Goal: Task Accomplishment & Management: Use online tool/utility

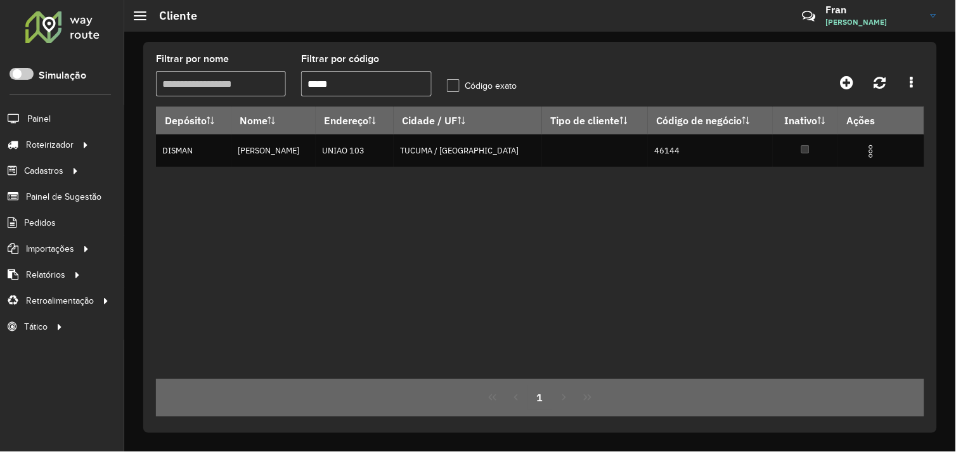
drag, startPoint x: 337, startPoint y: 86, endPoint x: 307, endPoint y: 87, distance: 29.8
click at [307, 86] on input "*****" at bounding box center [366, 83] width 130 height 25
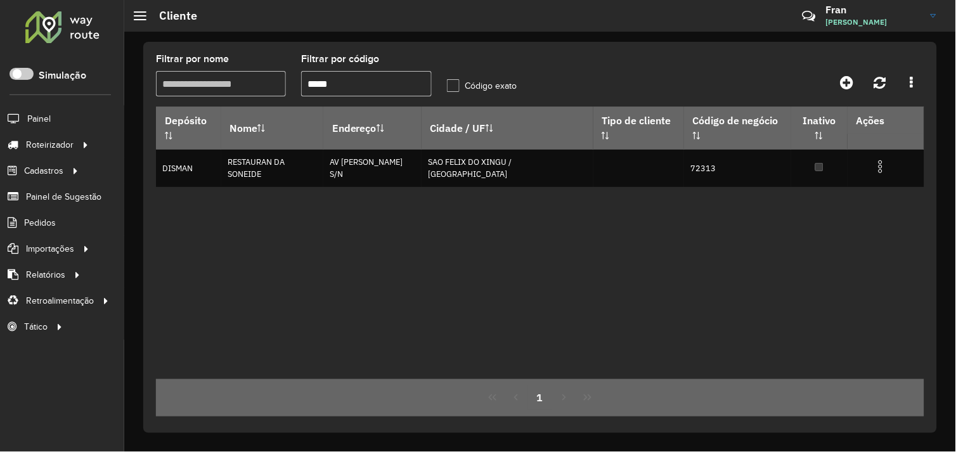
drag, startPoint x: 349, startPoint y: 84, endPoint x: 268, endPoint y: 86, distance: 80.6
click at [268, 86] on formly-group "Filtrar por nome Filtrar por código ***** Código exato" at bounding box center [439, 81] width 582 height 52
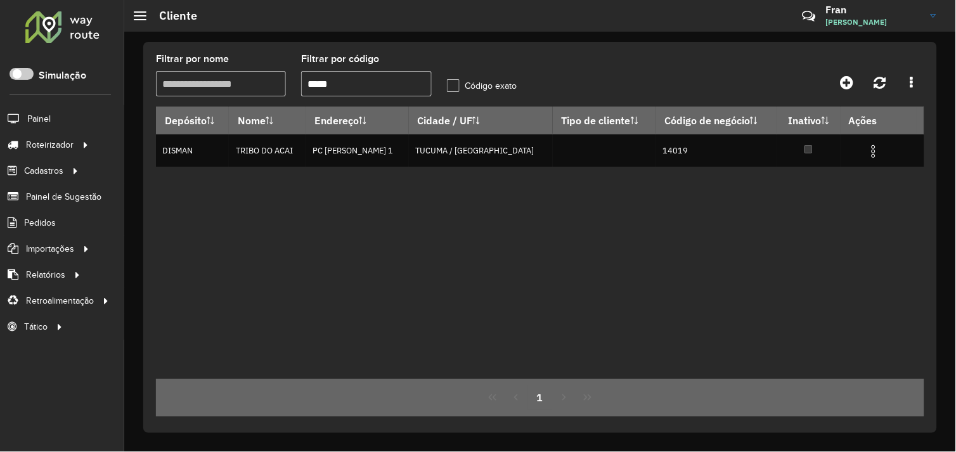
type input "*****"
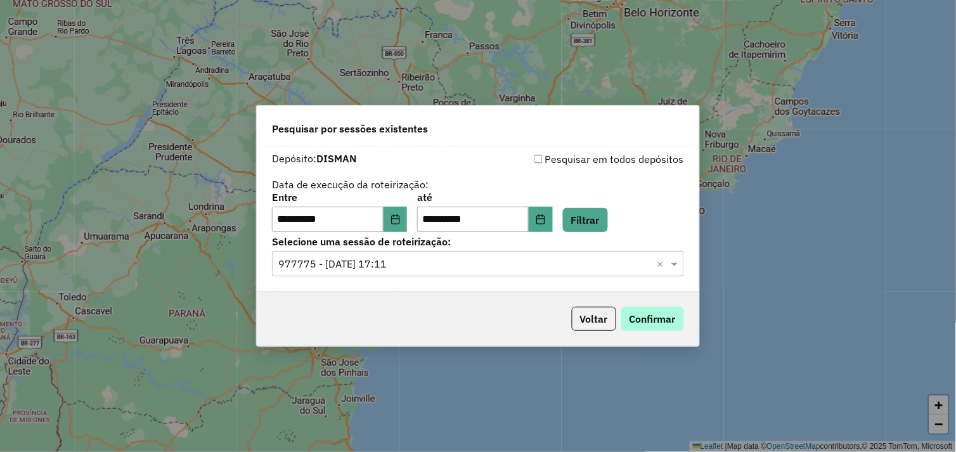
click at [637, 321] on button "Confirmar" at bounding box center [653, 319] width 63 height 24
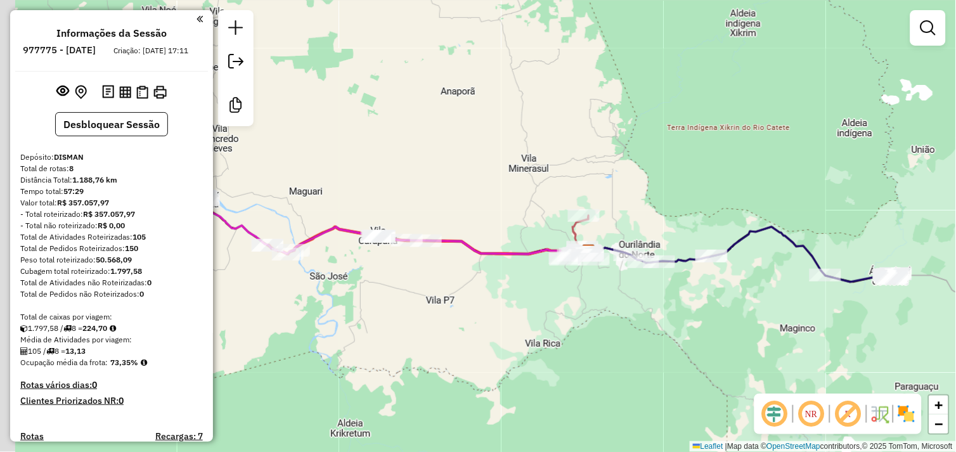
drag, startPoint x: 395, startPoint y: 311, endPoint x: 533, endPoint y: 328, distance: 139.3
click at [533, 328] on div "Janela de atendimento Grade de atendimento Capacidade Transportadoras Veículos …" at bounding box center [478, 226] width 956 height 452
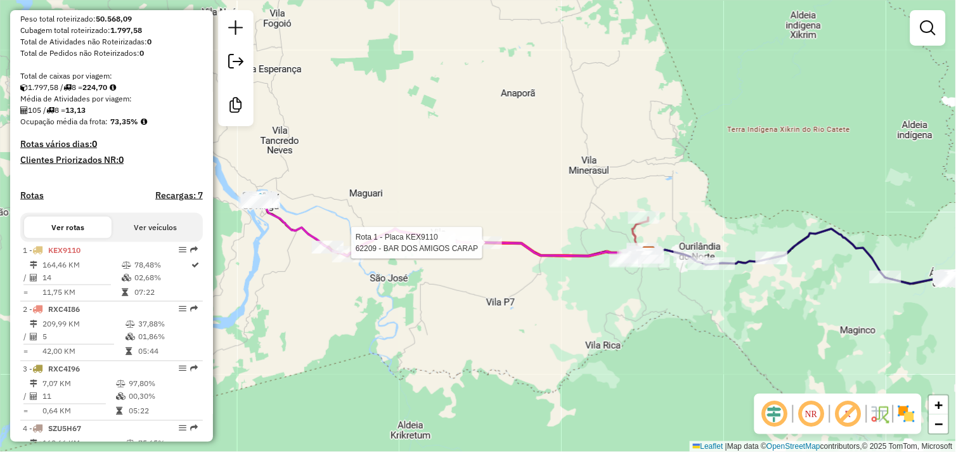
select select "**********"
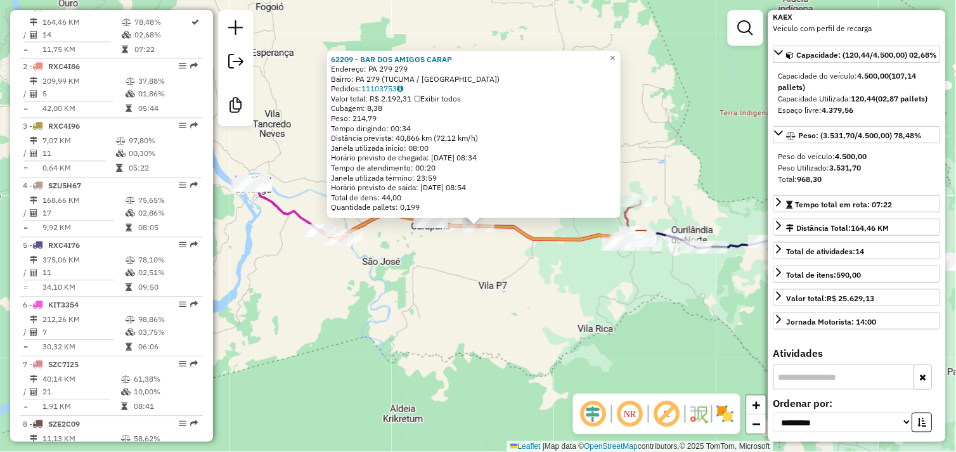
scroll to position [211, 0]
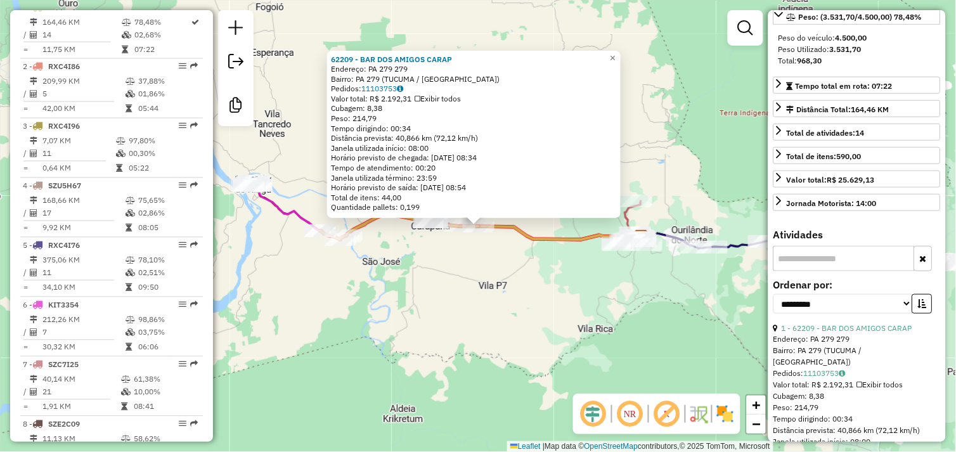
click at [823, 271] on input "text" at bounding box center [844, 258] width 141 height 25
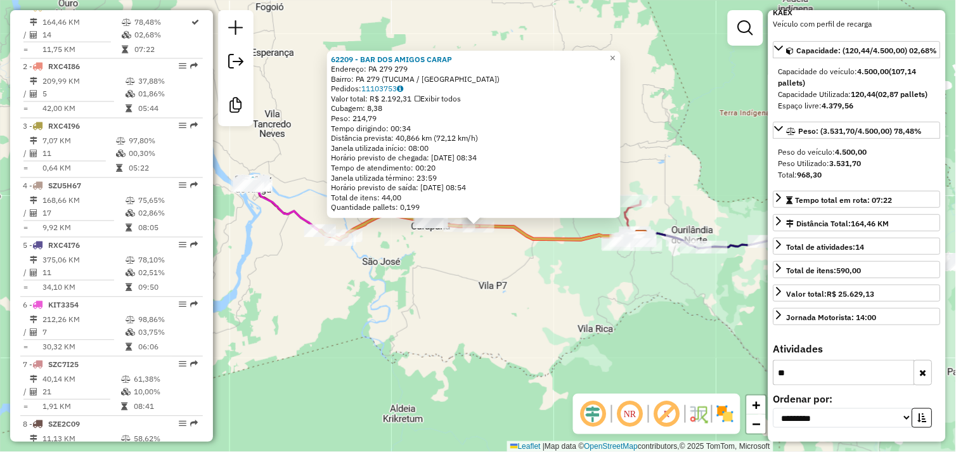
type input "***"
drag, startPoint x: 797, startPoint y: 377, endPoint x: 764, endPoint y: 381, distance: 33.2
click at [764, 381] on hb-router-mapa "Informações da Sessão 977775 - 12/08/2025 Criação: 11/08/2025 17:11 Desbloquear…" at bounding box center [478, 226] width 956 height 452
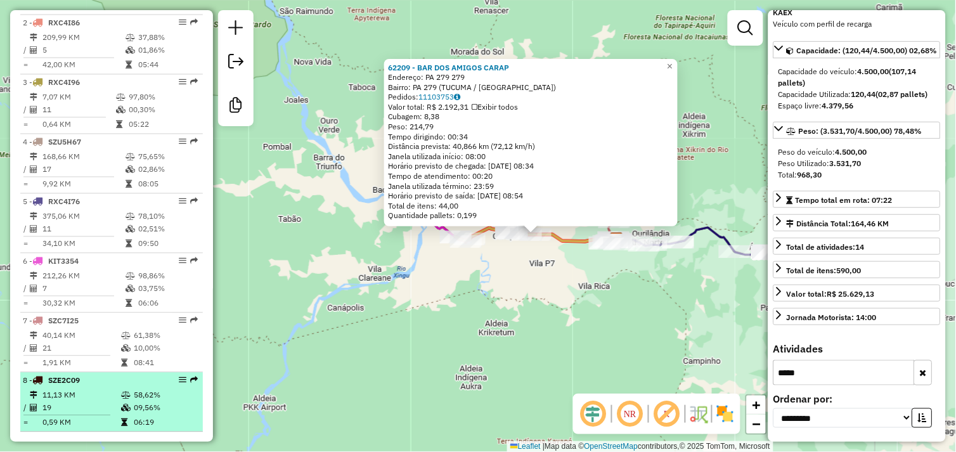
scroll to position [549, 0]
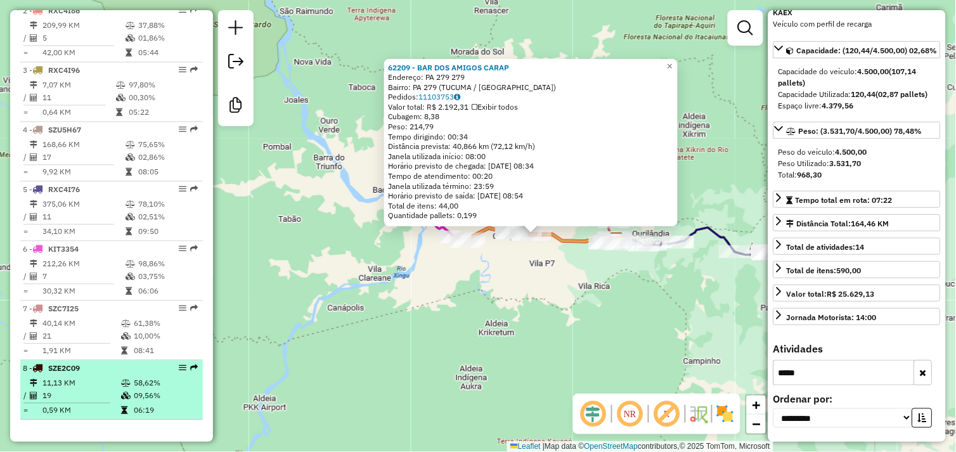
type input "*****"
click at [102, 391] on td "19" at bounding box center [81, 396] width 79 height 13
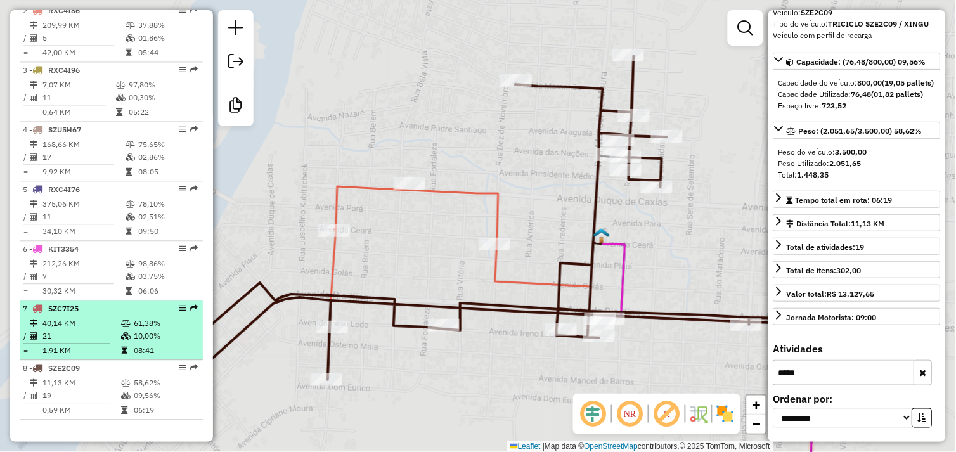
scroll to position [85, 0]
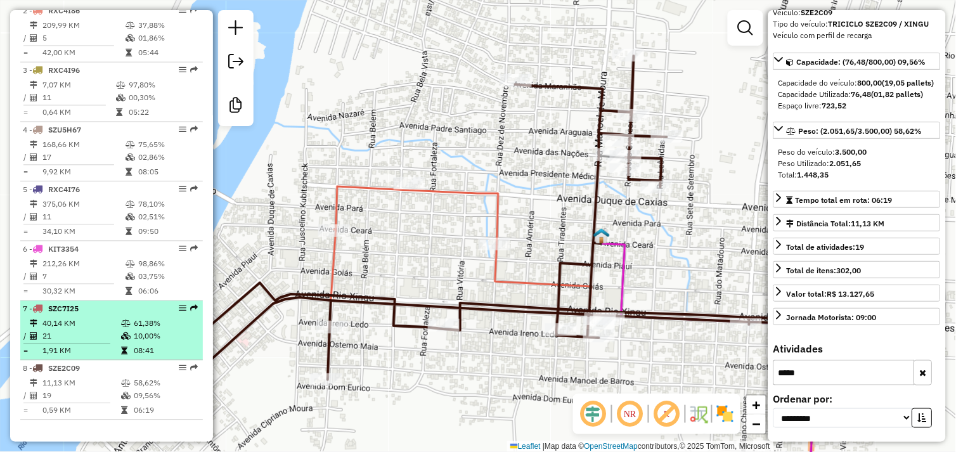
click at [87, 325] on td "40,14 KM" at bounding box center [81, 324] width 79 height 13
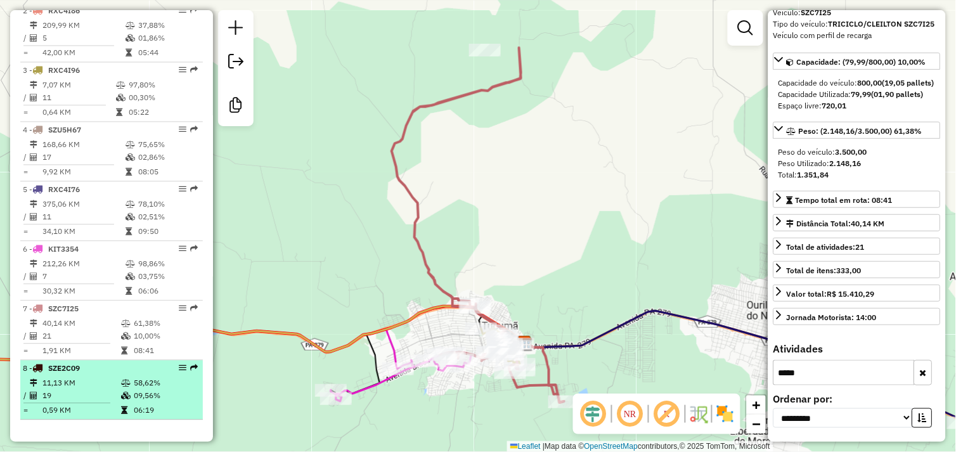
click at [97, 388] on td "11,13 KM" at bounding box center [81, 383] width 79 height 13
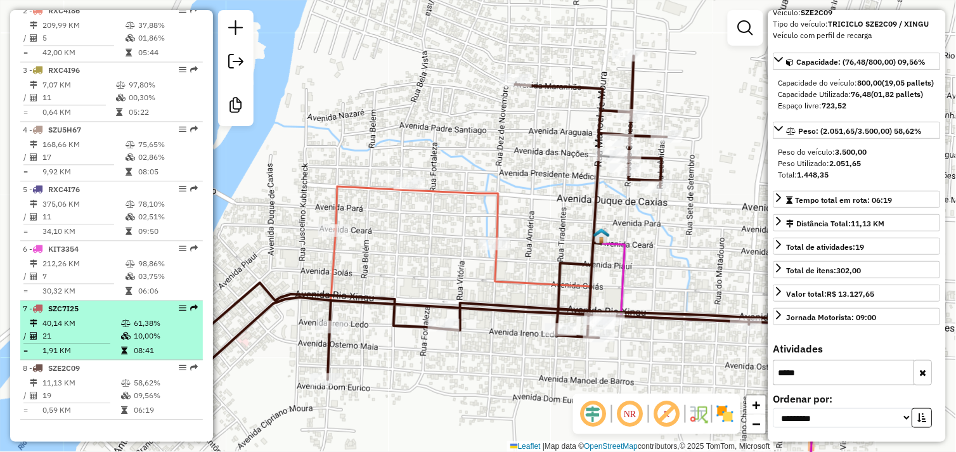
click at [100, 324] on td "40,14 KM" at bounding box center [81, 324] width 79 height 13
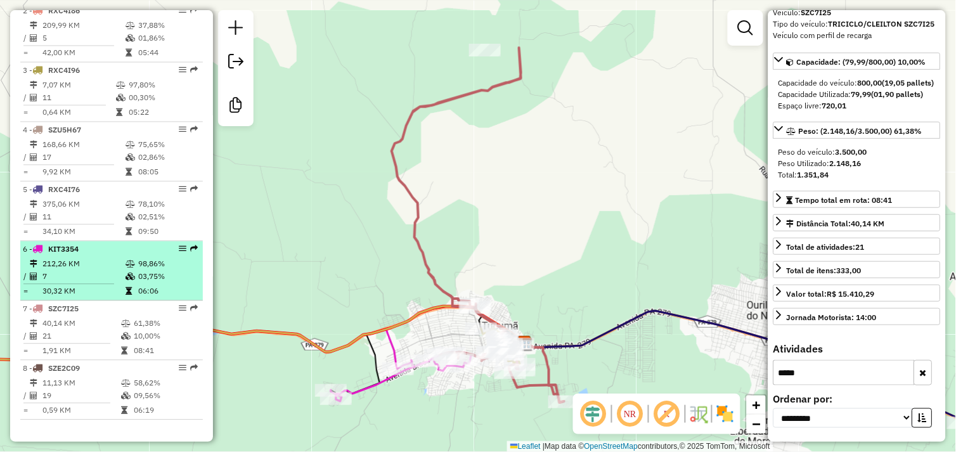
click at [92, 262] on td "212,26 KM" at bounding box center [83, 264] width 83 height 13
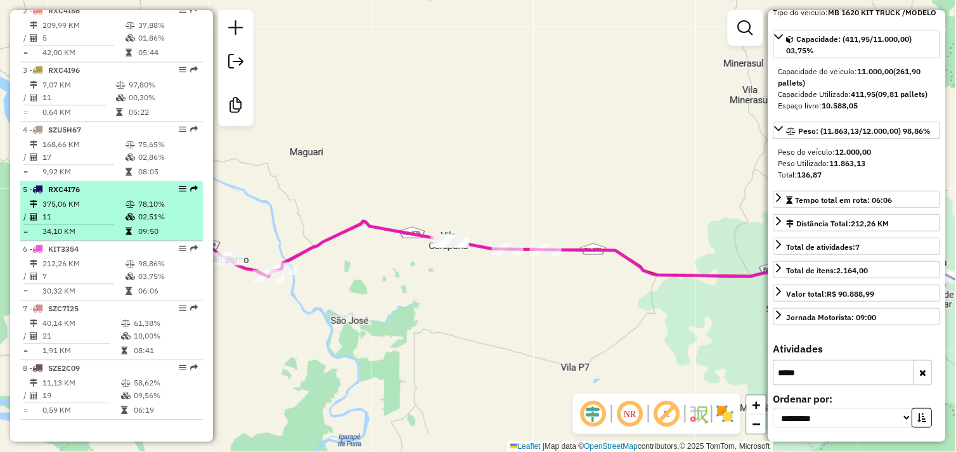
click at [97, 218] on td "11" at bounding box center [83, 217] width 83 height 13
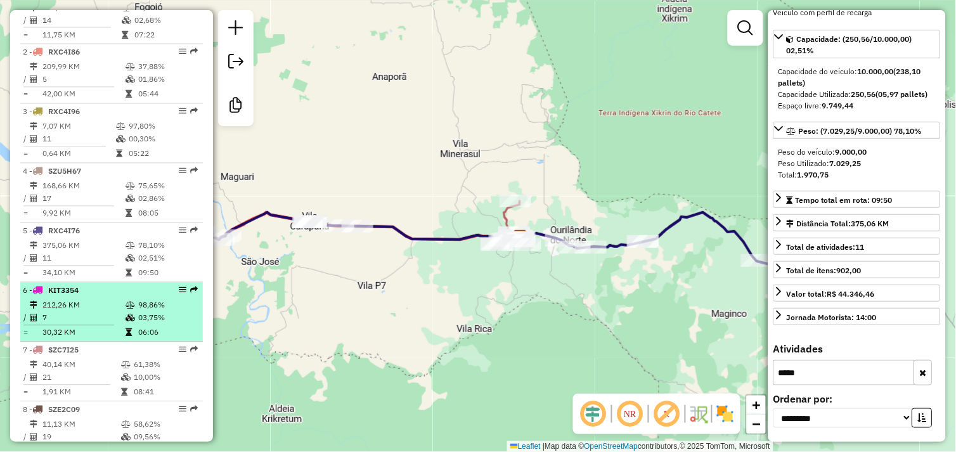
scroll to position [479, 0]
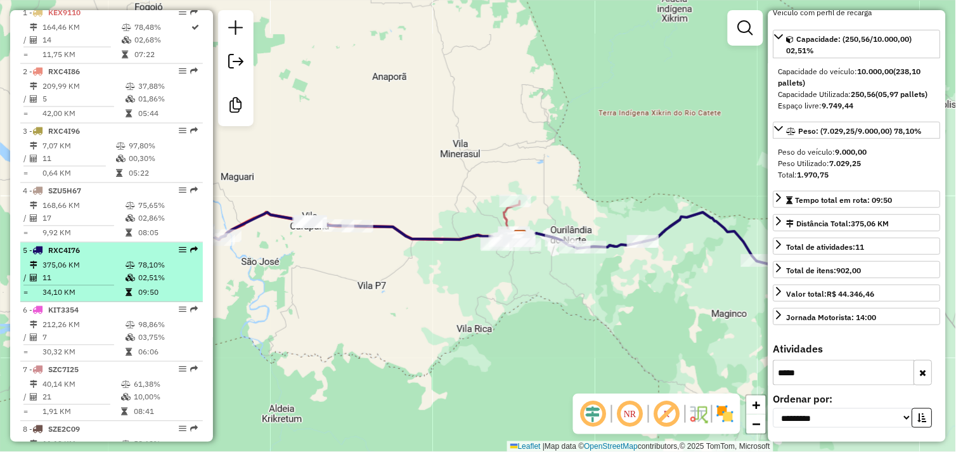
click at [93, 285] on td "11" at bounding box center [83, 278] width 83 height 13
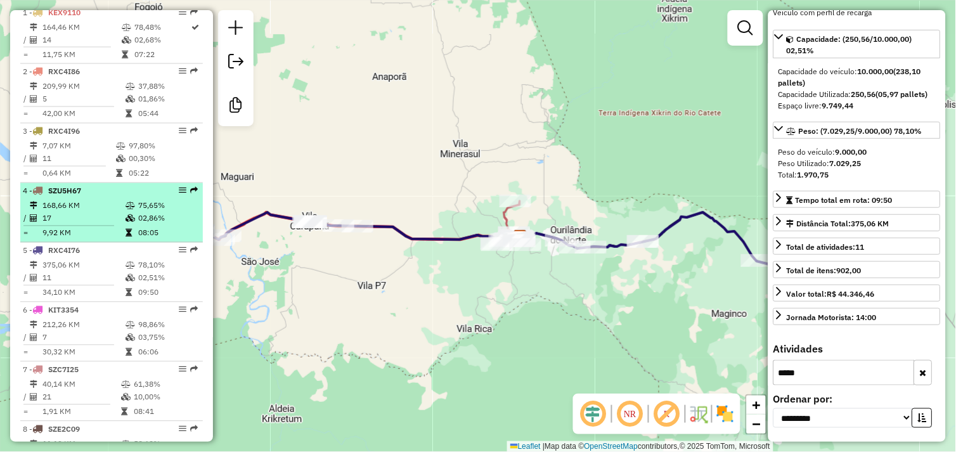
click at [99, 212] on td "168,66 KM" at bounding box center [83, 206] width 83 height 13
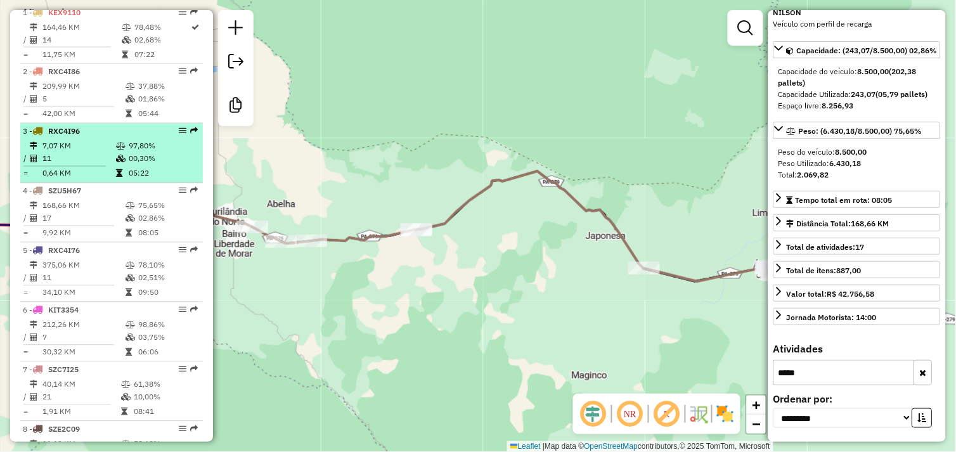
click at [86, 153] on td "7,07 KM" at bounding box center [79, 146] width 74 height 13
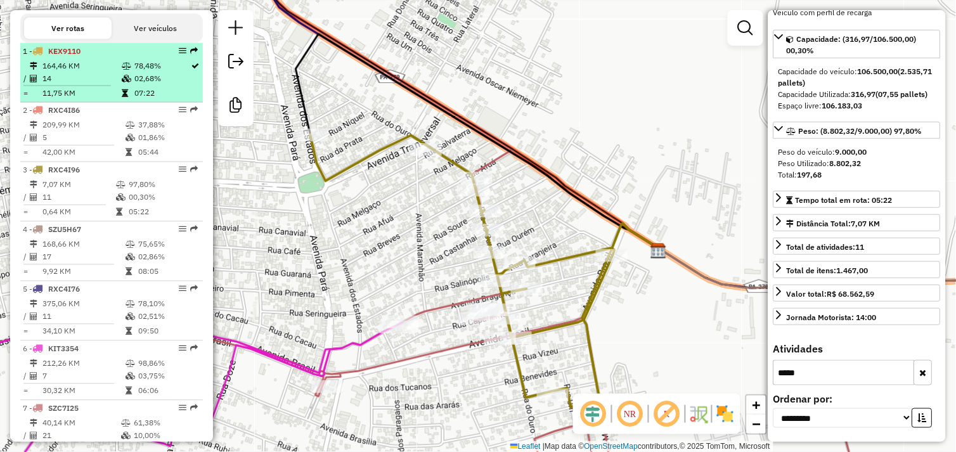
scroll to position [338, 0]
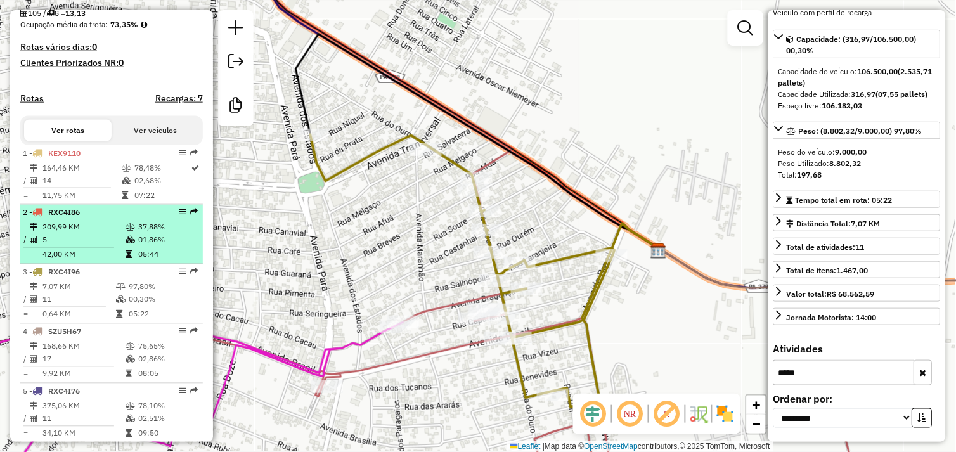
click at [76, 261] on td "42,00 KM" at bounding box center [83, 255] width 83 height 13
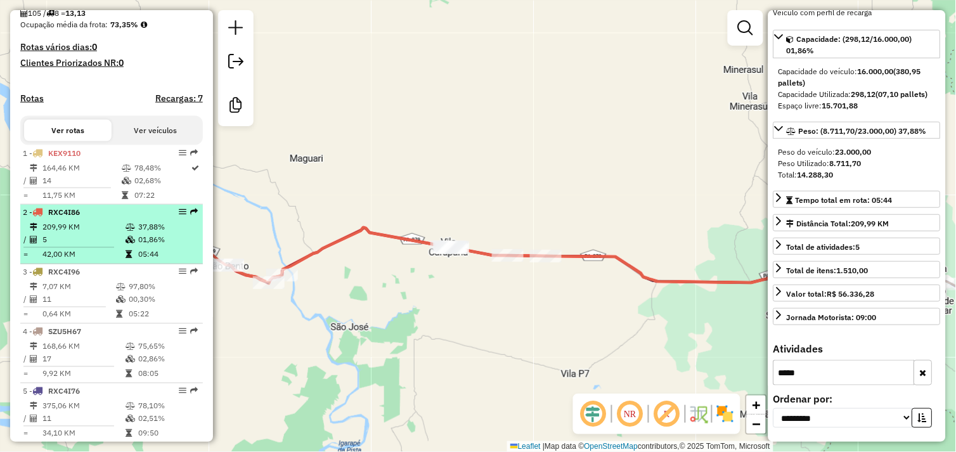
click at [79, 219] on div "2 - RXC4I86" at bounding box center [90, 212] width 134 height 11
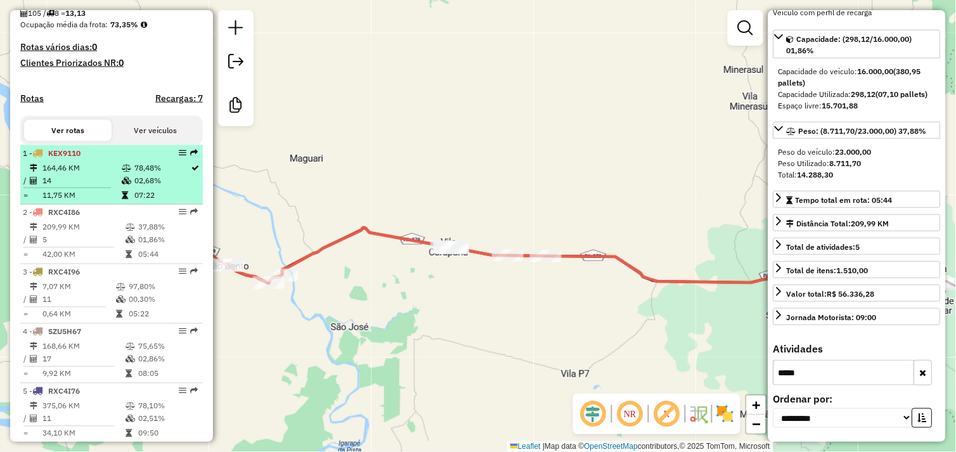
click at [87, 174] on td "164,46 KM" at bounding box center [81, 168] width 79 height 13
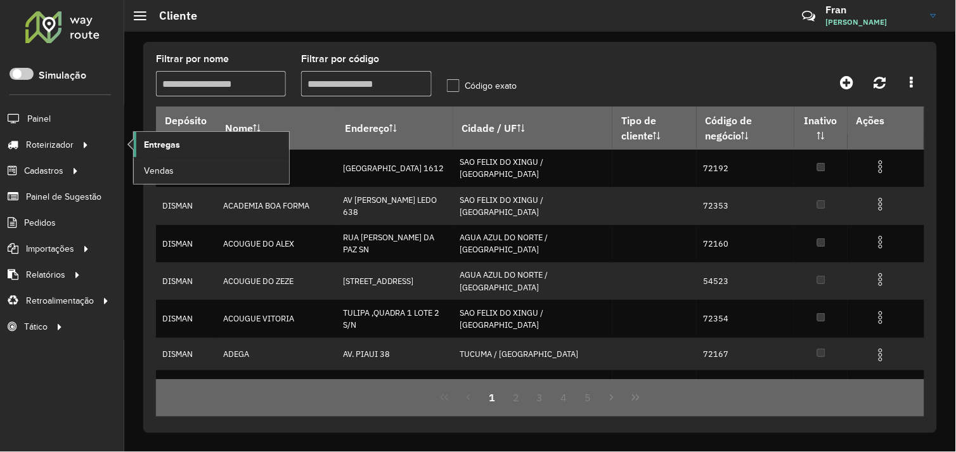
click at [151, 141] on span "Entregas" at bounding box center [162, 144] width 36 height 13
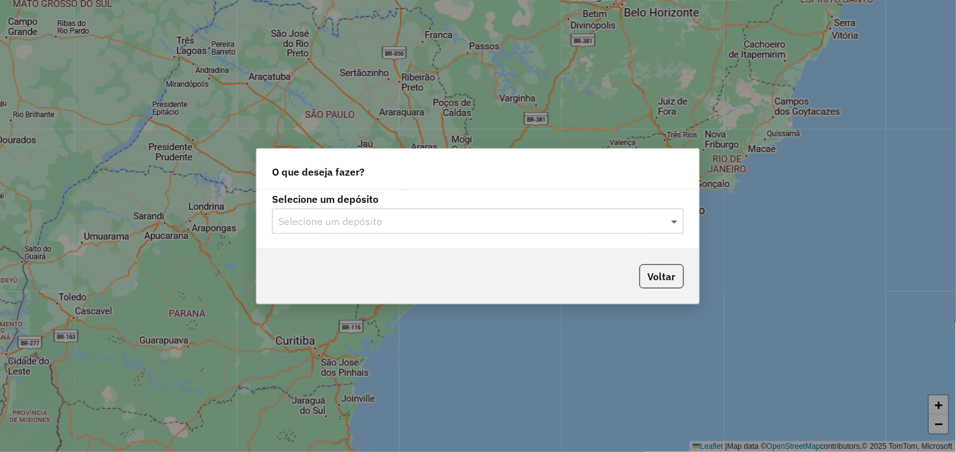
click at [676, 225] on span at bounding box center [677, 221] width 16 height 15
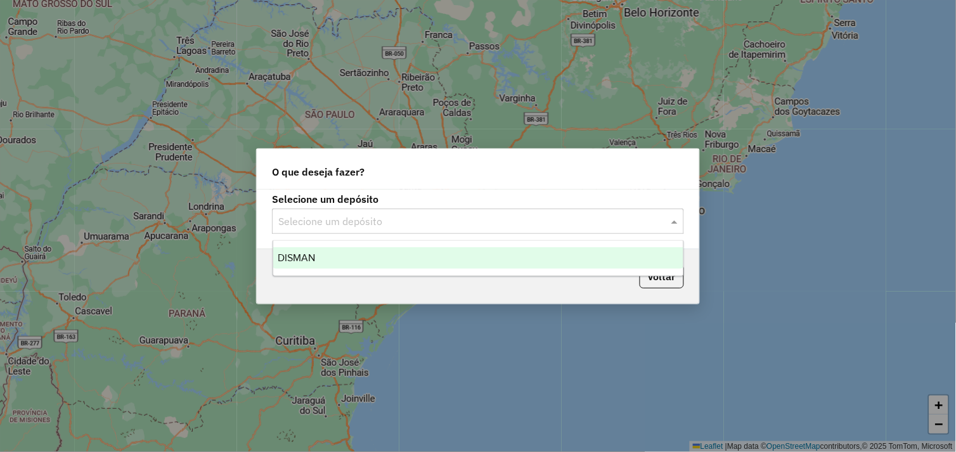
click at [389, 261] on div "DISMAN" at bounding box center [478, 258] width 411 height 22
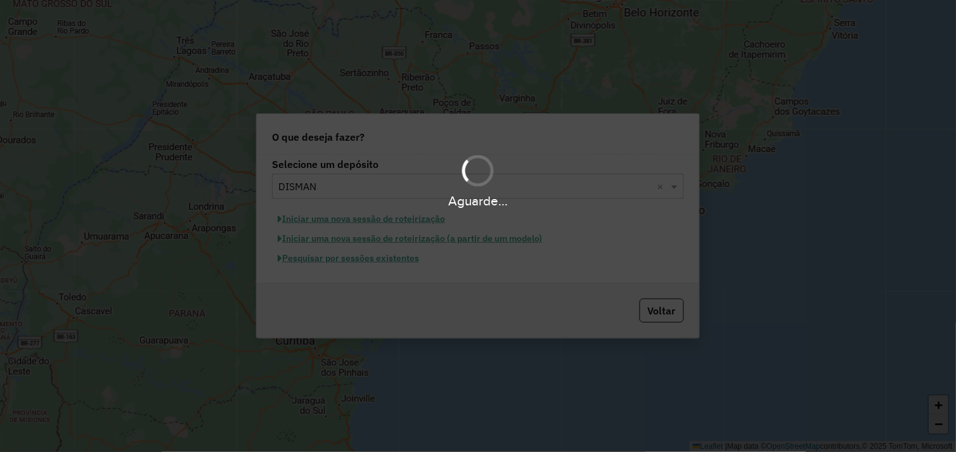
click at [345, 219] on div "Aguarde..." at bounding box center [478, 226] width 956 height 452
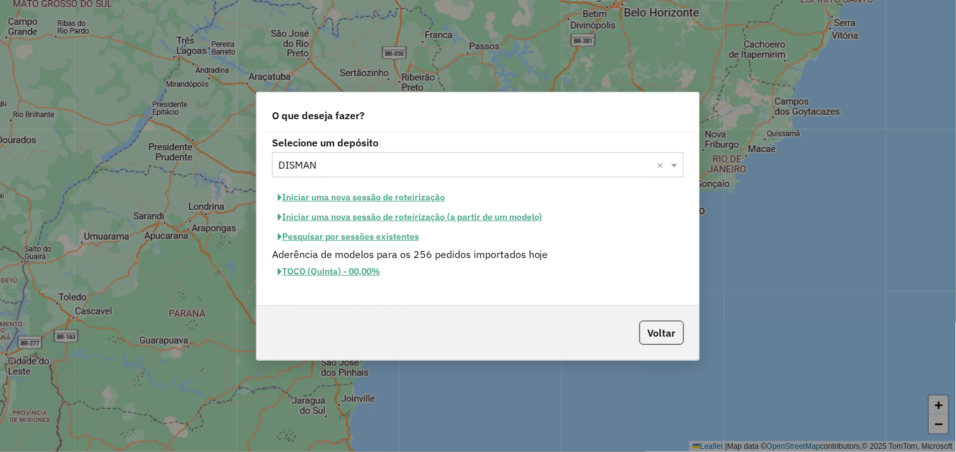
click at [353, 193] on button "Iniciar uma nova sessão de roteirização" at bounding box center [361, 198] width 179 height 20
select select "*"
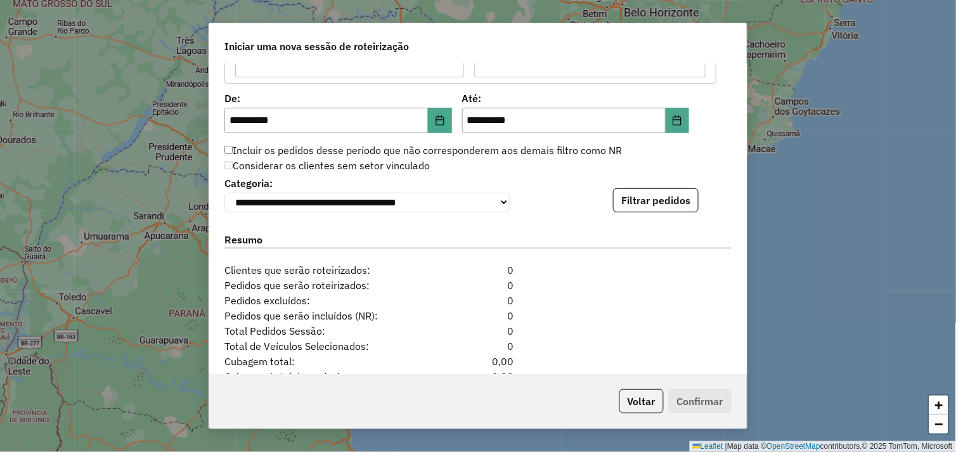
scroll to position [1295, 0]
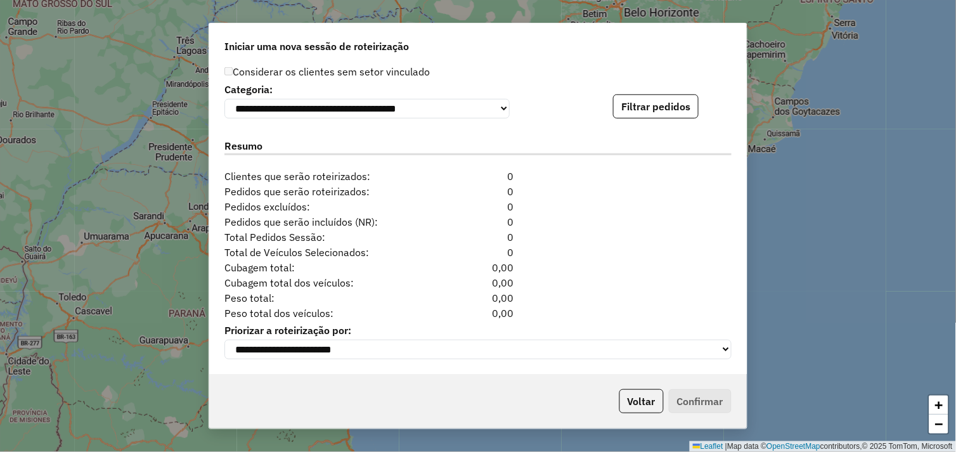
click at [660, 117] on div "**********" at bounding box center [478, 219] width 538 height 311
click at [656, 101] on button "Filtrar pedidos" at bounding box center [656, 107] width 86 height 24
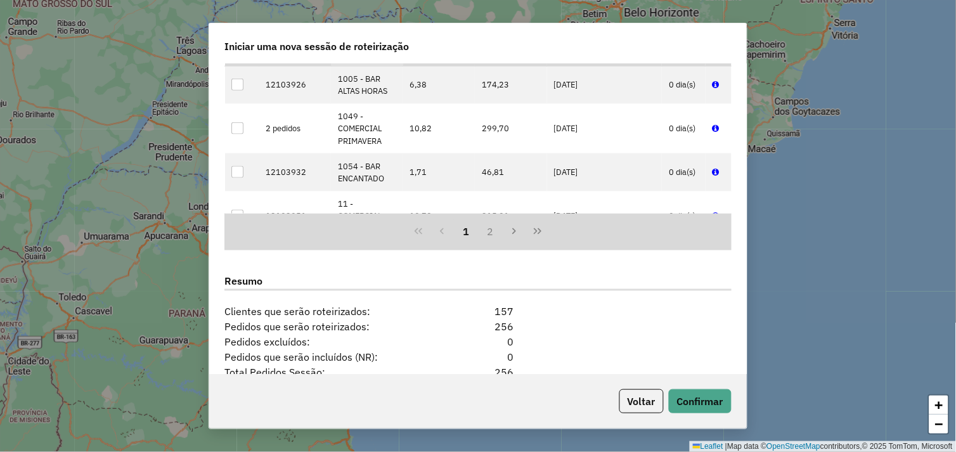
scroll to position [1557, 0]
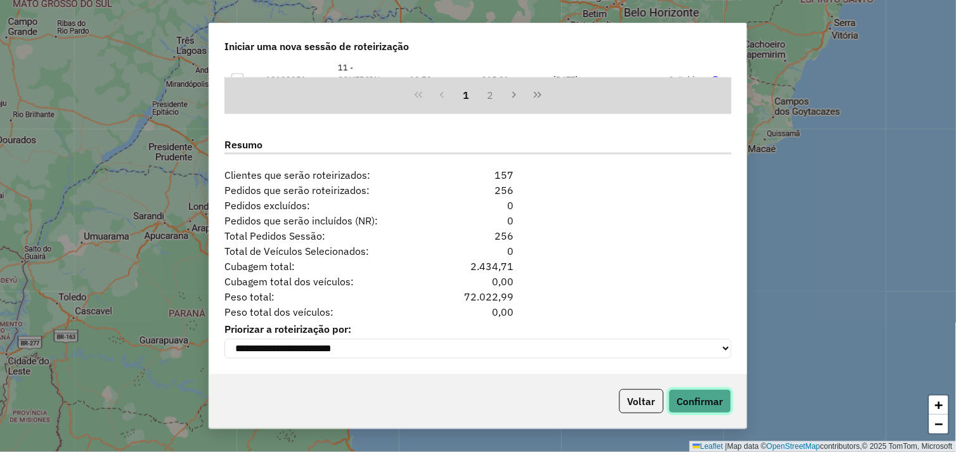
click at [693, 404] on button "Confirmar" at bounding box center [700, 401] width 63 height 24
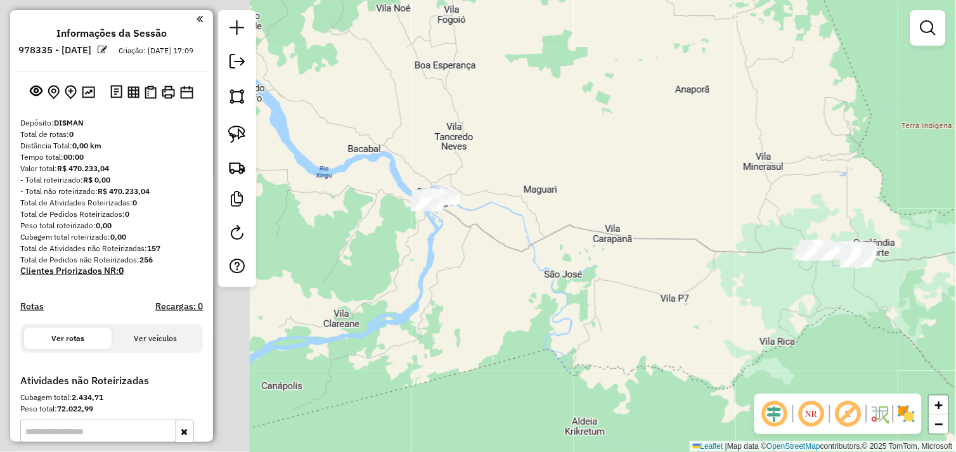
drag, startPoint x: 561, startPoint y: 299, endPoint x: 674, endPoint y: 306, distance: 113.1
click at [688, 301] on div "Janela de atendimento Grade de atendimento Capacidade Transportadoras Veículos …" at bounding box center [478, 226] width 956 height 452
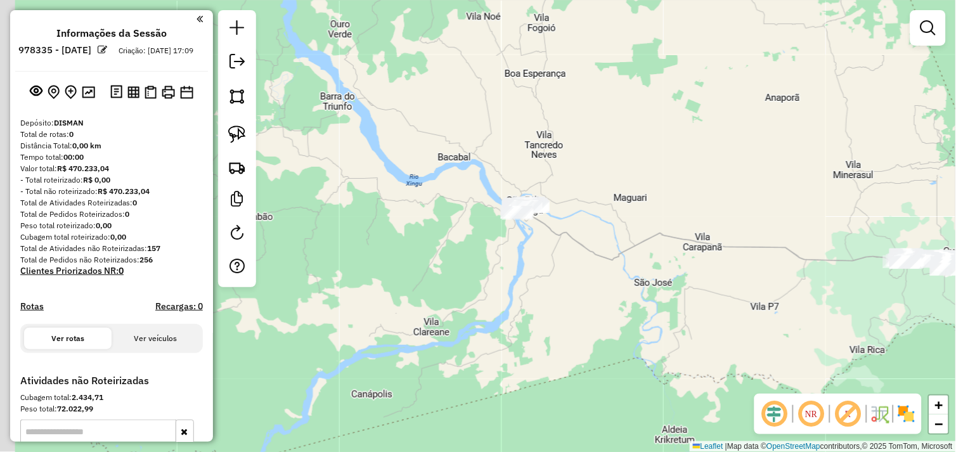
drag, startPoint x: 521, startPoint y: 295, endPoint x: 624, endPoint y: 305, distance: 103.3
click at [629, 304] on div "Janela de atendimento Grade de atendimento Capacidade Transportadoras Veículos …" at bounding box center [478, 226] width 956 height 452
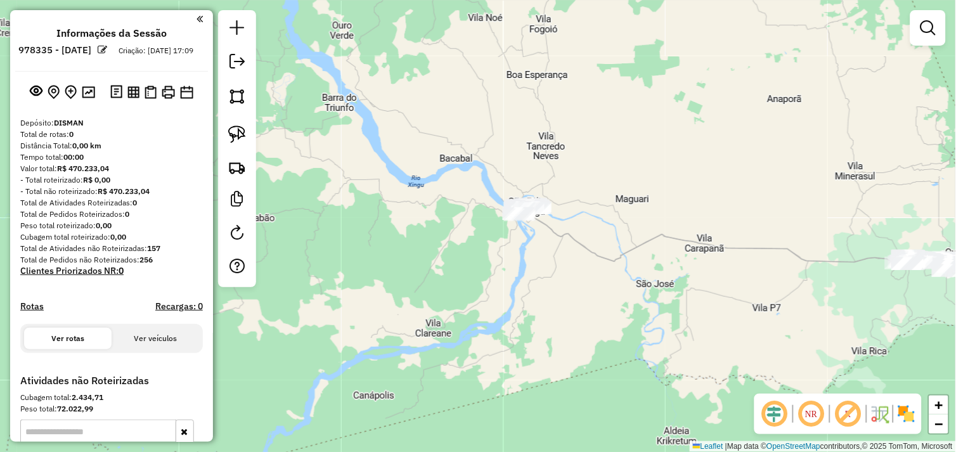
drag, startPoint x: 623, startPoint y: 296, endPoint x: 566, endPoint y: 290, distance: 56.7
click at [568, 290] on div "Janela de atendimento Grade de atendimento Capacidade Transportadoras Veículos …" at bounding box center [478, 226] width 956 height 452
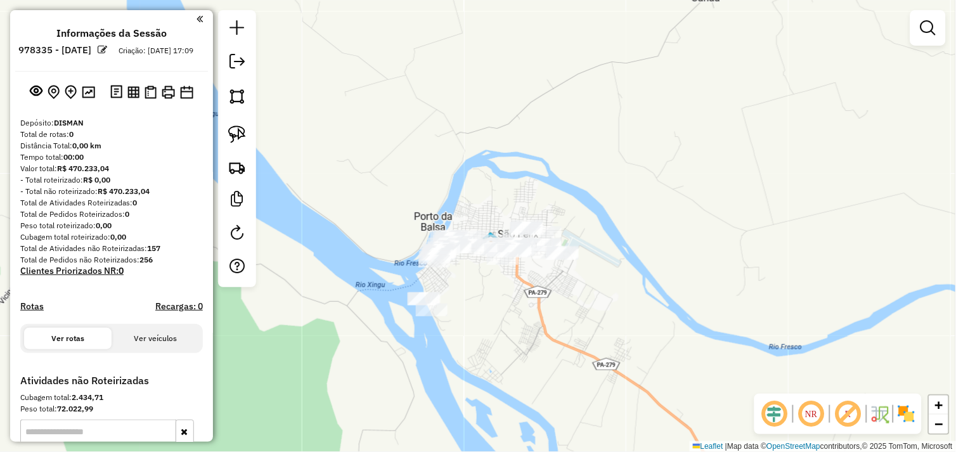
drag, startPoint x: 451, startPoint y: 207, endPoint x: 455, endPoint y: 170, distance: 37.6
click at [455, 171] on div "Janela de atendimento Grade de atendimento Capacidade Transportadoras Veículos …" at bounding box center [478, 226] width 956 height 452
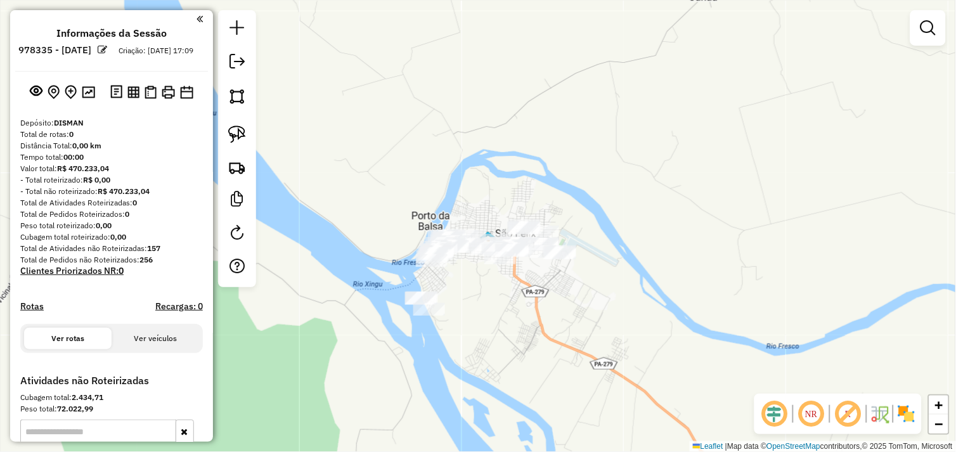
drag, startPoint x: 236, startPoint y: 137, endPoint x: 292, endPoint y: 156, distance: 59.6
click at [236, 137] on img at bounding box center [237, 135] width 18 height 18
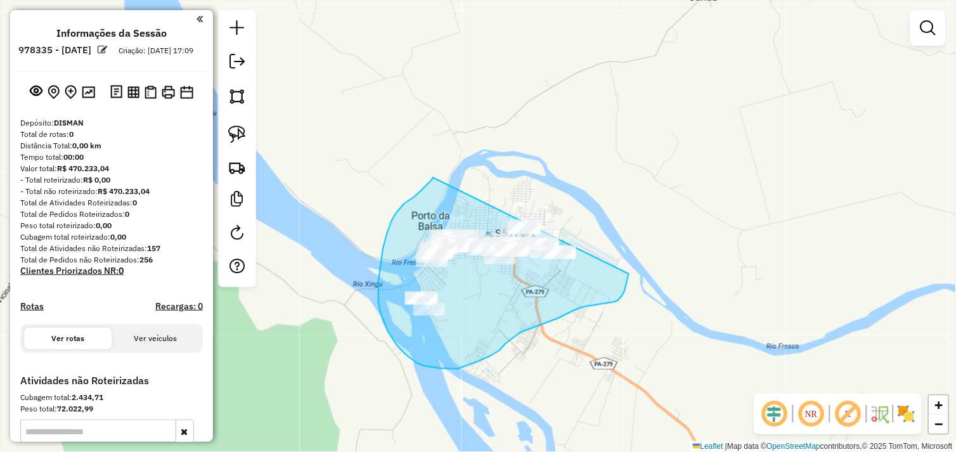
drag, startPoint x: 433, startPoint y: 178, endPoint x: 589, endPoint y: 212, distance: 159.3
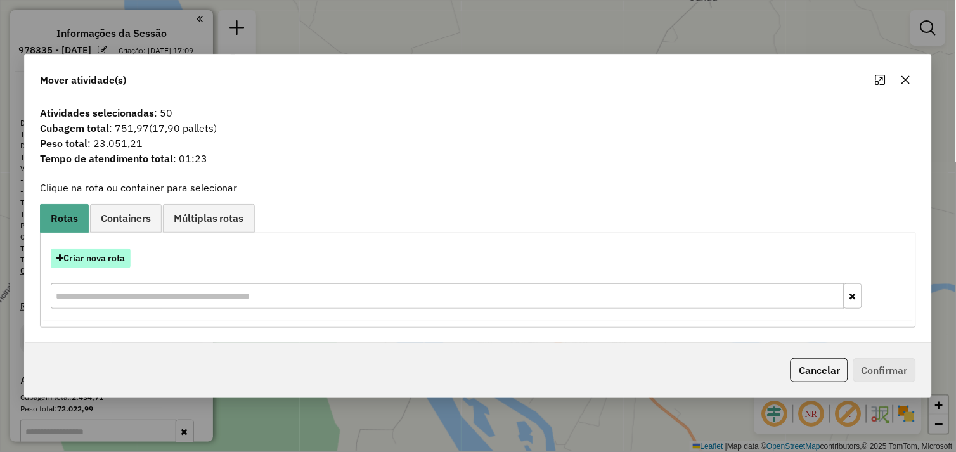
click at [112, 254] on button "Criar nova rota" at bounding box center [91, 259] width 80 height 20
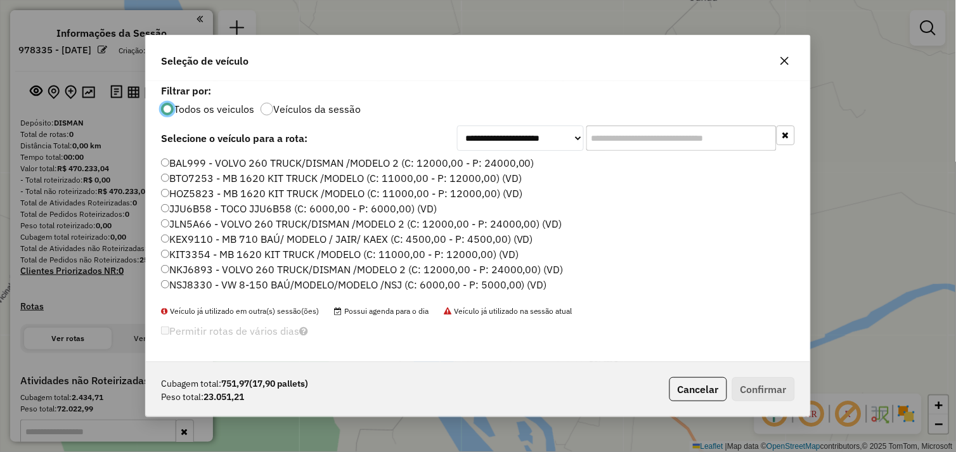
scroll to position [7, 3]
click at [762, 392] on button "Confirmar" at bounding box center [764, 389] width 63 height 24
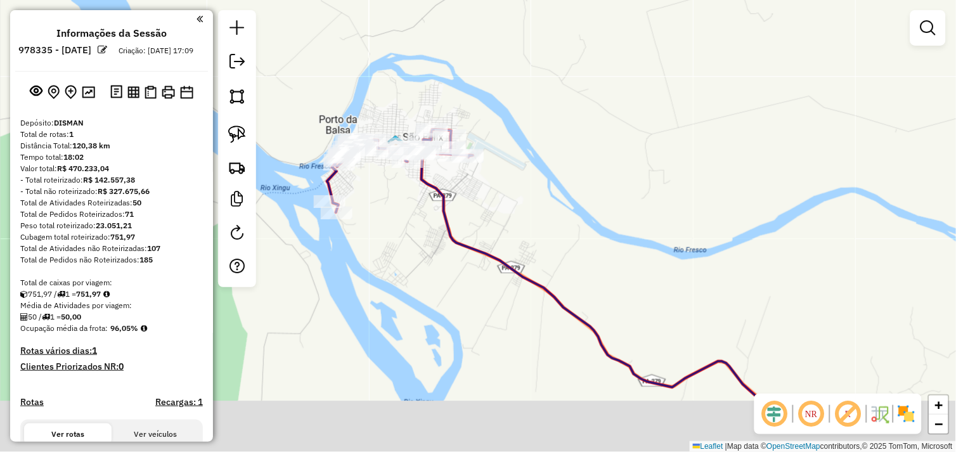
drag, startPoint x: 482, startPoint y: 315, endPoint x: 381, endPoint y: 208, distance: 147.1
click at [382, 211] on div "Janela de atendimento Grade de atendimento Capacidade Transportadoras Veículos …" at bounding box center [478, 226] width 956 height 452
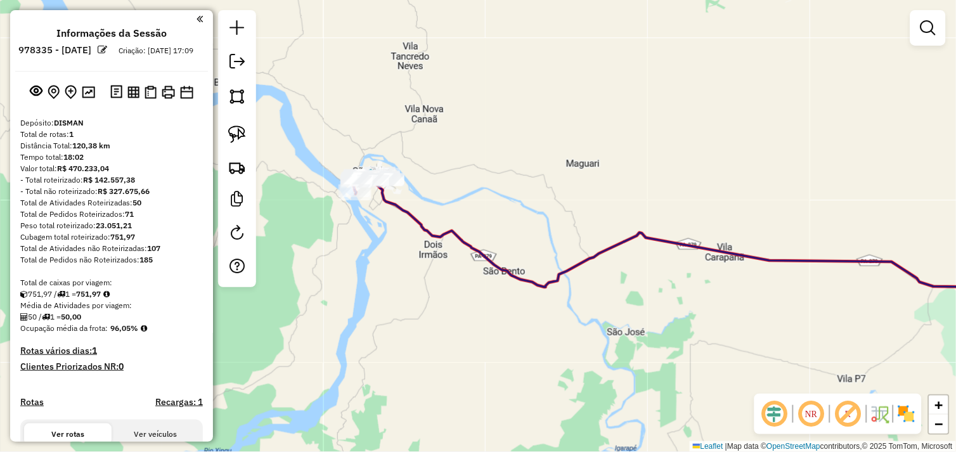
drag, startPoint x: 441, startPoint y: 306, endPoint x: 325, endPoint y: 258, distance: 125.9
click at [326, 258] on div "Janela de atendimento Grade de atendimento Capacidade Transportadoras Veículos …" at bounding box center [478, 226] width 956 height 452
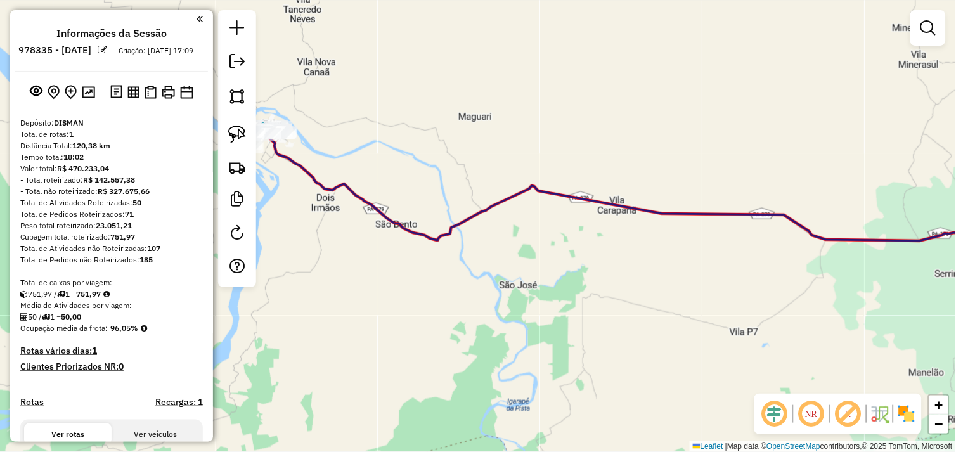
drag, startPoint x: 623, startPoint y: 306, endPoint x: 402, endPoint y: 293, distance: 221.1
click at [402, 293] on div "Janela de atendimento Grade de atendimento Capacidade Transportadoras Veículos …" at bounding box center [478, 226] width 956 height 452
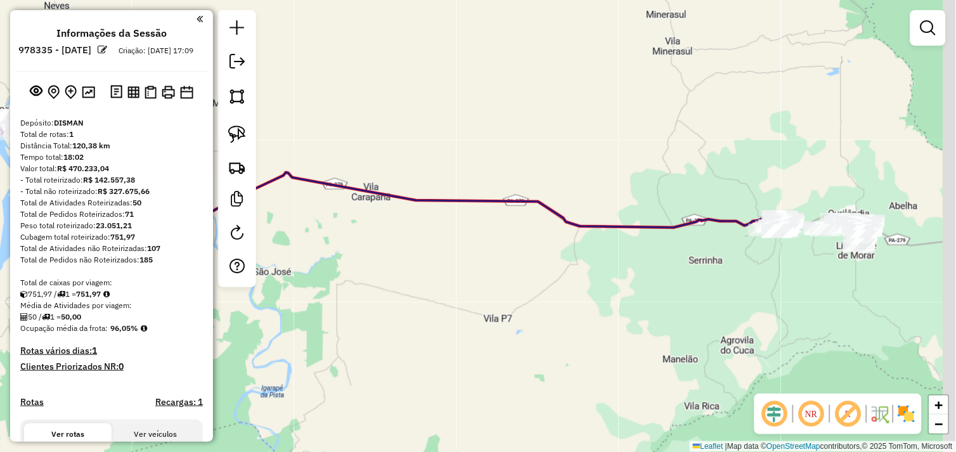
drag, startPoint x: 664, startPoint y: 359, endPoint x: 495, endPoint y: 341, distance: 169.7
click at [495, 341] on div "Janela de atendimento Grade de atendimento Capacidade Transportadoras Veículos …" at bounding box center [478, 226] width 956 height 452
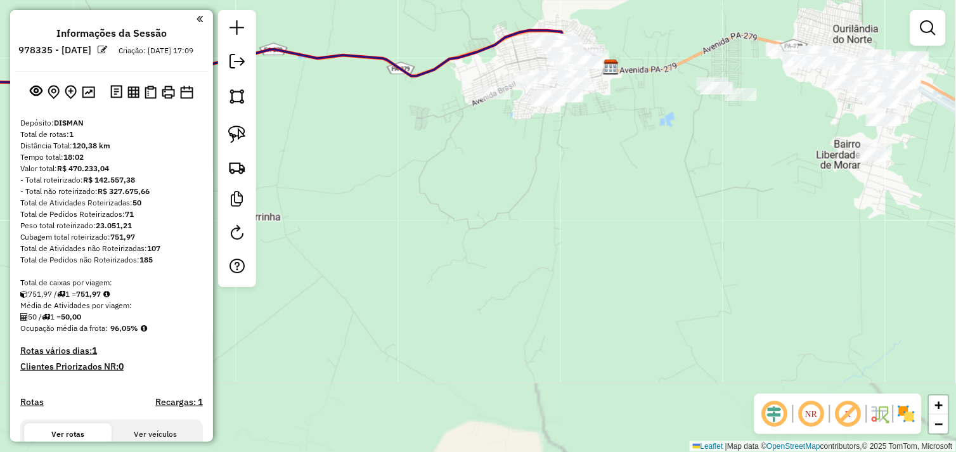
drag, startPoint x: 605, startPoint y: 199, endPoint x: 623, endPoint y: 358, distance: 159.6
click at [623, 358] on div "Janela de atendimento Grade de atendimento Capacidade Transportadoras Veículos …" at bounding box center [478, 226] width 956 height 452
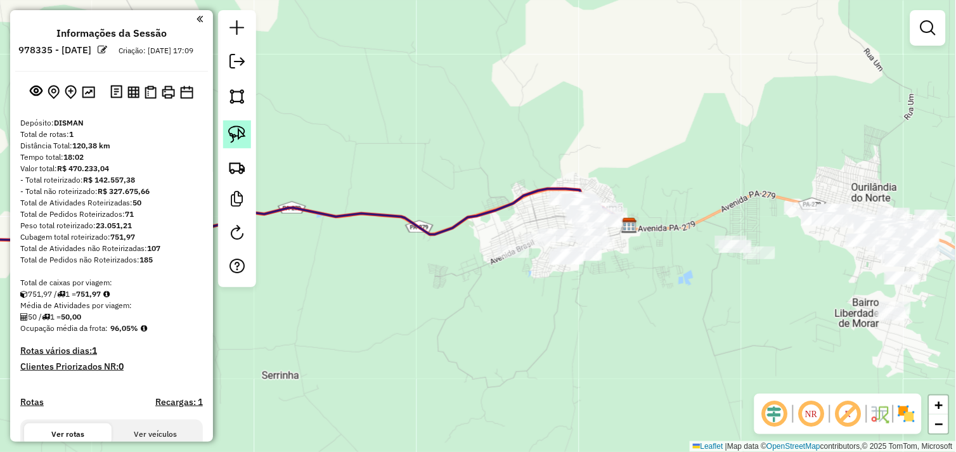
click at [241, 134] on img at bounding box center [237, 135] width 18 height 18
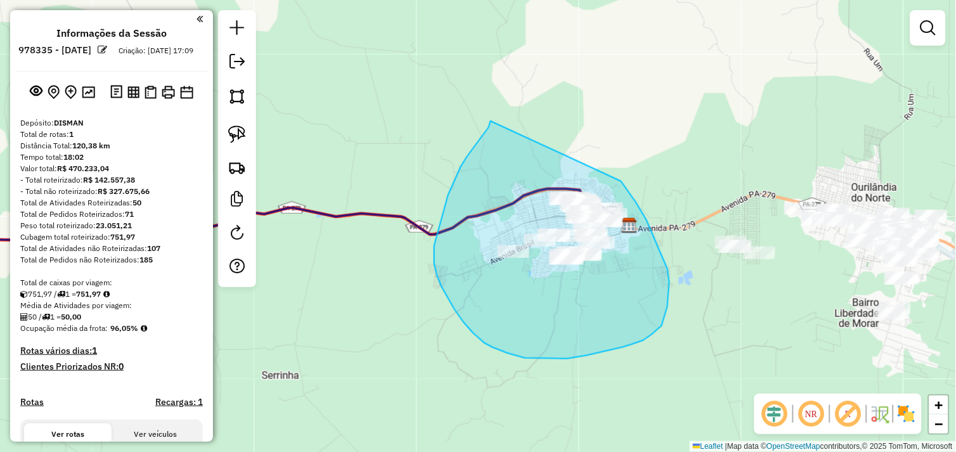
drag, startPoint x: 491, startPoint y: 121, endPoint x: 617, endPoint y: 176, distance: 137.5
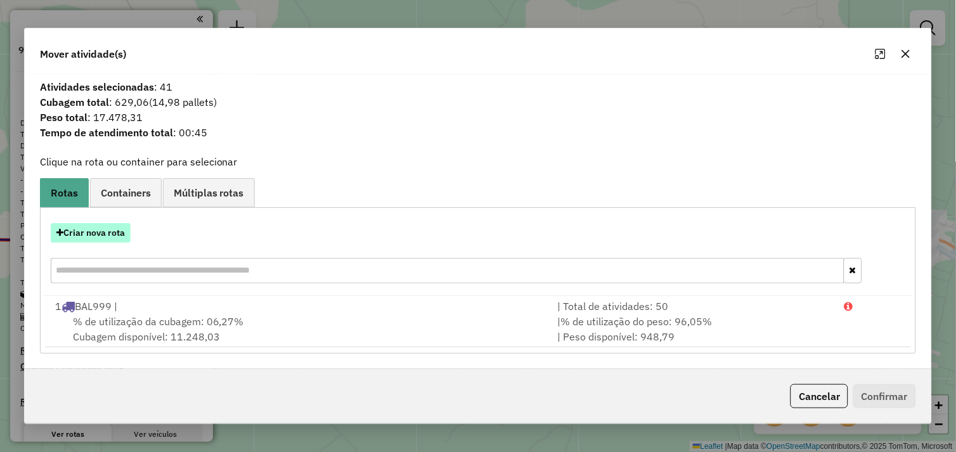
click at [106, 231] on button "Criar nova rota" at bounding box center [91, 233] width 80 height 20
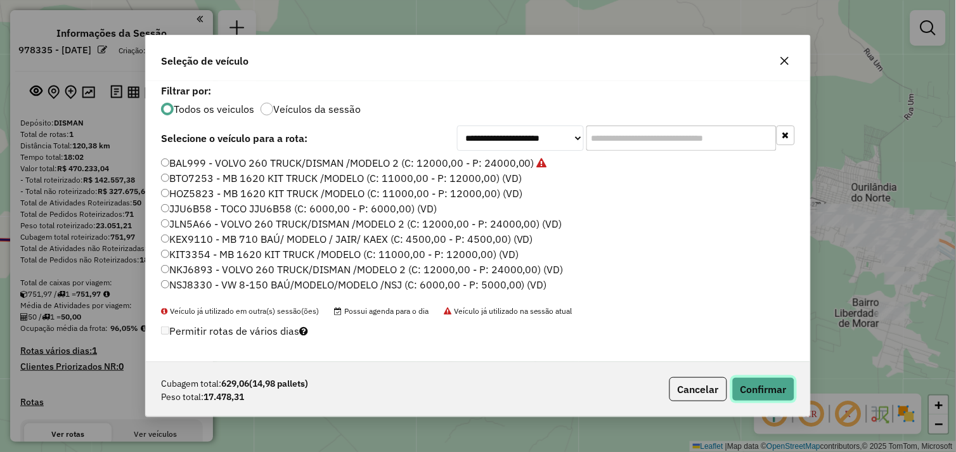
click at [765, 381] on button "Confirmar" at bounding box center [764, 389] width 63 height 24
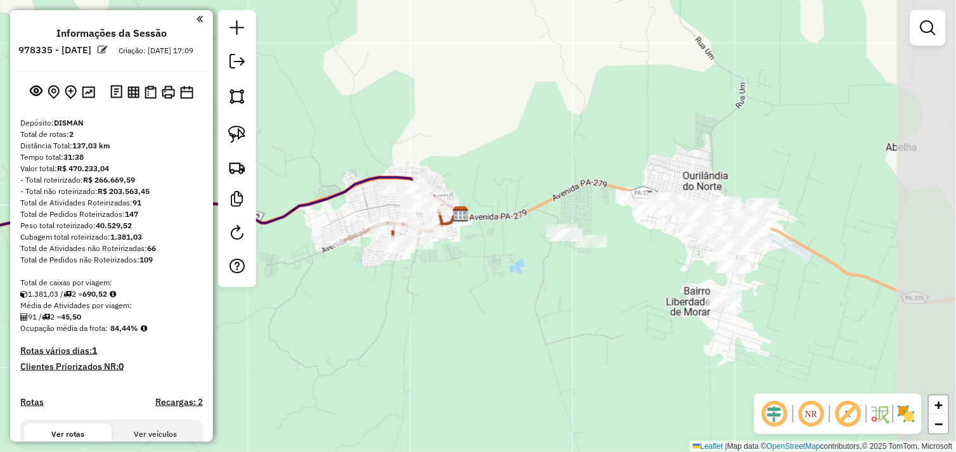
drag, startPoint x: 676, startPoint y: 310, endPoint x: 514, endPoint y: 298, distance: 162.1
click at [514, 298] on div "Janela de atendimento Grade de atendimento Capacidade Transportadoras Veículos …" at bounding box center [478, 226] width 956 height 452
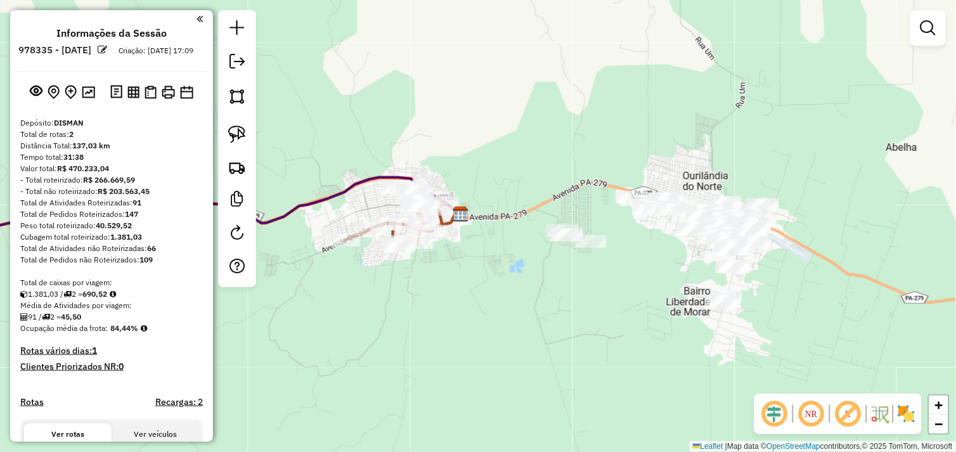
drag, startPoint x: 244, startPoint y: 129, endPoint x: 351, endPoint y: 138, distance: 108.2
click at [244, 129] on img at bounding box center [237, 135] width 18 height 18
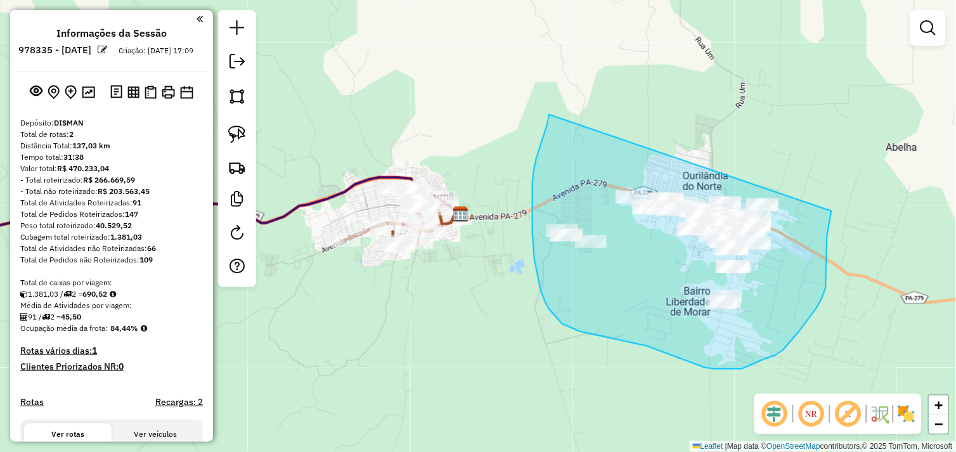
drag, startPoint x: 534, startPoint y: 172, endPoint x: 828, endPoint y: 174, distance: 294.3
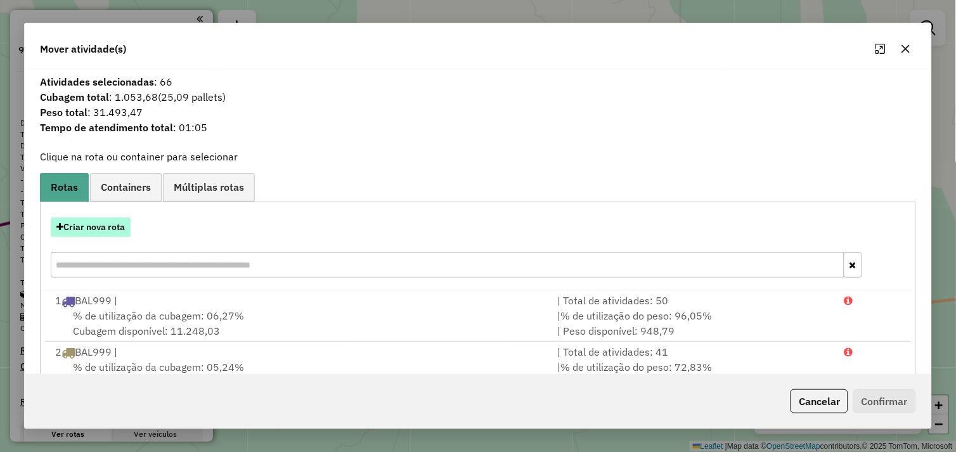
click at [115, 226] on button "Criar nova rota" at bounding box center [91, 228] width 80 height 20
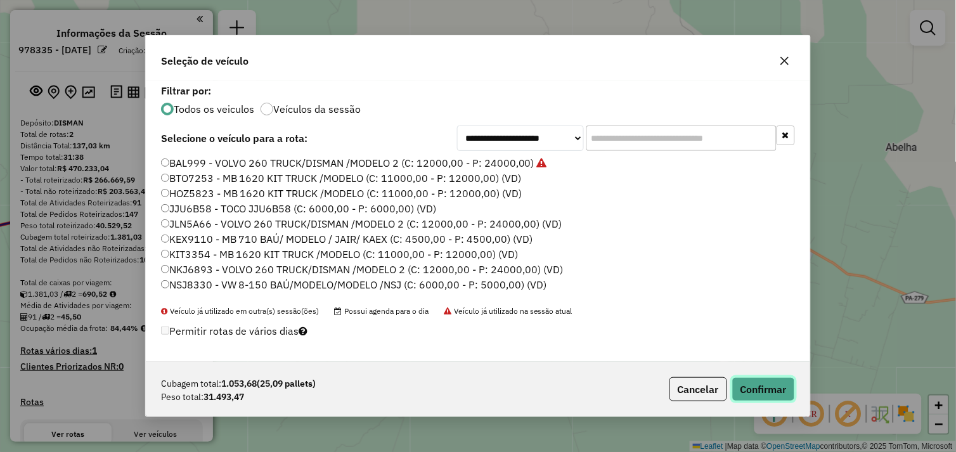
click at [762, 391] on button "Confirmar" at bounding box center [764, 389] width 63 height 24
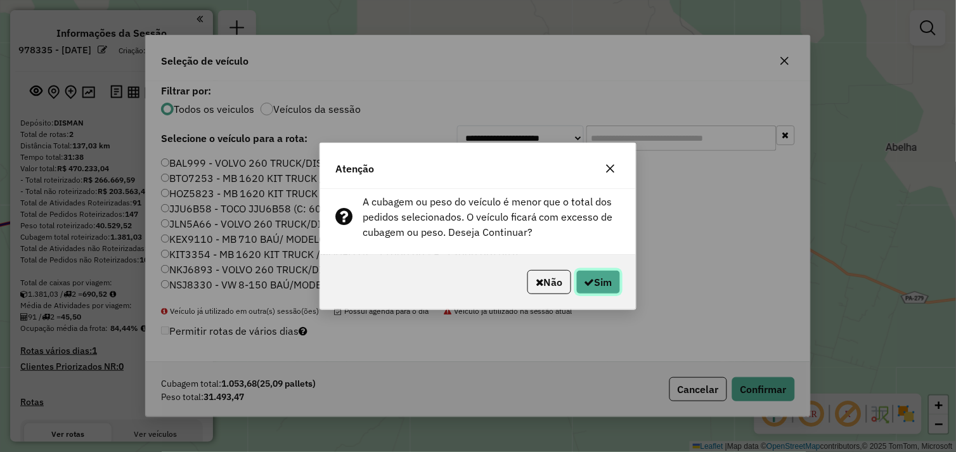
click at [600, 278] on button "Sim" at bounding box center [599, 282] width 44 height 24
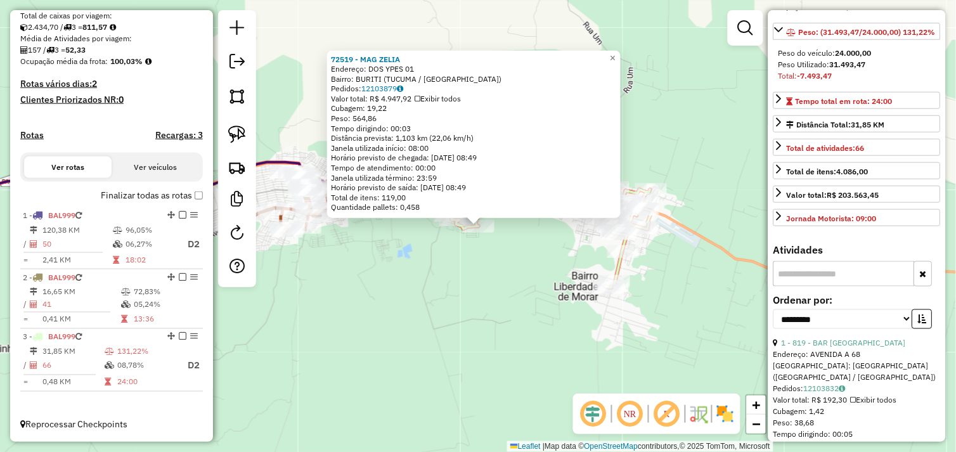
scroll to position [282, 0]
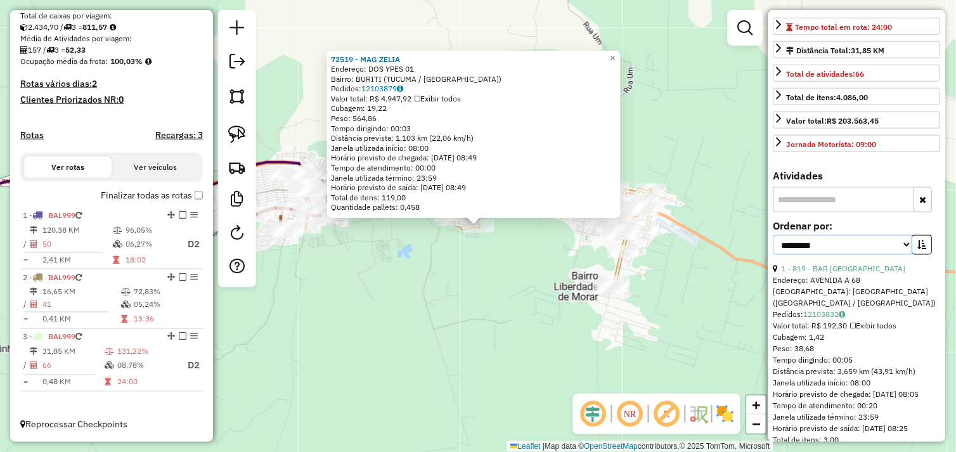
click at [903, 255] on select "**********" at bounding box center [844, 245] width 140 height 20
select select "*********"
click at [774, 255] on select "**********" at bounding box center [844, 245] width 140 height 20
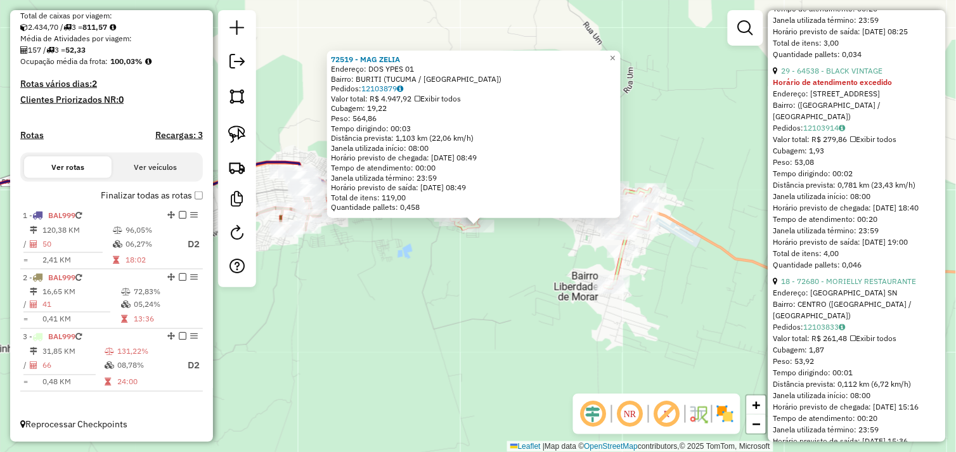
scroll to position [885, 0]
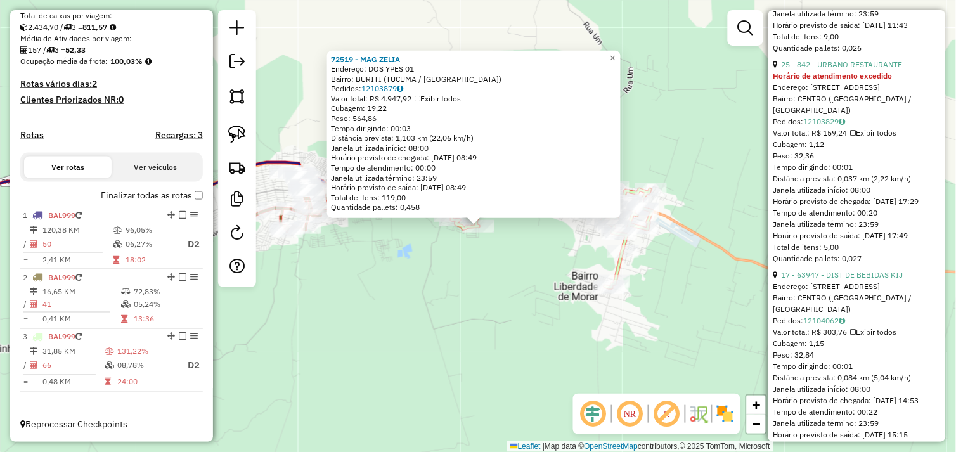
drag, startPoint x: 426, startPoint y: 256, endPoint x: 525, endPoint y: 273, distance: 99.8
click at [429, 256] on div "72519 - MAG ZELIA Endereço: DOS YPES 01 Bairro: BURITI (TUCUMA / PA) Pedidos: 1…" at bounding box center [478, 226] width 956 height 452
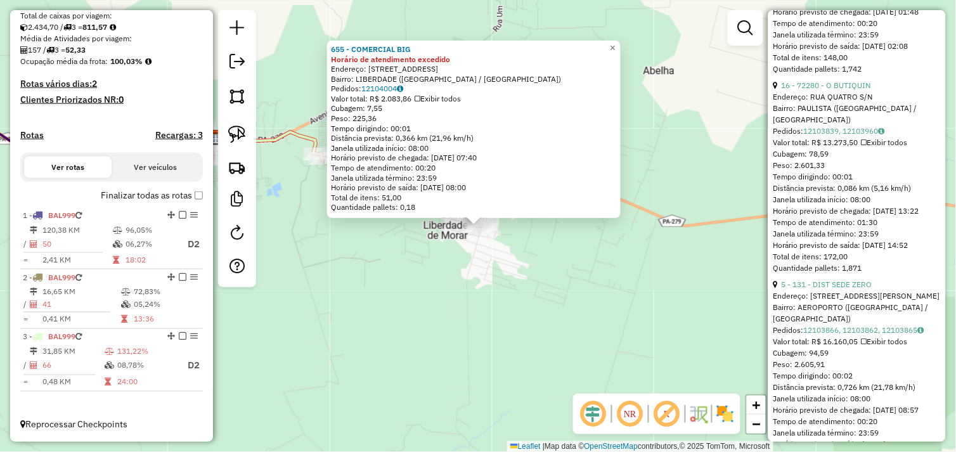
scroll to position [13552, 0]
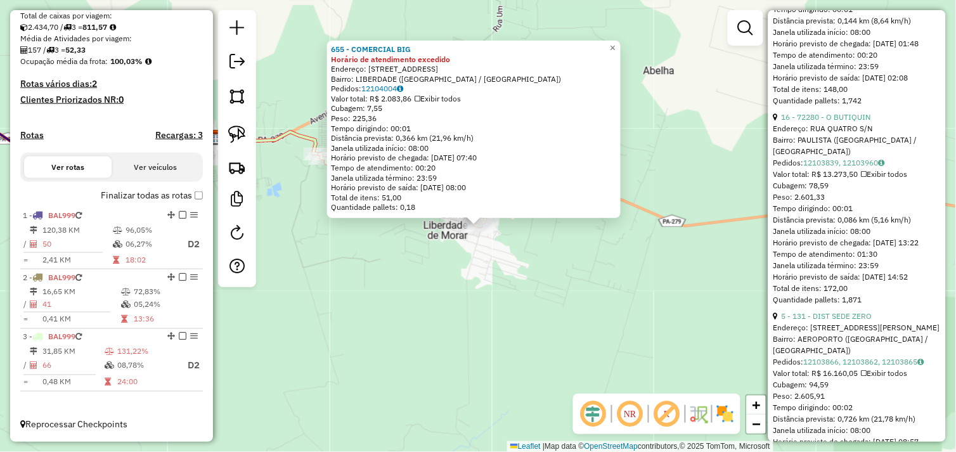
click at [558, 297] on div "655 - COMERCIAL BIG Horário de atendimento excedido Endereço: AV JERUSALEM 1 Ba…" at bounding box center [478, 226] width 956 height 452
click at [556, 295] on div "655 - COMERCIAL BIG Horário de atendimento excedido Endereço: AV JERUSALEM 1 Ba…" at bounding box center [478, 226] width 956 height 452
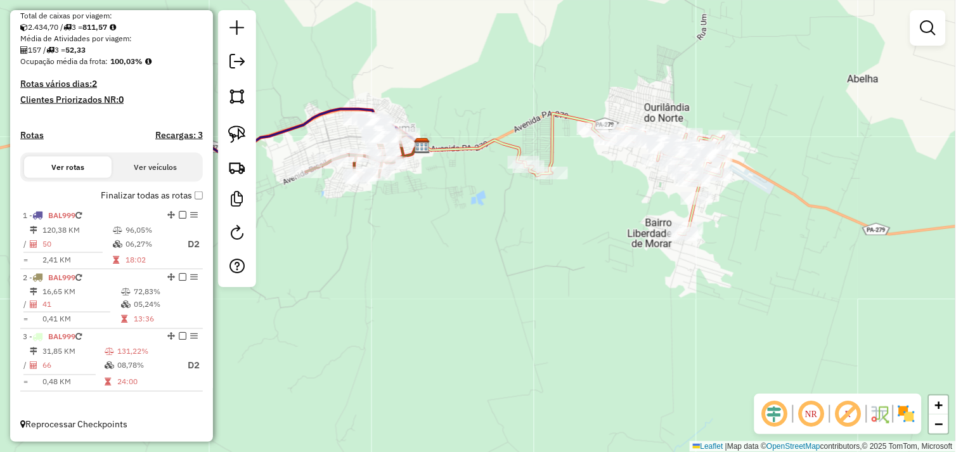
drag, startPoint x: 403, startPoint y: 295, endPoint x: 660, endPoint y: 320, distance: 258.7
click at [731, 311] on div "Janela de atendimento Grade de atendimento Capacidade Transportadoras Veículos …" at bounding box center [478, 226] width 956 height 452
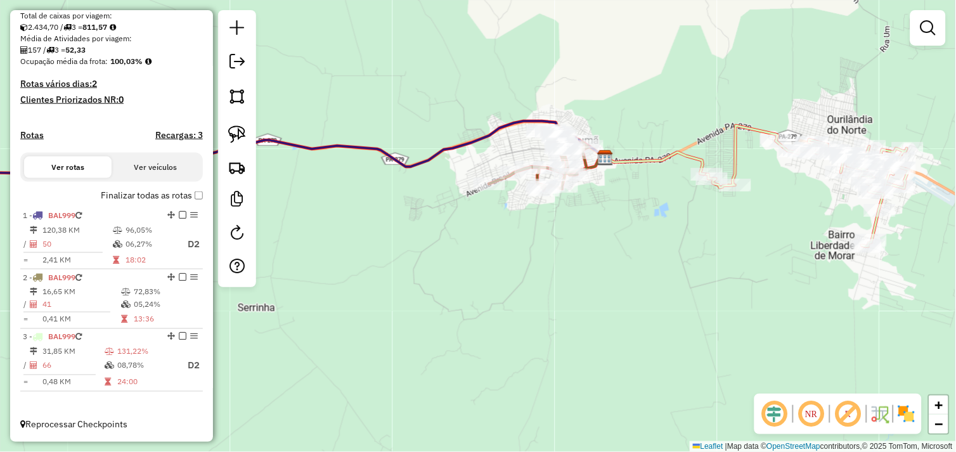
drag, startPoint x: 561, startPoint y: 318, endPoint x: 613, endPoint y: 319, distance: 51.4
click at [613, 318] on div "Janela de atendimento Grade de atendimento Capacidade Transportadoras Veículos …" at bounding box center [478, 226] width 956 height 452
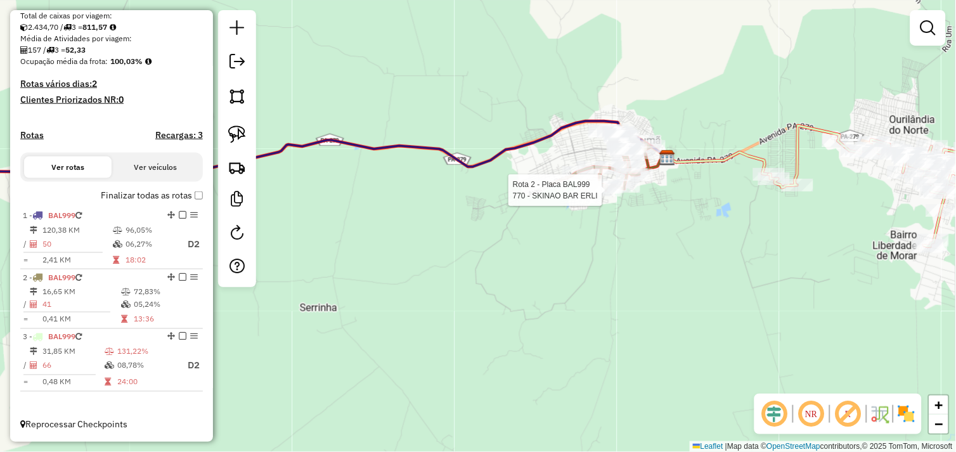
select select "*********"
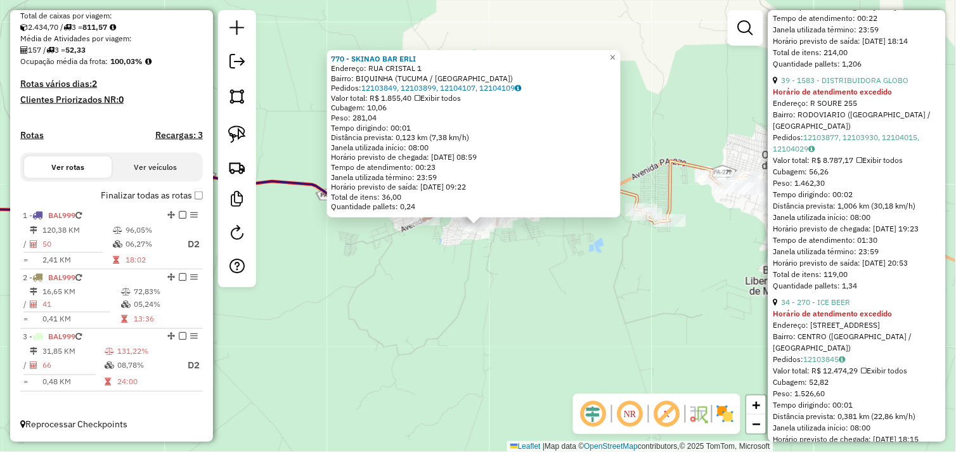
scroll to position [8190, 0]
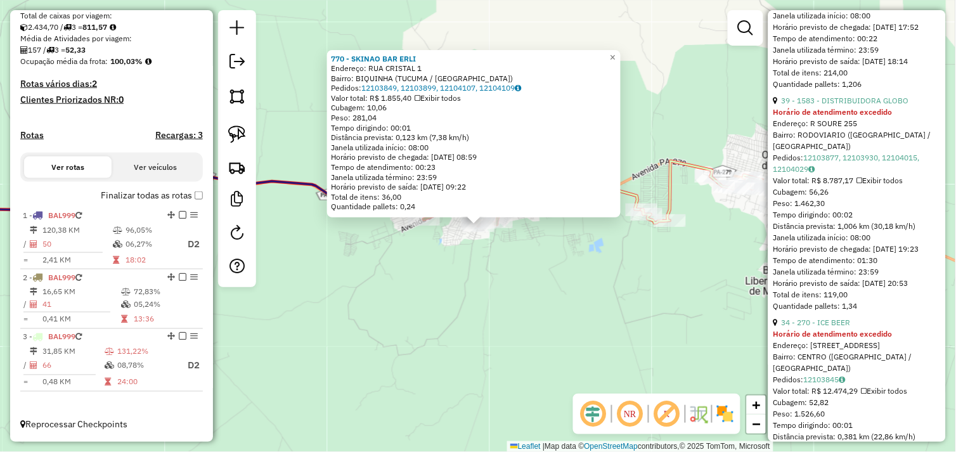
click at [433, 318] on div "770 - SKINAO BAR ERLI Endereço: RUA CRISTAL 1 Bairro: BIQUINHA (TUCUMA / PA) Pe…" at bounding box center [478, 226] width 956 height 452
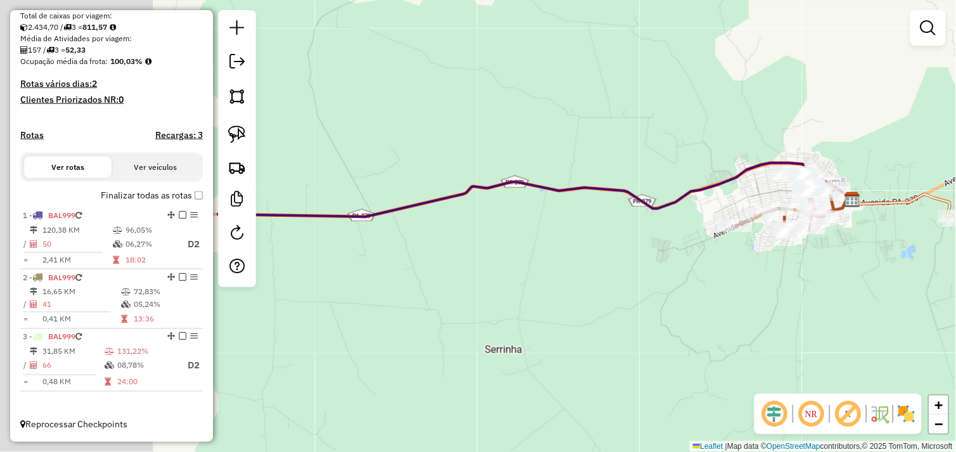
drag, startPoint x: 509, startPoint y: 312, endPoint x: 804, endPoint y: 327, distance: 294.7
click at [804, 327] on div "Janela de atendimento Grade de atendimento Capacidade Transportadoras Veículos …" at bounding box center [478, 226] width 956 height 452
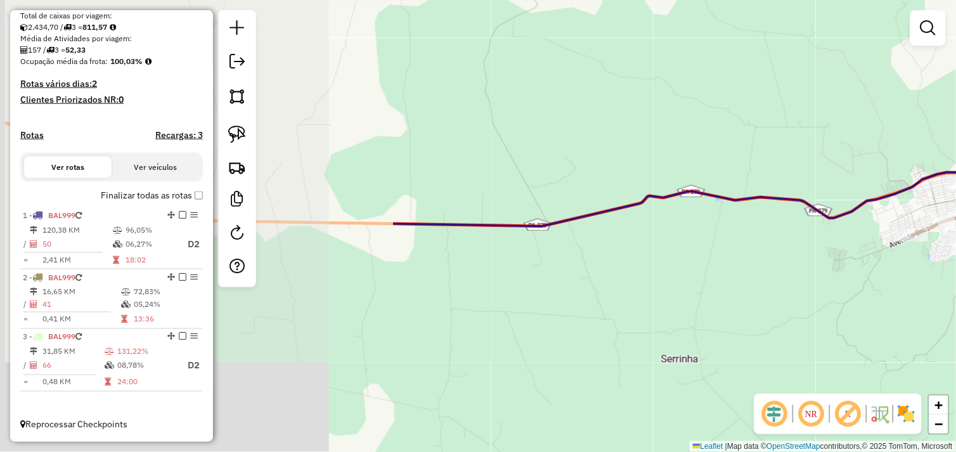
drag, startPoint x: 665, startPoint y: 334, endPoint x: 774, endPoint y: 338, distance: 109.8
click at [738, 336] on div "Janela de atendimento Grade de atendimento Capacidade Transportadoras Veículos …" at bounding box center [478, 226] width 956 height 452
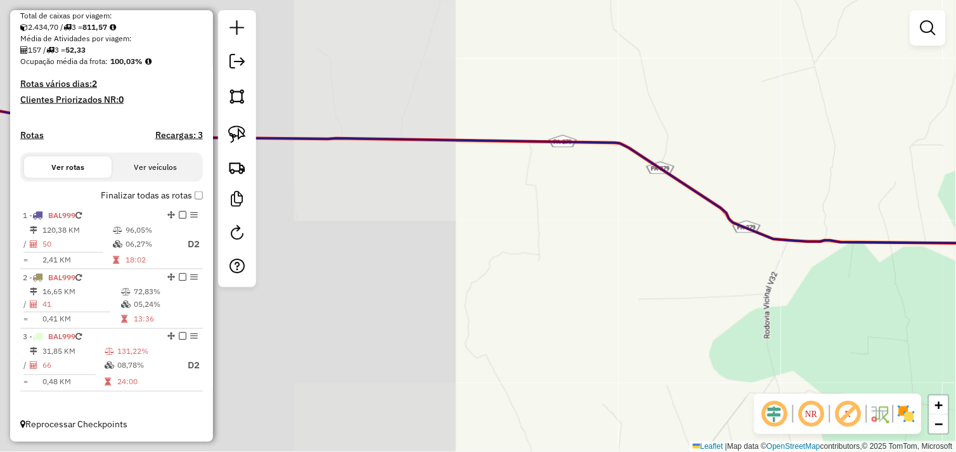
drag, startPoint x: 591, startPoint y: 313, endPoint x: 519, endPoint y: 293, distance: 75.1
click at [656, 321] on div "Janela de atendimento Grade de atendimento Capacidade Transportadoras Veículos …" at bounding box center [478, 226] width 956 height 452
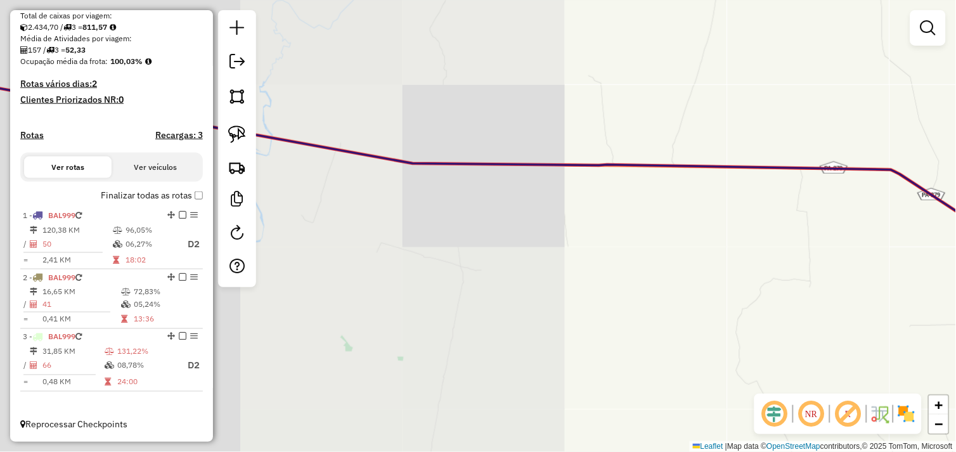
drag, startPoint x: 428, startPoint y: 270, endPoint x: 663, endPoint y: 292, distance: 236.3
click at [669, 288] on div "Janela de atendimento Grade de atendimento Capacidade Transportadoras Veículos …" at bounding box center [478, 226] width 956 height 452
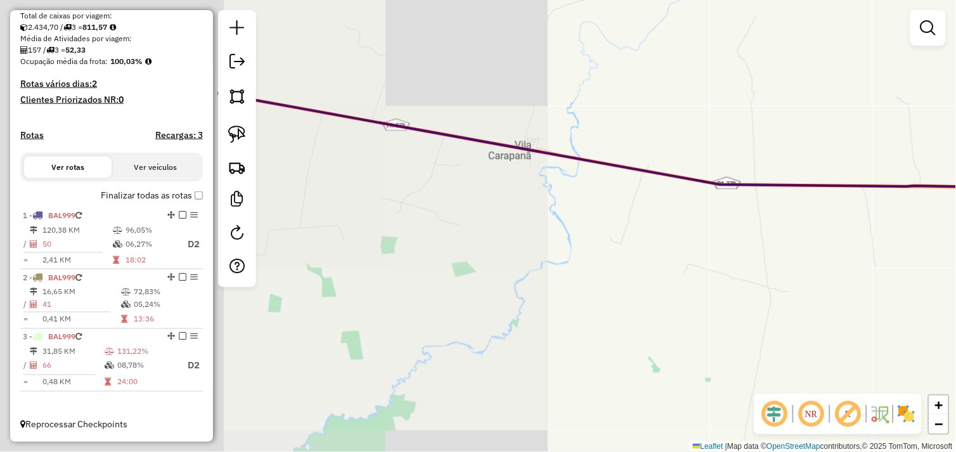
drag, startPoint x: 448, startPoint y: 270, endPoint x: 734, endPoint y: 311, distance: 288.4
click at [717, 310] on div "Janela de atendimento Grade de atendimento Capacidade Transportadoras Veículos …" at bounding box center [478, 226] width 956 height 452
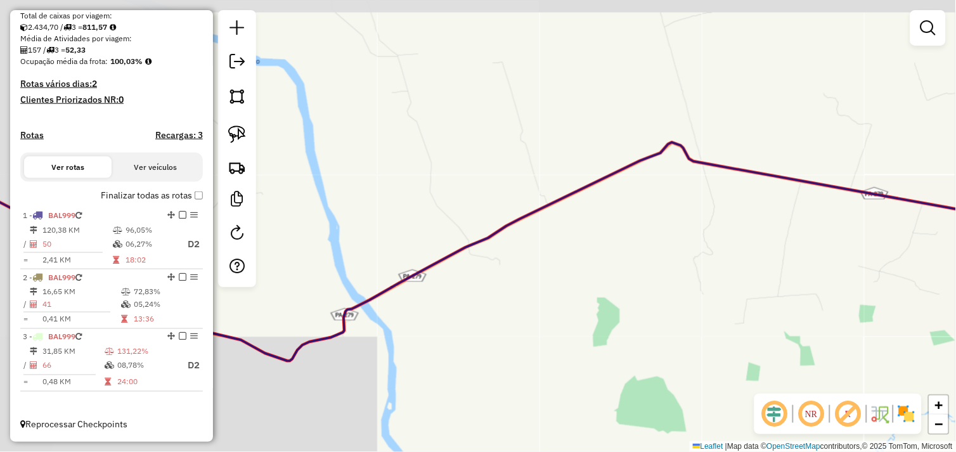
drag, startPoint x: 552, startPoint y: 275, endPoint x: 626, endPoint y: 270, distance: 74.4
click at [720, 290] on div "Janela de atendimento Grade de atendimento Capacidade Transportadoras Veículos …" at bounding box center [478, 226] width 956 height 452
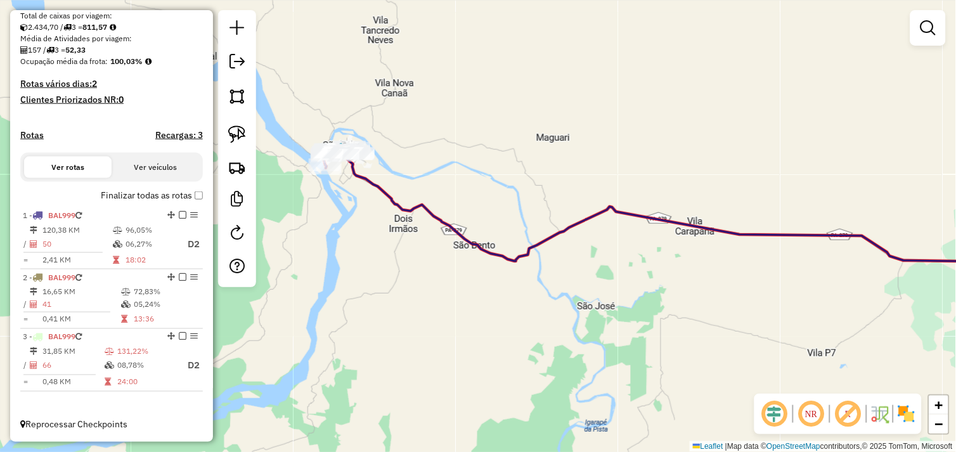
drag, startPoint x: 396, startPoint y: 271, endPoint x: 467, endPoint y: 231, distance: 81.5
click at [518, 287] on div "Janela de atendimento Grade de atendimento Capacidade Transportadoras Veículos …" at bounding box center [478, 226] width 956 height 452
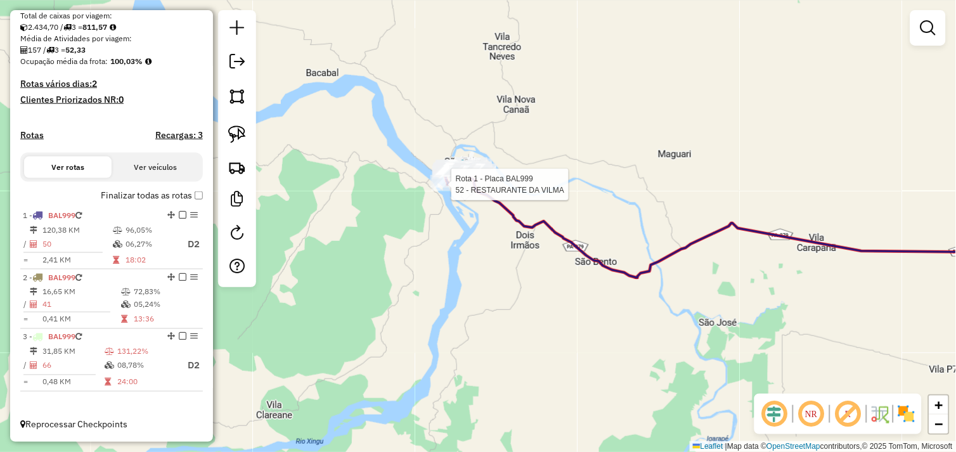
select select "*********"
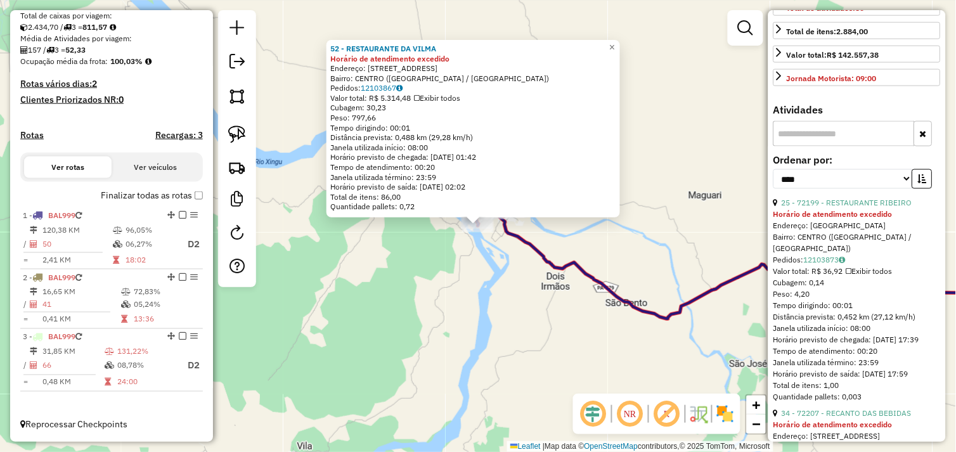
scroll to position [352, 0]
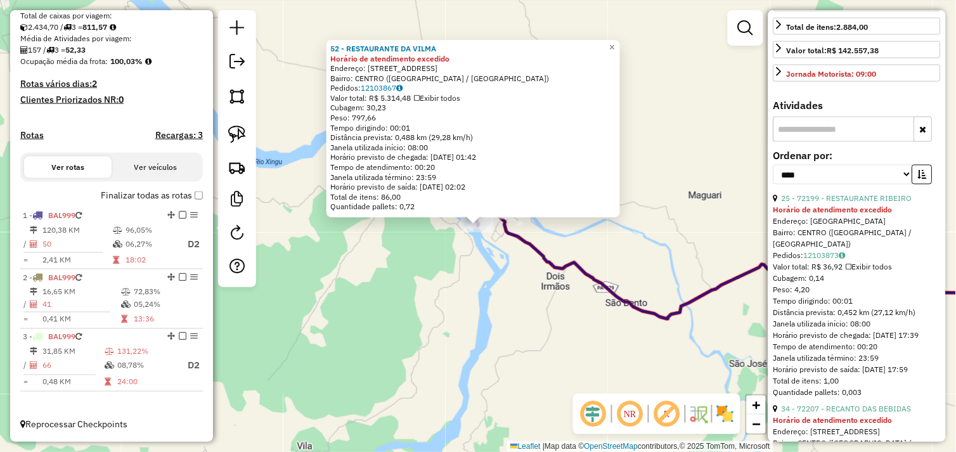
click at [828, 142] on input "text" at bounding box center [844, 129] width 141 height 25
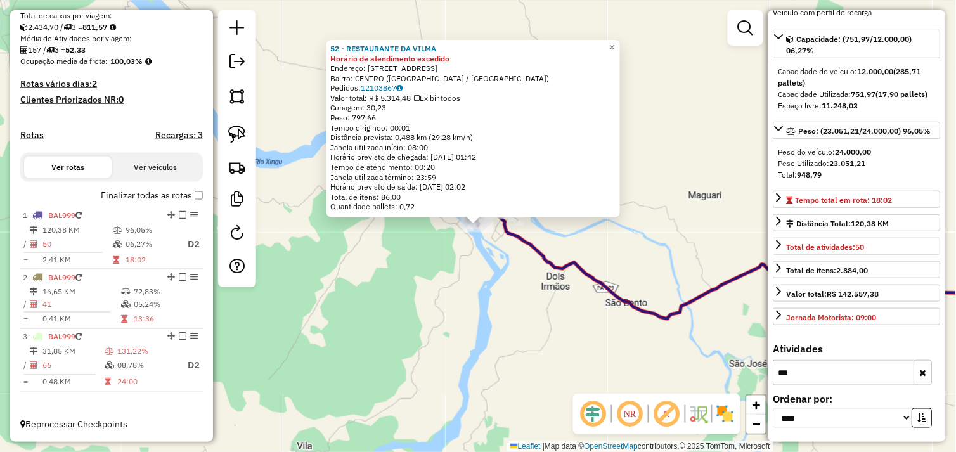
type input "***"
click at [493, 319] on div "52 - RESTAURANTE DA VILMA Horário de atendimento excedido Endereço: AV JABORAND…" at bounding box center [478, 226] width 956 height 452
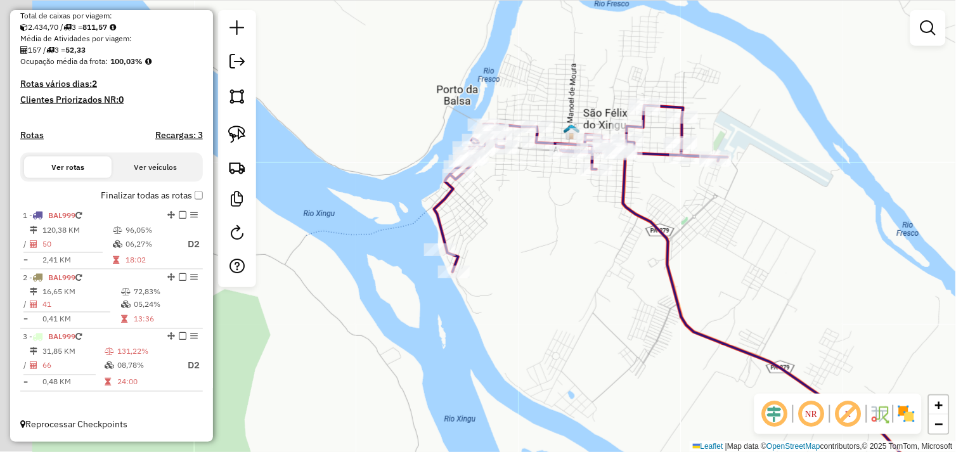
drag, startPoint x: 454, startPoint y: 216, endPoint x: 502, endPoint y: 202, distance: 49.6
click at [502, 202] on div "Janela de atendimento Grade de atendimento Capacidade Transportadoras Veículos …" at bounding box center [478, 226] width 956 height 452
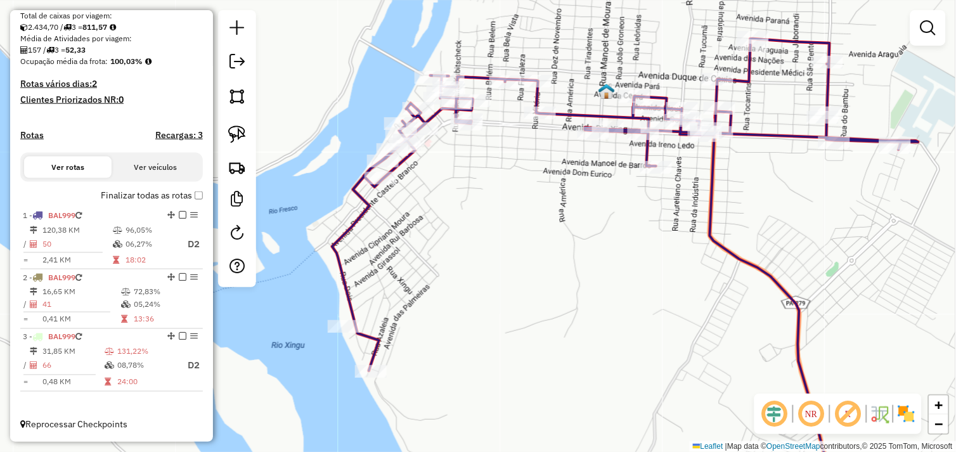
drag, startPoint x: 516, startPoint y: 193, endPoint x: 561, endPoint y: 169, distance: 50.5
click at [561, 169] on div "Janela de atendimento Grade de atendimento Capacidade Transportadoras Veículos …" at bounding box center [478, 226] width 956 height 452
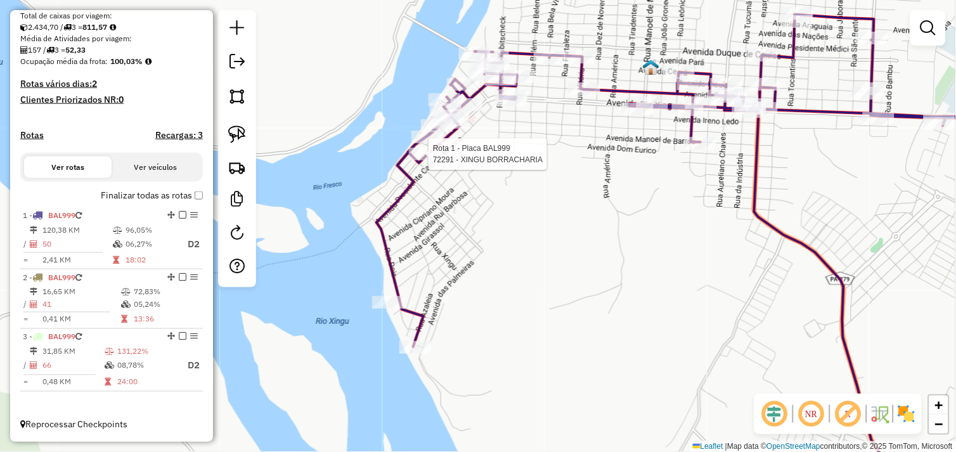
select select "*********"
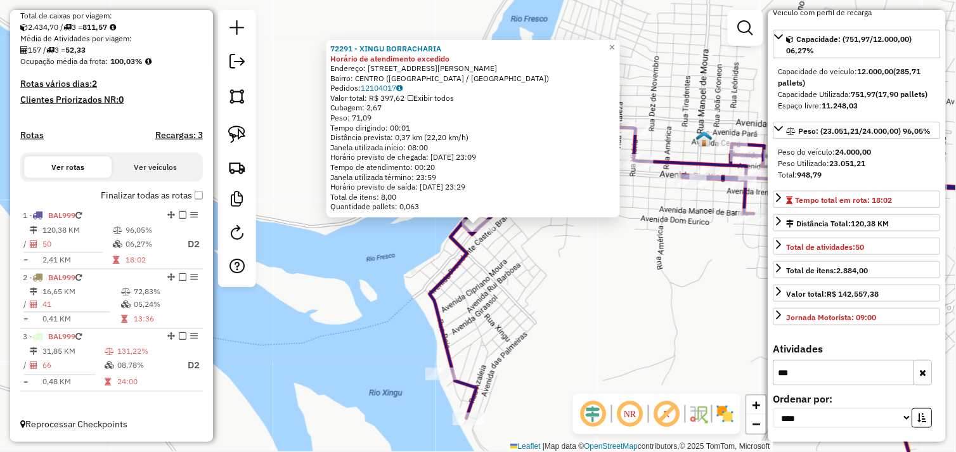
click at [921, 373] on icon "button" at bounding box center [923, 373] width 7 height 9
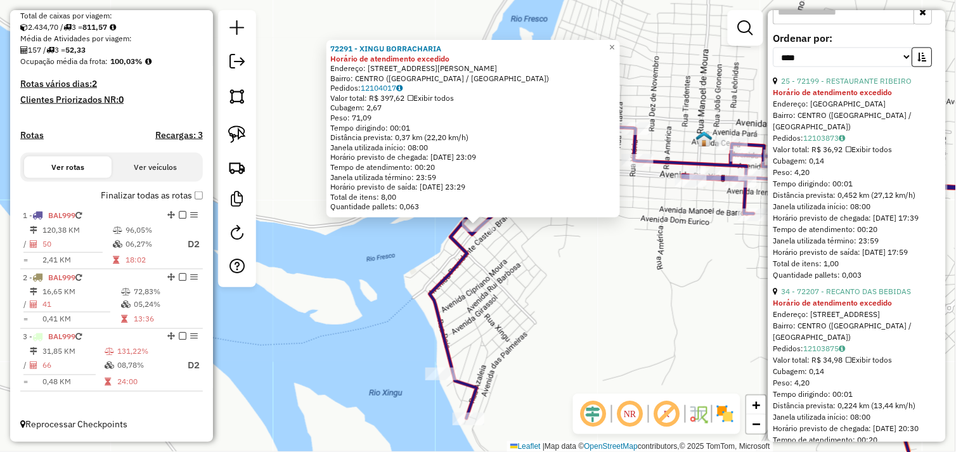
scroll to position [471, 0]
click at [918, 60] on icon "button" at bounding box center [922, 55] width 9 height 9
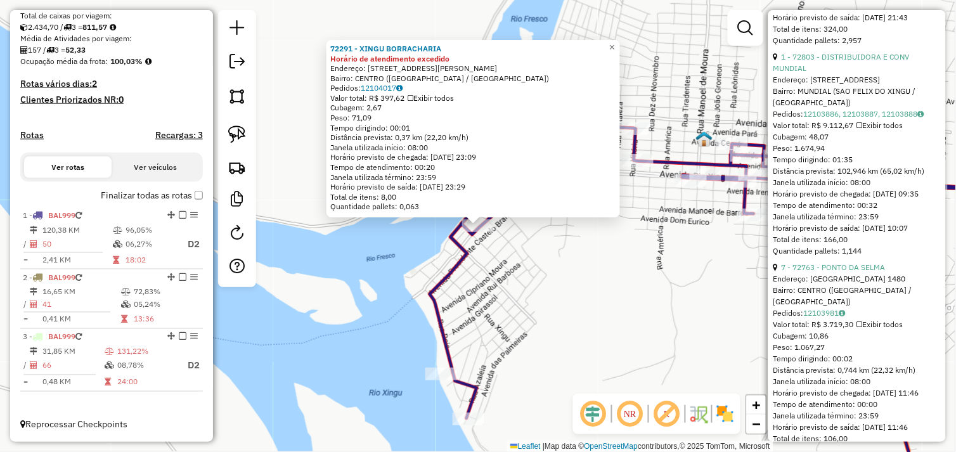
scroll to position [1035, 0]
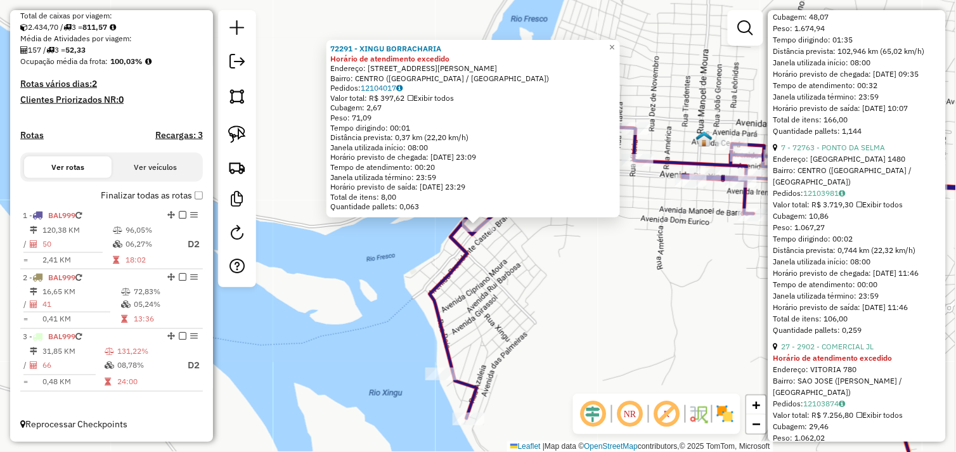
click at [654, 270] on div "72291 - XINGU BORRACHARIA Horário de atendimento excedido Endereço: AVENIDA ANT…" at bounding box center [478, 226] width 956 height 452
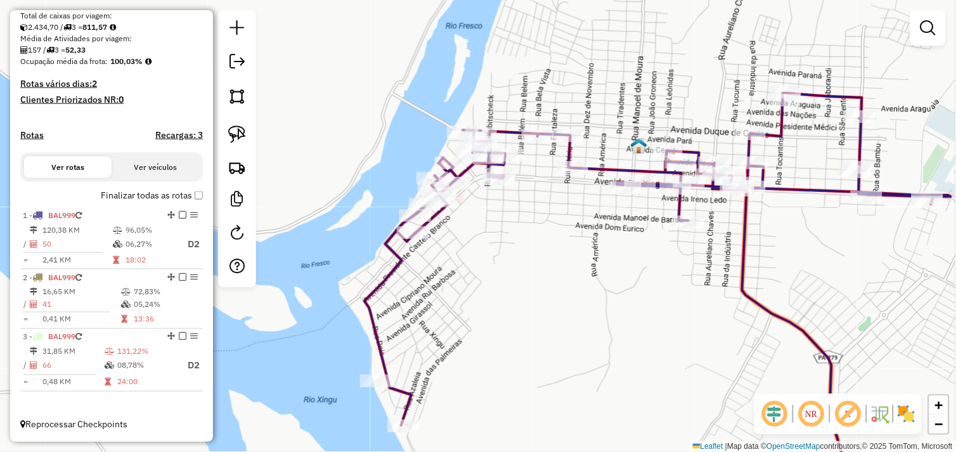
drag, startPoint x: 635, startPoint y: 268, endPoint x: 578, endPoint y: 261, distance: 57.4
click at [578, 263] on div "Janela de atendimento Grade de atendimento Capacidade Transportadoras Veículos …" at bounding box center [478, 226] width 956 height 452
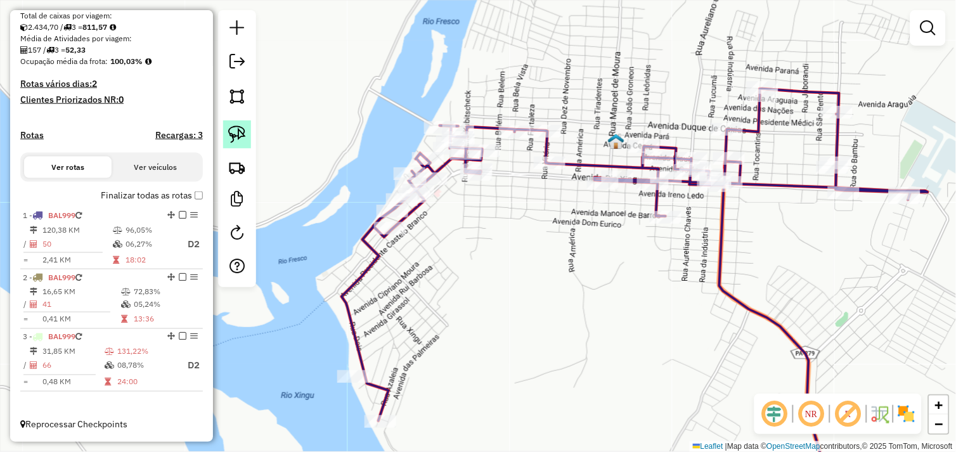
click at [241, 131] on img at bounding box center [237, 135] width 18 height 18
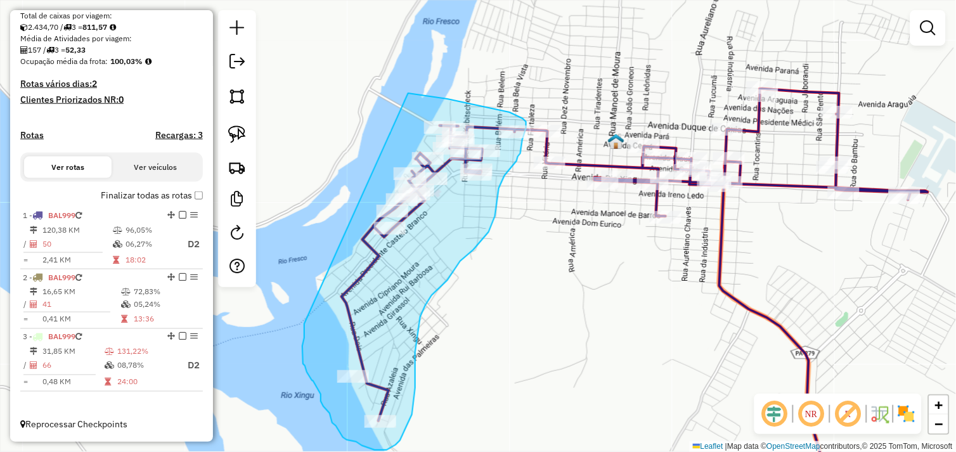
drag, startPoint x: 304, startPoint y: 324, endPoint x: 407, endPoint y: 93, distance: 252.7
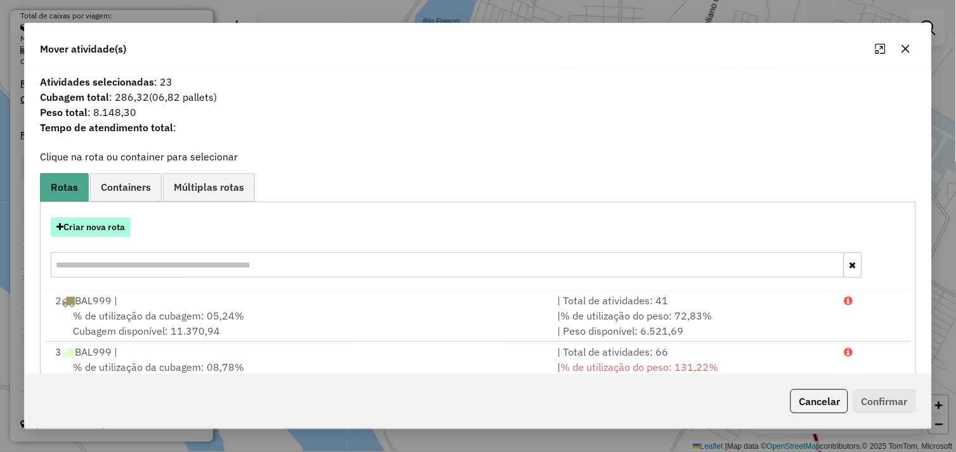
click at [83, 227] on button "Criar nova rota" at bounding box center [91, 228] width 80 height 20
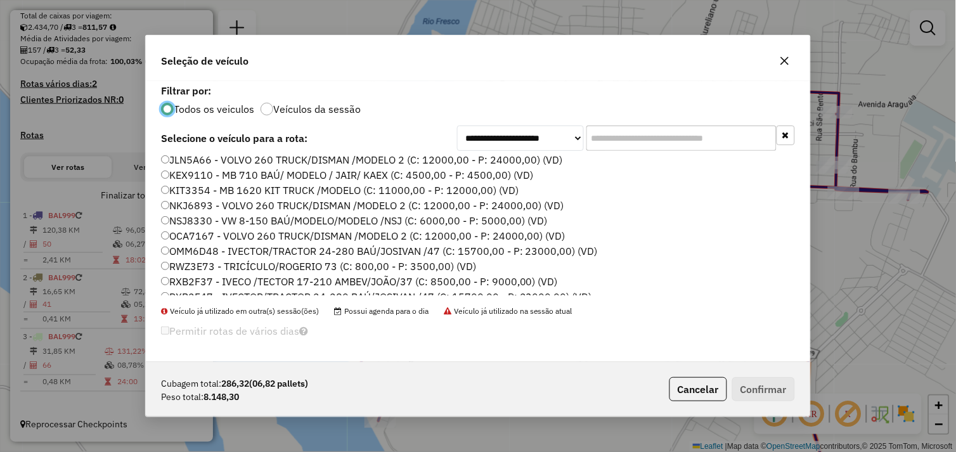
scroll to position [180, 0]
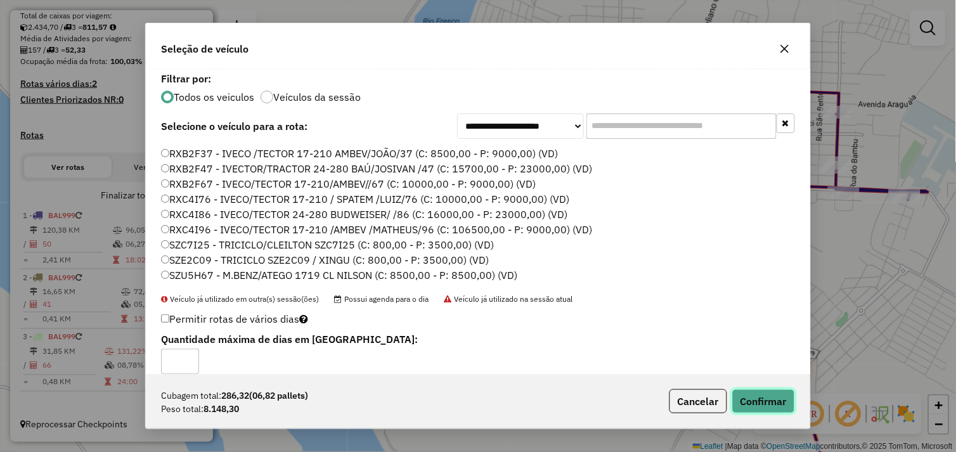
click at [757, 403] on button "Confirmar" at bounding box center [764, 401] width 63 height 24
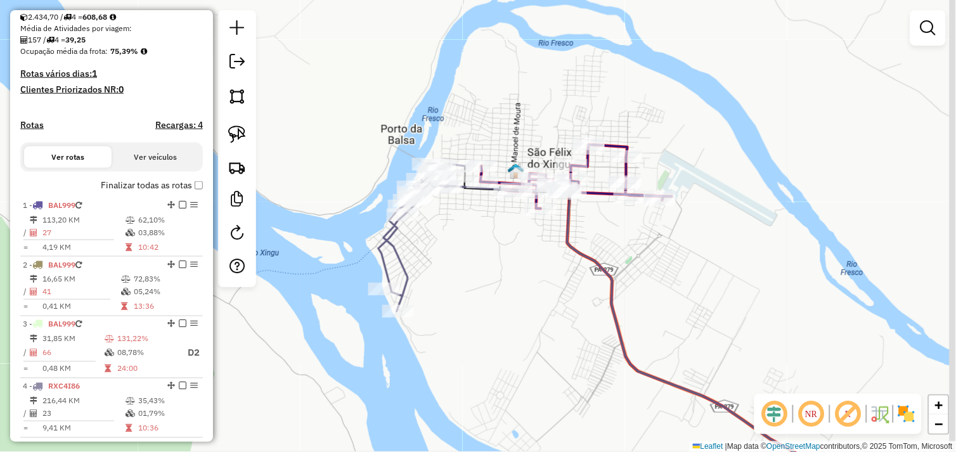
drag, startPoint x: 547, startPoint y: 241, endPoint x: 487, endPoint y: 235, distance: 60.5
click at [487, 235] on div "Janela de atendimento Grade de atendimento Capacidade Transportadoras Veículos …" at bounding box center [478, 226] width 956 height 452
click at [495, 238] on div "Rota 4 - Placa RXC4I86 72726 - BAR DA INGRITI Rota 4 - Placa RXC4I86 298 - BAR …" at bounding box center [478, 226] width 956 height 452
select select "*********"
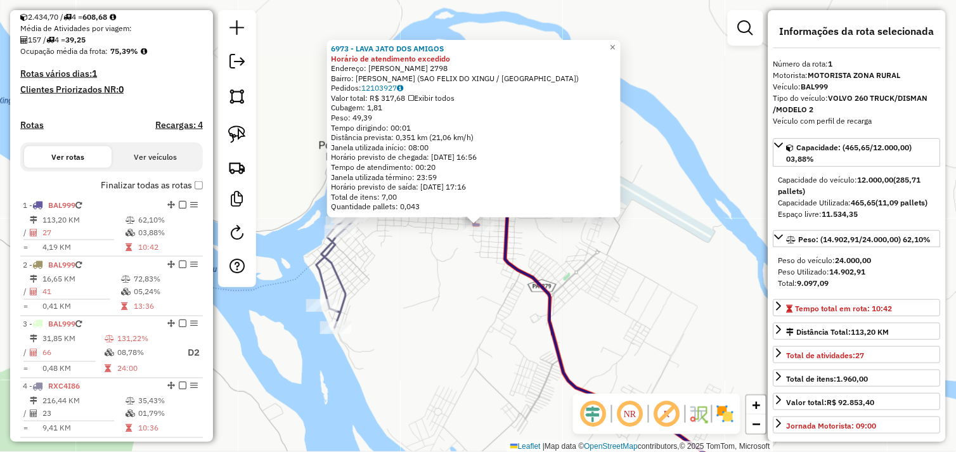
scroll to position [334, 0]
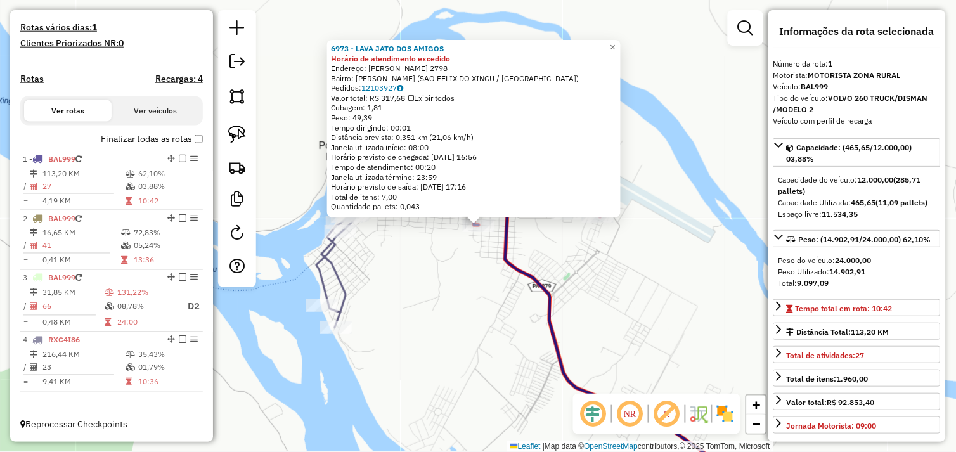
click at [447, 250] on div "6973 - LAVA JATO DOS AMIGOS Horário de atendimento excedido Endereço: MANOEL DE…" at bounding box center [478, 226] width 956 height 452
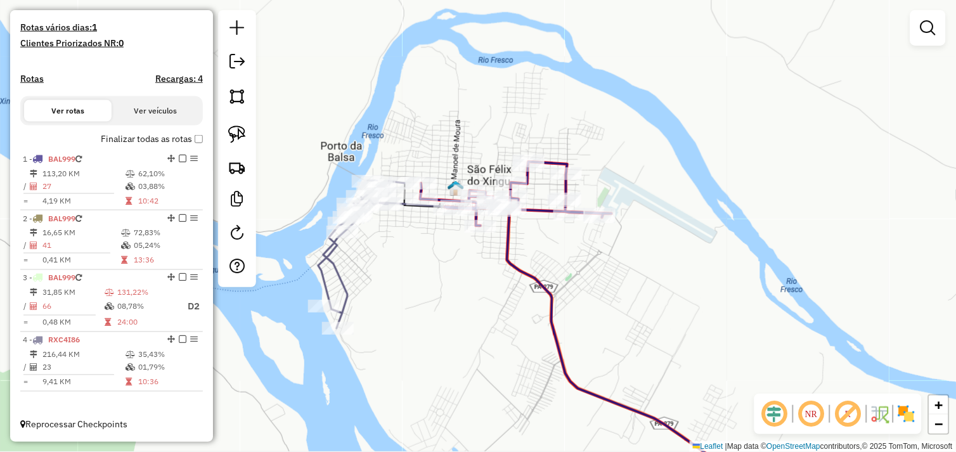
drag, startPoint x: 443, startPoint y: 252, endPoint x: 492, endPoint y: 265, distance: 50.6
click at [492, 265] on div "Janela de atendimento Grade de atendimento Capacidade Transportadoras Veículos …" at bounding box center [478, 226] width 956 height 452
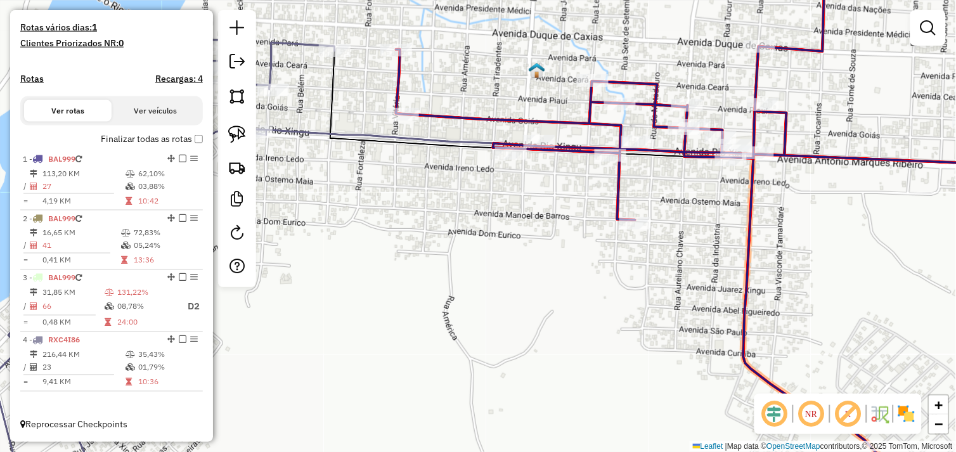
drag, startPoint x: 512, startPoint y: 245, endPoint x: 408, endPoint y: 271, distance: 107.1
click at [408, 271] on div "Janela de atendimento Grade de atendimento Capacidade Transportadoras Veículos …" at bounding box center [478, 226] width 956 height 452
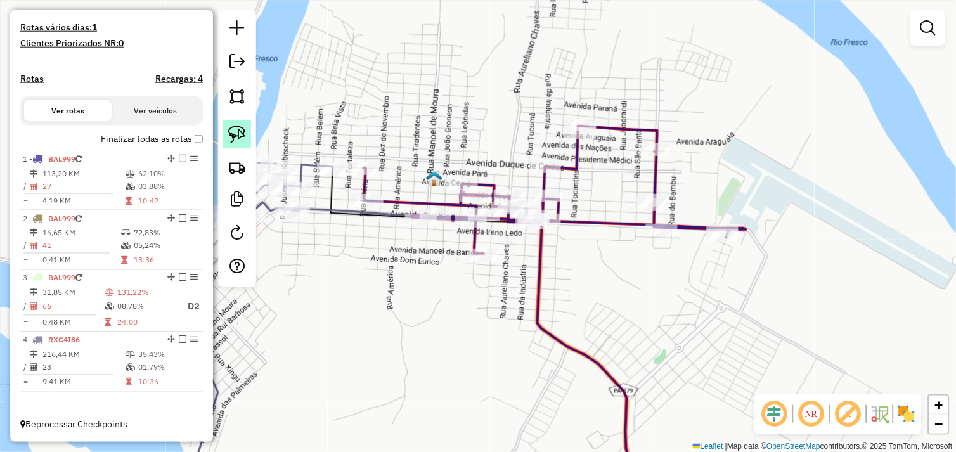
click at [245, 134] on img at bounding box center [237, 135] width 18 height 18
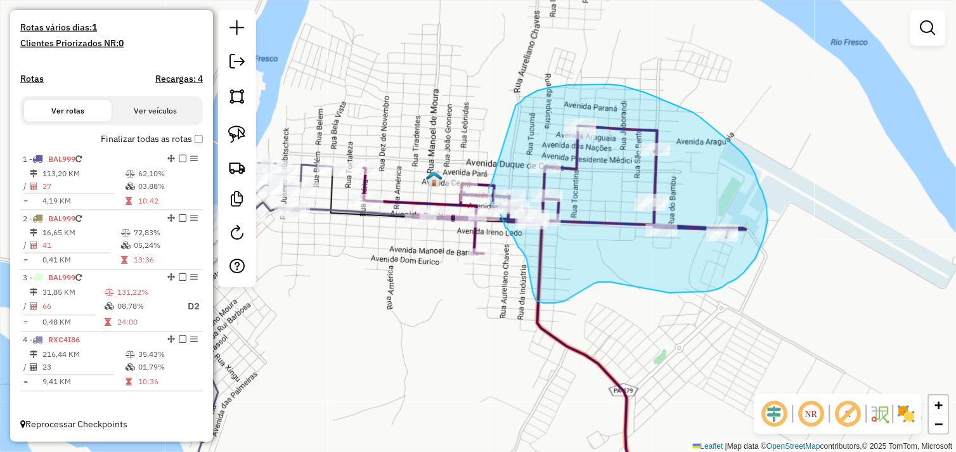
drag, startPoint x: 516, startPoint y: 105, endPoint x: 492, endPoint y: 185, distance: 83.1
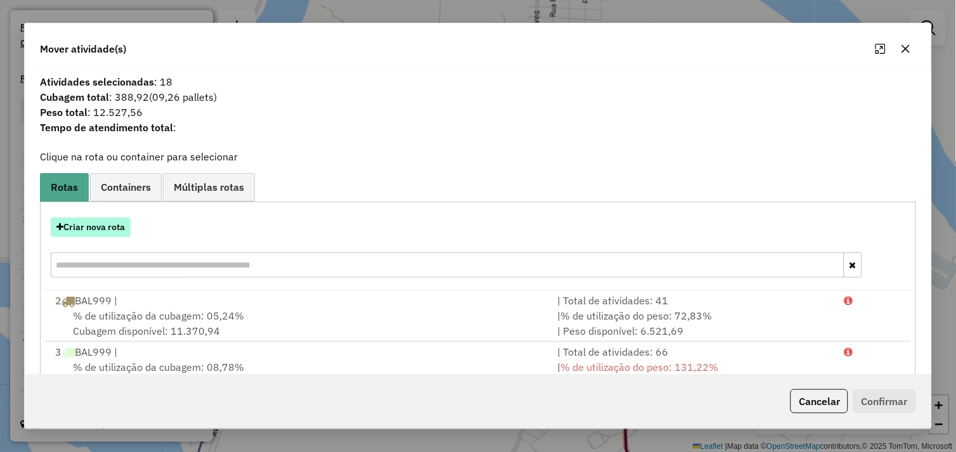
click at [103, 228] on button "Criar nova rota" at bounding box center [91, 228] width 80 height 20
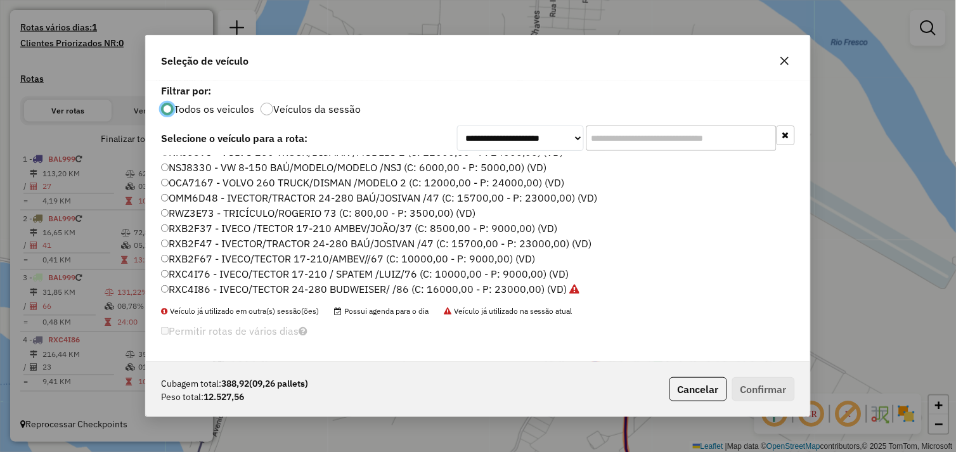
scroll to position [180, 0]
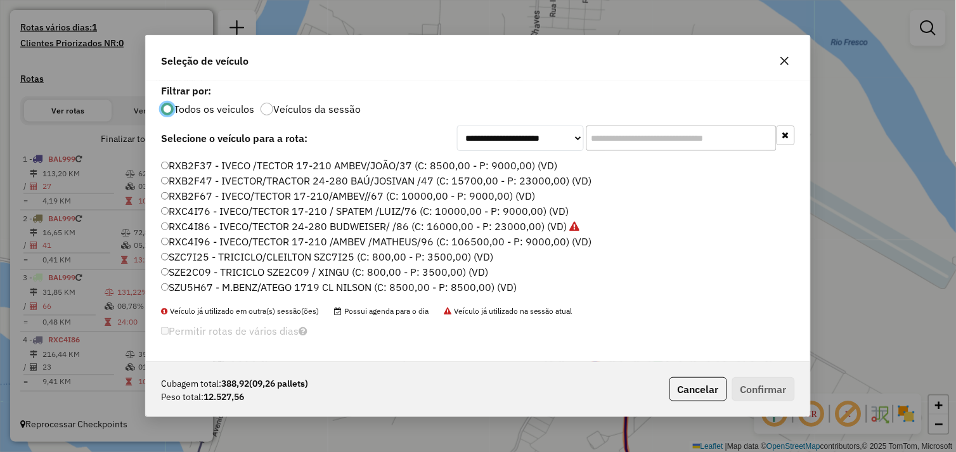
drag, startPoint x: 169, startPoint y: 197, endPoint x: 199, endPoint y: 198, distance: 29.8
click at [169, 195] on label "RXB2F67 - IVECO/TECTOR 17-210/AMBEV//67 (C: 10000,00 - P: 9000,00) (VD)" at bounding box center [348, 195] width 374 height 15
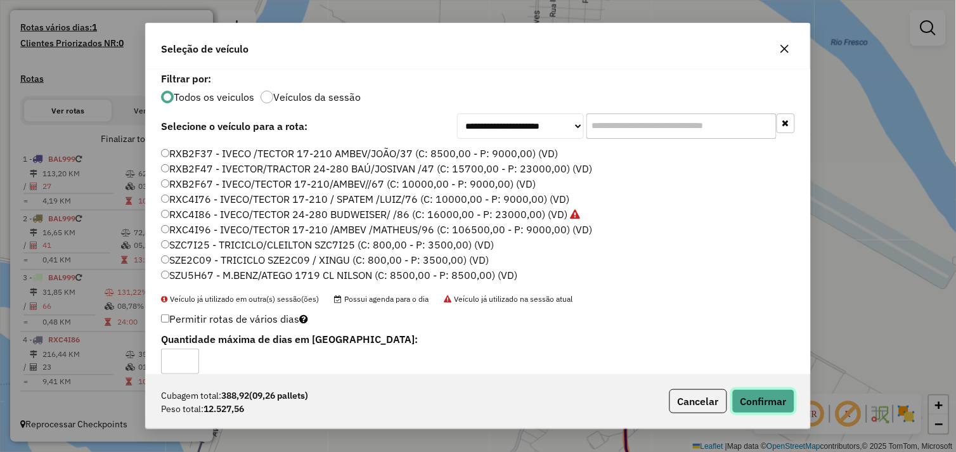
click at [750, 400] on button "Confirmar" at bounding box center [764, 401] width 63 height 24
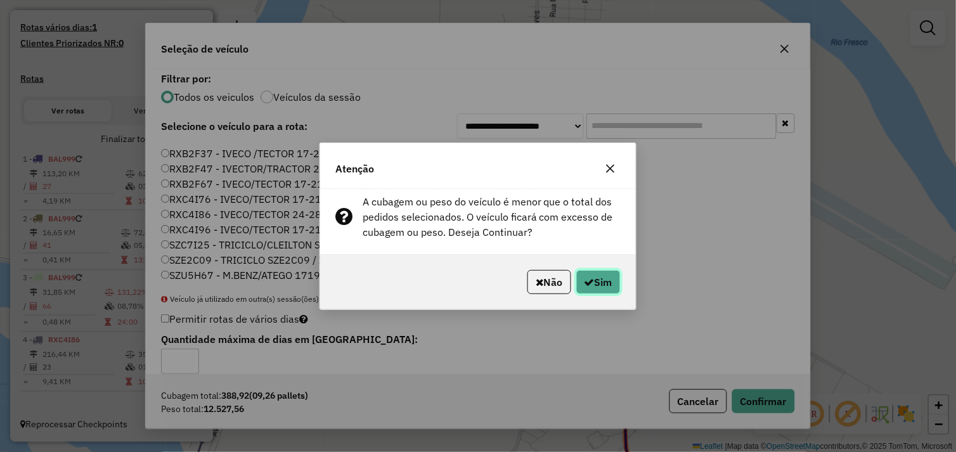
click at [608, 288] on button "Sim" at bounding box center [599, 282] width 44 height 24
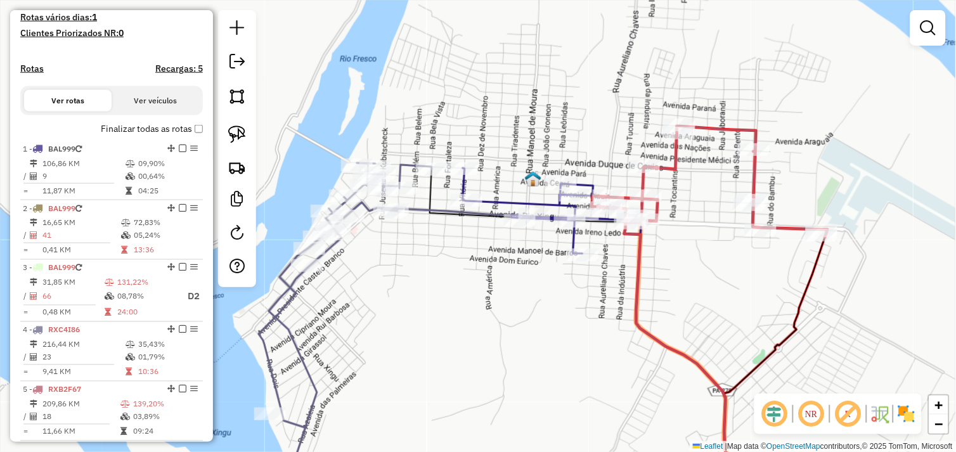
drag, startPoint x: 458, startPoint y: 308, endPoint x: 559, endPoint y: 306, distance: 100.9
click at [559, 306] on div "Janela de atendimento Grade de atendimento Capacidade Transportadoras Veículos …" at bounding box center [478, 226] width 956 height 452
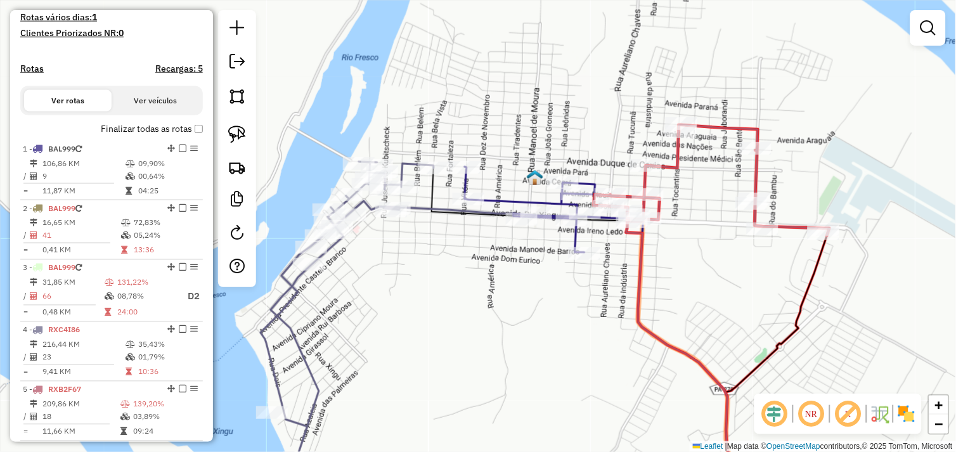
click at [512, 261] on div "Janela de atendimento Grade de atendimento Capacidade Transportadoras Veículos …" at bounding box center [478, 226] width 956 height 452
select select "*********"
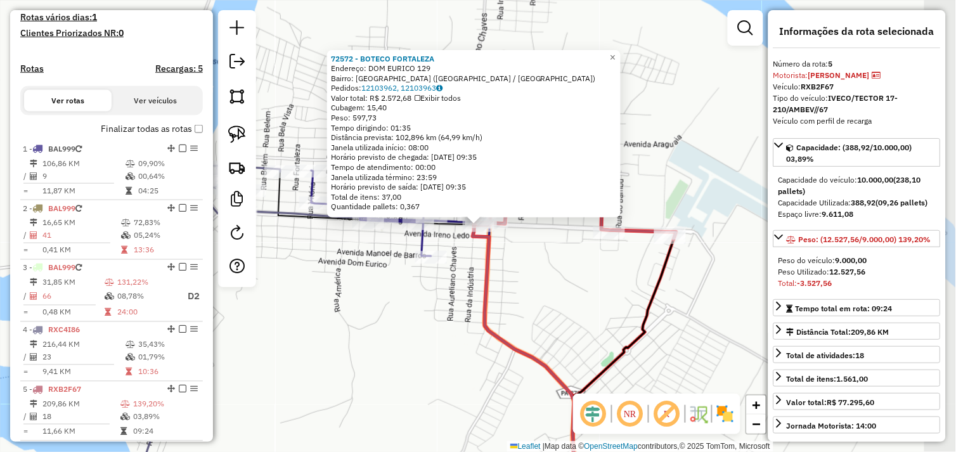
scroll to position [394, 0]
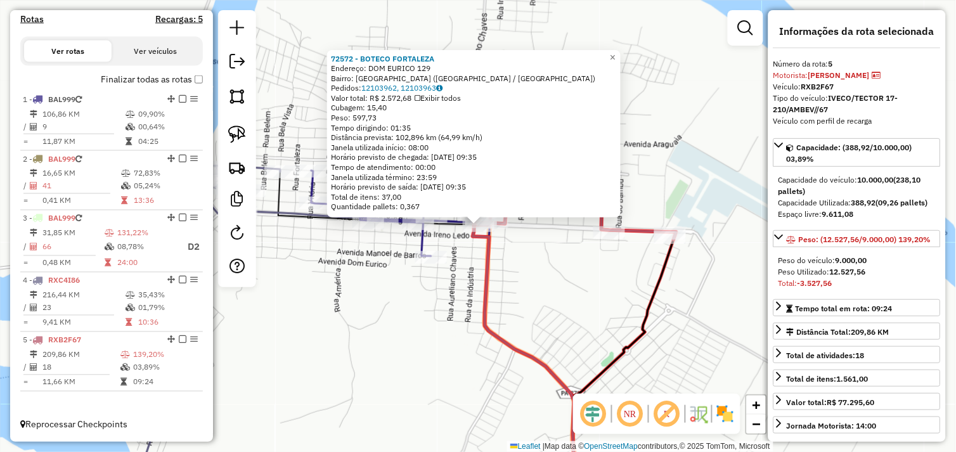
drag, startPoint x: 416, startPoint y: 320, endPoint x: 424, endPoint y: 282, distance: 38.2
click at [416, 318] on div "72572 - BOTECO FORTALEZA Endereço: DOM EURICO 129 Bairro: NOVO HORIZONTE (SAO F…" at bounding box center [478, 226] width 956 height 452
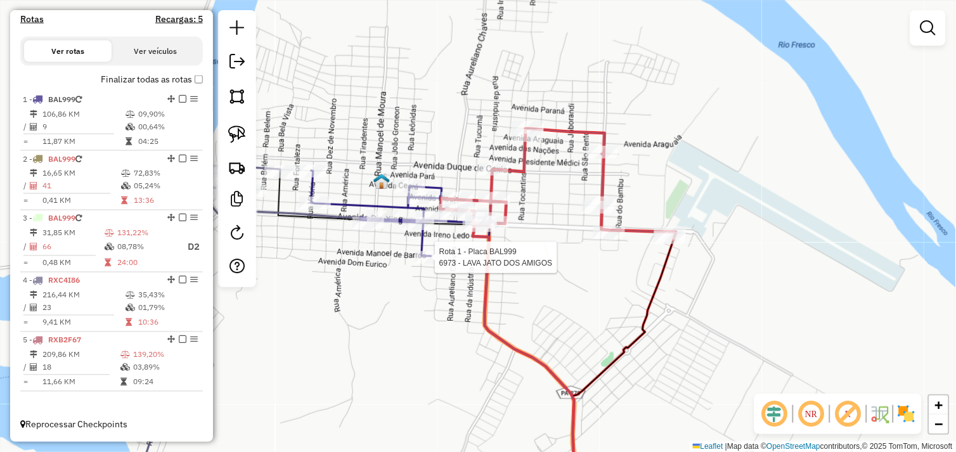
select select "*********"
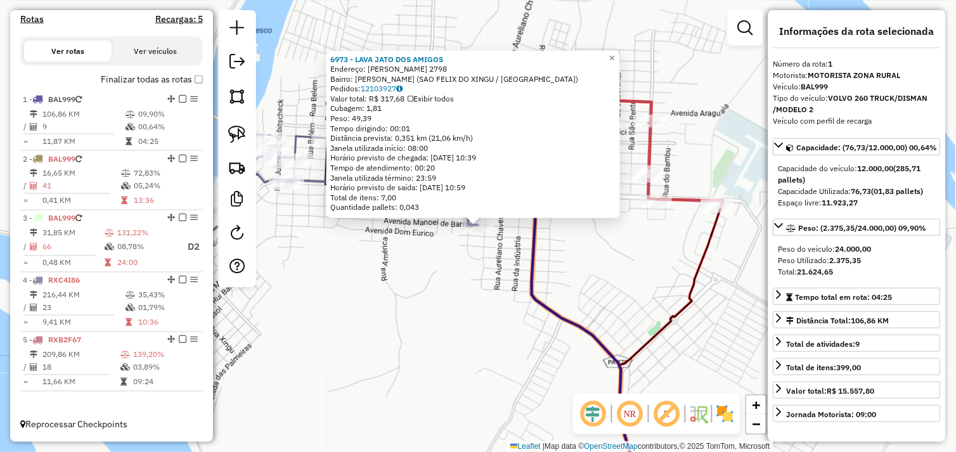
click at [433, 290] on div "6973 - LAVA JATO DOS AMIGOS Endereço: MANOEL DE BARROS 2798 Bairro: ALECRIM (SA…" at bounding box center [478, 226] width 956 height 452
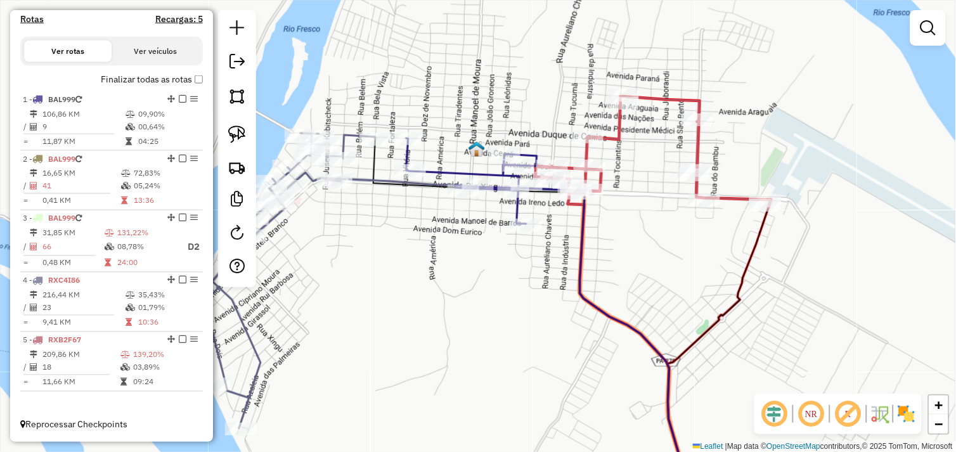
drag, startPoint x: 414, startPoint y: 282, endPoint x: 467, endPoint y: 280, distance: 53.3
click at [467, 280] on div "Janela de atendimento Grade de atendimento Capacidade Transportadoras Veículos …" at bounding box center [478, 226] width 956 height 452
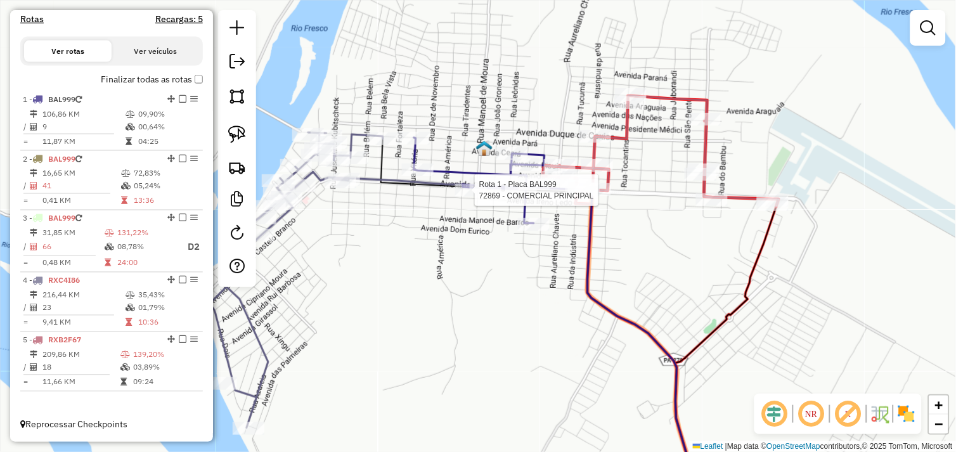
select select "*********"
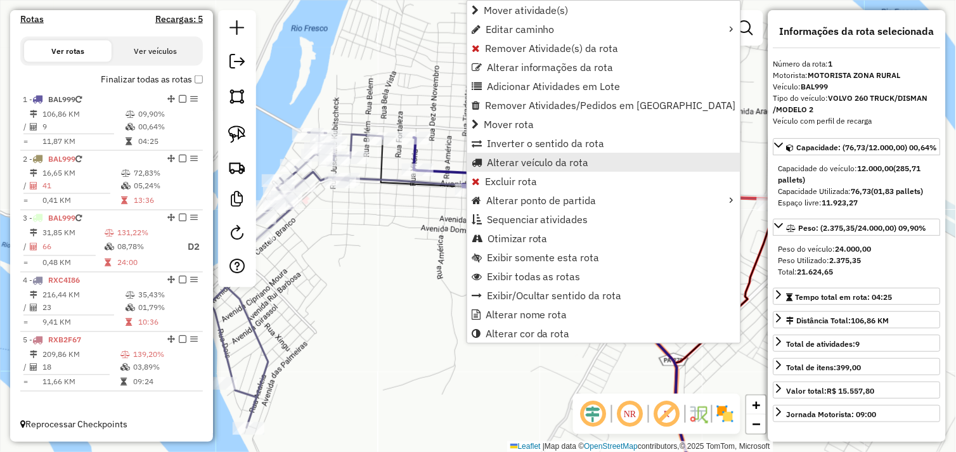
click at [509, 160] on span "Alterar veículo da rota" at bounding box center [538, 162] width 102 height 10
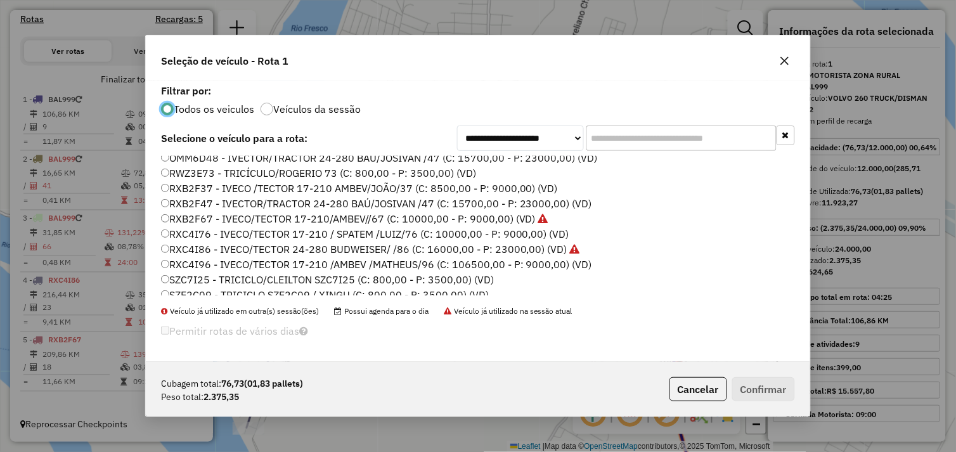
scroll to position [180, 0]
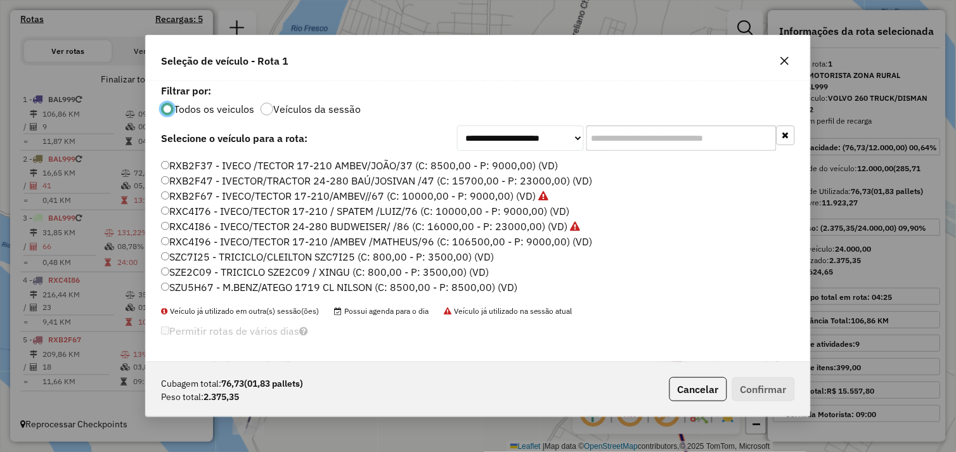
click at [169, 242] on label "RXC4I96 - IVECO/TECTOR 17-210 /AMBEV /MATHEUS/96 (C: 106500,00 - P: 9000,00) (V…" at bounding box center [376, 241] width 431 height 15
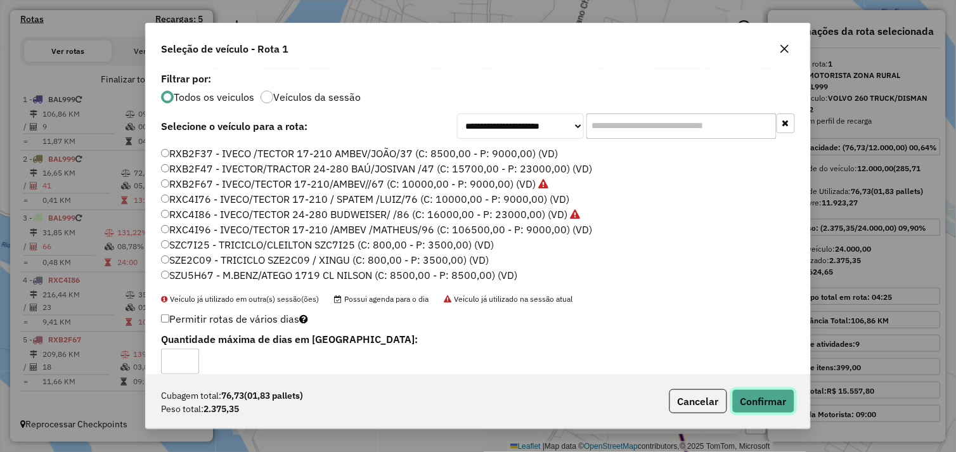
click at [764, 407] on button "Confirmar" at bounding box center [764, 401] width 63 height 24
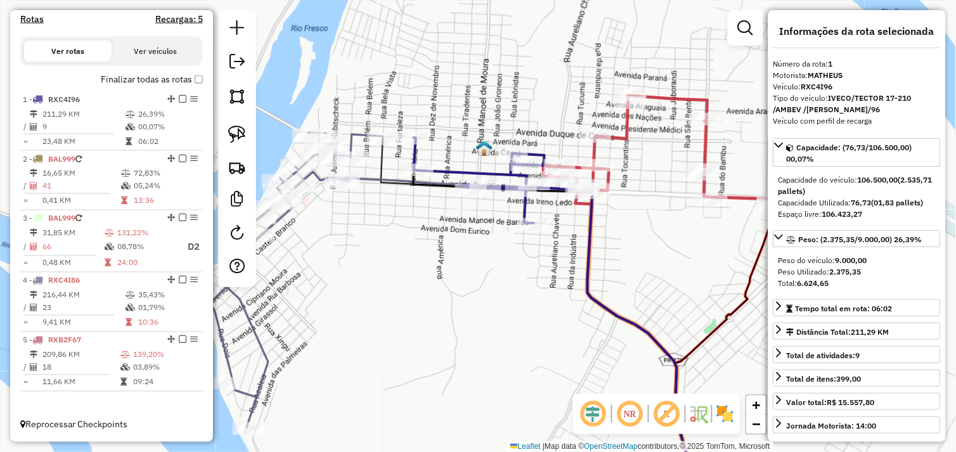
click at [447, 259] on div "Janela de atendimento Grade de atendimento Capacidade Transportadoras Veículos …" at bounding box center [478, 226] width 956 height 452
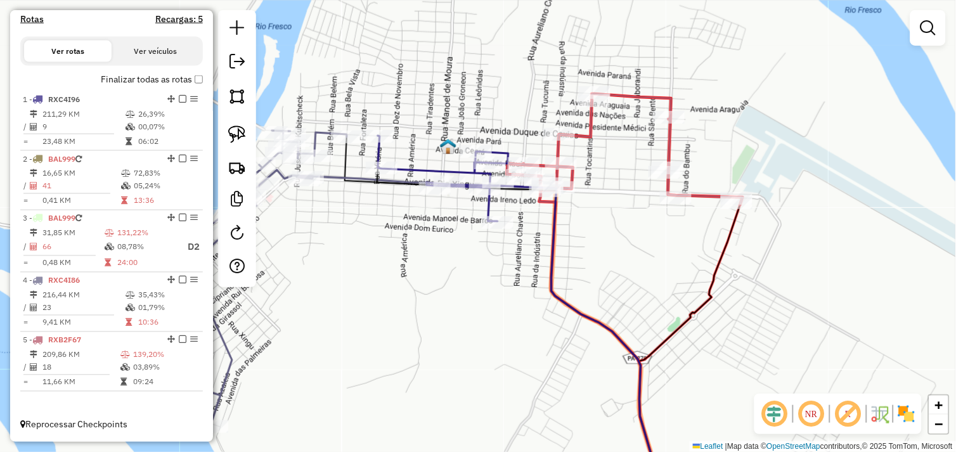
drag, startPoint x: 481, startPoint y: 258, endPoint x: 434, endPoint y: 255, distance: 47.0
click at [428, 255] on div "Janela de atendimento Grade de atendimento Capacidade Transportadoras Veículos …" at bounding box center [478, 226] width 956 height 452
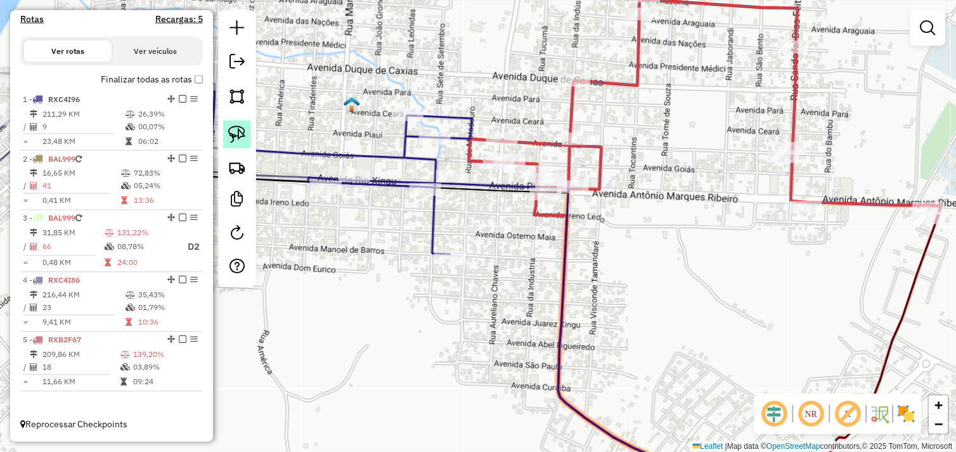
click at [243, 135] on img at bounding box center [237, 135] width 18 height 18
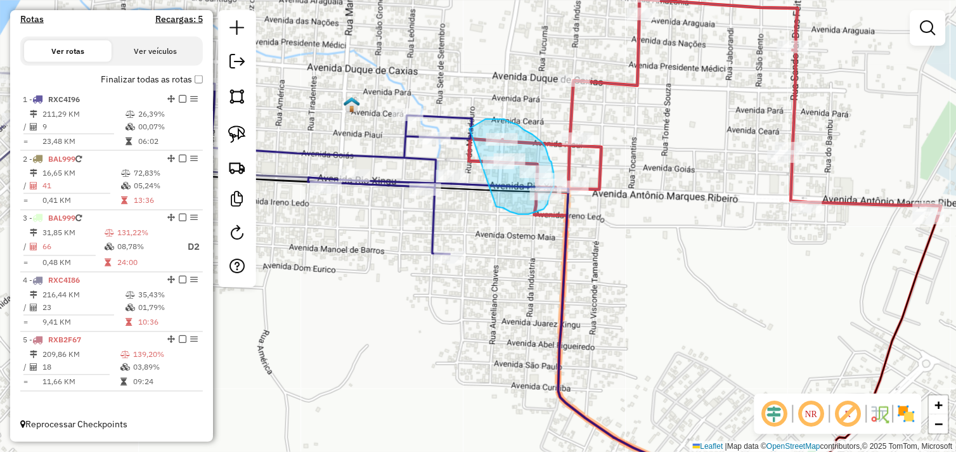
drag, startPoint x: 471, startPoint y: 128, endPoint x: 495, endPoint y: 206, distance: 81.5
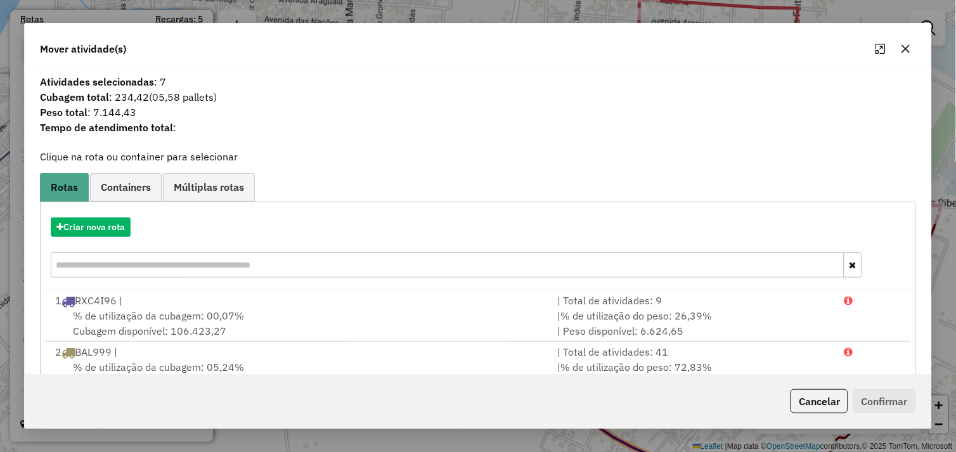
click at [899, 45] on button "button" at bounding box center [906, 49] width 20 height 20
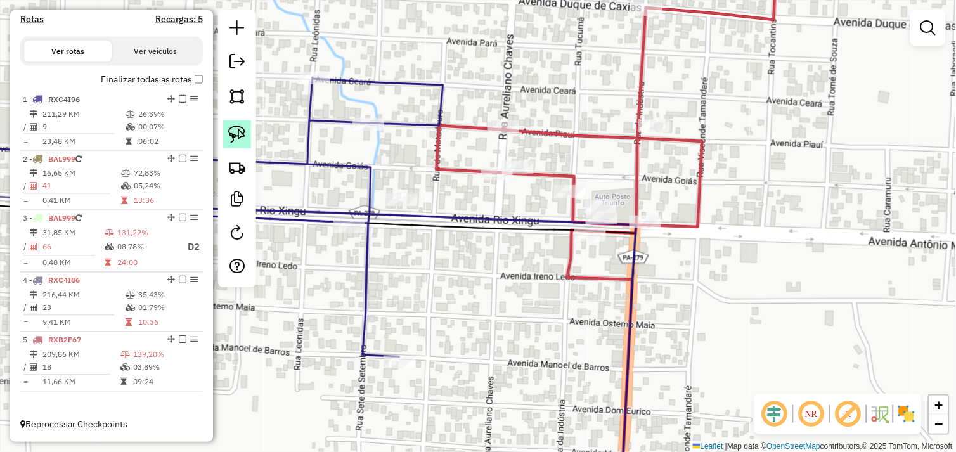
click at [242, 129] on img at bounding box center [237, 135] width 18 height 18
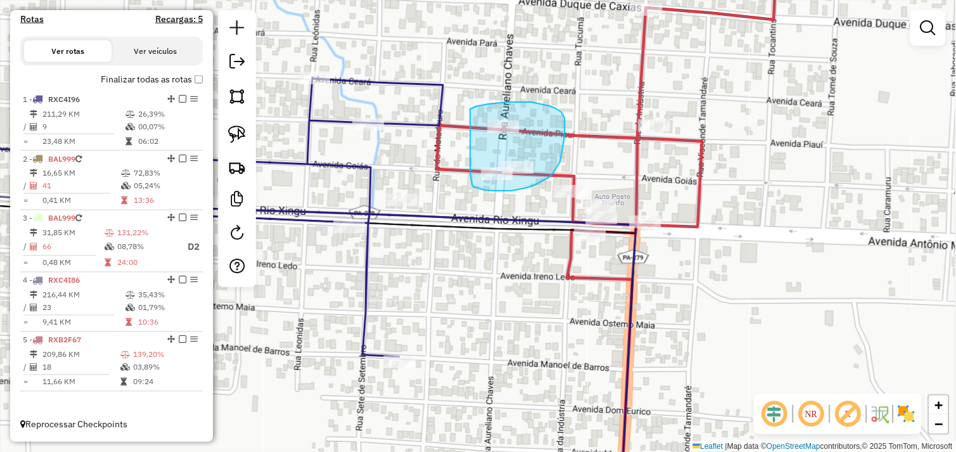
drag, startPoint x: 471, startPoint y: 109, endPoint x: 471, endPoint y: 173, distance: 64.1
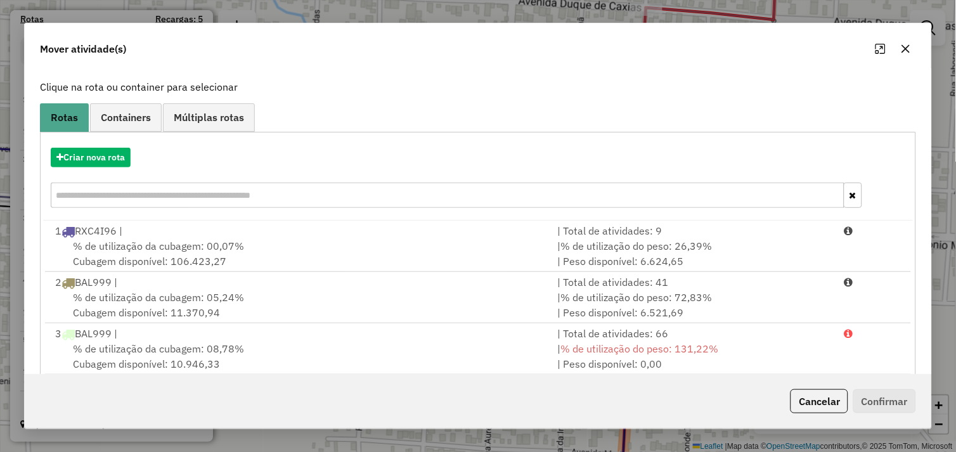
scroll to position [143, 0]
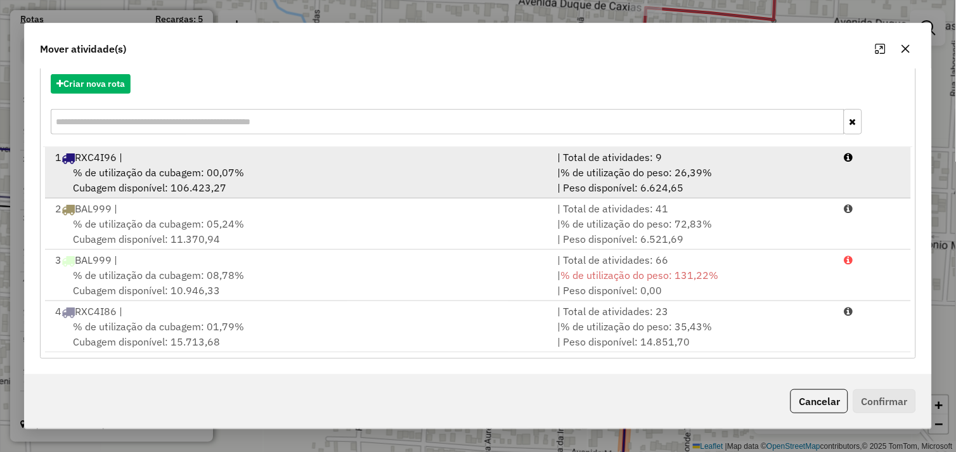
click at [235, 163] on div "1 RXC4I96 |" at bounding box center [299, 157] width 503 height 15
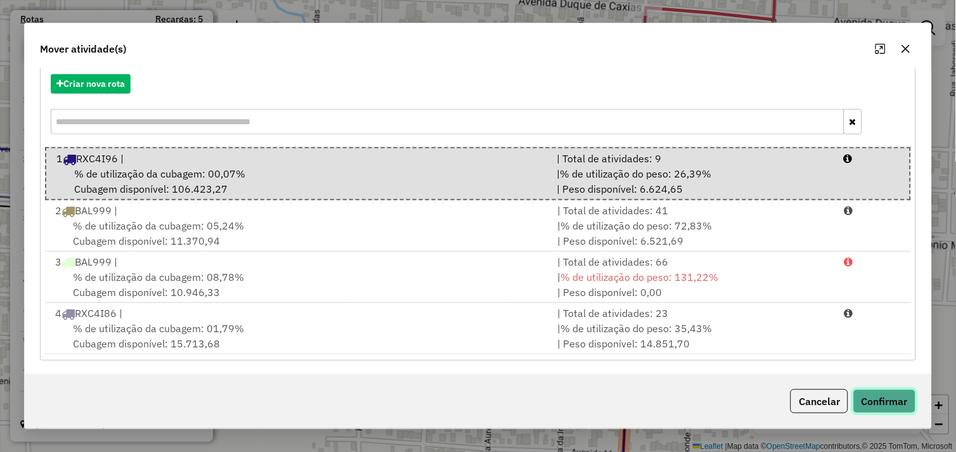
click at [887, 397] on button "Confirmar" at bounding box center [885, 401] width 63 height 24
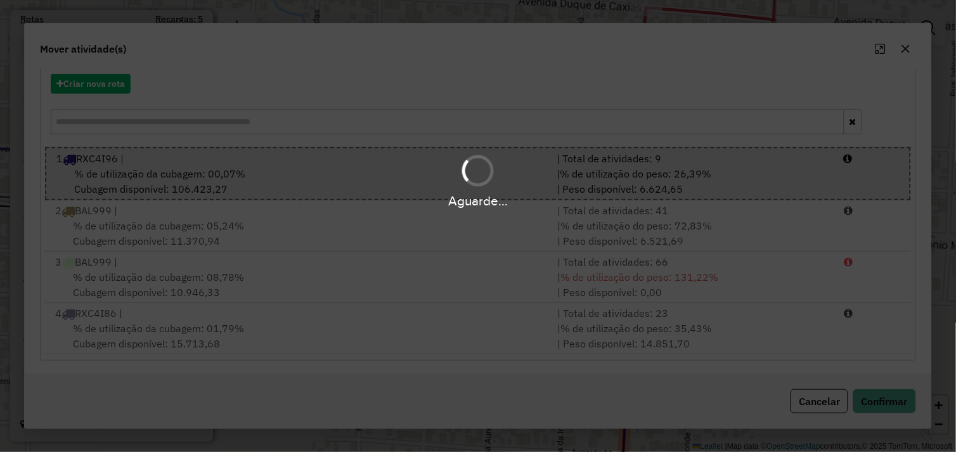
scroll to position [0, 0]
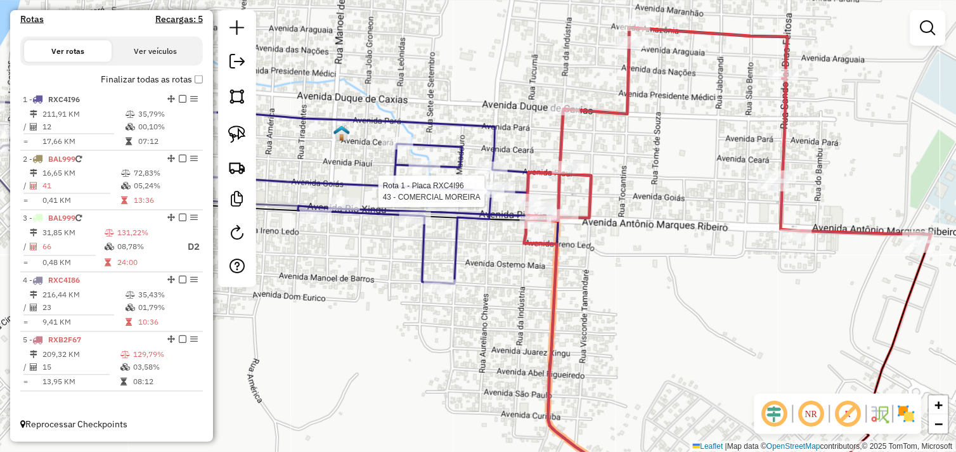
select select "*********"
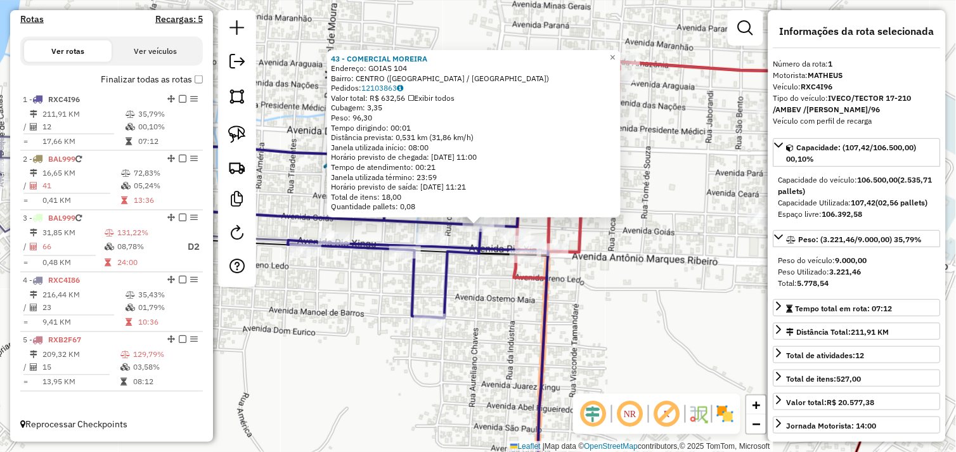
drag, startPoint x: 484, startPoint y: 264, endPoint x: 495, endPoint y: 256, distance: 14.0
click at [484, 264] on div "43 - COMERCIAL MOREIRA Endereço: GOIAS 104 Bairro: CENTRO (SAO FELIX DO XINGU /…" at bounding box center [478, 226] width 956 height 452
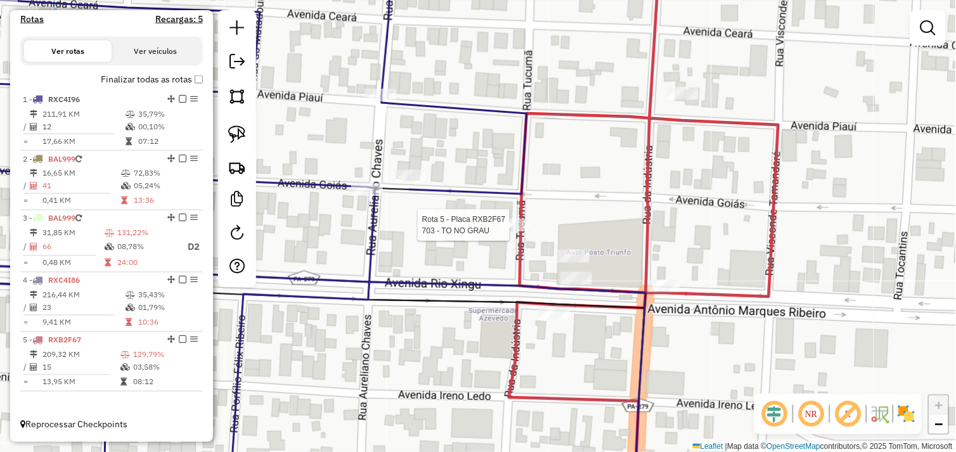
select select "*********"
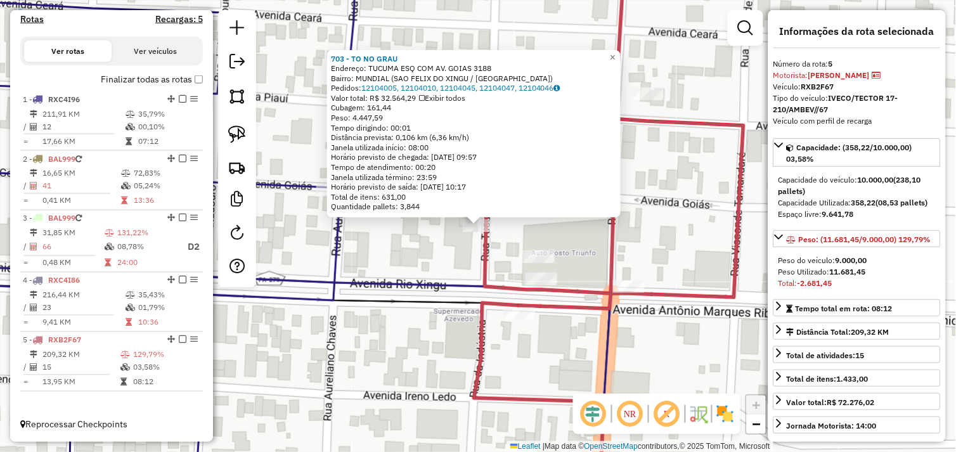
click at [433, 255] on div "703 - TO NO GRAU Endereço: TUCUMA ESQ COM AV. GOIAS 3188 Bairro: MUNDIAL (SAO F…" at bounding box center [478, 226] width 956 height 452
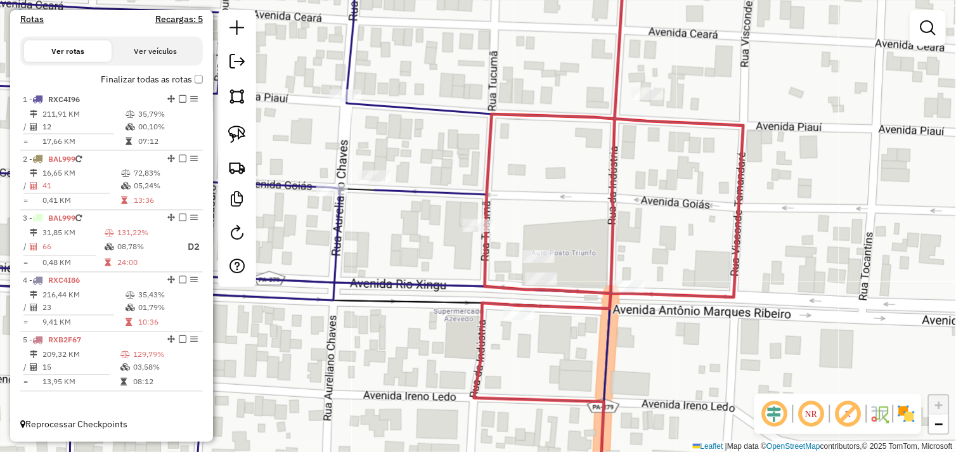
drag, startPoint x: 238, startPoint y: 126, endPoint x: 357, endPoint y: 192, distance: 135.7
click at [238, 126] on img at bounding box center [237, 135] width 18 height 18
click at [493, 219] on div "Janela de atendimento Grade de atendimento Capacidade Transportadoras Veículos …" at bounding box center [478, 226] width 956 height 452
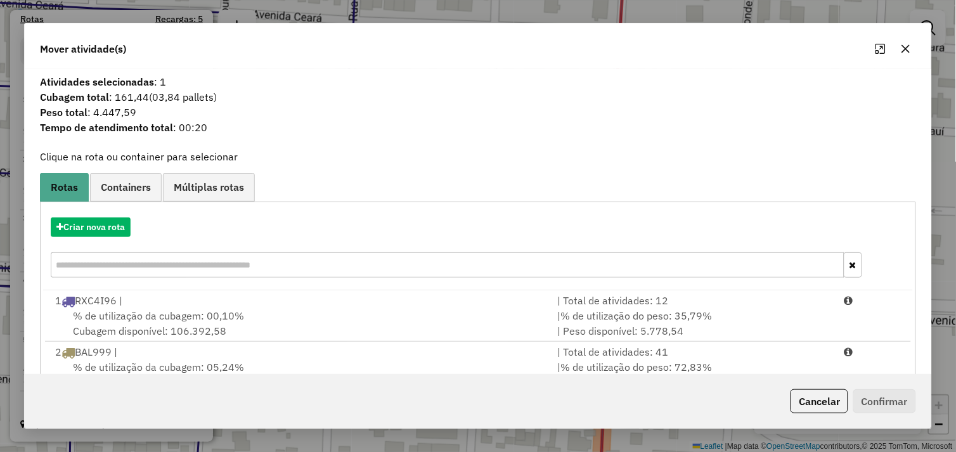
click at [233, 307] on div "1 RXC4I96 |" at bounding box center [299, 300] width 503 height 15
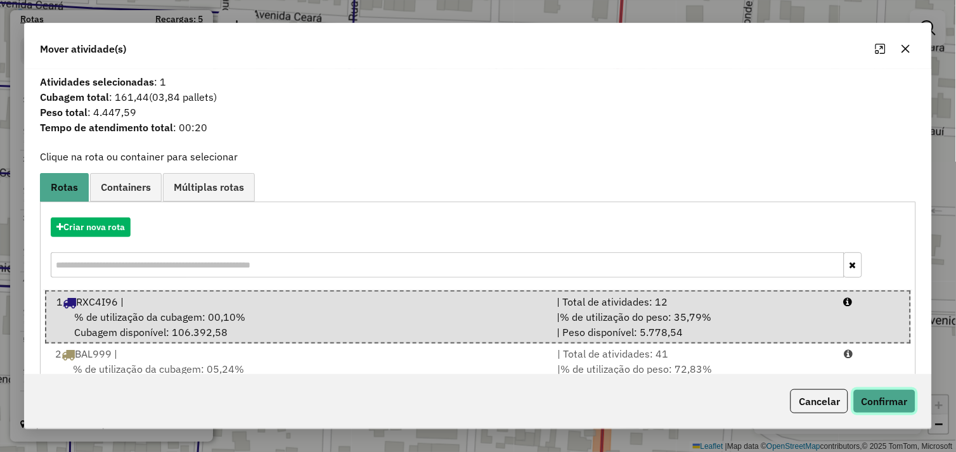
drag, startPoint x: 867, startPoint y: 398, endPoint x: 838, endPoint y: 392, distance: 29.9
click at [868, 398] on button "Confirmar" at bounding box center [885, 401] width 63 height 24
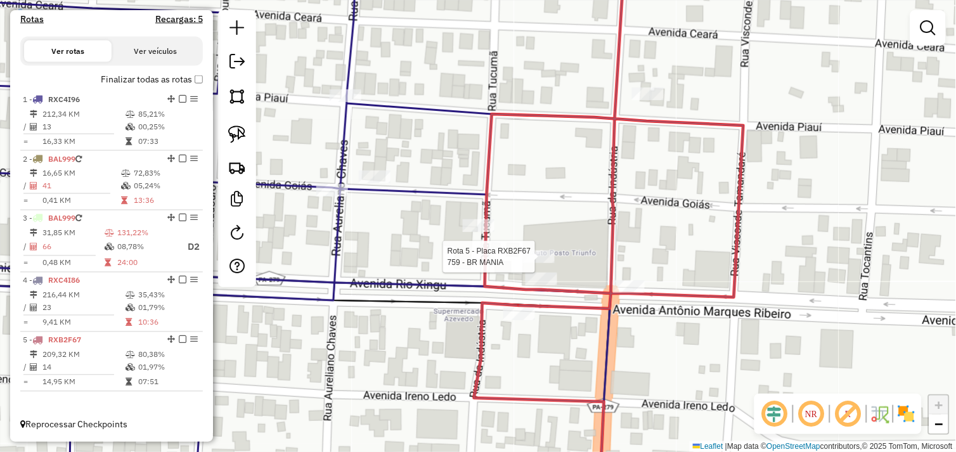
select select "*********"
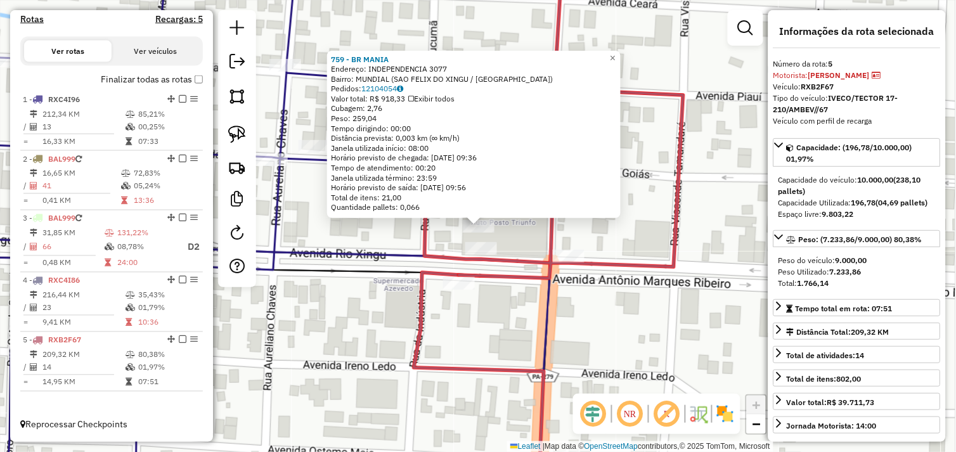
drag, startPoint x: 386, startPoint y: 244, endPoint x: 358, endPoint y: 205, distance: 48.2
click at [385, 244] on div "759 - BR MANIA Endereço: INDEPENDENCIA 3077 Bairro: MUNDIAL (SAO FELIX DO XINGU…" at bounding box center [478, 226] width 956 height 452
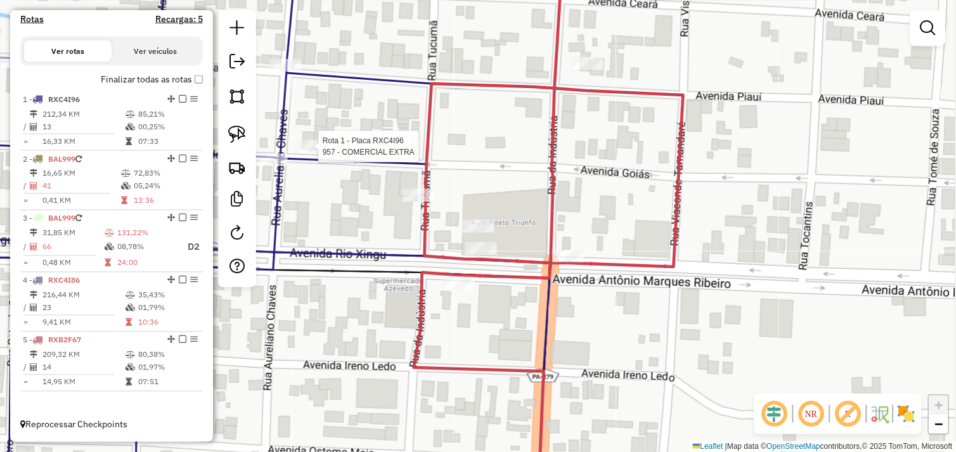
select select "*********"
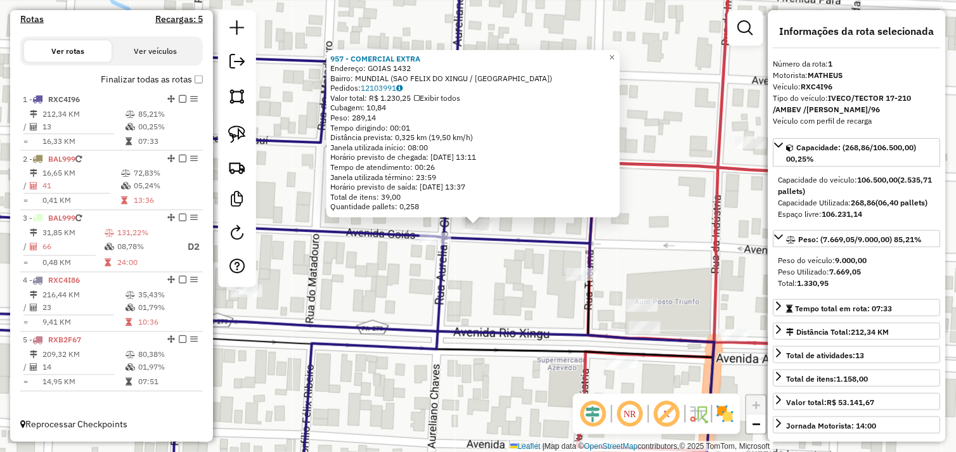
click at [388, 268] on div "957 - COMERCIAL EXTRA Endereço: GOIAS 1432 Bairro: MUNDIAL (SAO FELIX DO XINGU …" at bounding box center [478, 226] width 956 height 452
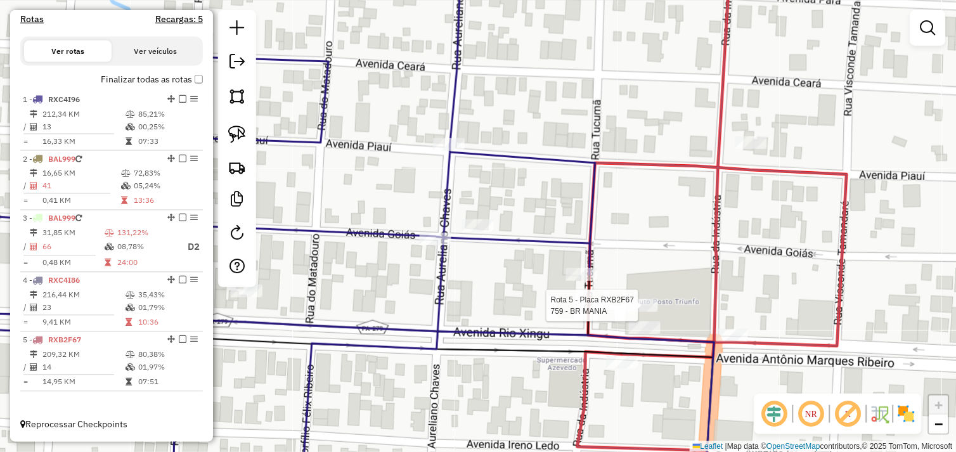
select select "*********"
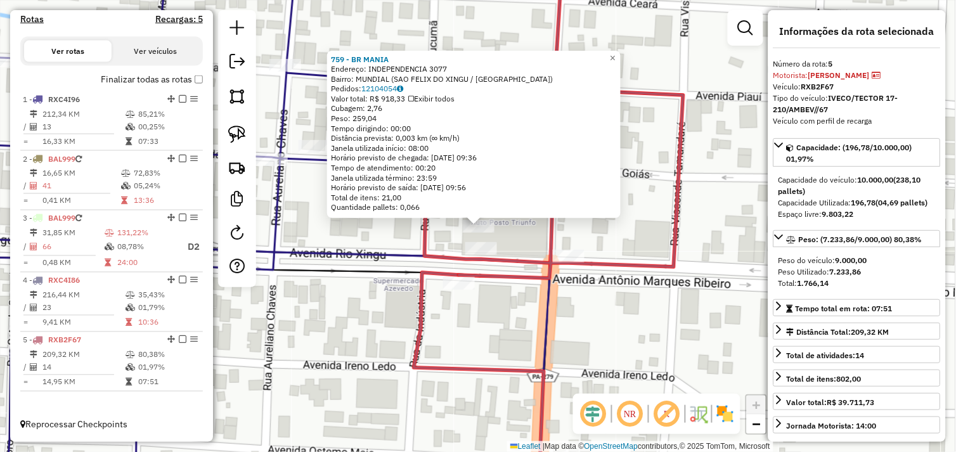
click at [355, 263] on div "759 - BR MANIA Endereço: INDEPENDENCIA 3077 Bairro: MUNDIAL (SAO FELIX DO XINGU…" at bounding box center [478, 226] width 956 height 452
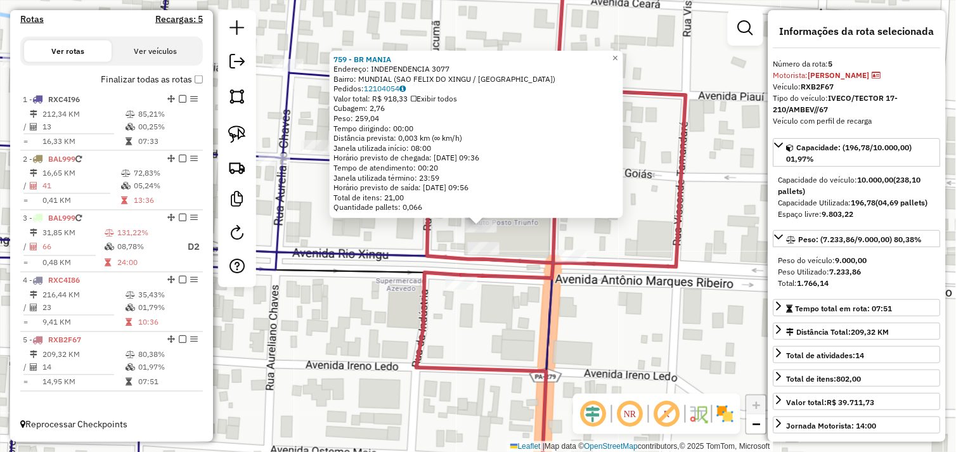
drag, startPoint x: 347, startPoint y: 311, endPoint x: 445, endPoint y: 259, distance: 111.2
click at [417, 273] on div "759 - BR MANIA Endereço: INDEPENDENCIA 3077 Bairro: MUNDIAL (SAO FELIX DO XINGU…" at bounding box center [478, 226] width 956 height 452
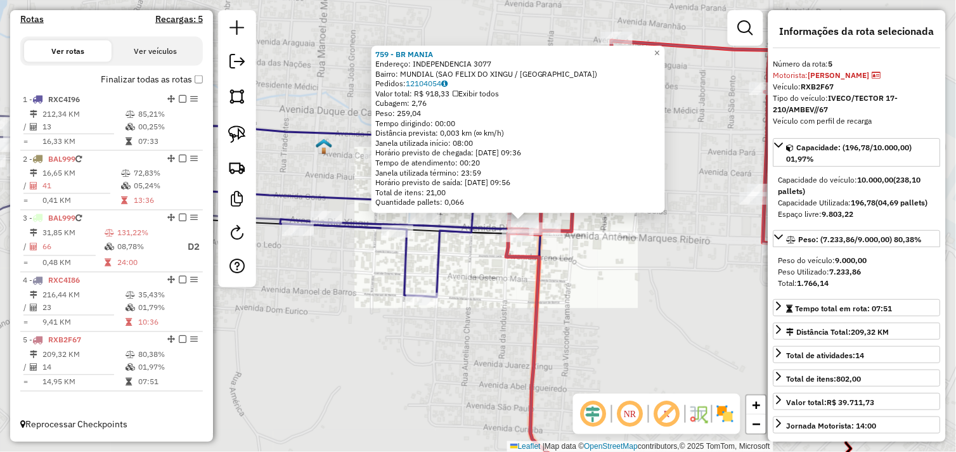
click at [457, 269] on div "759 - BR MANIA Endereço: INDEPENDENCIA 3077 Bairro: MUNDIAL (SAO FELIX DO XINGU…" at bounding box center [478, 226] width 956 height 452
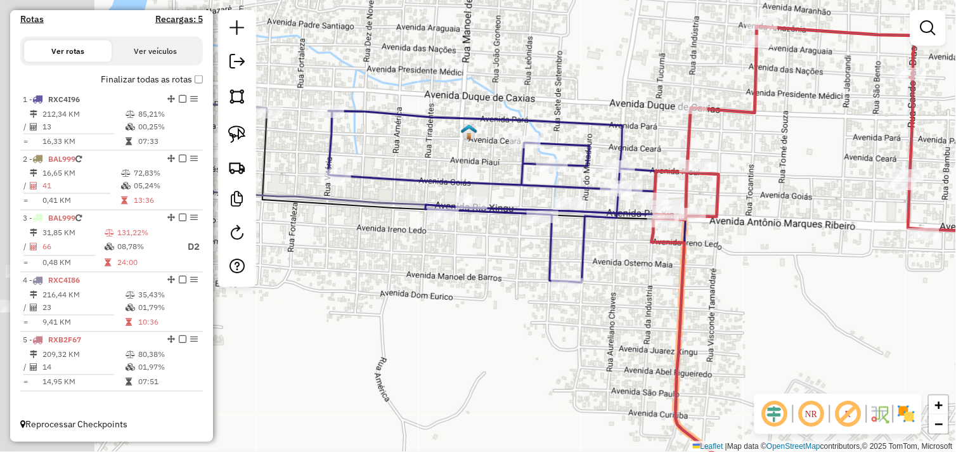
drag, startPoint x: 331, startPoint y: 261, endPoint x: 518, endPoint y: 236, distance: 188.7
click at [512, 239] on div "Janela de atendimento Grade de atendimento Capacidade Transportadoras Veículos …" at bounding box center [478, 226] width 956 height 452
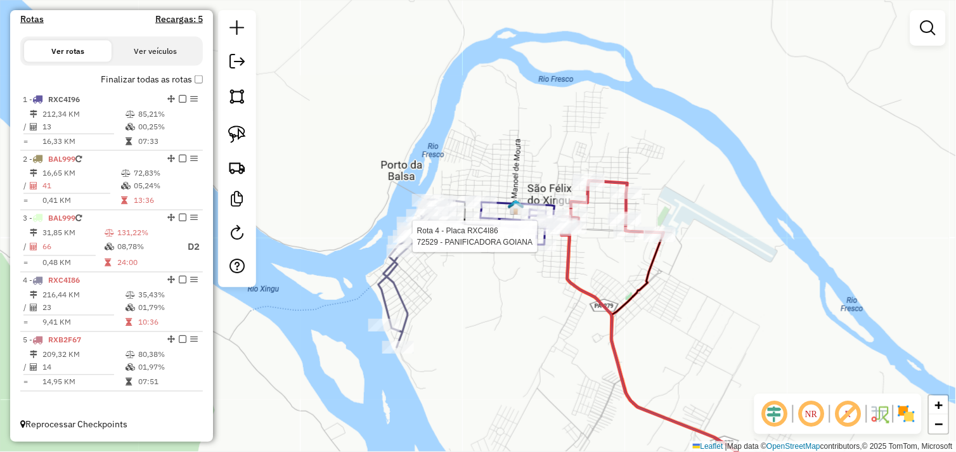
select select "*********"
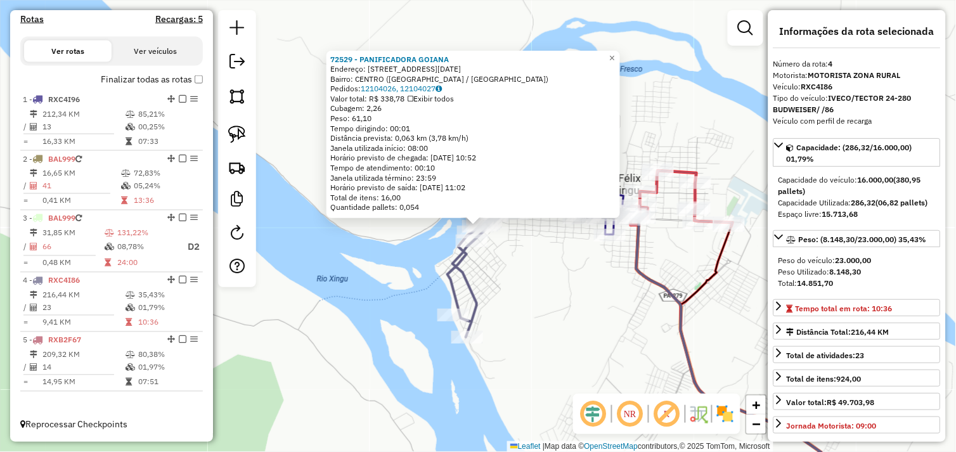
click at [585, 293] on div "72529 - PANIFICADORA GOIANA Endereço: Avenida 22 de Marco 885 Bairro: CENTRO (S…" at bounding box center [478, 226] width 956 height 452
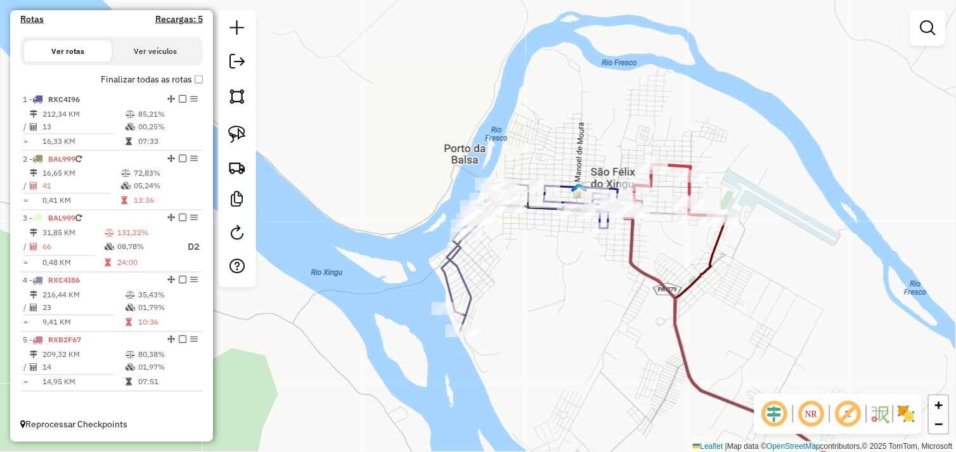
drag, startPoint x: 600, startPoint y: 306, endPoint x: 453, endPoint y: 148, distance: 215.9
click at [455, 149] on div "Janela de atendimento Grade de atendimento Capacidade Transportadoras Veículos …" at bounding box center [478, 226] width 956 height 452
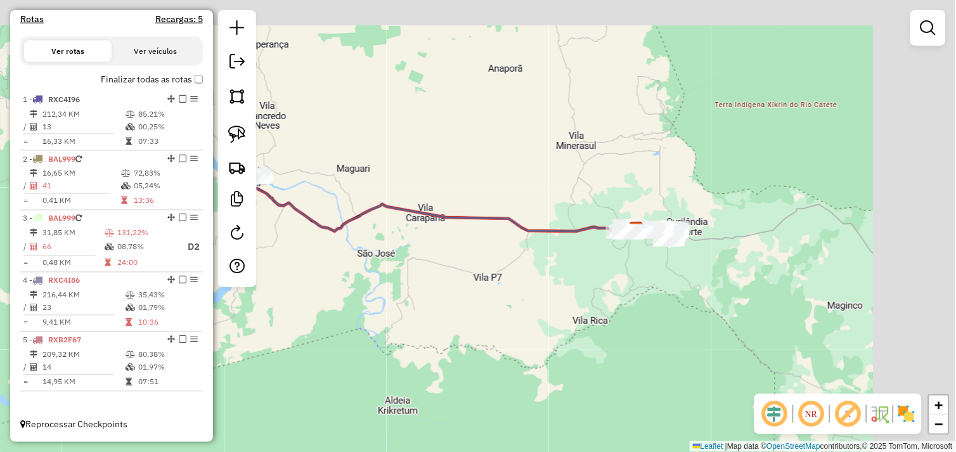
drag, startPoint x: 547, startPoint y: 280, endPoint x: 506, endPoint y: 279, distance: 40.6
click at [495, 282] on div "Janela de atendimento Grade de atendimento Capacidade Transportadoras Veículos …" at bounding box center [478, 226] width 956 height 452
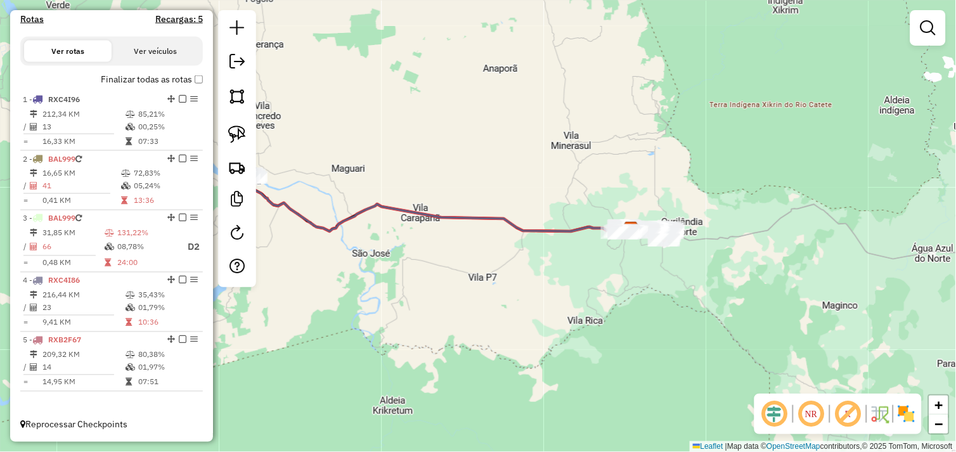
click at [505, 292] on div "Janela de atendimento Grade de atendimento Capacidade Transportadoras Veículos …" at bounding box center [478, 226] width 956 height 452
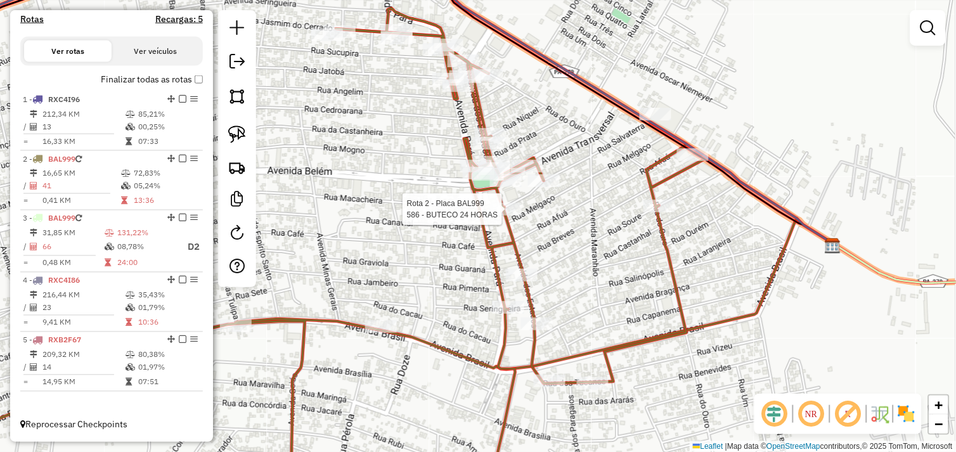
select select "*********"
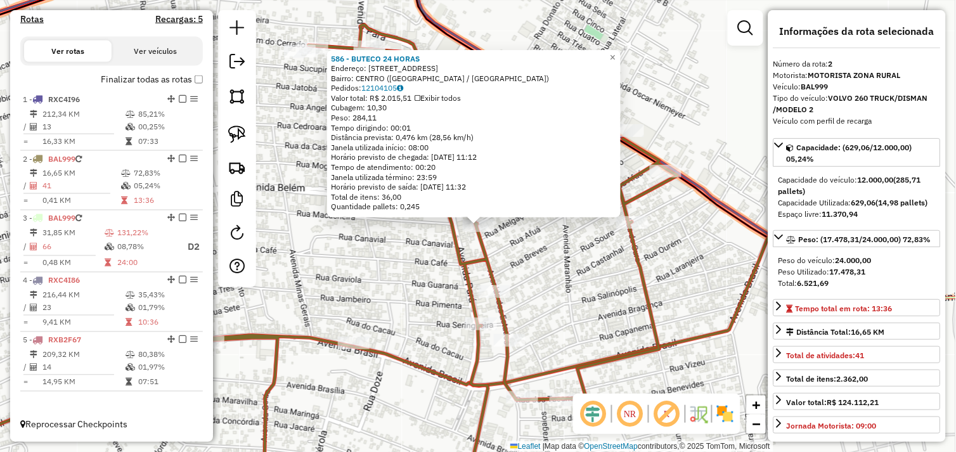
click at [535, 250] on div "586 - BUTECO 24 HORAS Endereço: AV DOS ESTADOS 1 Bairro: CENTRO (TUCUMA / PA) P…" at bounding box center [478, 226] width 956 height 452
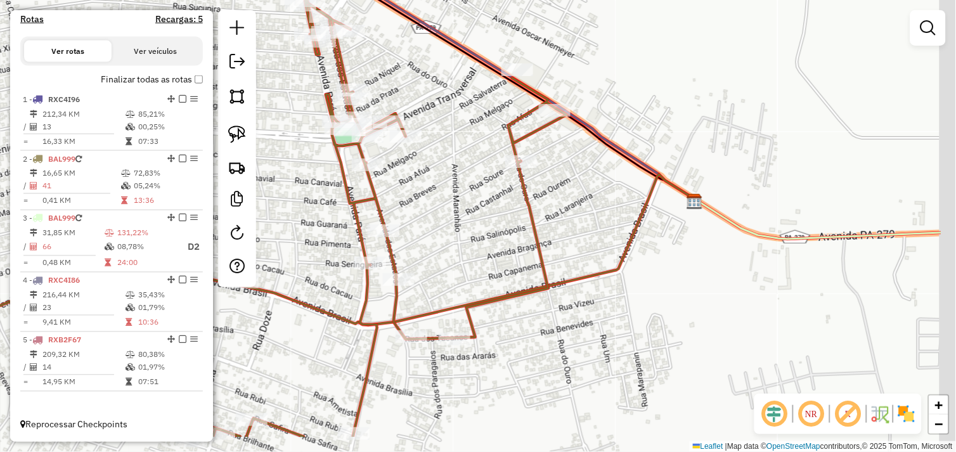
drag, startPoint x: 558, startPoint y: 292, endPoint x: 447, endPoint y: 231, distance: 126.6
click at [447, 231] on div "Janela de atendimento Grade de atendimento Capacidade Transportadoras Veículos …" at bounding box center [478, 226] width 956 height 452
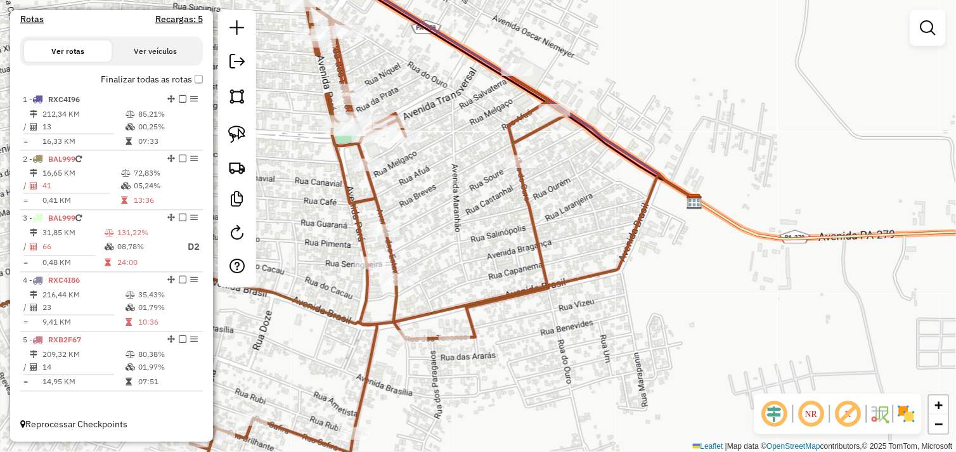
drag, startPoint x: 501, startPoint y: 212, endPoint x: 524, endPoint y: 260, distance: 53.3
click at [524, 260] on div "Janela de atendimento Grade de atendimento Capacidade Transportadoras Veículos …" at bounding box center [478, 226] width 956 height 452
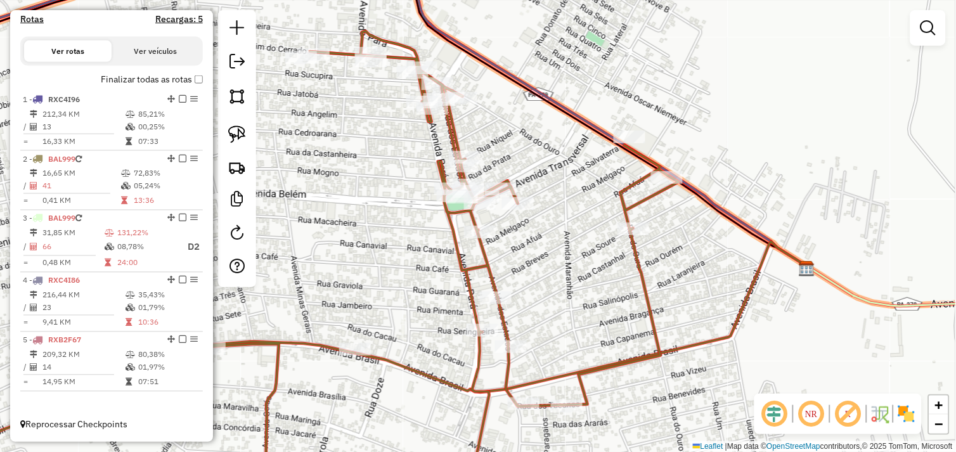
drag, startPoint x: 483, startPoint y: 252, endPoint x: 573, endPoint y: 271, distance: 92.7
click at [573, 271] on div "Janela de atendimento Grade de atendimento Capacidade Transportadoras Veículos …" at bounding box center [478, 226] width 956 height 452
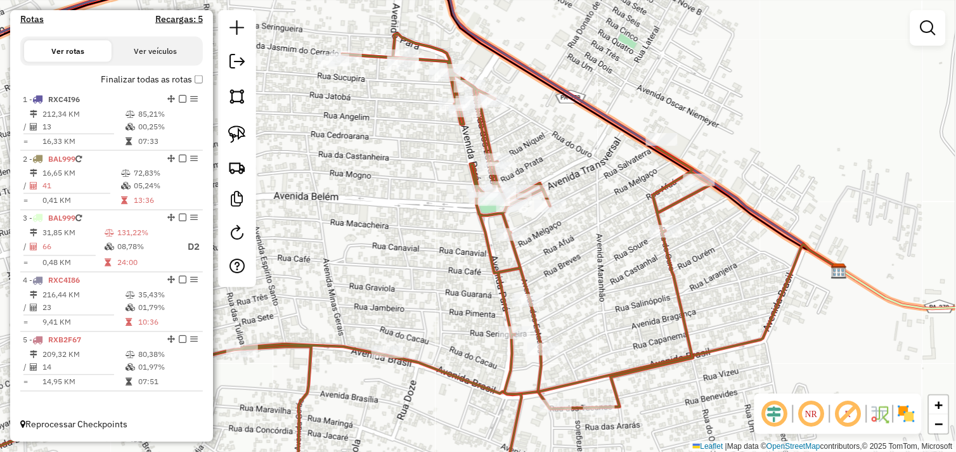
drag, startPoint x: 554, startPoint y: 268, endPoint x: 586, endPoint y: 270, distance: 31.8
click at [586, 270] on div "Janela de atendimento Grade de atendimento Capacidade Transportadoras Veículos …" at bounding box center [478, 226] width 956 height 452
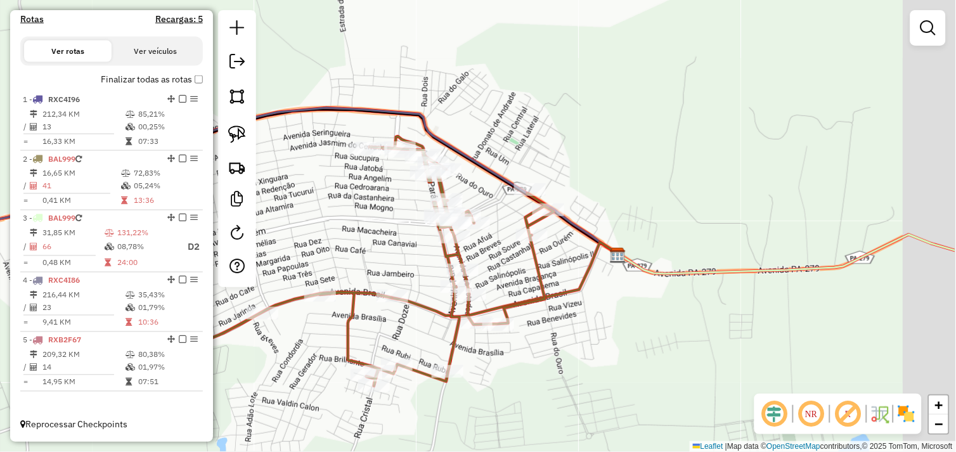
drag, startPoint x: 681, startPoint y: 357, endPoint x: 639, endPoint y: 347, distance: 42.5
click at [639, 347] on div "Janela de atendimento Grade de atendimento Capacidade Transportadoras Veículos …" at bounding box center [478, 226] width 956 height 452
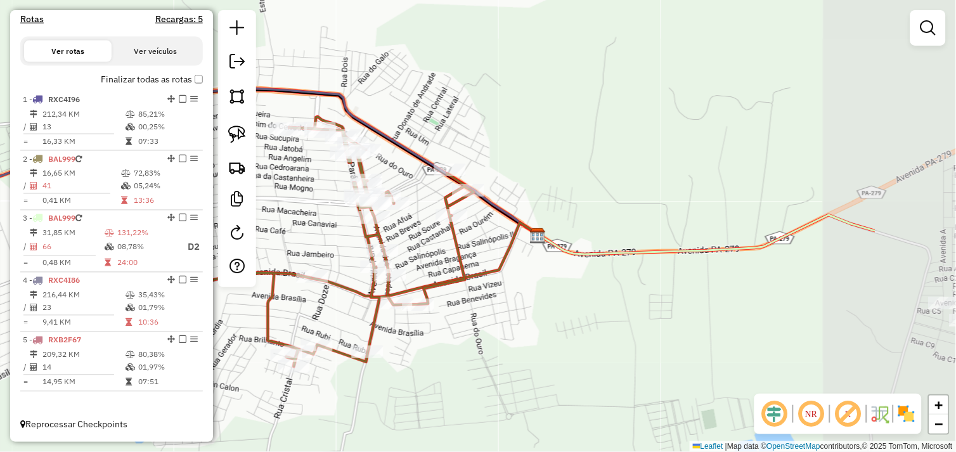
click at [629, 339] on div "Janela de atendimento Grade de atendimento Capacidade Transportadoras Veículos …" at bounding box center [478, 226] width 956 height 452
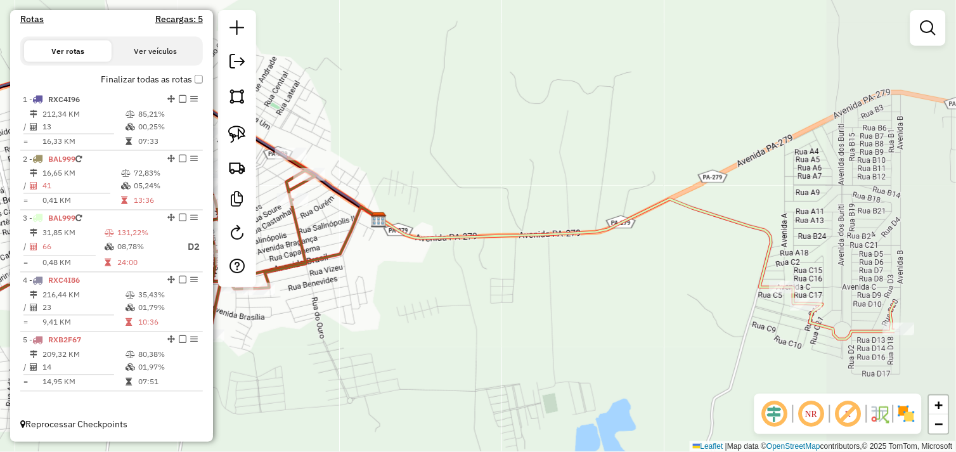
click at [580, 318] on div "Janela de atendimento Grade de atendimento Capacidade Transportadoras Veículos …" at bounding box center [478, 226] width 956 height 452
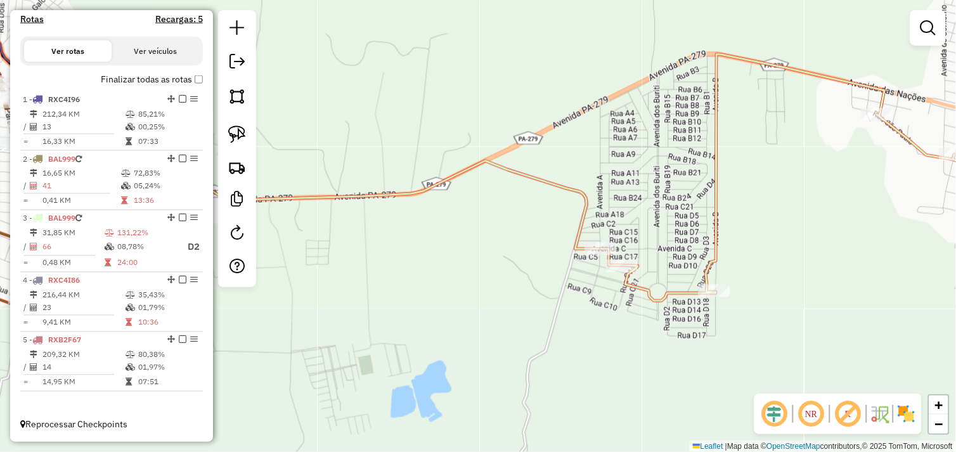
drag, startPoint x: 631, startPoint y: 334, endPoint x: 554, endPoint y: 320, distance: 78.0
click at [554, 320] on div "Janela de atendimento Grade de atendimento Capacidade Transportadoras Veículos …" at bounding box center [478, 226] width 956 height 452
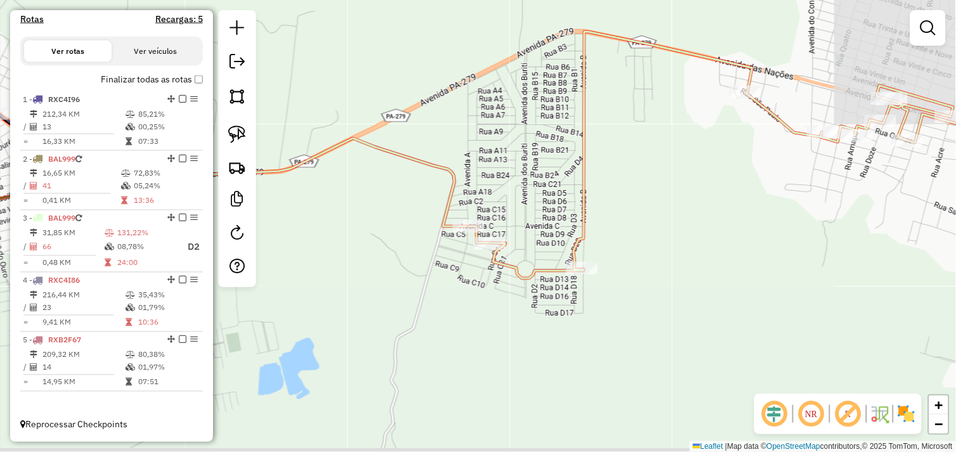
drag, startPoint x: 639, startPoint y: 329, endPoint x: 622, endPoint y: 323, distance: 17.3
click at [615, 325] on div "Janela de atendimento Grade de atendimento Capacidade Transportadoras Veículos …" at bounding box center [478, 226] width 956 height 452
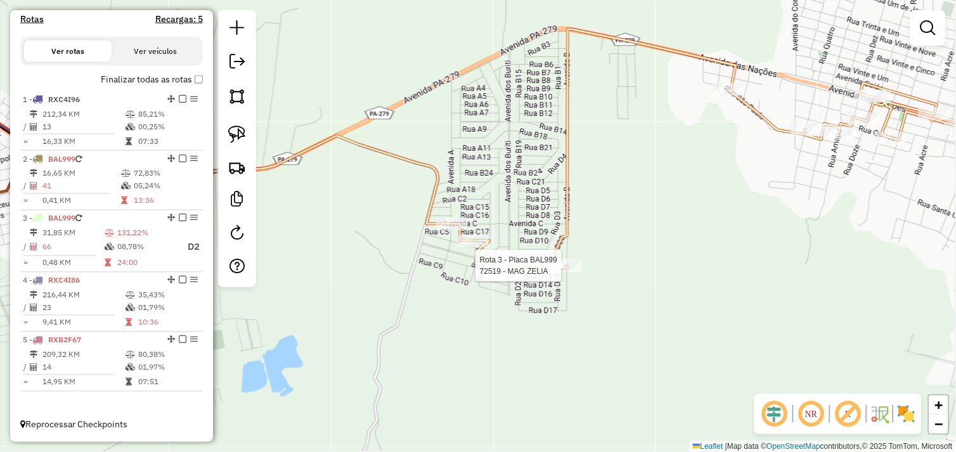
select select "*********"
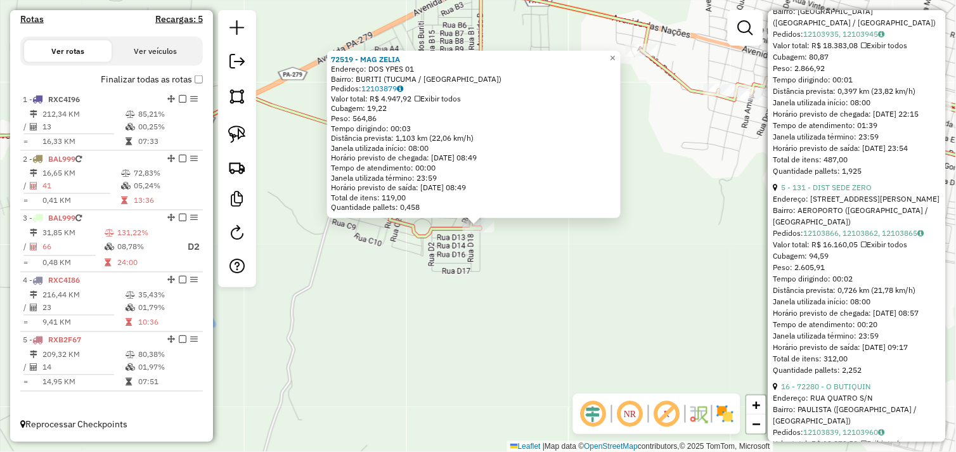
scroll to position [422, 0]
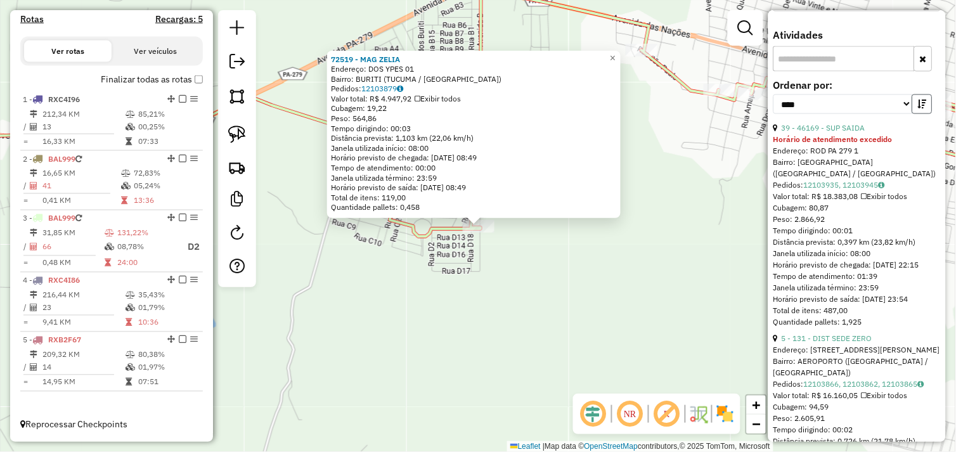
click at [922, 108] on icon "button" at bounding box center [922, 104] width 9 height 9
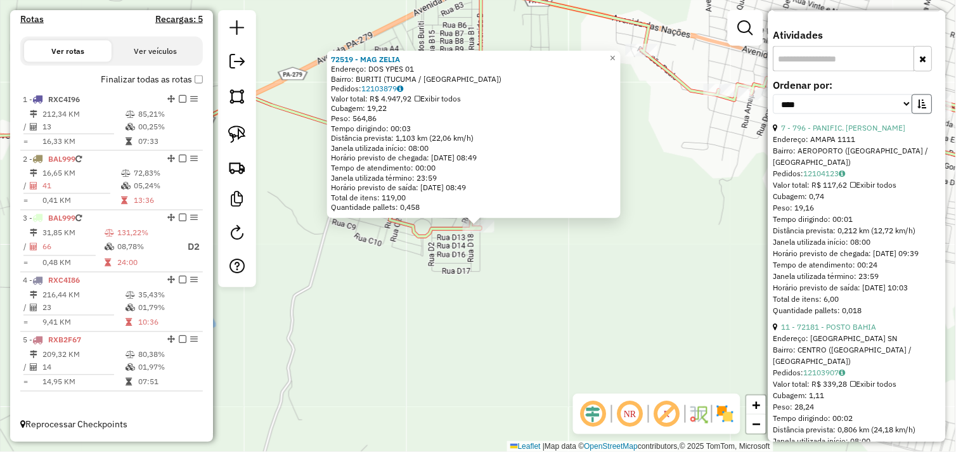
click at [923, 108] on icon "button" at bounding box center [922, 104] width 9 height 9
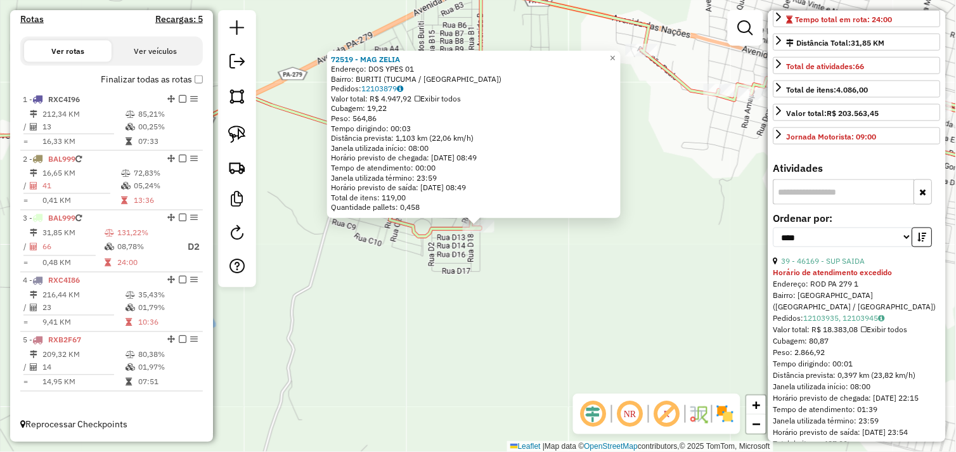
scroll to position [282, 0]
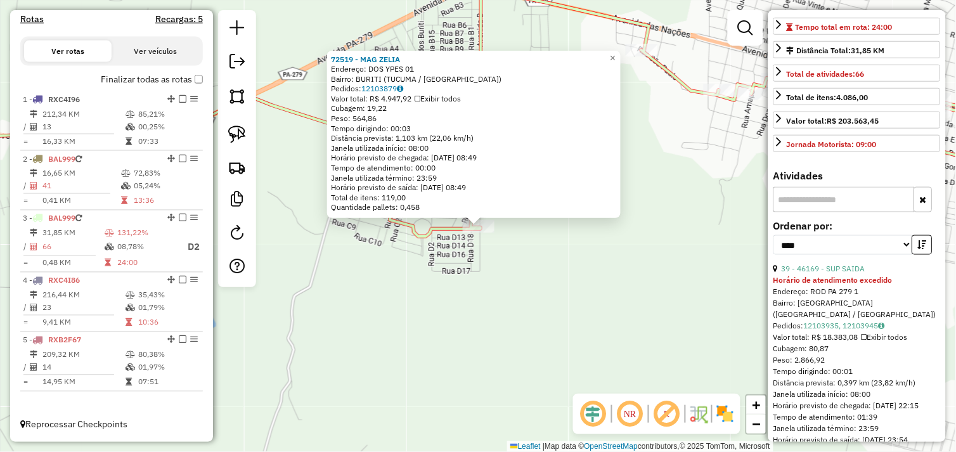
click at [531, 324] on div "72519 - MAG ZELIA Endereço: DOS YPES 01 Bairro: BURITI (TUCUMA / PA) Pedidos: 1…" at bounding box center [478, 226] width 956 height 452
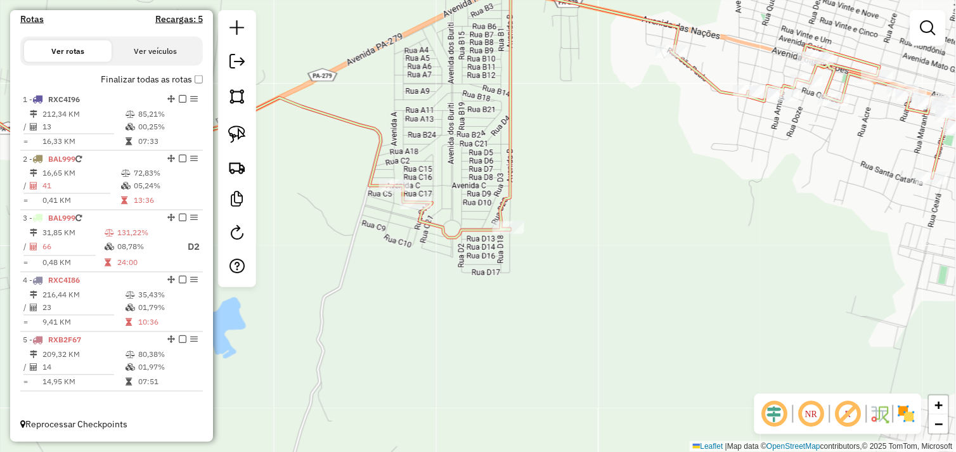
drag, startPoint x: 530, startPoint y: 315, endPoint x: 561, endPoint y: 315, distance: 31.1
click at [561, 315] on div "Janela de atendimento Grade de atendimento Capacidade Transportadoras Veículos …" at bounding box center [478, 226] width 956 height 452
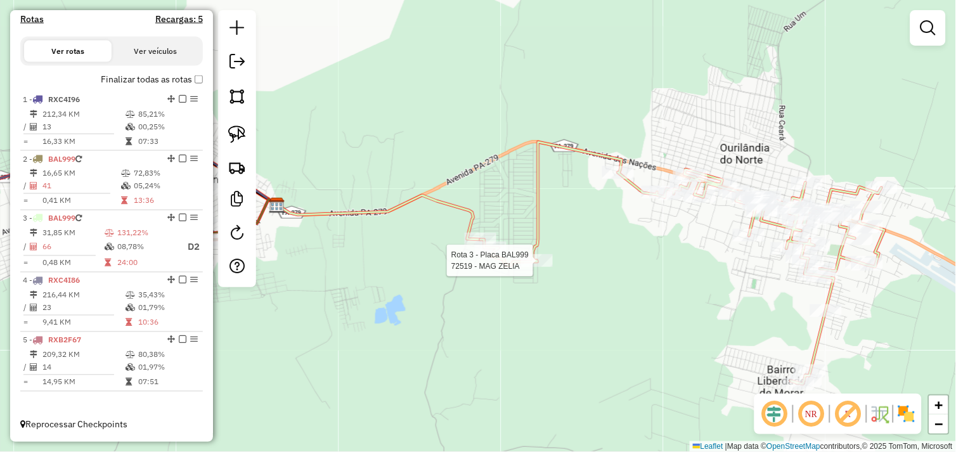
select select "*********"
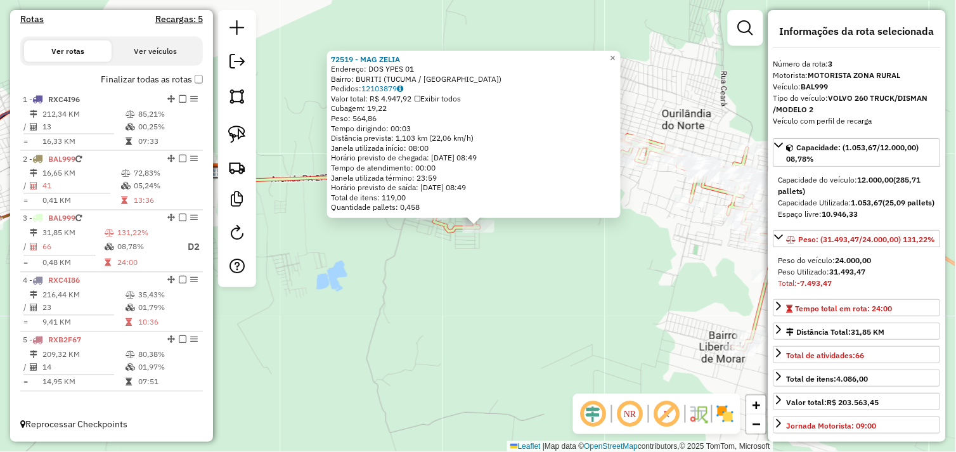
click at [679, 290] on div "Rota 3 - Placa BAL999 72799 - MEDEIROS BEBIDAS 72519 - MAG ZELIA Endereço: DOS …" at bounding box center [478, 226] width 956 height 452
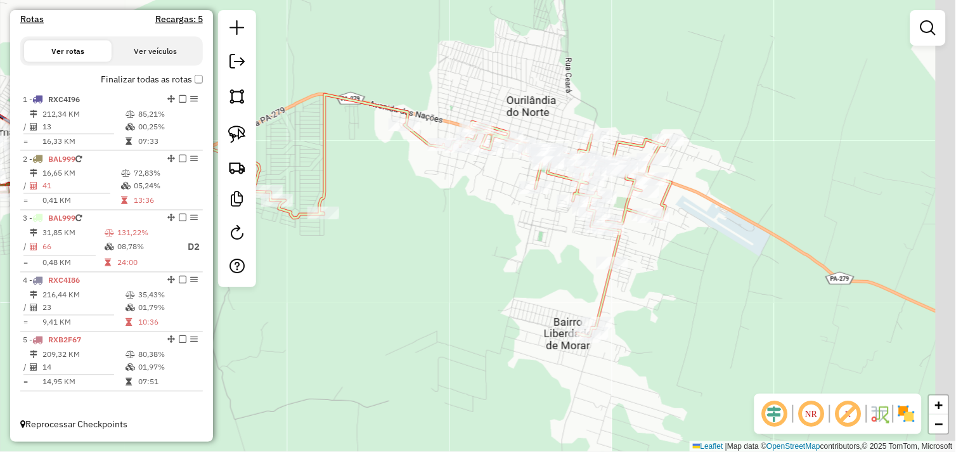
drag, startPoint x: 715, startPoint y: 287, endPoint x: 516, endPoint y: 271, distance: 199.8
click at [516, 271] on div "Janela de atendimento Grade de atendimento Capacidade Transportadoras Veículos …" at bounding box center [478, 226] width 956 height 452
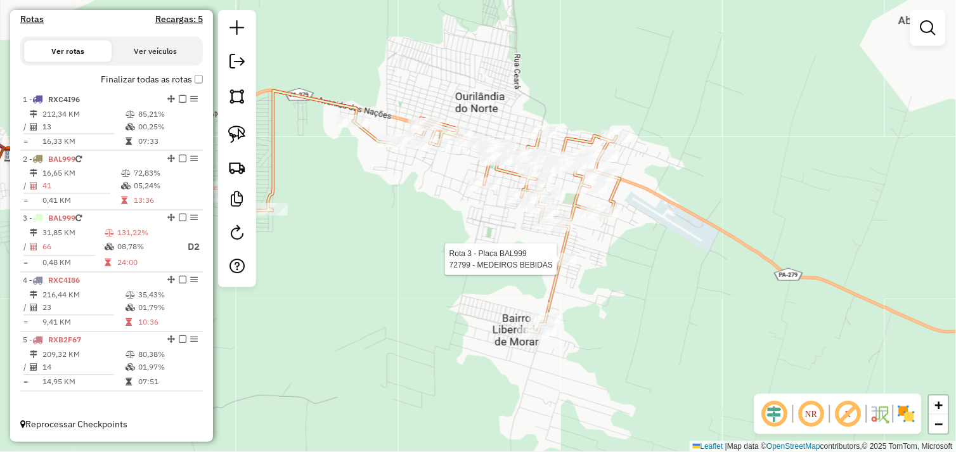
select select "*********"
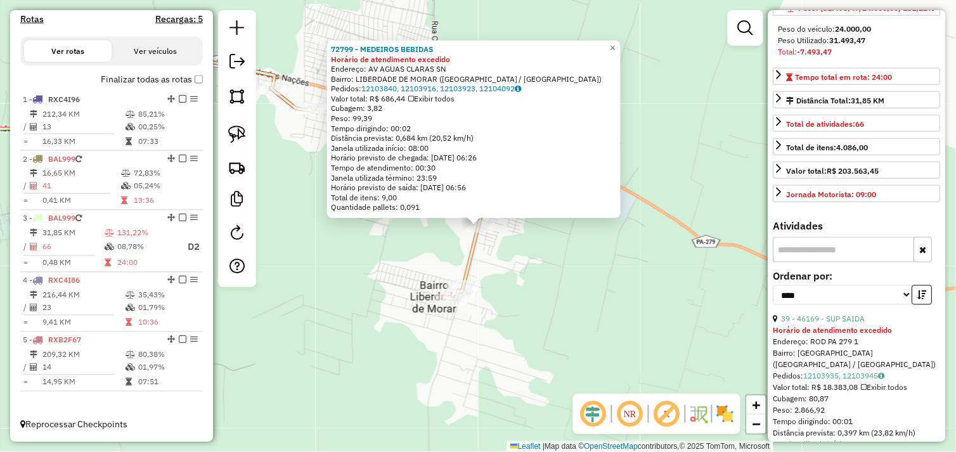
scroll to position [352, 0]
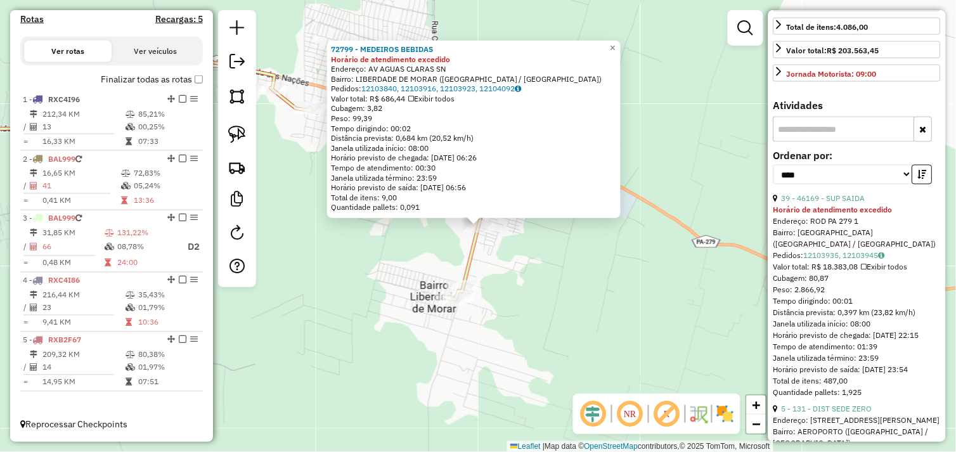
drag, startPoint x: 671, startPoint y: 279, endPoint x: 627, endPoint y: 281, distance: 44.4
click at [670, 279] on div "72799 - MEDEIROS BEBIDAS Horário de atendimento excedido Endereço: AV AGUAS CLA…" at bounding box center [478, 226] width 956 height 452
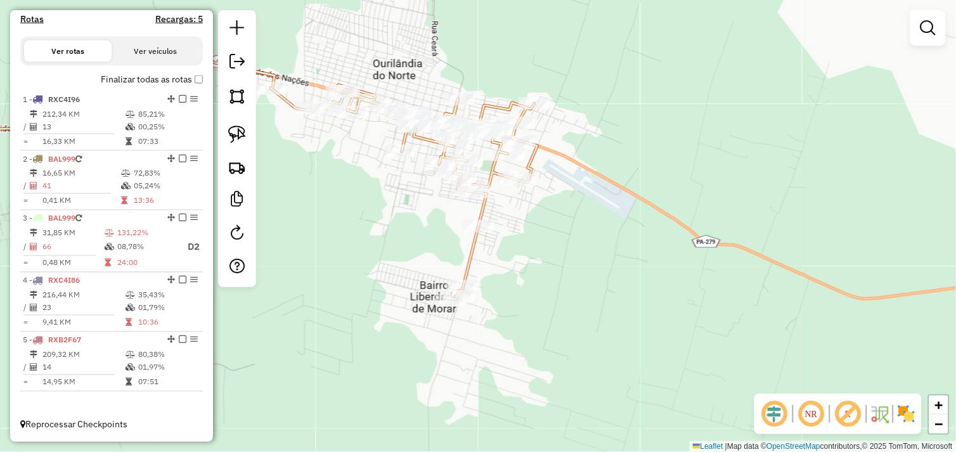
drag, startPoint x: 377, startPoint y: 258, endPoint x: 612, endPoint y: 256, distance: 234.7
click at [594, 251] on div "Janela de atendimento Grade de atendimento Capacidade Transportadoras Veículos …" at bounding box center [478, 226] width 956 height 452
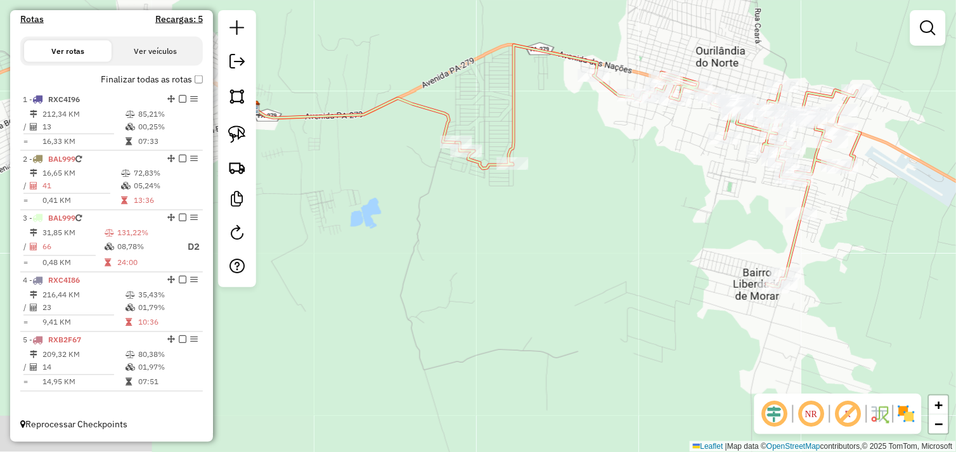
drag, startPoint x: 469, startPoint y: 275, endPoint x: 607, endPoint y: 297, distance: 139.3
click at [614, 275] on div "Janela de atendimento Grade de atendimento Capacidade Transportadoras Veículos …" at bounding box center [478, 226] width 956 height 452
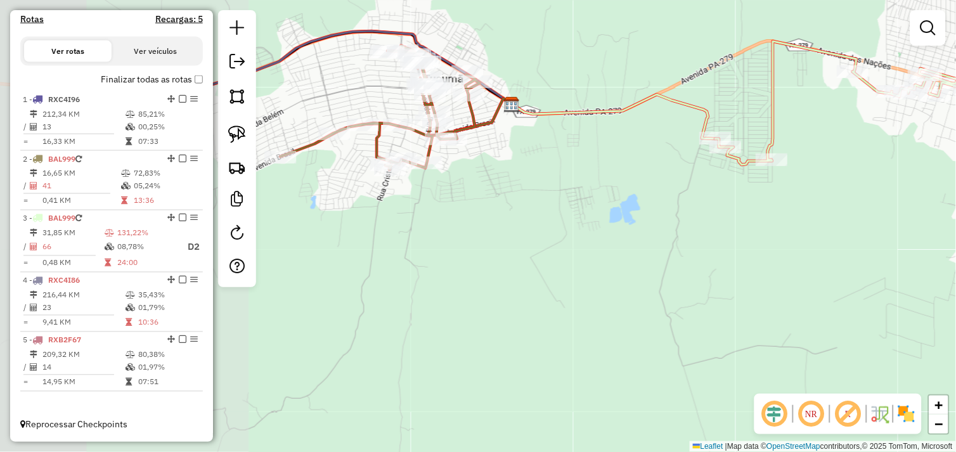
drag, startPoint x: 644, startPoint y: 306, endPoint x: 736, endPoint y: 315, distance: 92.4
click at [702, 310] on div "Janela de atendimento Grade de atendimento Capacidade Transportadoras Veículos …" at bounding box center [478, 226] width 956 height 452
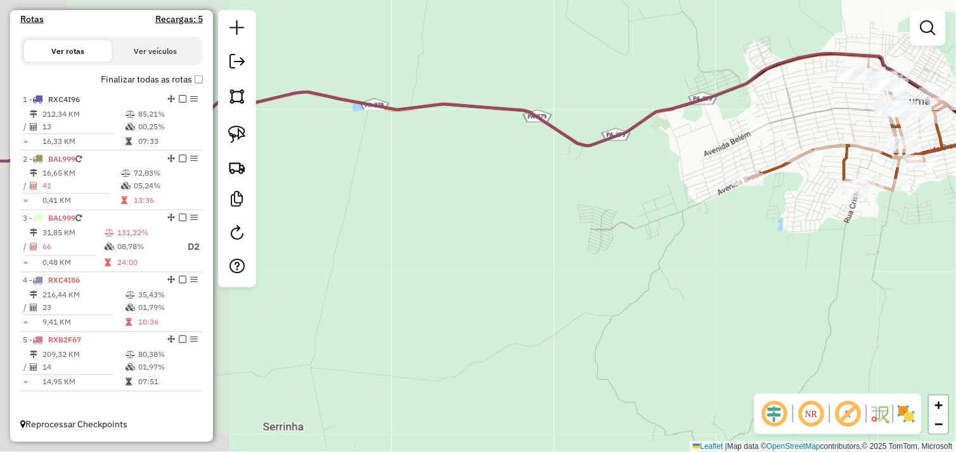
drag, startPoint x: 502, startPoint y: 294, endPoint x: 736, endPoint y: 315, distance: 234.9
click at [696, 314] on div "Janela de atendimento Grade de atendimento Capacidade Transportadoras Veículos …" at bounding box center [478, 226] width 956 height 452
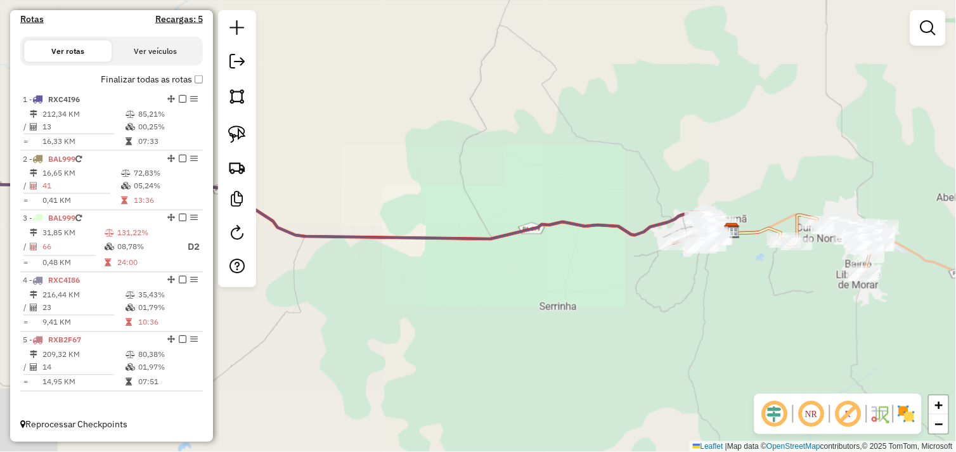
drag, startPoint x: 400, startPoint y: 301, endPoint x: 599, endPoint y: 317, distance: 200.5
click at [549, 307] on div "Janela de atendimento Grade de atendimento Capacidade Transportadoras Veículos …" at bounding box center [478, 226] width 956 height 452
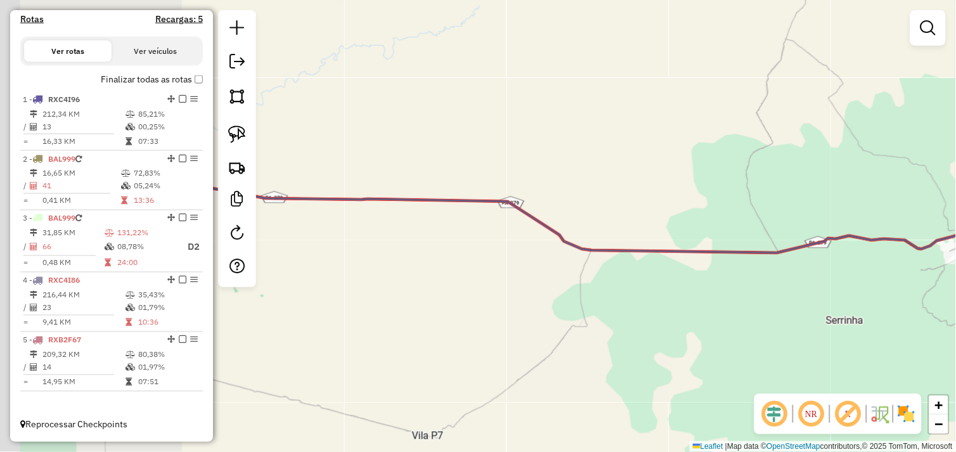
drag, startPoint x: 343, startPoint y: 287, endPoint x: 686, endPoint y: 351, distance: 348.3
click at [624, 334] on div "Janela de atendimento Grade de atendimento Capacidade Transportadoras Veículos …" at bounding box center [478, 226] width 956 height 452
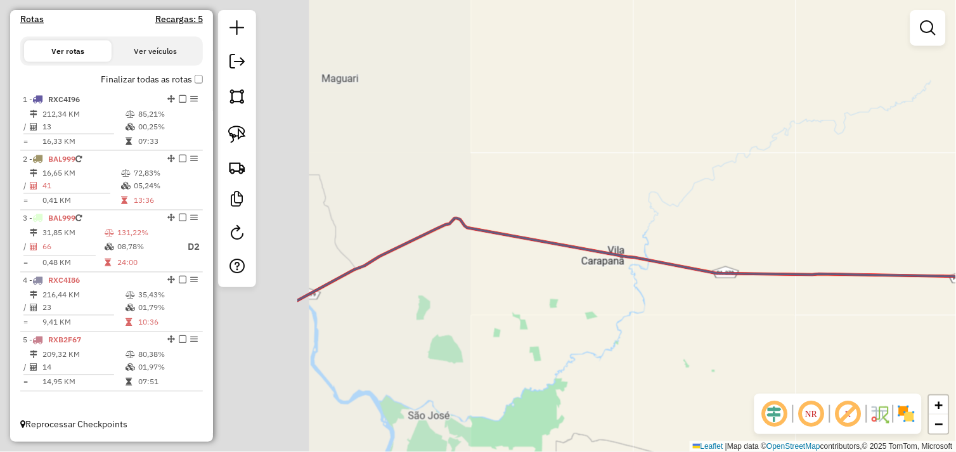
drag, startPoint x: 502, startPoint y: 310, endPoint x: 674, endPoint y: 344, distance: 175.3
click at [674, 344] on div "Janela de atendimento Grade de atendimento Capacidade Transportadoras Veículos …" at bounding box center [478, 226] width 956 height 452
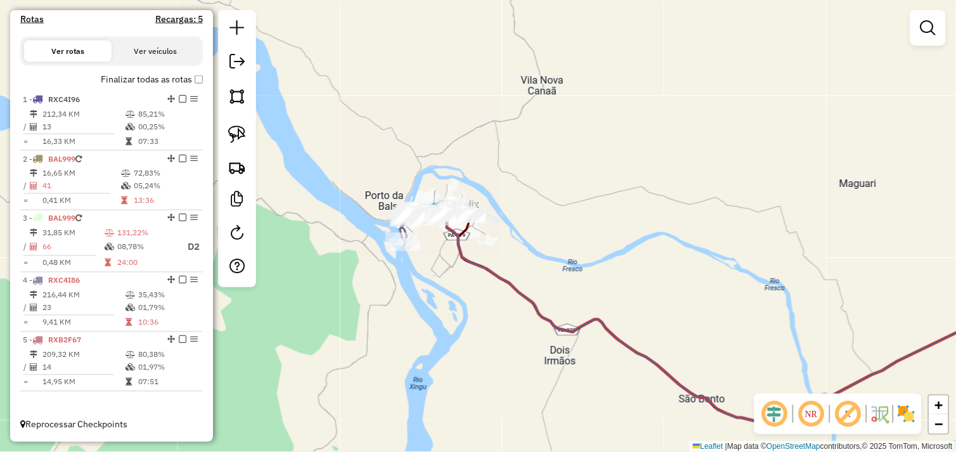
drag, startPoint x: 440, startPoint y: 245, endPoint x: 485, endPoint y: 269, distance: 50.2
click at [487, 271] on div "Janela de atendimento Grade de atendimento Capacidade Transportadoras Veículos …" at bounding box center [478, 226] width 956 height 452
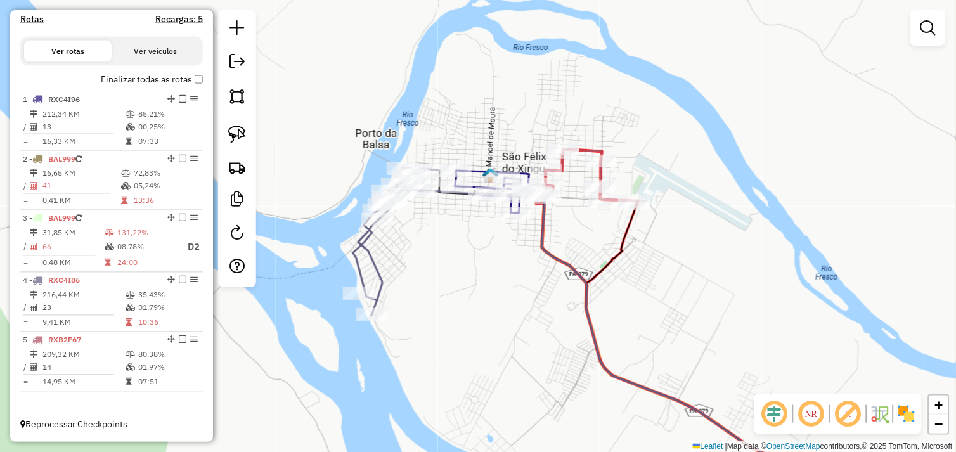
drag, startPoint x: 464, startPoint y: 259, endPoint x: 497, endPoint y: 258, distance: 33.6
click at [497, 258] on div "Janela de atendimento Grade de atendimento Capacidade Transportadoras Veículos …" at bounding box center [478, 226] width 956 height 452
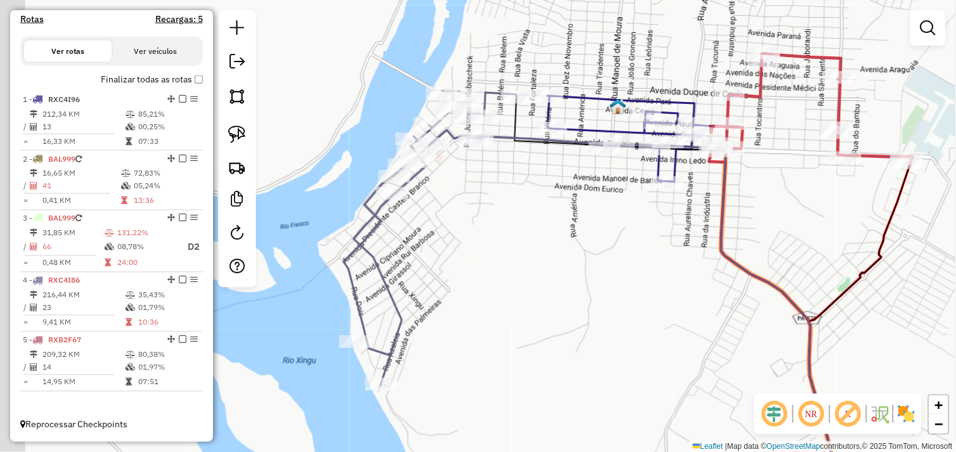
drag, startPoint x: 459, startPoint y: 231, endPoint x: 538, endPoint y: 235, distance: 79.4
click at [538, 235] on div "Janela de atendimento Grade de atendimento Capacidade Transportadoras Veículos …" at bounding box center [478, 226] width 956 height 452
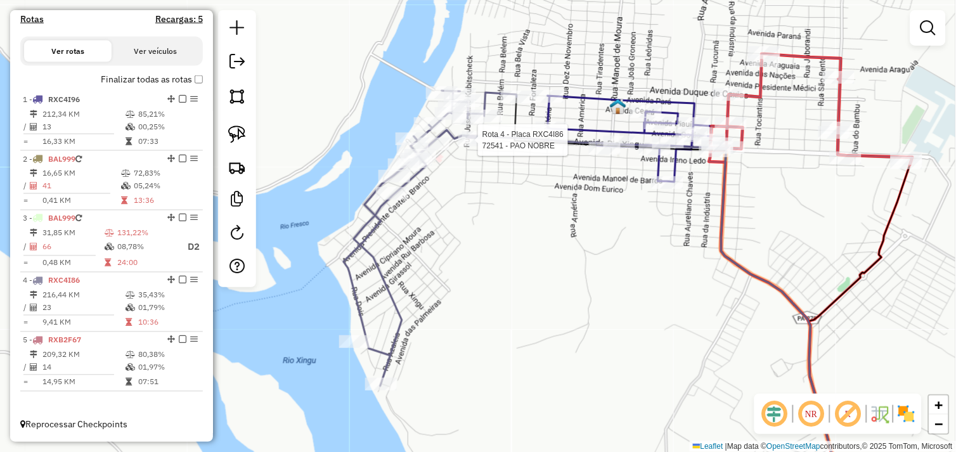
select select "*********"
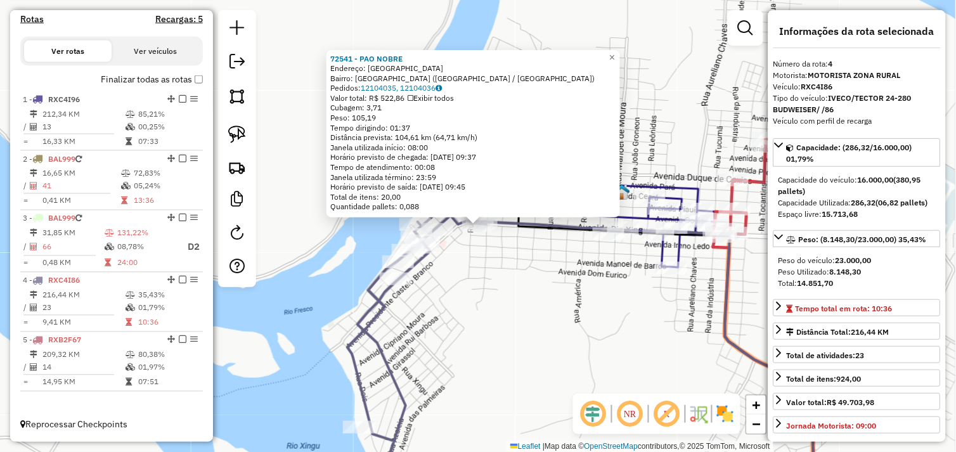
click at [528, 264] on div "72541 - PAO NOBRE Endereço: Avenida Rio Xingu SN Bairro: NOVO HORIZONTE (SAO FE…" at bounding box center [478, 226] width 956 height 452
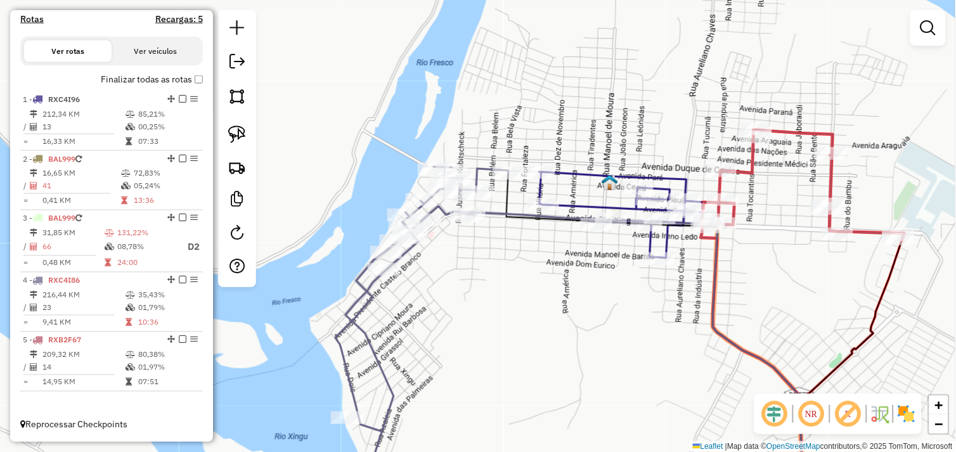
drag, startPoint x: 580, startPoint y: 303, endPoint x: 544, endPoint y: 273, distance: 46.4
click at [539, 276] on div "Janela de atendimento Grade de atendimento Capacidade Transportadoras Veículos …" at bounding box center [478, 226] width 956 height 452
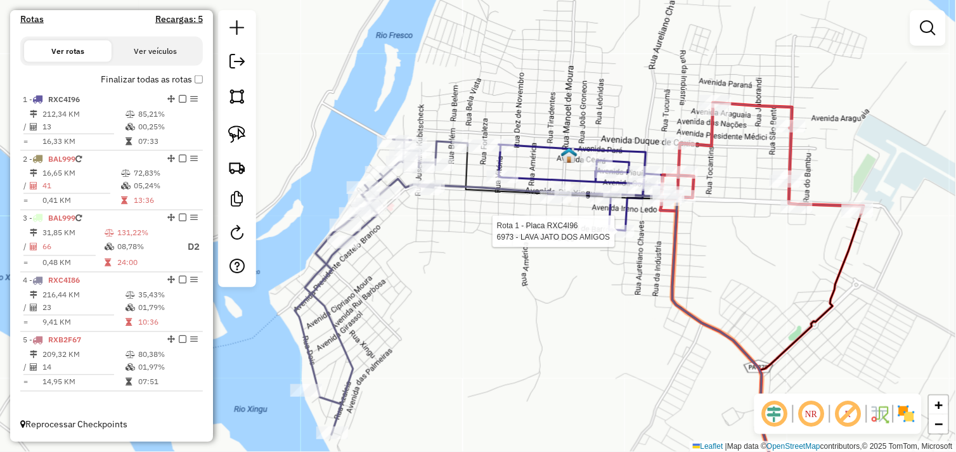
select select "*********"
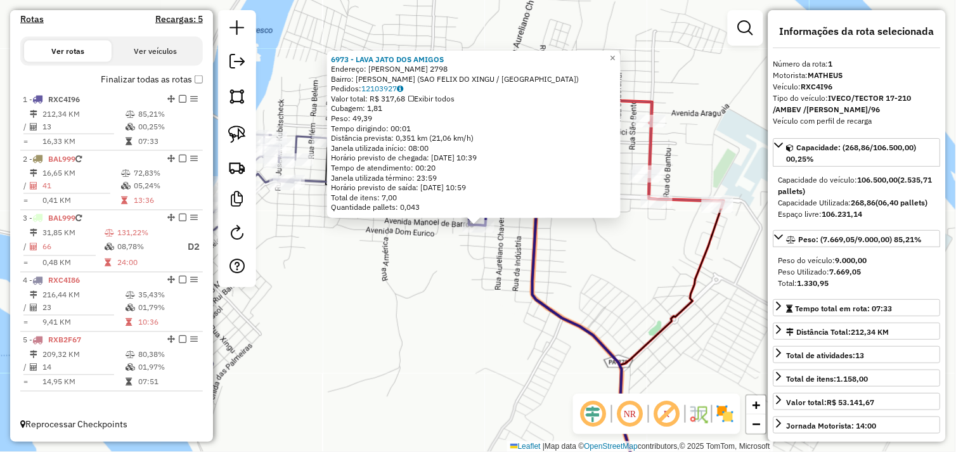
drag, startPoint x: 511, startPoint y: 280, endPoint x: 639, endPoint y: 225, distance: 139.5
click at [511, 279] on div "6973 - LAVA JATO DOS AMIGOS Endereço: MANOEL DE BARROS 2798 Bairro: ALECRIM (SA…" at bounding box center [478, 226] width 956 height 452
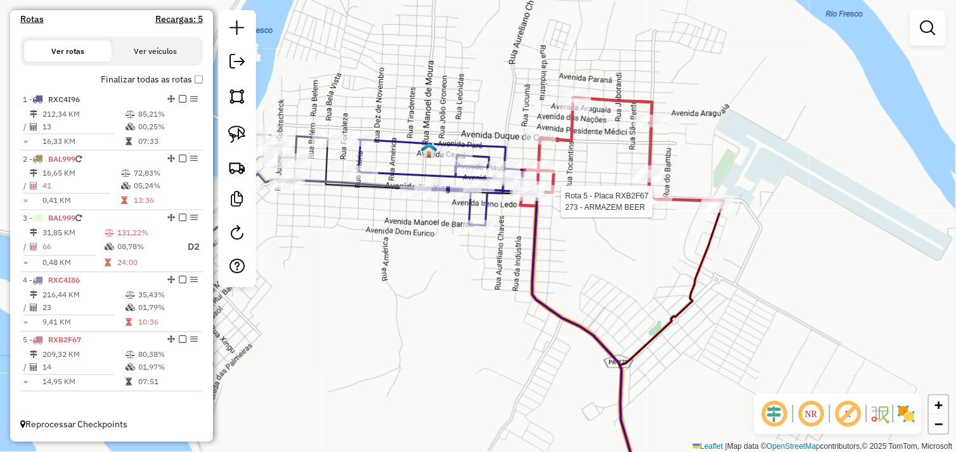
select select "*********"
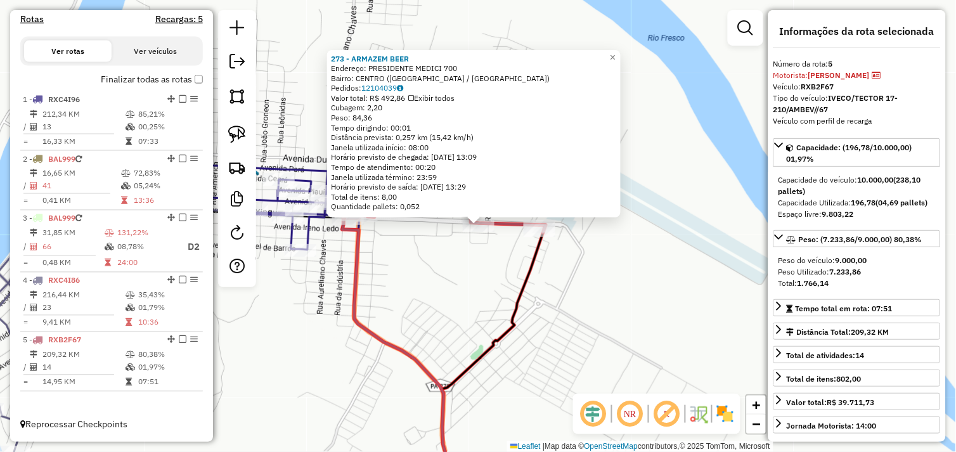
drag, startPoint x: 464, startPoint y: 277, endPoint x: 417, endPoint y: 281, distance: 47.7
click at [464, 277] on div "273 - ARMAZEM BEER Endereço: PRESIDENTE MEDICI 700 Bairro: CENTRO (SAO FELIX DO…" at bounding box center [478, 226] width 956 height 452
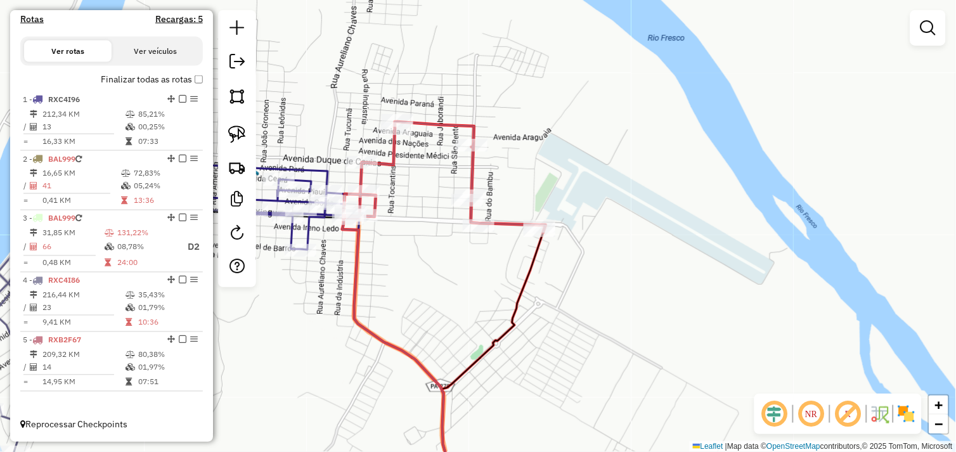
drag, startPoint x: 294, startPoint y: 274, endPoint x: 535, endPoint y: 290, distance: 241.6
click at [502, 287] on div "Janela de atendimento Grade de atendimento Capacidade Transportadoras Veículos …" at bounding box center [478, 226] width 956 height 452
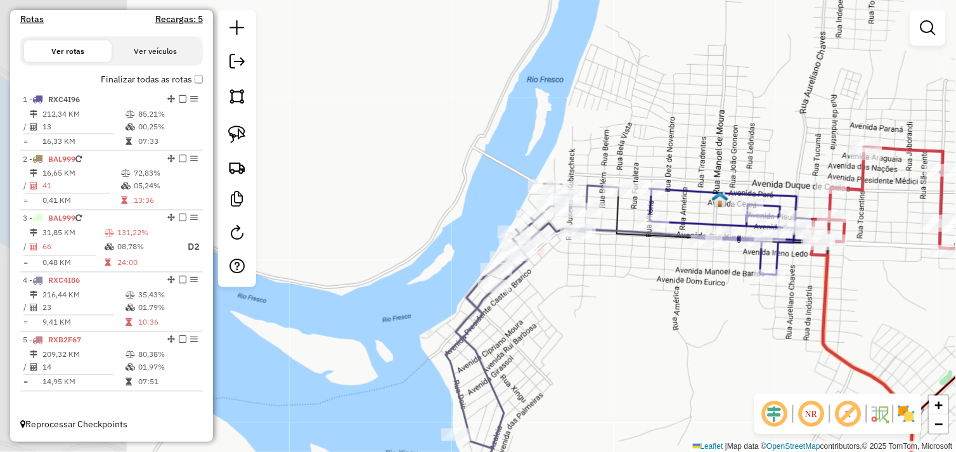
click at [426, 283] on div "Rota 4 - Placa RXC4I86 72291 - XINGU BORRACHARIA Janela de atendimento Grade de…" at bounding box center [478, 226] width 956 height 452
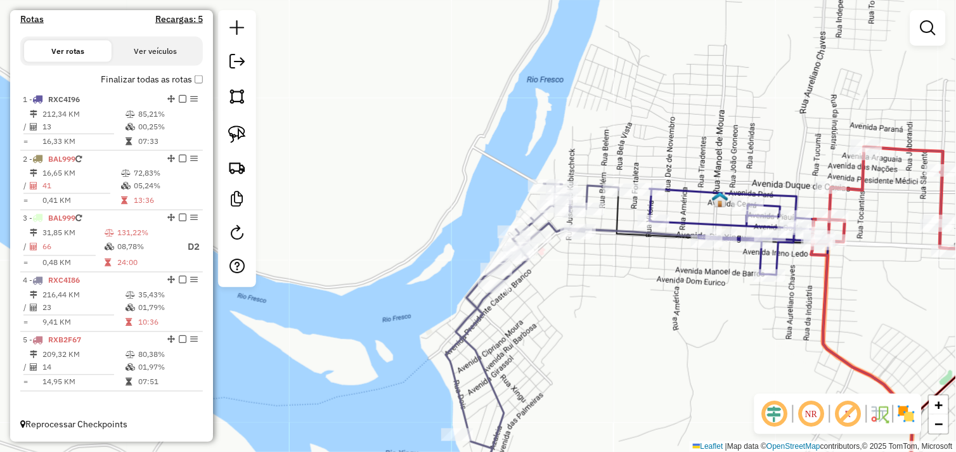
drag, startPoint x: 580, startPoint y: 324, endPoint x: 529, endPoint y: 229, distance: 108.1
click at [529, 229] on div "Janela de atendimento Grade de atendimento Capacidade Transportadoras Veículos …" at bounding box center [478, 226] width 956 height 452
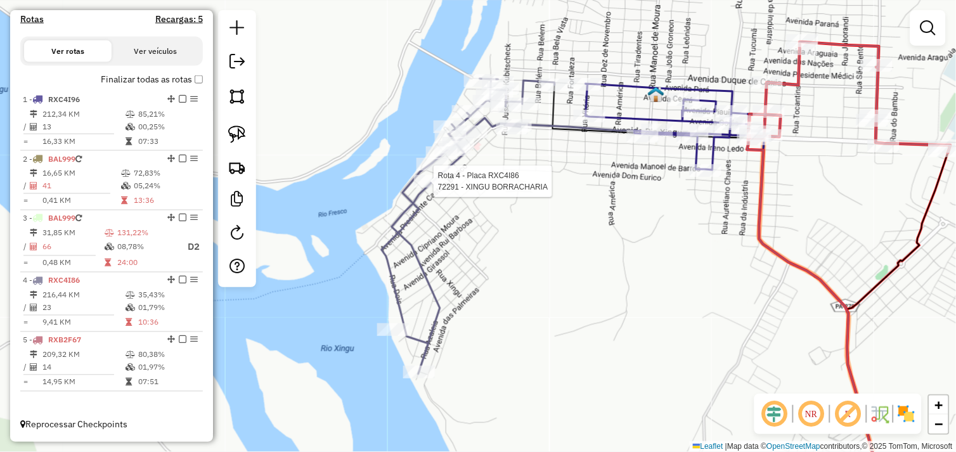
select select "*********"
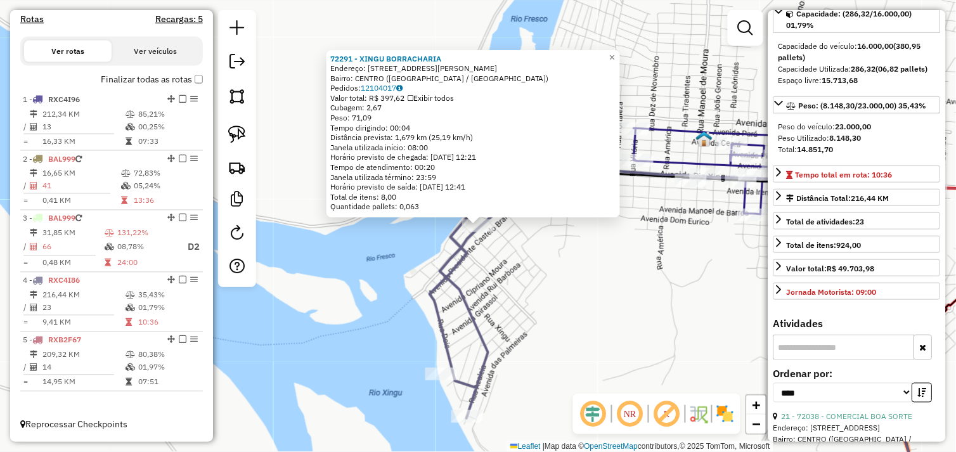
scroll to position [211, 0]
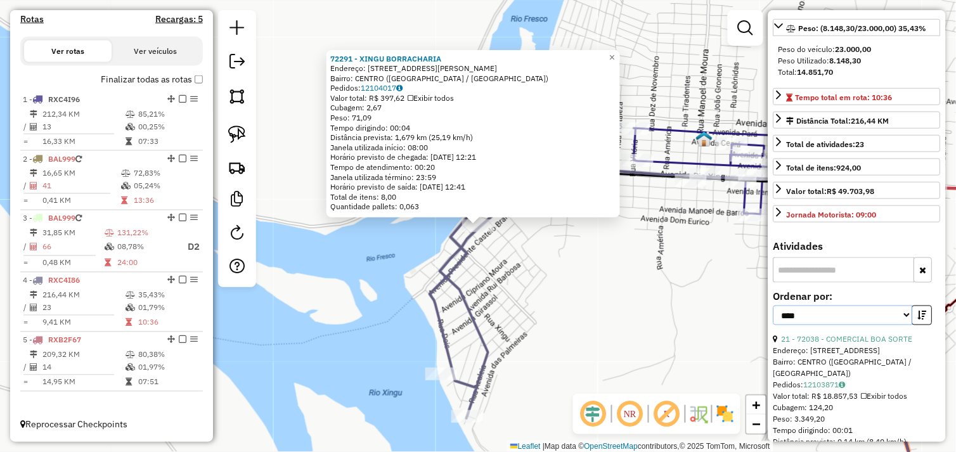
click at [905, 325] on select "**********" at bounding box center [844, 316] width 140 height 20
click at [774, 316] on select "**********" at bounding box center [844, 316] width 140 height 20
click at [918, 320] on icon "button" at bounding box center [922, 315] width 9 height 9
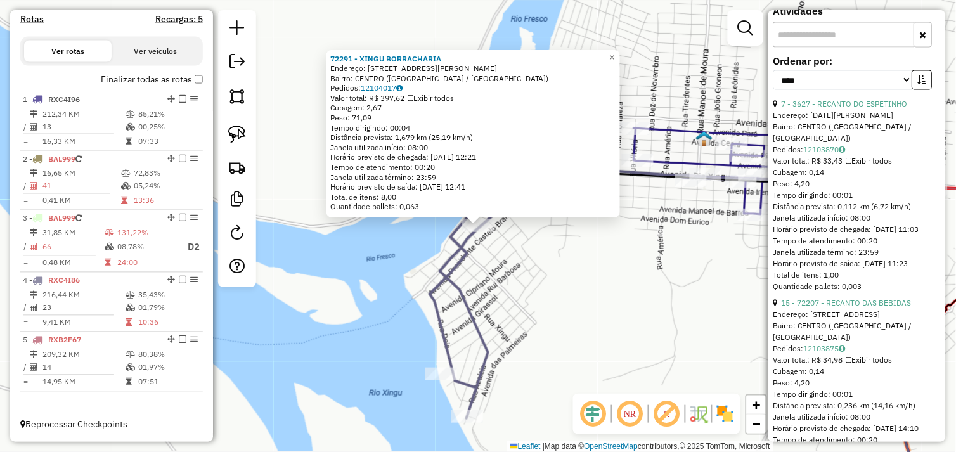
scroll to position [422, 0]
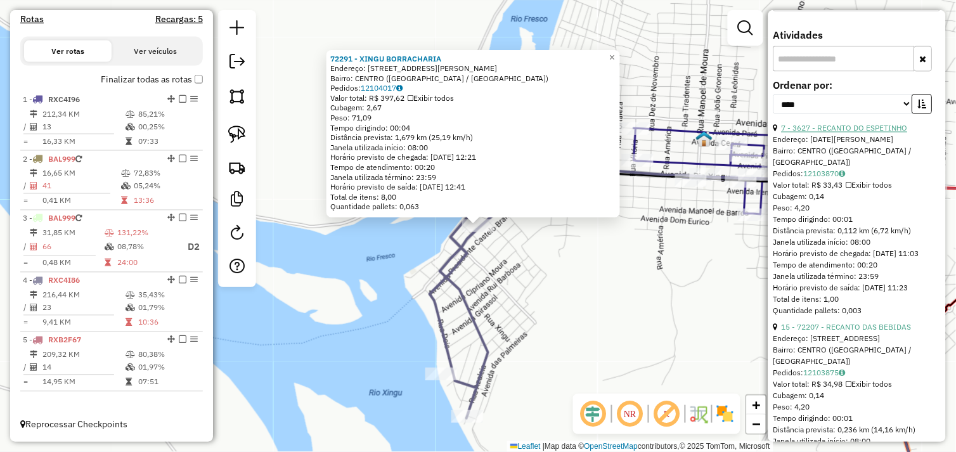
click at [857, 133] on link "7 - 3627 - RECANTO DO ESPETINHO" at bounding box center [845, 129] width 126 height 10
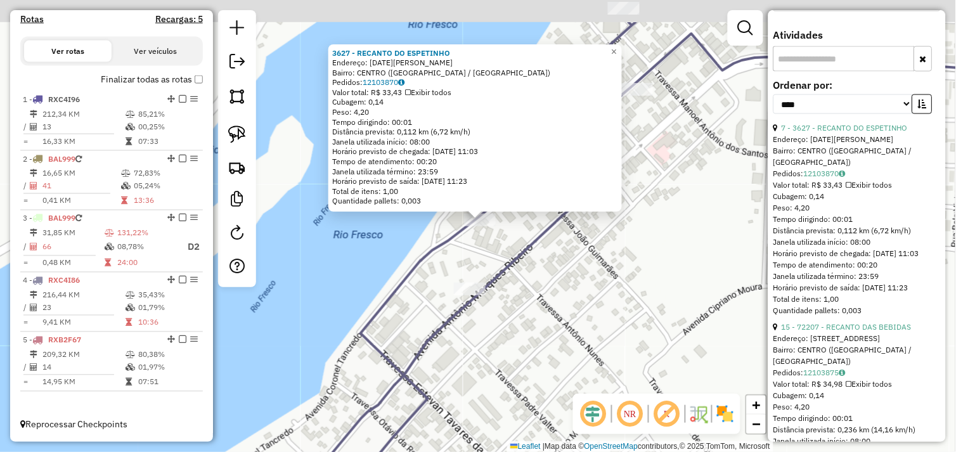
drag, startPoint x: 489, startPoint y: 185, endPoint x: 492, endPoint y: 246, distance: 61.6
click at [492, 246] on div "3627 - RECANTO DO ESPETINHO Endereço: 22 de Marco SN Bairro: CENTRO (SAO FELIX …" at bounding box center [478, 226] width 956 height 452
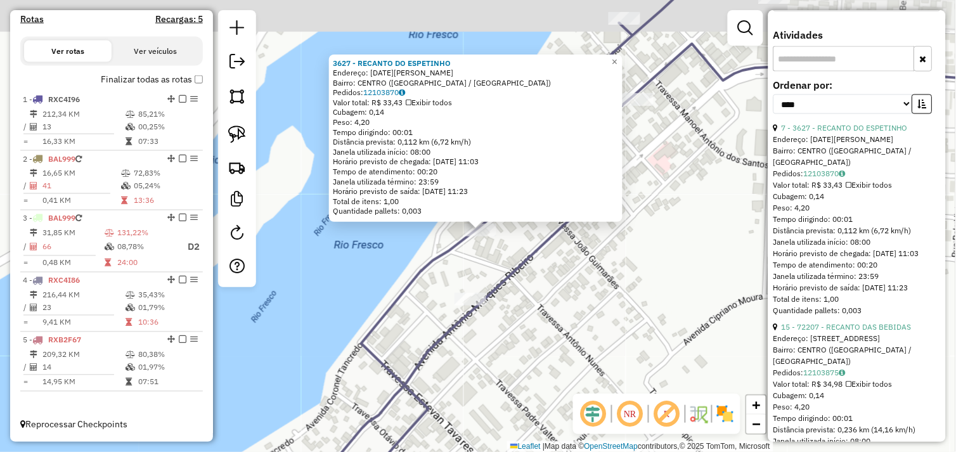
click at [506, 256] on div "3627 - RECANTO DO ESPETINHO Endereço: 22 de Marco SN Bairro: CENTRO (SAO FELIX …" at bounding box center [478, 226] width 956 height 452
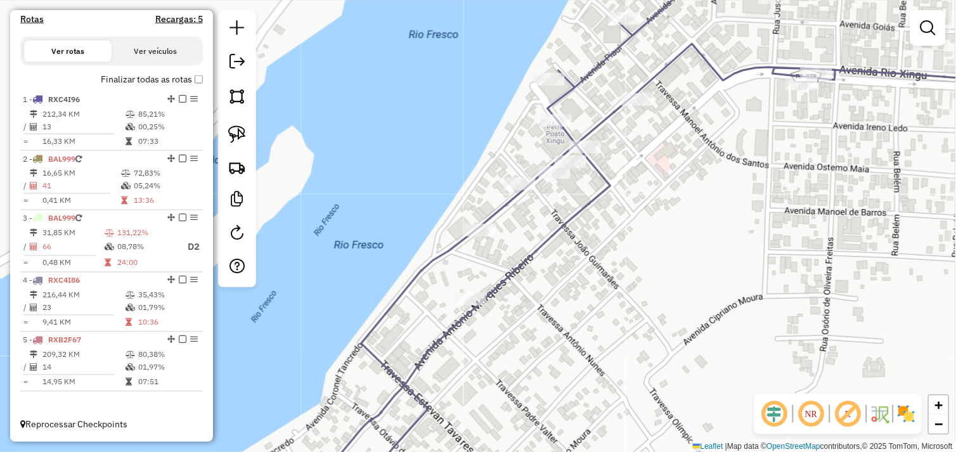
drag, startPoint x: 243, startPoint y: 133, endPoint x: 408, endPoint y: 219, distance: 186.4
click at [244, 133] on img at bounding box center [237, 135] width 18 height 18
drag, startPoint x: 459, startPoint y: 239, endPoint x: 430, endPoint y: 245, distance: 29.7
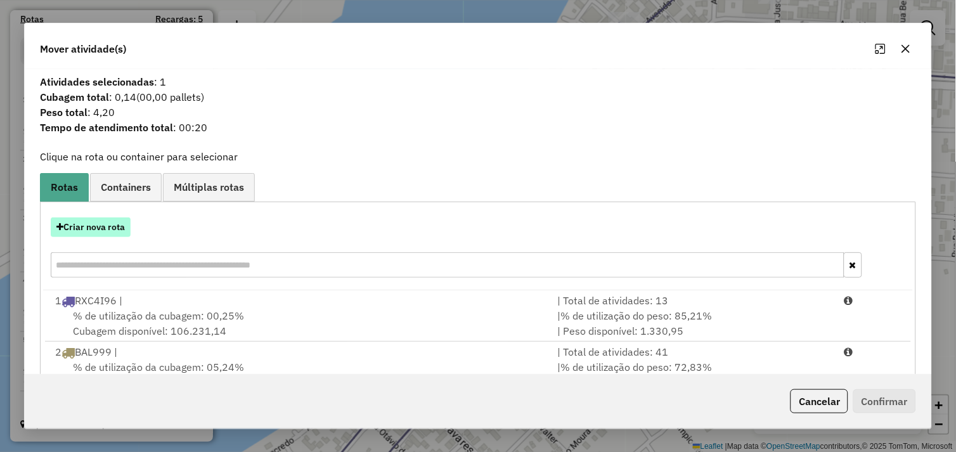
click at [92, 227] on button "Criar nova rota" at bounding box center [91, 228] width 80 height 20
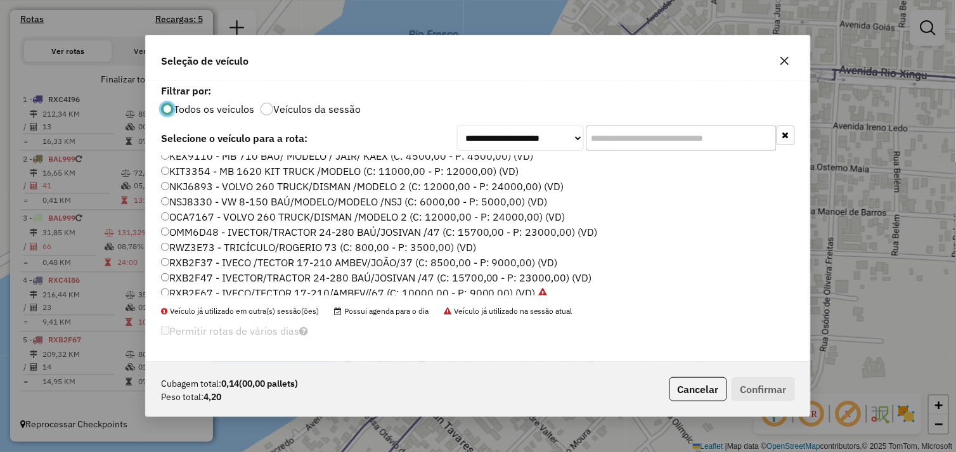
scroll to position [180, 0]
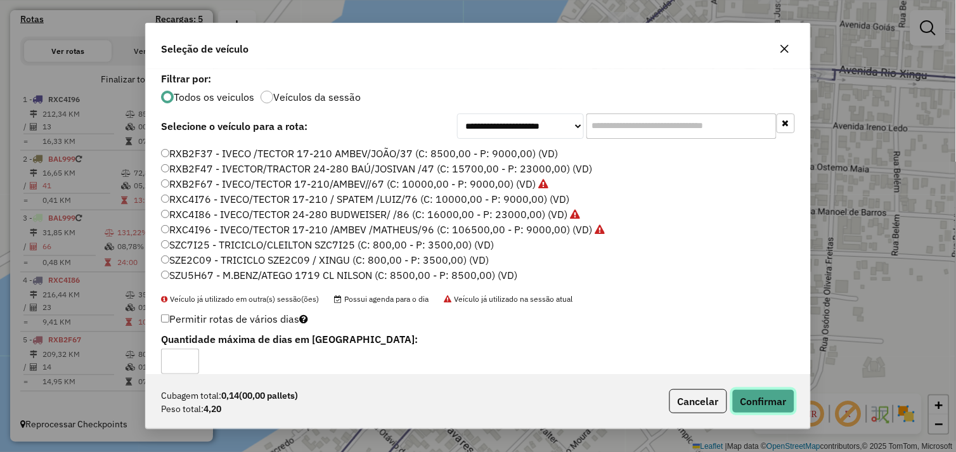
click at [753, 401] on button "Confirmar" at bounding box center [764, 401] width 63 height 24
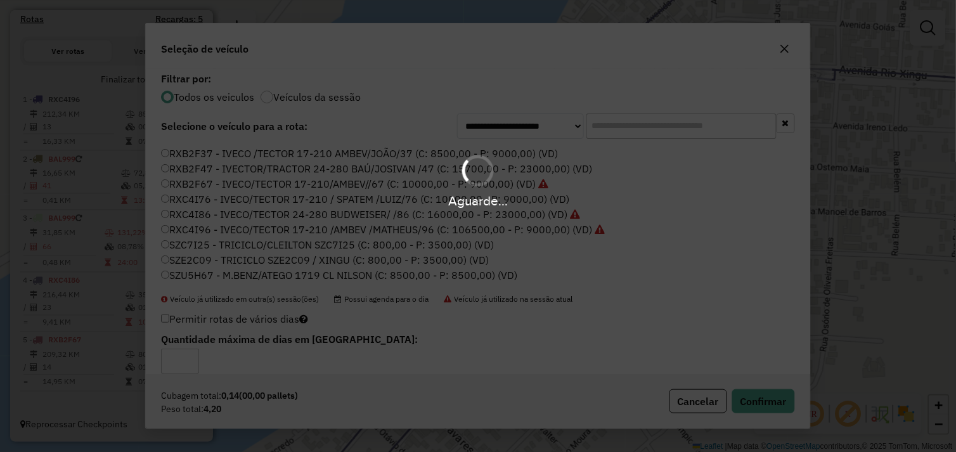
scroll to position [409, 0]
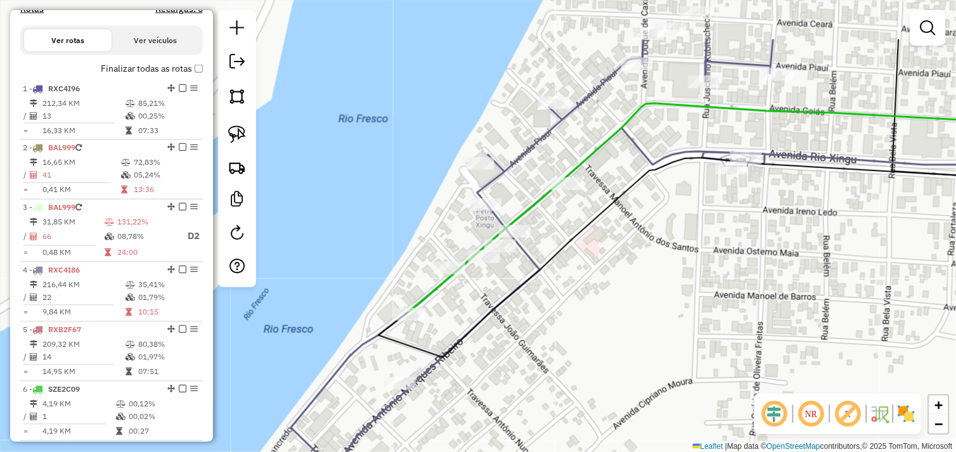
drag, startPoint x: 581, startPoint y: 227, endPoint x: 511, endPoint y: 311, distance: 109.9
click at [511, 311] on div "Janela de atendimento Grade de atendimento Capacidade Transportadoras Veículos …" at bounding box center [478, 226] width 956 height 452
select select "*********"
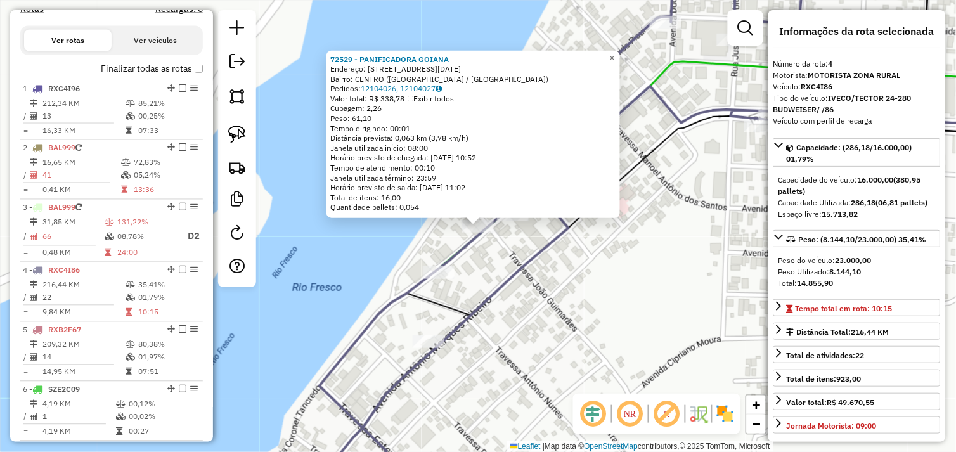
scroll to position [468, 0]
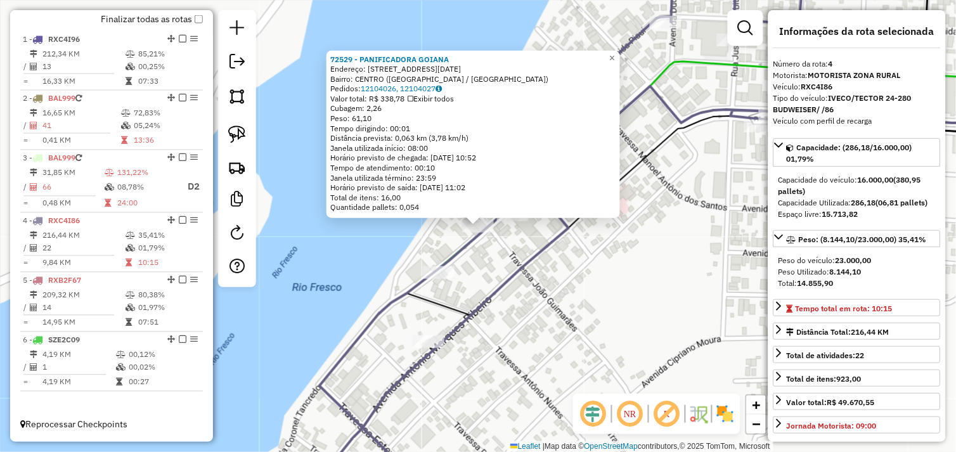
click at [483, 262] on div "72529 - PANIFICADORA GOIANA Endereço: Avenida 22 de Marco 885 Bairro: CENTRO (S…" at bounding box center [478, 226] width 956 height 452
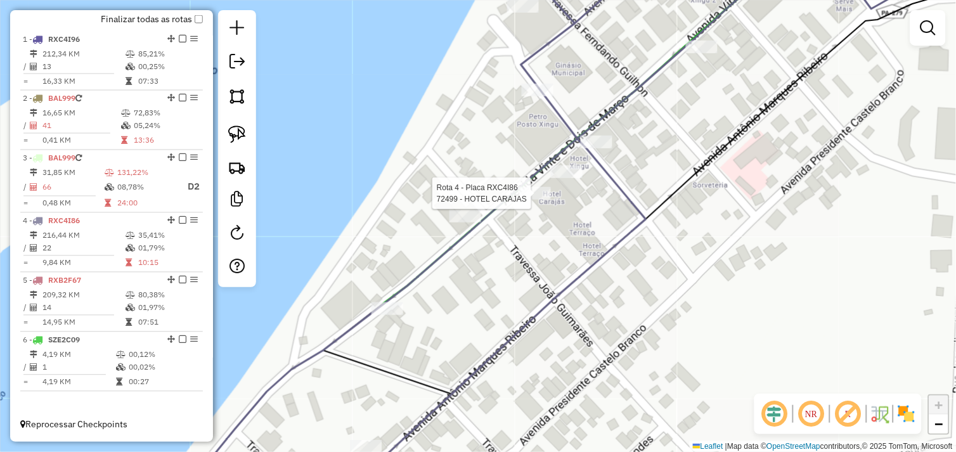
select select "*********"
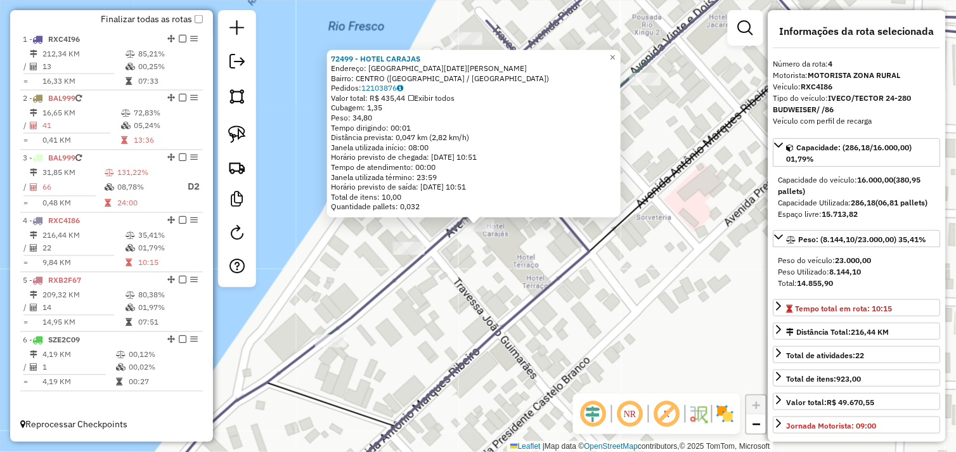
click at [472, 250] on div "Rota 4 - Placa RXC4I86 72499 - HOTEL CARAJAS 72499 - HOTEL CARAJAS Endereço: Av…" at bounding box center [478, 226] width 956 height 452
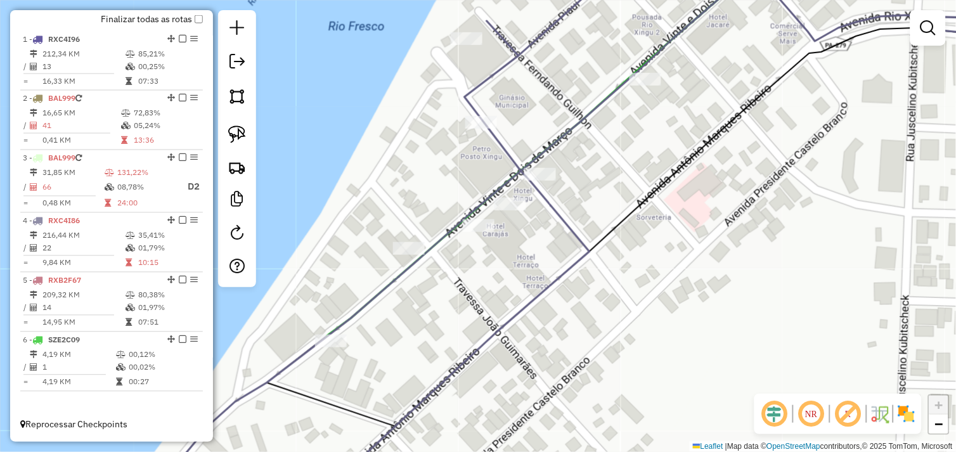
drag, startPoint x: 240, startPoint y: 127, endPoint x: 278, endPoint y: 140, distance: 39.9
click at [241, 127] on img at bounding box center [237, 135] width 18 height 18
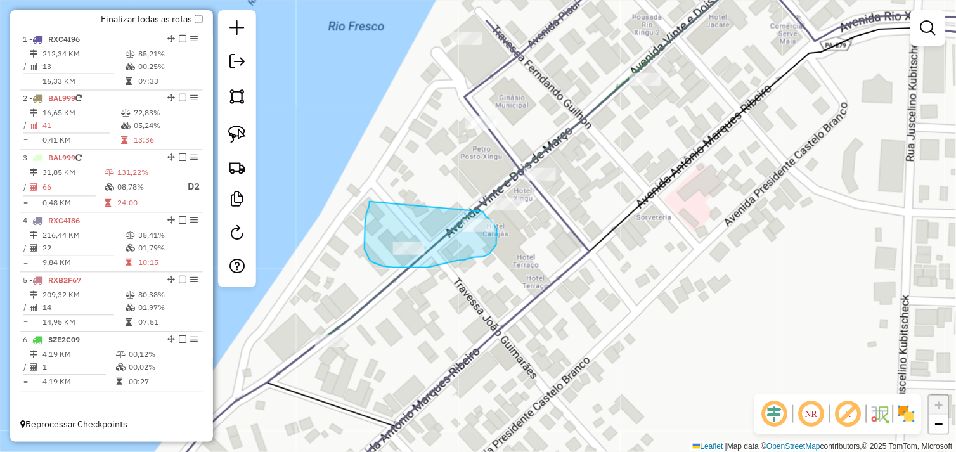
drag, startPoint x: 369, startPoint y: 207, endPoint x: 483, endPoint y: 212, distance: 113.6
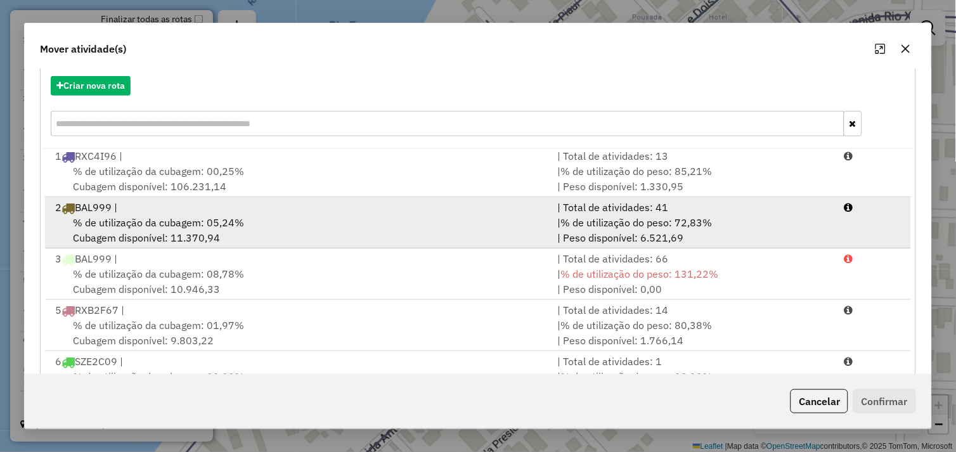
scroll to position [192, 0]
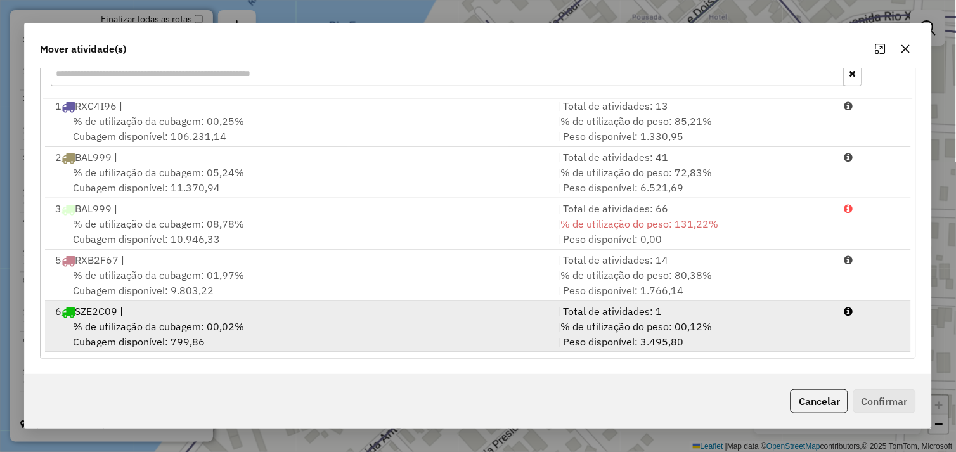
drag, startPoint x: 324, startPoint y: 334, endPoint x: 348, endPoint y: 331, distance: 23.6
click at [325, 333] on div "% de utilização da cubagem: 00,02% Cubagem disponível: 799,86" at bounding box center [299, 334] width 503 height 30
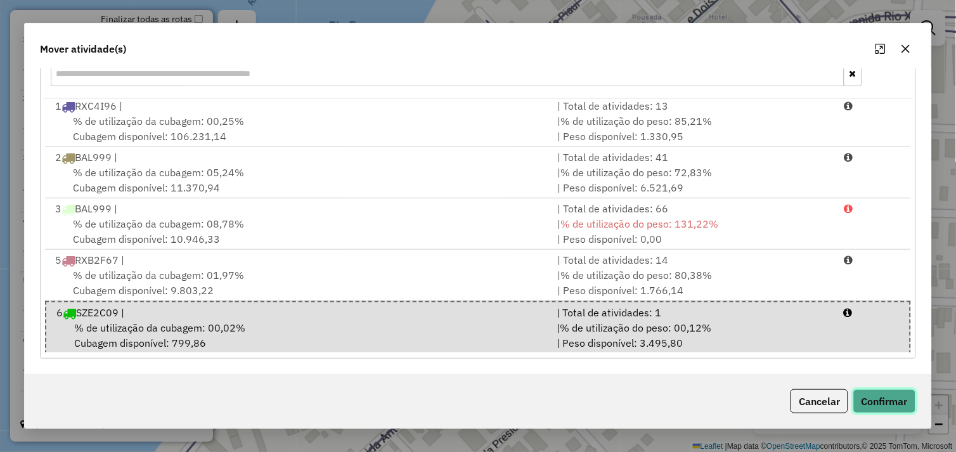
click at [888, 396] on button "Confirmar" at bounding box center [885, 401] width 63 height 24
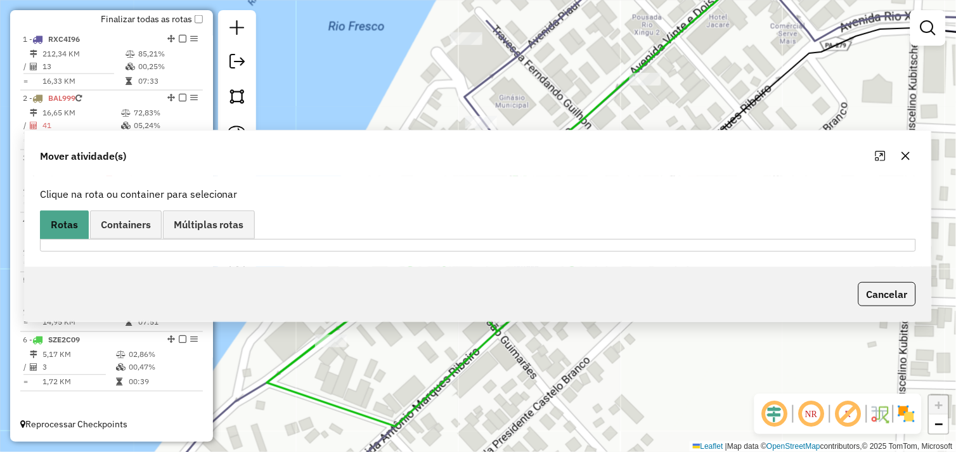
scroll to position [0, 0]
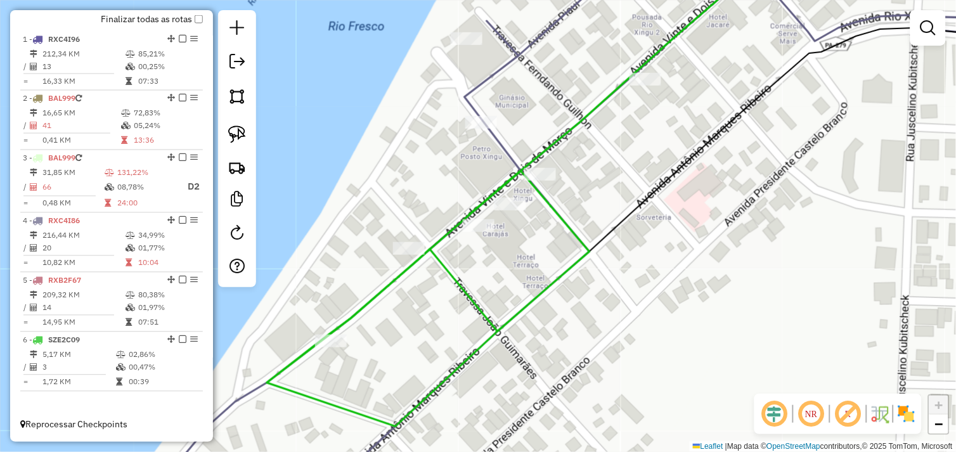
drag, startPoint x: 614, startPoint y: 175, endPoint x: 582, endPoint y: 265, distance: 95.7
click at [582, 264] on div "Janela de atendimento Grade de atendimento Capacidade Transportadoras Veículos …" at bounding box center [478, 226] width 956 height 452
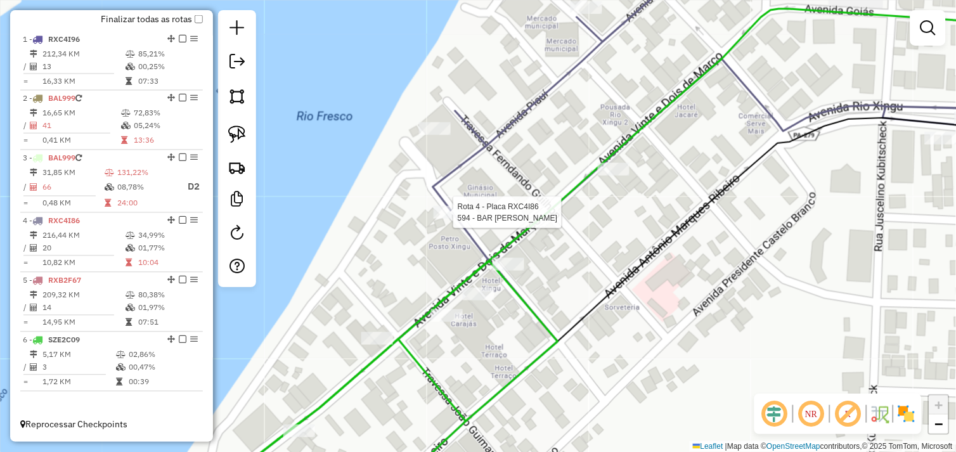
select select "*********"
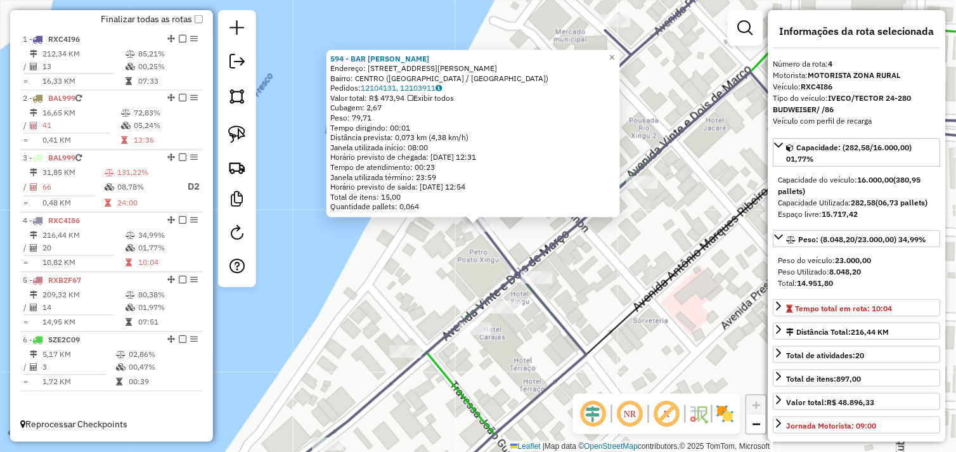
drag, startPoint x: 522, startPoint y: 238, endPoint x: 533, endPoint y: 255, distance: 20.6
click at [522, 238] on div "594 - BAR SANDRA CEREJA Endereço: AV MANOEL FERREIRA NEVES 50 Bairro: CENTRO (S…" at bounding box center [478, 226] width 956 height 452
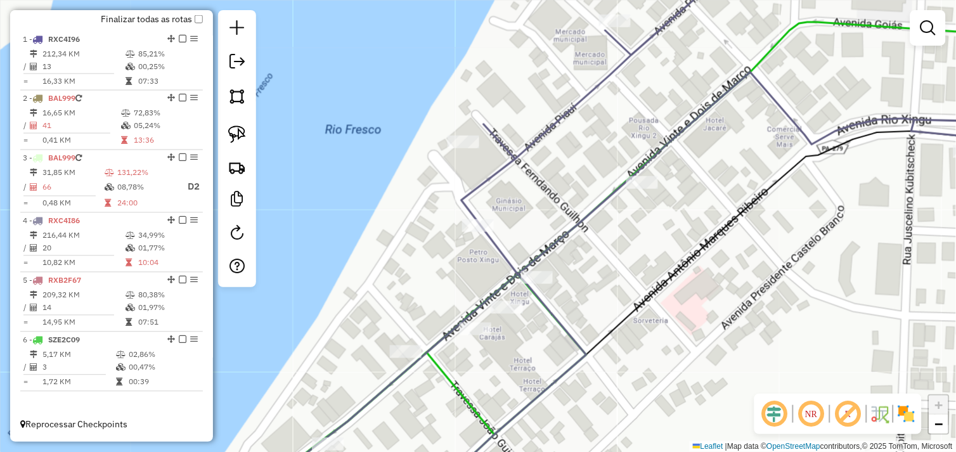
select select "*********"
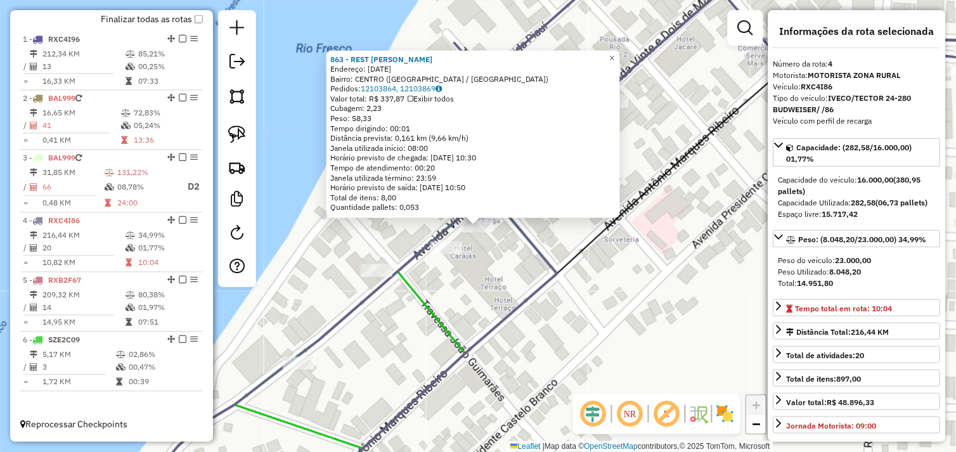
click at [488, 263] on div "863 - REST CHAO GOIANO Endereço: 22 DE MARCO 986 Bairro: CENTRO (SAO FELIX DO X…" at bounding box center [478, 226] width 956 height 452
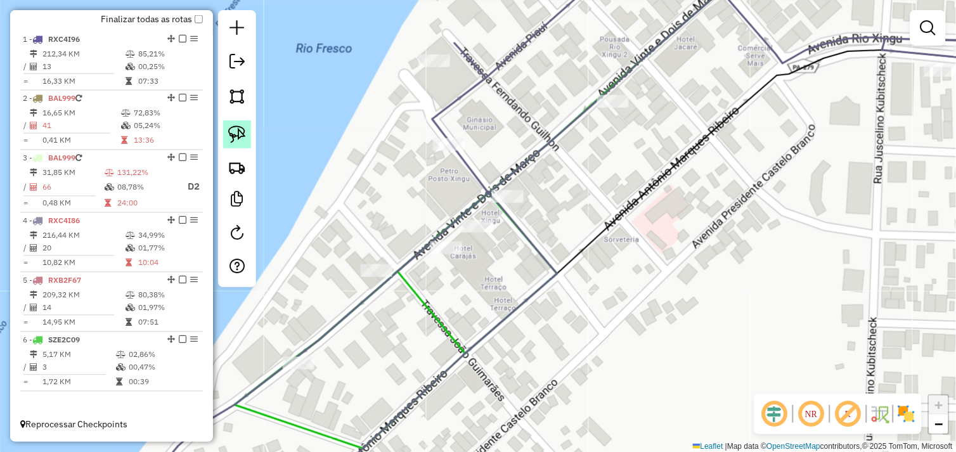
click at [237, 136] on img at bounding box center [237, 135] width 18 height 18
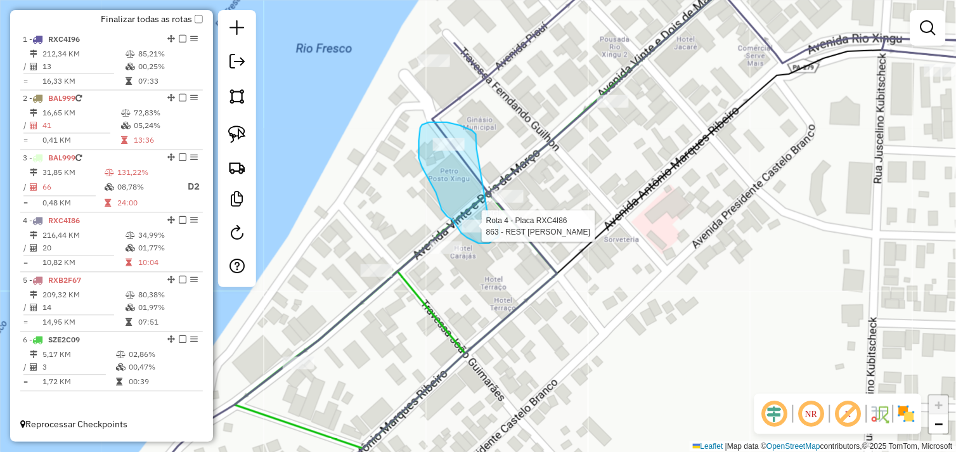
drag, startPoint x: 477, startPoint y: 149, endPoint x: 478, endPoint y: 211, distance: 61.5
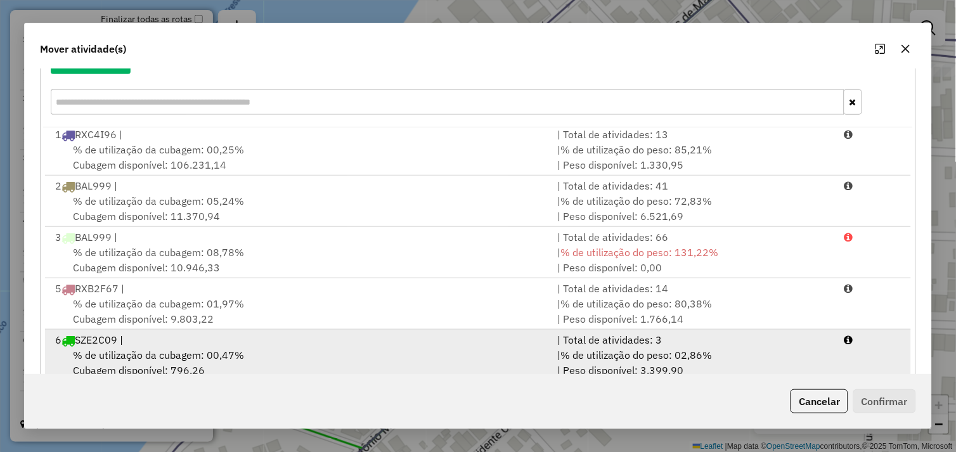
scroll to position [192, 0]
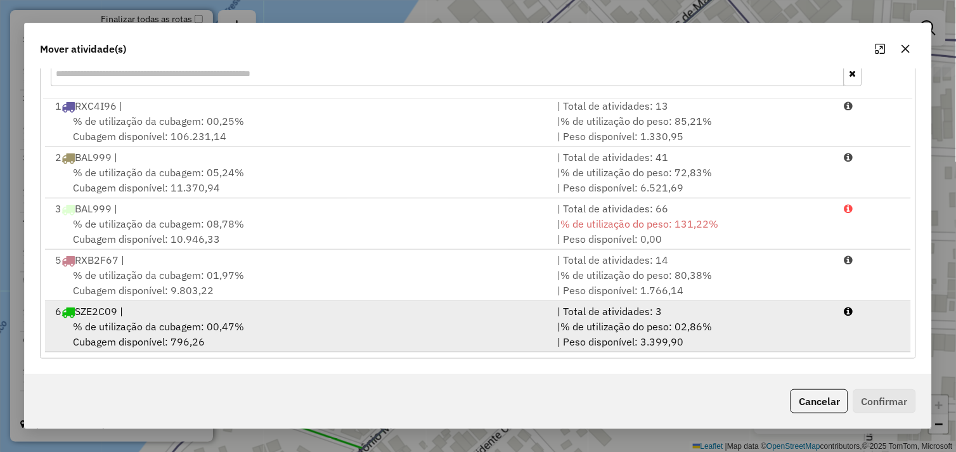
click at [258, 334] on div "% de utilização da cubagem: 00,47% Cubagem disponível: 796,26" at bounding box center [299, 334] width 503 height 30
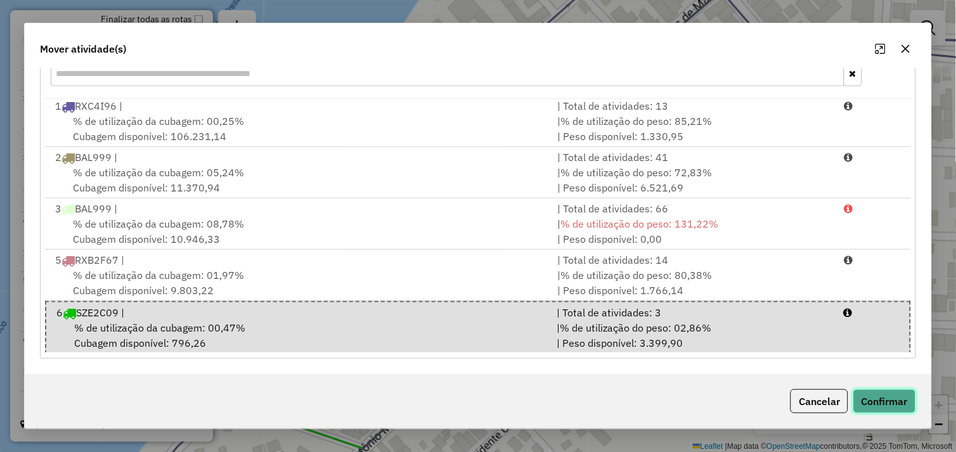
click at [899, 410] on button "Confirmar" at bounding box center [885, 401] width 63 height 24
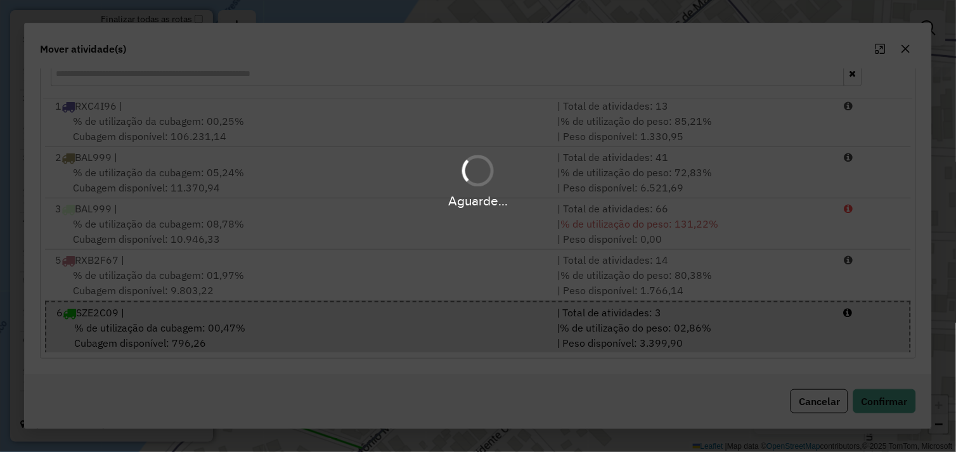
scroll to position [0, 0]
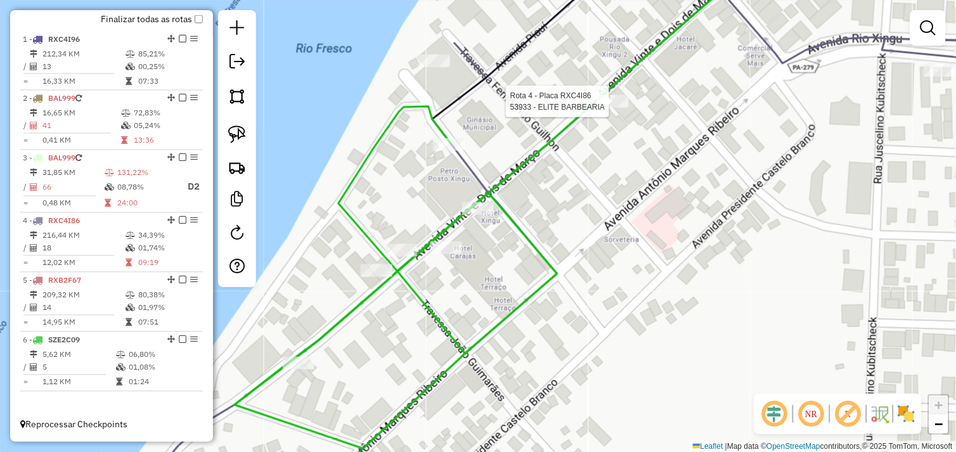
select select "*********"
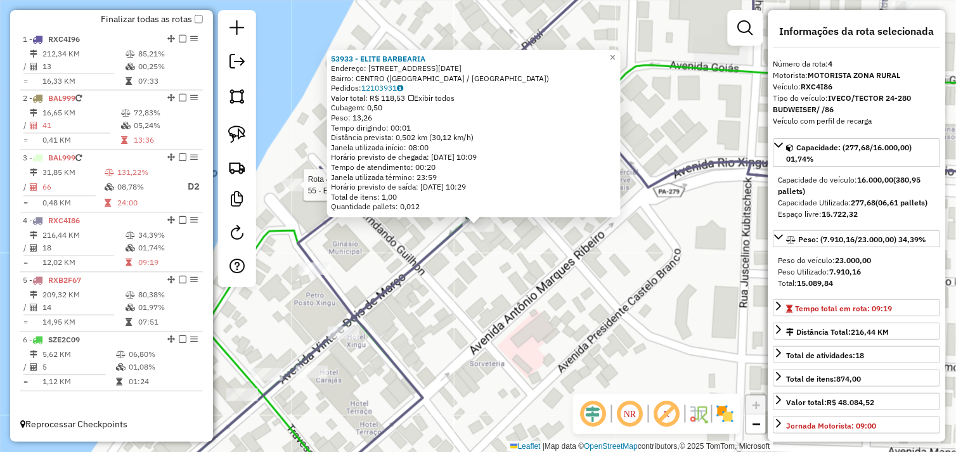
click at [302, 192] on div at bounding box center [300, 185] width 32 height 13
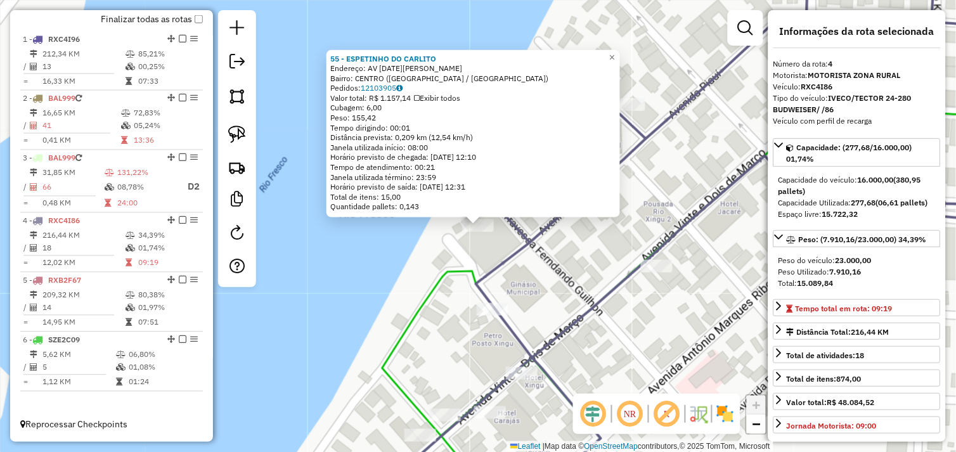
click at [542, 254] on div "55 - ESPETINHO DO CARLITO Endereço: AV 22 DE MARCO SN Bairro: CENTRO (SAO FELIX…" at bounding box center [478, 226] width 956 height 452
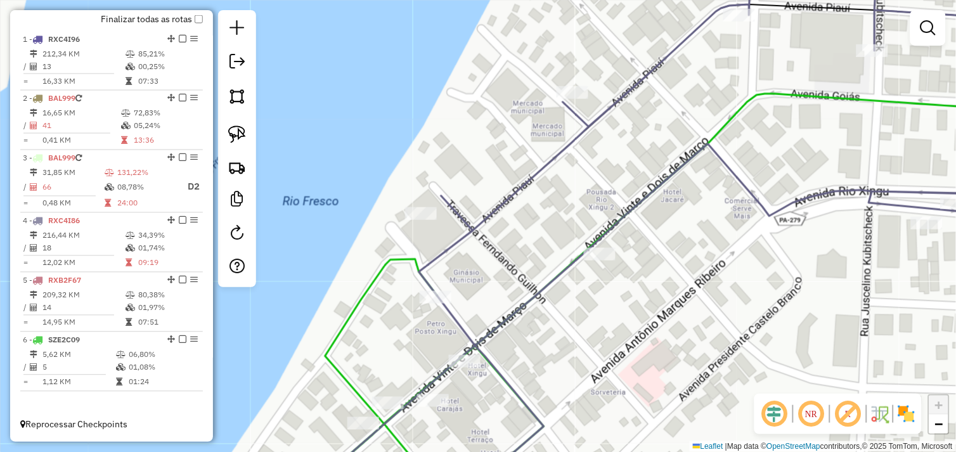
drag, startPoint x: 575, startPoint y: 237, endPoint x: 536, endPoint y: 223, distance: 41.1
click at [537, 224] on div "Janela de atendimento Grade de atendimento Capacidade Transportadoras Veículos …" at bounding box center [478, 226] width 956 height 452
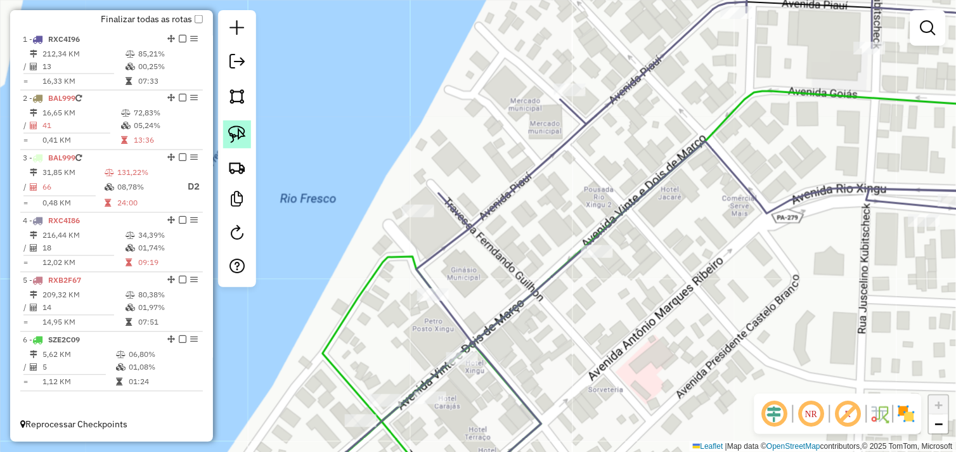
click at [245, 132] on img at bounding box center [237, 135] width 18 height 18
drag, startPoint x: 571, startPoint y: 232, endPoint x: 540, endPoint y: 271, distance: 50.6
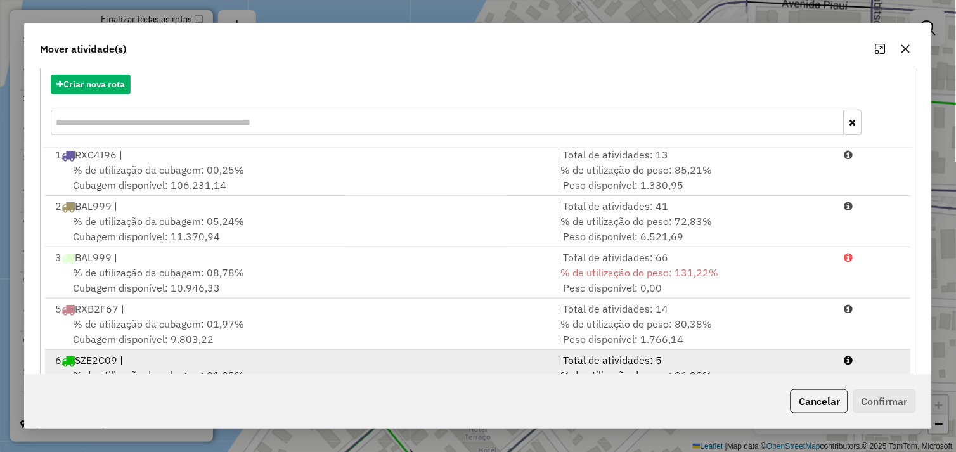
scroll to position [192, 0]
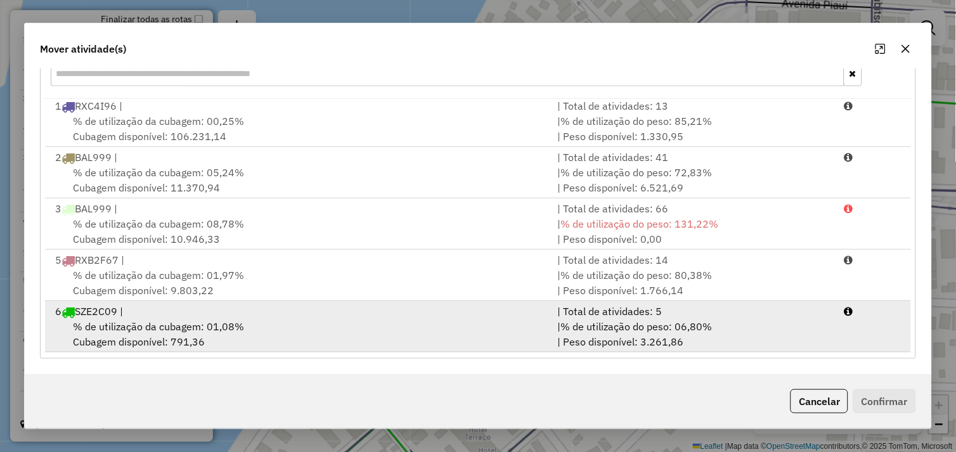
drag, startPoint x: 308, startPoint y: 339, endPoint x: 318, endPoint y: 339, distance: 9.5
click at [313, 339] on div "% de utilização da cubagem: 01,08% Cubagem disponível: 791,36" at bounding box center [299, 334] width 503 height 30
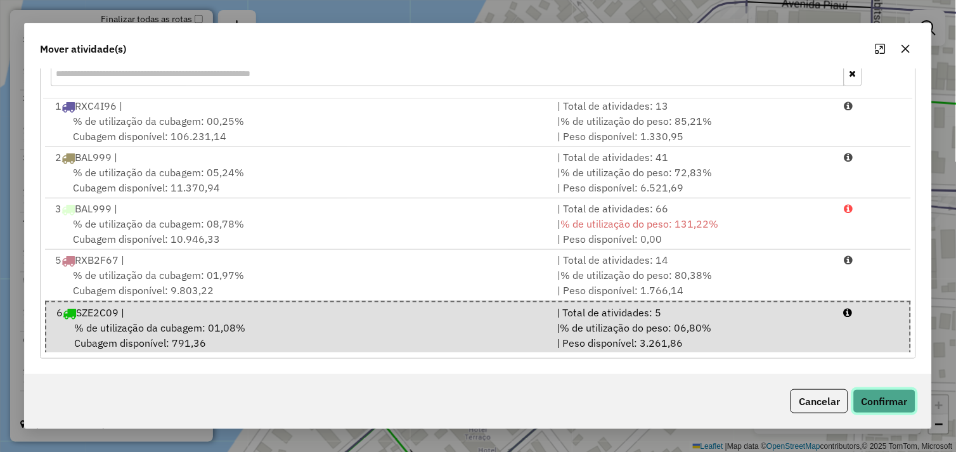
click at [878, 397] on button "Confirmar" at bounding box center [885, 401] width 63 height 24
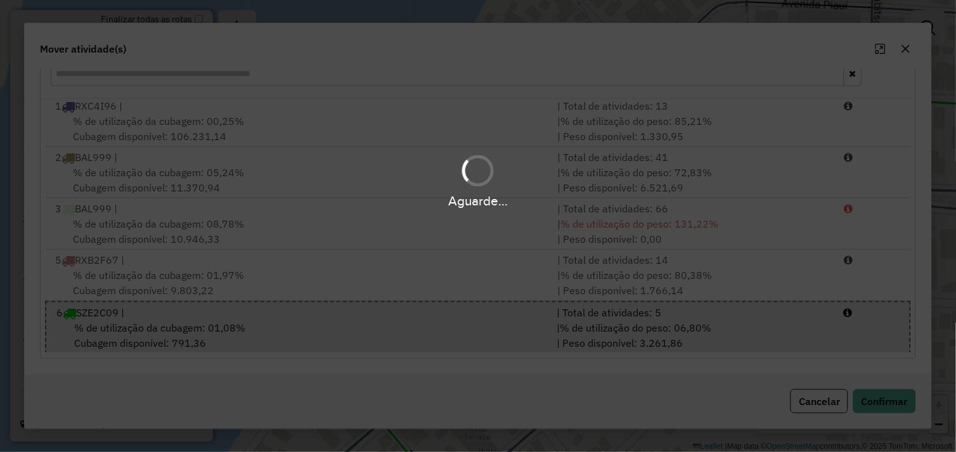
scroll to position [0, 0]
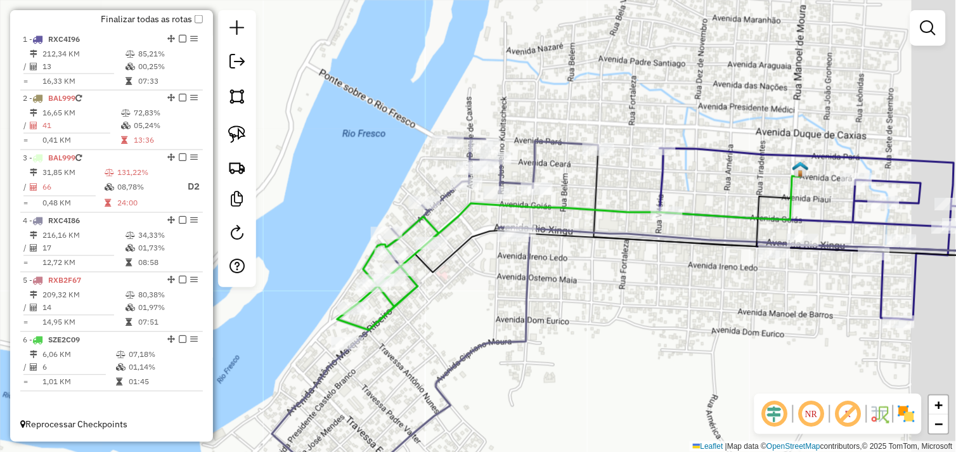
drag, startPoint x: 549, startPoint y: 298, endPoint x: 505, endPoint y: 292, distance: 44.1
click at [502, 294] on div "Janela de atendimento Grade de atendimento Capacidade Transportadoras Veículos …" at bounding box center [478, 226] width 956 height 452
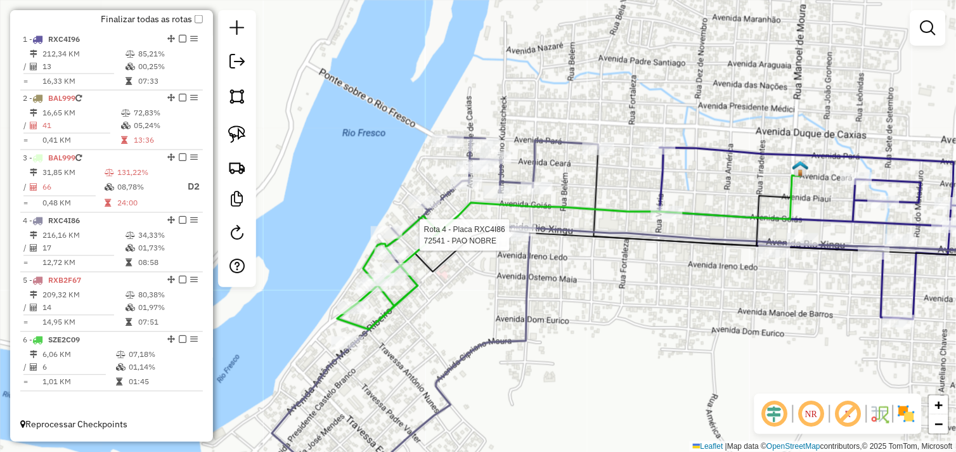
select select "*********"
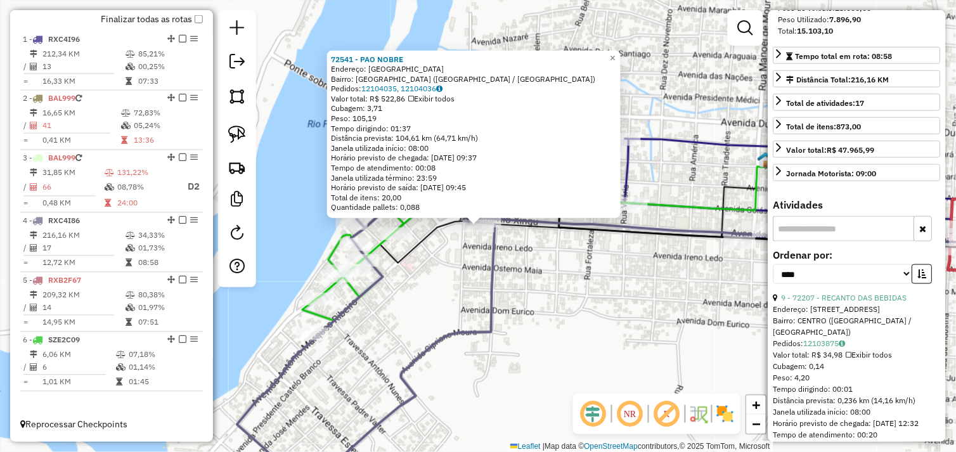
scroll to position [352, 0]
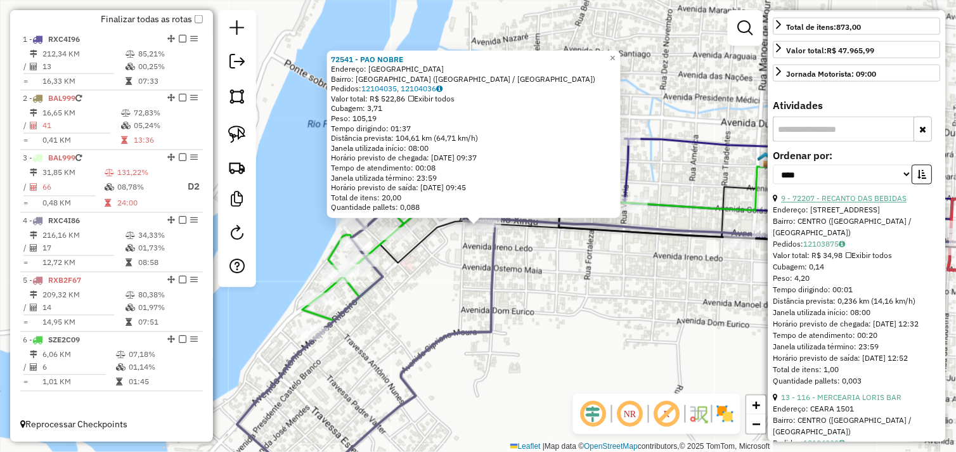
click at [851, 204] on link "9 - 72207 - RECANTO DAS BEBIDAS" at bounding box center [845, 199] width 126 height 10
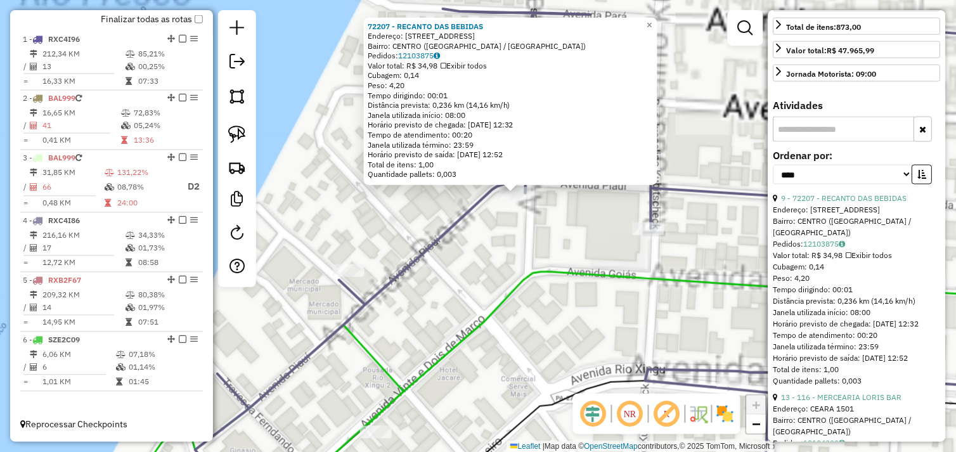
click at [501, 230] on div "72207 - RECANTO DAS BEBIDAS Endereço: RUA BRASIL 47 Bairro: CENTRO (SAO FELIX D…" at bounding box center [478, 226] width 956 height 452
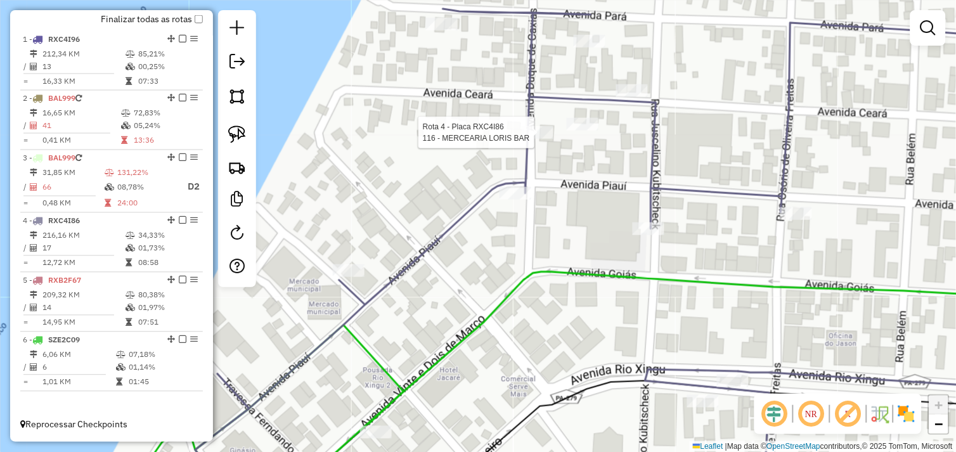
select select "*********"
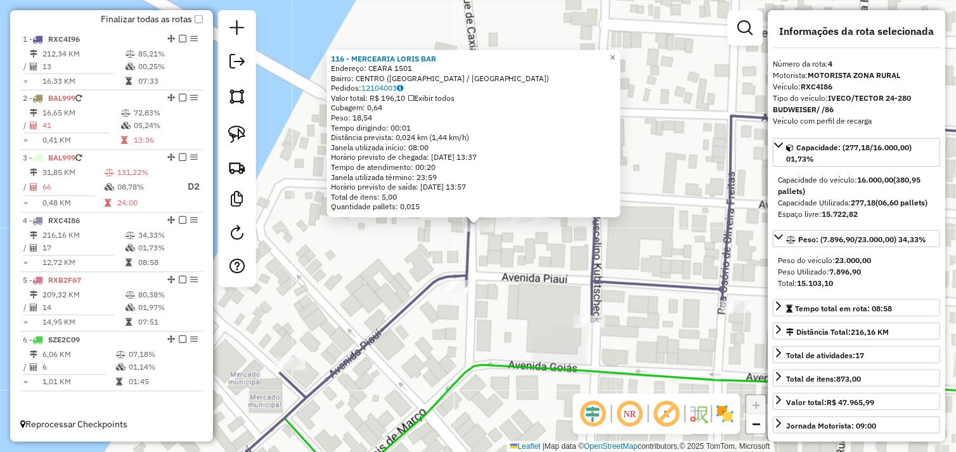
click at [501, 276] on div "116 - MERCEARIA LORIS BAR Endereço: CEARA 1501 Bairro: CENTRO (SAO FELIX DO XIN…" at bounding box center [478, 226] width 956 height 452
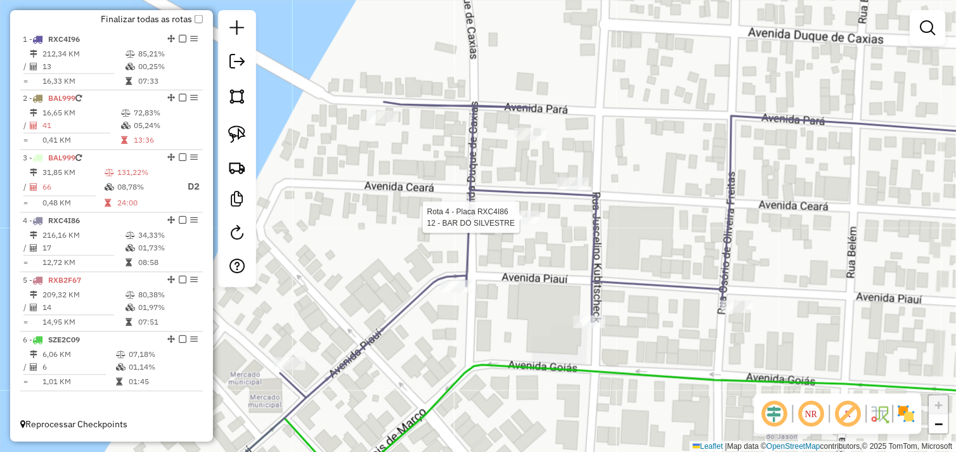
select select "*********"
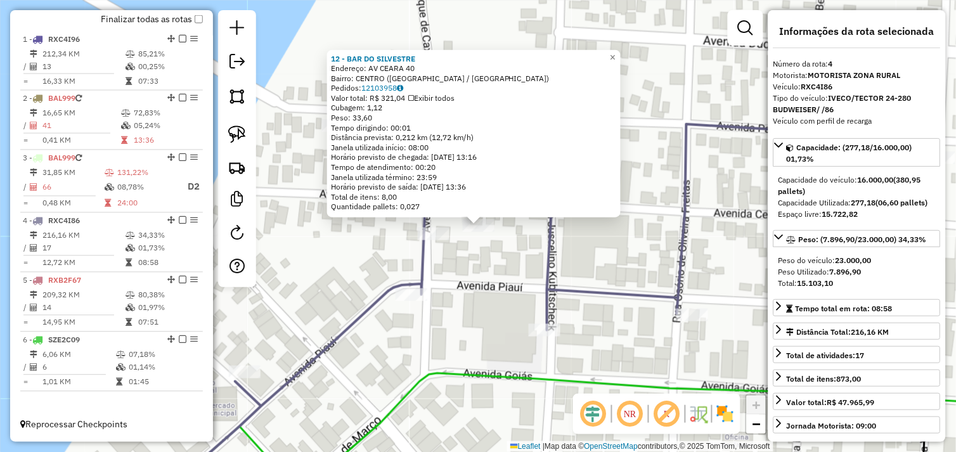
click at [487, 277] on div "12 - BAR DO SILVESTRE Endereço: AV CEARA 40 Bairro: CENTRO (SAO FELIX DO XINGU …" at bounding box center [478, 226] width 956 height 452
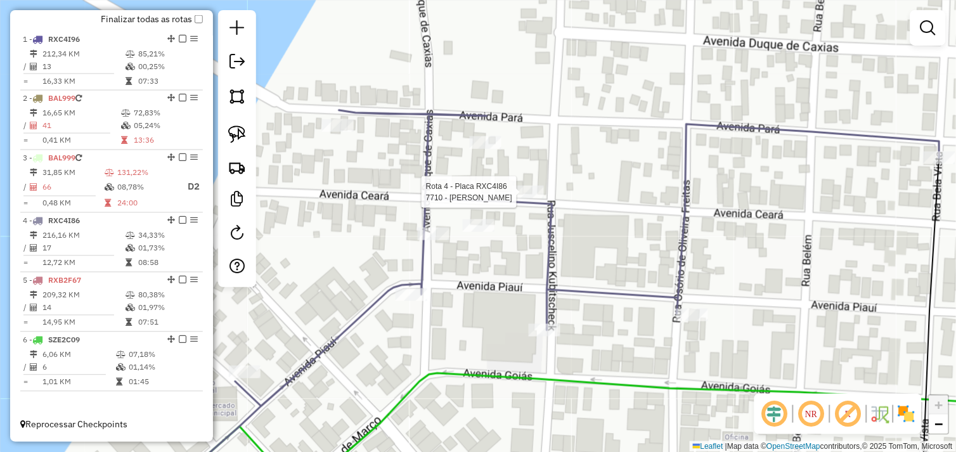
select select "*********"
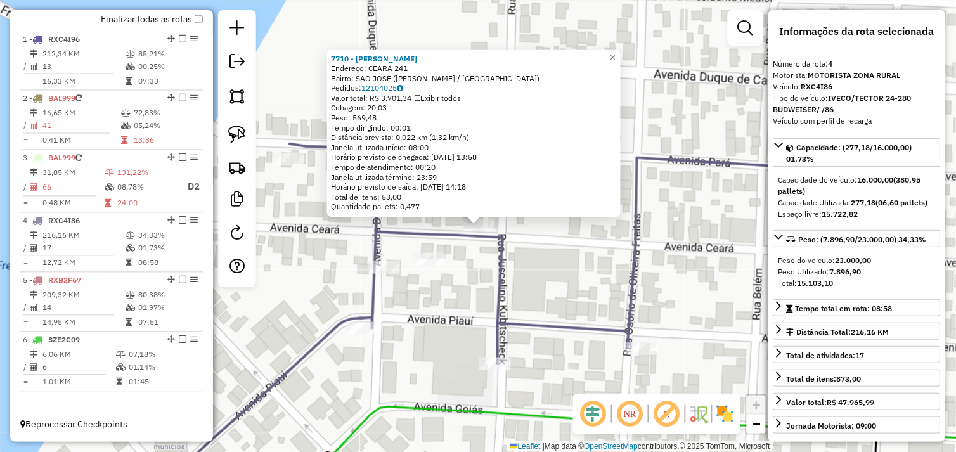
click at [445, 302] on div "7710 - POUSADA SANTOS Endereço: CEARA 241 Bairro: SAO JOSE (SAO FELIX DO XINGU …" at bounding box center [478, 226] width 956 height 452
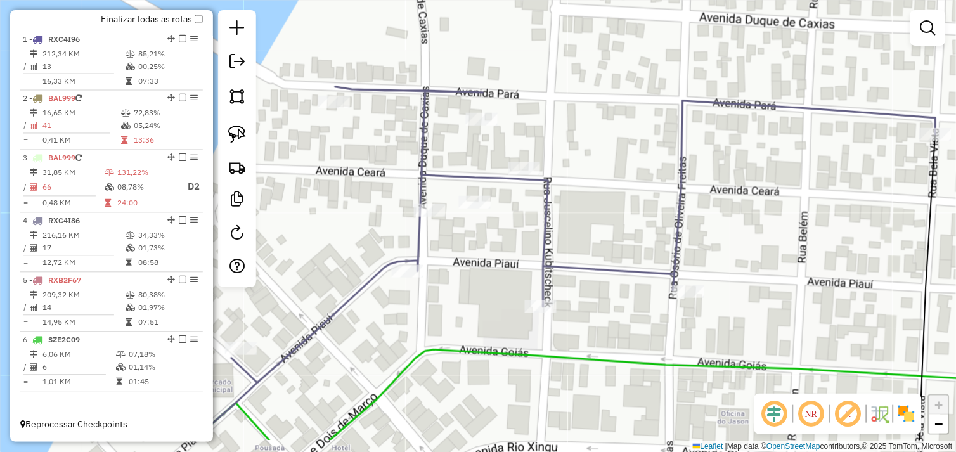
drag, startPoint x: 425, startPoint y: 304, endPoint x: 351, endPoint y: 195, distance: 132.5
click at [471, 245] on div "Janela de atendimento Grade de atendimento Capacidade Transportadoras Veículos …" at bounding box center [478, 226] width 956 height 452
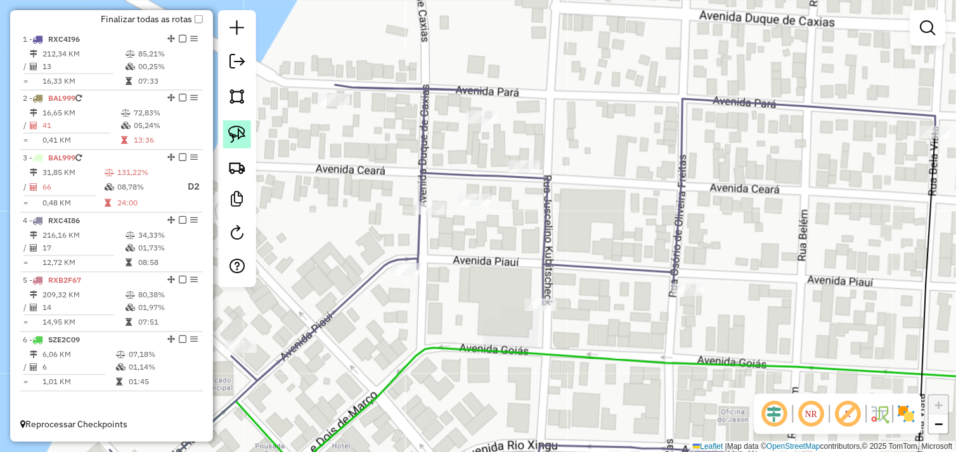
click at [243, 132] on img at bounding box center [237, 135] width 18 height 18
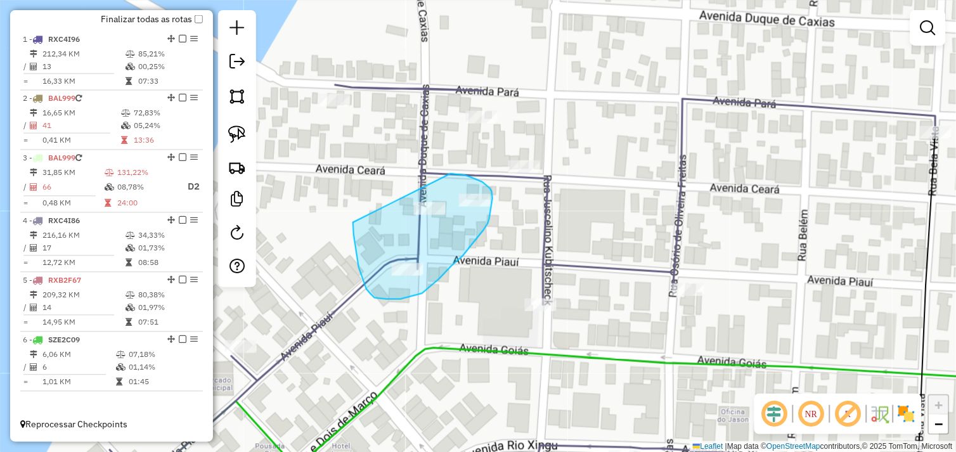
drag, startPoint x: 359, startPoint y: 268, endPoint x: 436, endPoint y: 185, distance: 112.6
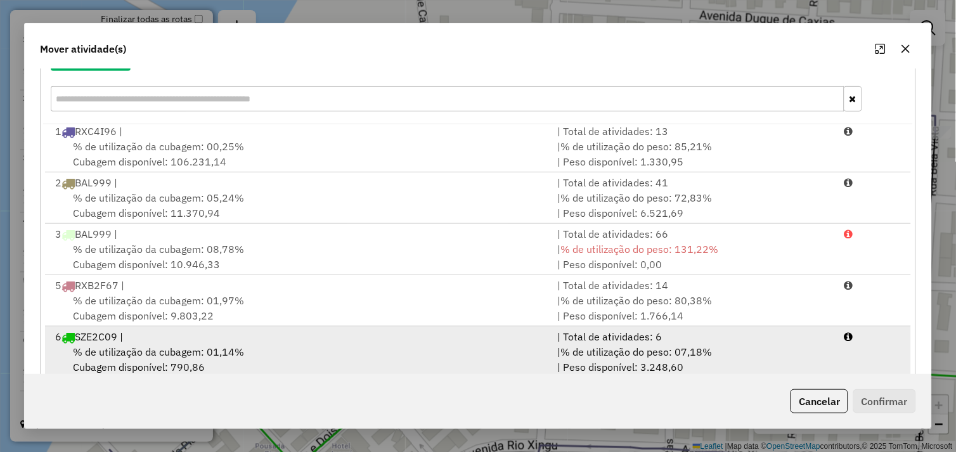
scroll to position [192, 0]
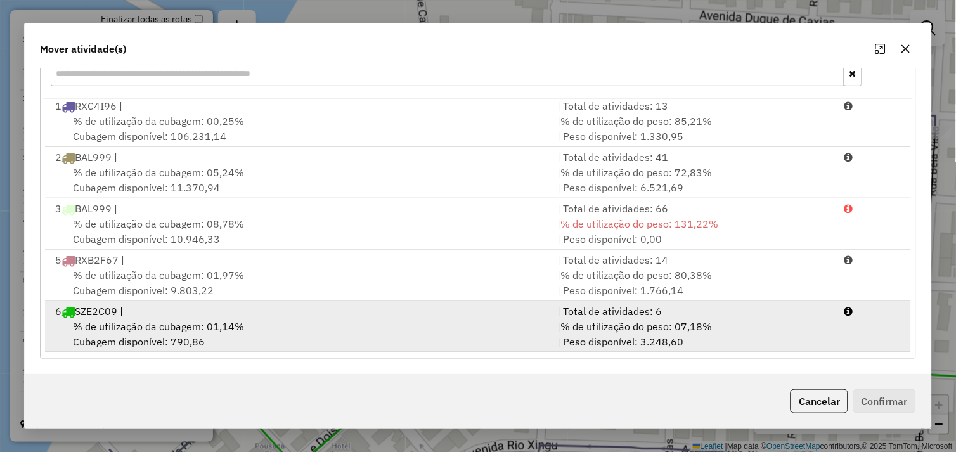
click at [348, 323] on div "% de utilização da cubagem: 01,14% Cubagem disponível: 790,86" at bounding box center [299, 334] width 503 height 30
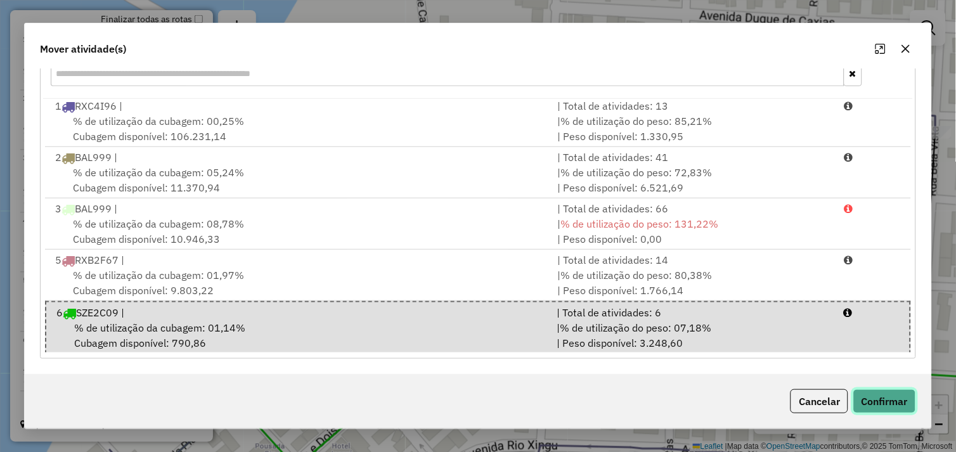
click at [880, 398] on button "Confirmar" at bounding box center [885, 401] width 63 height 24
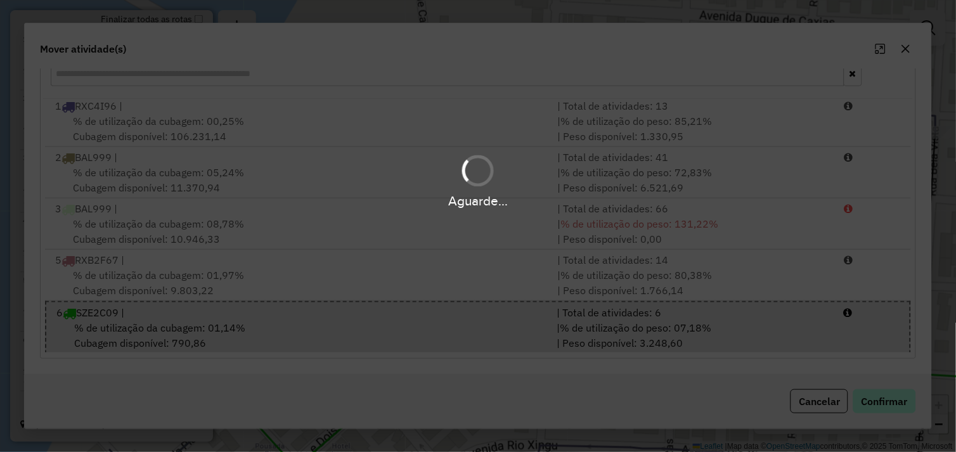
scroll to position [0, 0]
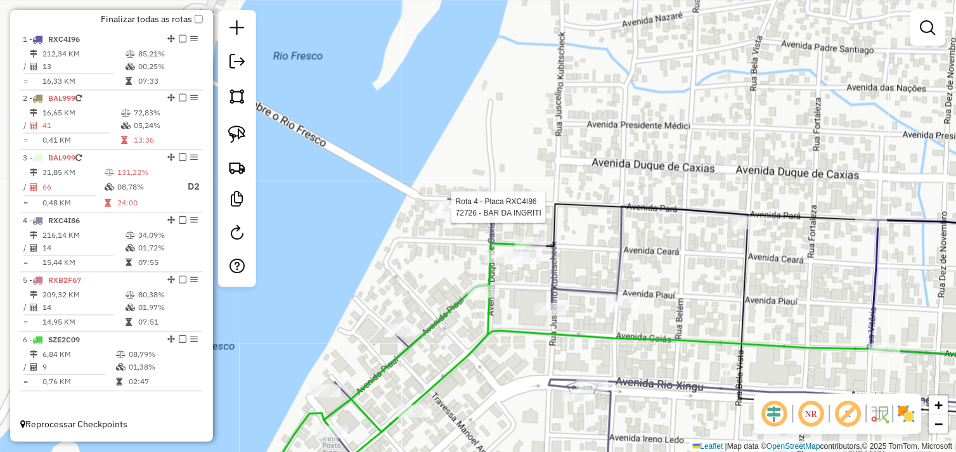
select select "*********"
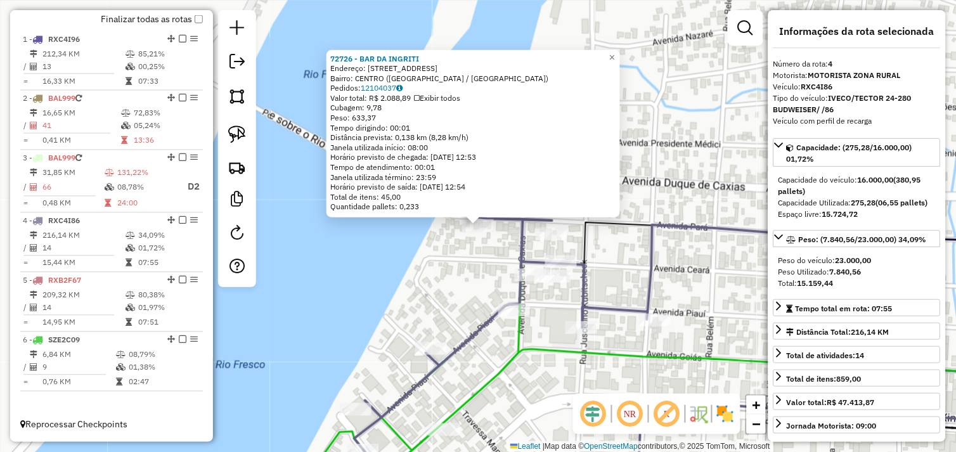
click at [490, 262] on div "72726 - BAR DA INGRITI Endereço: Avenida Para 68 Bairro: CENTRO (SAO FELIX DO X…" at bounding box center [478, 226] width 956 height 452
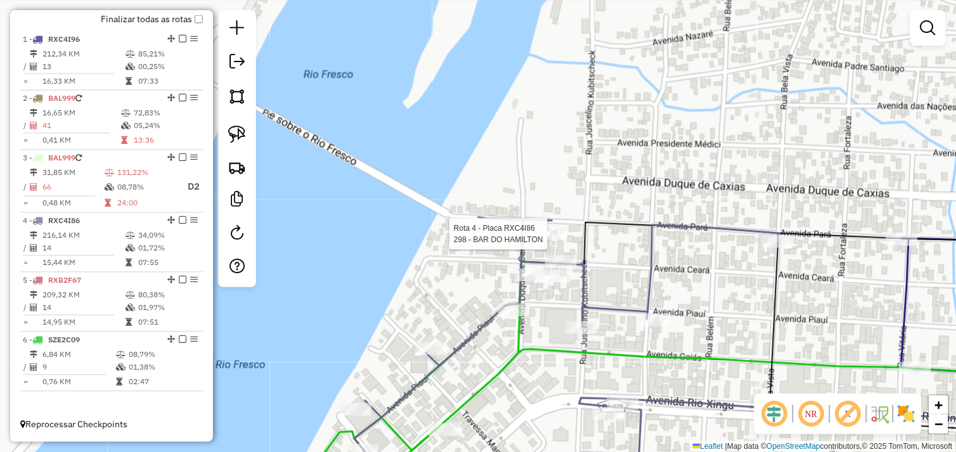
select select "*********"
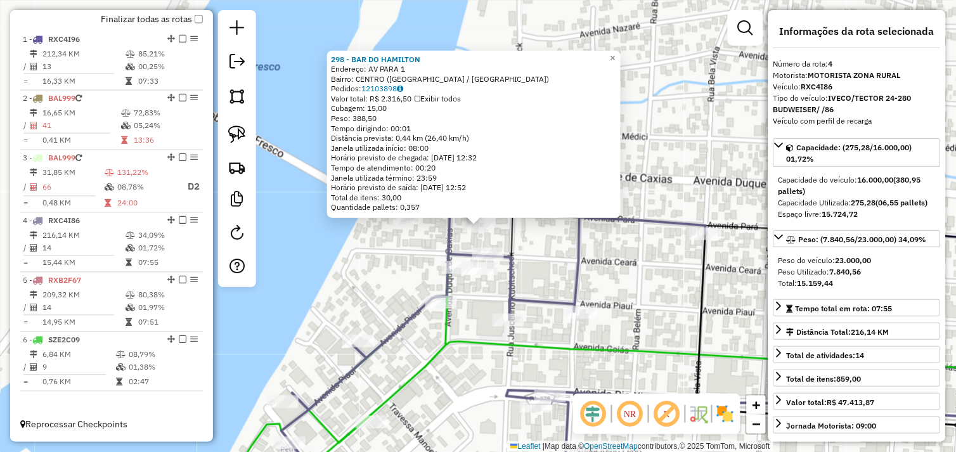
drag, startPoint x: 579, startPoint y: 252, endPoint x: 590, endPoint y: 280, distance: 29.9
click at [580, 252] on icon at bounding box center [494, 354] width 424 height 288
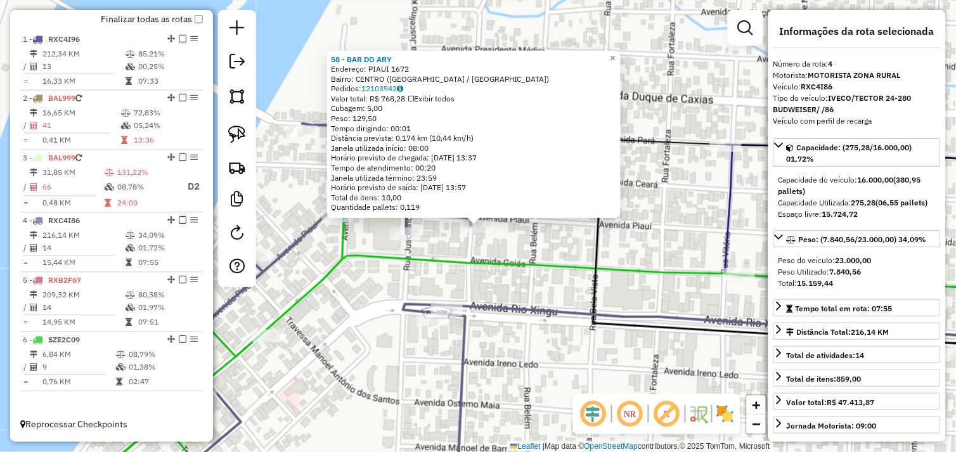
click at [533, 320] on div "58 - BAR DO ARY Endereço: PIAUI 1672 Bairro: CENTRO (SAO FELIX DO XINGU / PA) P…" at bounding box center [478, 226] width 956 height 452
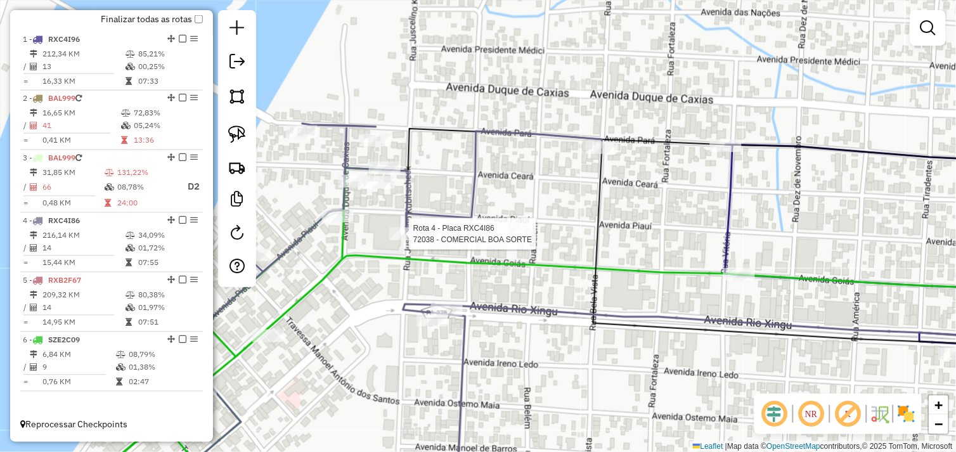
select select "*********"
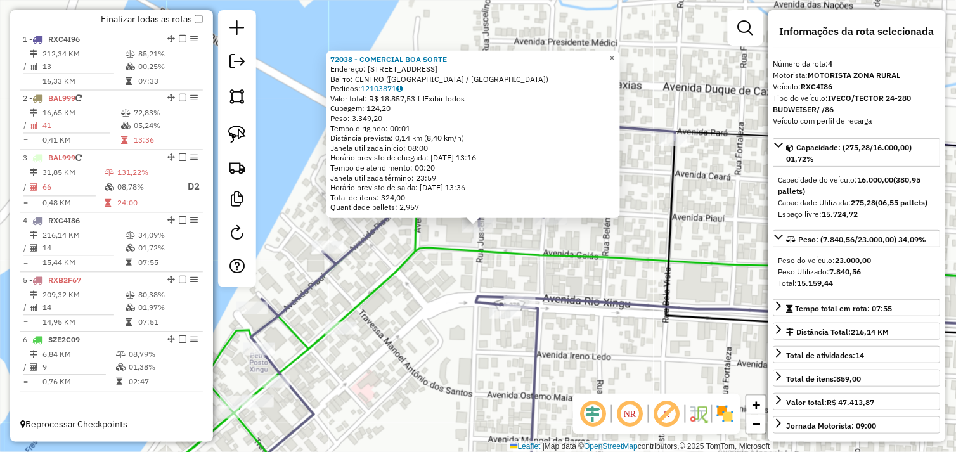
click at [447, 298] on div "72038 - COMERCIAL BOA SORTE Endereço: RUA JK 699 Bairro: CENTRO (SAO FELIX DO X…" at bounding box center [478, 226] width 956 height 452
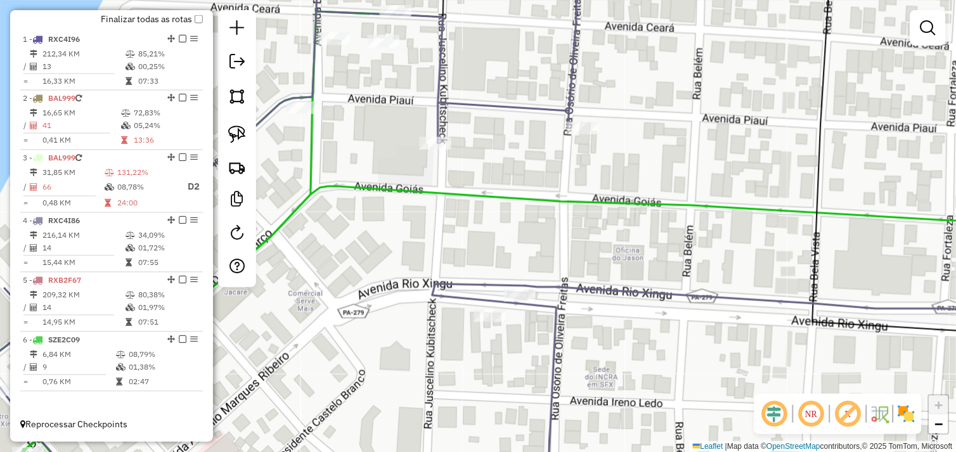
click at [521, 287] on icon at bounding box center [406, 226] width 849 height 543
select select "*********"
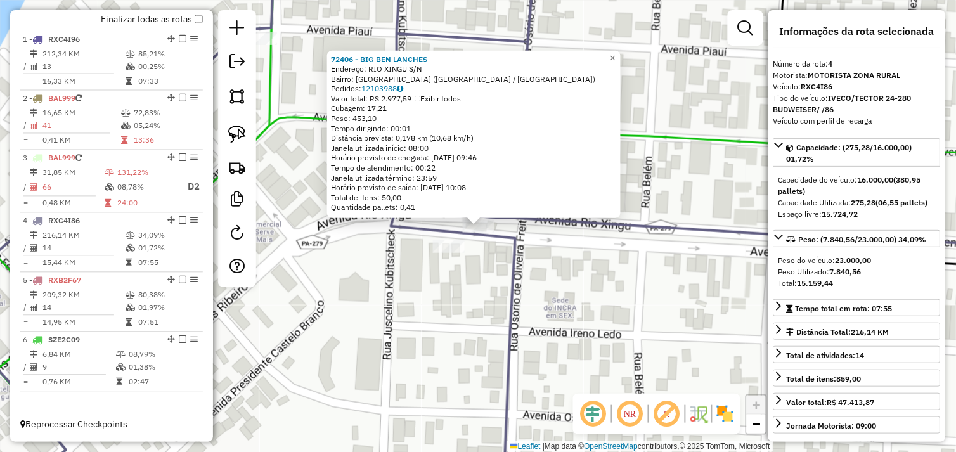
drag, startPoint x: 503, startPoint y: 330, endPoint x: 476, endPoint y: 297, distance: 42.8
click at [502, 330] on div "72406 - BIG BEN LANCHES Endereço: RIO XINGU S/N Bairro: NOVO HORIZONTE (SAO FEL…" at bounding box center [478, 226] width 956 height 452
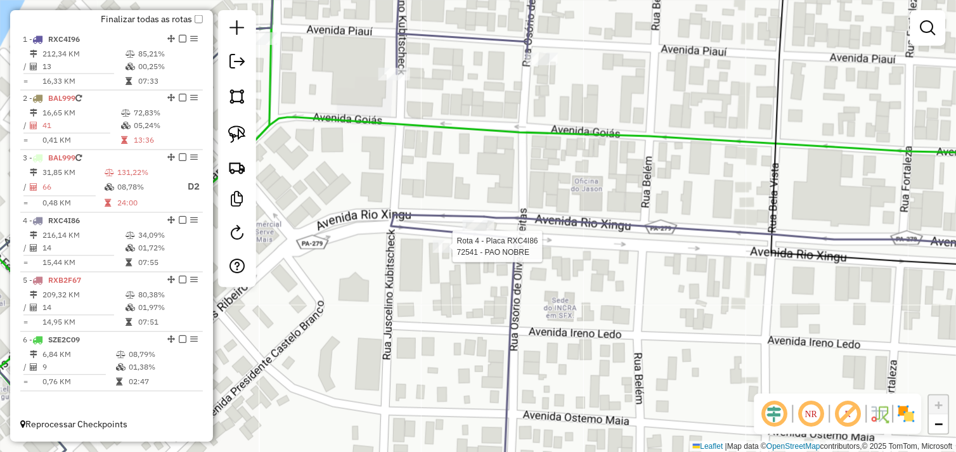
select select "*********"
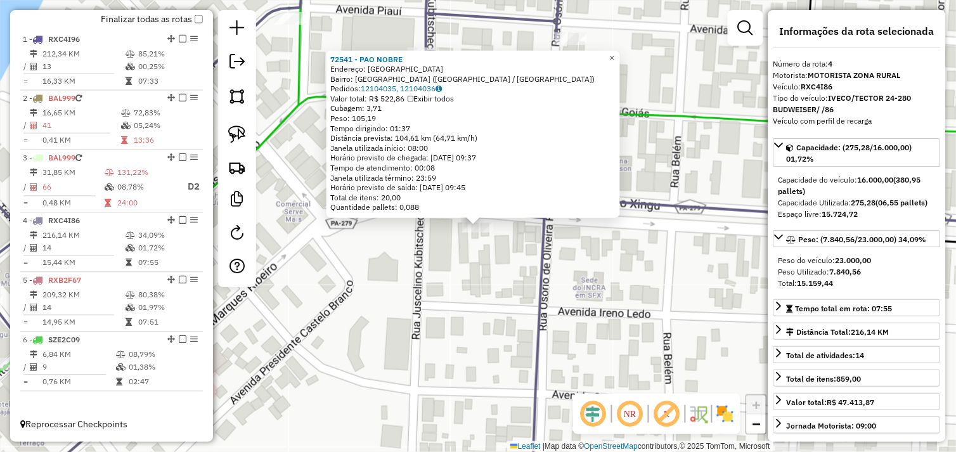
click at [466, 270] on div "72541 - PAO NOBRE Endereço: Avenida Rio Xingu SN Bairro: NOVO HORIZONTE (SAO FE…" at bounding box center [478, 226] width 956 height 452
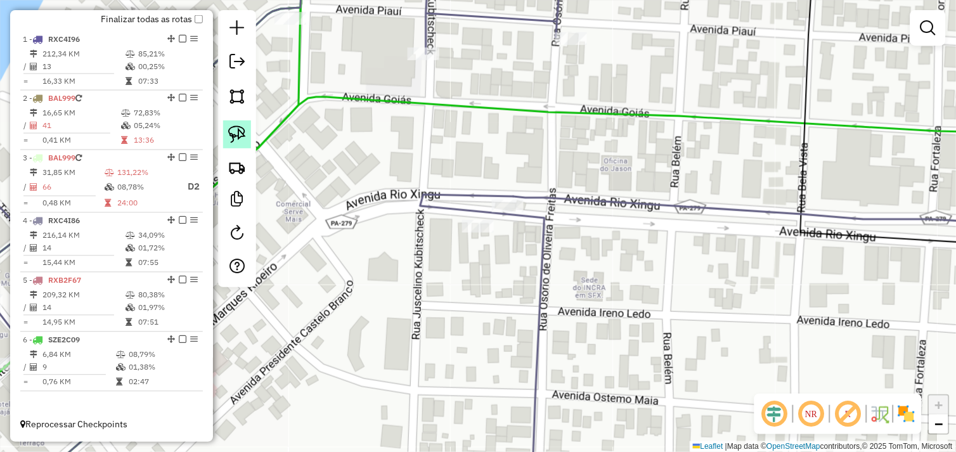
click at [235, 136] on img at bounding box center [237, 135] width 18 height 18
drag, startPoint x: 441, startPoint y: 224, endPoint x: 474, endPoint y: 218, distance: 33.5
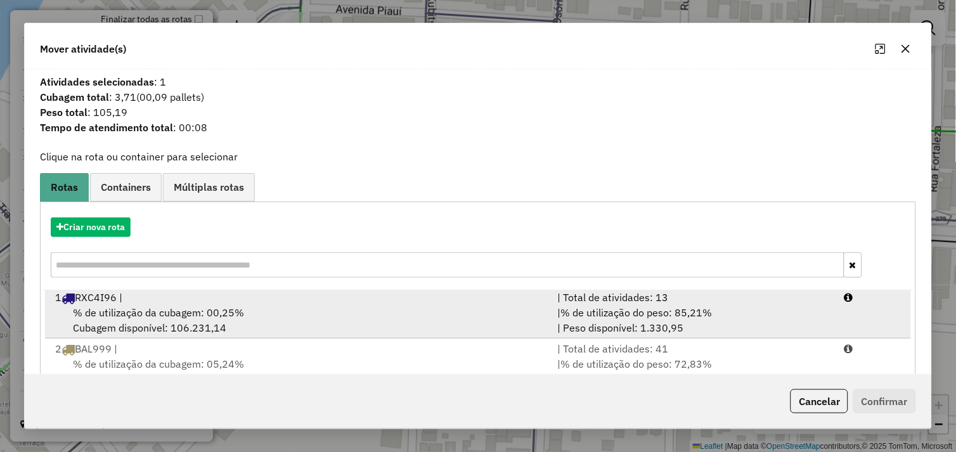
scroll to position [192, 0]
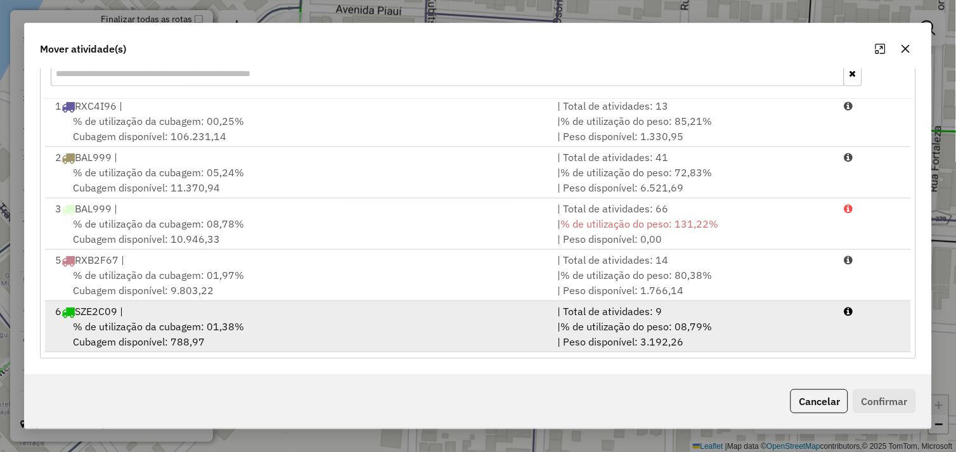
click at [212, 328] on span "% de utilização da cubagem: 01,38%" at bounding box center [158, 326] width 171 height 13
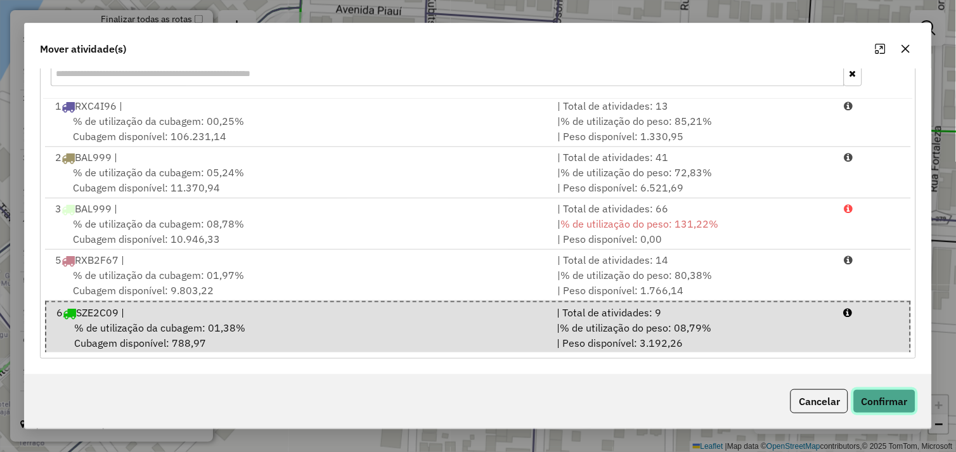
click at [868, 396] on button "Confirmar" at bounding box center [885, 401] width 63 height 24
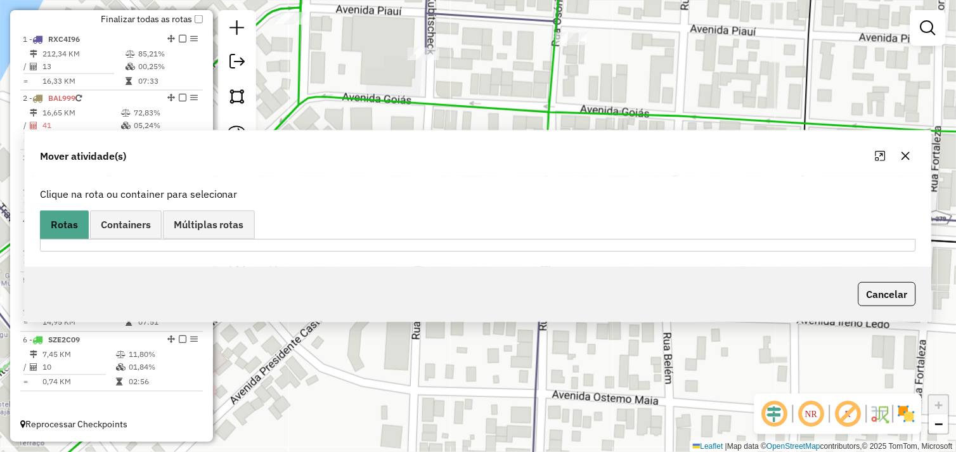
scroll to position [0, 0]
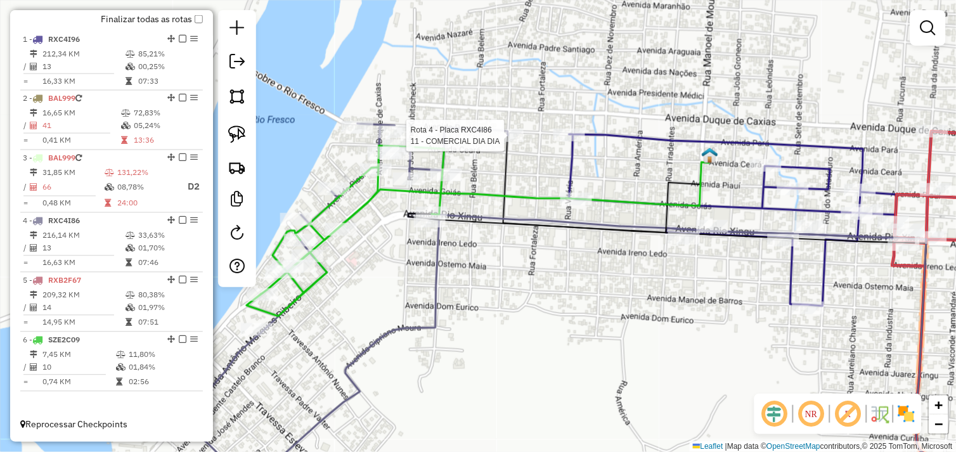
select select "*********"
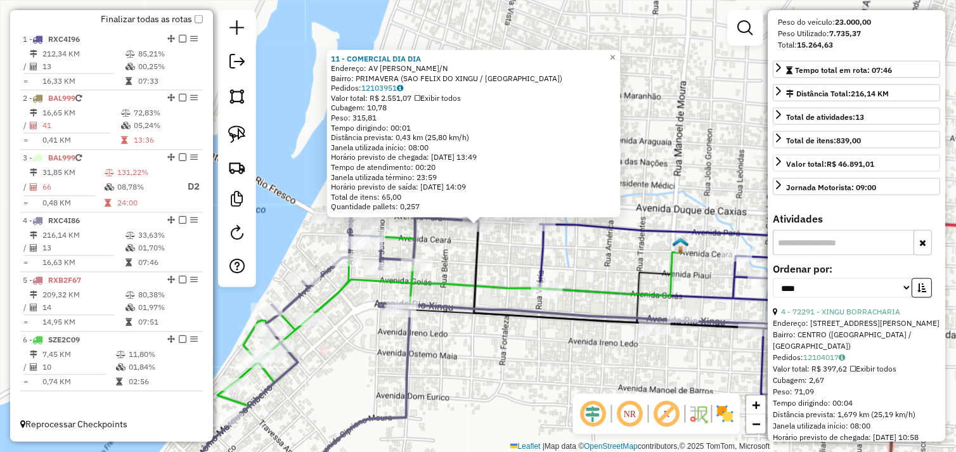
scroll to position [282, 0]
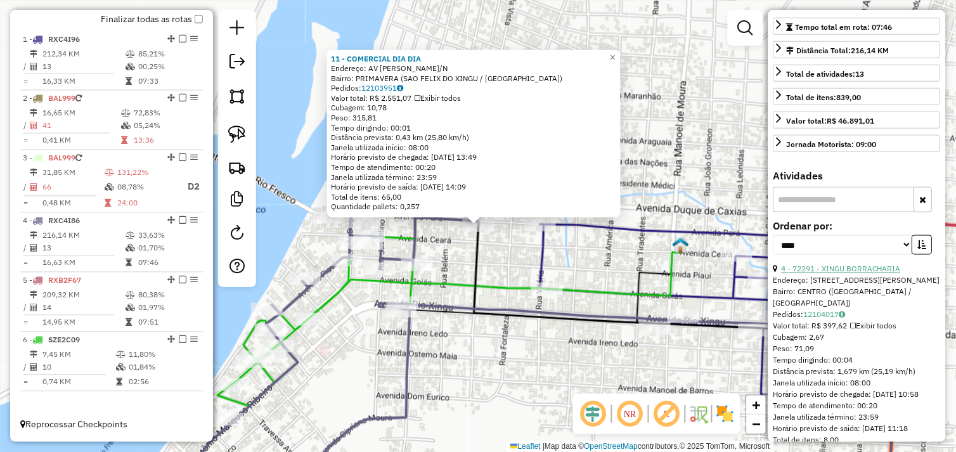
click at [853, 274] on link "4 - 72291 - XINGU BORRACHARIA" at bounding box center [841, 269] width 119 height 10
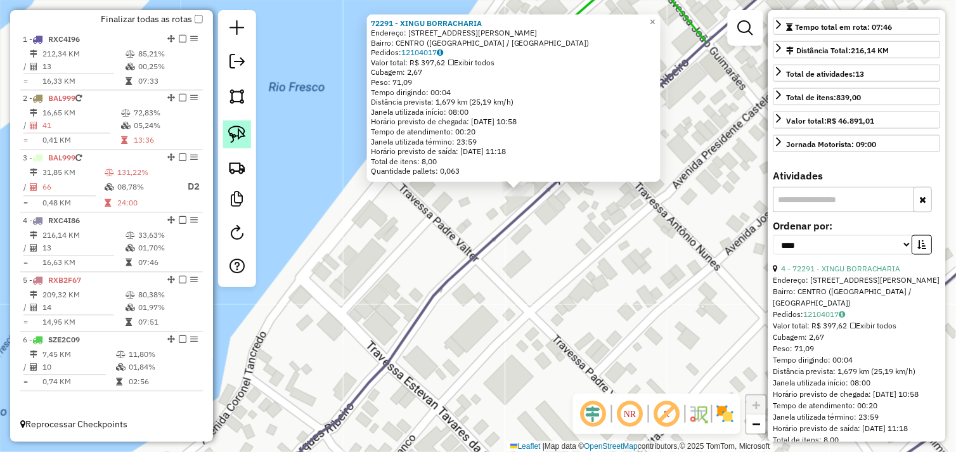
click at [237, 135] on img at bounding box center [237, 135] width 18 height 18
drag, startPoint x: 503, startPoint y: 211, endPoint x: 480, endPoint y: 197, distance: 27.1
click at [491, 181] on div "72291 - XINGU BORRACHARIA Endereço: AVENIDA ANTONIO MARQUES RIBEIR 629 Bairro: …" at bounding box center [478, 226] width 956 height 452
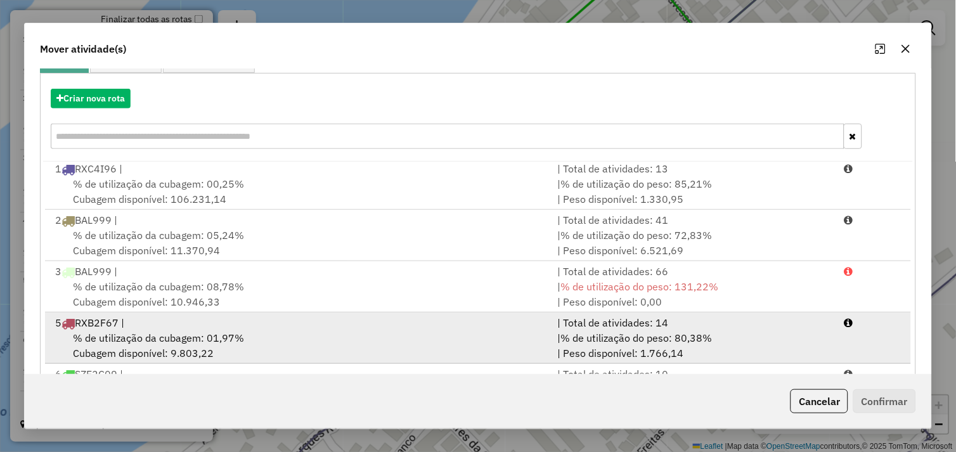
scroll to position [192, 0]
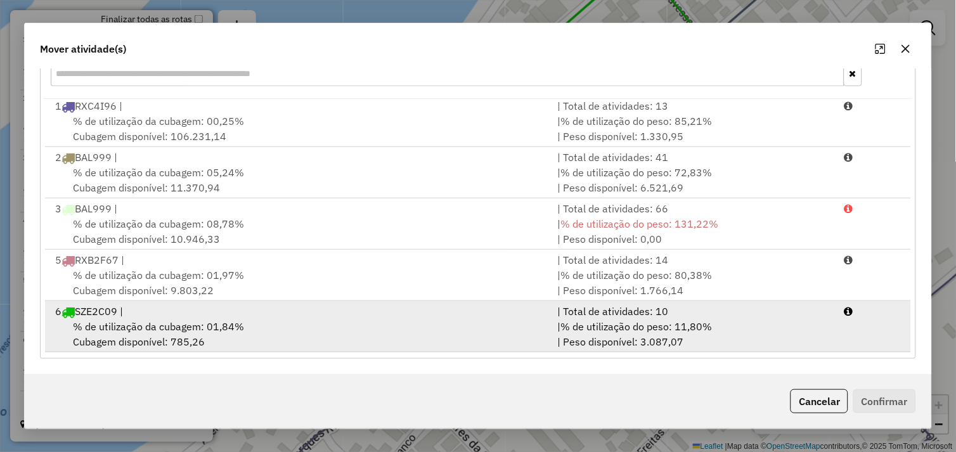
drag, startPoint x: 303, startPoint y: 334, endPoint x: 318, endPoint y: 333, distance: 14.6
click at [309, 333] on div "% de utilização da cubagem: 01,84% Cubagem disponível: 785,26" at bounding box center [299, 334] width 503 height 30
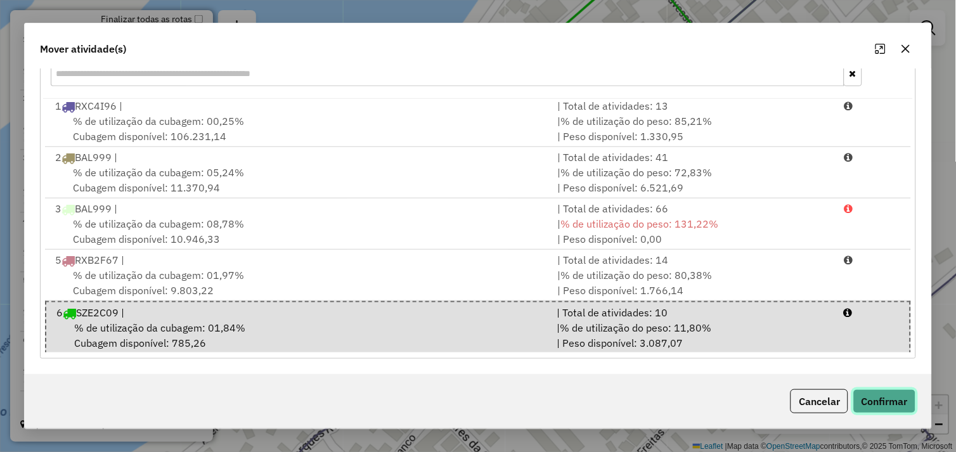
click at [892, 401] on button "Confirmar" at bounding box center [885, 401] width 63 height 24
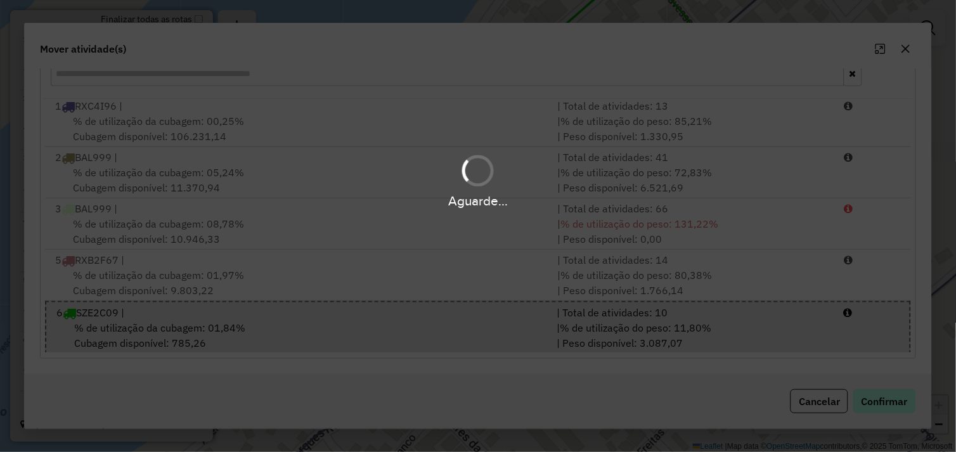
scroll to position [0, 0]
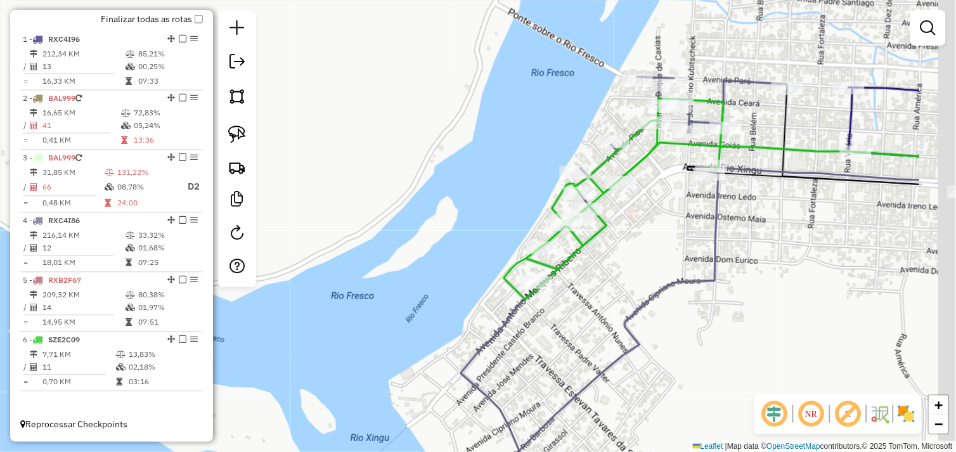
drag, startPoint x: 686, startPoint y: 339, endPoint x: 540, endPoint y: 260, distance: 166.0
click at [474, 298] on div "Janela de atendimento Grade de atendimento Capacidade Transportadoras Veículos …" at bounding box center [478, 226] width 956 height 452
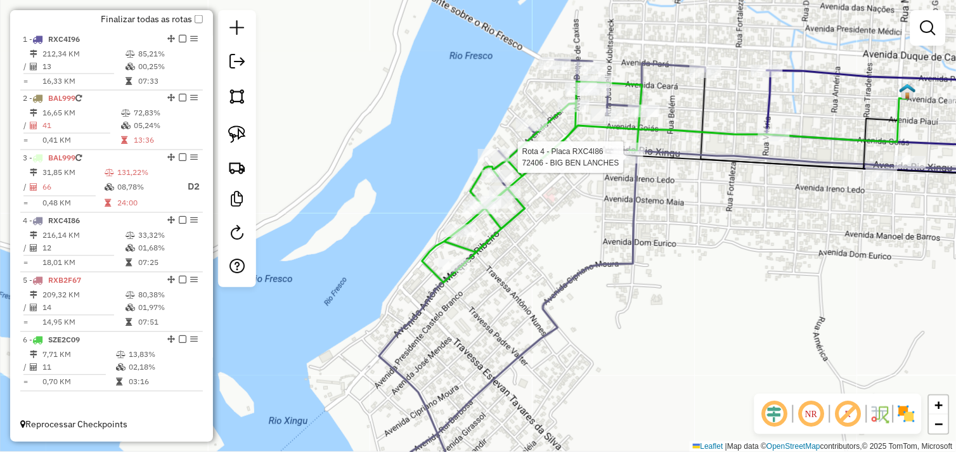
select select "*********"
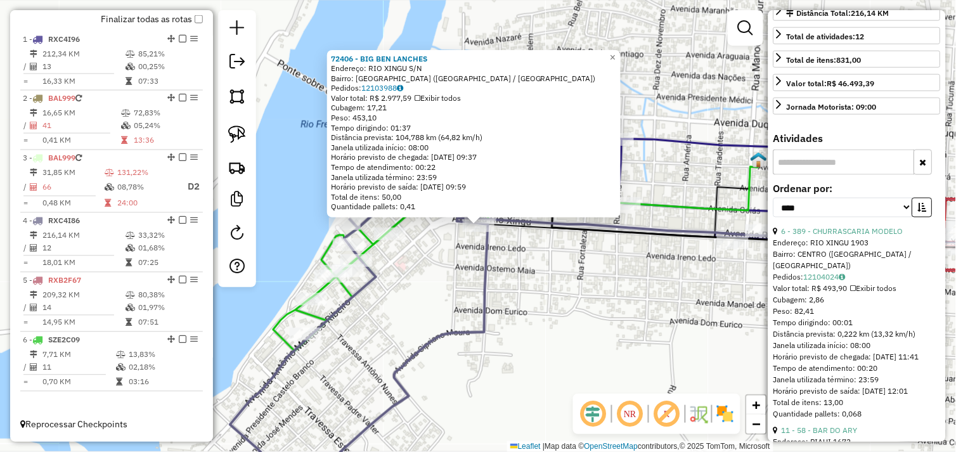
scroll to position [352, 0]
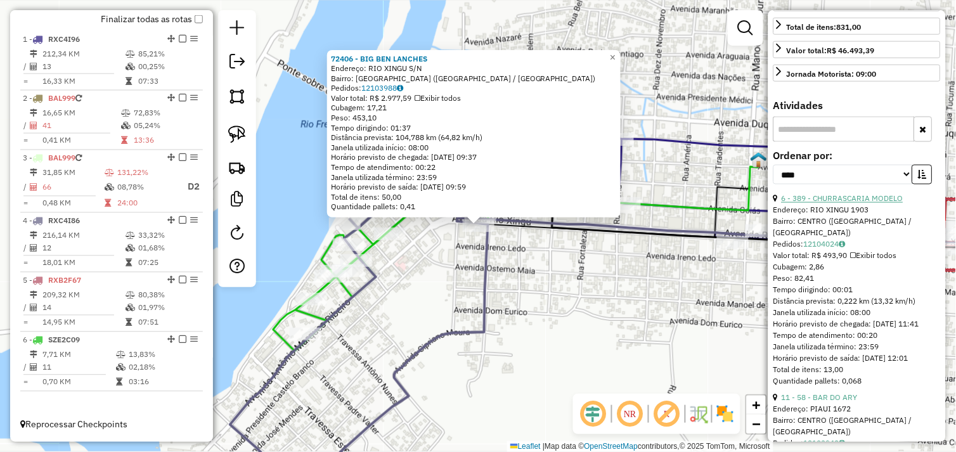
drag, startPoint x: 844, startPoint y: 209, endPoint x: 828, endPoint y: 209, distance: 15.9
click at [844, 204] on link "6 - 389 - CHURRASCARIA MODELO" at bounding box center [843, 199] width 122 height 10
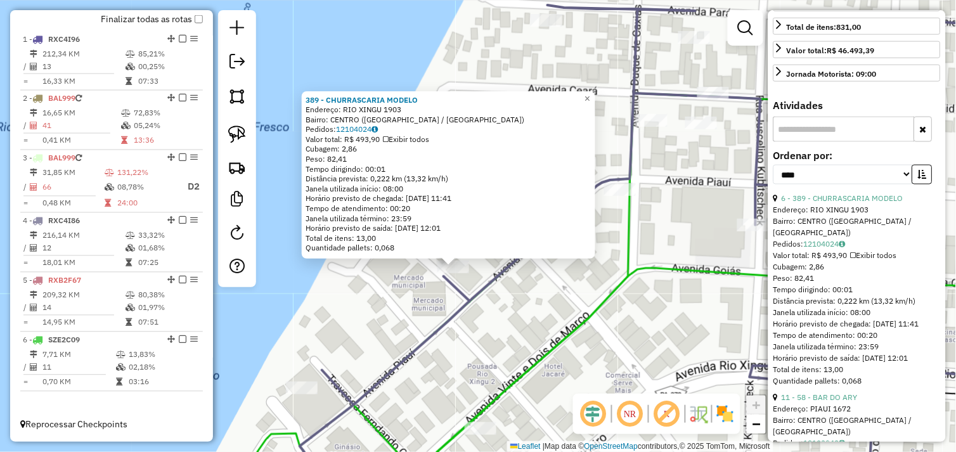
drag, startPoint x: 410, startPoint y: 293, endPoint x: 445, endPoint y: 242, distance: 61.6
click at [445, 242] on div "389 - CHURRASCARIA MODELO Endereço: RIO XINGU 1903 Bairro: CENTRO (SAO FELIX DO…" at bounding box center [478, 226] width 956 height 452
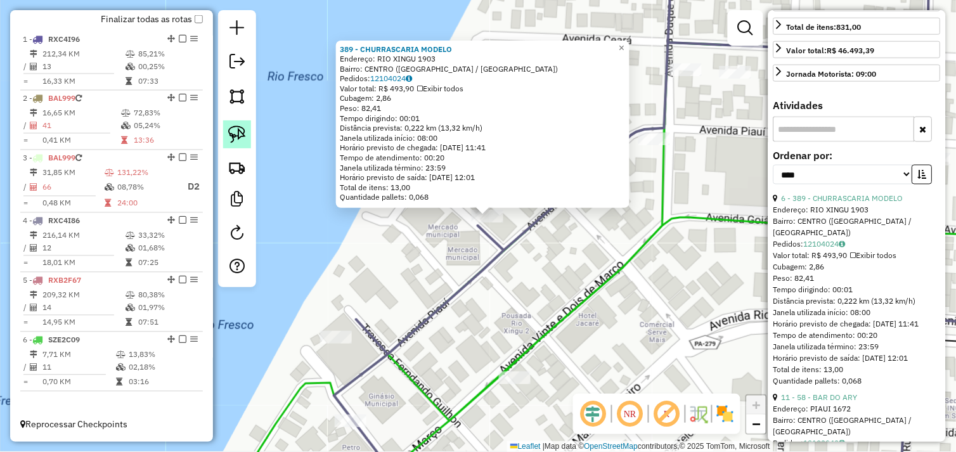
click at [235, 127] on img at bounding box center [237, 135] width 18 height 18
drag, startPoint x: 464, startPoint y: 229, endPoint x: 478, endPoint y: 208, distance: 25.2
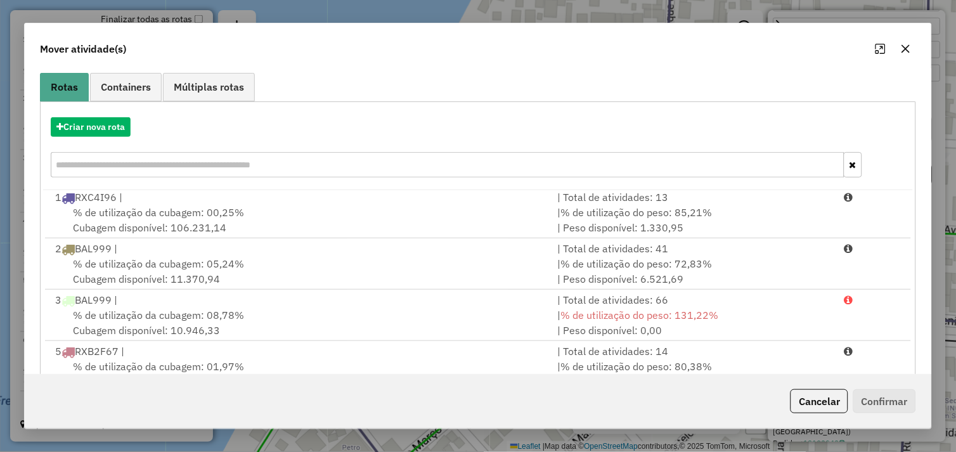
scroll to position [192, 0]
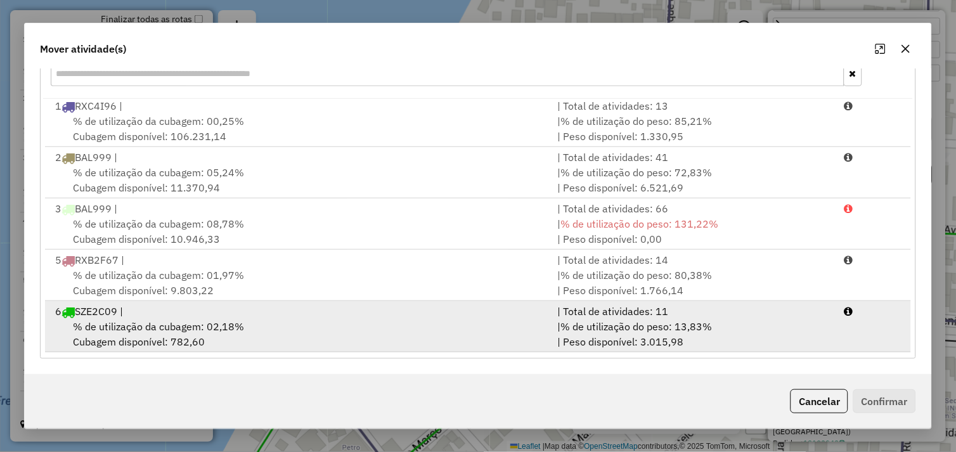
click at [315, 329] on div "% de utilização da cubagem: 02,18% Cubagem disponível: 782,60" at bounding box center [299, 334] width 503 height 30
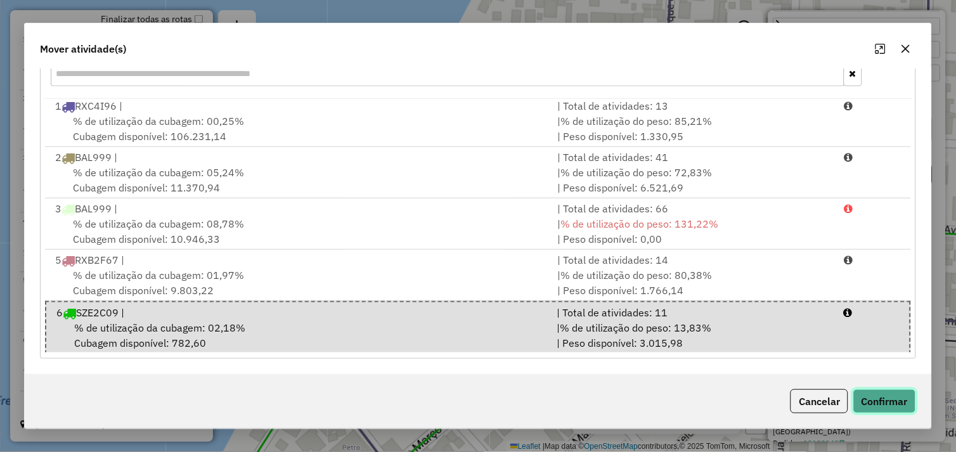
click at [873, 400] on button "Confirmar" at bounding box center [885, 401] width 63 height 24
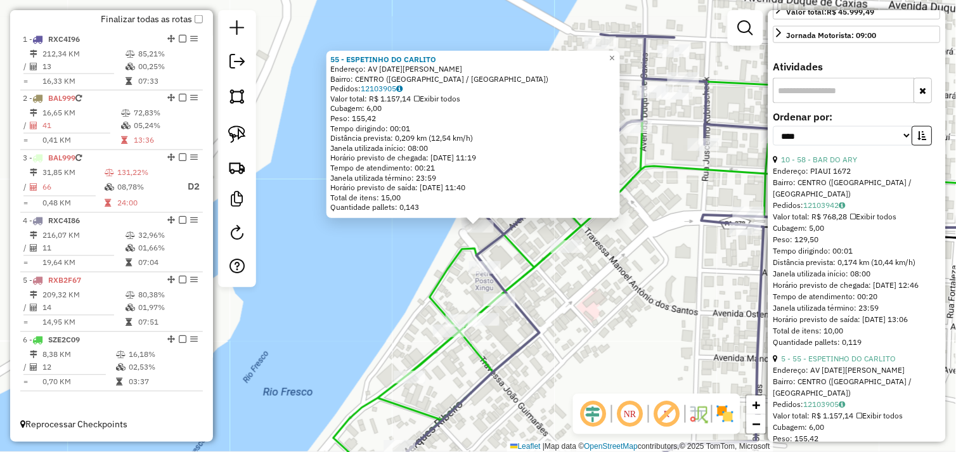
scroll to position [422, 0]
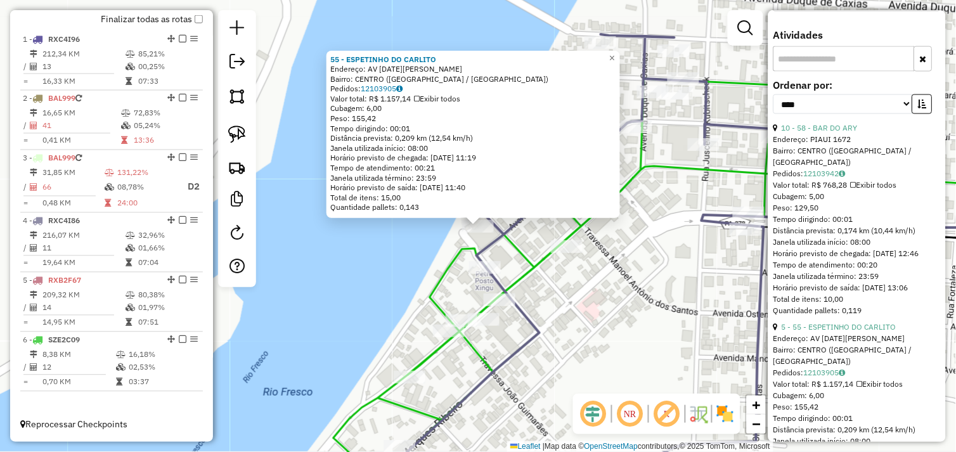
click at [835, 123] on div "**********" at bounding box center [857, 102] width 167 height 42
click at [835, 133] on link "10 - 58 - BAR DO ARY" at bounding box center [820, 129] width 76 height 10
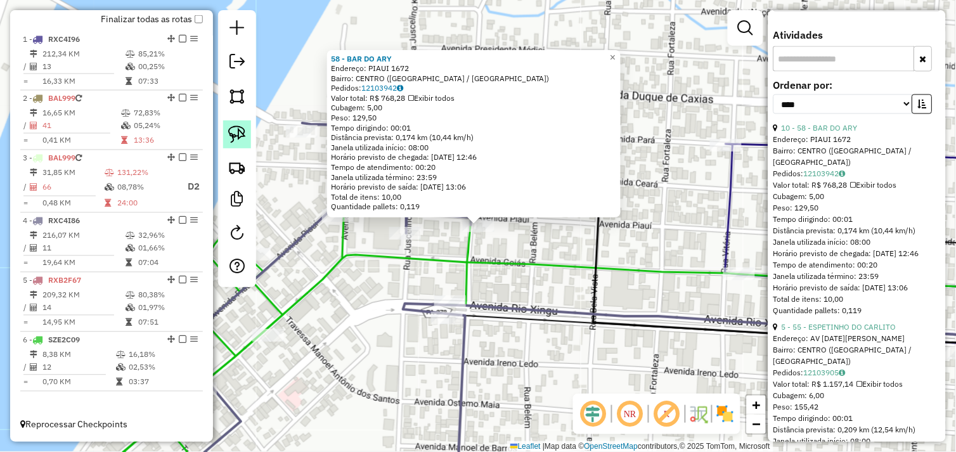
click at [243, 128] on img at bounding box center [237, 135] width 18 height 18
drag, startPoint x: 458, startPoint y: 235, endPoint x: 467, endPoint y: 218, distance: 19.3
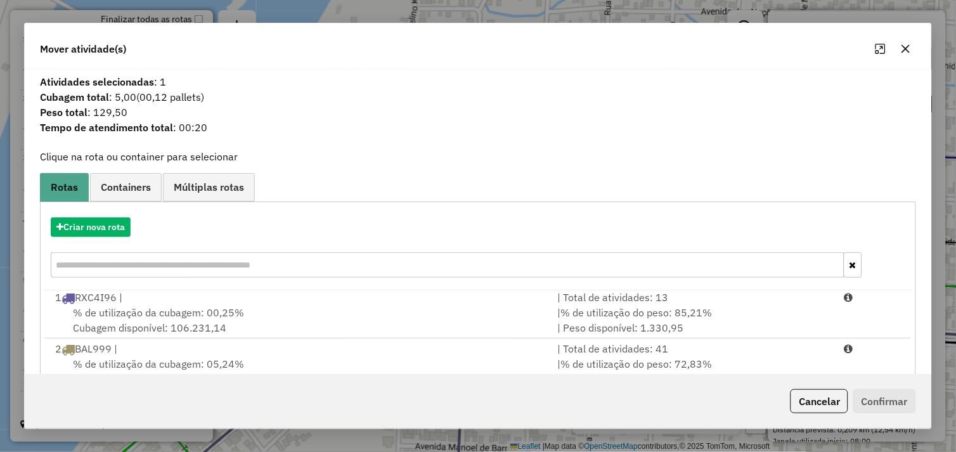
scroll to position [192, 0]
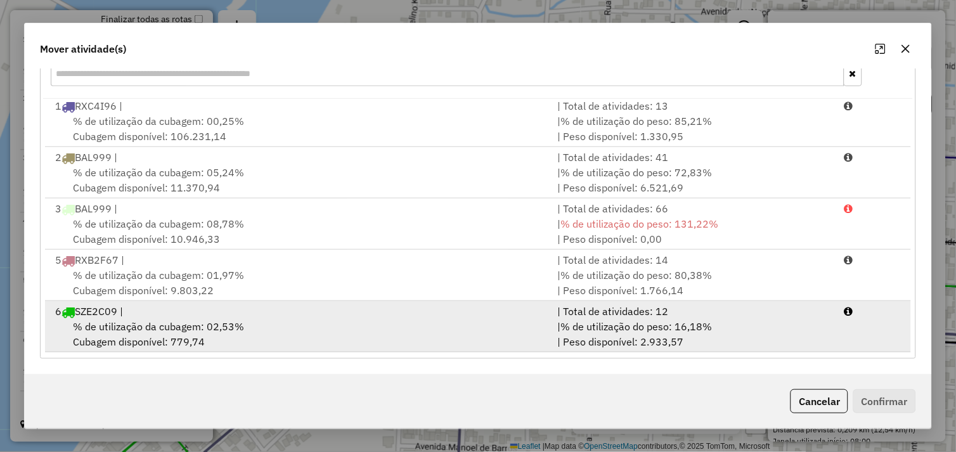
drag, startPoint x: 275, startPoint y: 334, endPoint x: 481, endPoint y: 355, distance: 207.3
click at [277, 333] on div "% de utilização da cubagem: 02,53% Cubagem disponível: 779,74" at bounding box center [299, 334] width 503 height 30
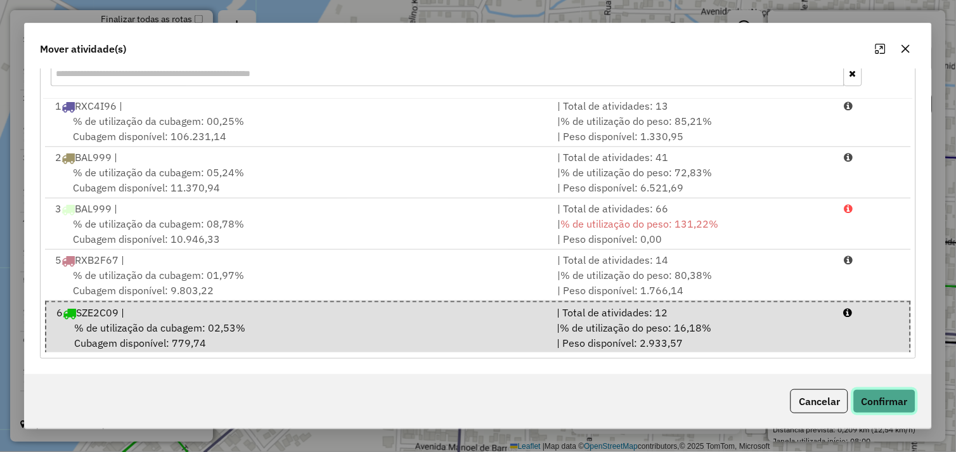
click at [879, 401] on button "Confirmar" at bounding box center [885, 401] width 63 height 24
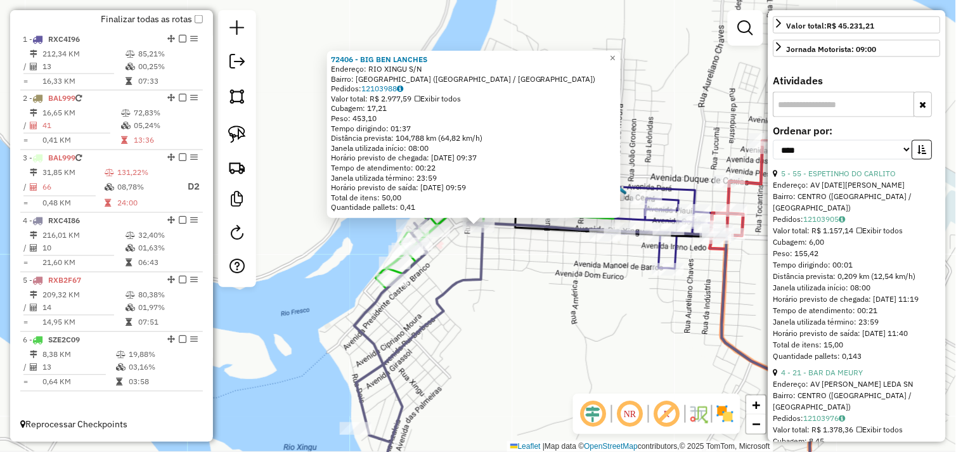
scroll to position [352, 0]
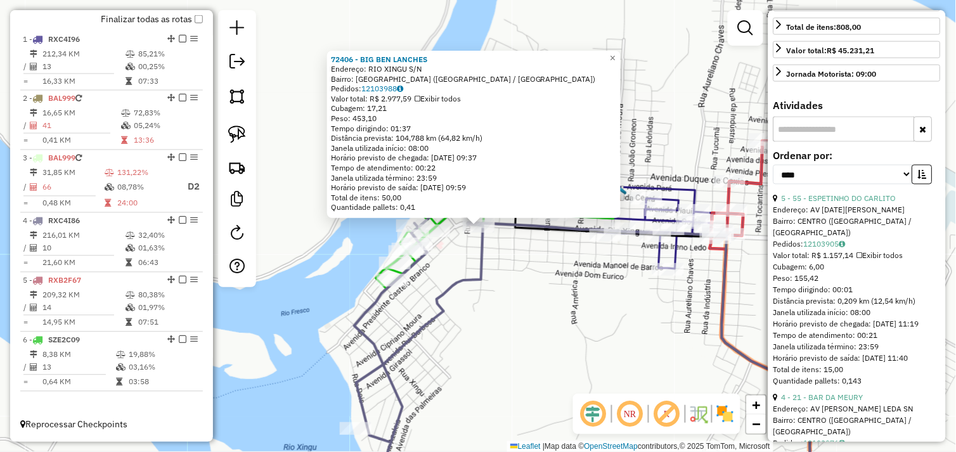
click at [641, 330] on div "72406 - BIG BEN LANCHES Endereço: RIO XINGU S/N Bairro: NOVO HORIZONTE (SAO FEL…" at bounding box center [478, 226] width 956 height 452
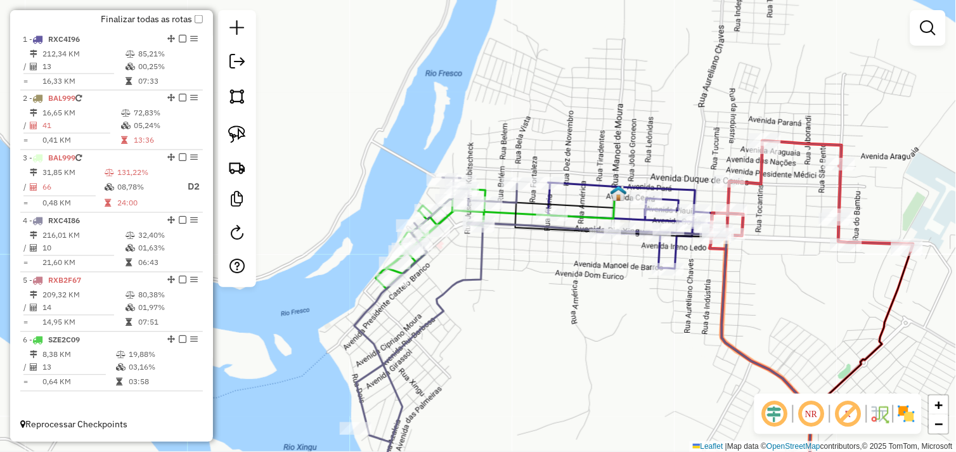
drag, startPoint x: 651, startPoint y: 318, endPoint x: 587, endPoint y: 308, distance: 64.8
click at [603, 315] on div "Janela de atendimento Grade de atendimento Capacidade Transportadoras Veículos …" at bounding box center [478, 226] width 956 height 452
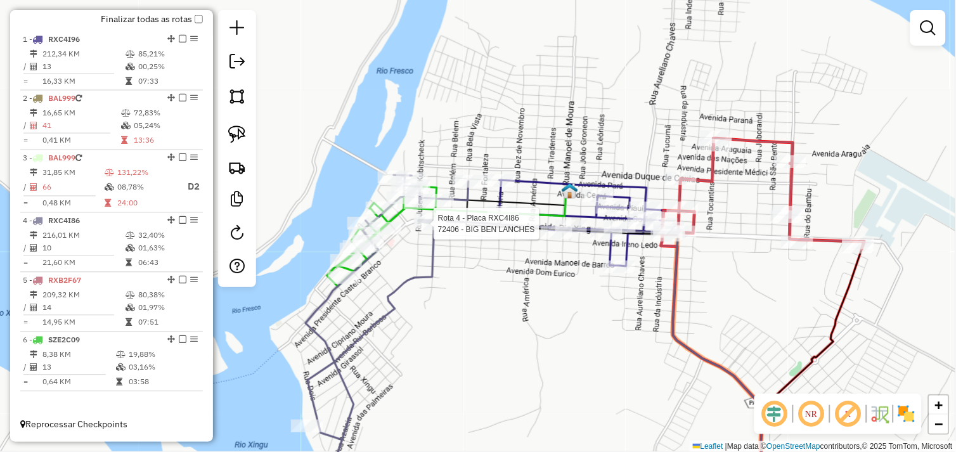
select select "*********"
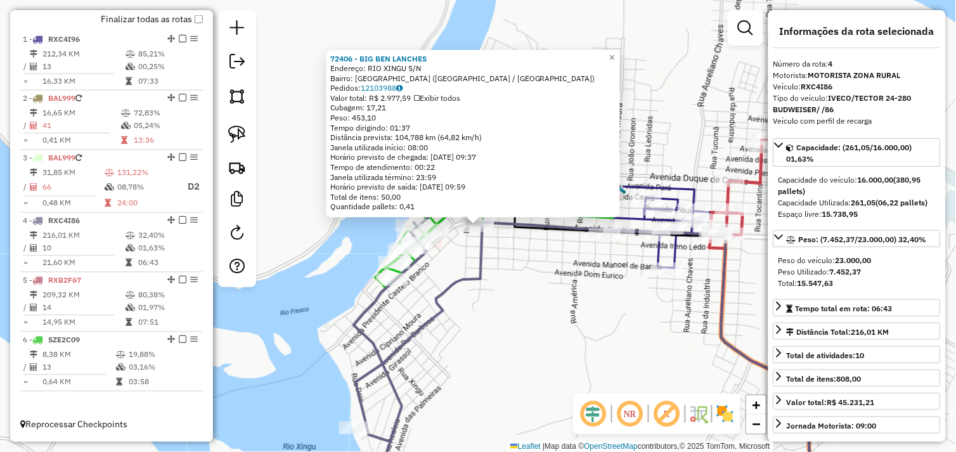
click at [554, 286] on div "72406 - BIG BEN LANCHES Endereço: RIO XINGU S/N Bairro: NOVO HORIZONTE (SAO FEL…" at bounding box center [478, 226] width 956 height 452
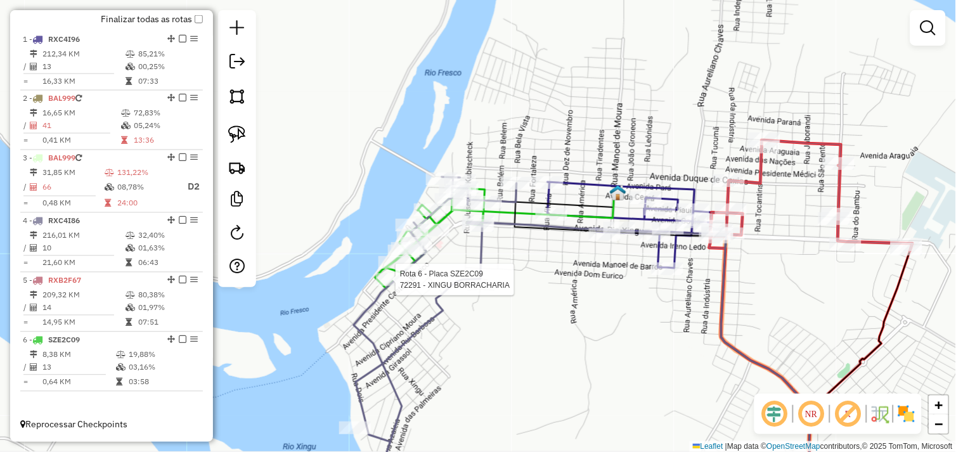
select select "*********"
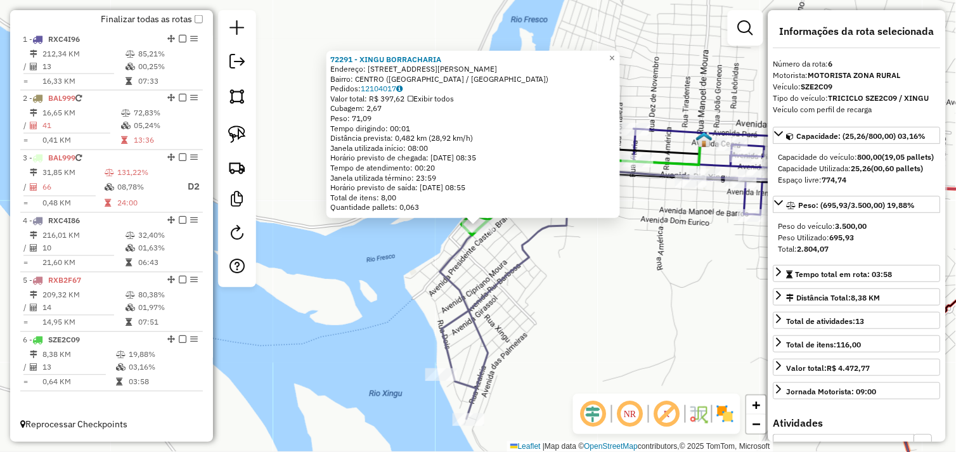
click at [625, 304] on div "72291 - XINGU BORRACHARIA Endereço: AVENIDA ANTONIO MARQUES RIBEIR 629 Bairro: …" at bounding box center [478, 226] width 956 height 452
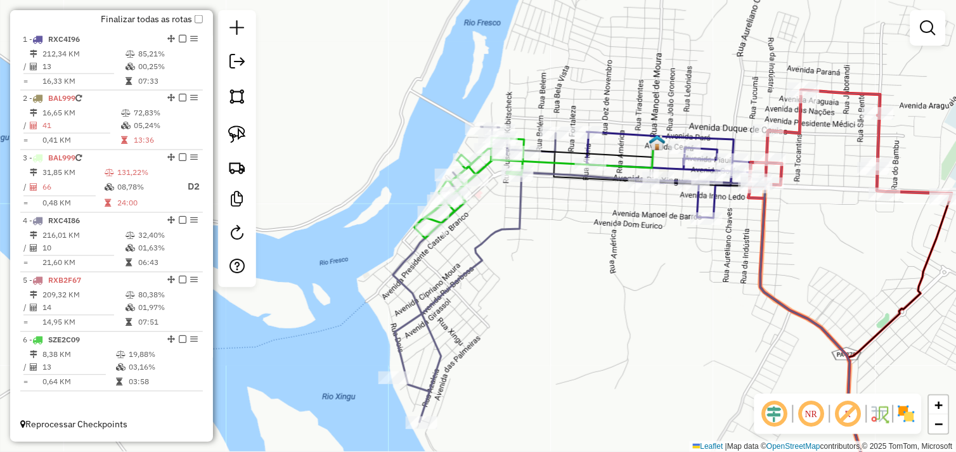
drag, startPoint x: 627, startPoint y: 306, endPoint x: 419, endPoint y: 282, distance: 209.4
click at [419, 282] on div "Janela de atendimento Grade de atendimento Capacidade Transportadoras Veículos …" at bounding box center [478, 226] width 956 height 452
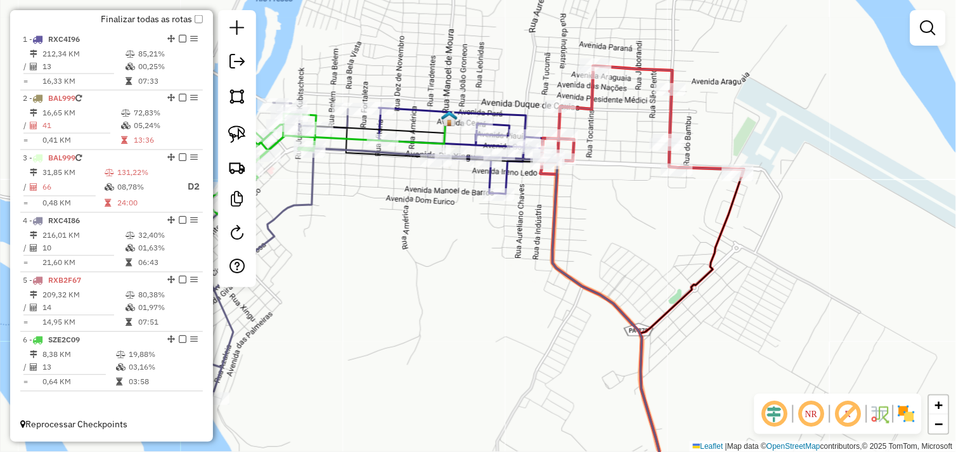
drag, startPoint x: 436, startPoint y: 256, endPoint x: 408, endPoint y: 256, distance: 27.9
click at [408, 256] on div "Janela de atendimento Grade de atendimento Capacidade Transportadoras Veículos …" at bounding box center [478, 226] width 956 height 452
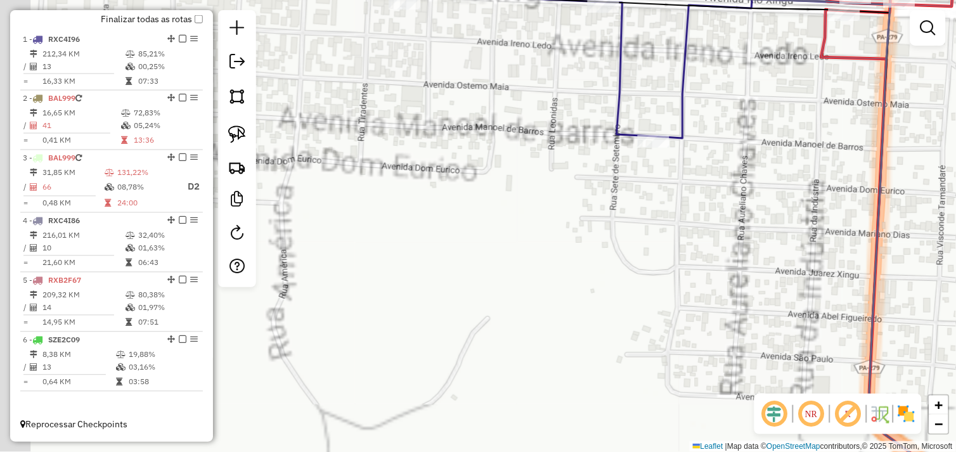
drag, startPoint x: 401, startPoint y: 238, endPoint x: 464, endPoint y: 278, distance: 73.9
click at [463, 278] on div "Janela de atendimento Grade de atendimento Capacidade Transportadoras Veículos …" at bounding box center [478, 226] width 956 height 452
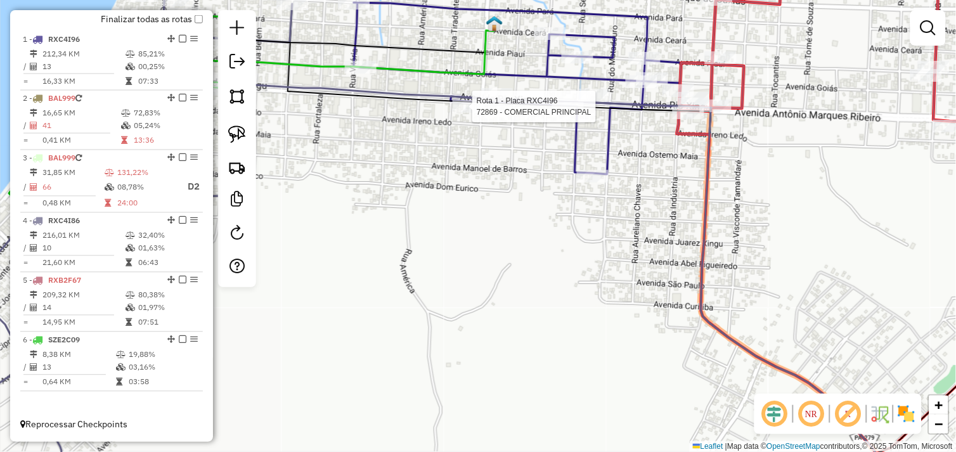
select select "*********"
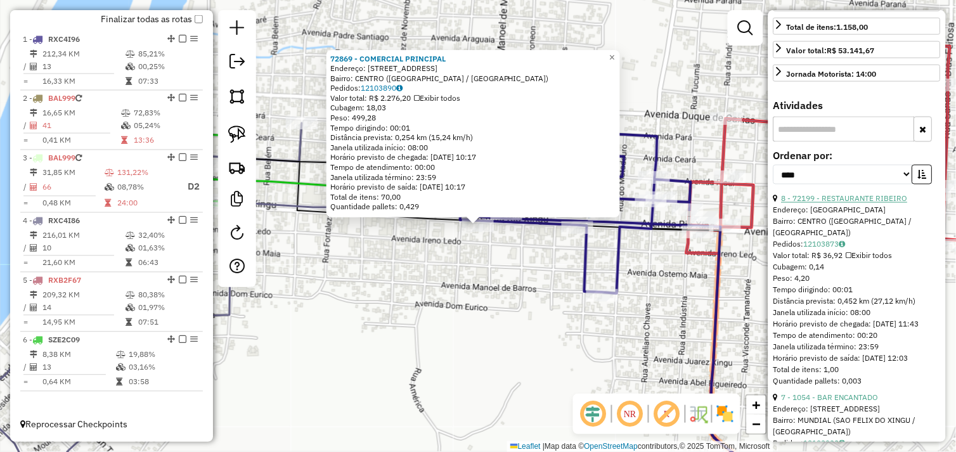
click at [849, 204] on link "8 - 72199 - RESTAURANTE RIBEIRO" at bounding box center [845, 199] width 126 height 10
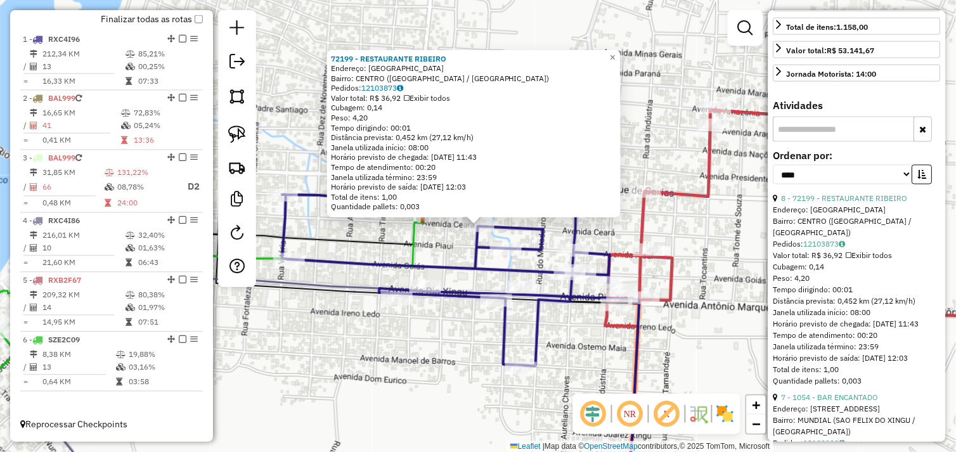
drag, startPoint x: 245, startPoint y: 138, endPoint x: 389, endPoint y: 214, distance: 162.6
click at [246, 138] on link at bounding box center [237, 135] width 28 height 28
drag, startPoint x: 453, startPoint y: 233, endPoint x: 459, endPoint y: 211, distance: 23.4
click at [459, 211] on div "72199 - RESTAURANTE RIBEIRO Endereço: AVENIDA CEARA SN Bairro: CENTRO (SAO FELI…" at bounding box center [478, 226] width 956 height 452
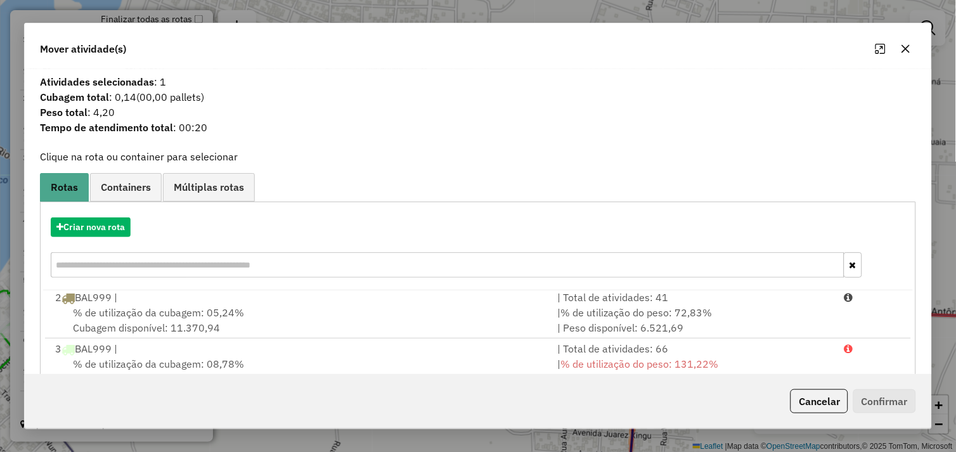
scroll to position [192, 0]
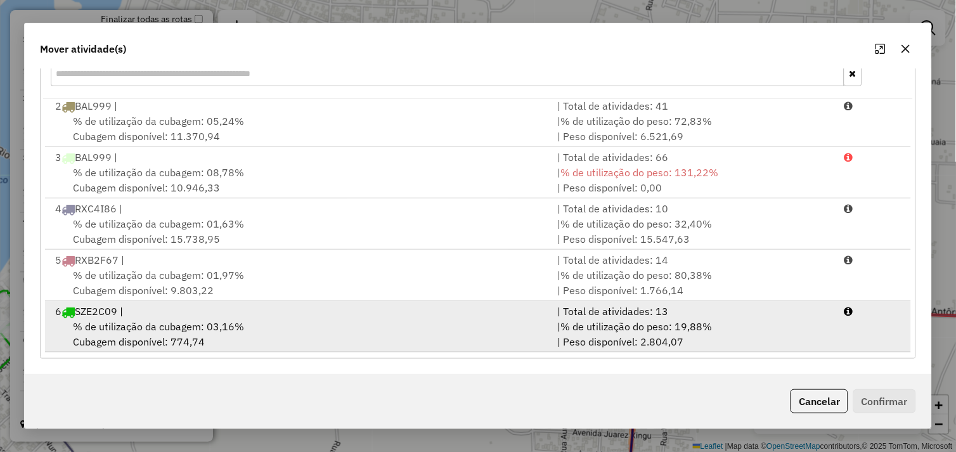
click at [344, 330] on div "% de utilização da cubagem: 03,16% Cubagem disponível: 774,74" at bounding box center [299, 334] width 503 height 30
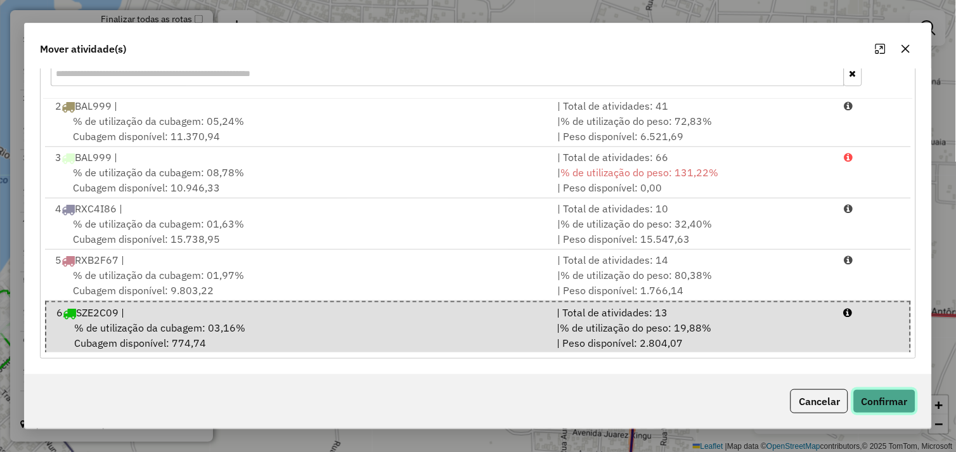
click at [877, 400] on button "Confirmar" at bounding box center [885, 401] width 63 height 24
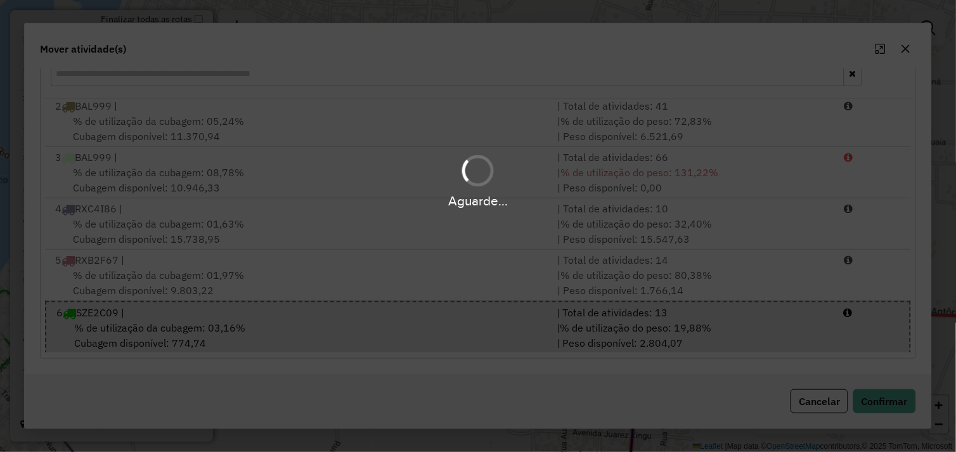
scroll to position [0, 0]
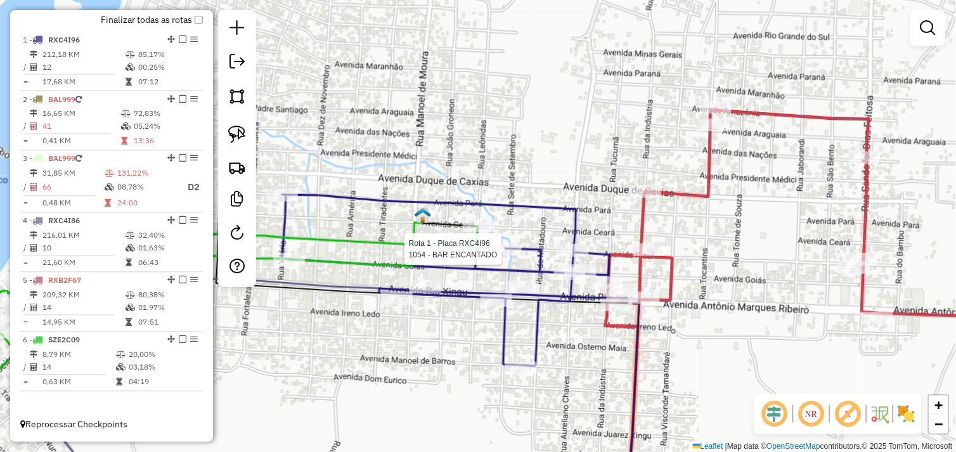
select select "*********"
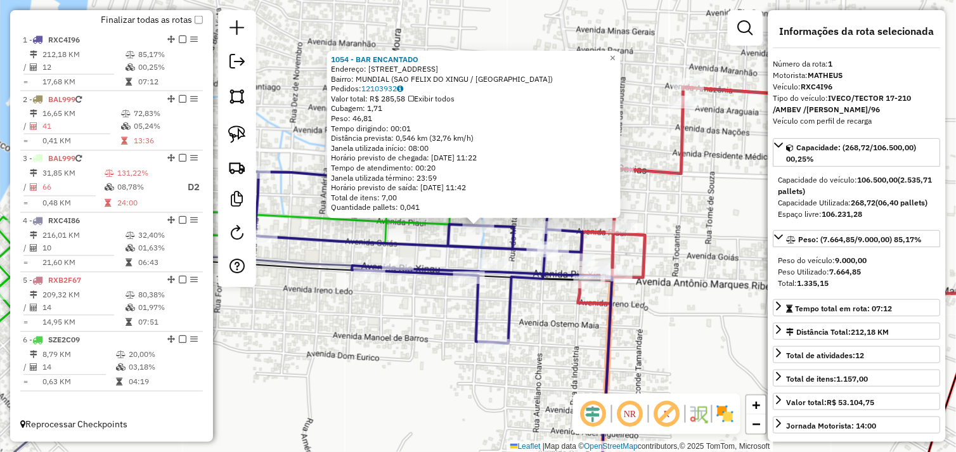
drag, startPoint x: 244, startPoint y: 136, endPoint x: 292, endPoint y: 163, distance: 55.1
click at [244, 136] on img at bounding box center [237, 135] width 18 height 18
drag, startPoint x: 463, startPoint y: 236, endPoint x: 469, endPoint y: 223, distance: 14.8
click at [474, 219] on div "Rota 1 - Placa RXC4I96 1054 - BAR ENCANTADO 1054 - BAR ENCANTADO Endereço: Av P…" at bounding box center [478, 226] width 956 height 452
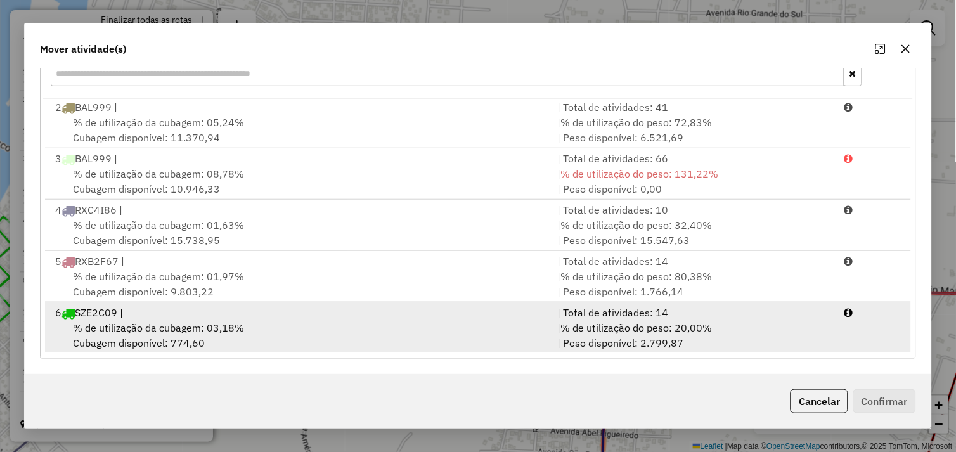
scroll to position [3, 0]
drag, startPoint x: 315, startPoint y: 326, endPoint x: 358, endPoint y: 331, distance: 43.4
click at [321, 326] on div "% de utilização da cubagem: 03,18% Cubagem disponível: 774,60" at bounding box center [299, 334] width 503 height 30
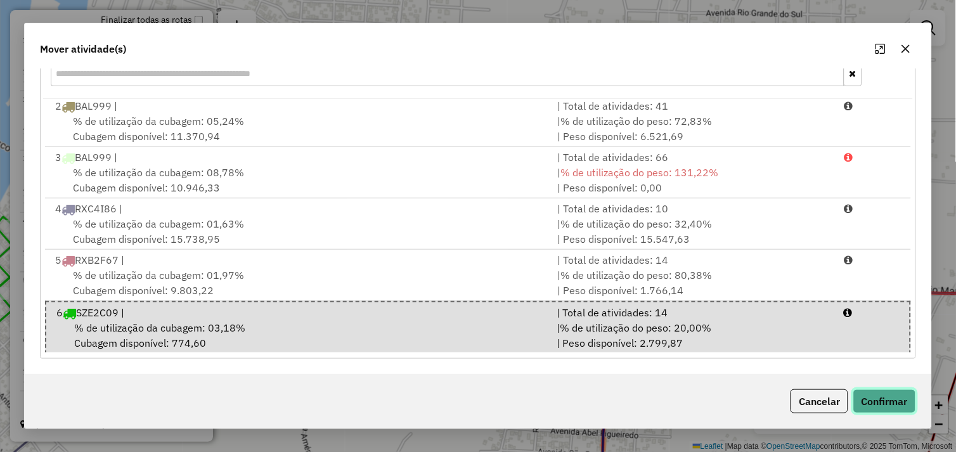
click at [892, 404] on button "Confirmar" at bounding box center [885, 401] width 63 height 24
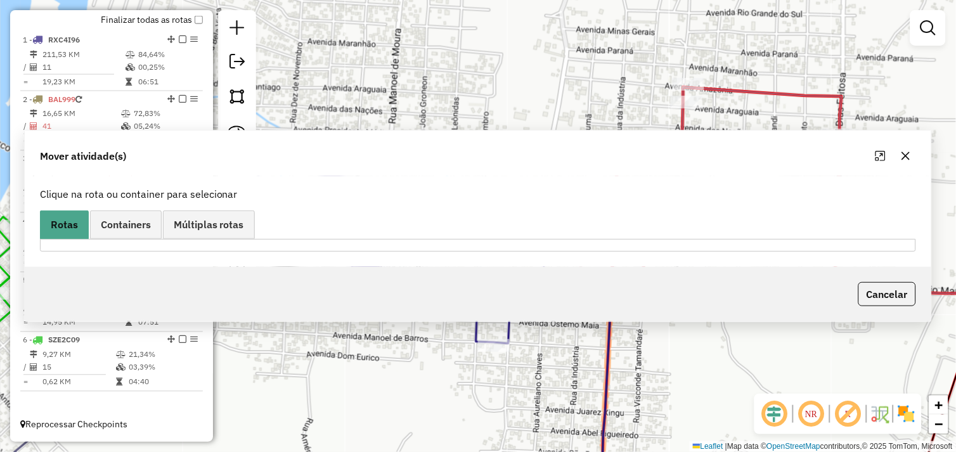
scroll to position [0, 0]
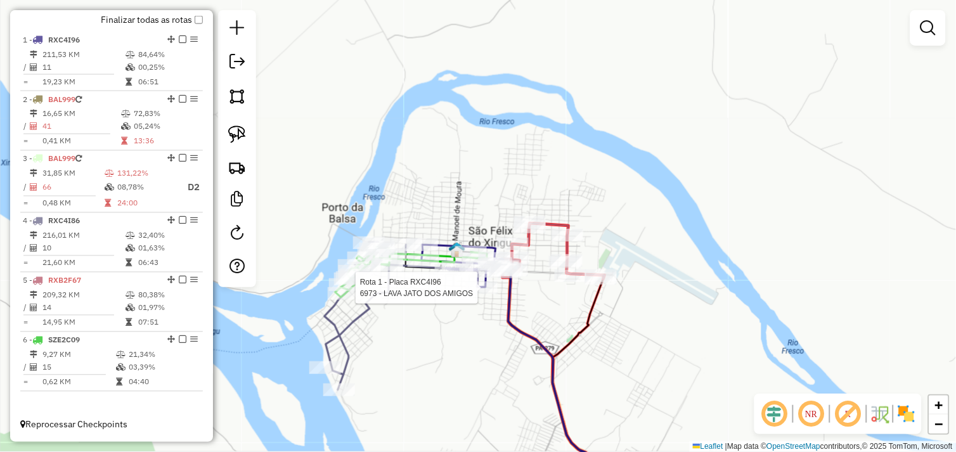
select select "*********"
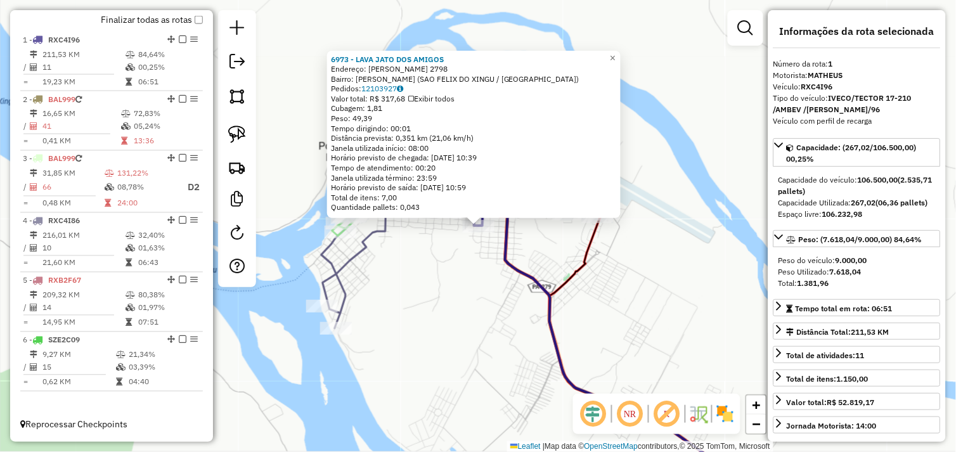
click at [473, 271] on div "6973 - LAVA JATO DOS AMIGOS Endereço: MANOEL DE BARROS 2798 Bairro: ALECRIM (SA…" at bounding box center [478, 226] width 956 height 452
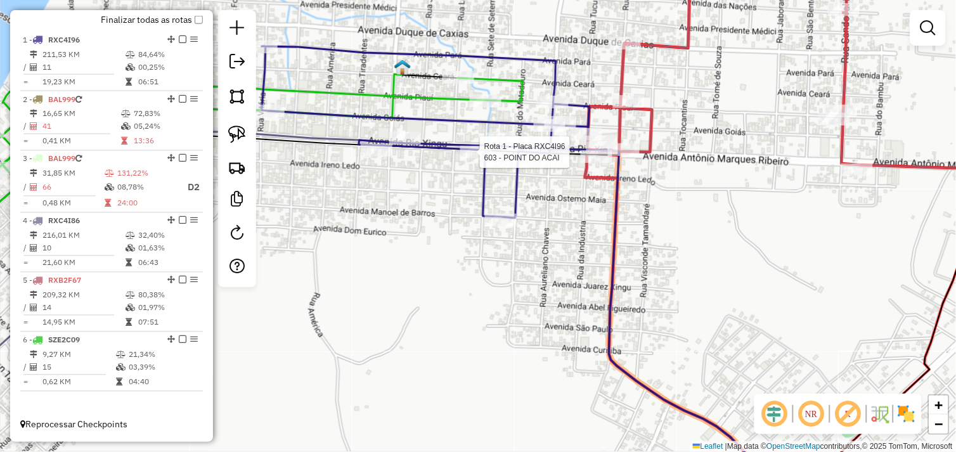
select select "*********"
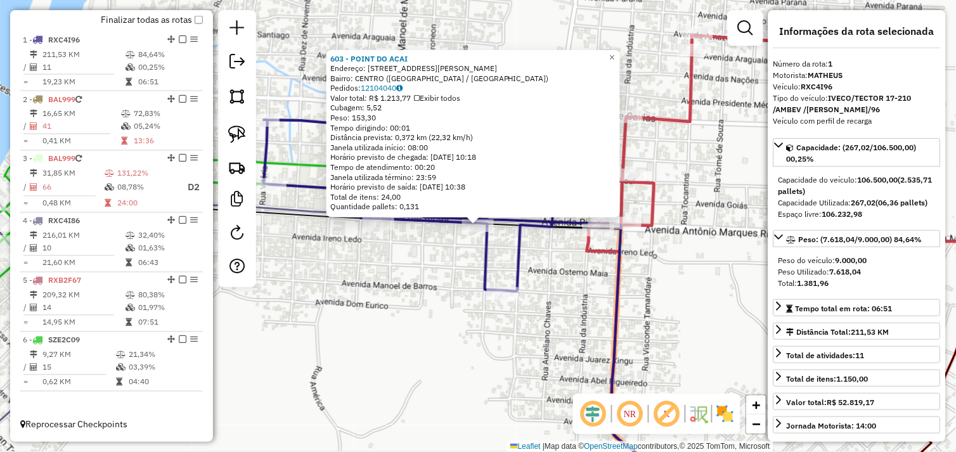
drag, startPoint x: 458, startPoint y: 260, endPoint x: 474, endPoint y: 249, distance: 19.2
click at [459, 260] on div "Rota 1 - Placa RXC4I96 603 - POINT DO ACAI 603 - POINT DO ACAI Endereço: AV MAN…" at bounding box center [478, 226] width 956 height 452
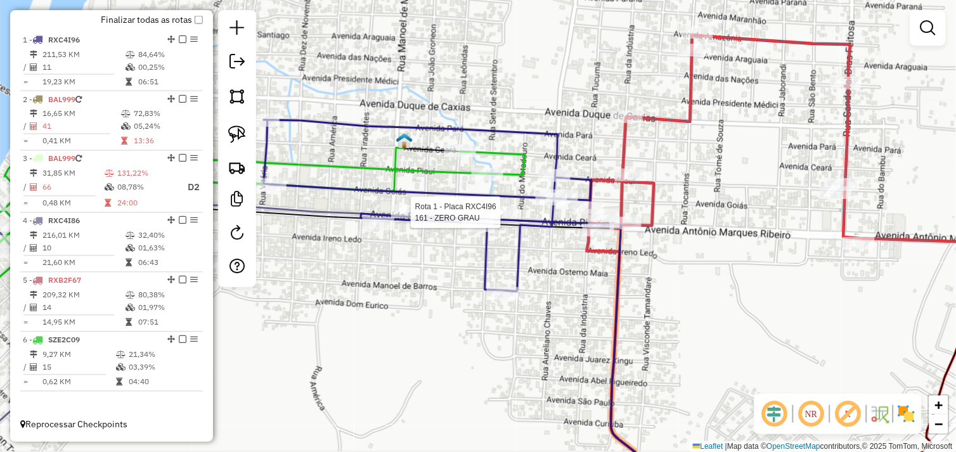
select select "*********"
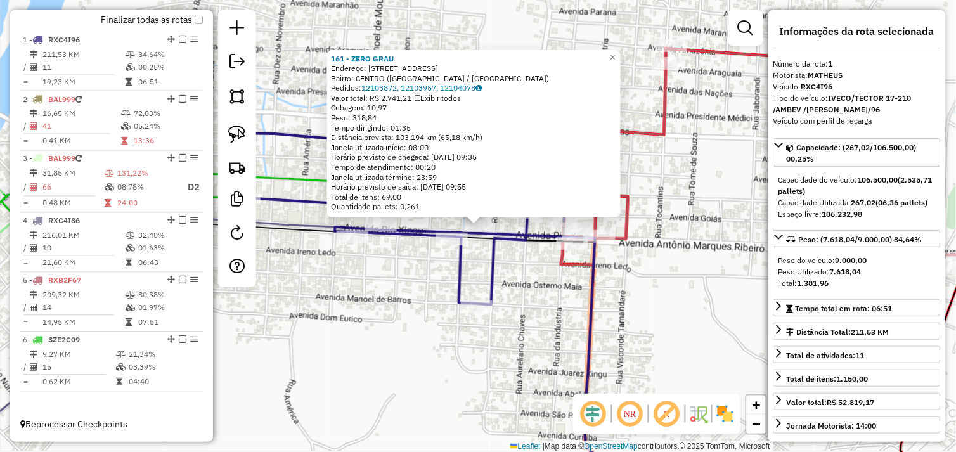
click at [433, 262] on div "161 - ZERO GRAU Endereço: RIO XINUGU 106 Bairro: CENTRO (SAO FELIX DO XINGU / P…" at bounding box center [478, 226] width 956 height 452
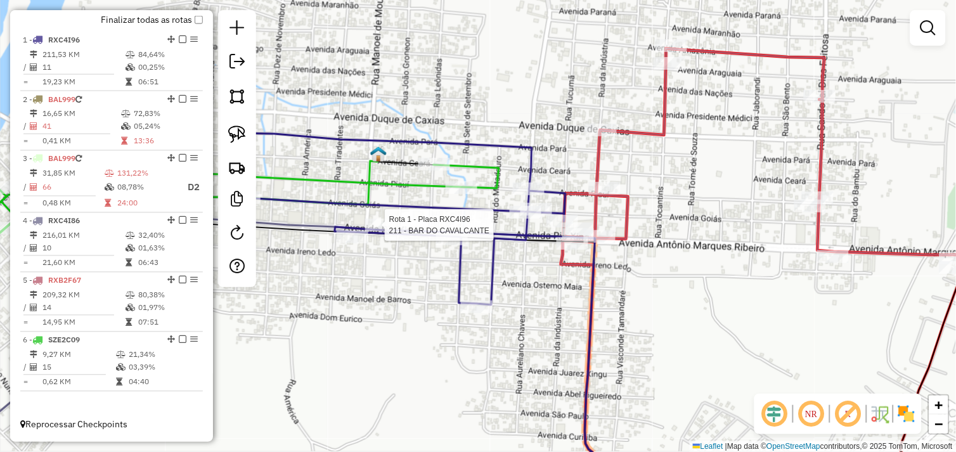
select select "*********"
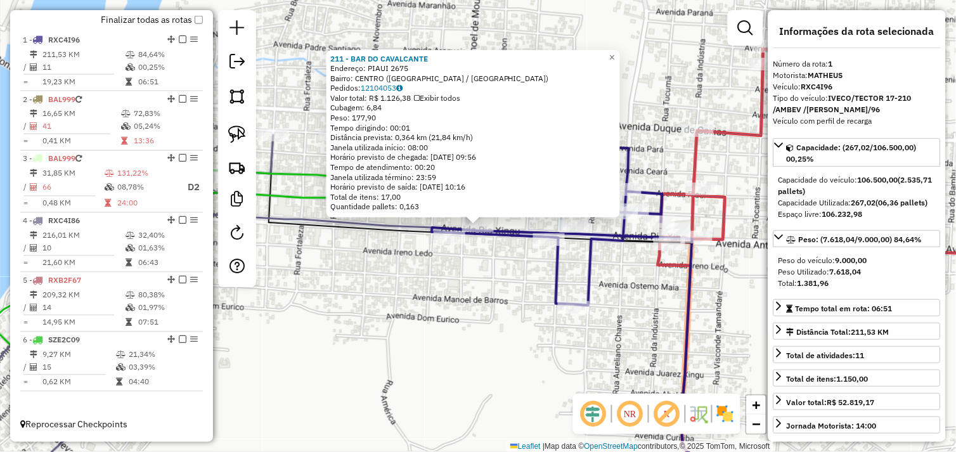
click at [453, 262] on div "211 - BAR DO CAVALCANTE Endereço: PIAUI 2675 Bairro: CENTRO (SAO FELIX DO XINGU…" at bounding box center [478, 226] width 956 height 452
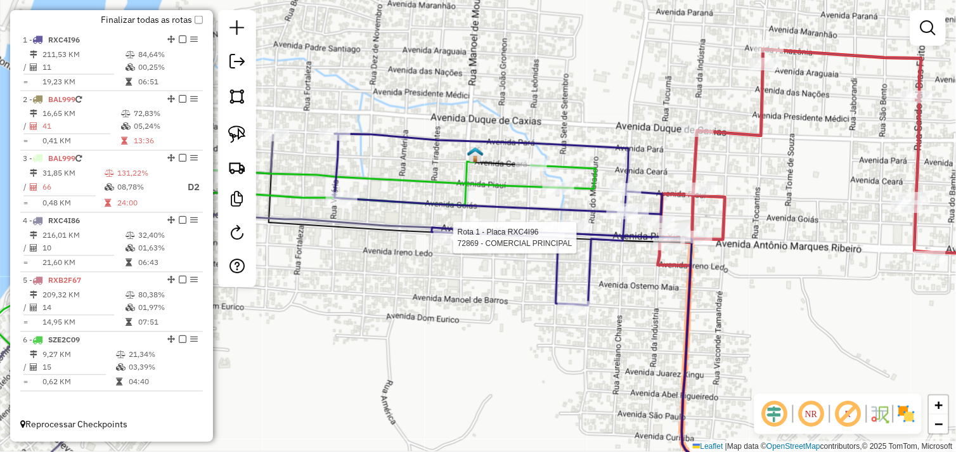
select select "*********"
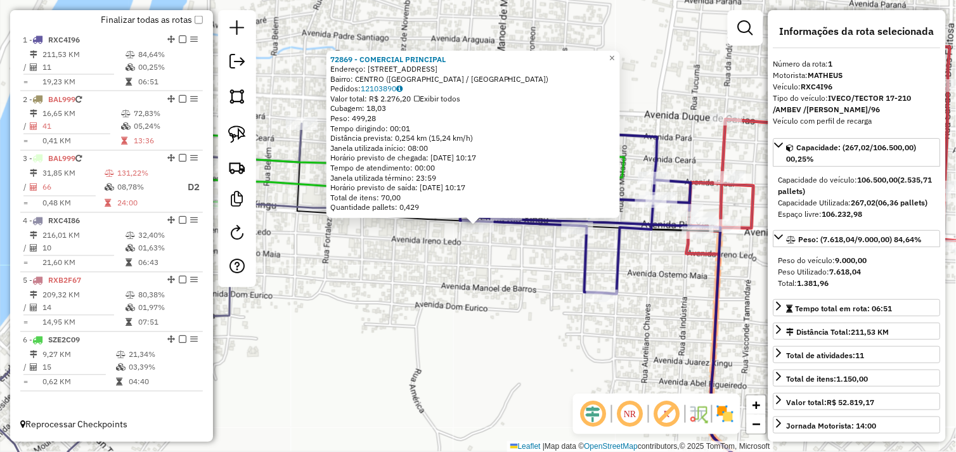
click at [476, 270] on div "72869 - COMERCIAL PRINCIPAL Endereço: Avenida Rio Xingu 2314 Bairro: CENTRO (SA…" at bounding box center [478, 226] width 956 height 452
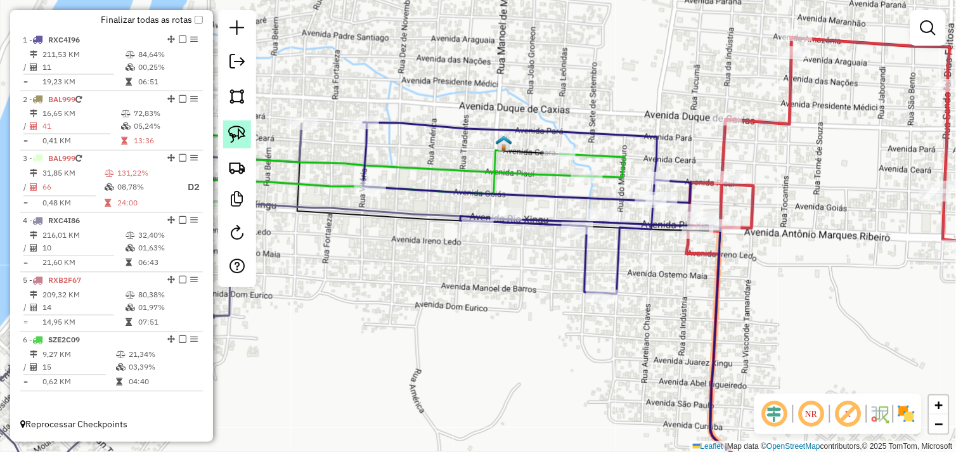
click at [242, 136] on img at bounding box center [237, 135] width 18 height 18
drag, startPoint x: 577, startPoint y: 308, endPoint x: 591, endPoint y: 289, distance: 22.7
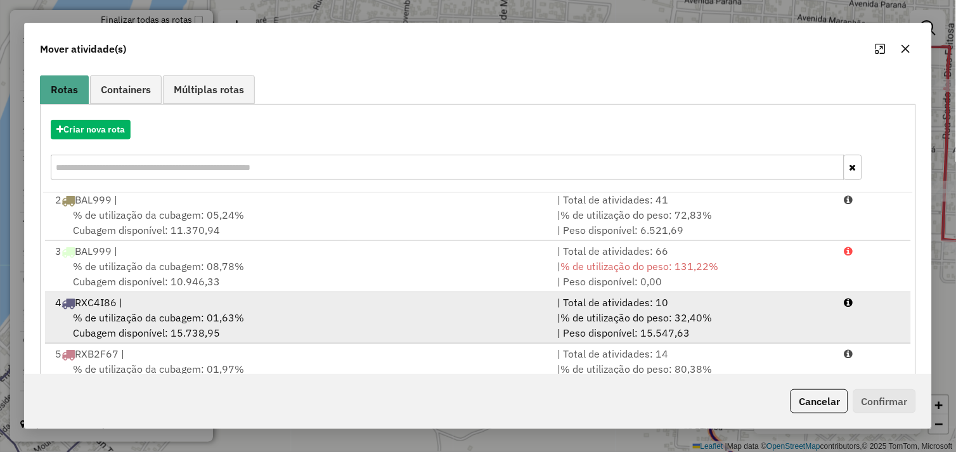
scroll to position [192, 0]
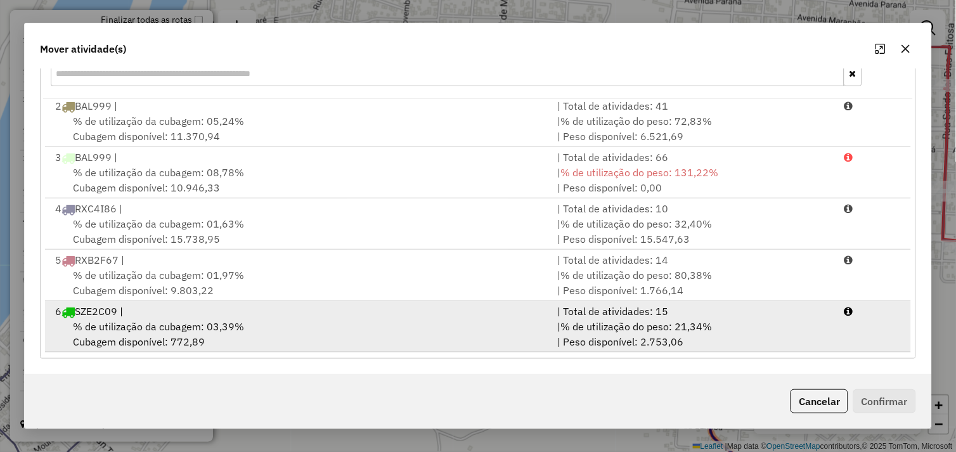
click at [358, 341] on div "% de utilização da cubagem: 03,39% Cubagem disponível: 772,89" at bounding box center [299, 334] width 503 height 30
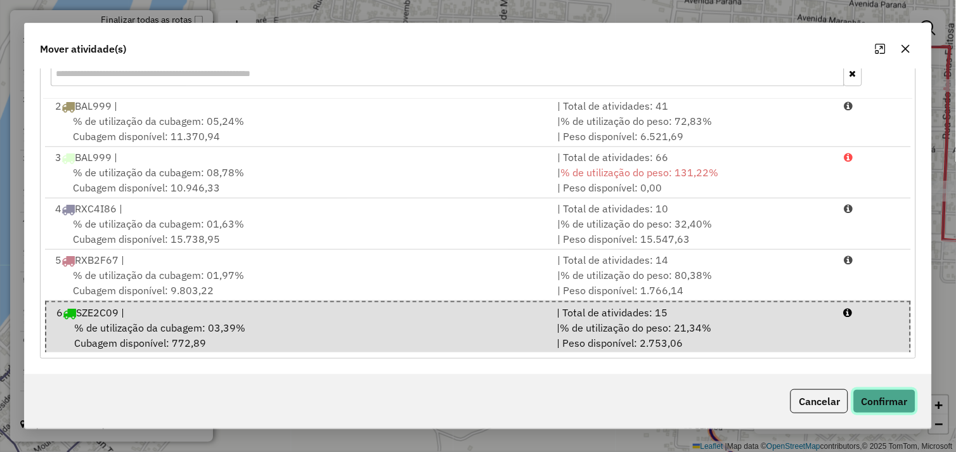
click at [867, 395] on button "Confirmar" at bounding box center [885, 401] width 63 height 24
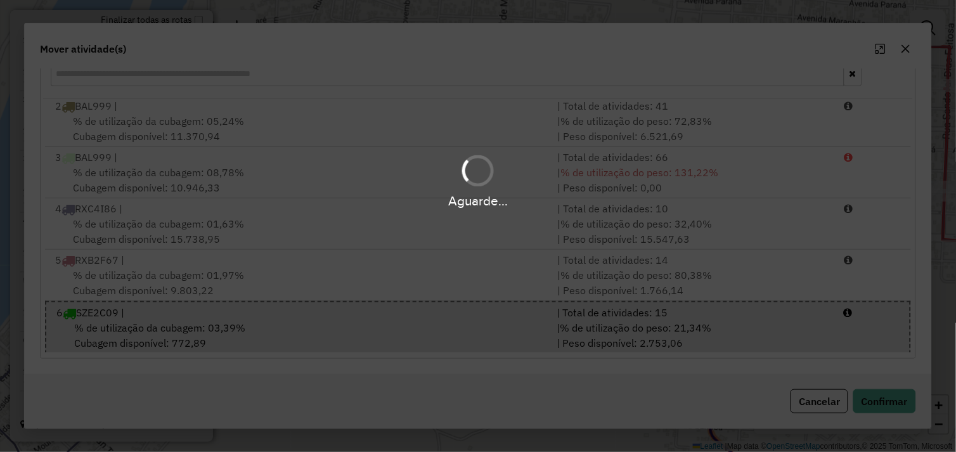
scroll to position [0, 0]
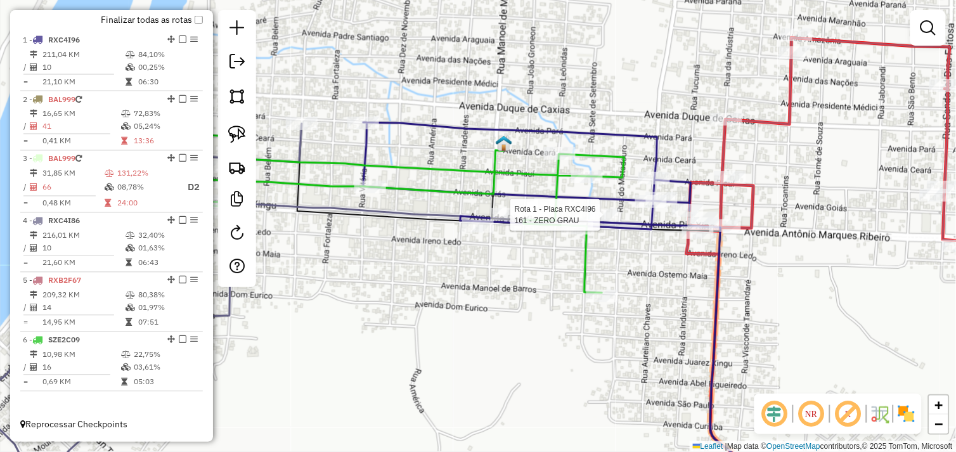
select select "*********"
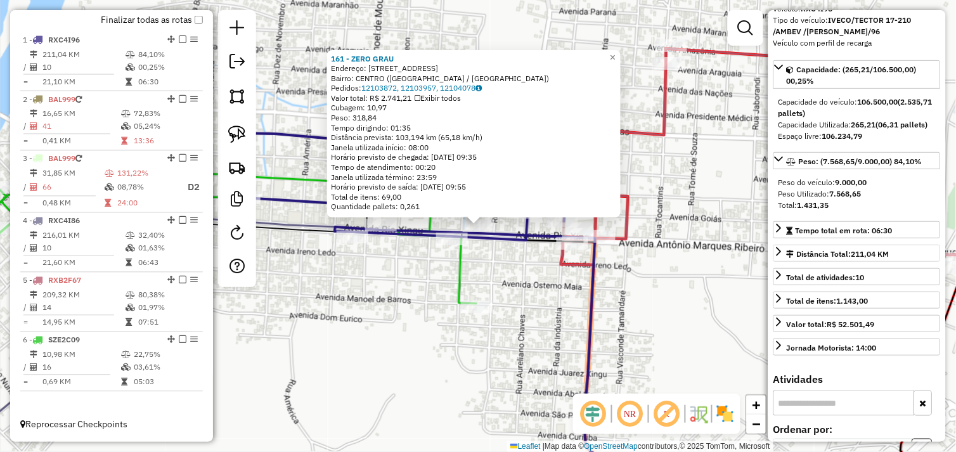
scroll to position [282, 0]
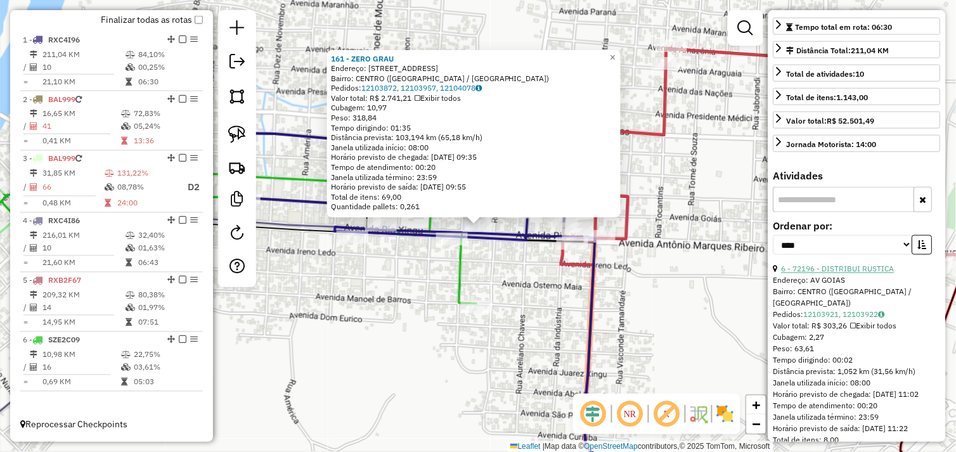
click at [842, 274] on link "6 - 72196 - DISTRIBUI RUSTICA" at bounding box center [838, 269] width 113 height 10
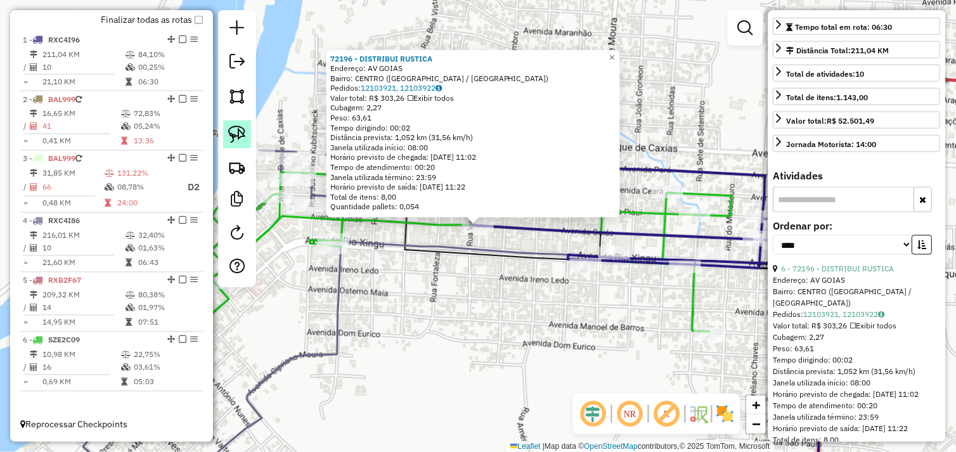
drag, startPoint x: 240, startPoint y: 131, endPoint x: 335, endPoint y: 182, distance: 107.8
click at [240, 132] on img at bounding box center [237, 135] width 18 height 18
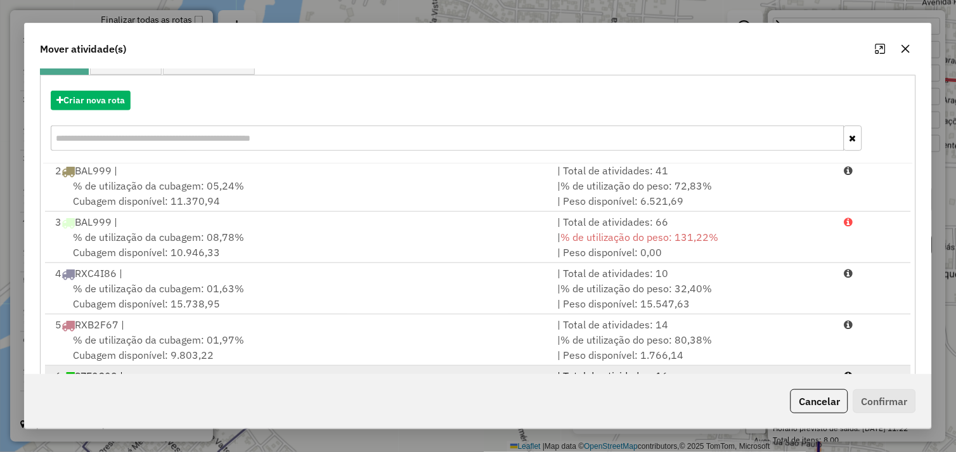
scroll to position [192, 0]
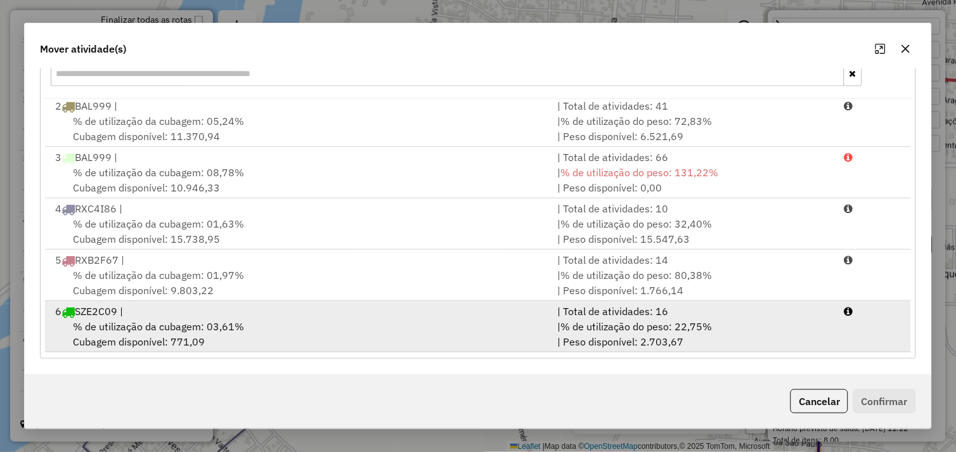
click at [315, 337] on div "% de utilização da cubagem: 03,61% Cubagem disponível: 771,09" at bounding box center [299, 334] width 503 height 30
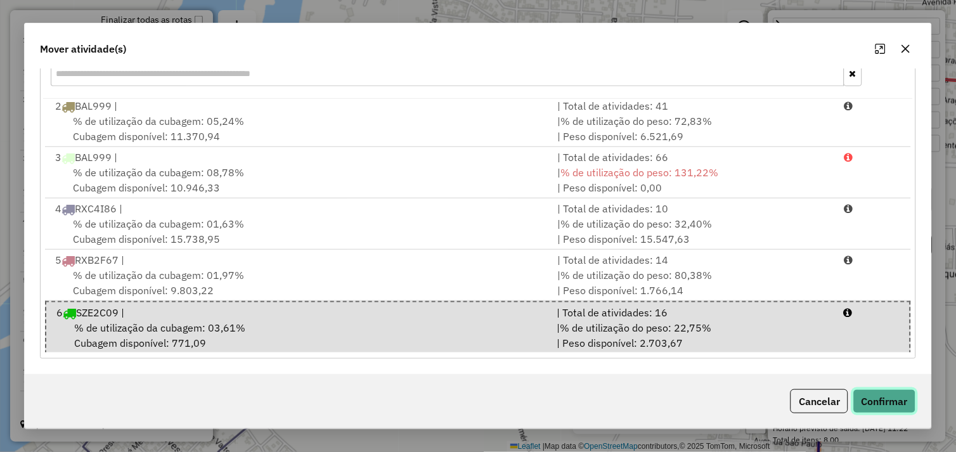
click at [877, 401] on button "Confirmar" at bounding box center [885, 401] width 63 height 24
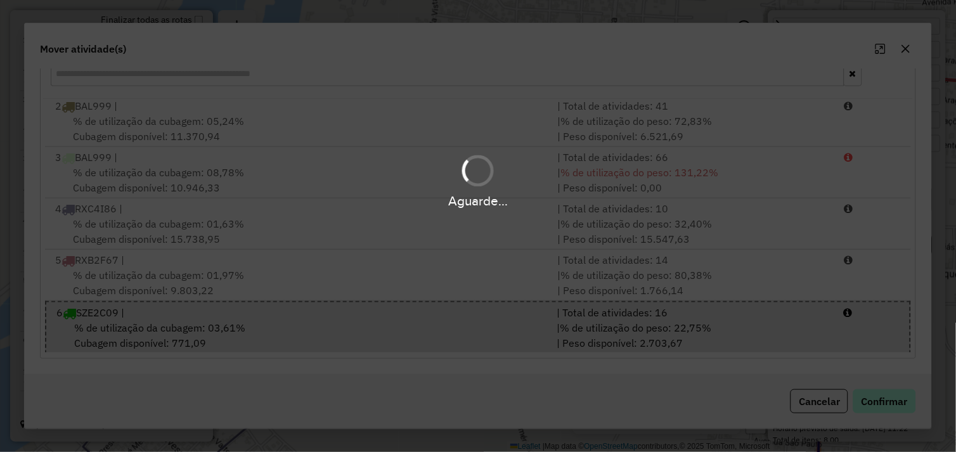
scroll to position [0, 0]
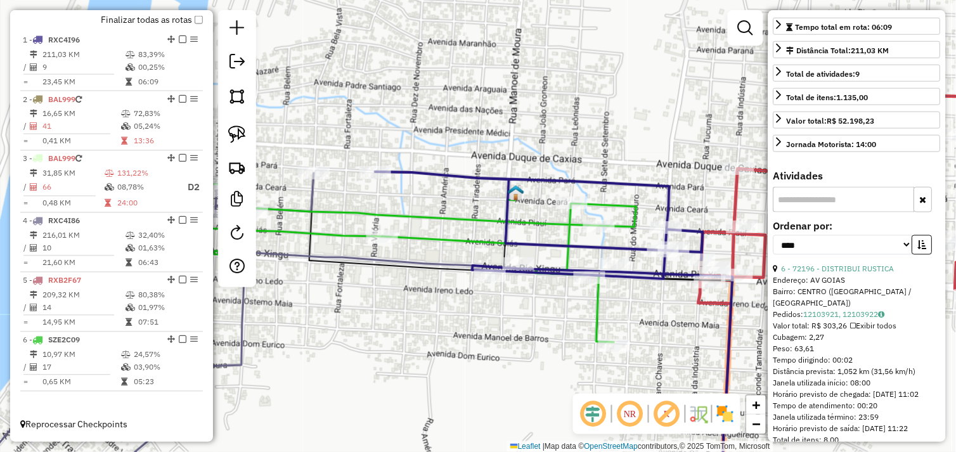
drag, startPoint x: 585, startPoint y: 347, endPoint x: 553, endPoint y: 349, distance: 32.4
click at [553, 349] on div "Janela de atendimento Grade de atendimento Capacidade Transportadoras Veículos …" at bounding box center [478, 226] width 956 height 452
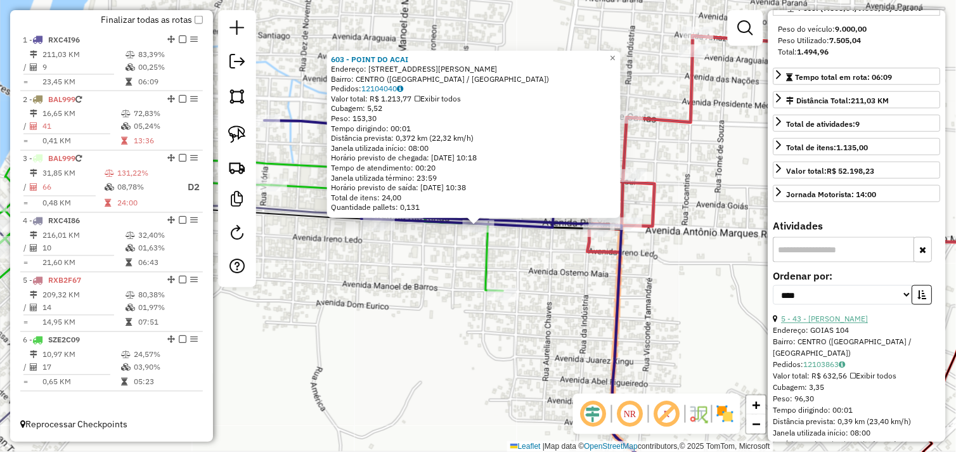
scroll to position [211, 0]
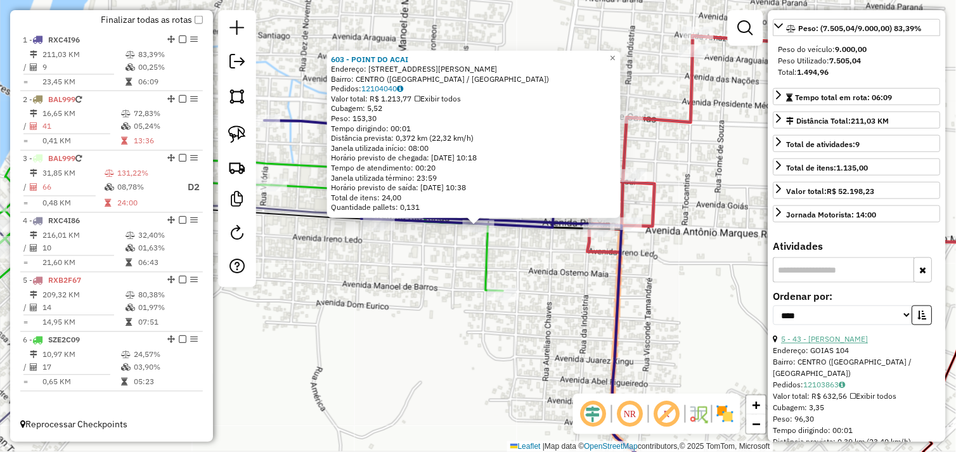
click at [844, 344] on link "5 - 43 - COMERCIAL MOREIRA" at bounding box center [825, 340] width 87 height 10
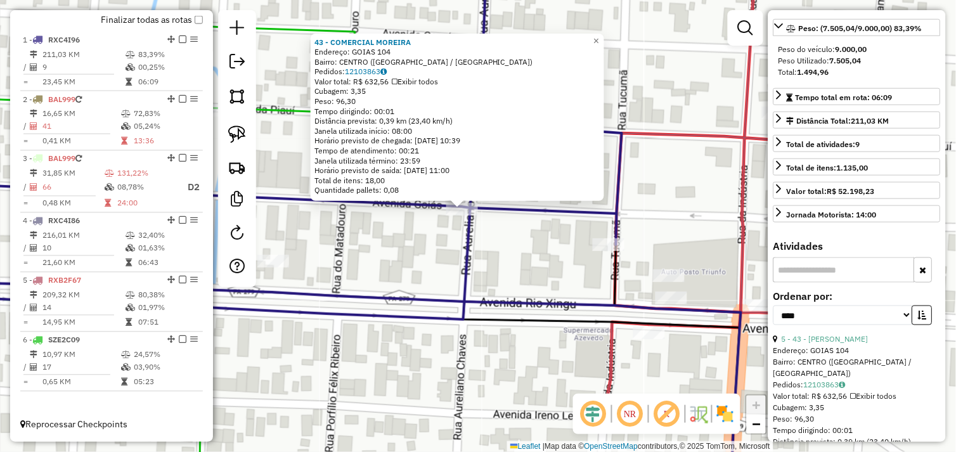
click at [483, 231] on div "43 - COMERCIAL MOREIRA Endereço: GOIAS 104 Bairro: CENTRO (SAO FELIX DO XINGU /…" at bounding box center [478, 226] width 956 height 452
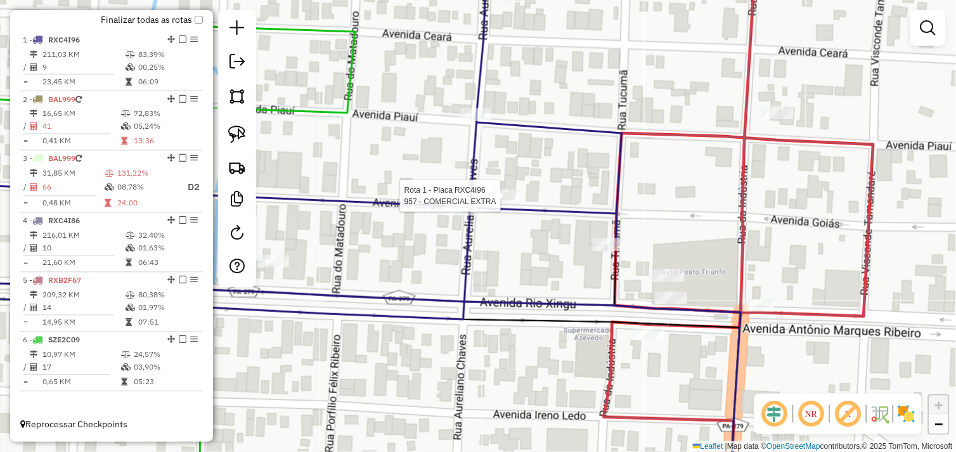
select select "*********"
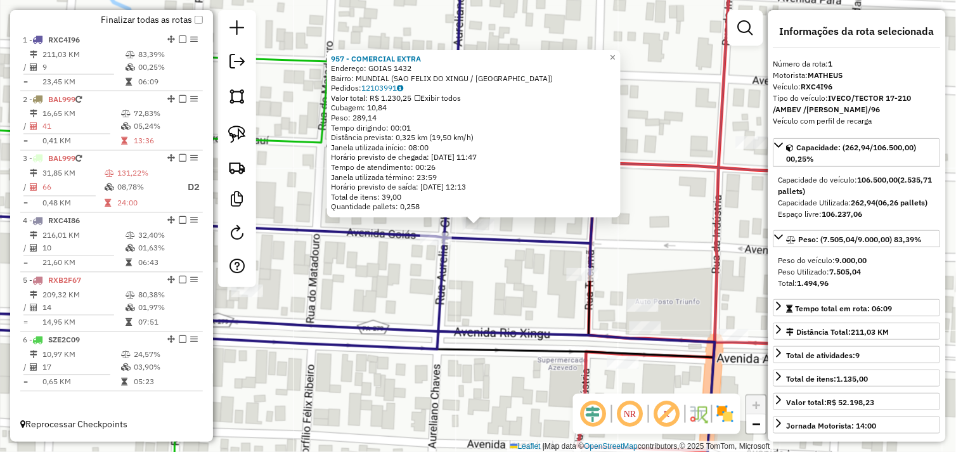
click at [471, 273] on div "957 - COMERCIAL EXTRA Endereço: GOIAS 1432 Bairro: MUNDIAL (SAO FELIX DO XINGU …" at bounding box center [478, 226] width 956 height 452
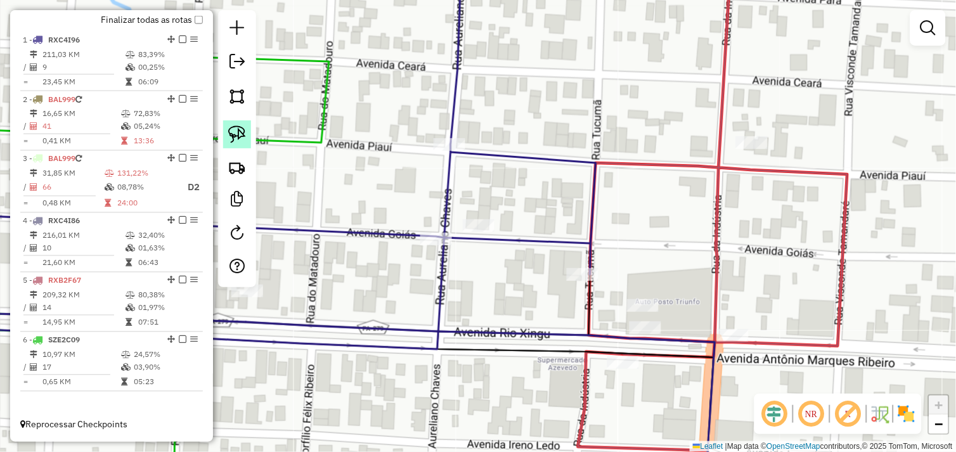
drag, startPoint x: 240, startPoint y: 134, endPoint x: 248, endPoint y: 137, distance: 8.8
click at [241, 134] on img at bounding box center [237, 135] width 18 height 18
drag, startPoint x: 408, startPoint y: 233, endPoint x: 426, endPoint y: 225, distance: 19.6
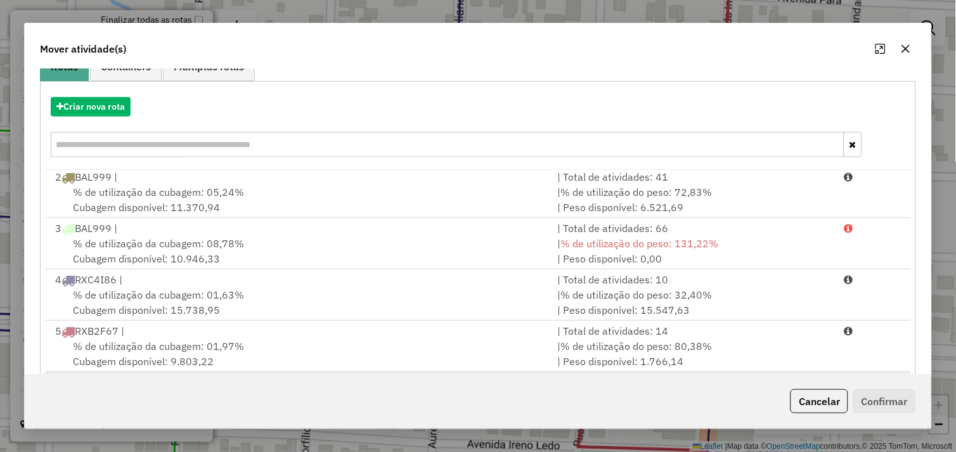
scroll to position [192, 0]
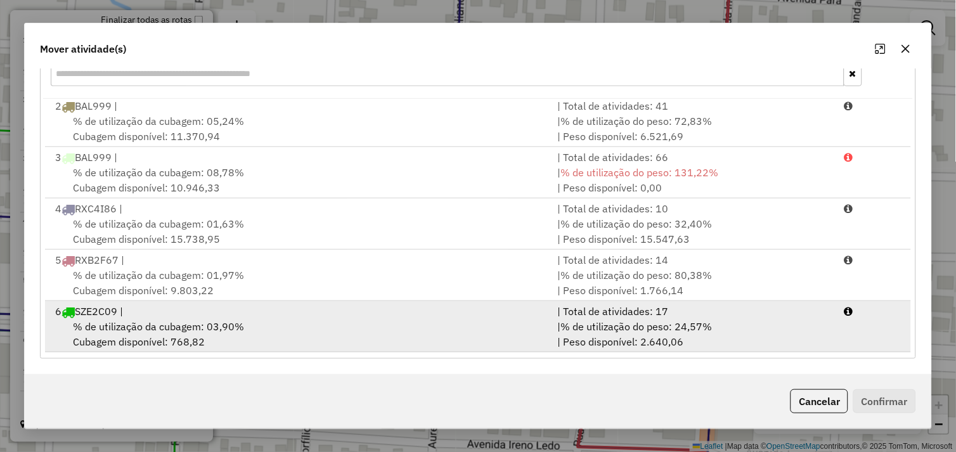
drag, startPoint x: 304, startPoint y: 333, endPoint x: 482, endPoint y: 348, distance: 178.2
click at [306, 333] on div "% de utilização da cubagem: 03,90% Cubagem disponível: 768,82" at bounding box center [299, 334] width 503 height 30
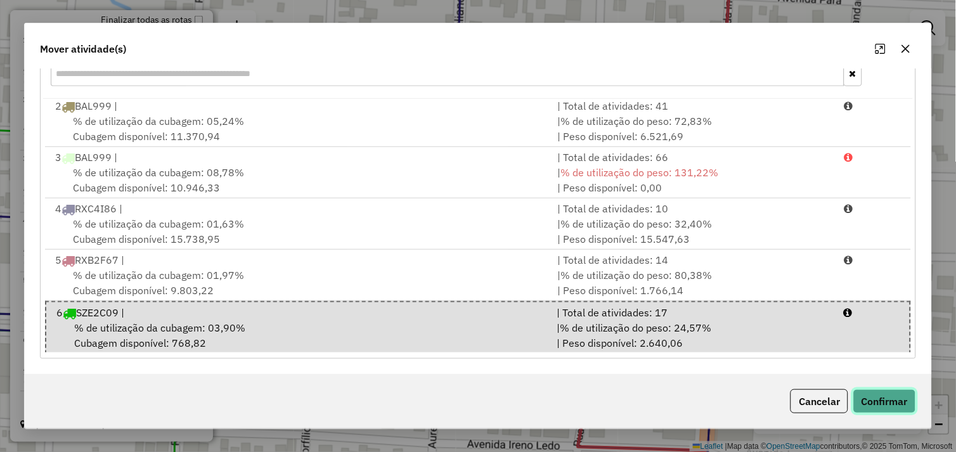
click at [860, 393] on button "Confirmar" at bounding box center [885, 401] width 63 height 24
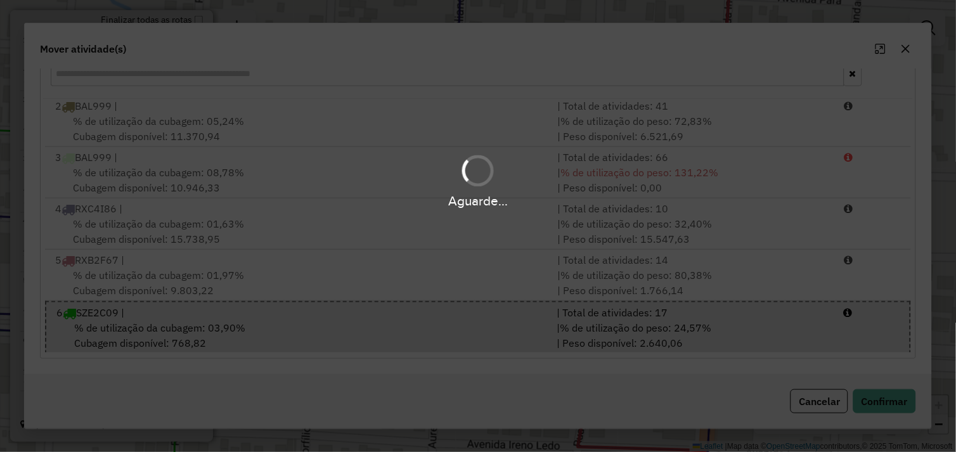
scroll to position [0, 0]
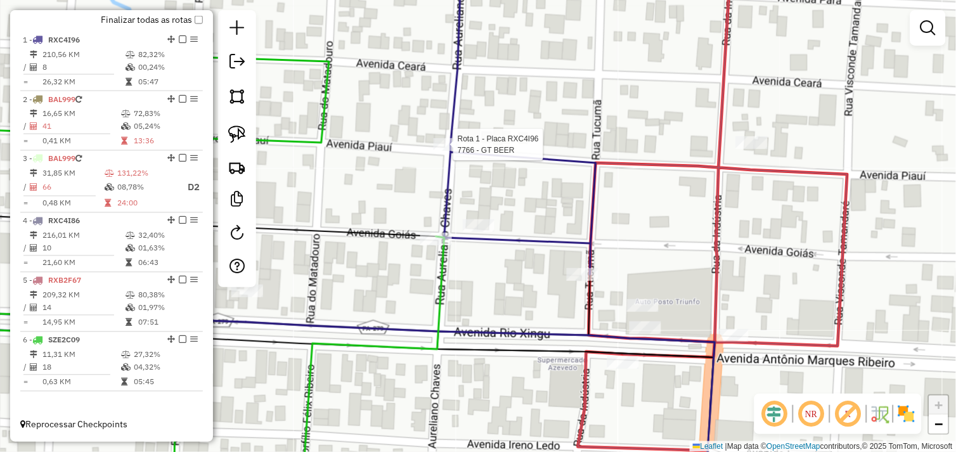
select select "*********"
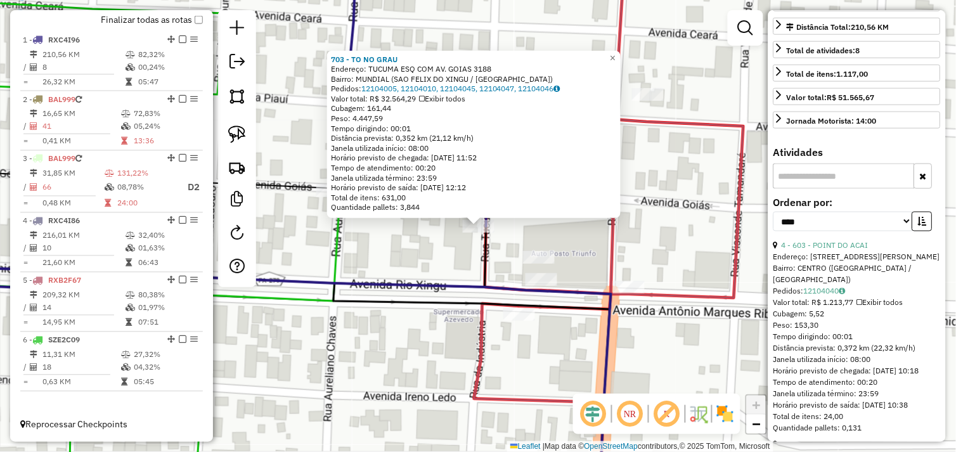
scroll to position [352, 0]
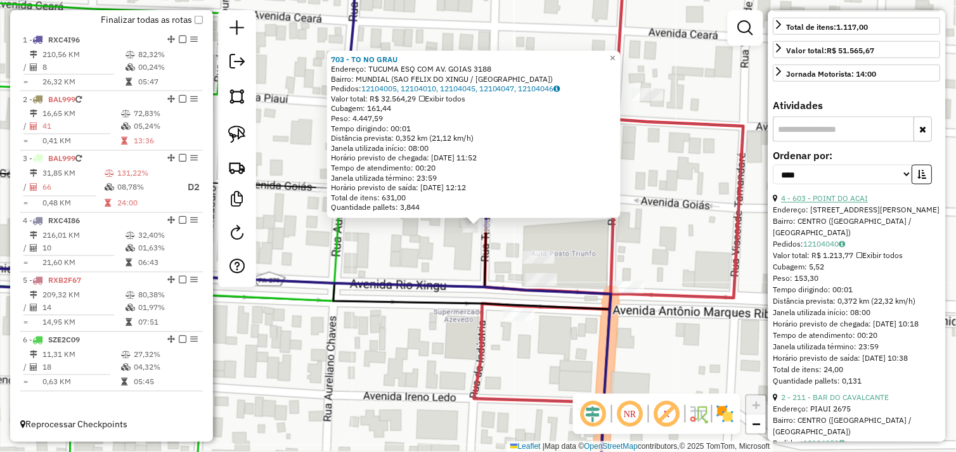
click at [845, 204] on link "4 - 603 - POINT DO ACAI" at bounding box center [825, 199] width 87 height 10
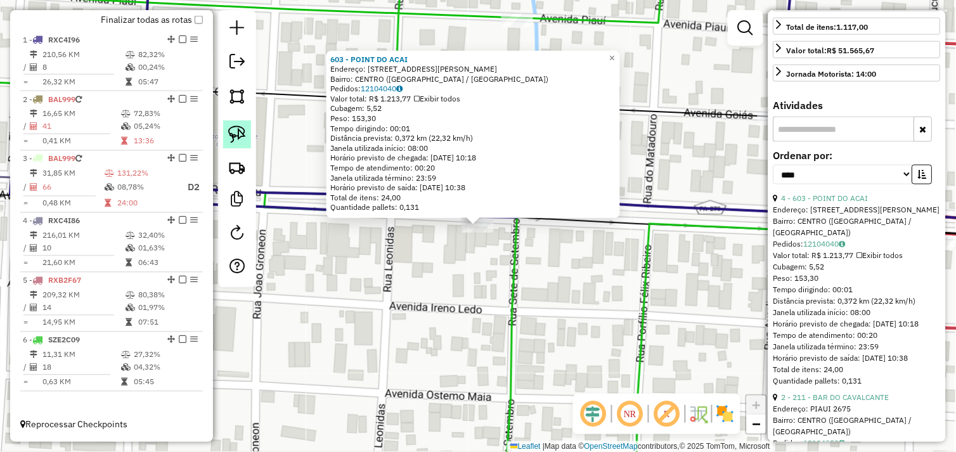
click at [224, 132] on link at bounding box center [237, 135] width 28 height 28
drag, startPoint x: 471, startPoint y: 243, endPoint x: 455, endPoint y: 220, distance: 28.2
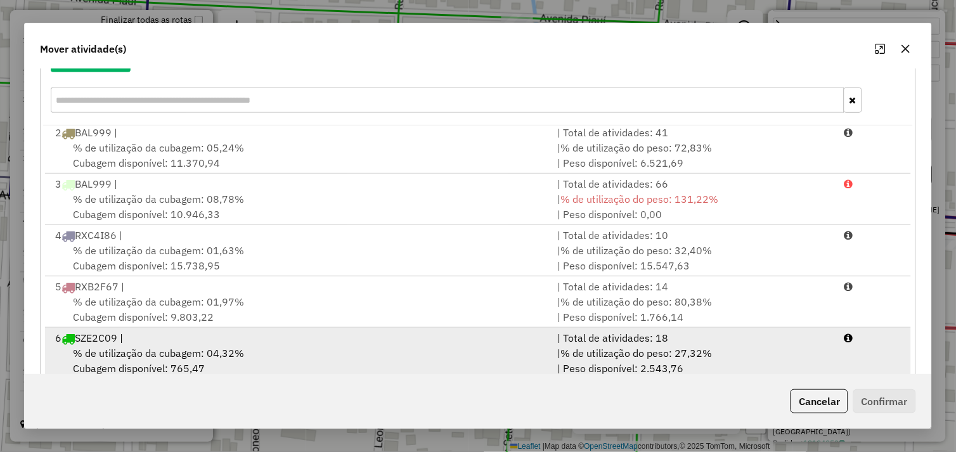
scroll to position [192, 0]
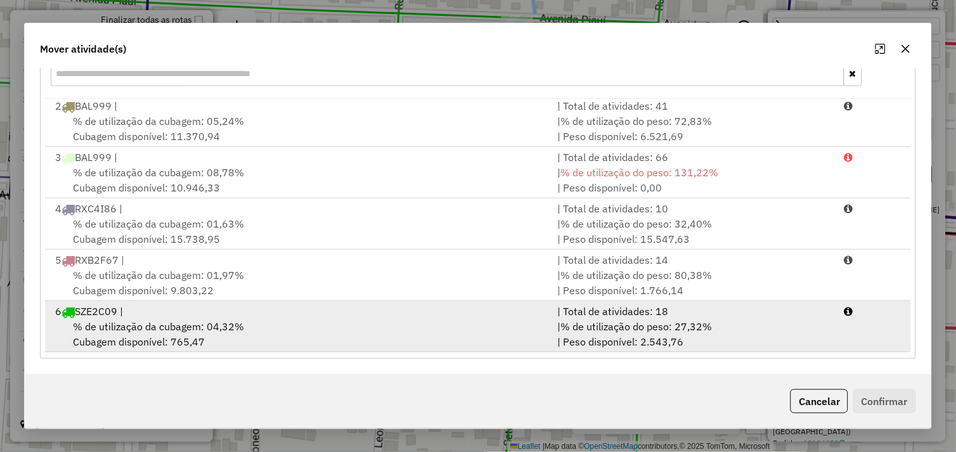
drag, startPoint x: 323, startPoint y: 334, endPoint x: 430, endPoint y: 339, distance: 106.7
click at [325, 334] on div "% de utilização da cubagem: 04,32% Cubagem disponível: 765,47" at bounding box center [299, 334] width 503 height 30
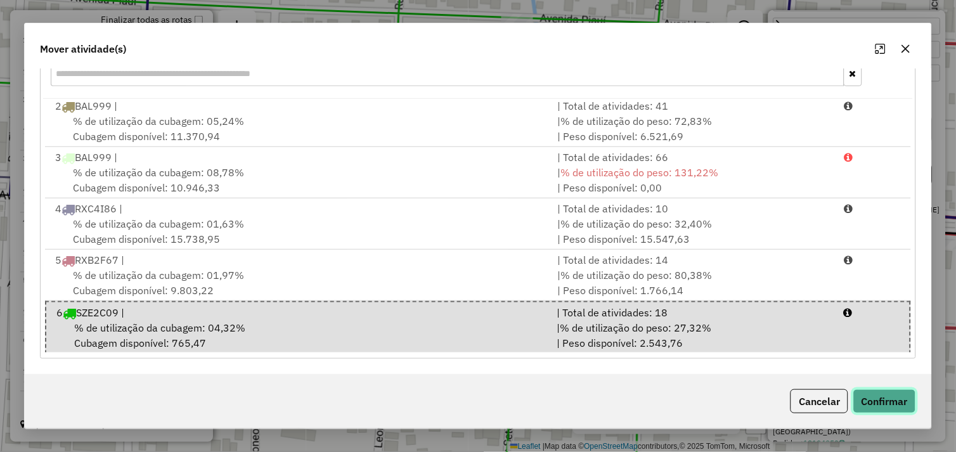
click at [871, 401] on button "Confirmar" at bounding box center [885, 401] width 63 height 24
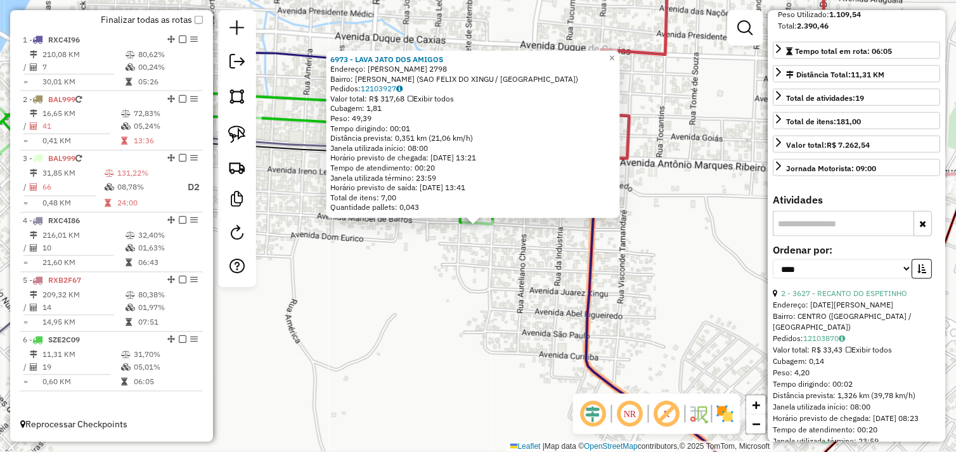
scroll to position [107, 0]
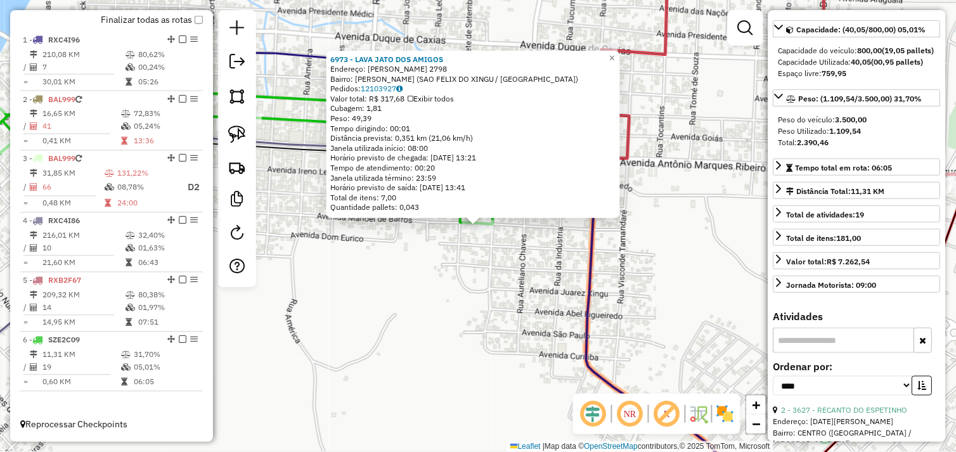
click at [633, 278] on div "6973 - LAVA JATO DOS AMIGOS Endereço: MANOEL DE BARROS 2798 Bairro: ALECRIM (SA…" at bounding box center [478, 226] width 956 height 452
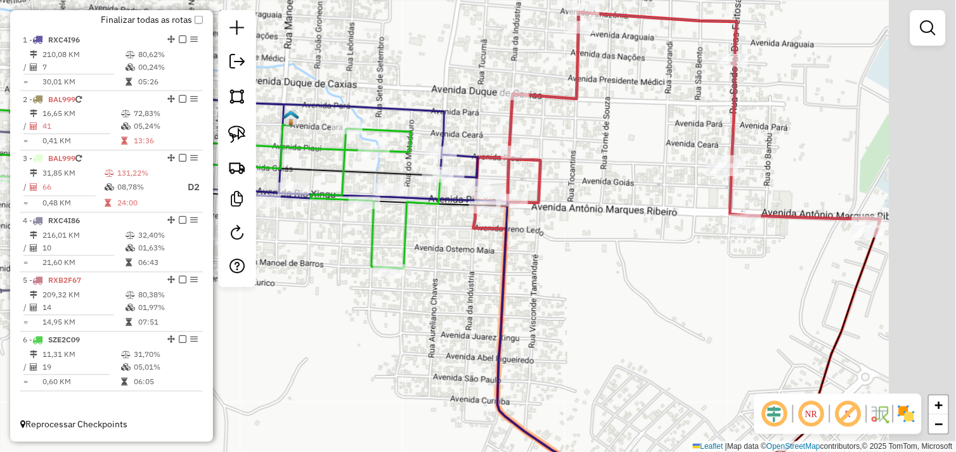
drag, startPoint x: 590, startPoint y: 284, endPoint x: 516, endPoint y: 303, distance: 76.2
click at [516, 308] on div "Janela de atendimento Grade de atendimento Capacidade Transportadoras Veículos …" at bounding box center [478, 226] width 956 height 452
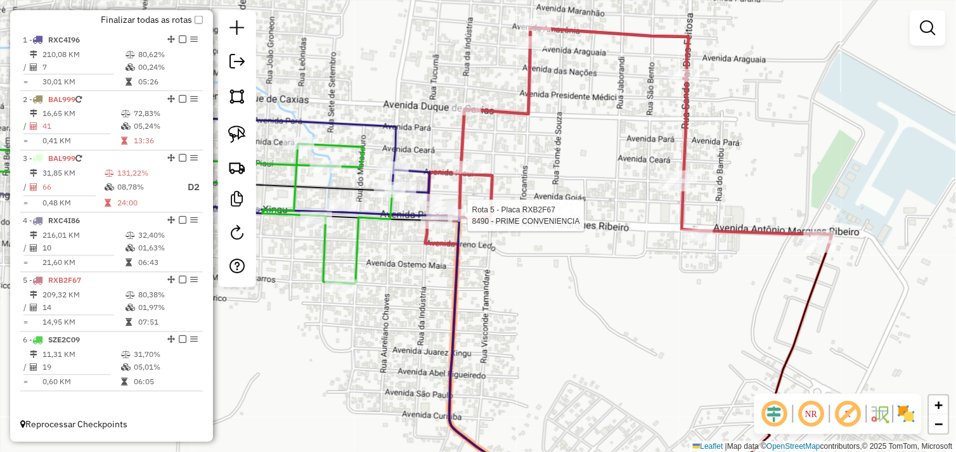
select select "*********"
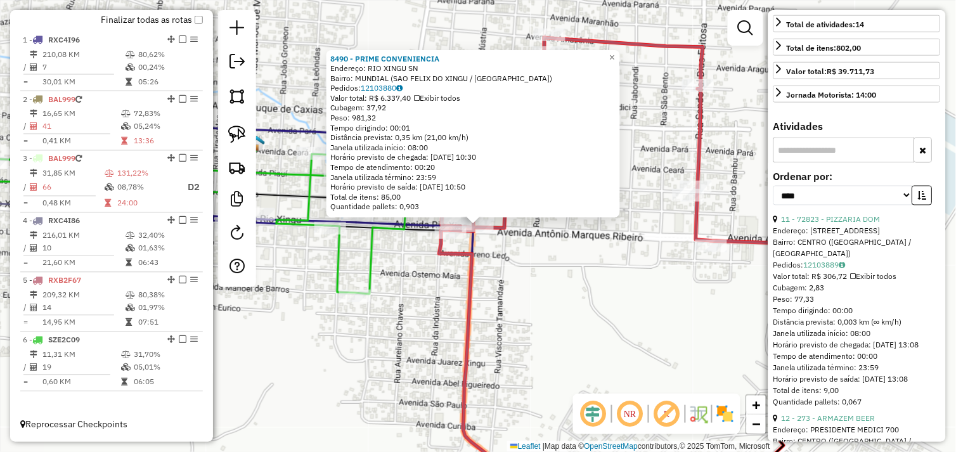
scroll to position [352, 0]
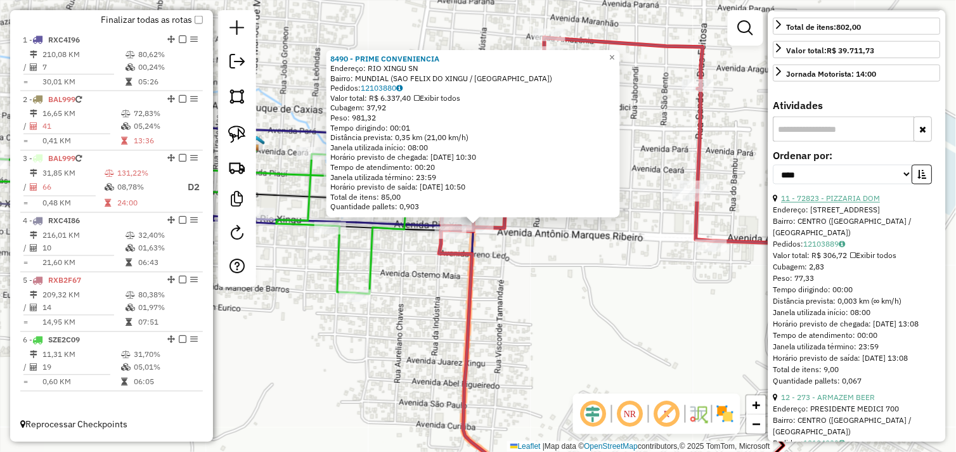
drag, startPoint x: 847, startPoint y: 208, endPoint x: 836, endPoint y: 209, distance: 11.5
click at [847, 204] on link "11 - 72823 - PIZZARIA DOM" at bounding box center [831, 199] width 99 height 10
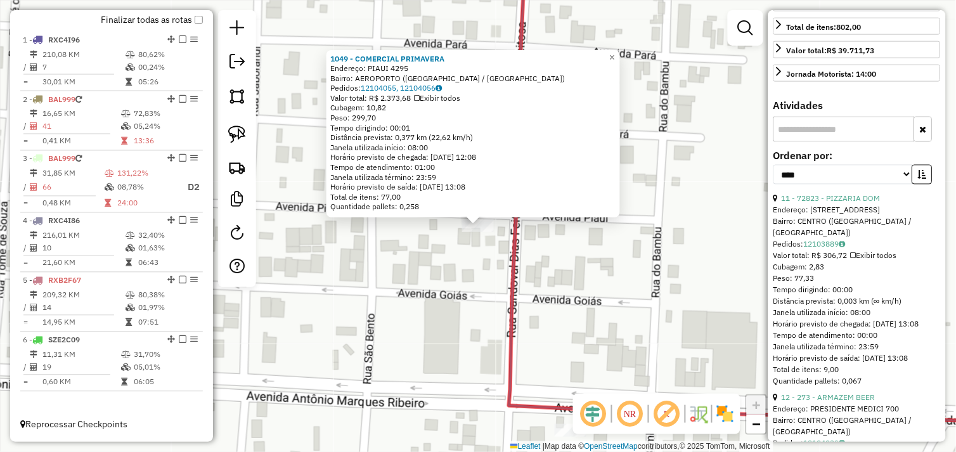
click at [460, 271] on div "1049 - COMERCIAL PRIMAVERA Endereço: PIAUI 4295 Bairro: AEROPORTO (SAO FELIX DO…" at bounding box center [478, 226] width 956 height 452
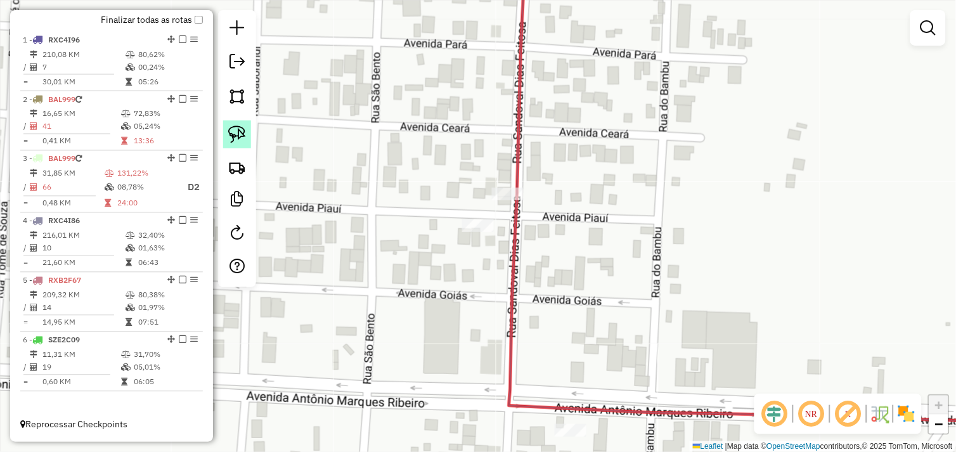
click at [241, 134] on img at bounding box center [237, 135] width 18 height 18
drag, startPoint x: 487, startPoint y: 179, endPoint x: 528, endPoint y: 185, distance: 41.5
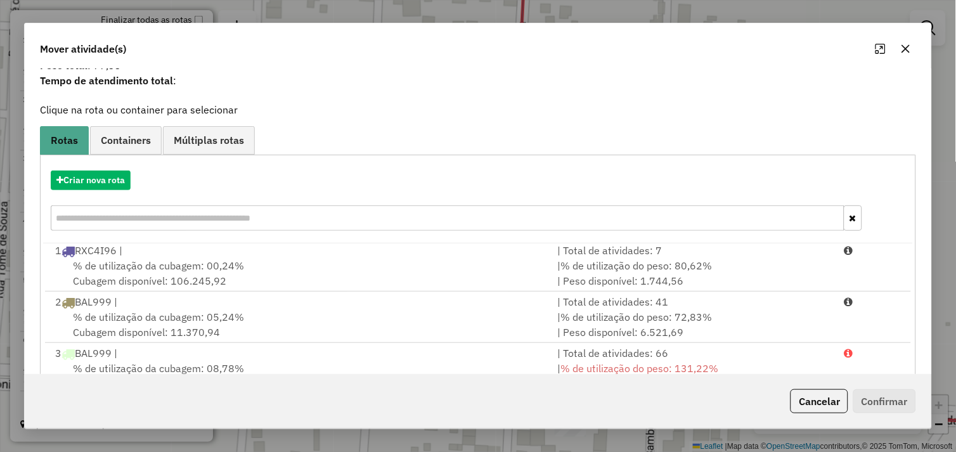
scroll to position [192, 0]
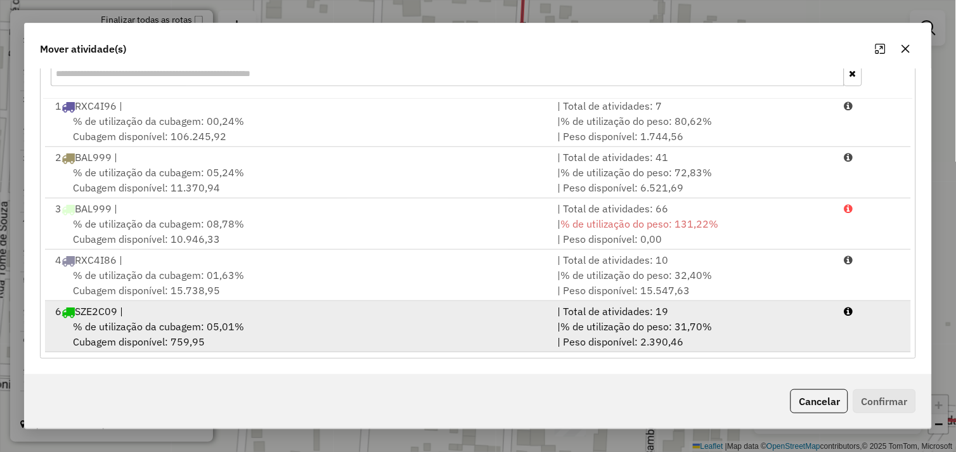
drag, startPoint x: 325, startPoint y: 329, endPoint x: 332, endPoint y: 327, distance: 7.1
click at [327, 328] on div "% de utilização da cubagem: 05,01% Cubagem disponível: 759,95" at bounding box center [299, 334] width 503 height 30
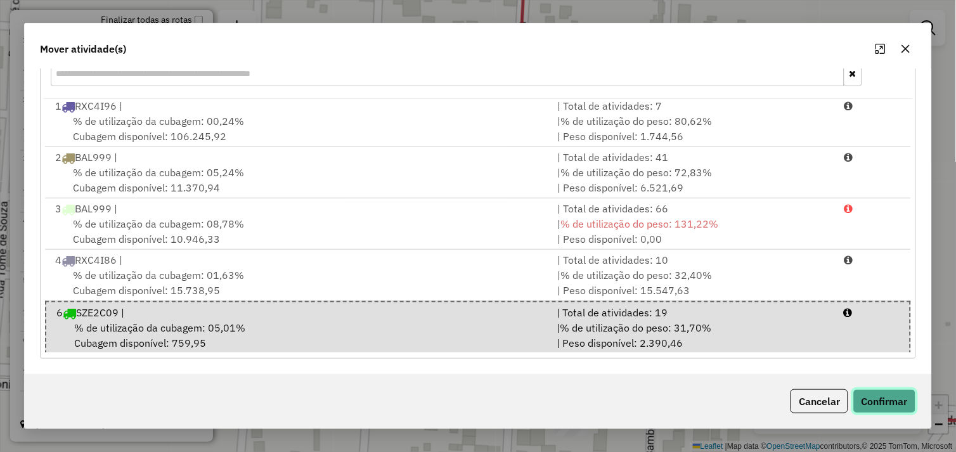
click at [901, 405] on button "Confirmar" at bounding box center [885, 401] width 63 height 24
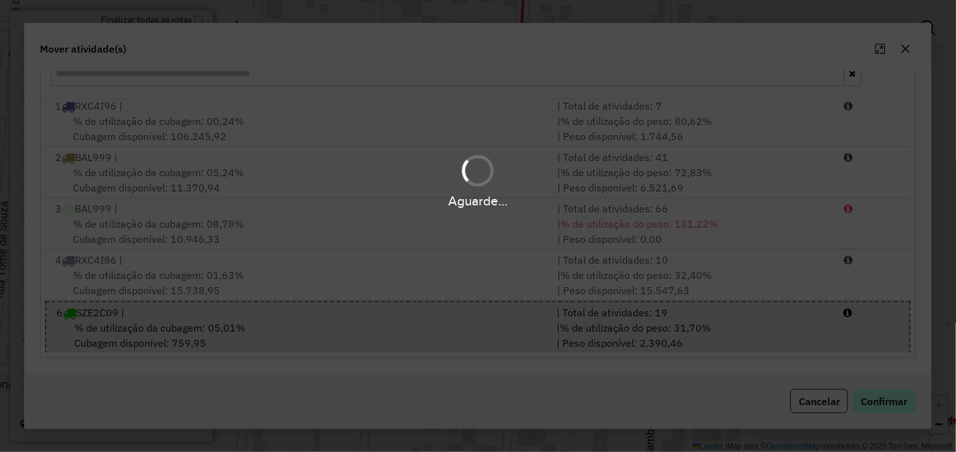
scroll to position [0, 0]
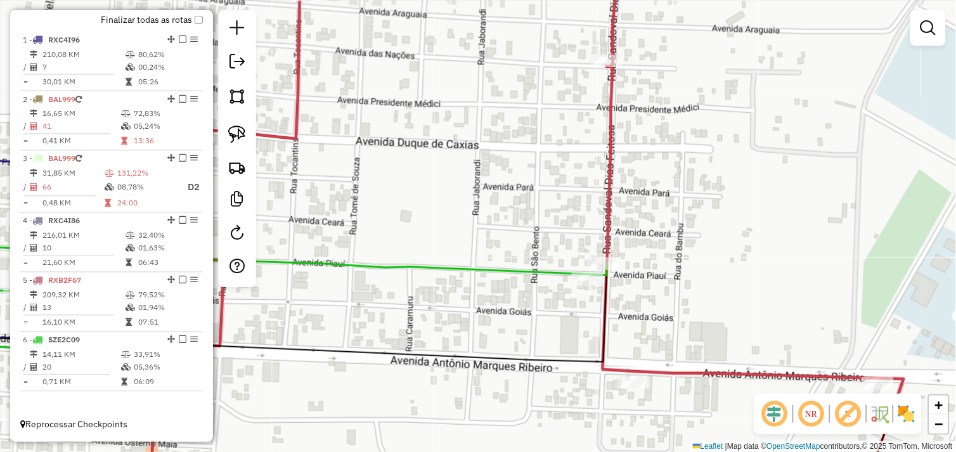
drag, startPoint x: 721, startPoint y: 324, endPoint x: 568, endPoint y: 252, distance: 169.1
click at [568, 252] on div "Janela de atendimento Grade de atendimento Capacidade Transportadoras Veículos …" at bounding box center [478, 226] width 956 height 452
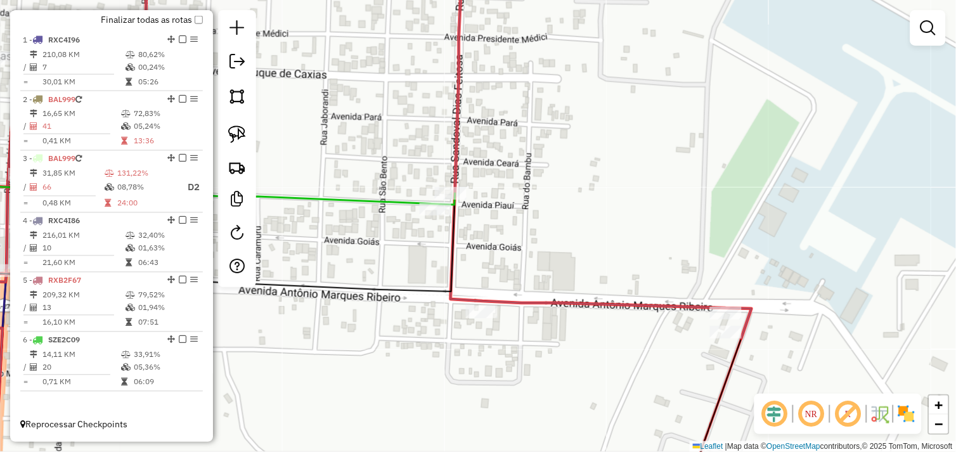
drag, startPoint x: 587, startPoint y: 323, endPoint x: 574, endPoint y: 322, distance: 13.5
click at [574, 322] on div "Janela de atendimento Grade de atendimento Capacidade Transportadoras Veículos …" at bounding box center [478, 226] width 956 height 452
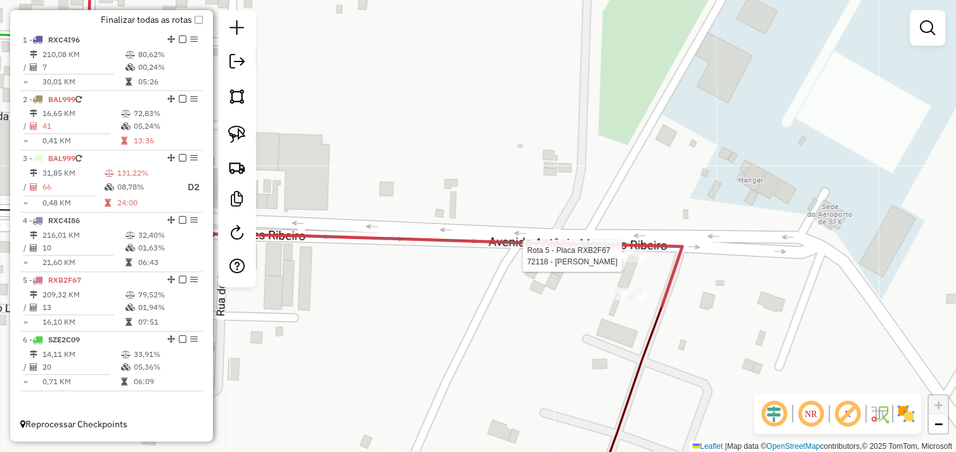
select select "*********"
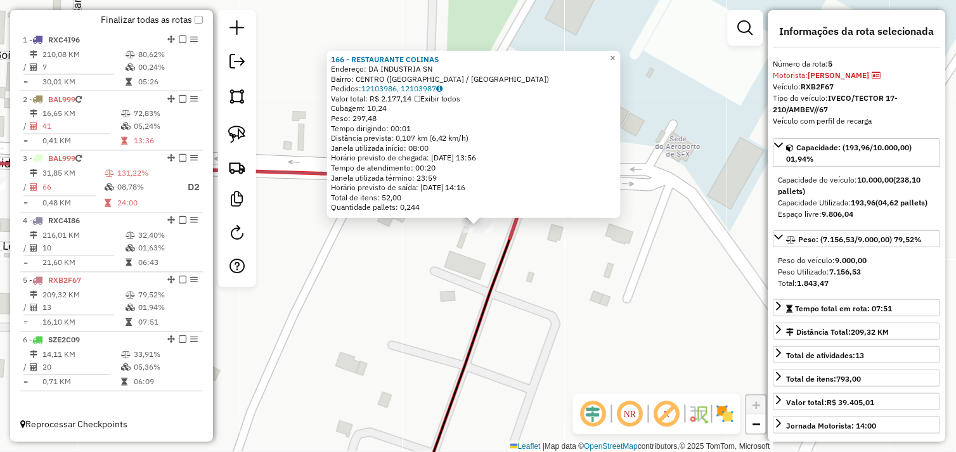
click at [433, 269] on div "166 - RESTAURANTE COLINAS Endereço: DA INDUSTRIA SN Bairro: CENTRO (SAO FELIX D…" at bounding box center [478, 226] width 956 height 452
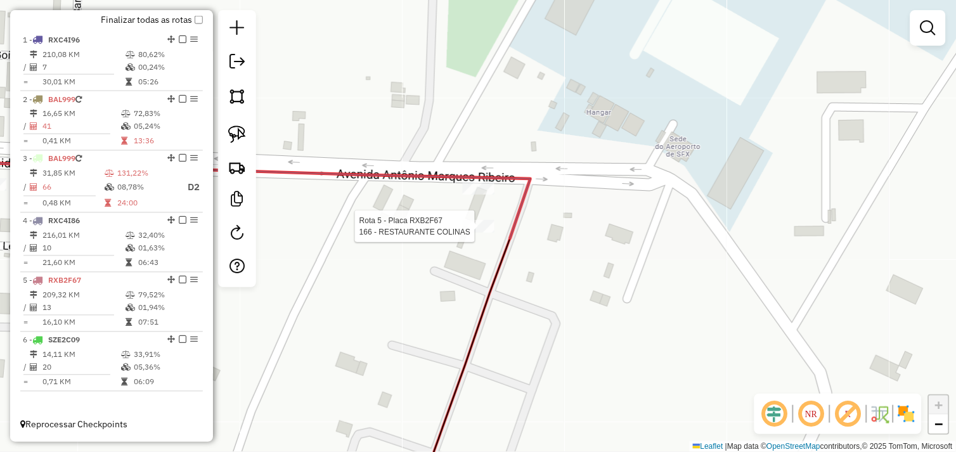
select select "*********"
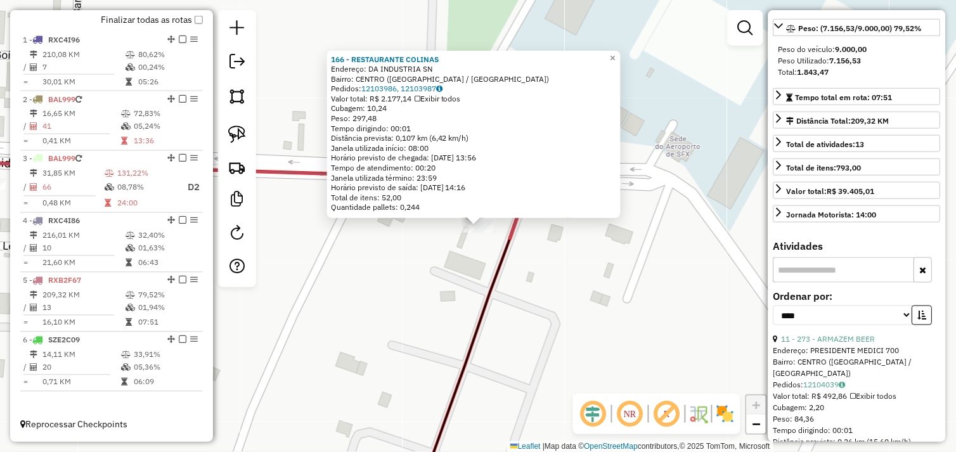
scroll to position [352, 0]
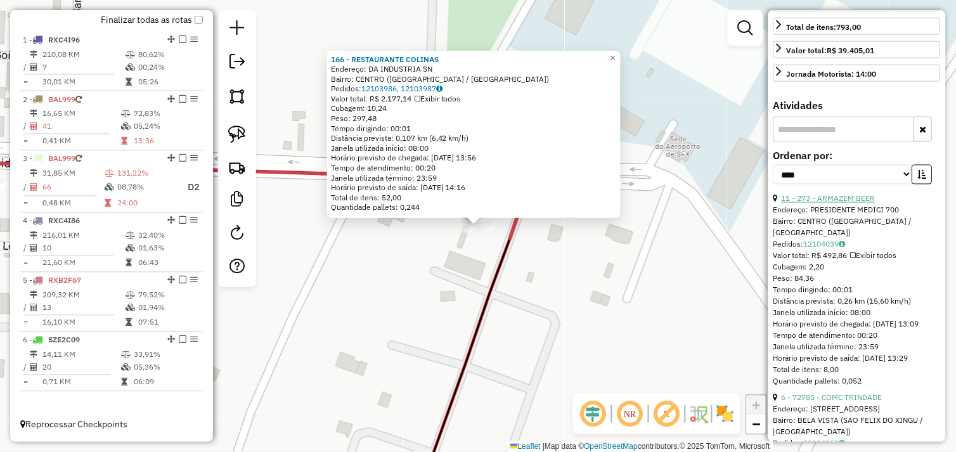
click at [839, 204] on link "11 - 273 - ARMAZEM BEER" at bounding box center [829, 199] width 94 height 10
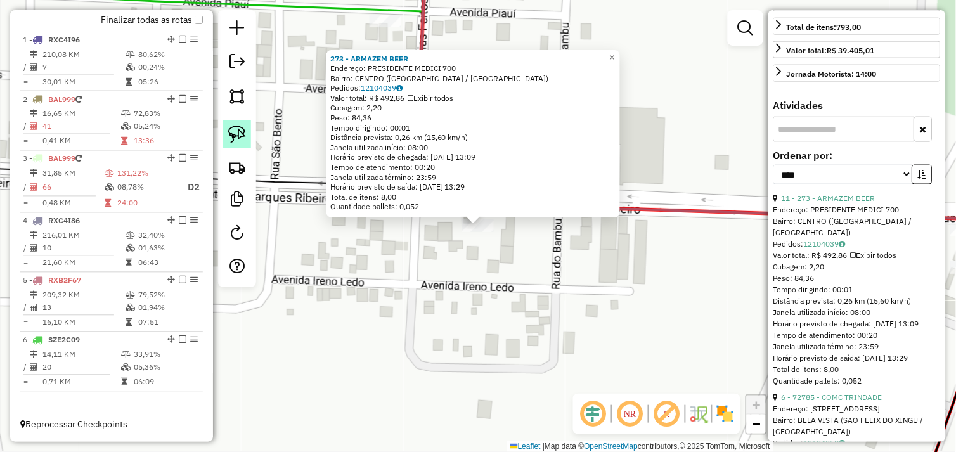
click at [243, 138] on img at bounding box center [237, 135] width 18 height 18
drag, startPoint x: 452, startPoint y: 233, endPoint x: 457, endPoint y: 219, distance: 14.5
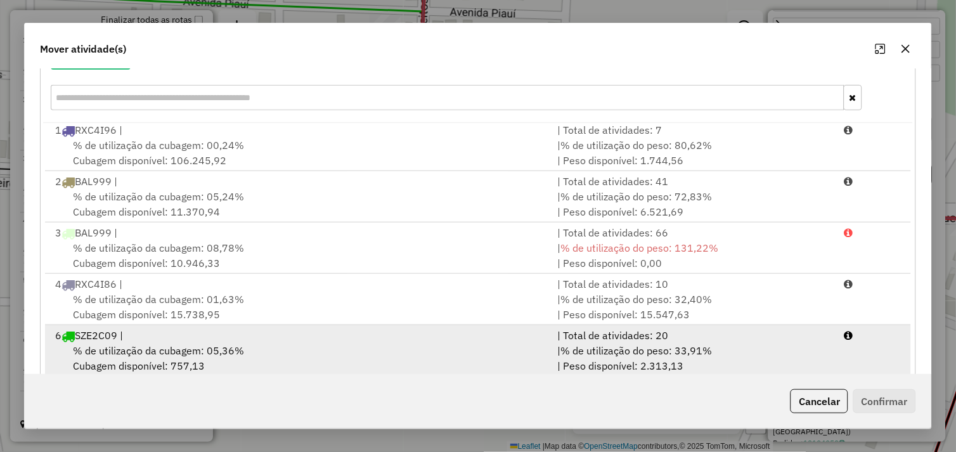
scroll to position [192, 0]
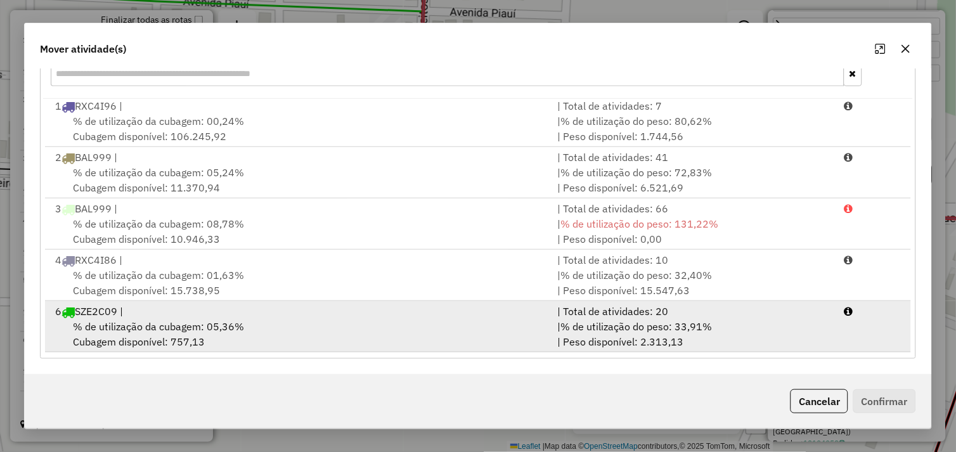
drag, startPoint x: 351, startPoint y: 332, endPoint x: 433, endPoint y: 336, distance: 81.3
click at [353, 332] on div "% de utilização da cubagem: 05,36% Cubagem disponível: 757,13" at bounding box center [299, 334] width 503 height 30
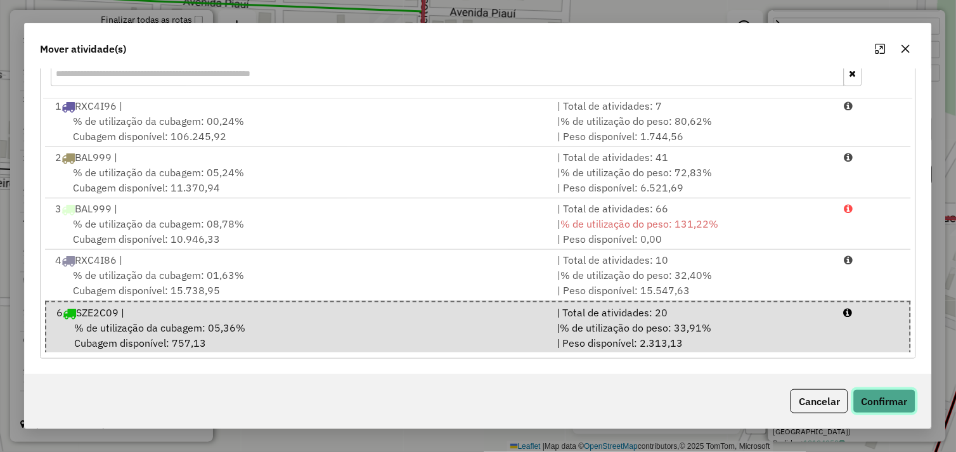
click at [872, 395] on button "Confirmar" at bounding box center [885, 401] width 63 height 24
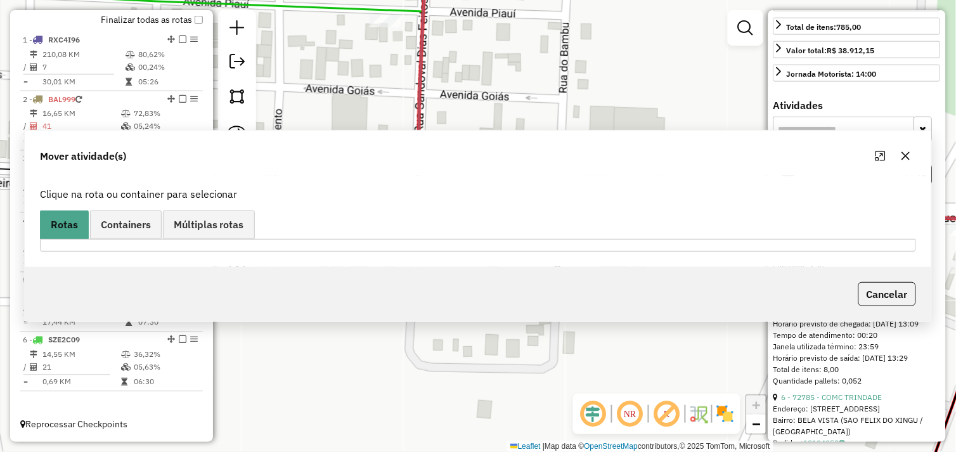
scroll to position [0, 0]
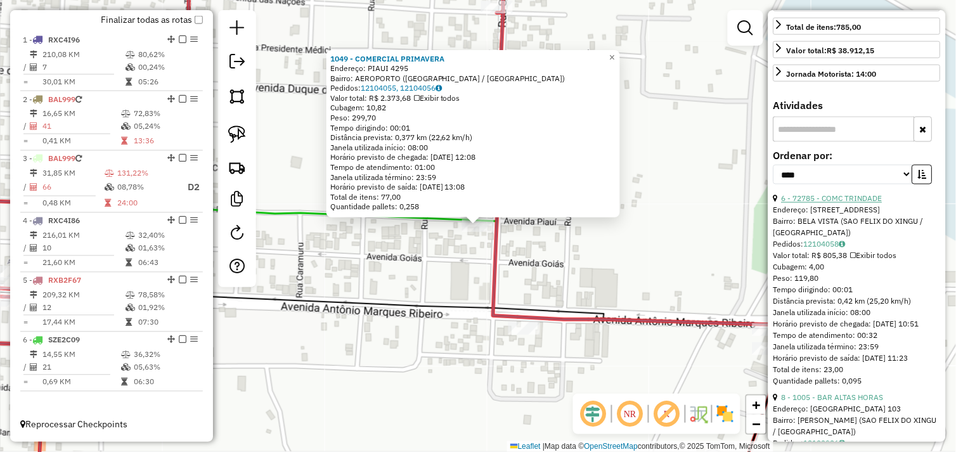
click at [849, 204] on link "6 - 72785 - COMC TRINDADE" at bounding box center [832, 199] width 101 height 10
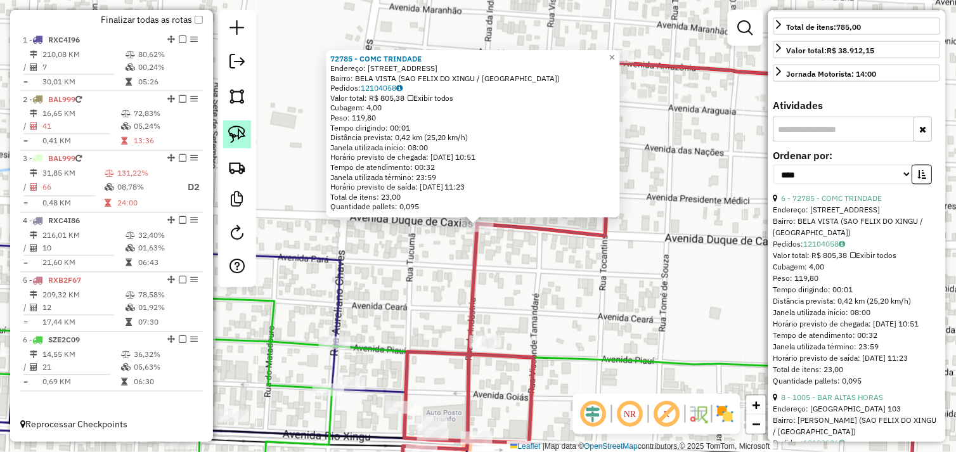
click at [241, 135] on img at bounding box center [237, 135] width 18 height 18
drag, startPoint x: 459, startPoint y: 237, endPoint x: 433, endPoint y: 226, distance: 28.2
click at [453, 214] on div "72785 - COMC TRINDADE Endereço: AV DUQUE DE CAXIAS 1538 Bairro: BELA VISTA (SAO…" at bounding box center [478, 226] width 956 height 452
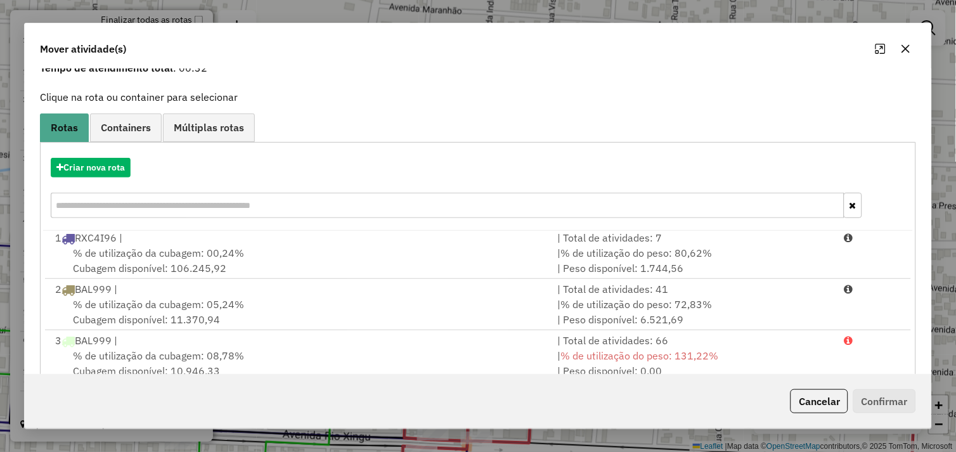
scroll to position [192, 0]
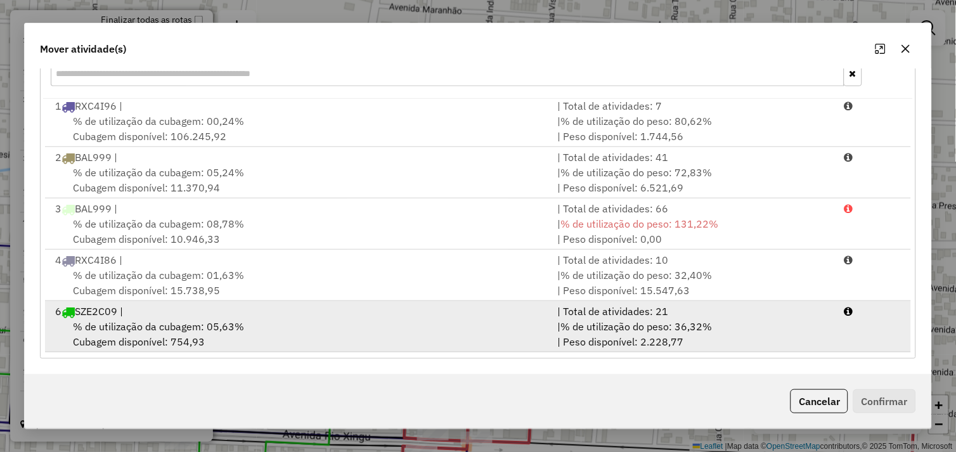
drag, startPoint x: 327, startPoint y: 326, endPoint x: 352, endPoint y: 328, distance: 24.8
click at [331, 326] on div "% de utilização da cubagem: 05,63% Cubagem disponível: 754,93" at bounding box center [299, 334] width 503 height 30
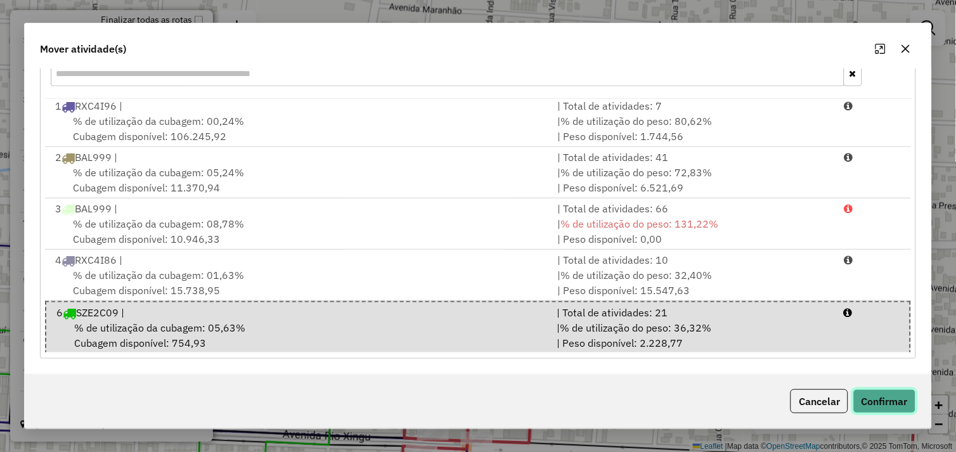
click at [871, 403] on button "Confirmar" at bounding box center [885, 401] width 63 height 24
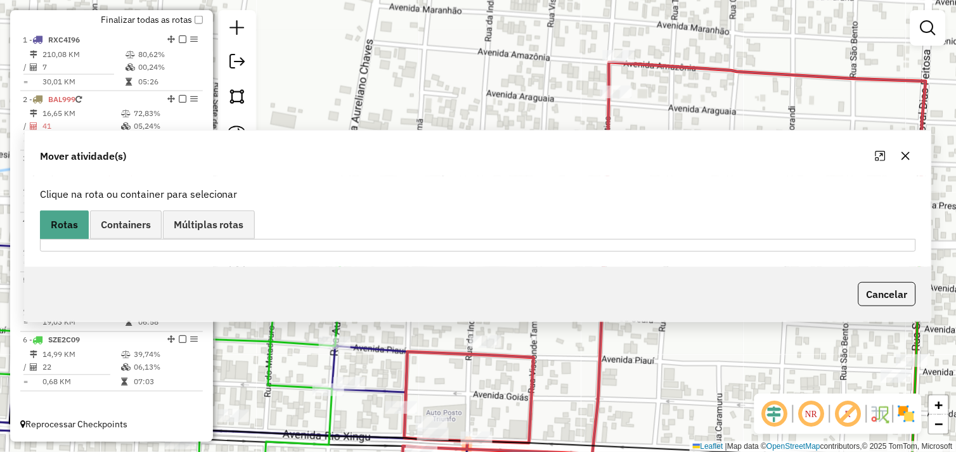
scroll to position [0, 0]
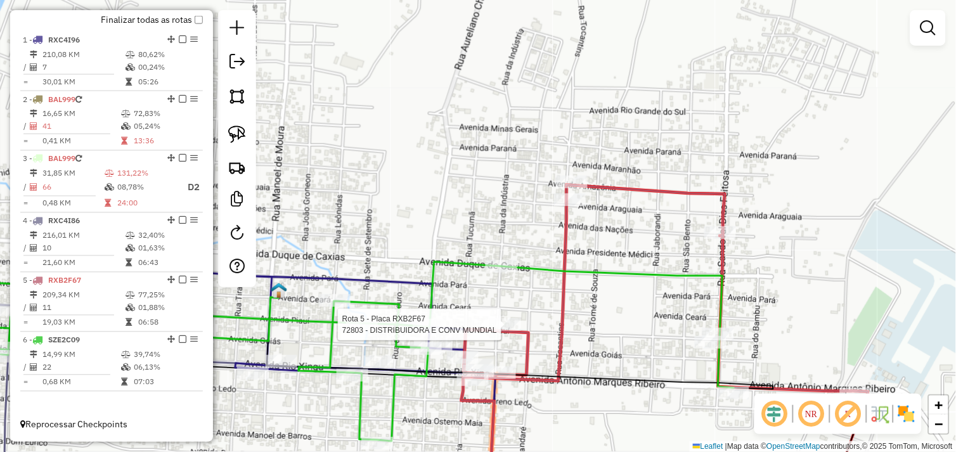
select select "*********"
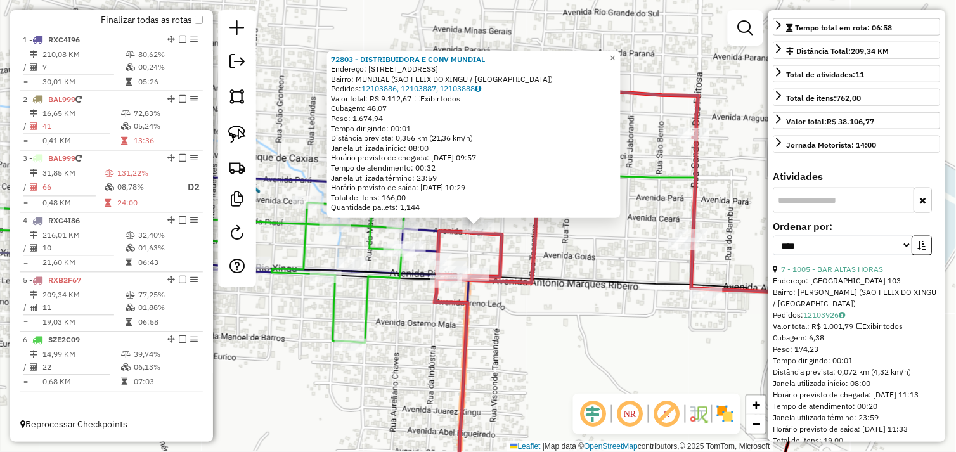
scroll to position [282, 0]
click at [845, 274] on link "7 - 1005 - BAR ALTAS HORAS" at bounding box center [833, 269] width 102 height 10
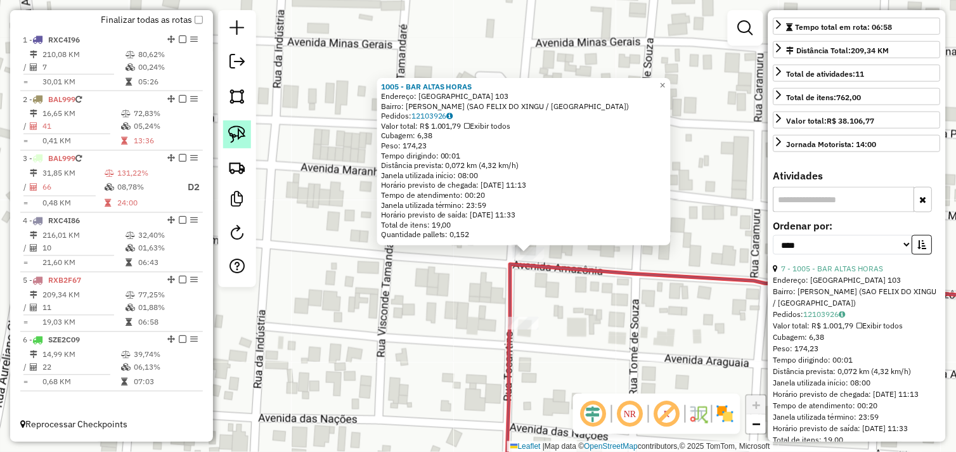
click at [246, 137] on link at bounding box center [237, 135] width 28 height 28
drag, startPoint x: 500, startPoint y: 259, endPoint x: 509, endPoint y: 245, distance: 16.9
click at [509, 245] on div "Rota 5 - Placa RXB2F67 1005 - BAR ALTAS HORAS 1005 - BAR ALTAS HORAS Endereço: …" at bounding box center [478, 226] width 956 height 452
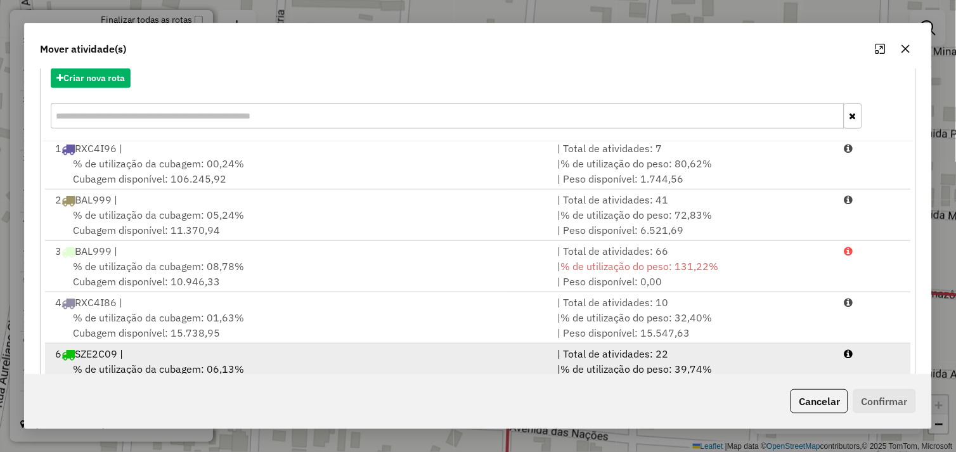
scroll to position [192, 0]
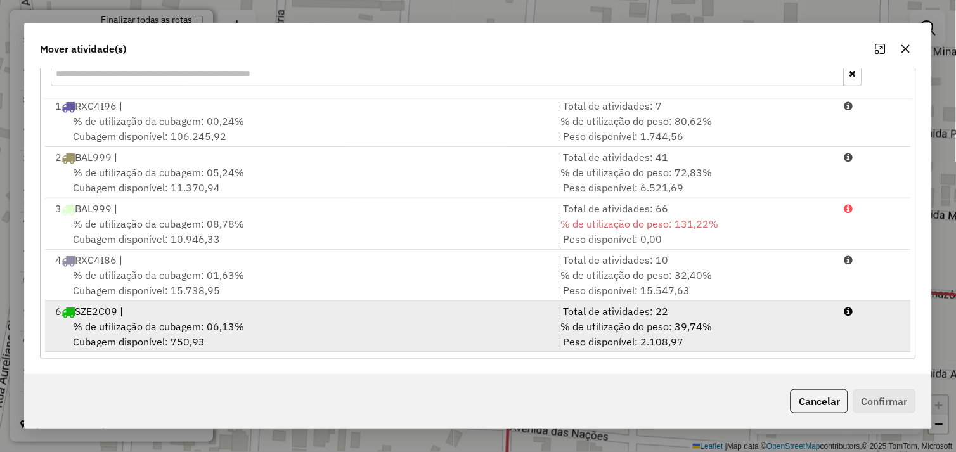
drag, startPoint x: 310, startPoint y: 325, endPoint x: 379, endPoint y: 330, distance: 70.0
click at [313, 325] on div "% de utilização da cubagem: 06,13% Cubagem disponível: 750,93" at bounding box center [299, 334] width 503 height 30
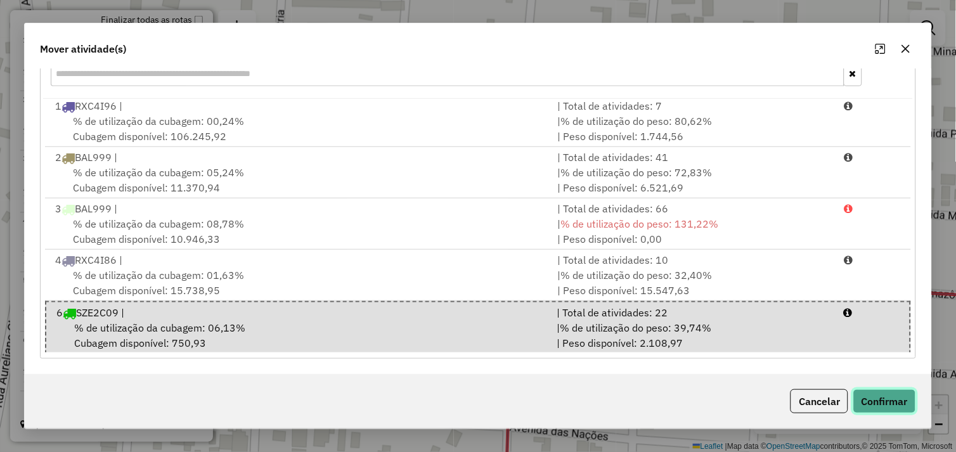
click at [882, 398] on button "Confirmar" at bounding box center [885, 401] width 63 height 24
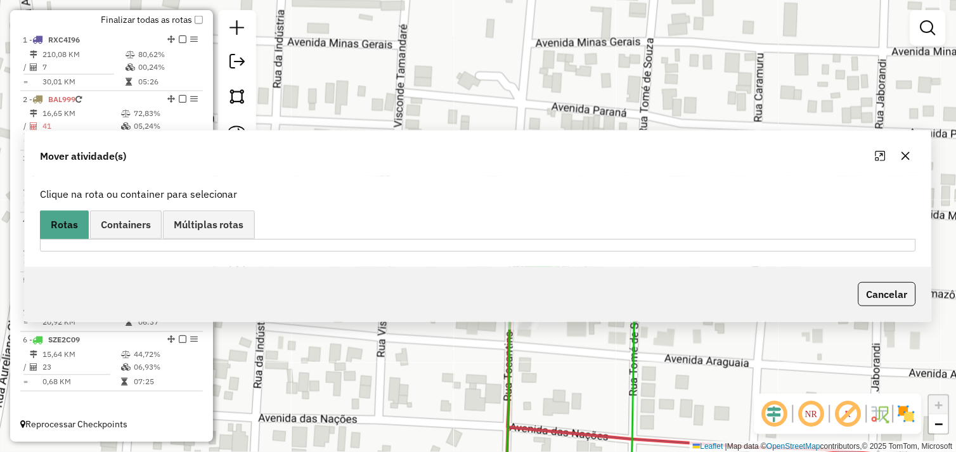
scroll to position [0, 0]
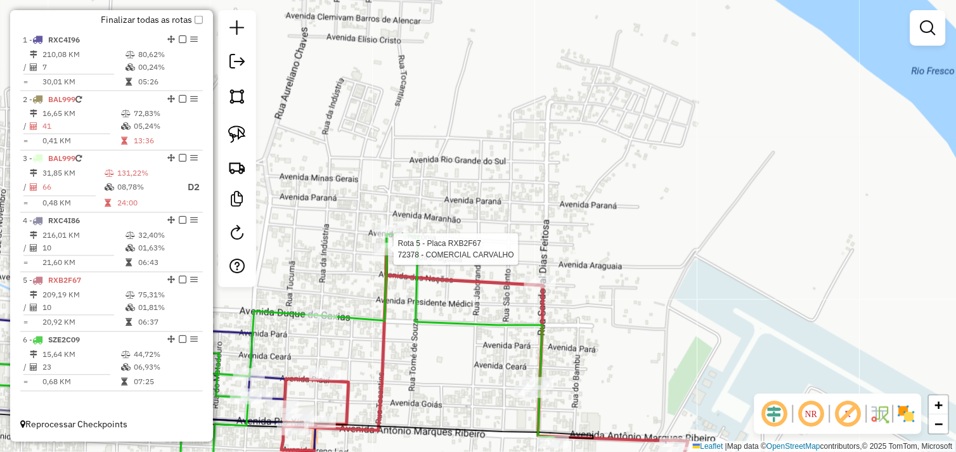
select select "*********"
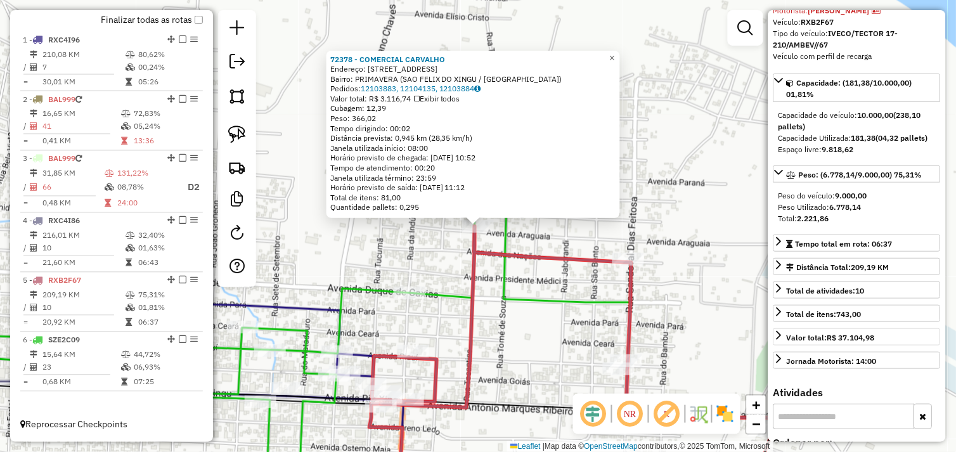
scroll to position [282, 0]
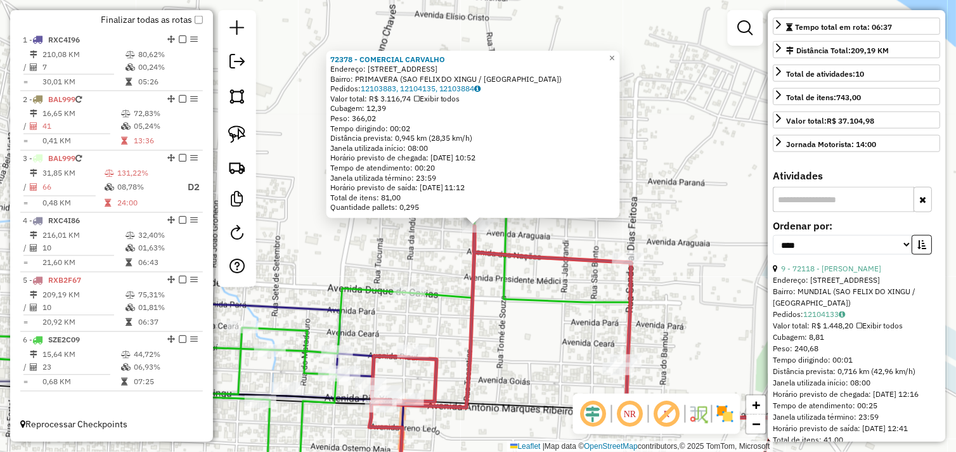
drag, startPoint x: 535, startPoint y: 314, endPoint x: 530, endPoint y: 327, distance: 13.9
click at [535, 314] on div "72378 - COMERCIAL CARVALHO Endereço: AV ARAGUAIA 2213 Bairro: PRIMAVERA (SAO FE…" at bounding box center [478, 226] width 956 height 452
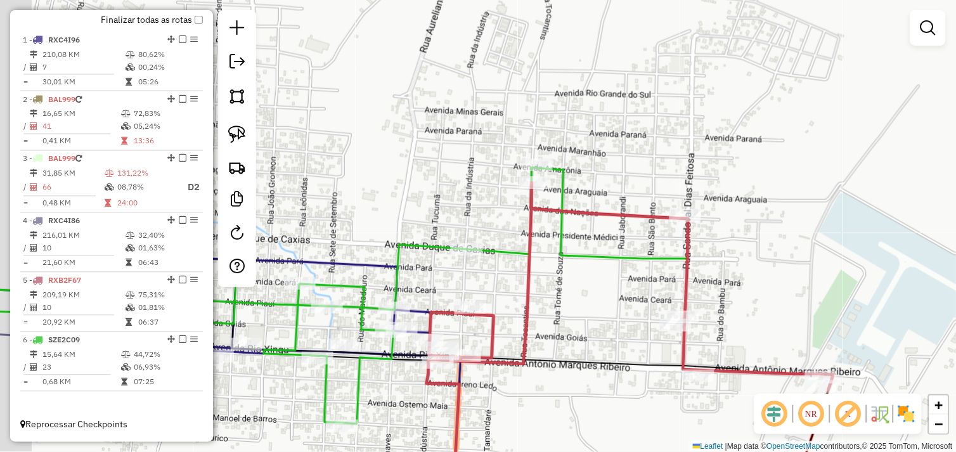
drag, startPoint x: 545, startPoint y: 321, endPoint x: 591, endPoint y: 264, distance: 72.7
click at [590, 264] on div "Janela de atendimento Grade de atendimento Capacidade Transportadoras Veículos …" at bounding box center [478, 226] width 956 height 452
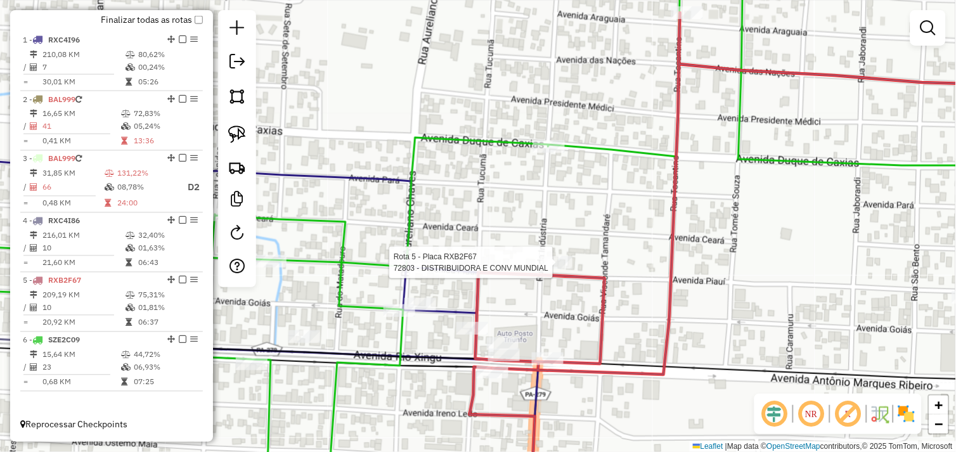
select select "*********"
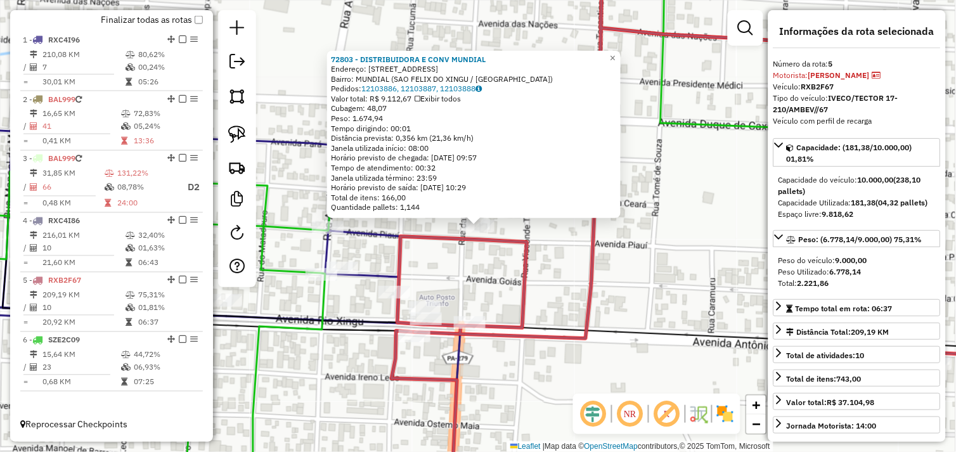
drag, startPoint x: 465, startPoint y: 273, endPoint x: 422, endPoint y: 287, distance: 44.7
click at [466, 273] on div "72803 - DISTRIBUIDORA E CONV MUNDIAL Endereço: Avenida Piaui 2085 Bairro: MUNDI…" at bounding box center [478, 226] width 956 height 452
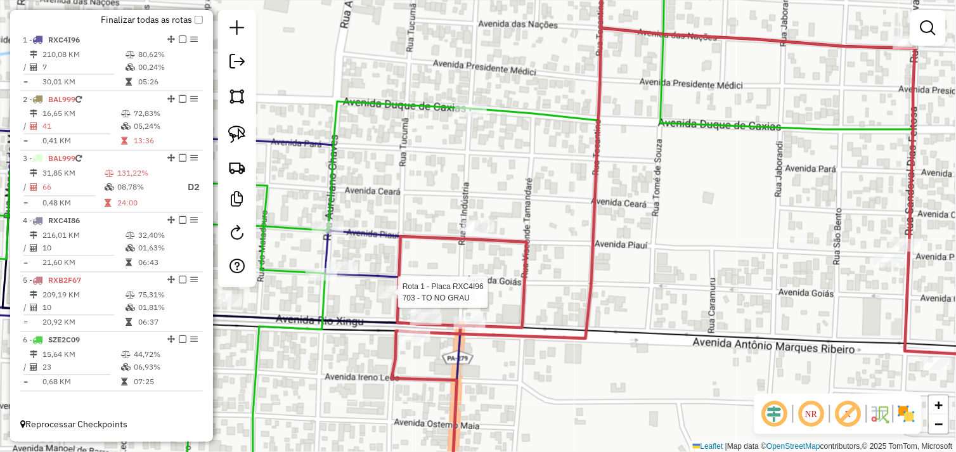
select select "*********"
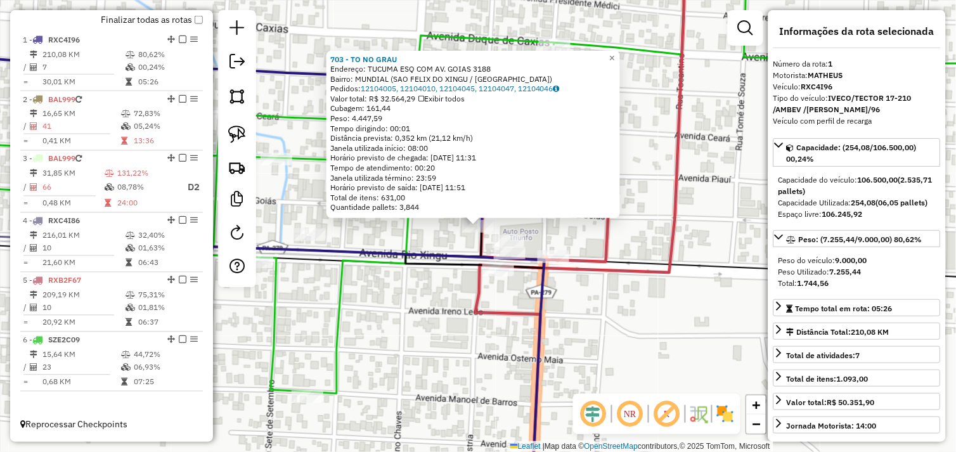
click at [568, 235] on div "Rota 5 - Placa RXB2F67 759 - BR MANIA 703 - TO NO GRAU Endereço: TUCUMA ESQ COM…" at bounding box center [478, 226] width 956 height 452
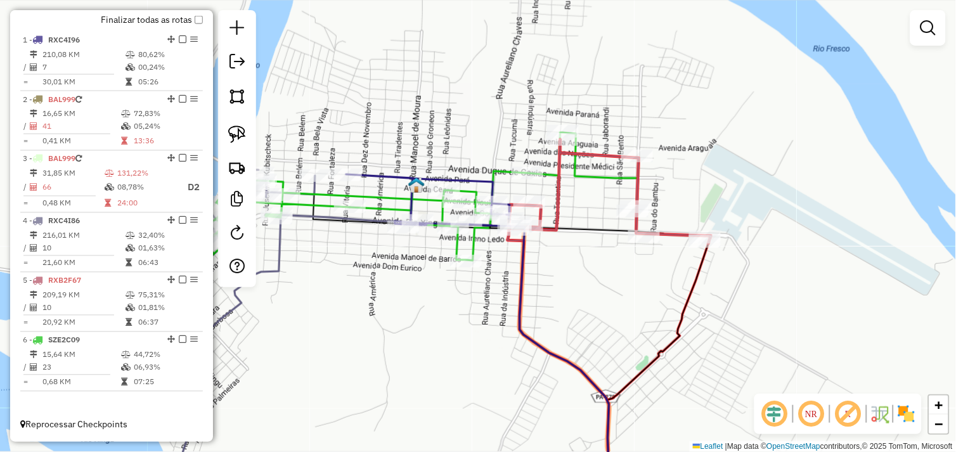
drag, startPoint x: 400, startPoint y: 293, endPoint x: 542, endPoint y: 256, distance: 146.8
click at [543, 256] on div "Janela de atendimento Grade de atendimento Capacidade Transportadoras Veículos …" at bounding box center [478, 226] width 956 height 452
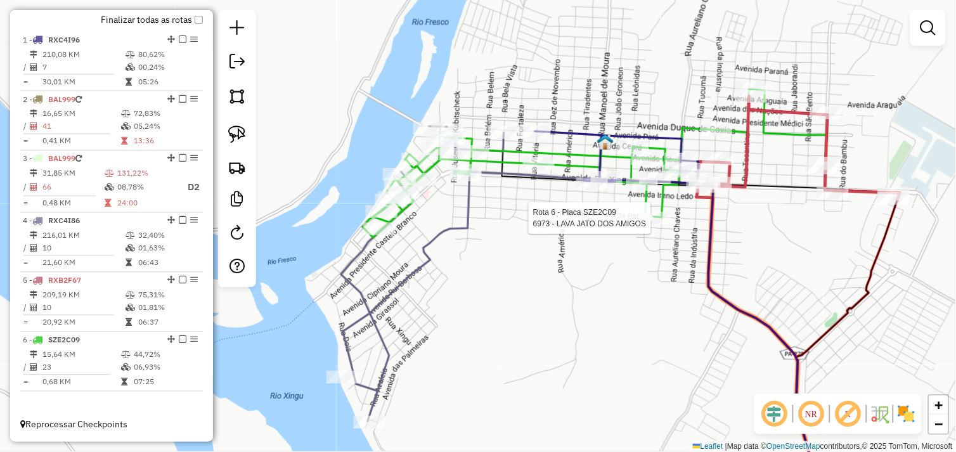
select select "*********"
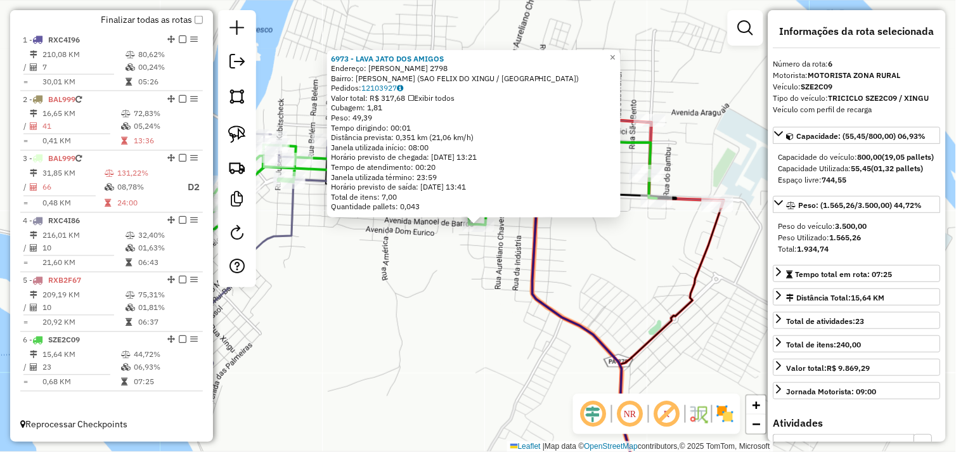
click at [497, 290] on div "6973 - LAVA JATO DOS AMIGOS Endereço: MANOEL DE BARROS 2798 Bairro: ALECRIM (SA…" at bounding box center [478, 226] width 956 height 452
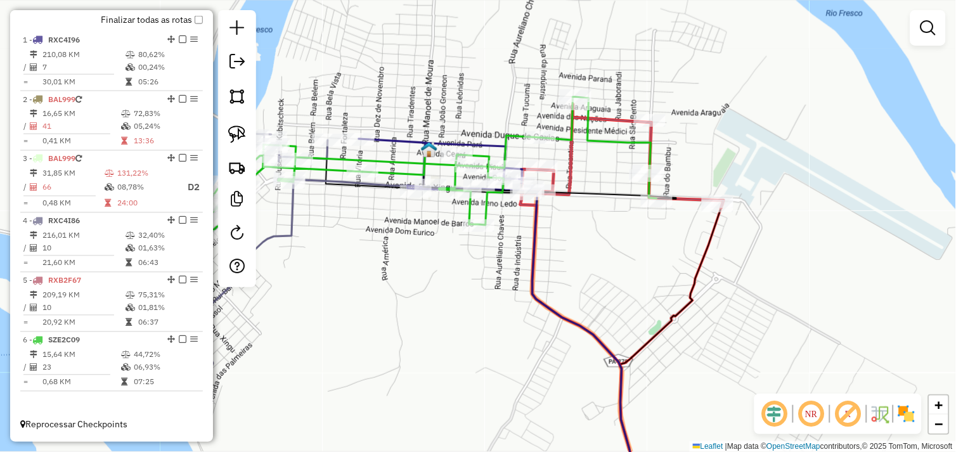
drag, startPoint x: 448, startPoint y: 301, endPoint x: 506, endPoint y: 240, distance: 84.3
click at [502, 254] on div "Janela de atendimento Grade de atendimento Capacidade Transportadoras Veículos …" at bounding box center [478, 226] width 956 height 452
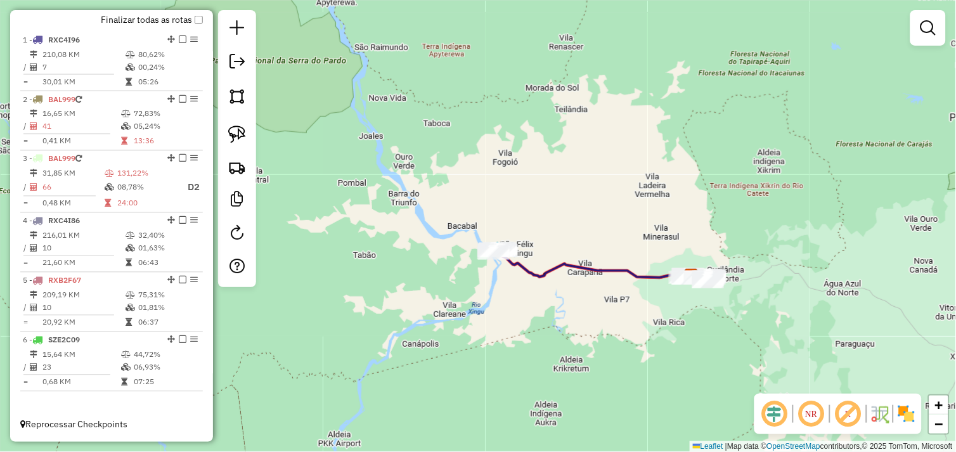
drag, startPoint x: 585, startPoint y: 332, endPoint x: 541, endPoint y: 332, distance: 44.4
click at [534, 335] on div "Janela de atendimento Grade de atendimento Capacidade Transportadoras Veículos …" at bounding box center [478, 226] width 956 height 452
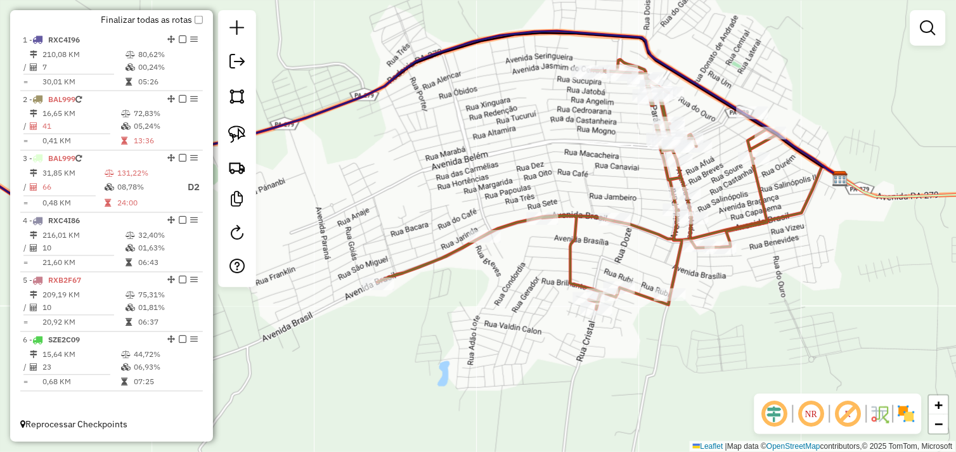
drag, startPoint x: 708, startPoint y: 299, endPoint x: 591, endPoint y: 315, distance: 118.5
click at [588, 319] on div "Janela de atendimento Grade de atendimento Capacidade Transportadoras Veículos …" at bounding box center [478, 226] width 956 height 452
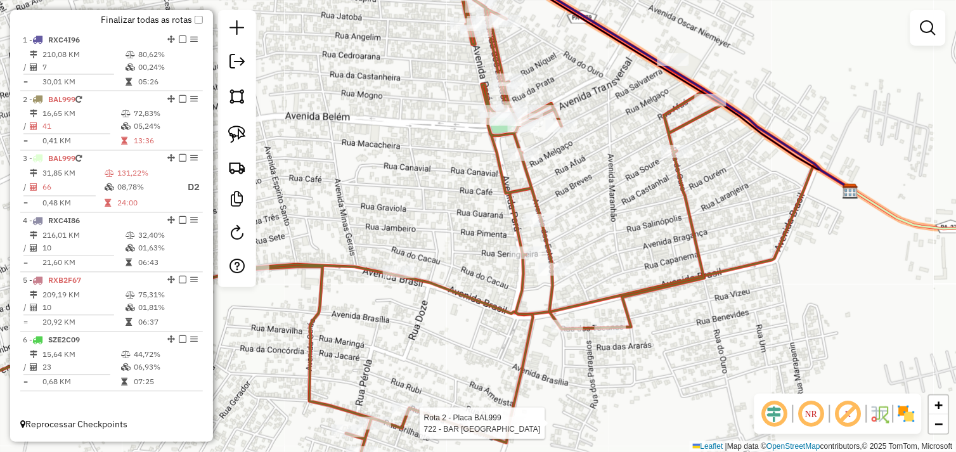
drag, startPoint x: 578, startPoint y: 207, endPoint x: 622, endPoint y: 241, distance: 55.2
click at [613, 254] on div "Rota 2 - Placa BAL999 722 - BAR SANTA FE Janela de atendimento Grade de atendim…" at bounding box center [478, 226] width 956 height 452
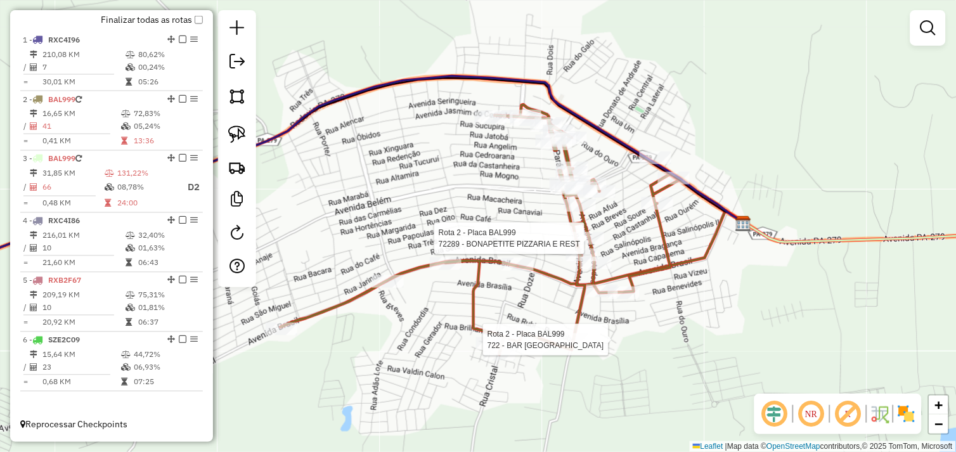
select select "*********"
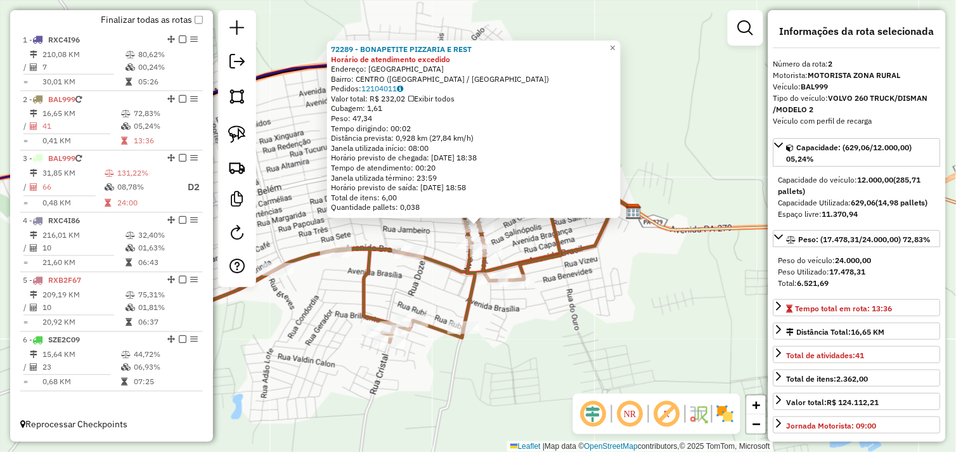
click at [565, 290] on div "72289 - BONAPETITE PIZZARIA E REST Horário de atendimento excedido Endereço: AV…" at bounding box center [478, 226] width 956 height 452
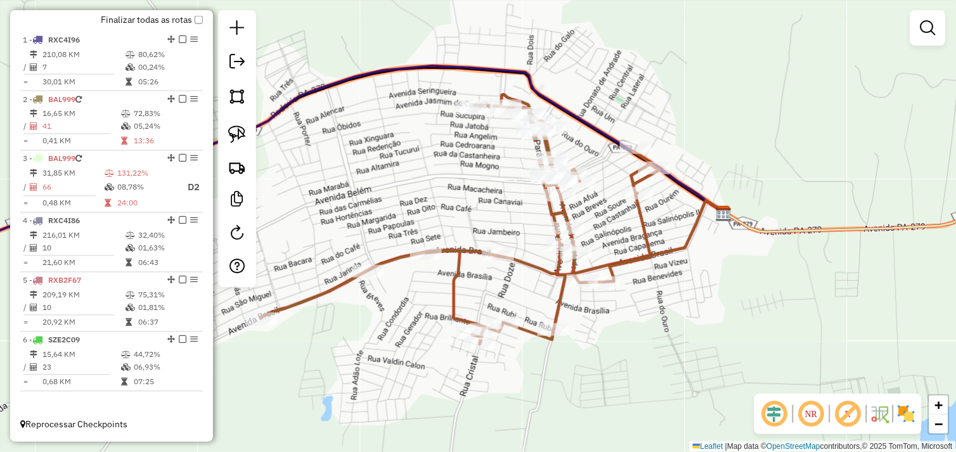
drag, startPoint x: 537, startPoint y: 232, endPoint x: 600, endPoint y: 232, distance: 62.8
click at [600, 232] on div "Janela de atendimento Grade de atendimento Capacidade Transportadoras Veículos …" at bounding box center [478, 226] width 956 height 452
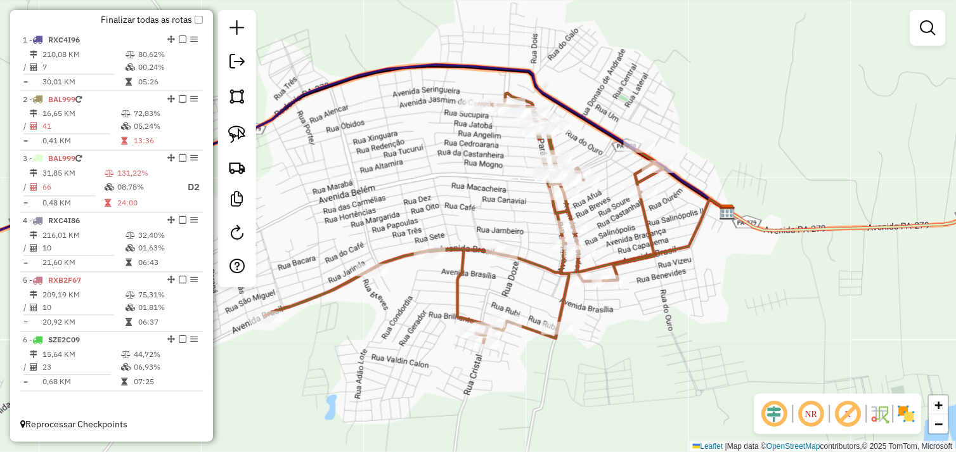
drag, startPoint x: 455, startPoint y: 225, endPoint x: 478, endPoint y: 219, distance: 23.5
click at [478, 219] on div "Janela de atendimento Grade de atendimento Capacidade Transportadoras Veículos …" at bounding box center [478, 226] width 956 height 452
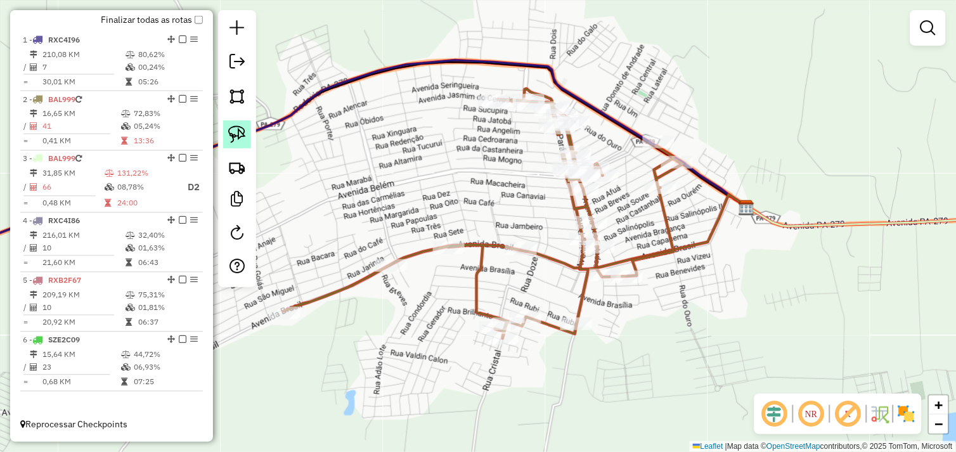
click at [242, 131] on img at bounding box center [237, 135] width 18 height 18
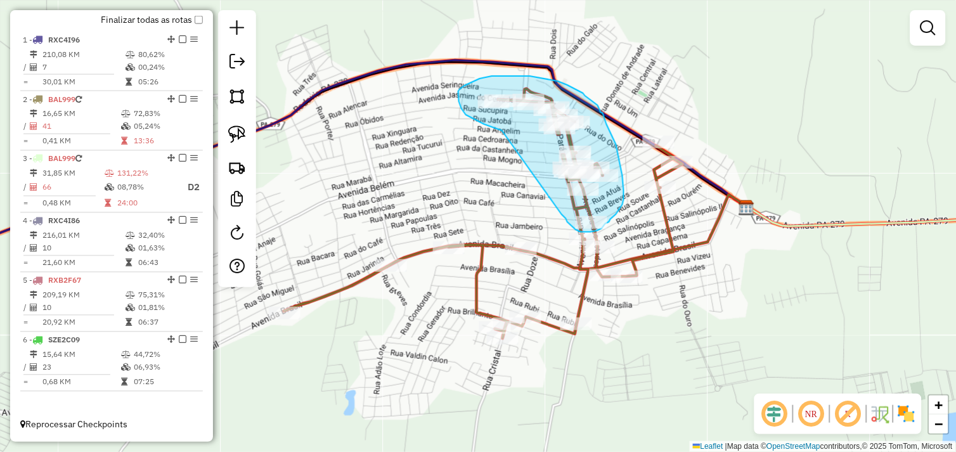
drag, startPoint x: 502, startPoint y: 131, endPoint x: 562, endPoint y: 214, distance: 102.8
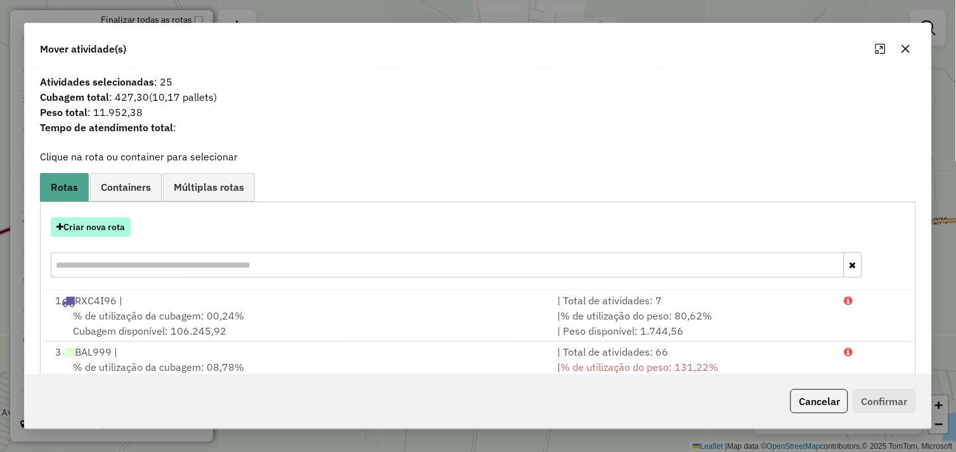
click at [99, 228] on button "Criar nova rota" at bounding box center [91, 228] width 80 height 20
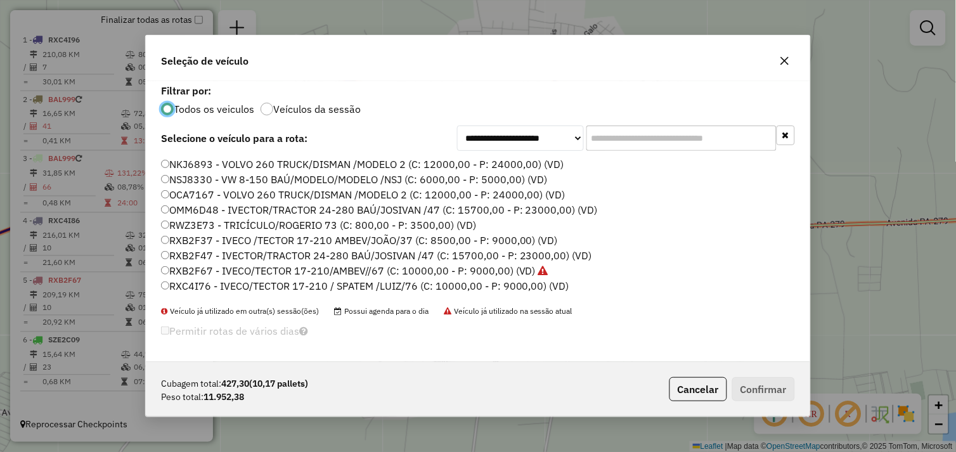
scroll to position [180, 0]
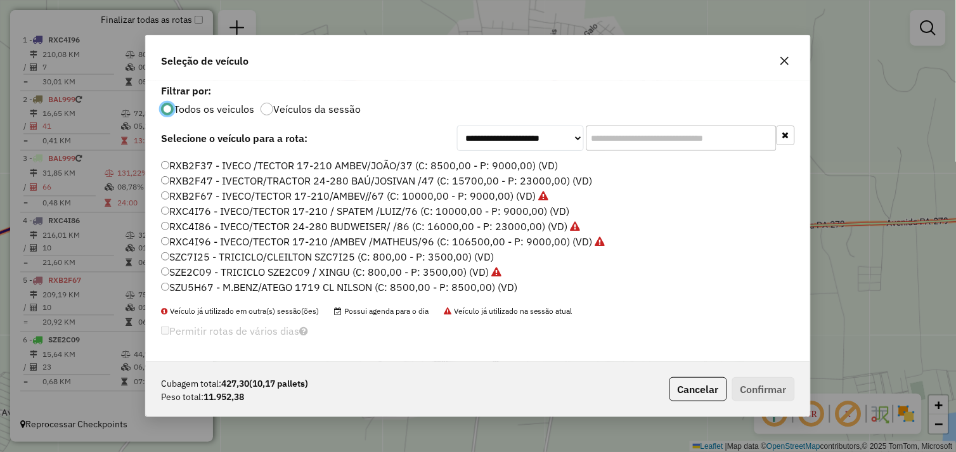
click at [170, 166] on label "RXB2F37 - IVECO /TECTOR 17-210 AMBEV/JOÃO/37 (C: 8500,00 - P: 9000,00) (VD)" at bounding box center [359, 165] width 397 height 15
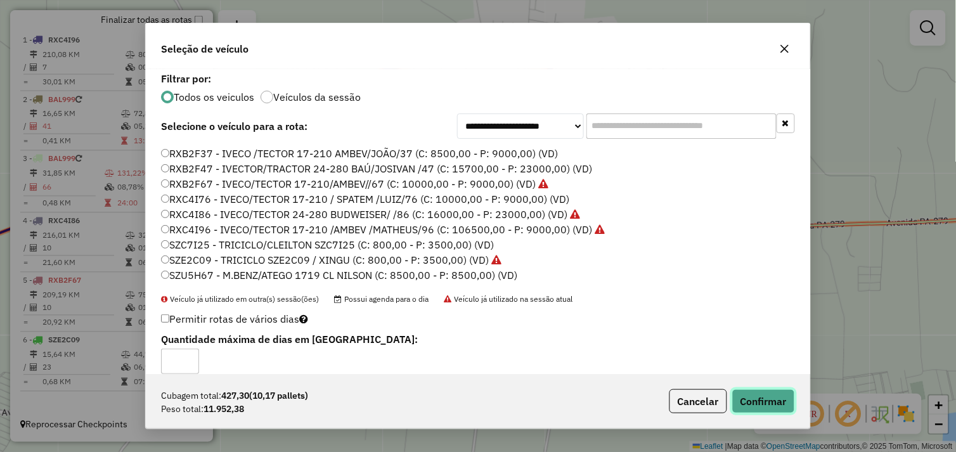
click at [754, 396] on button "Confirmar" at bounding box center [764, 401] width 63 height 24
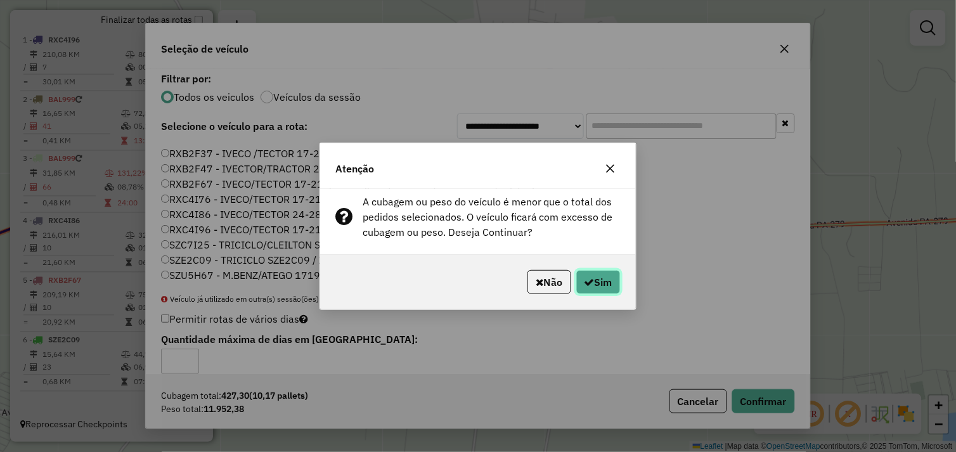
click at [605, 284] on button "Sim" at bounding box center [599, 282] width 44 height 24
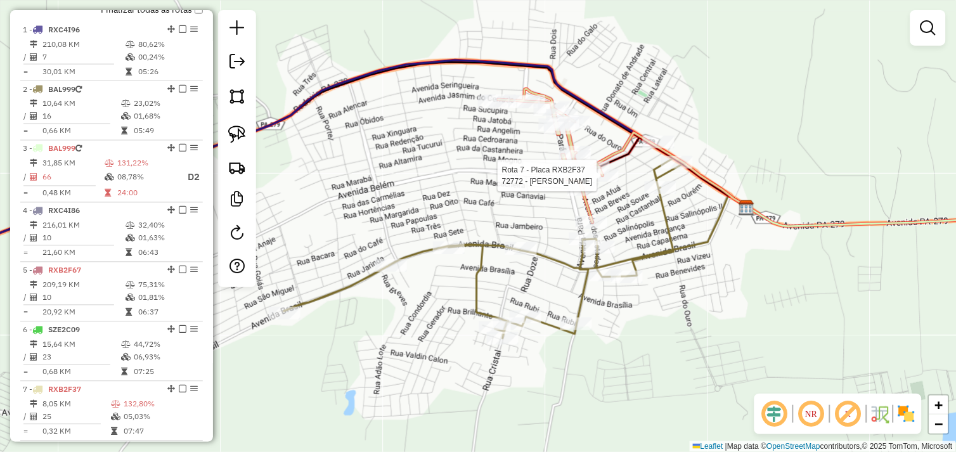
scroll to position [512, 0]
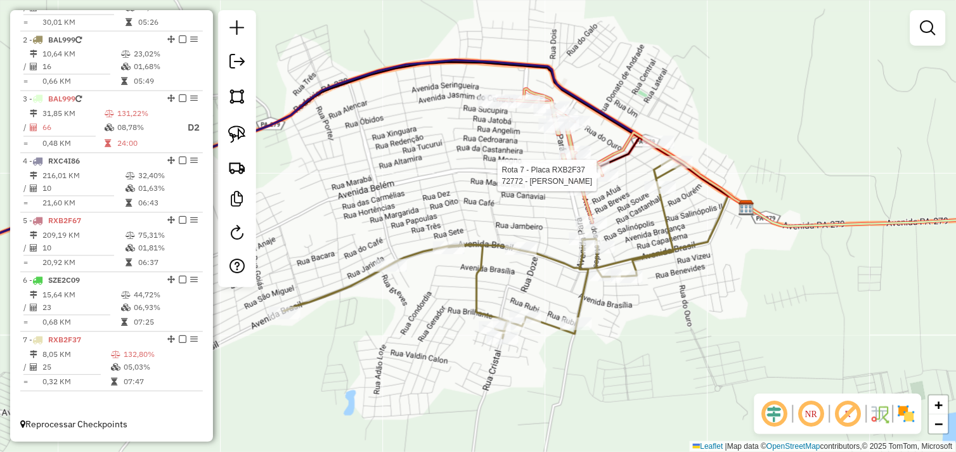
select select "*********"
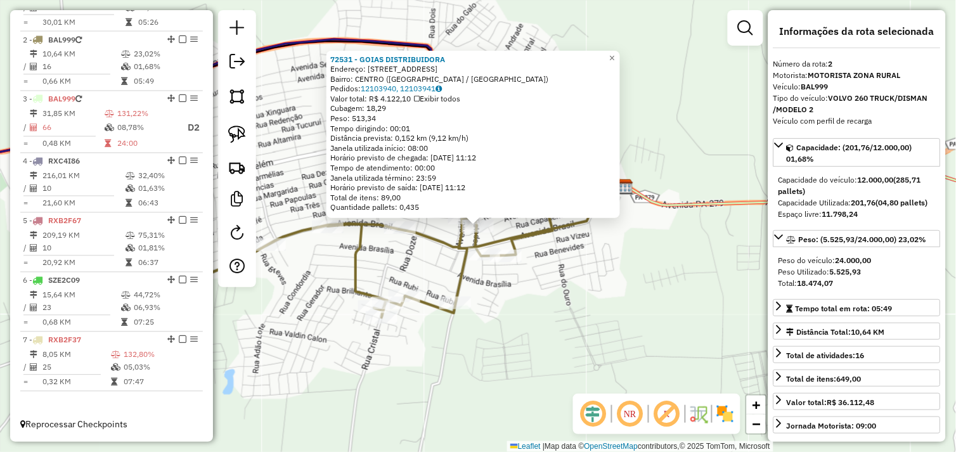
click at [523, 326] on div "72531 - GOIAS DISTRIBUIDORA Endereço: Avenida dos Estados 583 Bairro: CENTRO (T…" at bounding box center [478, 226] width 956 height 452
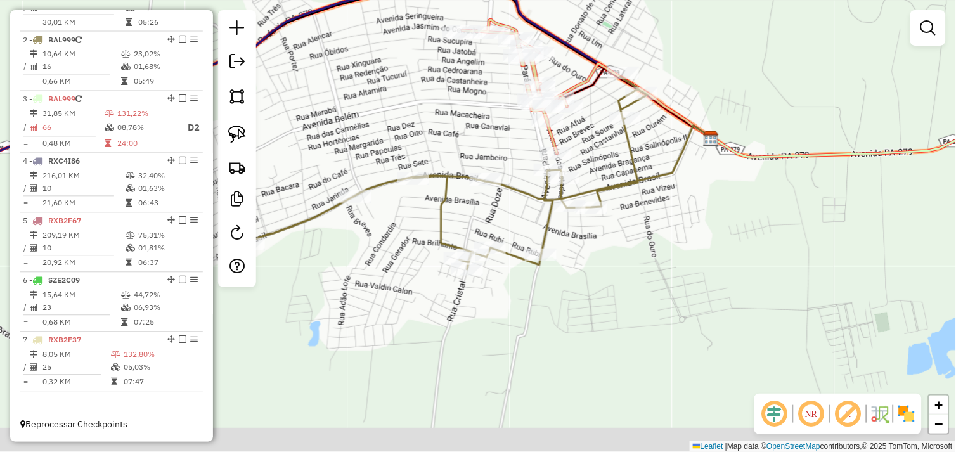
drag, startPoint x: 497, startPoint y: 344, endPoint x: 573, endPoint y: 304, distance: 85.7
click at [573, 304] on div "Janela de atendimento Grade de atendimento Capacidade Transportadoras Veículos …" at bounding box center [478, 226] width 956 height 452
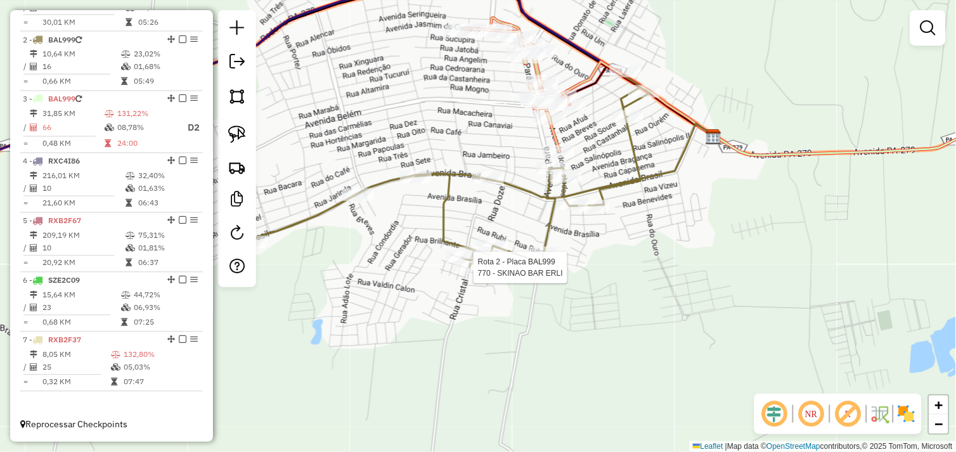
select select "*********"
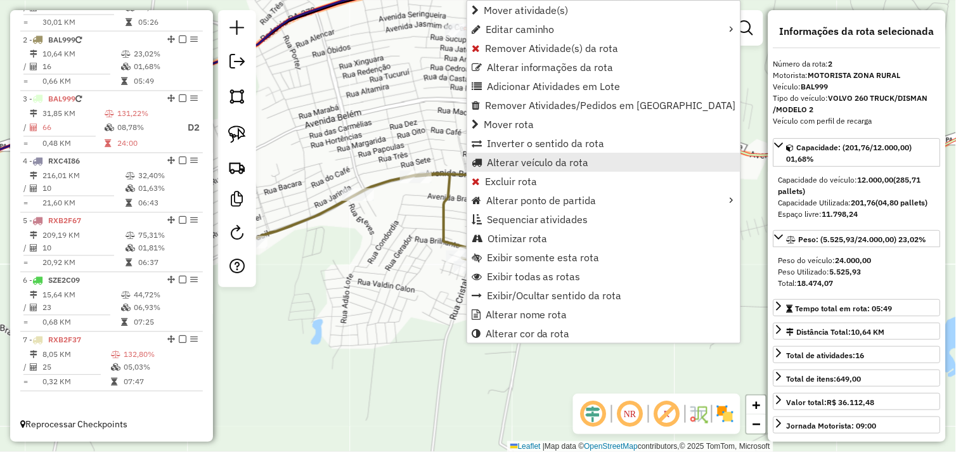
click at [509, 162] on span "Alterar veículo da rota" at bounding box center [538, 162] width 102 height 10
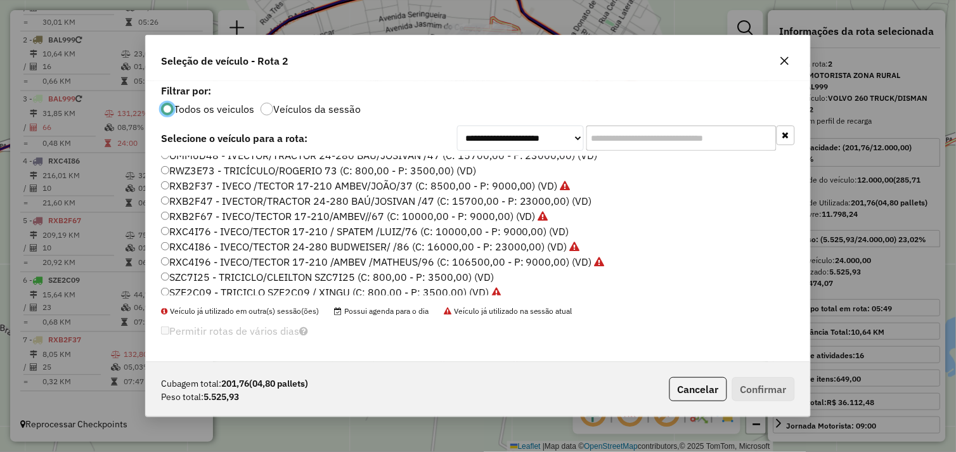
scroll to position [180, 0]
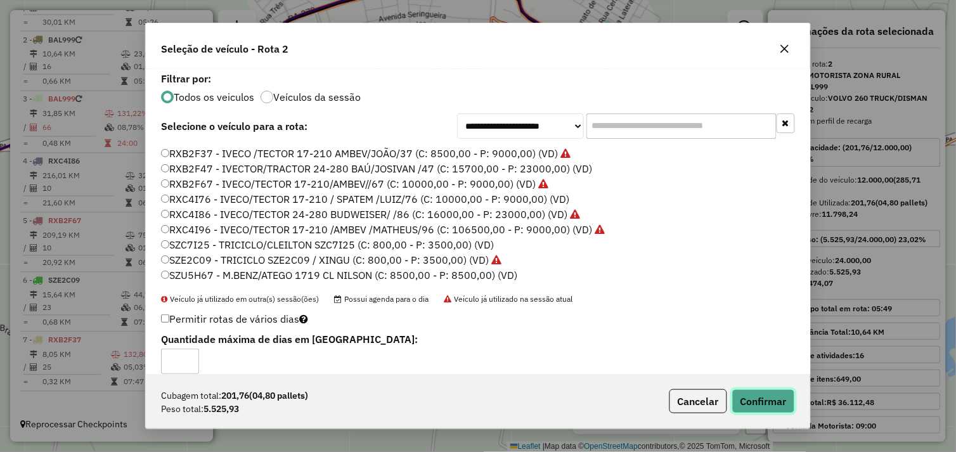
click at [757, 403] on button "Confirmar" at bounding box center [764, 401] width 63 height 24
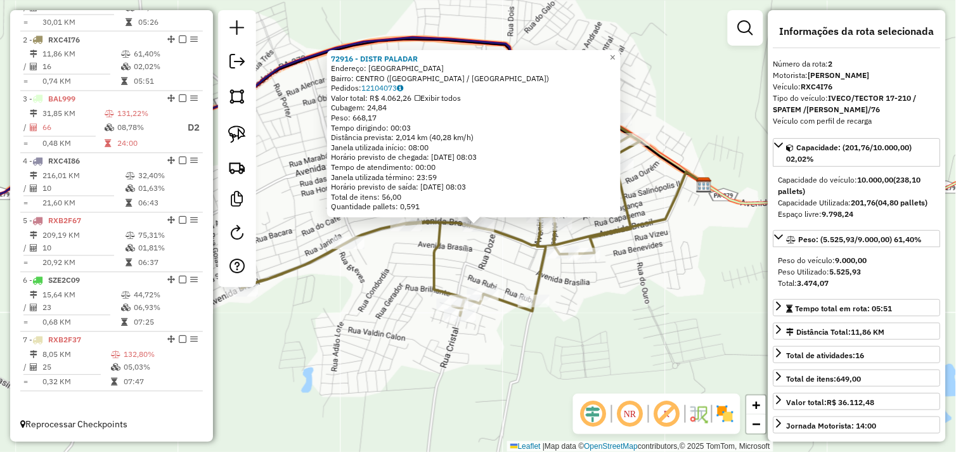
click at [581, 299] on div "72916 - DISTR PALADAR Endereço: AVENIDA CEARA SN Bairro: CENTRO (TUCUMA / PA) P…" at bounding box center [478, 226] width 956 height 452
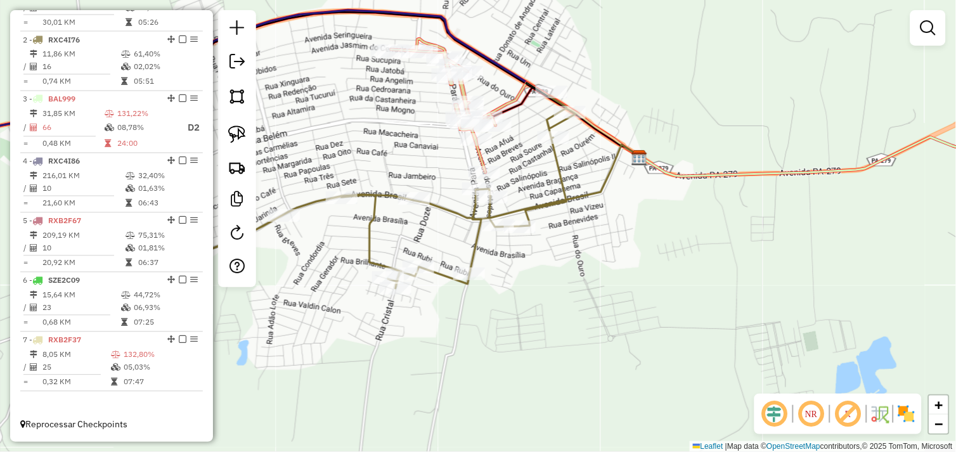
drag, startPoint x: 613, startPoint y: 336, endPoint x: 548, endPoint y: 294, distance: 77.6
click at [549, 308] on div "Janela de atendimento Grade de atendimento Capacidade Transportadoras Veículos …" at bounding box center [478, 226] width 956 height 452
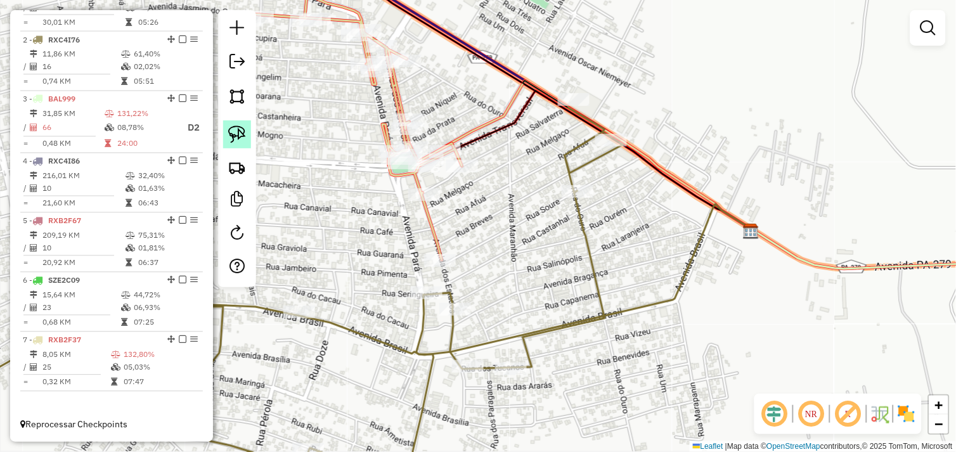
click at [238, 133] on img at bounding box center [237, 135] width 18 height 18
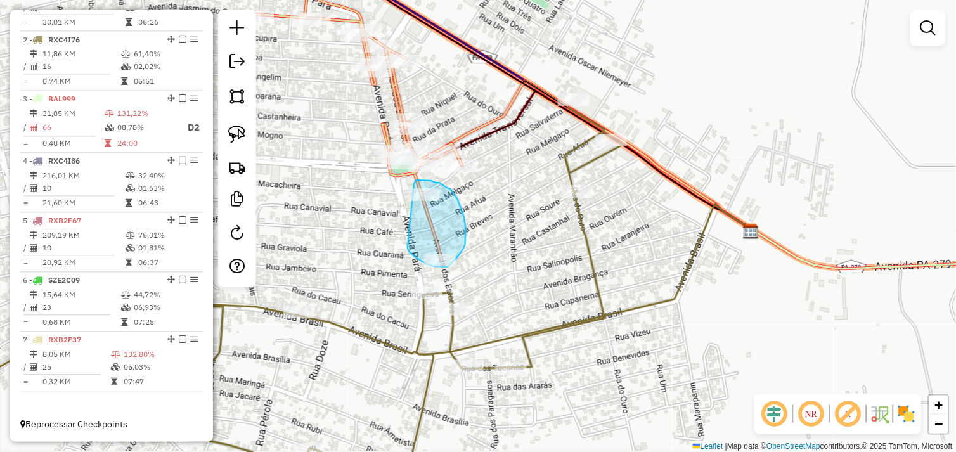
drag, startPoint x: 408, startPoint y: 248, endPoint x: 414, endPoint y: 185, distance: 63.7
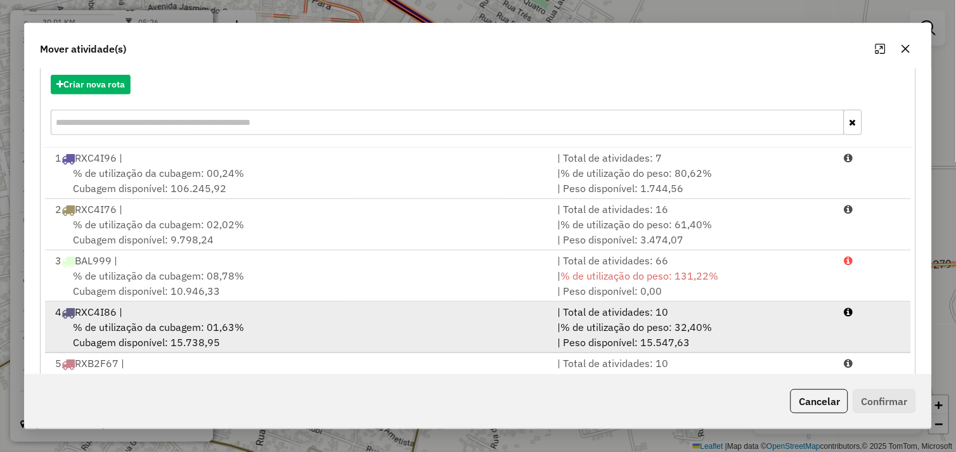
scroll to position [51, 0]
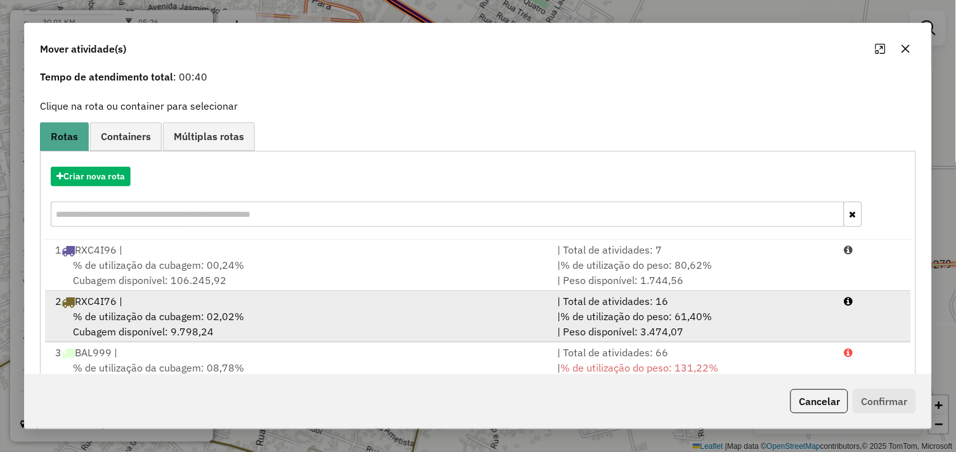
drag, startPoint x: 337, startPoint y: 311, endPoint x: 377, endPoint y: 315, distance: 40.8
click at [341, 311] on div "% de utilização da cubagem: 02,02% Cubagem disponível: 9.798,24" at bounding box center [299, 324] width 503 height 30
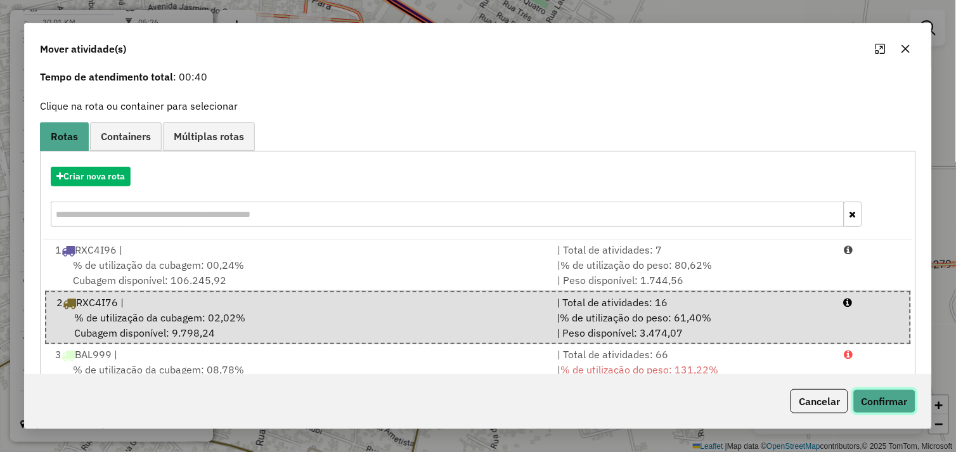
click at [875, 394] on button "Confirmar" at bounding box center [885, 401] width 63 height 24
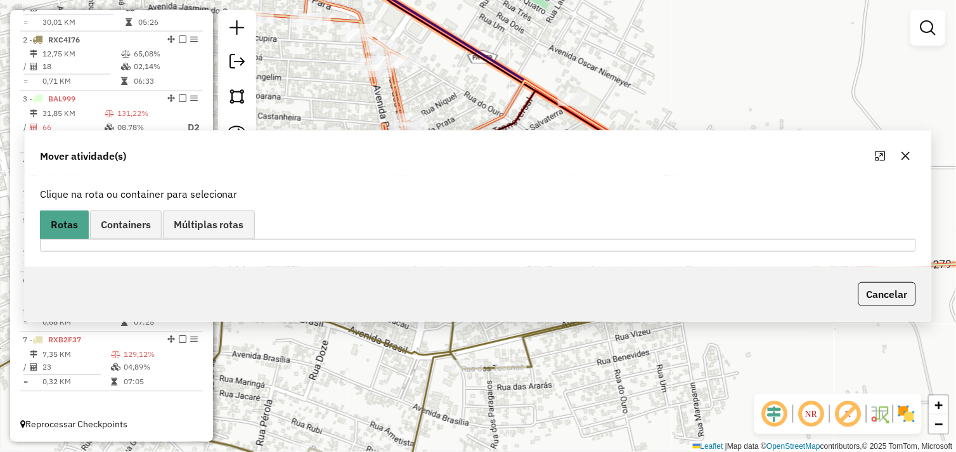
scroll to position [0, 0]
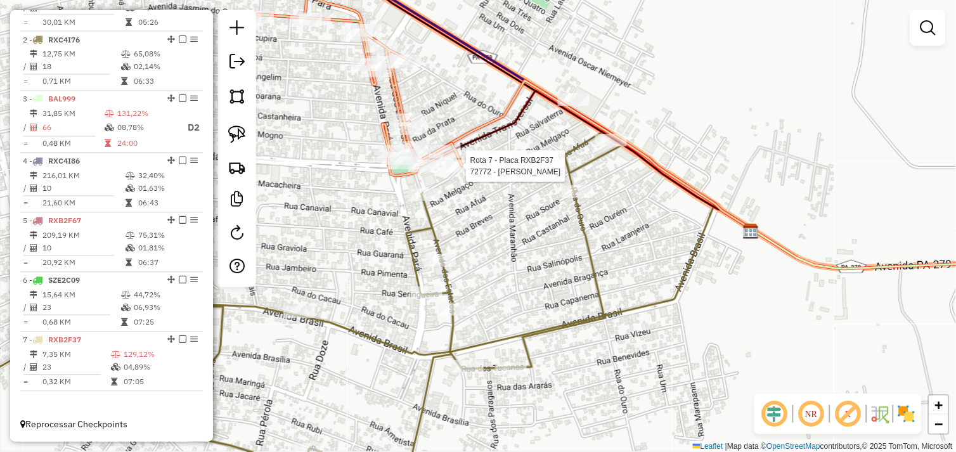
select select "*********"
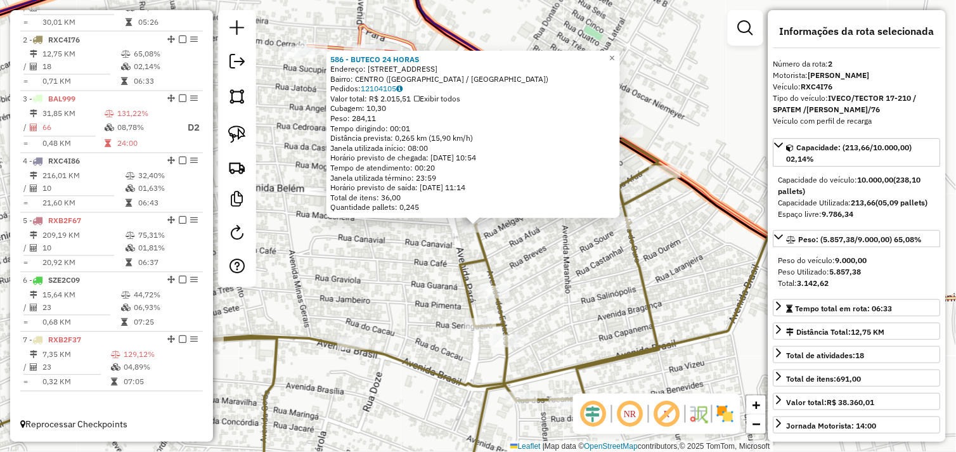
click at [529, 247] on div "586 - BUTECO 24 HORAS Endereço: AV DOS ESTADOS 1 Bairro: CENTRO (TUCUMA / PA) P…" at bounding box center [478, 226] width 956 height 452
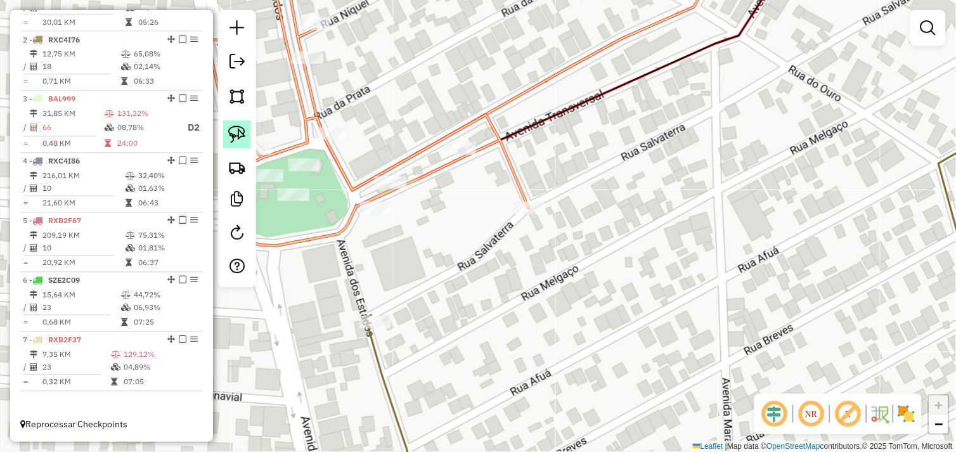
click at [233, 131] on img at bounding box center [237, 135] width 18 height 18
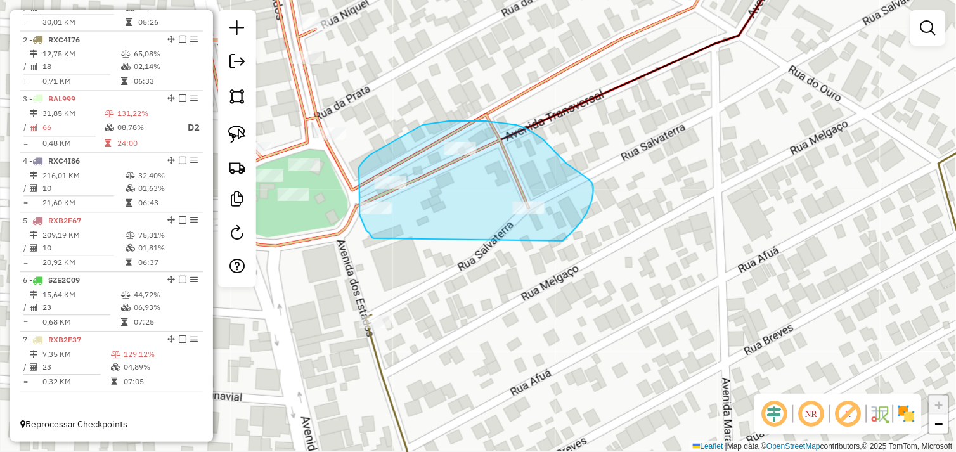
drag, startPoint x: 372, startPoint y: 238, endPoint x: 563, endPoint y: 241, distance: 190.9
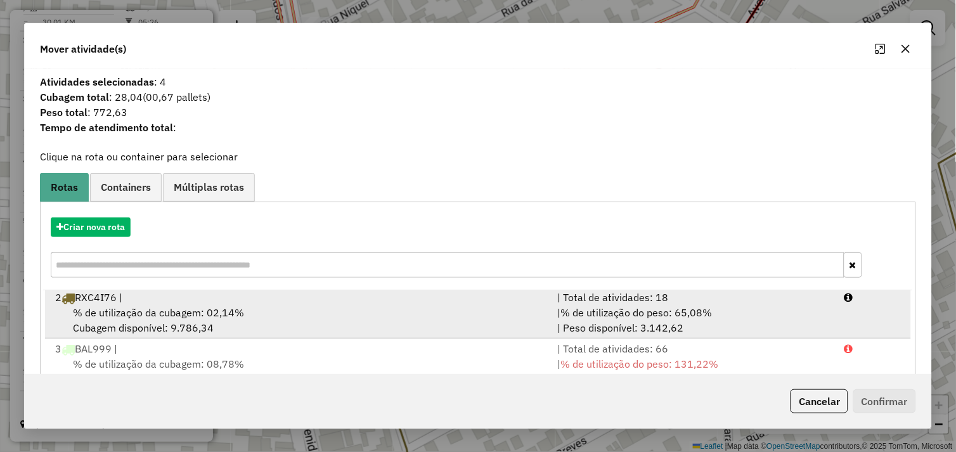
drag, startPoint x: 275, startPoint y: 319, endPoint x: 303, endPoint y: 318, distance: 27.9
click at [279, 318] on div "% de utilização da cubagem: 02,14% Cubagem disponível: 9.786,34" at bounding box center [299, 320] width 503 height 30
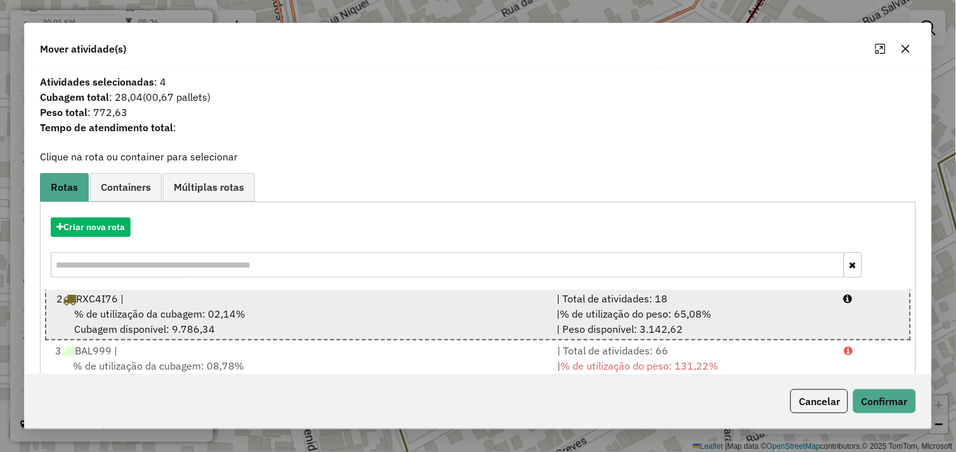
scroll to position [55, 0]
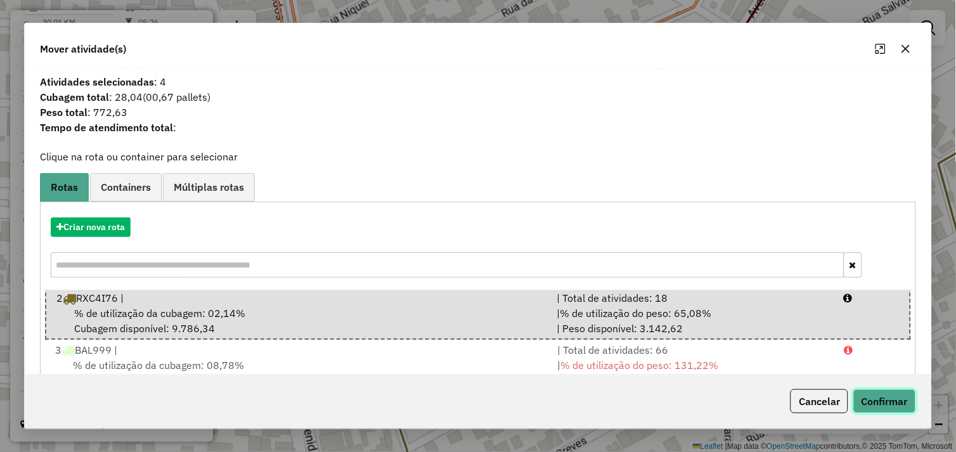
click at [882, 400] on button "Confirmar" at bounding box center [885, 401] width 63 height 24
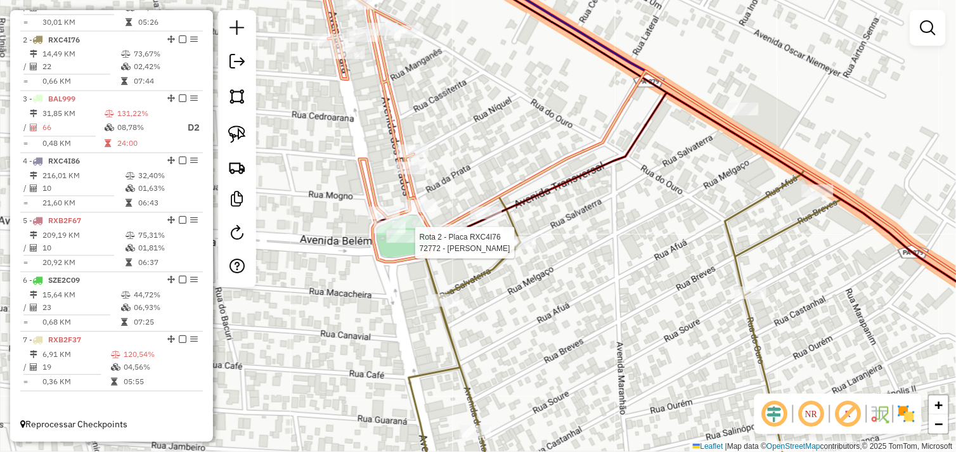
select select "*********"
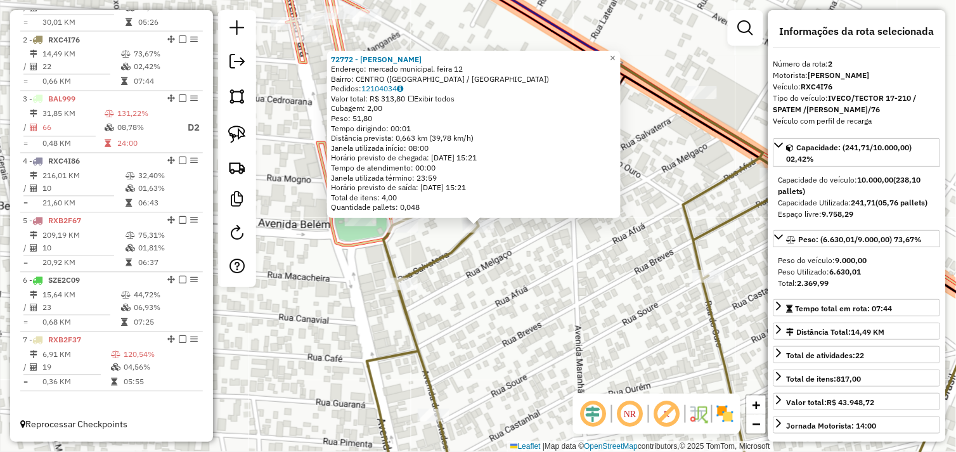
drag, startPoint x: 514, startPoint y: 275, endPoint x: 468, endPoint y: 262, distance: 47.4
click at [514, 274] on div "72772 - MARIA TRINDADE Endereço: mercado municipal. feira 12 Bairro: CENTRO (TU…" at bounding box center [478, 226] width 956 height 452
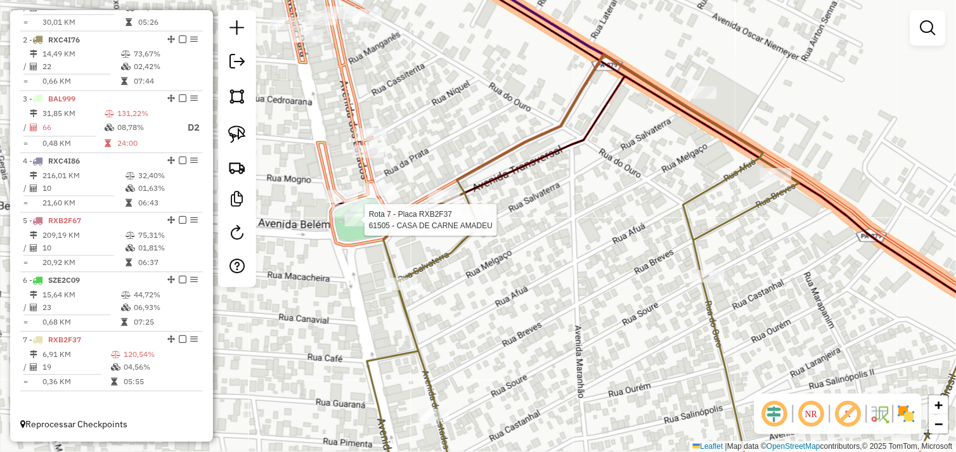
select select "*********"
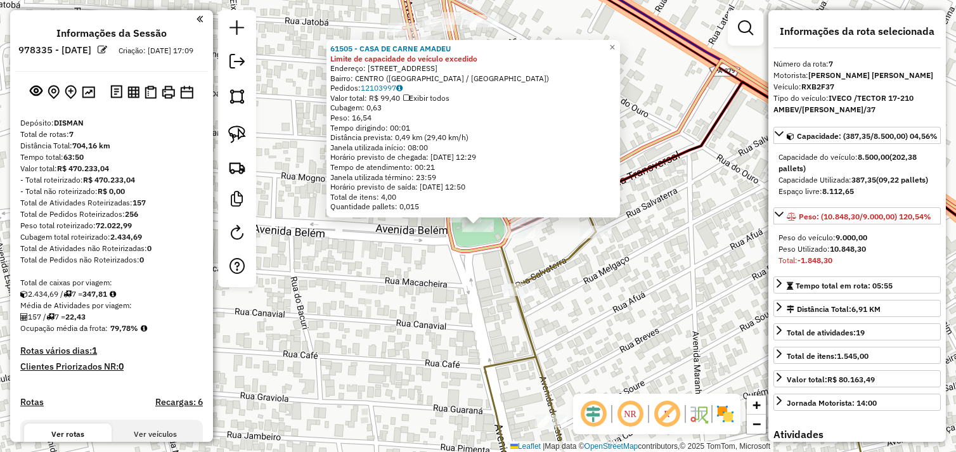
select select "*********"
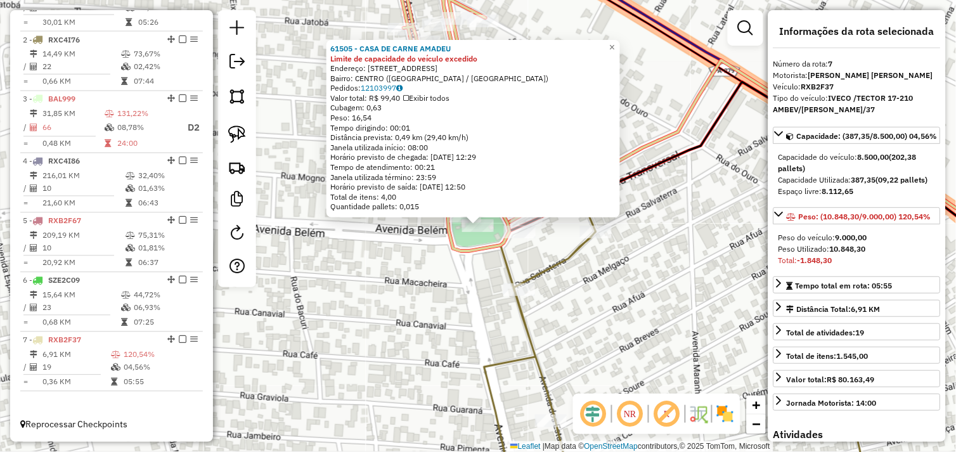
click at [381, 280] on div "61505 - CASA DE CARNE AMADEU Limite de capacidade do veículo excedido Endereço:…" at bounding box center [478, 226] width 956 height 452
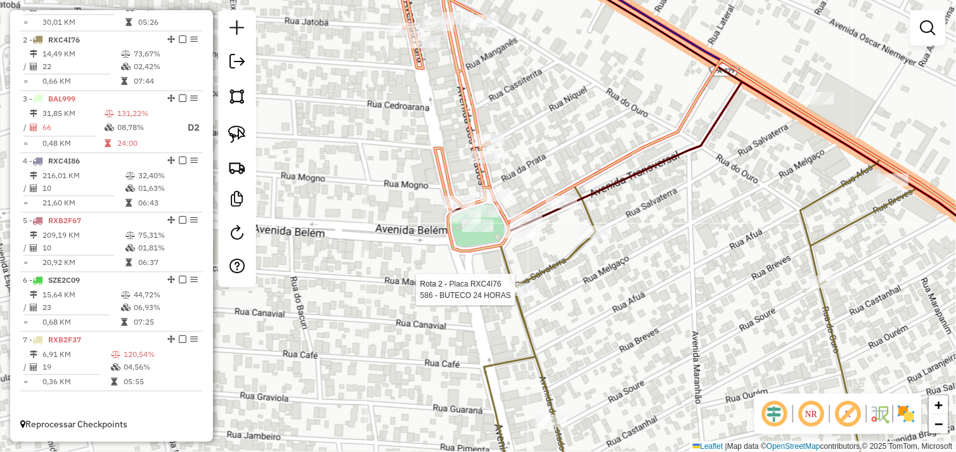
select select "*********"
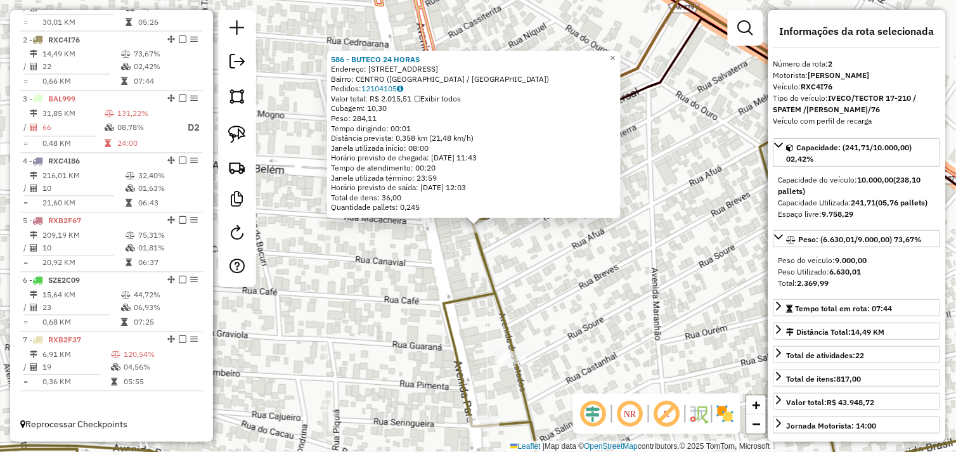
click at [549, 262] on div "586 - BUTECO 24 HORAS Endereço: [STREET_ADDRESS] Bairro: [GEOGRAPHIC_DATA] ([GE…" at bounding box center [478, 226] width 956 height 452
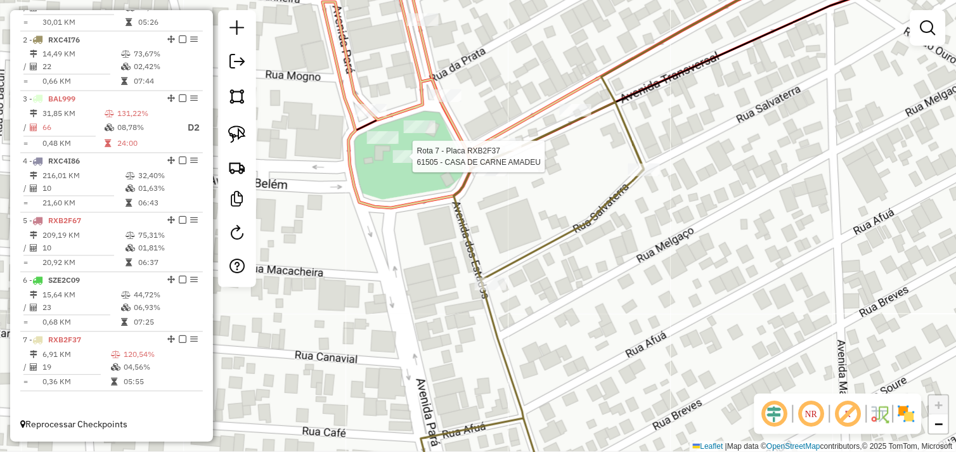
select select "*********"
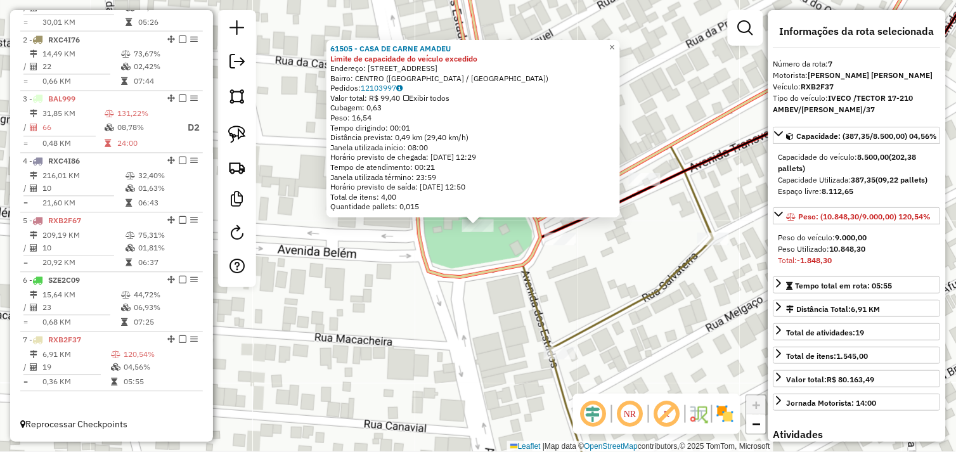
click at [432, 226] on div "61505 - CASA DE CARNE AMADEU Limite de capacidade do veículo excedido Endereço:…" at bounding box center [478, 226] width 956 height 452
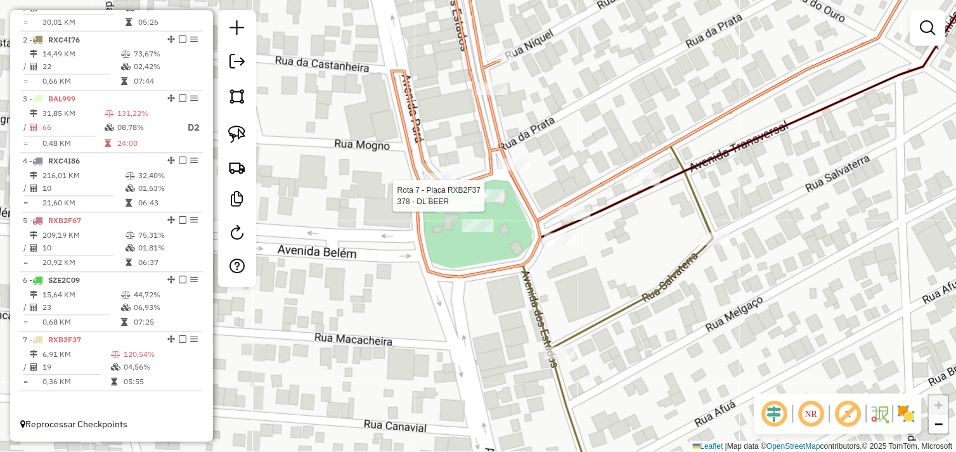
select select "*********"
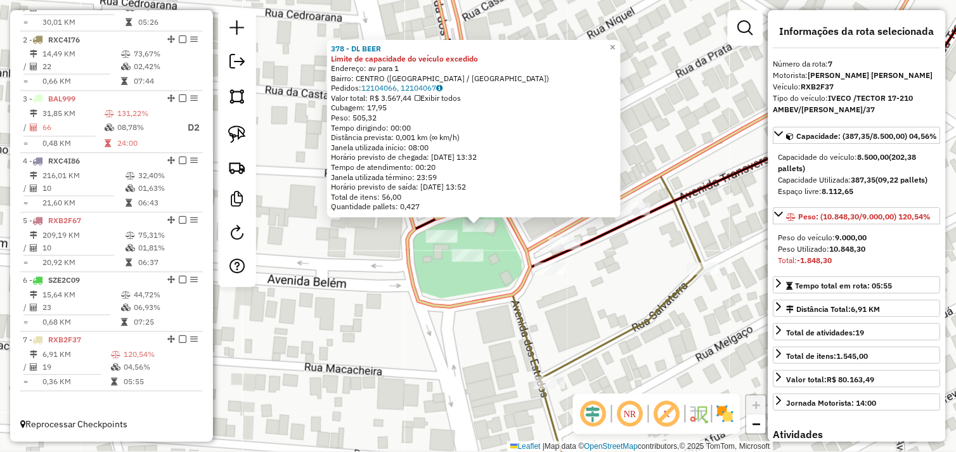
drag, startPoint x: 426, startPoint y: 264, endPoint x: 433, endPoint y: 244, distance: 21.1
click at [427, 263] on div "378 - DL BEER Limite de capacidade do veículo excedido Endereço: av para 1 Bair…" at bounding box center [478, 226] width 956 height 452
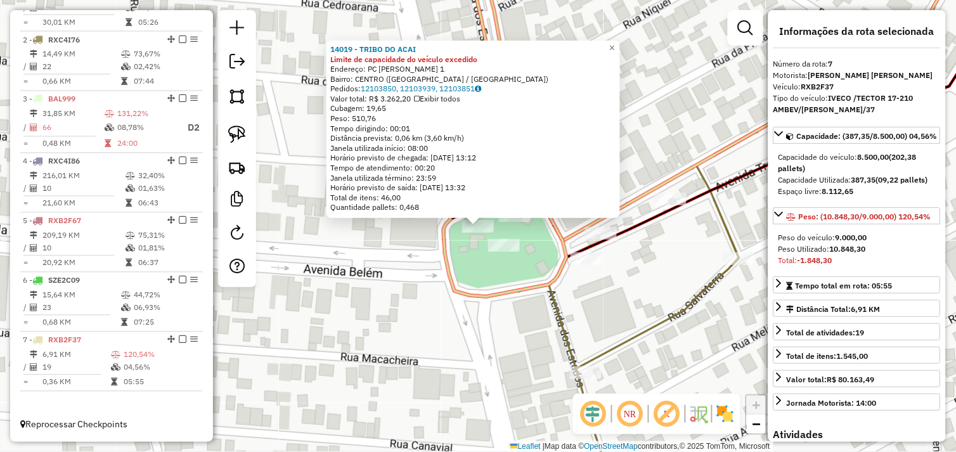
drag, startPoint x: 449, startPoint y: 260, endPoint x: 471, endPoint y: 252, distance: 23.5
click at [450, 260] on icon at bounding box center [492, 126] width 149 height 342
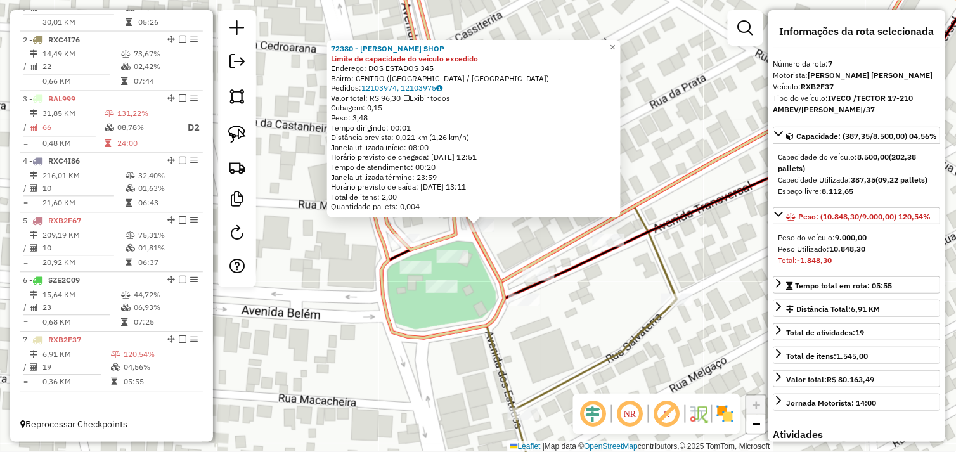
drag, startPoint x: 489, startPoint y: 264, endPoint x: 478, endPoint y: 258, distance: 12.5
click at [488, 264] on icon at bounding box center [410, 146] width 189 height 383
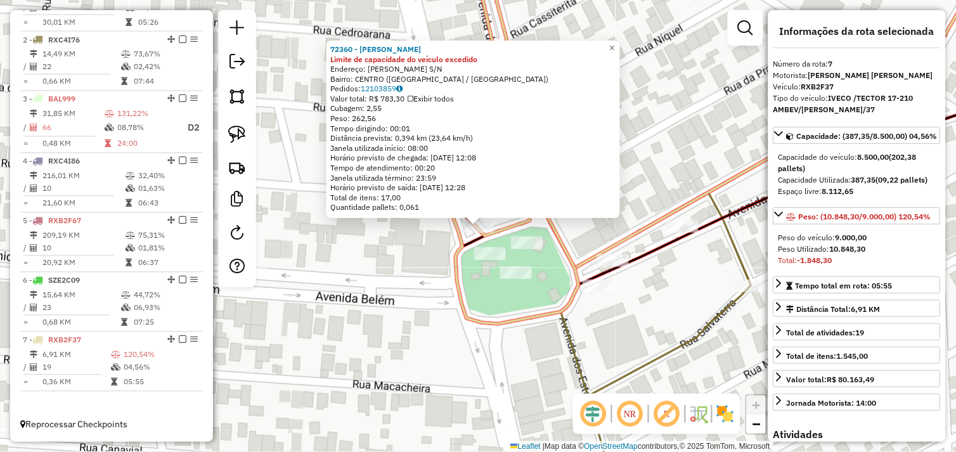
click at [426, 280] on div "72360 - LEO BURGUER Limite de capacidade do veículo excedido Endereço: RONAM MA…" at bounding box center [478, 226] width 956 height 452
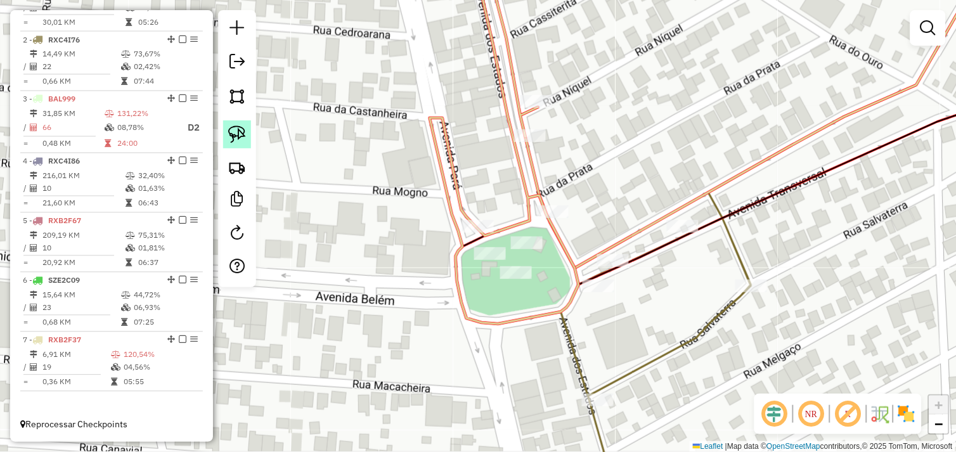
click at [239, 134] on img at bounding box center [237, 135] width 18 height 18
select select "*********"
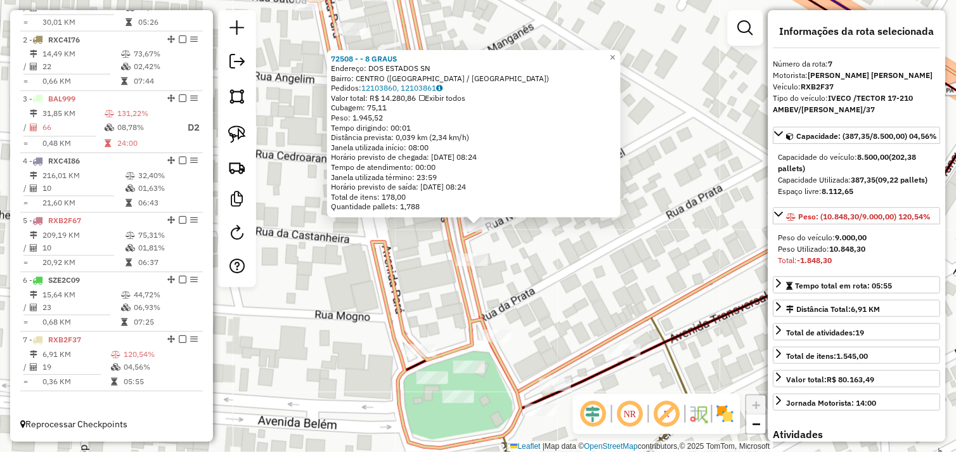
drag, startPoint x: 532, startPoint y: 256, endPoint x: 506, endPoint y: 248, distance: 27.1
click at [532, 255] on div "72508 - - 8 GRAUS Endereço: DOS ESTADOS SN Bairro: CENTRO (TUCUMA / PA) Pedidos…" at bounding box center [478, 226] width 956 height 452
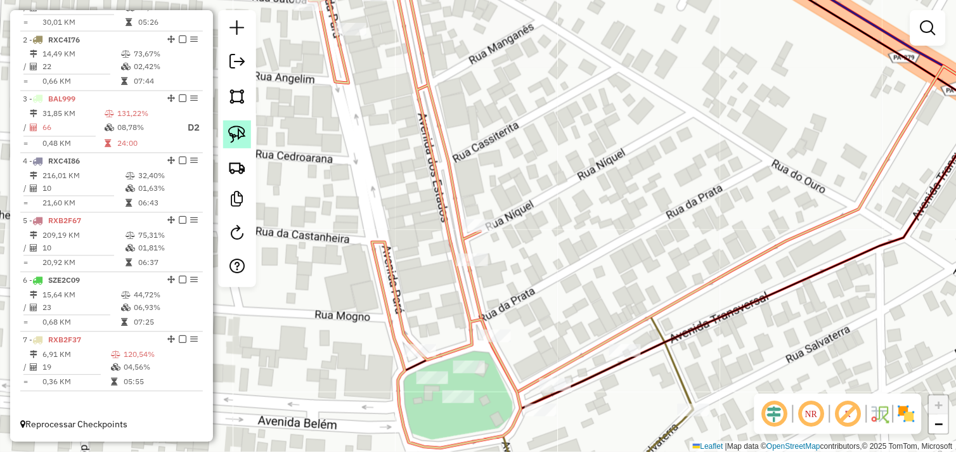
click at [242, 131] on img at bounding box center [237, 135] width 18 height 18
drag, startPoint x: 471, startPoint y: 188, endPoint x: 506, endPoint y: 219, distance: 46.3
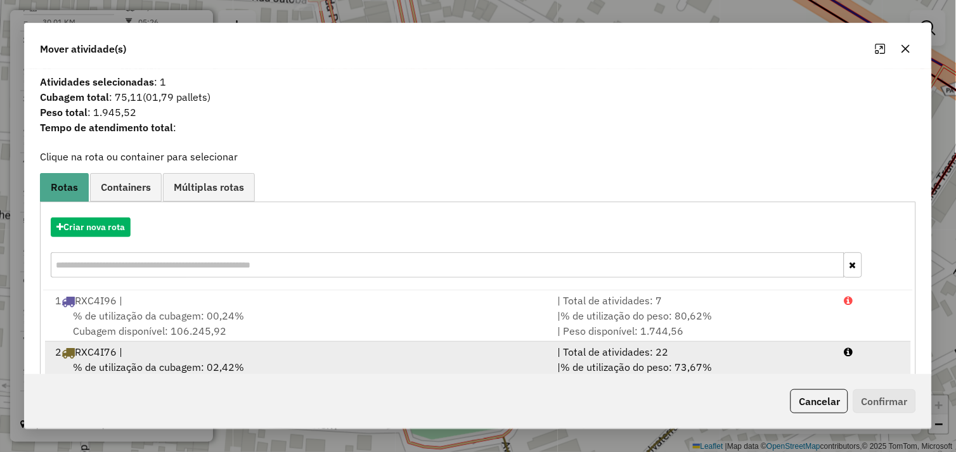
drag, startPoint x: 289, startPoint y: 356, endPoint x: 303, endPoint y: 356, distance: 14.0
click at [290, 356] on div "2 RXC4I76 |" at bounding box center [299, 351] width 503 height 15
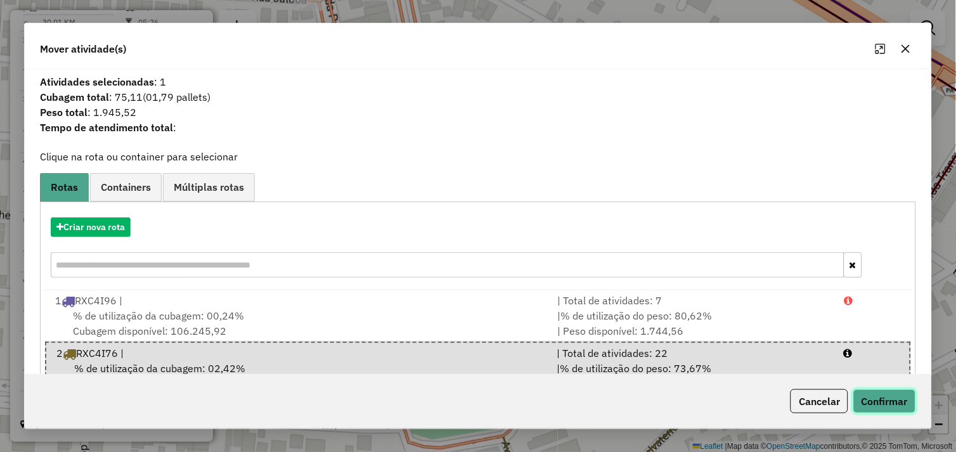
click at [872, 397] on button "Confirmar" at bounding box center [885, 401] width 63 height 24
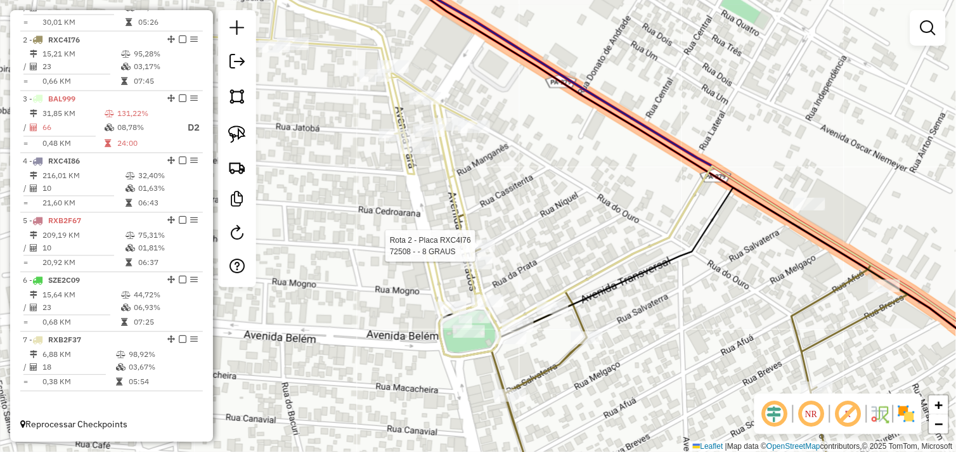
select select "*********"
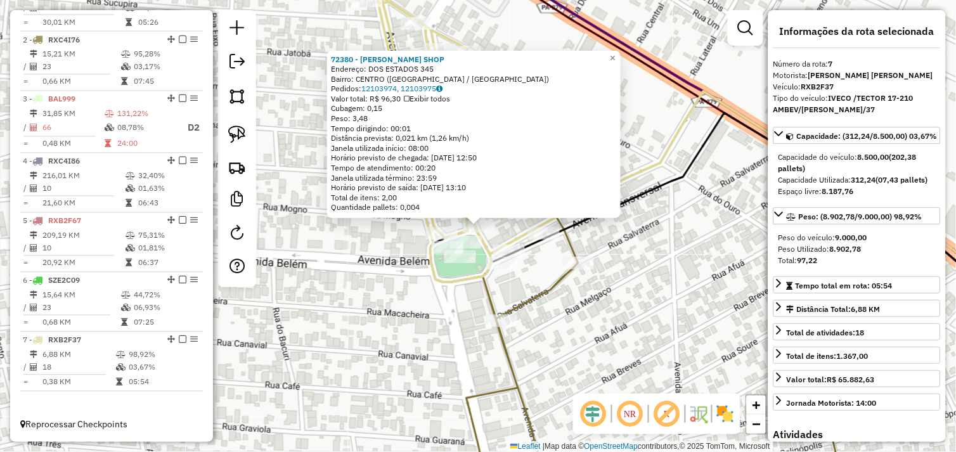
click at [649, 315] on div "72380 - SOUZA BARBER SHOP Endereço: DOS ESTADOS 345 Bairro: CENTRO (TUCUMA / PA…" at bounding box center [478, 226] width 956 height 452
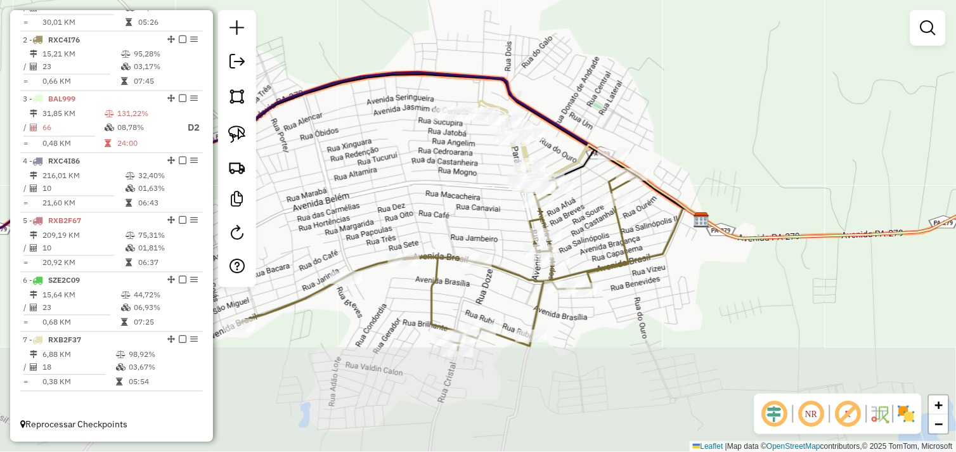
drag, startPoint x: 635, startPoint y: 344, endPoint x: 537, endPoint y: 190, distance: 182.3
click at [537, 190] on div "Janela de atendimento Grade de atendimento Capacidade Transportadoras Veículos …" at bounding box center [478, 226] width 956 height 452
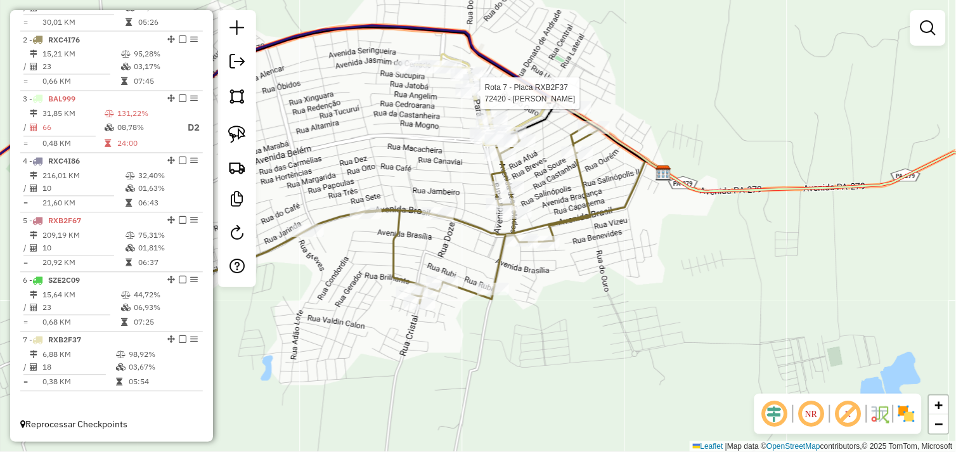
select select "*********"
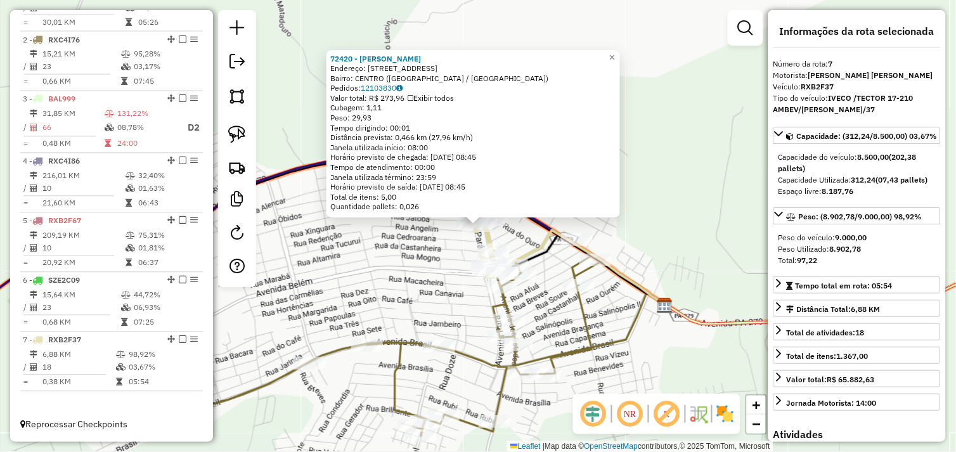
click at [555, 303] on div "72420 - RUBENS SILVA Endereço: Avenida Para 1202 Bairro: CENTRO (TUCUMA / PA) P…" at bounding box center [478, 226] width 956 height 452
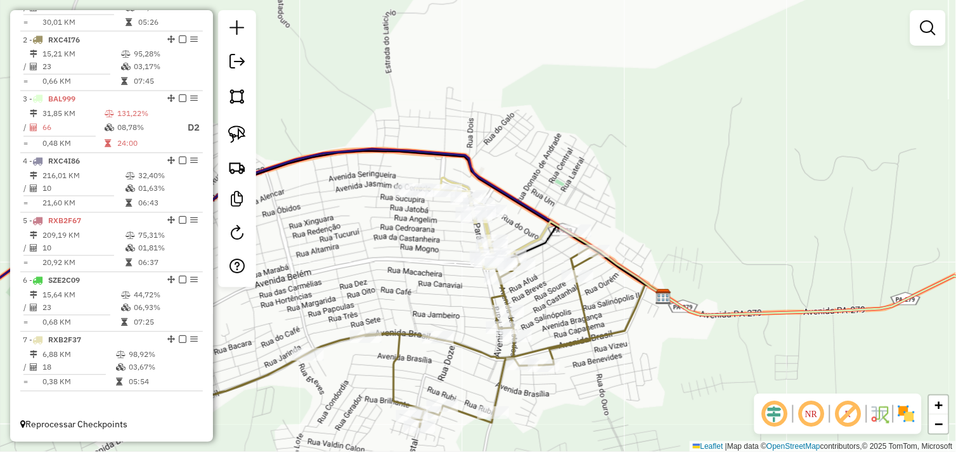
drag, startPoint x: 553, startPoint y: 315, endPoint x: 474, endPoint y: 156, distance: 177.8
click at [479, 166] on div "Janela de atendimento Grade de atendimento Capacidade Transportadoras Veículos …" at bounding box center [478, 226] width 956 height 452
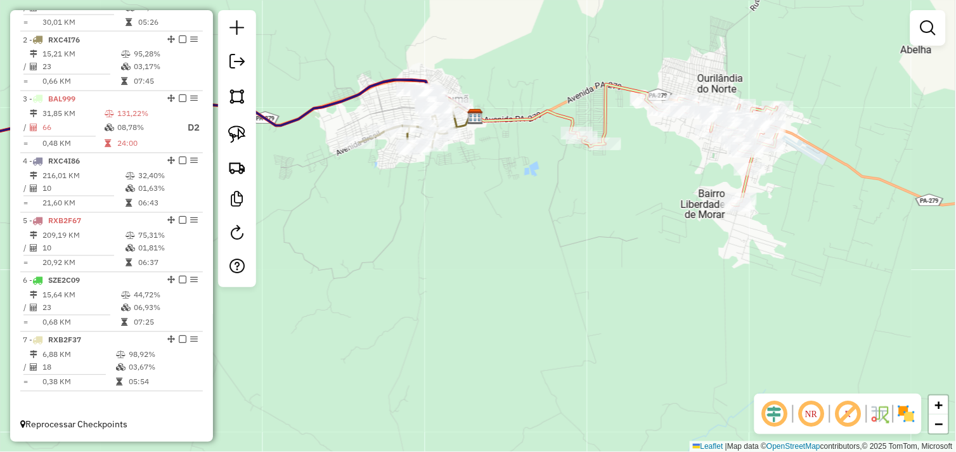
drag, startPoint x: 528, startPoint y: 181, endPoint x: 476, endPoint y: 207, distance: 59.0
click at [476, 207] on div "Janela de atendimento Grade de atendimento Capacidade Transportadoras Veículos …" at bounding box center [478, 226] width 956 height 452
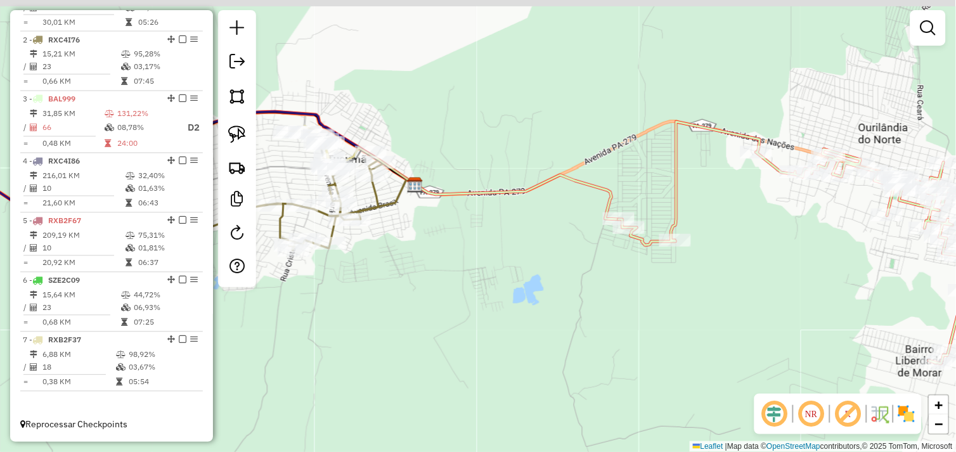
drag, startPoint x: 537, startPoint y: 242, endPoint x: 440, endPoint y: 225, distance: 97.9
click at [438, 225] on div "Janela de atendimento Grade de atendimento Capacidade Transportadoras Veículos …" at bounding box center [478, 226] width 956 height 452
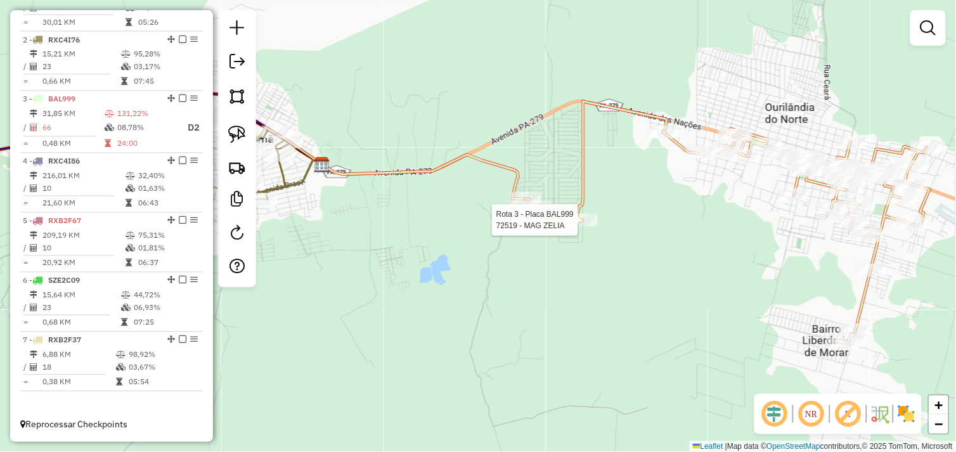
select select "*********"
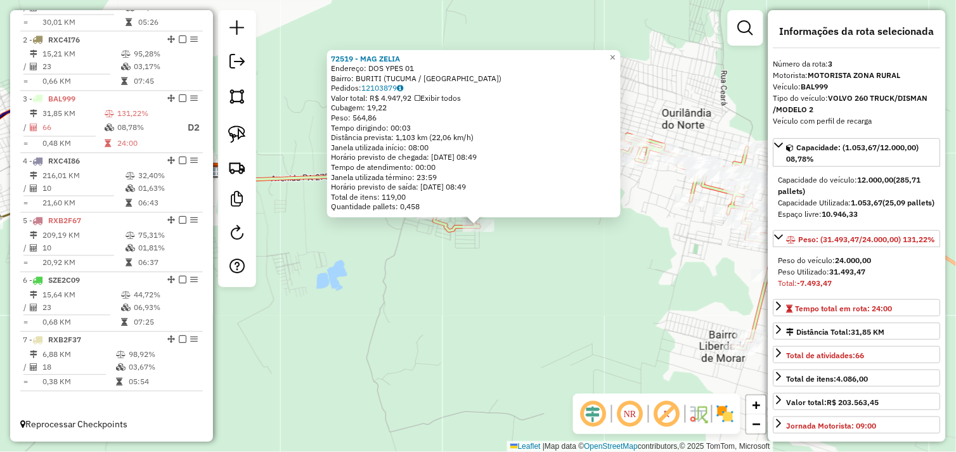
click at [613, 252] on div "72519 - MAG ZELIA Endereço: DOS YPES 01 Bairro: BURITI (TUCUMA / PA) Pedidos: 1…" at bounding box center [478, 226] width 956 height 452
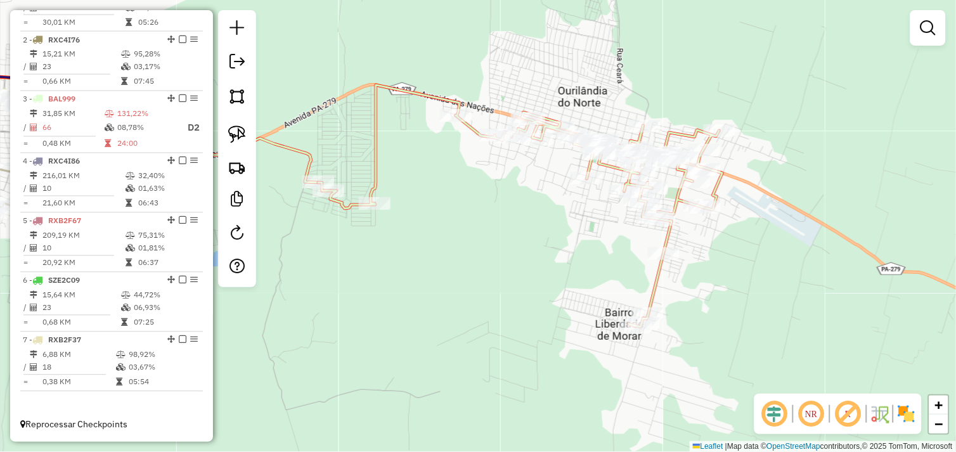
drag, startPoint x: 611, startPoint y: 249, endPoint x: 499, endPoint y: 219, distance: 115.5
click at [499, 219] on div "Janela de atendimento Grade de atendimento Capacidade Transportadoras Veículos …" at bounding box center [478, 226] width 956 height 452
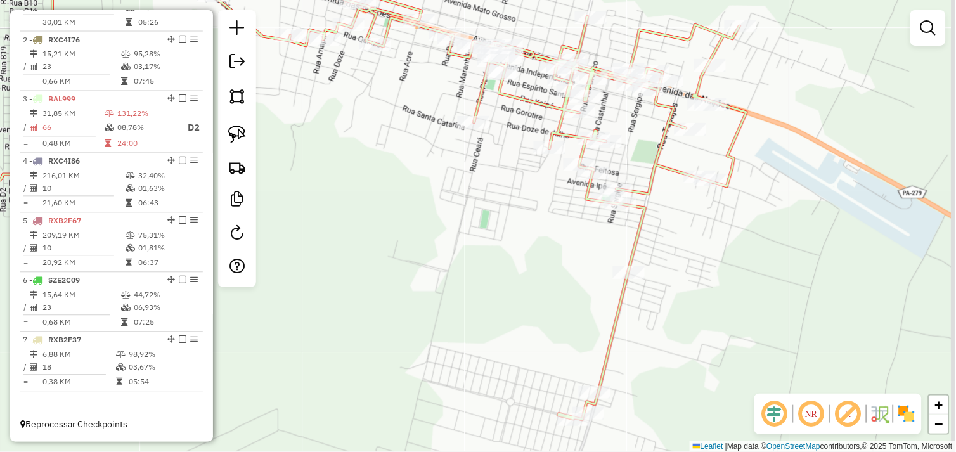
drag, startPoint x: 542, startPoint y: 216, endPoint x: 484, endPoint y: 212, distance: 58.4
click at [474, 212] on div "Janela de atendimento Grade de atendimento Capacidade Transportadoras Veículos …" at bounding box center [478, 226] width 956 height 452
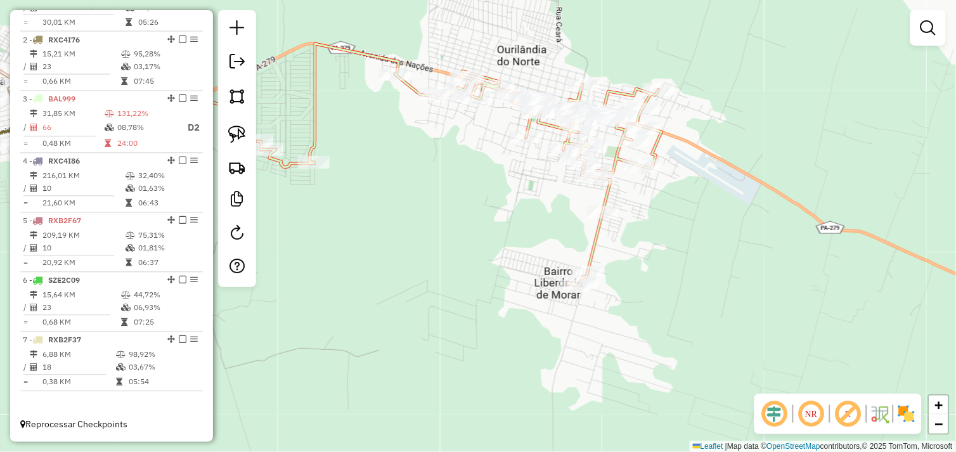
drag, startPoint x: 447, startPoint y: 197, endPoint x: 563, endPoint y: 198, distance: 116.1
click at [563, 198] on div "Janela de atendimento Grade de atendimento Capacidade Transportadoras Veículos …" at bounding box center [478, 226] width 956 height 452
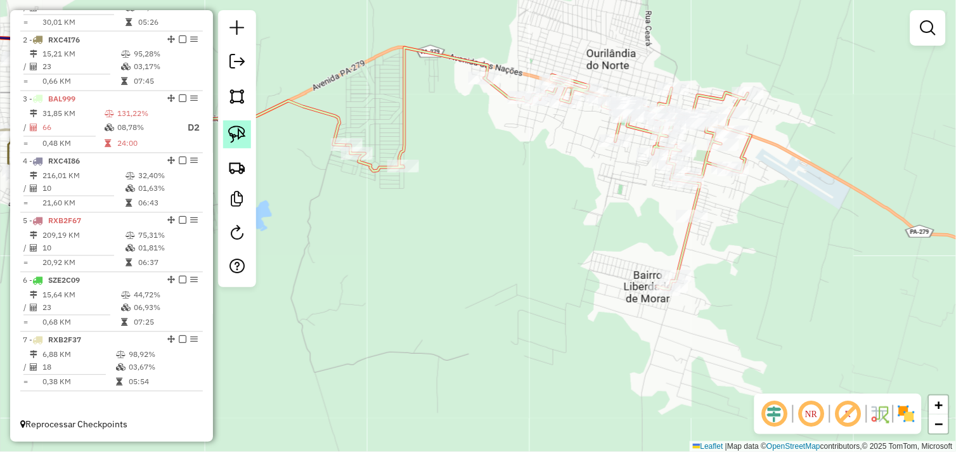
click at [238, 136] on img at bounding box center [237, 135] width 18 height 18
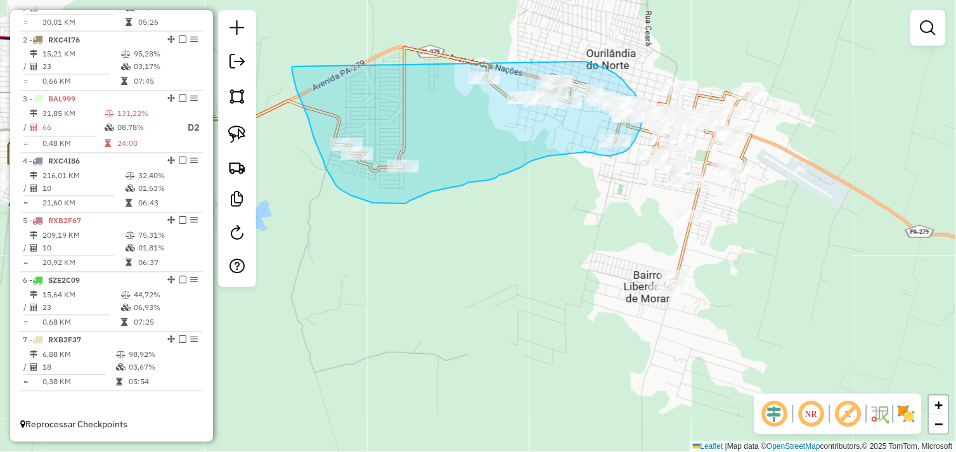
drag, startPoint x: 292, startPoint y: 67, endPoint x: 535, endPoint y: 51, distance: 243.4
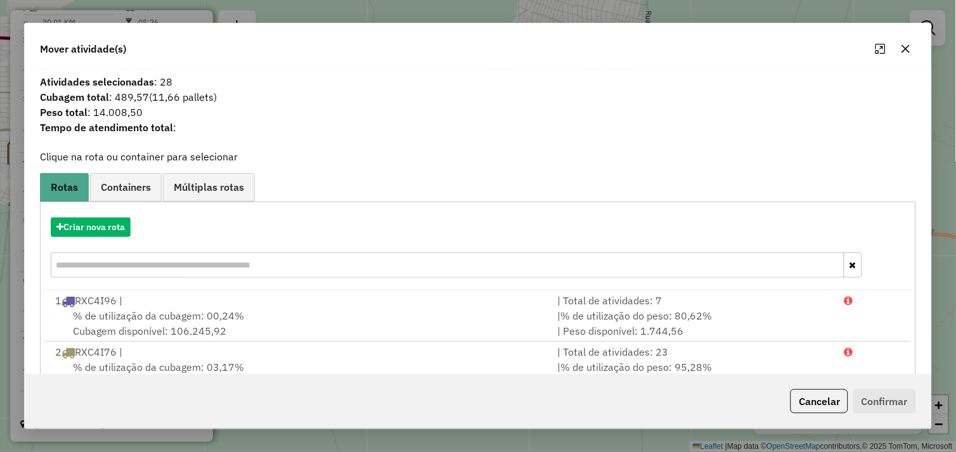
click at [910, 51] on icon "button" at bounding box center [906, 49] width 10 height 10
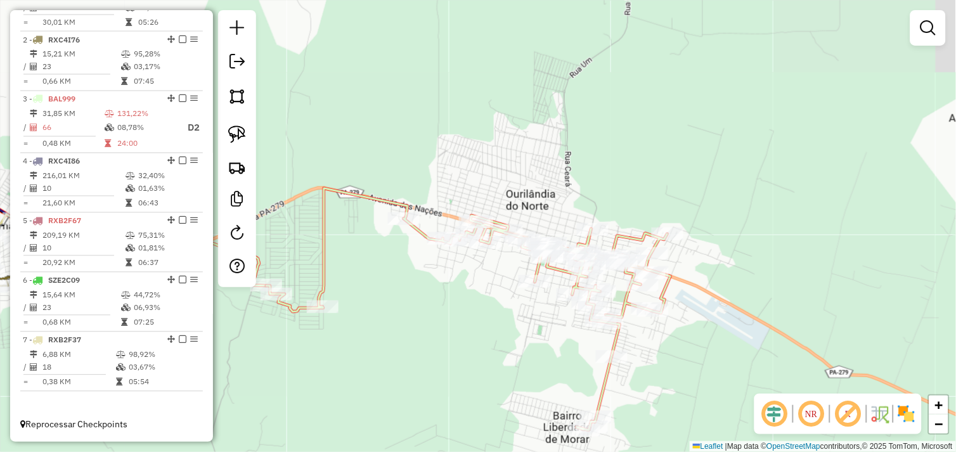
drag, startPoint x: 584, startPoint y: 162, endPoint x: 538, endPoint y: 300, distance: 145.6
click at [502, 303] on div "Janela de atendimento Grade de atendimento Capacidade Transportadoras Veículos …" at bounding box center [478, 226] width 956 height 452
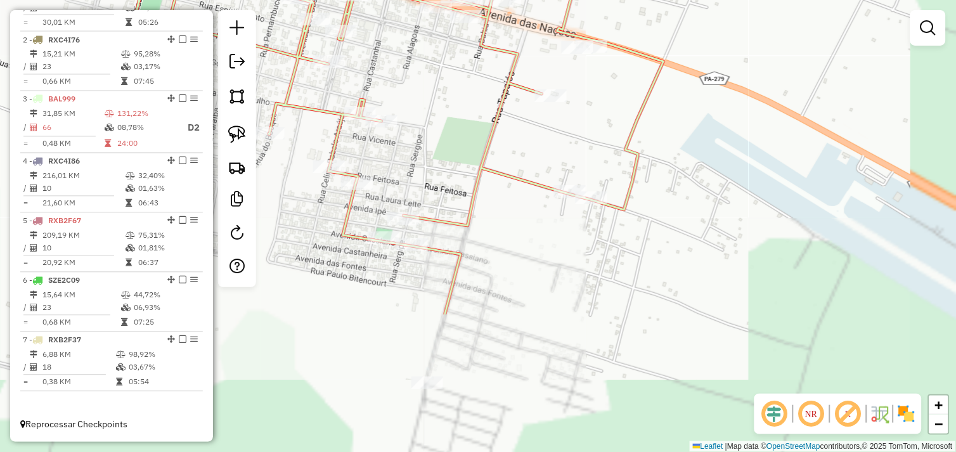
drag, startPoint x: 677, startPoint y: 339, endPoint x: 566, endPoint y: 155, distance: 215.4
click at [565, 155] on div "Janela de atendimento Grade de atendimento Capacidade Transportadoras Veículos …" at bounding box center [478, 226] width 956 height 452
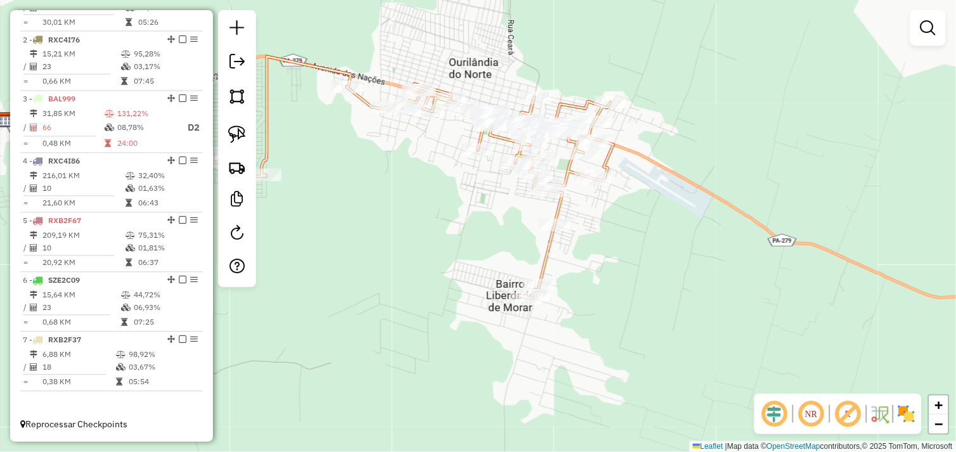
drag, startPoint x: 238, startPoint y: 123, endPoint x: 264, endPoint y: 140, distance: 30.8
click at [238, 123] on link at bounding box center [237, 135] width 28 height 28
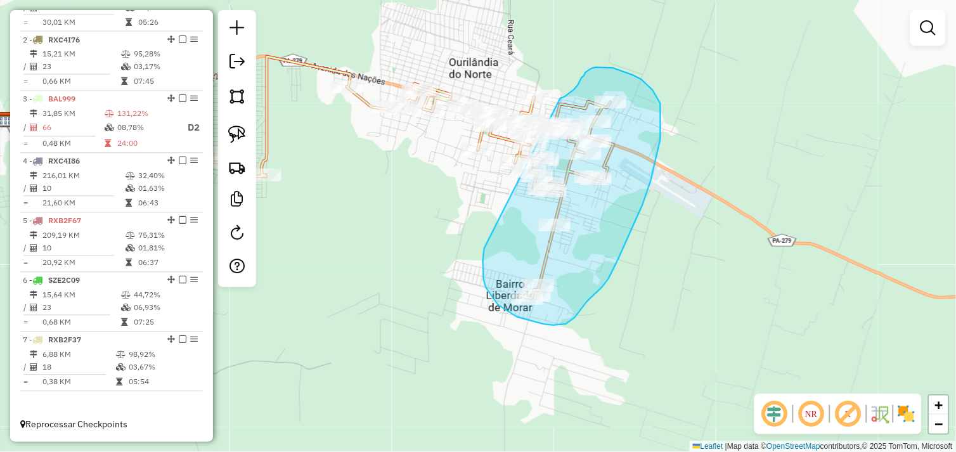
drag, startPoint x: 487, startPoint y: 244, endPoint x: 555, endPoint y: 110, distance: 149.5
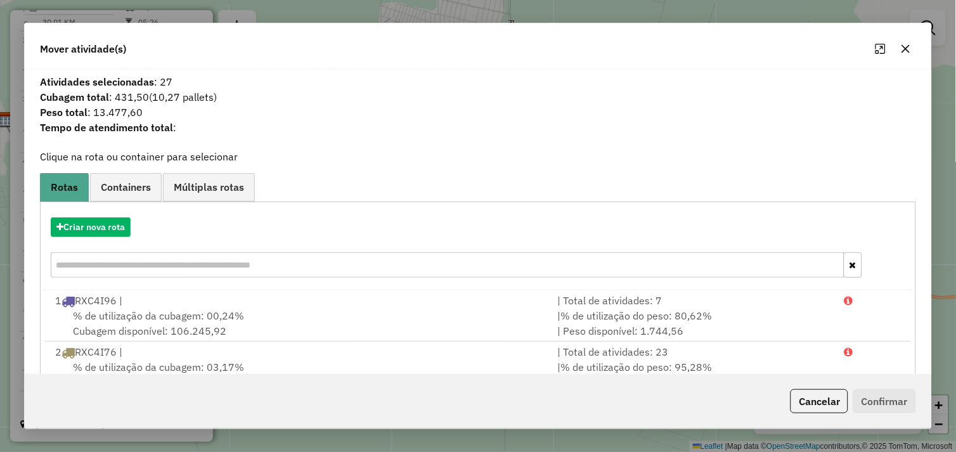
click at [908, 48] on icon "button" at bounding box center [907, 48] width 8 height 8
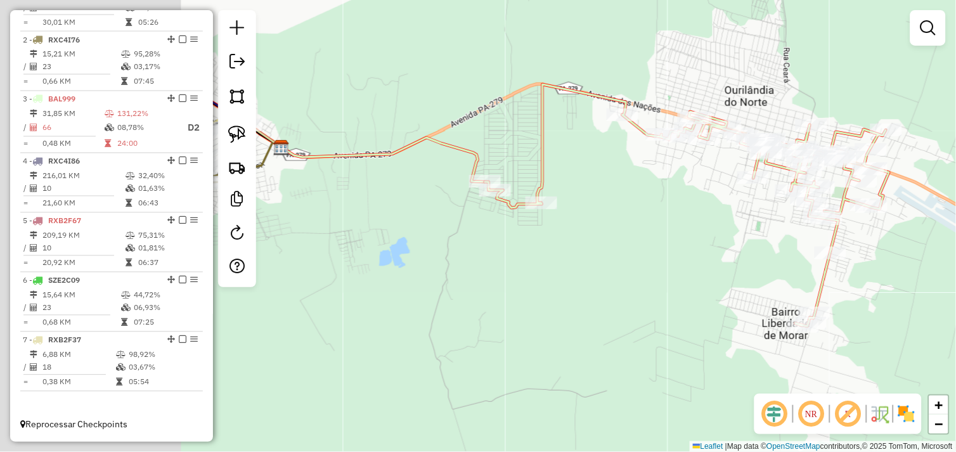
drag, startPoint x: 410, startPoint y: 240, endPoint x: 686, endPoint y: 268, distance: 277.3
click at [686, 268] on div "Janela de atendimento Grade de atendimento Capacidade Transportadoras Veículos …" at bounding box center [478, 226] width 956 height 452
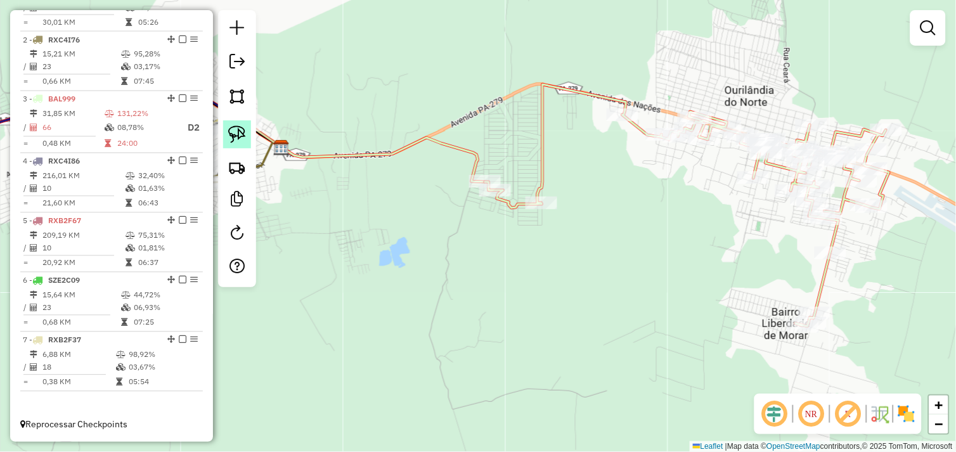
drag, startPoint x: 238, startPoint y: 132, endPoint x: 356, endPoint y: 160, distance: 121.2
click at [239, 132] on img at bounding box center [237, 135] width 18 height 18
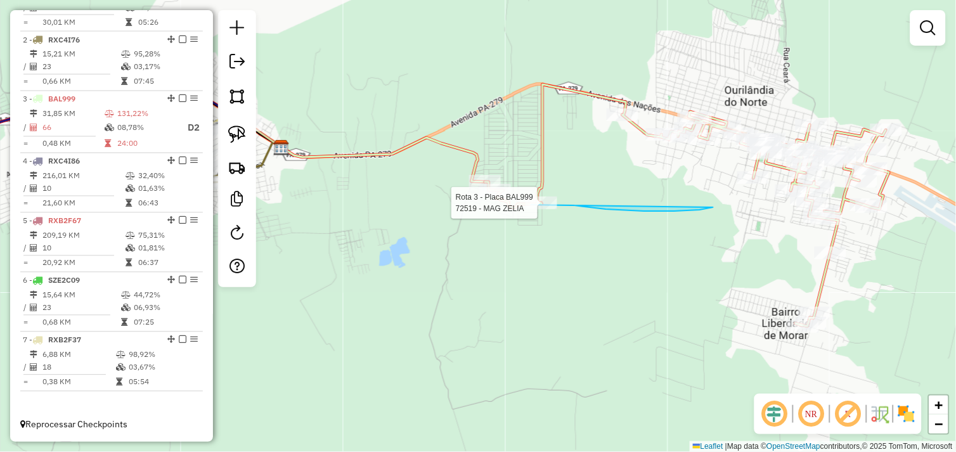
drag, startPoint x: 574, startPoint y: 206, endPoint x: 520, endPoint y: 211, distance: 54.2
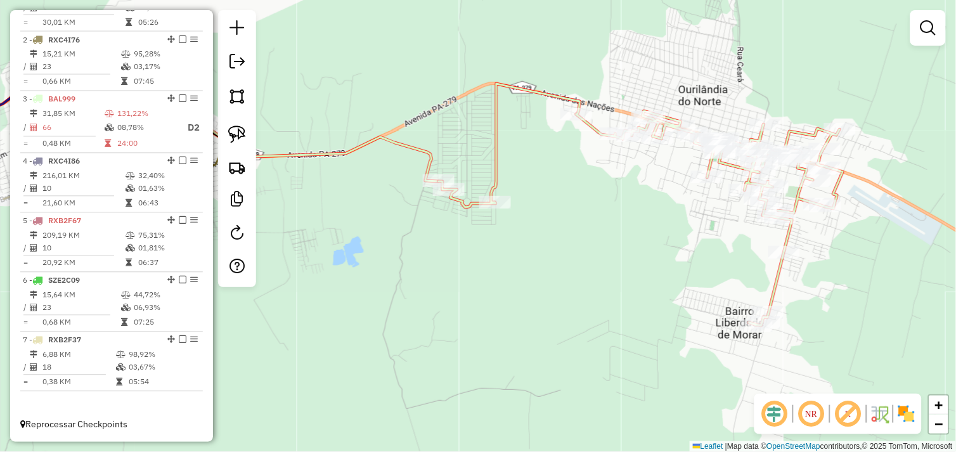
drag, startPoint x: 683, startPoint y: 219, endPoint x: 591, endPoint y: 211, distance: 93.0
click at [590, 211] on div "Janela de atendimento Grade de atendimento Capacidade Transportadoras Veículos …" at bounding box center [478, 226] width 956 height 452
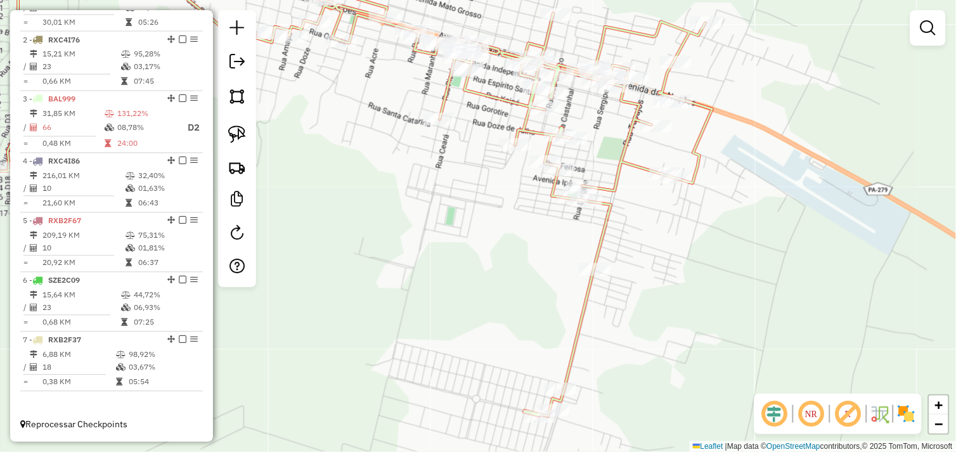
drag, startPoint x: 809, startPoint y: 280, endPoint x: 704, endPoint y: 260, distance: 107.2
click at [704, 260] on div "Janela de atendimento Grade de atendimento Capacidade Transportadoras Veículos …" at bounding box center [478, 226] width 956 height 452
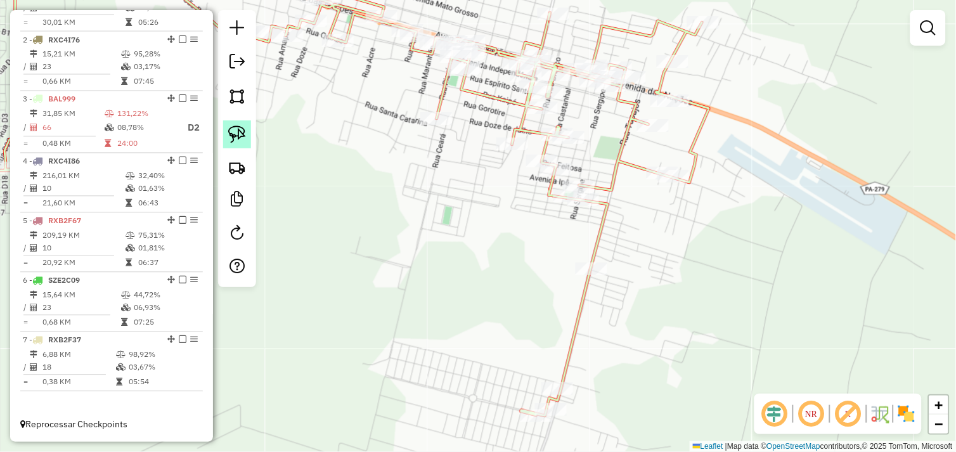
drag, startPoint x: 236, startPoint y: 132, endPoint x: 387, endPoint y: 322, distance: 242.4
click at [237, 132] on img at bounding box center [237, 135] width 18 height 18
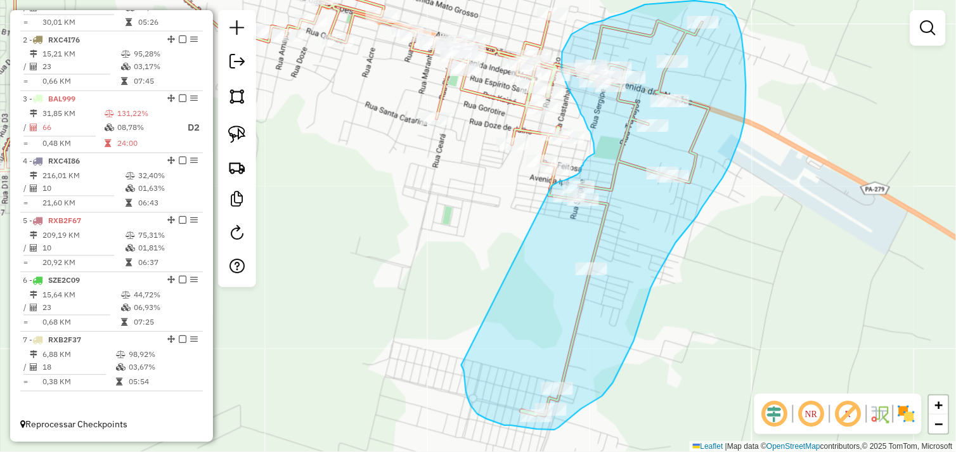
drag, startPoint x: 466, startPoint y: 391, endPoint x: 552, endPoint y: 186, distance: 222.3
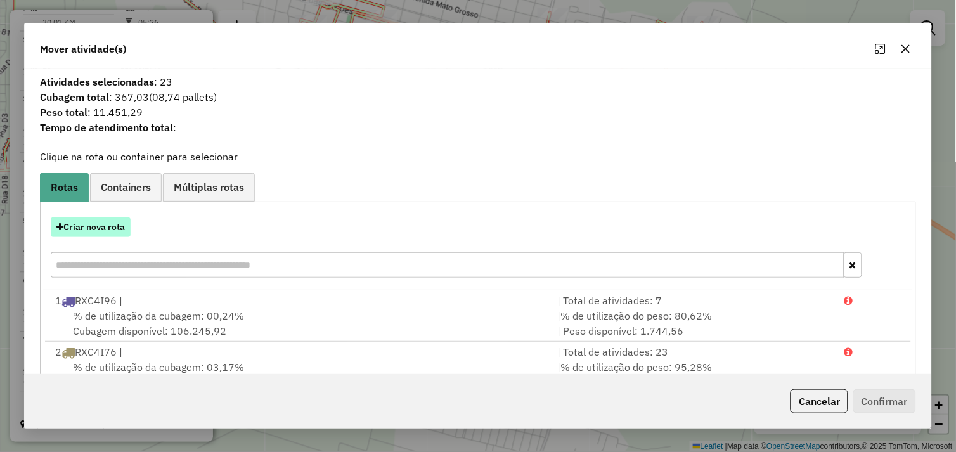
click at [93, 230] on button "Criar nova rota" at bounding box center [91, 228] width 80 height 20
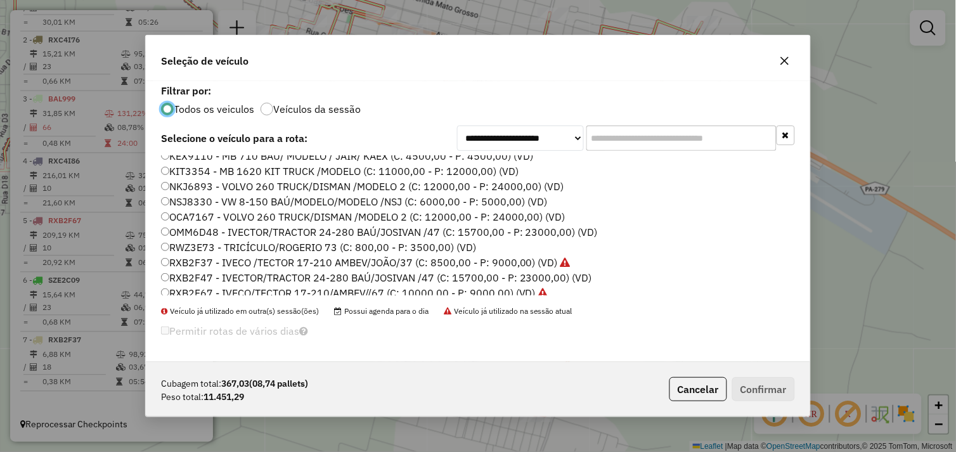
scroll to position [180, 0]
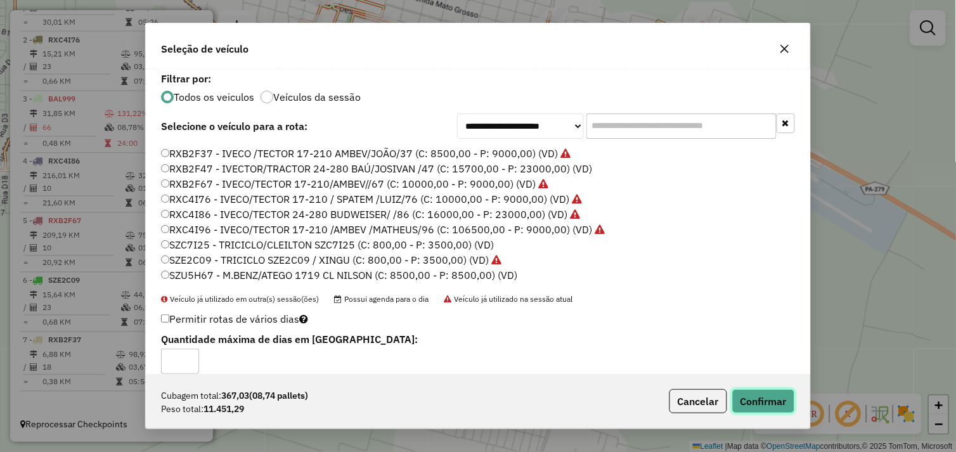
click at [769, 404] on button "Confirmar" at bounding box center [764, 401] width 63 height 24
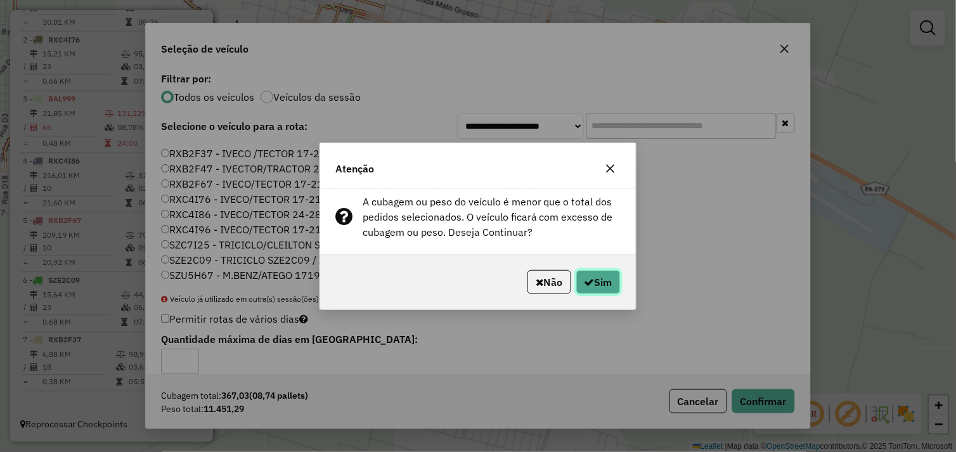
click at [605, 279] on button "Sim" at bounding box center [599, 282] width 44 height 24
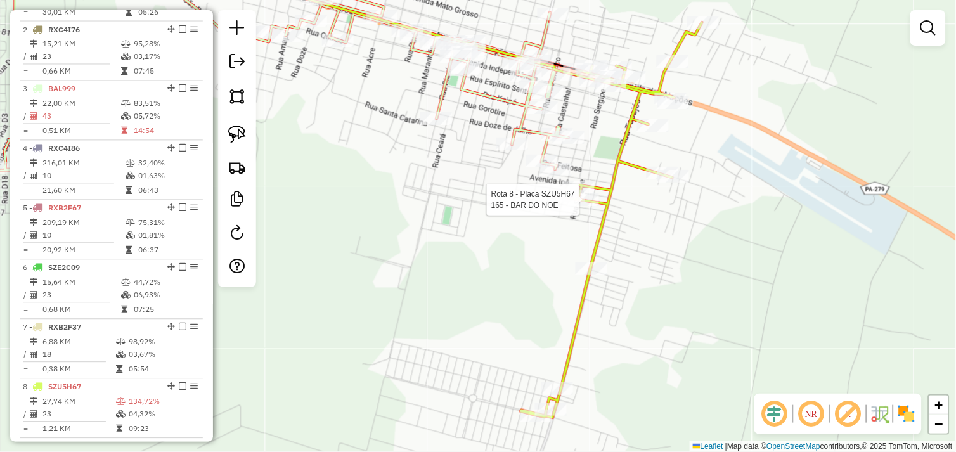
select select "*********"
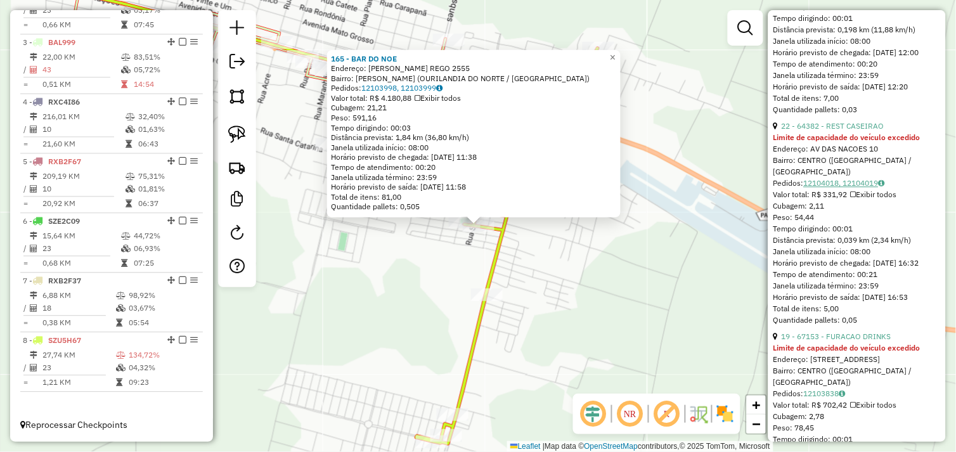
scroll to position [634, 0]
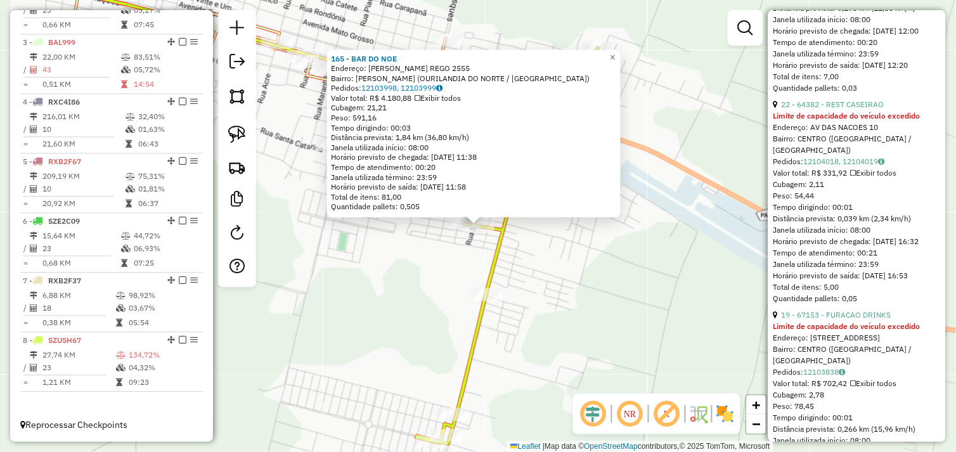
click at [650, 290] on div "165 - BAR DO NOE Endereço: R CASSIANO REGO 2555 Bairro: JOEL HERMOGENES (OURILA…" at bounding box center [478, 226] width 956 height 452
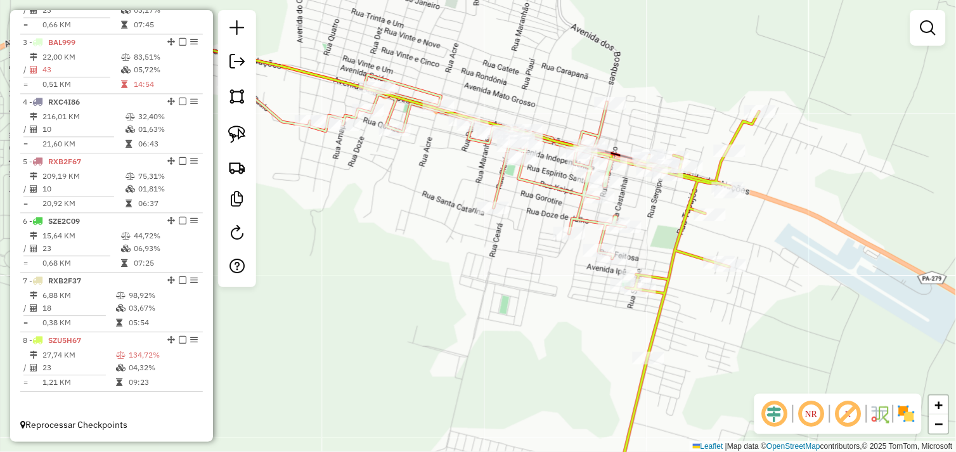
drag, startPoint x: 474, startPoint y: 304, endPoint x: 585, endPoint y: 332, distance: 113.7
click at [585, 332] on div "Janela de atendimento Grade de atendimento Capacidade Transportadoras Veículos …" at bounding box center [478, 226] width 956 height 452
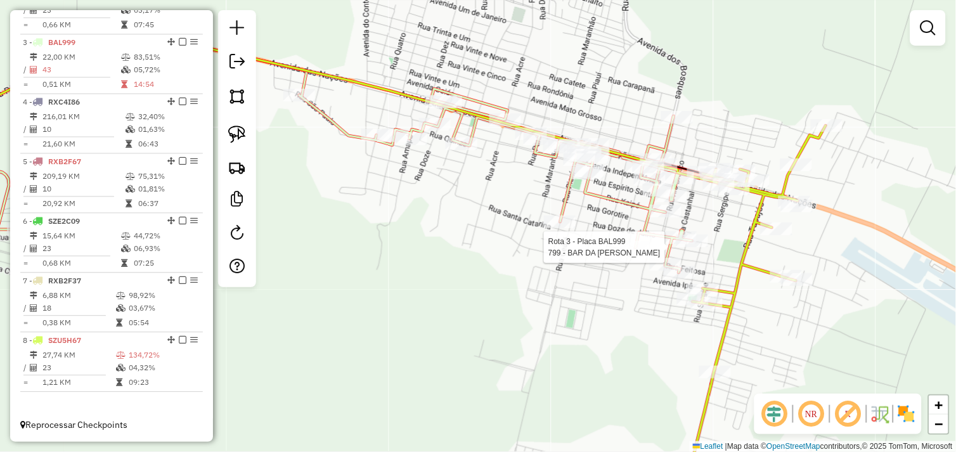
select select "*********"
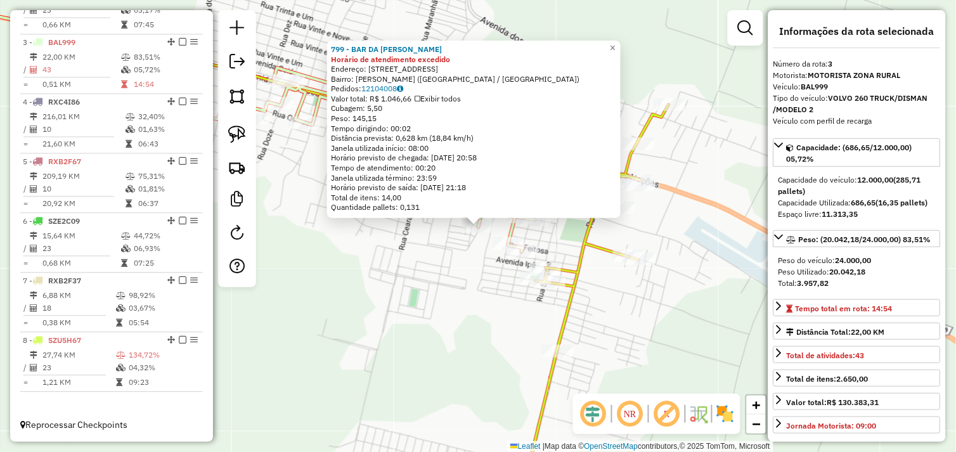
click at [509, 308] on div "Rota 8 - Placa SZU5H67 72788 - COMERCIAL PRINCIPAL Rota 8 - Placa SZU5H67 54537…" at bounding box center [478, 226] width 956 height 452
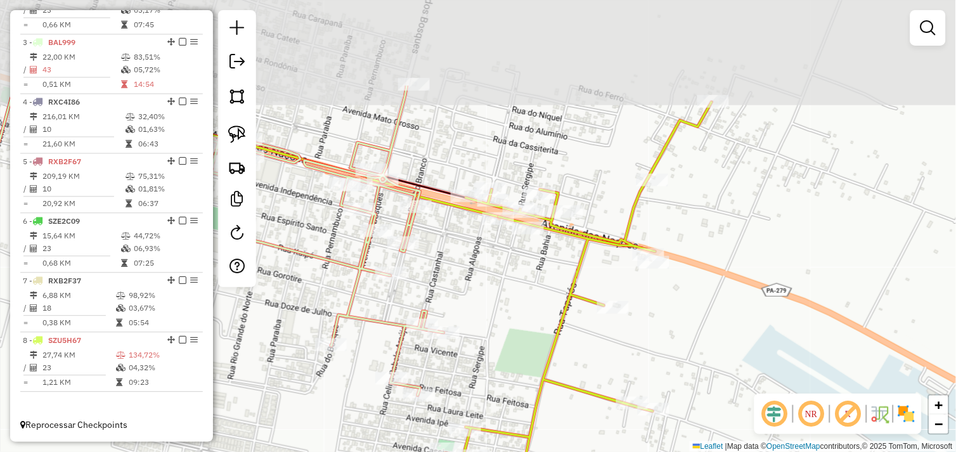
drag, startPoint x: 472, startPoint y: 155, endPoint x: 499, endPoint y: 284, distance: 131.6
click at [499, 284] on div "Janela de atendimento Grade de atendimento Capacidade Transportadoras Veículos …" at bounding box center [478, 226] width 956 height 452
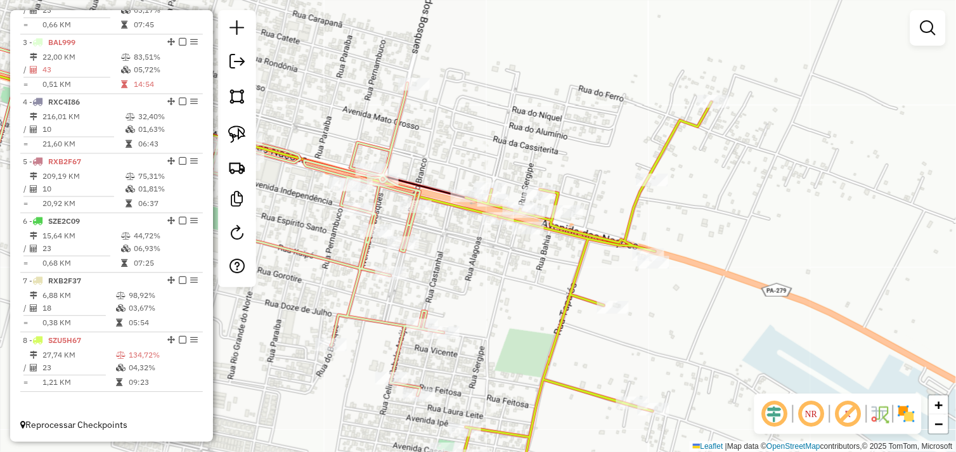
drag, startPoint x: 466, startPoint y: 251, endPoint x: 410, endPoint y: 267, distance: 58.8
click at [410, 267] on div "Janela de atendimento Grade de atendimento Capacidade Transportadoras Veículos …" at bounding box center [478, 226] width 956 height 452
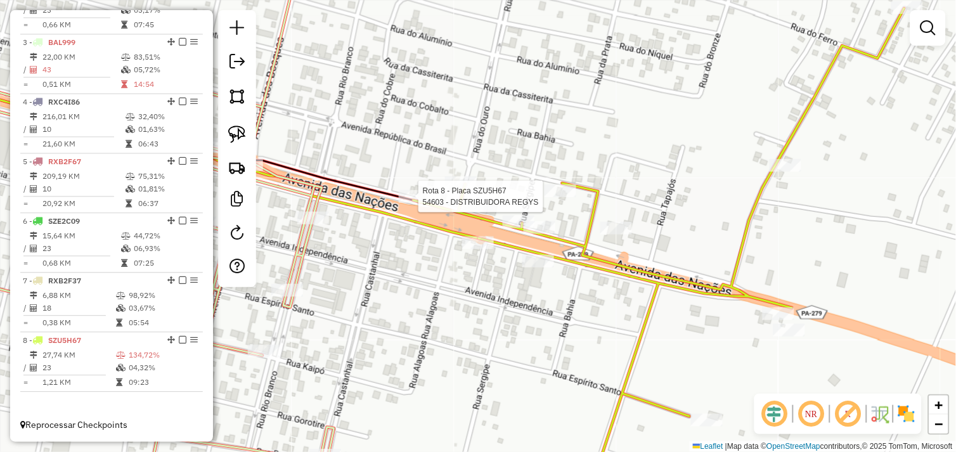
select select "*********"
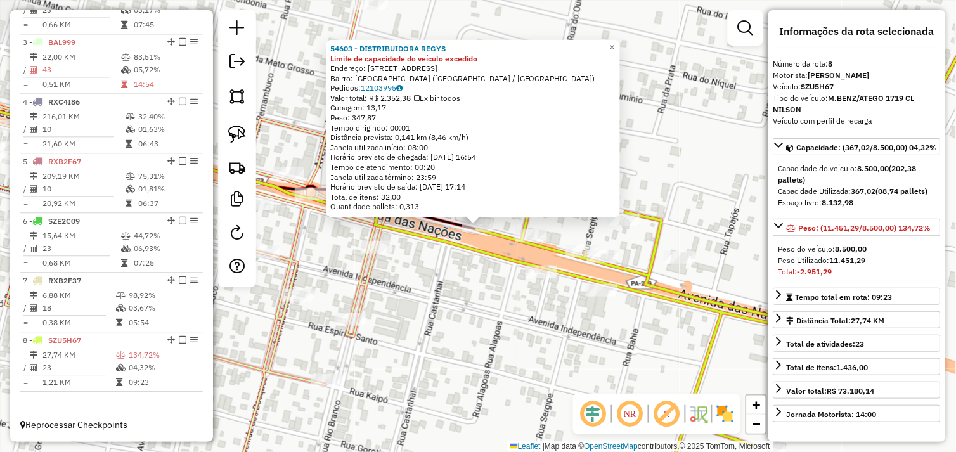
drag, startPoint x: 445, startPoint y: 264, endPoint x: 483, endPoint y: 232, distance: 49.1
click at [446, 264] on div "54603 - DISTRIBUIDORA REGYS Limite de capacidade do veículo excedido Endereço: …" at bounding box center [478, 226] width 956 height 452
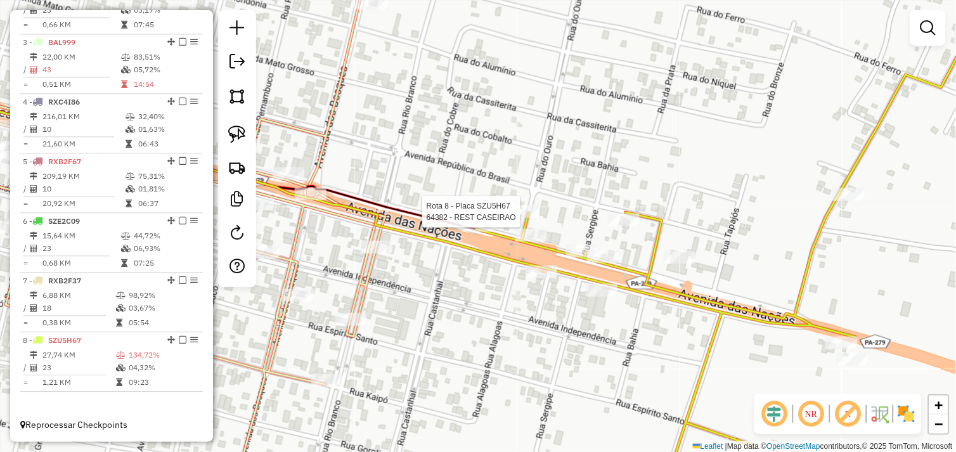
select select "*********"
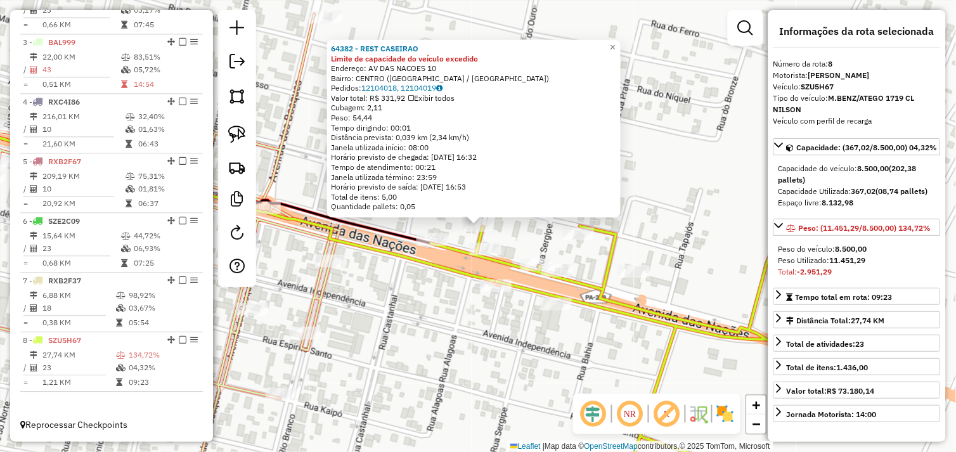
drag, startPoint x: 420, startPoint y: 287, endPoint x: 482, endPoint y: 264, distance: 66.0
click at [422, 284] on div "64382 - REST CASEIRAO Limite de capacidade do veículo excedido Endereço: AV DAS…" at bounding box center [478, 226] width 956 height 452
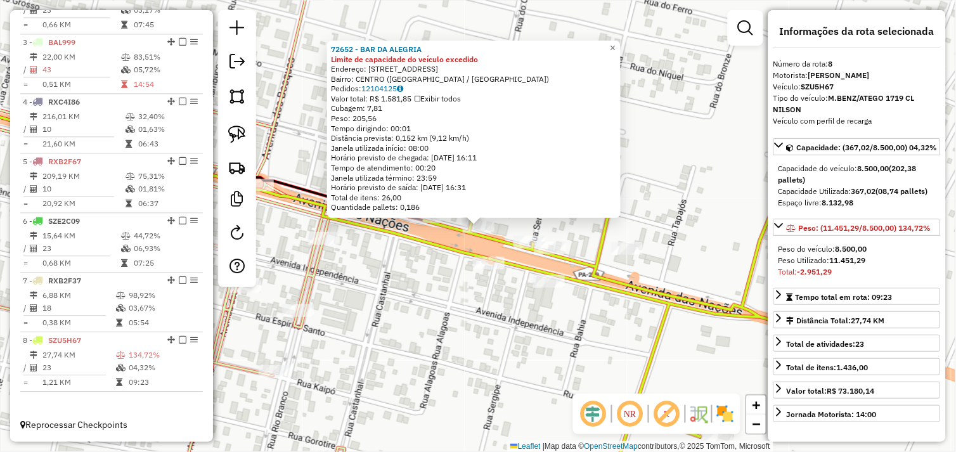
drag, startPoint x: 427, startPoint y: 278, endPoint x: 458, endPoint y: 273, distance: 30.9
click at [428, 278] on div "72652 - BAR DA ALEGRIA Limite de capacidade do veículo excedido Endereço: Aveni…" at bounding box center [478, 226] width 956 height 452
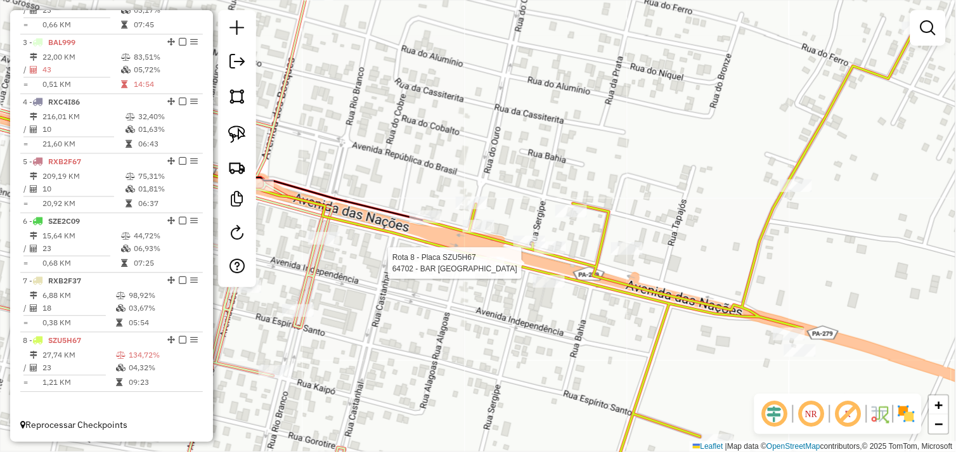
select select "*********"
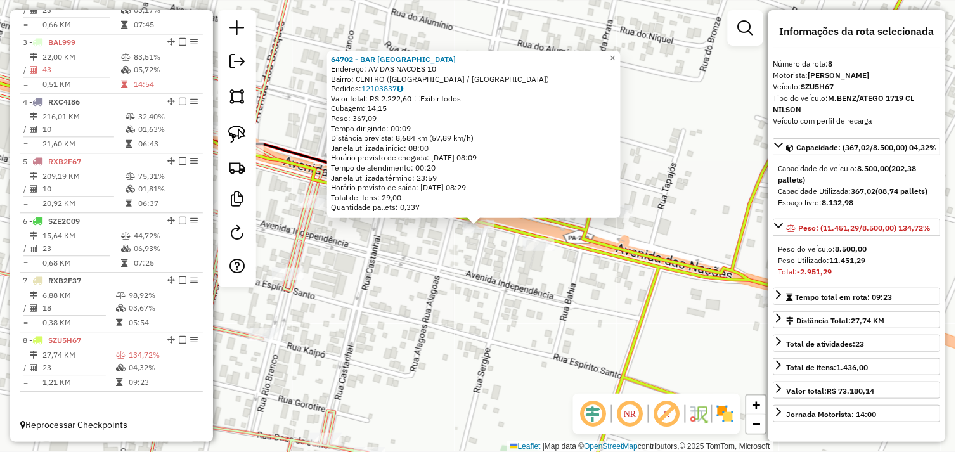
click at [467, 280] on div "64702 - BAR LAS VEGAS Endereço: AV DAS NACOES 10 Bairro: CENTRO (OURILANDIA DO …" at bounding box center [478, 226] width 956 height 452
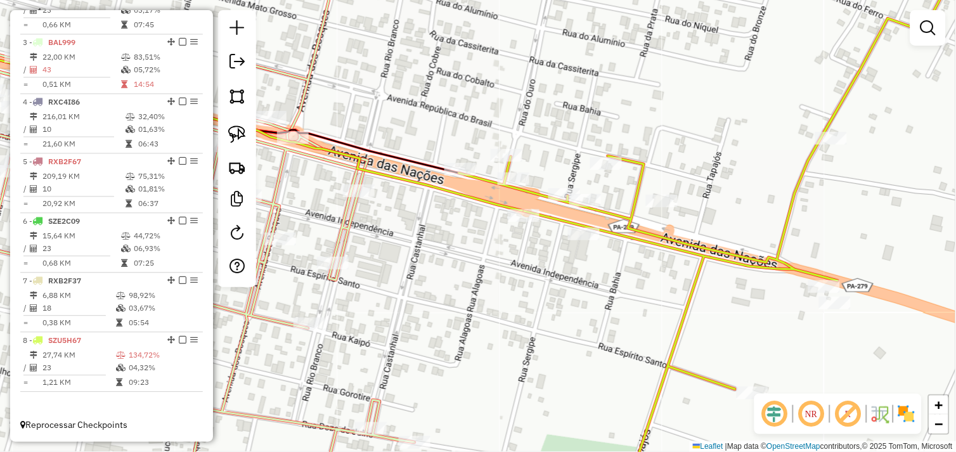
drag, startPoint x: 421, startPoint y: 294, endPoint x: 549, endPoint y: 261, distance: 132.1
click at [552, 262] on div "Janela de atendimento Grade de atendimento Capacidade Transportadoras Veículos …" at bounding box center [478, 226] width 956 height 452
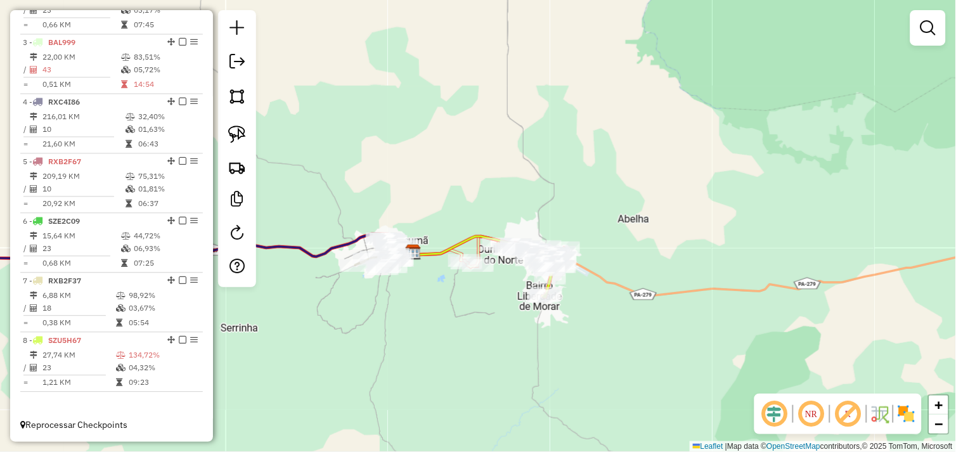
drag, startPoint x: 441, startPoint y: 330, endPoint x: 526, endPoint y: 328, distance: 85.7
click at [526, 328] on div "Janela de atendimento Grade de atendimento Capacidade Transportadoras Veículos …" at bounding box center [478, 226] width 956 height 452
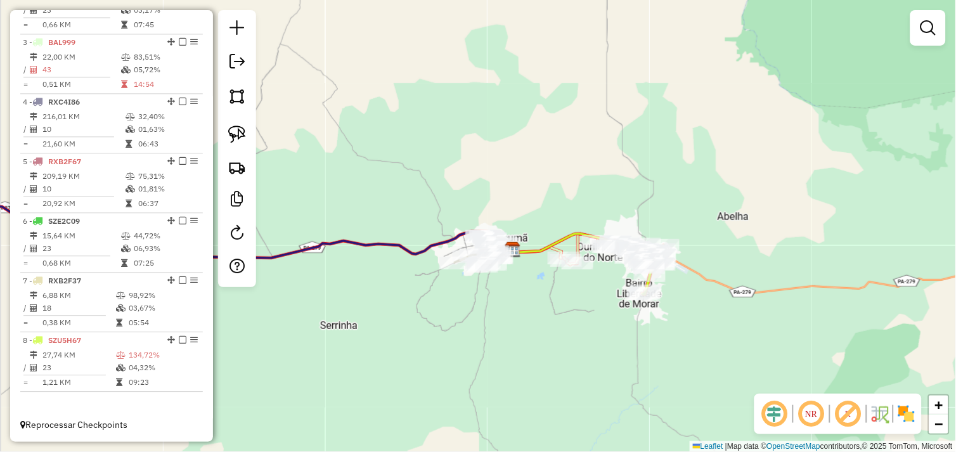
drag, startPoint x: 358, startPoint y: 368, endPoint x: 650, endPoint y: 304, distance: 298.6
click at [671, 322] on div "Janela de atendimento Grade de atendimento Capacidade Transportadoras Veículos …" at bounding box center [478, 226] width 956 height 452
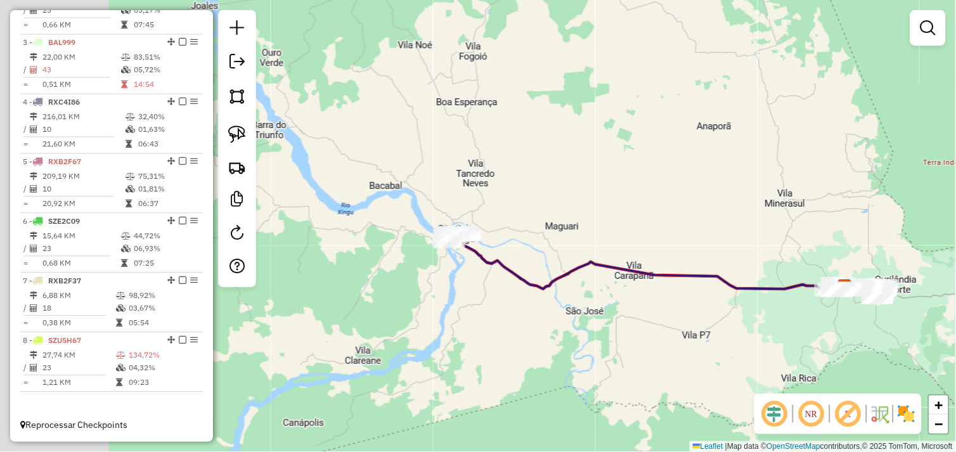
drag, startPoint x: 434, startPoint y: 292, endPoint x: 587, endPoint y: 301, distance: 153.7
click at [592, 301] on div "Janela de atendimento Grade de atendimento Capacidade Transportadoras Veículos …" at bounding box center [478, 226] width 956 height 452
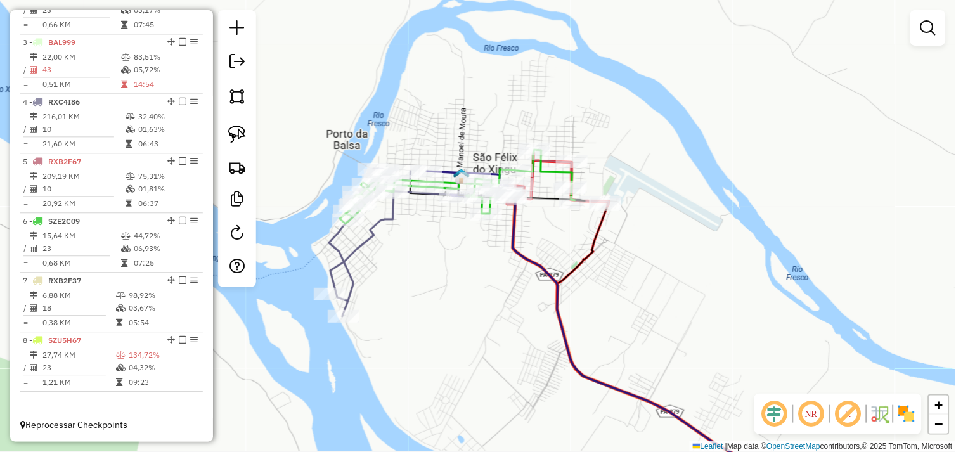
drag, startPoint x: 349, startPoint y: 93, endPoint x: 300, endPoint y: 67, distance: 55.9
click at [300, 67] on div "Janela de atendimento Grade de atendimento Capacidade Transportadoras Veículos …" at bounding box center [478, 226] width 956 height 452
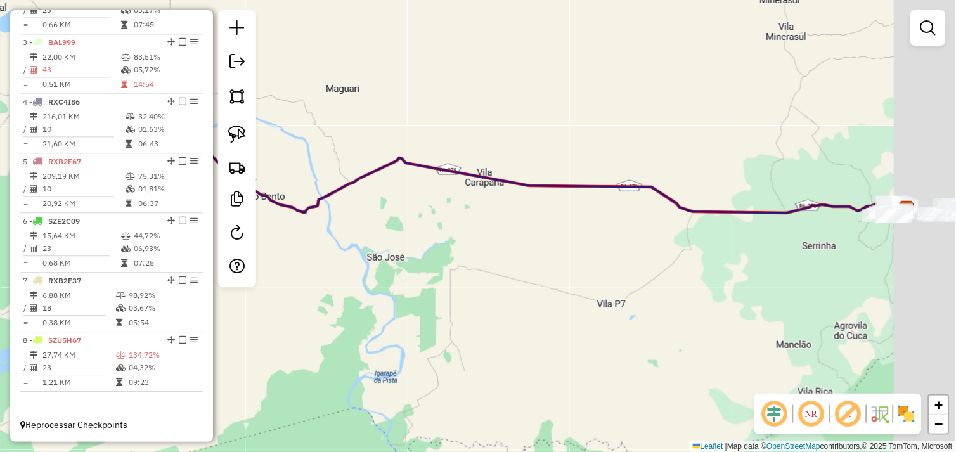
drag, startPoint x: 641, startPoint y: 249, endPoint x: 516, endPoint y: 273, distance: 126.6
click at [379, 256] on div "Janela de atendimento Grade de atendimento Capacidade Transportadoras Veículos …" at bounding box center [478, 226] width 956 height 452
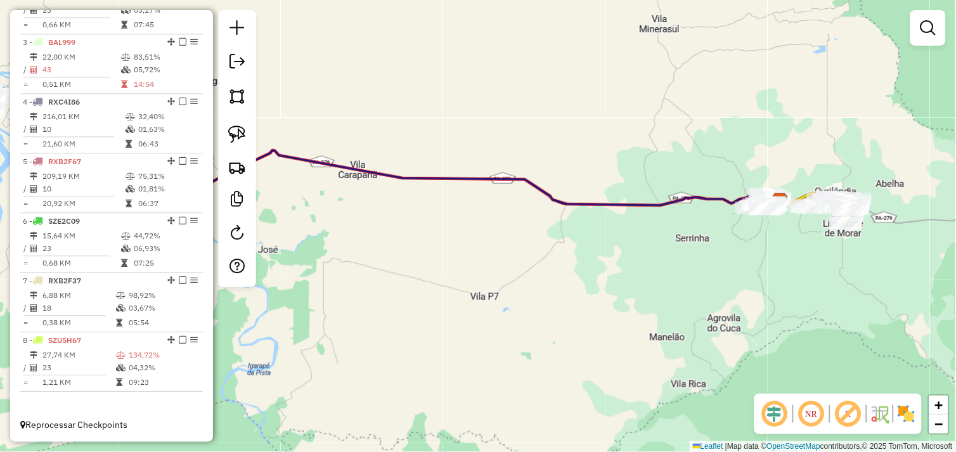
drag, startPoint x: 384, startPoint y: 283, endPoint x: 633, endPoint y: 299, distance: 249.2
click at [639, 299] on div "Janela de atendimento Grade de atendimento Capacidade Transportadoras Veículos …" at bounding box center [478, 226] width 956 height 452
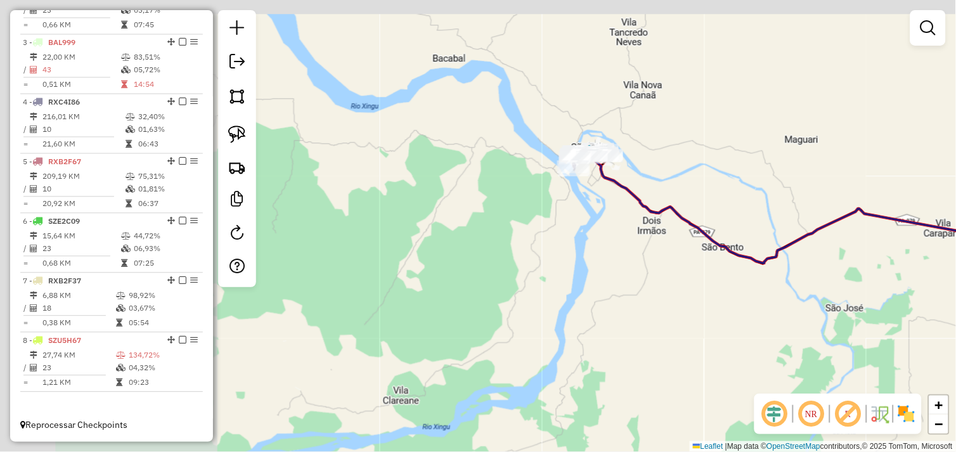
drag, startPoint x: 429, startPoint y: 265, endPoint x: 565, endPoint y: 264, distance: 135.7
click at [600, 297] on div "Janela de atendimento Grade de atendimento Capacidade Transportadoras Veículos …" at bounding box center [478, 226] width 956 height 452
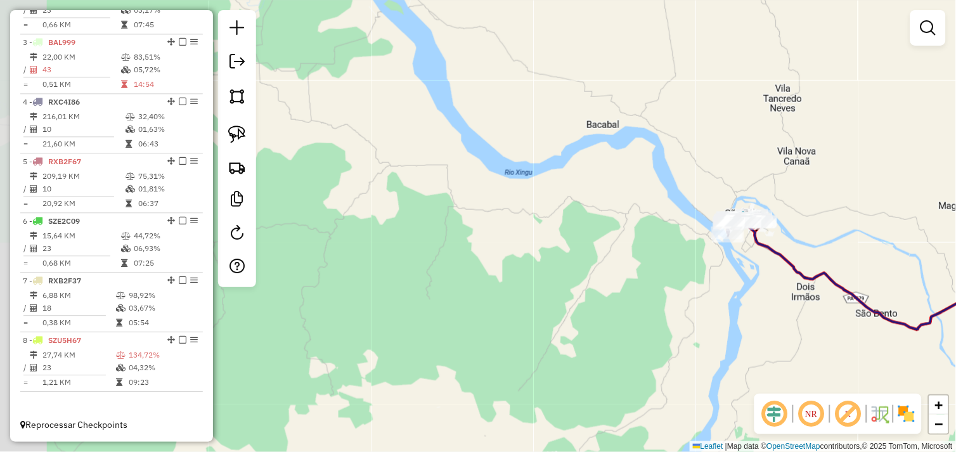
drag, startPoint x: 530, startPoint y: 259, endPoint x: 550, endPoint y: 267, distance: 21.9
click at [512, 280] on div "Janela de atendimento Grade de atendimento Capacidade Transportadoras Veículos …" at bounding box center [478, 226] width 956 height 452
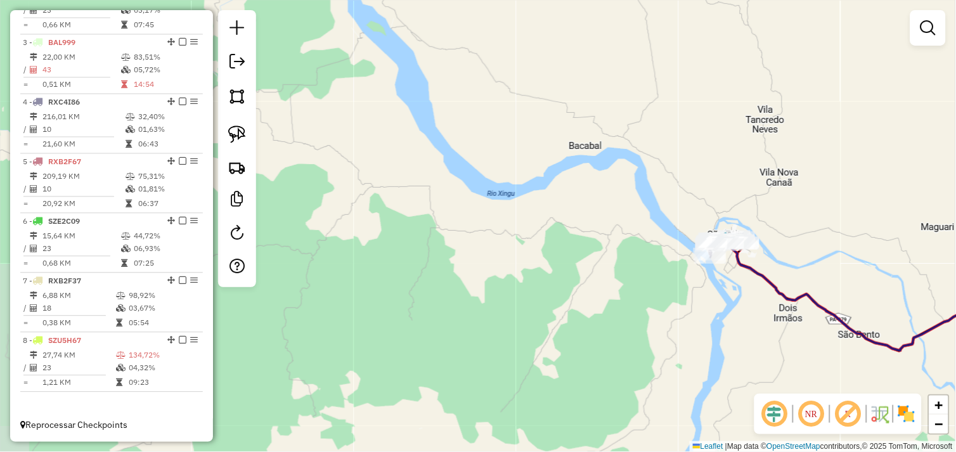
drag, startPoint x: 565, startPoint y: 268, endPoint x: 534, endPoint y: 254, distance: 33.8
click at [511, 252] on div "Janela de atendimento Grade de atendimento Capacidade Transportadoras Veículos …" at bounding box center [478, 226] width 956 height 452
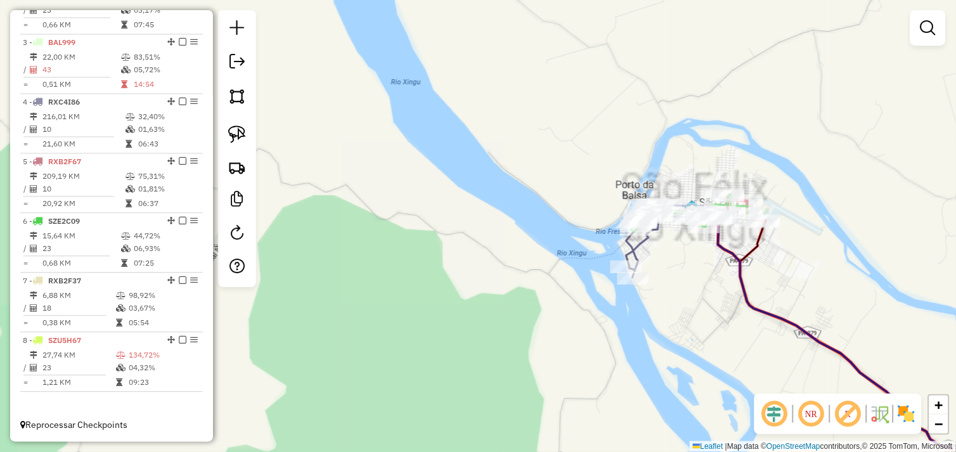
drag, startPoint x: 578, startPoint y: 241, endPoint x: 485, endPoint y: 231, distance: 93.8
click at [465, 231] on div "Janela de atendimento Grade de atendimento Capacidade Transportadoras Veículos …" at bounding box center [478, 226] width 956 height 452
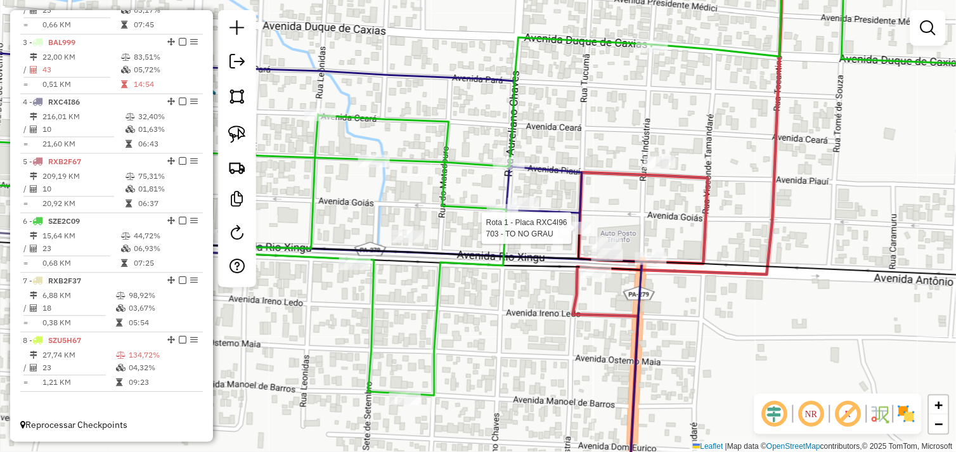
select select "*********"
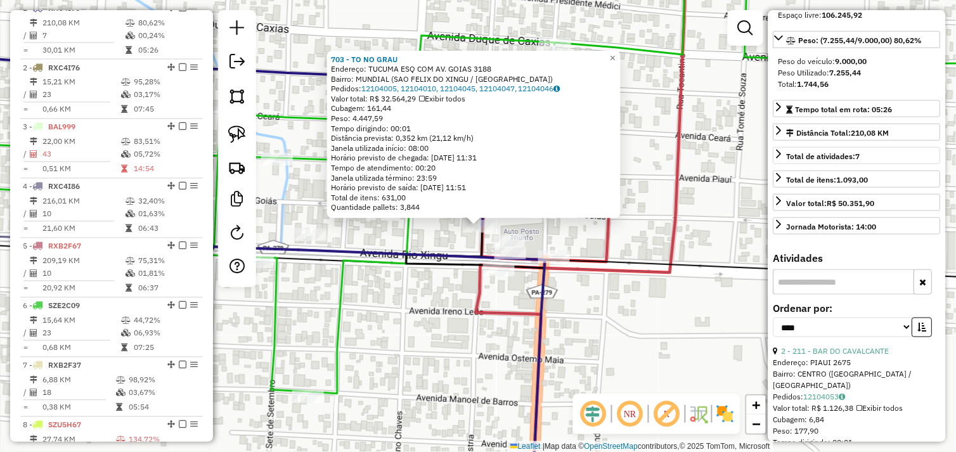
scroll to position [211, 0]
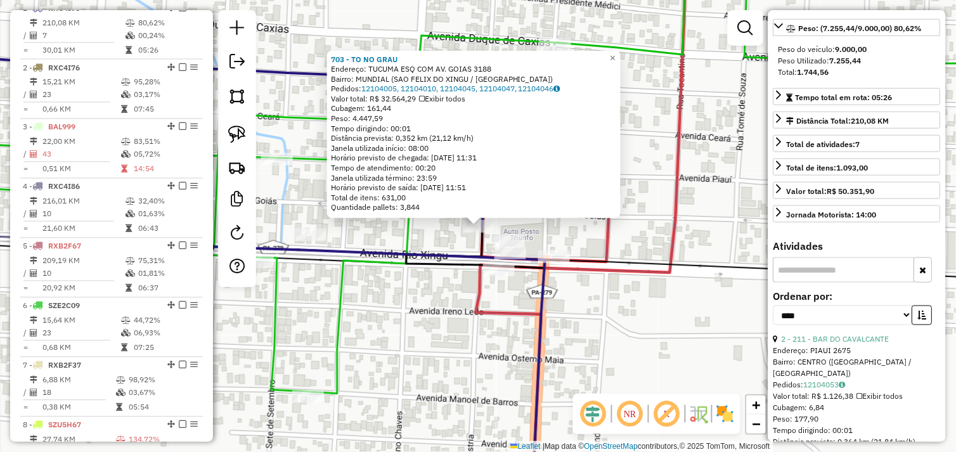
click at [682, 330] on div "703 - TO NO GRAU Endereço: TUCUMA ESQ COM AV. GOIAS 3188 Bairro: MUNDIAL (SAO F…" at bounding box center [478, 226] width 956 height 452
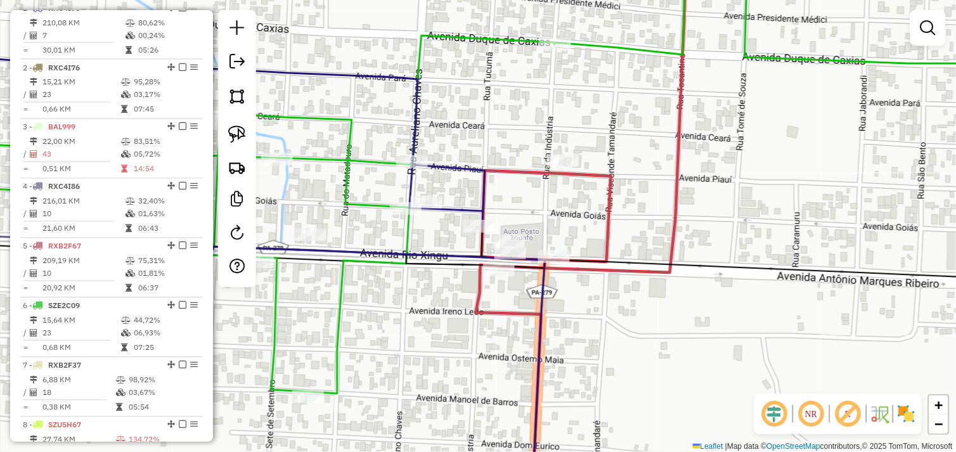
drag, startPoint x: 623, startPoint y: 337, endPoint x: 661, endPoint y: 277, distance: 71.3
click at [661, 277] on div "Janela de atendimento Grade de atendimento Capacidade Transportadoras Veículos …" at bounding box center [478, 226] width 956 height 452
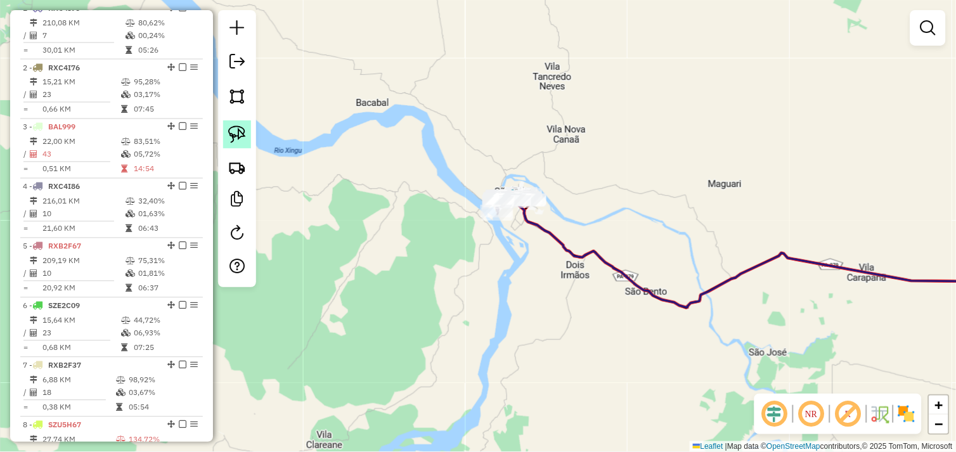
click at [240, 134] on img at bounding box center [237, 135] width 18 height 18
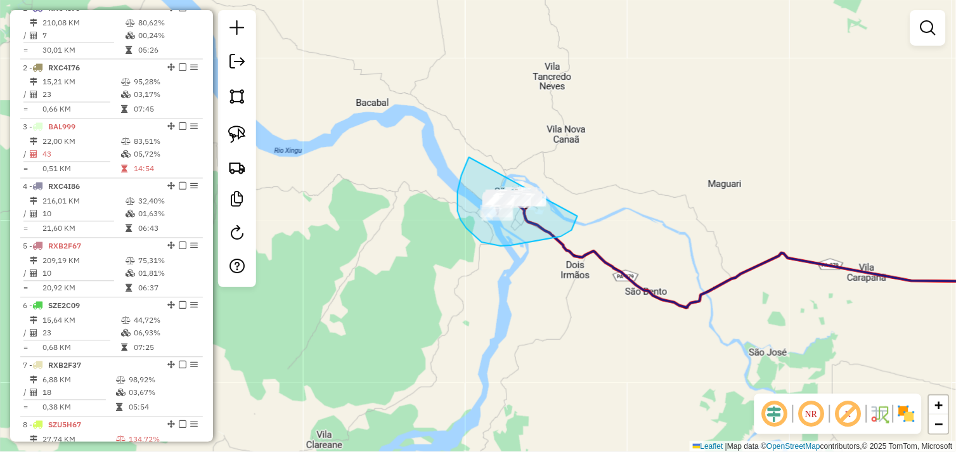
drag, startPoint x: 469, startPoint y: 157, endPoint x: 566, endPoint y: 176, distance: 98.9
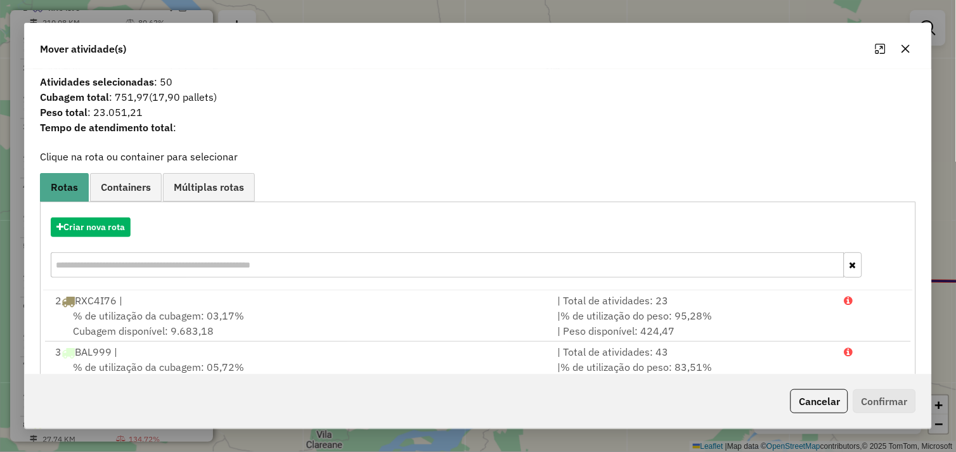
click at [909, 48] on icon "button" at bounding box center [906, 49] width 10 height 10
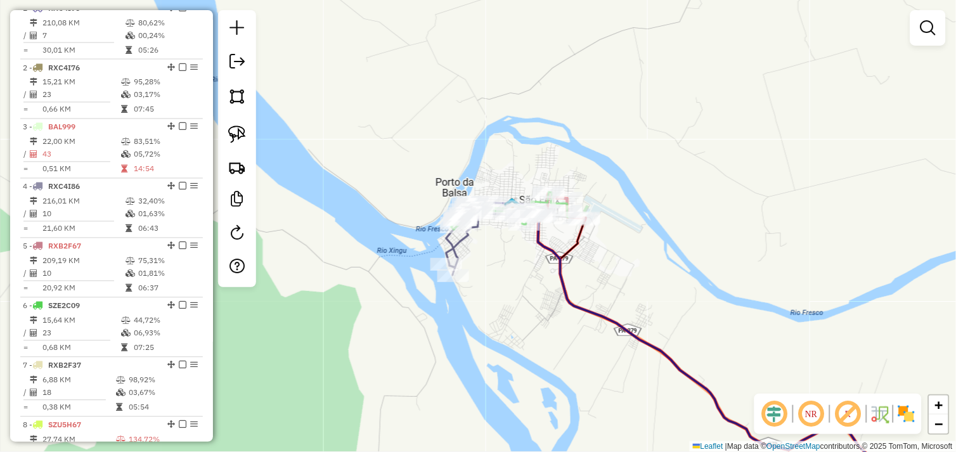
drag, startPoint x: 506, startPoint y: 256, endPoint x: 530, endPoint y: 278, distance: 32.3
click at [530, 278] on div "Janela de atendimento Grade de atendimento Capacidade Transportadoras Veículos …" at bounding box center [478, 226] width 956 height 452
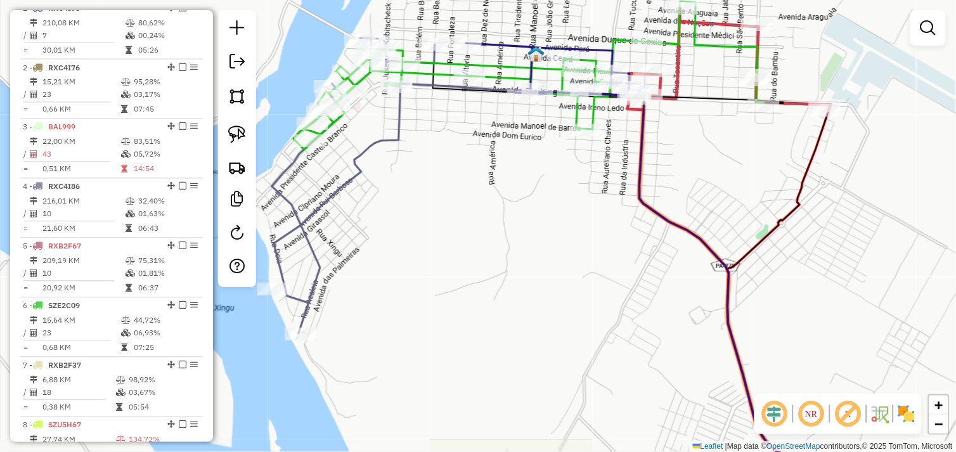
drag, startPoint x: 480, startPoint y: 233, endPoint x: 426, endPoint y: 275, distance: 67.8
click at [509, 233] on div "Janela de atendimento Grade de atendimento Capacidade Transportadoras Veículos …" at bounding box center [478, 226] width 956 height 452
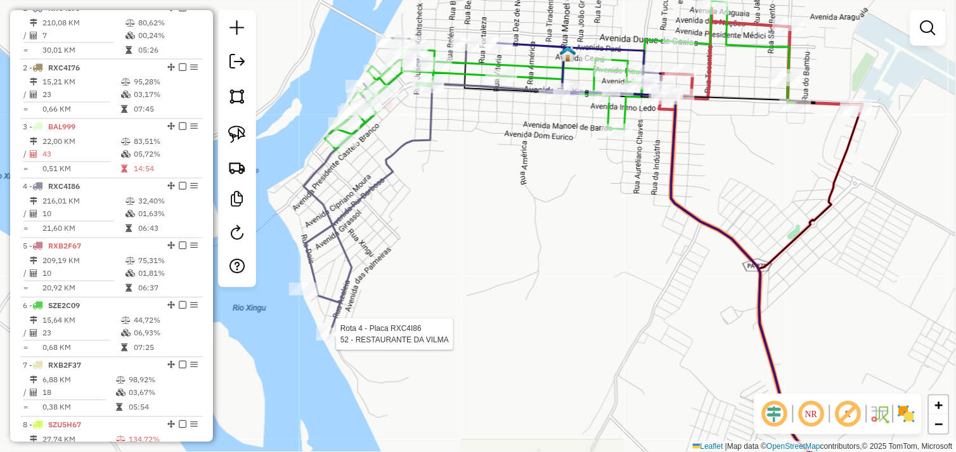
select select "*********"
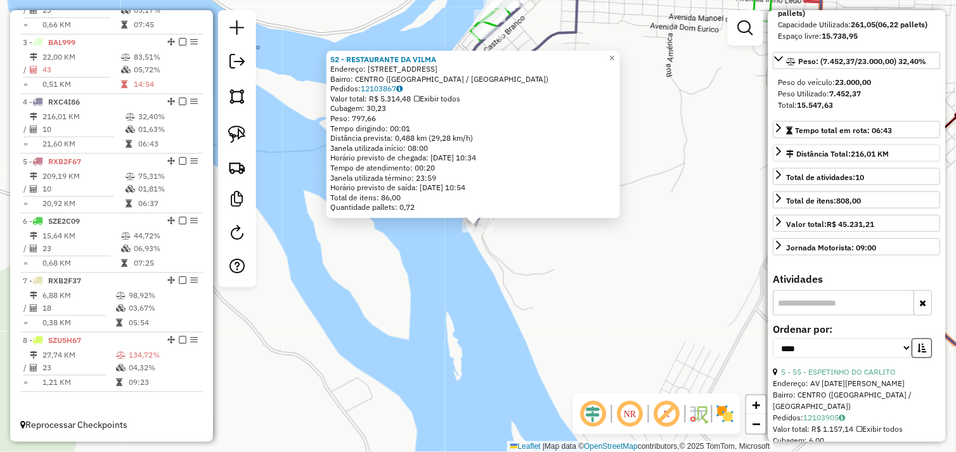
scroll to position [352, 0]
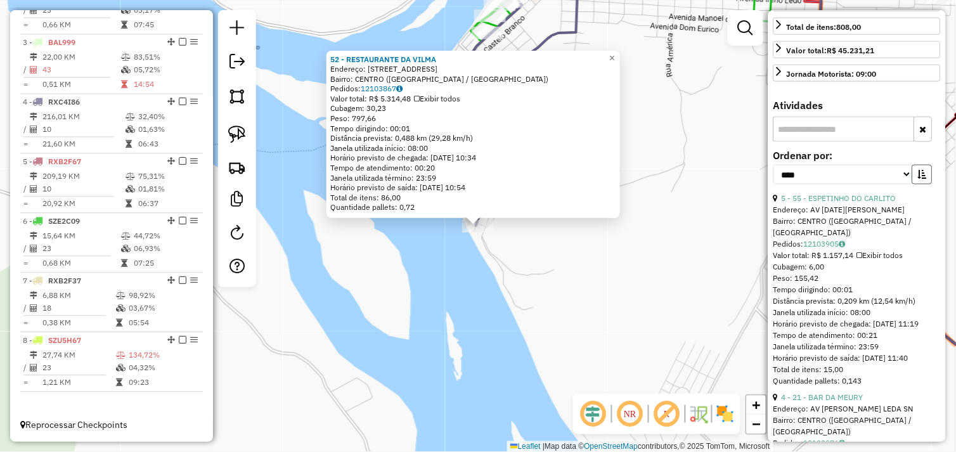
click at [918, 179] on icon "button" at bounding box center [922, 174] width 9 height 9
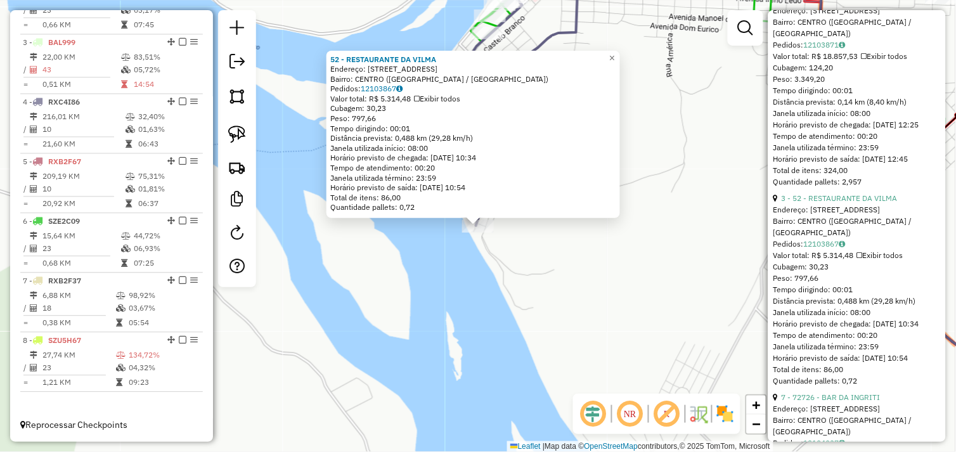
scroll to position [563, 0]
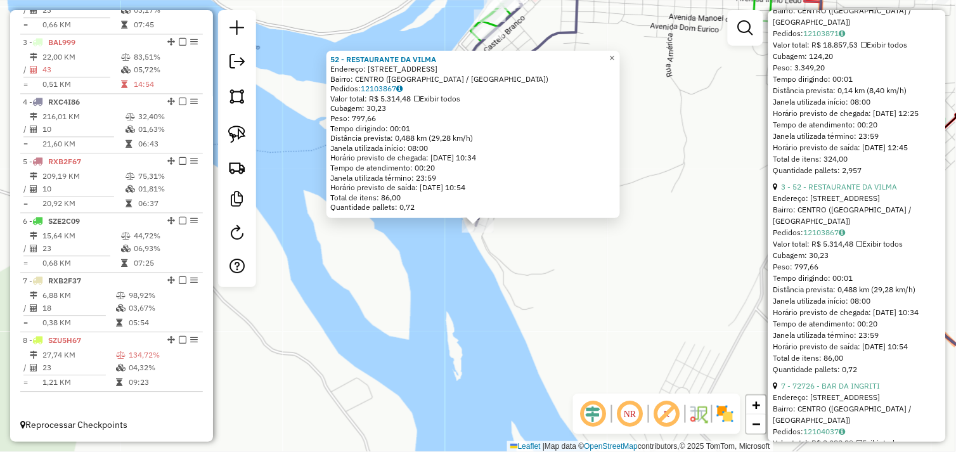
click at [572, 275] on div "52 - RESTAURANTE DA VILMA Endereço: AV JABORANDI 50 Bairro: CENTRO (SAO FELIX D…" at bounding box center [478, 226] width 956 height 452
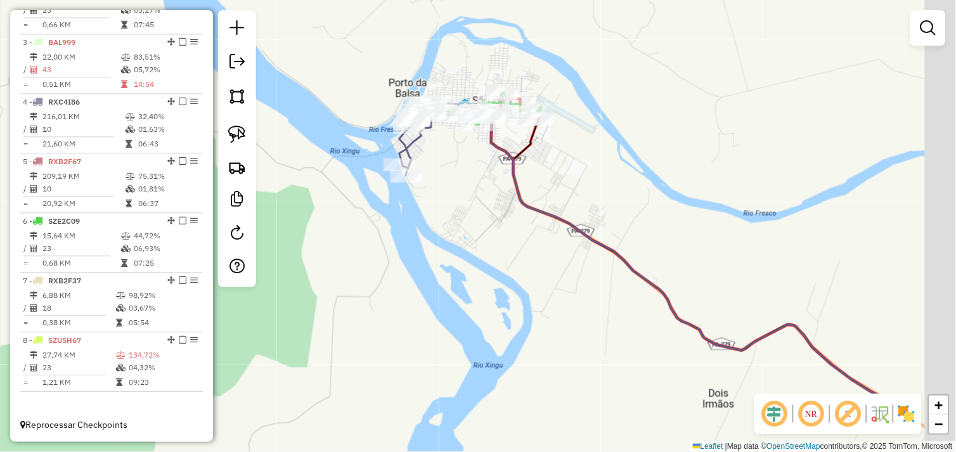
drag, startPoint x: 615, startPoint y: 300, endPoint x: 476, endPoint y: 204, distance: 169.1
click at [478, 206] on div "Janela de atendimento Grade de atendimento Capacidade Transportadoras Veículos …" at bounding box center [478, 226] width 956 height 452
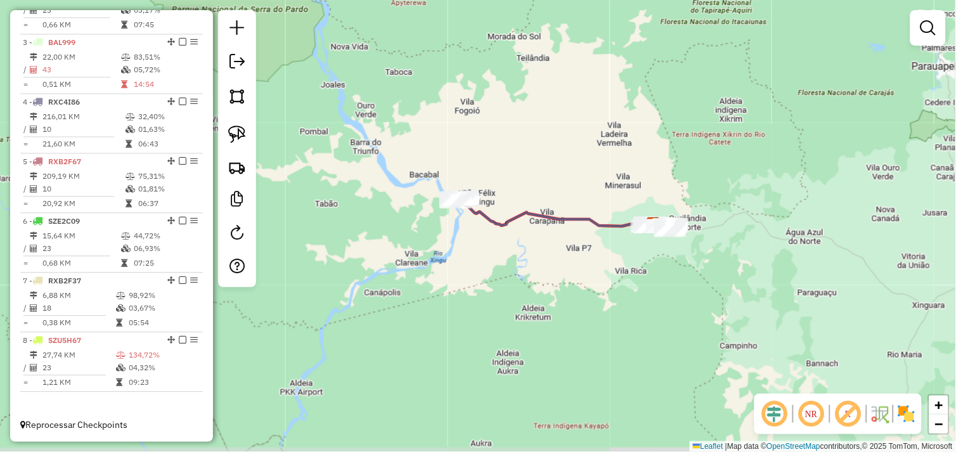
drag, startPoint x: 632, startPoint y: 303, endPoint x: 524, endPoint y: 300, distance: 107.9
click at [524, 301] on div "Janela de atendimento Grade de atendimento Capacidade Transportadoras Veículos …" at bounding box center [478, 226] width 956 height 452
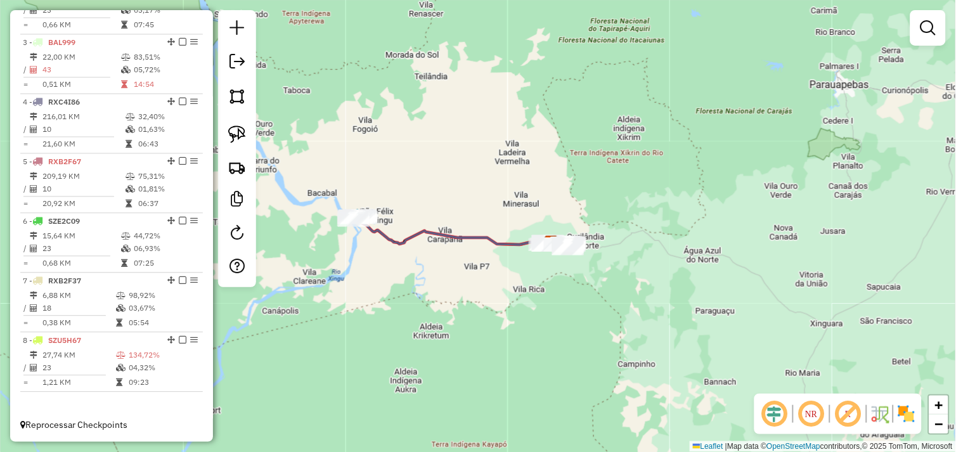
drag, startPoint x: 543, startPoint y: 265, endPoint x: 534, endPoint y: 307, distance: 42.8
click at [534, 307] on div "Janela de atendimento Grade de atendimento Capacidade Transportadoras Veículos …" at bounding box center [478, 226] width 956 height 452
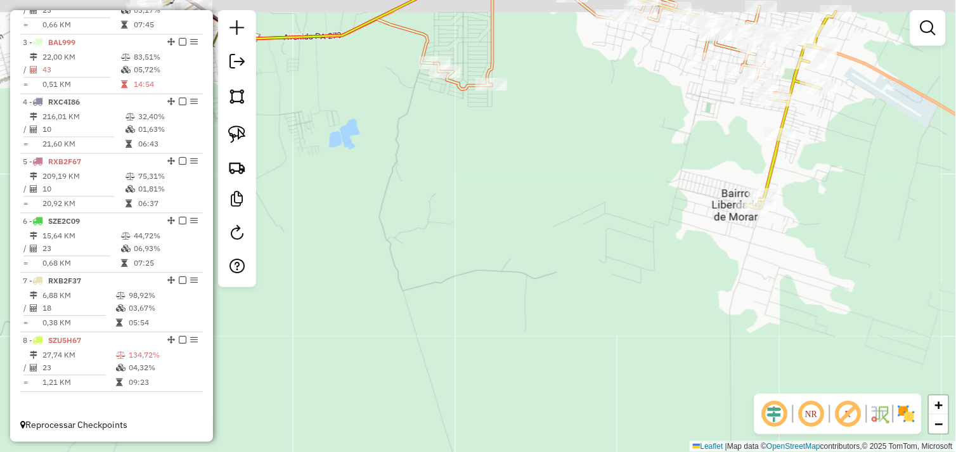
drag, startPoint x: 590, startPoint y: 202, endPoint x: 595, endPoint y: 313, distance: 111.1
click at [592, 316] on div "Janela de atendimento Grade de atendimento Capacidade Transportadoras Veículos …" at bounding box center [478, 226] width 956 height 452
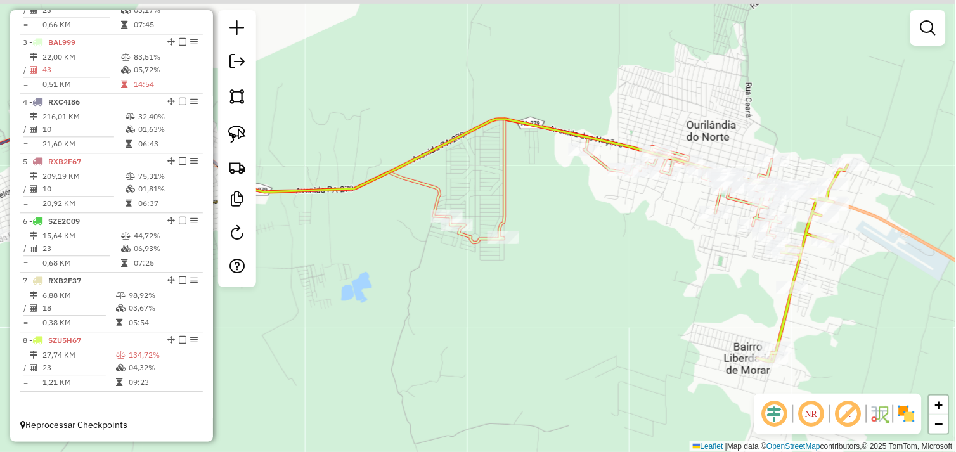
click at [617, 280] on div "Janela de atendimento Grade de atendimento Capacidade Transportadoras Veículos …" at bounding box center [478, 226] width 956 height 452
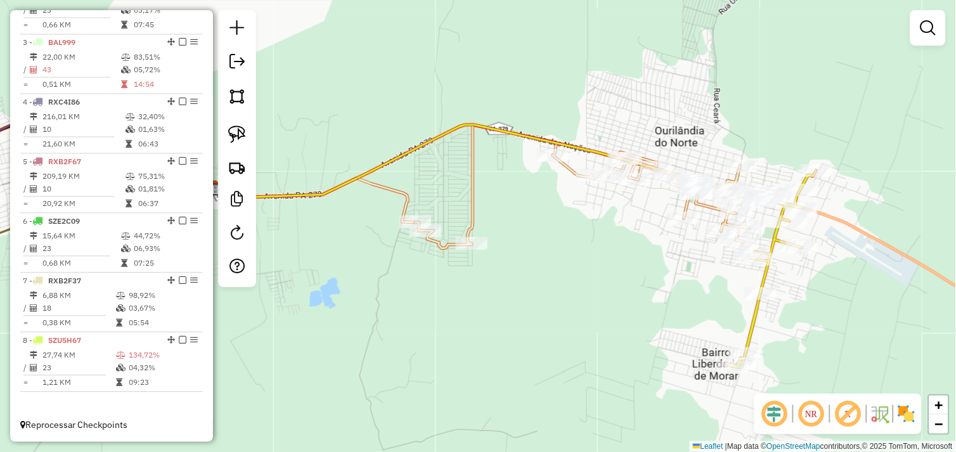
drag, startPoint x: 667, startPoint y: 289, endPoint x: 599, endPoint y: 298, distance: 68.5
click at [599, 298] on div "Janela de atendimento Grade de atendimento Capacidade Transportadoras Veículos …" at bounding box center [478, 226] width 956 height 452
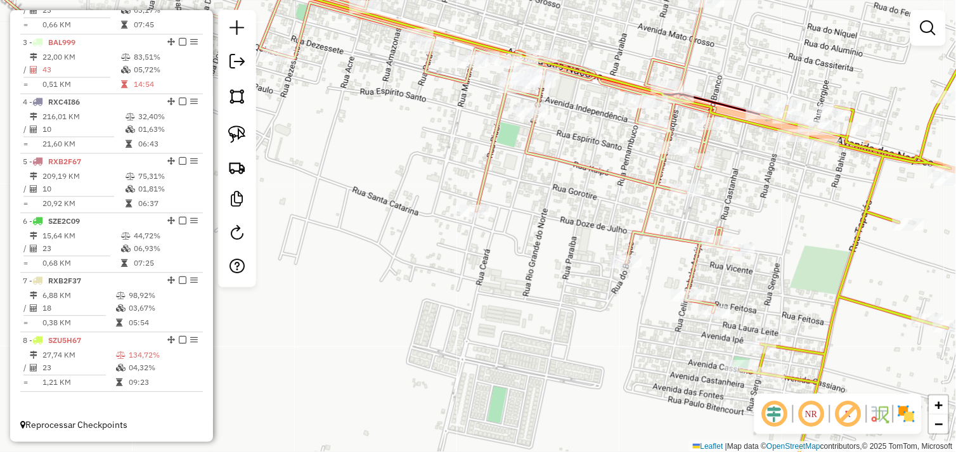
drag, startPoint x: 766, startPoint y: 199, endPoint x: 698, endPoint y: 208, distance: 68.5
click at [698, 208] on div "Janela de atendimento Grade de atendimento Capacidade Transportadoras Veículos …" at bounding box center [478, 226] width 956 height 452
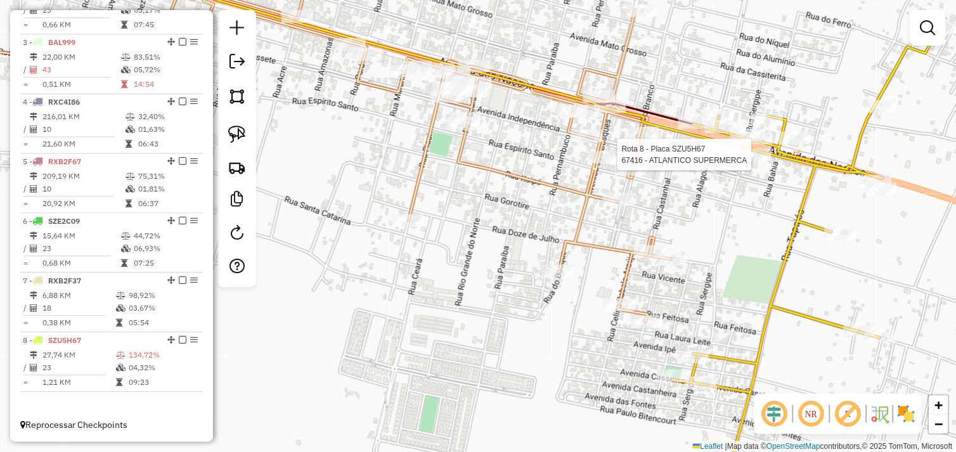
select select "*********"
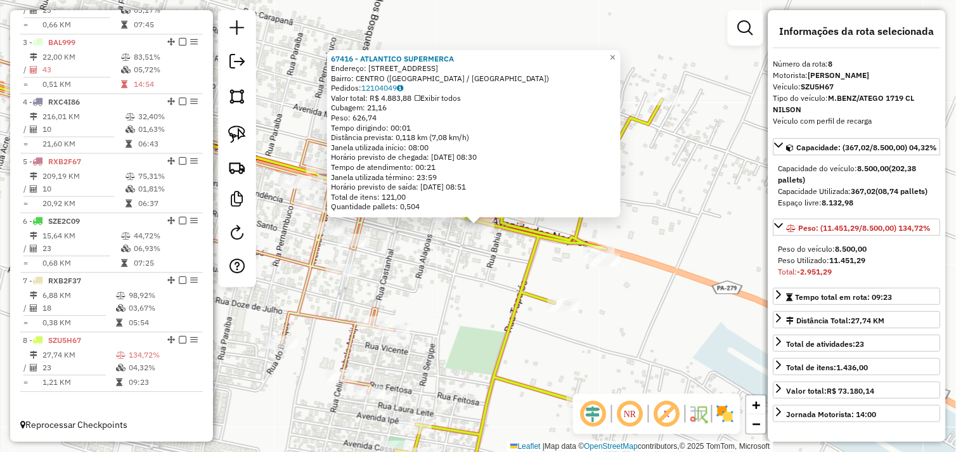
click at [466, 282] on div "67416 - ATLANTICO SUPERMERCA Endereço: AVENIDA DAS NACOES 100 Bairro: CENTRO (O…" at bounding box center [478, 226] width 956 height 452
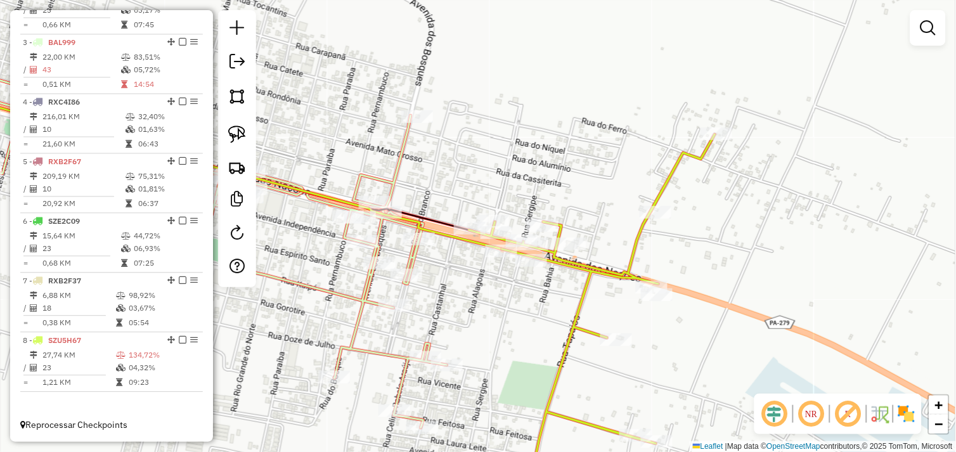
drag, startPoint x: 477, startPoint y: 297, endPoint x: 518, endPoint y: 311, distance: 42.9
click at [518, 313] on div "Janela de atendimento Grade de atendimento Capacidade Transportadoras Veículos …" at bounding box center [478, 226] width 956 height 452
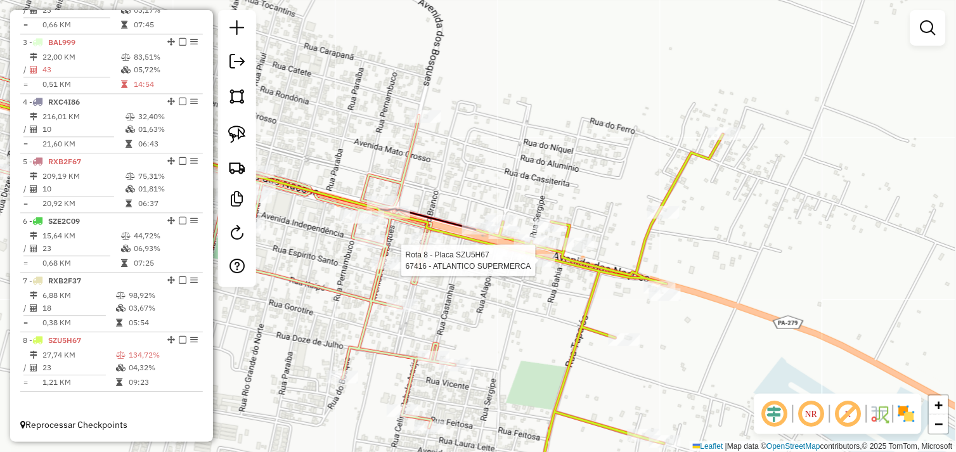
select select "*********"
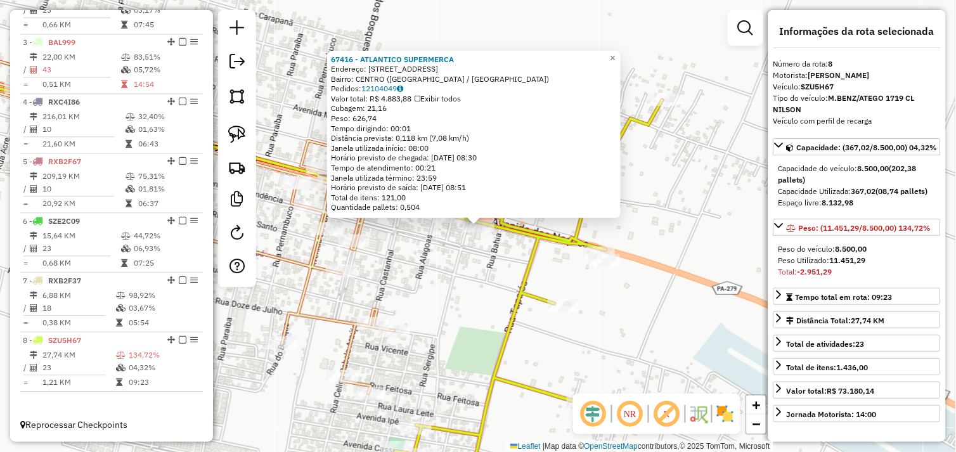
click at [490, 289] on div "67416 - ATLANTICO SUPERMERCA Endereço: AVENIDA DAS NACOES 100 Bairro: CENTRO (O…" at bounding box center [478, 226] width 956 height 452
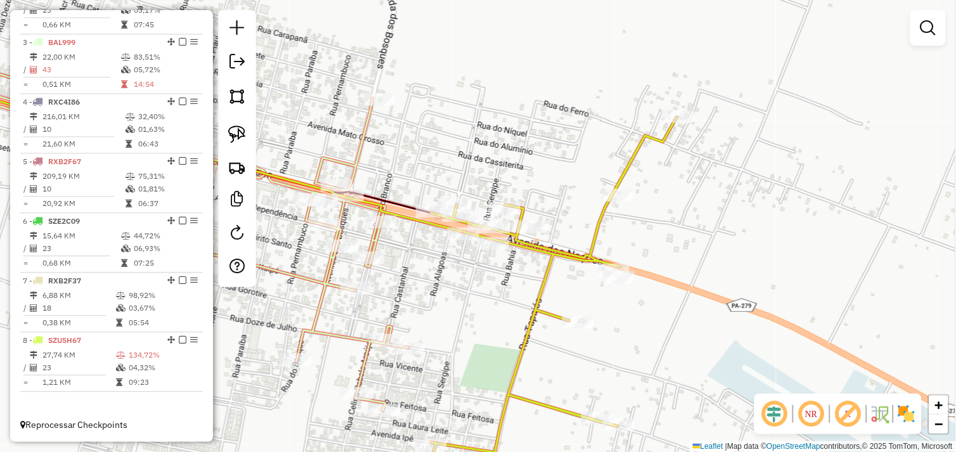
drag, startPoint x: 426, startPoint y: 249, endPoint x: 507, endPoint y: 293, distance: 92.8
click at [507, 296] on div "Janela de atendimento Grade de atendimento Capacidade Transportadoras Veículos …" at bounding box center [478, 226] width 956 height 452
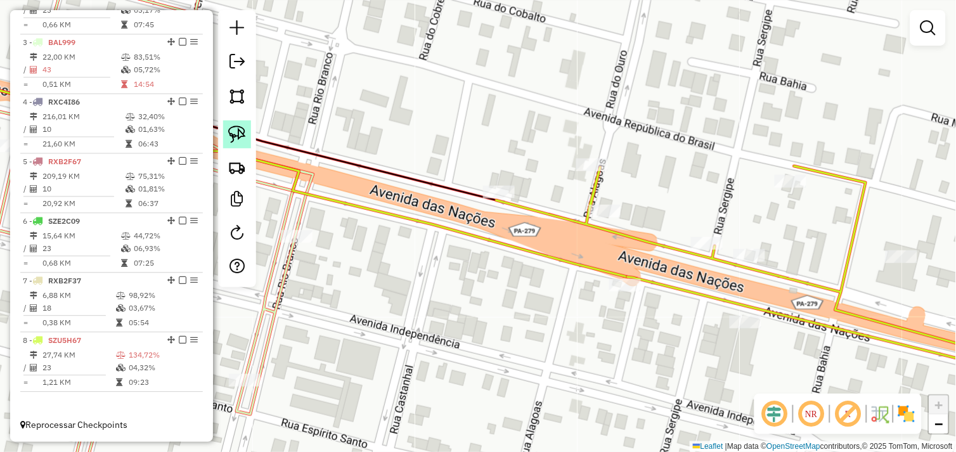
drag, startPoint x: 233, startPoint y: 128, endPoint x: 240, endPoint y: 131, distance: 7.1
click at [233, 128] on img at bounding box center [237, 135] width 18 height 18
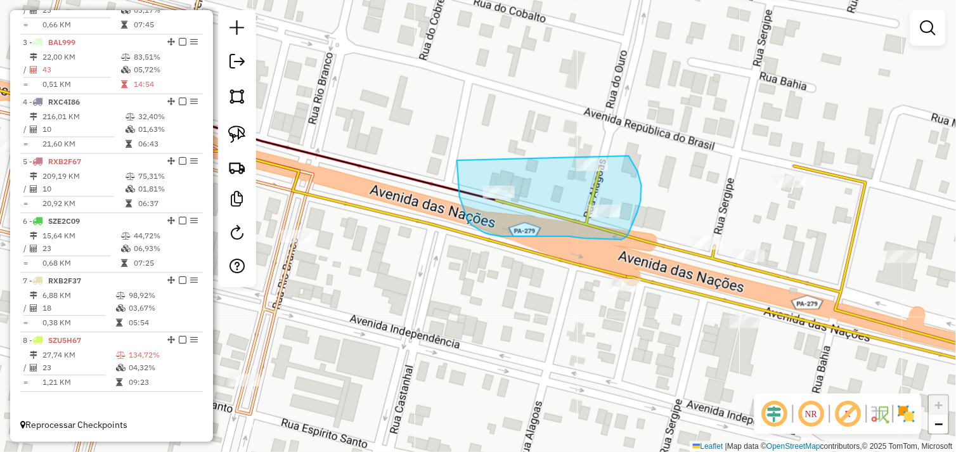
drag, startPoint x: 463, startPoint y: 206, endPoint x: 607, endPoint y: 135, distance: 160.3
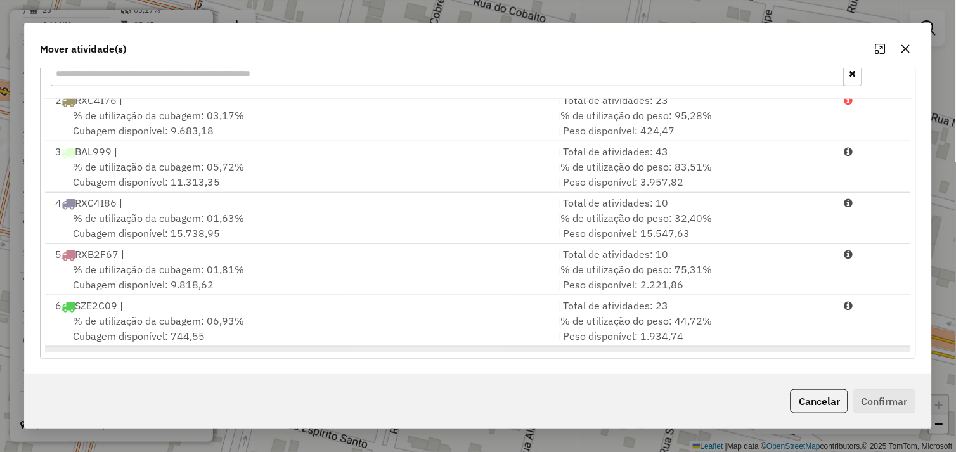
scroll to position [36, 0]
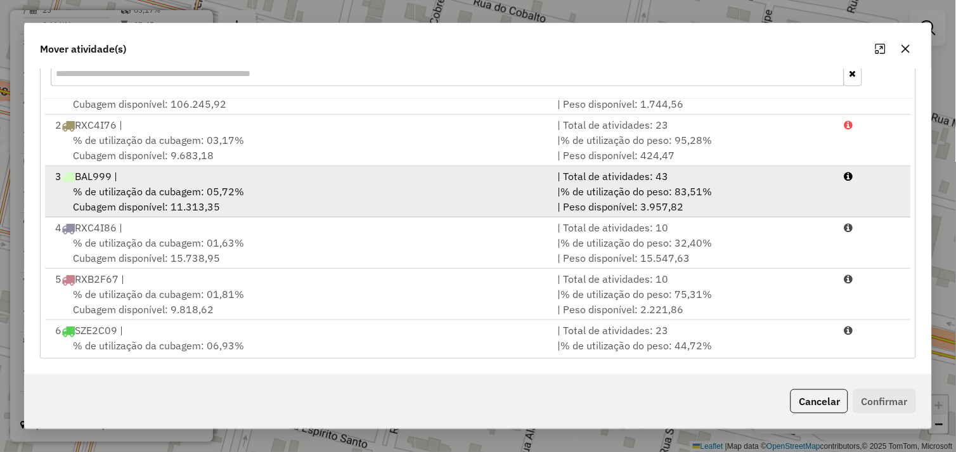
click at [264, 193] on div "% de utilização da cubagem: 05,72% Cubagem disponível: 11.313,35" at bounding box center [299, 199] width 503 height 30
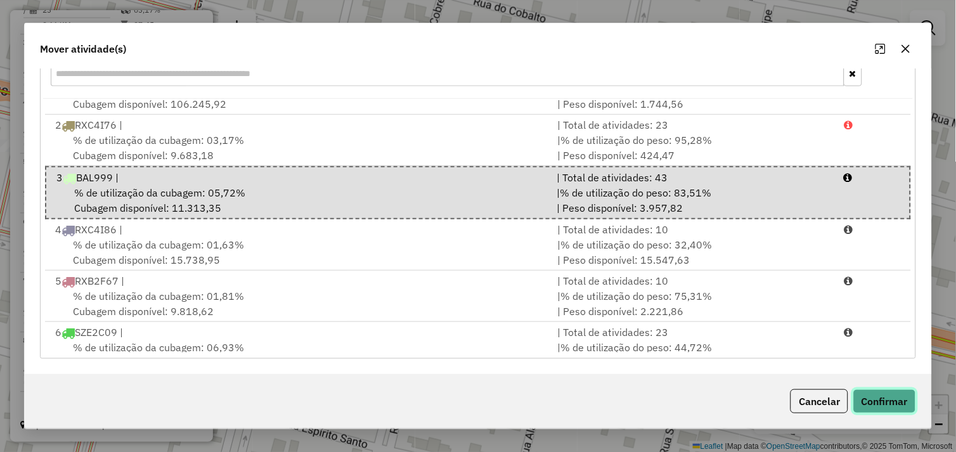
click at [880, 403] on button "Confirmar" at bounding box center [885, 401] width 63 height 24
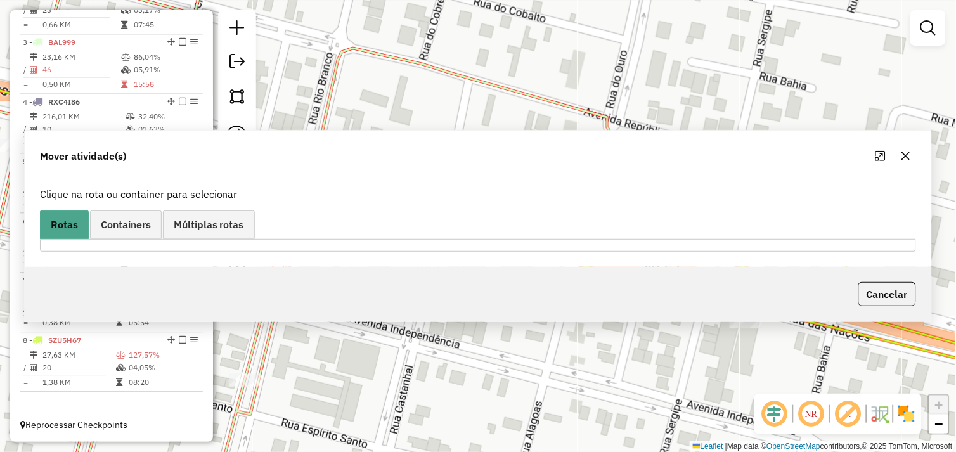
scroll to position [0, 0]
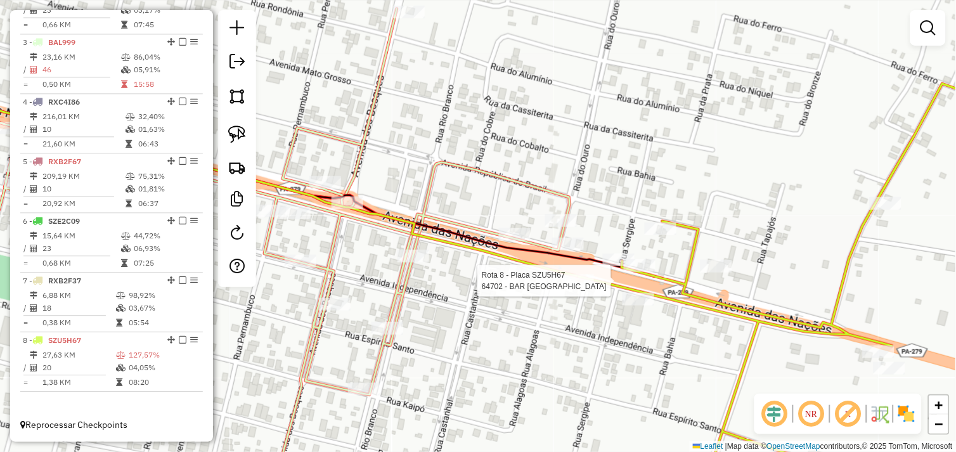
select select "*********"
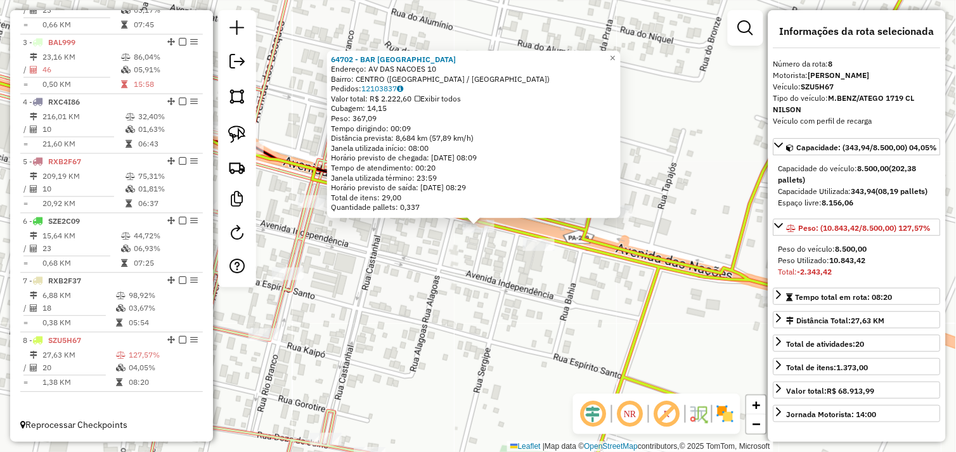
click at [506, 286] on div "64702 - BAR LAS VEGAS Endereço: AV DAS NACOES 10 Bairro: CENTRO (OURILANDIA DO …" at bounding box center [478, 226] width 956 height 452
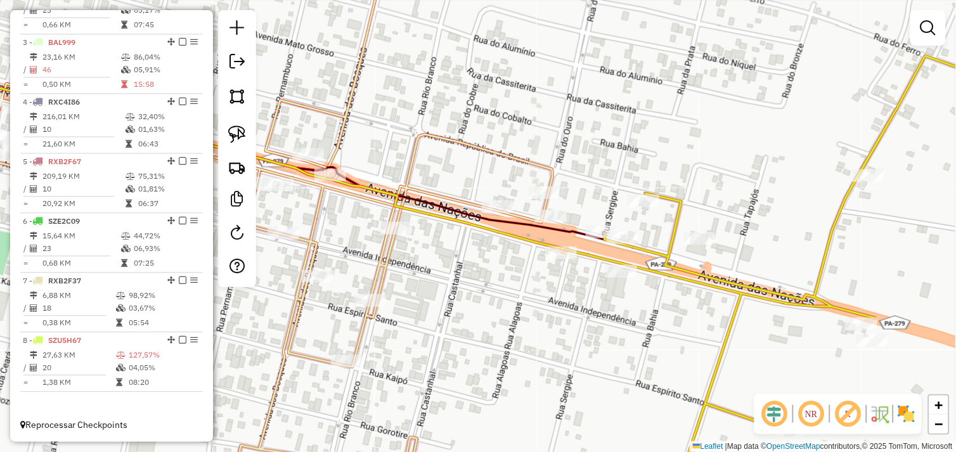
drag, startPoint x: 473, startPoint y: 275, endPoint x: 538, endPoint y: 294, distance: 67.4
click at [538, 294] on div "Janela de atendimento Grade de atendimento Capacidade Transportadoras Veículos …" at bounding box center [478, 226] width 956 height 452
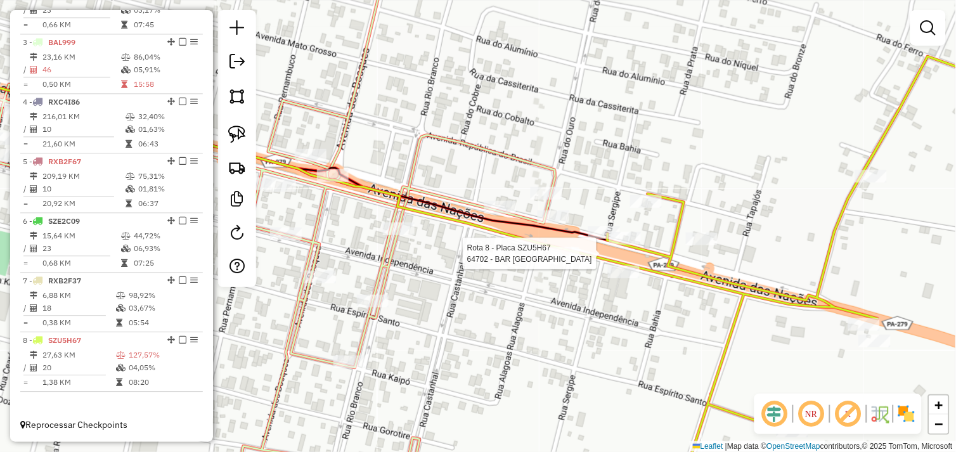
select select "*********"
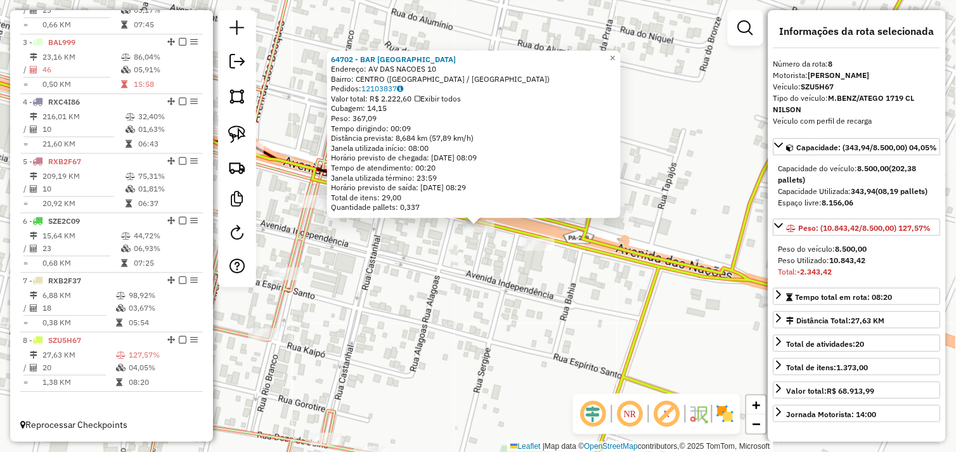
click at [527, 271] on div "64702 - BAR LAS VEGAS Endereço: AV DAS NACOES 10 Bairro: CENTRO (OURILANDIA DO …" at bounding box center [478, 226] width 956 height 452
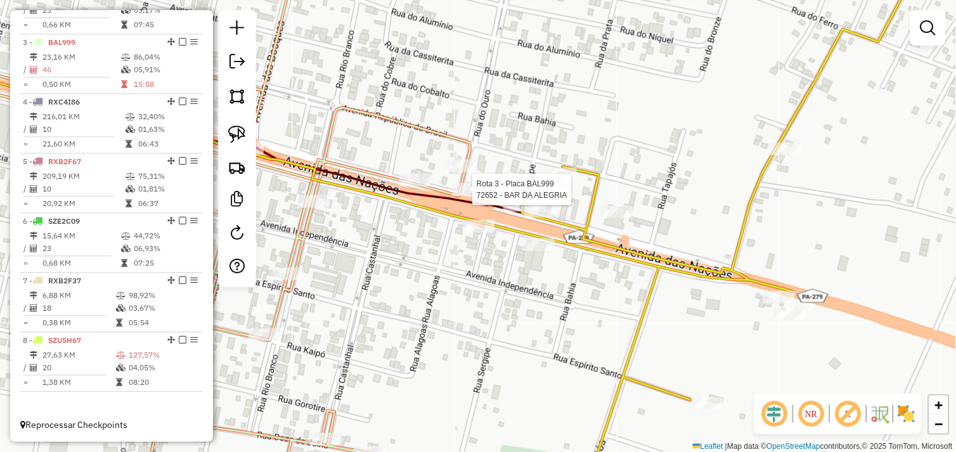
select select "*********"
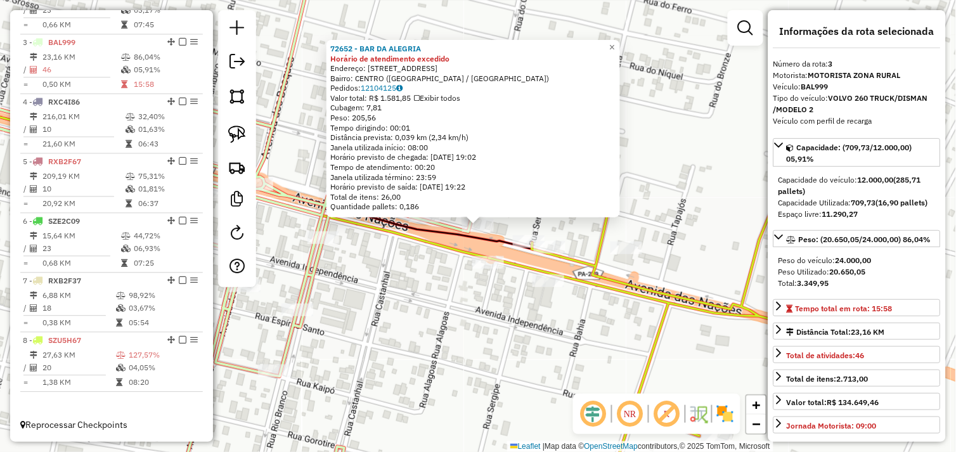
click at [447, 303] on div "Rota 3 - Placa BAL999 72652 - BAR DA ALEGRIA 72652 - BAR DA ALEGRIA Horário de …" at bounding box center [478, 226] width 956 height 452
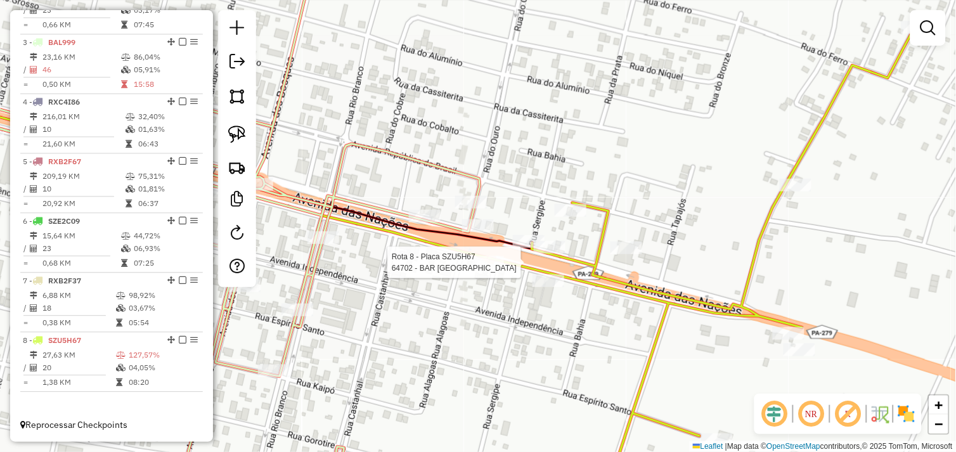
select select "*********"
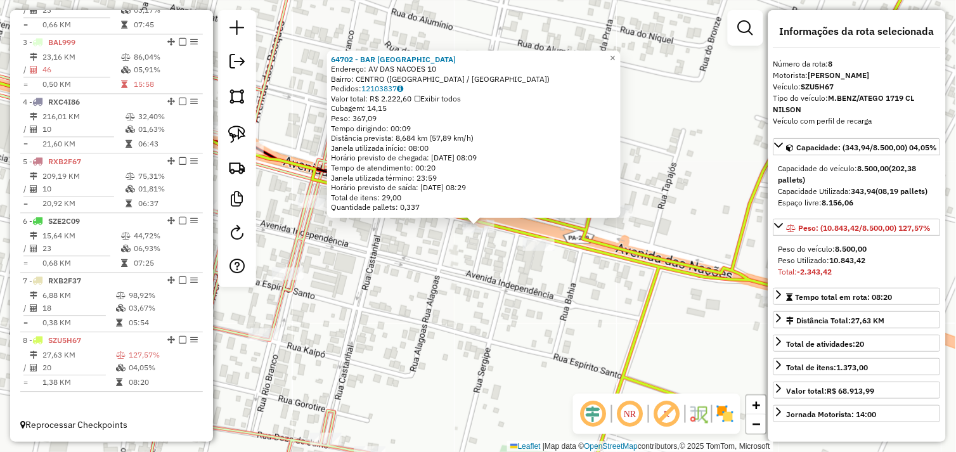
click at [465, 287] on div "64702 - BAR LAS VEGAS Endereço: AV DAS NACOES 10 Bairro: CENTRO (OURILANDIA DO …" at bounding box center [478, 226] width 956 height 452
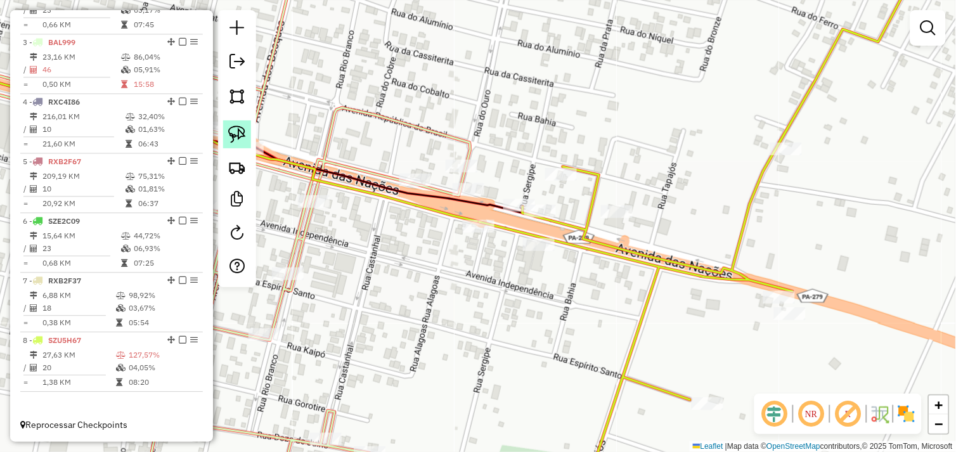
click at [235, 142] on img at bounding box center [237, 135] width 18 height 18
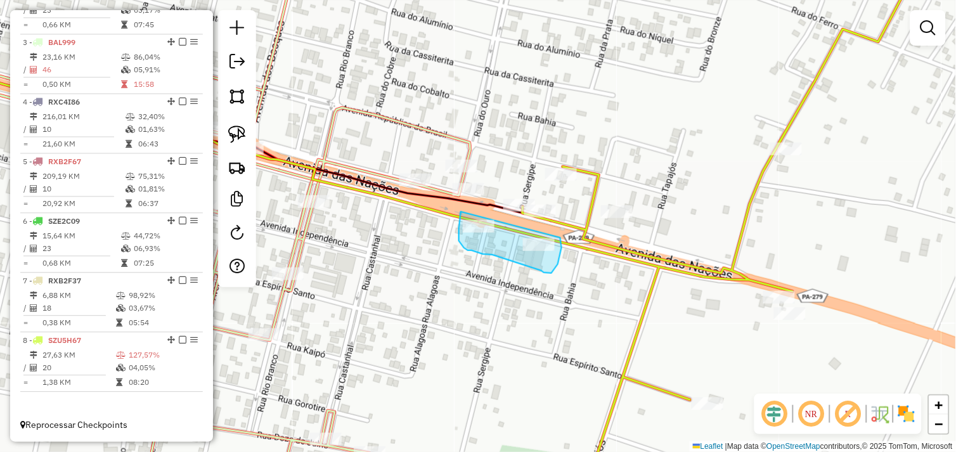
drag, startPoint x: 461, startPoint y: 212, endPoint x: 561, endPoint y: 238, distance: 102.9
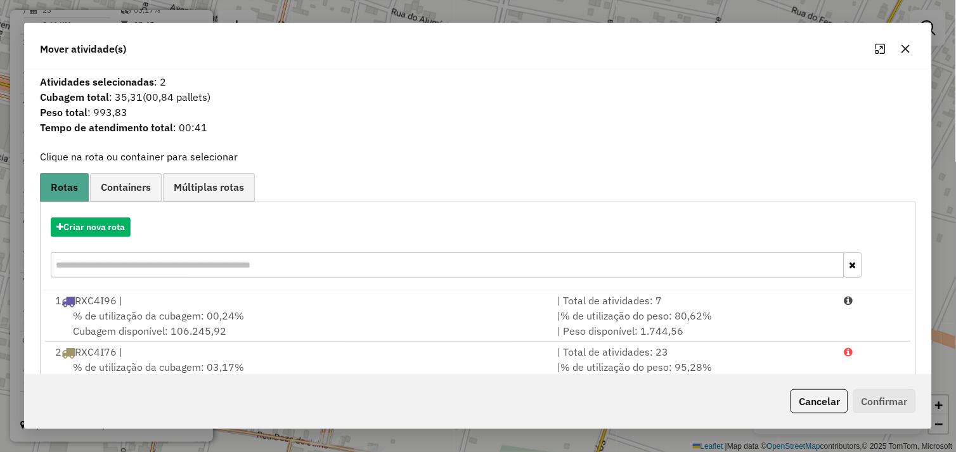
scroll to position [106, 0]
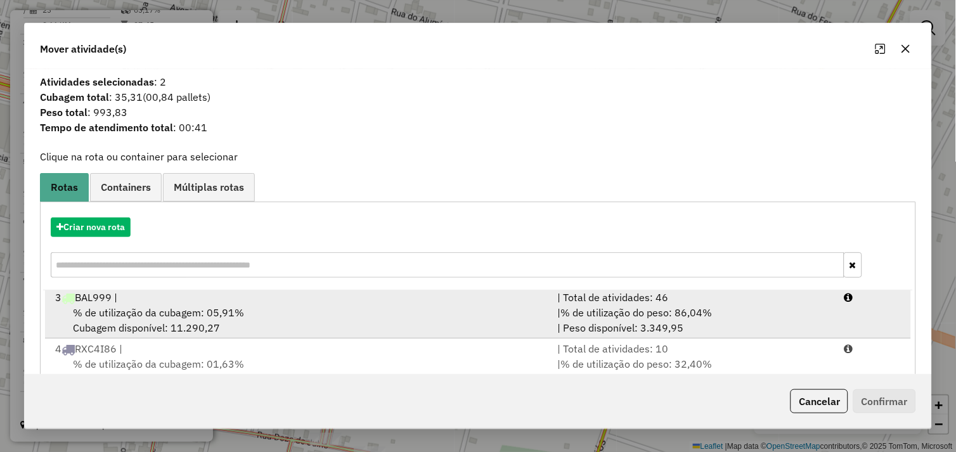
click at [285, 322] on div "% de utilização da cubagem: 05,91% Cubagem disponível: 11.290,27" at bounding box center [299, 320] width 503 height 30
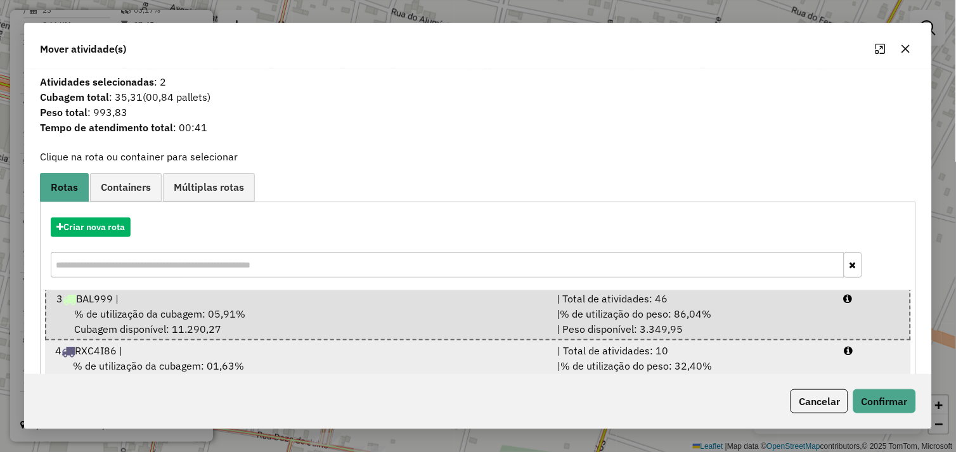
scroll to position [107, 0]
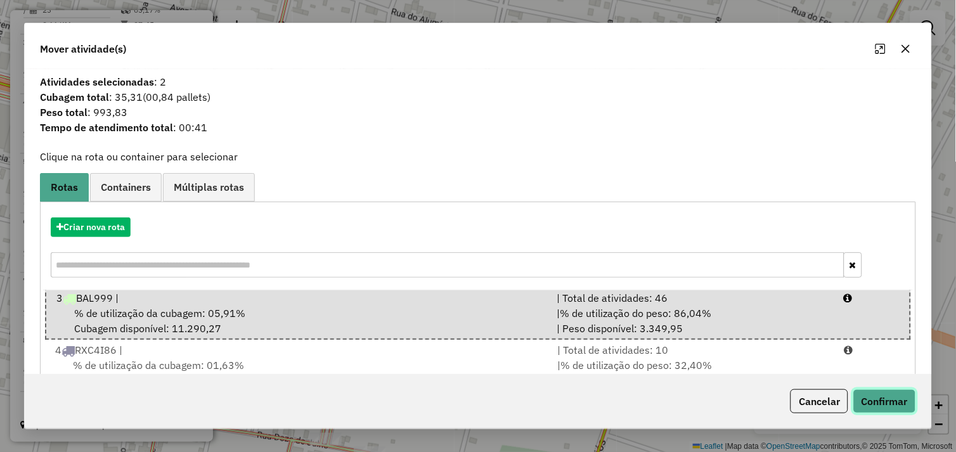
click at [873, 401] on button "Confirmar" at bounding box center [885, 401] width 63 height 24
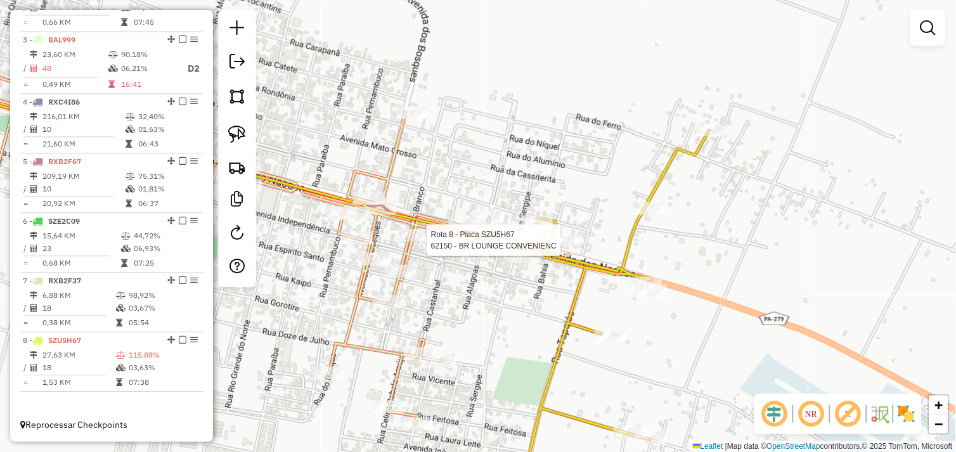
select select "*********"
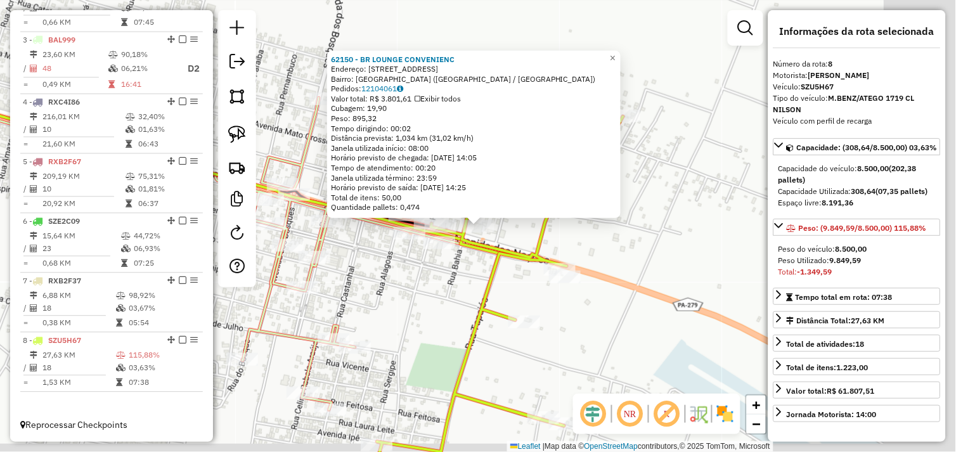
scroll to position [572, 0]
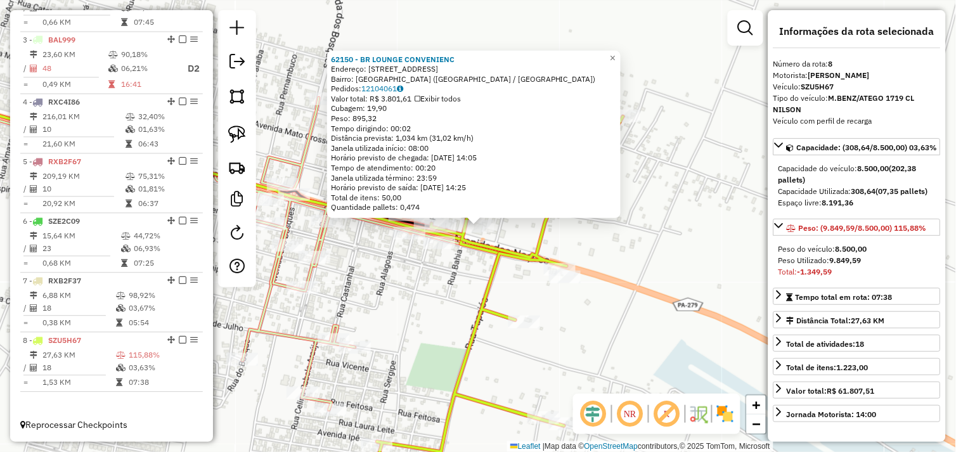
click at [444, 292] on div "62150 - BR LOUNGE CONVENIENC Endereço: AVENIDA DAS NACOES 100 Bairro: COOPERLAN…" at bounding box center [478, 226] width 956 height 452
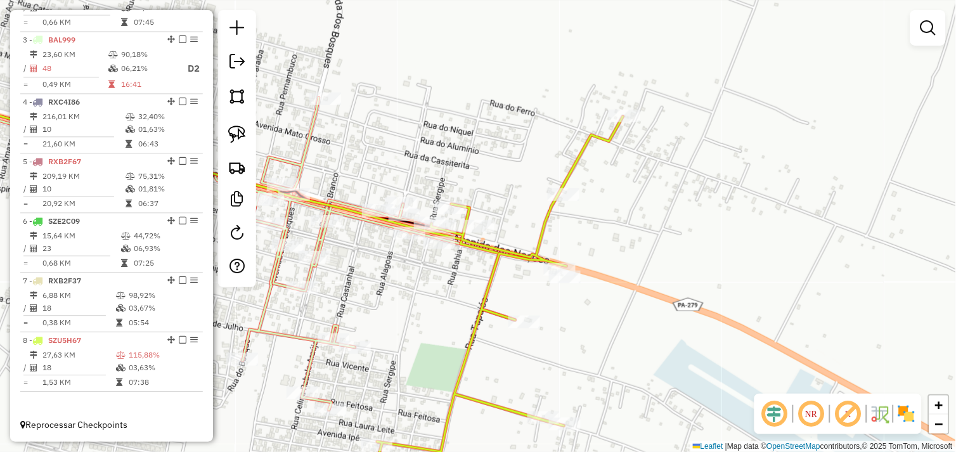
drag, startPoint x: 396, startPoint y: 297, endPoint x: 609, endPoint y: 301, distance: 213.1
click at [609, 301] on div "Janela de atendimento Grade de atendimento Capacidade Transportadoras Veículos …" at bounding box center [478, 226] width 956 height 452
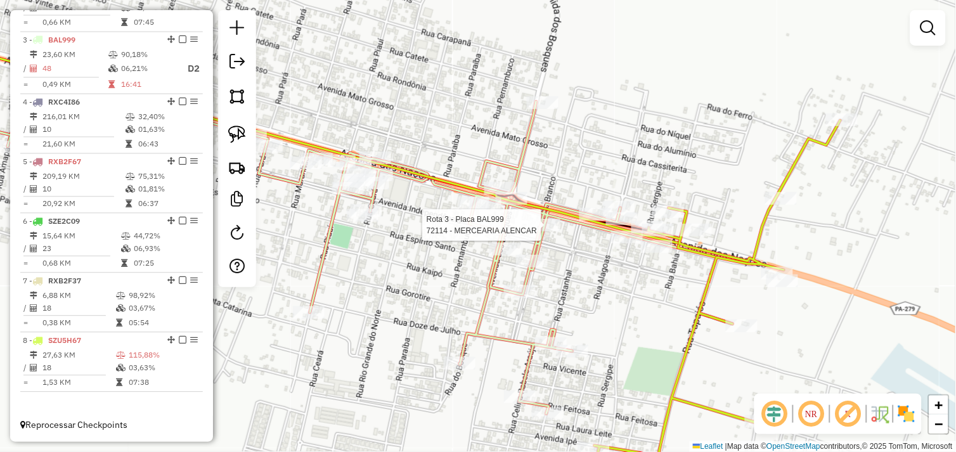
select select "*********"
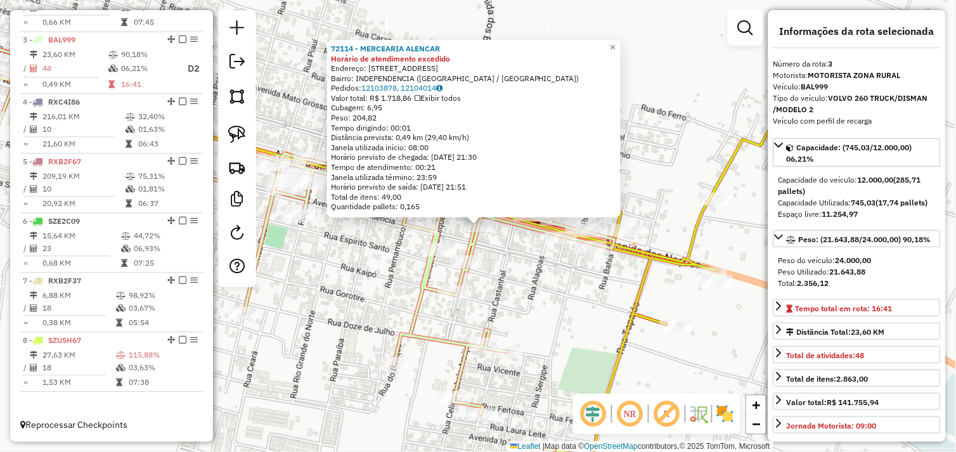
click at [351, 276] on div "72114 - MERCEARIA ALENCAR Horário de atendimento excedido Endereço: RUA CARAPAN…" at bounding box center [478, 226] width 956 height 452
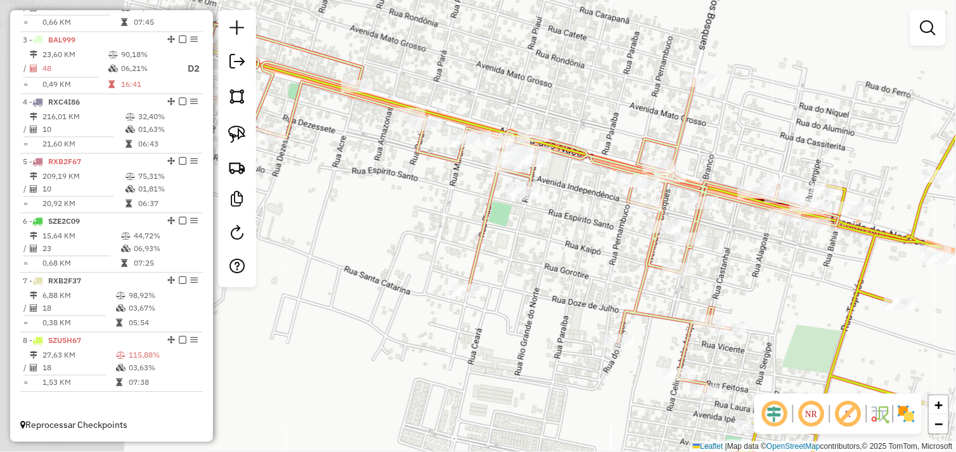
drag, startPoint x: 322, startPoint y: 283, endPoint x: 556, endPoint y: 258, distance: 236.0
click at [553, 258] on div "Janela de atendimento Grade de atendimento Capacidade Transportadoras Veículos …" at bounding box center [478, 226] width 956 height 452
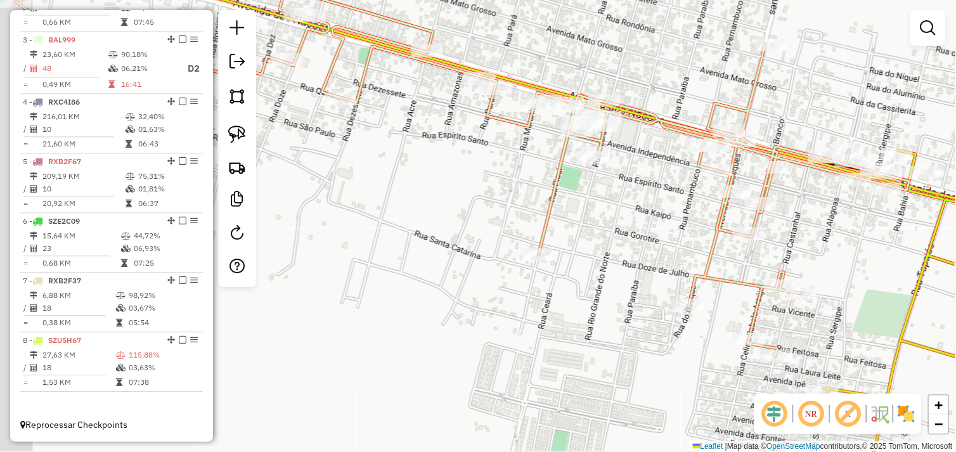
drag, startPoint x: 526, startPoint y: 278, endPoint x: 593, endPoint y: 260, distance: 68.9
click at [589, 243] on div "Janela de atendimento Grade de atendimento Capacidade Transportadoras Veículos …" at bounding box center [478, 226] width 956 height 452
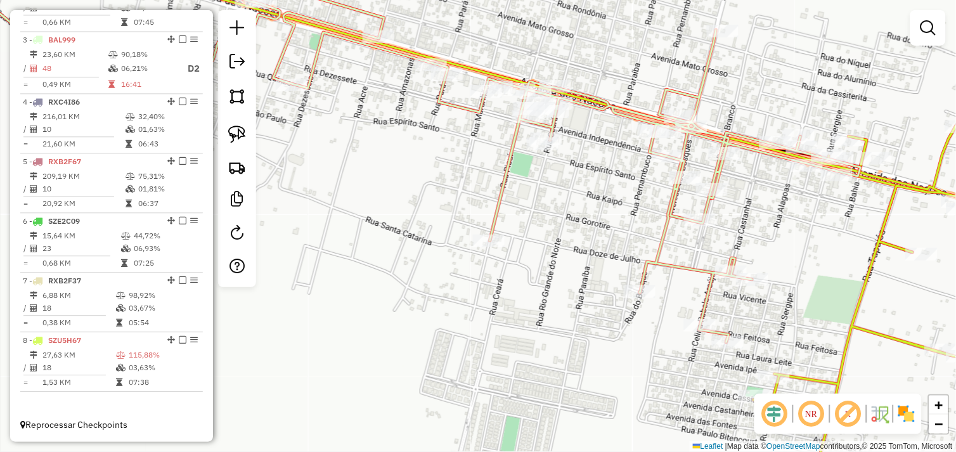
drag, startPoint x: 595, startPoint y: 264, endPoint x: 546, endPoint y: 251, distance: 50.5
click at [546, 251] on div "Janela de atendimento Grade de atendimento Capacidade Transportadoras Veículos …" at bounding box center [478, 226] width 956 height 452
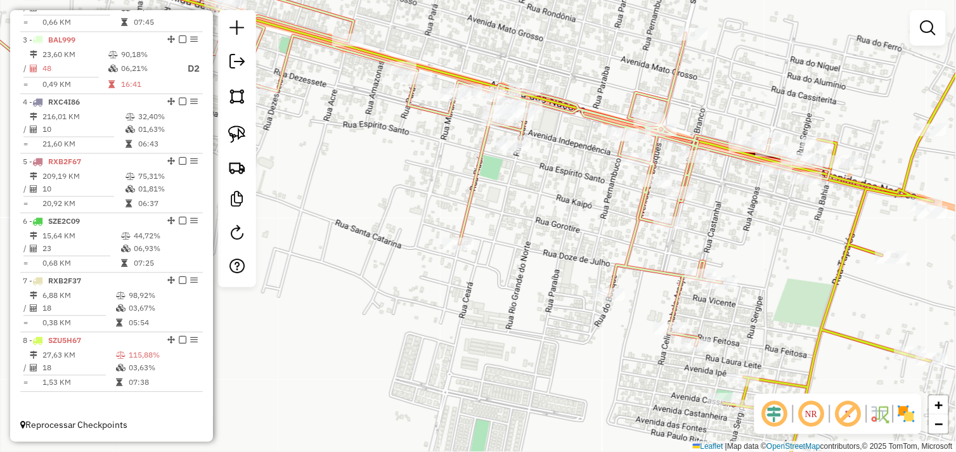
drag, startPoint x: 381, startPoint y: 205, endPoint x: 350, endPoint y: 208, distance: 30.6
click at [350, 208] on div "Janela de atendimento Grade de atendimento Capacidade Transportadoras Veículos …" at bounding box center [478, 226] width 956 height 452
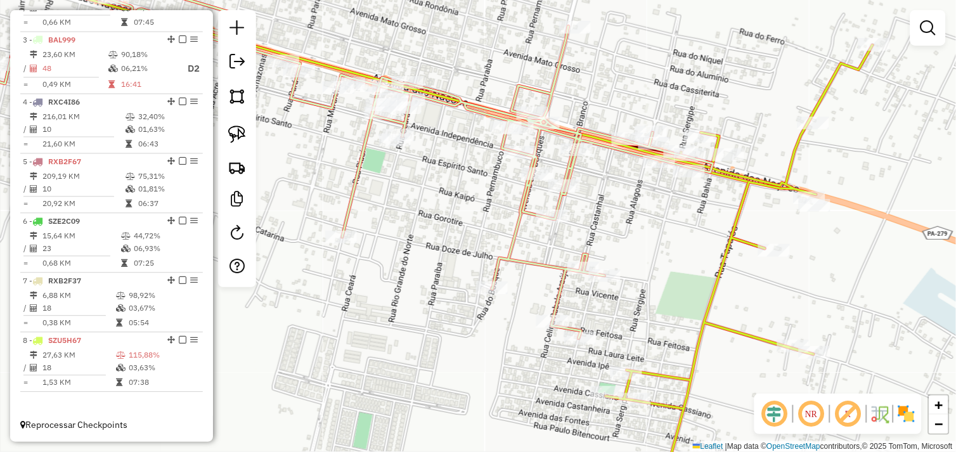
drag, startPoint x: 566, startPoint y: 237, endPoint x: 448, endPoint y: 230, distance: 118.2
click at [447, 230] on div "Janela de atendimento Grade de atendimento Capacidade Transportadoras Veículos …" at bounding box center [478, 226] width 956 height 452
click at [240, 134] on img at bounding box center [237, 135] width 18 height 18
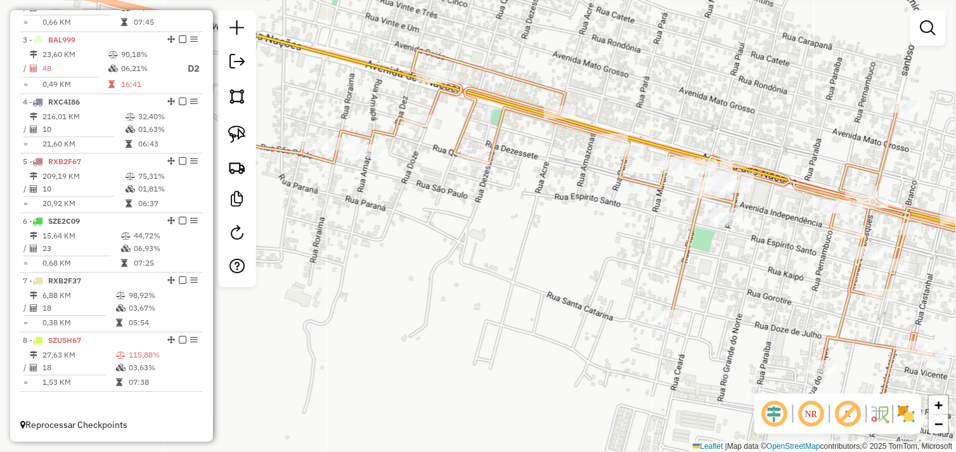
drag, startPoint x: 330, startPoint y: 181, endPoint x: 661, endPoint y: 261, distance: 340.0
click at [661, 261] on div "Janela de atendimento Grade de atendimento Capacidade Transportadoras Veículos …" at bounding box center [478, 226] width 956 height 452
drag, startPoint x: 651, startPoint y: 268, endPoint x: 688, endPoint y: 270, distance: 36.2
click at [699, 269] on div "Janela de atendimento Grade de atendimento Capacidade Transportadoras Veículos …" at bounding box center [478, 226] width 956 height 452
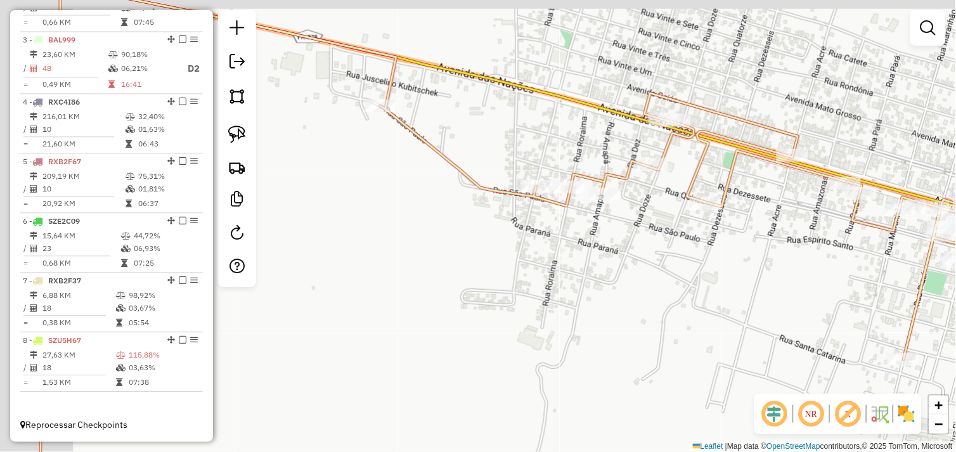
drag, startPoint x: 555, startPoint y: 274, endPoint x: 613, endPoint y: 313, distance: 70.0
click at [821, 339] on div "Janela de atendimento Grade de atendimento Capacidade Transportadoras Veículos …" at bounding box center [478, 226] width 956 height 452
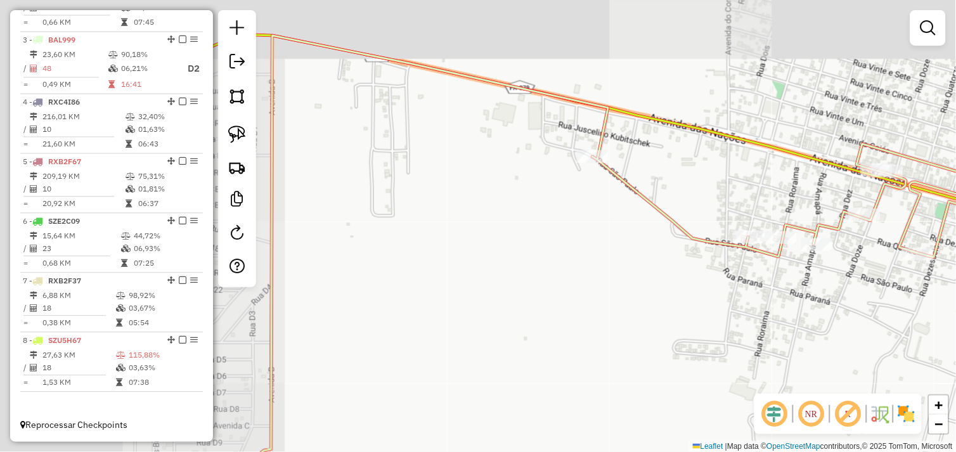
drag, startPoint x: 612, startPoint y: 292, endPoint x: 679, endPoint y: 263, distance: 73.5
click at [677, 264] on div "Janela de atendimento Grade de atendimento Capacidade Transportadoras Veículos …" at bounding box center [478, 226] width 956 height 452
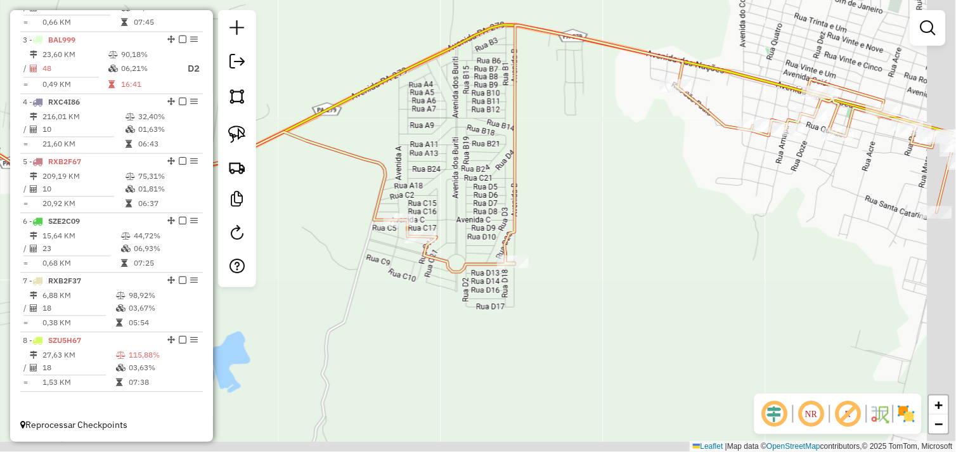
drag, startPoint x: 696, startPoint y: 308, endPoint x: 654, endPoint y: 227, distance: 91.3
click at [654, 227] on div "Janela de atendimento Grade de atendimento Capacidade Transportadoras Veículos …" at bounding box center [478, 226] width 956 height 452
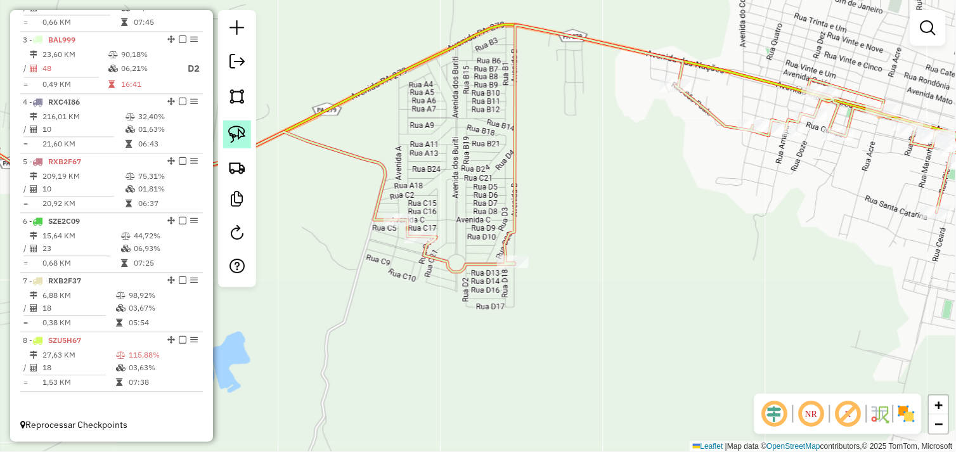
click at [241, 130] on img at bounding box center [237, 135] width 18 height 18
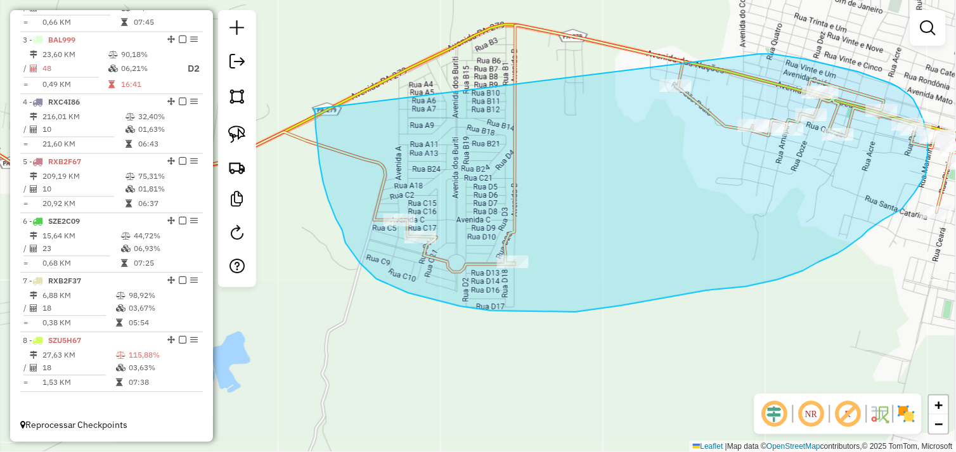
drag, startPoint x: 320, startPoint y: 162, endPoint x: 755, endPoint y: 55, distance: 448.1
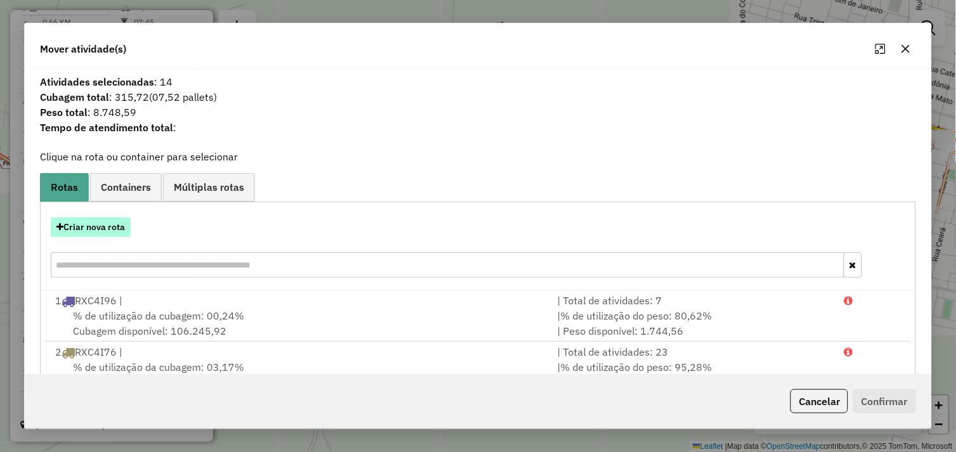
click at [91, 228] on button "Criar nova rota" at bounding box center [91, 228] width 80 height 20
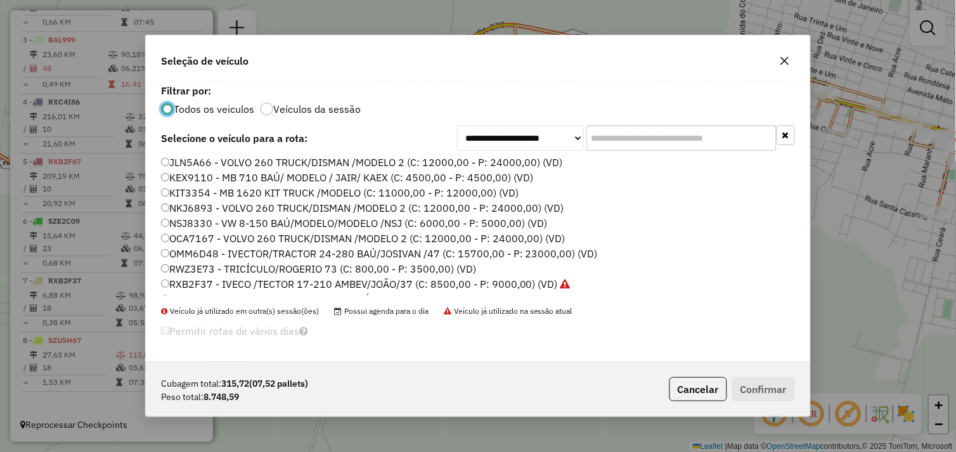
scroll to position [39, 0]
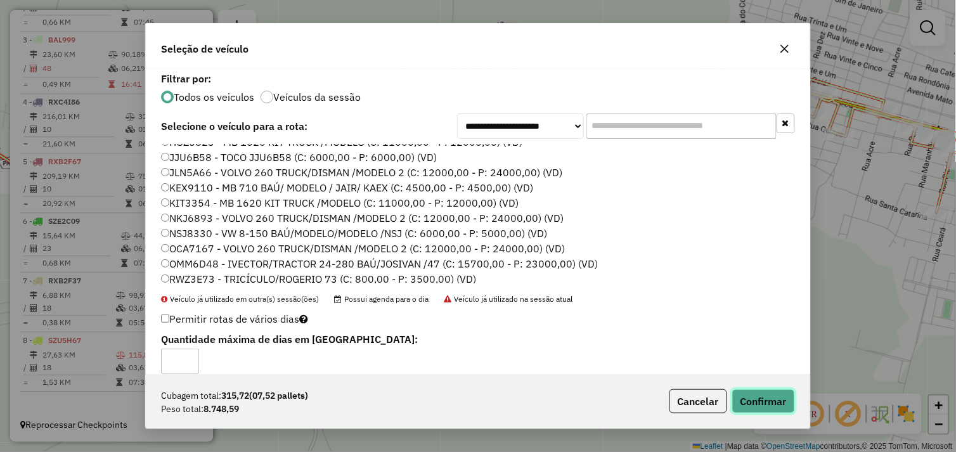
click at [752, 397] on button "Confirmar" at bounding box center [764, 401] width 63 height 24
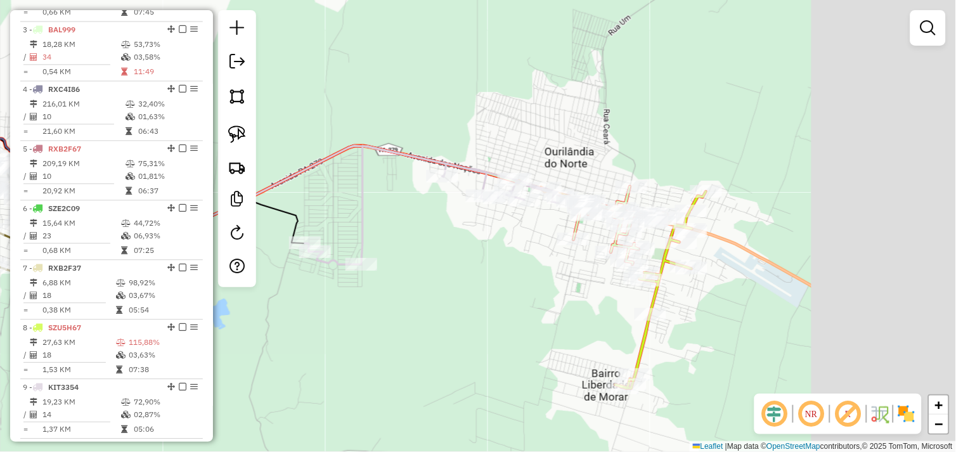
drag, startPoint x: 673, startPoint y: 273, endPoint x: 465, endPoint y: 271, distance: 208.1
click at [464, 271] on div "Janela de atendimento Grade de atendimento Capacidade Transportadoras Veículos …" at bounding box center [478, 226] width 956 height 452
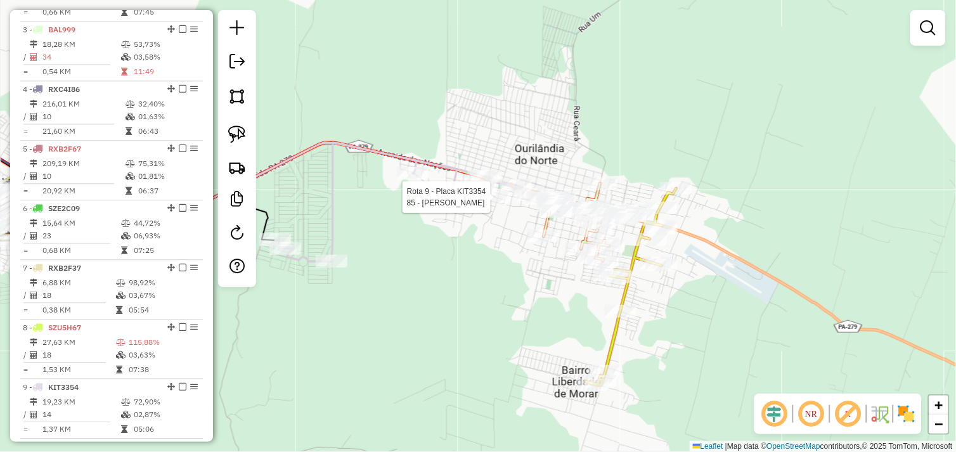
select select "*********"
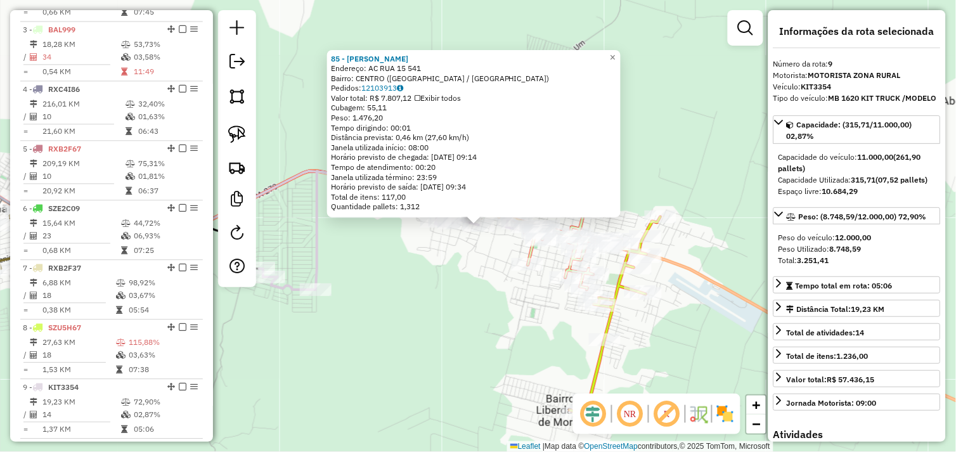
scroll to position [629, 0]
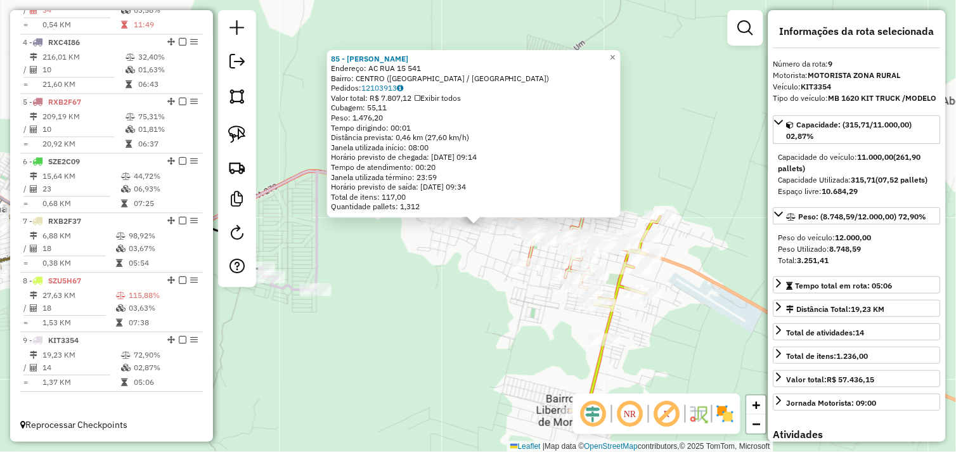
click at [448, 262] on div "85 - DIST ALMEIDA Endereço: AC RUA 15 541 Bairro: CENTRO (OURILANDIA DO NORTE /…" at bounding box center [478, 226] width 956 height 452
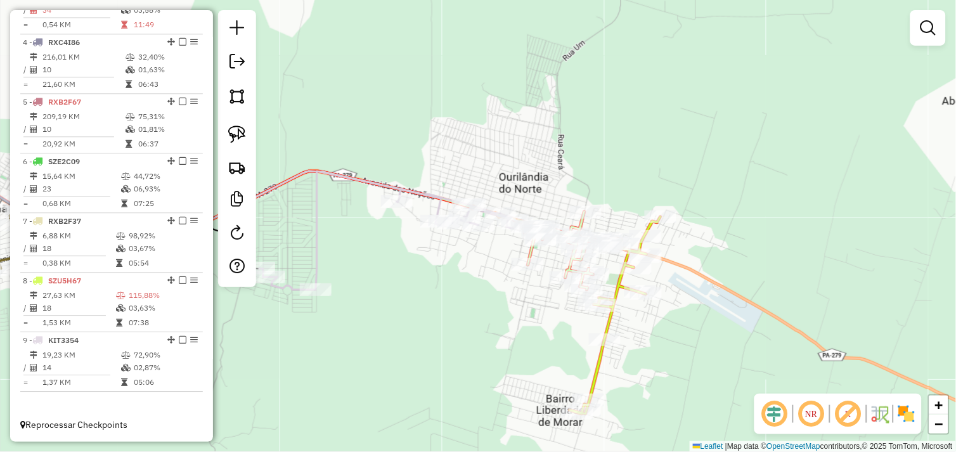
drag, startPoint x: 496, startPoint y: 245, endPoint x: 473, endPoint y: 282, distance: 42.8
click at [473, 282] on div "Janela de atendimento Grade de atendimento Capacidade Transportadoras Veículos …" at bounding box center [478, 226] width 956 height 452
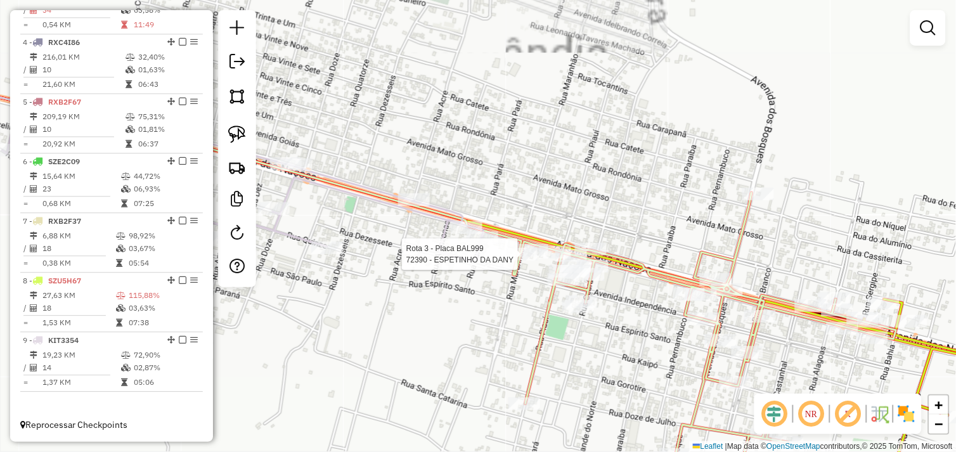
select select "*********"
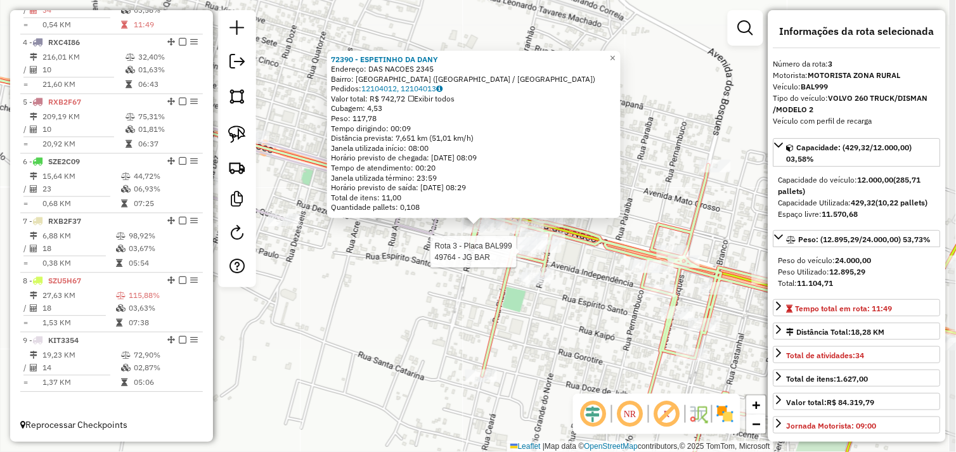
scroll to position [593, 0]
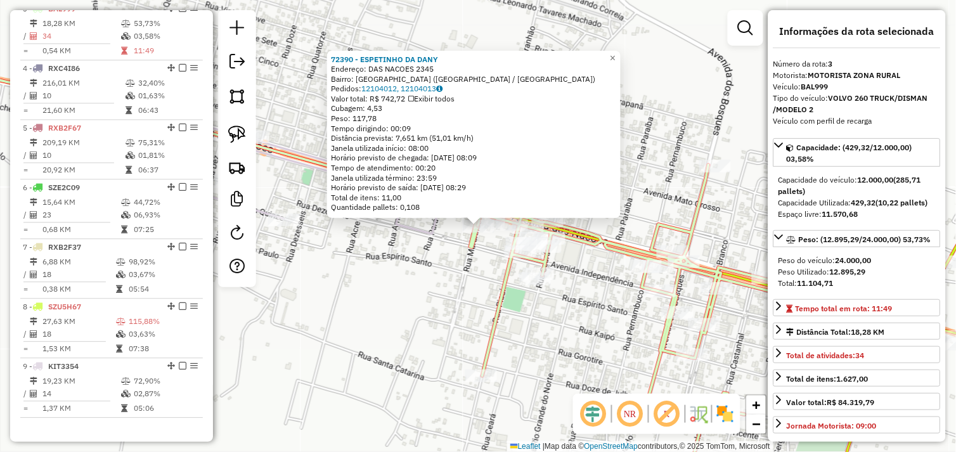
drag, startPoint x: 433, startPoint y: 288, endPoint x: 424, endPoint y: 254, distance: 34.9
click at [433, 286] on div "72390 - ESPETINHO DA DANY Endereço: DAS NACOES 2345 Bairro: NOVO HORIZONTE (OUR…" at bounding box center [478, 226] width 956 height 452
click at [394, 250] on div "72390 - ESPETINHO DA DANY Endereço: DAS NACOES 2345 Bairro: NOVO HORIZONTE (OUR…" at bounding box center [478, 226] width 956 height 452
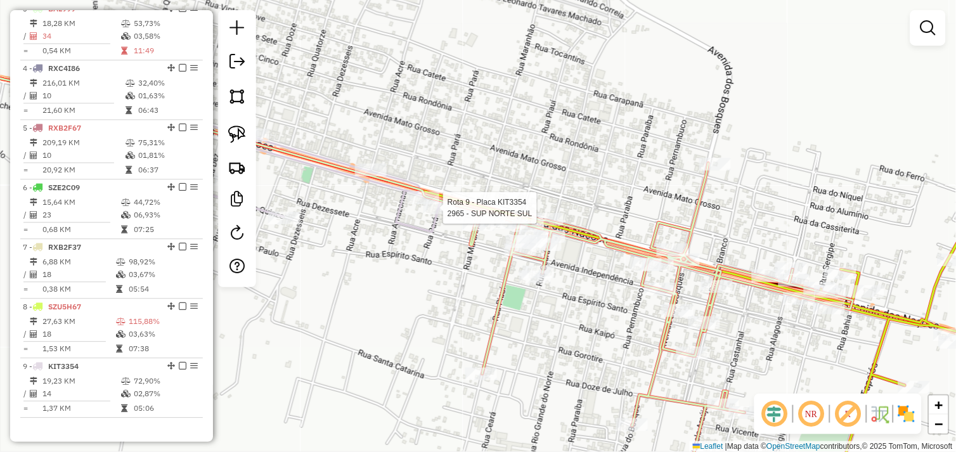
select select "*********"
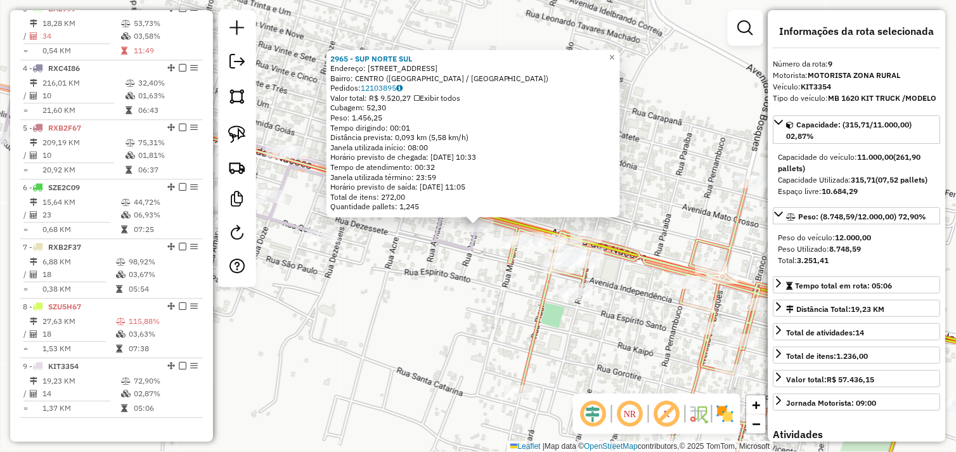
scroll to position [629, 0]
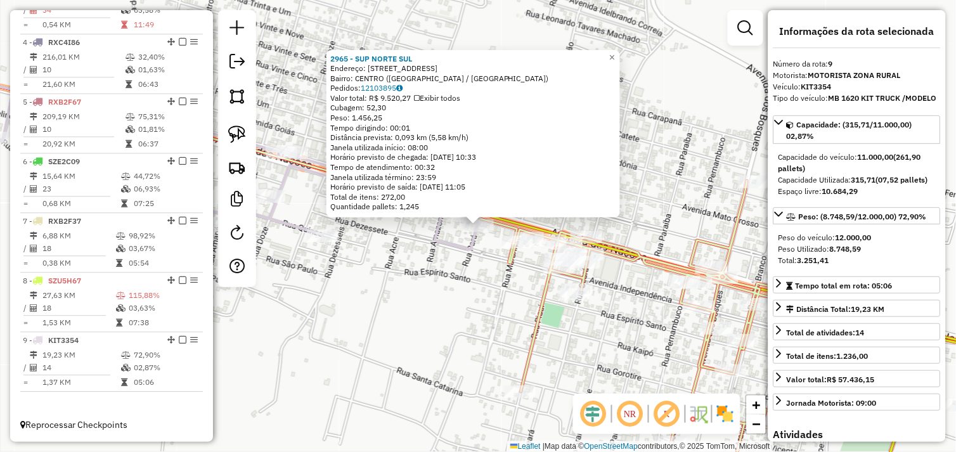
click at [453, 294] on div "2965 - SUP NORTE SUL Endereço: AV DAS NACOES 2240 Bairro: CENTRO (OURILANDIA DO…" at bounding box center [478, 226] width 956 height 452
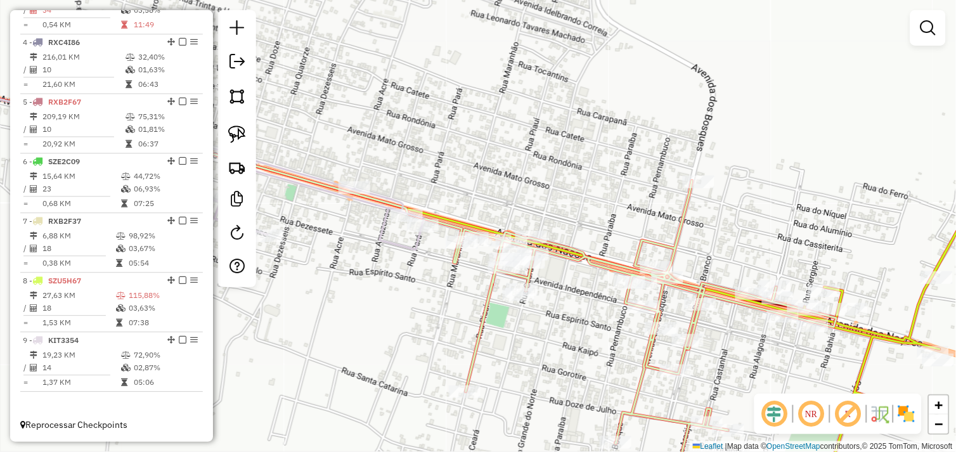
drag, startPoint x: 512, startPoint y: 288, endPoint x: 445, endPoint y: 283, distance: 67.4
click at [445, 284] on div "Janela de atendimento Grade de atendimento Capacidade Transportadoras Veículos …" at bounding box center [478, 226] width 956 height 452
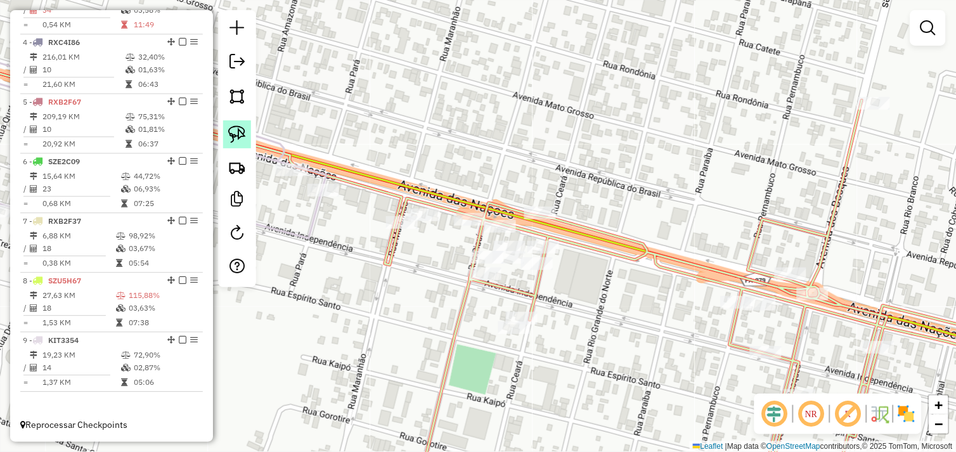
click at [237, 125] on link at bounding box center [237, 135] width 28 height 28
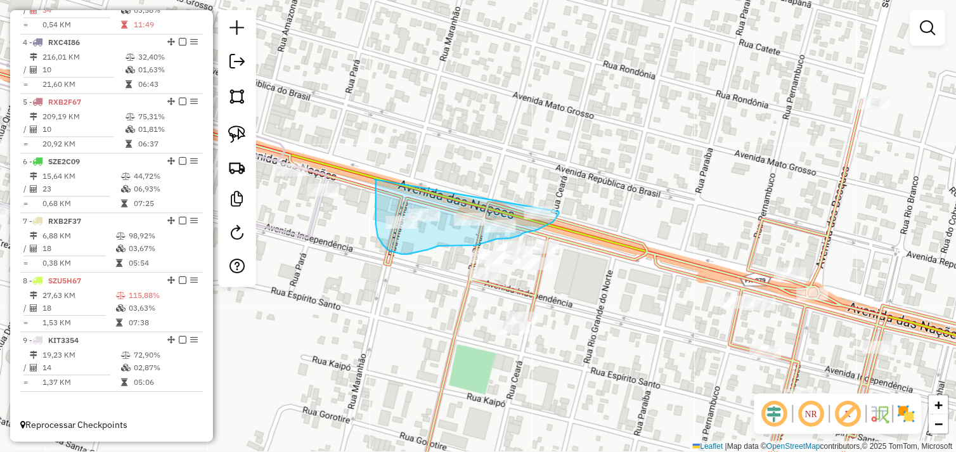
drag, startPoint x: 376, startPoint y: 186, endPoint x: 554, endPoint y: 194, distance: 177.8
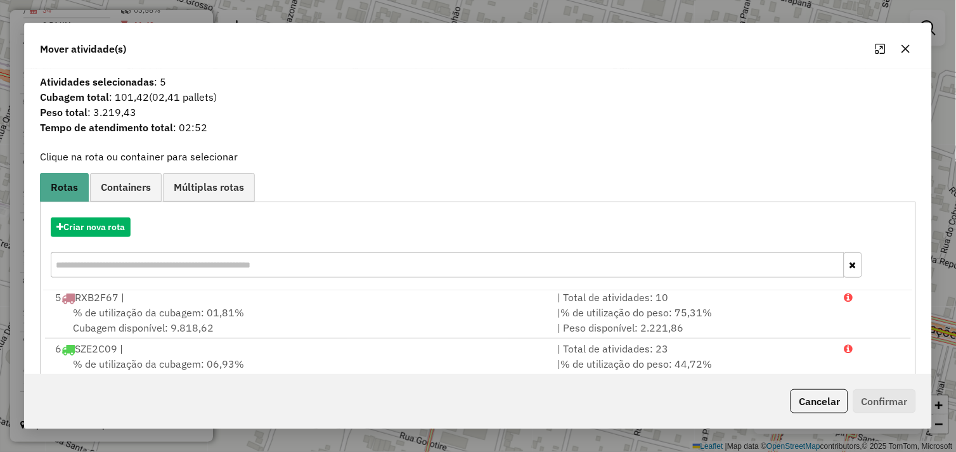
scroll to position [192, 0]
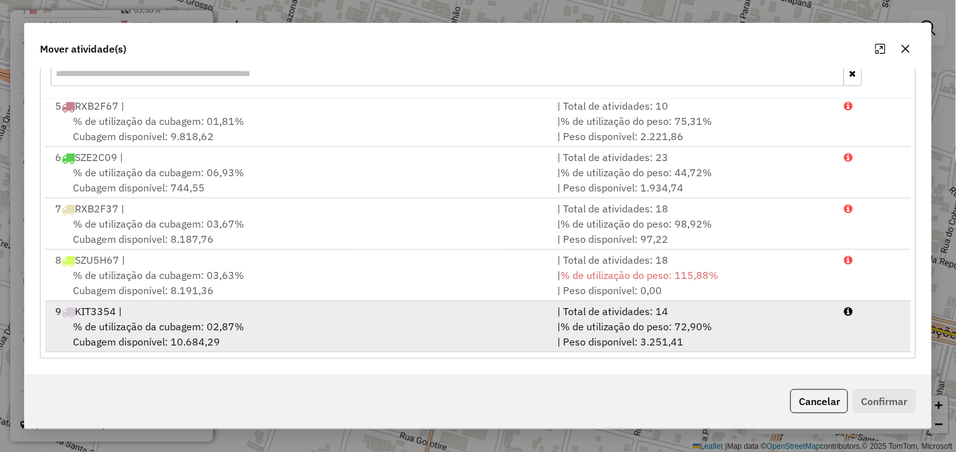
drag, startPoint x: 332, startPoint y: 333, endPoint x: 509, endPoint y: 349, distance: 177.1
click at [335, 333] on div "% de utilização da cubagem: 02,87% Cubagem disponível: 10.684,29" at bounding box center [299, 334] width 503 height 30
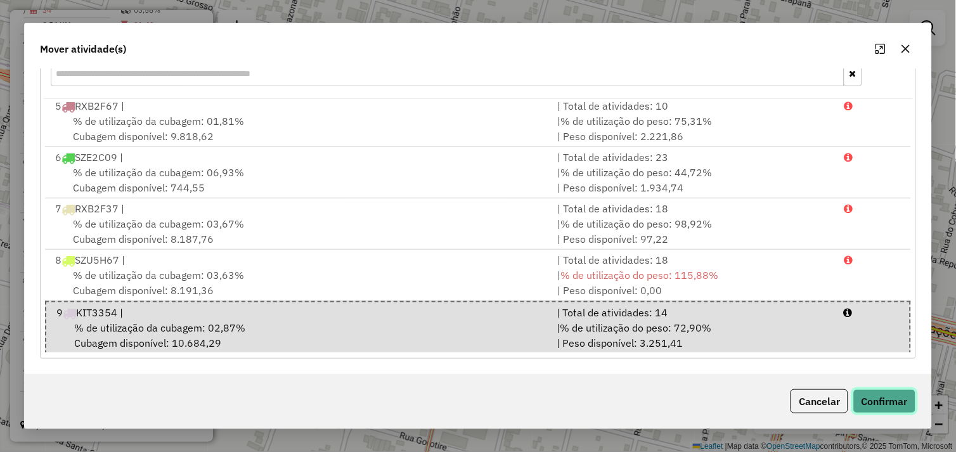
click at [892, 407] on button "Confirmar" at bounding box center [885, 401] width 63 height 24
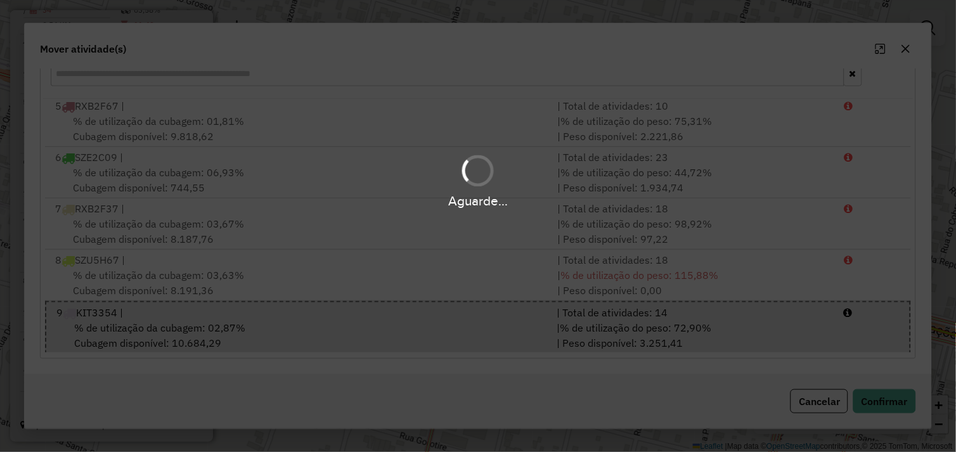
scroll to position [570, 0]
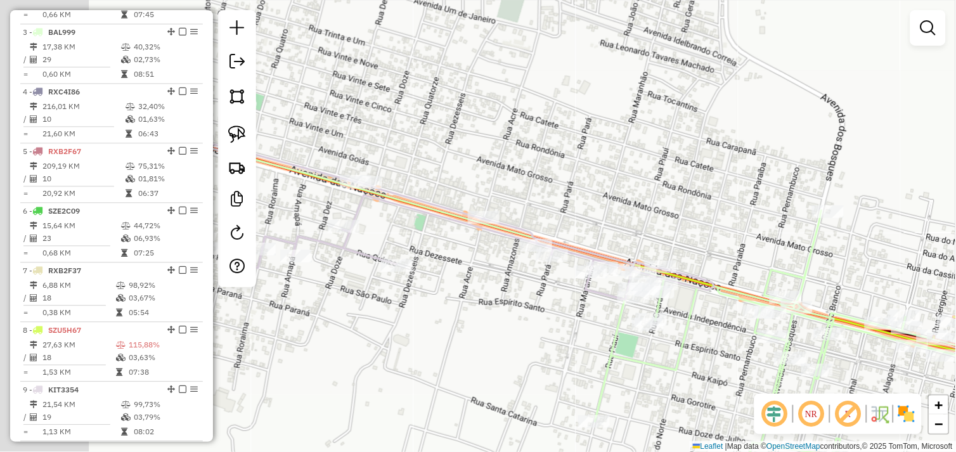
drag, startPoint x: 394, startPoint y: 296, endPoint x: 549, endPoint y: 308, distance: 155.9
click at [549, 309] on div "Janela de atendimento Grade de atendimento Capacidade Transportadoras Veículos …" at bounding box center [478, 226] width 956 height 452
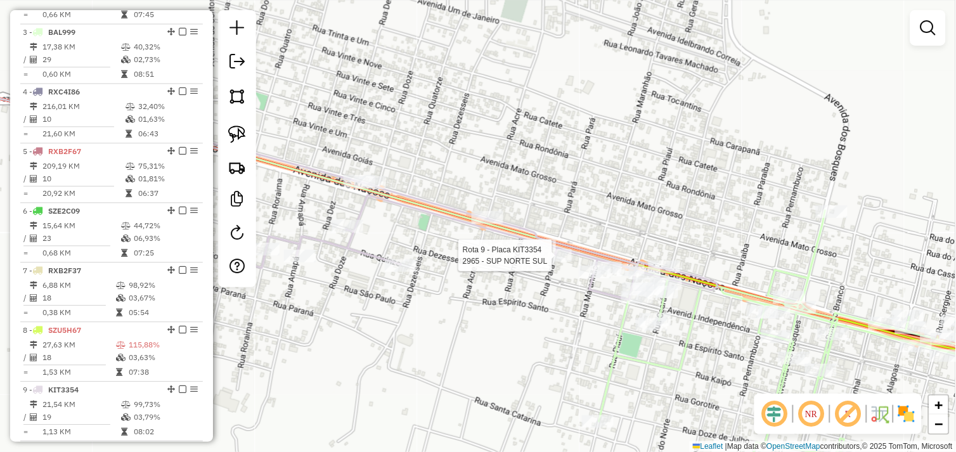
click at [549, 262] on div at bounding box center [556, 255] width 32 height 13
select select "*********"
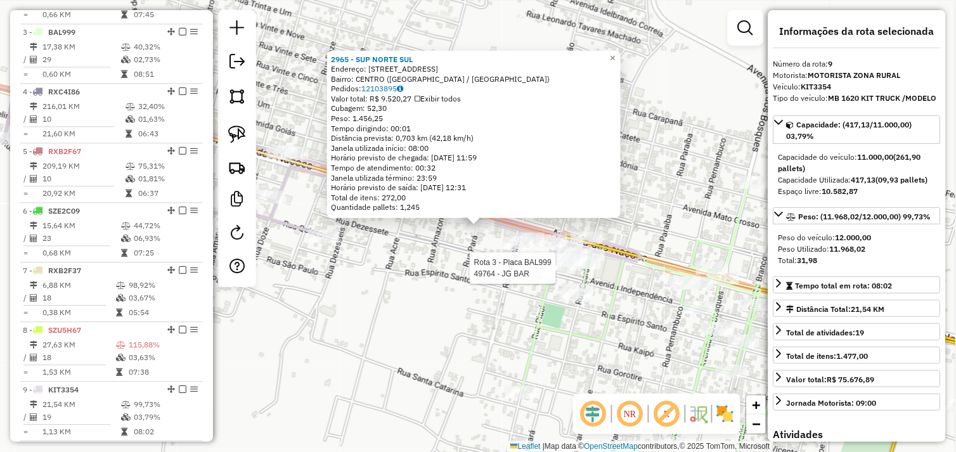
scroll to position [629, 0]
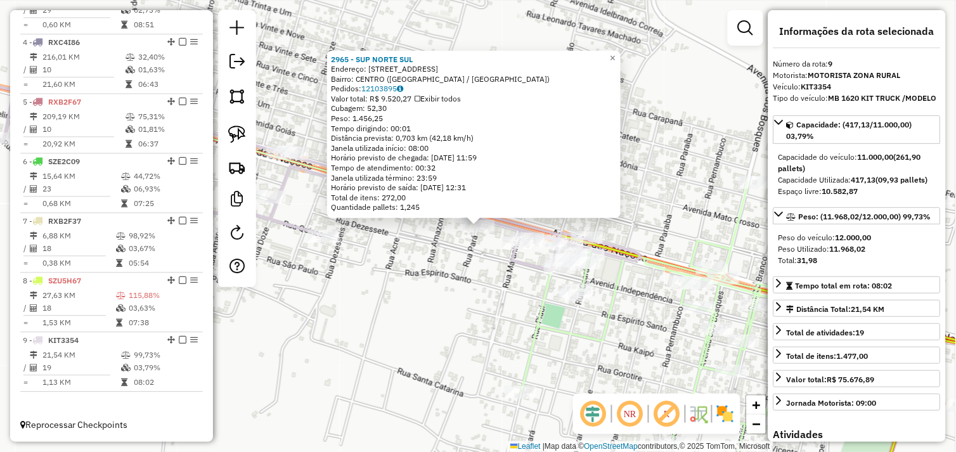
click at [531, 311] on div "2965 - SUP NORTE SUL Endereço: AV DAS NACOES 2240 Bairro: CENTRO (OURILANDIA DO…" at bounding box center [478, 226] width 956 height 452
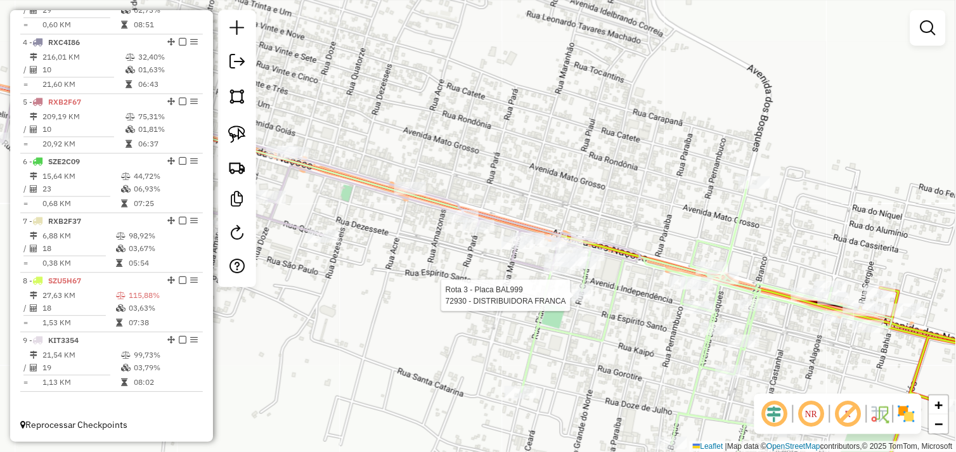
select select "*********"
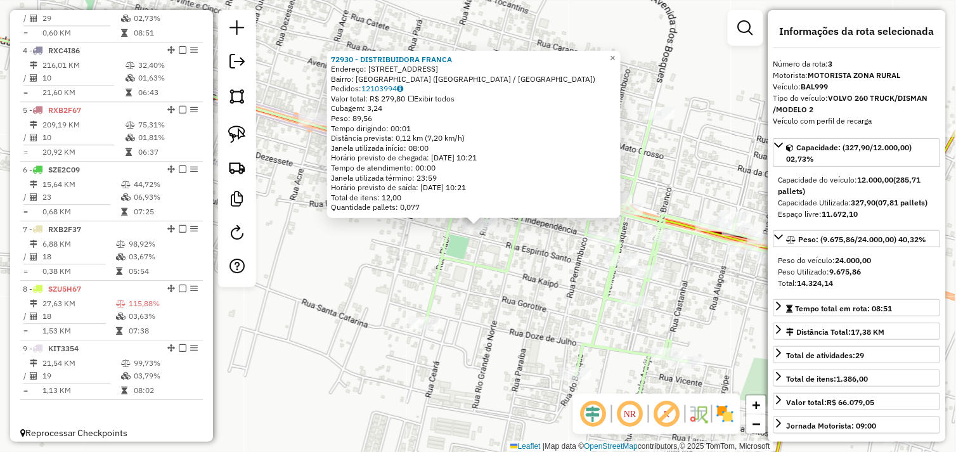
scroll to position [593, 0]
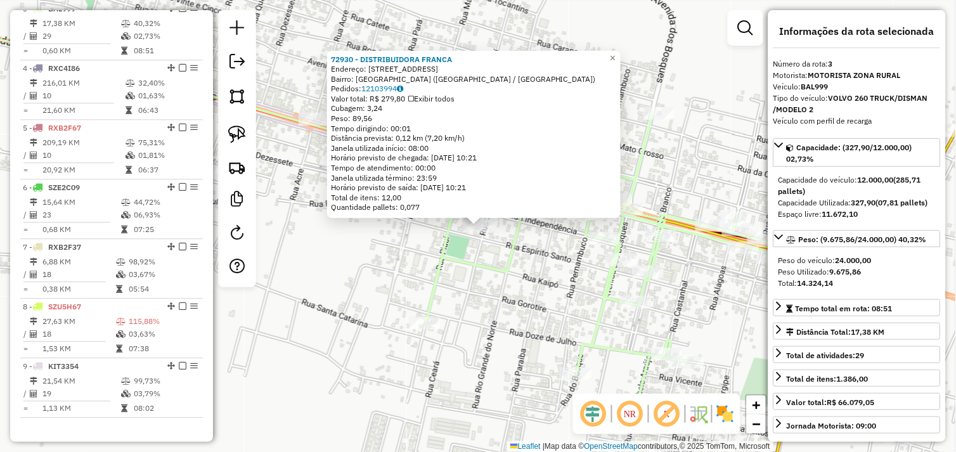
click at [447, 283] on div "72930 - DISTRIBUIDORA FRANCA Endereço: Avenida Independencia 1546 Bairro: NOVO …" at bounding box center [478, 226] width 956 height 452
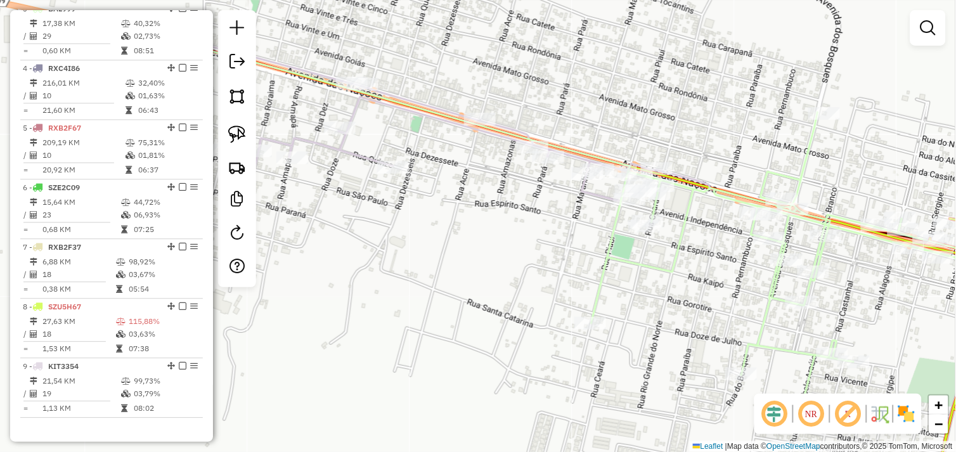
drag, startPoint x: 347, startPoint y: 254, endPoint x: 512, endPoint y: 254, distance: 165.5
click at [512, 254] on div "Janela de atendimento Grade de atendimento Capacidade Transportadoras Veículos …" at bounding box center [478, 226] width 956 height 452
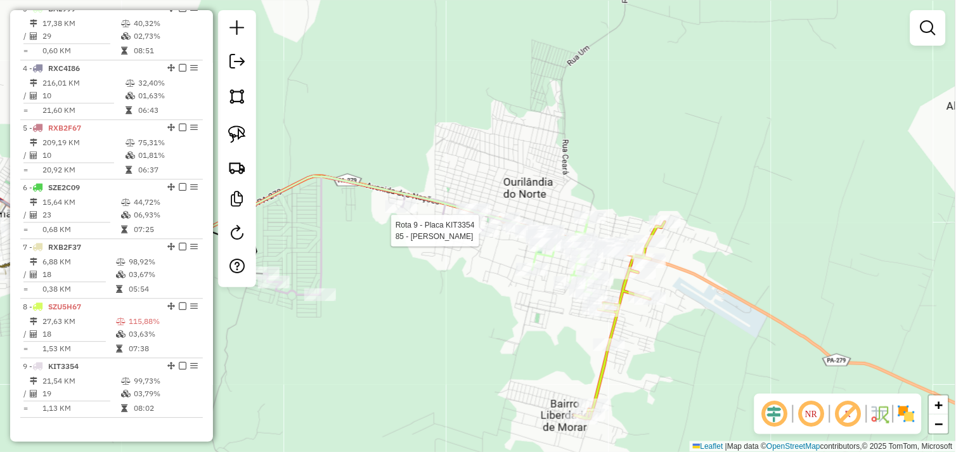
scroll to position [629, 0]
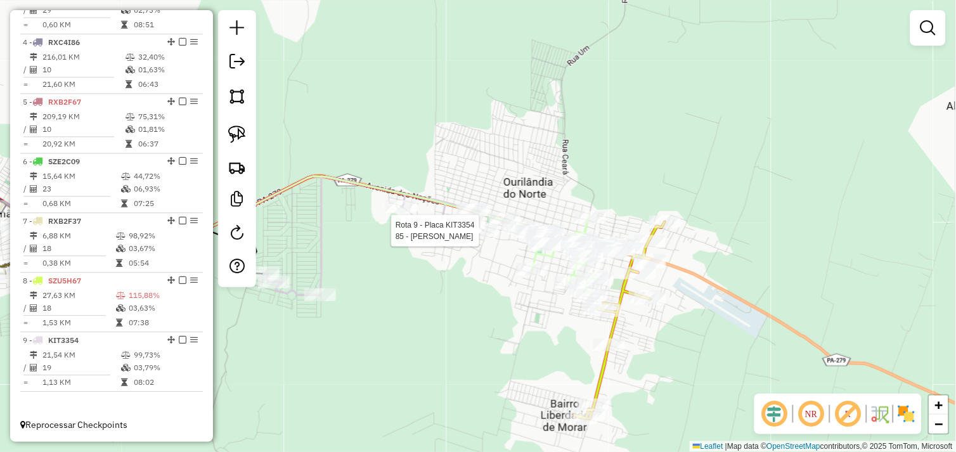
select select "*********"
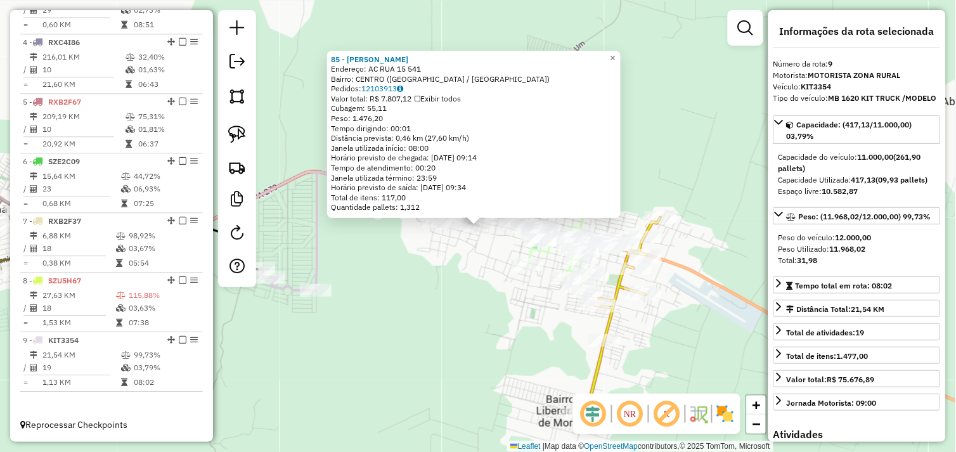
click at [439, 255] on div "85 - DIST ALMEIDA Endereço: AC RUA 15 541 Bairro: CENTRO (OURILANDIA DO NORTE /…" at bounding box center [478, 226] width 956 height 452
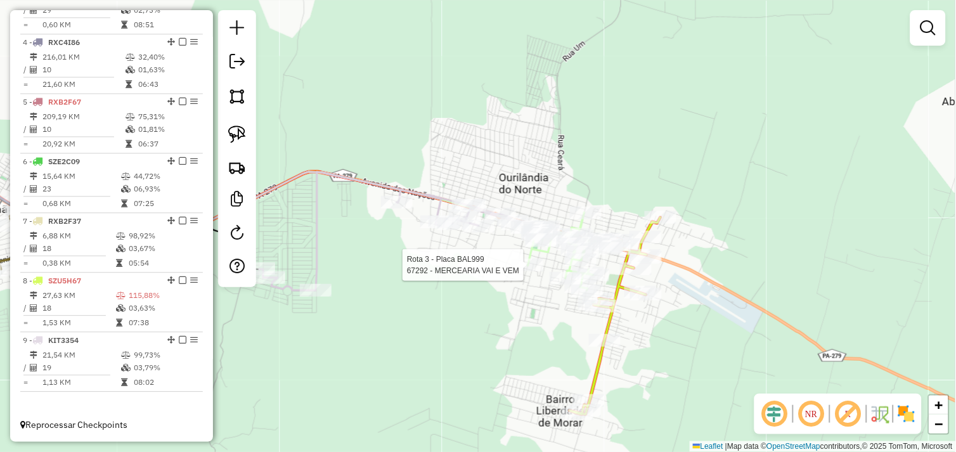
select select "*********"
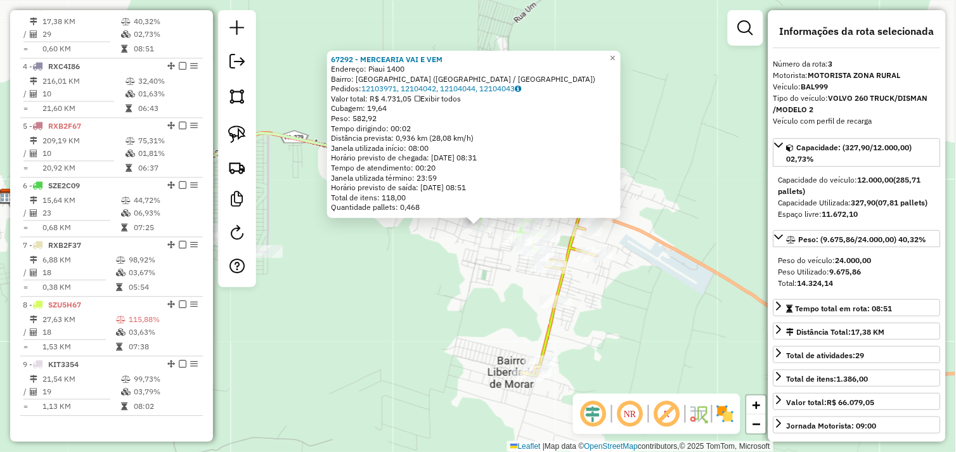
scroll to position [593, 0]
click at [473, 282] on div "67292 - MERCEARIA VAI E VEM Endereço: Piaui 1400 Bairro: NOVO HORIZONTE (OURILA…" at bounding box center [478, 226] width 956 height 452
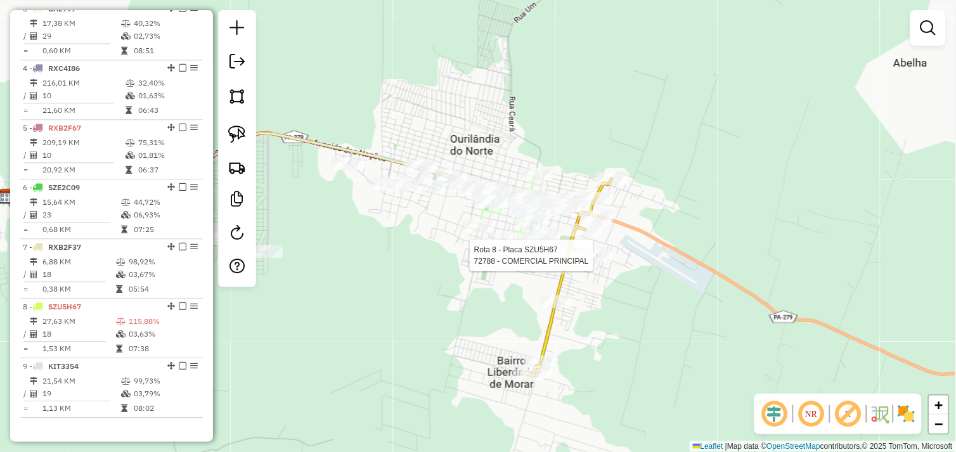
select select "*********"
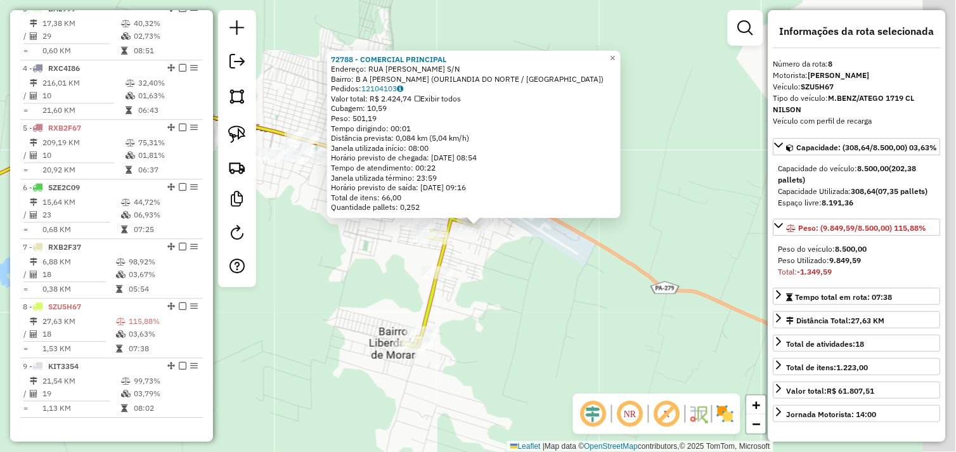
scroll to position [629, 0]
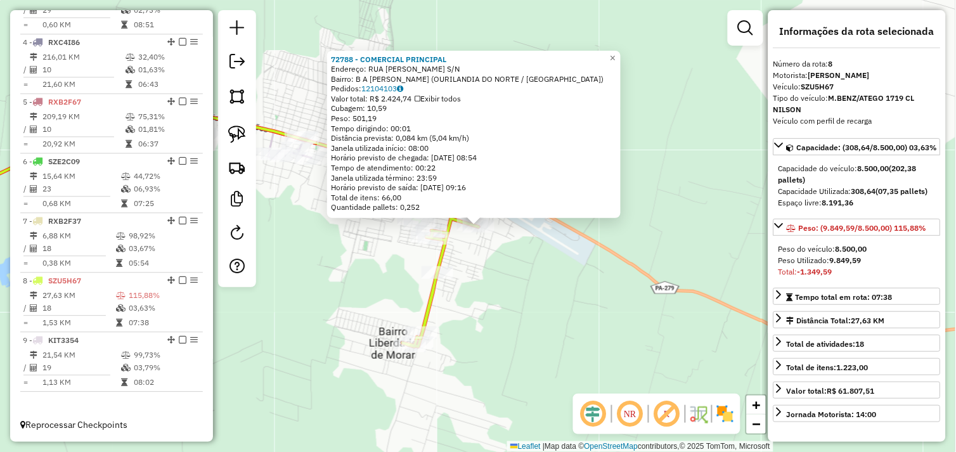
click at [400, 268] on div "72788 - COMERCIAL PRINCIPAL Endereço: RUA PAULO MOTA S/N Bairro: B A MARIA PRET…" at bounding box center [478, 226] width 956 height 452
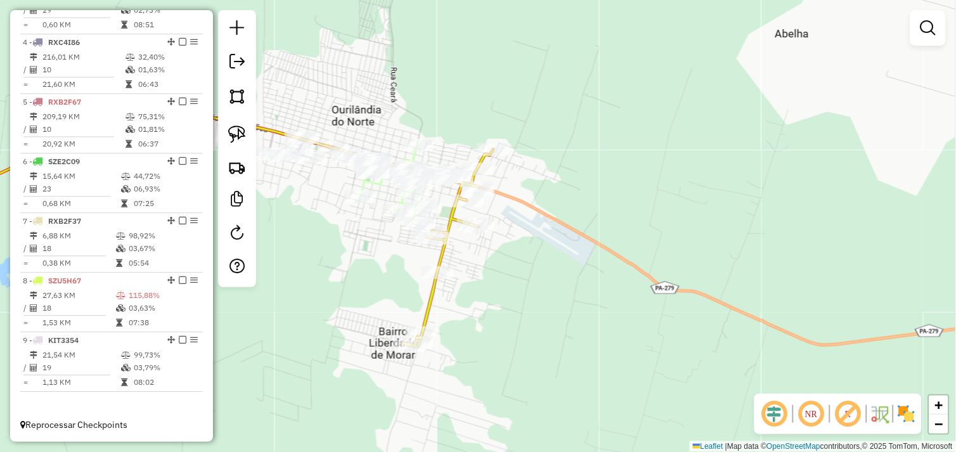
drag, startPoint x: 377, startPoint y: 258, endPoint x: 512, endPoint y: 284, distance: 138.2
click at [512, 284] on div "Janela de atendimento Grade de atendimento Capacidade Transportadoras Veículos …" at bounding box center [478, 226] width 956 height 452
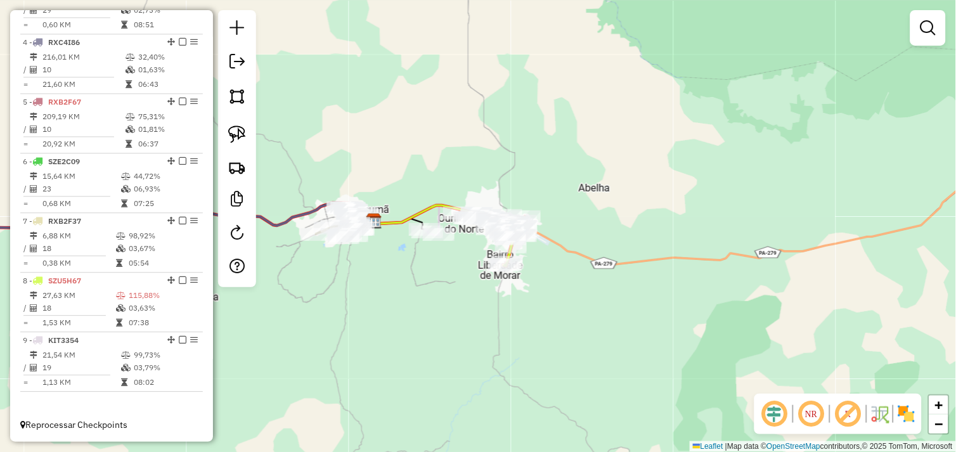
drag, startPoint x: 445, startPoint y: 273, endPoint x: 525, endPoint y: 277, distance: 80.0
click at [525, 277] on div "Janela de atendimento Grade de atendimento Capacidade Transportadoras Veículos …" at bounding box center [478, 226] width 956 height 452
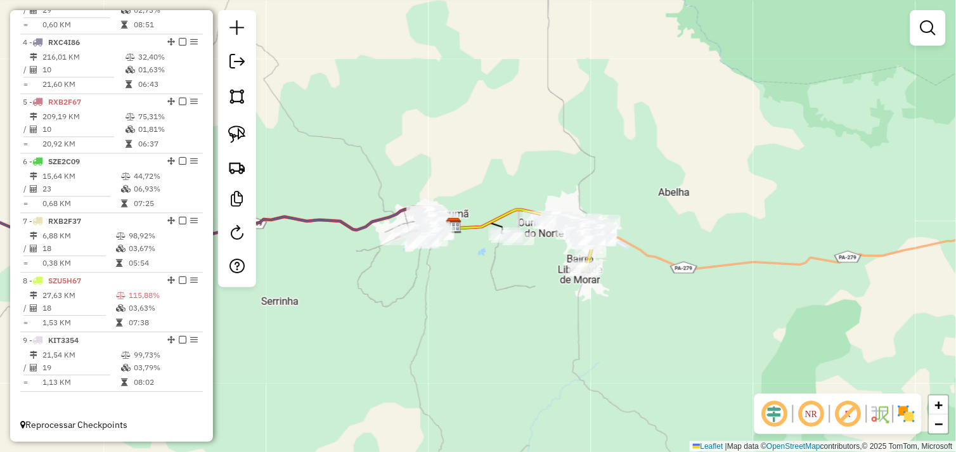
drag, startPoint x: 473, startPoint y: 268, endPoint x: 531, endPoint y: 301, distance: 66.2
click at [544, 314] on div "Janela de atendimento Grade de atendimento Capacidade Transportadoras Veículos …" at bounding box center [478, 226] width 956 height 452
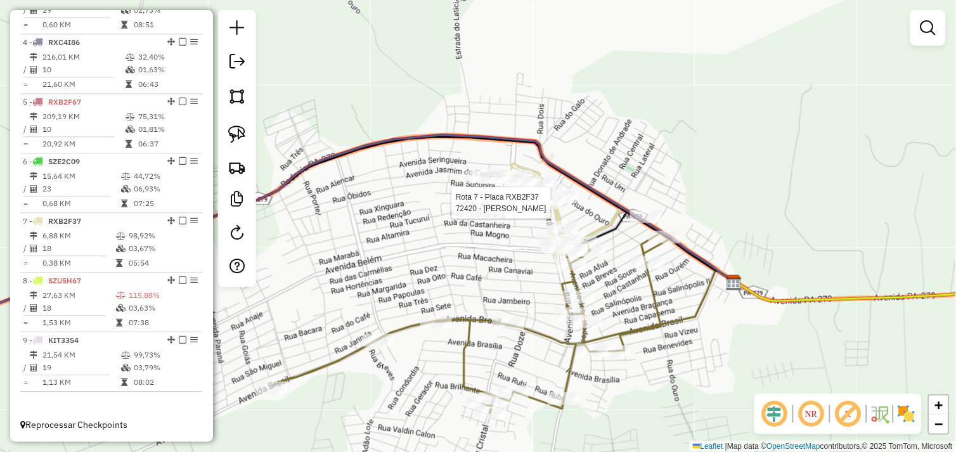
select select "*********"
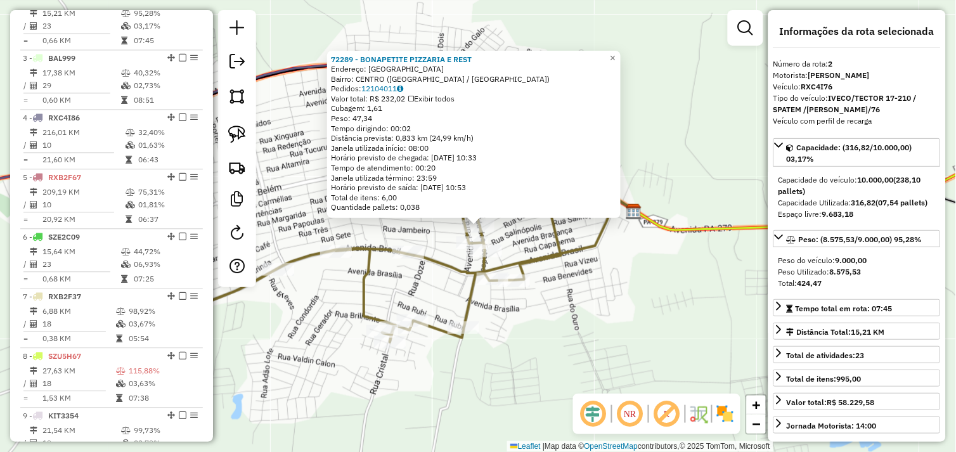
scroll to position [534, 0]
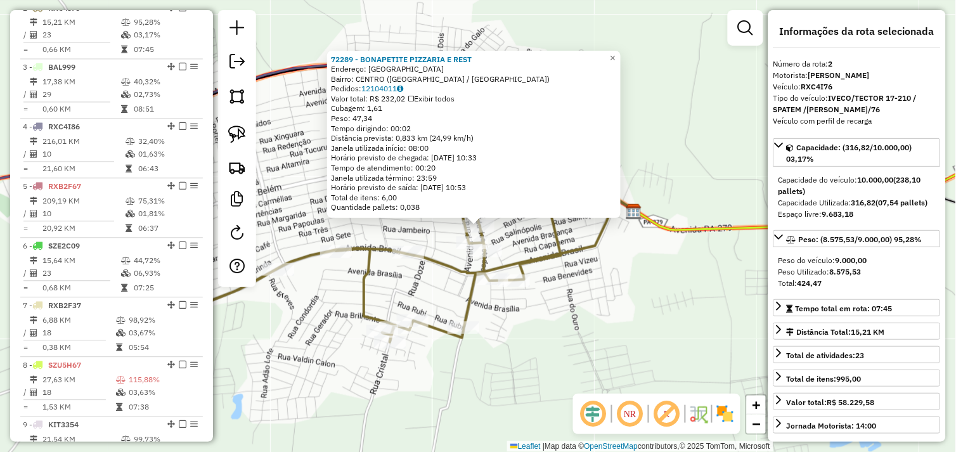
click at [550, 323] on div "72289 - BONAPETITE PIZZARIA E REST Endereço: AVENIDA DO OURO 258 Bairro: CENTRO…" at bounding box center [478, 226] width 956 height 452
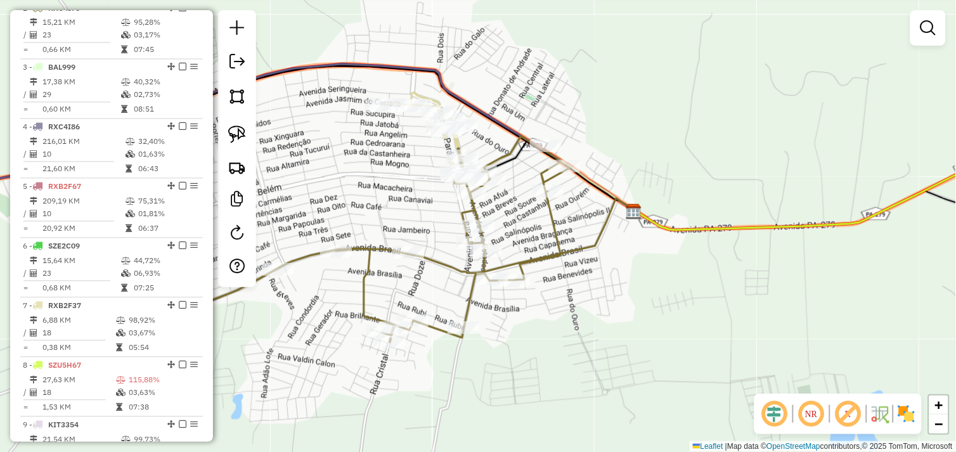
drag, startPoint x: 614, startPoint y: 315, endPoint x: 584, endPoint y: 311, distance: 30.6
click at [584, 311] on div "Janela de atendimento Grade de atendimento Capacidade Transportadoras Veículos …" at bounding box center [478, 226] width 956 height 452
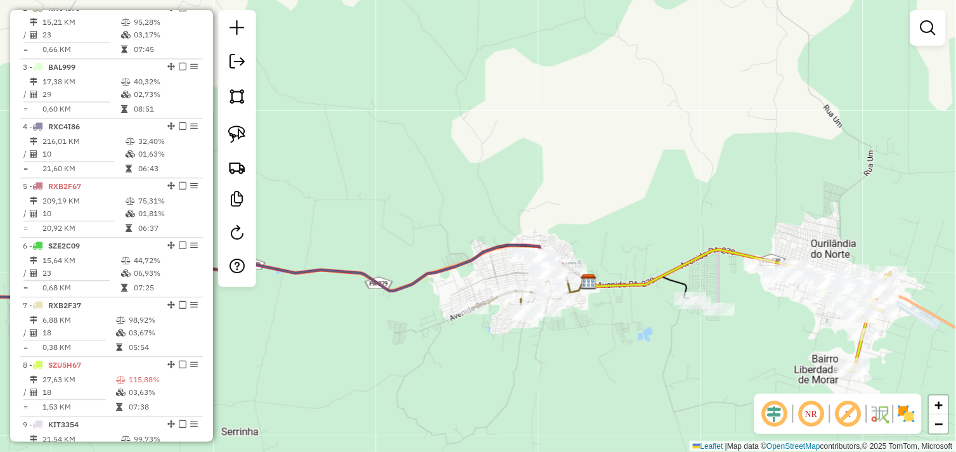
drag, startPoint x: 665, startPoint y: 325, endPoint x: 474, endPoint y: 290, distance: 194.2
click at [474, 290] on div "Janela de atendimento Grade de atendimento Capacidade Transportadoras Veículos …" at bounding box center [478, 226] width 956 height 452
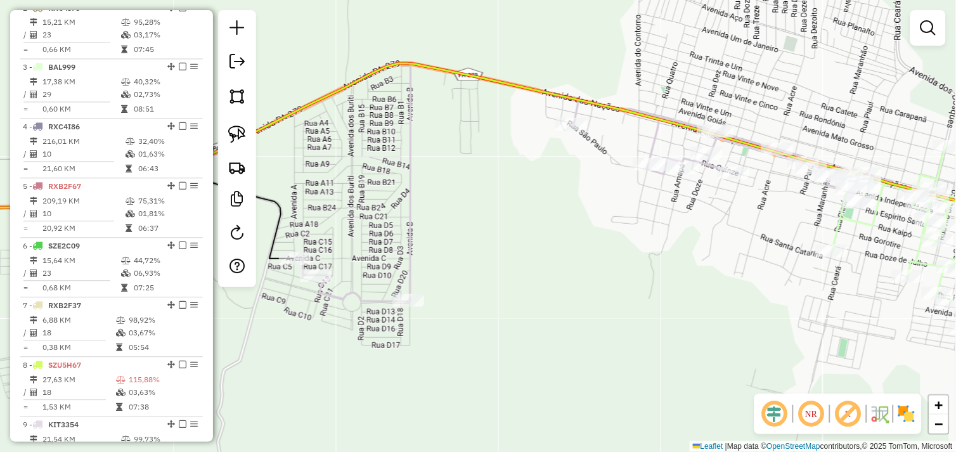
drag, startPoint x: 514, startPoint y: 258, endPoint x: 549, endPoint y: 268, distance: 36.3
click at [549, 269] on div "Janela de atendimento Grade de atendimento Capacidade Transportadoras Veículos …" at bounding box center [478, 226] width 956 height 452
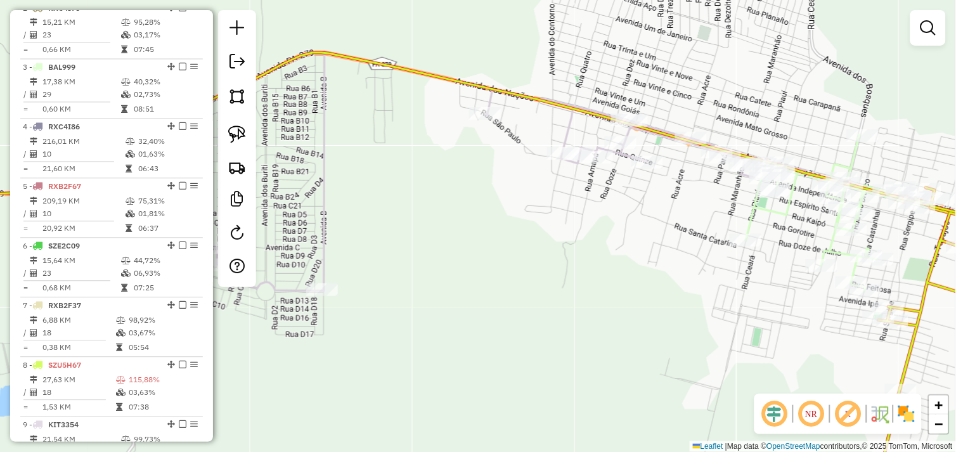
drag, startPoint x: 625, startPoint y: 277, endPoint x: 502, endPoint y: 258, distance: 123.9
click at [502, 258] on div "Janela de atendimento Grade de atendimento Capacidade Transportadoras Veículos …" at bounding box center [478, 226] width 956 height 452
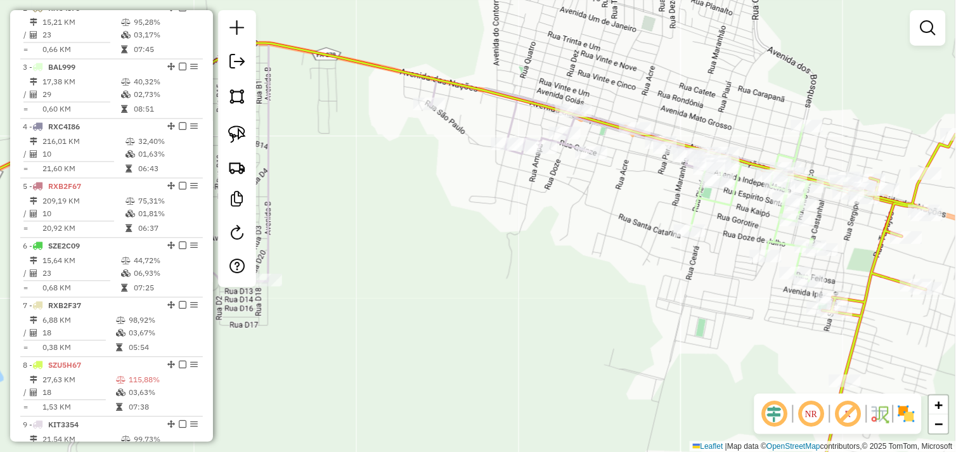
drag, startPoint x: 669, startPoint y: 292, endPoint x: 427, endPoint y: 255, distance: 244.4
click at [427, 255] on div "Janela de atendimento Grade de atendimento Capacidade Transportadoras Veículos …" at bounding box center [478, 226] width 956 height 452
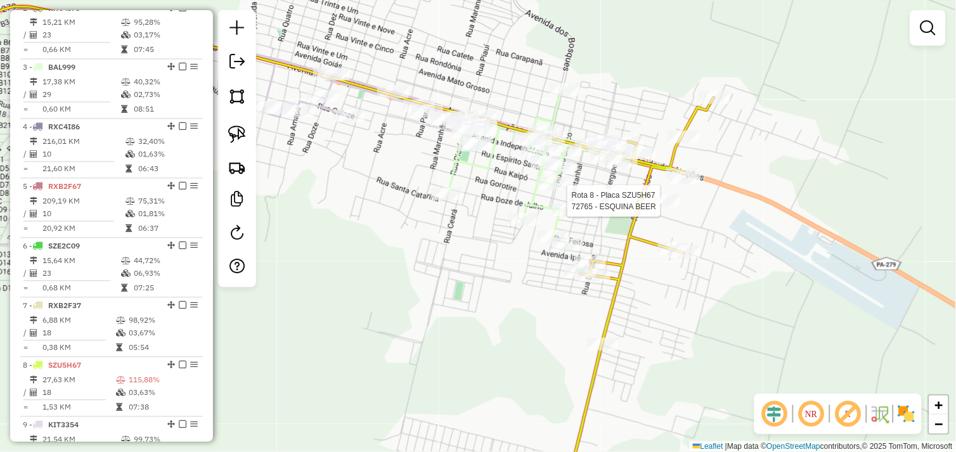
scroll to position [629, 0]
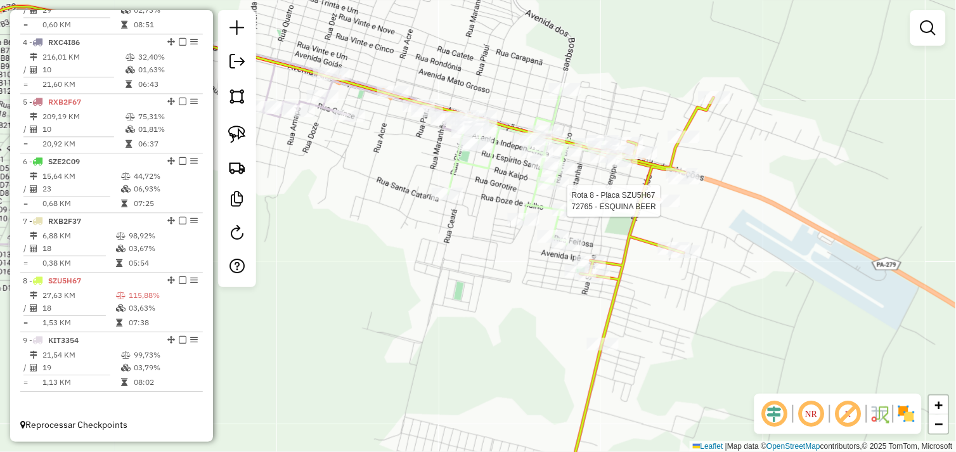
select select "*********"
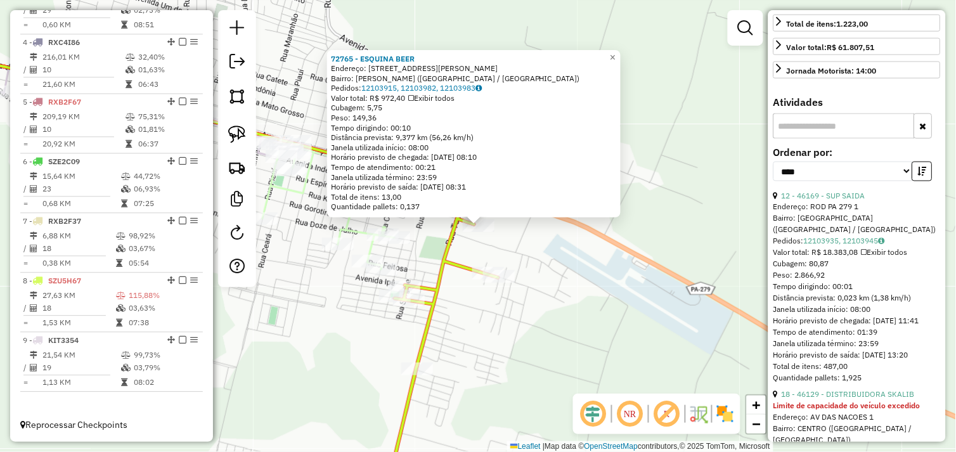
scroll to position [352, 0]
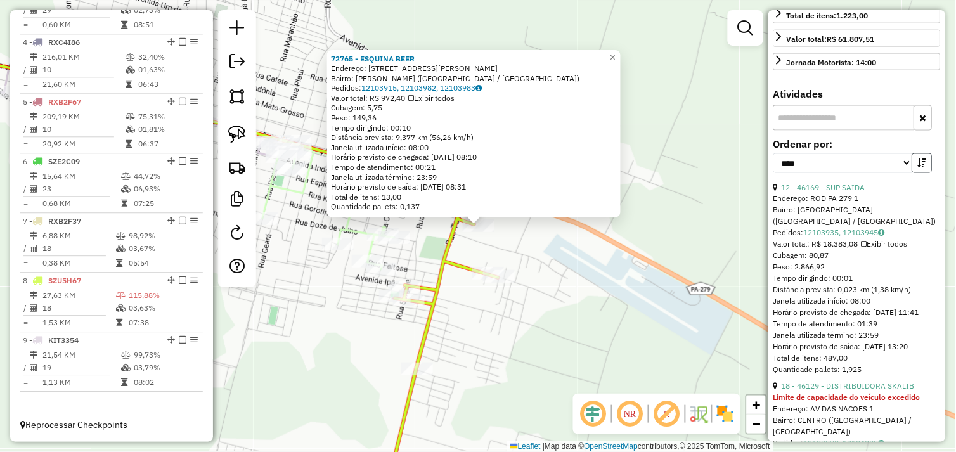
click at [922, 167] on icon "button" at bounding box center [922, 163] width 9 height 9
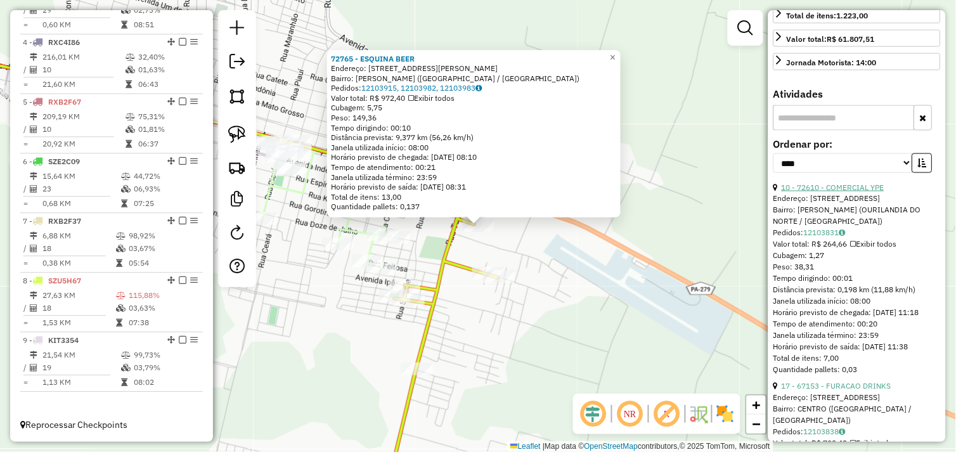
click at [865, 192] on link "10 - 72610 - COMERCIAL YPE" at bounding box center [833, 188] width 103 height 10
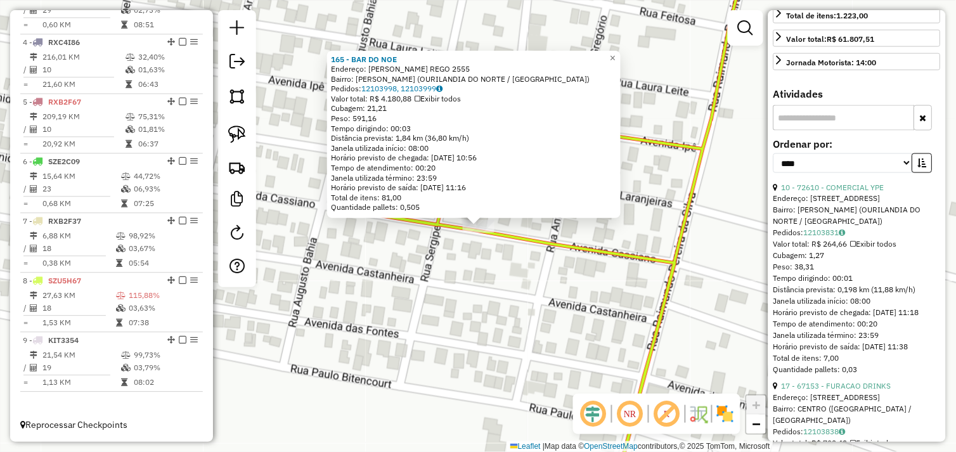
click at [438, 260] on div "165 - BAR DO NOE Endereço: R CASSIANO REGO 2555 Bairro: JOEL HERMOGENES (OURILA…" at bounding box center [478, 226] width 956 height 452
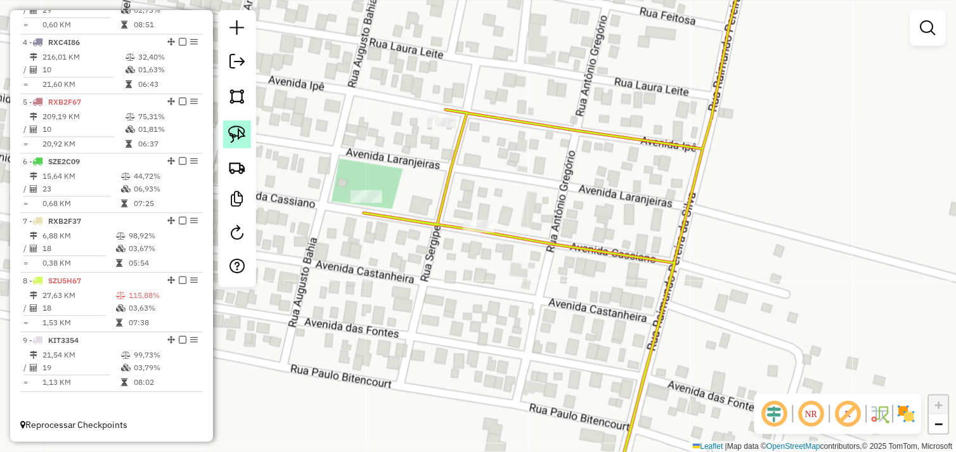
click at [244, 130] on img at bounding box center [237, 135] width 18 height 18
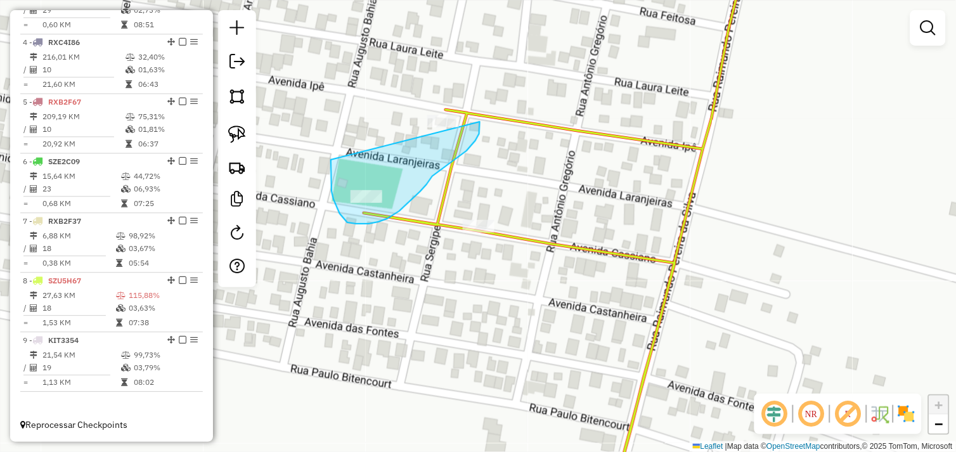
drag, startPoint x: 331, startPoint y: 170, endPoint x: 439, endPoint y: 104, distance: 126.4
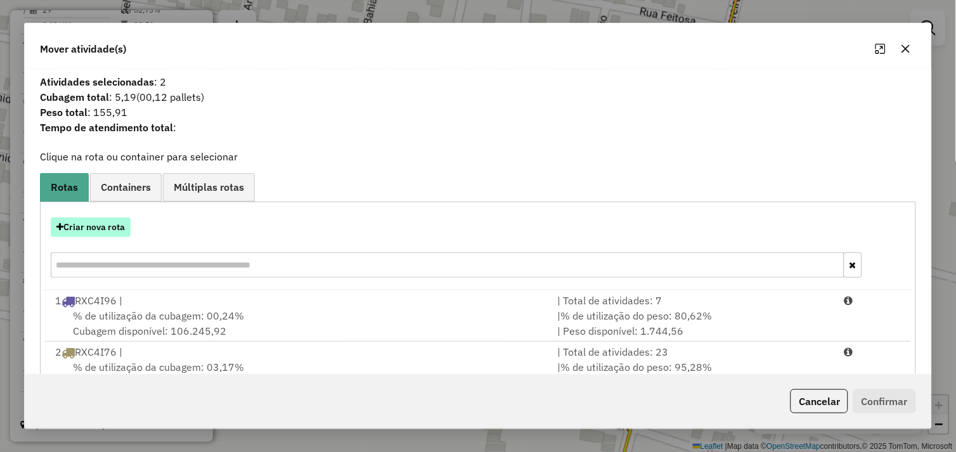
click at [90, 226] on button "Criar nova rota" at bounding box center [91, 228] width 80 height 20
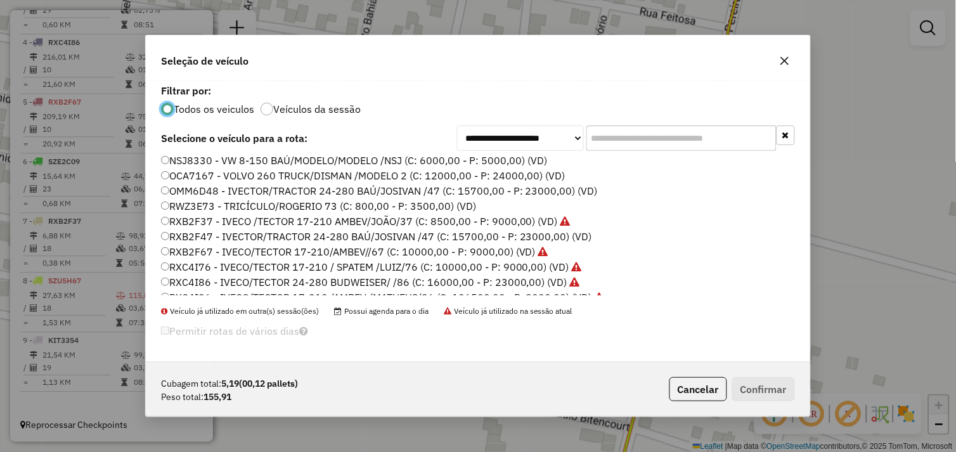
scroll to position [180, 0]
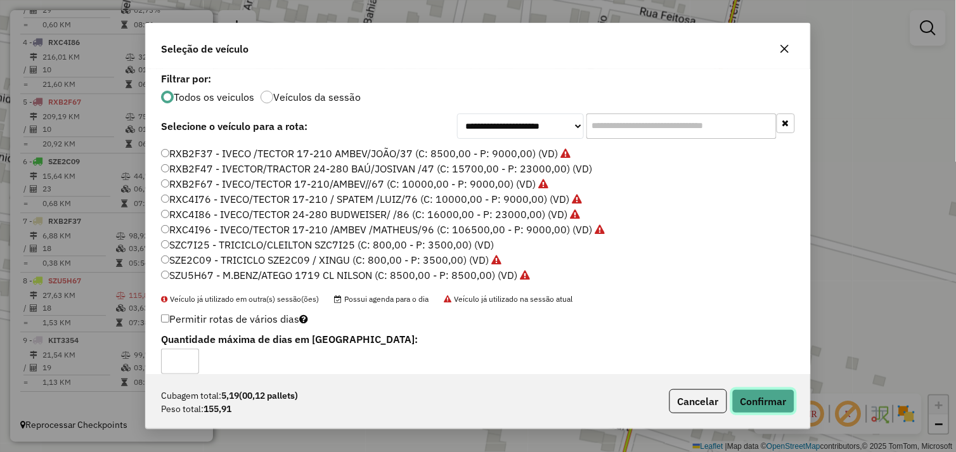
click at [758, 395] on button "Confirmar" at bounding box center [764, 401] width 63 height 24
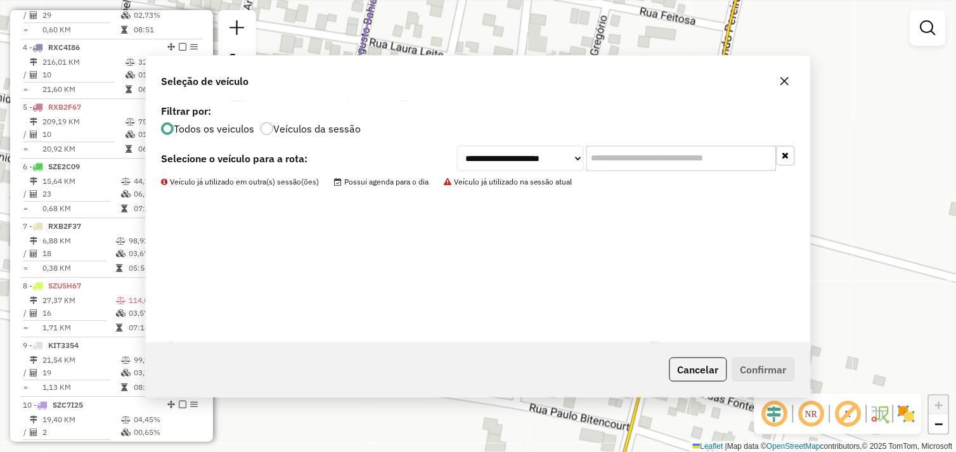
scroll to position [644, 0]
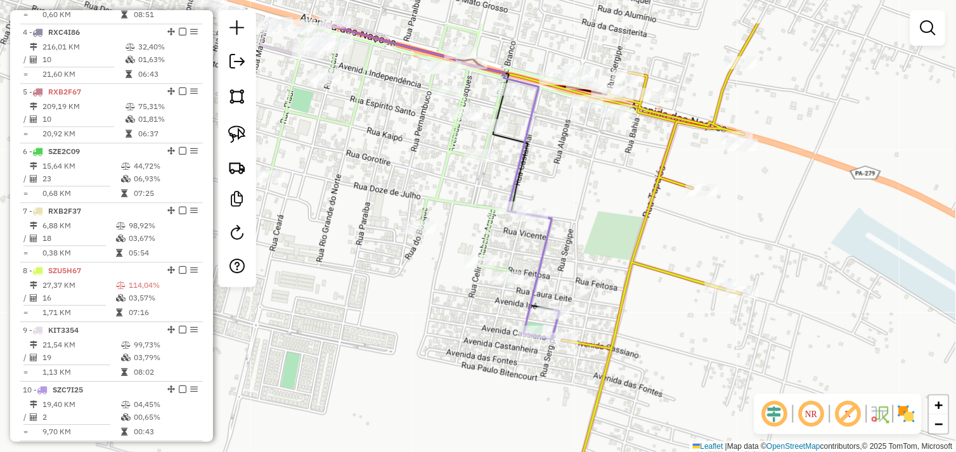
drag, startPoint x: 553, startPoint y: 216, endPoint x: 552, endPoint y: 279, distance: 62.8
click at [597, 264] on div "Janela de atendimento Grade de atendimento Capacidade Transportadoras Veículos …" at bounding box center [478, 226] width 956 height 452
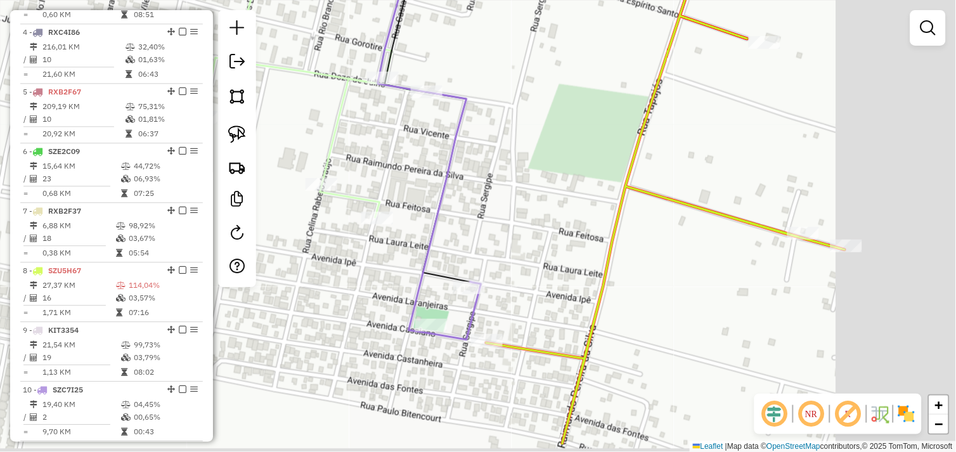
drag, startPoint x: 580, startPoint y: 282, endPoint x: 492, endPoint y: 245, distance: 94.9
click at [492, 245] on div "Janela de atendimento Grade de atendimento Capacidade Transportadoras Veículos …" at bounding box center [478, 226] width 956 height 452
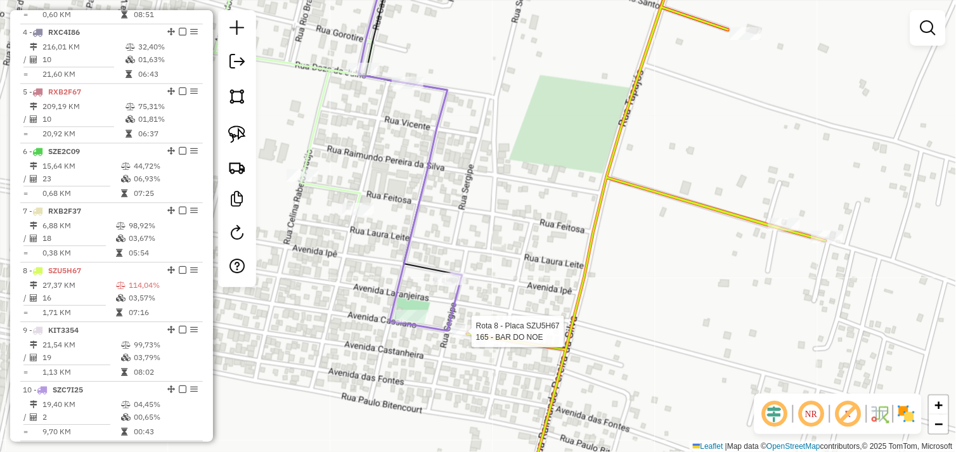
scroll to position [705, 0]
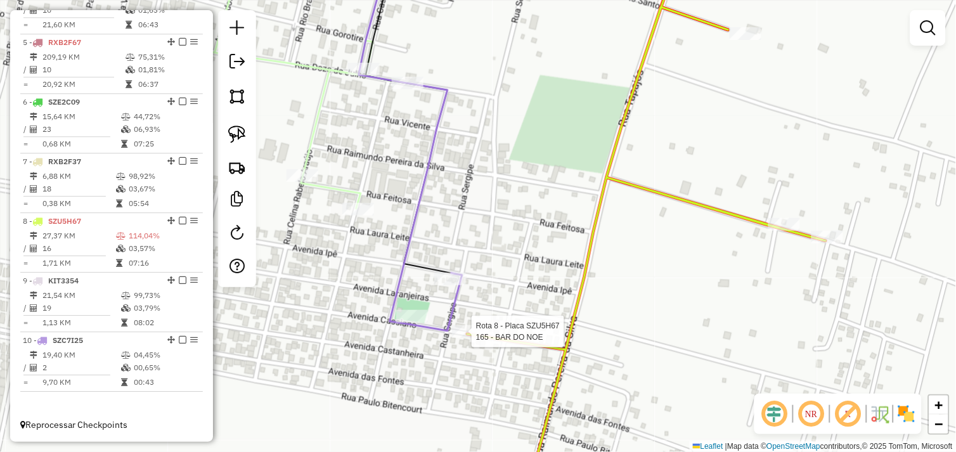
select select "*********"
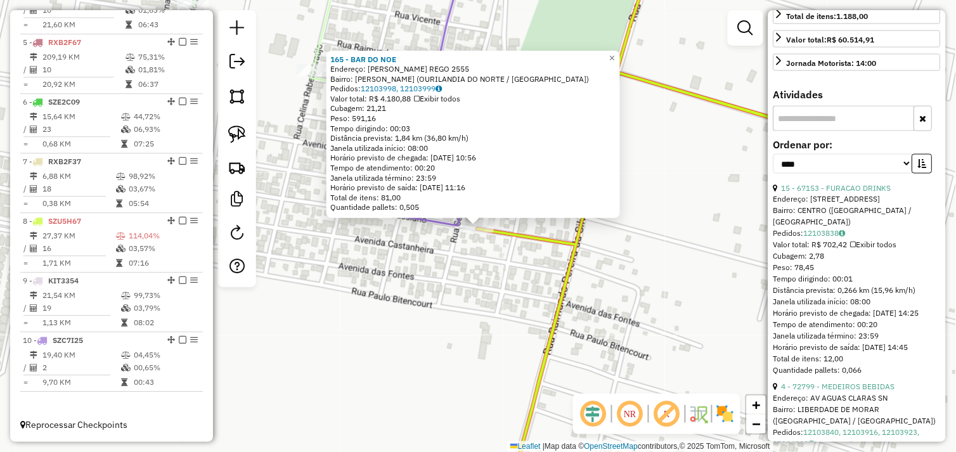
scroll to position [352, 0]
click at [842, 192] on link "15 - 67153 - FURACAO DRINKS" at bounding box center [837, 188] width 110 height 10
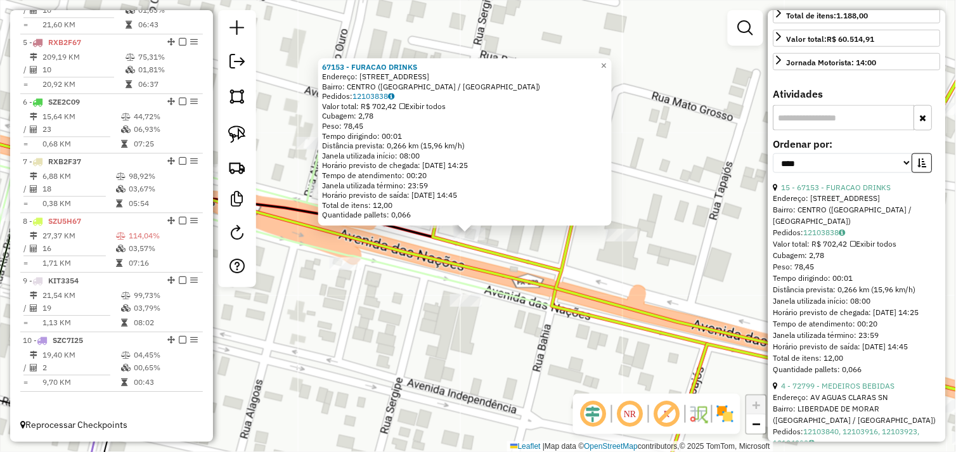
click at [498, 240] on div "67153 - FURACAO DRINKS Endereço: AV DAS NACOES 82 Bairro: CENTRO (OURILANDIA DO…" at bounding box center [478, 226] width 956 height 452
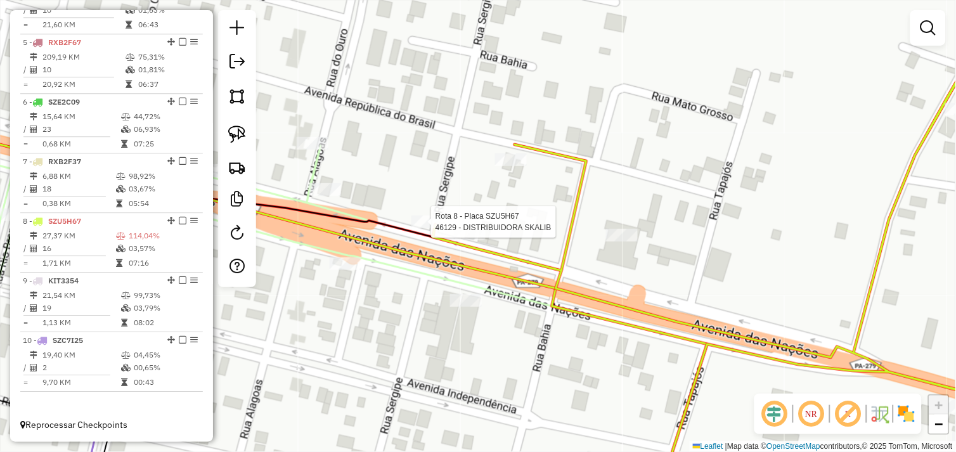
select select "*********"
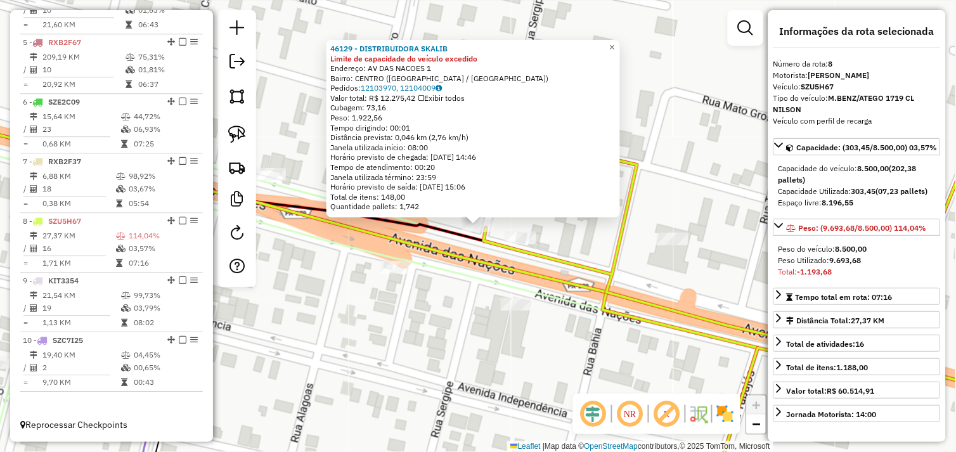
click at [563, 240] on div "Rota 8 - Placa SZU5H67 67153 - FURACAO DRINKS 46129 - DISTRIBUIDORA SKALIB Limi…" at bounding box center [478, 226] width 956 height 452
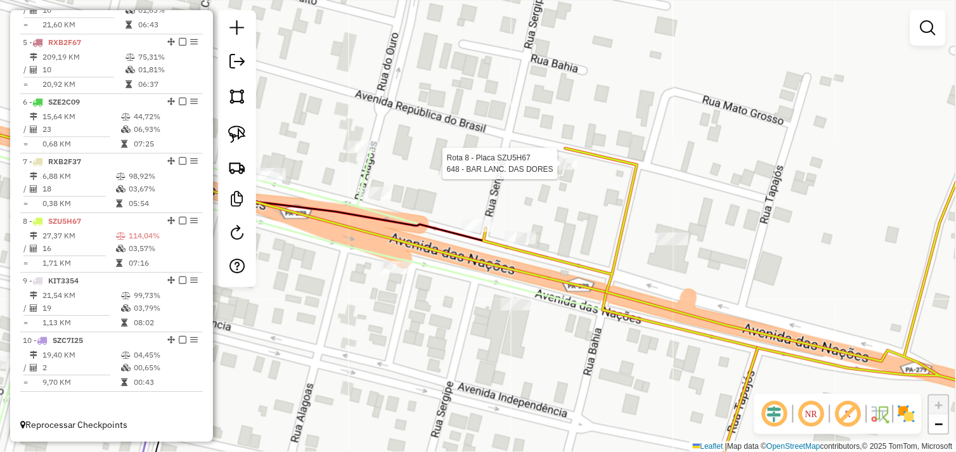
select select "*********"
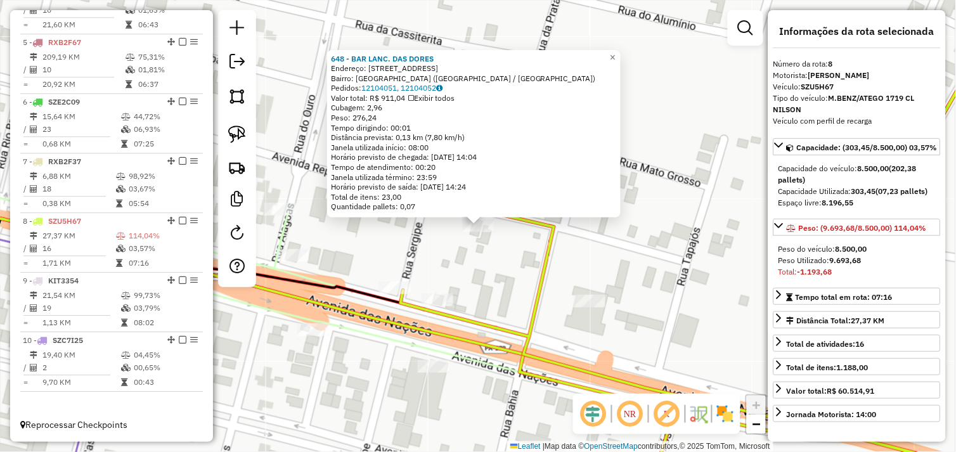
click at [504, 261] on div "648 - BAR LANC. DAS DORES Endereço: R REPUBLICA DO BRASIL 3622 Bairro: COOPERLA…" at bounding box center [478, 226] width 956 height 452
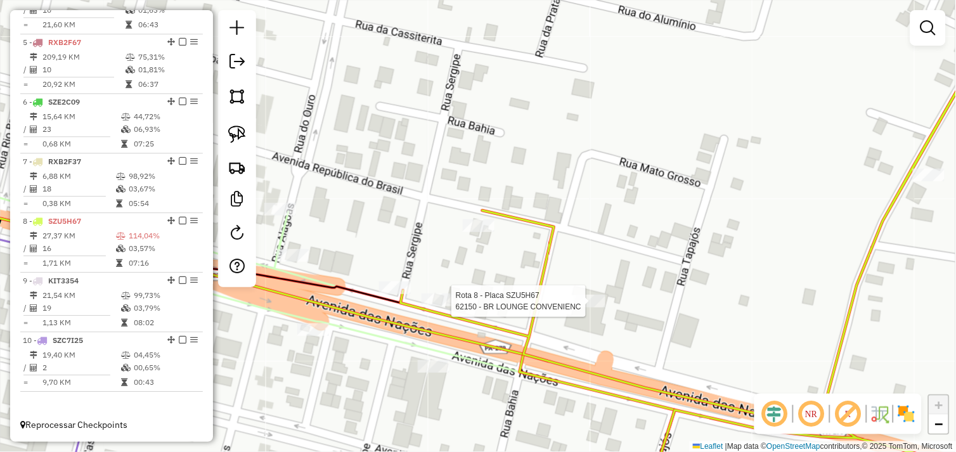
select select "*********"
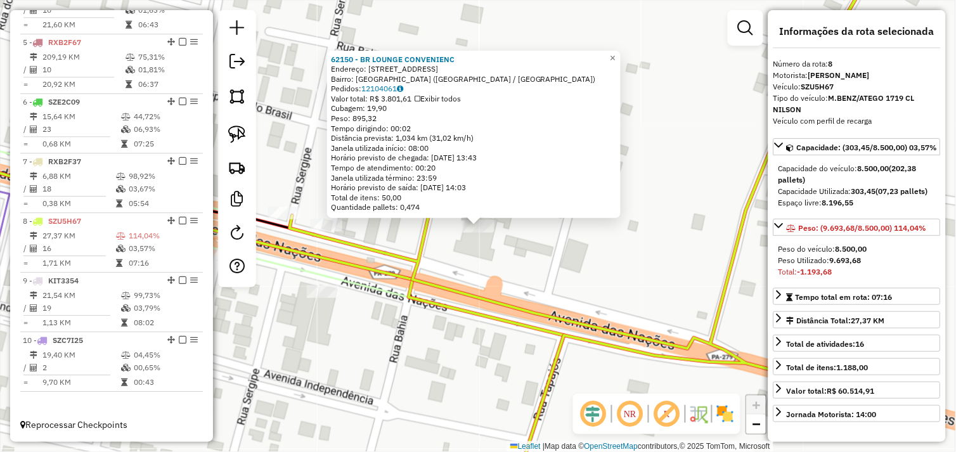
click at [518, 274] on div "62150 - BR LOUNGE CONVENIENC Endereço: AVENIDA DAS NACOES 100 Bairro: COOPERLAN…" at bounding box center [478, 226] width 956 height 452
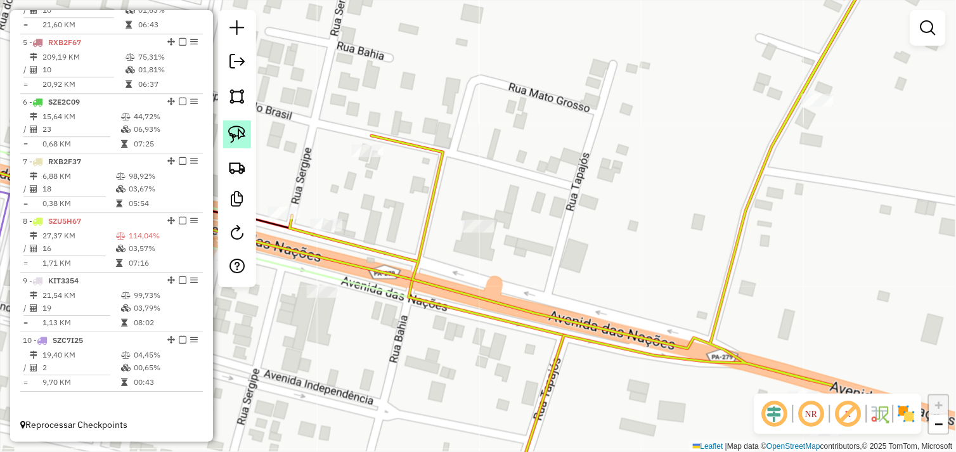
click at [248, 138] on link at bounding box center [237, 135] width 28 height 28
drag, startPoint x: 321, startPoint y: 206, endPoint x: 353, endPoint y: 226, distance: 37.9
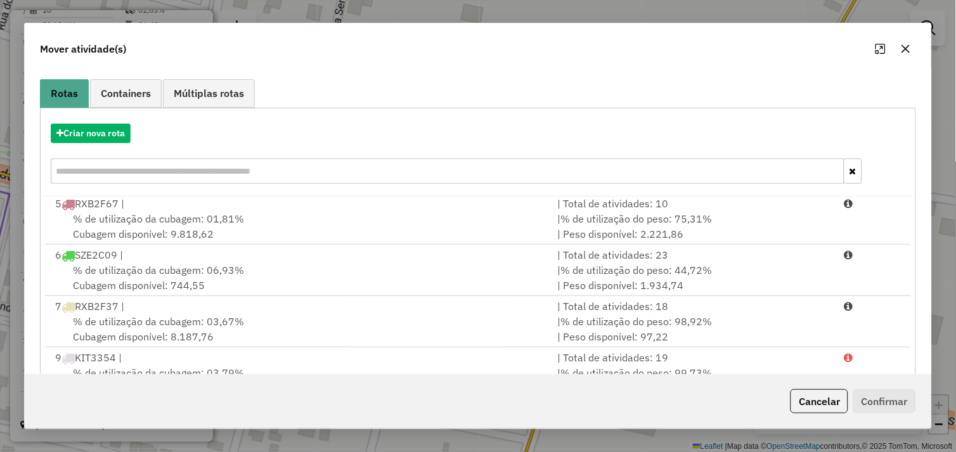
scroll to position [192, 0]
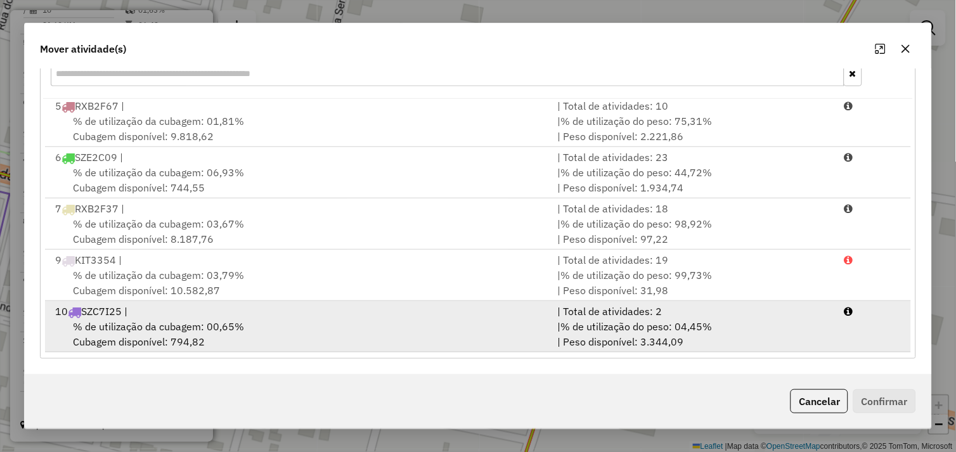
drag, startPoint x: 339, startPoint y: 332, endPoint x: 356, endPoint y: 332, distance: 16.5
click at [341, 332] on div "% de utilização da cubagem: 00,65% Cubagem disponível: 794,82" at bounding box center [299, 334] width 503 height 30
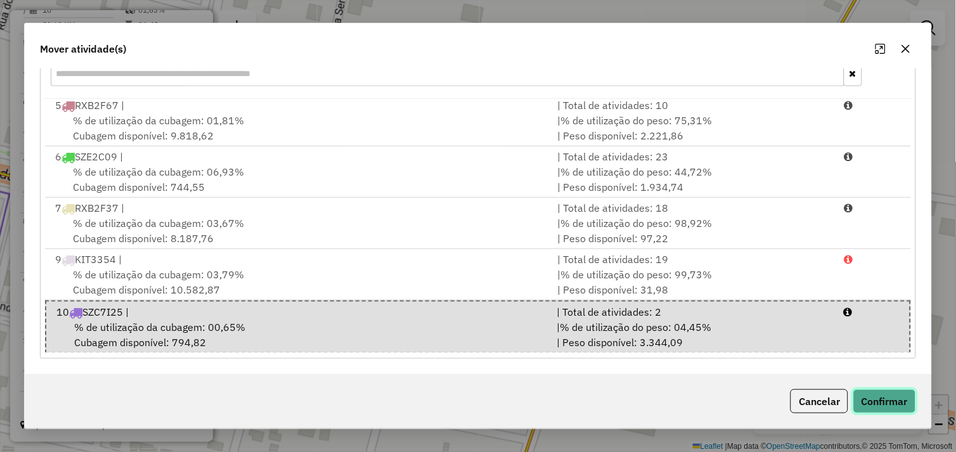
click at [871, 403] on button "Confirmar" at bounding box center [885, 401] width 63 height 24
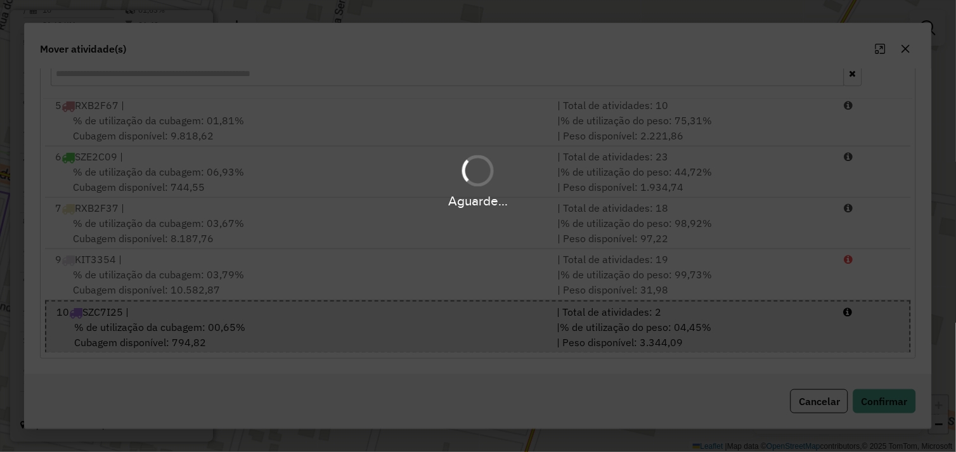
scroll to position [0, 0]
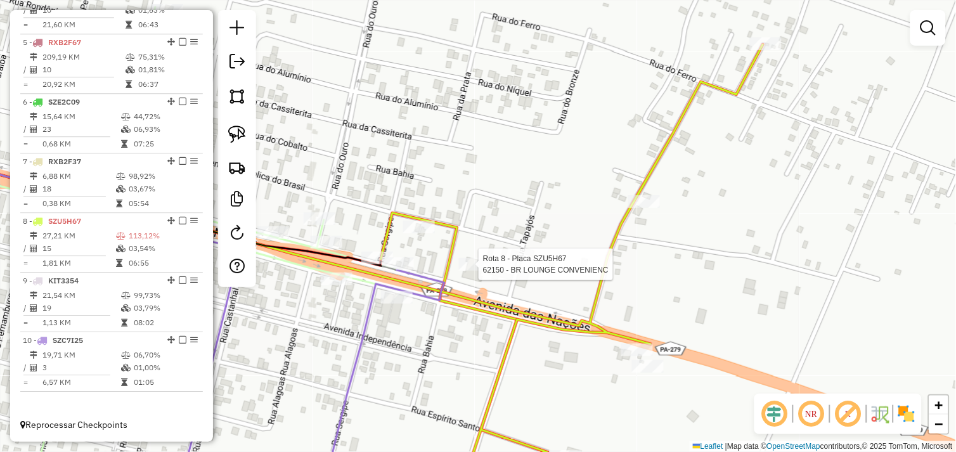
select select "*********"
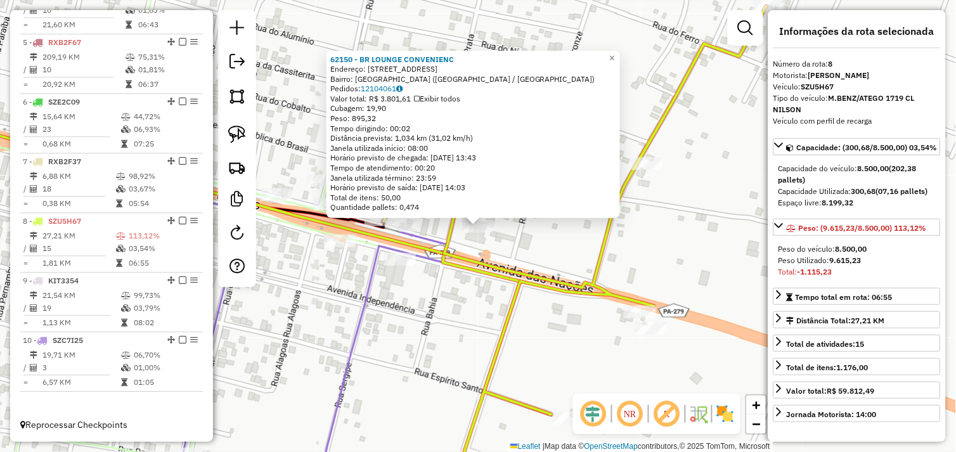
click at [521, 240] on div "62150 - BR LOUNGE CONVENIENC Endereço: AVENIDA DAS NACOES 100 Bairro: COOPERLAN…" at bounding box center [478, 226] width 956 height 452
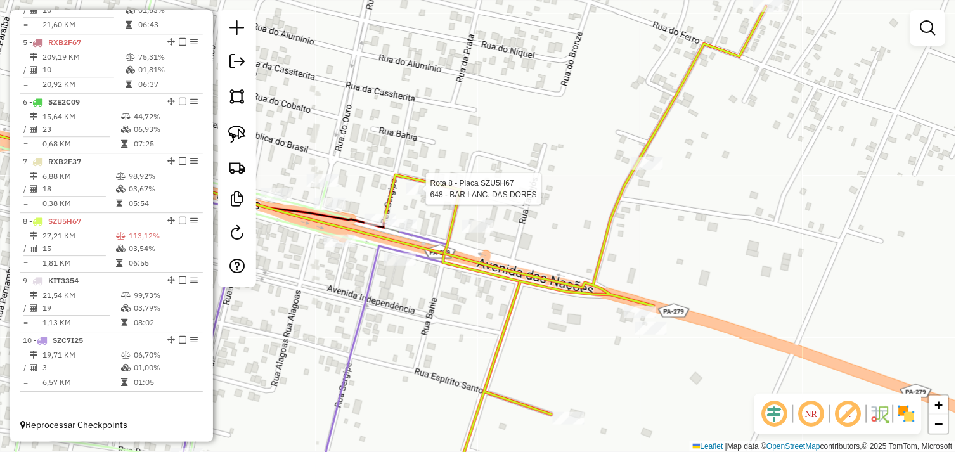
select select "*********"
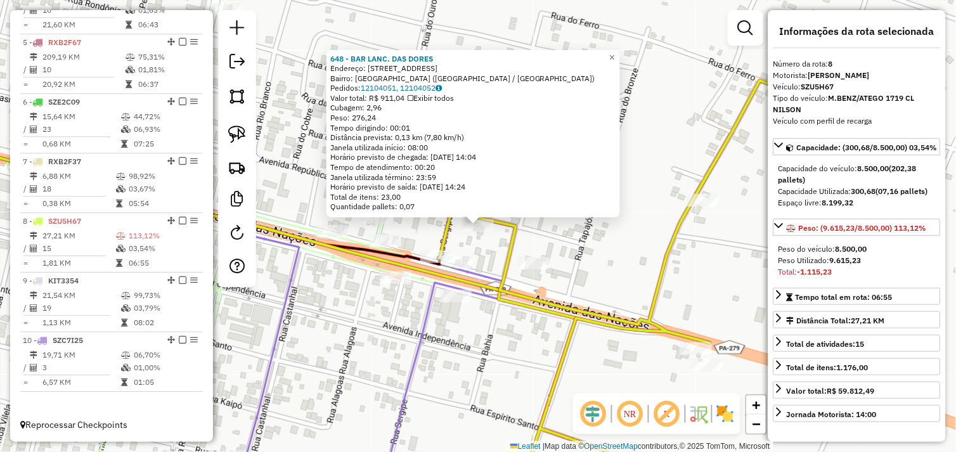
click at [467, 244] on div "648 - BAR LANC. DAS DORES Endereço: R REPUBLICA DO BRASIL 3622 Bairro: COOPERLA…" at bounding box center [478, 226] width 956 height 452
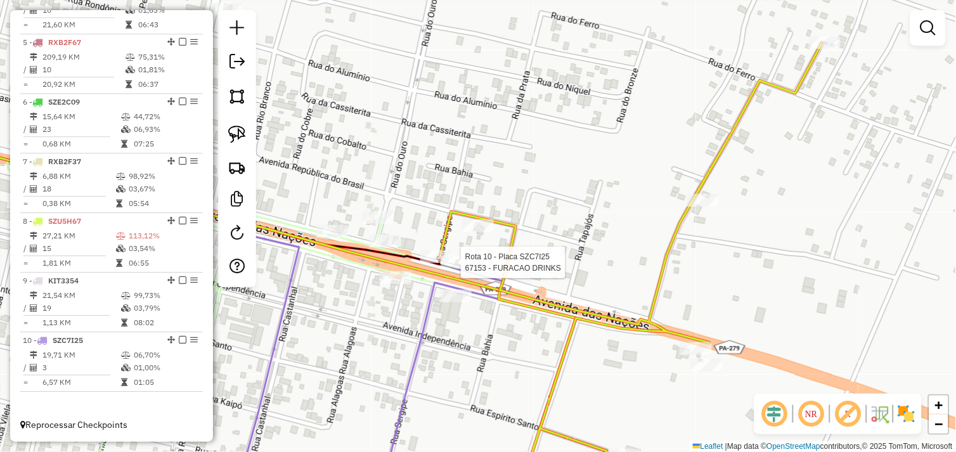
select select "*********"
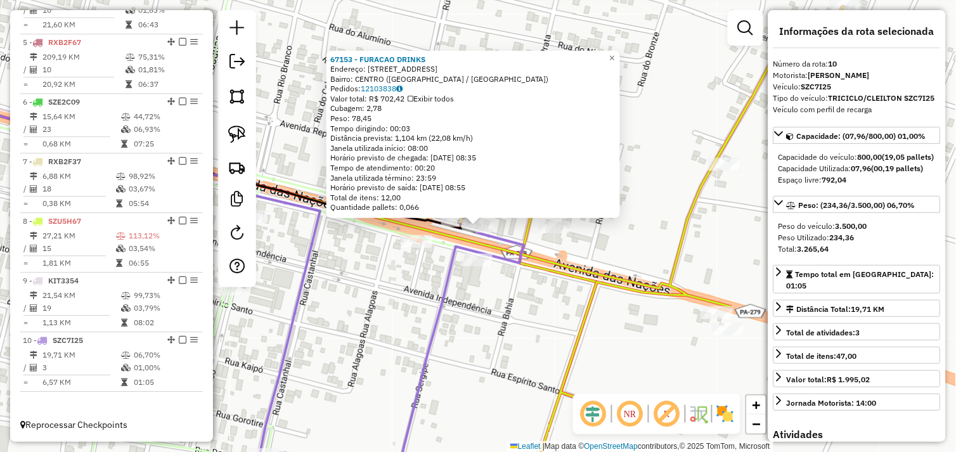
click at [495, 301] on div "67153 - FURACAO DRINKS Endereço: AV DAS NACOES 82 Bairro: CENTRO (OURILANDIA DO…" at bounding box center [478, 226] width 956 height 452
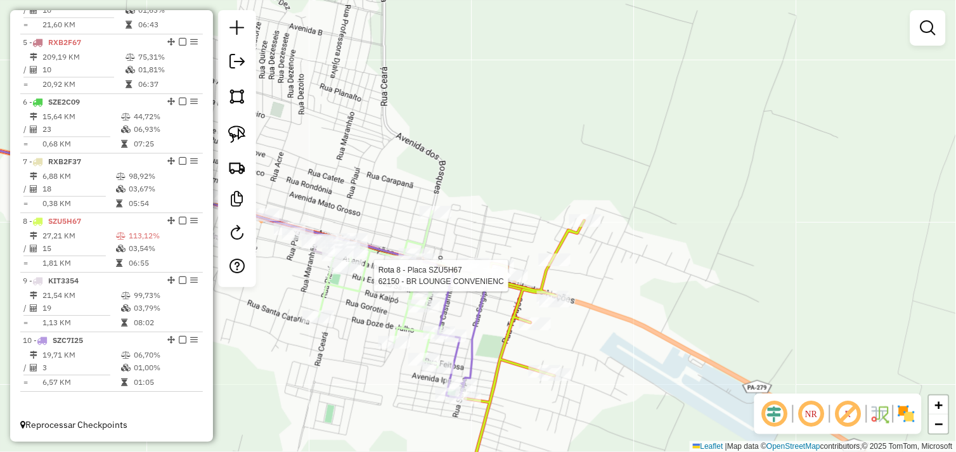
select select "*********"
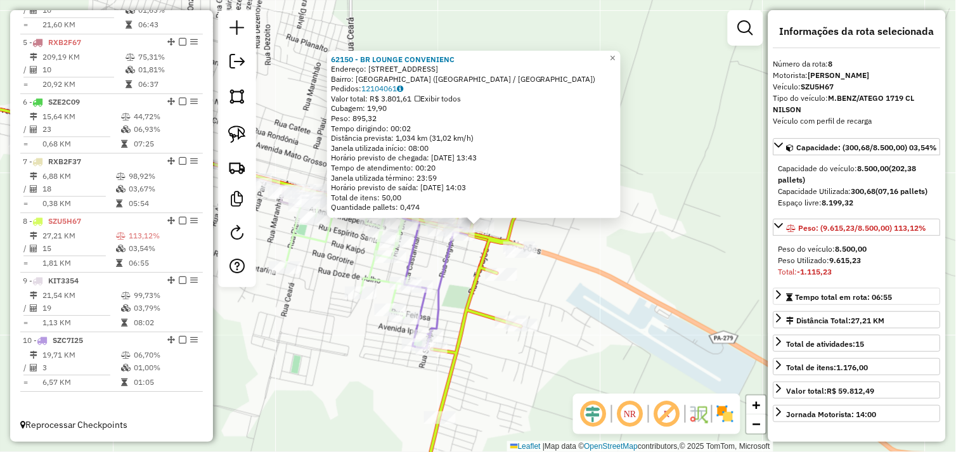
scroll to position [282, 0]
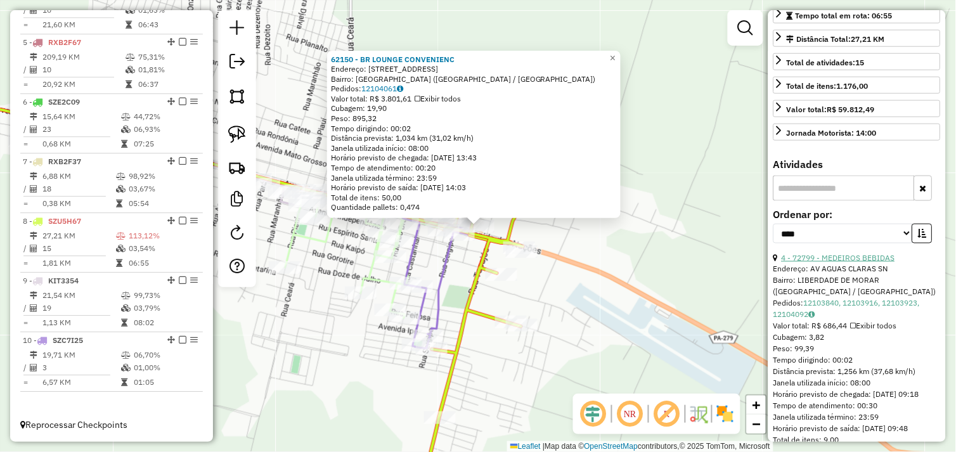
click at [847, 263] on link "4 - 72799 - MEDEIROS BEBIDAS" at bounding box center [839, 258] width 114 height 10
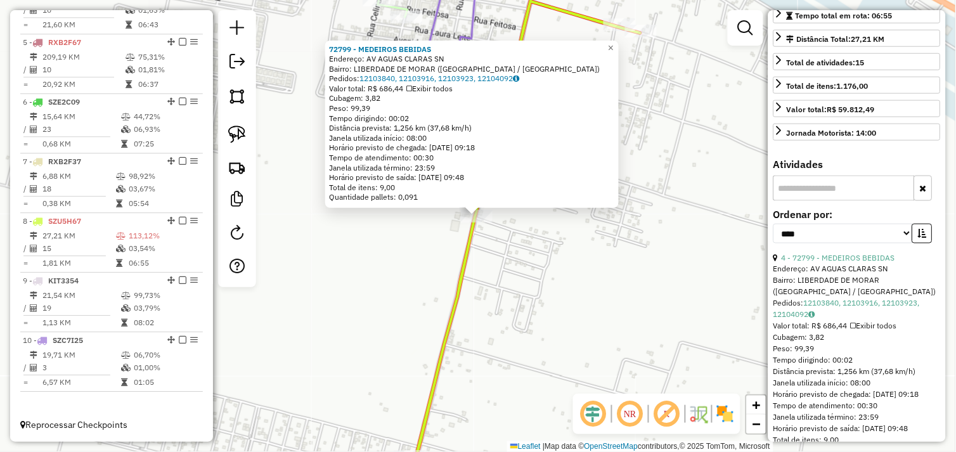
click at [240, 137] on img at bounding box center [237, 135] width 18 height 18
drag, startPoint x: 445, startPoint y: 217, endPoint x: 460, endPoint y: 212, distance: 16.0
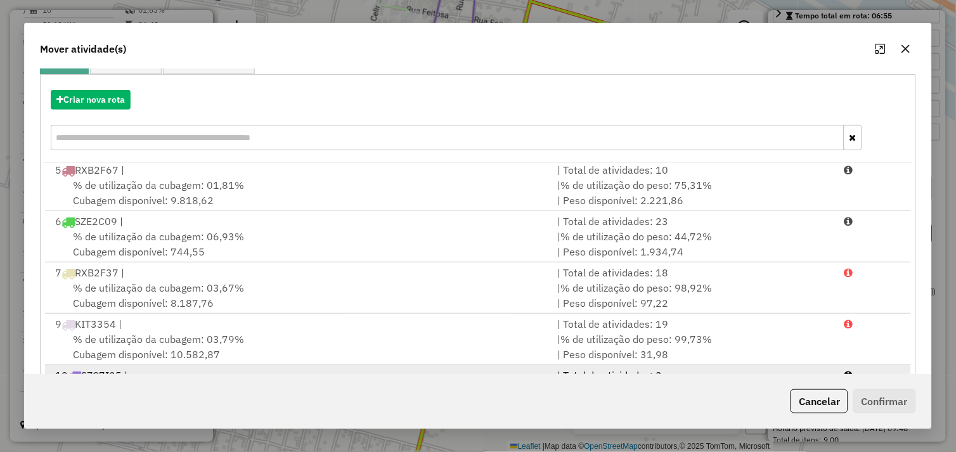
scroll to position [192, 0]
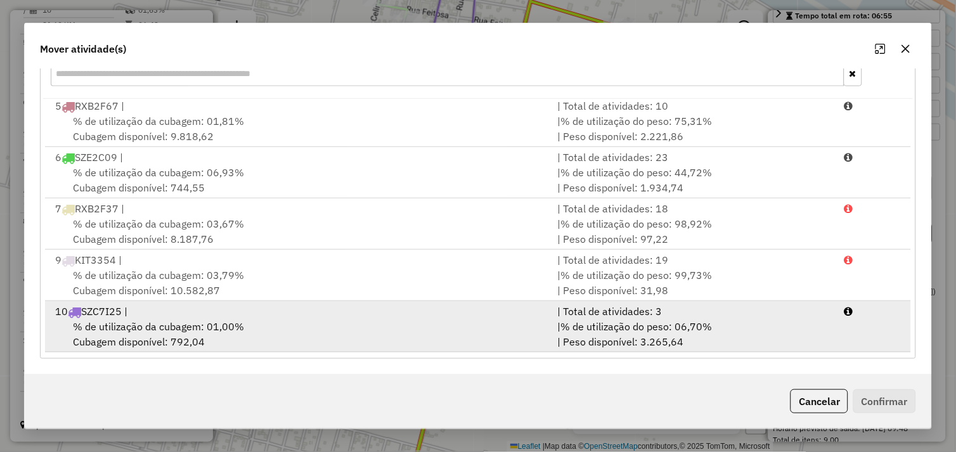
drag, startPoint x: 325, startPoint y: 335, endPoint x: 438, endPoint y: 341, distance: 113.0
click at [326, 335] on div "% de utilização da cubagem: 01,00% Cubagem disponível: 792,04" at bounding box center [299, 334] width 503 height 30
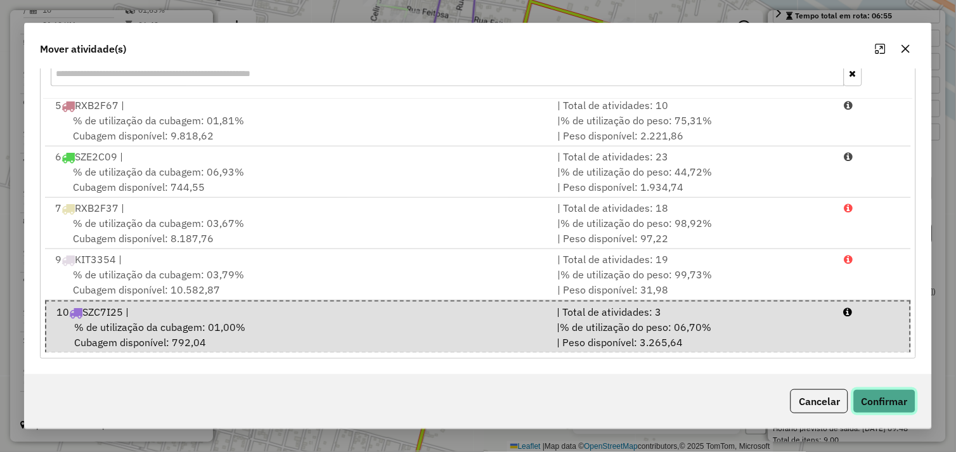
click at [878, 402] on button "Confirmar" at bounding box center [885, 401] width 63 height 24
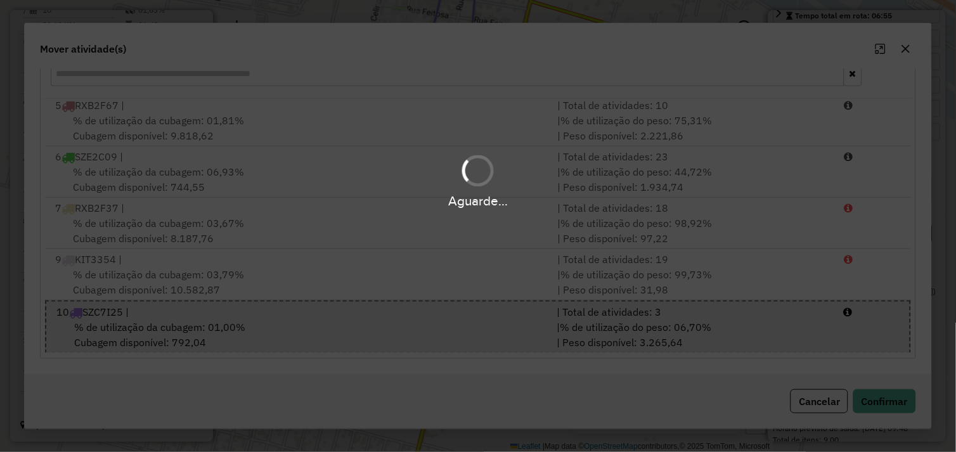
scroll to position [0, 0]
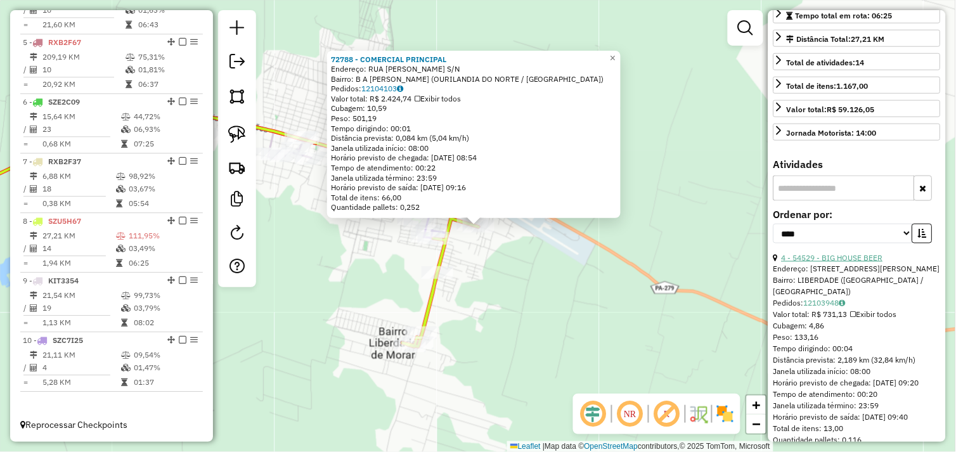
click at [839, 263] on link "4 - 54529 - BIG HOUSE BEER" at bounding box center [832, 258] width 101 height 10
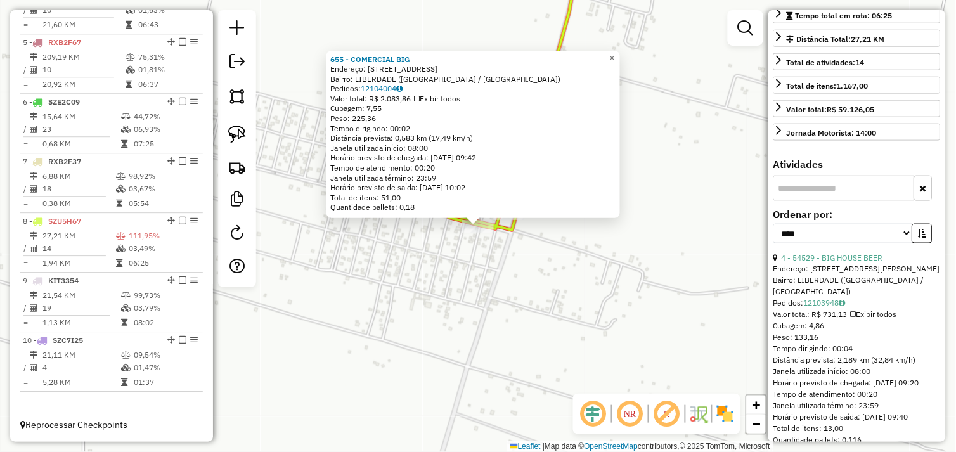
click at [478, 274] on div "655 - COMERCIAL BIG Endereço: AV JERUSALEM 1 Bairro: LIBERDADE (OURILANDIA DO N…" at bounding box center [478, 226] width 956 height 452
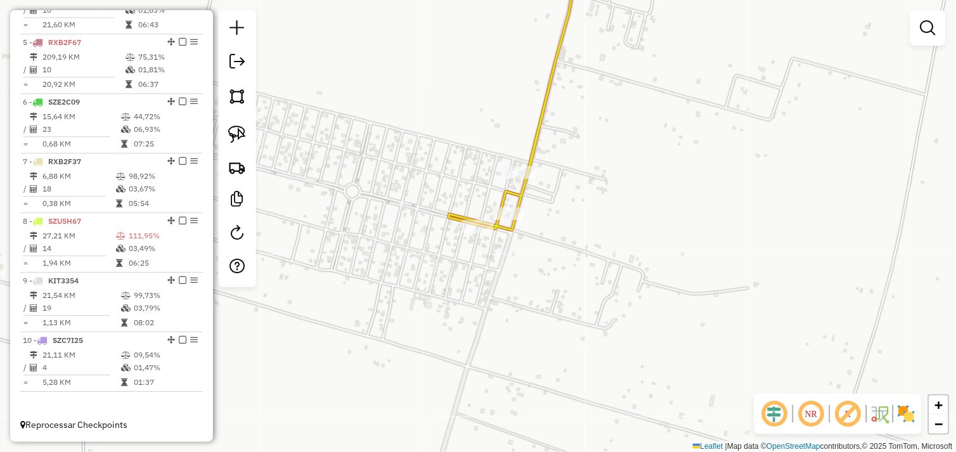
drag, startPoint x: 503, startPoint y: 397, endPoint x: 485, endPoint y: 459, distance: 64.0
click at [485, 452] on html "Aguarde... Pop-up bloqueado! Seu navegador bloqueou automáticamente a abertura …" at bounding box center [478, 226] width 956 height 452
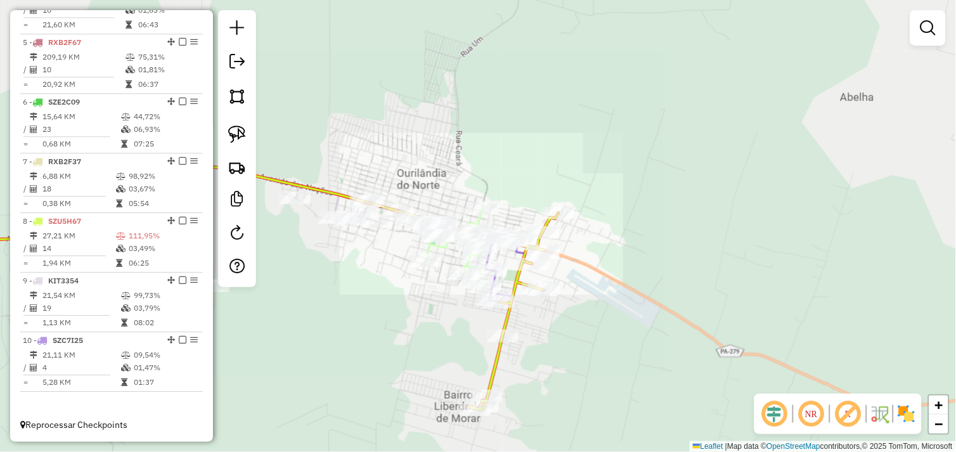
click at [512, 417] on div "Janela de atendimento Grade de atendimento Capacidade Transportadoras Veículos …" at bounding box center [478, 226] width 956 height 452
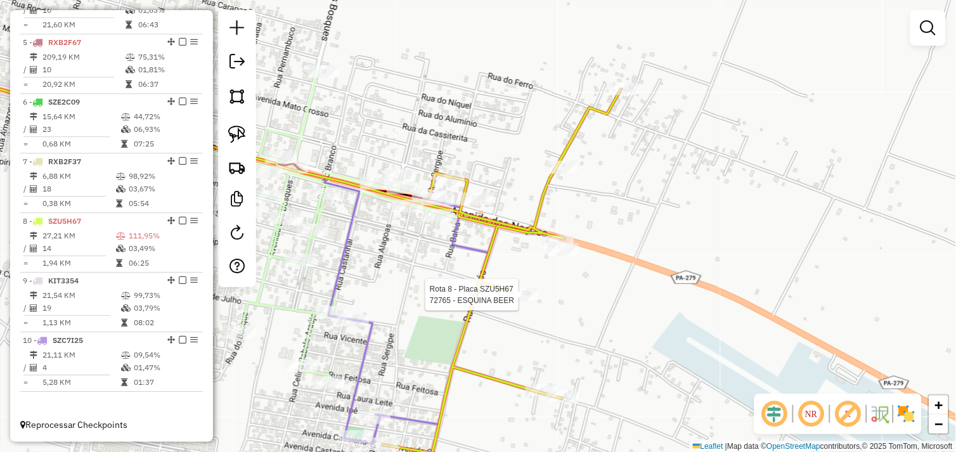
select select "*********"
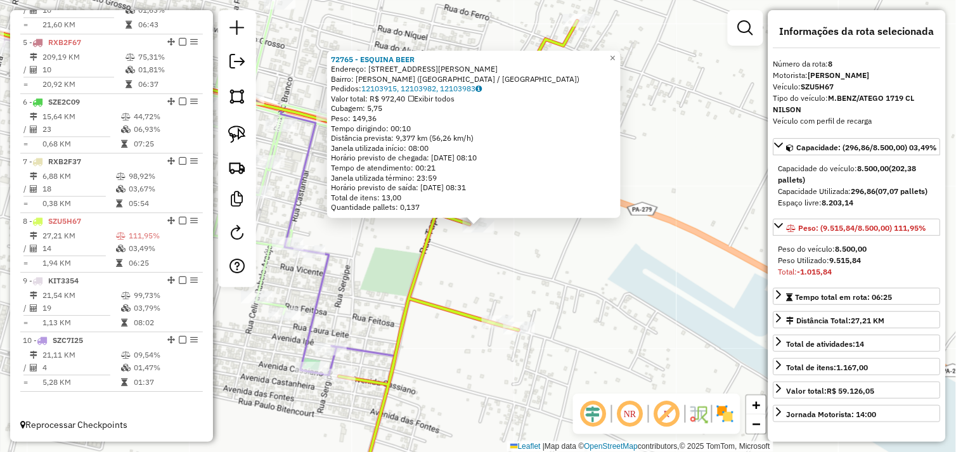
click at [508, 278] on div "72765 - ESQUINA BEER Endereço: Rua Celina Rabelo Araujo 181 Bairro: MARCIA VELO…" at bounding box center [478, 226] width 956 height 452
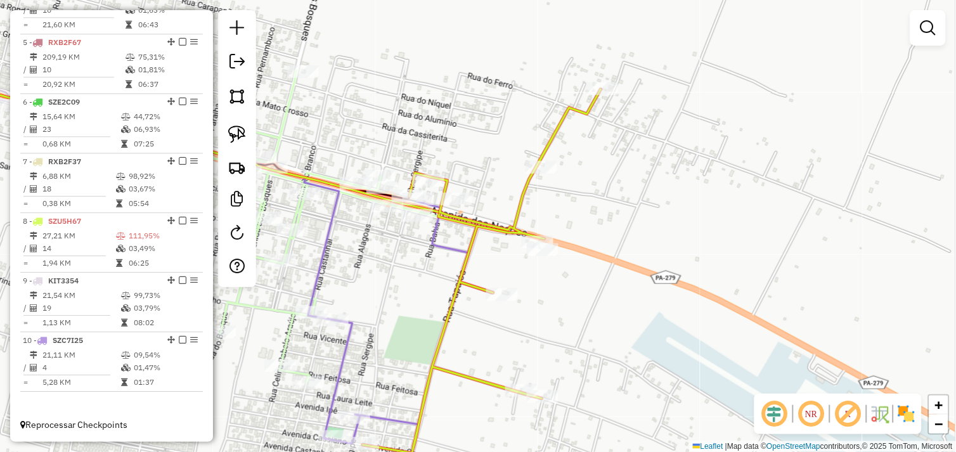
drag, startPoint x: 549, startPoint y: 304, endPoint x: 558, endPoint y: 320, distance: 18.5
click at [558, 327] on div "Janela de atendimento Grade de atendimento Capacidade Transportadoras Veículos …" at bounding box center [478, 226] width 956 height 452
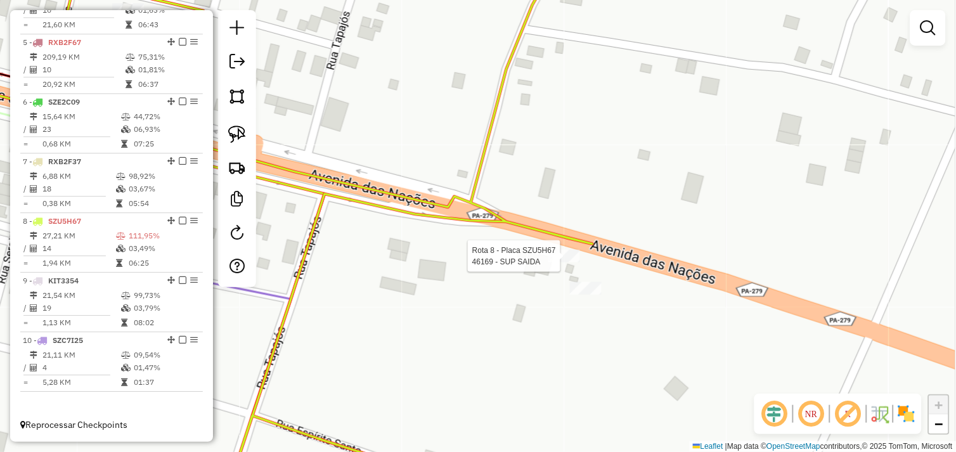
select select "*********"
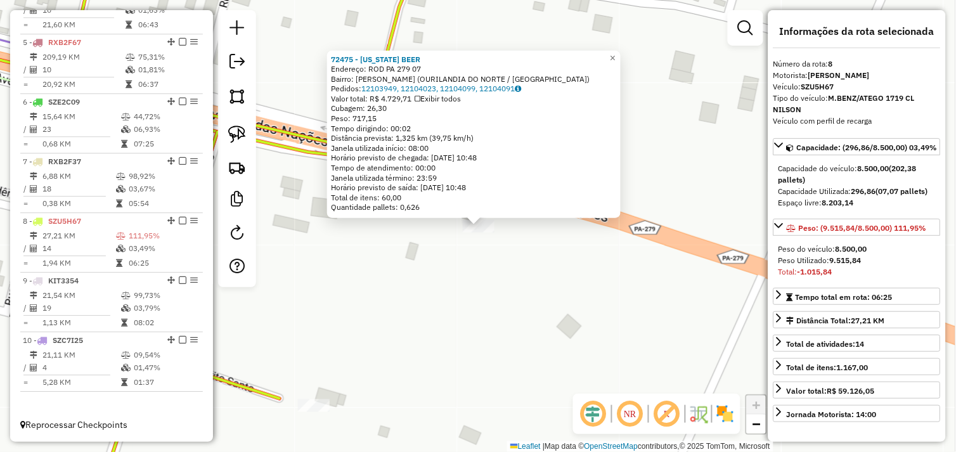
click at [466, 279] on div "72475 - TEXAS BEER Endereço: ROD PA 279 07 Bairro: MARIA PRETA (OURILANDIA DO N…" at bounding box center [478, 226] width 956 height 452
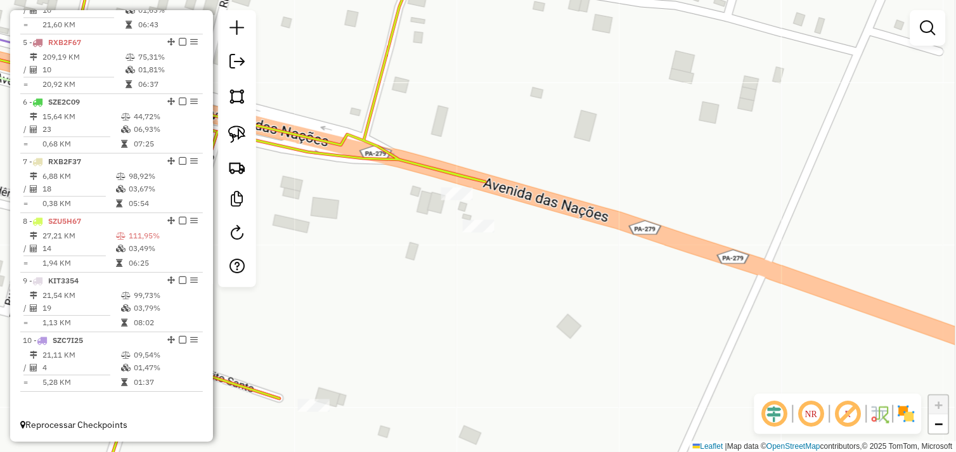
drag, startPoint x: 381, startPoint y: 276, endPoint x: 695, endPoint y: 321, distance: 316.5
click at [710, 325] on div "Janela de atendimento Grade de atendimento Capacidade Transportadoras Veículos …" at bounding box center [478, 226] width 956 height 452
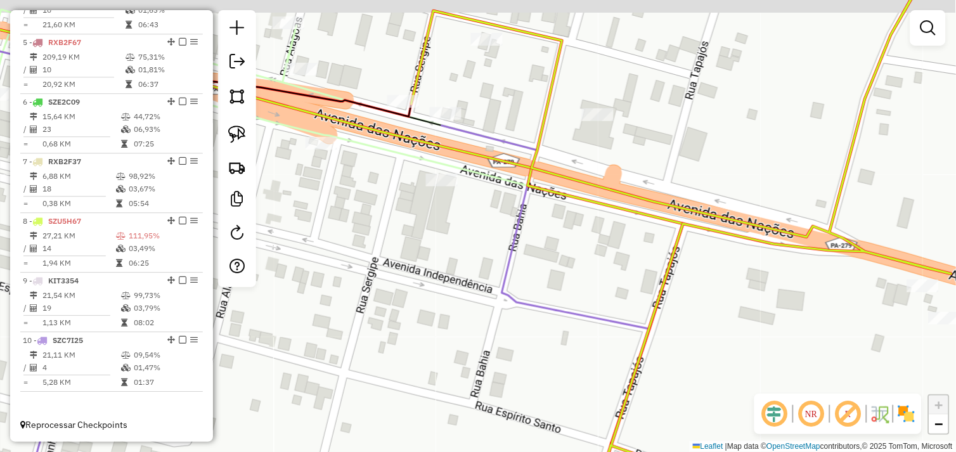
drag, startPoint x: 559, startPoint y: 273, endPoint x: 578, endPoint y: 282, distance: 20.2
click at [578, 282] on div "Janela de atendimento Grade de atendimento Capacidade Transportadoras Veículos …" at bounding box center [478, 226] width 956 height 452
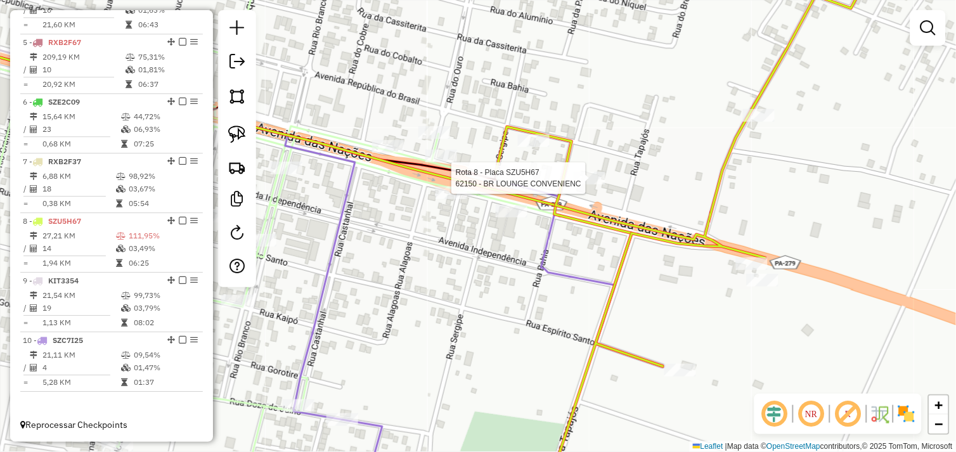
select select "*********"
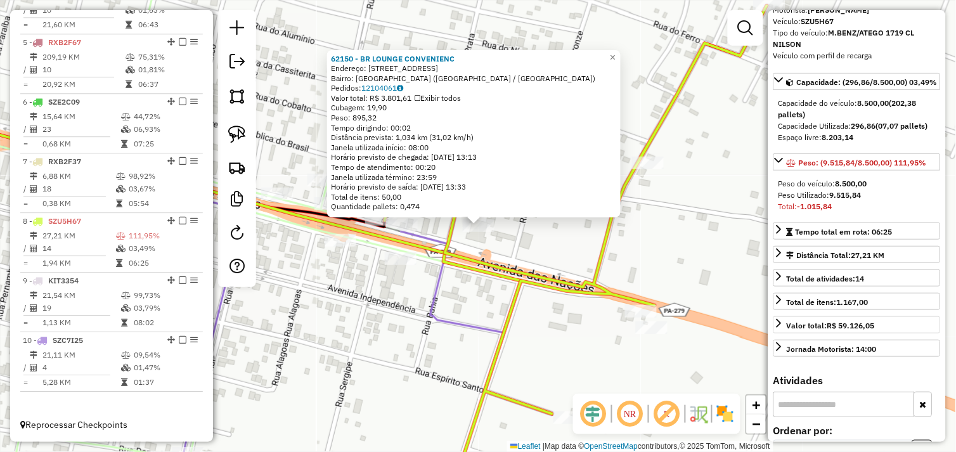
scroll to position [282, 0]
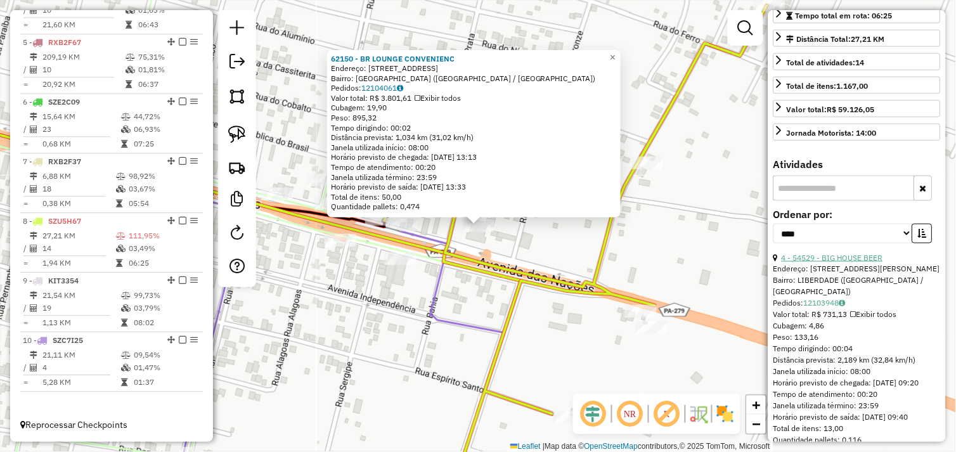
click at [851, 263] on link "4 - 54529 - BIG HOUSE BEER" at bounding box center [832, 258] width 101 height 10
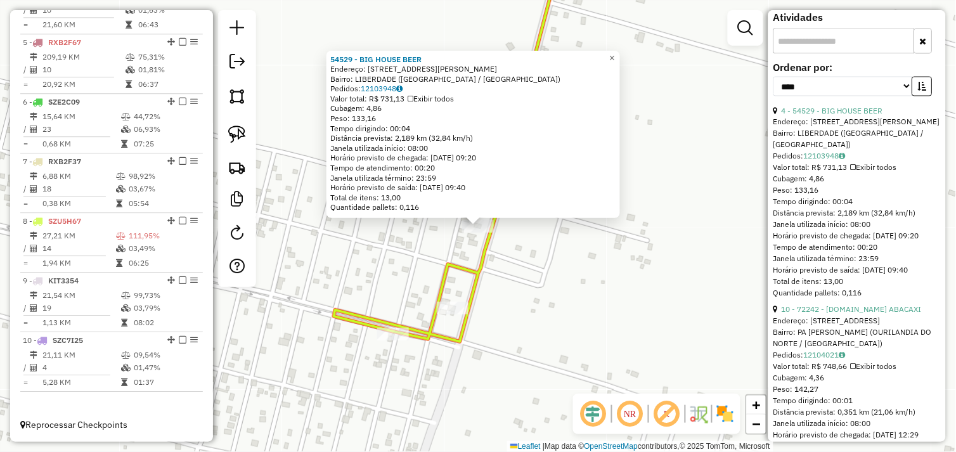
scroll to position [493, 0]
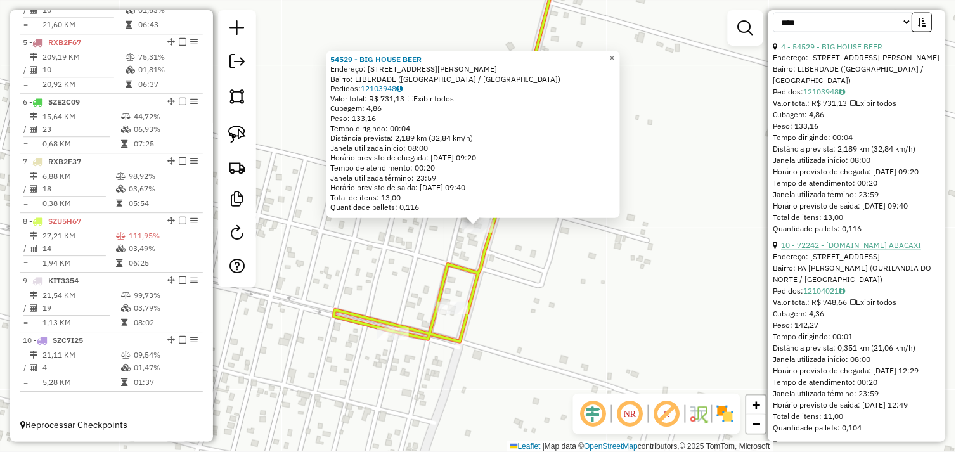
click at [859, 251] on link "10 - 72242 - DIST.DO ABACAXI" at bounding box center [852, 246] width 140 height 10
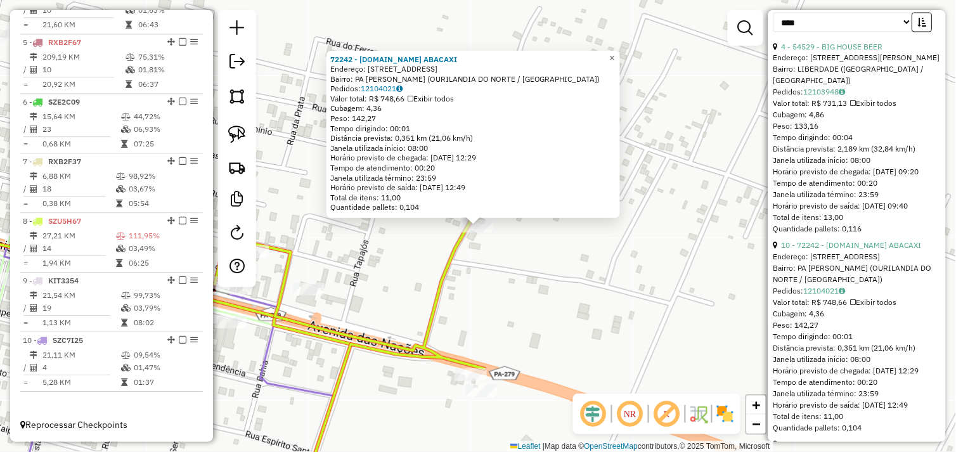
click at [584, 259] on div "72242 - DIST.DO ABACAXI Endereço: RUA VICINAL LUCIENE 36 Bairro: PA MARIA PRETA…" at bounding box center [478, 226] width 956 height 452
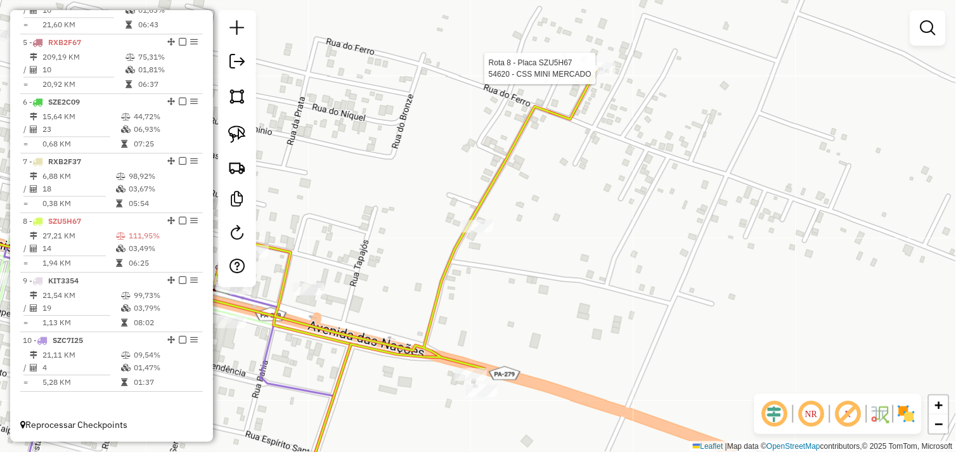
select select "*********"
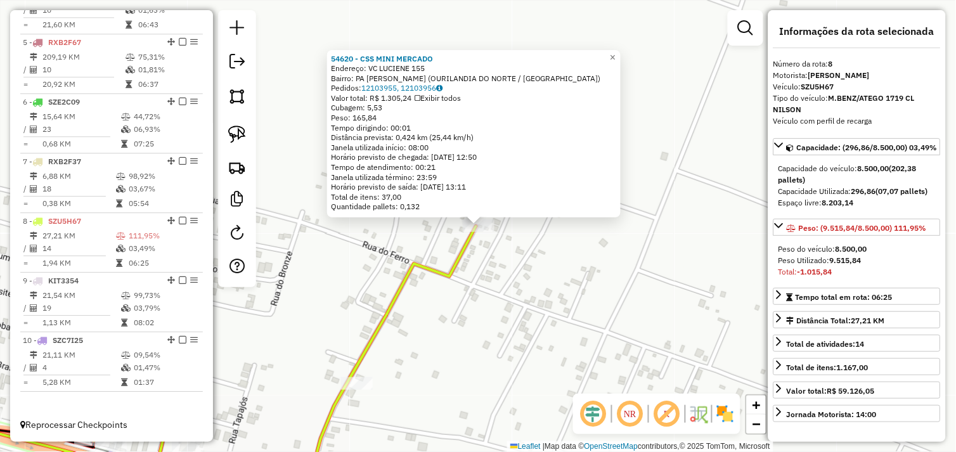
click at [511, 293] on div "54620 - CSS MINI MERCADO Endereço: VC LUCIENE 155 Bairro: PA MARIA PRETA (OURIL…" at bounding box center [478, 226] width 956 height 452
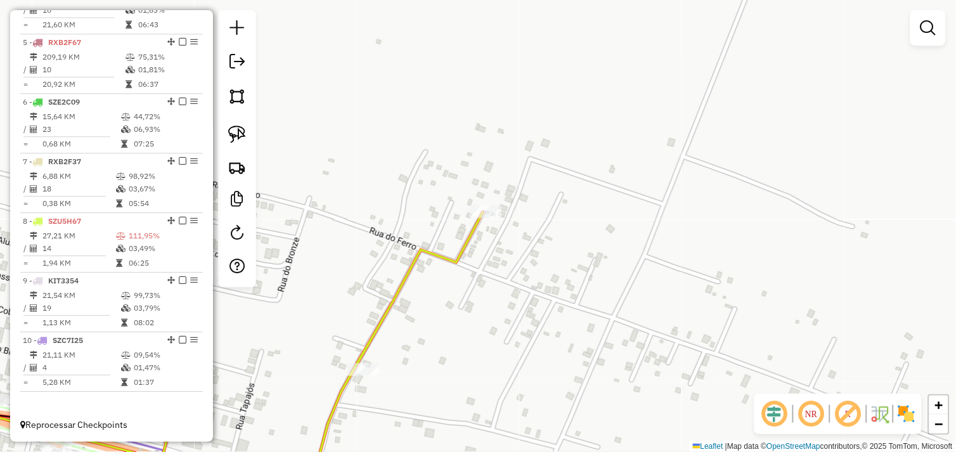
drag, startPoint x: 477, startPoint y: 337, endPoint x: 580, endPoint y: 230, distance: 148.5
click at [552, 254] on div "Janela de atendimento Grade de atendimento Capacidade Transportadoras Veículos …" at bounding box center [478, 226] width 956 height 452
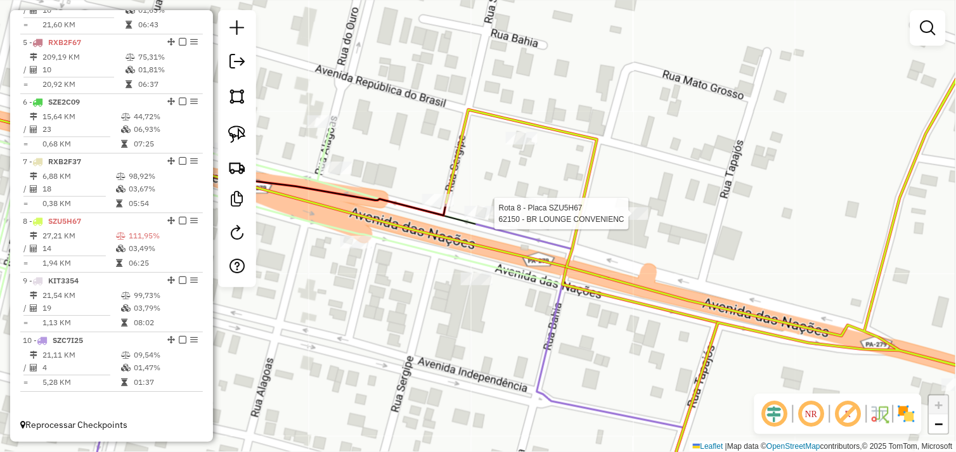
select select "*********"
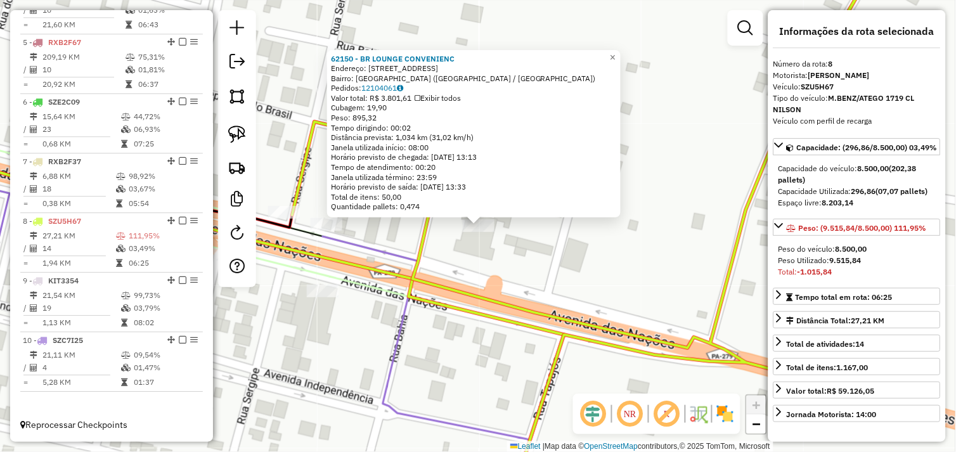
click at [358, 339] on div "62150 - BR LOUNGE CONVENIENC Endereço: AVENIDA DAS NACOES 100 Bairro: COOPERLAN…" at bounding box center [478, 226] width 956 height 452
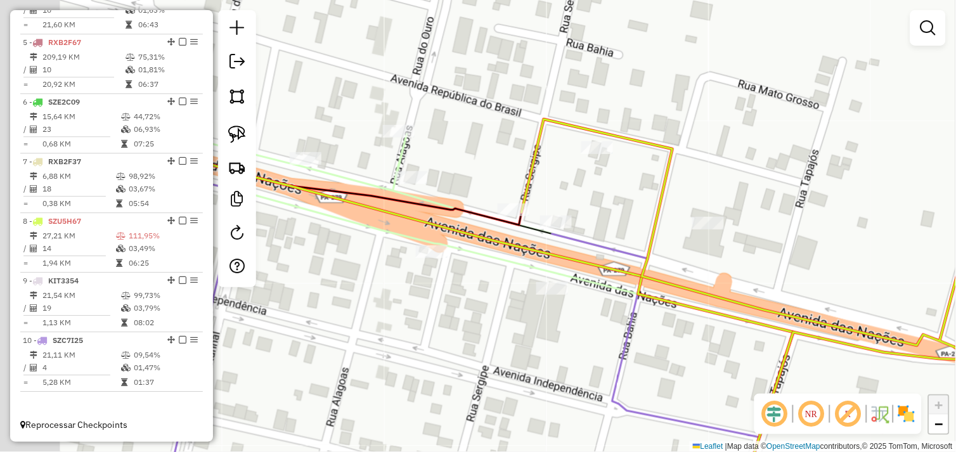
drag, startPoint x: 483, startPoint y: 341, endPoint x: 555, endPoint y: 340, distance: 71.7
click at [555, 340] on div "Janela de atendimento Grade de atendimento Capacidade Transportadoras Veículos …" at bounding box center [478, 226] width 956 height 452
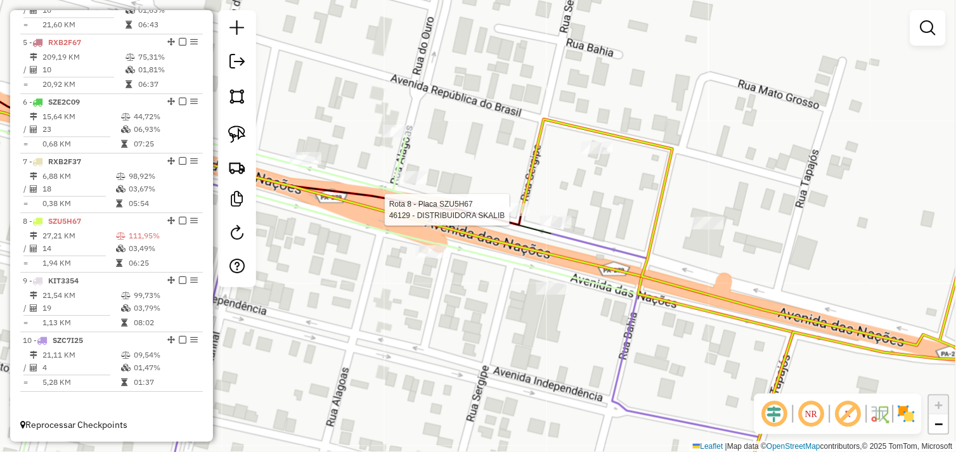
select select "*********"
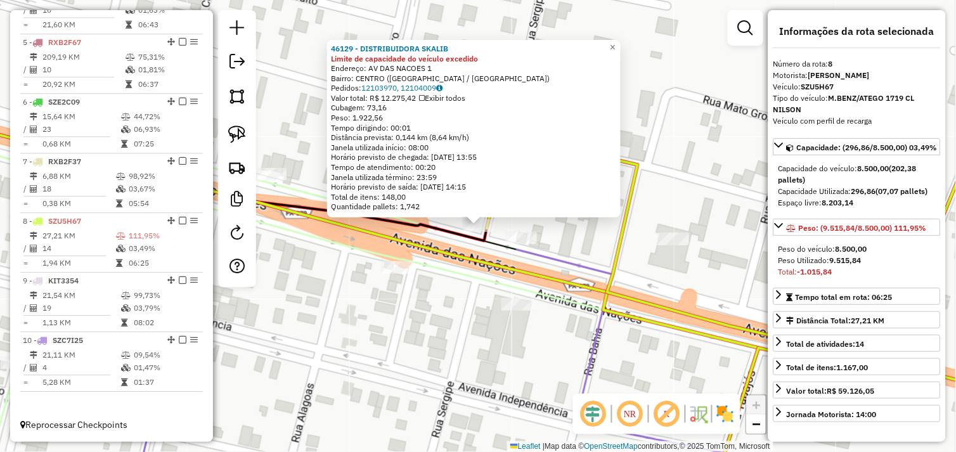
click at [425, 278] on div "46129 - DISTRIBUIDORA SKALIB Limite de capacidade do veículo excedido Endereço:…" at bounding box center [478, 226] width 956 height 452
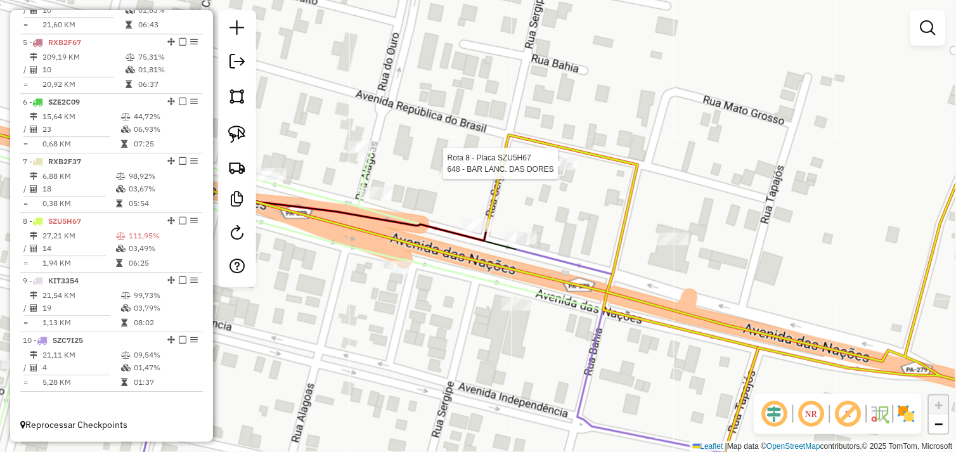
select select "*********"
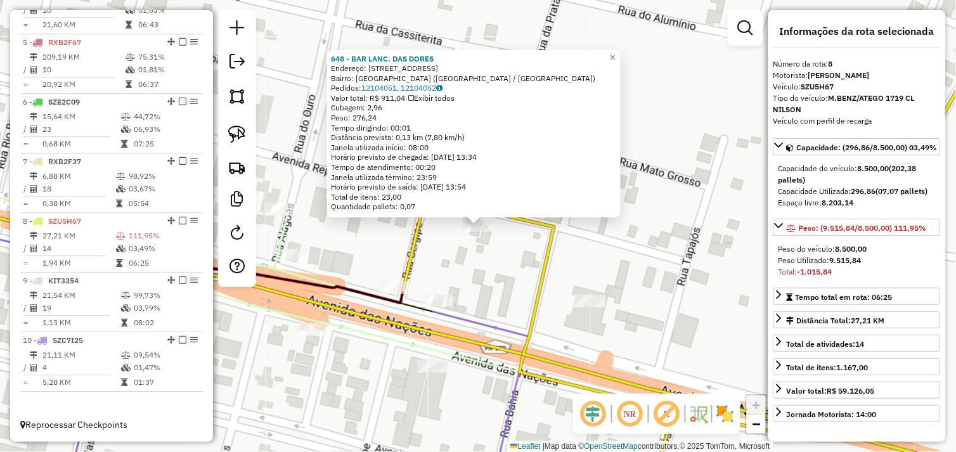
click at [445, 271] on div "648 - BAR LANC. DAS DORES Endereço: R REPUBLICA DO BRASIL 3622 Bairro: COOPERLA…" at bounding box center [478, 226] width 956 height 452
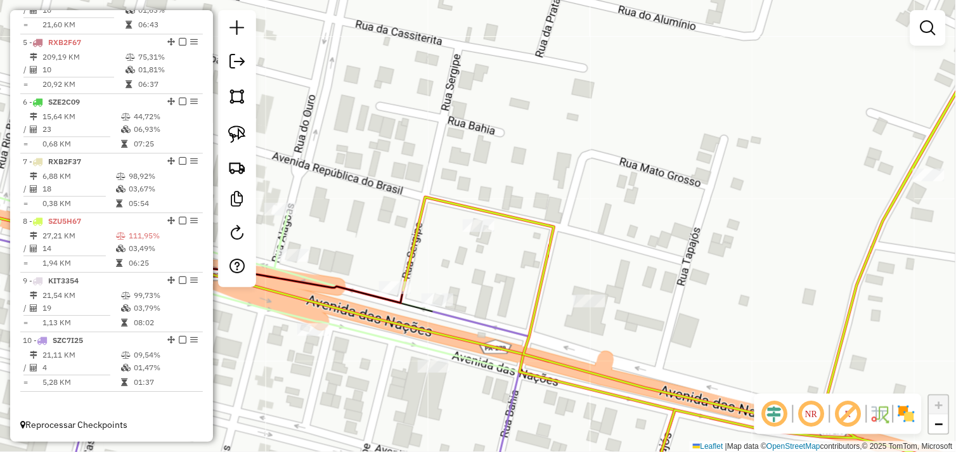
drag, startPoint x: 391, startPoint y: 254, endPoint x: 377, endPoint y: 249, distance: 15.7
click at [379, 252] on div "Janela de atendimento Grade de atendimento Capacidade Transportadoras Veículos …" at bounding box center [478, 226] width 956 height 452
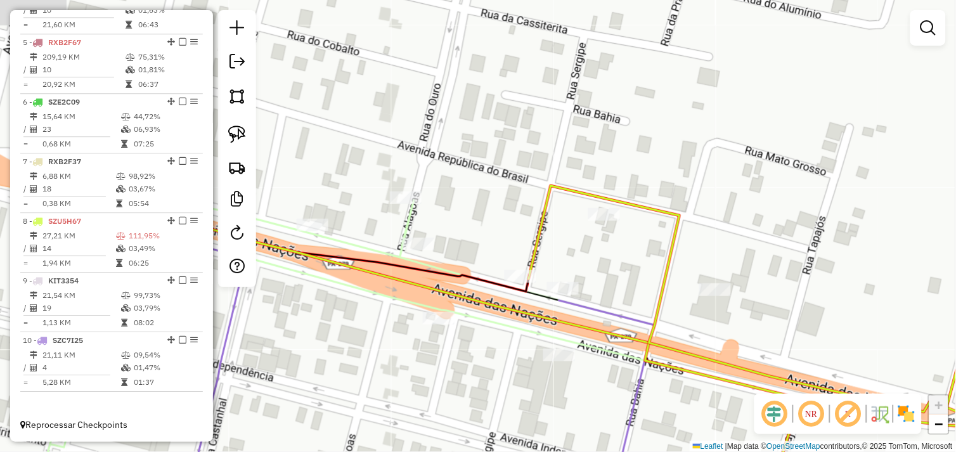
drag, startPoint x: 378, startPoint y: 241, endPoint x: 570, endPoint y: 211, distance: 194.0
click at [570, 211] on div "Janela de atendimento Grade de atendimento Capacidade Transportadoras Veículos …" at bounding box center [478, 226] width 956 height 452
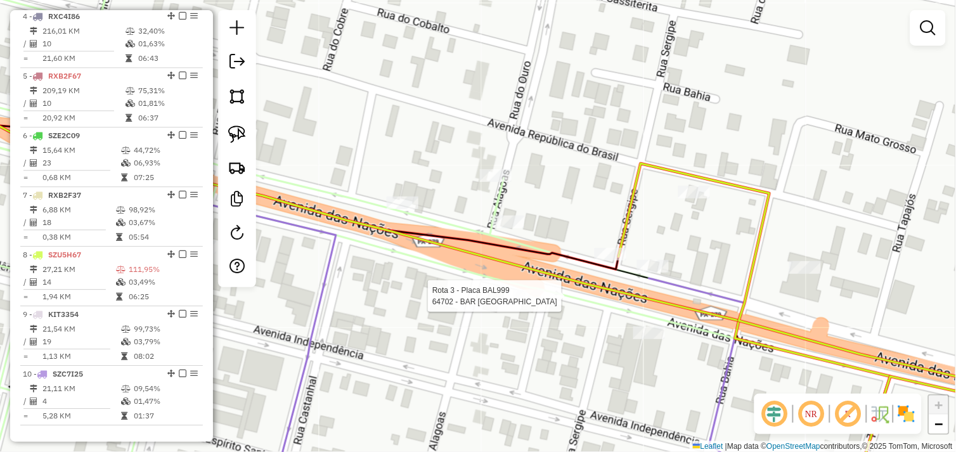
select select "*********"
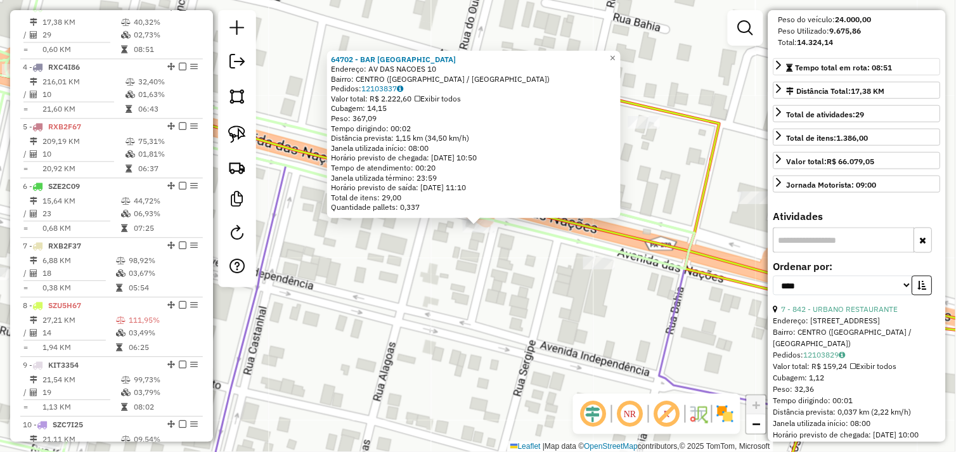
scroll to position [282, 0]
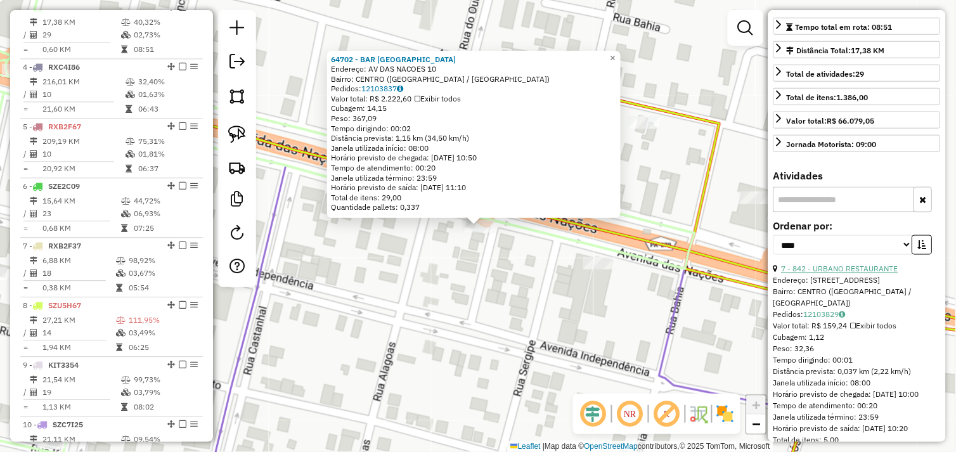
click at [839, 274] on link "7 - 842 - URBANO RESTAURANTE" at bounding box center [840, 269] width 117 height 10
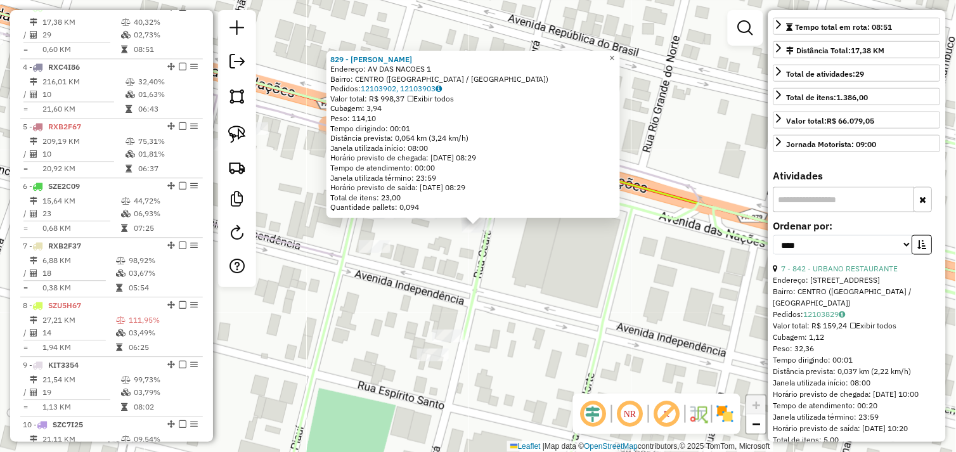
click at [457, 262] on div "829 - TIGRAO LANCHE Endereço: AV DAS NACOES 1 Bairro: CENTRO (OURILANDIA DO NOR…" at bounding box center [478, 226] width 956 height 452
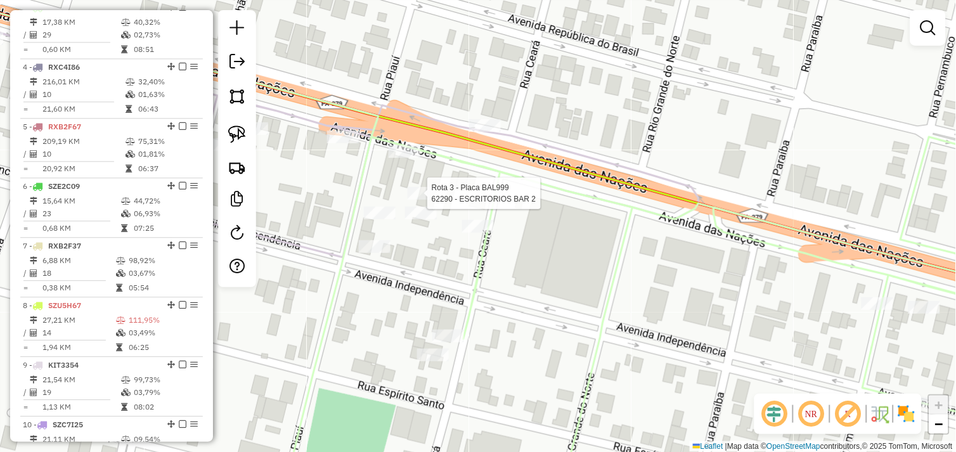
select select "*********"
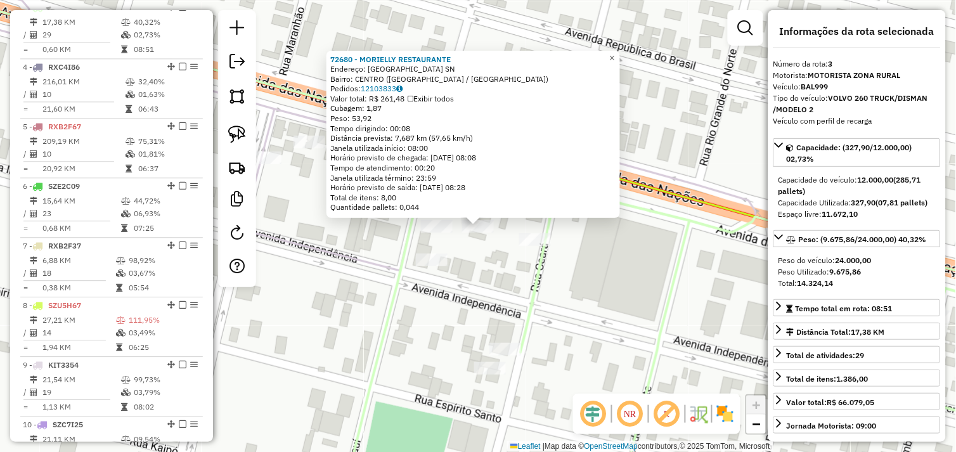
click at [480, 258] on div "72680 - MORIELLY RESTAURANTE Endereço: Avenida das Nacoes SN Bairro: CENTRO (OU…" at bounding box center [478, 226] width 956 height 452
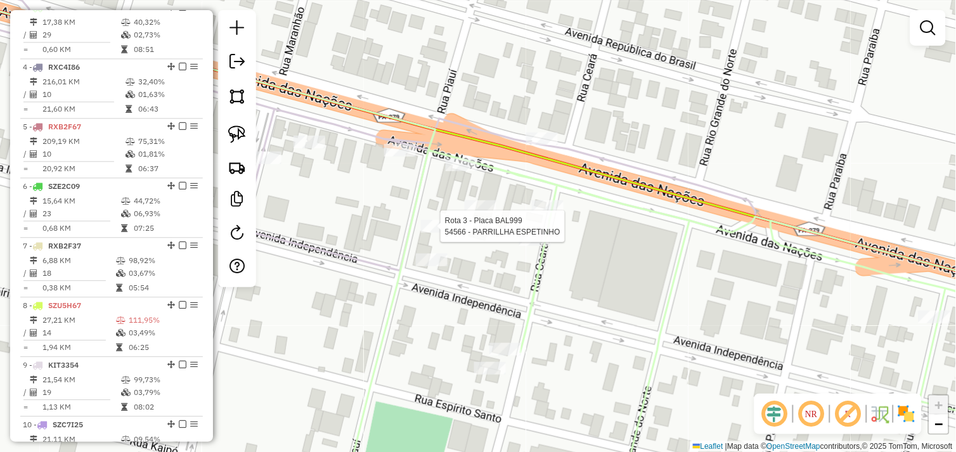
select select "*********"
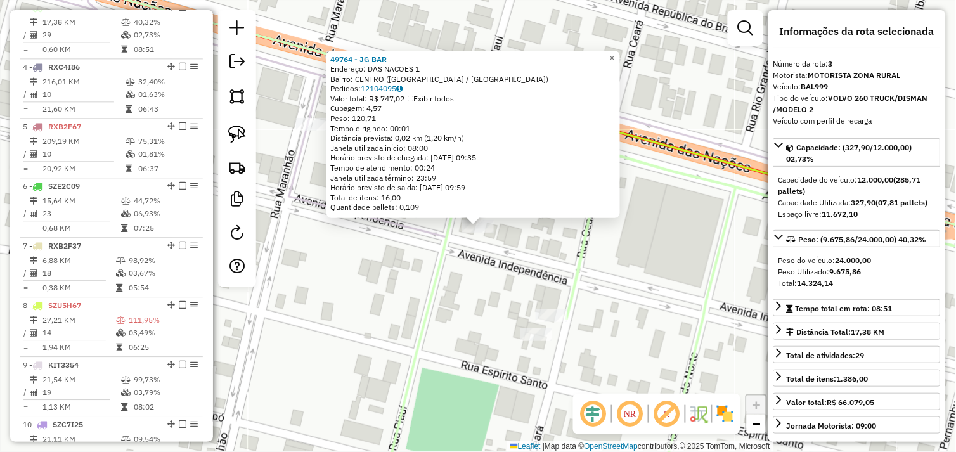
click at [495, 266] on div "49764 - JG BAR Endereço: DAS NACOES 1 Bairro: CENTRO (OURILANDIA DO NORTE / PA)…" at bounding box center [478, 226] width 956 height 452
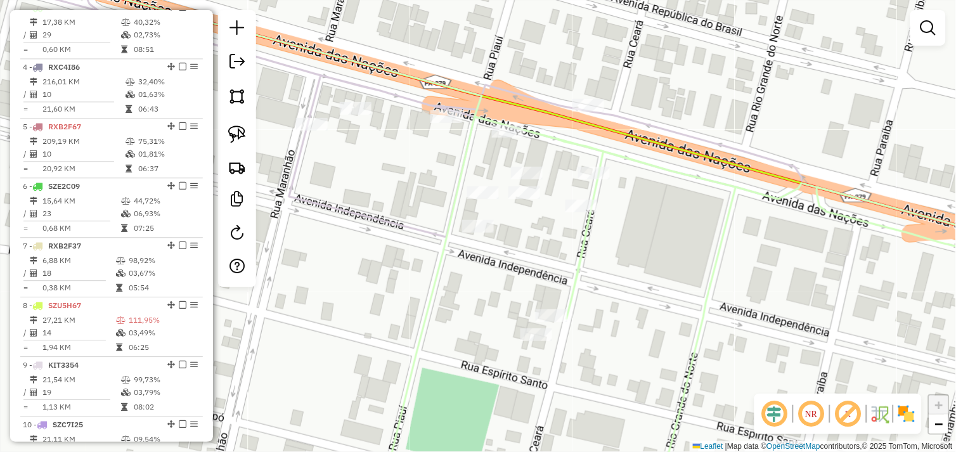
drag, startPoint x: 241, startPoint y: 135, endPoint x: 440, endPoint y: 223, distance: 217.2
click at [242, 135] on img at bounding box center [237, 135] width 18 height 18
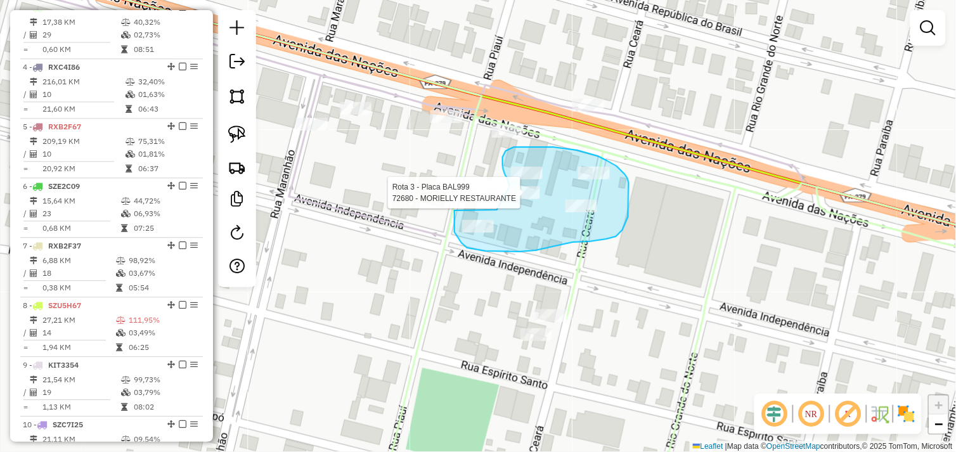
click at [511, 186] on div "Rota 3 - Placa BAL999 72680 - MORIELLY RESTAURANTE Janela de atendimento Grade …" at bounding box center [478, 226] width 956 height 452
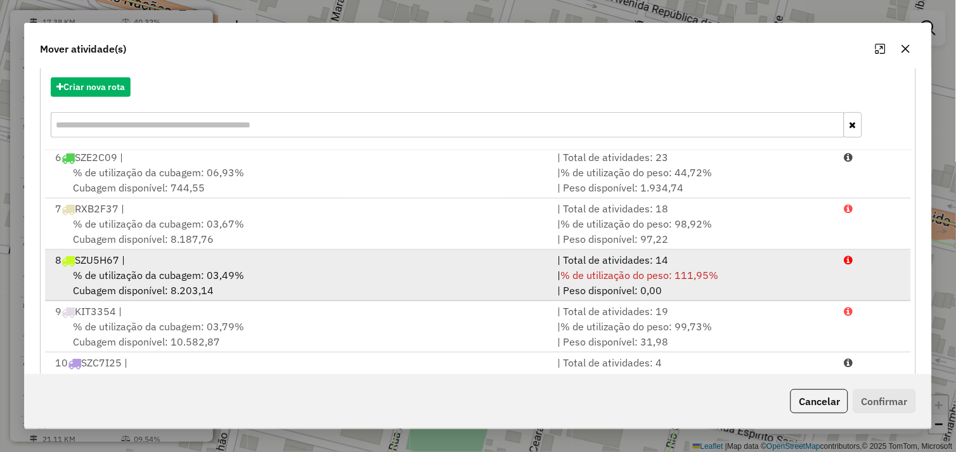
scroll to position [192, 0]
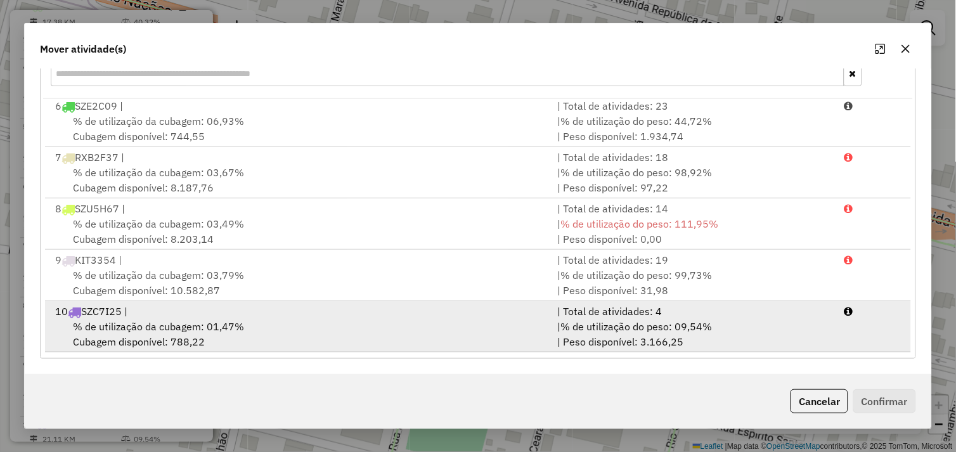
click at [237, 329] on span "% de utilização da cubagem: 01,47%" at bounding box center [158, 326] width 171 height 13
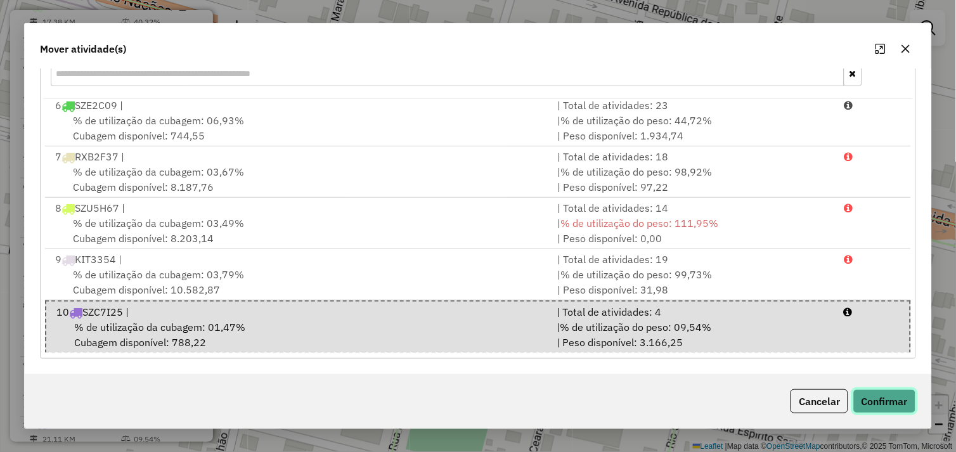
click at [872, 400] on button "Confirmar" at bounding box center [885, 401] width 63 height 24
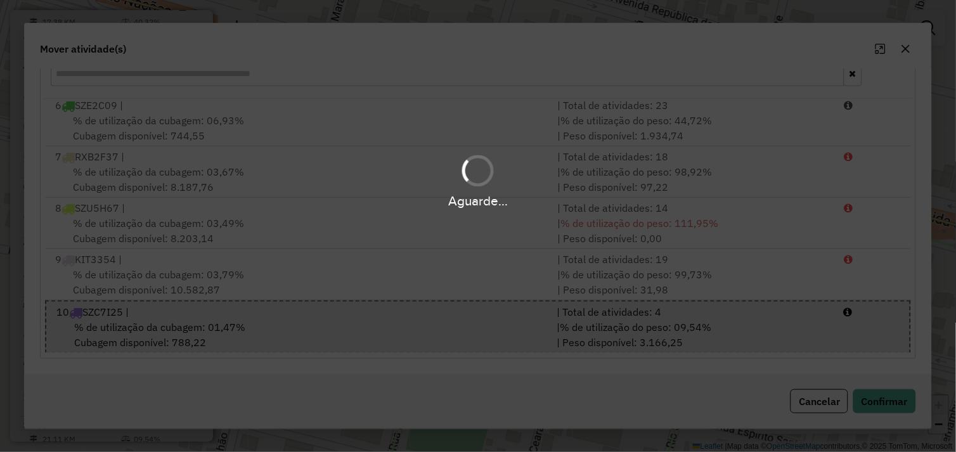
scroll to position [0, 0]
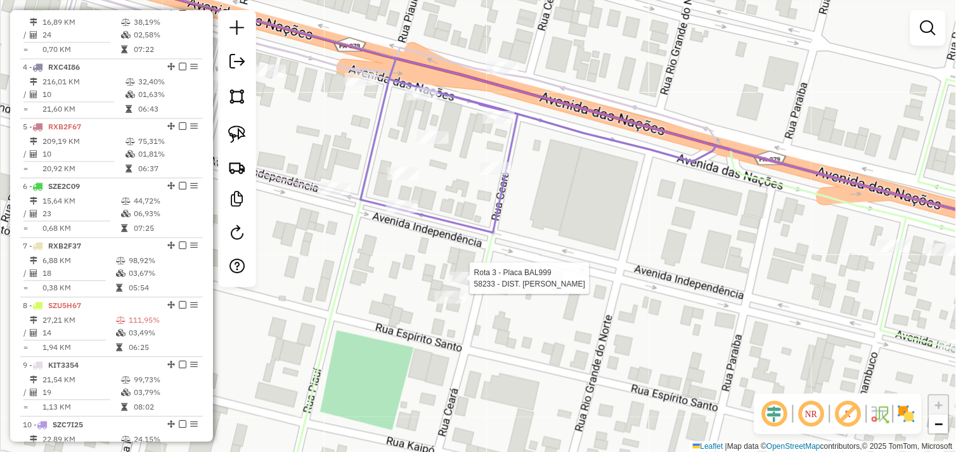
select select "*********"
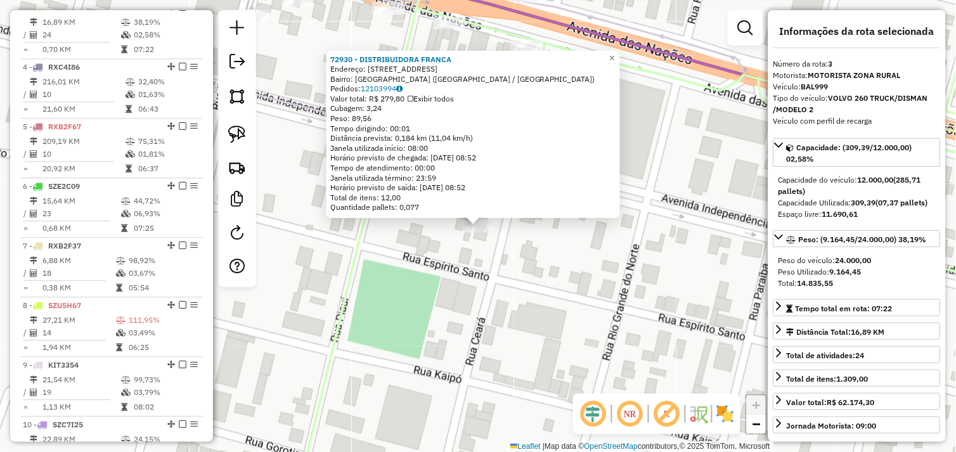
click at [404, 237] on div "72930 - DISTRIBUIDORA FRANCA Endereço: Avenida Independencia 1546 Bairro: NOVO …" at bounding box center [478, 226] width 956 height 452
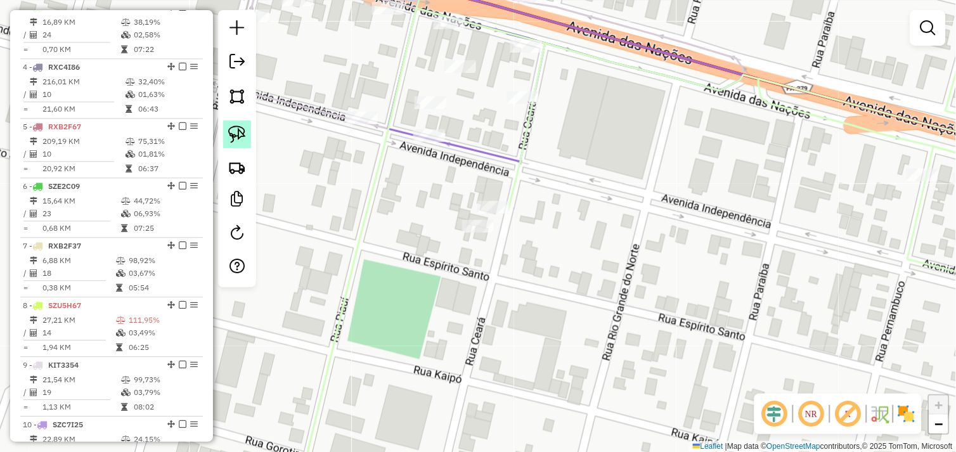
drag, startPoint x: 241, startPoint y: 136, endPoint x: 251, endPoint y: 136, distance: 9.5
click at [243, 135] on img at bounding box center [237, 135] width 18 height 18
click at [478, 223] on div "Rota 3 - Placa BAL999 72930 - DISTRIBUIDORA FRANCA Janela de atendimento Grade …" at bounding box center [478, 226] width 956 height 452
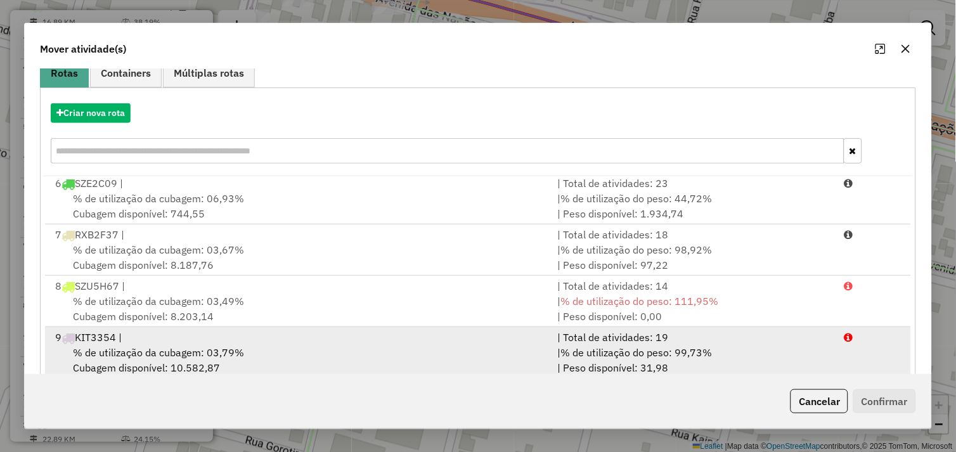
scroll to position [192, 0]
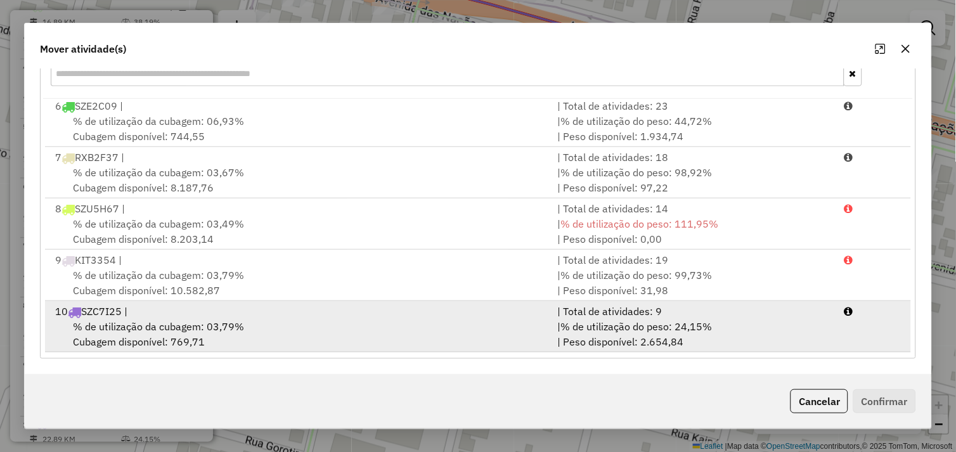
drag, startPoint x: 277, startPoint y: 337, endPoint x: 394, endPoint y: 348, distance: 117.1
click at [279, 337] on div "% de utilização da cubagem: 03,79% Cubagem disponível: 769,71" at bounding box center [299, 334] width 503 height 30
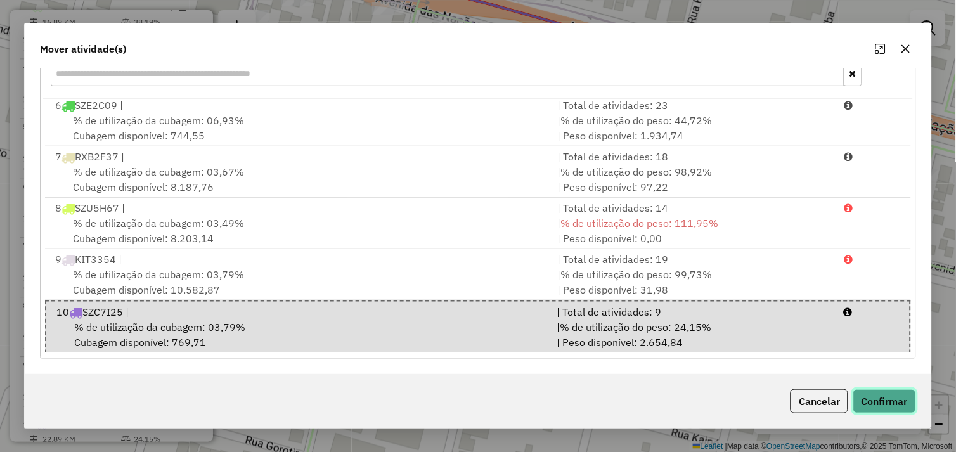
click at [873, 406] on button "Confirmar" at bounding box center [885, 401] width 63 height 24
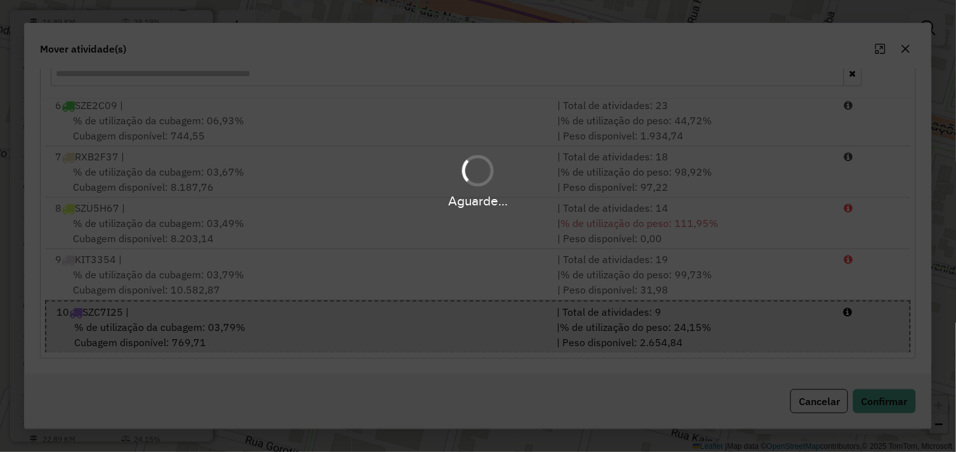
scroll to position [0, 0]
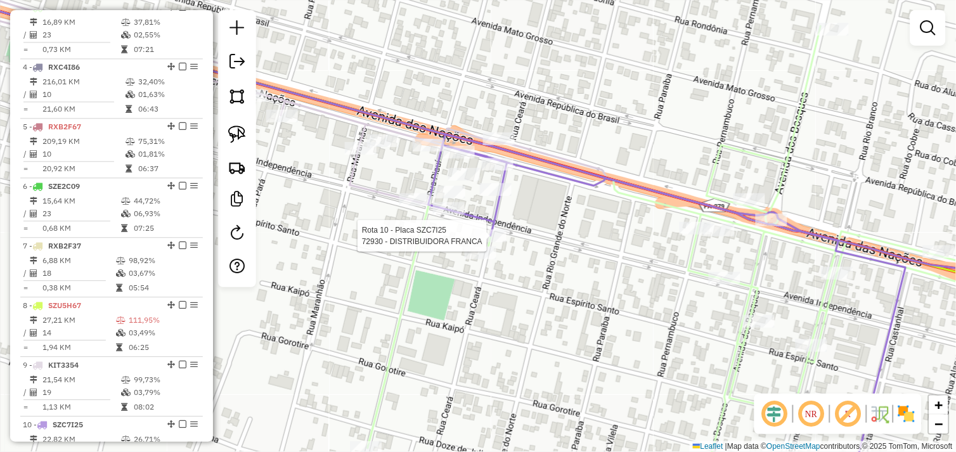
select select "*********"
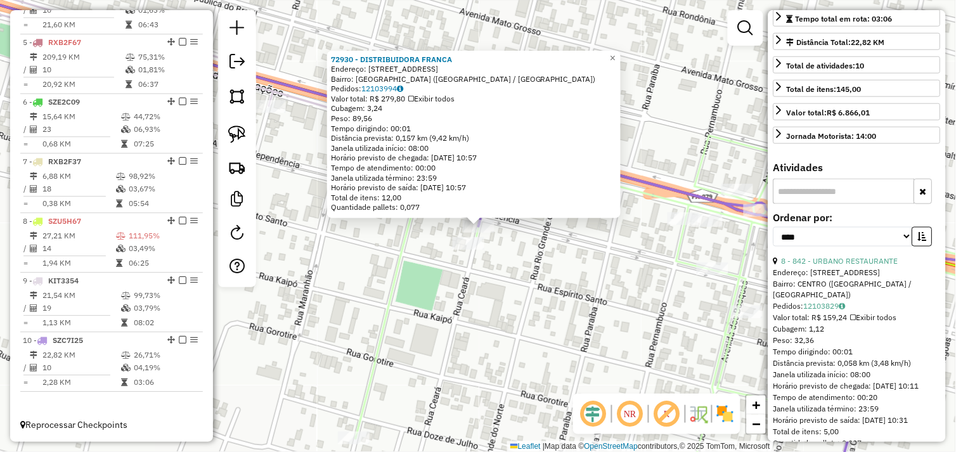
scroll to position [282, 0]
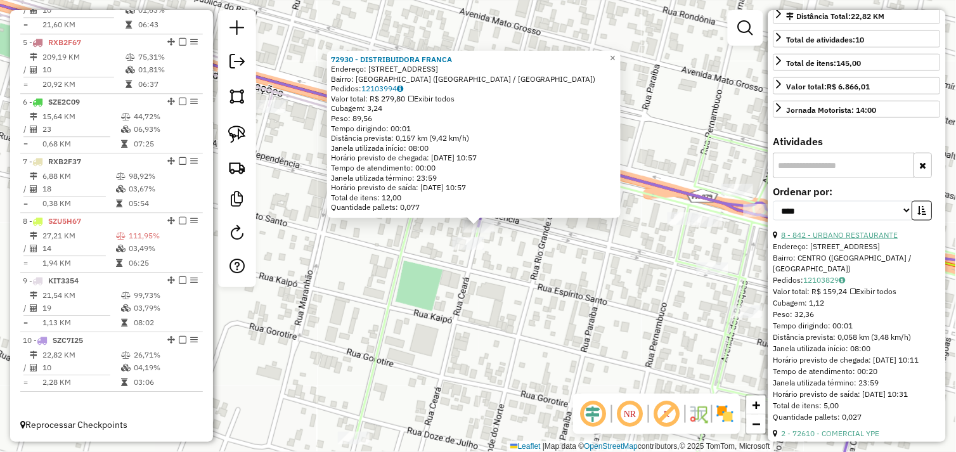
drag, startPoint x: 847, startPoint y: 247, endPoint x: 835, endPoint y: 247, distance: 11.4
click at [847, 240] on link "8 - 842 - URBANO RESTAURANTE" at bounding box center [840, 235] width 117 height 10
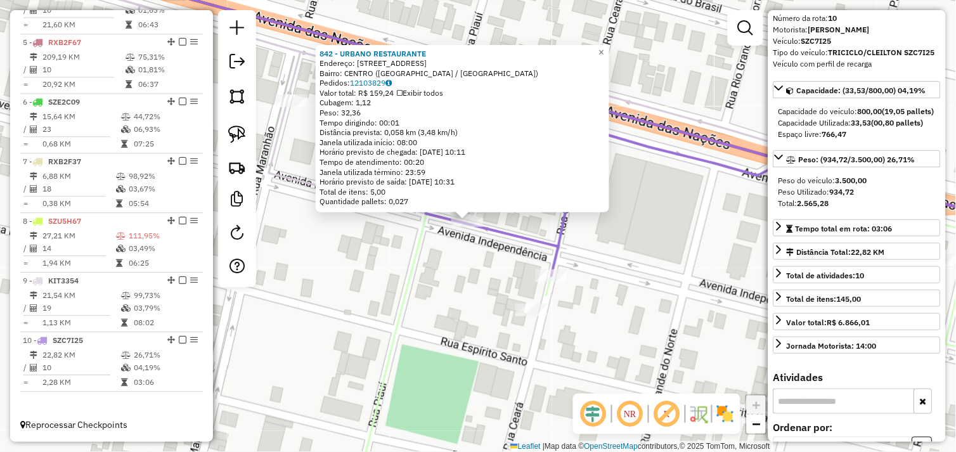
scroll to position [0, 0]
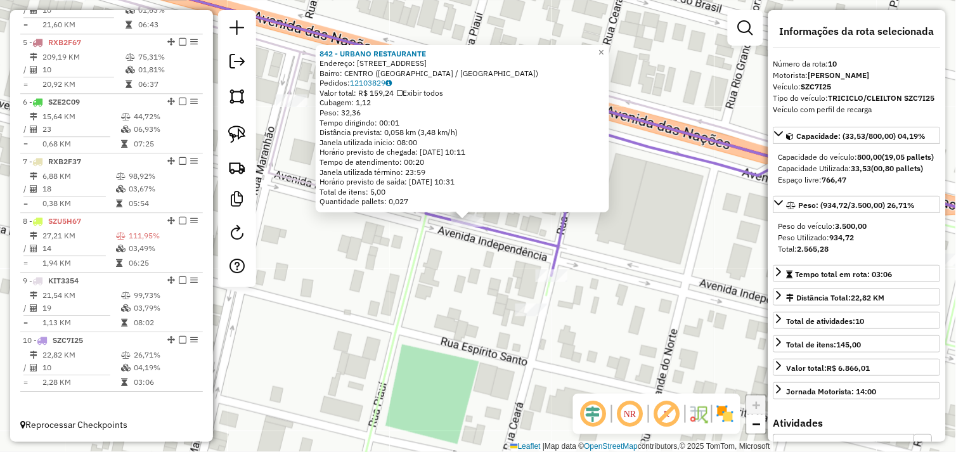
click at [617, 277] on div "842 - URBANO RESTAURANTE Endereço: RUA CEARA N 875 Bairro: CENTRO (OURILANDIA D…" at bounding box center [478, 226] width 956 height 452
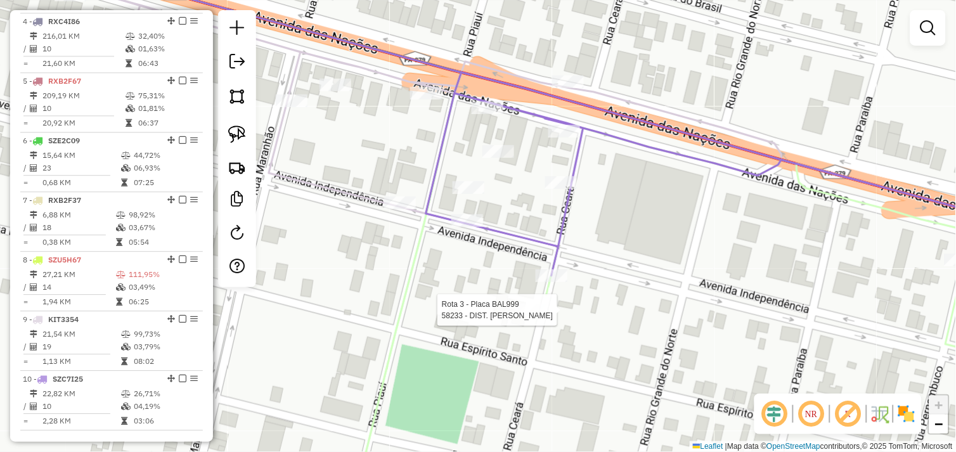
select select "*********"
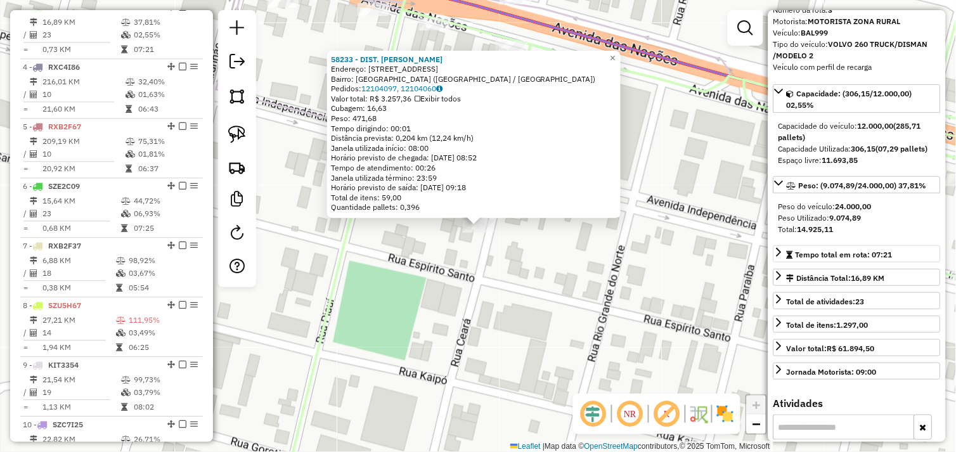
scroll to position [282, 0]
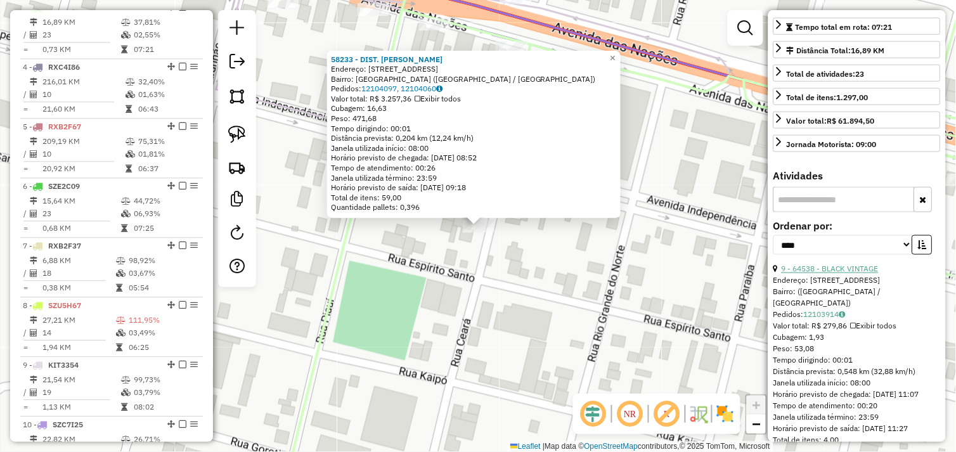
click at [842, 274] on link "9 - 64538 - BLACK VINTAGE" at bounding box center [830, 269] width 97 height 10
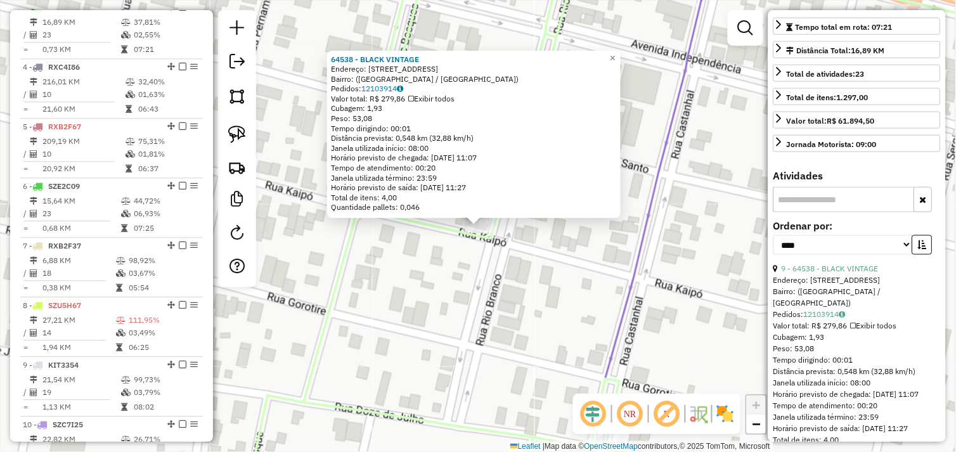
click at [447, 259] on div "64538 - BLACK VINTAGE Endereço: Rua Espírito Santo, 975 Bairro: (Ourilândia do …" at bounding box center [478, 226] width 956 height 452
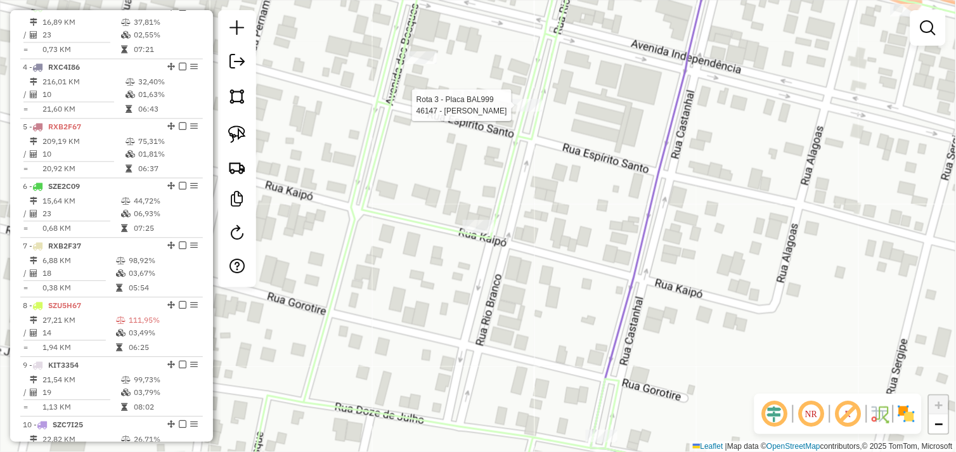
select select "*********"
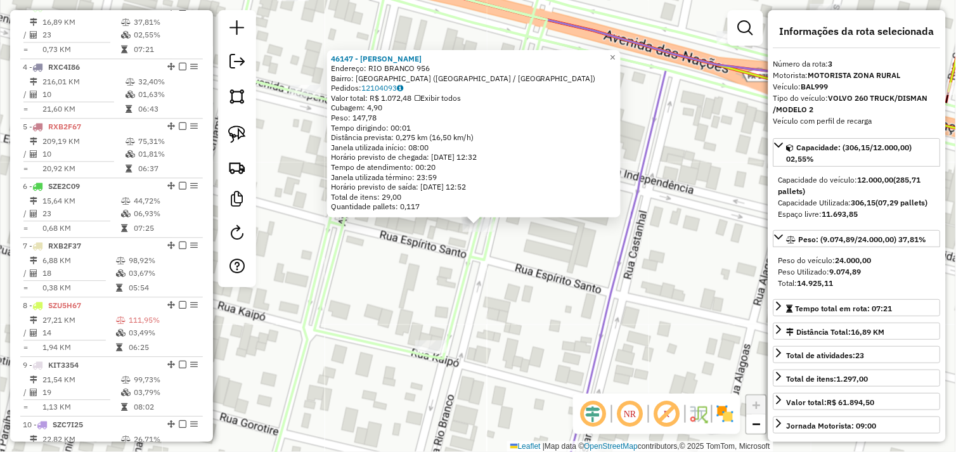
click at [497, 271] on div "Rota 3 - Placa BAL999 46147 - COMERCIAL SOUSA 46147 - COMERCIAL SOUSA Endereço:…" at bounding box center [478, 226] width 956 height 452
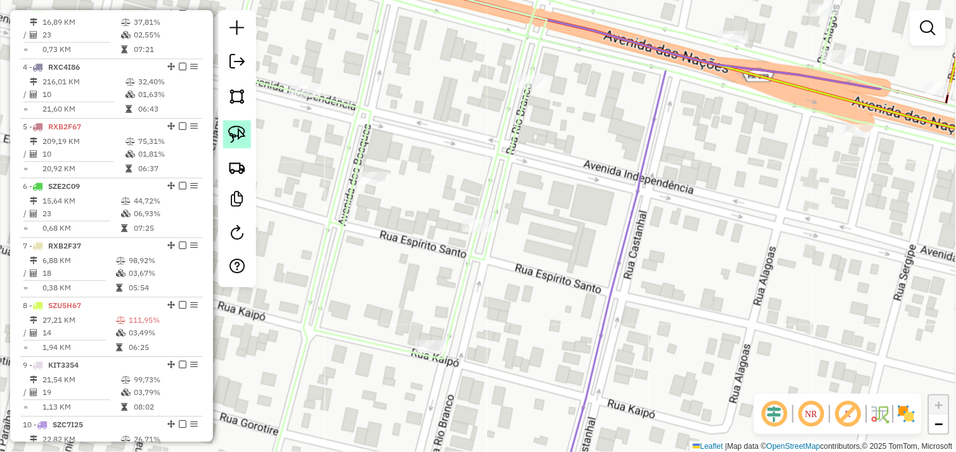
click at [243, 137] on img at bounding box center [237, 135] width 18 height 18
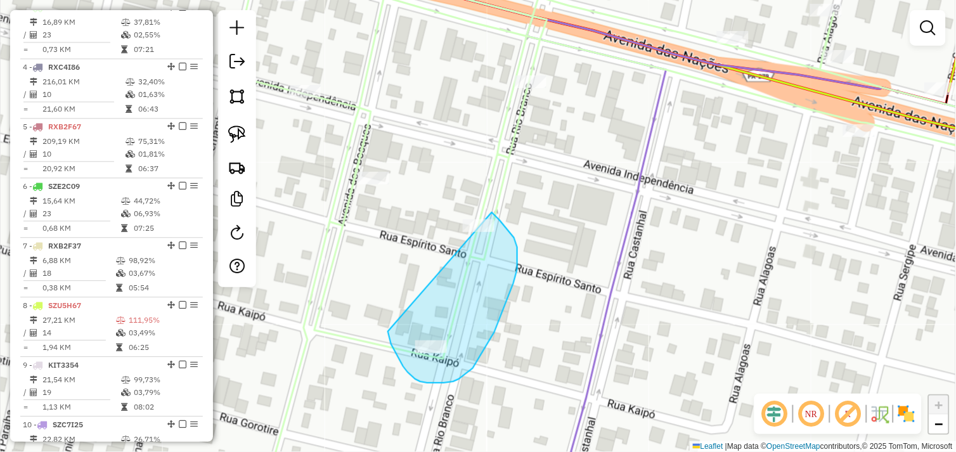
drag, startPoint x: 388, startPoint y: 332, endPoint x: 459, endPoint y: 203, distance: 147.1
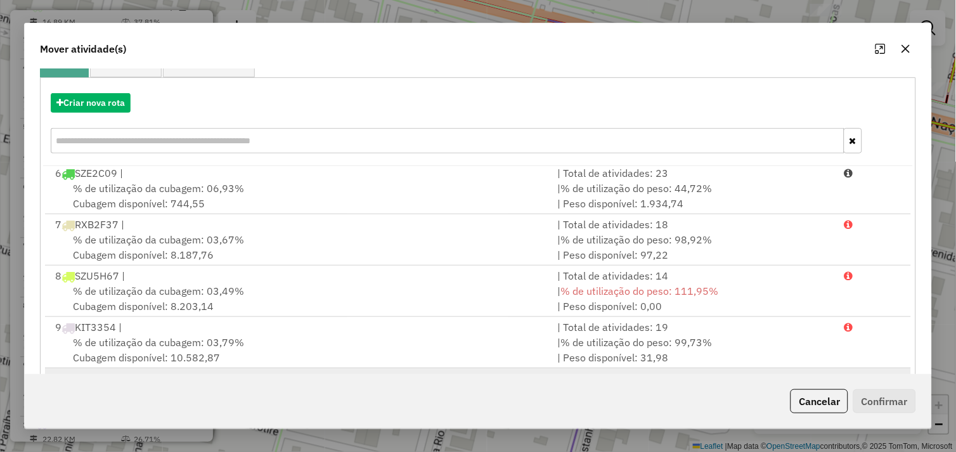
scroll to position [192, 0]
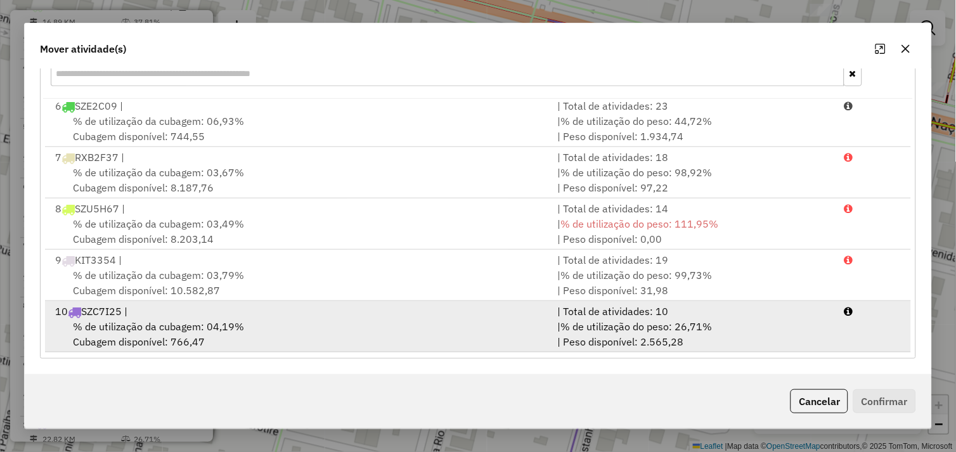
drag, startPoint x: 308, startPoint y: 325, endPoint x: 365, endPoint y: 333, distance: 57.6
click at [309, 325] on div "% de utilização da cubagem: 04,19% Cubagem disponível: 766,47" at bounding box center [299, 334] width 503 height 30
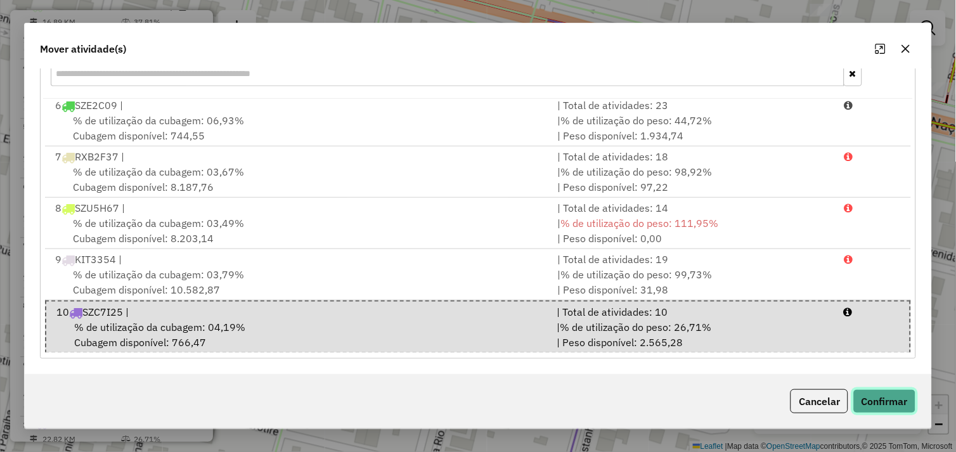
click at [864, 400] on button "Confirmar" at bounding box center [885, 401] width 63 height 24
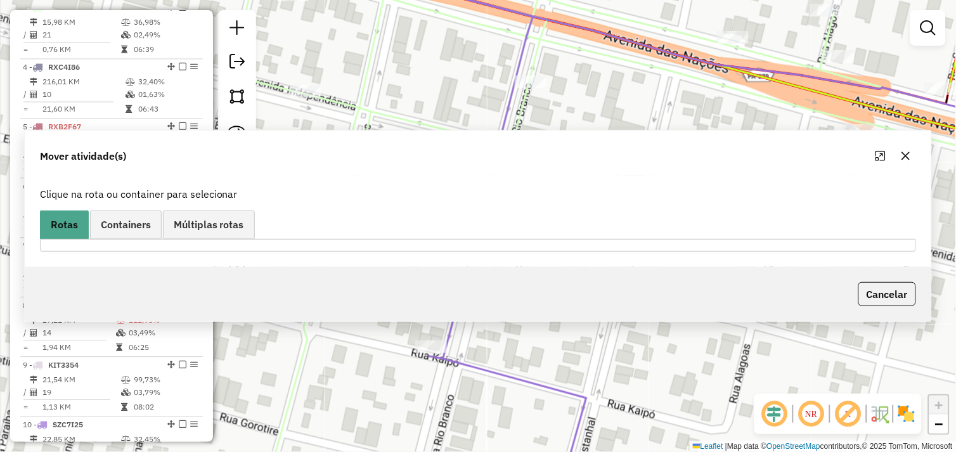
scroll to position [0, 0]
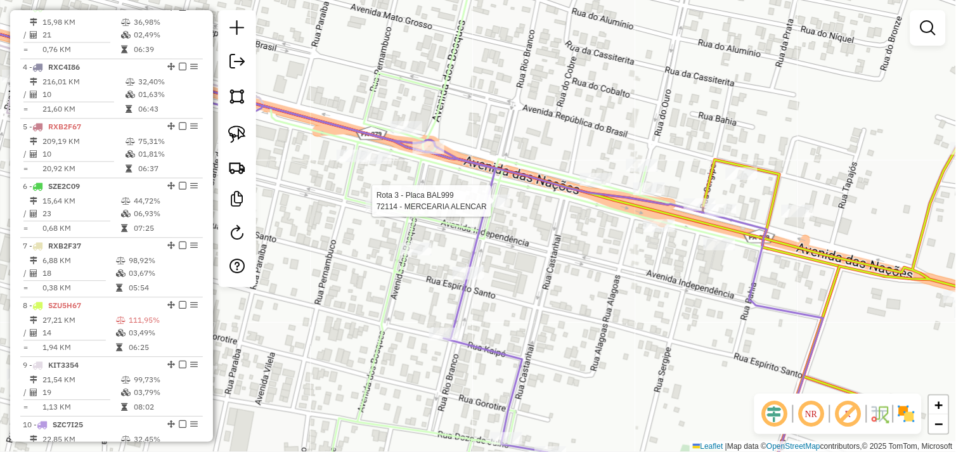
select select "*********"
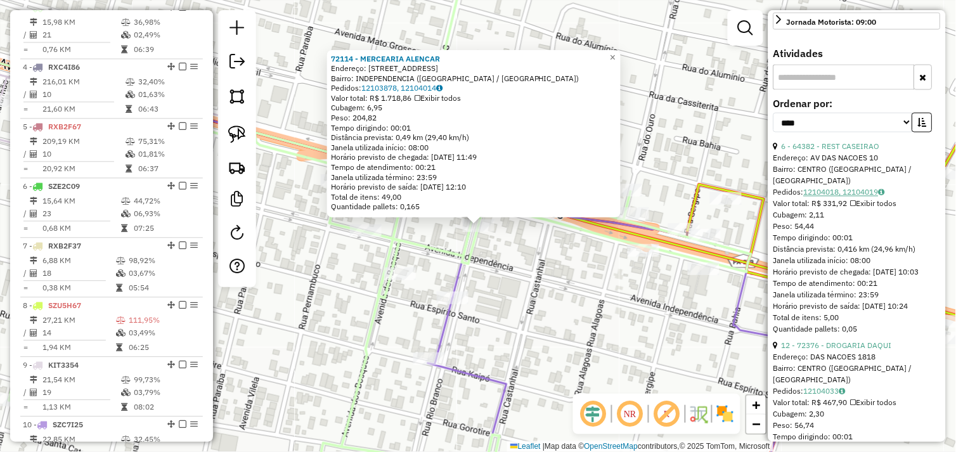
scroll to position [422, 0]
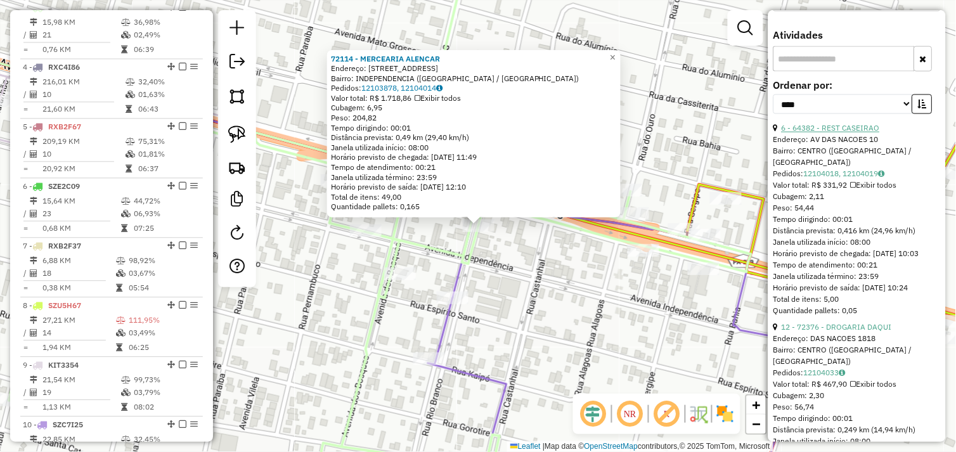
click at [847, 133] on link "6 - 64382 - REST CASEIRAO" at bounding box center [831, 129] width 98 height 10
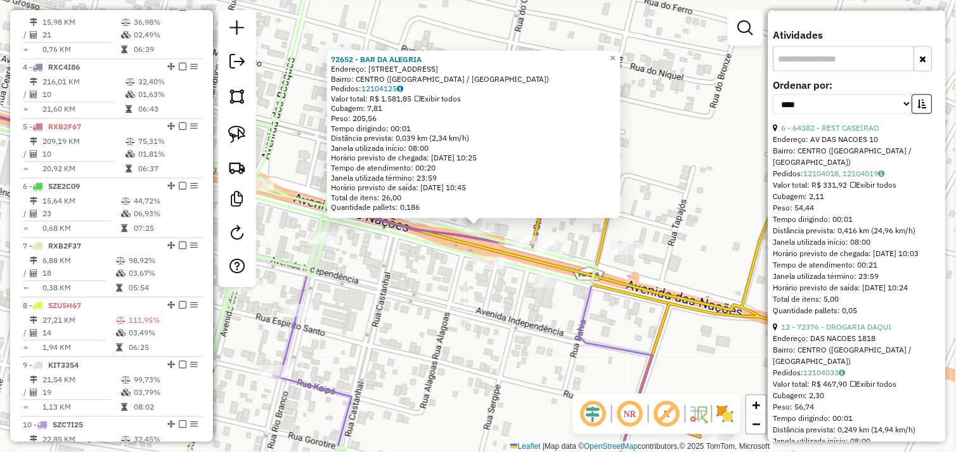
click at [427, 245] on icon at bounding box center [250, 244] width 693 height 507
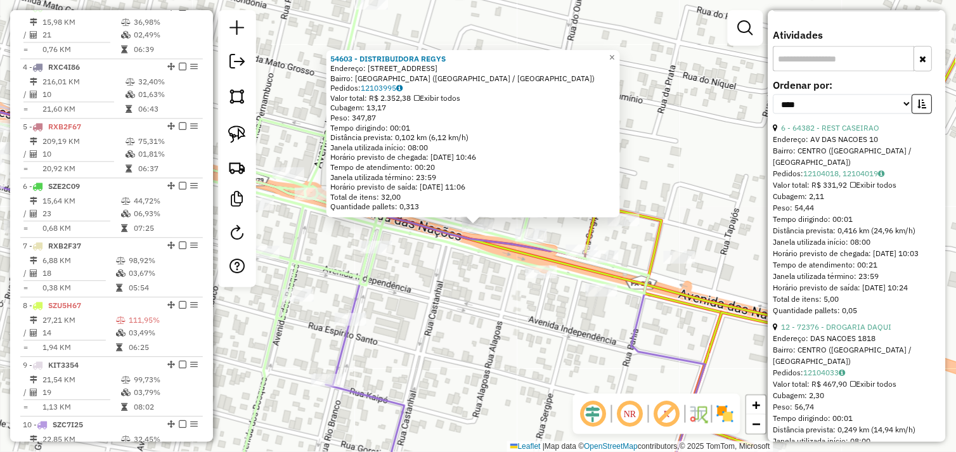
click at [474, 261] on div "54603 - DISTRIBUIDORA REGYS Endereço: AVENIDA DAS NACOES 3509 Bairro: COOPERLAN…" at bounding box center [478, 226] width 956 height 452
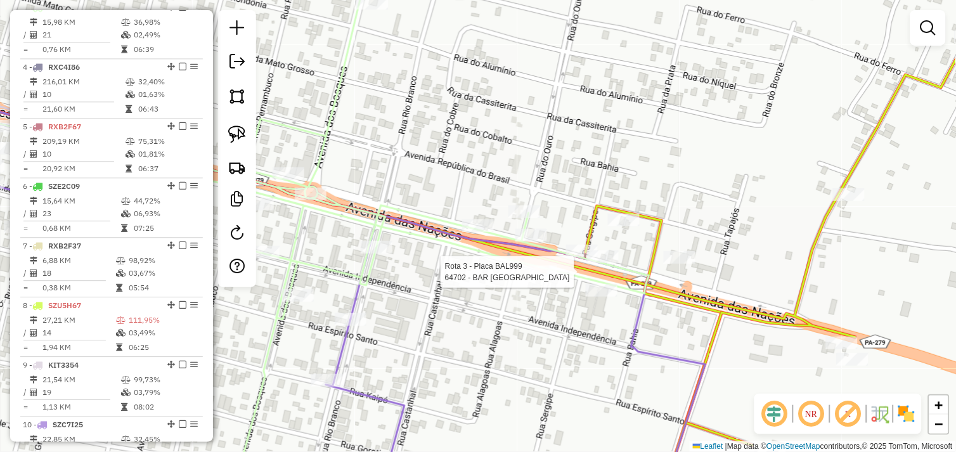
select select "*********"
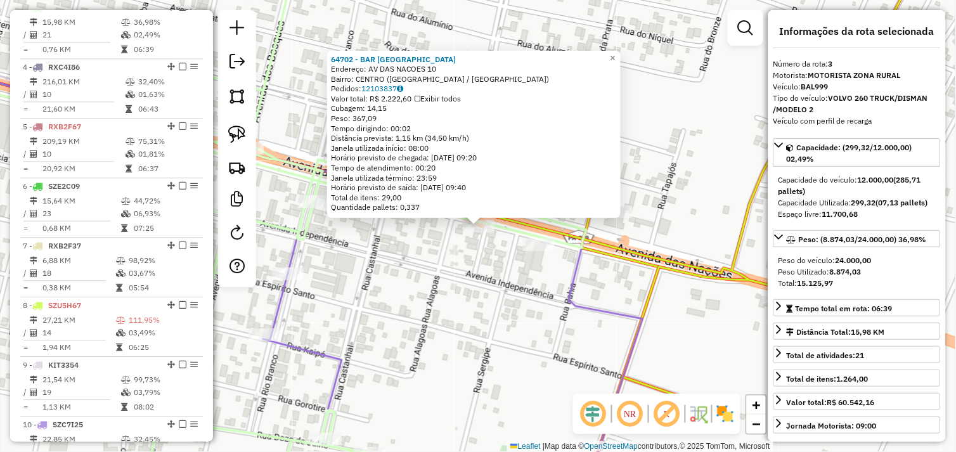
click at [490, 281] on div "64702 - BAR LAS VEGAS Endereço: AV DAS NACOES 10 Bairro: CENTRO (OURILANDIA DO …" at bounding box center [478, 226] width 956 height 452
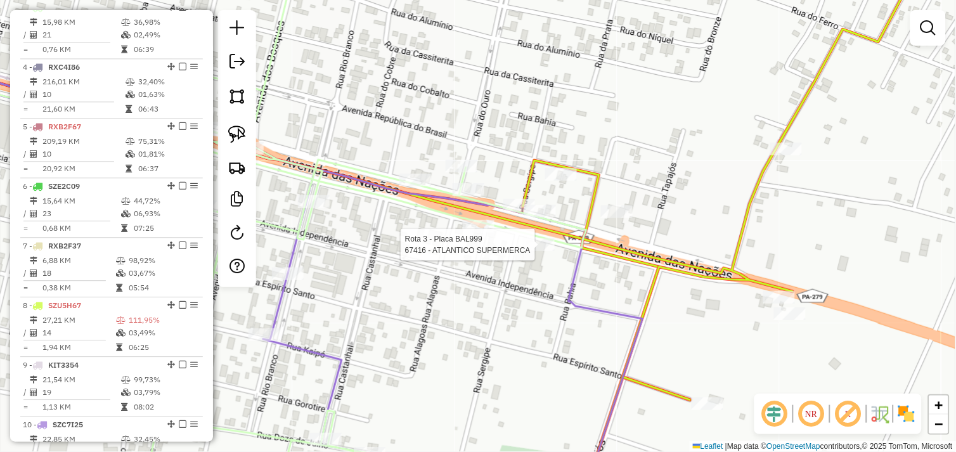
select select "*********"
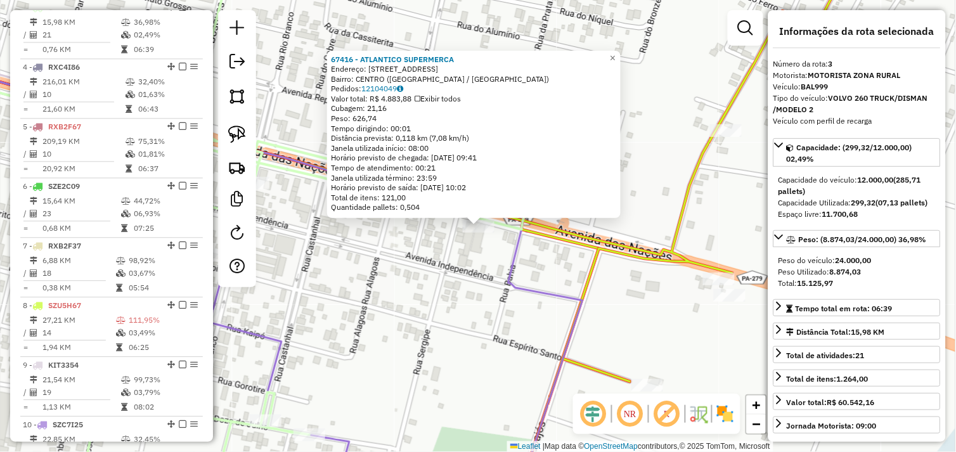
click at [458, 254] on div "67416 - ATLANTICO SUPERMERCA Endereço: AVENIDA DAS NACOES 100 Bairro: CENTRO (O…" at bounding box center [478, 226] width 956 height 452
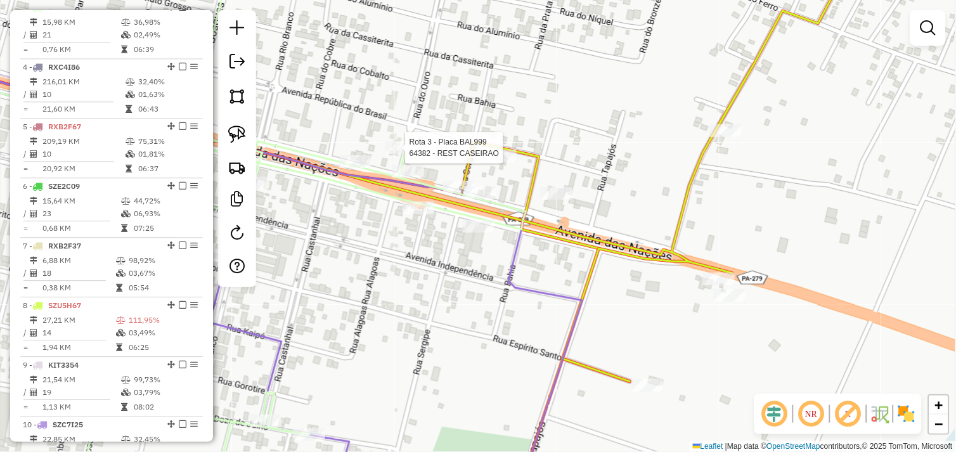
select select "*********"
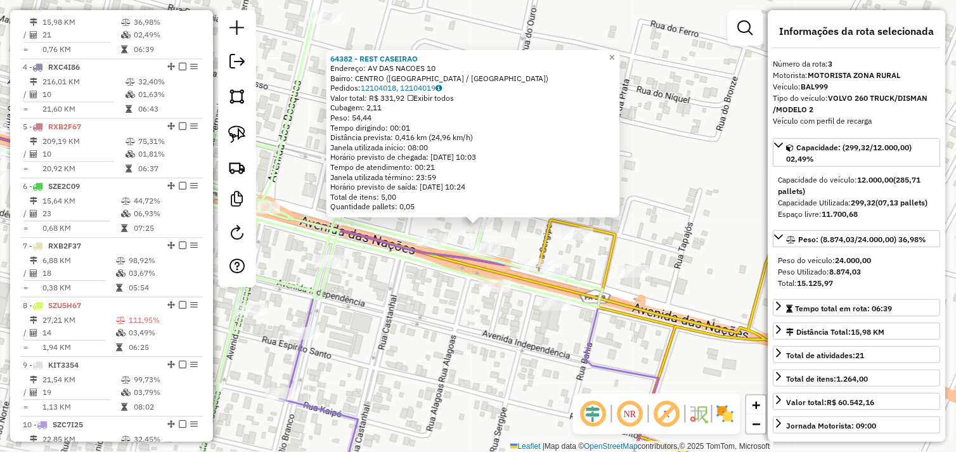
click at [438, 270] on icon at bounding box center [253, 256] width 699 height 484
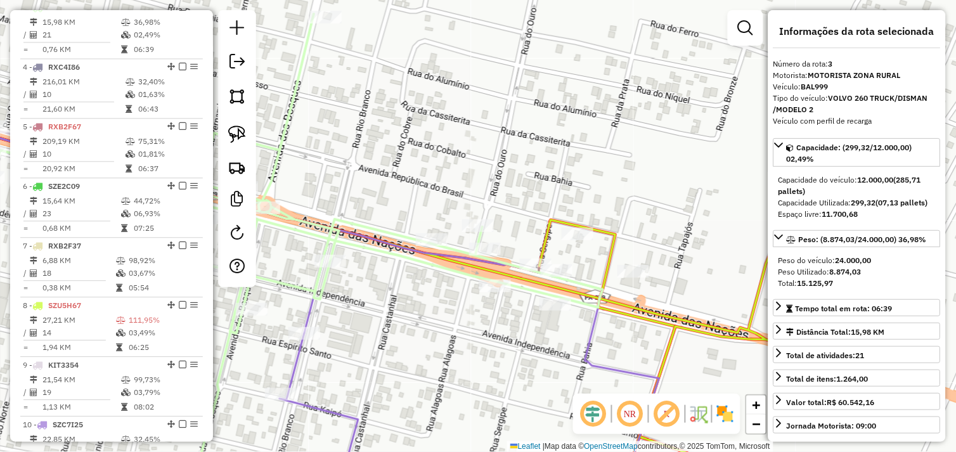
drag, startPoint x: 245, startPoint y: 133, endPoint x: 436, endPoint y: 197, distance: 201.4
click at [245, 133] on img at bounding box center [237, 135] width 18 height 18
click at [491, 219] on div "Rota 3 - Placa BAL999 64382 - REST CASEIRAO Janela de atendimento Grade de aten…" at bounding box center [478, 226] width 956 height 452
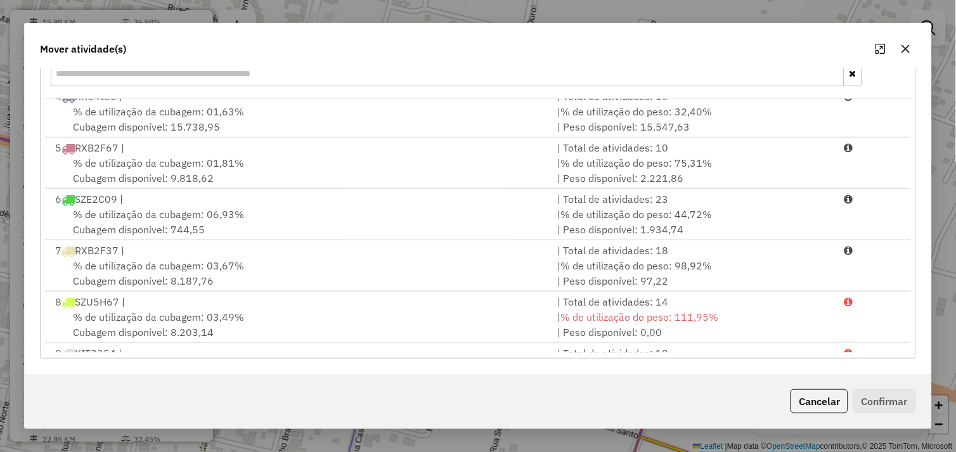
scroll to position [209, 0]
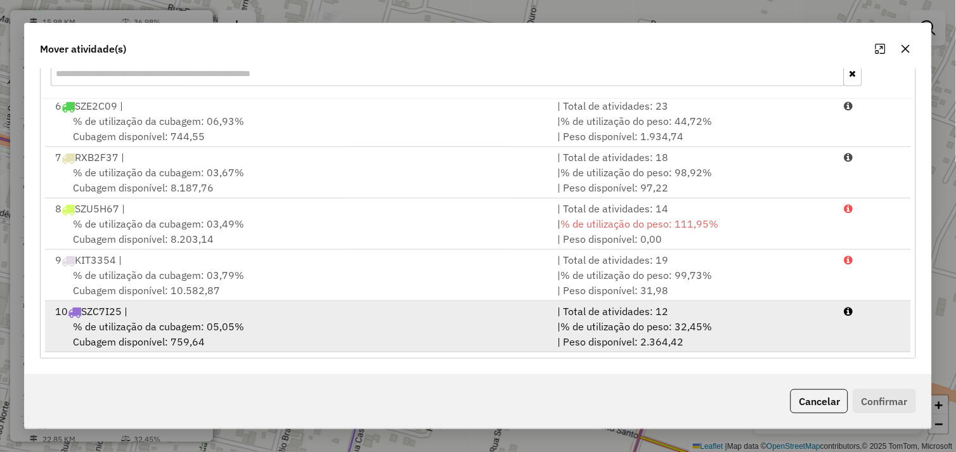
click at [300, 319] on div "% de utilização da cubagem: 05,05% Cubagem disponível: 759,64" at bounding box center [299, 334] width 503 height 30
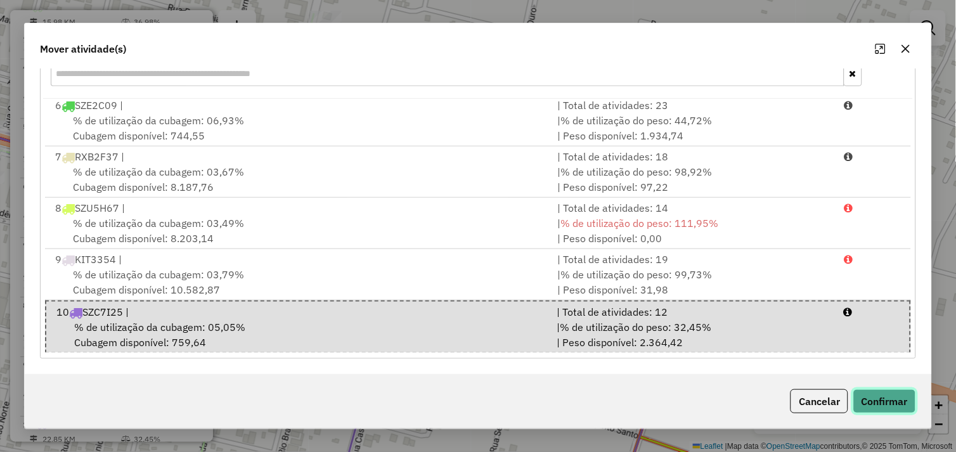
click at [885, 400] on button "Confirmar" at bounding box center [885, 401] width 63 height 24
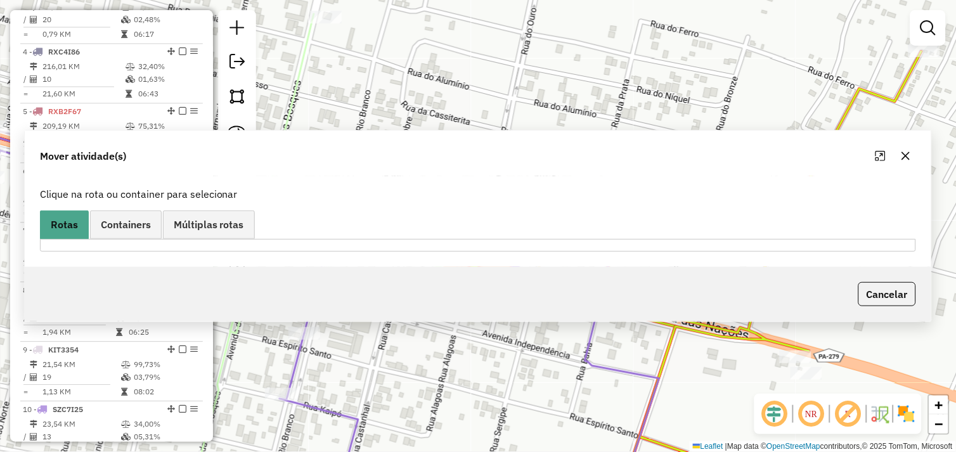
scroll to position [593, 0]
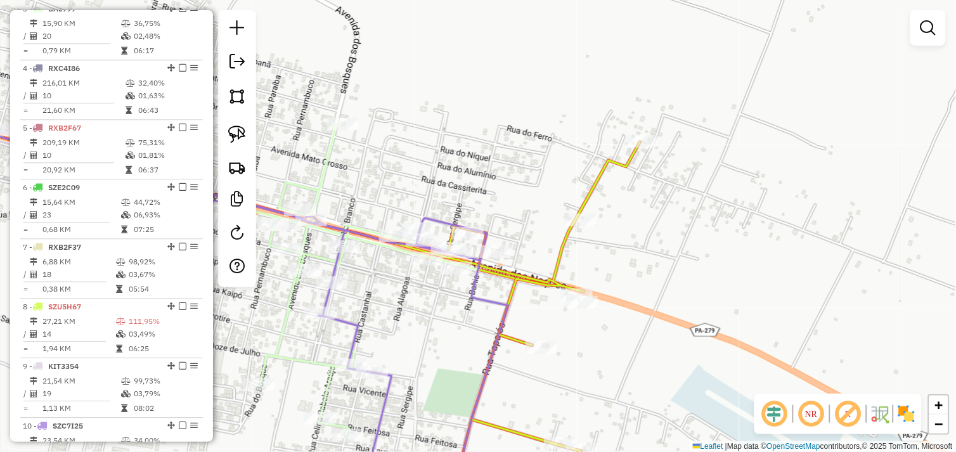
drag, startPoint x: 368, startPoint y: 270, endPoint x: 473, endPoint y: 271, distance: 104.7
click at [473, 271] on div "Janela de atendimento Grade de atendimento Capacidade Transportadoras Veículos …" at bounding box center [478, 226] width 956 height 452
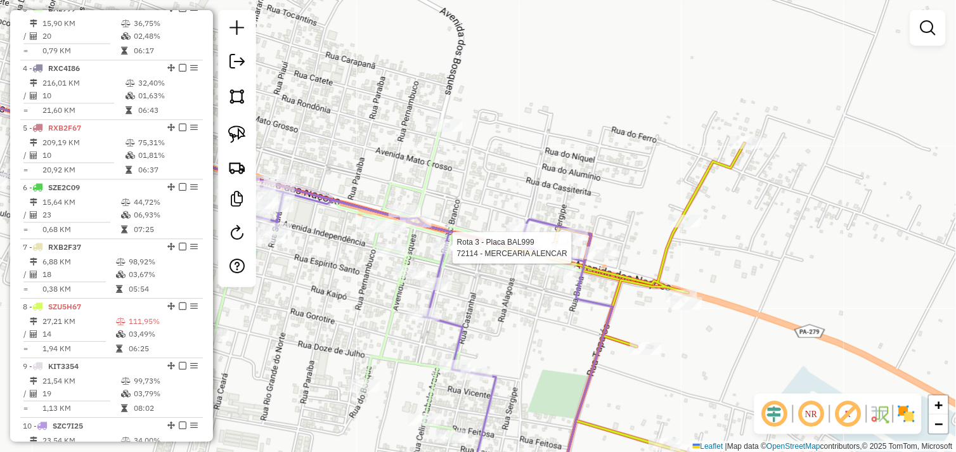
select select "*********"
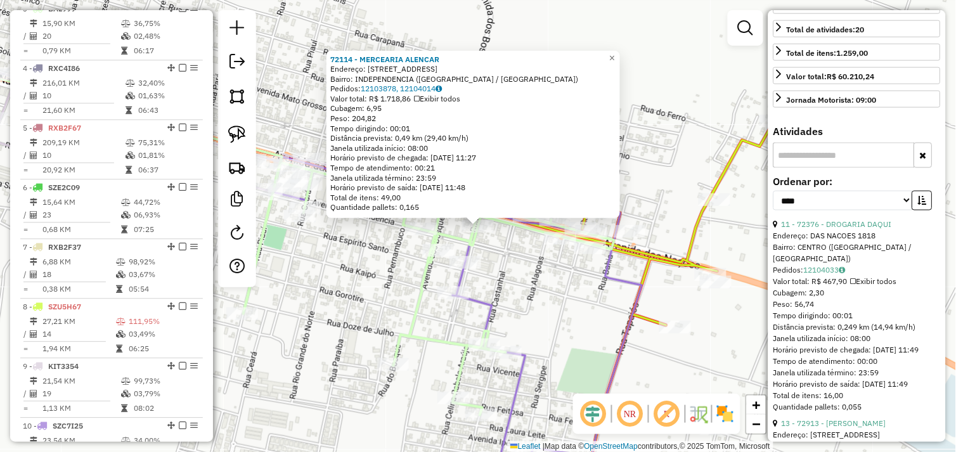
scroll to position [352, 0]
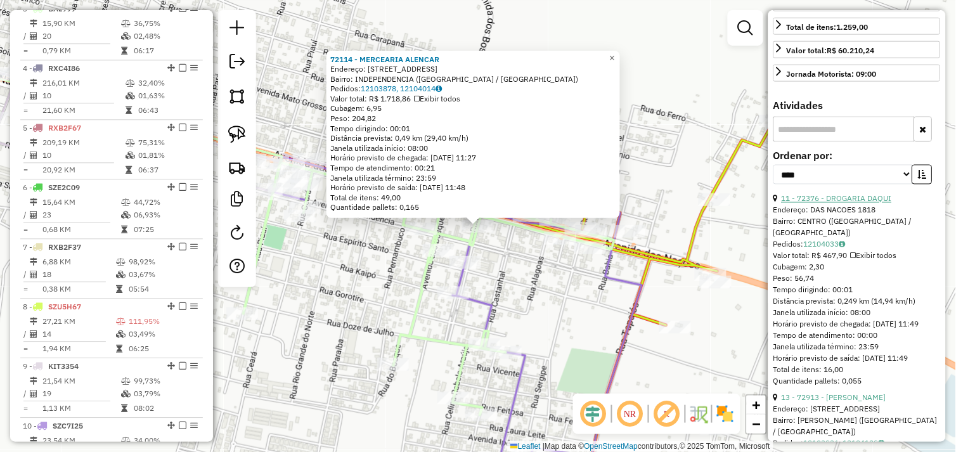
click at [858, 204] on link "11 - 72376 - DROGARIA DAQUI" at bounding box center [837, 199] width 110 height 10
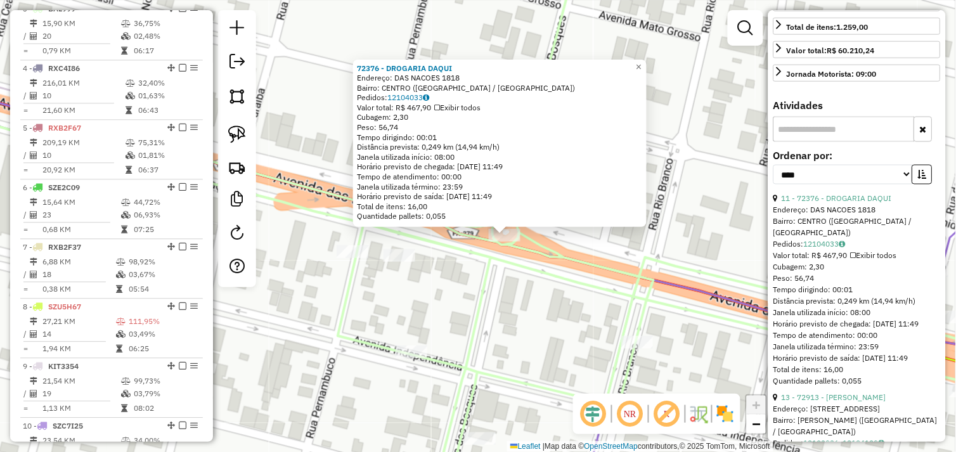
drag, startPoint x: 506, startPoint y: 287, endPoint x: 490, endPoint y: 277, distance: 19.2
click at [506, 286] on div "72376 - DROGARIA DAQUI Endereço: DAS NACOES 1818 Bairro: CENTRO (OURILANDIA DO …" at bounding box center [478, 226] width 956 height 452
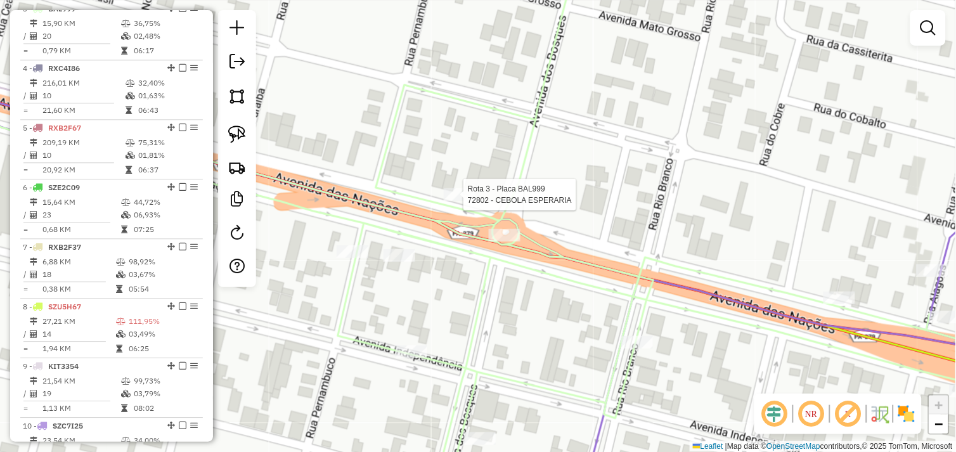
select select "*********"
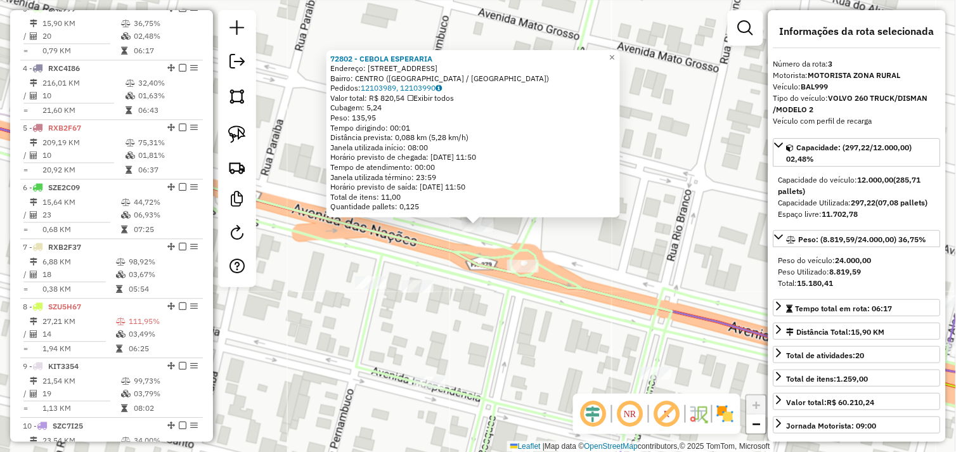
drag, startPoint x: 484, startPoint y: 299, endPoint x: 476, endPoint y: 315, distance: 17.9
click at [484, 299] on div "72802 - CEBOLA ESPERARIA Endereço: Avenida das Nacoes 2023 Bairro: CENTRO (OURI…" at bounding box center [478, 226] width 956 height 452
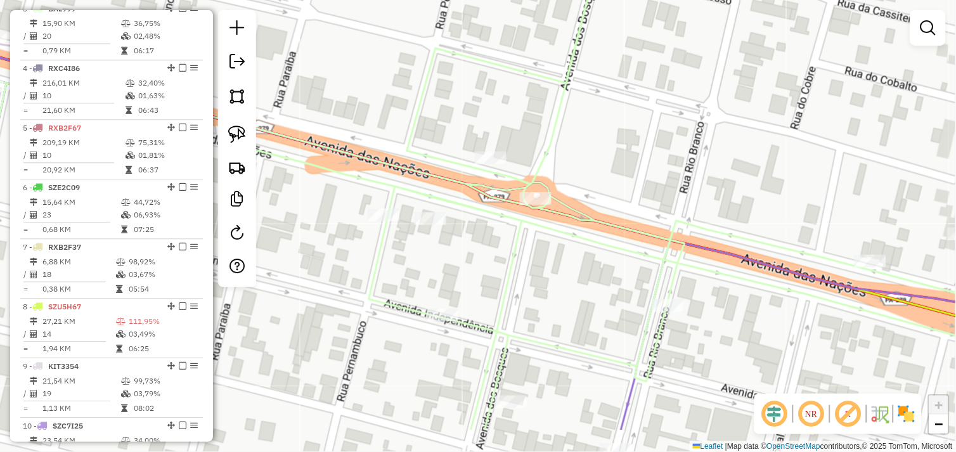
drag, startPoint x: 474, startPoint y: 325, endPoint x: 460, endPoint y: 235, distance: 91.8
click at [487, 249] on div "Janela de atendimento Grade de atendimento Capacidade Transportadoras Veículos …" at bounding box center [478, 226] width 956 height 452
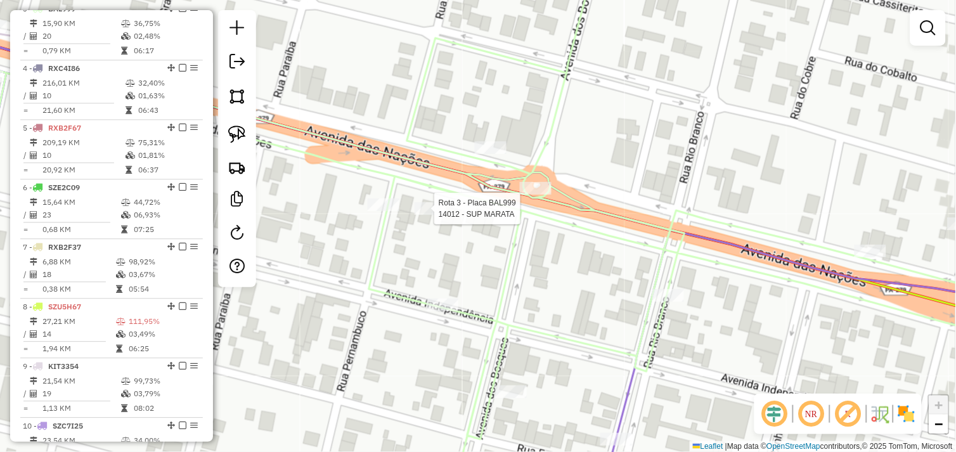
select select "*********"
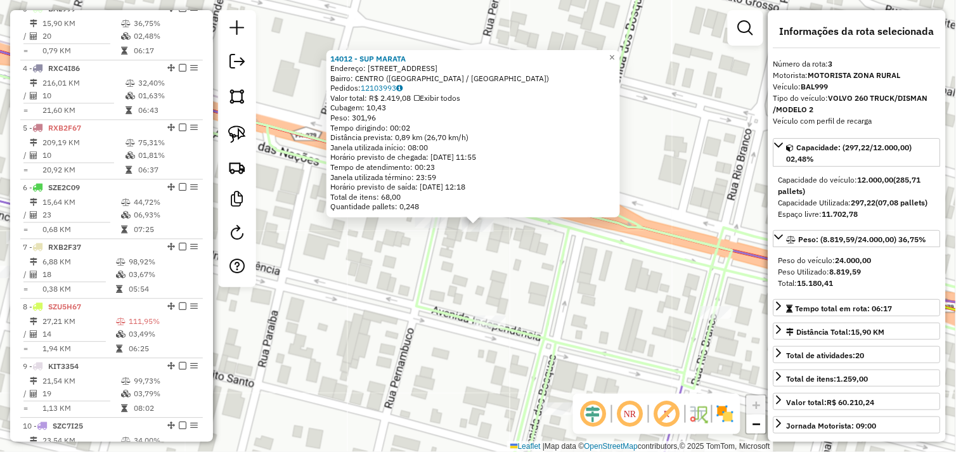
click at [474, 255] on div "Rota 3 - Placa BAL999 14012 - SUP MARATA 14012 - SUP MARATA Endereço: AV NACOES…" at bounding box center [478, 226] width 956 height 452
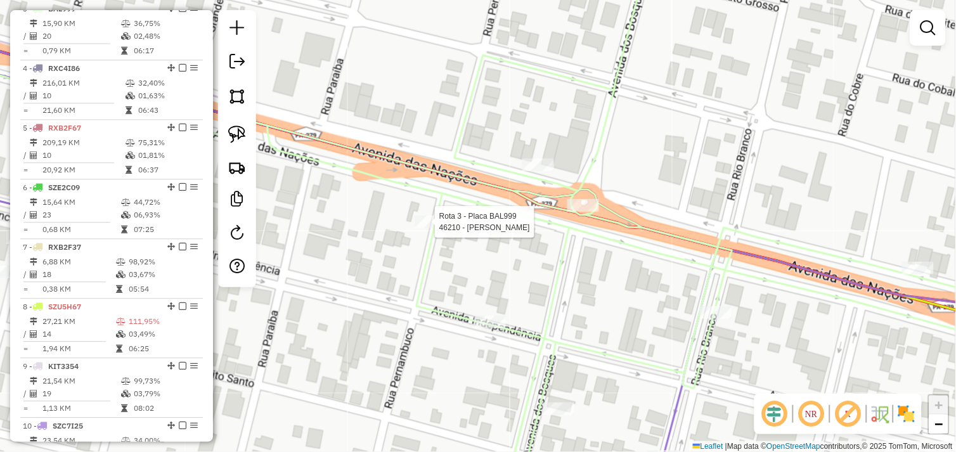
select select "*********"
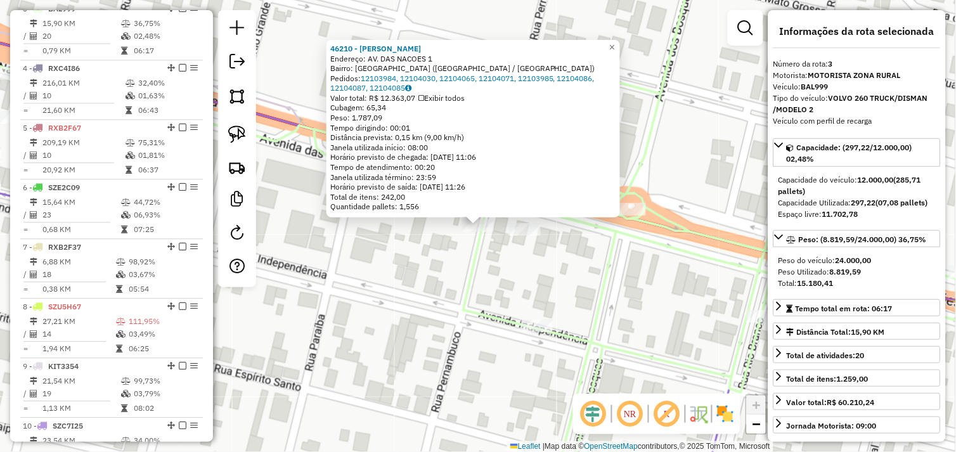
click at [506, 254] on div "46210 - ALEX BEER Endereço: AV. DAS NACOES 1 Bairro: BELA VISTA (OURILANDIA DO …" at bounding box center [478, 226] width 956 height 452
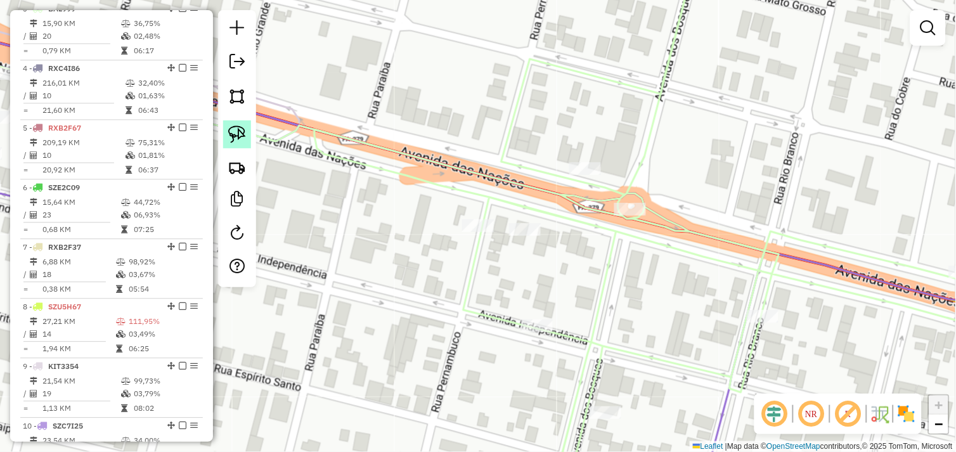
click at [237, 133] on img at bounding box center [237, 135] width 18 height 18
drag, startPoint x: 594, startPoint y: 226, endPoint x: 665, endPoint y: 207, distance: 72.8
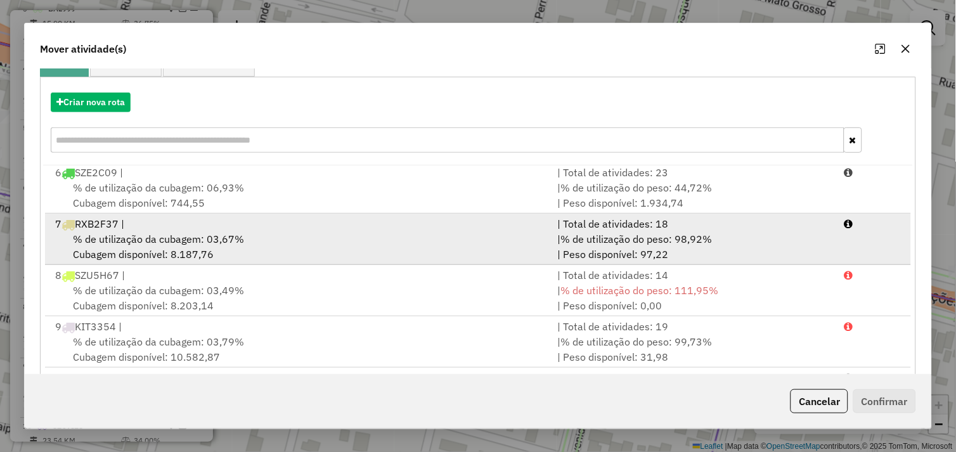
scroll to position [192, 0]
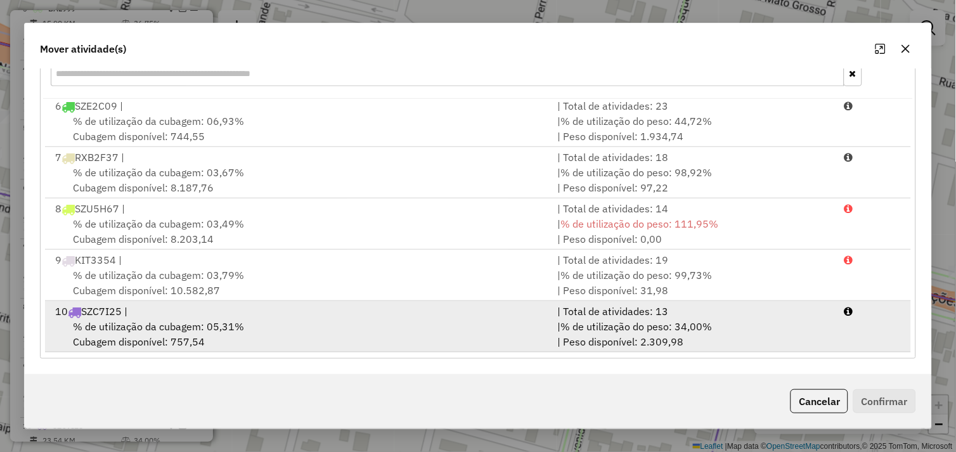
drag, startPoint x: 320, startPoint y: 328, endPoint x: 695, endPoint y: 372, distance: 376.8
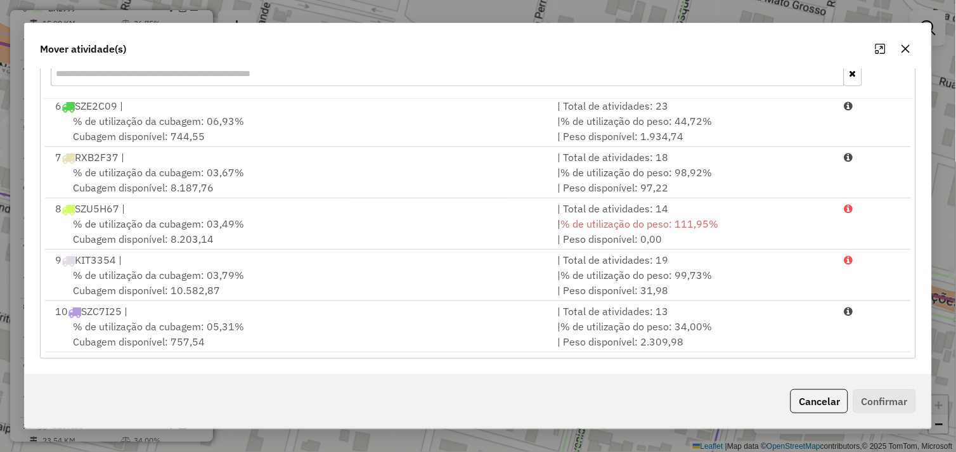
click at [325, 327] on div "% de utilização da cubagem: 05,31% Cubagem disponível: 757,54" at bounding box center [299, 334] width 503 height 30
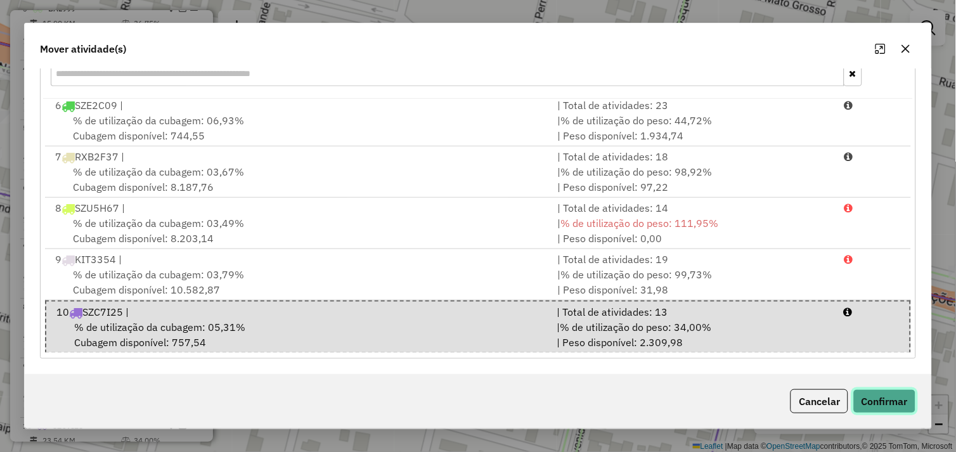
click at [891, 402] on button "Confirmar" at bounding box center [885, 401] width 63 height 24
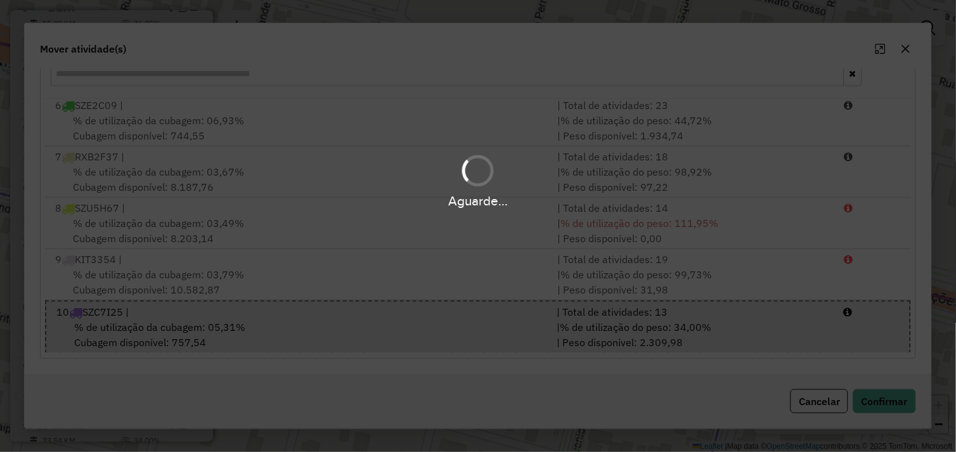
scroll to position [0, 0]
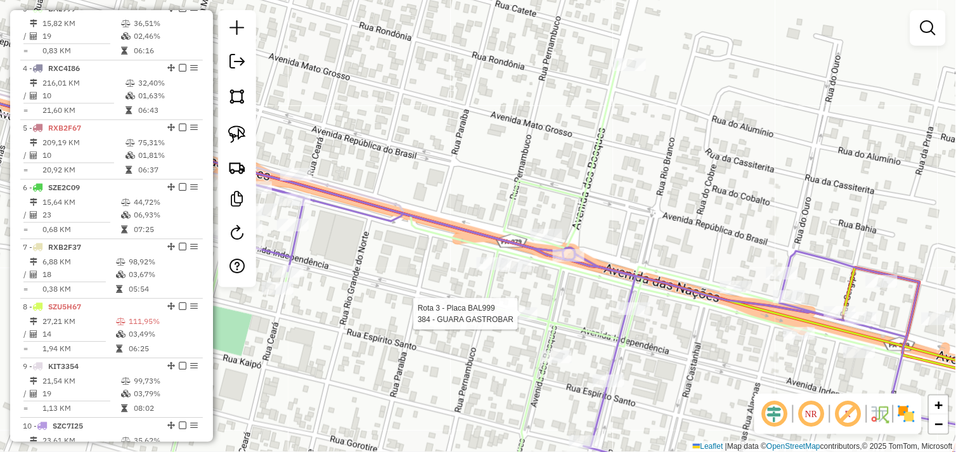
select select "*********"
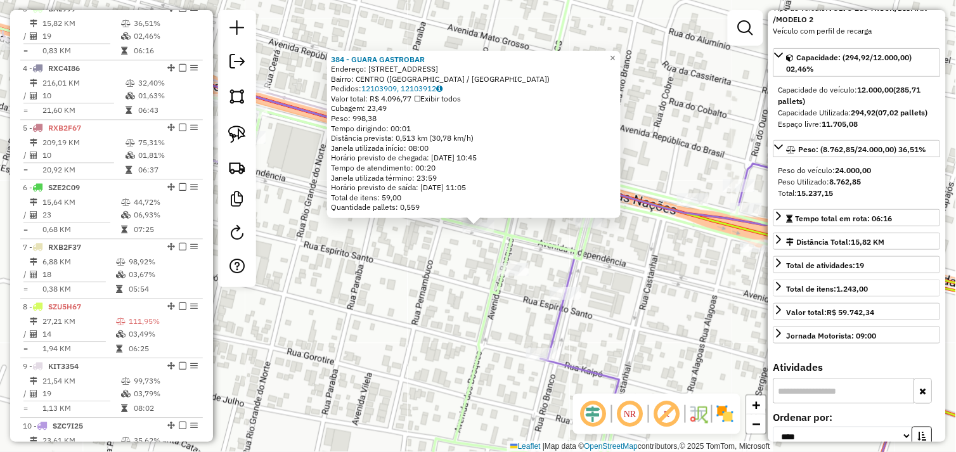
scroll to position [282, 0]
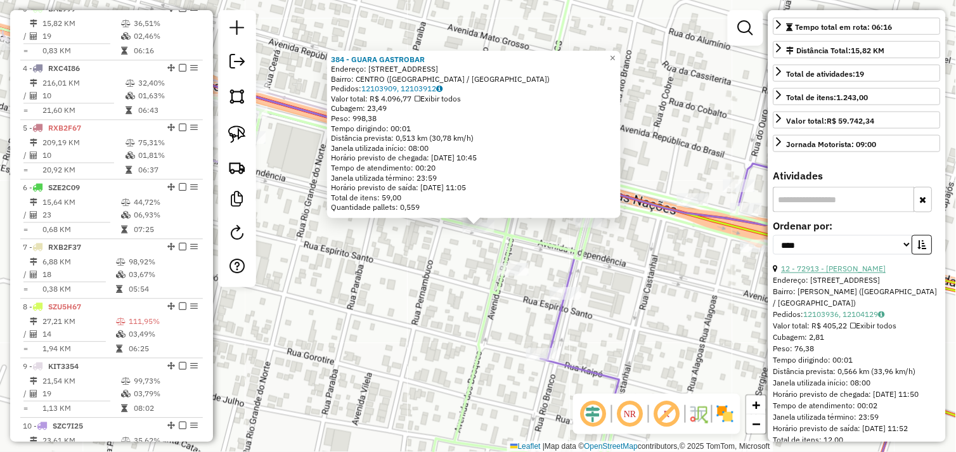
click at [859, 274] on link "12 - 72913 - THARLY VINICIUS" at bounding box center [834, 269] width 105 height 10
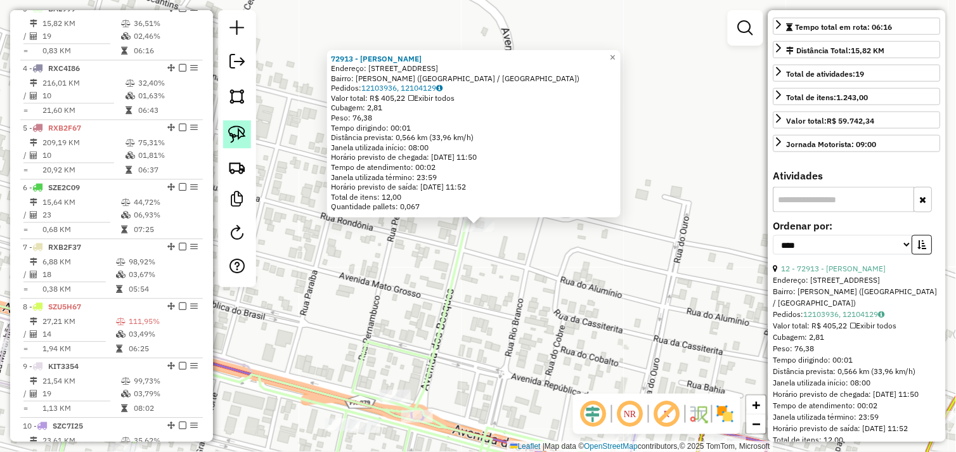
click at [243, 132] on img at bounding box center [237, 135] width 18 height 18
drag, startPoint x: 460, startPoint y: 232, endPoint x: 454, endPoint y: 219, distance: 13.6
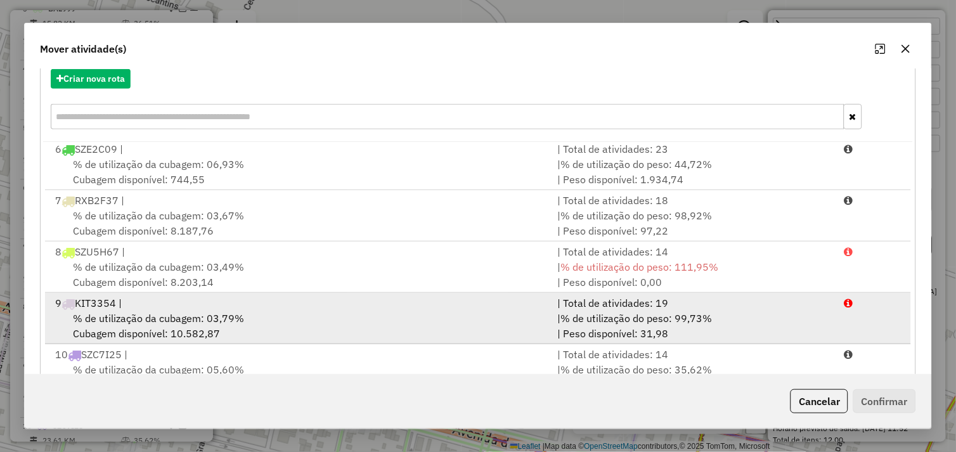
scroll to position [192, 0]
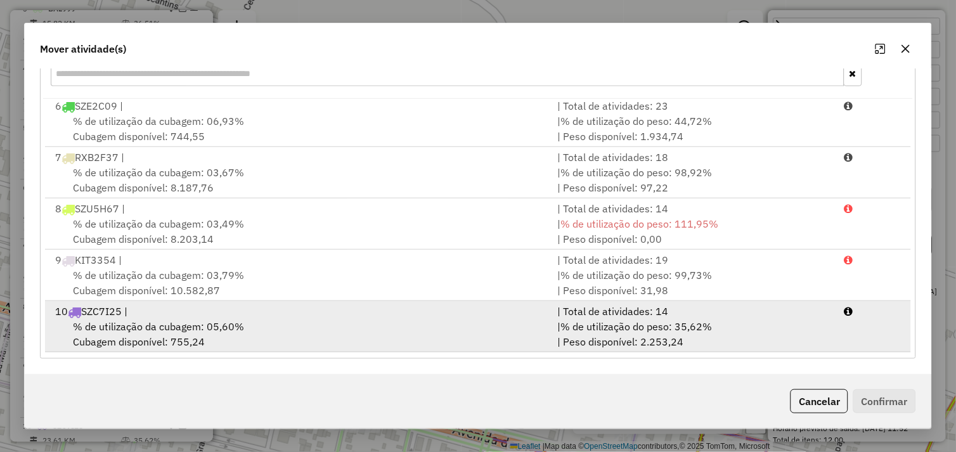
drag, startPoint x: 332, startPoint y: 324, endPoint x: 531, endPoint y: 351, distance: 201.0
click at [340, 322] on div "% de utilização da cubagem: 05,60% Cubagem disponível: 755,24" at bounding box center [299, 334] width 503 height 30
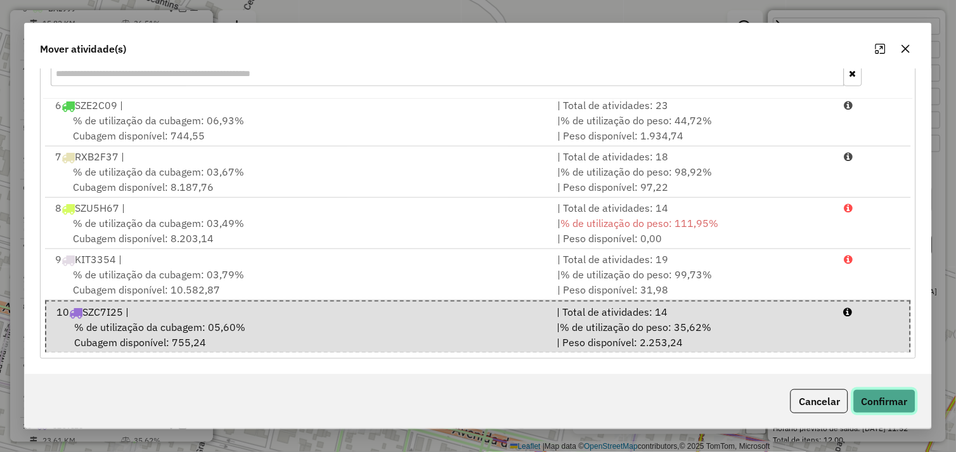
click at [868, 398] on button "Confirmar" at bounding box center [885, 401] width 63 height 24
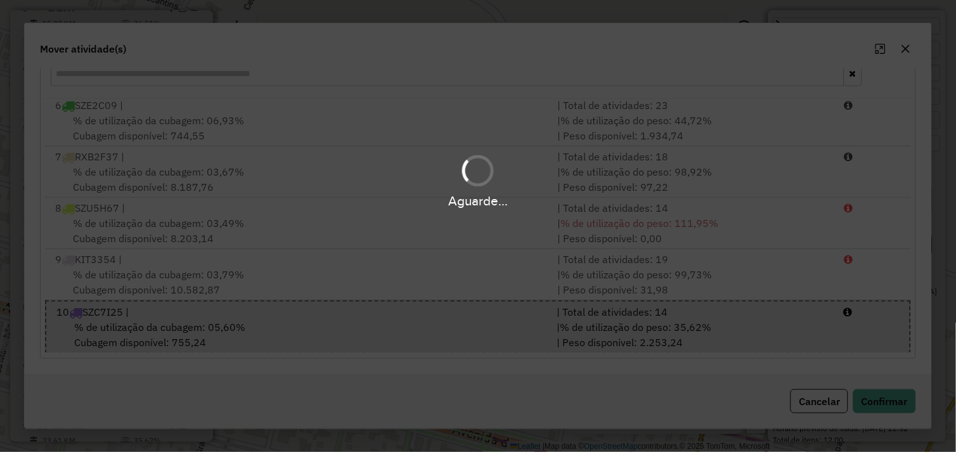
scroll to position [0, 0]
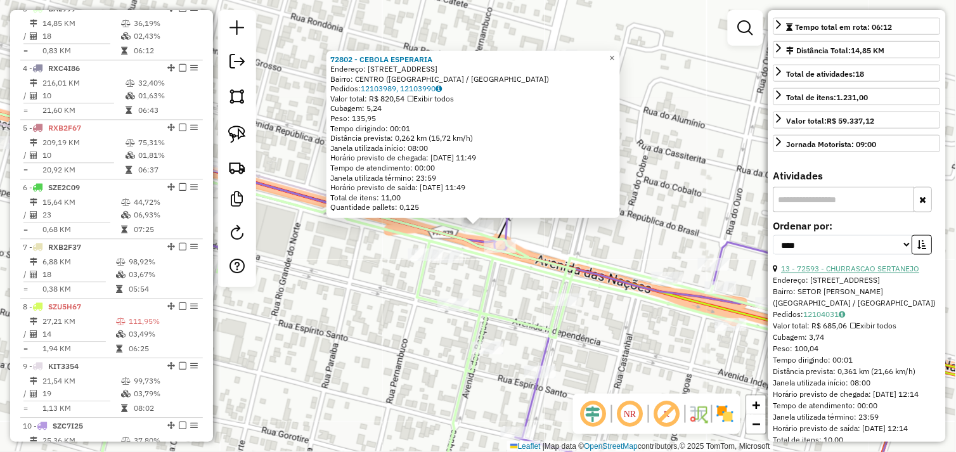
click at [857, 274] on link "13 - 72593 - CHURRASCAO SERTANEJO" at bounding box center [851, 269] width 138 height 10
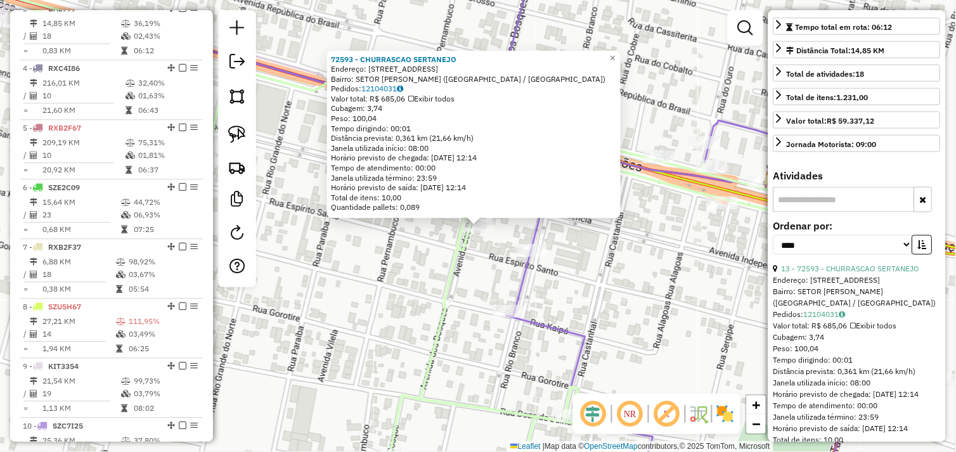
click at [476, 252] on div "Rota 10 - Placa SZC7I25 46147 - COMERCIAL SOUSA 72593 - CHURRASCAO SERTANEJO En…" at bounding box center [478, 226] width 956 height 452
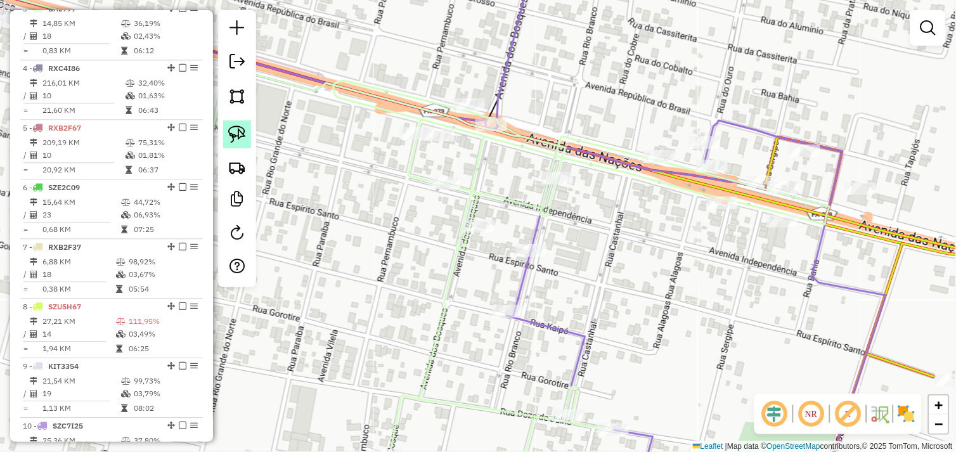
click at [241, 130] on img at bounding box center [237, 135] width 18 height 18
drag, startPoint x: 495, startPoint y: 209, endPoint x: 485, endPoint y: 235, distance: 27.7
click at [485, 235] on div "Rota 3 - Placa BAL999 72593 - CHURRASCAO SERTANEJO Janela de atendimento Grade …" at bounding box center [478, 226] width 956 height 452
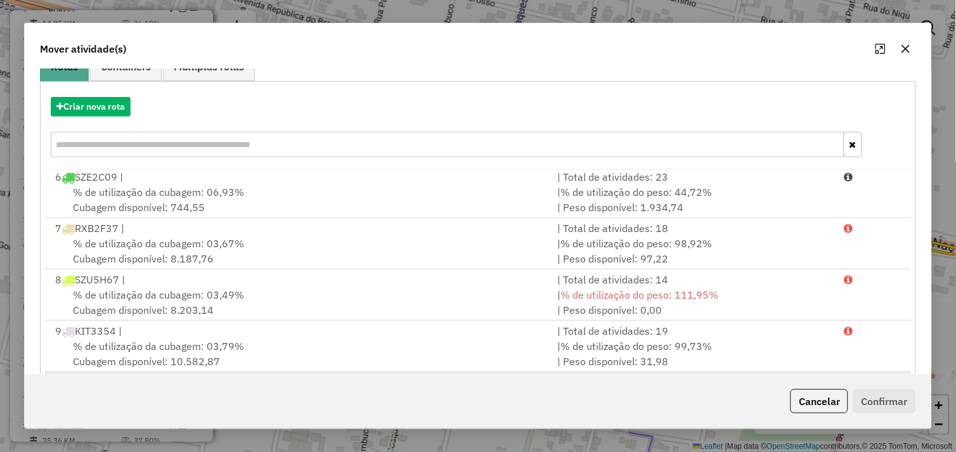
scroll to position [192, 0]
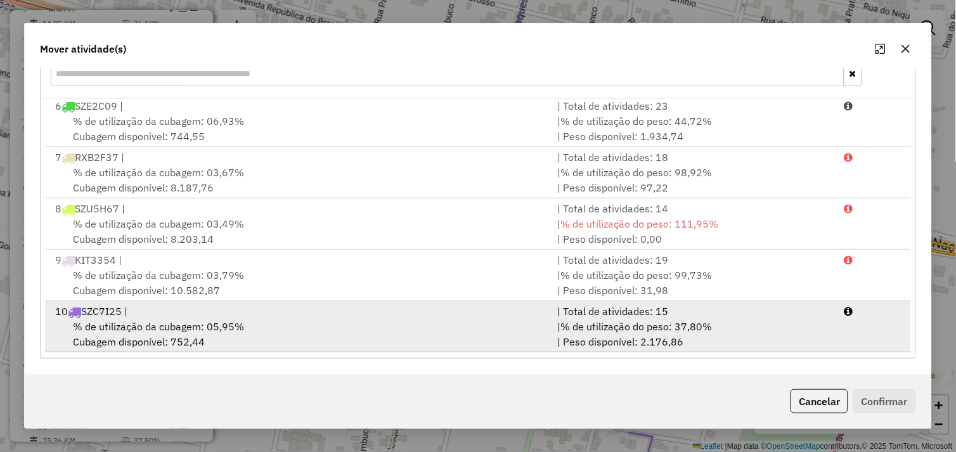
drag, startPoint x: 353, startPoint y: 334, endPoint x: 407, endPoint y: 337, distance: 54.7
click at [360, 333] on div "% de utilização da cubagem: 05,95% Cubagem disponível: 752,44" at bounding box center [299, 334] width 503 height 30
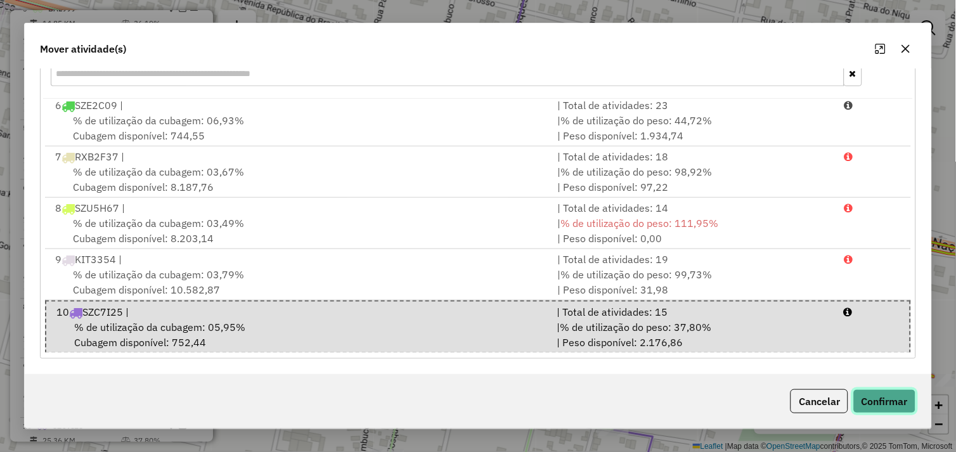
click at [876, 396] on button "Confirmar" at bounding box center [885, 401] width 63 height 24
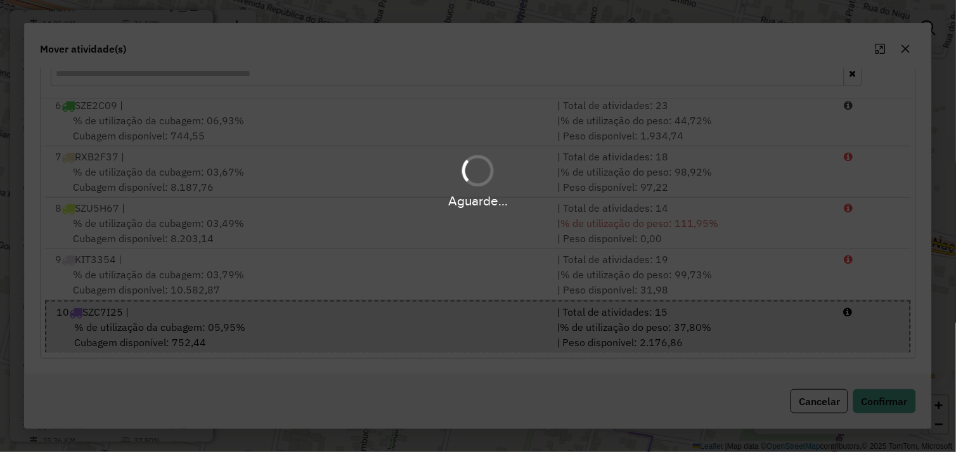
scroll to position [0, 0]
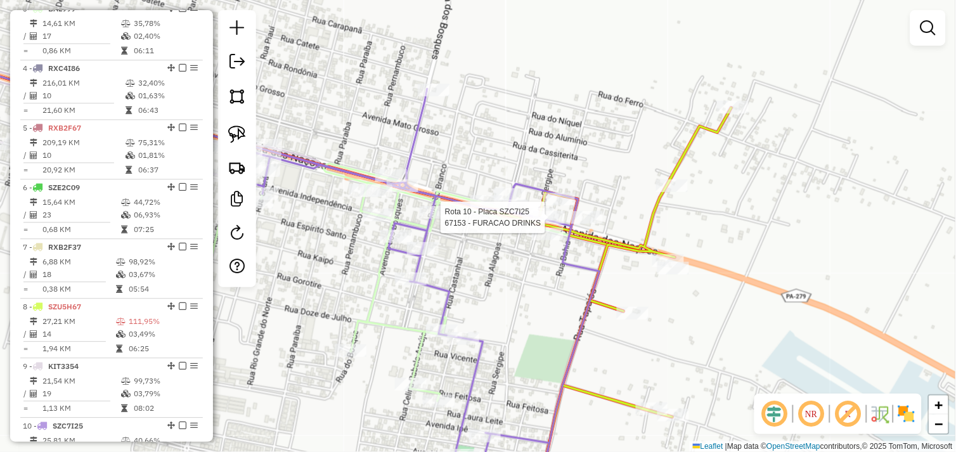
select select "*********"
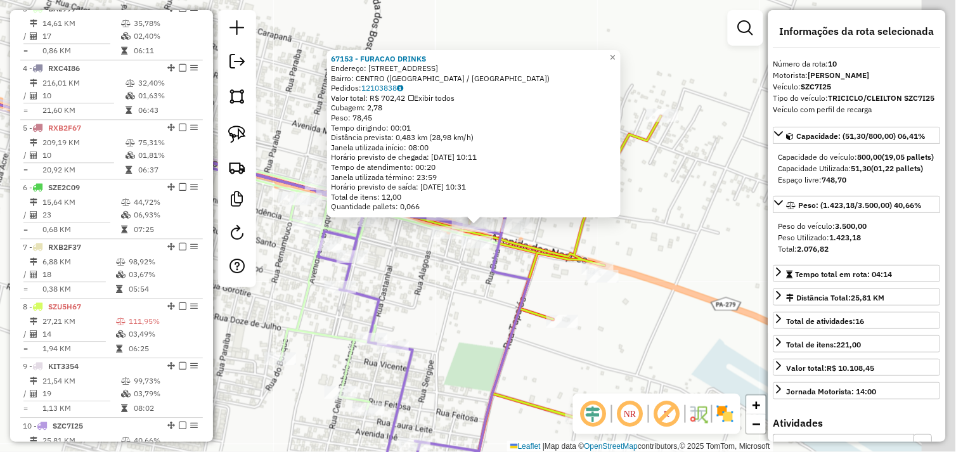
scroll to position [688, 0]
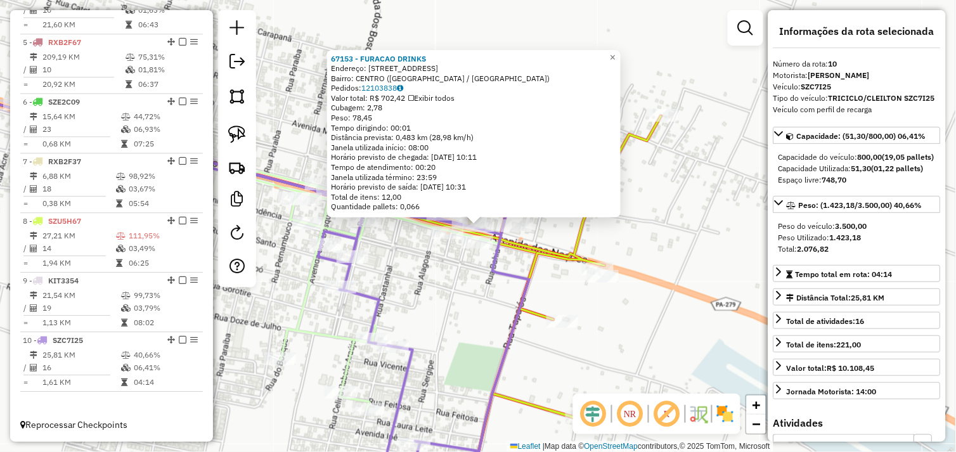
click at [429, 294] on div "67153 - FURACAO DRINKS Endereço: AV DAS NACOES 82 Bairro: CENTRO (OURILANDIA DO…" at bounding box center [478, 226] width 956 height 452
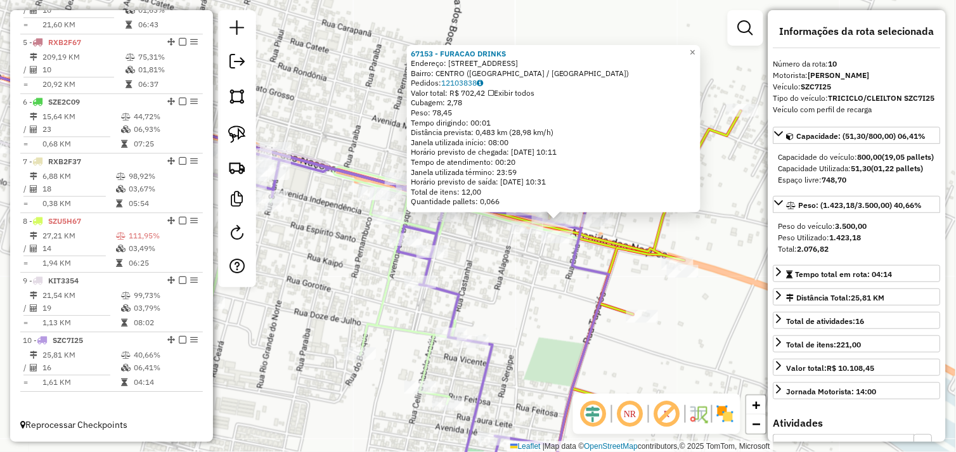
drag, startPoint x: 406, startPoint y: 294, endPoint x: 485, endPoint y: 290, distance: 79.4
click at [485, 290] on div "67153 - FURACAO DRINKS Endereço: AV DAS NACOES 82 Bairro: CENTRO (OURILANDIA DO…" at bounding box center [478, 226] width 956 height 452
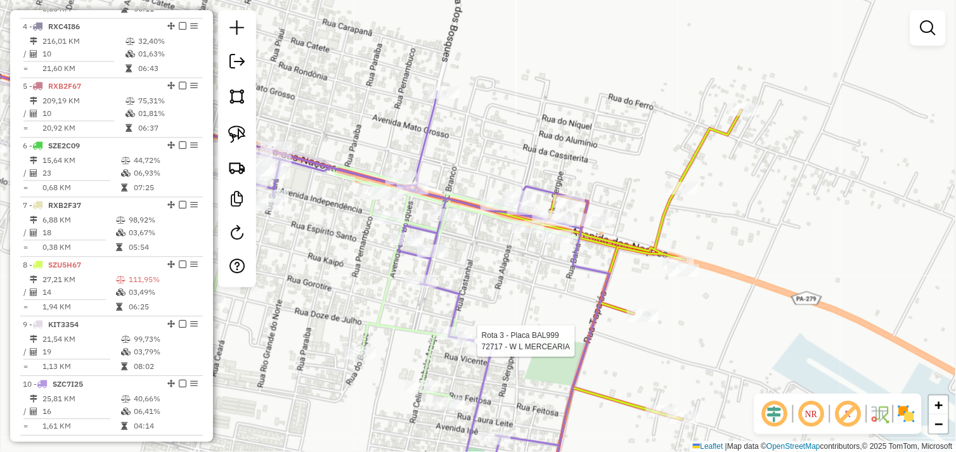
select select "*********"
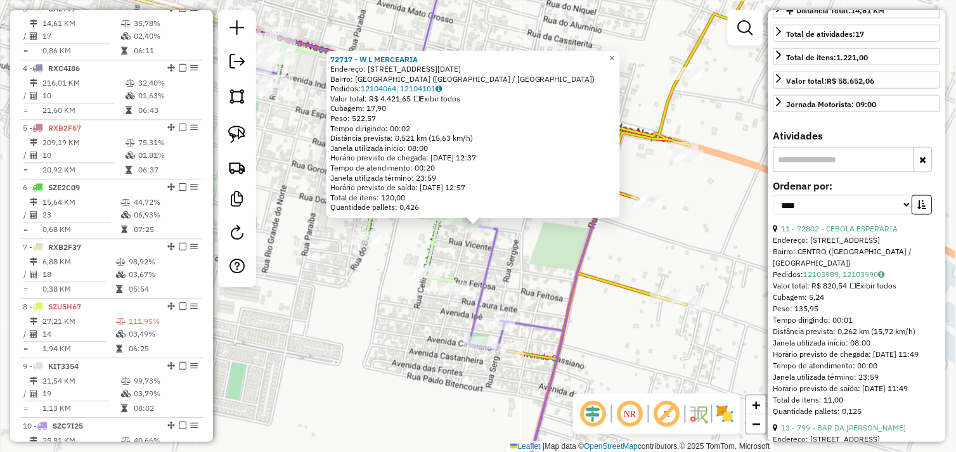
scroll to position [352, 0]
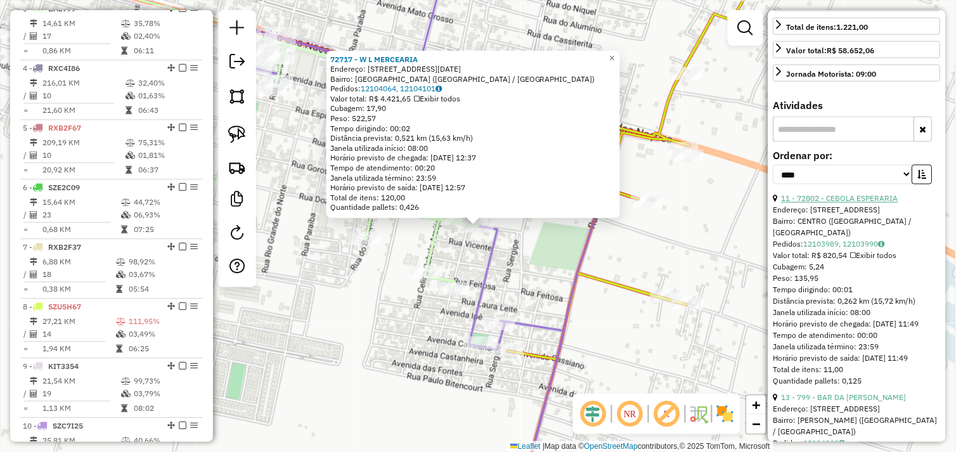
click at [842, 204] on link "11 - 72802 - CEBOLA ESPERARIA" at bounding box center [840, 199] width 117 height 10
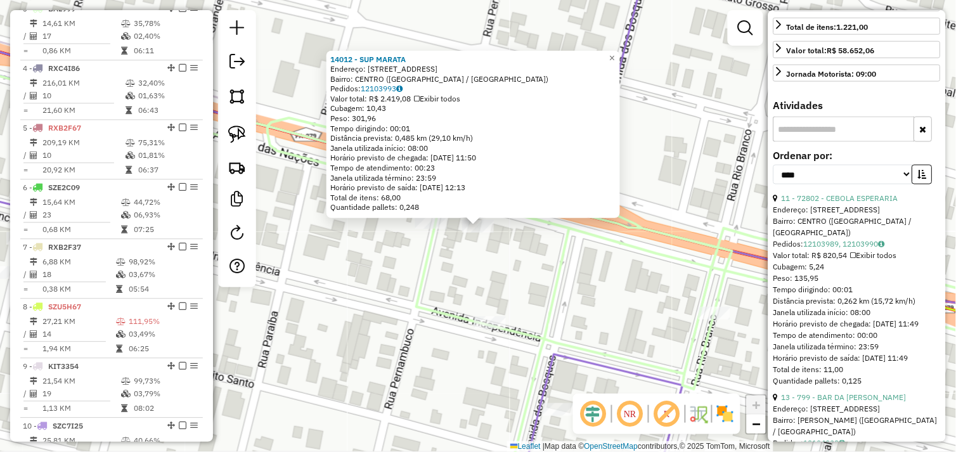
click at [509, 259] on div "14012 - SUP MARATA Endereço: AV NACOES 123 Bairro: CENTRO (OURILANDIA DO NORTE …" at bounding box center [478, 226] width 956 height 452
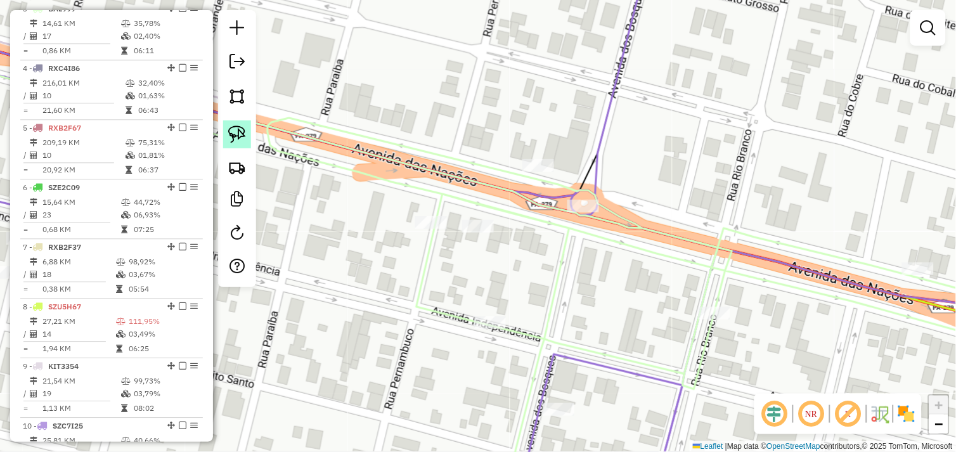
click at [232, 125] on link at bounding box center [237, 135] width 28 height 28
drag, startPoint x: 504, startPoint y: 150, endPoint x: 556, endPoint y: 153, distance: 52.7
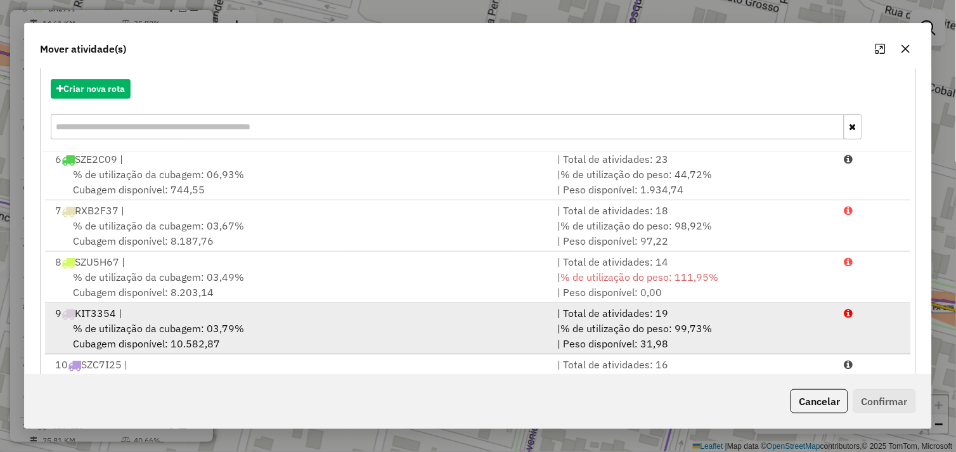
scroll to position [192, 0]
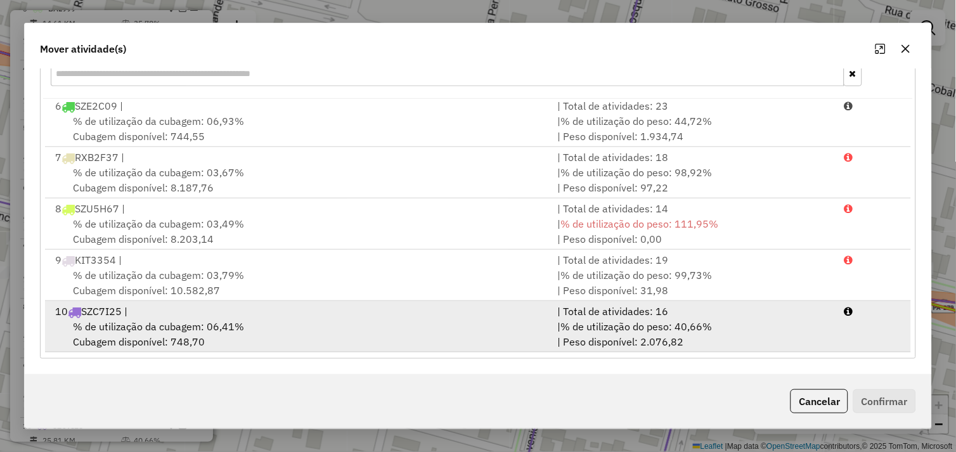
drag, startPoint x: 278, startPoint y: 329, endPoint x: 298, endPoint y: 326, distance: 20.5
click at [282, 327] on div "% de utilização da cubagem: 06,41% Cubagem disponível: 748,70" at bounding box center [299, 334] width 503 height 30
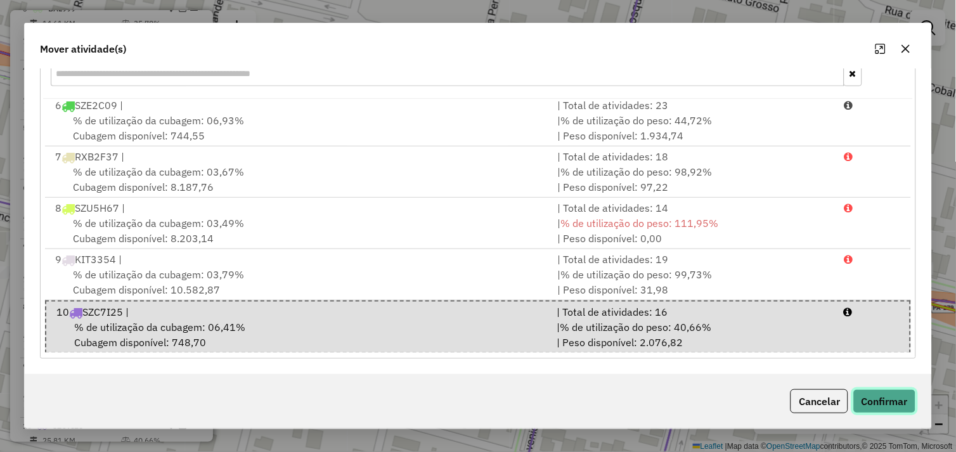
click at [861, 397] on button "Confirmar" at bounding box center [885, 401] width 63 height 24
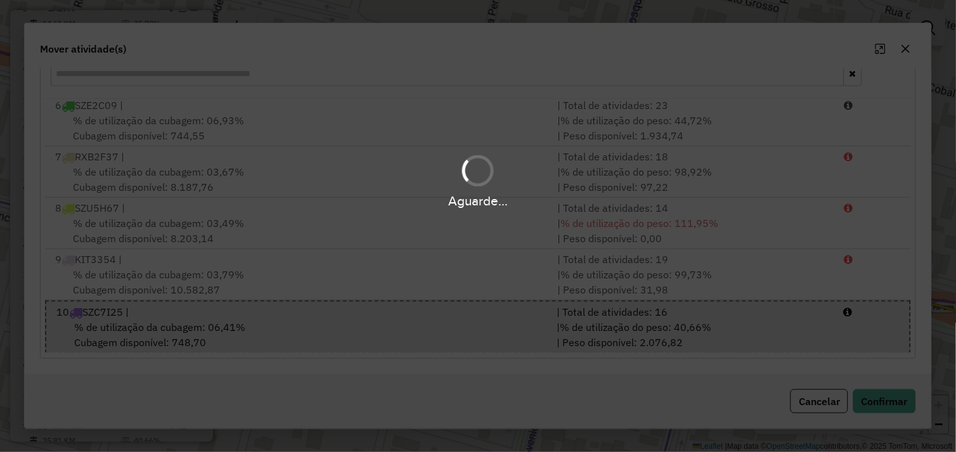
scroll to position [0, 0]
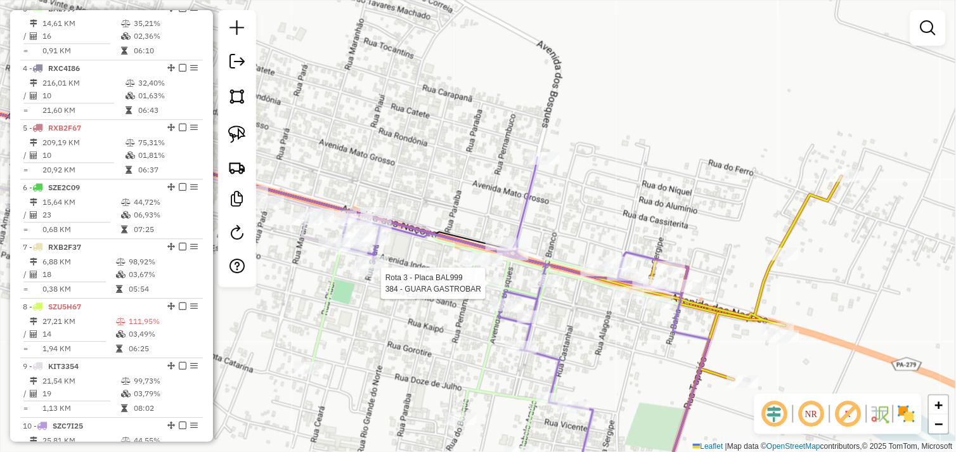
select select "*********"
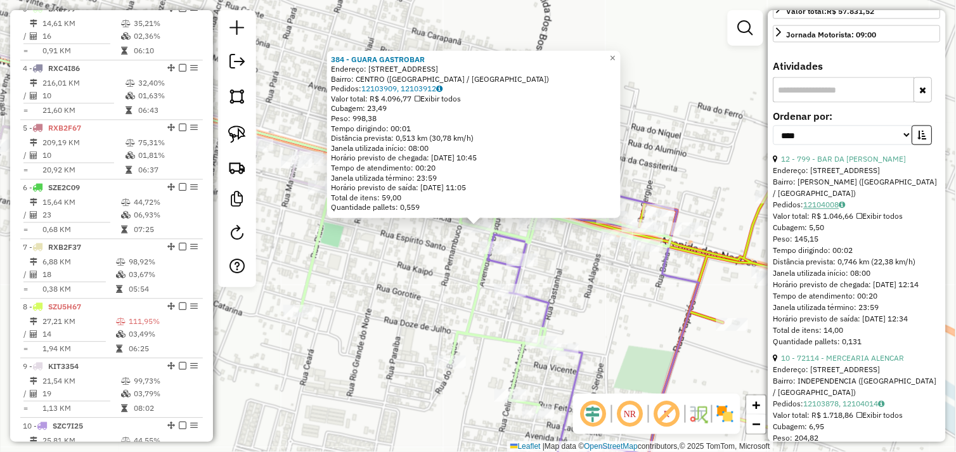
scroll to position [493, 0]
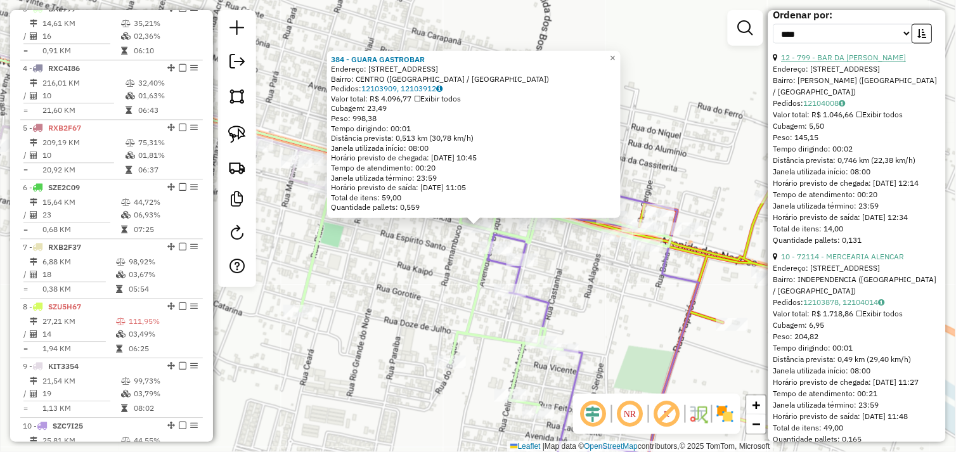
click at [849, 63] on link "12 - 799 - BAR DA ADELES" at bounding box center [844, 58] width 125 height 10
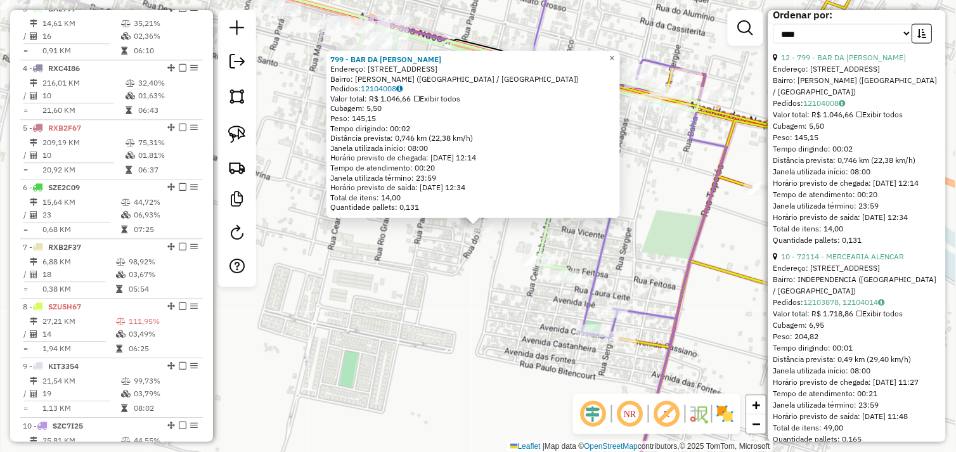
drag, startPoint x: 236, startPoint y: 138, endPoint x: 356, endPoint y: 218, distance: 144.4
click at [237, 138] on img at bounding box center [237, 135] width 18 height 18
drag, startPoint x: 448, startPoint y: 235, endPoint x: 461, endPoint y: 214, distance: 23.9
click at [461, 214] on div "Rota 3 - Placa BAL999 799 - BAR DA ADELES 799 - BAR DA ADELES Endereço: AV DOS …" at bounding box center [478, 226] width 956 height 452
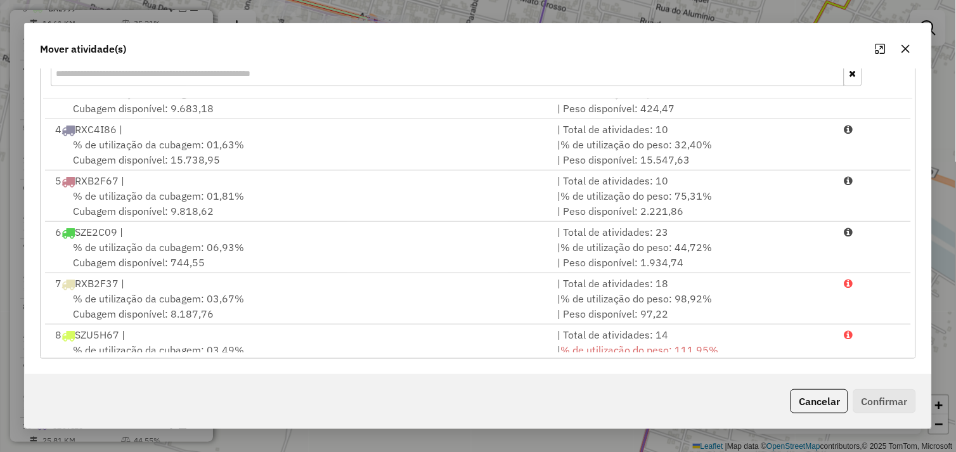
scroll to position [209, 0]
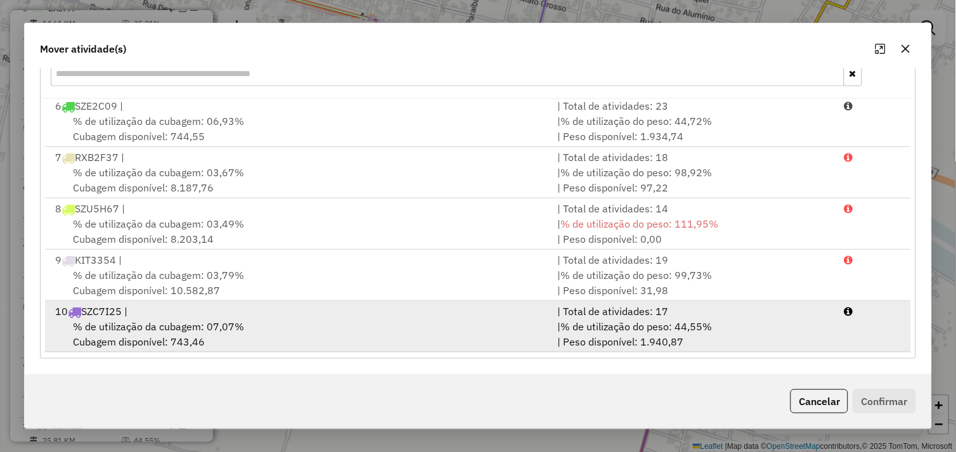
drag, startPoint x: 284, startPoint y: 337, endPoint x: 353, endPoint y: 341, distance: 69.3
click at [287, 337] on div "% de utilização da cubagem: 07,07% Cubagem disponível: 743,46" at bounding box center [299, 334] width 503 height 30
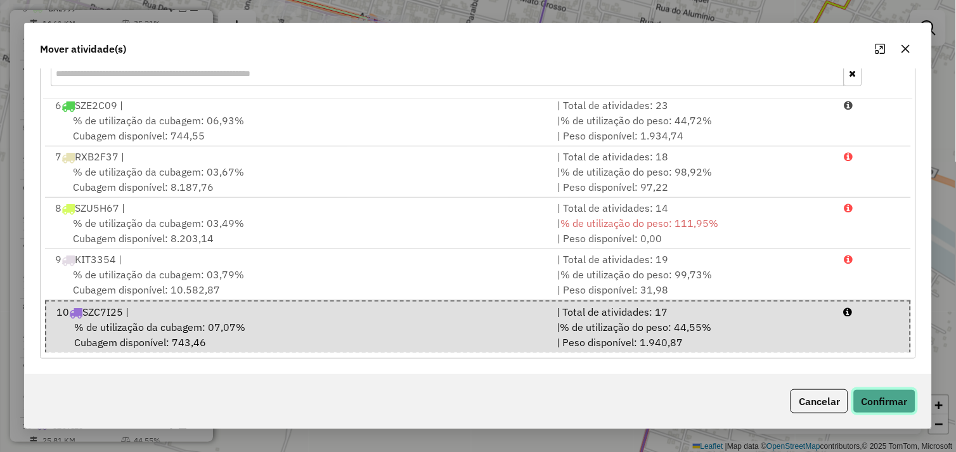
click at [873, 403] on button "Confirmar" at bounding box center [885, 401] width 63 height 24
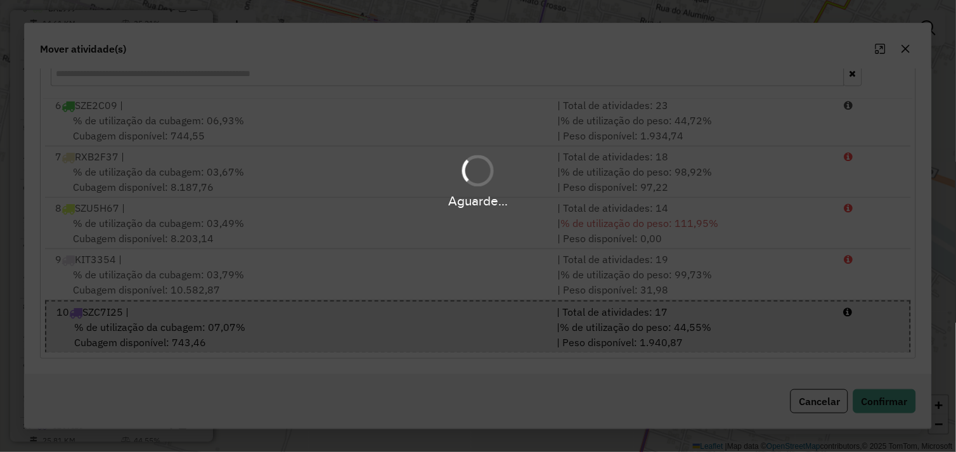
scroll to position [0, 0]
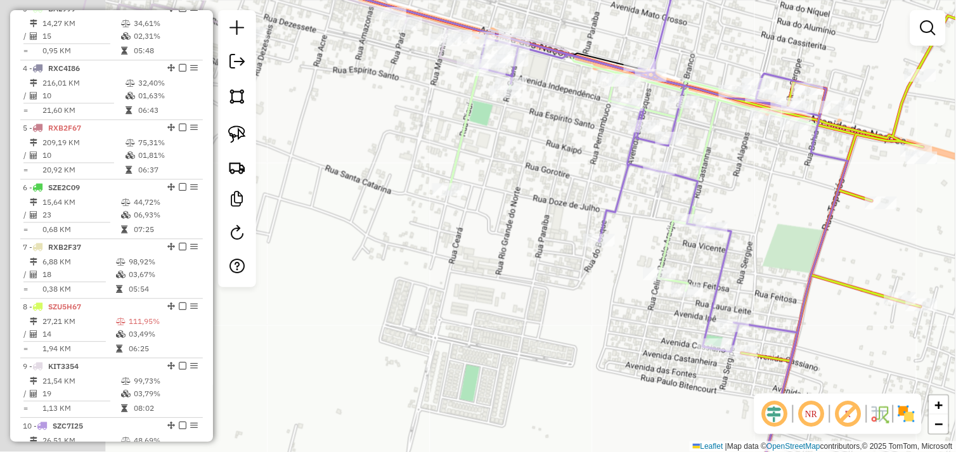
drag, startPoint x: 425, startPoint y: 318, endPoint x: 538, endPoint y: 310, distance: 113.2
click at [547, 330] on div "Janela de atendimento Grade de atendimento Capacidade Transportadoras Veículos …" at bounding box center [478, 226] width 956 height 452
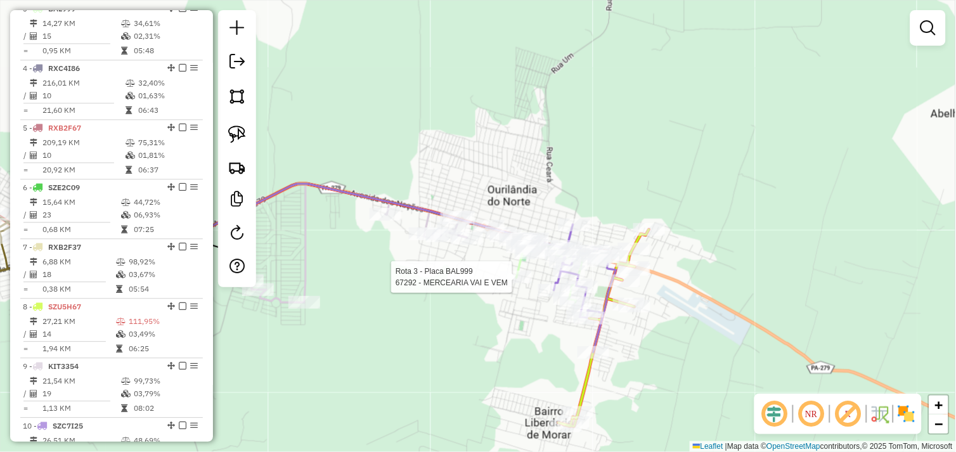
select select "*********"
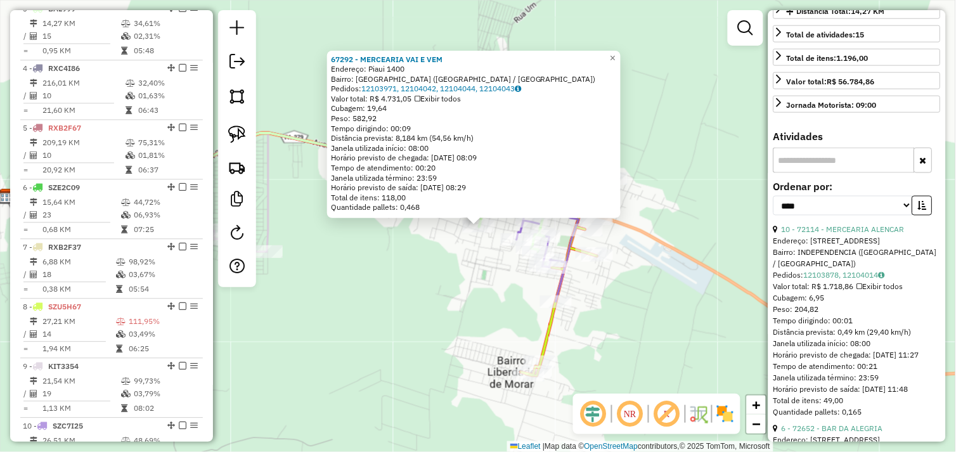
scroll to position [422, 0]
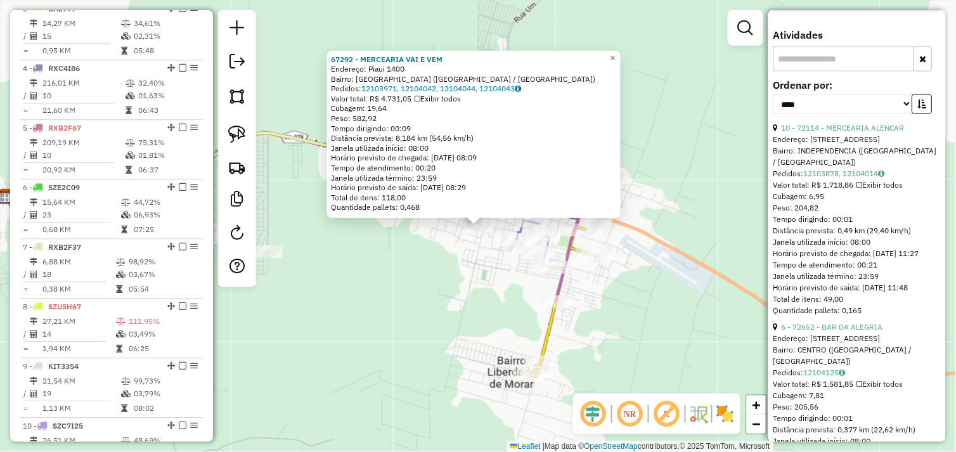
drag, startPoint x: 637, startPoint y: 287, endPoint x: 580, endPoint y: 268, distance: 59.6
click at [636, 286] on div "67292 - MERCEARIA VAI E VEM Endereço: Piaui 1400 Bairro: NOVO HORIZONTE (OURILA…" at bounding box center [478, 226] width 956 height 452
click at [918, 108] on icon "button" at bounding box center [922, 104] width 9 height 9
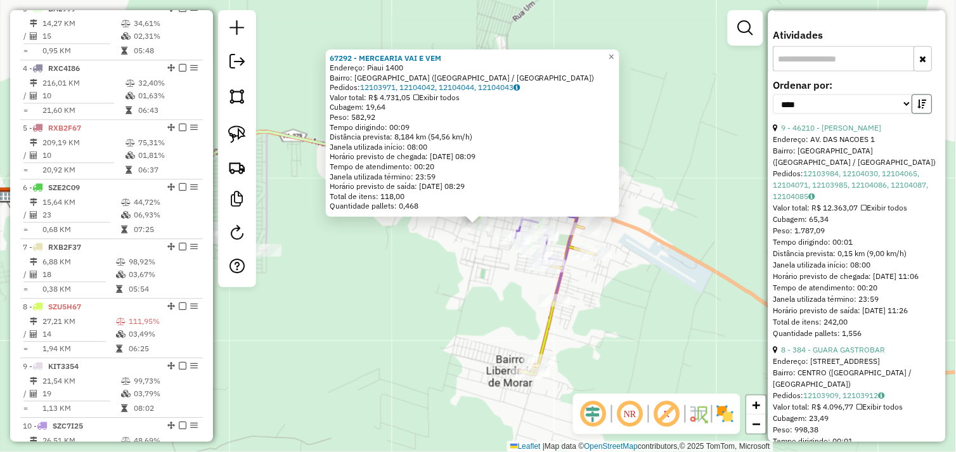
click at [918, 108] on icon "button" at bounding box center [922, 104] width 9 height 9
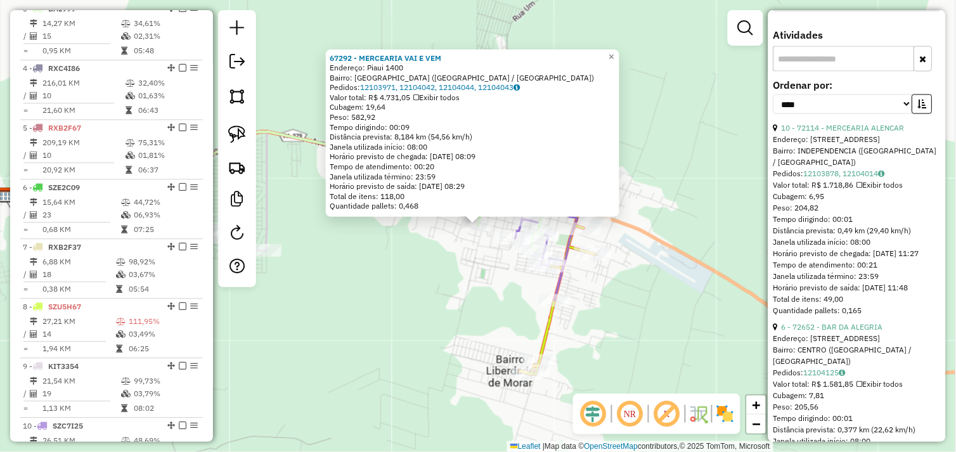
drag, startPoint x: 381, startPoint y: 283, endPoint x: 388, endPoint y: 278, distance: 8.6
click at [381, 280] on div "67292 - MERCEARIA VAI E VEM Endereço: Piaui 1400 Bairro: NOVO HORIZONTE (OURILA…" at bounding box center [478, 226] width 956 height 452
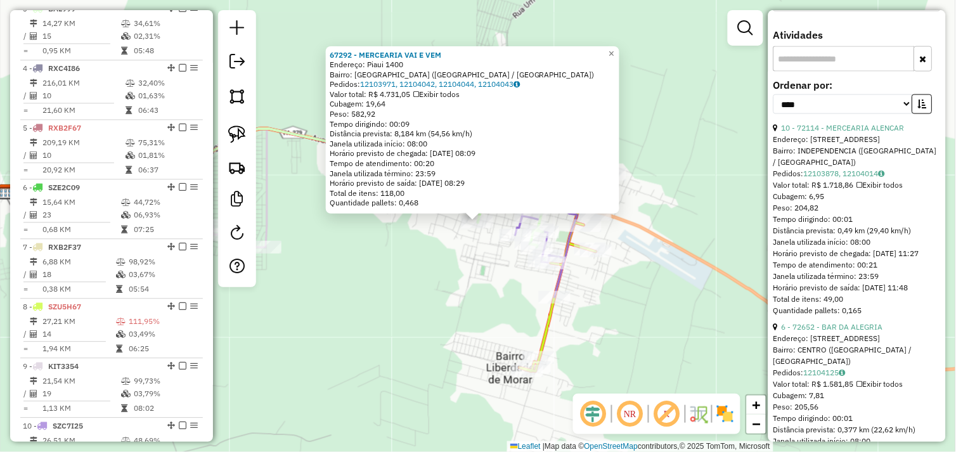
click at [452, 287] on div "67292 - MERCEARIA VAI E VEM Endereço: Piaui 1400 Bairro: NOVO HORIZONTE (OURILA…" at bounding box center [478, 226] width 956 height 452
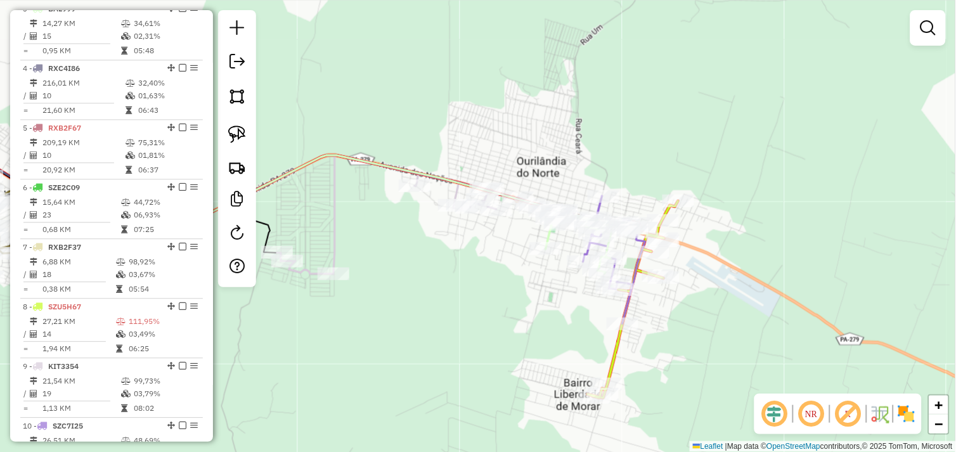
drag, startPoint x: 408, startPoint y: 252, endPoint x: 618, endPoint y: 312, distance: 217.6
click at [618, 312] on div "Janela de atendimento Grade de atendimento Capacidade Transportadoras Veículos …" at bounding box center [478, 226] width 956 height 452
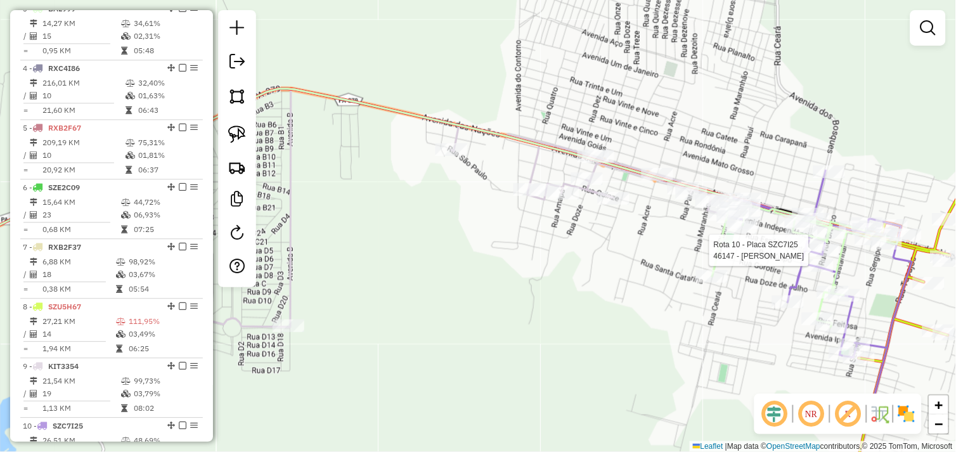
select select "*********"
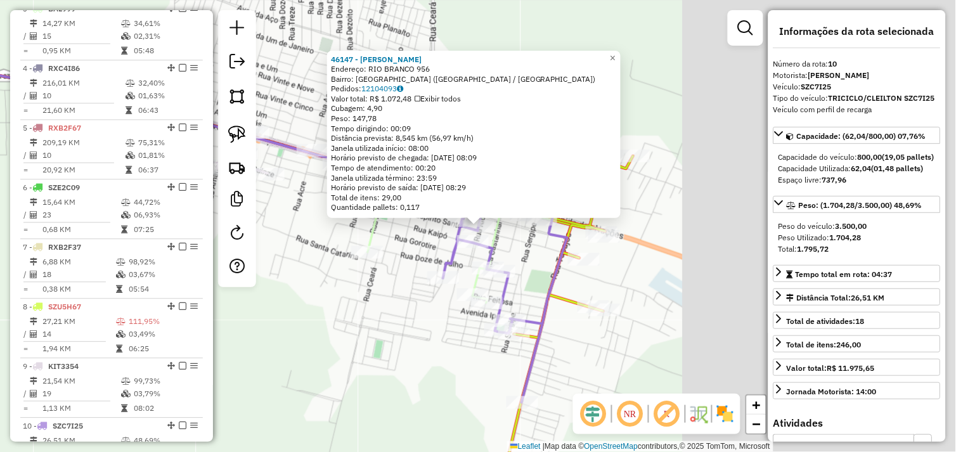
scroll to position [688, 0]
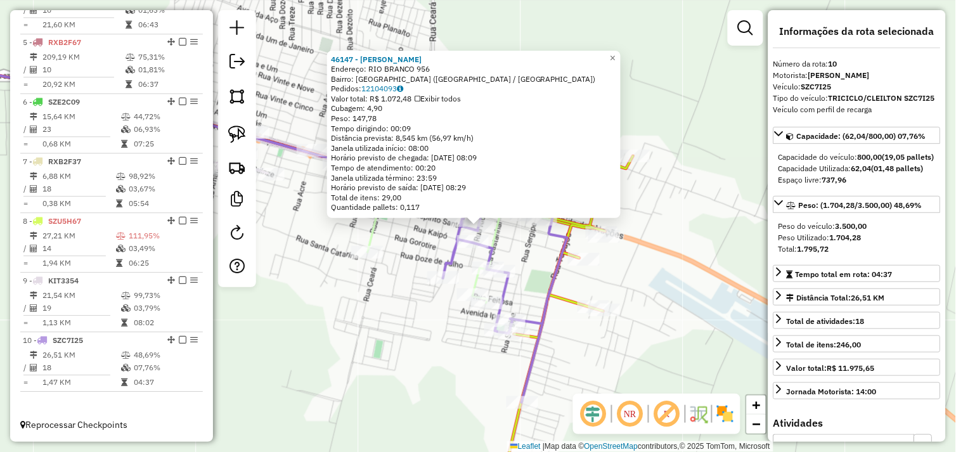
click at [384, 339] on div "46147 - COMERCIAL SOUSA Endereço: RIO BRANCO 956 Bairro: NOVO HORIZONTE (OURILA…" at bounding box center [478, 226] width 956 height 452
drag, startPoint x: 356, startPoint y: 321, endPoint x: 502, endPoint y: 339, distance: 147.0
click at [504, 339] on div "46147 - COMERCIAL SOUSA Endereço: RIO BRANCO 956 Bairro: NOVO HORIZONTE (OURILA…" at bounding box center [478, 226] width 956 height 452
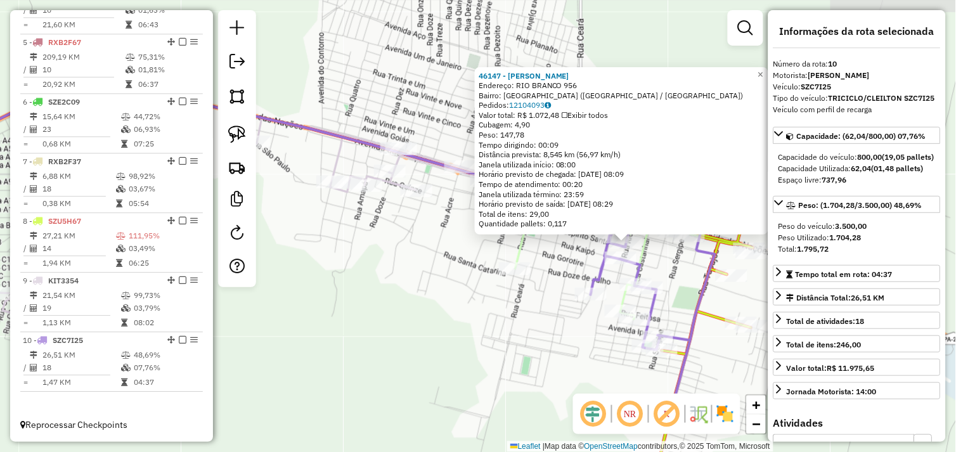
click at [461, 314] on div "46147 - COMERCIAL SOUSA Endereço: RIO BRANCO 956 Bairro: NOVO HORIZONTE (OURILA…" at bounding box center [478, 226] width 956 height 452
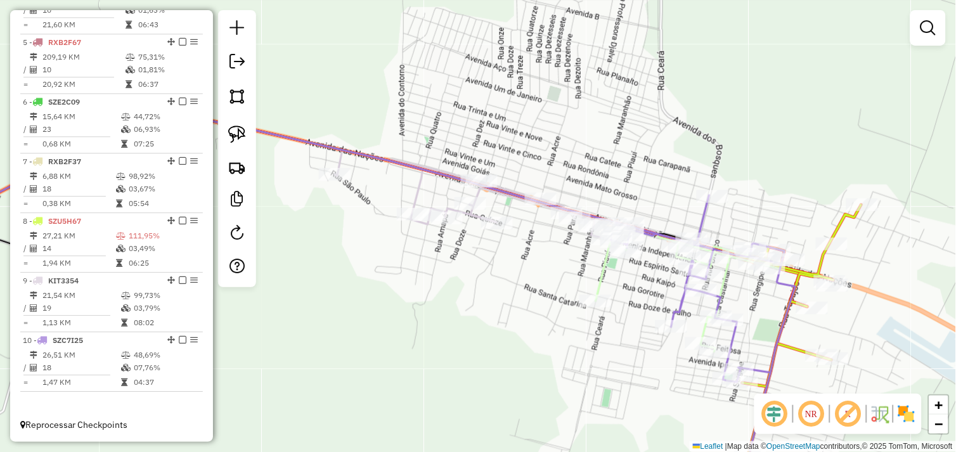
drag, startPoint x: 504, startPoint y: 299, endPoint x: 517, endPoint y: 302, distance: 13.1
click at [517, 302] on div "Janela de atendimento Grade de atendimento Capacidade Transportadoras Veículos …" at bounding box center [478, 226] width 956 height 452
select select "*********"
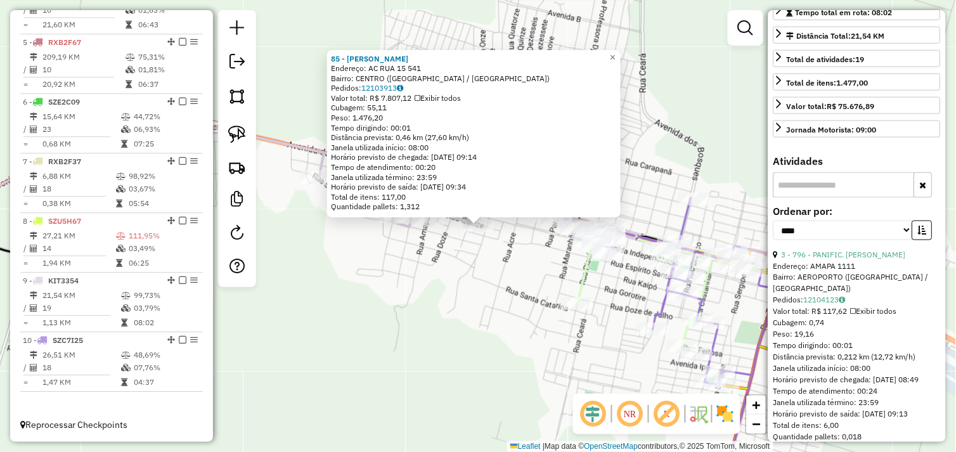
scroll to position [352, 0]
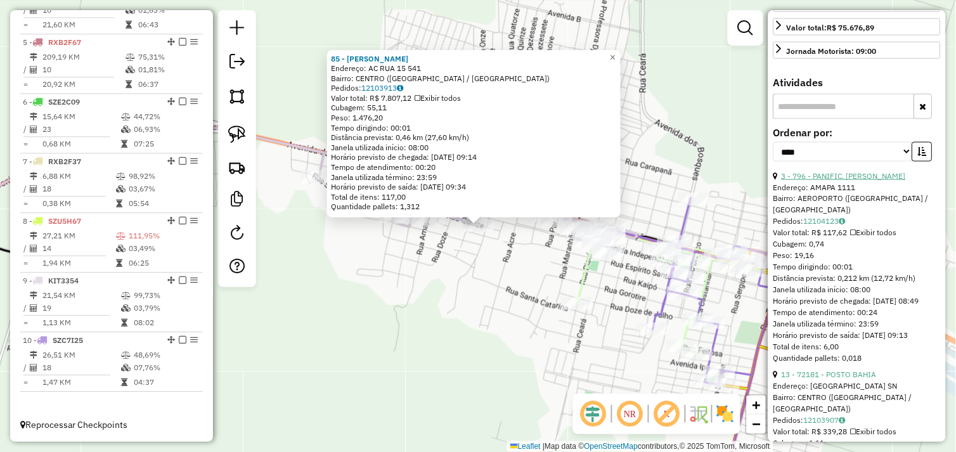
click at [845, 181] on link "3 - 796 - PANIFIC. DIVA PAES" at bounding box center [844, 176] width 124 height 10
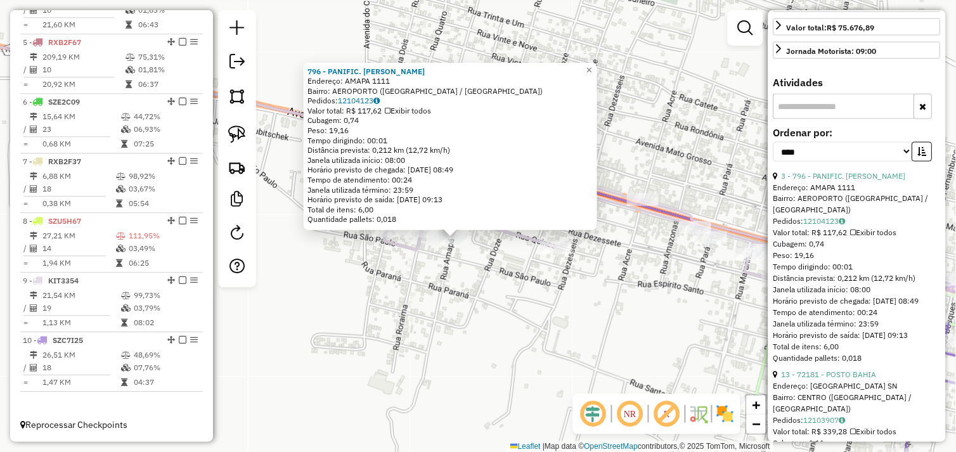
drag, startPoint x: 426, startPoint y: 238, endPoint x: 506, endPoint y: 336, distance: 127.1
click at [504, 335] on div "796 - PANIFIC. DIVA PAES Endereço: AMAPA 1111 Bairro: AEROPORTO (OURILANDIA DO …" at bounding box center [478, 226] width 956 height 452
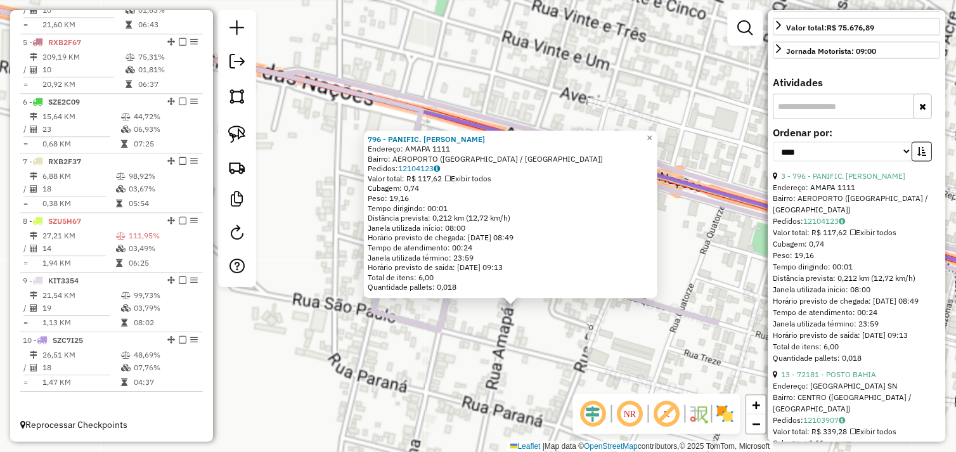
click at [509, 336] on div "796 - PANIFIC. DIVA PAES Endereço: AMAPA 1111 Bairro: AEROPORTO (OURILANDIA DO …" at bounding box center [478, 226] width 956 height 452
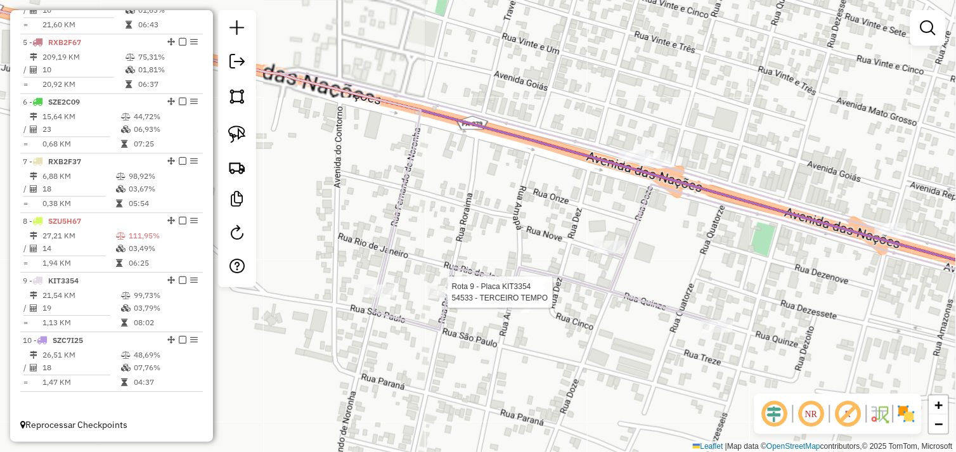
select select "*********"
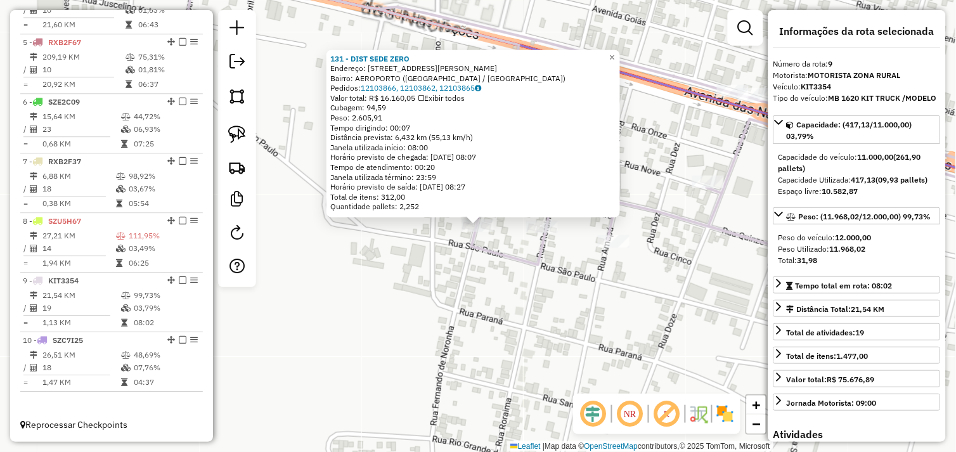
click at [498, 282] on div "131 - DIST SEDE ZERO Endereço: R FERNANDO DE NORONHA 111 Bairro: AEROPORTO (OUR…" at bounding box center [478, 226] width 956 height 452
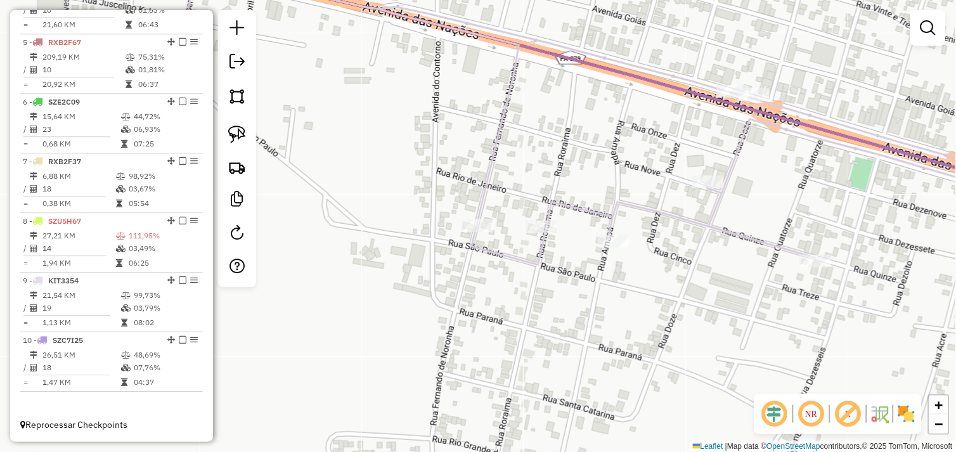
drag, startPoint x: 242, startPoint y: 140, endPoint x: 486, endPoint y: 244, distance: 266.3
click at [242, 140] on img at bounding box center [237, 135] width 18 height 18
click at [618, 236] on div "Rota 9 - Placa KIT3354 796 - PANIFIC. DIVA PAES Janela de atendimento Grade de …" at bounding box center [478, 226] width 956 height 452
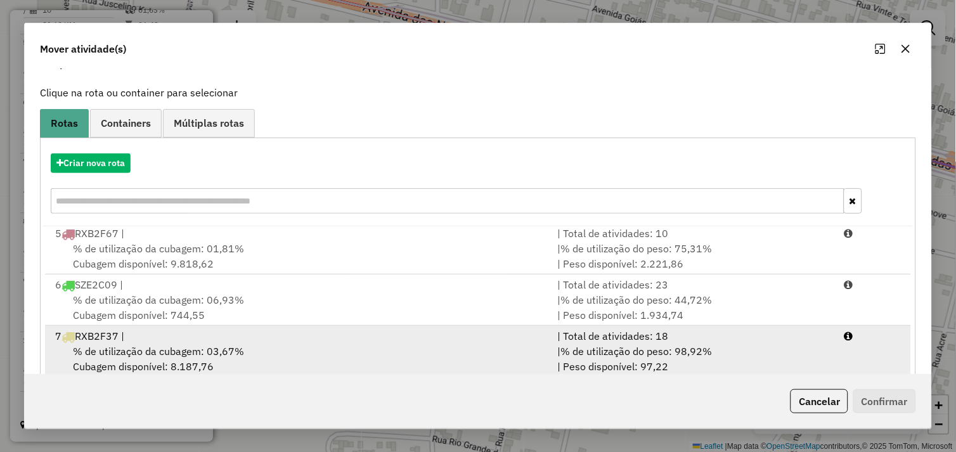
scroll to position [192, 0]
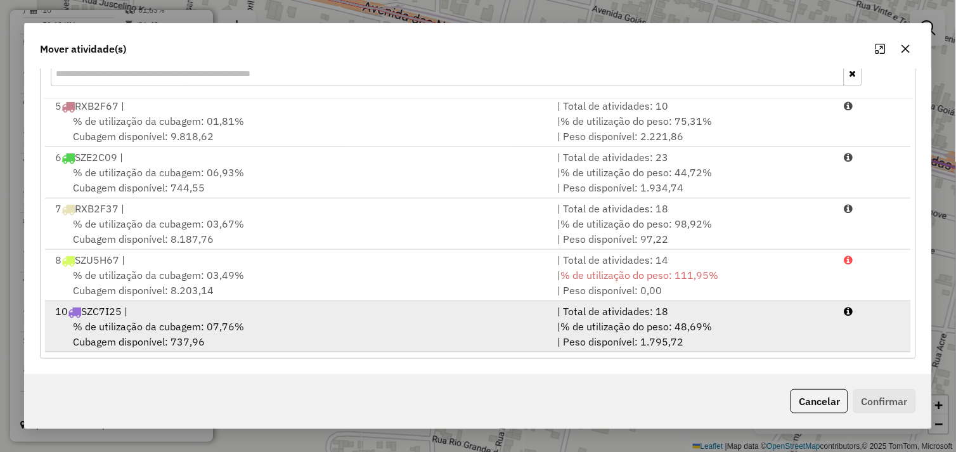
drag, startPoint x: 320, startPoint y: 329, endPoint x: 499, endPoint y: 344, distance: 179.6
click at [321, 329] on div "% de utilização da cubagem: 07,76% Cubagem disponível: 737,96" at bounding box center [299, 334] width 503 height 30
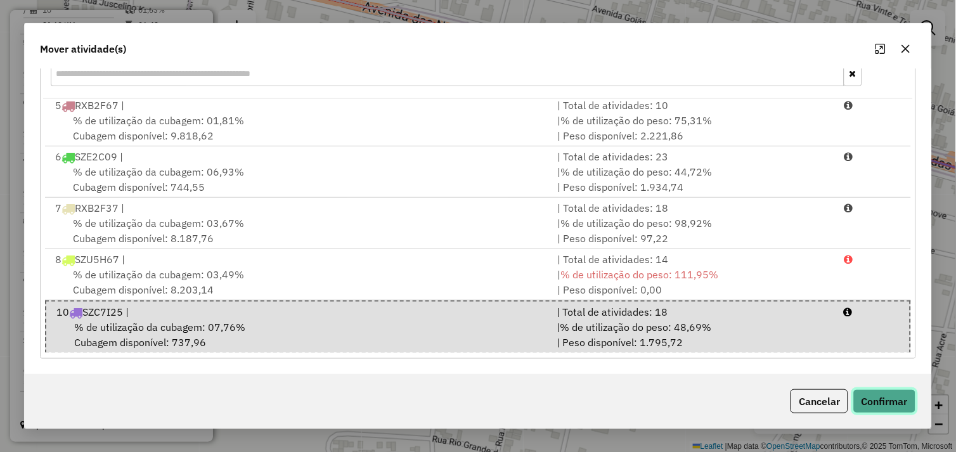
click at [858, 396] on button "Confirmar" at bounding box center [885, 401] width 63 height 24
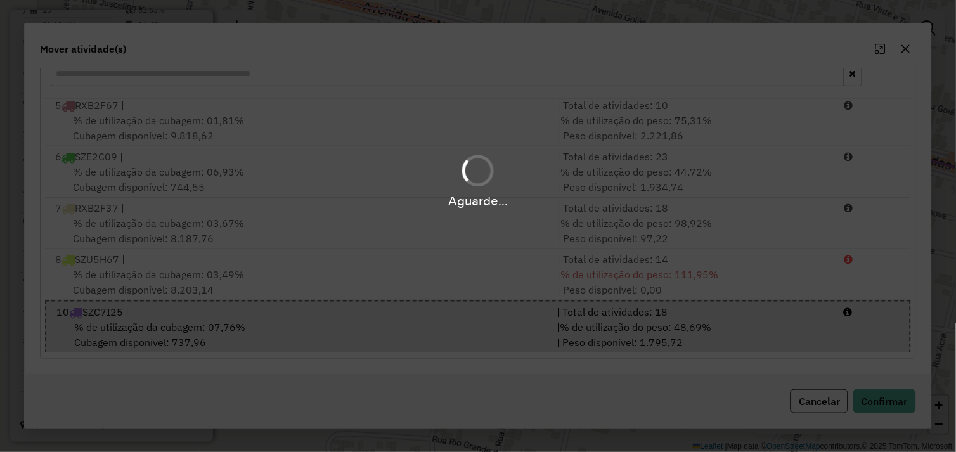
scroll to position [0, 0]
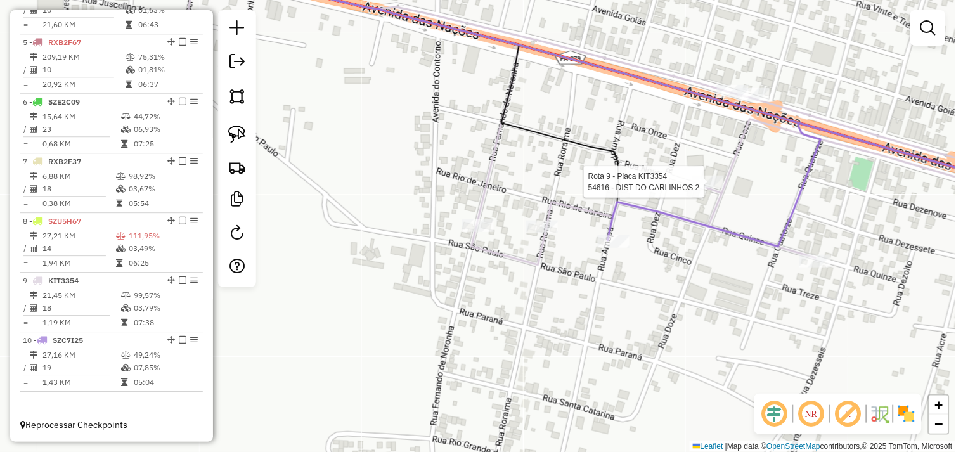
select select "*********"
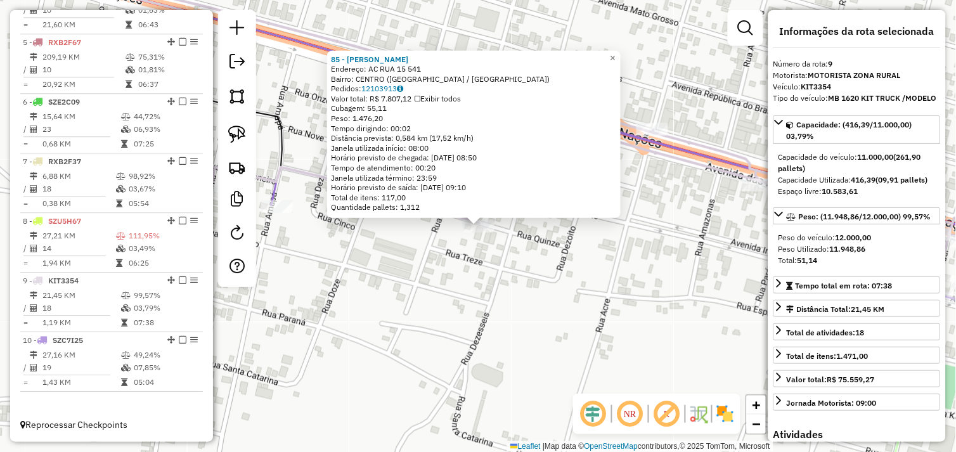
click at [438, 270] on div "85 - DIST ALMEIDA Endereço: AC RUA 15 541 Bairro: CENTRO (OURILANDIA DO NORTE /…" at bounding box center [478, 226] width 956 height 452
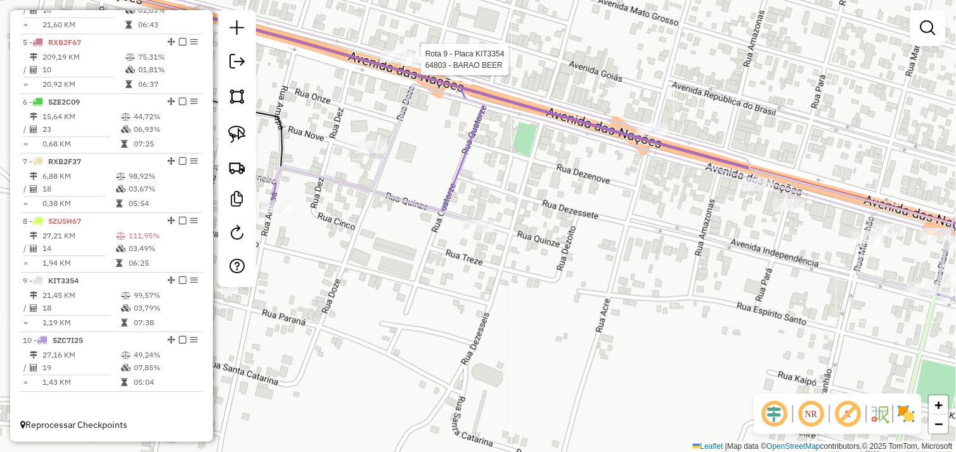
select select "*********"
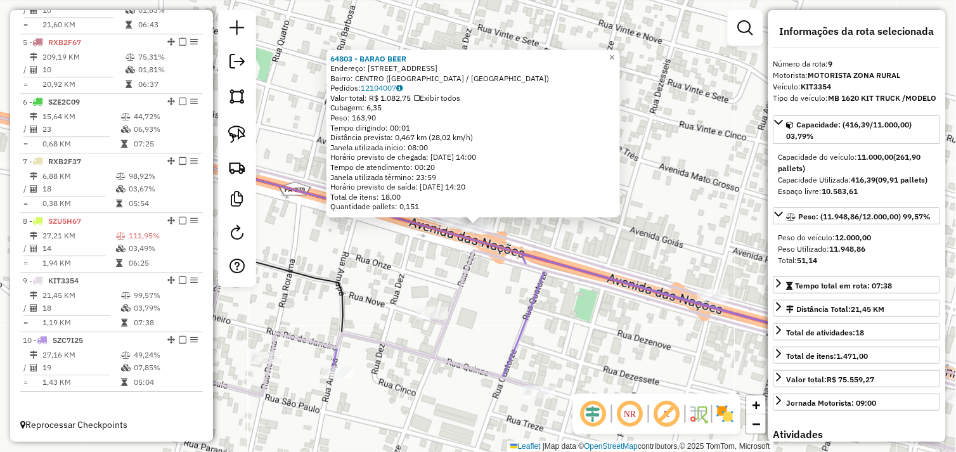
click at [420, 265] on div "64803 - BARAO BEER Endereço: AV DAS NACOES 1535 Bairro: CENTRO (OURILANDIA DO N…" at bounding box center [478, 226] width 956 height 452
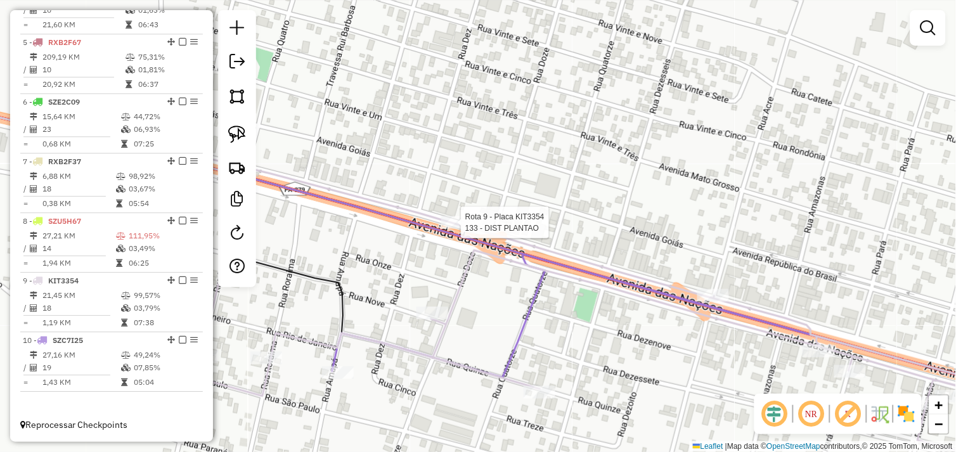
select select "*********"
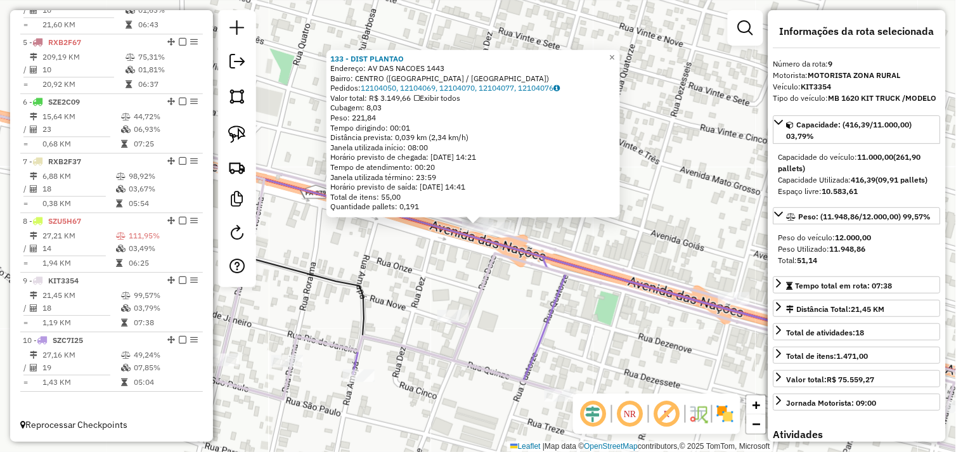
click at [446, 256] on div "133 - DIST PLANTAO Endereço: AV DAS NACOES 1443 Bairro: CENTRO (OURILANDIA DO N…" at bounding box center [478, 226] width 956 height 452
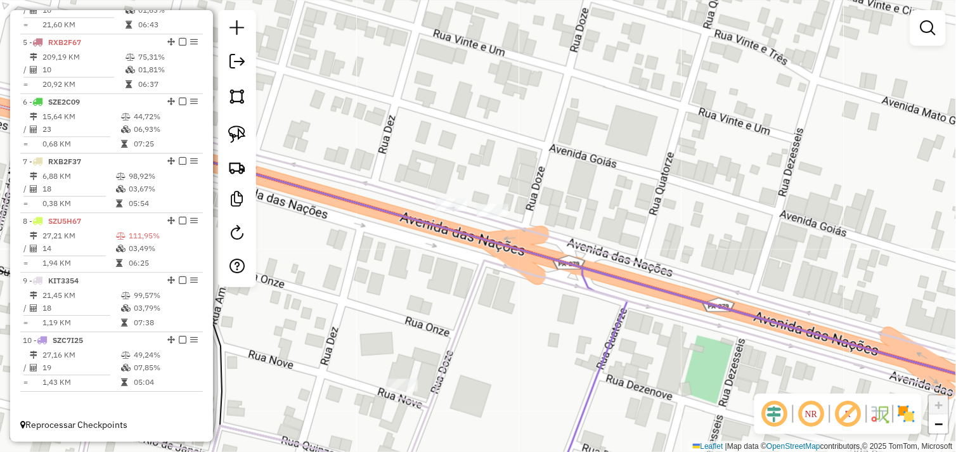
drag, startPoint x: 525, startPoint y: 192, endPoint x: 509, endPoint y: 192, distance: 16.5
click at [509, 192] on div "Janela de atendimento Grade de atendimento Capacidade Transportadoras Veículos …" at bounding box center [478, 226] width 956 height 452
click at [245, 132] on img at bounding box center [237, 135] width 18 height 18
drag, startPoint x: 518, startPoint y: 200, endPoint x: 506, endPoint y: 218, distance: 21.5
click at [506, 218] on div "Rota 9 - Placa KIT3354 64803 - BARAO BEER Janela de atendimento Grade de atendi…" at bounding box center [478, 226] width 956 height 452
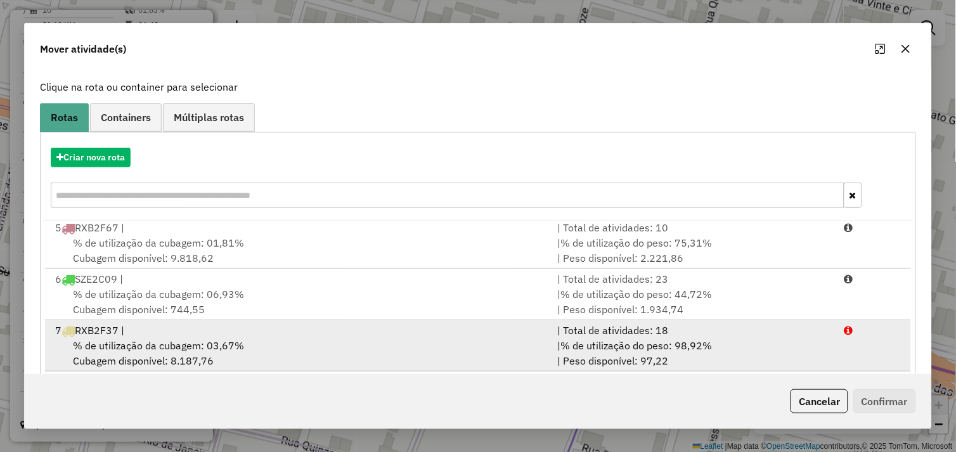
scroll to position [192, 0]
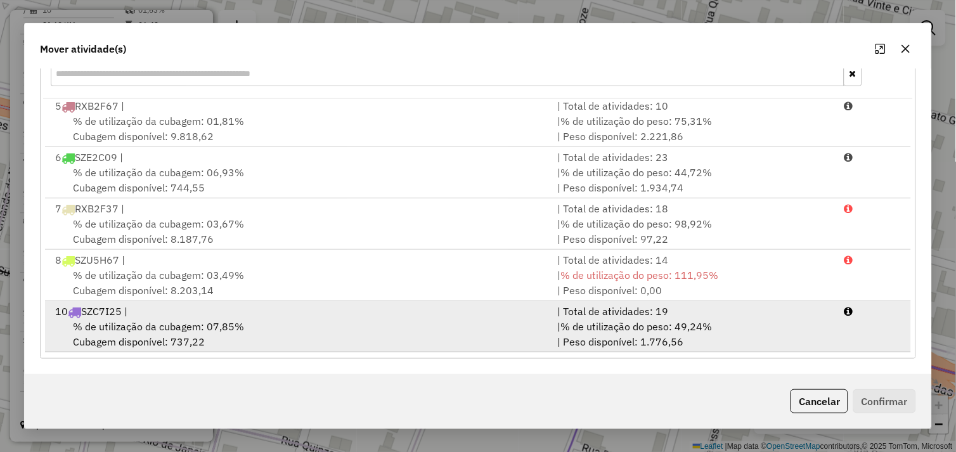
drag, startPoint x: 299, startPoint y: 325, endPoint x: 308, endPoint y: 323, distance: 9.6
click at [300, 324] on div "% de utilização da cubagem: 07,85% Cubagem disponível: 737,22" at bounding box center [299, 334] width 503 height 30
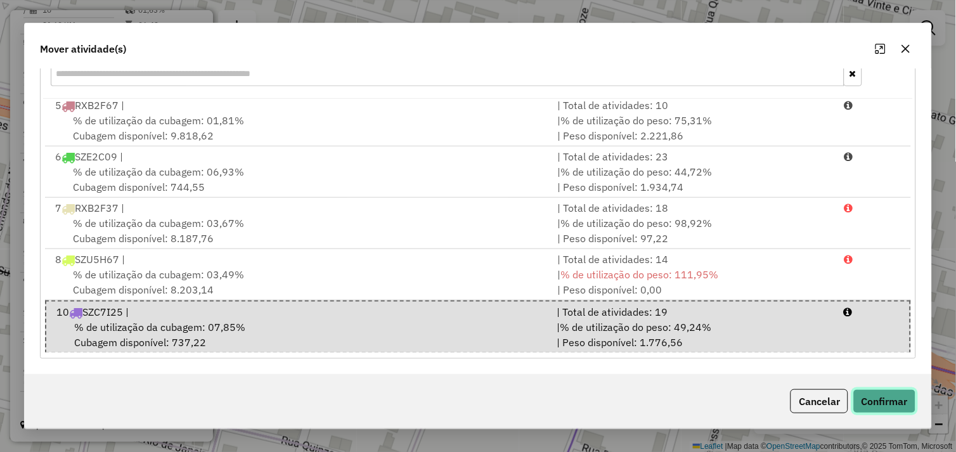
click at [872, 401] on button "Confirmar" at bounding box center [885, 401] width 63 height 24
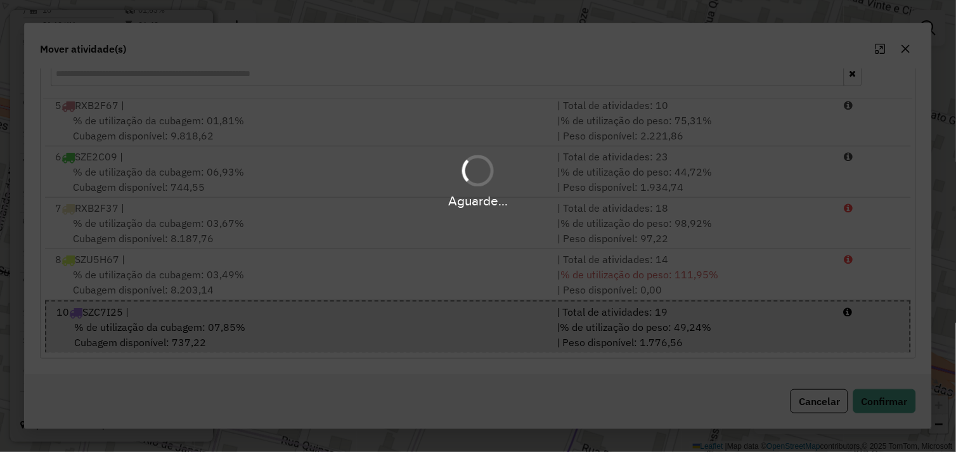
scroll to position [0, 0]
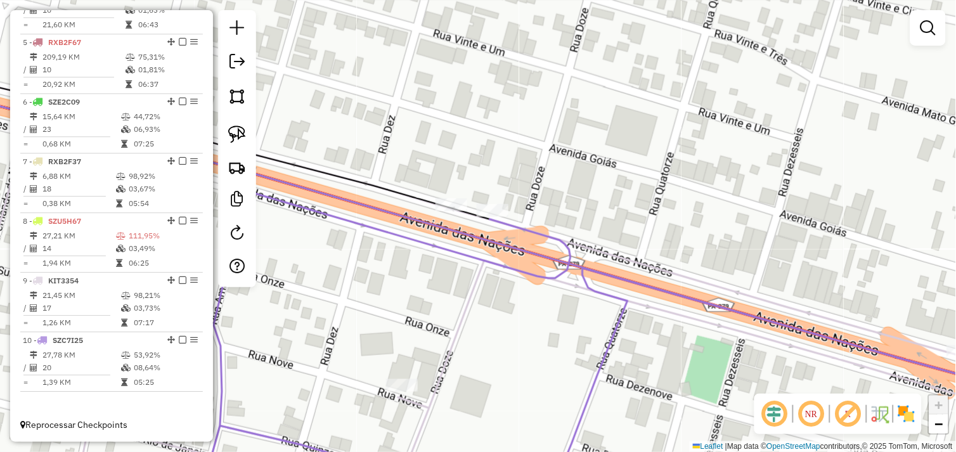
click at [504, 153] on div "Janela de atendimento Grade de atendimento Capacidade Transportadoras Veículos …" at bounding box center [478, 226] width 956 height 452
select select "*********"
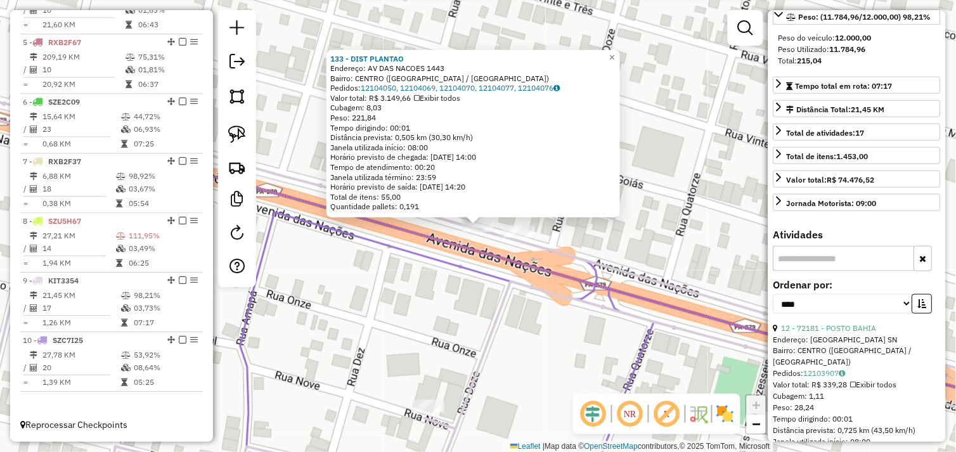
scroll to position [211, 0]
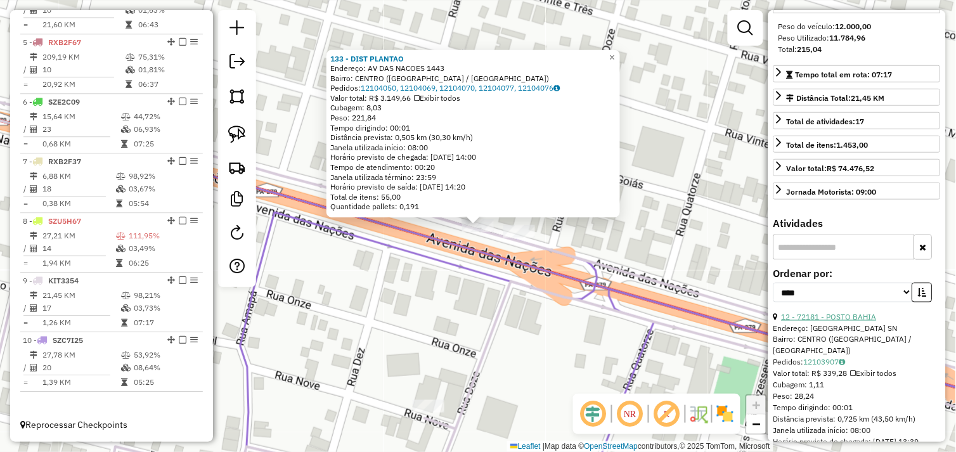
click at [847, 322] on link "12 - 72181 - POSTO BAHIA" at bounding box center [829, 317] width 95 height 10
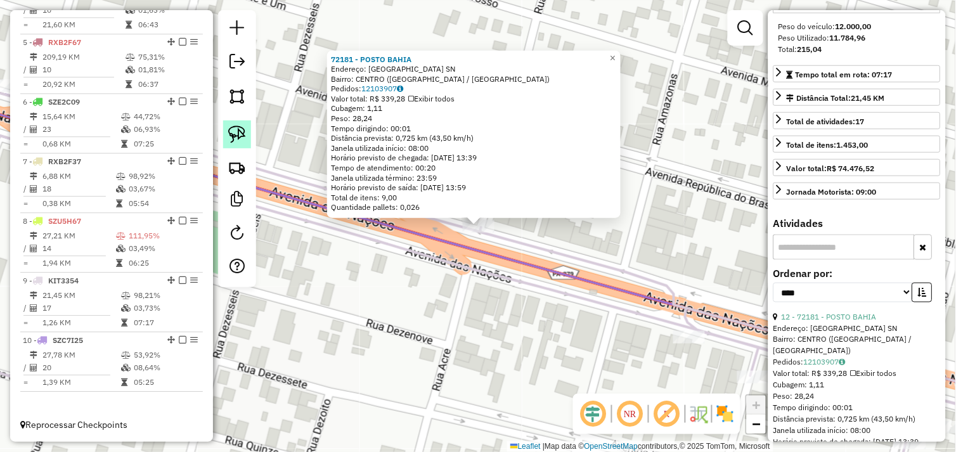
click at [240, 134] on img at bounding box center [237, 135] width 18 height 18
drag, startPoint x: 453, startPoint y: 237, endPoint x: 462, endPoint y: 231, distance: 10.0
click at [471, 214] on div "Rota 9 - Placa KIT3354 72181 - POSTO BAHIA 72181 - POSTO BAHIA Endereço: AVENID…" at bounding box center [478, 226] width 956 height 452
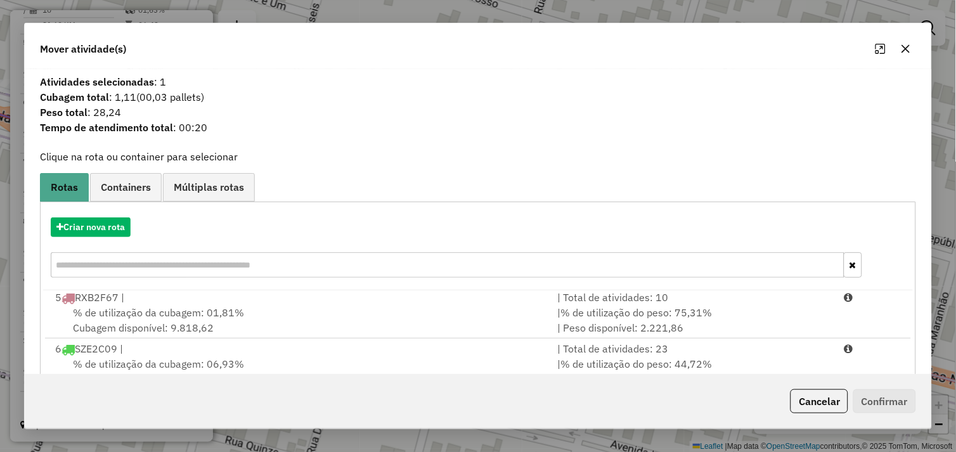
scroll to position [192, 0]
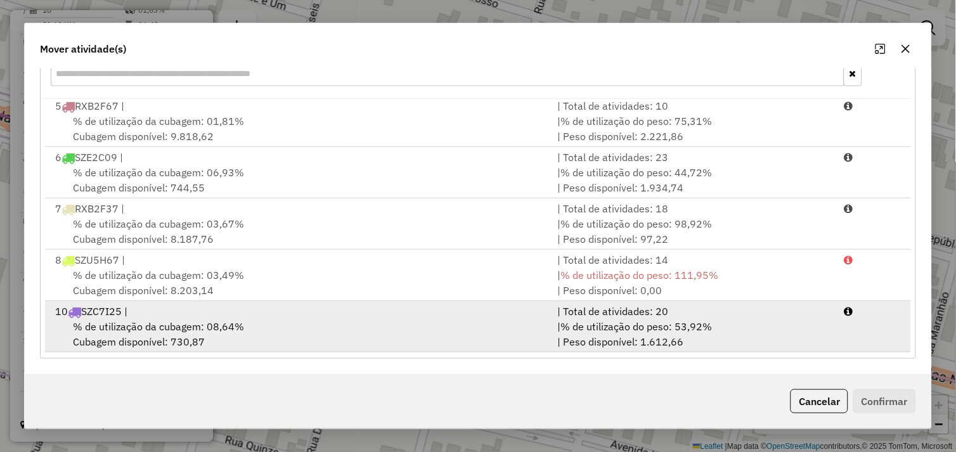
drag, startPoint x: 358, startPoint y: 332, endPoint x: 464, endPoint y: 332, distance: 105.3
click at [360, 330] on div "% de utilização da cubagem: 08,64% Cubagem disponível: 730,87" at bounding box center [299, 334] width 503 height 30
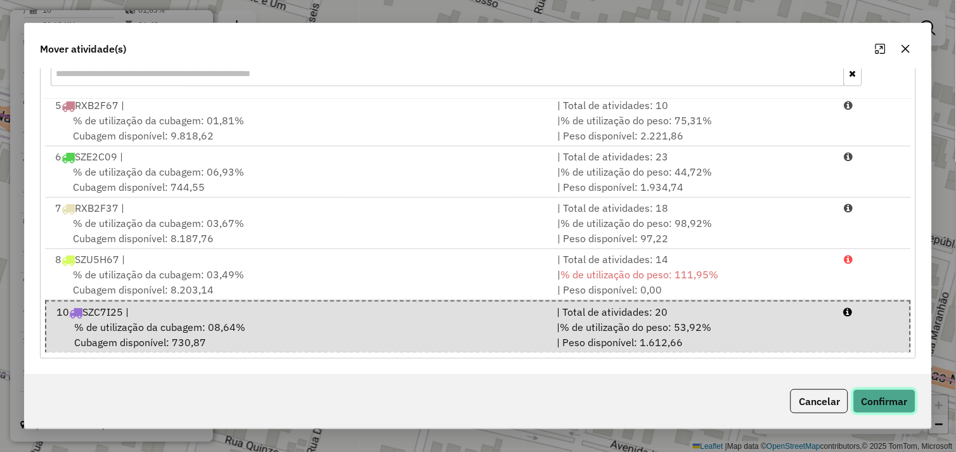
click at [879, 401] on button "Confirmar" at bounding box center [885, 401] width 63 height 24
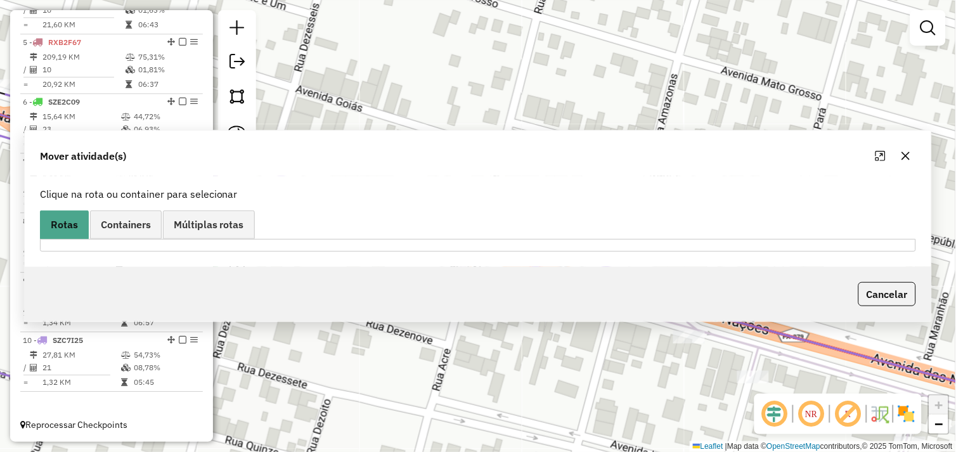
scroll to position [0, 0]
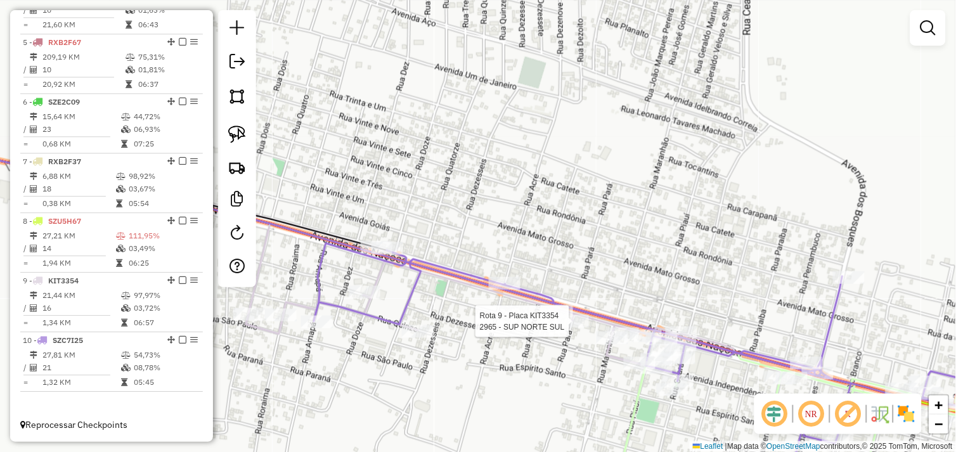
select select "*********"
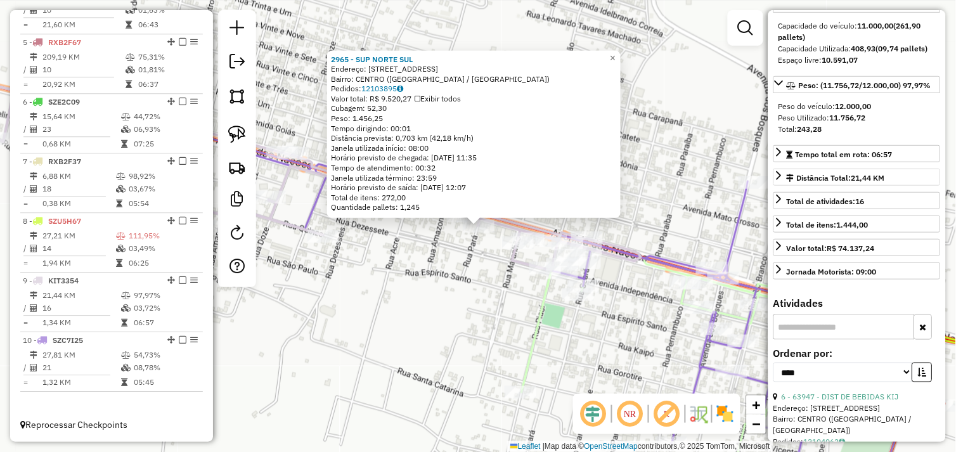
scroll to position [282, 0]
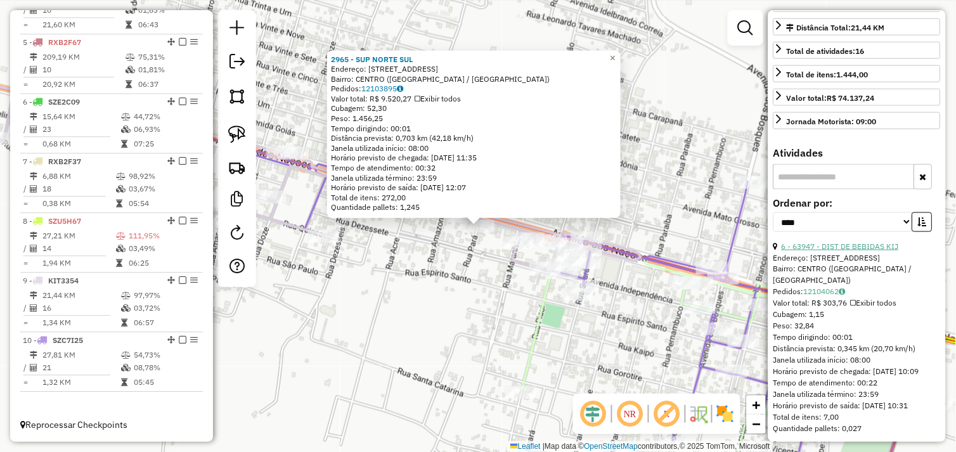
click at [863, 251] on link "6 - 63947 - DIST DE BEBIDAS KIJ" at bounding box center [840, 247] width 117 height 10
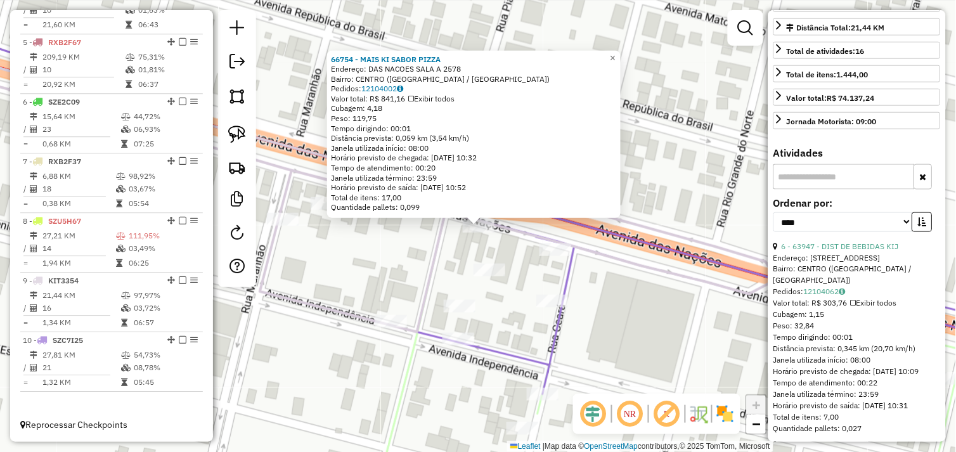
click at [411, 256] on div "66754 - MAIS KI SABOR PIZZA Endereço: DAS NACOES SALA A 2578 Bairro: CENTRO (OU…" at bounding box center [478, 226] width 956 height 452
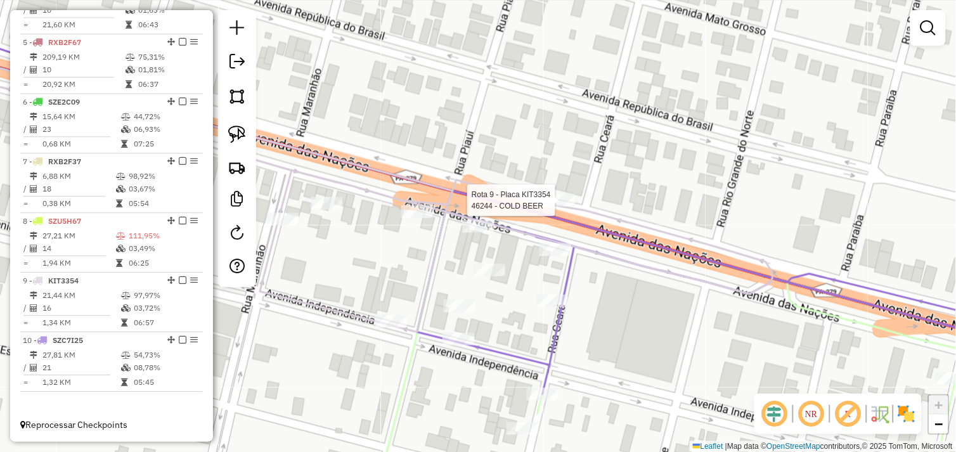
select select "*********"
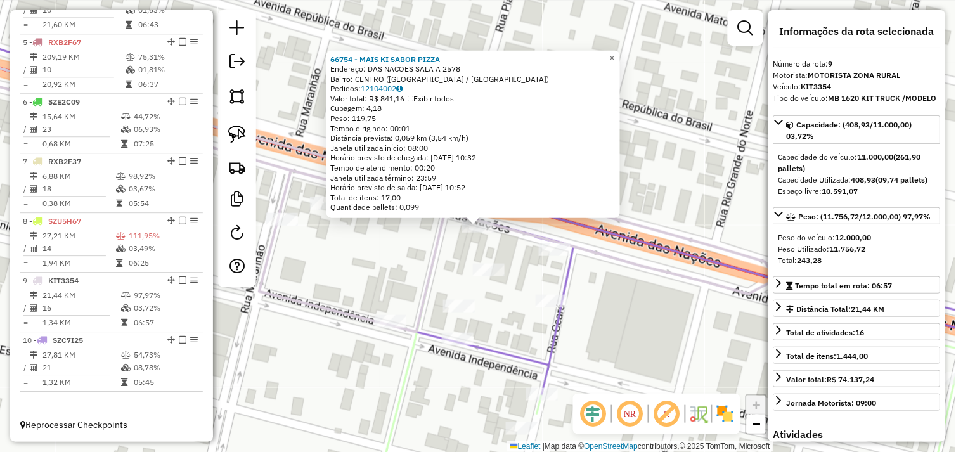
click at [390, 242] on div "66754 - MAIS KI SABOR PIZZA Endereço: DAS NACOES SALA A 2578 Bairro: CENTRO (OU…" at bounding box center [478, 226] width 956 height 452
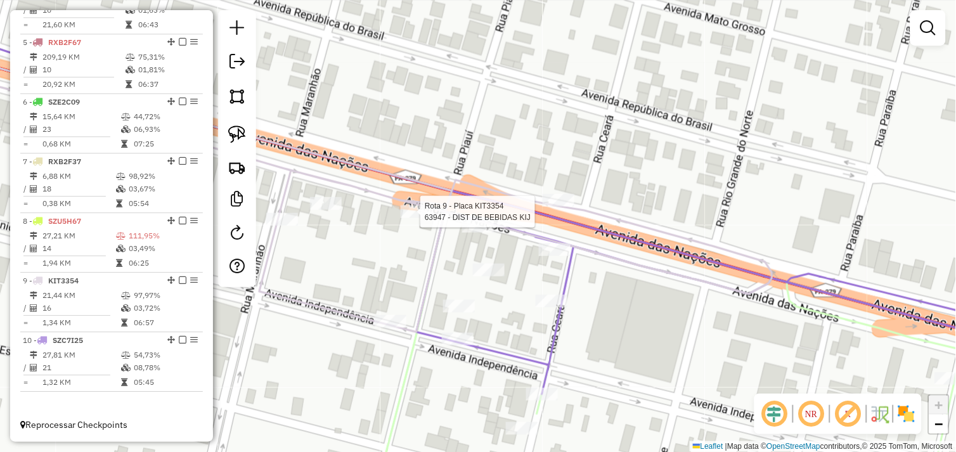
select select "*********"
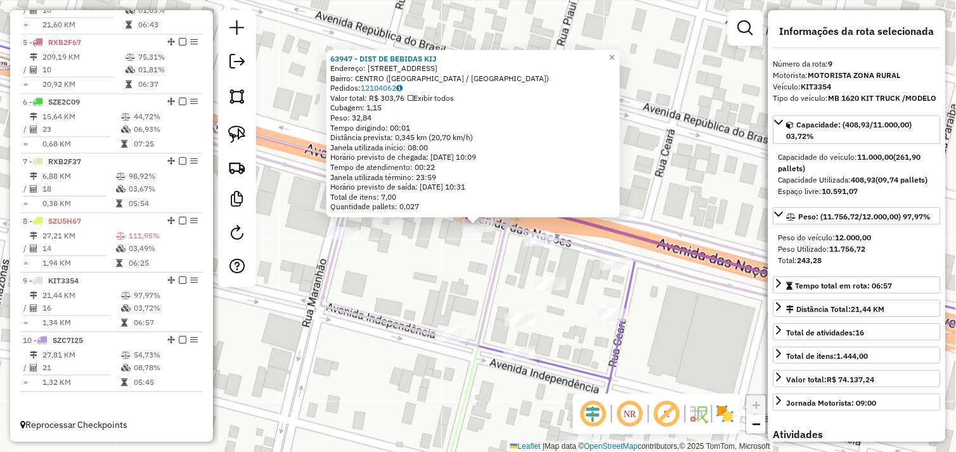
click at [429, 252] on div "63947 - DIST DE BEBIDAS KIJ Endereço: AVENIDA DAS NACOES 2528 Bairro: CENTRO (O…" at bounding box center [478, 226] width 956 height 452
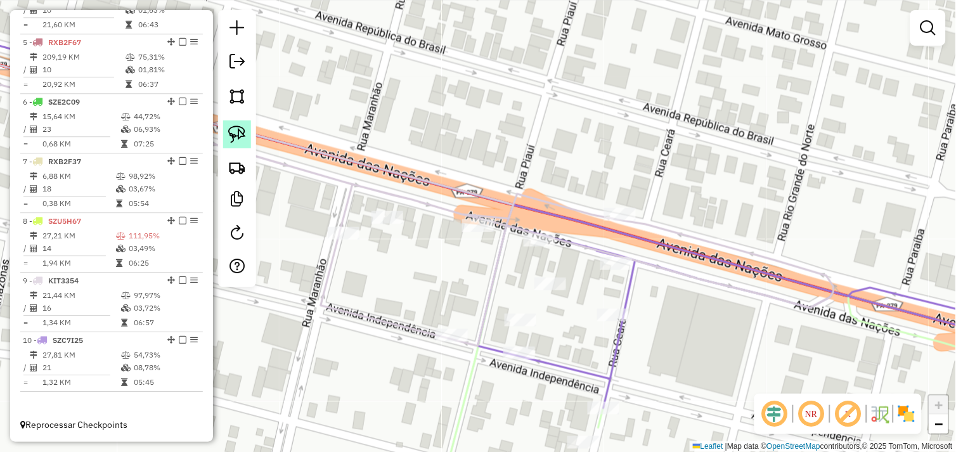
click at [239, 131] on img at bounding box center [237, 135] width 18 height 18
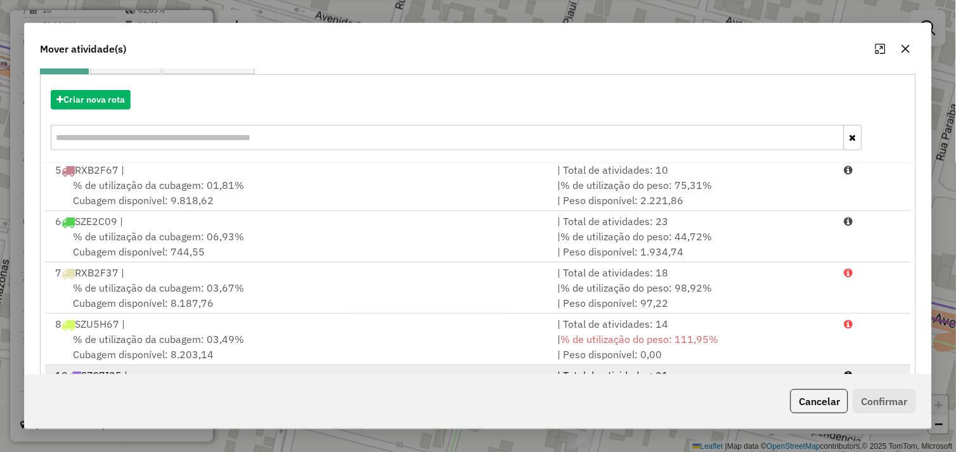
scroll to position [192, 0]
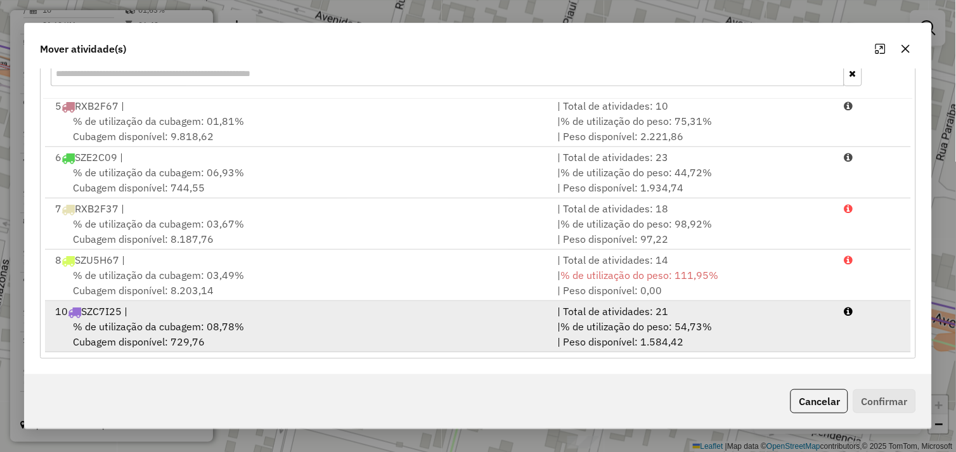
click at [285, 330] on div "% de utilização da cubagem: 08,78% Cubagem disponível: 729,76" at bounding box center [299, 334] width 503 height 30
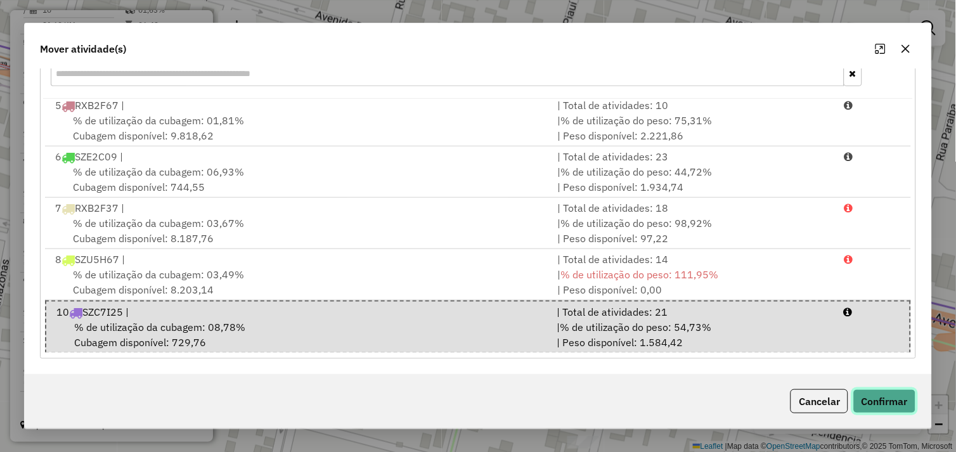
click at [873, 405] on button "Confirmar" at bounding box center [885, 401] width 63 height 24
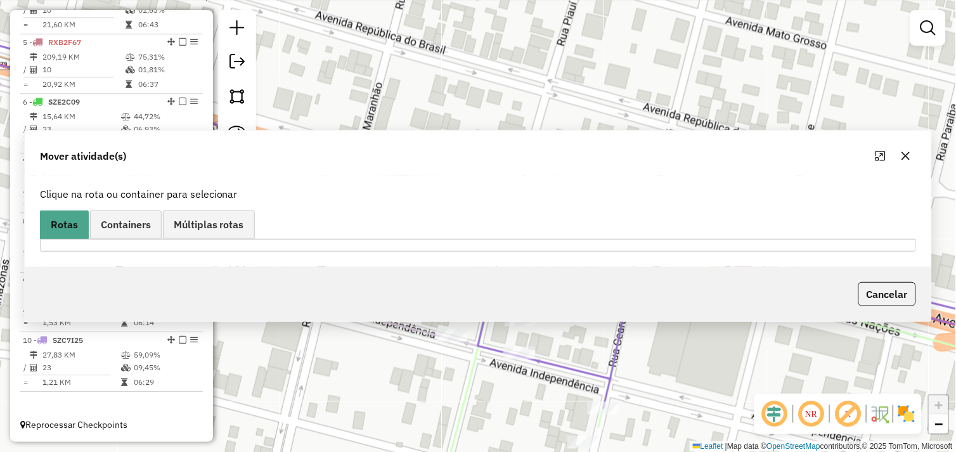
scroll to position [0, 0]
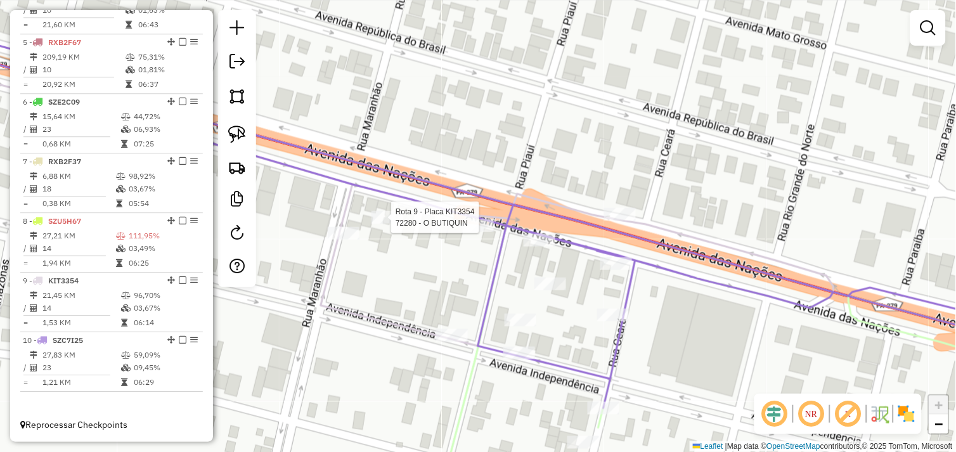
select select "*********"
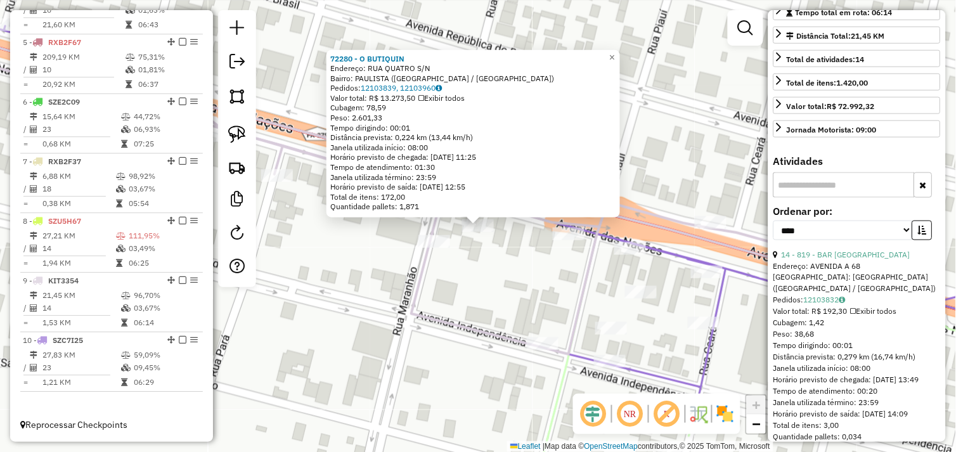
scroll to position [352, 0]
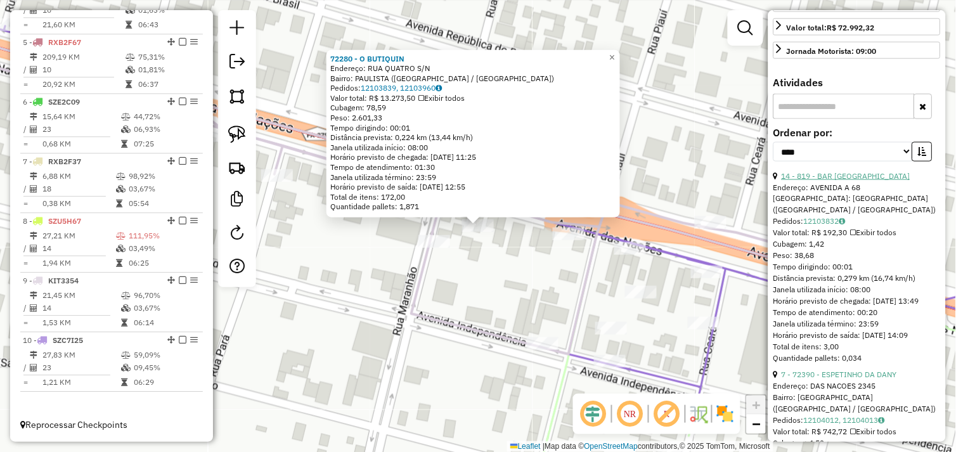
click at [844, 181] on link "14 - 819 - BAR AMAZONAS" at bounding box center [846, 176] width 129 height 10
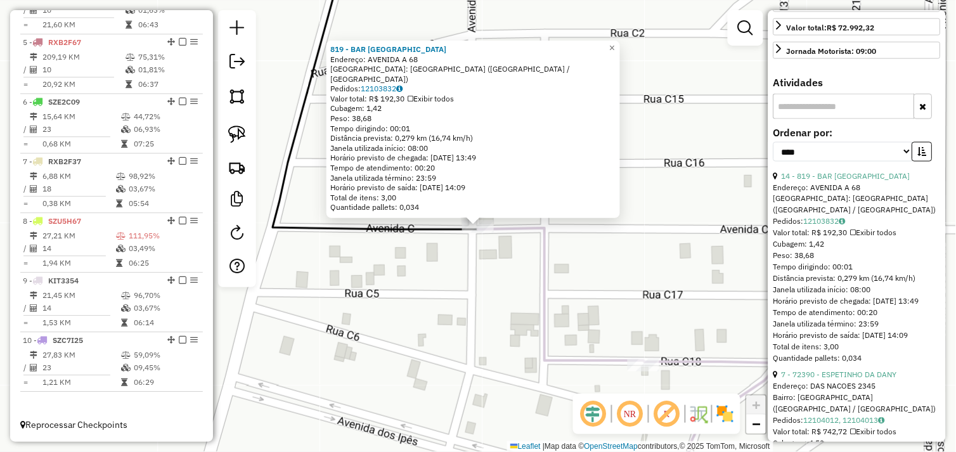
drag, startPoint x: 235, startPoint y: 136, endPoint x: 386, endPoint y: 212, distance: 169.1
click at [235, 135] on img at bounding box center [237, 135] width 18 height 18
drag, startPoint x: 457, startPoint y: 237, endPoint x: 464, endPoint y: 216, distance: 21.5
click at [0, 0] on div "Rota 9 - Placa KIT3354 819 - BAR AMAZONAS 819 - BAR AMAZONAS Endereço: AVENIDA …" at bounding box center [0, 0] width 0 height 0
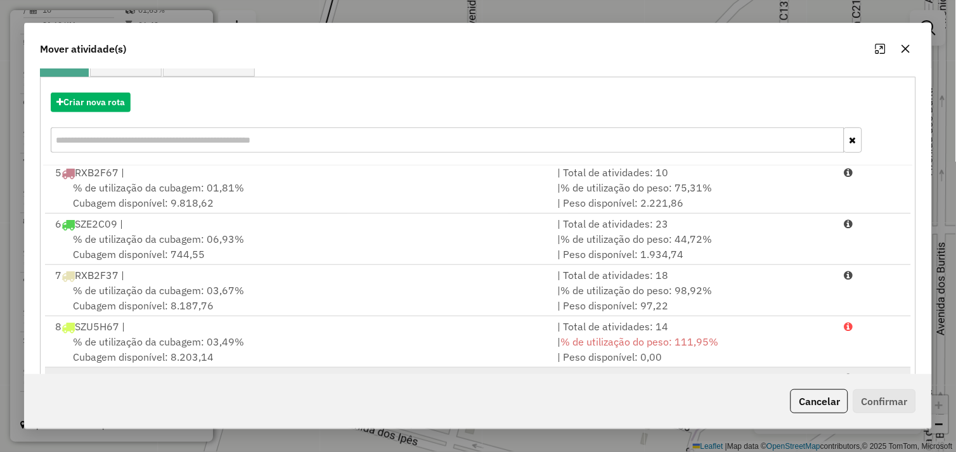
scroll to position [192, 0]
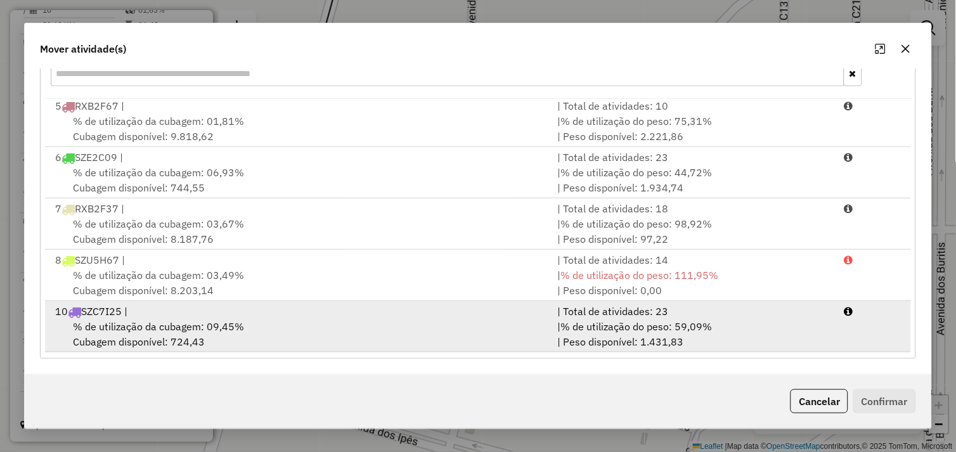
click at [309, 332] on div "% de utilização da cubagem: 09,45% Cubagem disponível: 724,43" at bounding box center [299, 334] width 503 height 30
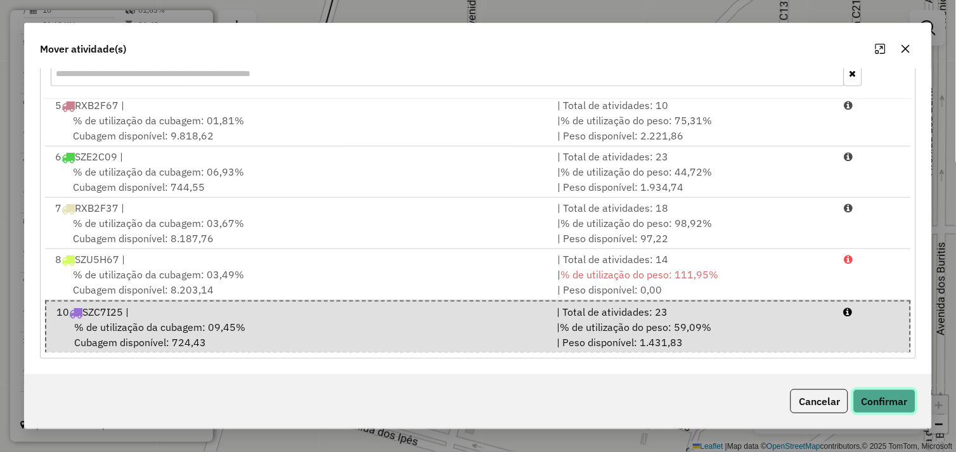
click at [864, 401] on button "Confirmar" at bounding box center [885, 401] width 63 height 24
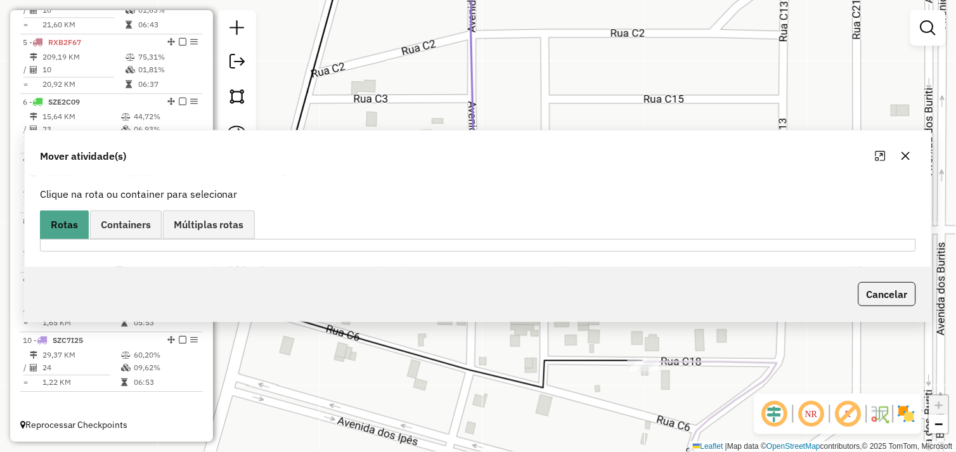
scroll to position [0, 0]
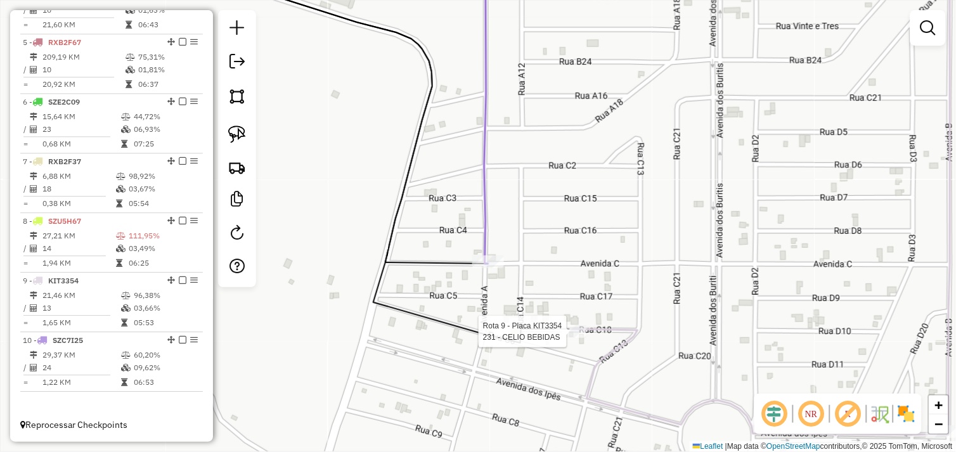
select select "*********"
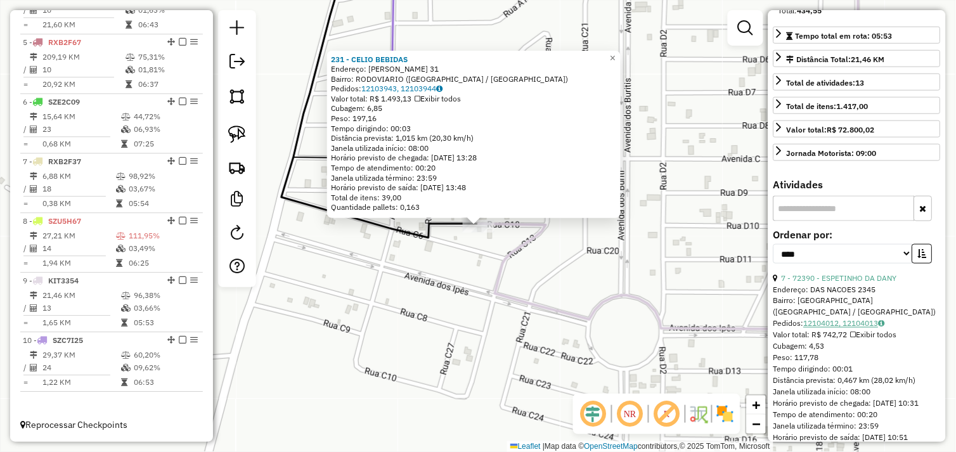
scroll to position [282, 0]
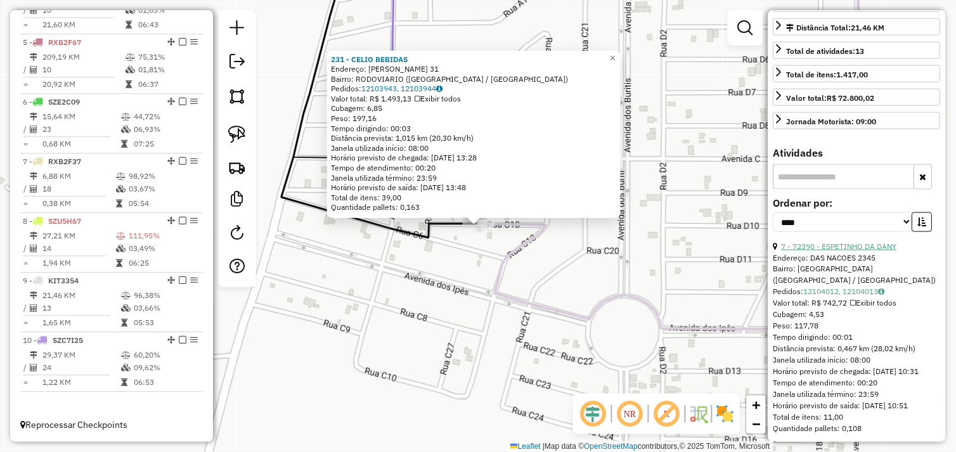
click at [857, 251] on link "7 - 72390 - ESPETINHO DA DANY" at bounding box center [839, 247] width 115 height 10
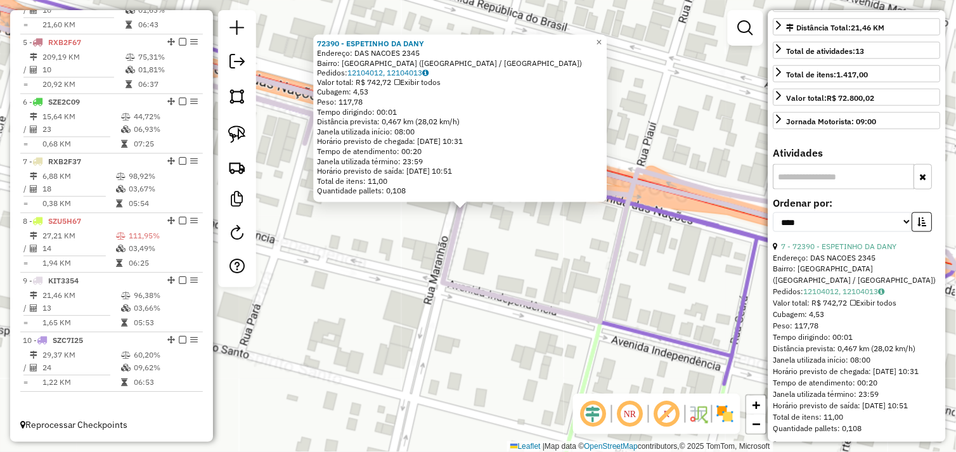
click at [488, 235] on div "72390 - ESPETINHO DA DANY Endereço: DAS NACOES 2345 Bairro: NOVO HORIZONTE (OUR…" at bounding box center [478, 226] width 956 height 452
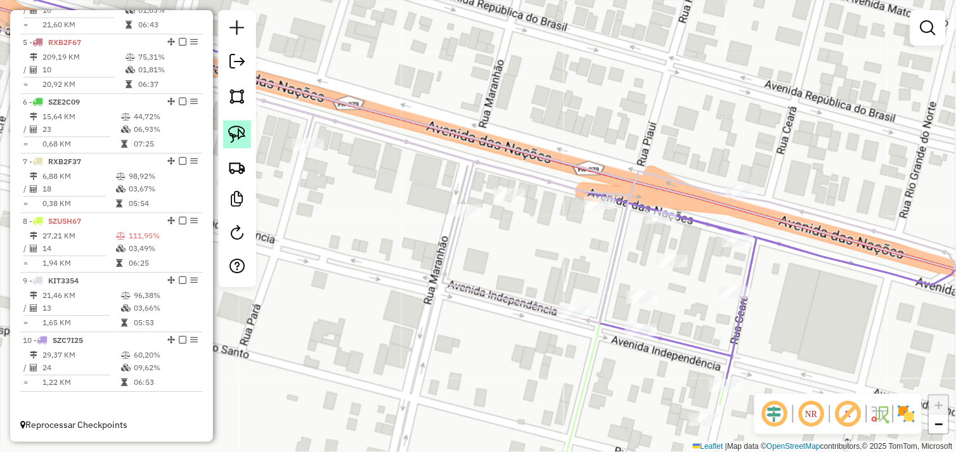
click at [239, 136] on img at bounding box center [237, 135] width 18 height 18
select select "*********"
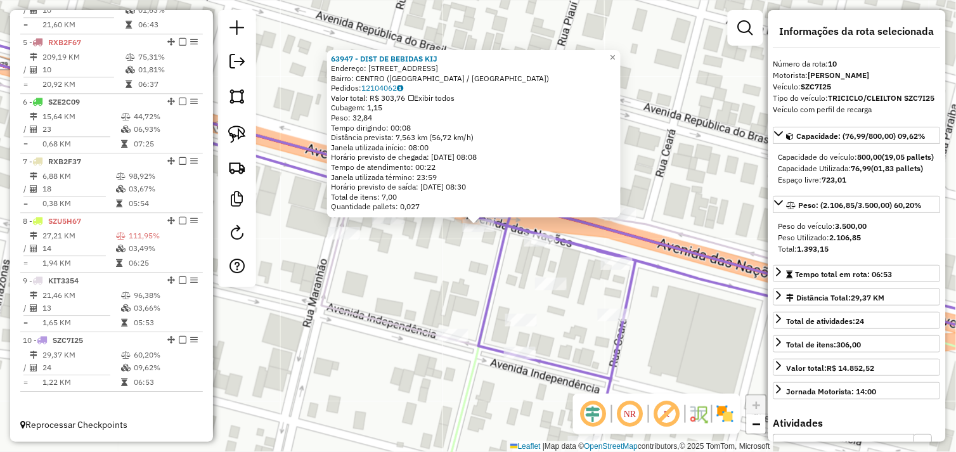
click at [407, 249] on div "63947 - DIST DE BEBIDAS KIJ Endereço: AVENIDA DAS NACOES 2528 Bairro: CENTRO (O…" at bounding box center [478, 226] width 956 height 452
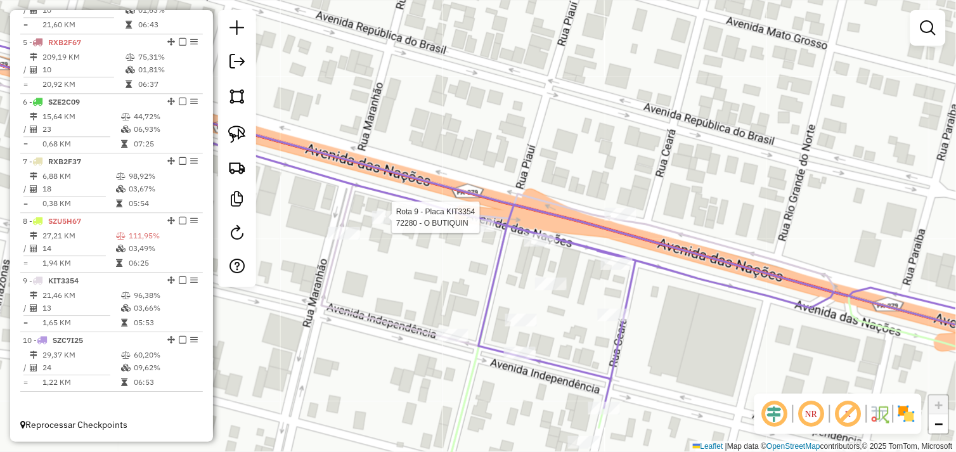
select select "*********"
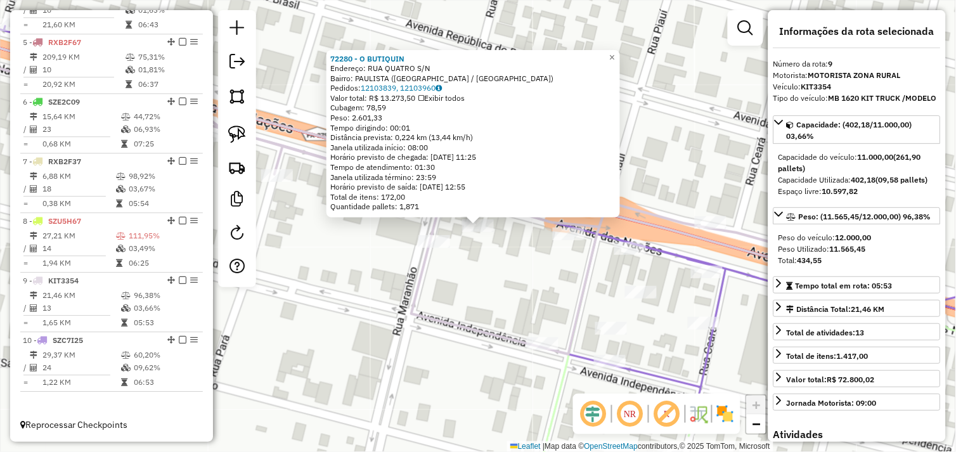
click at [487, 244] on div "Rota 9 - Placa KIT3354 72390 - ESPETINHO DA DANY 72280 - O BUTIQUIN Endereço: R…" at bounding box center [478, 226] width 956 height 452
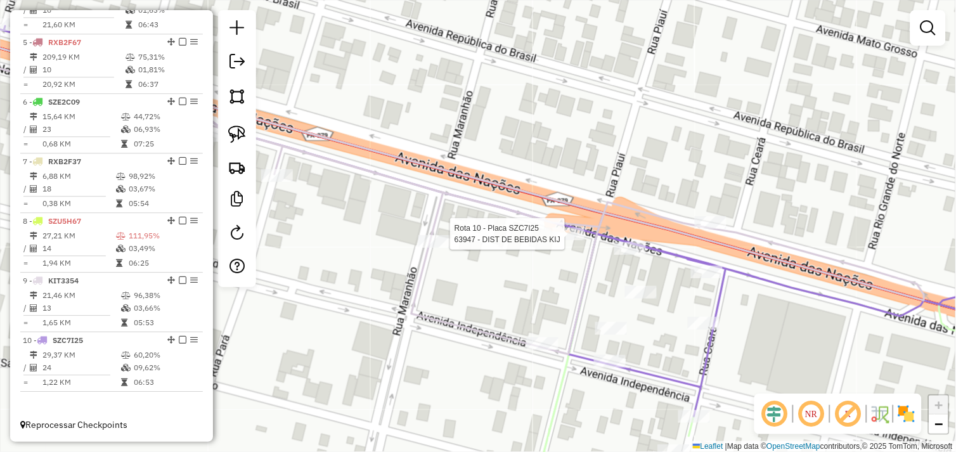
select select "*********"
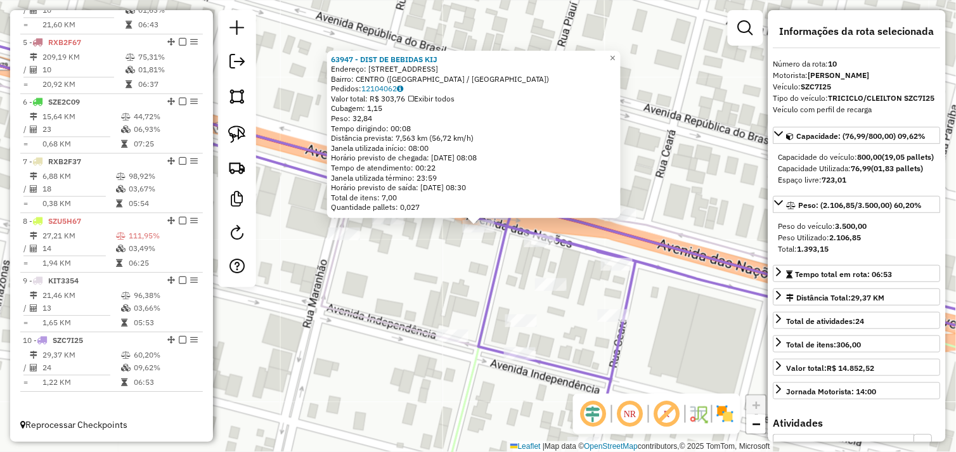
click at [436, 258] on div "Rota 10 - Placa SZC7I25 66754 - MAIS KI SABOR PIZZA 63947 - DIST DE BEBIDAS KIJ…" at bounding box center [478, 226] width 956 height 452
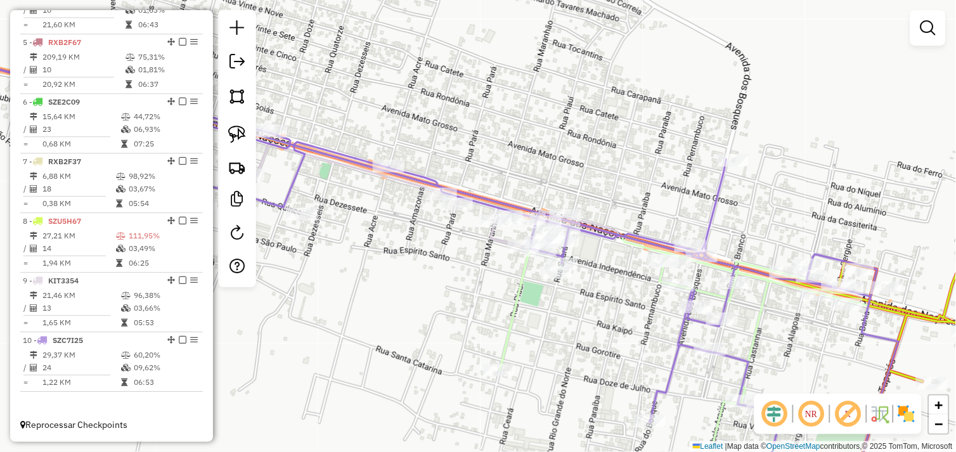
drag, startPoint x: 398, startPoint y: 297, endPoint x: 542, endPoint y: 256, distance: 149.0
click at [541, 258] on div "Janela de atendimento Grade de atendimento Capacidade Transportadoras Veículos …" at bounding box center [478, 226] width 956 height 452
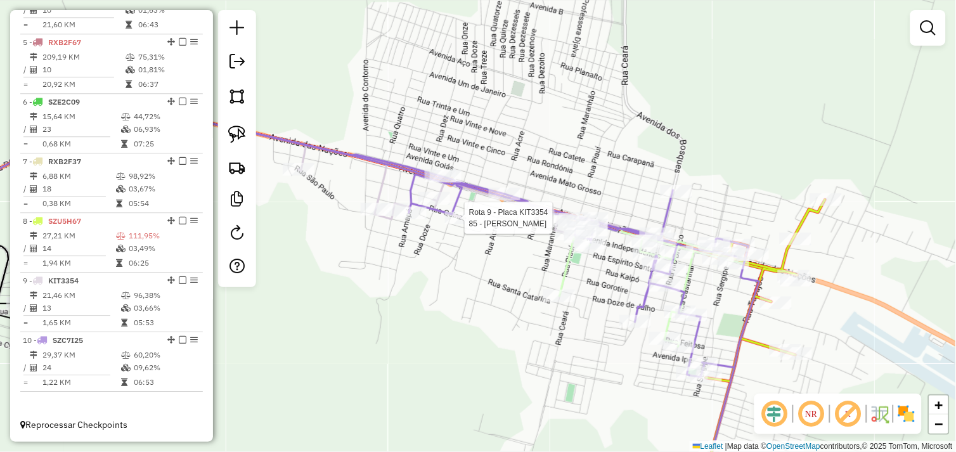
select select "*********"
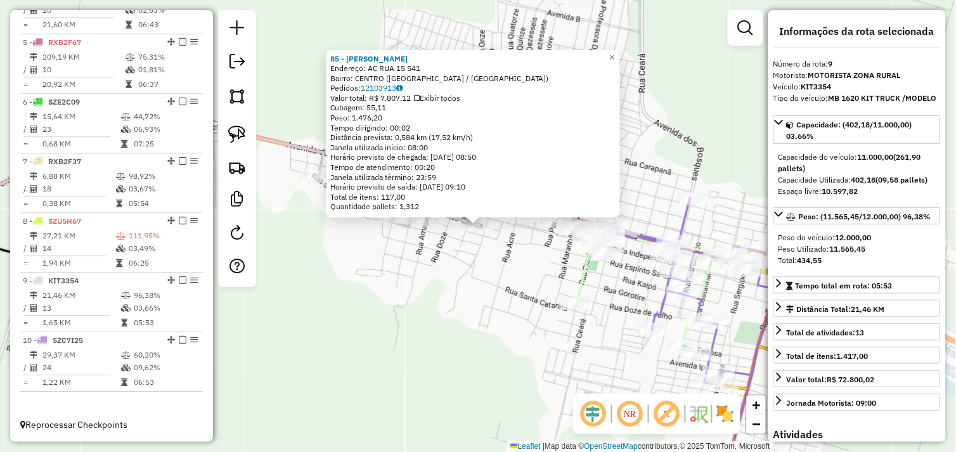
click at [504, 257] on div "85 - DIST ALMEIDA Endereço: AC RUA 15 541 Bairro: CENTRO (OURILANDIA DO NORTE /…" at bounding box center [478, 226] width 956 height 452
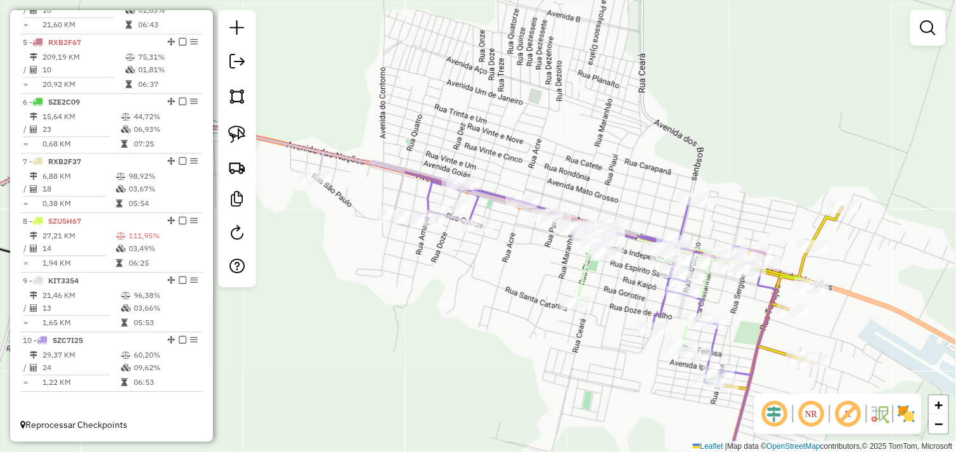
drag, startPoint x: 625, startPoint y: 280, endPoint x: 556, endPoint y: 256, distance: 73.2
click at [556, 256] on div "Janela de atendimento Grade de atendimento Capacidade Transportadoras Veículos …" at bounding box center [478, 226] width 956 height 452
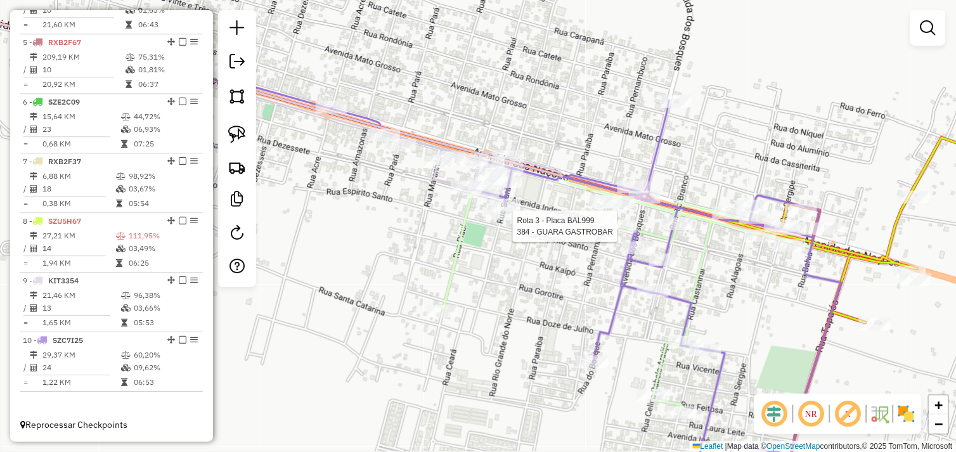
select select "*********"
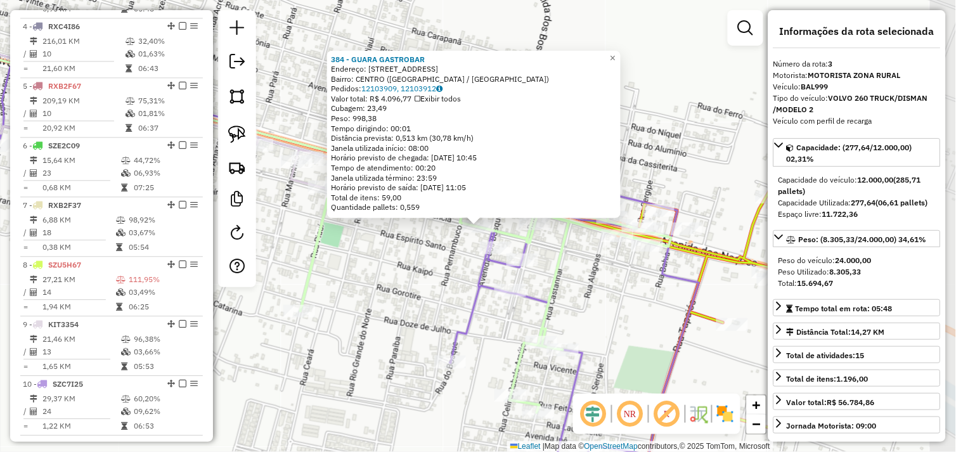
scroll to position [593, 0]
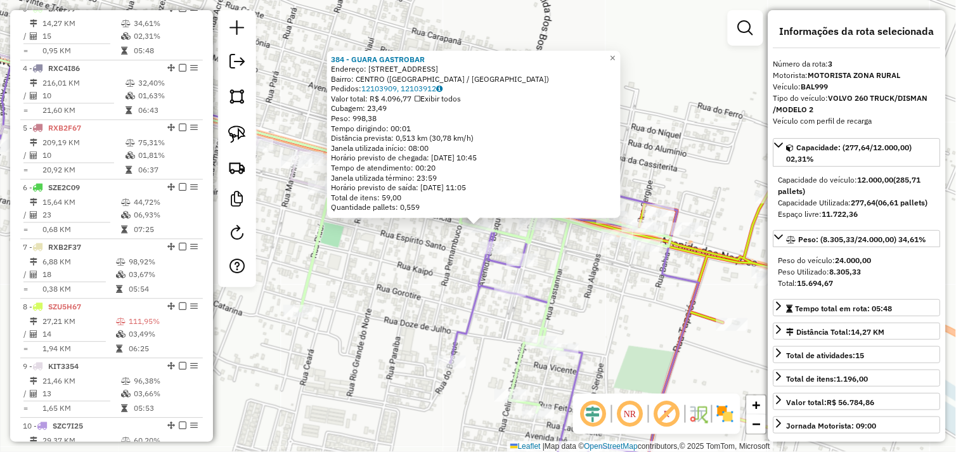
click at [451, 260] on div "384 - GUARA GASTROBAR Endereço: AV DAS NACOES 3140 Bairro: CENTRO (OURILANDIA D…" at bounding box center [478, 226] width 956 height 452
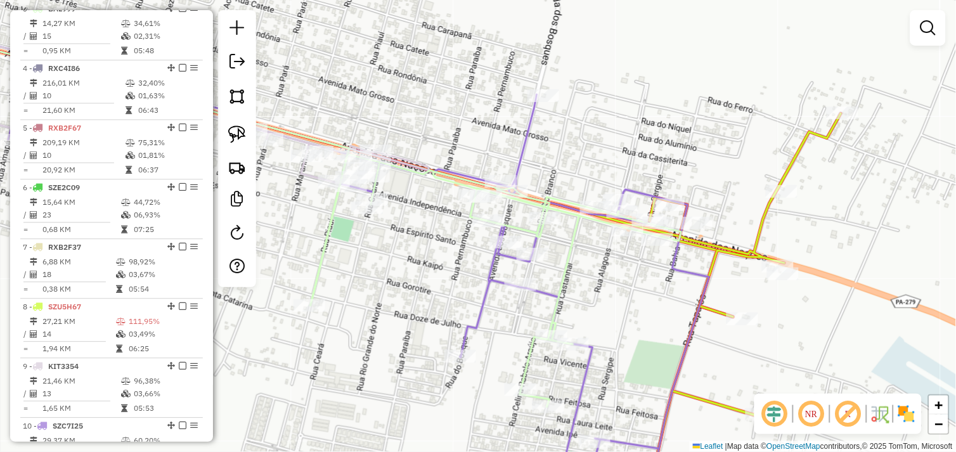
drag, startPoint x: 403, startPoint y: 280, endPoint x: 503, endPoint y: 237, distance: 108.9
click at [495, 242] on div "Janela de atendimento Grade de atendimento Capacidade Transportadoras Veículos …" at bounding box center [478, 226] width 956 height 452
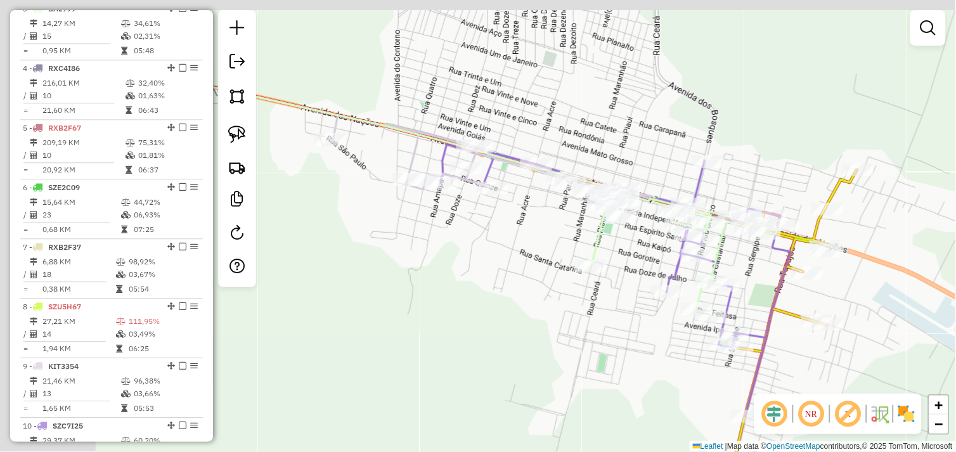
drag, startPoint x: 436, startPoint y: 273, endPoint x: 595, endPoint y: 270, distance: 158.6
click at [591, 273] on div "Janela de atendimento Grade de atendimento Capacidade Transportadoras Veículos …" at bounding box center [478, 226] width 956 height 452
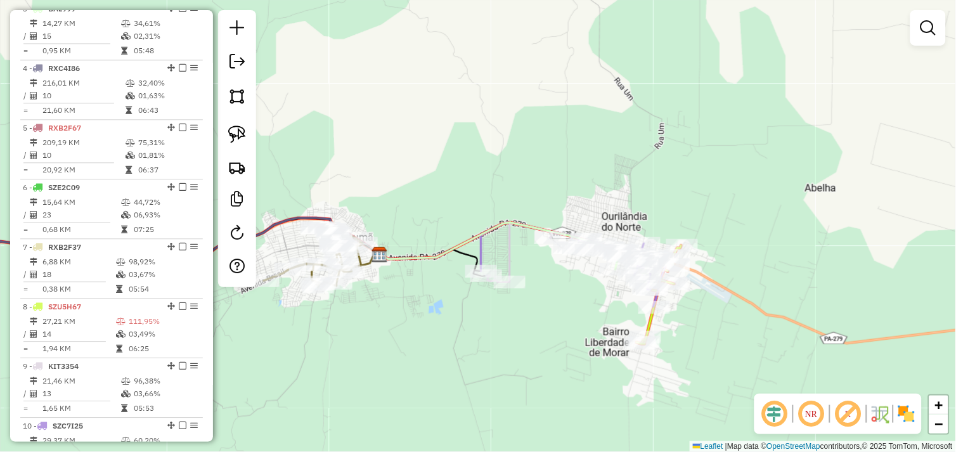
drag, startPoint x: 472, startPoint y: 316, endPoint x: 587, endPoint y: 316, distance: 114.8
click at [587, 316] on div "Janela de atendimento Grade de atendimento Capacidade Transportadoras Veículos …" at bounding box center [478, 226] width 956 height 452
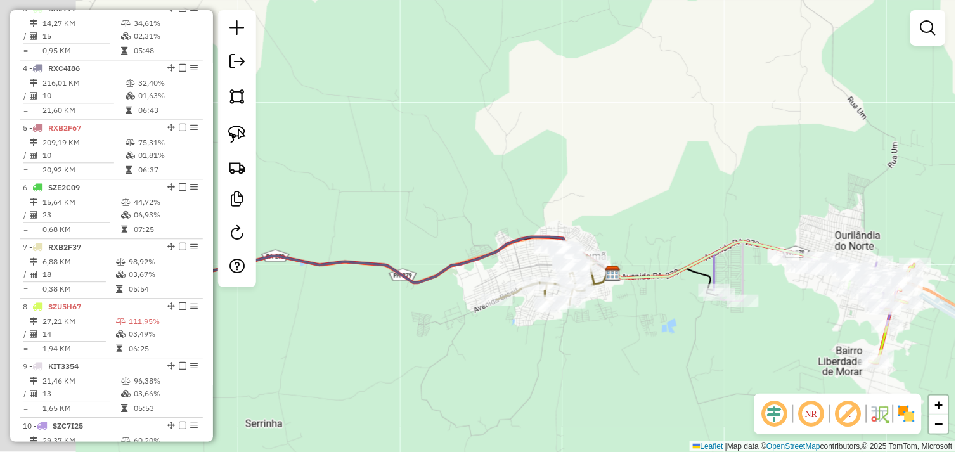
drag, startPoint x: 495, startPoint y: 286, endPoint x: 614, endPoint y: 305, distance: 120.1
click at [614, 305] on div "Janela de atendimento Grade de atendimento Capacidade Transportadoras Veículos …" at bounding box center [478, 226] width 956 height 452
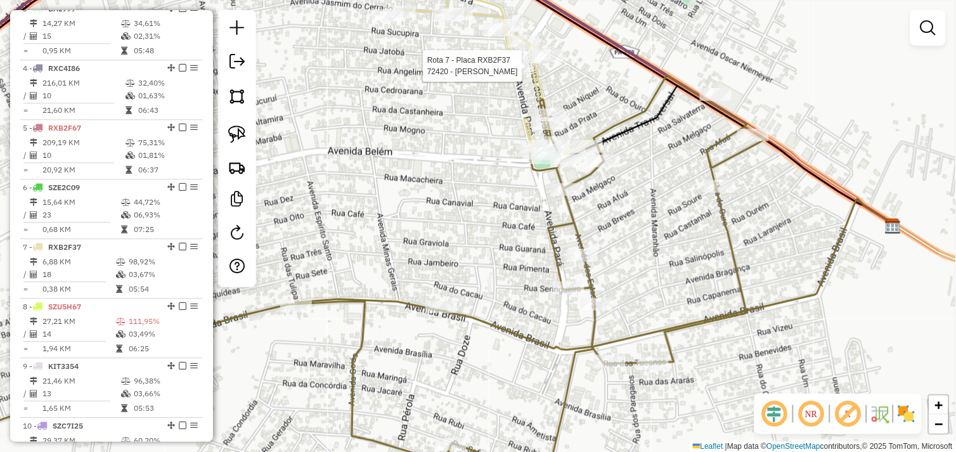
scroll to position [688, 0]
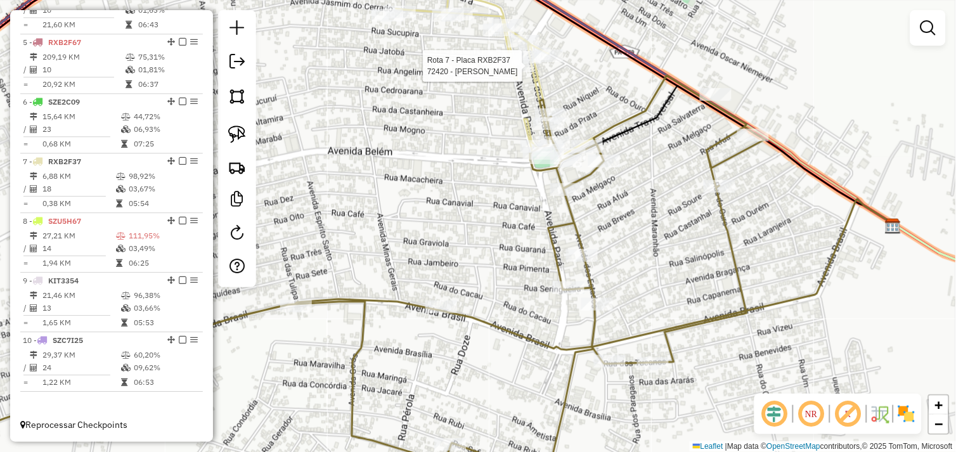
select select "*********"
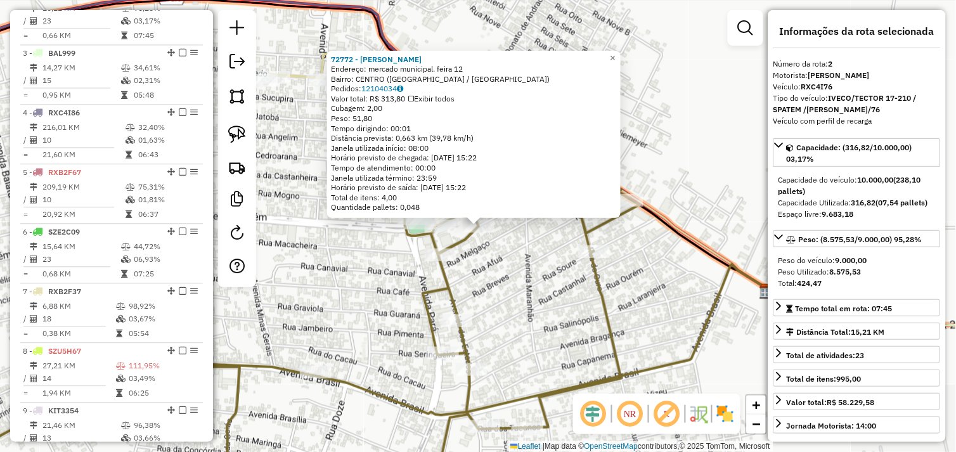
scroll to position [534, 0]
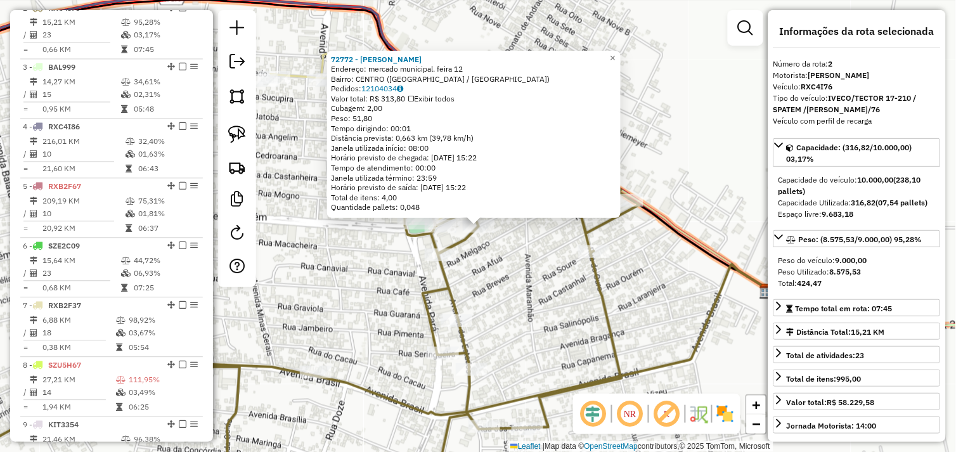
click at [520, 276] on div "72772 - [PERSON_NAME]: mercado municipal. feira 12 Bairro: [GEOGRAPHIC_DATA] ([…" at bounding box center [478, 226] width 956 height 452
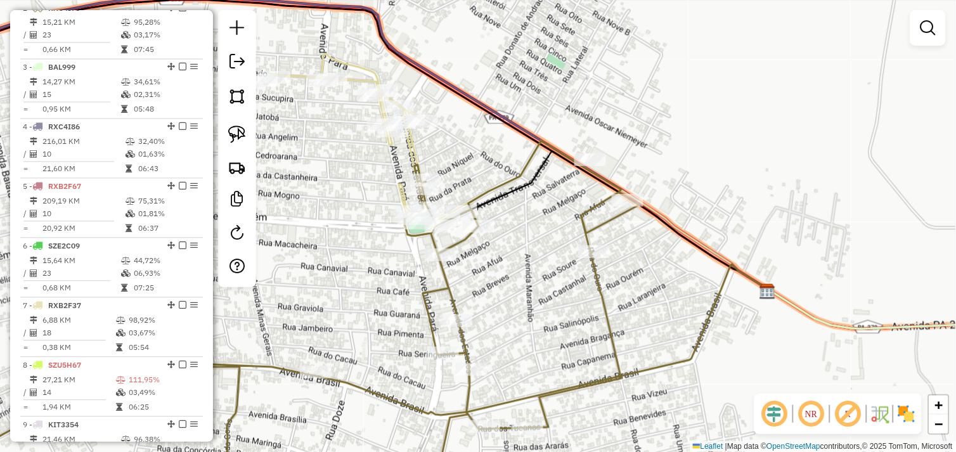
click at [520, 258] on div "Janela de atendimento Grade de atendimento Capacidade Transportadoras Veículos …" at bounding box center [478, 226] width 956 height 452
drag, startPoint x: 502, startPoint y: 273, endPoint x: 580, endPoint y: 239, distance: 84.6
click at [577, 242] on div "Janela de atendimento Grade de atendimento Capacidade Transportadoras Veículos …" at bounding box center [478, 226] width 956 height 452
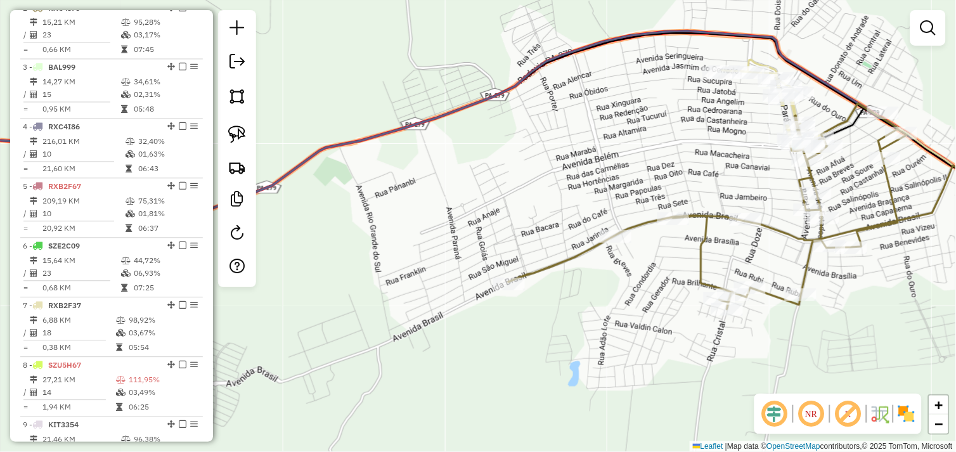
drag, startPoint x: 654, startPoint y: 195, endPoint x: 512, endPoint y: 205, distance: 141.8
click at [509, 204] on div "Janela de atendimento Grade de atendimento Capacidade Transportadoras Veículos …" at bounding box center [478, 226] width 956 height 452
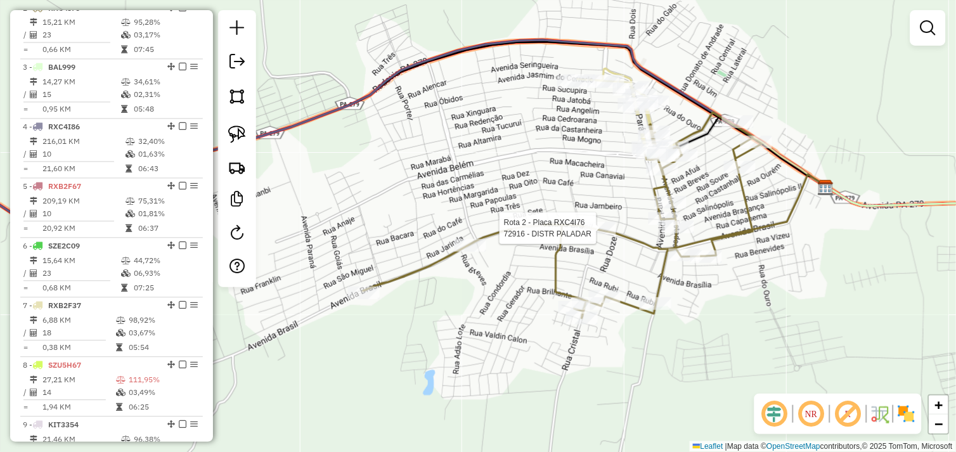
select select "*********"
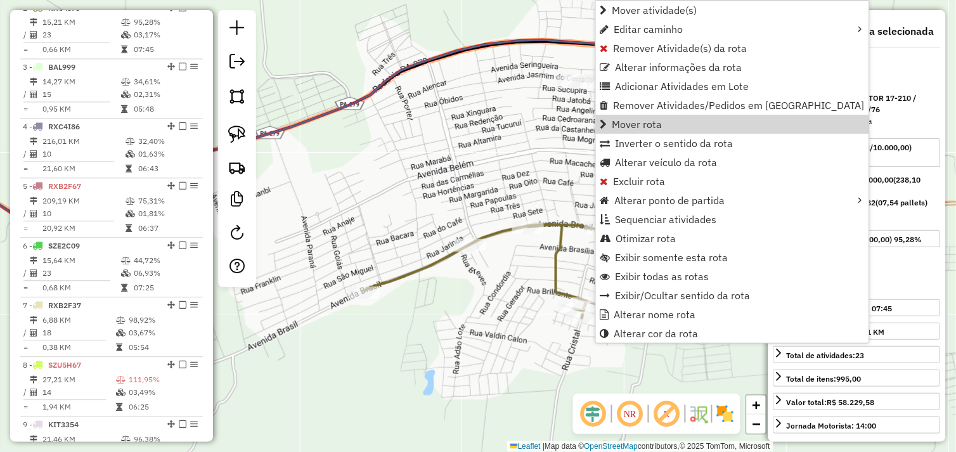
click at [499, 313] on div "Janela de atendimento Grade de atendimento Capacidade Transportadoras Veículos …" at bounding box center [478, 226] width 956 height 452
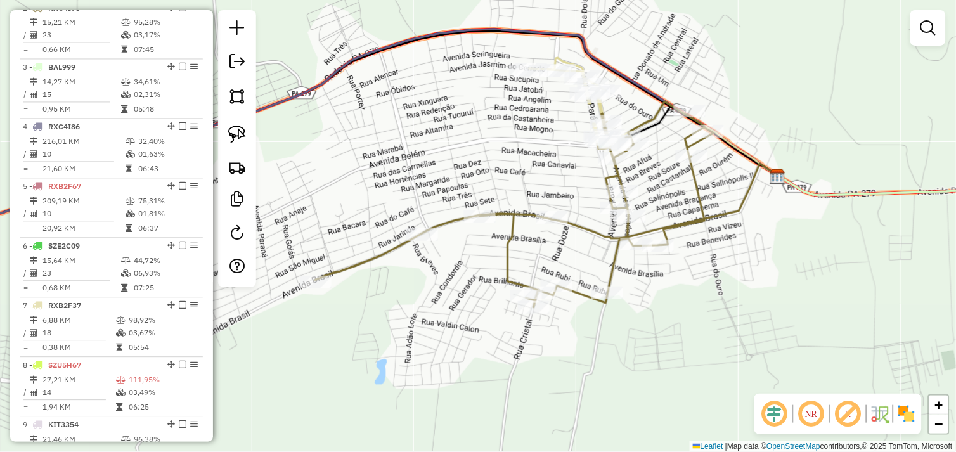
drag, startPoint x: 629, startPoint y: 358, endPoint x: 375, endPoint y: 287, distance: 264.1
click at [374, 287] on div "Janela de atendimento Grade de atendimento Capacidade Transportadoras Veículos …" at bounding box center [478, 226] width 956 height 452
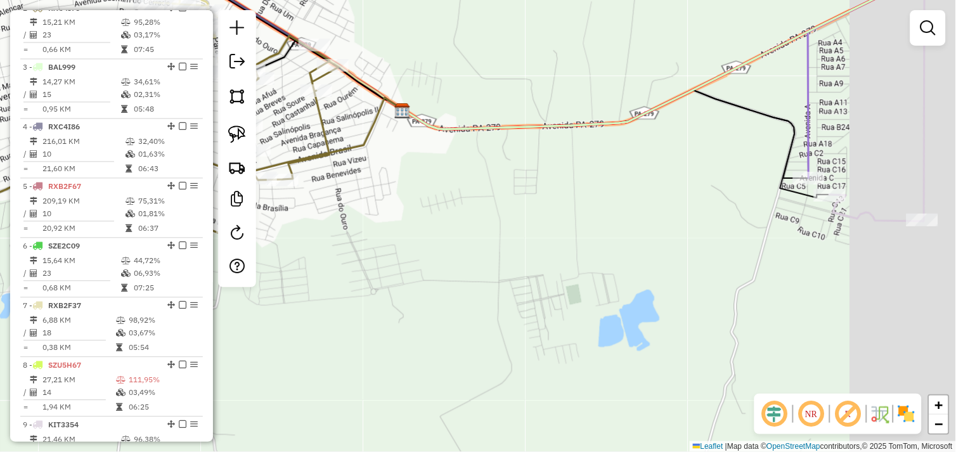
drag, startPoint x: 632, startPoint y: 261, endPoint x: 487, endPoint y: 251, distance: 145.6
click at [487, 251] on div "Janela de atendimento Grade de atendimento Capacidade Transportadoras Veículos …" at bounding box center [478, 226] width 956 height 452
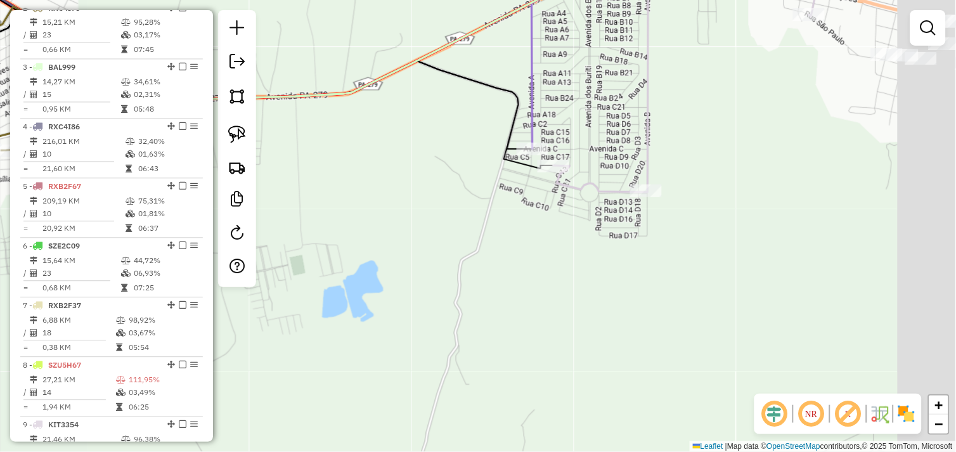
drag, startPoint x: 658, startPoint y: 287, endPoint x: 512, endPoint y: 271, distance: 146.8
click at [511, 271] on div "Janela de atendimento Grade de atendimento Capacidade Transportadoras Veículos …" at bounding box center [478, 226] width 956 height 452
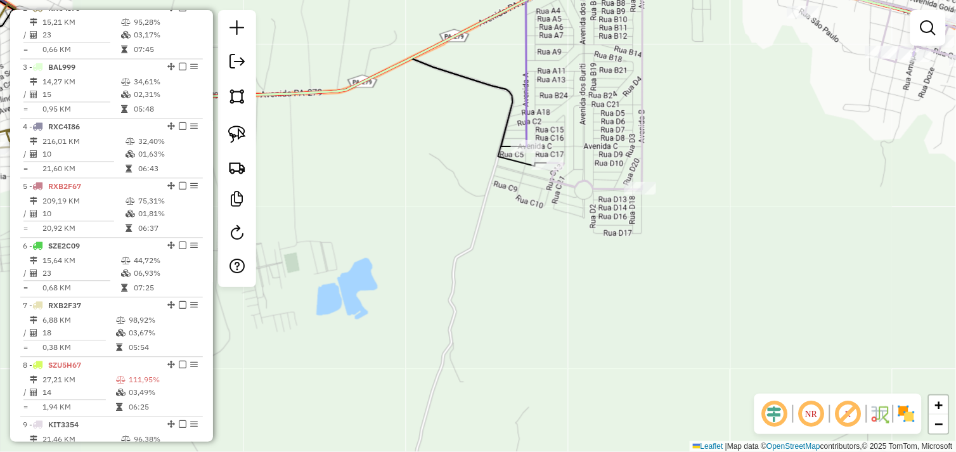
drag, startPoint x: 490, startPoint y: 289, endPoint x: 464, endPoint y: 282, distance: 26.8
click at [464, 282] on div "Janela de atendimento Grade de atendimento Capacidade Transportadoras Veículos …" at bounding box center [478, 226] width 956 height 452
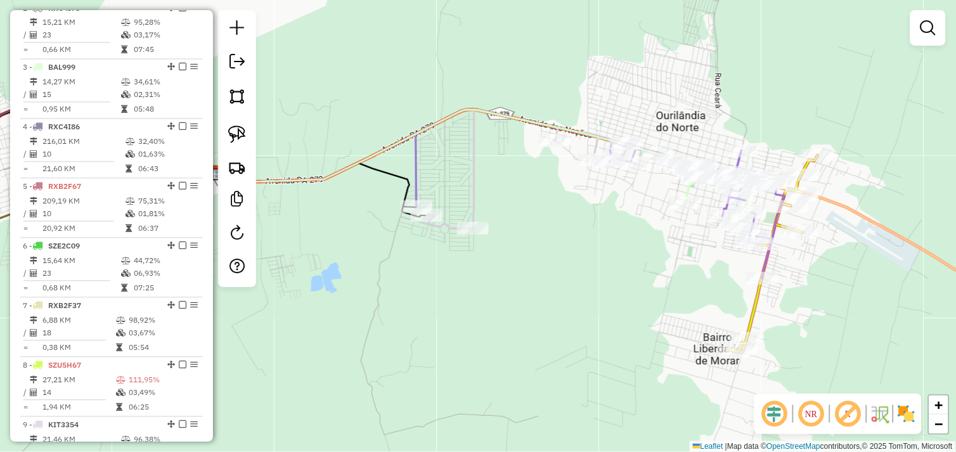
drag, startPoint x: 370, startPoint y: 280, endPoint x: 538, endPoint y: 280, distance: 168.1
click at [538, 280] on div "Janela de atendimento Grade de atendimento Capacidade Transportadoras Veículos …" at bounding box center [478, 226] width 956 height 452
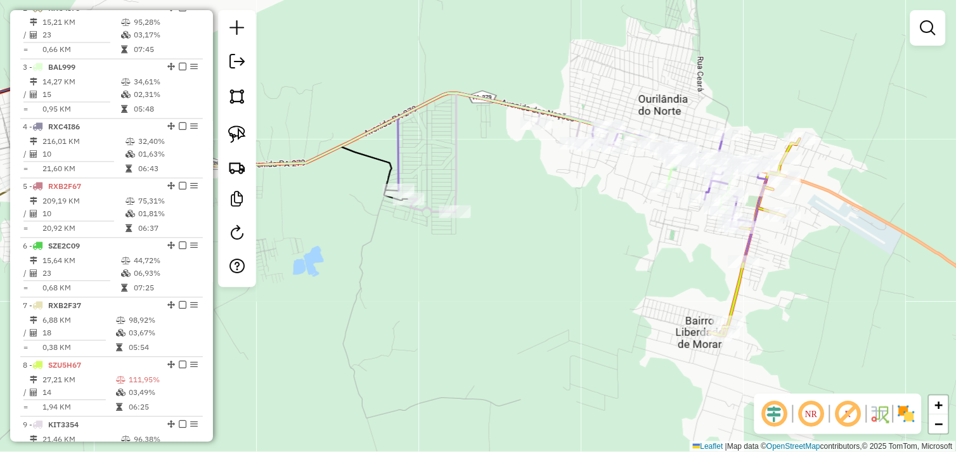
drag, startPoint x: 615, startPoint y: 214, endPoint x: 542, endPoint y: 208, distance: 73.8
click at [528, 198] on div "Janela de atendimento Grade de atendimento Capacidade Transportadoras Veículos …" at bounding box center [478, 226] width 956 height 452
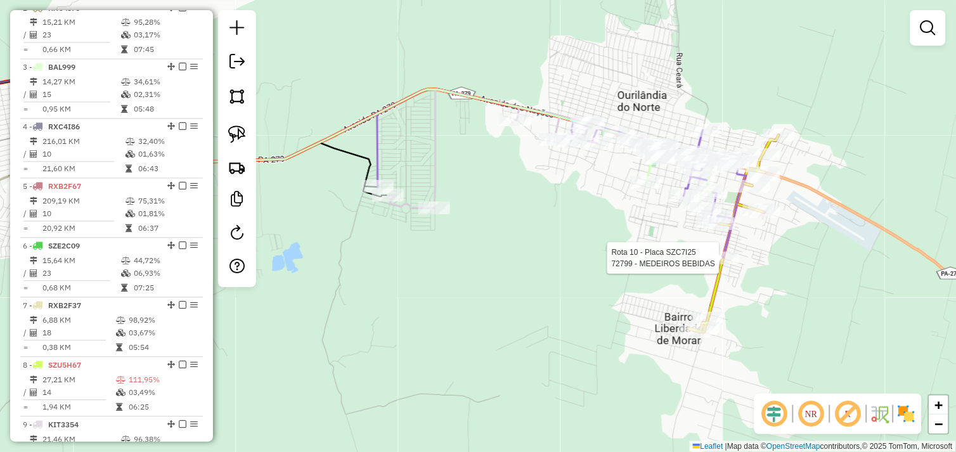
click at [601, 252] on div "Rota 10 - Placa SZC7I25 72799 - MEDEIROS BEBIDAS Janela de atendimento Grade de…" at bounding box center [478, 226] width 956 height 452
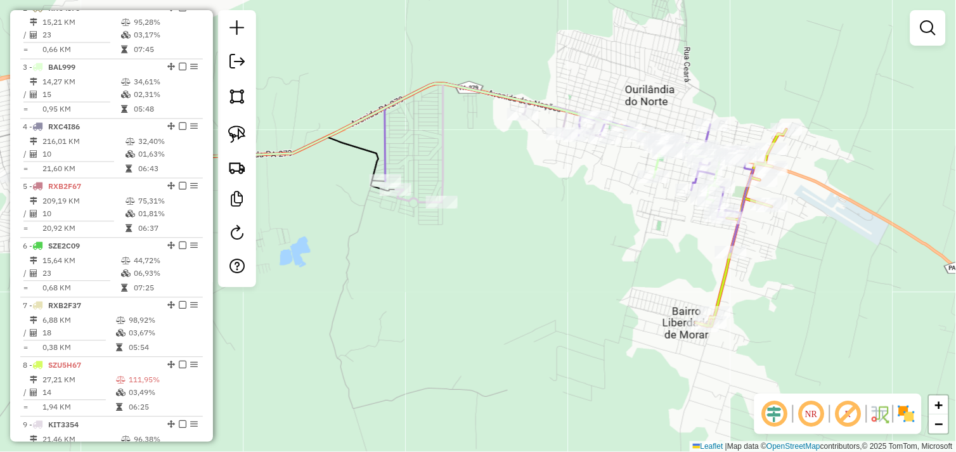
drag, startPoint x: 496, startPoint y: 221, endPoint x: 608, endPoint y: 223, distance: 111.7
click at [607, 224] on div "Janela de atendimento Grade de atendimento Capacidade Transportadoras Veículos …" at bounding box center [478, 226] width 956 height 452
click at [603, 224] on div "Janela de atendimento Grade de atendimento Capacidade Transportadoras Veículos …" at bounding box center [478, 226] width 956 height 452
select select "*********"
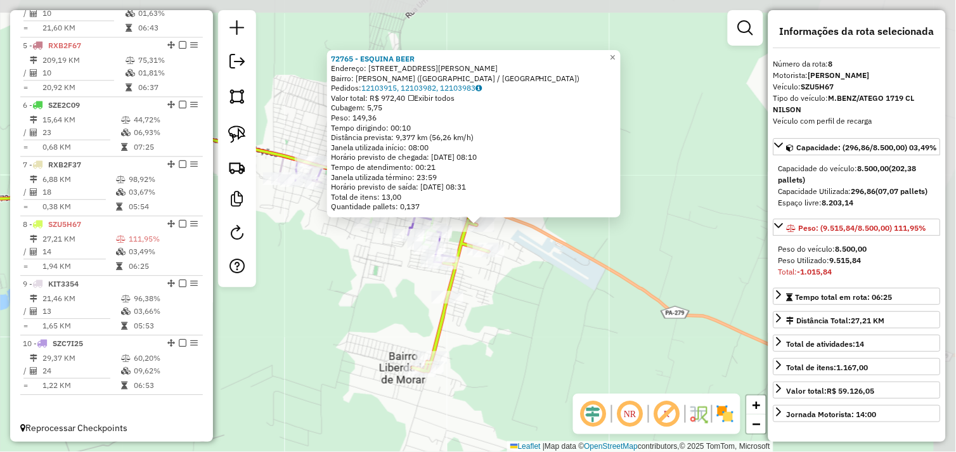
scroll to position [688, 0]
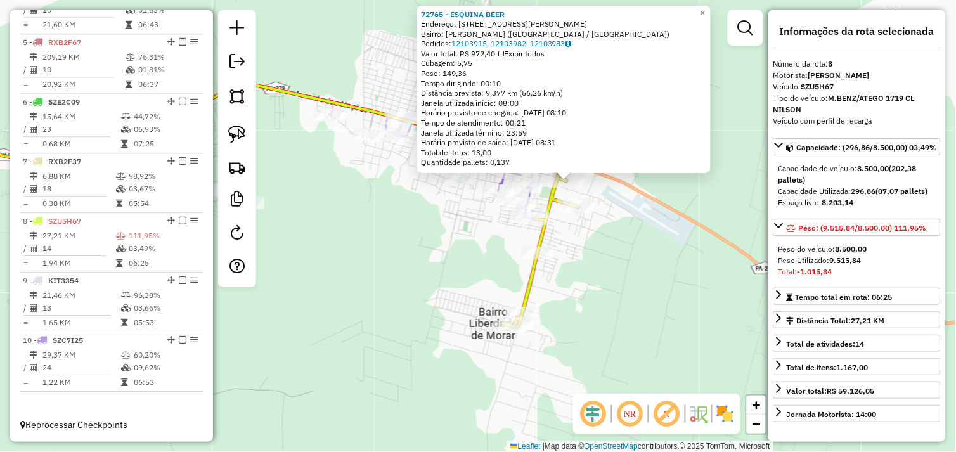
drag, startPoint x: 535, startPoint y: 292, endPoint x: 628, endPoint y: 244, distance: 104.1
click at [627, 244] on div "72765 - ESQUINA BEER Endereço: Rua Celina Rabelo Araujo 181 Bairro: MARCIA VELO…" at bounding box center [478, 226] width 956 height 452
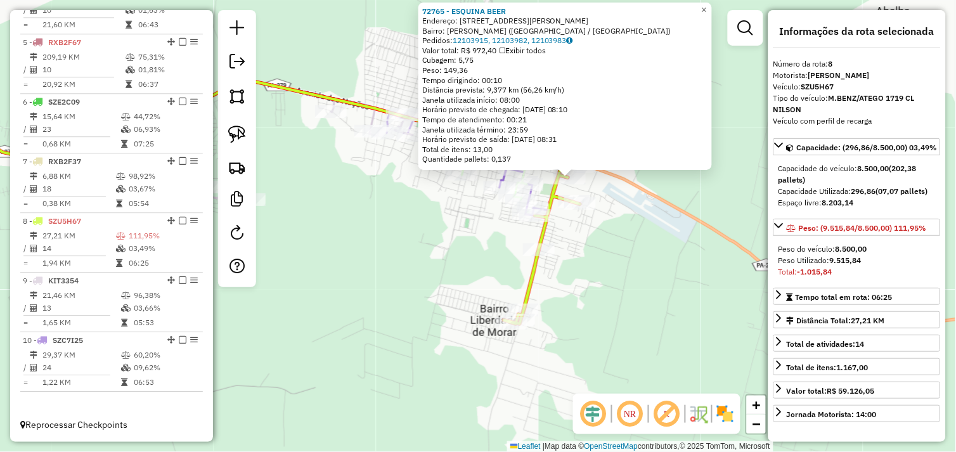
click at [596, 228] on div "72765 - ESQUINA BEER Endereço: Rua Celina Rabelo Araujo 181 Bairro: MARCIA VELO…" at bounding box center [478, 226] width 956 height 452
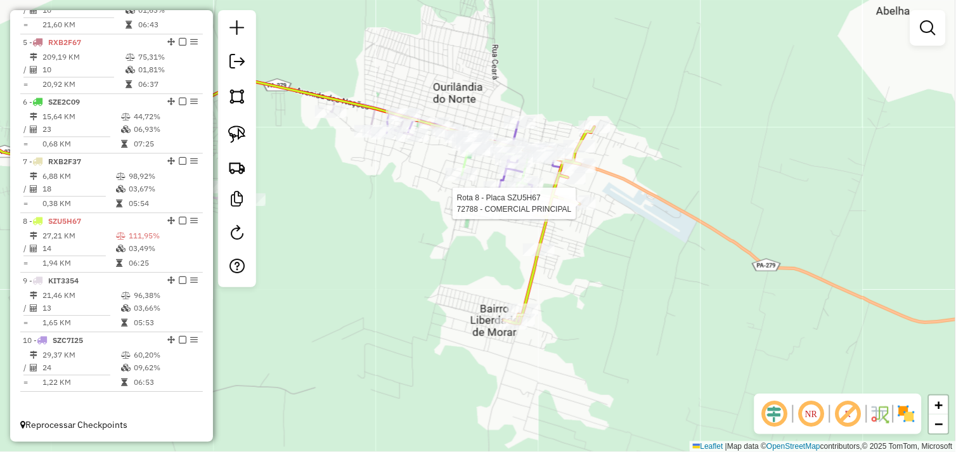
select select "*********"
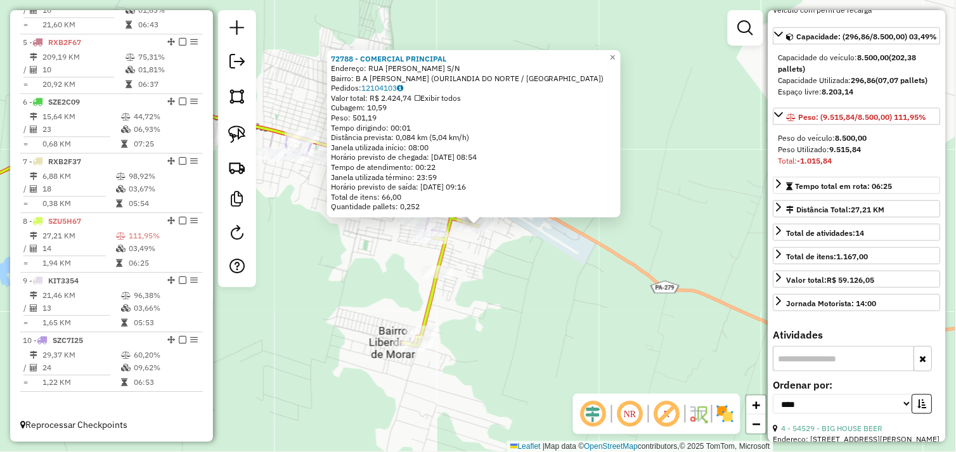
scroll to position [282, 0]
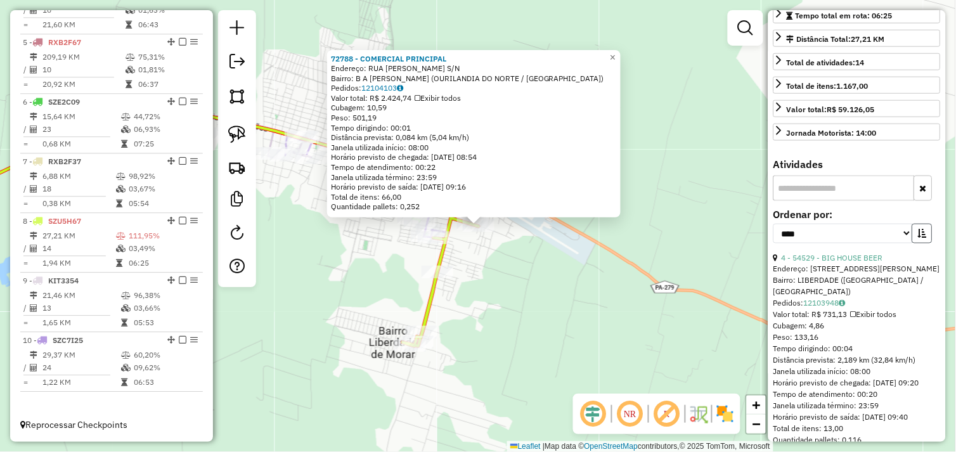
click at [918, 238] on icon "button" at bounding box center [922, 233] width 9 height 9
drag, startPoint x: 844, startPoint y: 280, endPoint x: 815, endPoint y: 277, distance: 29.3
click at [844, 263] on link "9 - 46169 - SUP SAIDA" at bounding box center [821, 258] width 79 height 10
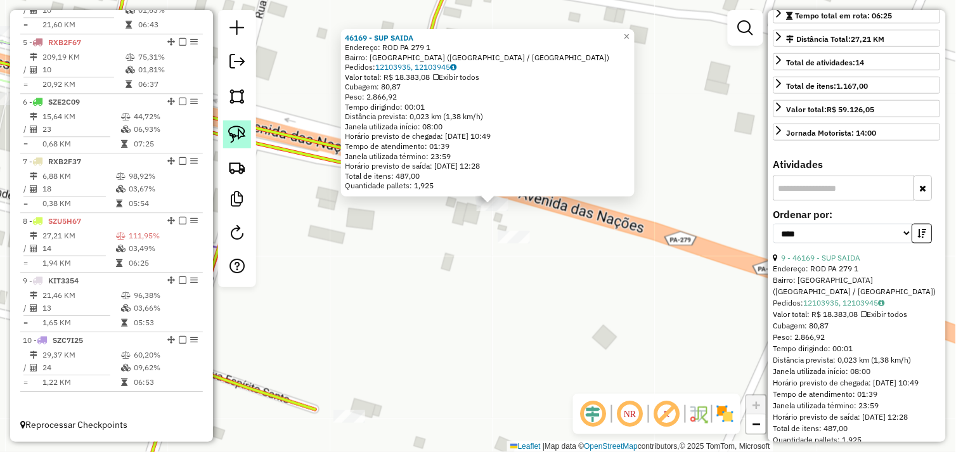
click at [237, 127] on img at bounding box center [237, 135] width 18 height 18
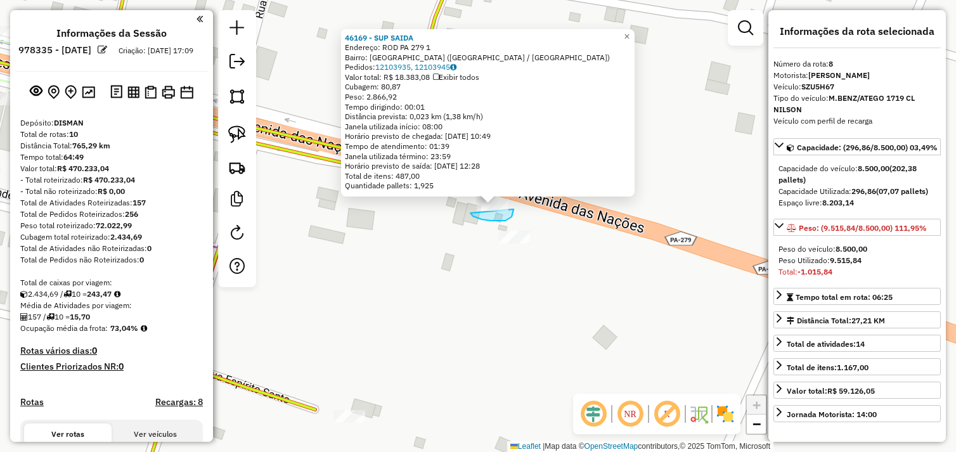
select select "*********"
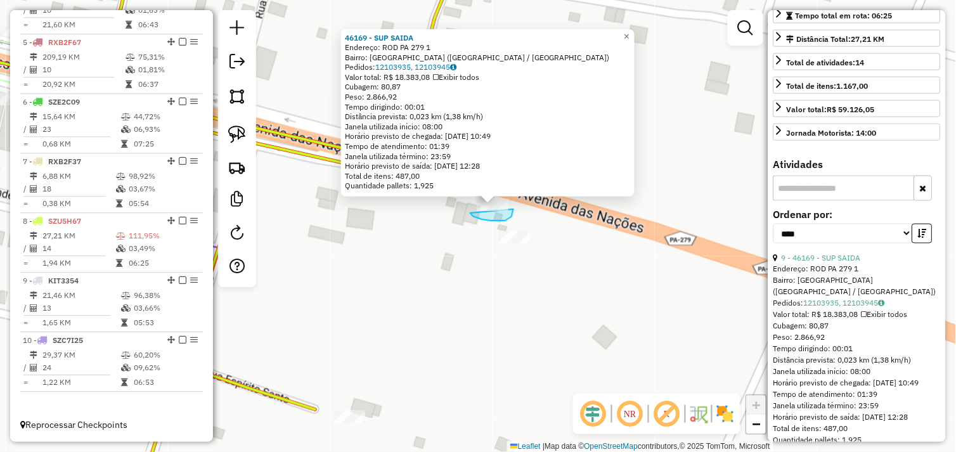
click at [483, 201] on div "46169 - SUP SAIDA Endereço: ROD [GEOGRAPHIC_DATA] 279 1 Bairro: [GEOGRAPHIC_DAT…" at bounding box center [478, 226] width 956 height 452
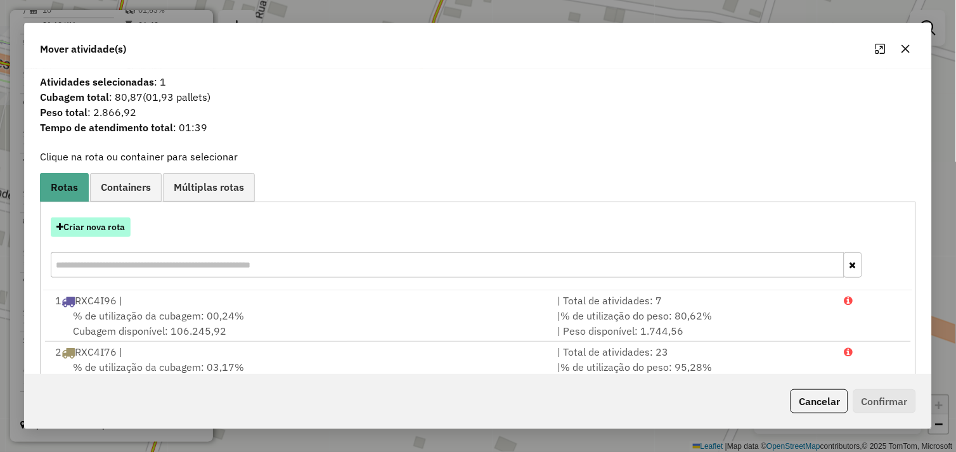
click at [81, 229] on button "Criar nova rota" at bounding box center [91, 228] width 80 height 20
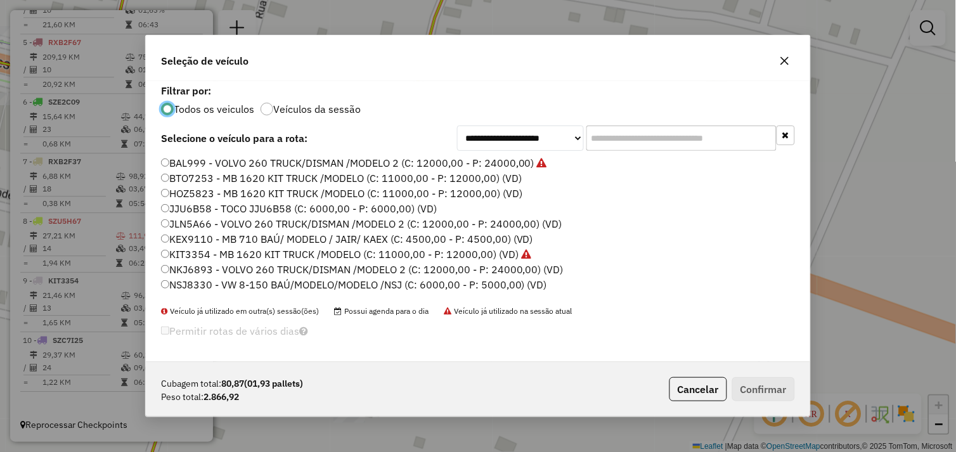
scroll to position [180, 0]
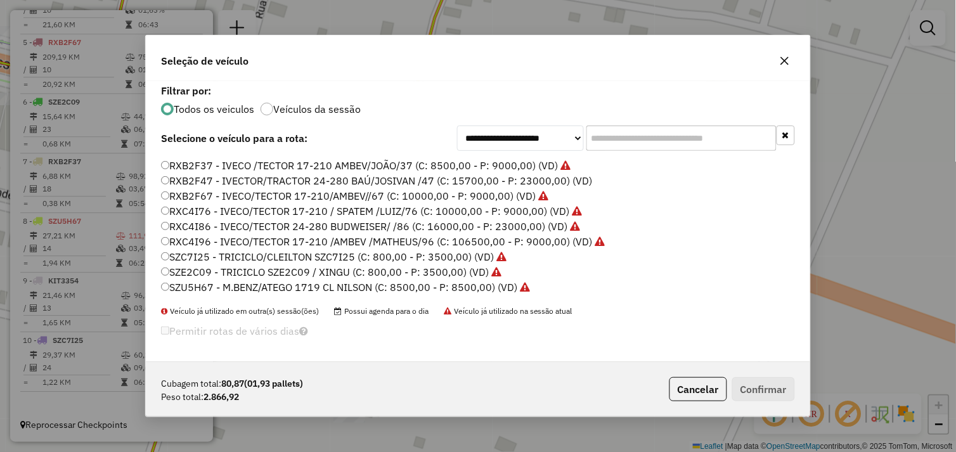
click at [160, 179] on div "BAL999 - VOLVO 260 TRUCK/DISMAN /MODELO 2 (C: 12000,00 - P: 24000,00) BTO7253 -…" at bounding box center [477, 231] width 649 height 150
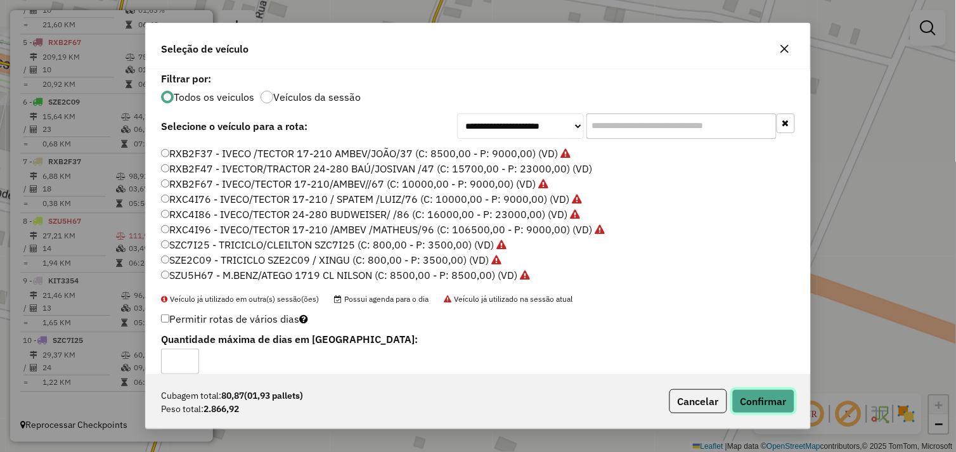
click at [761, 400] on button "Confirmar" at bounding box center [764, 401] width 63 height 24
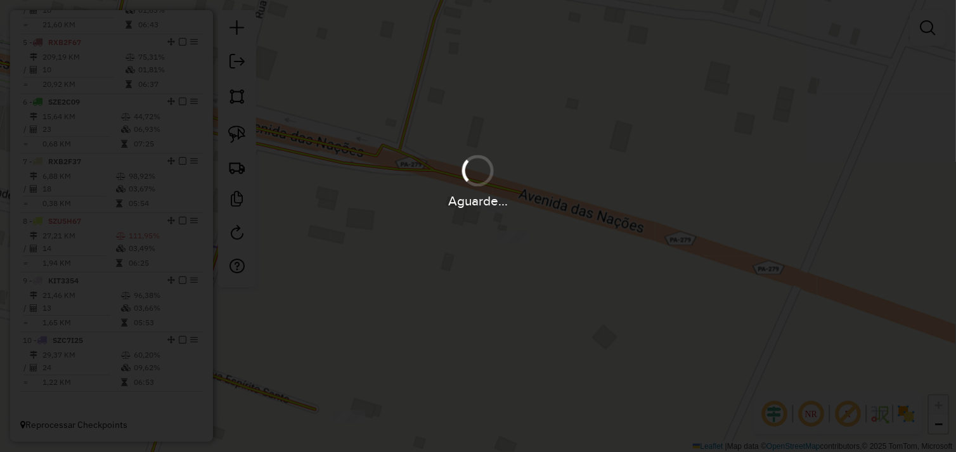
scroll to position [704, 0]
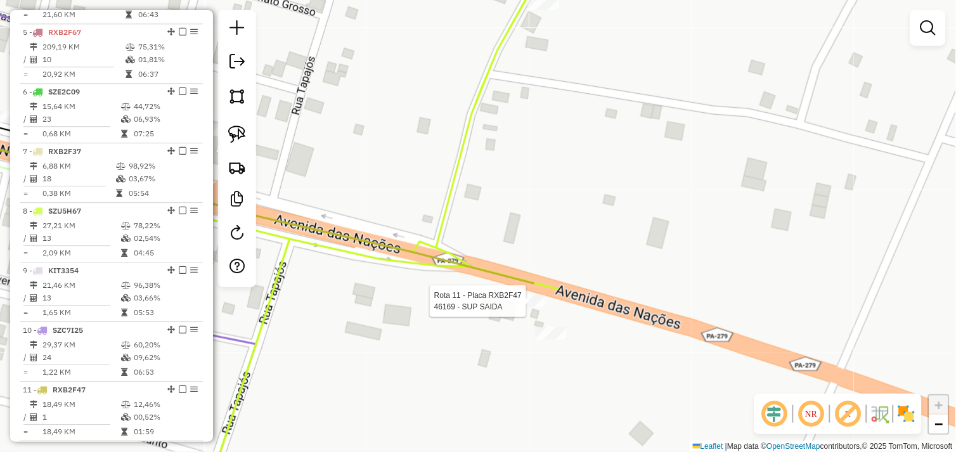
select select "*********"
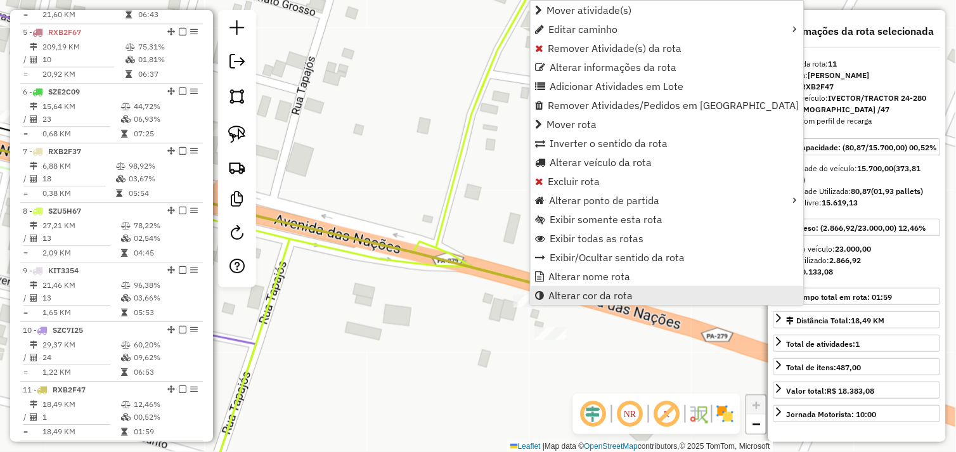
scroll to position [764, 0]
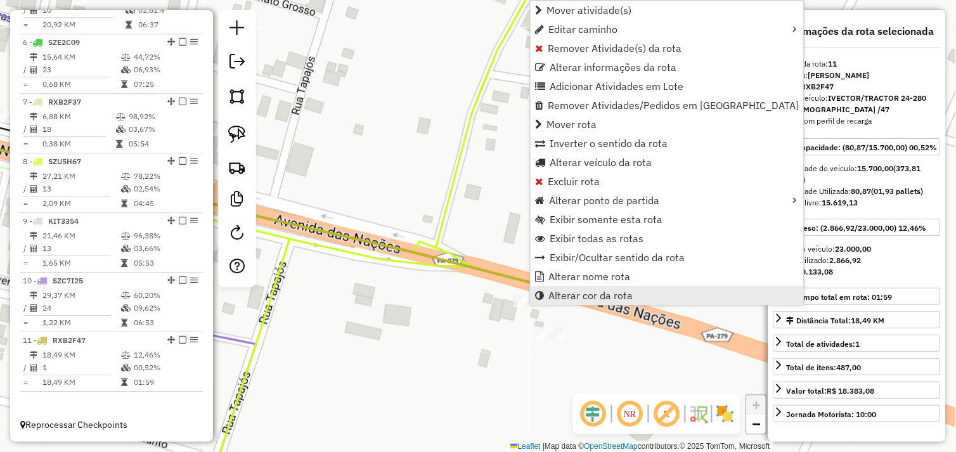
click at [605, 300] on span "Alterar cor da rota" at bounding box center [591, 295] width 84 height 10
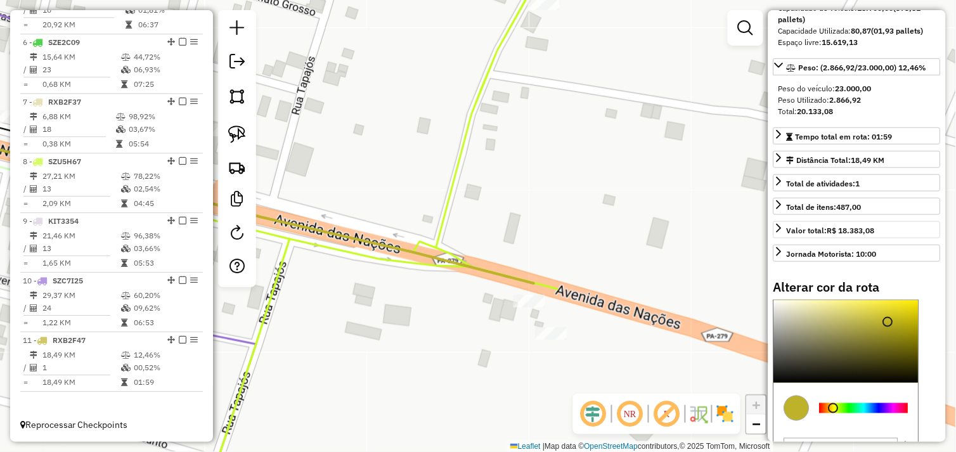
scroll to position [267, 0]
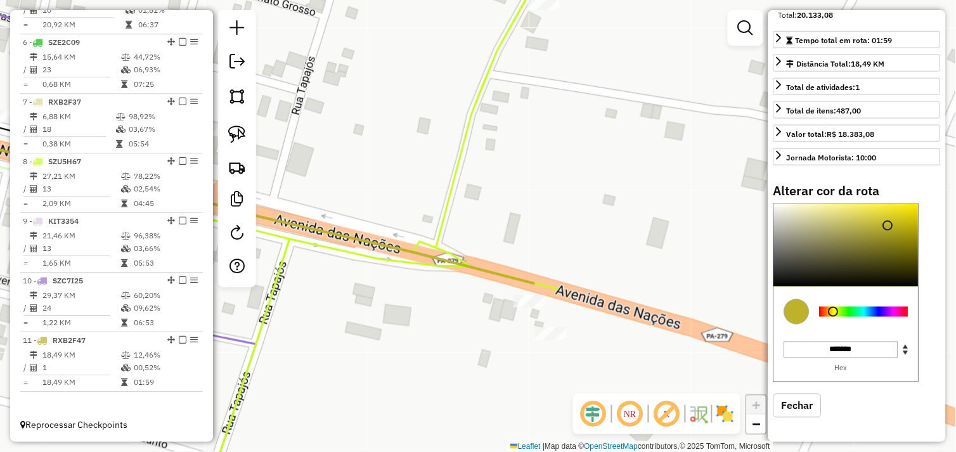
type input "*******"
click at [885, 283] on div at bounding box center [846, 245] width 145 height 82
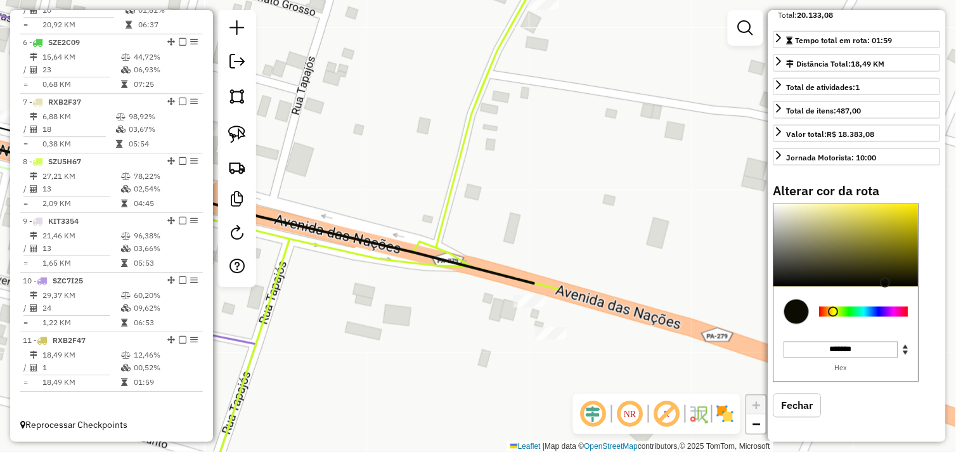
click at [441, 338] on div "Janela de atendimento Grade de atendimento Capacidade Transportadoras Veículos …" at bounding box center [478, 226] width 956 height 452
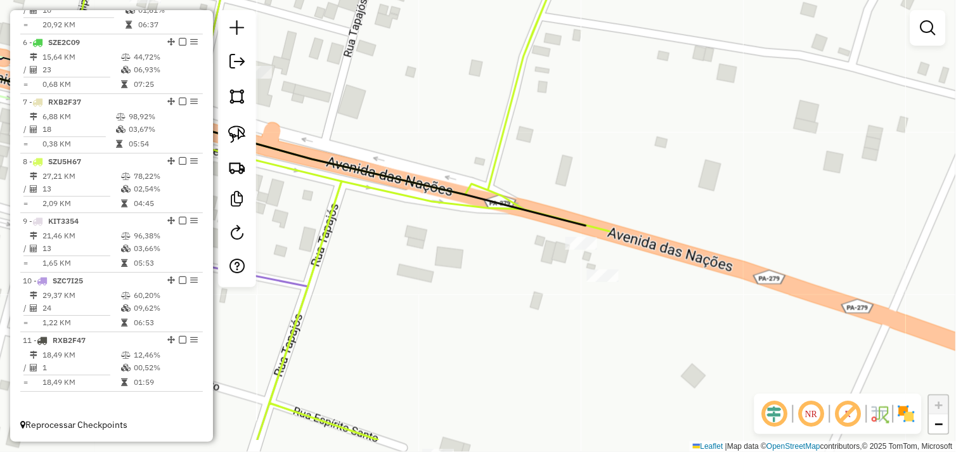
drag, startPoint x: 421, startPoint y: 345, endPoint x: 504, endPoint y: 236, distance: 137.1
click at [502, 241] on div "Janela de atendimento Grade de atendimento Capacidade Transportadoras Veículos …" at bounding box center [478, 226] width 956 height 452
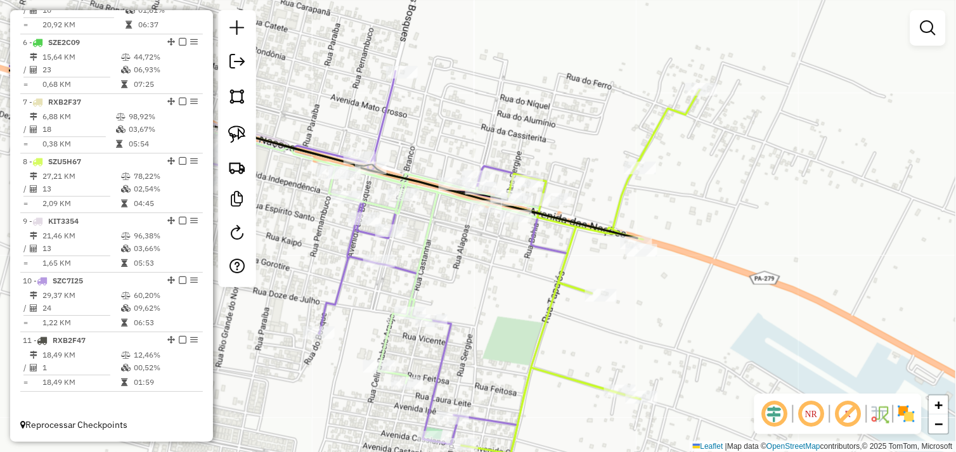
drag, startPoint x: 492, startPoint y: 246, endPoint x: 597, endPoint y: 264, distance: 106.9
click at [597, 264] on div "Janela de atendimento Grade de atendimento Capacidade Transportadoras Veículos …" at bounding box center [478, 226] width 956 height 452
select select "*********"
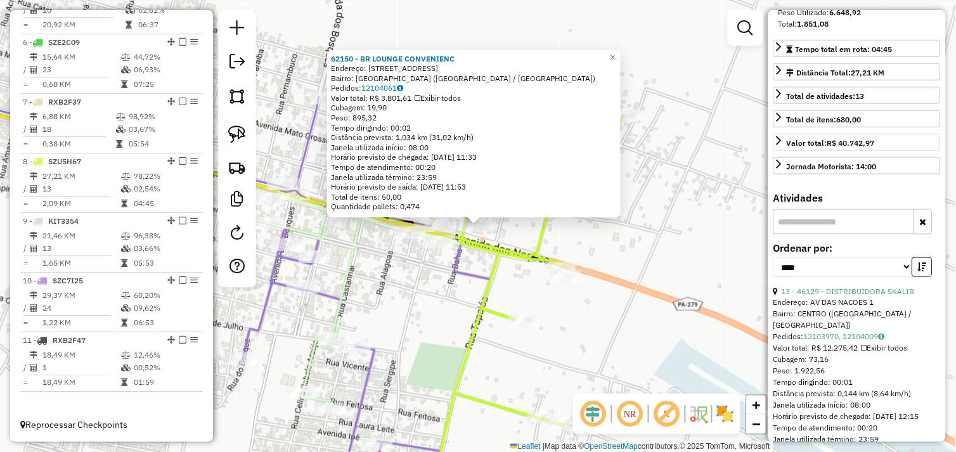
scroll to position [282, 0]
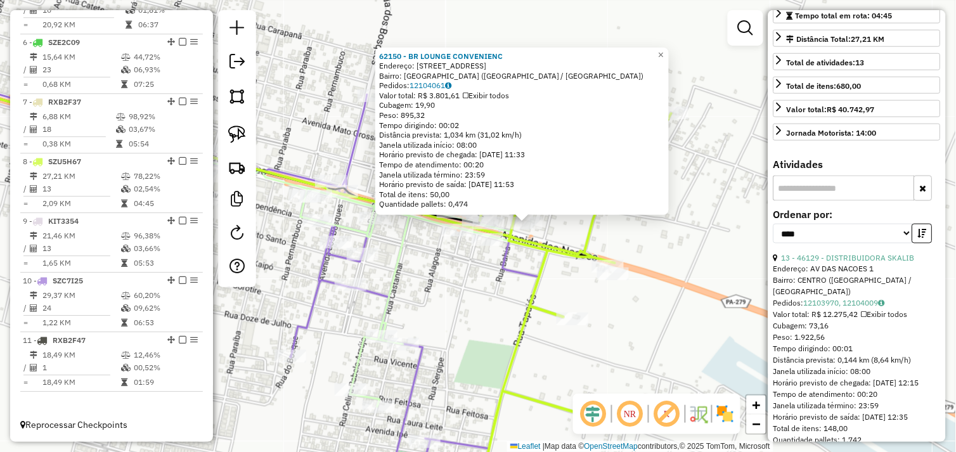
drag, startPoint x: 462, startPoint y: 290, endPoint x: 592, endPoint y: 287, distance: 130.1
click at [592, 287] on div "62150 - BR LOUNGE CONVENIENC Endereço: AVENIDA DAS NACOES 100 Bairro: COOPERLAN…" at bounding box center [478, 226] width 956 height 452
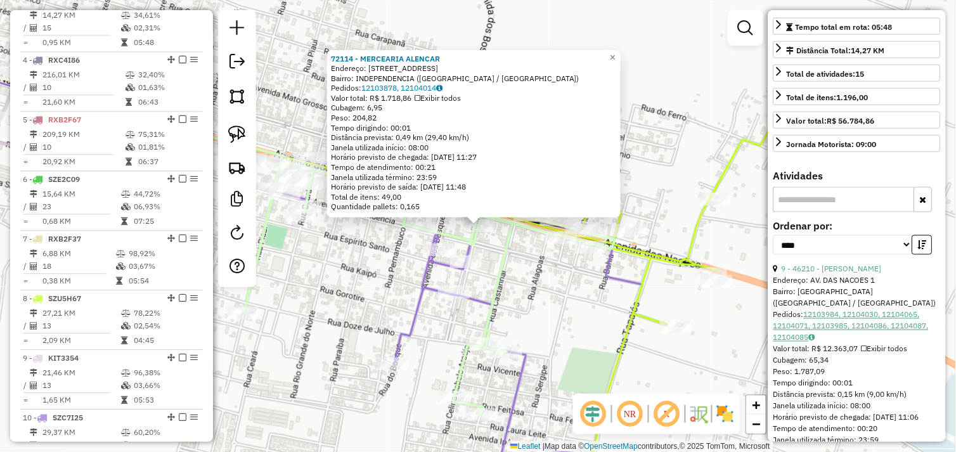
scroll to position [610, 0]
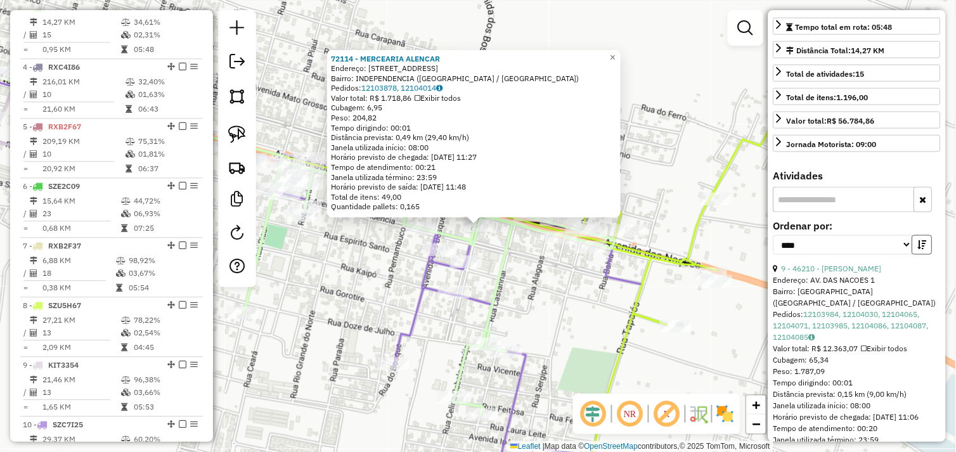
click at [922, 249] on icon "button" at bounding box center [922, 244] width 9 height 9
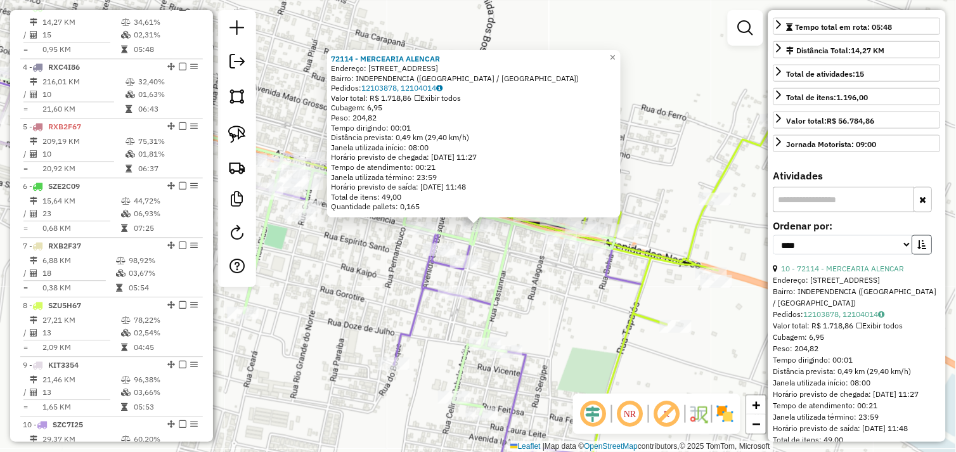
click at [922, 249] on icon "button" at bounding box center [922, 244] width 9 height 9
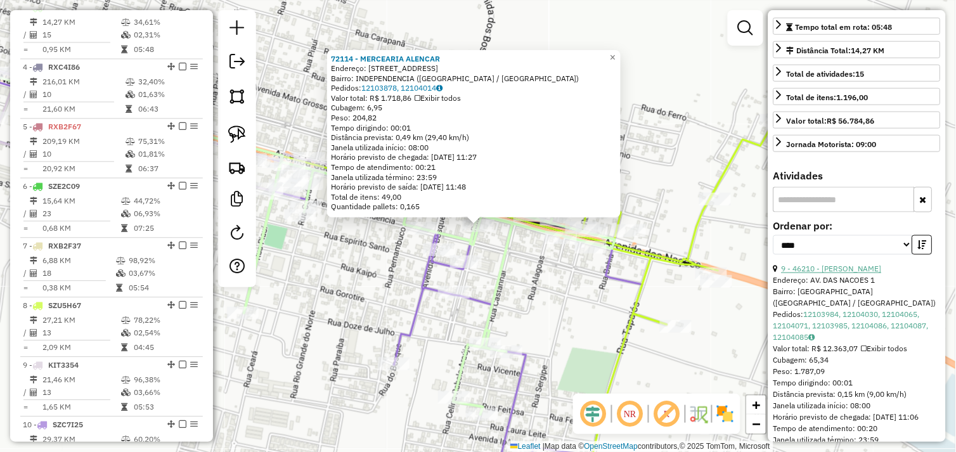
click at [840, 274] on link "9 - 46210 - ALEX BEER" at bounding box center [832, 269] width 100 height 10
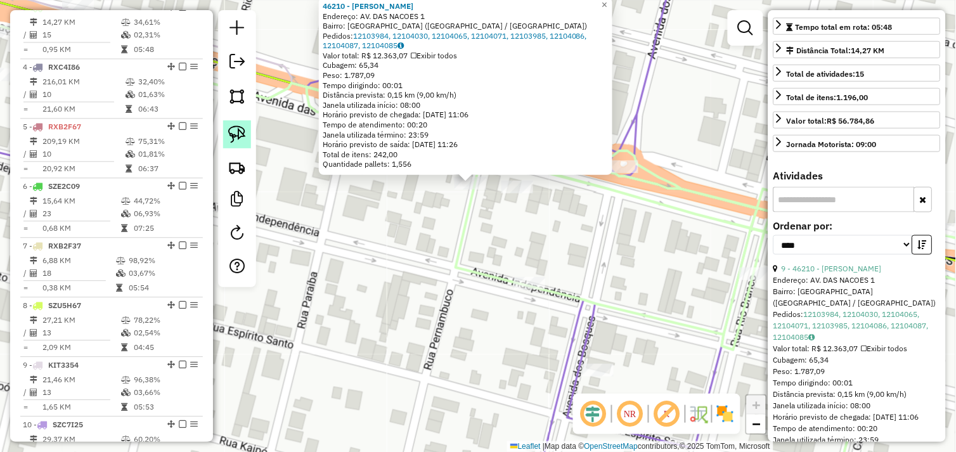
click at [244, 136] on img at bounding box center [237, 135] width 18 height 18
drag, startPoint x: 444, startPoint y: 190, endPoint x: 454, endPoint y: 174, distance: 18.8
click at [454, 174] on div "Rota 3 - Placa BAL999 46210 - ALEX BEER 46210 - ALEX BEER Endereço: AV. DAS NAC…" at bounding box center [478, 226] width 956 height 452
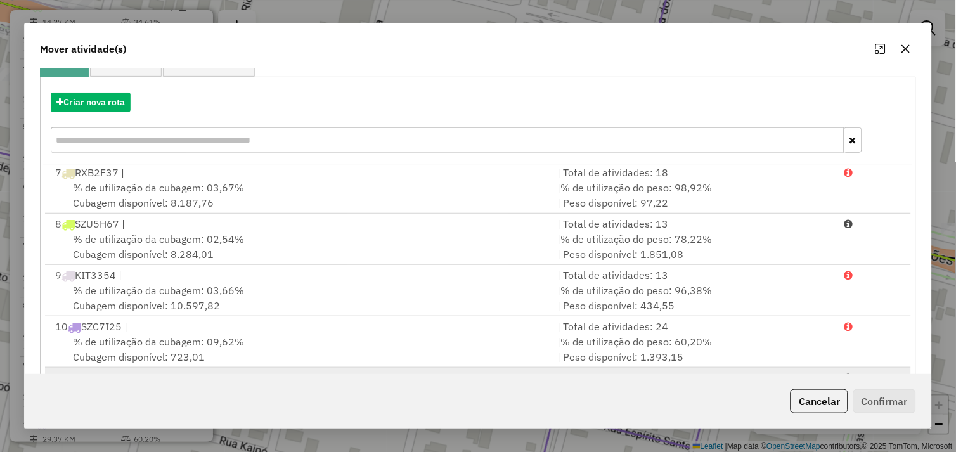
scroll to position [192, 0]
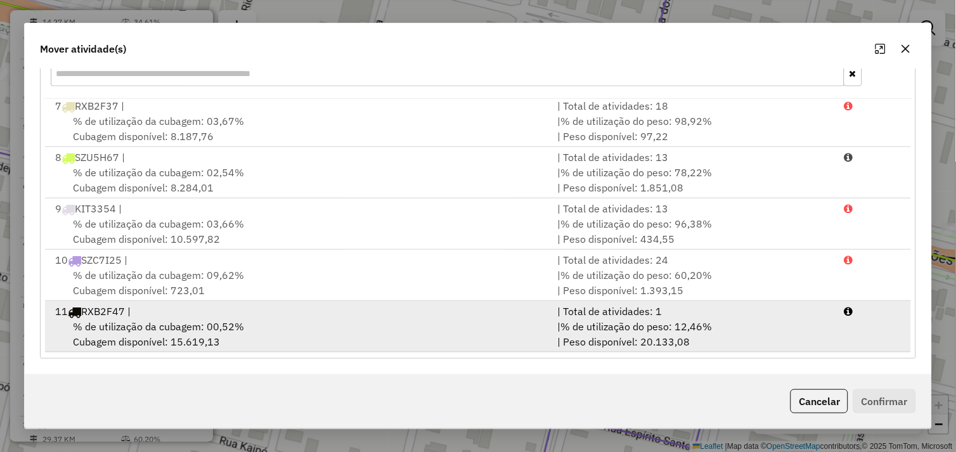
drag, startPoint x: 312, startPoint y: 326, endPoint x: 363, endPoint y: 330, distance: 50.9
click at [314, 326] on div "% de utilização da cubagem: 00,52% Cubagem disponível: 15.619,13" at bounding box center [299, 334] width 503 height 30
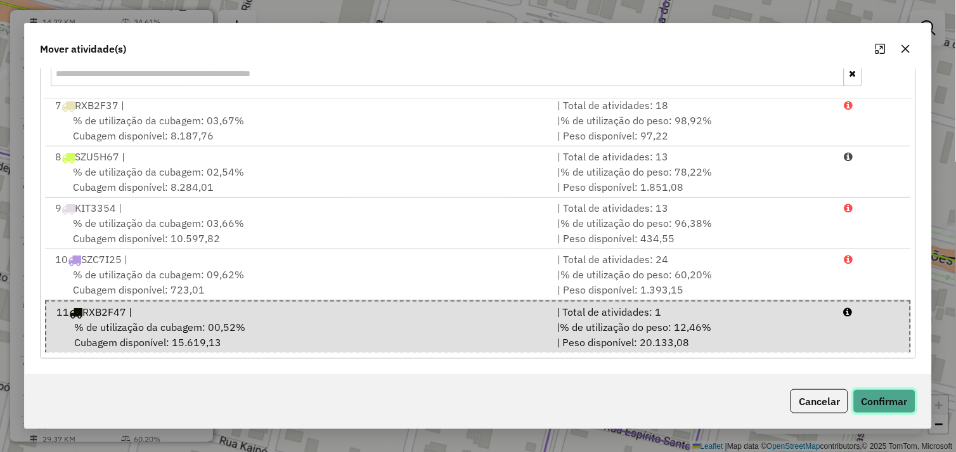
click at [879, 398] on button "Confirmar" at bounding box center [885, 401] width 63 height 24
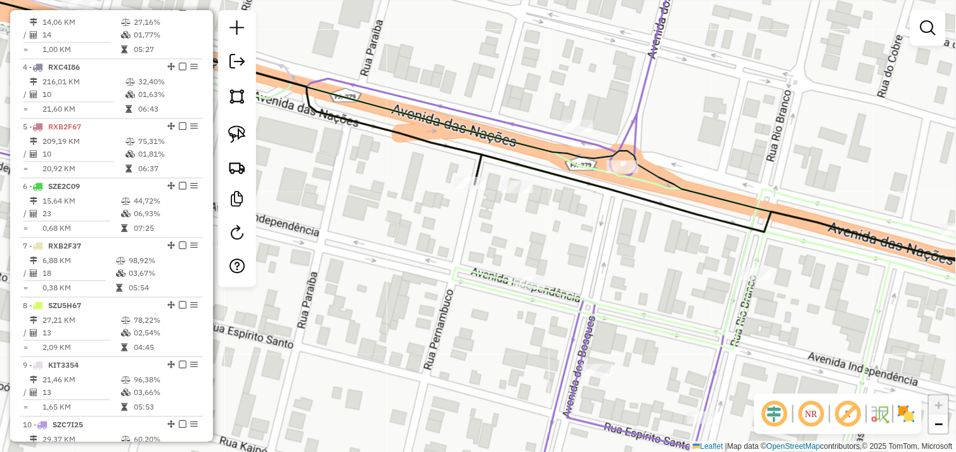
scroll to position [0, 0]
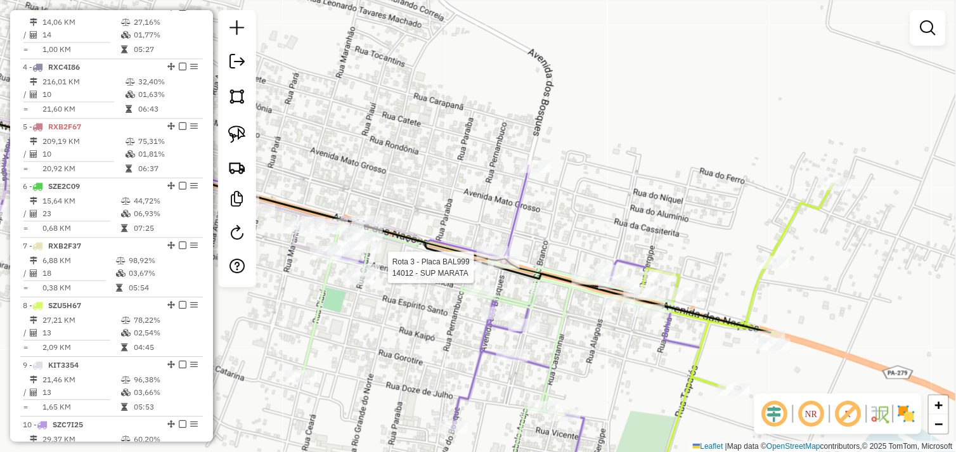
select select "*********"
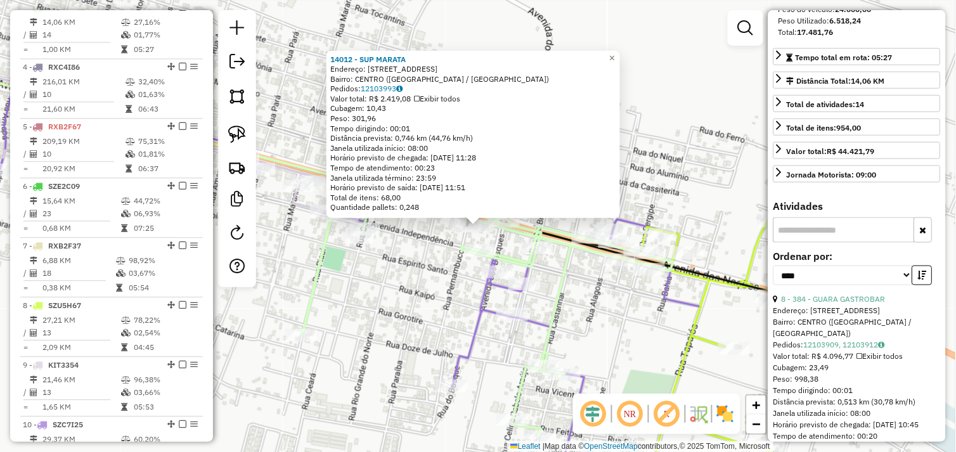
scroll to position [352, 0]
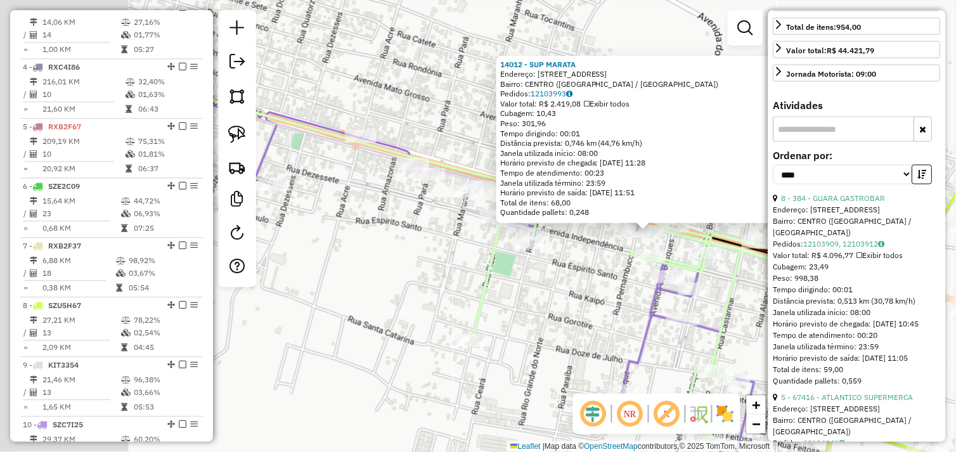
drag, startPoint x: 340, startPoint y: 296, endPoint x: 498, endPoint y: 294, distance: 157.9
click at [524, 302] on div "14012 - SUP MARATA Endereço: AV NACOES 123 Bairro: CENTRO (OURILANDIA DO NORTE …" at bounding box center [478, 226] width 956 height 452
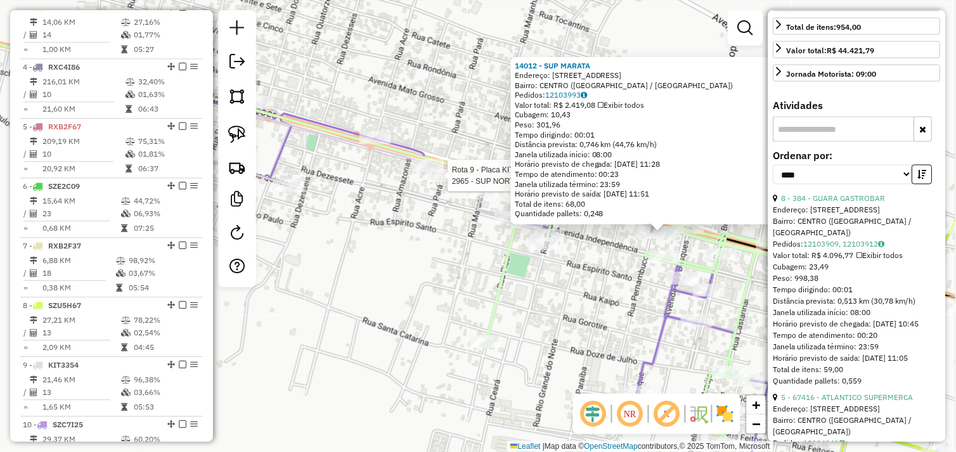
click at [441, 181] on div at bounding box center [444, 175] width 32 height 13
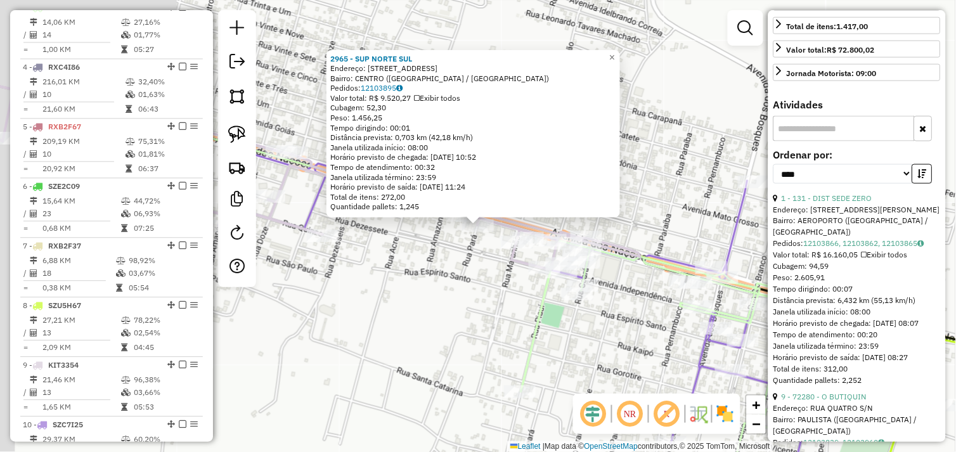
scroll to position [764, 0]
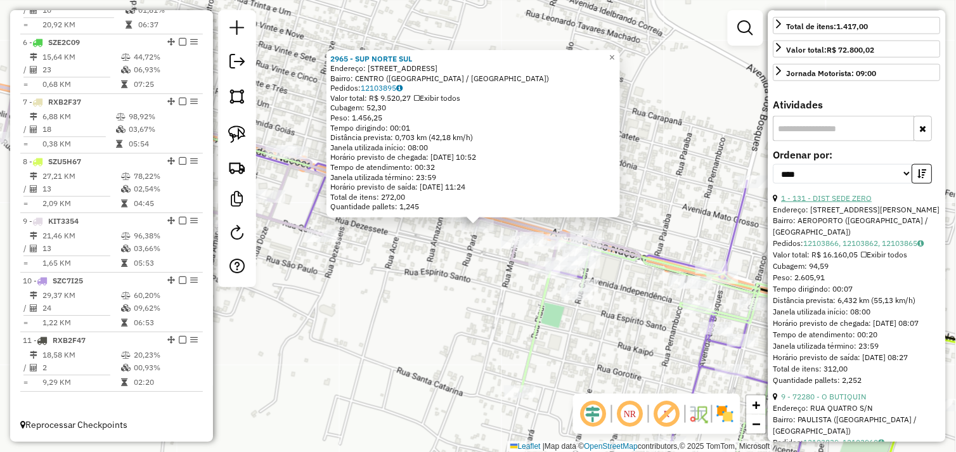
click at [844, 203] on link "1 - 131 - DIST SEDE ZERO" at bounding box center [827, 198] width 91 height 10
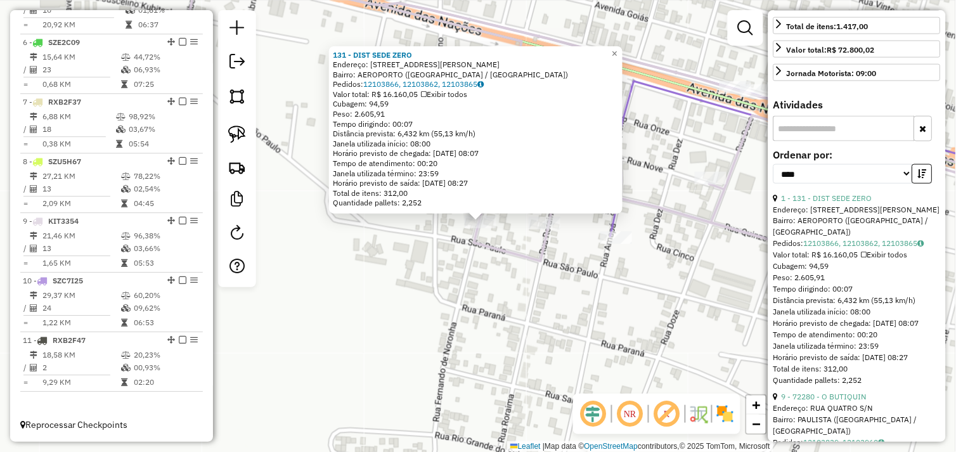
click at [528, 255] on icon at bounding box center [605, 108] width 896 height 306
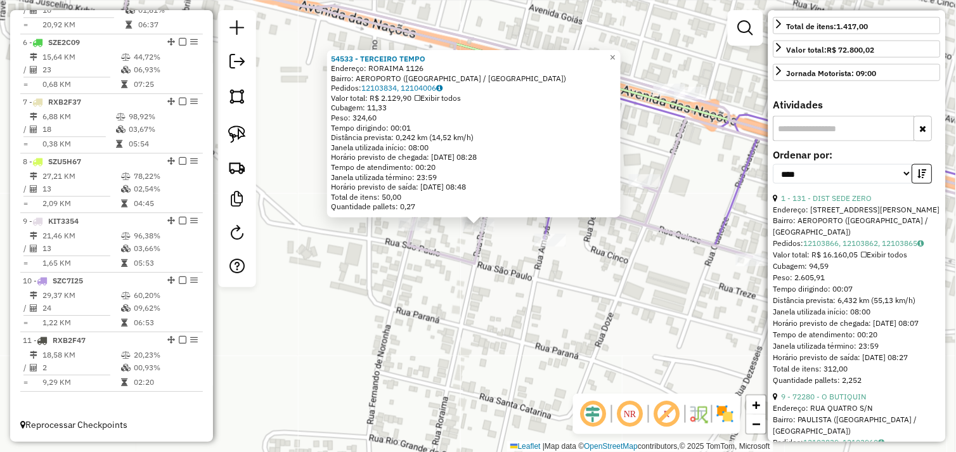
click at [453, 275] on div "54533 - TERCEIRO TEMPO Endereço: RORAIMA 1126 Bairro: AEROPORTO (OURILANDIA DO …" at bounding box center [478, 226] width 956 height 452
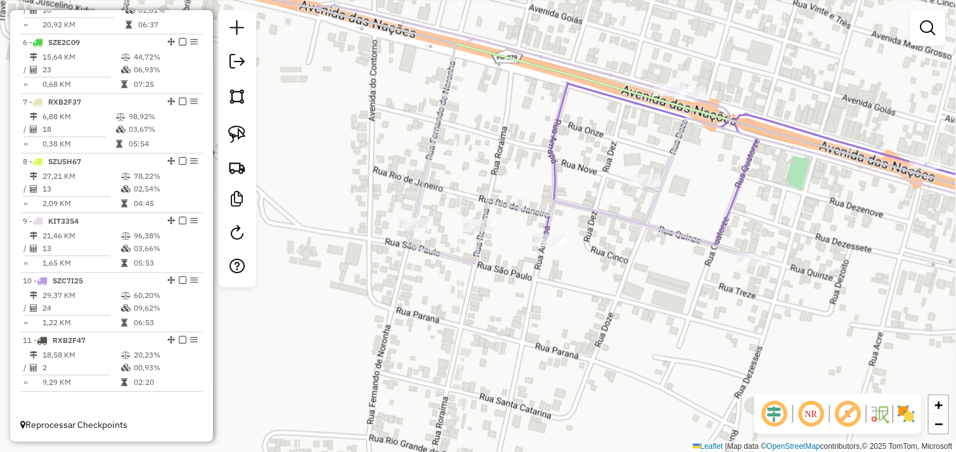
drag, startPoint x: 241, startPoint y: 134, endPoint x: 346, endPoint y: 211, distance: 129.8
click at [242, 134] on img at bounding box center [237, 135] width 18 height 18
drag, startPoint x: 384, startPoint y: 225, endPoint x: 390, endPoint y: 230, distance: 8.1
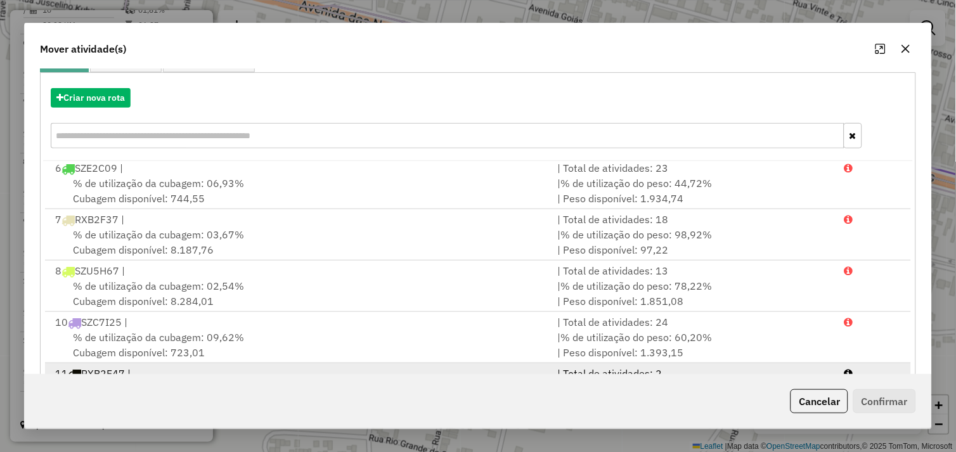
scroll to position [192, 0]
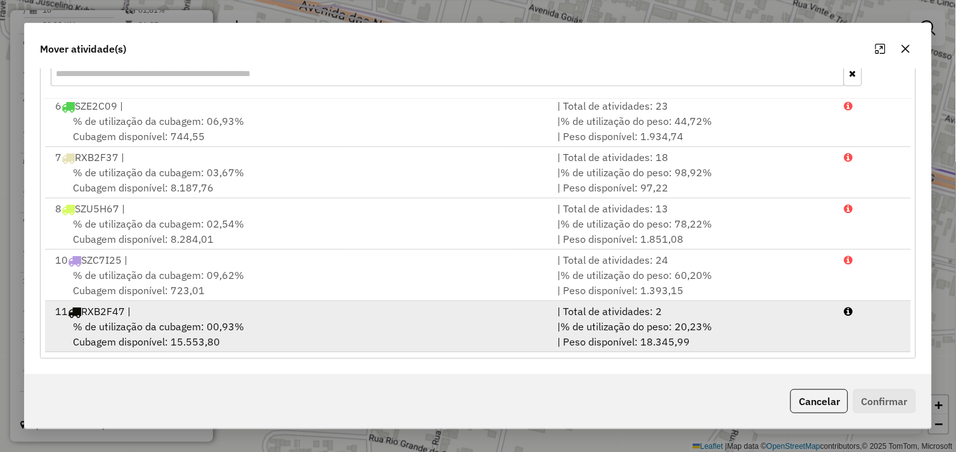
drag, startPoint x: 366, startPoint y: 329, endPoint x: 378, endPoint y: 329, distance: 12.1
click at [373, 329] on div "% de utilização da cubagem: 00,93% Cubagem disponível: 15.553,80" at bounding box center [299, 334] width 503 height 30
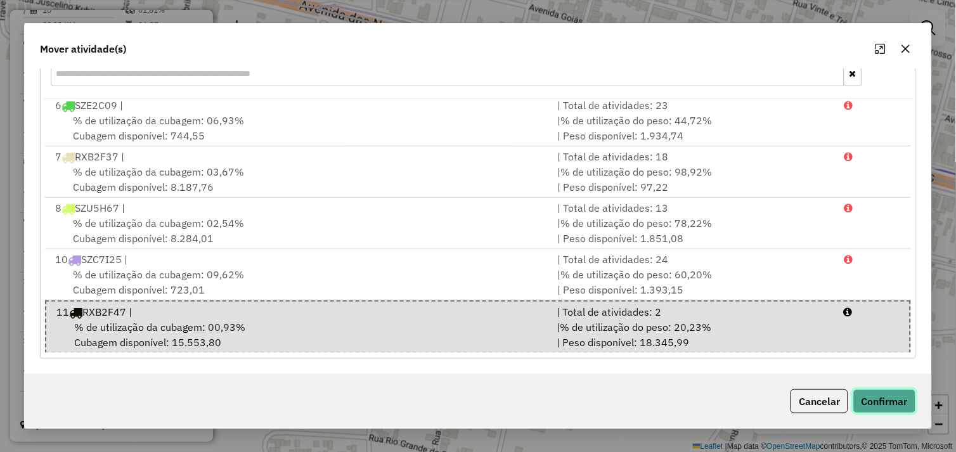
click at [871, 396] on button "Confirmar" at bounding box center [885, 401] width 63 height 24
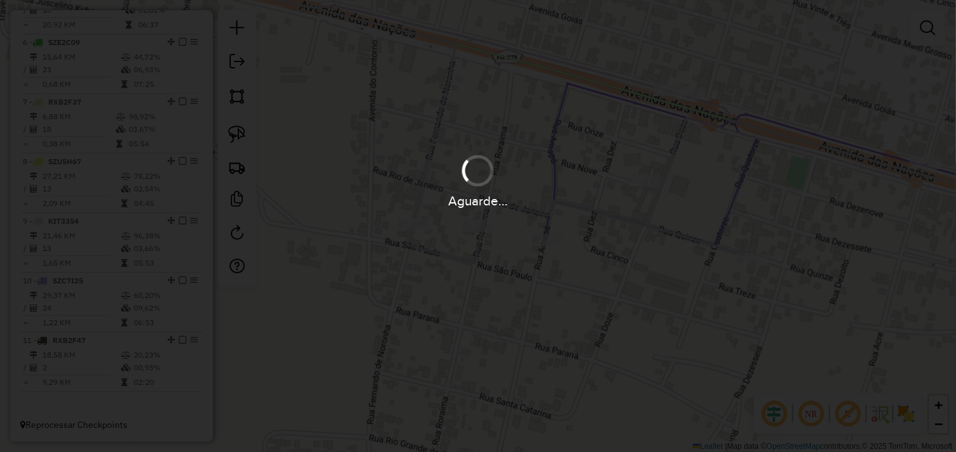
scroll to position [0, 0]
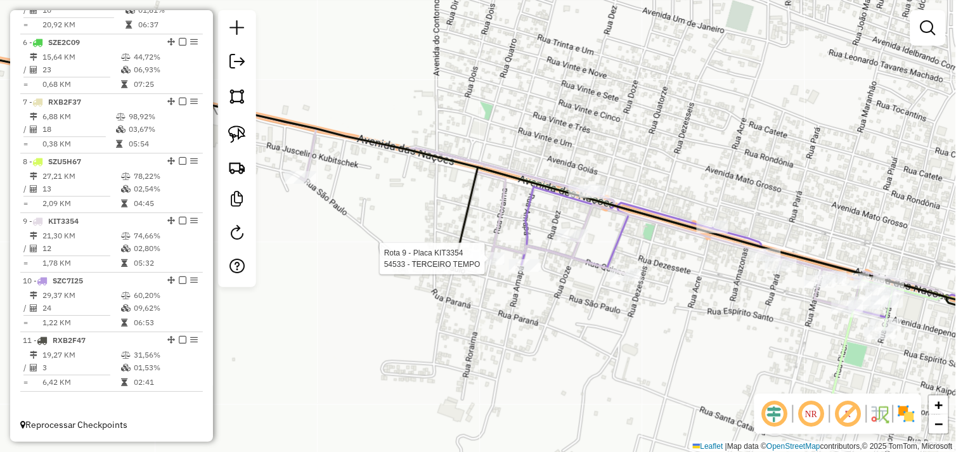
select select "*********"
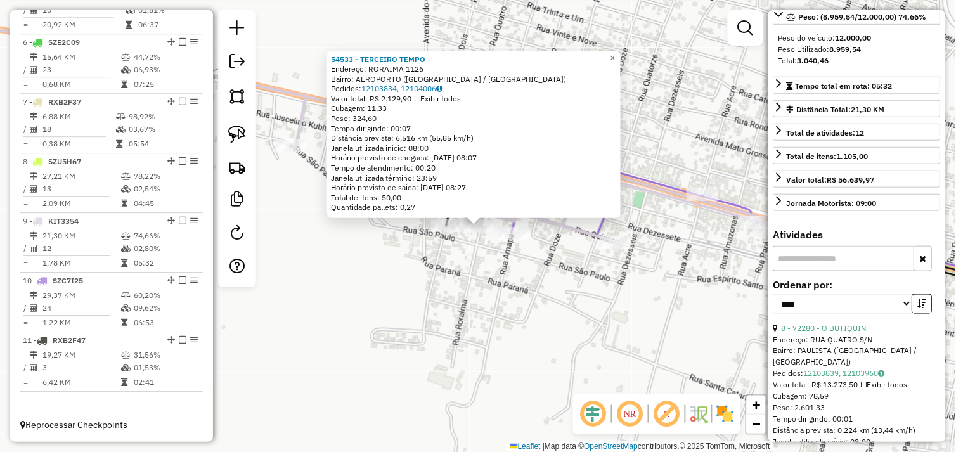
scroll to position [211, 0]
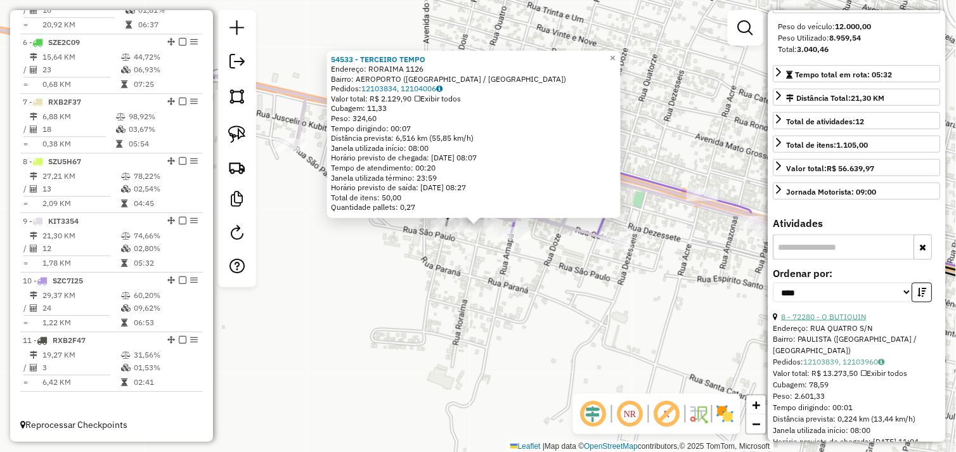
click at [852, 322] on link "8 - 72280 - O BUTIQUIN" at bounding box center [824, 317] width 85 height 10
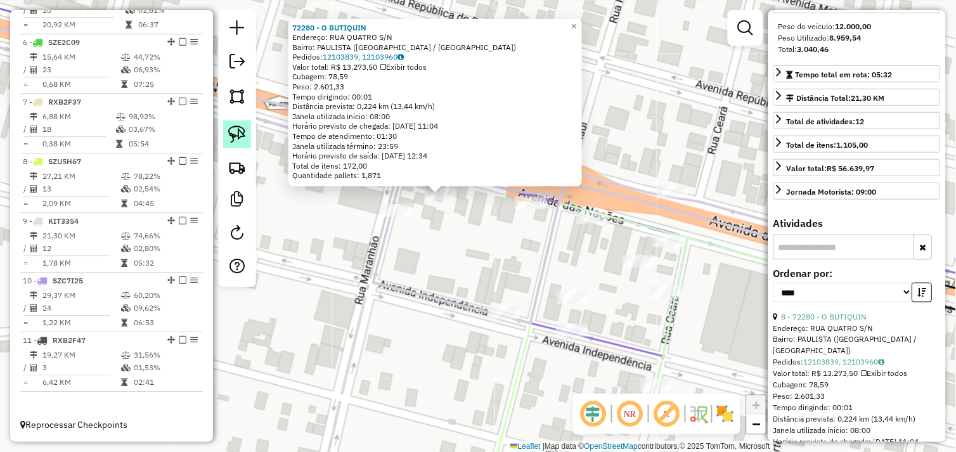
click at [245, 138] on img at bounding box center [237, 135] width 18 height 18
drag, startPoint x: 419, startPoint y: 193, endPoint x: 445, endPoint y: 185, distance: 27.9
click at [445, 185] on div "Rota 9 - Placa KIT3354 72280 - O BUTIQUIN 72280 - O BUTIQUIN Endereço: RUA QUAT…" at bounding box center [478, 226] width 956 height 452
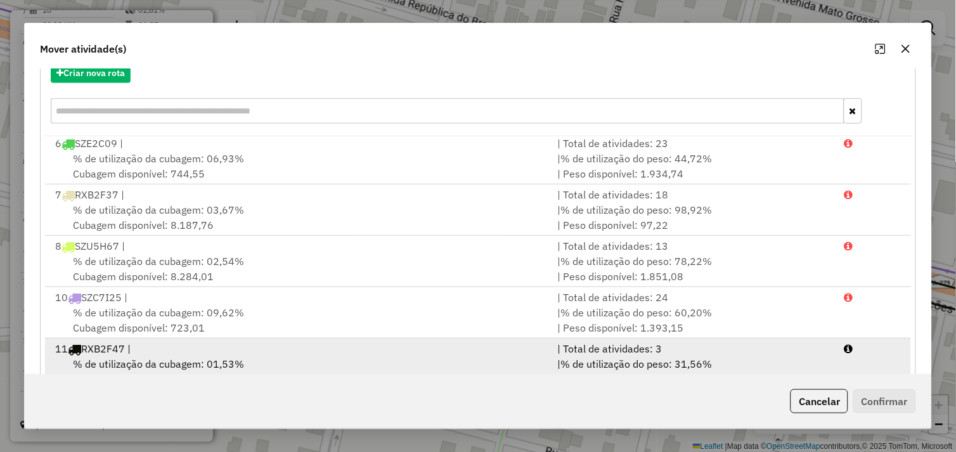
scroll to position [192, 0]
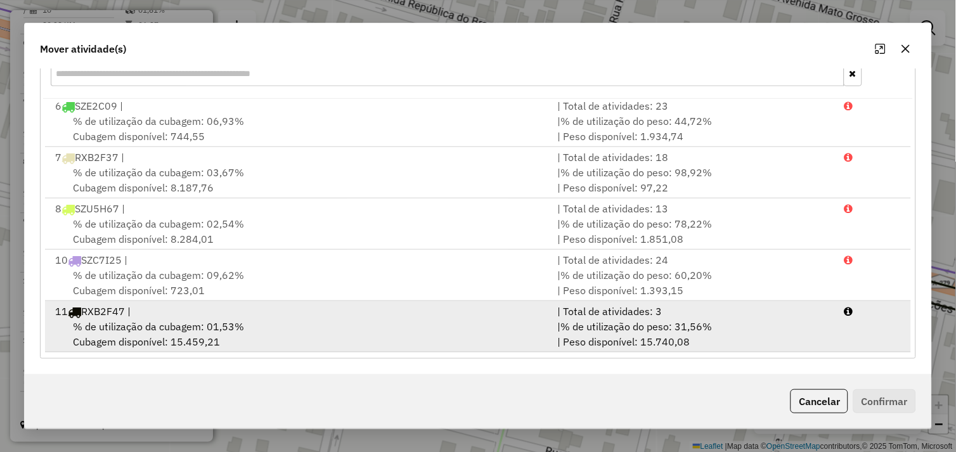
drag, startPoint x: 306, startPoint y: 329, endPoint x: 387, endPoint y: 337, distance: 81.0
click at [310, 329] on div "% de utilização da cubagem: 01,53% Cubagem disponível: 15.459,21" at bounding box center [299, 334] width 503 height 30
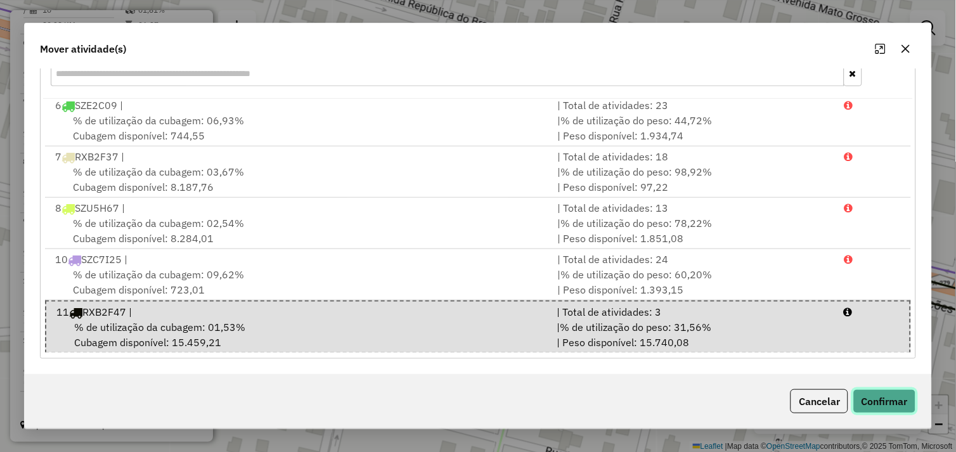
click at [865, 398] on button "Confirmar" at bounding box center [885, 401] width 63 height 24
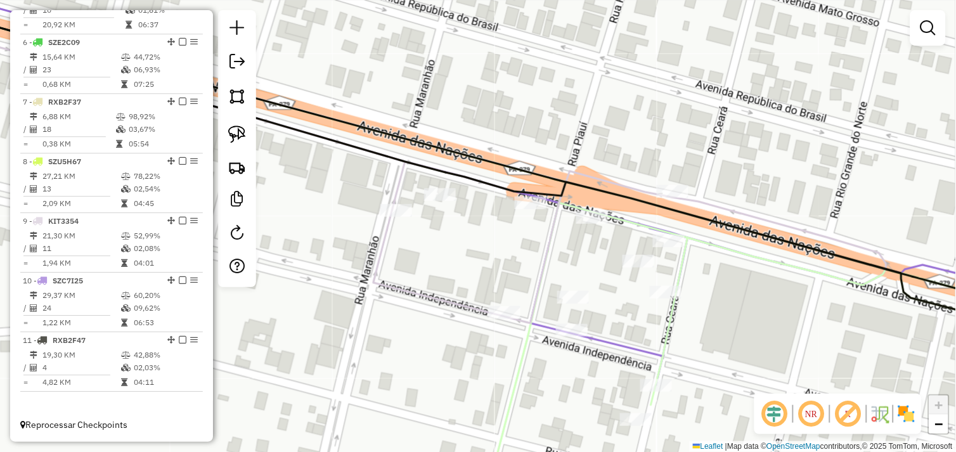
scroll to position [0, 0]
select select "*********"
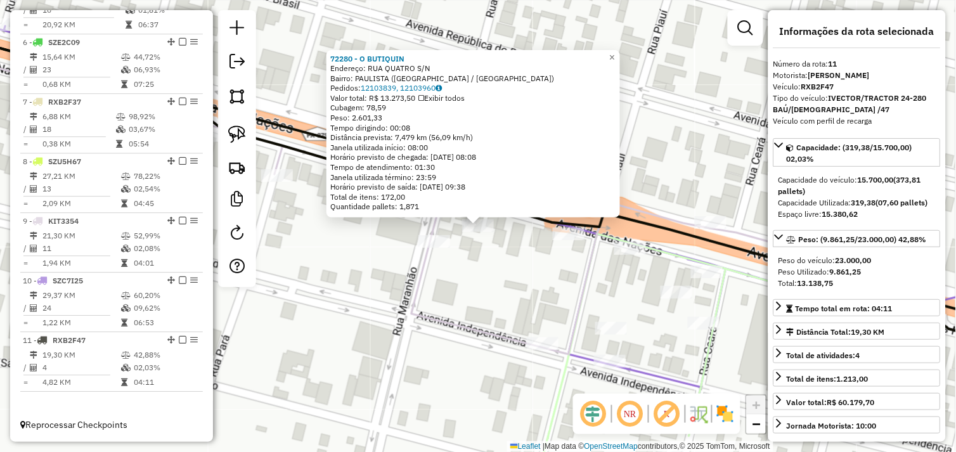
click at [516, 277] on div "72280 - O BUTIQUIN Endereço: RUA QUATRO S/N Bairro: PAULISTA (OURILANDIA DO NOR…" at bounding box center [478, 226] width 956 height 452
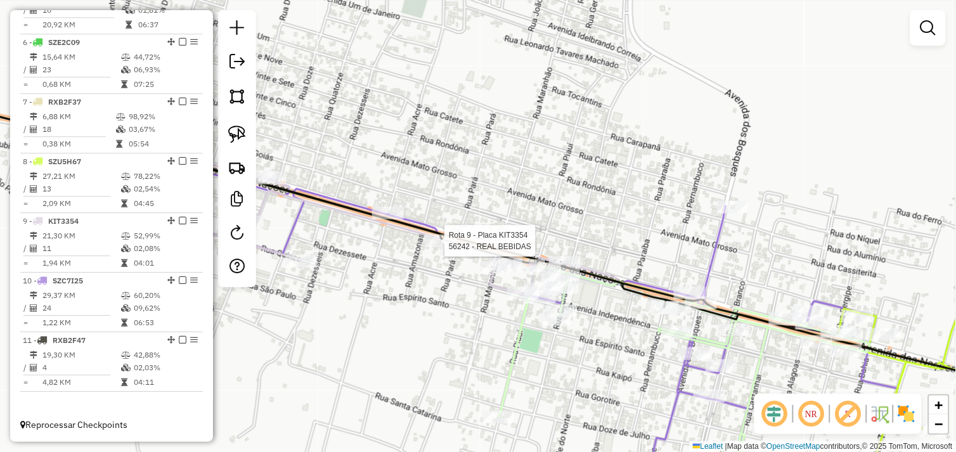
select select "*********"
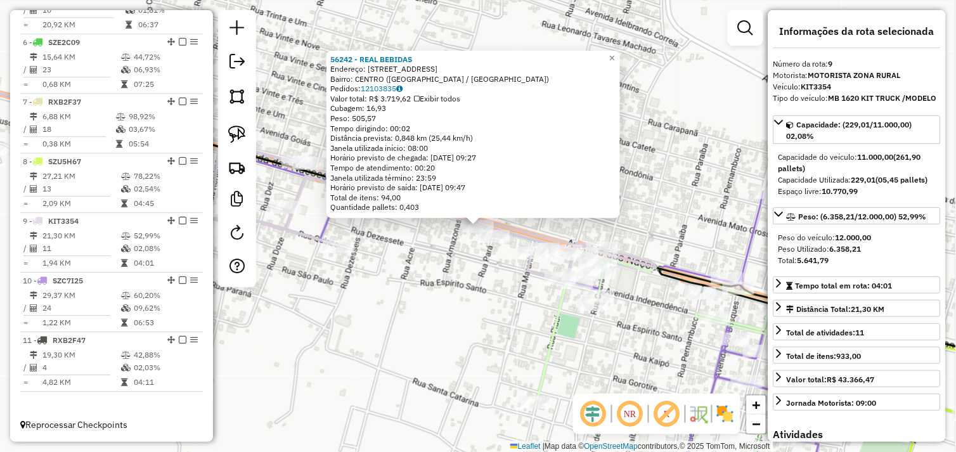
click at [436, 292] on div "56242 - REAL BEBIDAS Endereço: AV DAS NACOES 2196 Bairro: CENTRO (OURILANDIA DO…" at bounding box center [478, 226] width 956 height 452
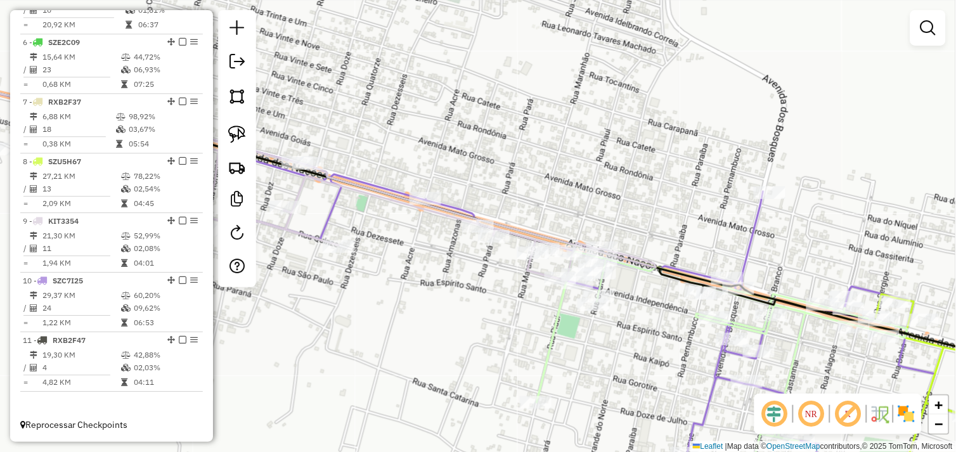
drag, startPoint x: 492, startPoint y: 290, endPoint x: 407, endPoint y: 277, distance: 85.5
click at [392, 275] on div "Janela de atendimento Grade de atendimento Capacidade Transportadoras Veículos …" at bounding box center [478, 226] width 956 height 452
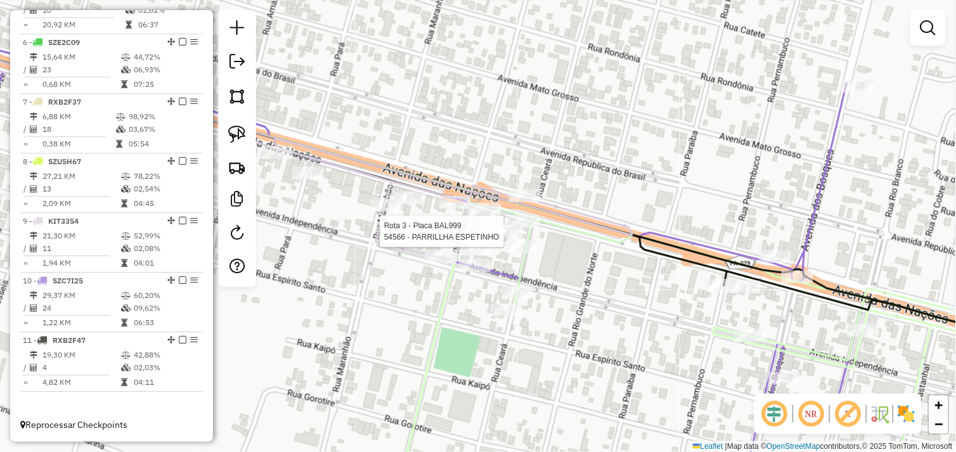
select select "*********"
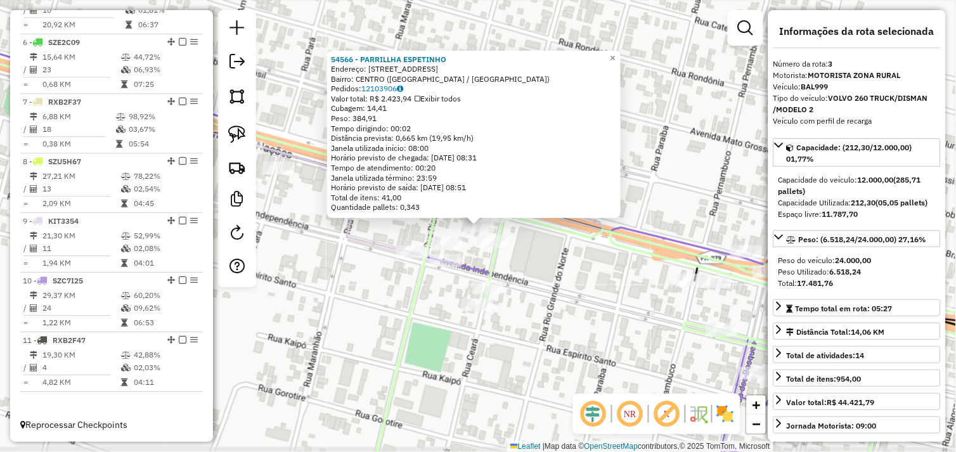
scroll to position [593, 0]
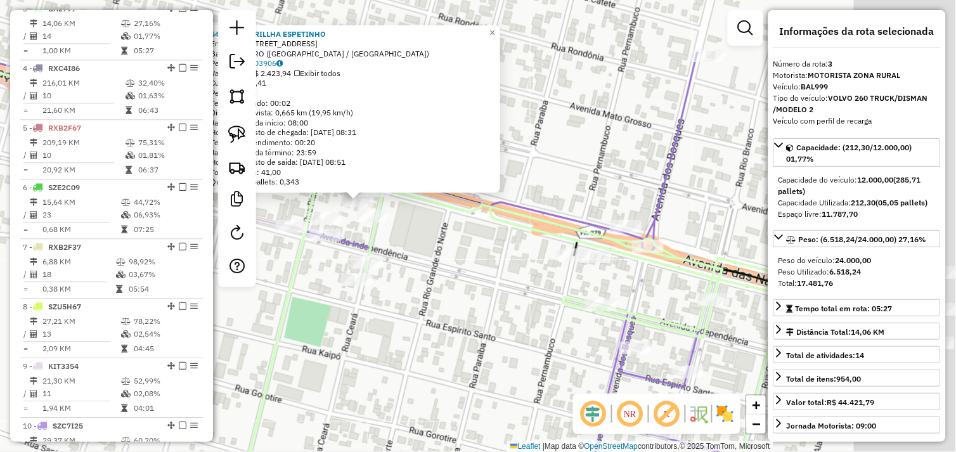
drag, startPoint x: 730, startPoint y: 311, endPoint x: 447, endPoint y: 247, distance: 290.5
click at [425, 244] on div "54566 - PARRILLHA ESPETINHO Endereço: AVENIDA DAS NACOES 2638 Bairro: CENTRO (O…" at bounding box center [478, 226] width 956 height 452
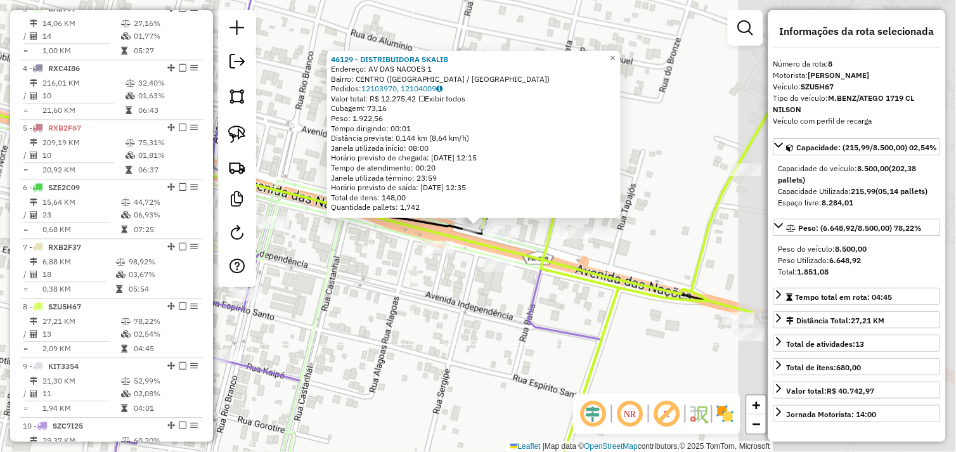
scroll to position [748, 0]
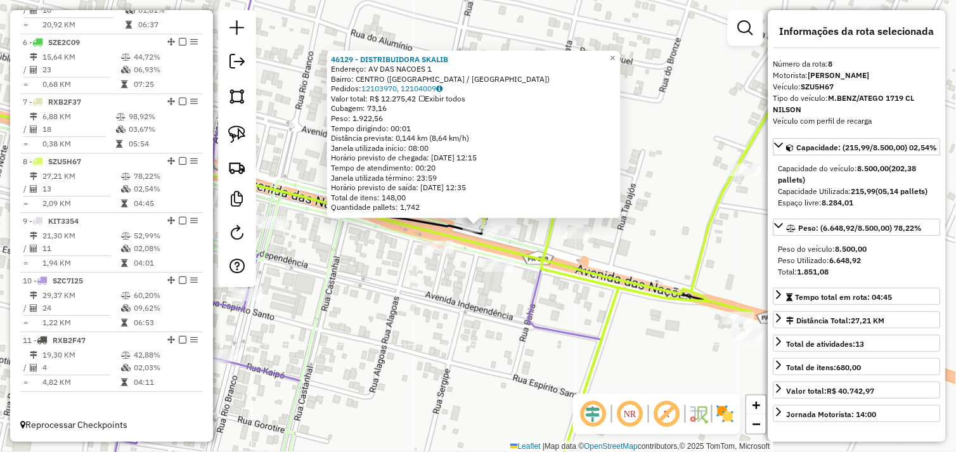
click at [472, 300] on div "46129 - DISTRIBUIDORA SKALIB Endereço: AV DAS NACOES 1 Bairro: CENTRO (OURILAND…" at bounding box center [478, 226] width 956 height 452
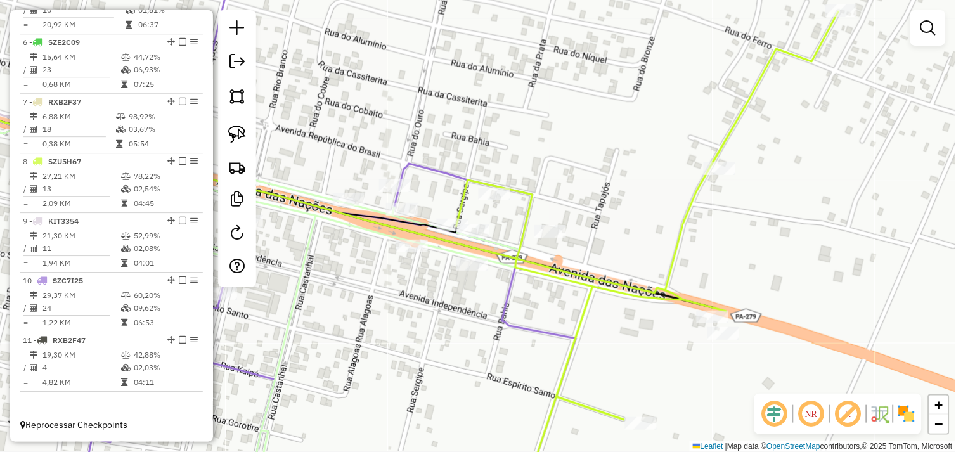
drag, startPoint x: 488, startPoint y: 306, endPoint x: 470, endPoint y: 303, distance: 18.6
click at [470, 303] on div "Janela de atendimento Grade de atendimento Capacidade Transportadoras Veículos …" at bounding box center [478, 226] width 956 height 452
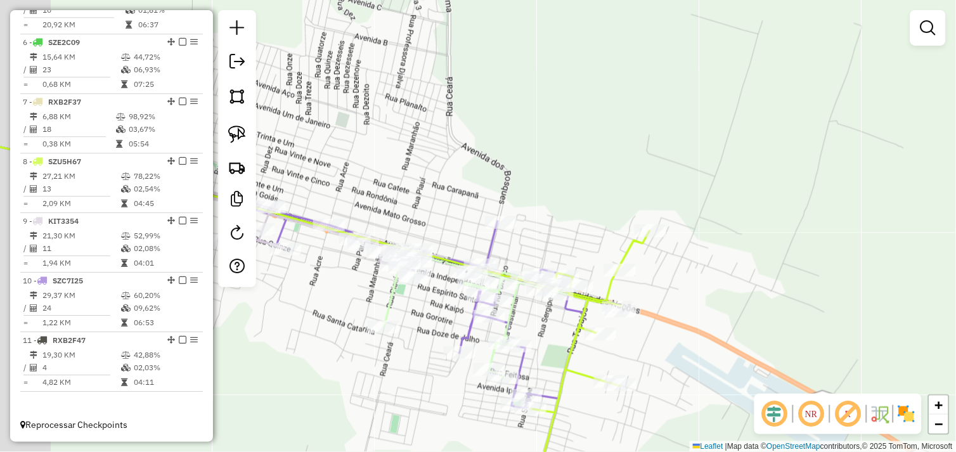
drag, startPoint x: 434, startPoint y: 308, endPoint x: 515, endPoint y: 315, distance: 81.5
click at [515, 315] on icon at bounding box center [477, 314] width 186 height 127
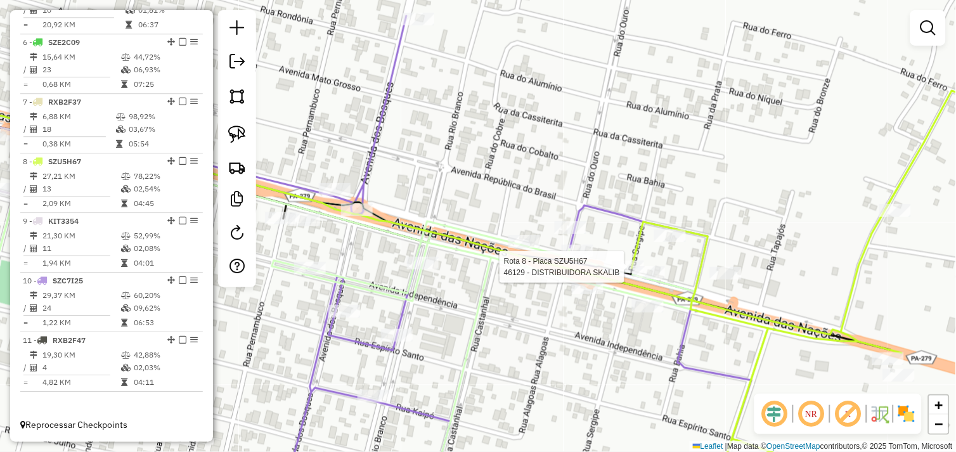
select select "*********"
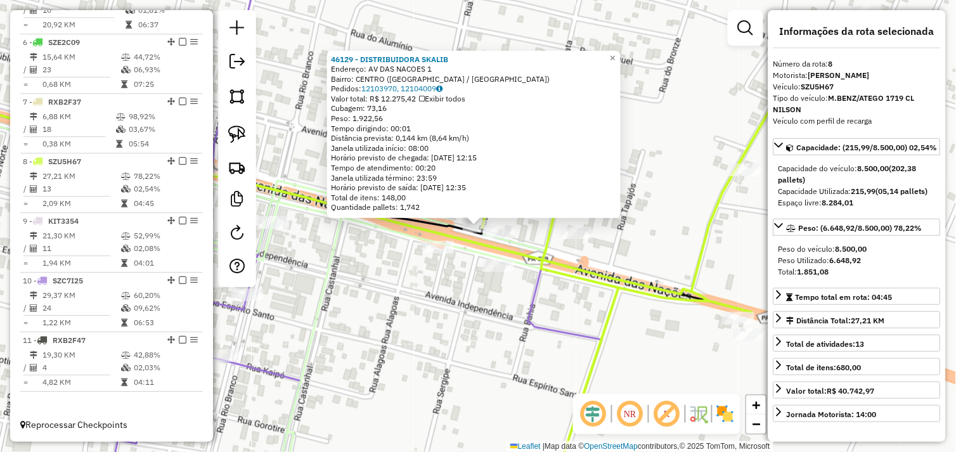
click at [484, 289] on div "46129 - DISTRIBUIDORA SKALIB Endereço: AV DAS NACOES 1 Bairro: CENTRO (OURILAND…" at bounding box center [478, 226] width 956 height 452
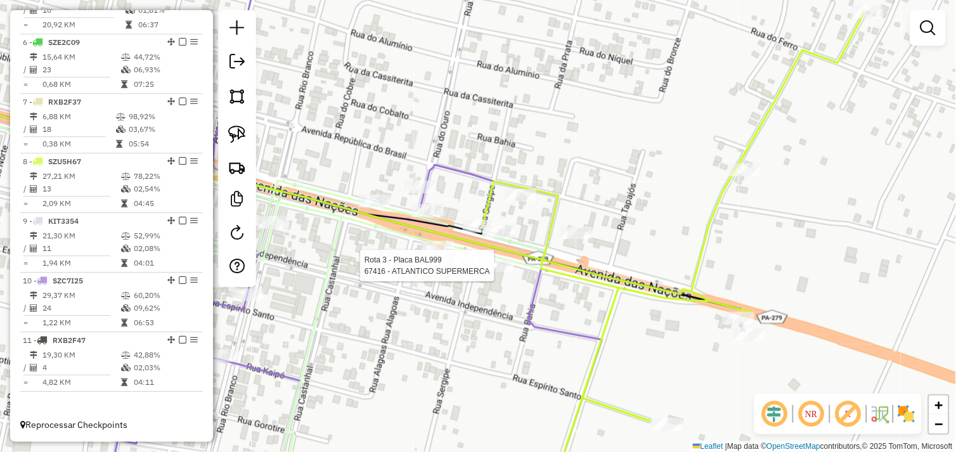
select select "*********"
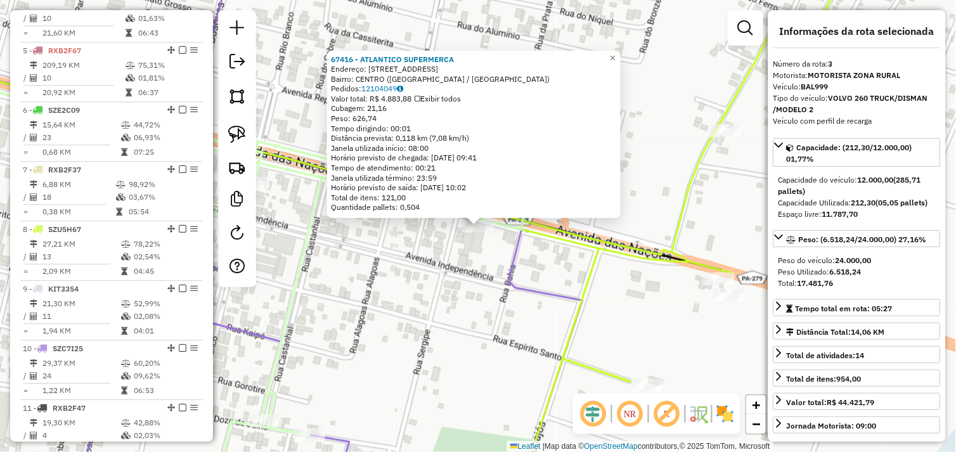
scroll to position [593, 0]
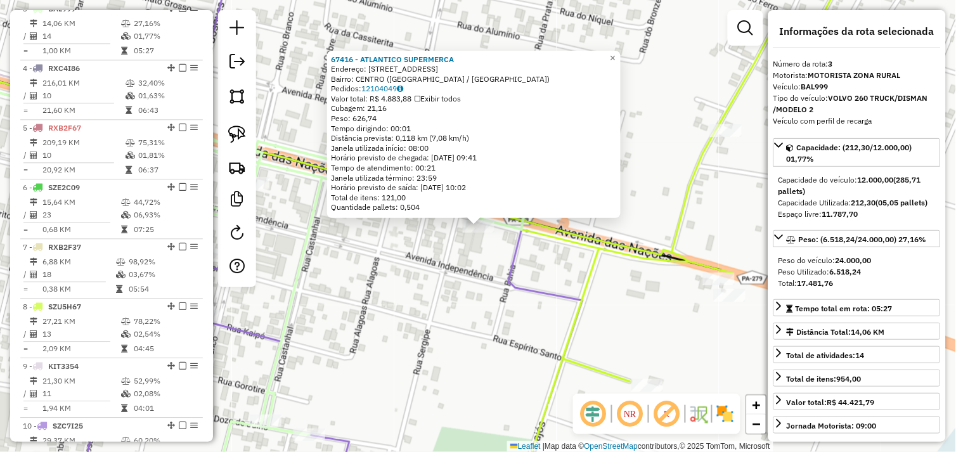
click at [467, 286] on div "67416 - ATLANTICO SUPERMERCA Endereço: AVENIDA DAS NACOES 100 Bairro: CENTRO (O…" at bounding box center [478, 226] width 956 height 452
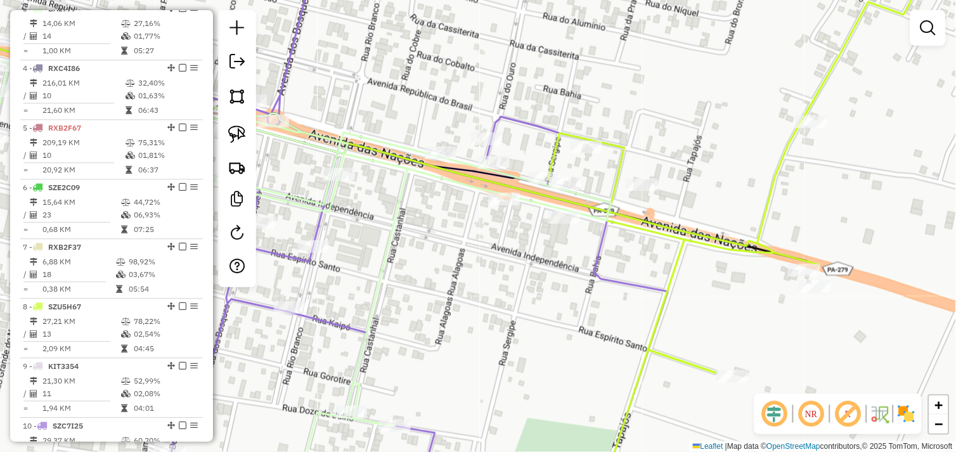
drag, startPoint x: 452, startPoint y: 277, endPoint x: 546, endPoint y: 264, distance: 94.8
click at [542, 265] on div "Janela de atendimento Grade de atendimento Capacidade Transportadoras Veículos …" at bounding box center [478, 226] width 956 height 452
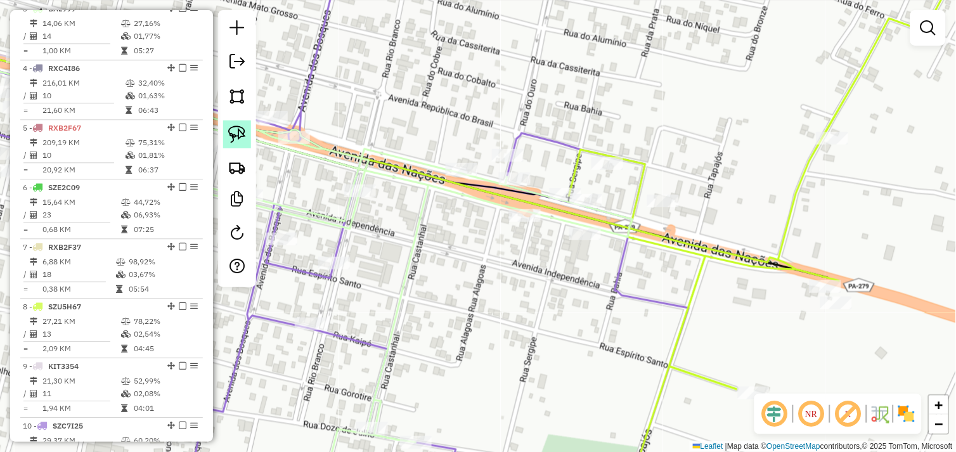
click at [241, 136] on img at bounding box center [237, 135] width 18 height 18
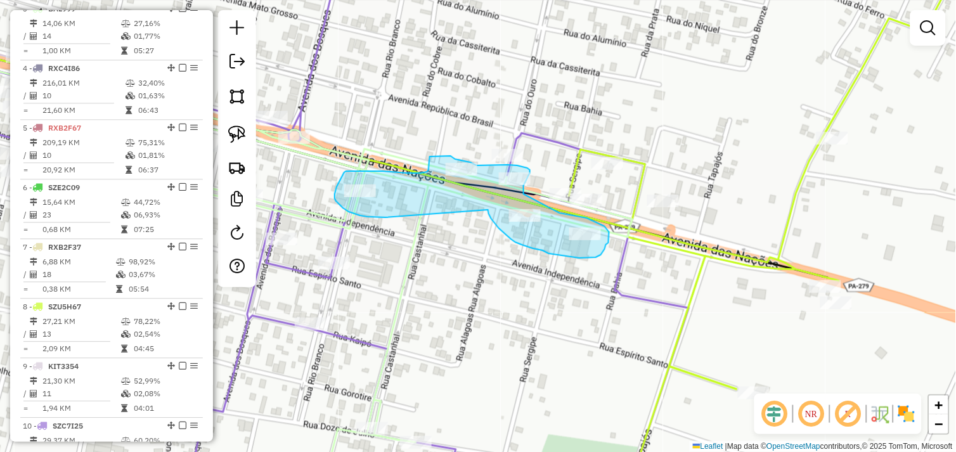
drag, startPoint x: 492, startPoint y: 219, endPoint x: 386, endPoint y: 218, distance: 105.9
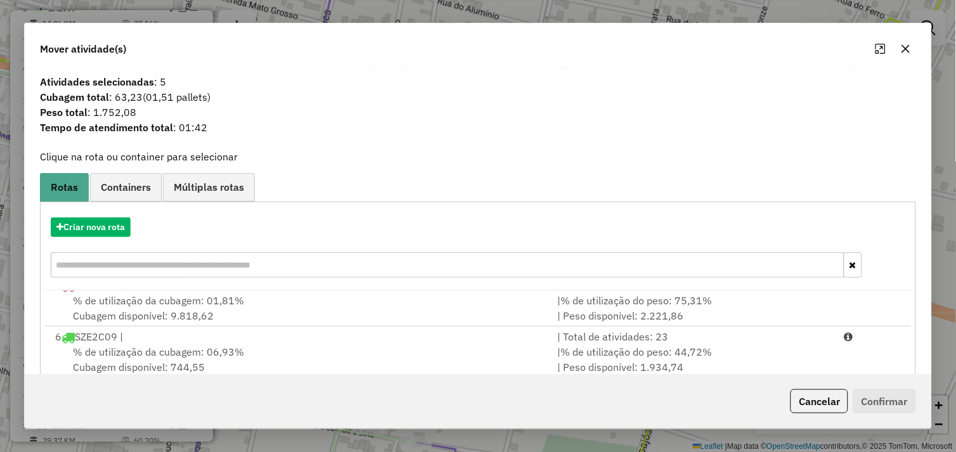
scroll to position [261, 0]
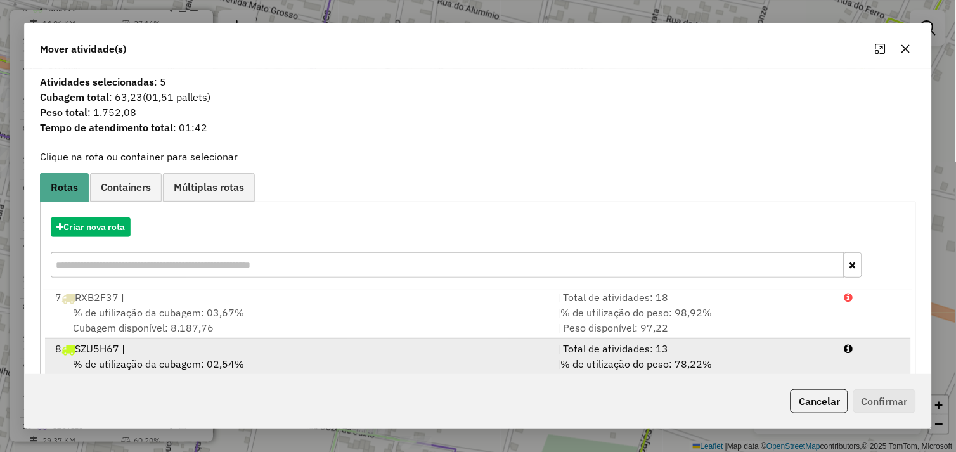
drag, startPoint x: 308, startPoint y: 357, endPoint x: 417, endPoint y: 357, distance: 109.7
click at [309, 357] on div "% de utilização da cubagem: 02,54% Cubagem disponível: 8.284,01" at bounding box center [299, 371] width 503 height 30
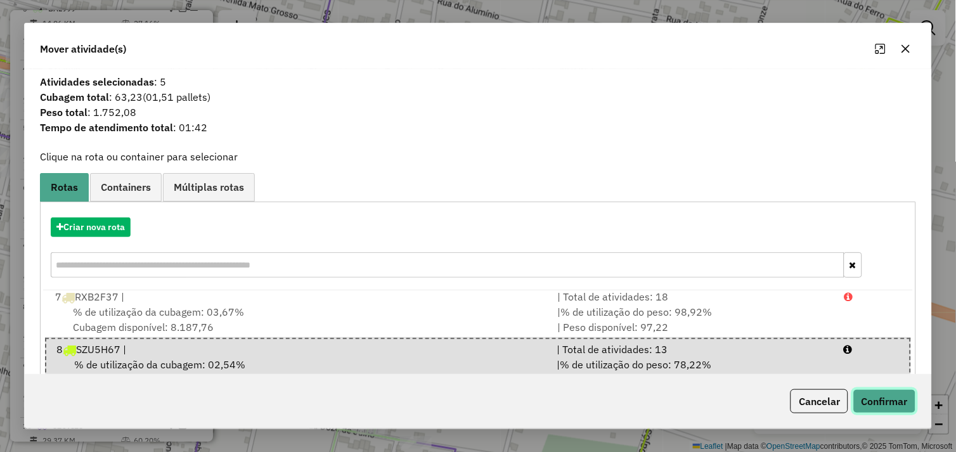
click at [871, 400] on button "Confirmar" at bounding box center [885, 401] width 63 height 24
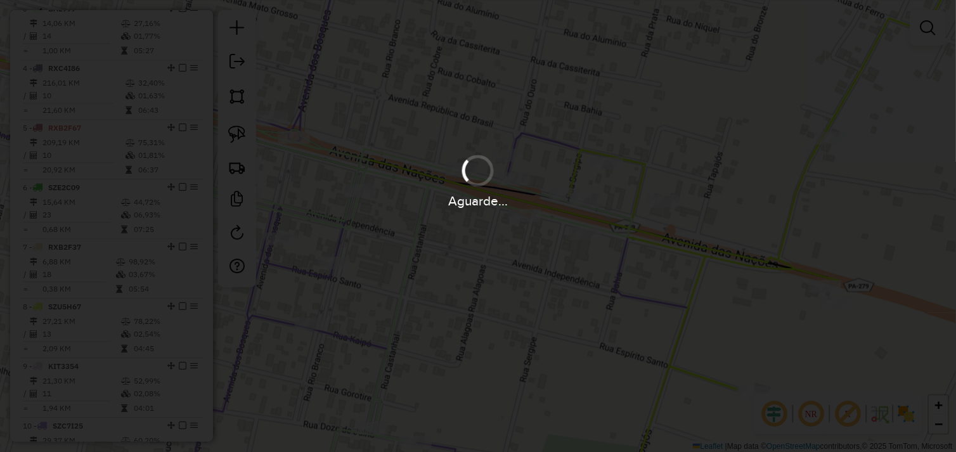
scroll to position [610, 0]
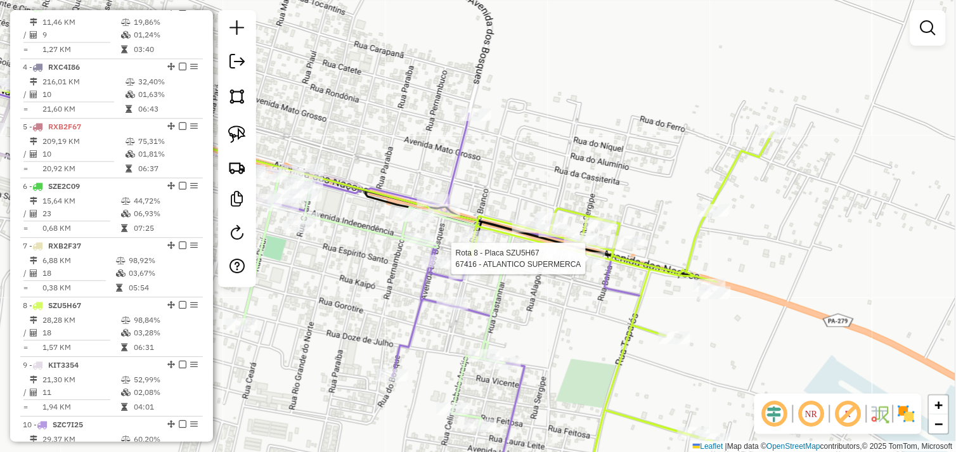
select select "*********"
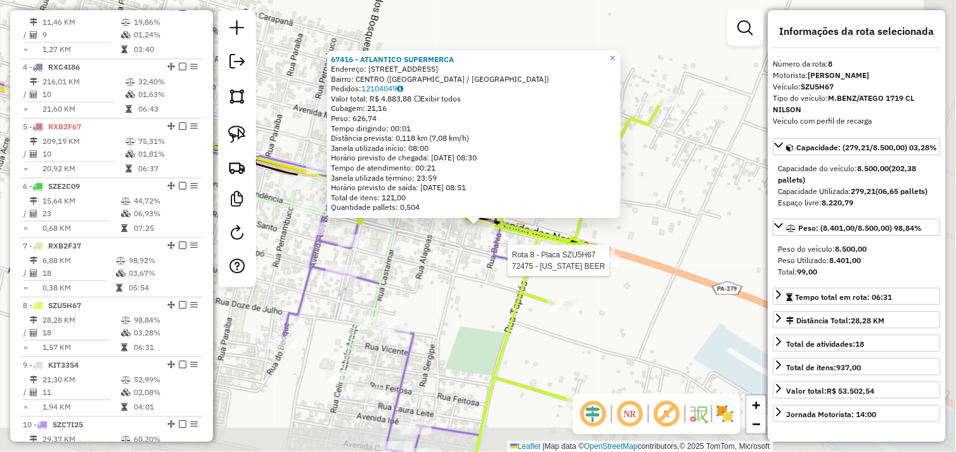
scroll to position [764, 0]
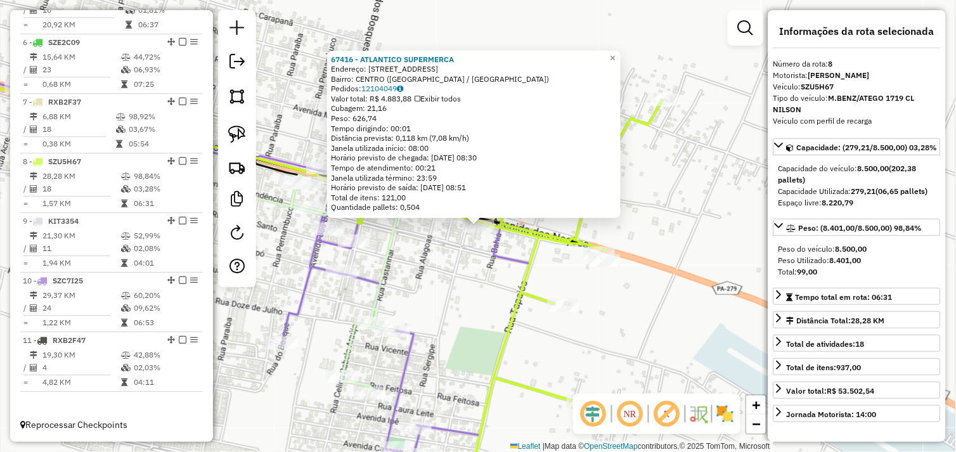
click at [454, 265] on div "67416 - ATLANTICO SUPERMERCA Endereço: AVENIDA DAS NACOES 100 Bairro: CENTRO (O…" at bounding box center [478, 226] width 956 height 452
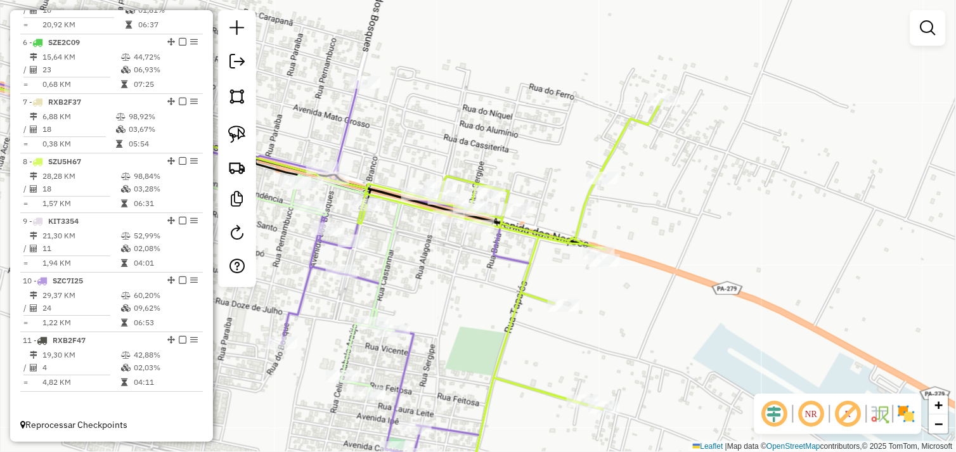
drag, startPoint x: 414, startPoint y: 258, endPoint x: 568, endPoint y: 275, distance: 155.1
click at [568, 275] on div "Janela de atendimento Grade de atendimento Capacidade Transportadoras Veículos …" at bounding box center [478, 226] width 956 height 452
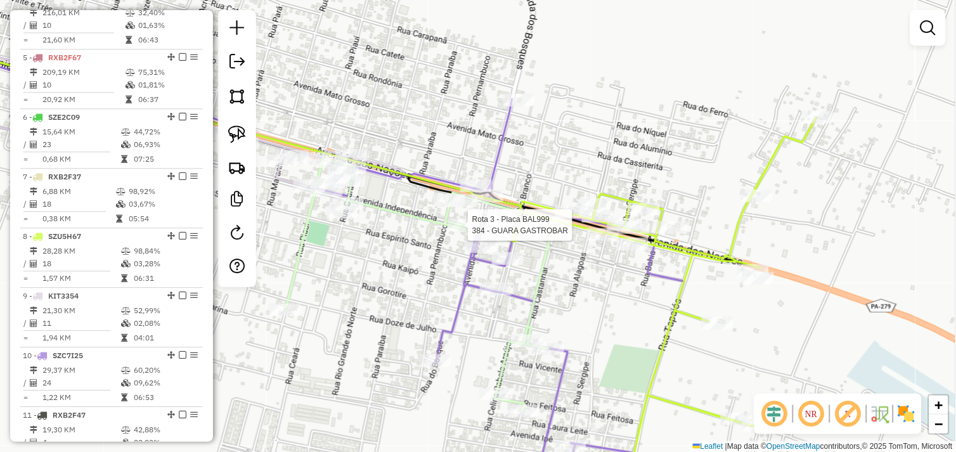
select select "*********"
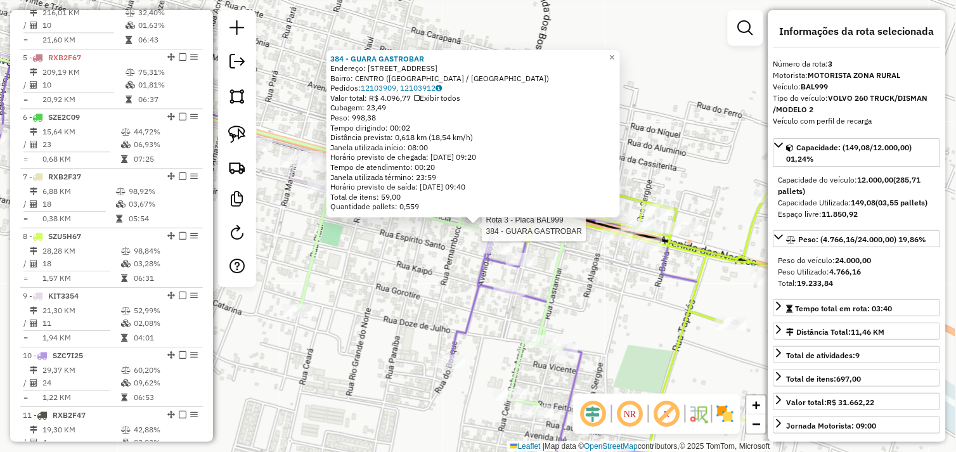
scroll to position [610, 0]
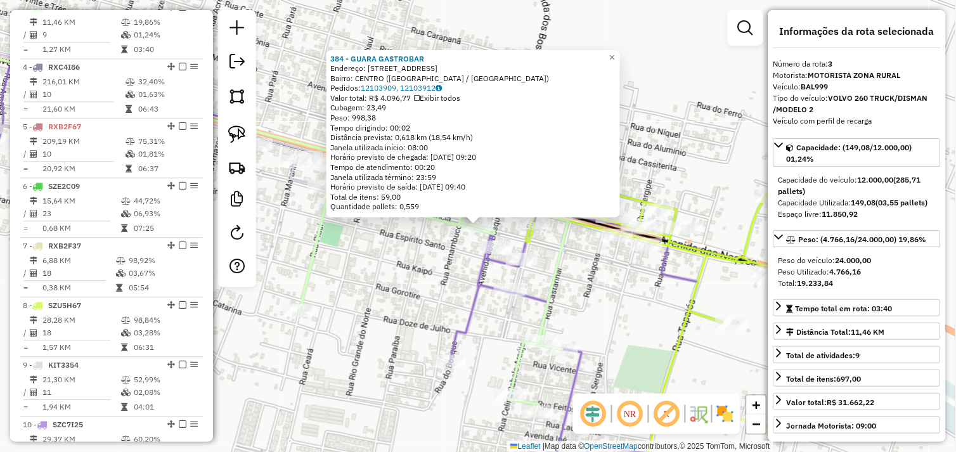
click at [581, 301] on div "384 - GUARA GASTROBAR Endereço: AV DAS NACOES 3140 Bairro: CENTRO (OURILANDIA D…" at bounding box center [478, 226] width 956 height 452
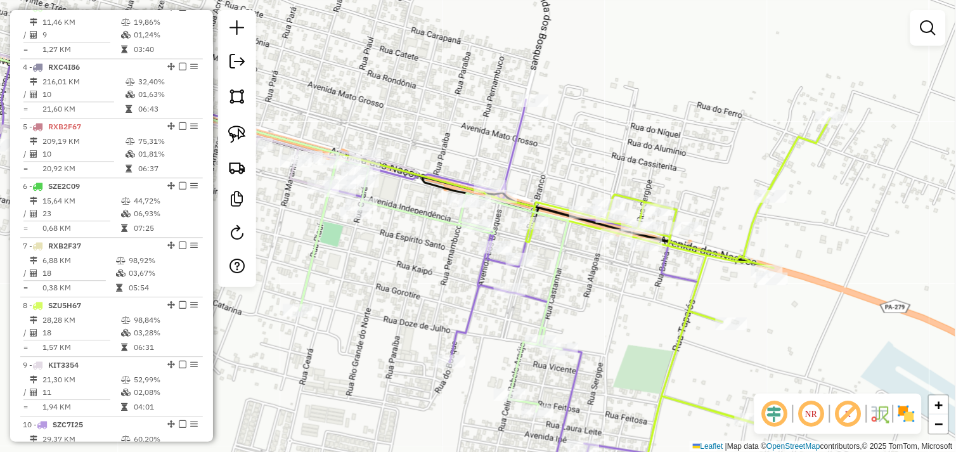
drag, startPoint x: 606, startPoint y: 332, endPoint x: 573, endPoint y: 251, distance: 87.3
click at [575, 261] on div "Janela de atendimento Grade de atendimento Capacidade Transportadoras Veículos …" at bounding box center [478, 226] width 956 height 452
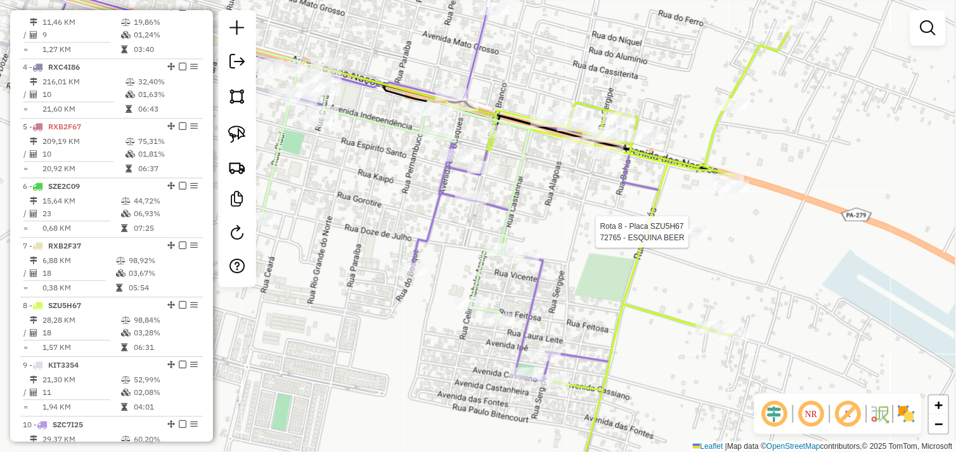
select select "*********"
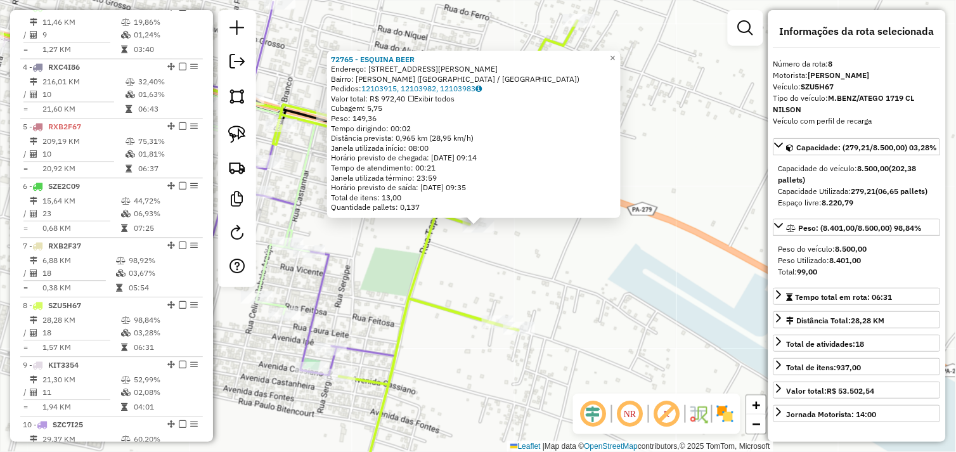
scroll to position [764, 0]
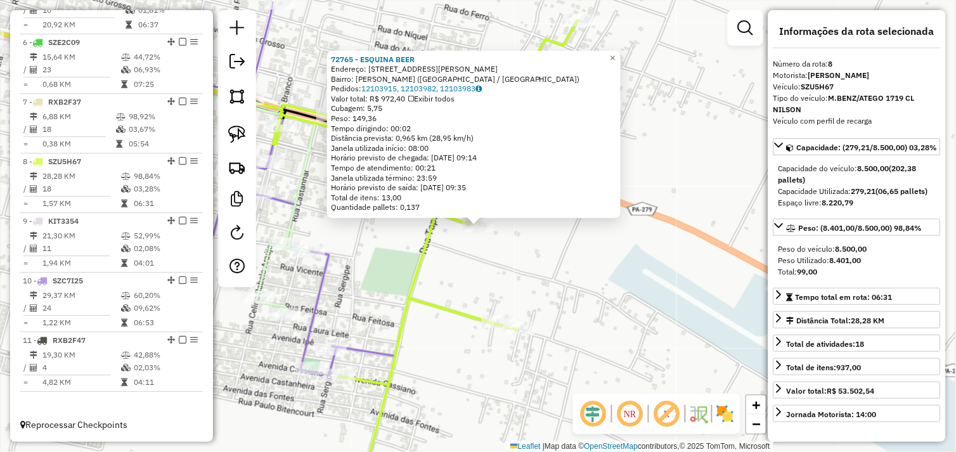
click at [485, 267] on div "72765 - ESQUINA BEER Endereço: Rua Celina Rabelo Araujo 181 Bairro: MARCIA VELO…" at bounding box center [478, 226] width 956 height 452
drag, startPoint x: 371, startPoint y: 256, endPoint x: 499, endPoint y: 236, distance: 129.7
click at [499, 236] on div "72765 - ESQUINA BEER Endereço: Rua Celina Rabelo Araujo 181 Bairro: MARCIA VELO…" at bounding box center [478, 226] width 956 height 452
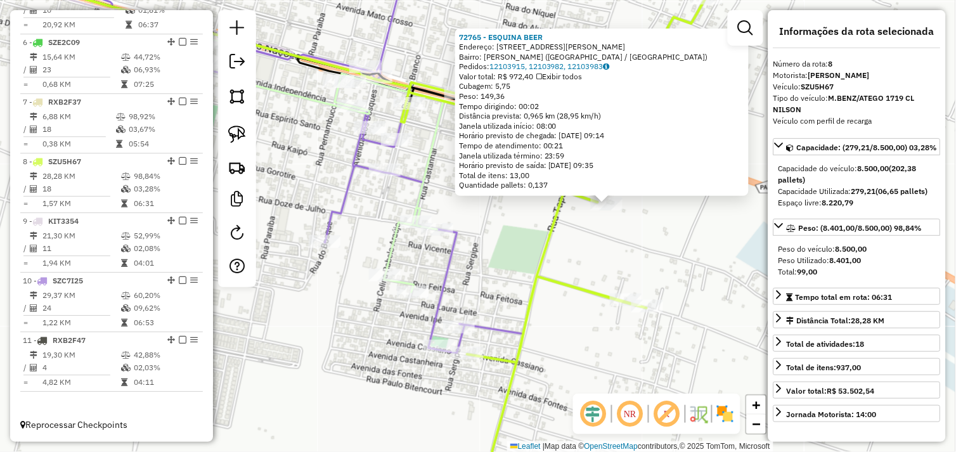
click at [497, 238] on div "72765 - ESQUINA BEER Endereço: Rua Celina Rabelo Araujo 181 Bairro: MARCIA VELO…" at bounding box center [478, 226] width 956 height 452
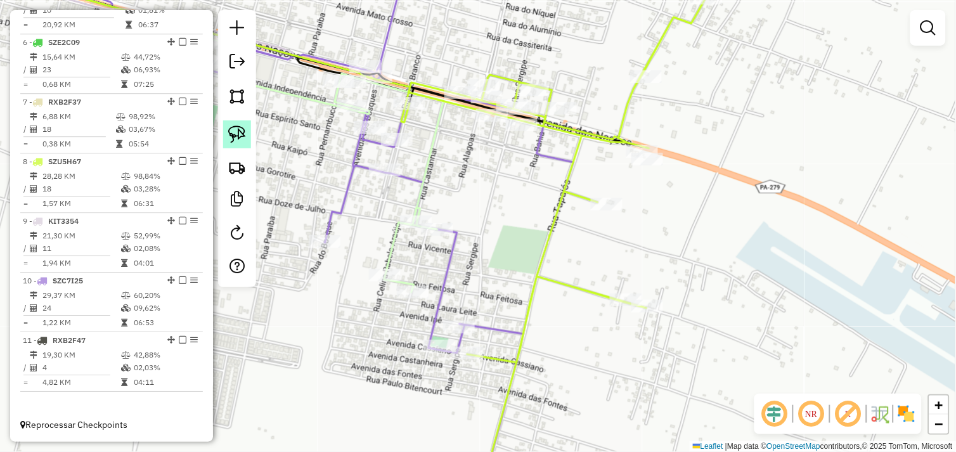
click at [237, 136] on img at bounding box center [237, 135] width 18 height 18
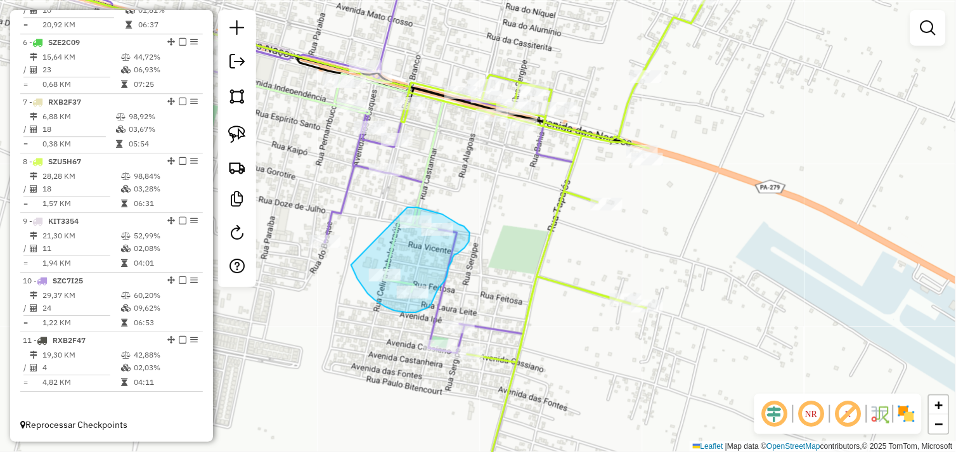
drag, startPoint x: 358, startPoint y: 279, endPoint x: 407, endPoint y: 207, distance: 86.7
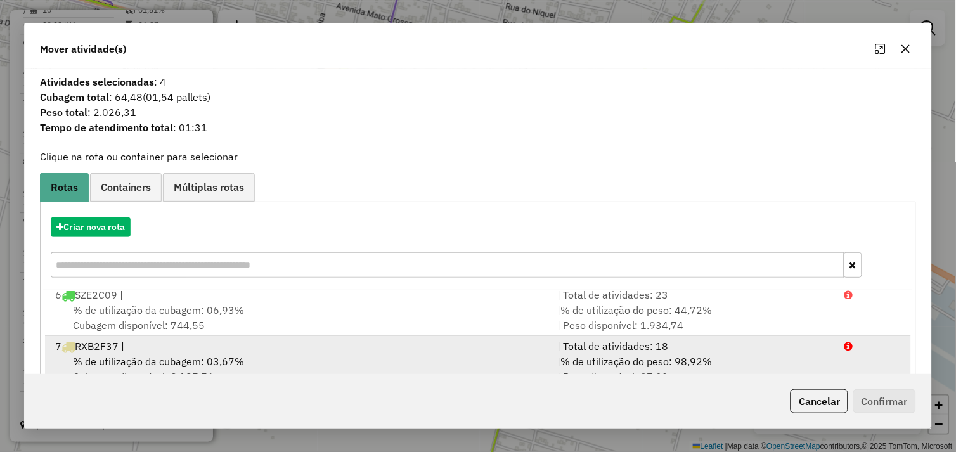
scroll to position [261, 0]
click at [339, 355] on div "8 SZU5H67 |" at bounding box center [299, 348] width 503 height 15
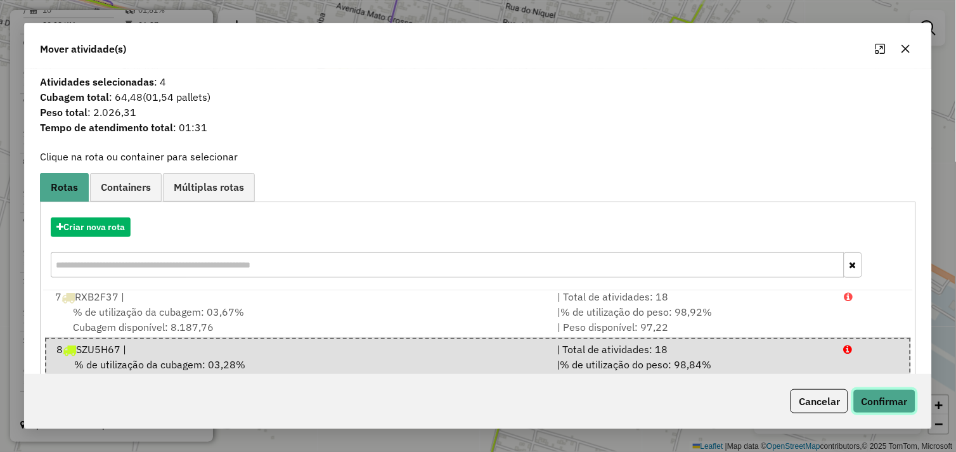
click at [866, 400] on button "Confirmar" at bounding box center [885, 401] width 63 height 24
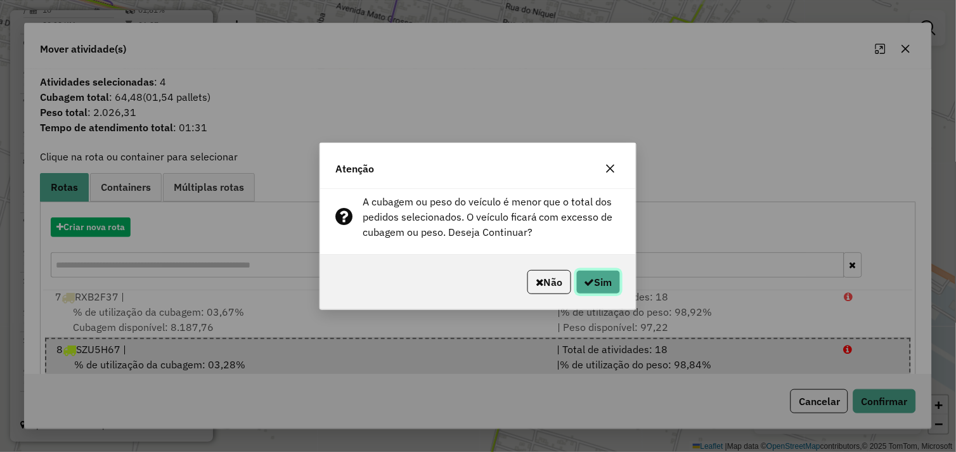
click at [601, 278] on button "Sim" at bounding box center [599, 282] width 44 height 24
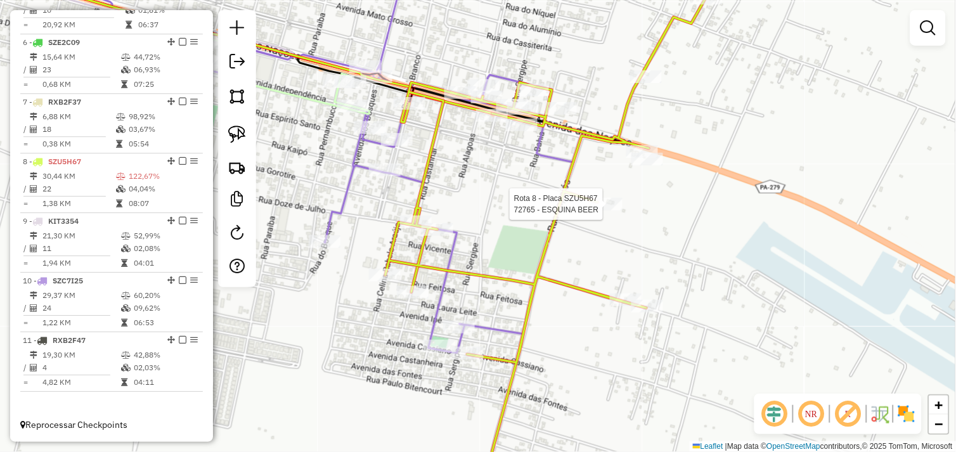
select select "*********"
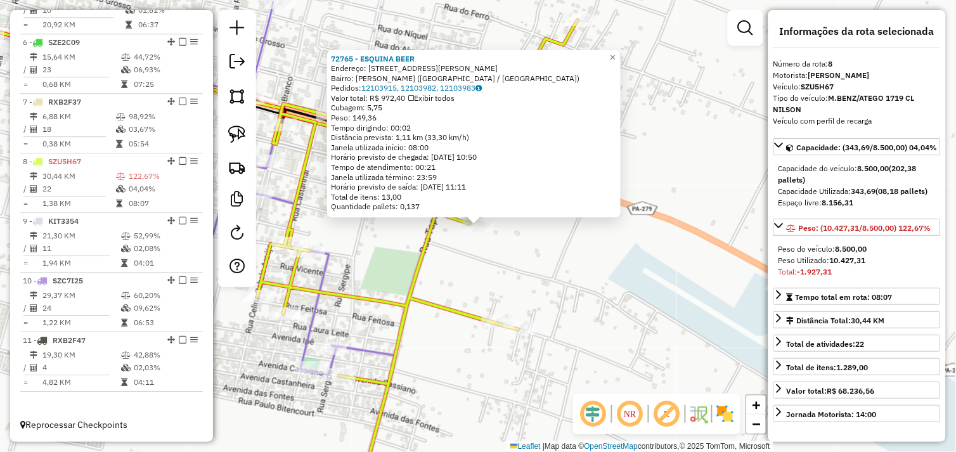
click at [533, 288] on div "72765 - ESQUINA BEER Endereço: Rua Celina Rabelo Araujo 181 Bairro: MARCIA VELO…" at bounding box center [478, 226] width 956 height 452
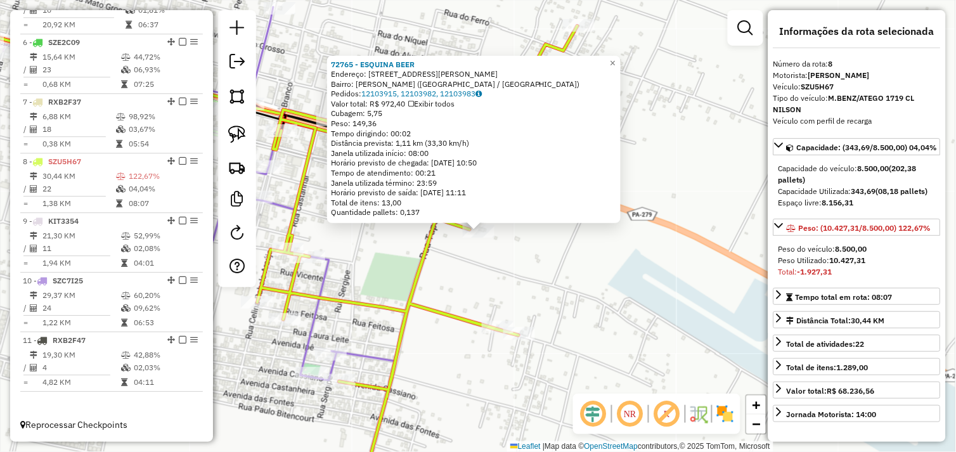
click at [534, 288] on div "72765 - ESQUINA BEER Endereço: Rua Celina Rabelo Araujo 181 Bairro: MARCIA VELO…" at bounding box center [478, 226] width 956 height 452
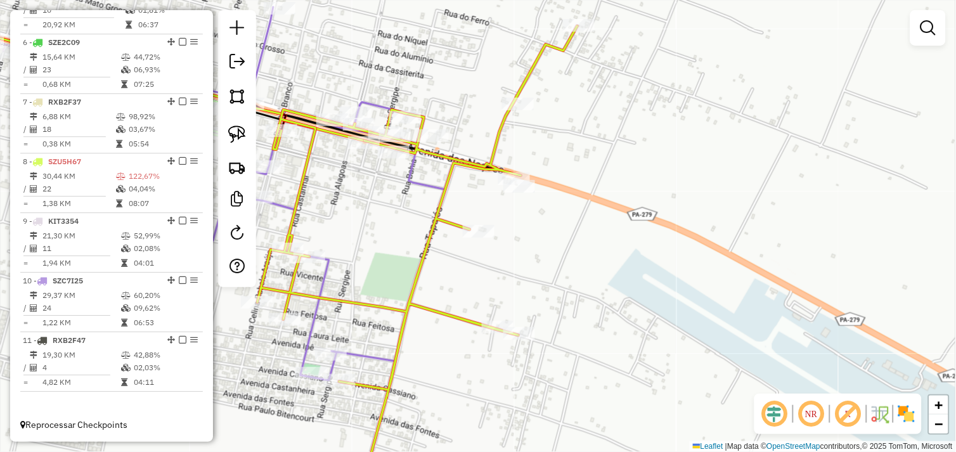
click at [542, 260] on div "Janela de atendimento Grade de atendimento Capacidade Transportadoras Veículos …" at bounding box center [478, 226] width 956 height 452
select select "*********"
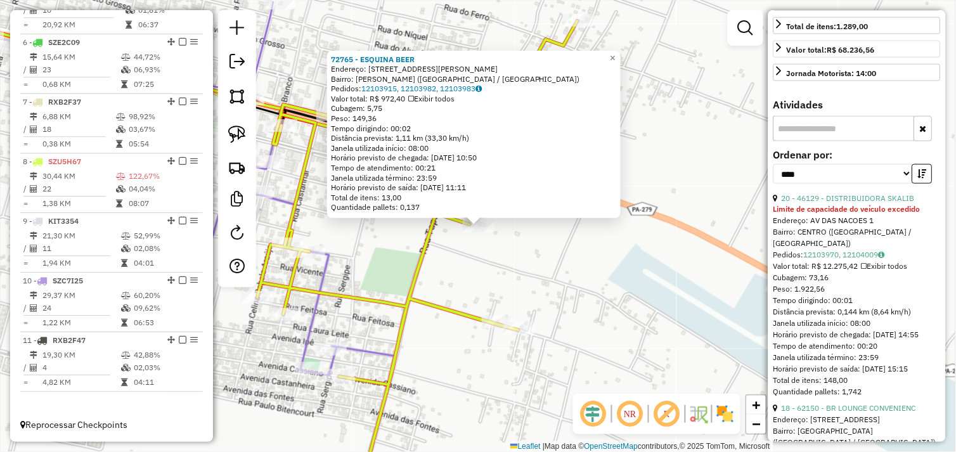
scroll to position [352, 0]
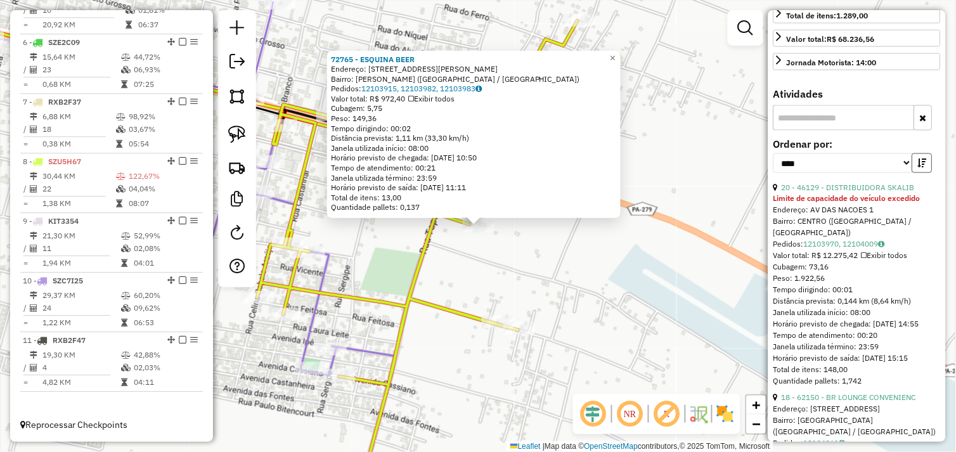
click at [918, 167] on icon "button" at bounding box center [922, 163] width 9 height 9
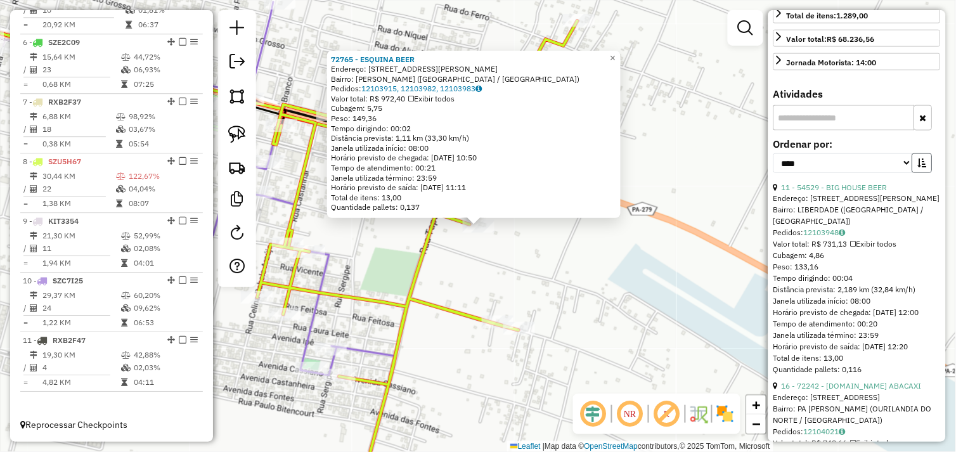
click at [918, 167] on icon "button" at bounding box center [922, 163] width 9 height 9
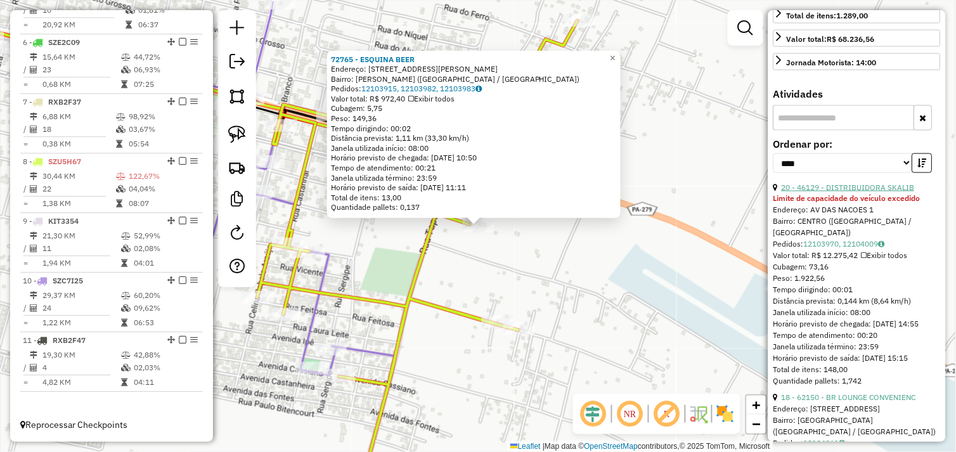
click at [855, 192] on link "20 - 46129 - DISTRIBUIDORA SKALIB" at bounding box center [848, 188] width 133 height 10
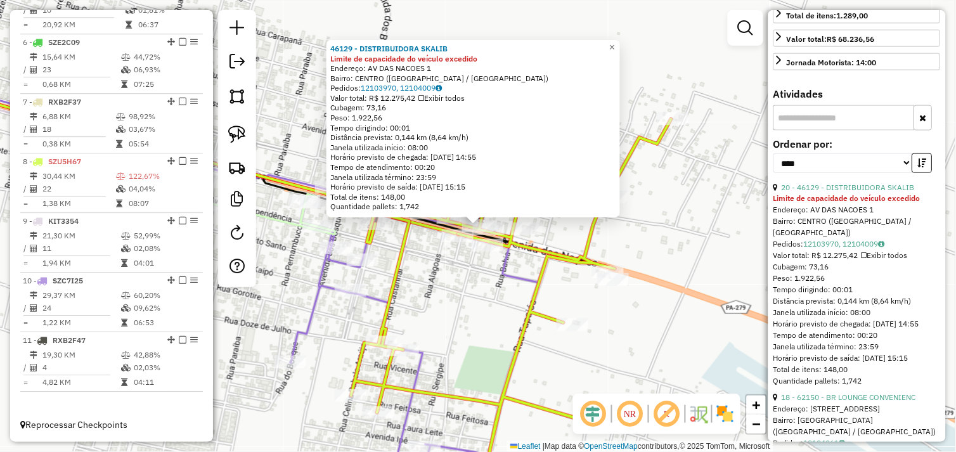
click at [444, 277] on div "46129 - DISTRIBUIDORA SKALIB Limite de capacidade do veículo excedido Endereço:…" at bounding box center [478, 226] width 956 height 452
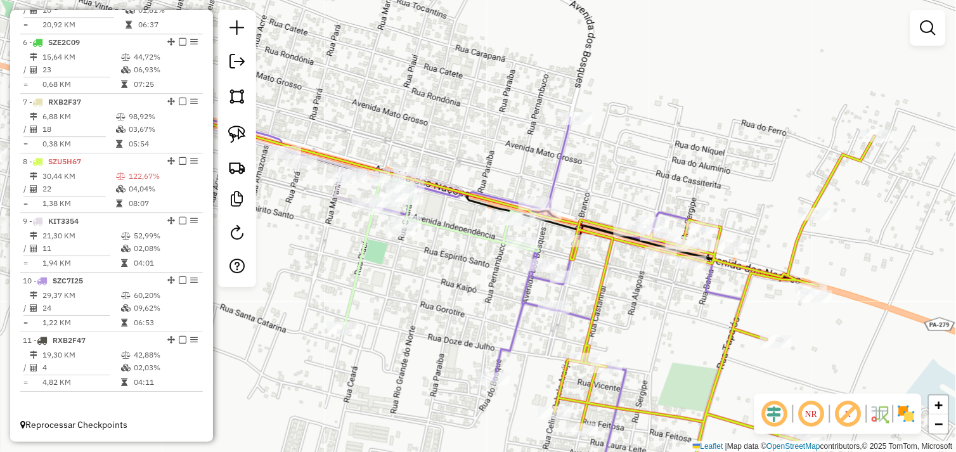
drag, startPoint x: 384, startPoint y: 251, endPoint x: 591, endPoint y: 268, distance: 208.1
click at [591, 268] on div "Janela de atendimento Grade de atendimento Capacidade Transportadoras Veículos …" at bounding box center [478, 226] width 956 height 452
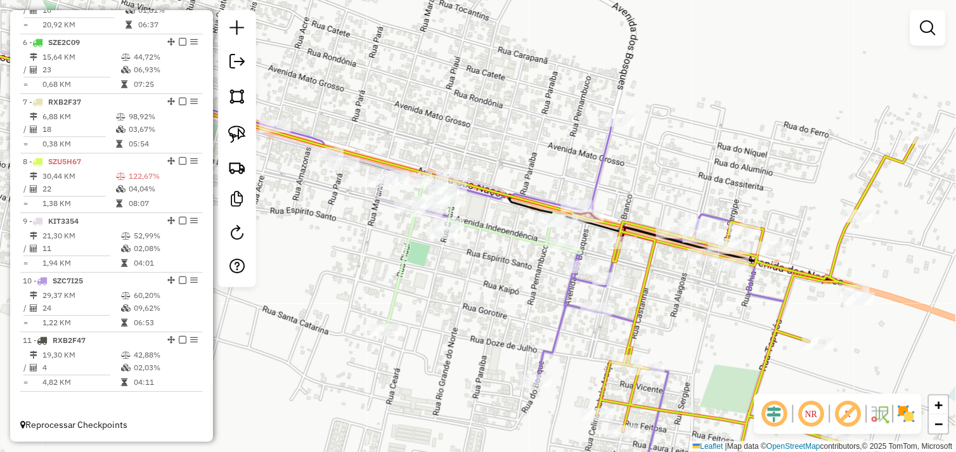
drag, startPoint x: 391, startPoint y: 276, endPoint x: 600, endPoint y: 293, distance: 210.0
click at [600, 293] on div "Janela de atendimento Grade de atendimento Capacidade Transportadoras Veículos …" at bounding box center [478, 226] width 956 height 452
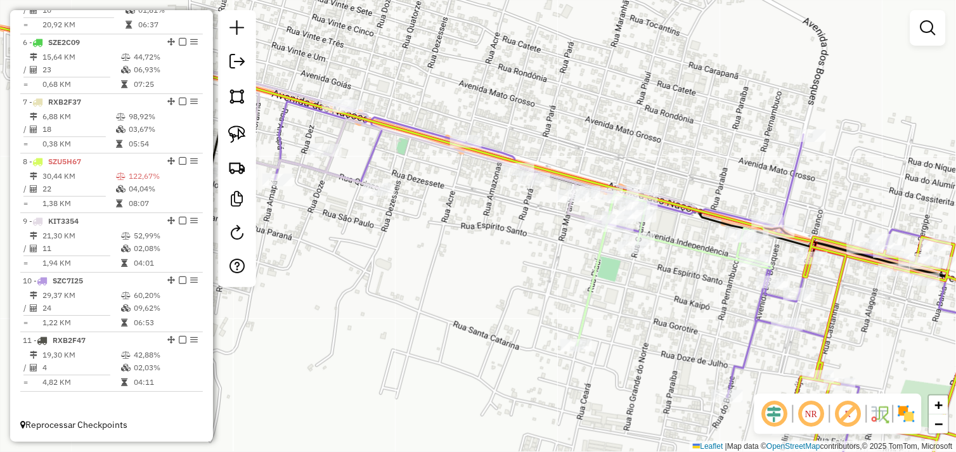
click at [519, 236] on div "Janela de atendimento Grade de atendimento Capacidade Transportadoras Veículos …" at bounding box center [478, 226] width 956 height 452
select select "*********"
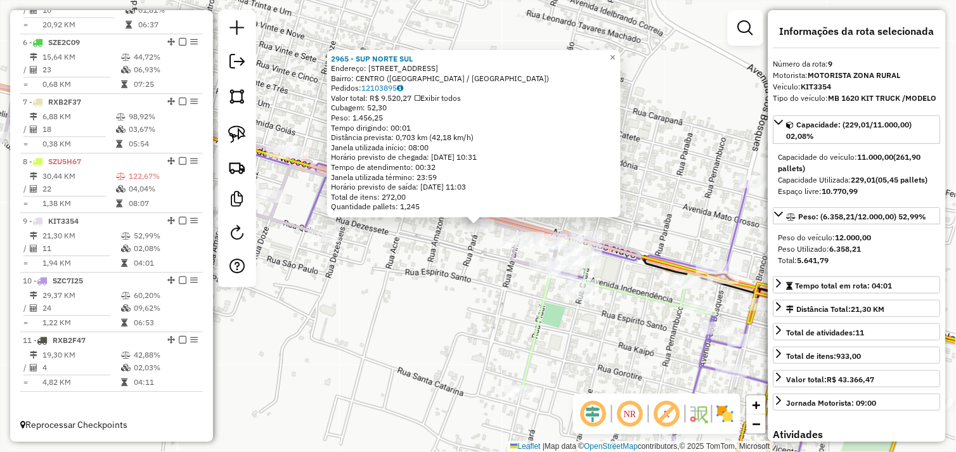
click at [516, 289] on div "2965 - SUP NORTE SUL Endereço: AV DAS NACOES 2240 Bairro: CENTRO (OURILANDIA DO…" at bounding box center [478, 226] width 956 height 452
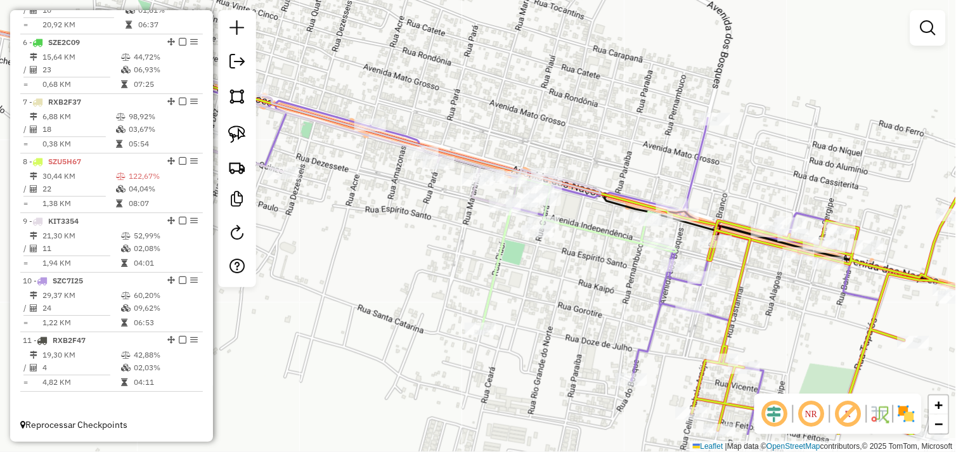
drag, startPoint x: 574, startPoint y: 327, endPoint x: 522, endPoint y: 243, distance: 98.6
click at [525, 243] on div "Janela de atendimento Grade de atendimento Capacidade Transportadoras Veículos …" at bounding box center [478, 226] width 956 height 452
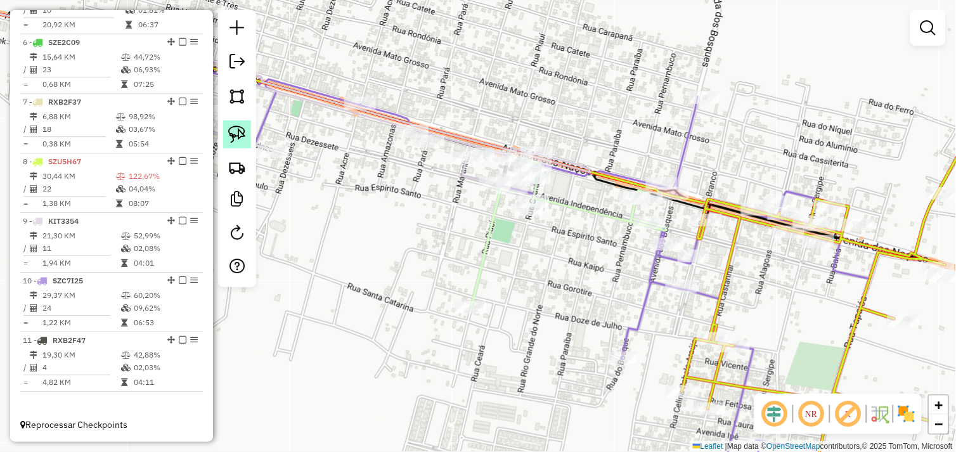
click at [239, 133] on img at bounding box center [237, 135] width 18 height 18
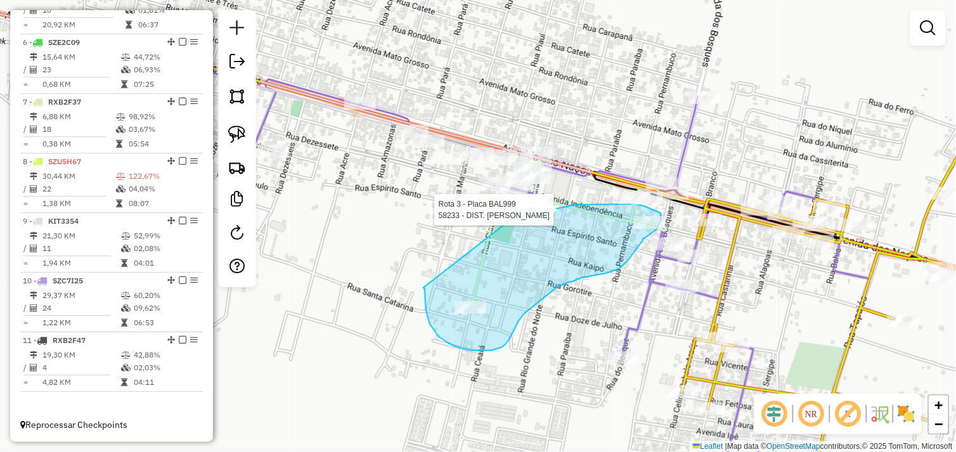
click at [521, 212] on div "Rota 3 - Placa BAL999 58233 - DIST. MENDES Janela de atendimento Grade de atend…" at bounding box center [478, 226] width 956 height 452
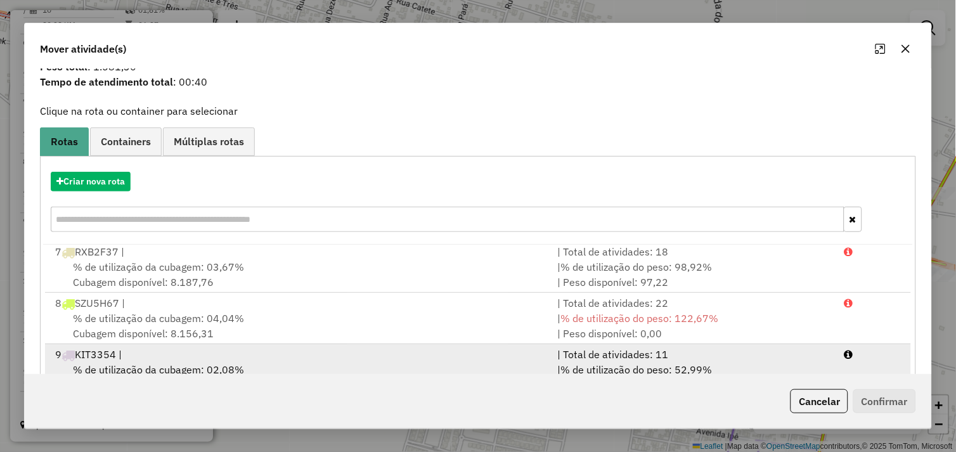
scroll to position [70, 0]
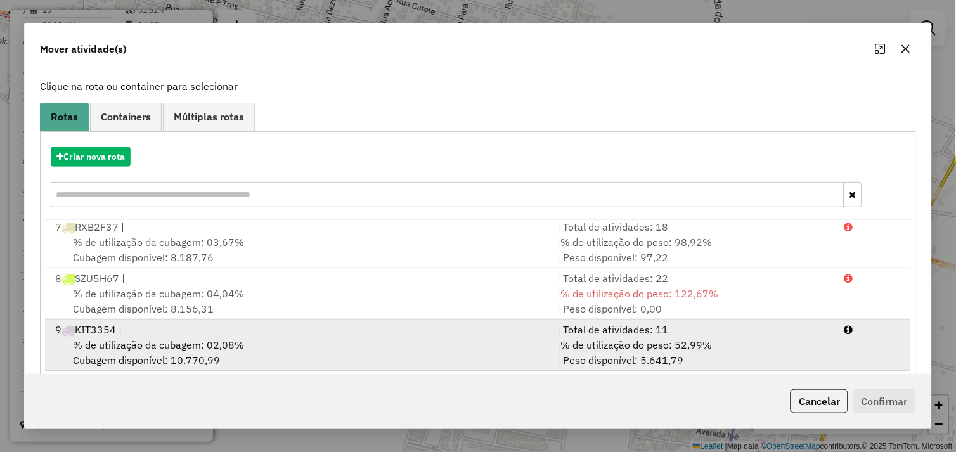
click at [343, 348] on div "% de utilização da cubagem: 02,08% Cubagem disponível: 10.770,99" at bounding box center [299, 352] width 503 height 30
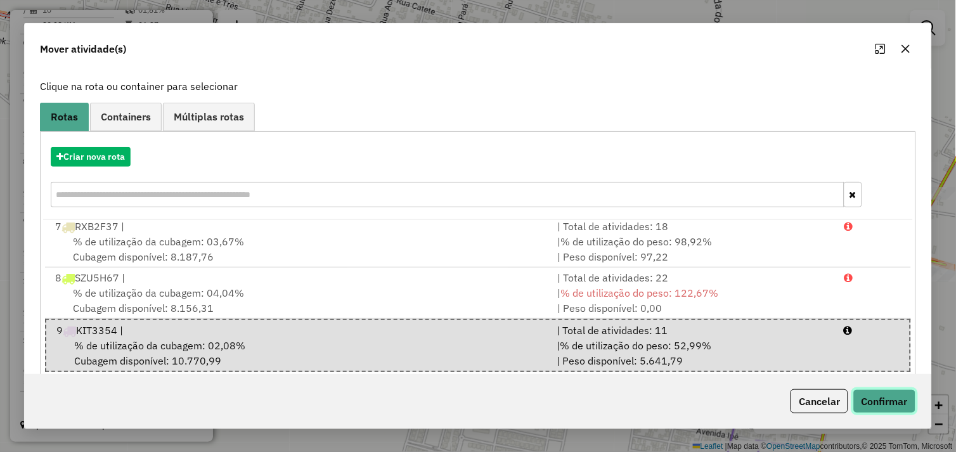
click at [889, 398] on button "Confirmar" at bounding box center [885, 401] width 63 height 24
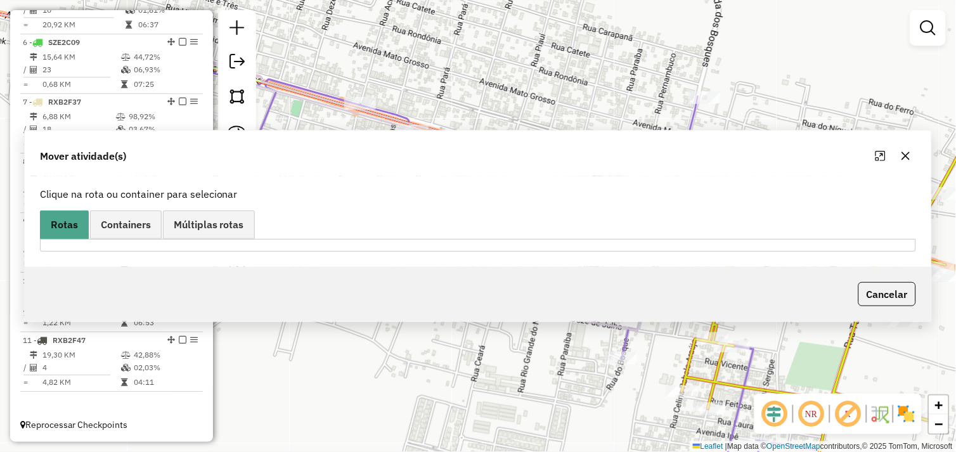
scroll to position [0, 0]
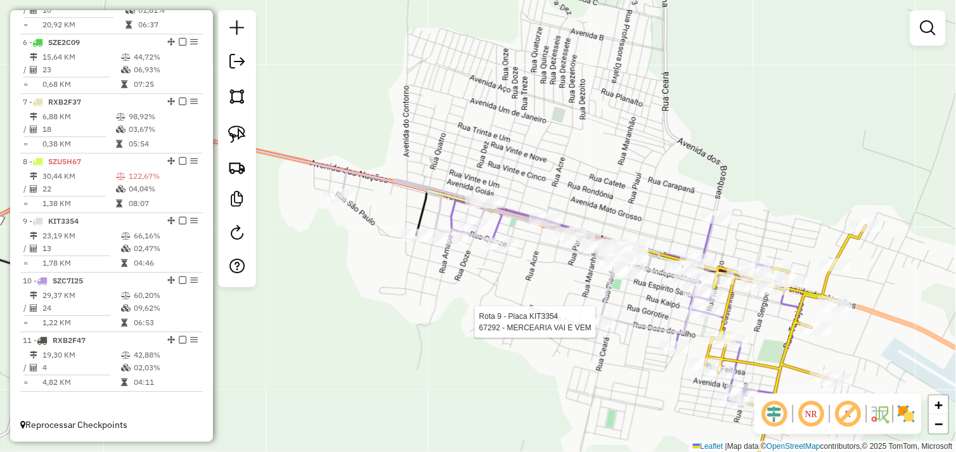
select select "*********"
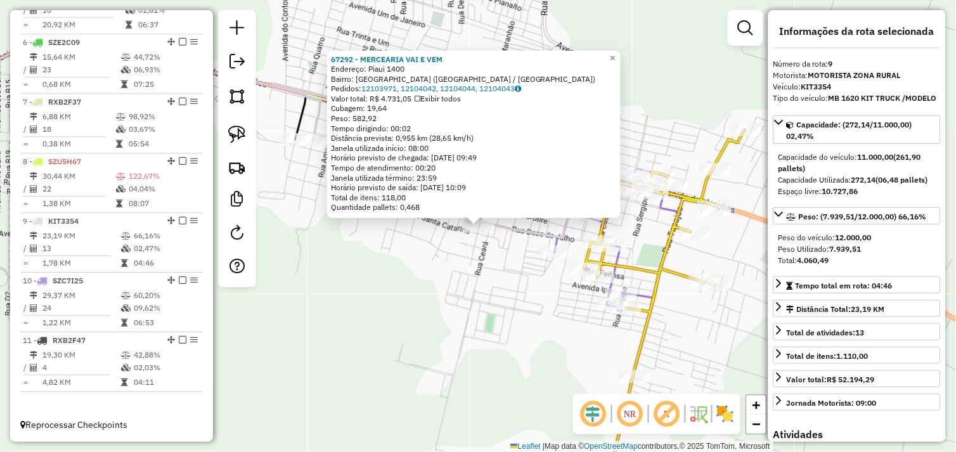
click at [596, 320] on div "67292 - MERCEARIA VAI E VEM Endereço: Piaui 1400 Bairro: NOVO HORIZONTE (OURILA…" at bounding box center [478, 226] width 956 height 452
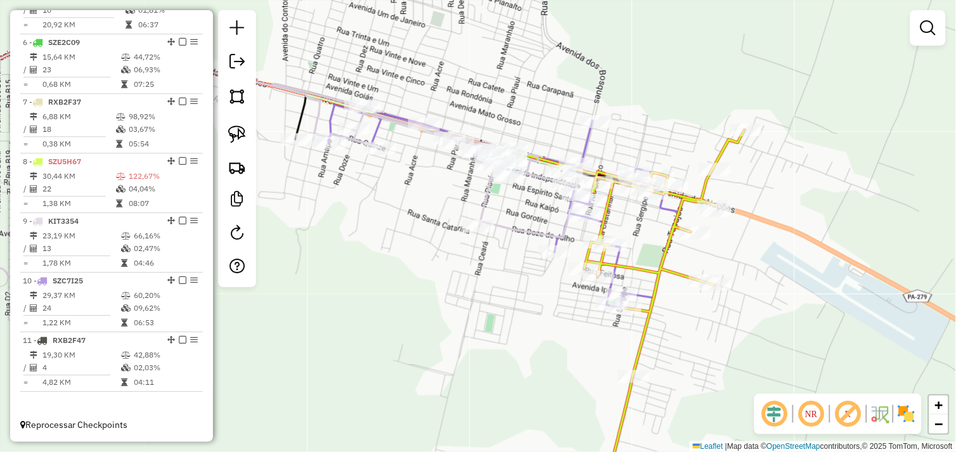
drag, startPoint x: 491, startPoint y: 277, endPoint x: 514, endPoint y: 252, distance: 33.6
click at [491, 276] on div "Janela de atendimento Grade de atendimento Capacidade Transportadoras Veículos …" at bounding box center [478, 226] width 956 height 452
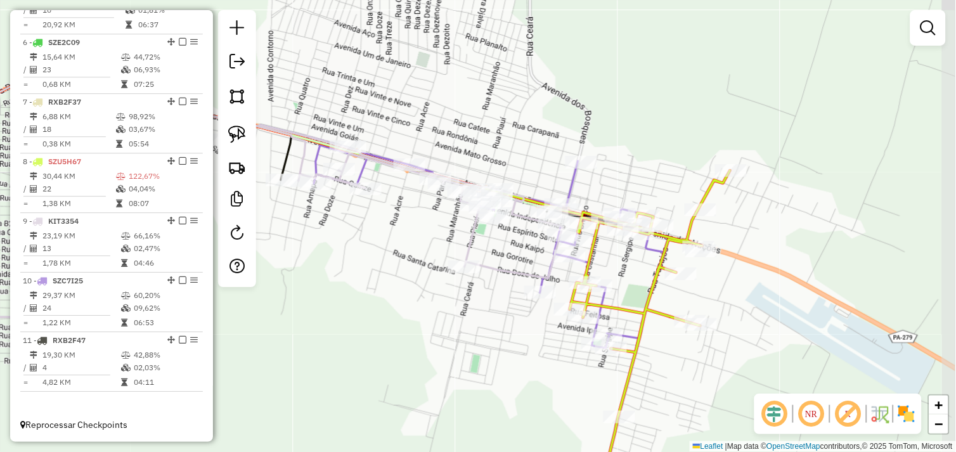
drag, startPoint x: 521, startPoint y: 238, endPoint x: 516, endPoint y: 254, distance: 16.9
click at [518, 256] on div "Janela de atendimento Grade de atendimento Capacidade Transportadoras Veículos …" at bounding box center [478, 226] width 956 height 452
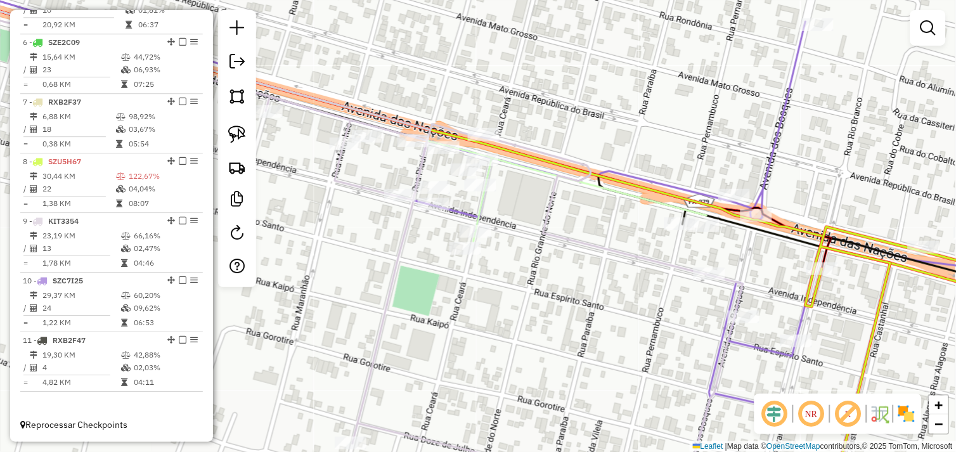
drag, startPoint x: 235, startPoint y: 133, endPoint x: 265, endPoint y: 153, distance: 36.1
click at [236, 133] on img at bounding box center [237, 135] width 18 height 18
drag, startPoint x: 489, startPoint y: 254, endPoint x: 556, endPoint y: 263, distance: 67.8
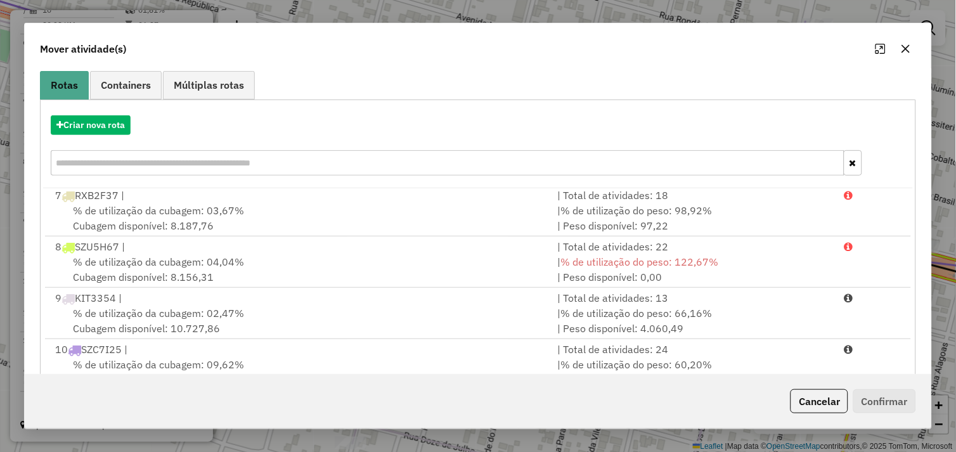
scroll to position [192, 0]
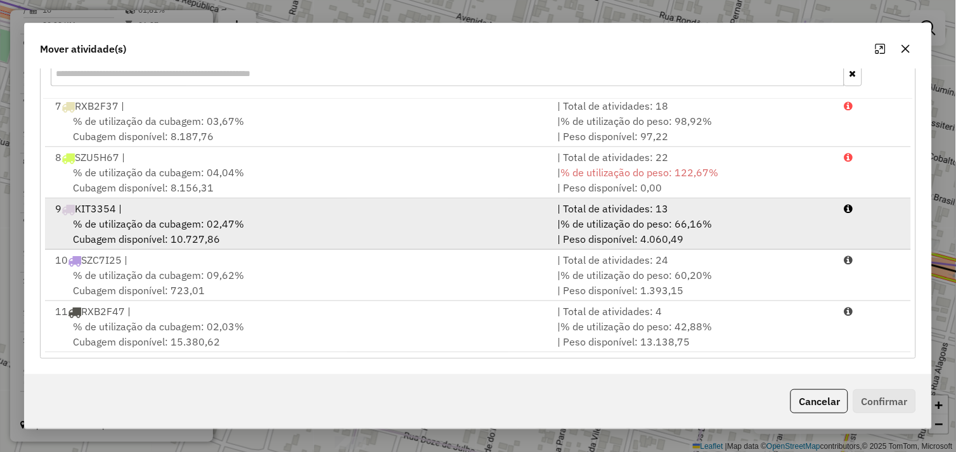
drag, startPoint x: 353, startPoint y: 231, endPoint x: 416, endPoint y: 237, distance: 63.7
click at [353, 230] on div "% de utilização da cubagem: 02,47% Cubagem disponível: 10.727,86" at bounding box center [299, 231] width 503 height 30
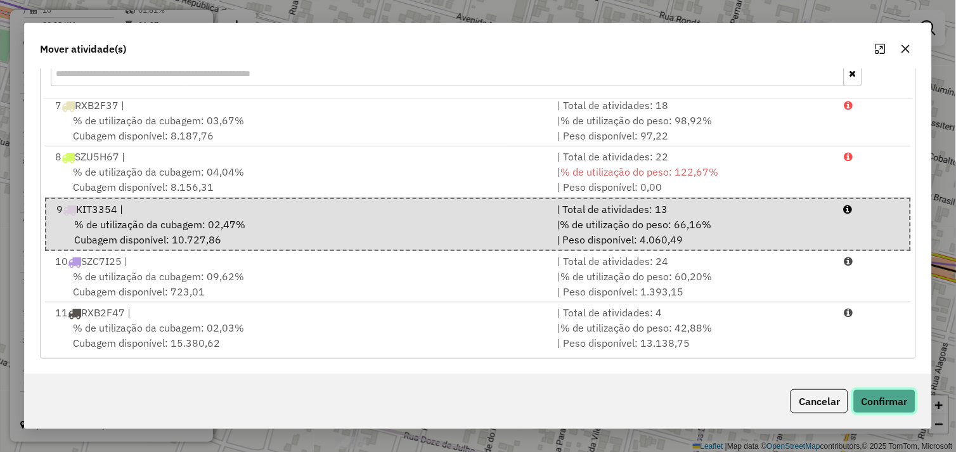
click at [878, 404] on button "Confirmar" at bounding box center [885, 401] width 63 height 24
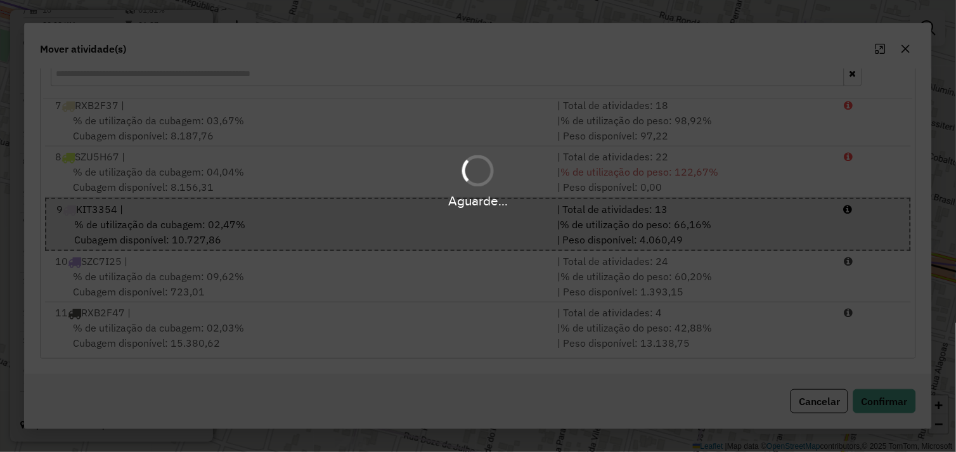
scroll to position [0, 0]
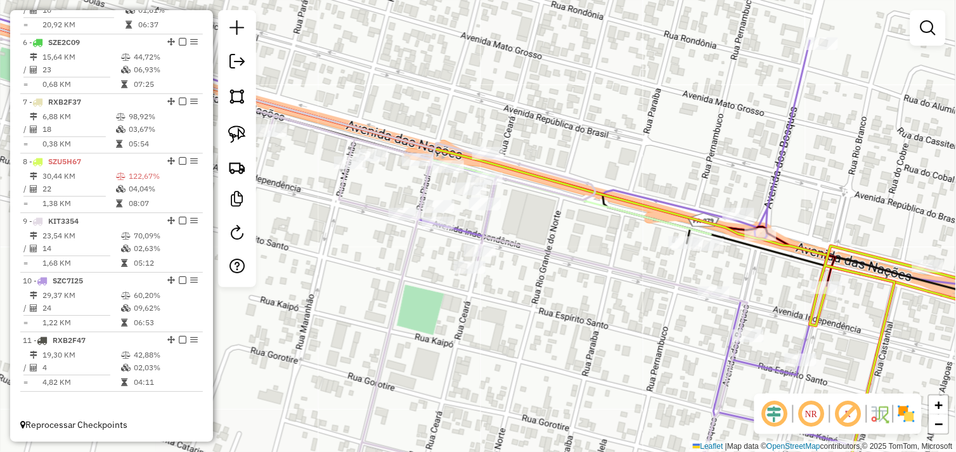
drag, startPoint x: 527, startPoint y: 233, endPoint x: 556, endPoint y: 311, distance: 83.7
click at [556, 311] on div "Janela de atendimento Grade de atendimento Capacidade Transportadoras Veículos …" at bounding box center [478, 226] width 956 height 452
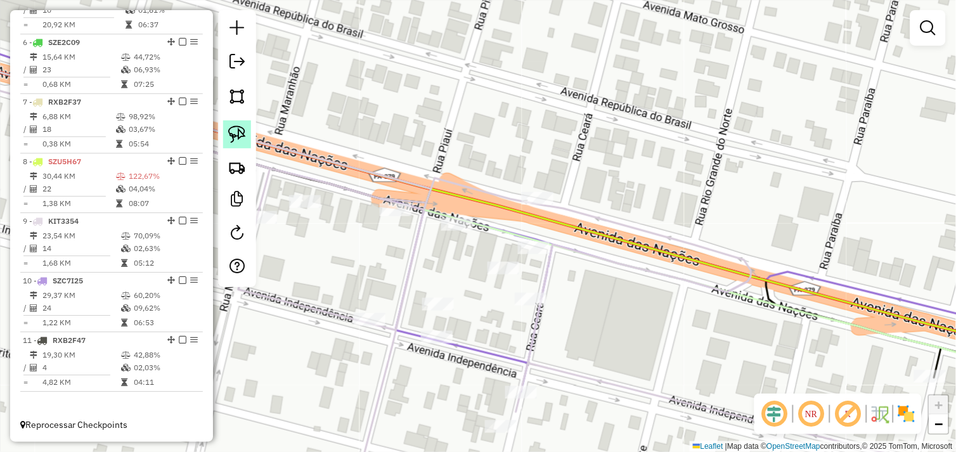
click at [237, 128] on img at bounding box center [237, 135] width 18 height 18
drag, startPoint x: 490, startPoint y: 283, endPoint x: 521, endPoint y: 261, distance: 38.4
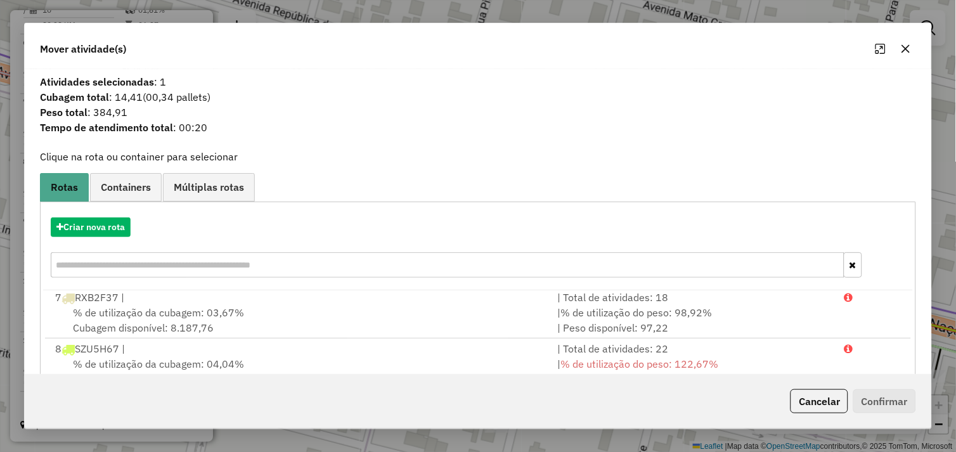
scroll to position [192, 0]
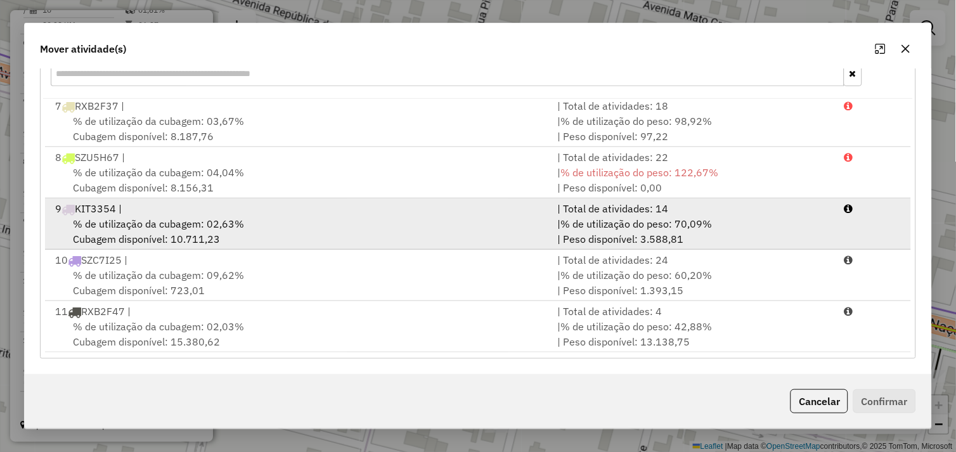
drag, startPoint x: 400, startPoint y: 225, endPoint x: 489, endPoint y: 226, distance: 89.4
click at [402, 225] on div "% de utilização da cubagem: 02,63% Cubagem disponível: 10.711,23" at bounding box center [299, 231] width 503 height 30
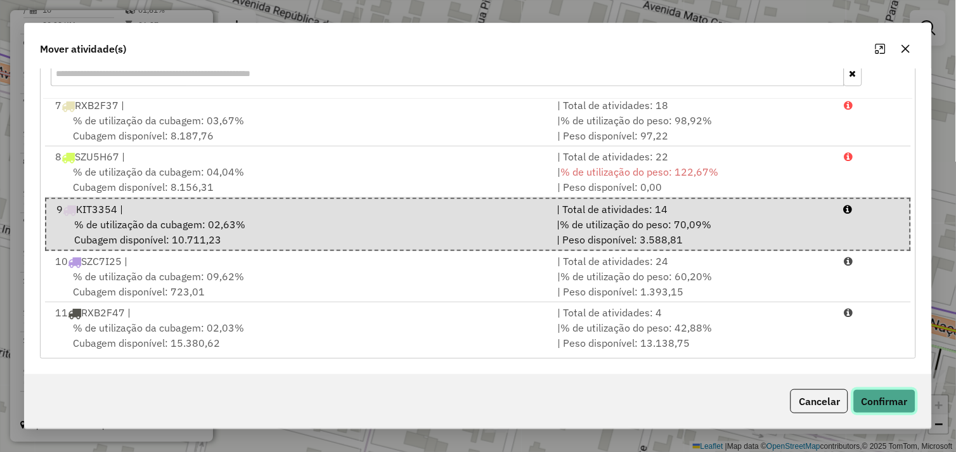
click at [882, 401] on button "Confirmar" at bounding box center [885, 401] width 63 height 24
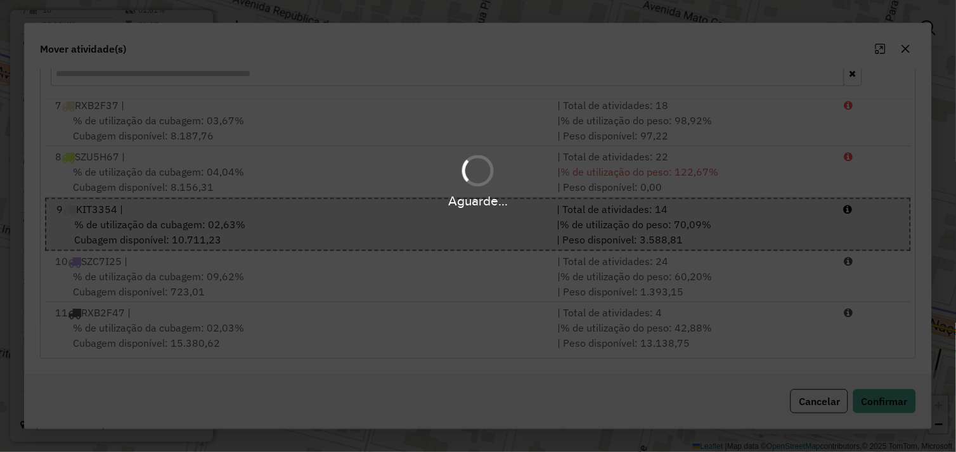
scroll to position [0, 0]
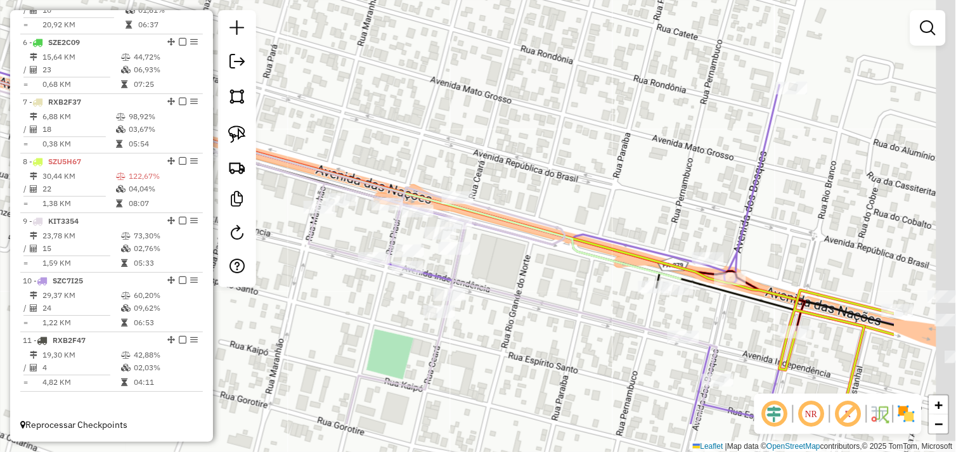
drag, startPoint x: 692, startPoint y: 349, endPoint x: 512, endPoint y: 268, distance: 197.3
click at [488, 265] on div "Janela de atendimento Grade de atendimento Capacidade Transportadoras Veículos …" at bounding box center [478, 226] width 956 height 452
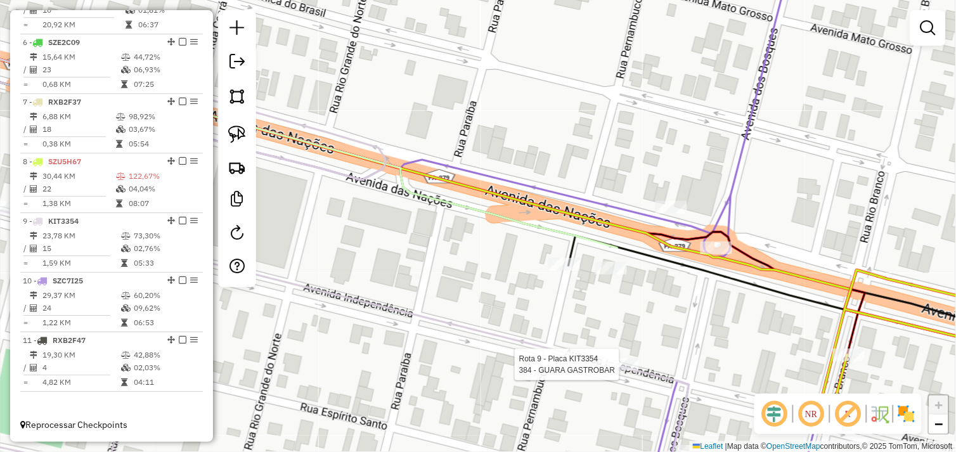
select select "*********"
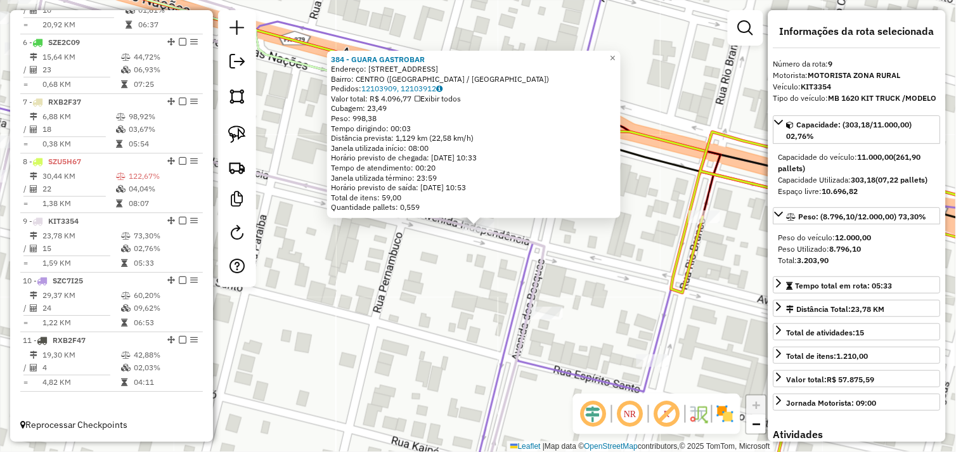
click at [588, 246] on div "384 - GUARA GASTROBAR Endereço: AV DAS NACOES 3140 Bairro: CENTRO (OURILANDIA D…" at bounding box center [478, 226] width 956 height 452
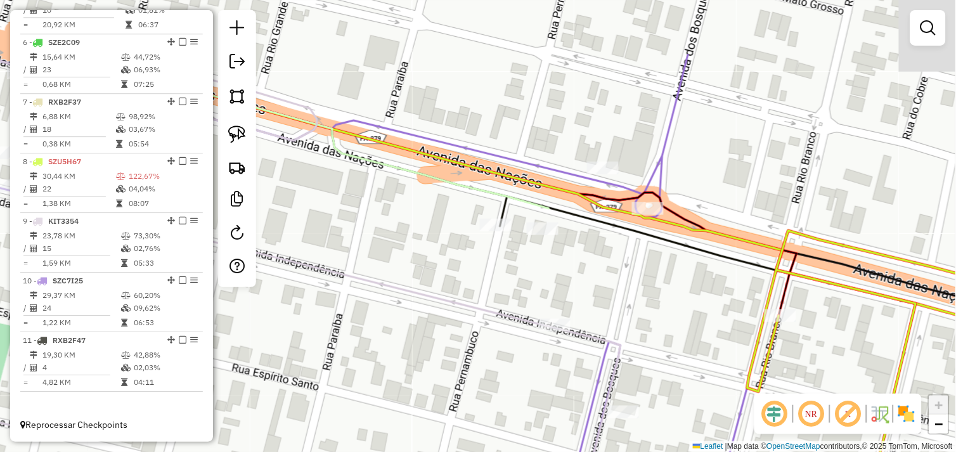
drag, startPoint x: 606, startPoint y: 309, endPoint x: 622, endPoint y: 318, distance: 18.2
click at [627, 322] on div "Janela de atendimento Grade de atendimento Capacidade Transportadoras Veículos …" at bounding box center [478, 226] width 956 height 452
drag, startPoint x: 233, startPoint y: 140, endPoint x: 273, endPoint y: 161, distance: 45.1
click at [235, 140] on img at bounding box center [237, 135] width 18 height 18
drag, startPoint x: 526, startPoint y: 226, endPoint x: 549, endPoint y: 218, distance: 23.7
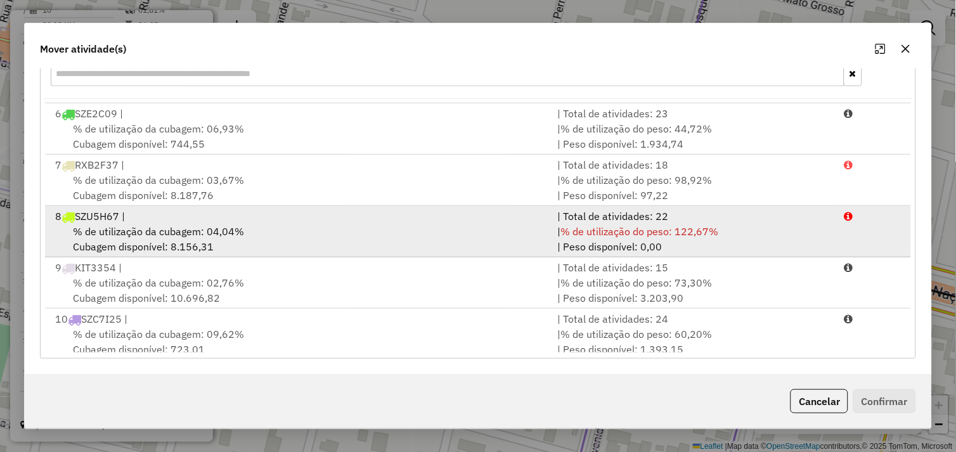
scroll to position [211, 0]
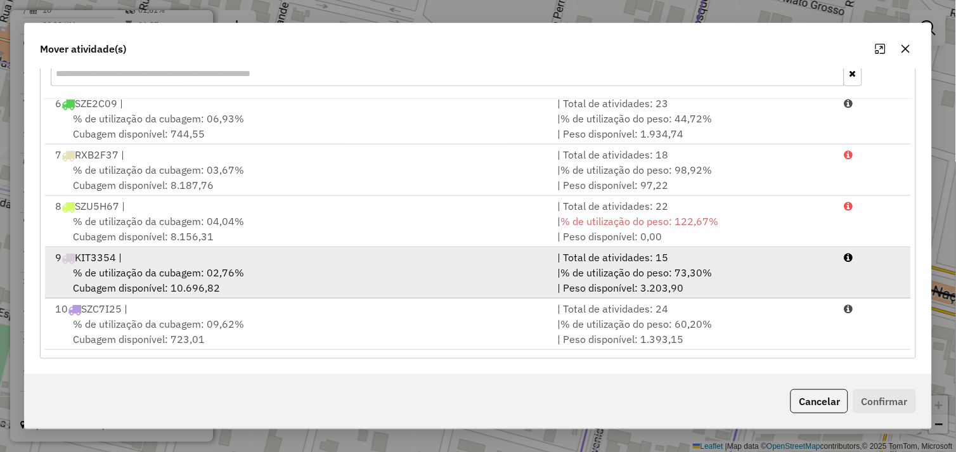
click at [344, 273] on div "% de utilização da cubagem: 02,76% Cubagem disponível: 10.696,82" at bounding box center [299, 280] width 503 height 30
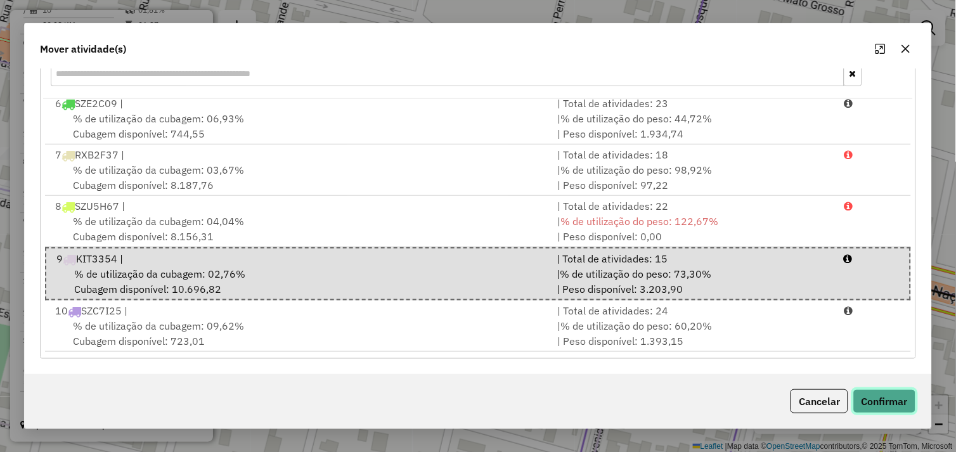
click at [877, 400] on button "Confirmar" at bounding box center [885, 401] width 63 height 24
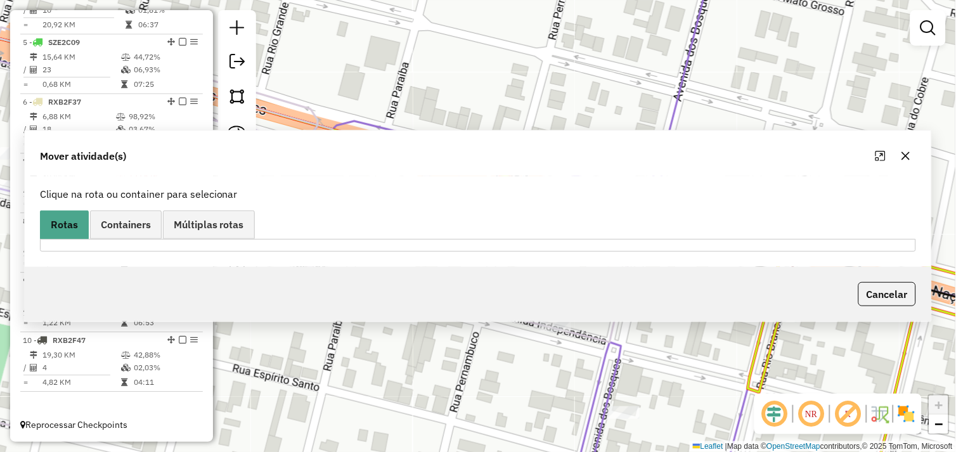
scroll to position [0, 0]
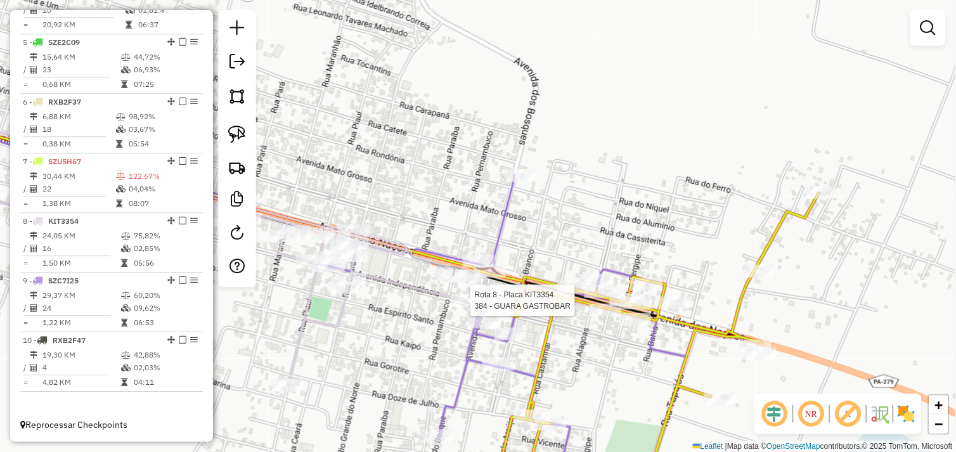
select select "*********"
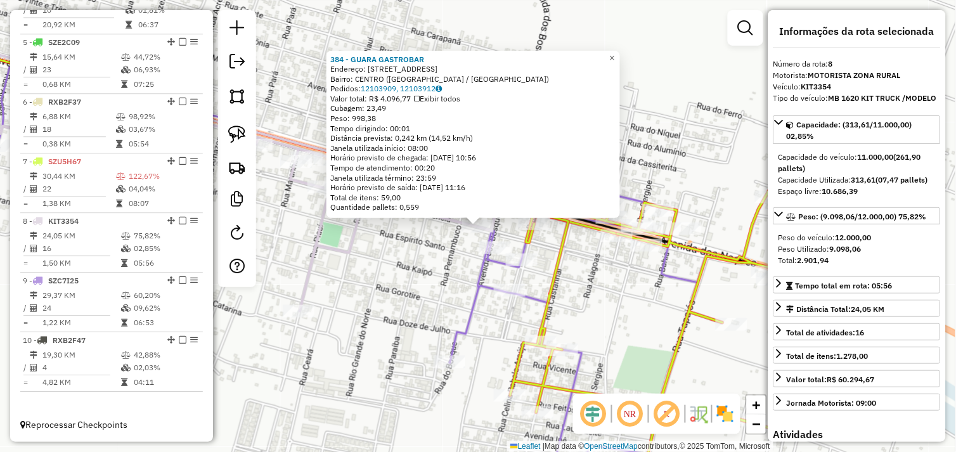
click at [405, 285] on div "384 - GUARA GASTROBAR Endereço: AV DAS NACOES 3140 Bairro: CENTRO (OURILANDIA D…" at bounding box center [478, 226] width 956 height 452
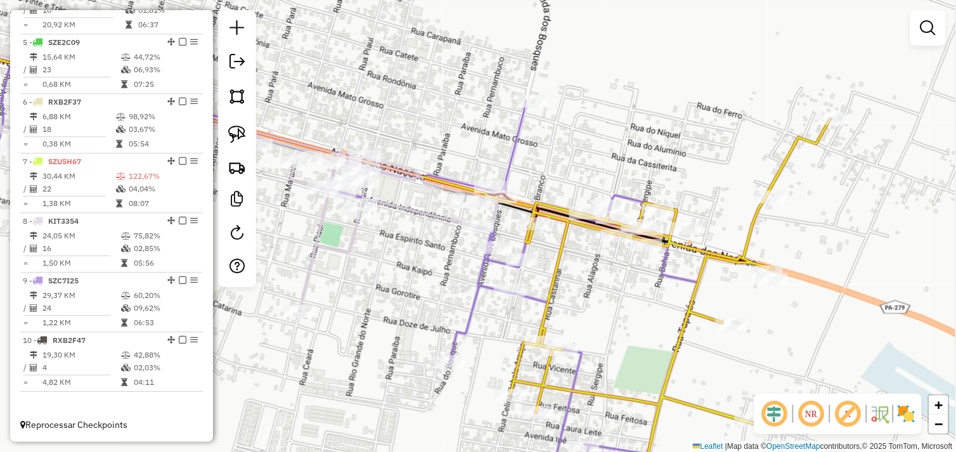
click at [408, 244] on div "Janela de atendimento Grade de atendimento Capacidade Transportadoras Veículos …" at bounding box center [478, 226] width 956 height 452
select select "*********"
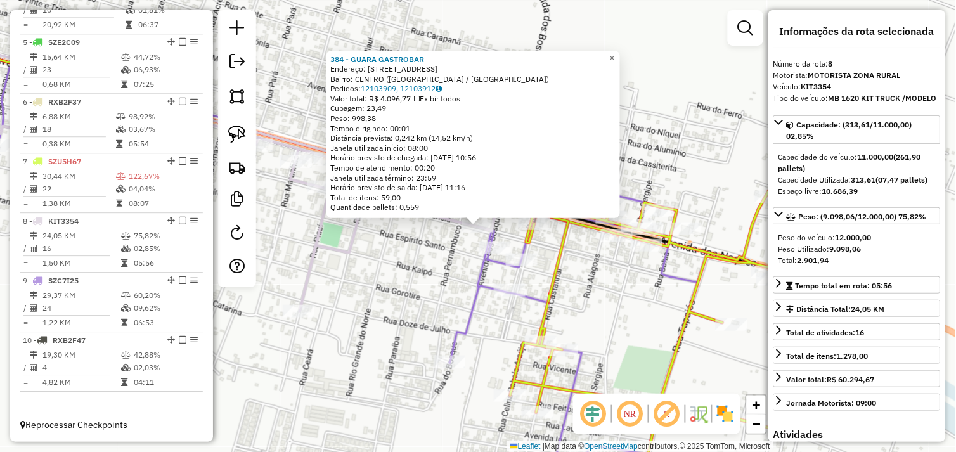
click at [430, 257] on div "384 - GUARA GASTROBAR Endereço: AV DAS NACOES 3140 Bairro: CENTRO (OURILANDIA D…" at bounding box center [478, 226] width 956 height 452
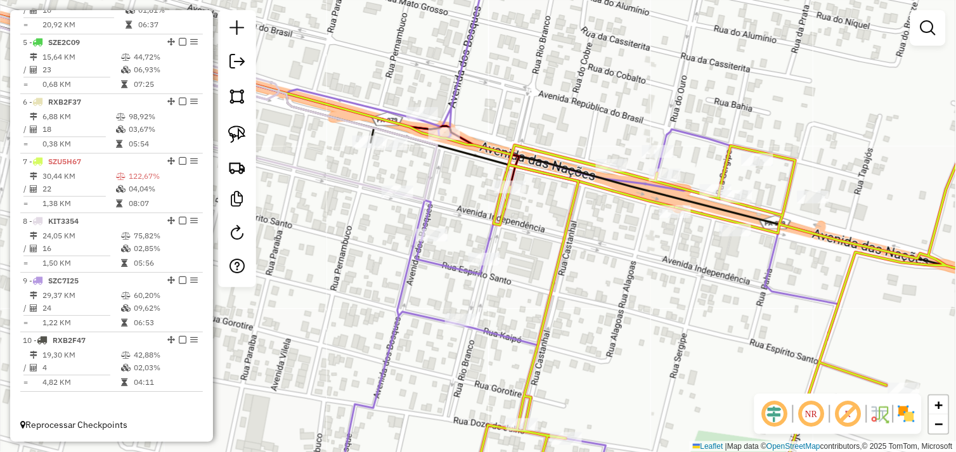
drag, startPoint x: 585, startPoint y: 244, endPoint x: 534, endPoint y: 223, distance: 54.6
click at [540, 232] on div "Janela de atendimento Grade de atendimento Capacidade Transportadoras Veículos …" at bounding box center [478, 226] width 956 height 452
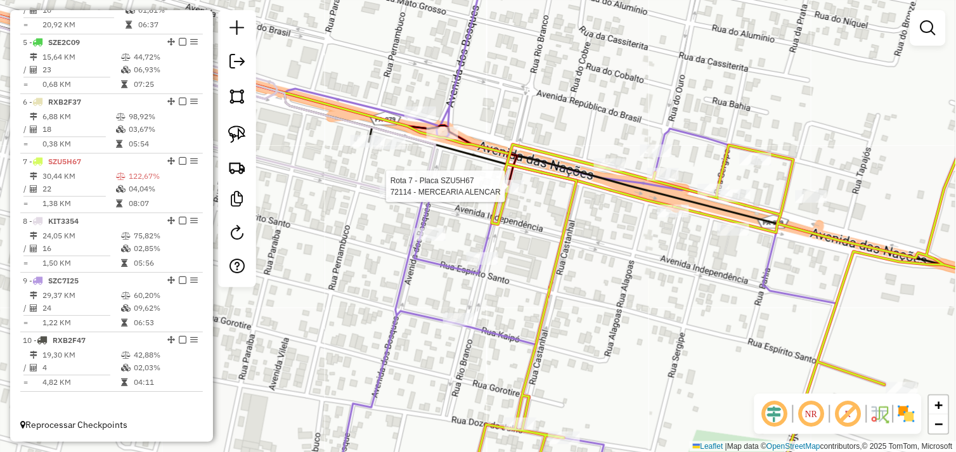
select select "*********"
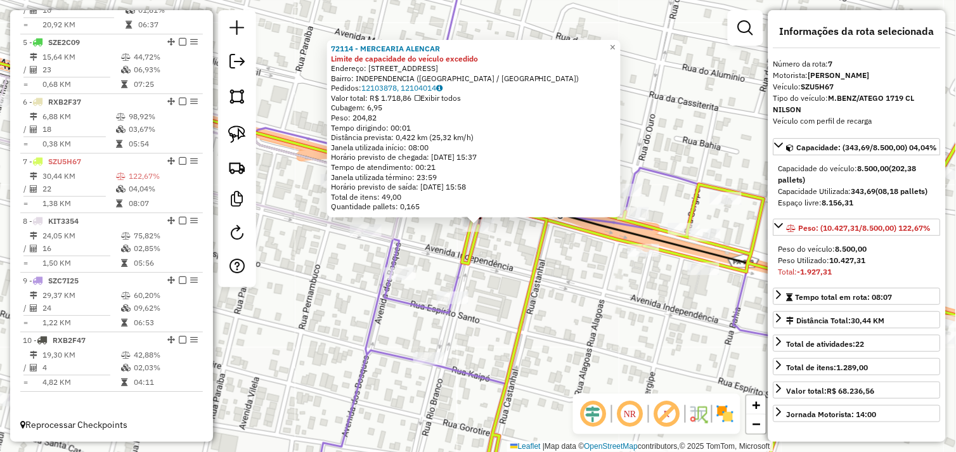
click at [501, 268] on div "72114 - MERCEARIA ALENCAR Limite de capacidade do veículo excedido Endereço: RU…" at bounding box center [478, 226] width 956 height 452
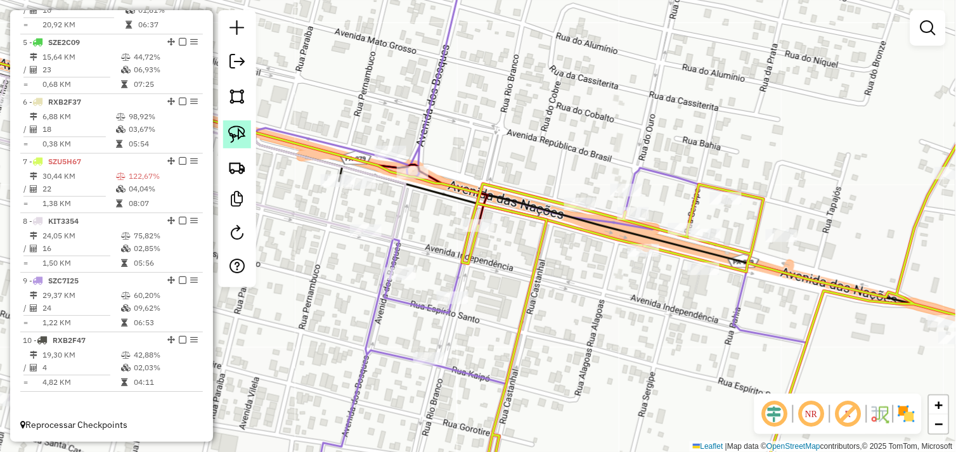
click at [243, 136] on img at bounding box center [237, 135] width 18 height 18
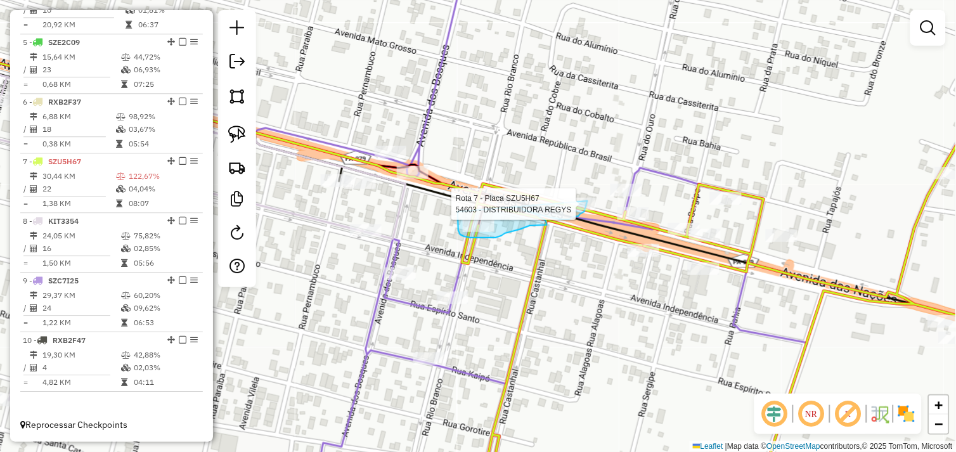
drag, startPoint x: 459, startPoint y: 223, endPoint x: 565, endPoint y: 183, distance: 114.0
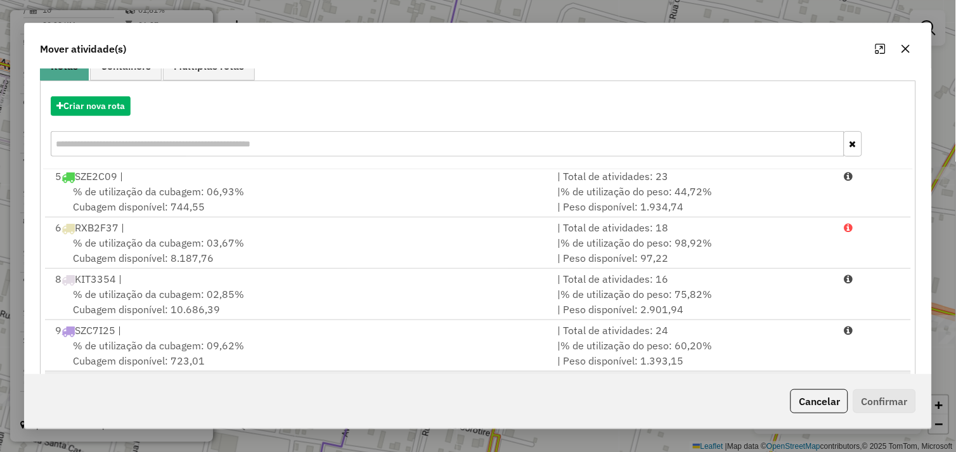
scroll to position [192, 0]
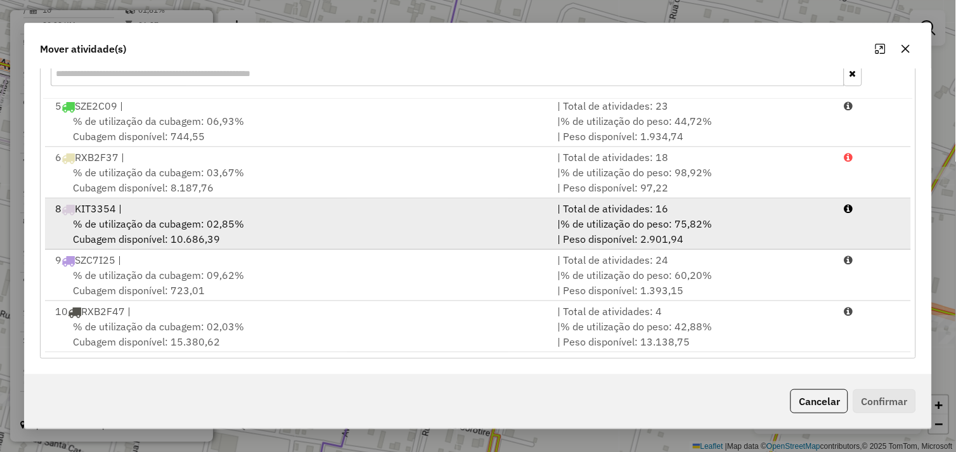
drag, startPoint x: 347, startPoint y: 237, endPoint x: 448, endPoint y: 243, distance: 101.0
click at [349, 237] on div "% de utilização da cubagem: 02,85% Cubagem disponível: 10.686,39" at bounding box center [299, 231] width 503 height 30
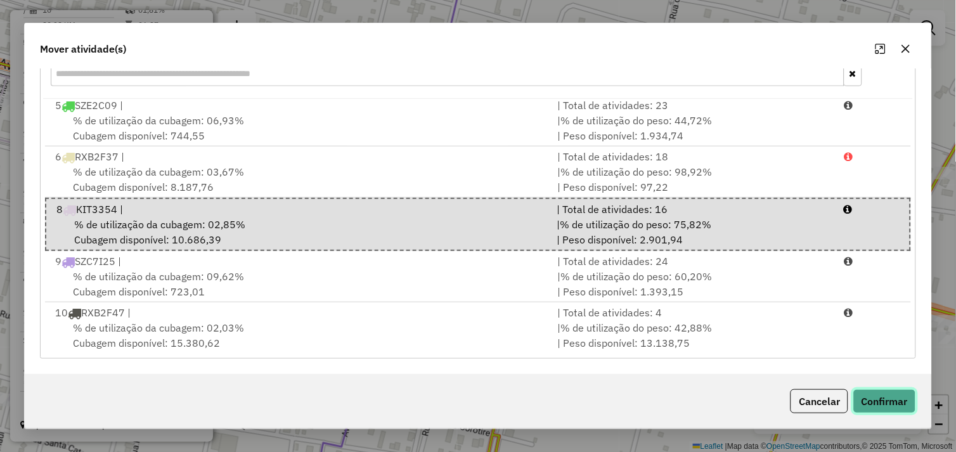
click at [878, 403] on button "Confirmar" at bounding box center [885, 401] width 63 height 24
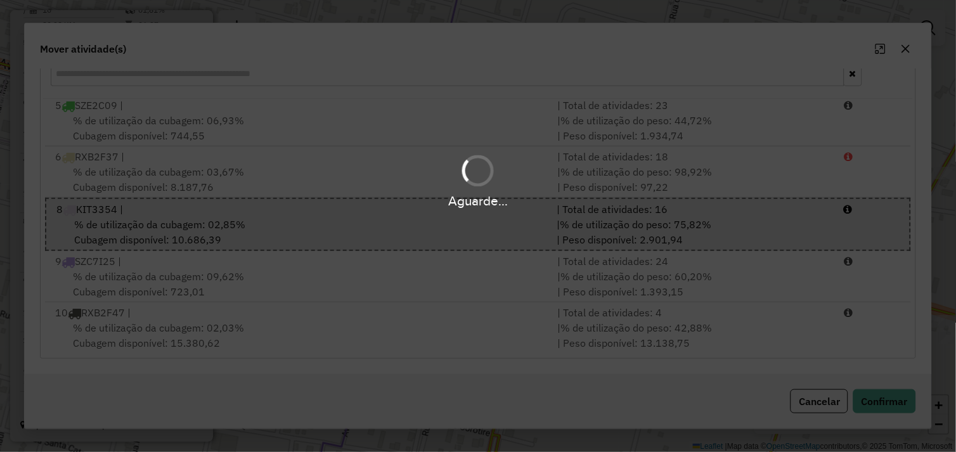
scroll to position [0, 0]
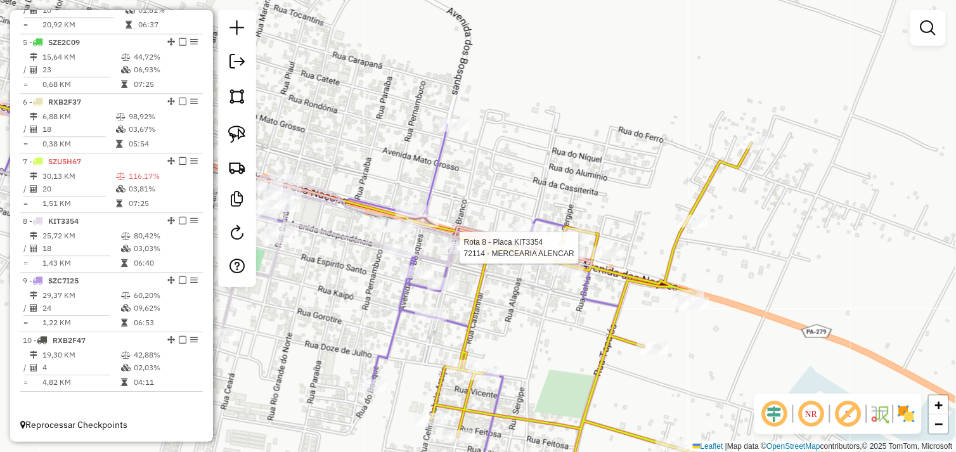
select select "*********"
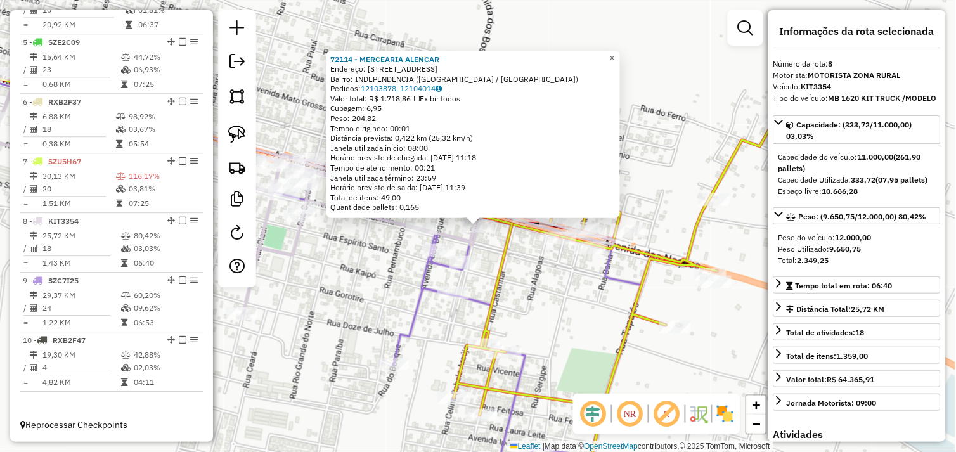
click at [558, 288] on div "72114 - MERCEARIA ALENCAR Endereço: RUA CARAPANA 36 Bairro: INDEPENDENCIA (OURI…" at bounding box center [478, 226] width 956 height 452
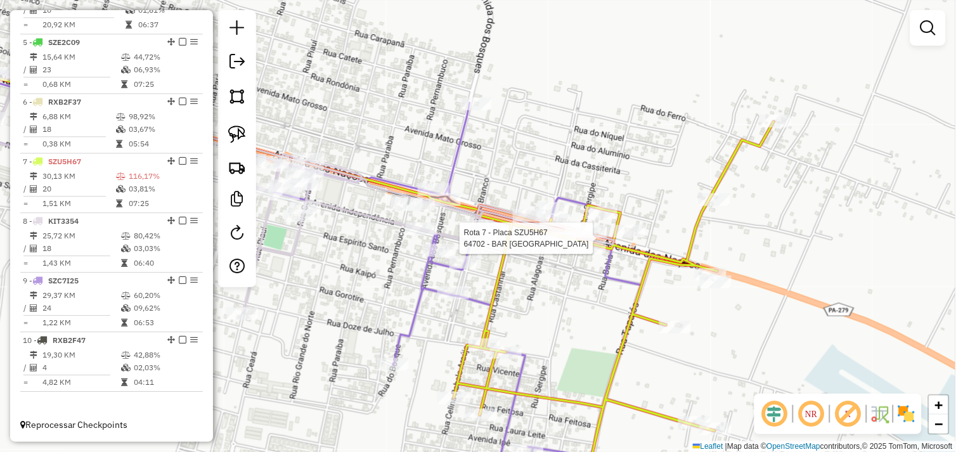
select select "*********"
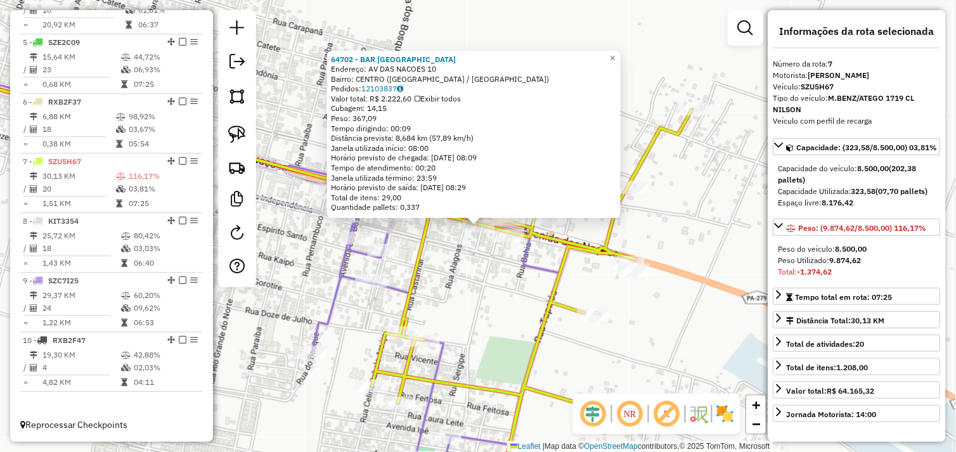
drag, startPoint x: 474, startPoint y: 268, endPoint x: 459, endPoint y: 269, distance: 15.2
click at [474, 268] on div "64702 - BAR LAS VEGAS Endereço: AV DAS NACOES 10 Bairro: CENTRO (OURILANDIA DO …" at bounding box center [478, 226] width 956 height 452
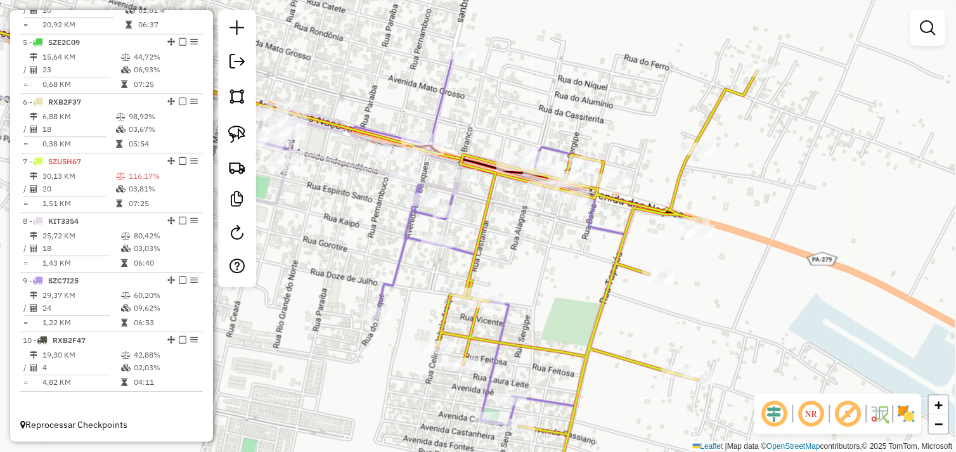
drag, startPoint x: 449, startPoint y: 274, endPoint x: 522, endPoint y: 241, distance: 80.1
click at [540, 214] on div "Janela de atendimento Grade de atendimento Capacidade Transportadoras Veículos …" at bounding box center [478, 226] width 956 height 452
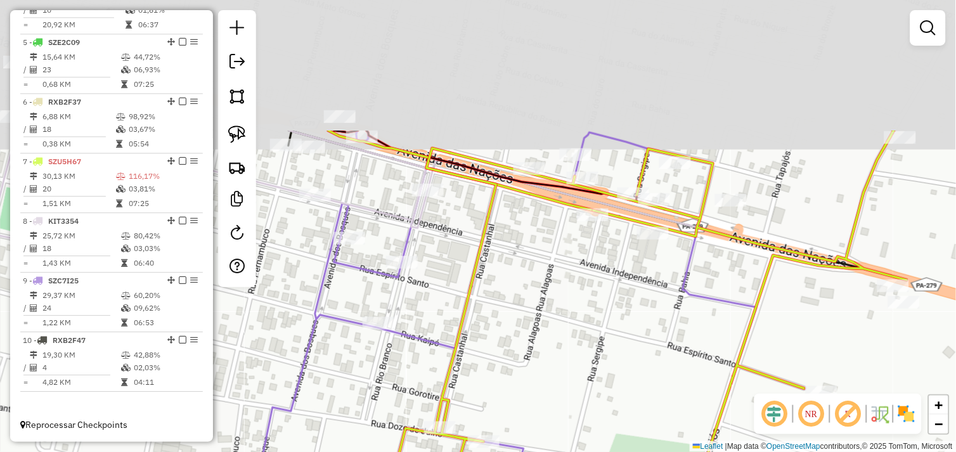
drag, startPoint x: 589, startPoint y: 185, endPoint x: 533, endPoint y: 336, distance: 160.7
click at [533, 336] on div "Janela de atendimento Grade de atendimento Capacidade Transportadoras Veículos …" at bounding box center [478, 226] width 956 height 452
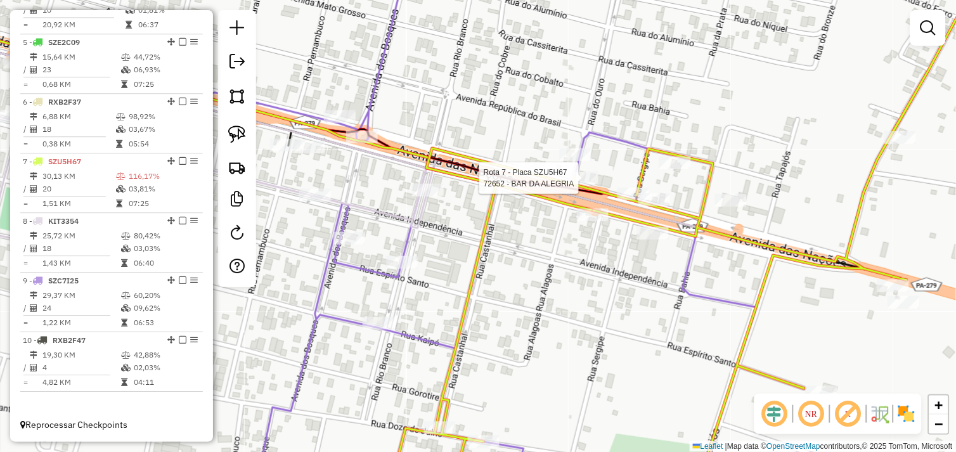
select select "*********"
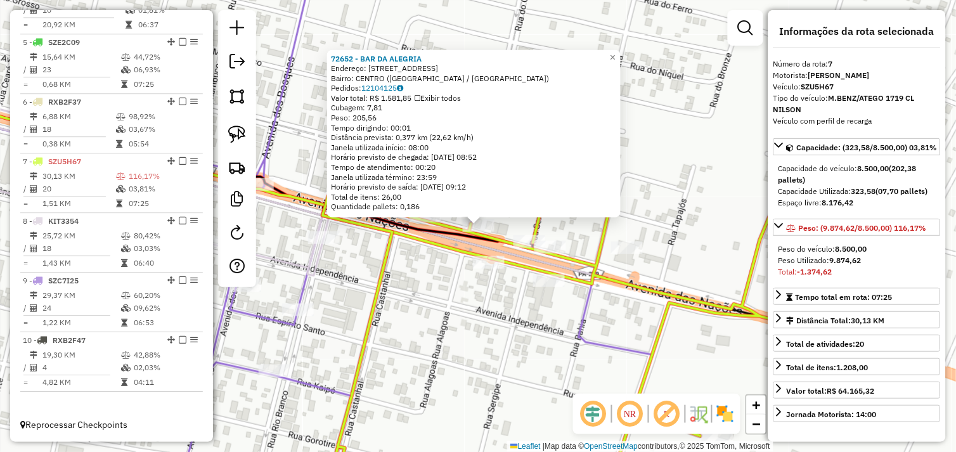
click at [460, 276] on div "Rota 7 - Placa SZU5H67 64702 - BAR LAS VEGAS 72652 - BAR DA ALEGRIA Endereço: A…" at bounding box center [478, 226] width 956 height 452
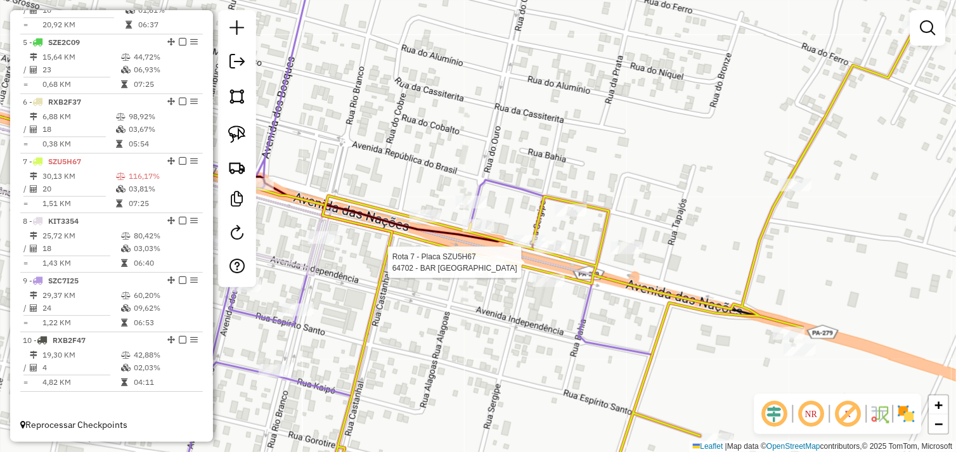
select select "*********"
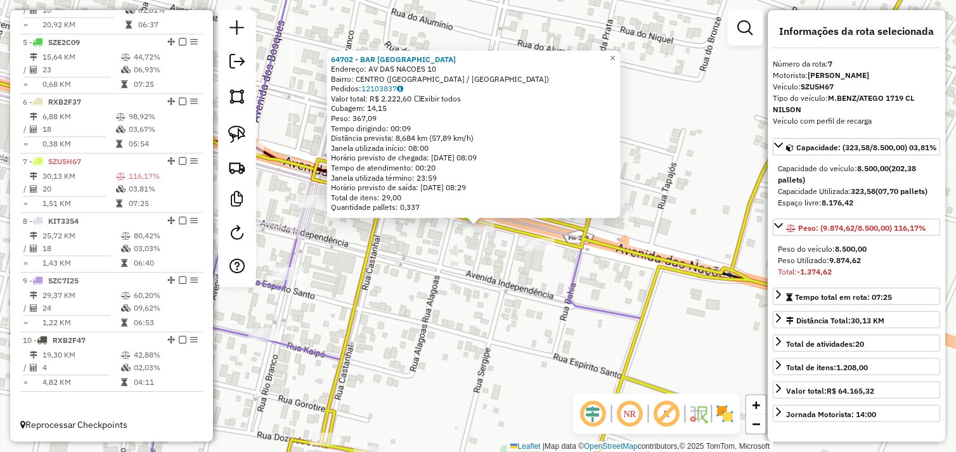
click at [430, 261] on div "64702 - BAR LAS VEGAS Endereço: AV DAS NACOES 10 Bairro: CENTRO (OURILANDIA DO …" at bounding box center [478, 226] width 956 height 452
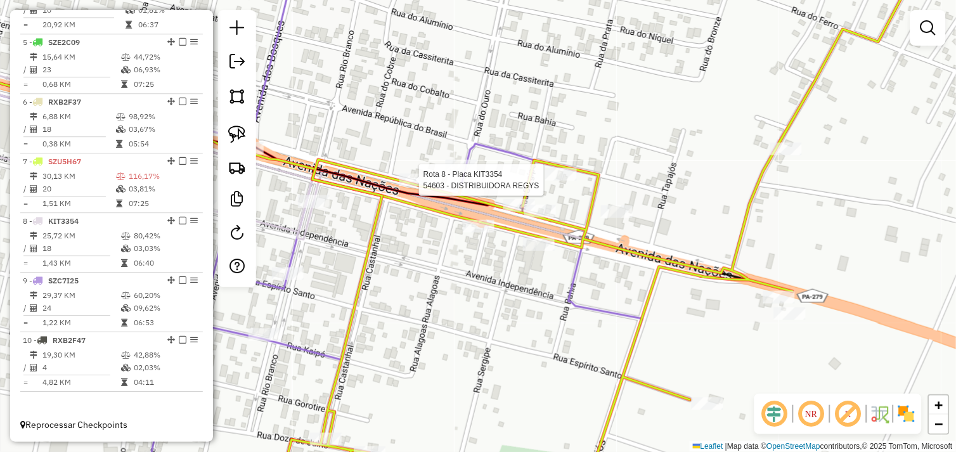
select select "*********"
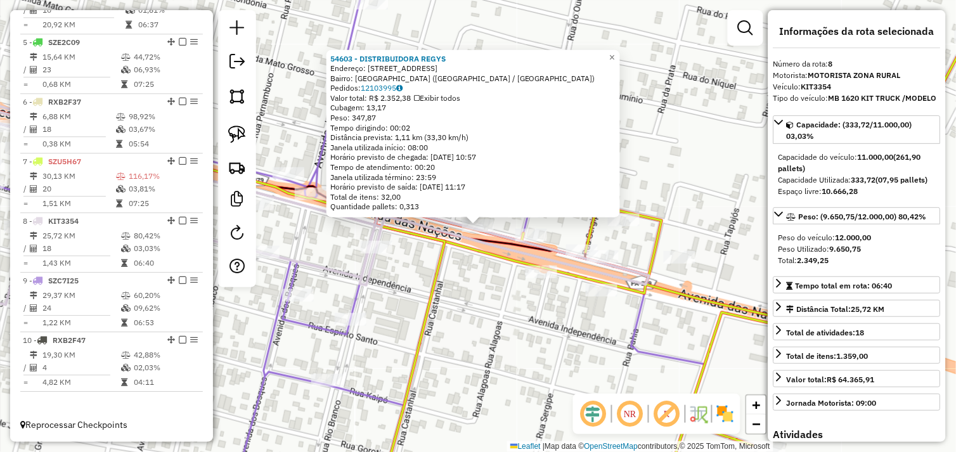
click at [466, 263] on div "54603 - DISTRIBUIDORA REGYS Endereço: AVENIDA DAS NACOES 3509 Bairro: COOPERLAN…" at bounding box center [478, 226] width 956 height 452
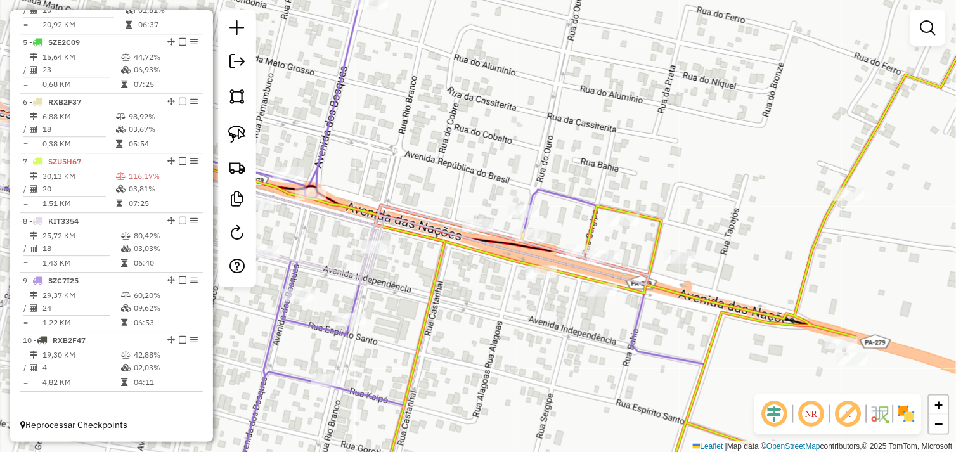
drag, startPoint x: 244, startPoint y: 136, endPoint x: 323, endPoint y: 162, distance: 83.2
click at [245, 136] on img at bounding box center [237, 135] width 18 height 18
select select "*********"
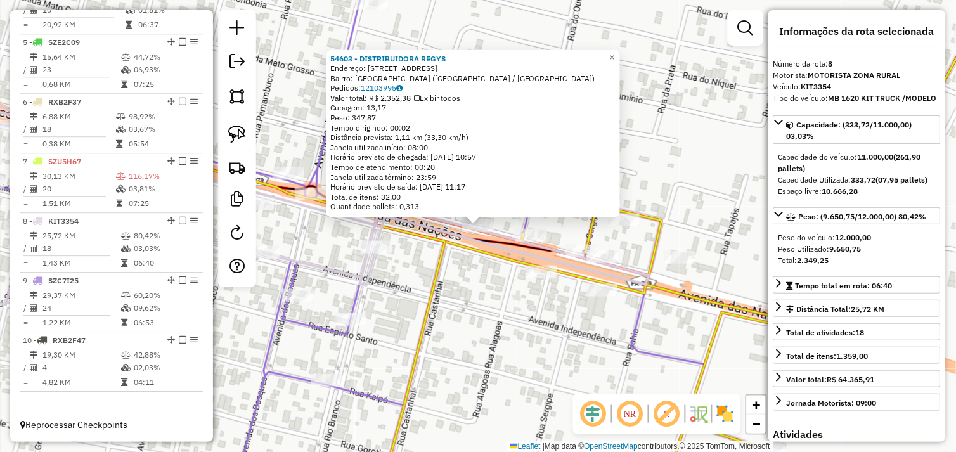
click at [500, 276] on div "54603 - DISTRIBUIDORA REGYS Endereço: AVENIDA DAS NACOES 3509 Bairro: COOPERLAN…" at bounding box center [478, 226] width 956 height 452
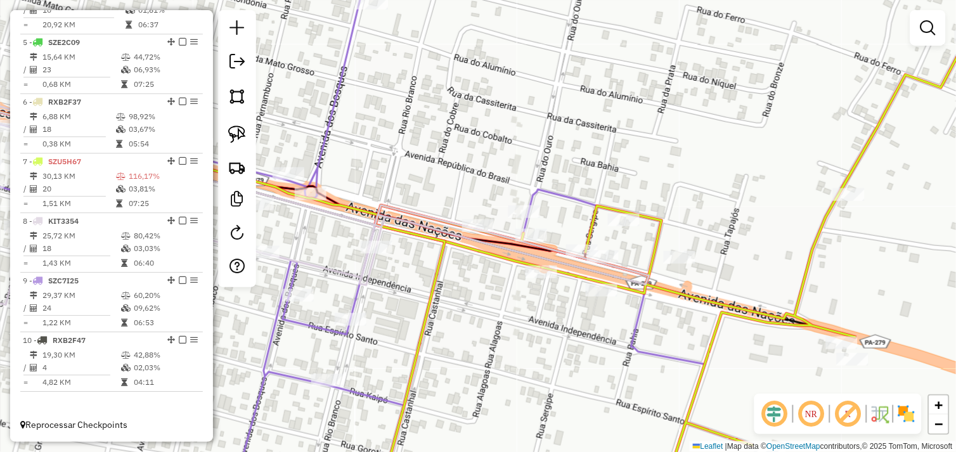
click at [263, 142] on div "Janela de atendimento Grade de atendimento Capacidade Transportadoras Veículos …" at bounding box center [478, 226] width 956 height 452
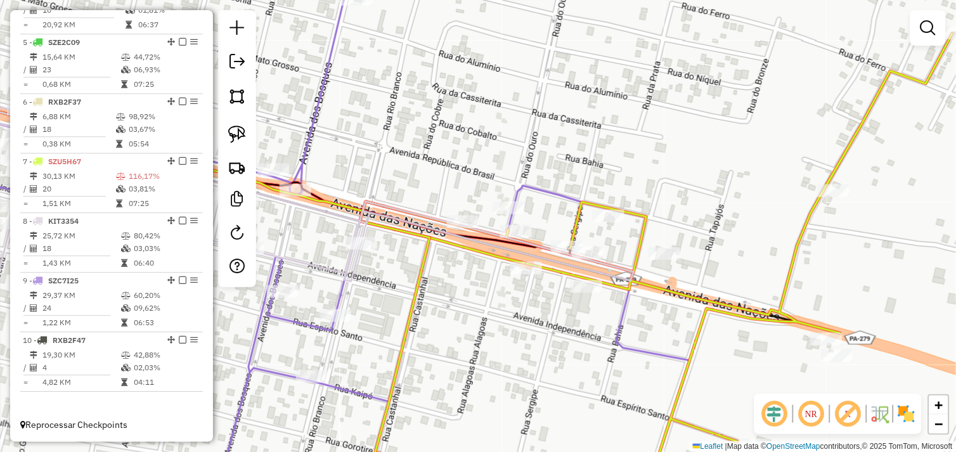
drag, startPoint x: 552, startPoint y: 228, endPoint x: 526, endPoint y: 224, distance: 25.8
click at [527, 224] on div "Janela de atendimento Grade de atendimento Capacidade Transportadoras Veículos …" at bounding box center [478, 226] width 956 height 452
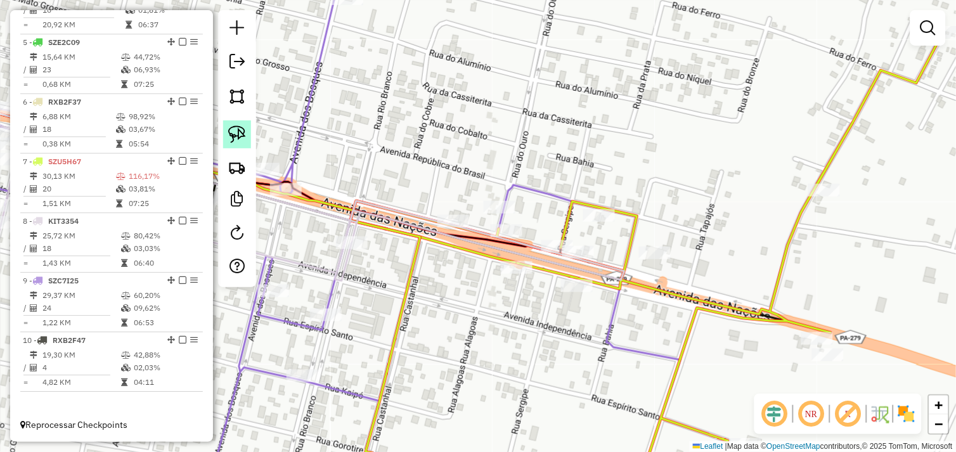
click at [241, 134] on img at bounding box center [237, 135] width 18 height 18
drag, startPoint x: 526, startPoint y: 225, endPoint x: 525, endPoint y: 235, distance: 10.3
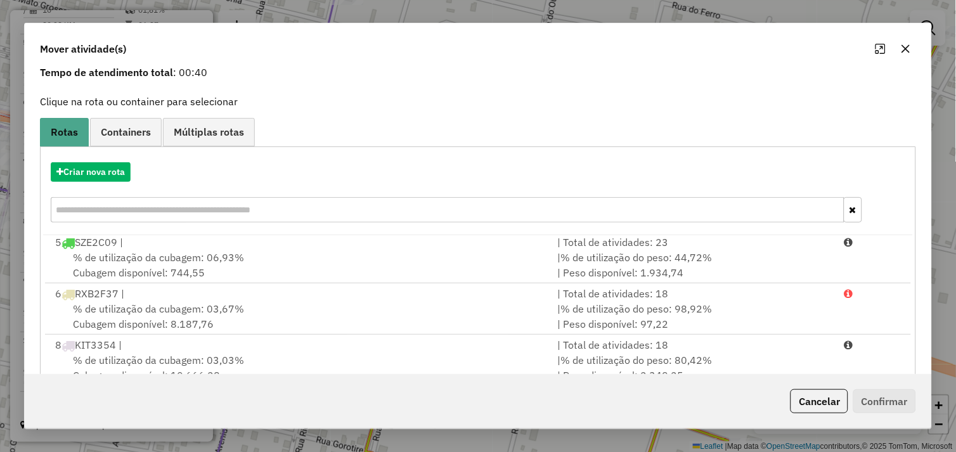
scroll to position [192, 0]
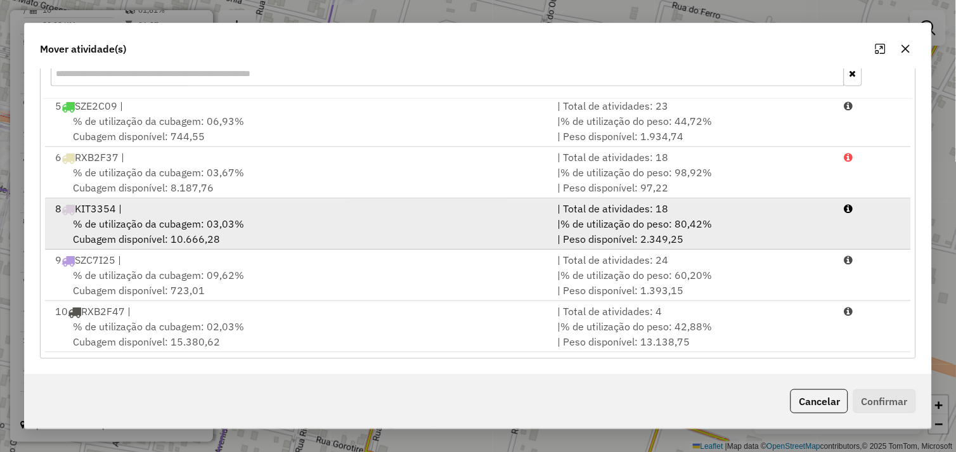
drag, startPoint x: 325, startPoint y: 238, endPoint x: 335, endPoint y: 236, distance: 10.3
click at [327, 237] on div "% de utilização da cubagem: 03,03% Cubagem disponível: 10.666,28" at bounding box center [299, 231] width 503 height 30
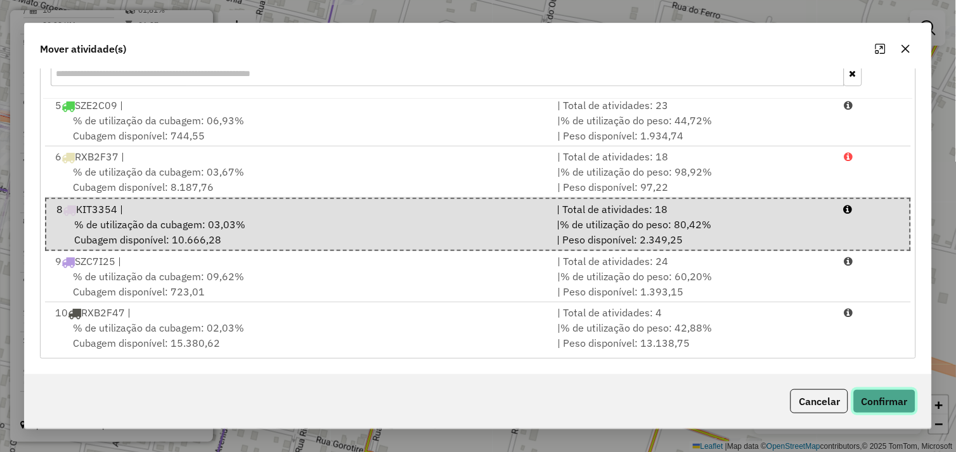
click at [878, 398] on button "Confirmar" at bounding box center [885, 401] width 63 height 24
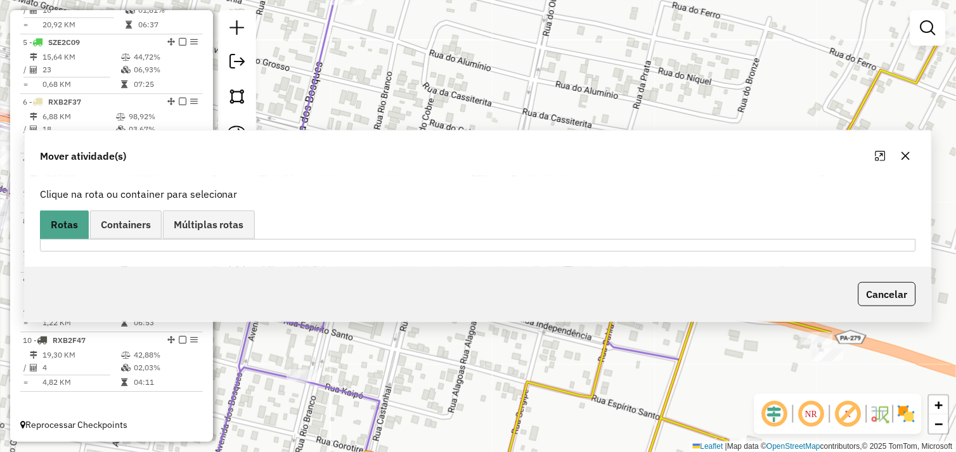
scroll to position [0, 0]
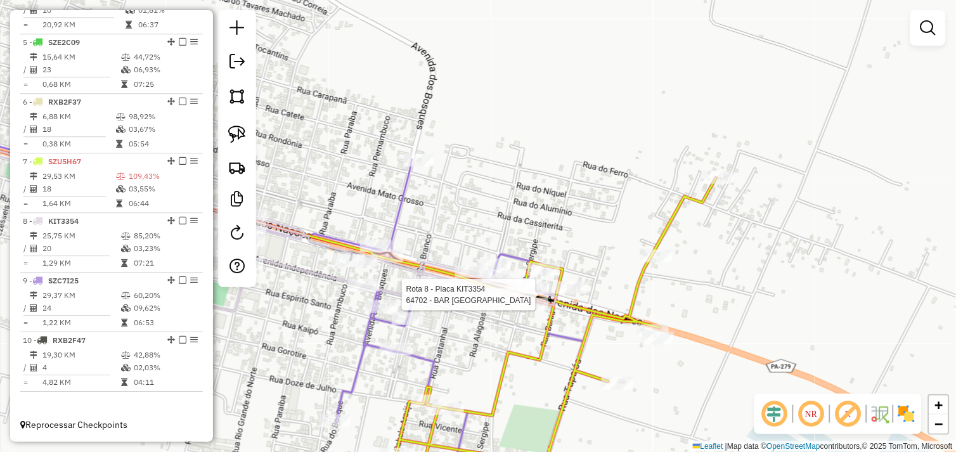
select select "*********"
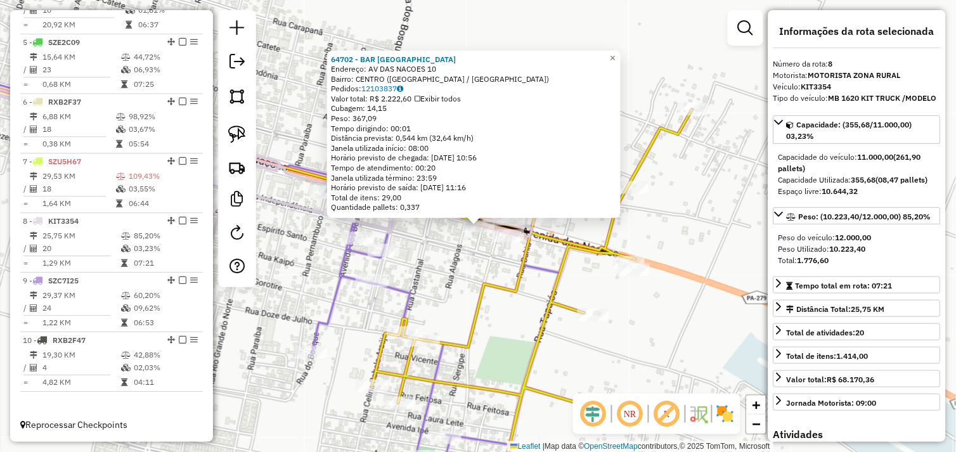
click at [441, 278] on div "64702 - BAR LAS VEGAS Endereço: AV DAS NACOES 10 Bairro: CENTRO (OURILANDIA DO …" at bounding box center [478, 226] width 956 height 452
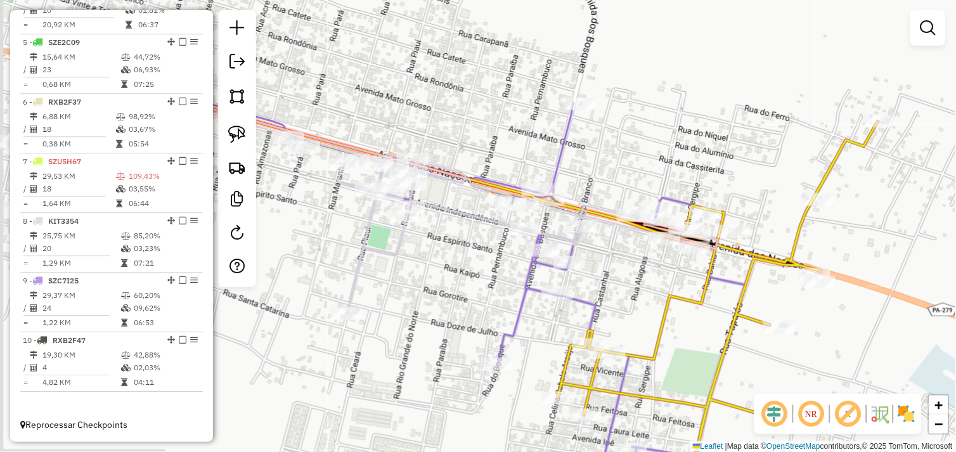
drag, startPoint x: 431, startPoint y: 277, endPoint x: 617, endPoint y: 289, distance: 186.2
click at [617, 289] on div "Janela de atendimento Grade de atendimento Capacidade Transportadoras Veículos …" at bounding box center [478, 226] width 956 height 452
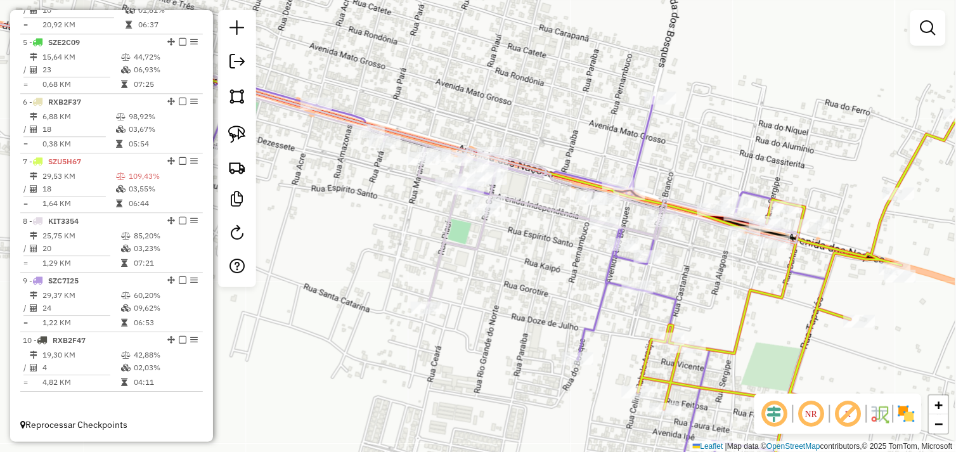
drag, startPoint x: 436, startPoint y: 289, endPoint x: 584, endPoint y: 271, distance: 148.8
click at [578, 273] on div "Janela de atendimento Grade de atendimento Capacidade Transportadoras Veículos …" at bounding box center [478, 226] width 956 height 452
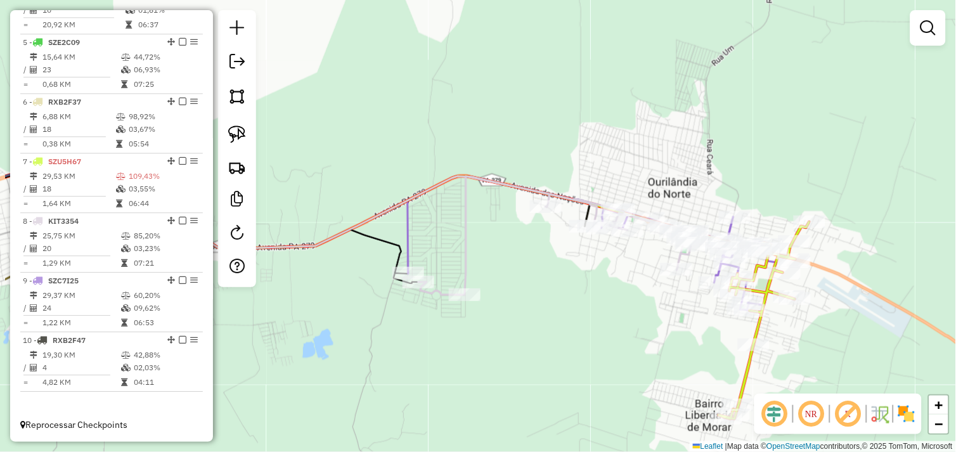
drag, startPoint x: 477, startPoint y: 296, endPoint x: 606, endPoint y: 292, distance: 129.5
click at [606, 292] on div "Janela de atendimento Grade de atendimento Capacidade Transportadoras Veículos …" at bounding box center [478, 226] width 956 height 452
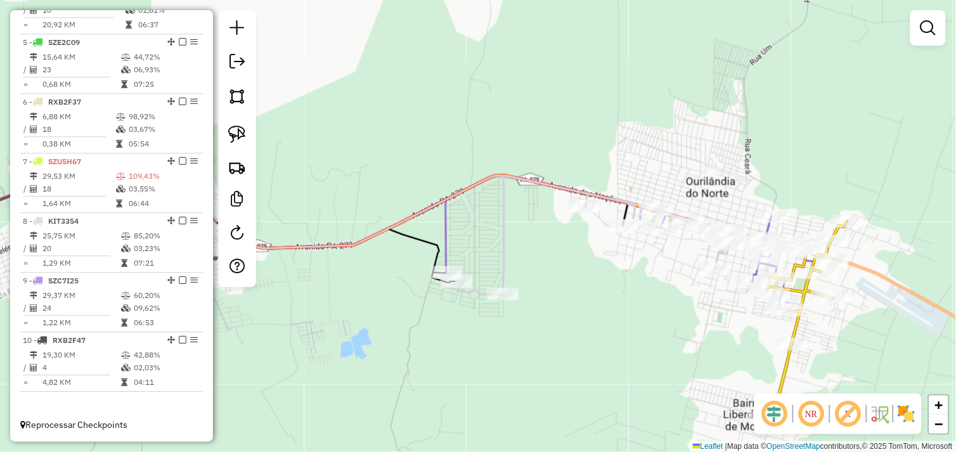
click at [599, 332] on div "Janela de atendimento Grade de atendimento Capacidade Transportadoras Veículos …" at bounding box center [478, 226] width 956 height 452
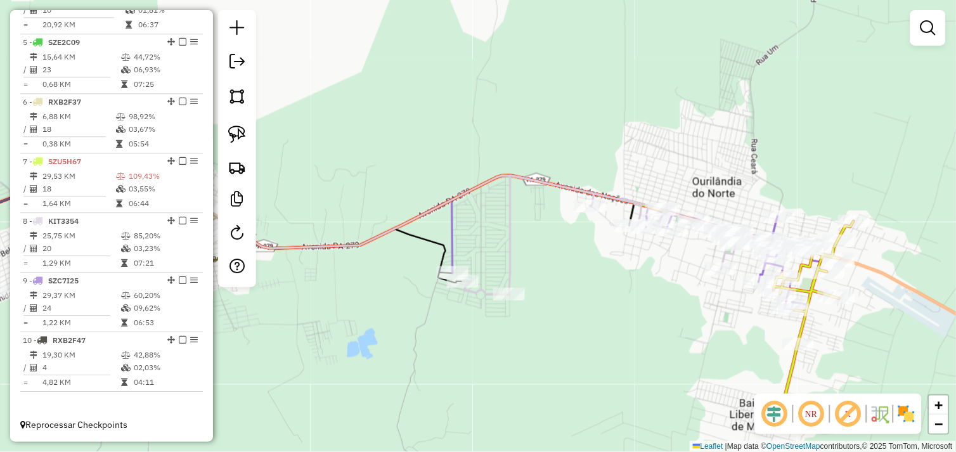
drag, startPoint x: 406, startPoint y: 351, endPoint x: 594, endPoint y: 336, distance: 188.9
click at [593, 337] on div "Janela de atendimento Grade de atendimento Capacidade Transportadoras Veículos …" at bounding box center [478, 226] width 956 height 452
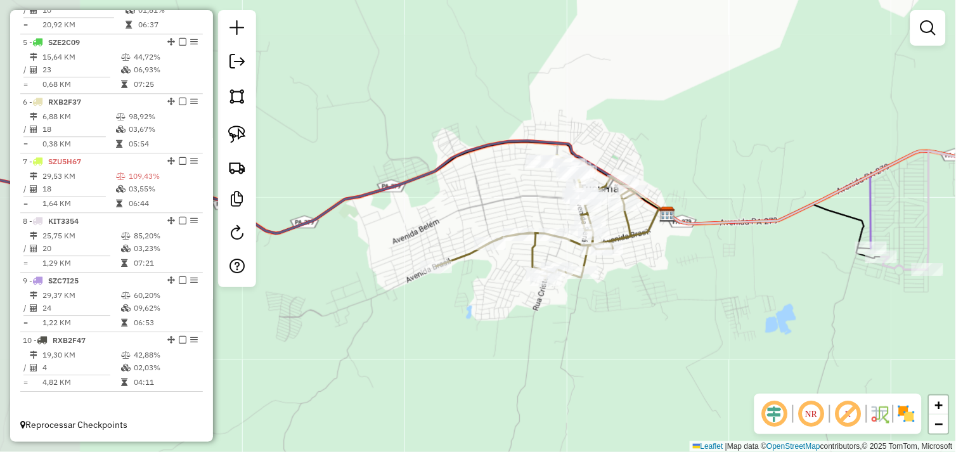
click at [516, 343] on div "Janela de atendimento Grade de atendimento Capacidade Transportadoras Veículos …" at bounding box center [478, 226] width 956 height 452
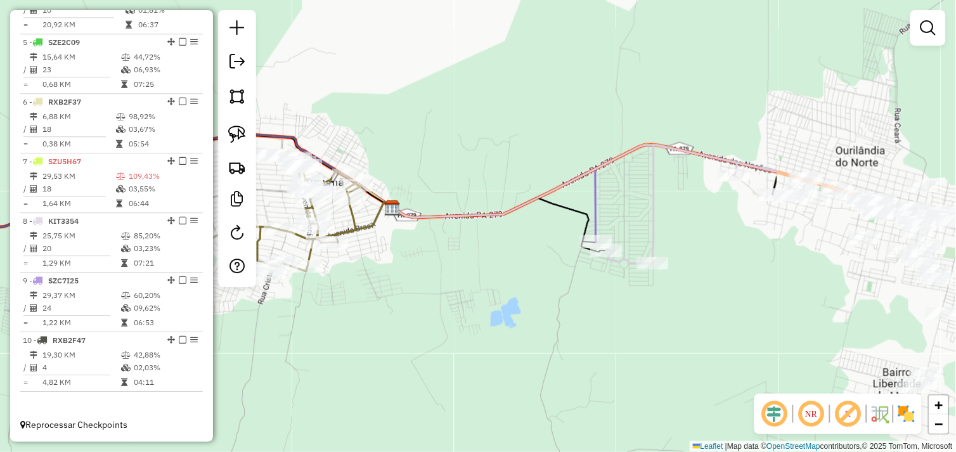
drag, startPoint x: 734, startPoint y: 303, endPoint x: 396, endPoint y: 300, distance: 337.4
click at [357, 292] on div "Janela de atendimento Grade de atendimento Capacidade Transportadoras Veículos …" at bounding box center [478, 226] width 956 height 452
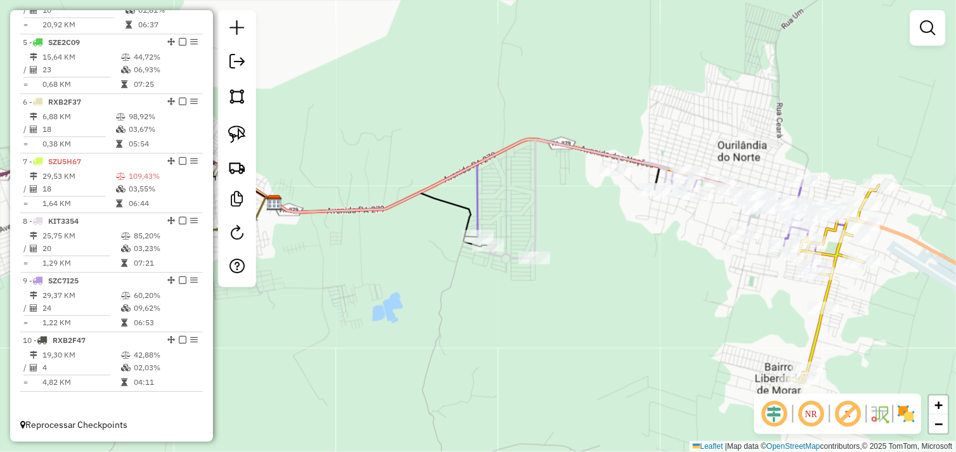
click at [570, 278] on div "Janela de atendimento Grade de atendimento Capacidade Transportadoras Veículos …" at bounding box center [478, 226] width 956 height 452
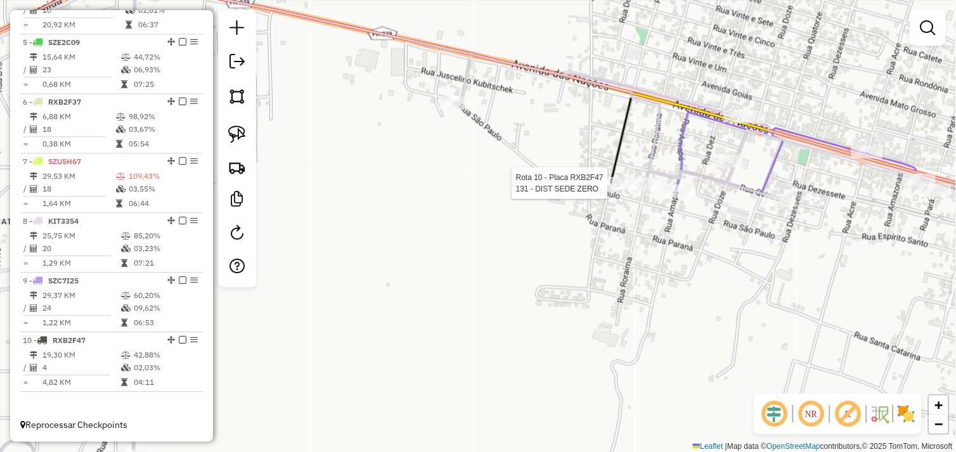
select select "*********"
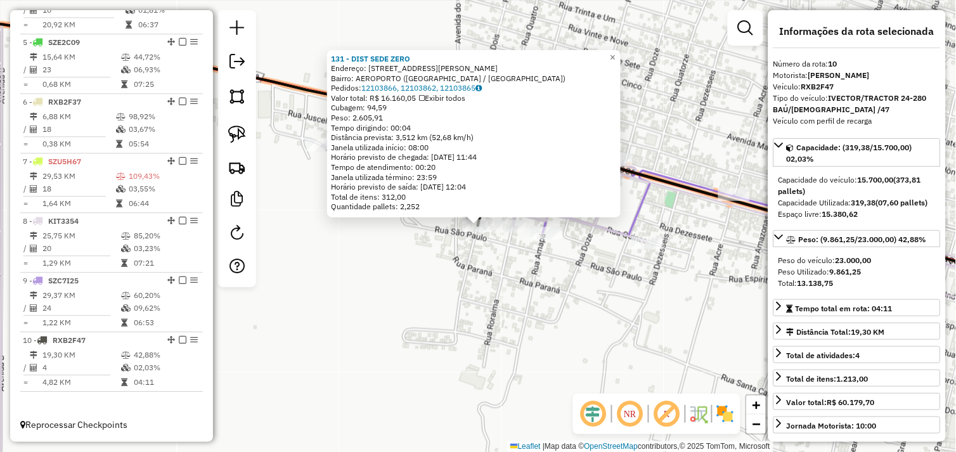
click at [501, 264] on div "131 - DIST SEDE ZERO Endereço: R FERNANDO DE NORONHA 111 Bairro: AEROPORTO (OUR…" at bounding box center [478, 226] width 956 height 452
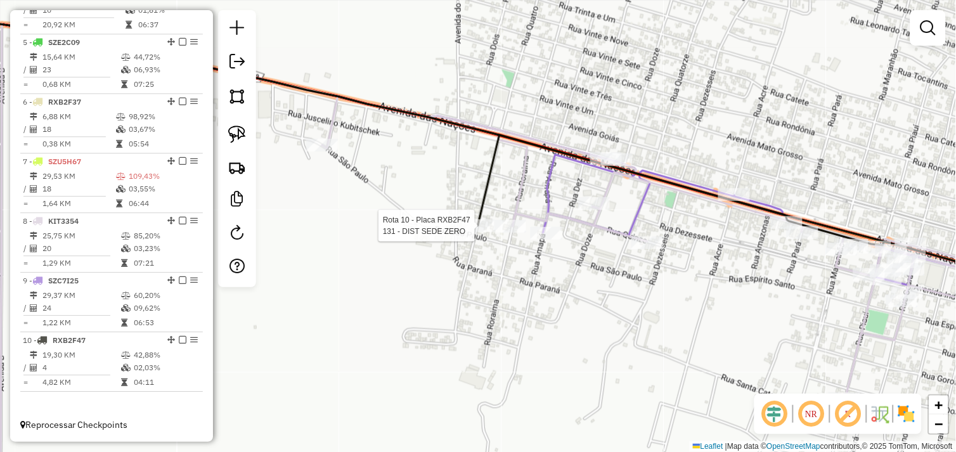
select select "*********"
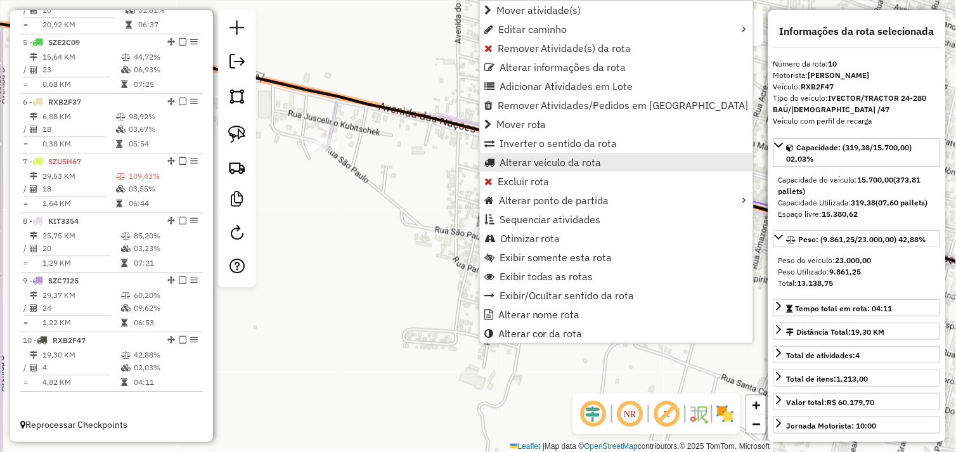
click at [511, 162] on span "Alterar veículo da rota" at bounding box center [551, 162] width 102 height 10
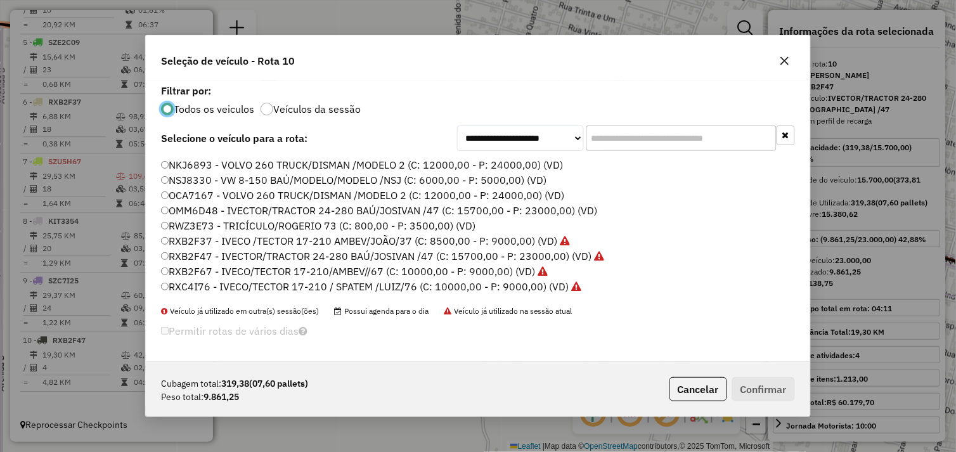
scroll to position [180, 0]
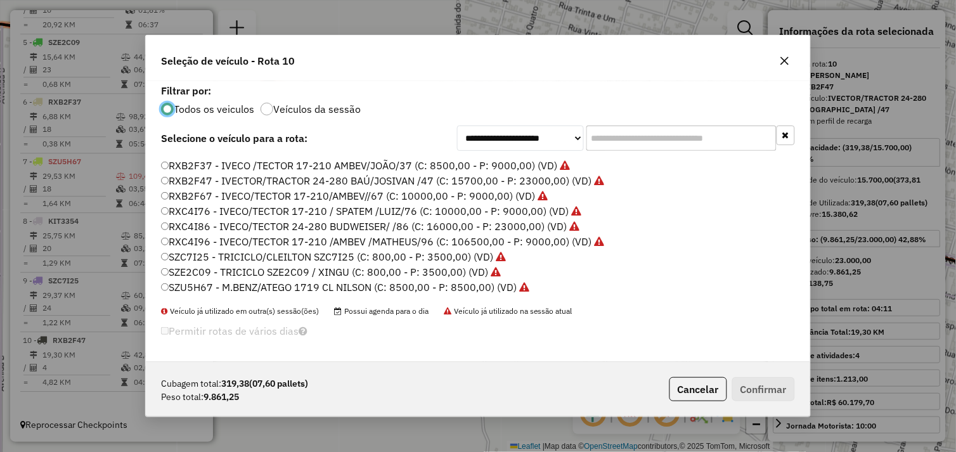
click at [786, 60] on icon "button" at bounding box center [785, 61] width 10 height 10
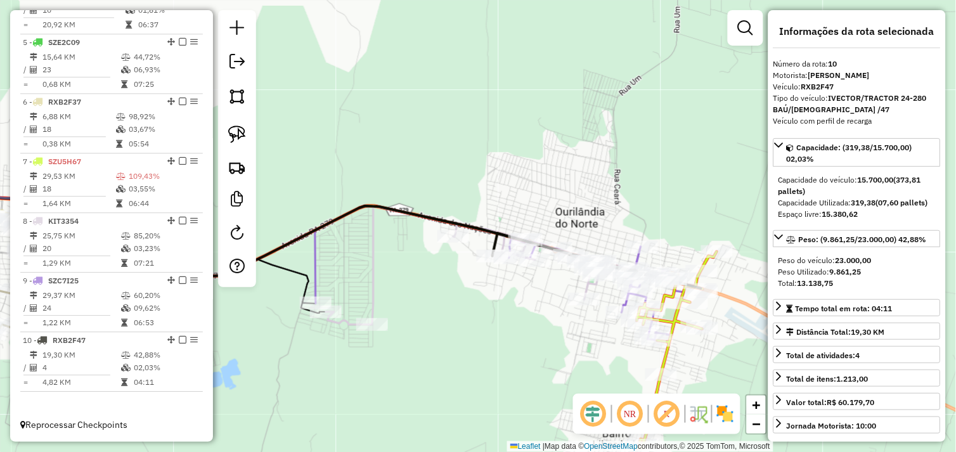
drag, startPoint x: 563, startPoint y: 321, endPoint x: 492, endPoint y: 312, distance: 71.6
click at [493, 315] on div "Janela de atendimento Grade de atendimento Capacidade Transportadoras Veículos …" at bounding box center [478, 226] width 956 height 452
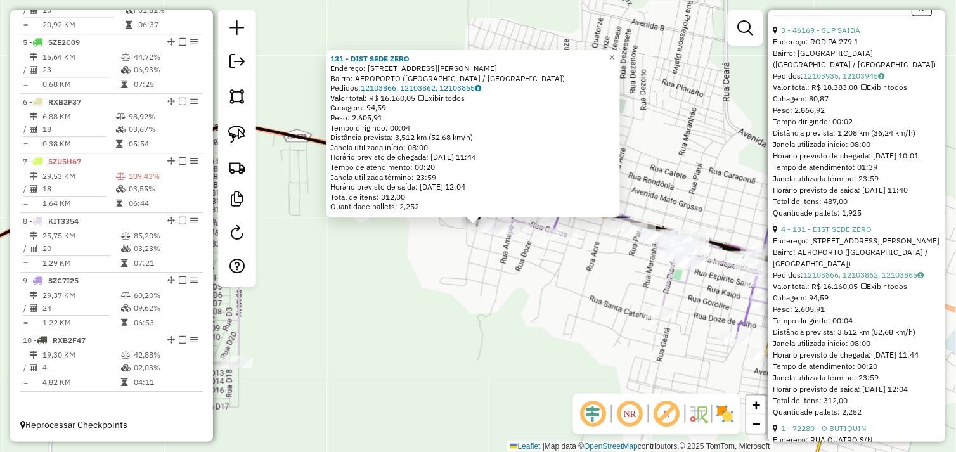
scroll to position [490, 0]
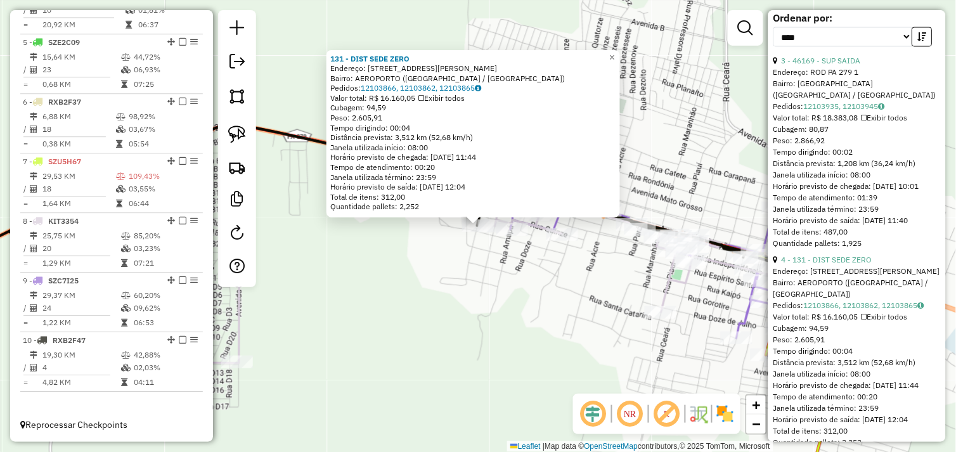
click at [587, 273] on div "131 - DIST SEDE ZERO Endereço: R FERNANDO DE NORONHA 111 Bairro: AEROPORTO (OUR…" at bounding box center [478, 226] width 956 height 452
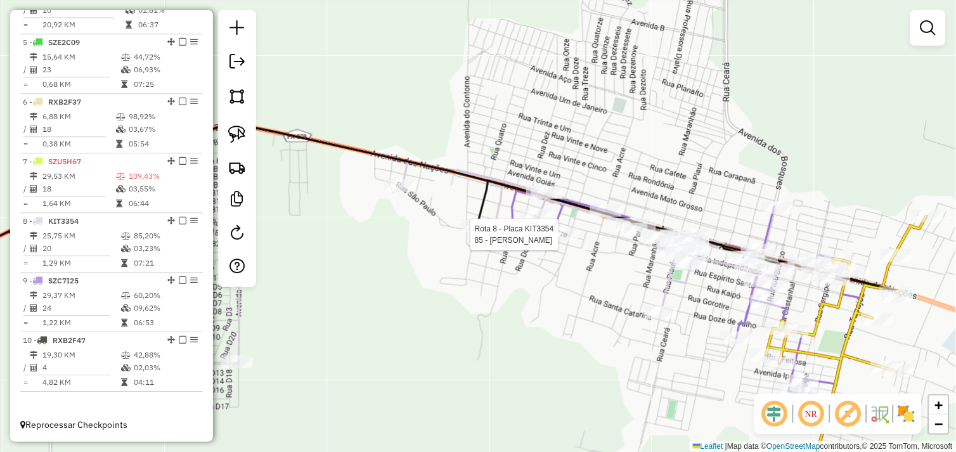
select select "*********"
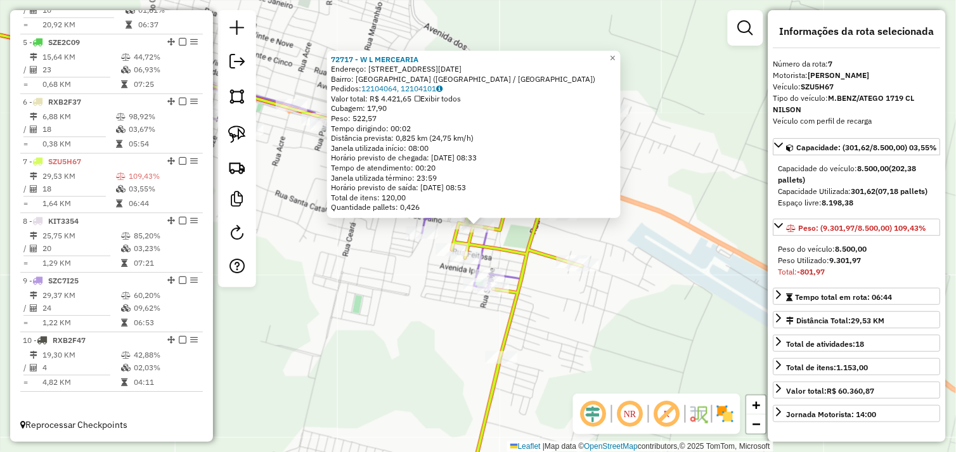
click at [563, 318] on div "72717 - W L MERCEARIA Endereço: Rua Doze de Julho 2323 Bairro: NOVO HORIZONTE (…" at bounding box center [478, 226] width 956 height 452
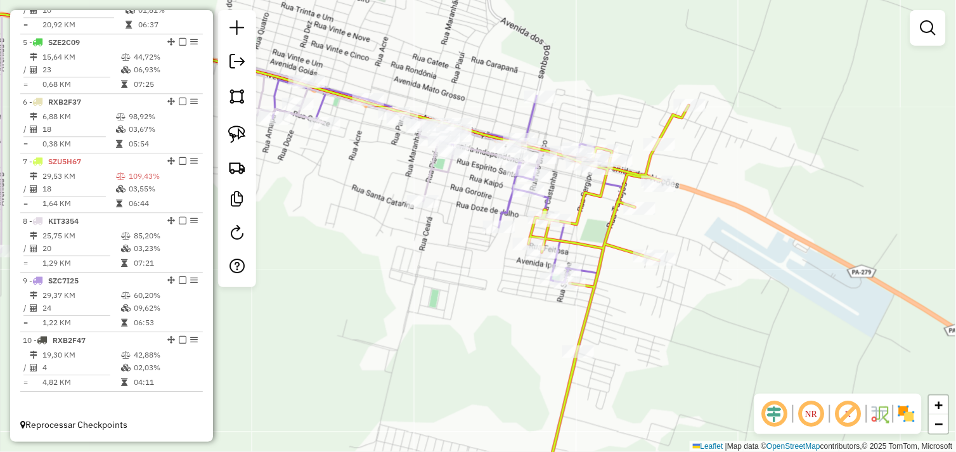
drag, startPoint x: 387, startPoint y: 309, endPoint x: 457, endPoint y: 256, distance: 87.8
click at [467, 297] on div "Janela de atendimento Grade de atendimento Capacidade Transportadoras Veículos …" at bounding box center [478, 226] width 956 height 452
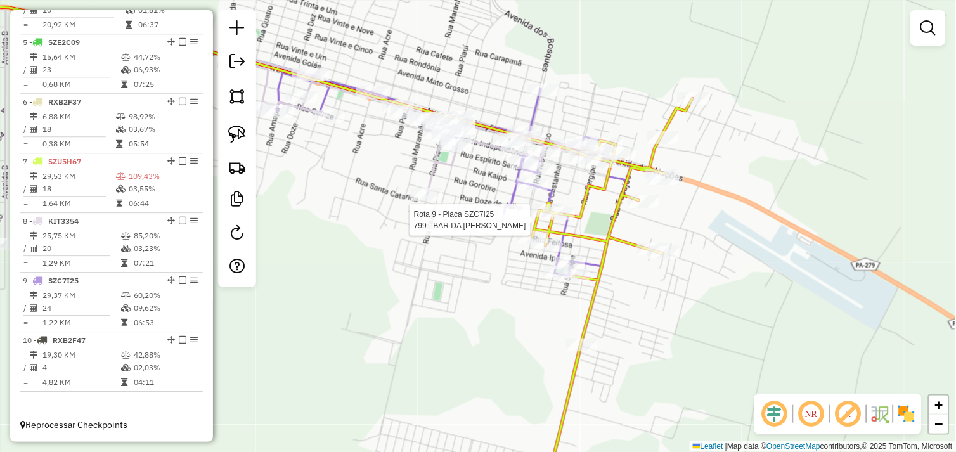
select select "*********"
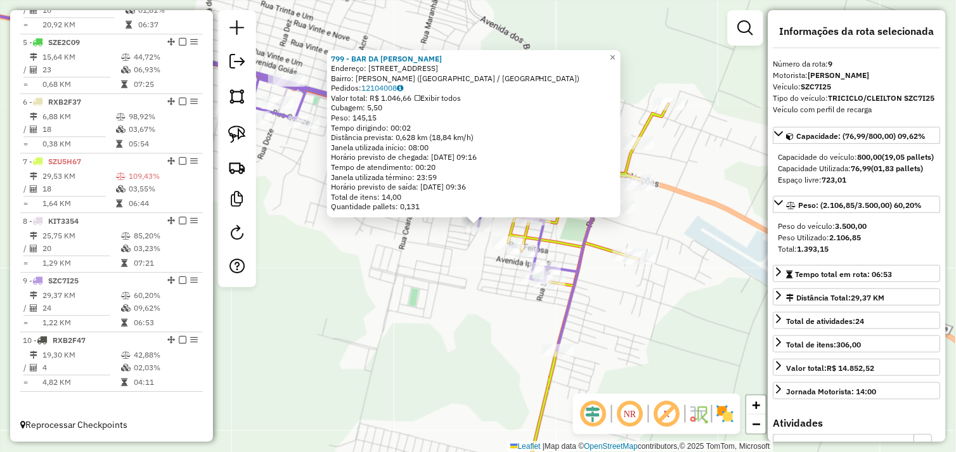
click at [394, 320] on div "799 - BAR DA ADELES Endereço: AV DOS BOSQUES 222 Bairro: MARCIA VELOSO (OURILAN…" at bounding box center [478, 226] width 956 height 452
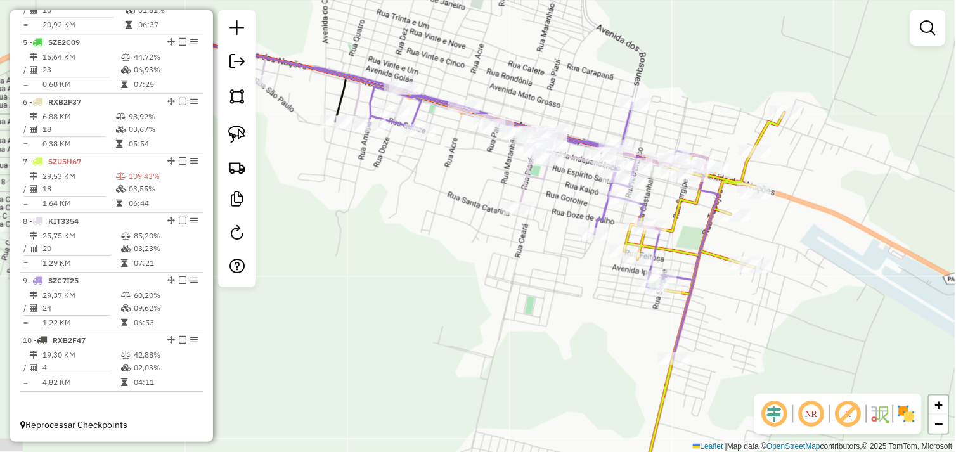
drag, startPoint x: 476, startPoint y: 318, endPoint x: 737, endPoint y: 321, distance: 261.3
click at [736, 322] on div "Janela de atendimento Grade de atendimento Capacidade Transportadoras Veículos …" at bounding box center [478, 226] width 956 height 452
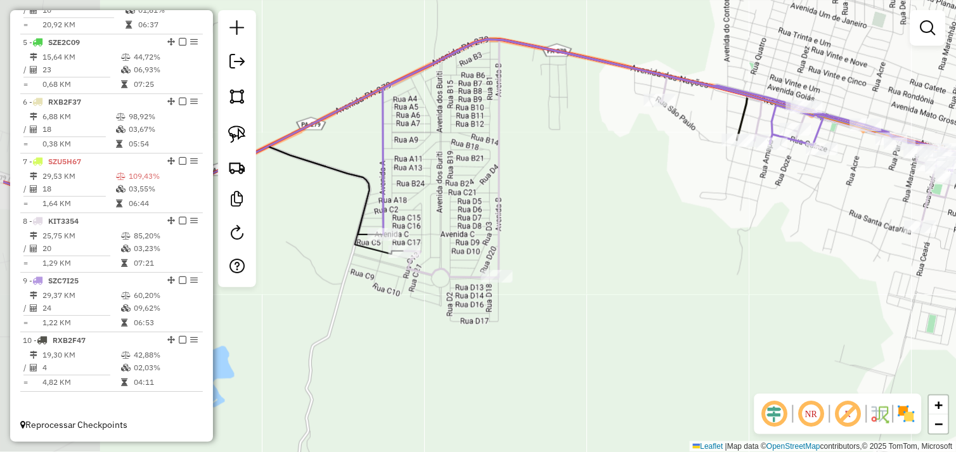
drag, startPoint x: 571, startPoint y: 312, endPoint x: 656, endPoint y: 301, distance: 85.7
click at [656, 301] on div "Janela de atendimento Grade de atendimento Capacidade Transportadoras Veículos …" at bounding box center [478, 226] width 956 height 452
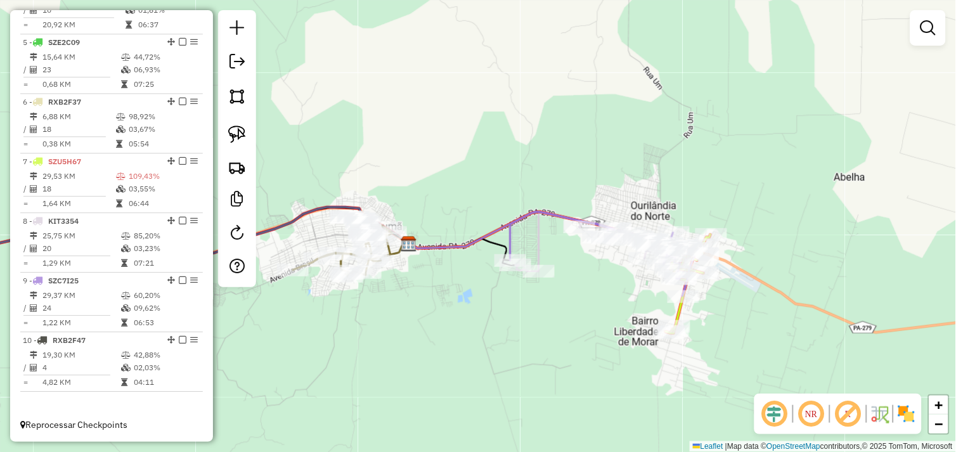
drag, startPoint x: 447, startPoint y: 304, endPoint x: 635, endPoint y: 305, distance: 187.7
click at [635, 305] on div "Janela de atendimento Grade de atendimento Capacidade Transportadoras Veículos …" at bounding box center [478, 226] width 956 height 452
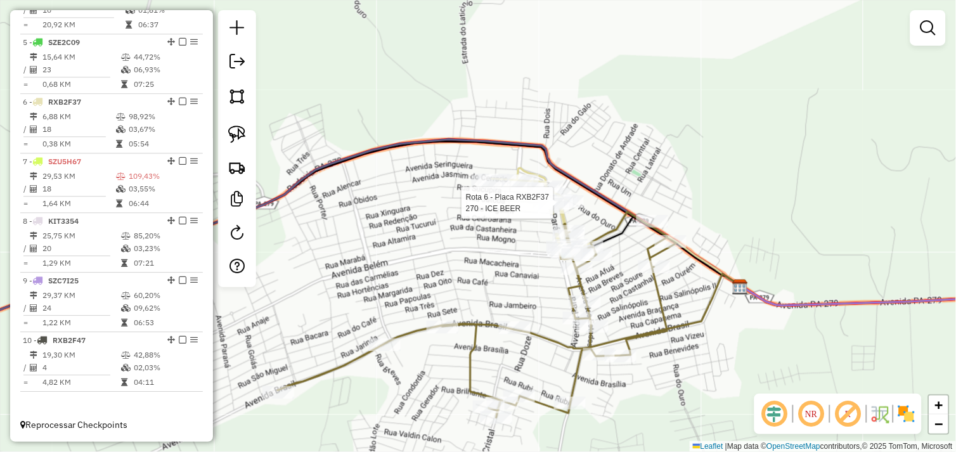
select select "*********"
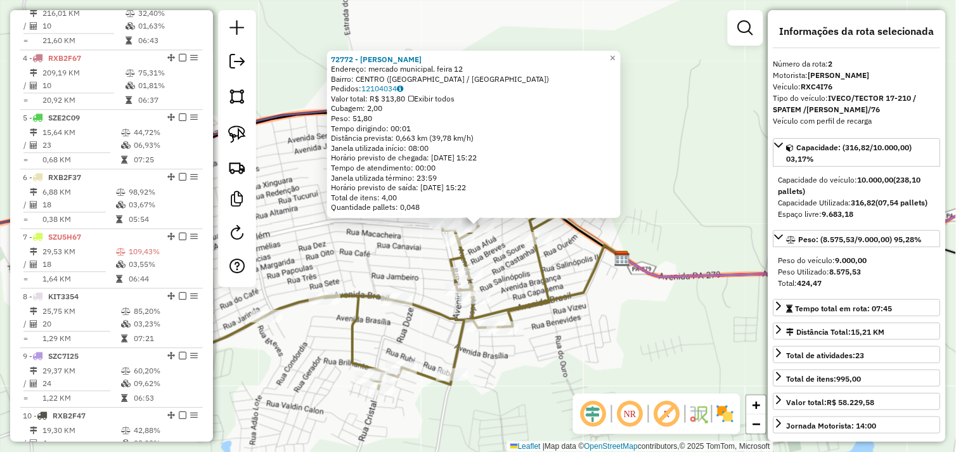
scroll to position [534, 0]
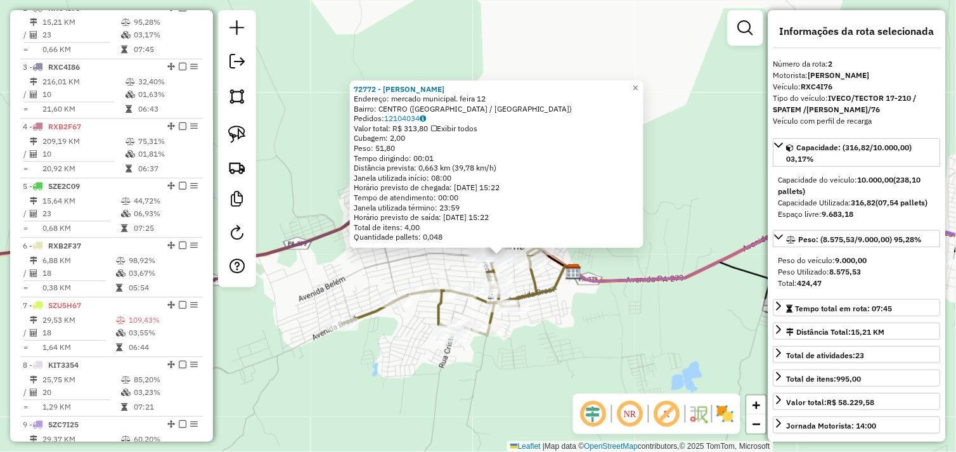
click at [570, 320] on div "72772 - [PERSON_NAME]: mercado municipal. feira 12 Bairro: [GEOGRAPHIC_DATA] ([…" at bounding box center [478, 226] width 956 height 452
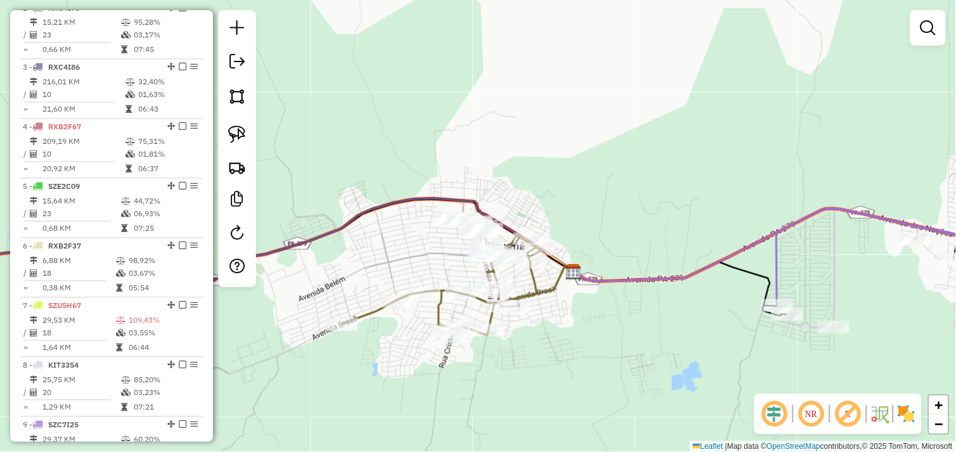
drag, startPoint x: 535, startPoint y: 350, endPoint x: 649, endPoint y: 320, distance: 118.0
click at [642, 325] on div "Janela de atendimento Grade de atendimento Capacidade Transportadoras Veículos …" at bounding box center [478, 226] width 956 height 452
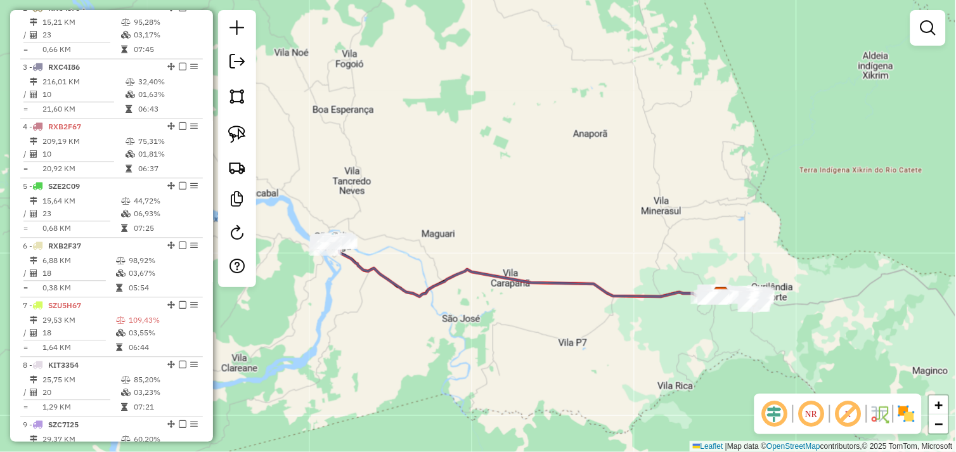
drag, startPoint x: 537, startPoint y: 341, endPoint x: 662, endPoint y: 337, distance: 124.4
click at [667, 336] on div "Janela de atendimento Grade de atendimento Capacidade Transportadoras Veículos …" at bounding box center [478, 226] width 956 height 452
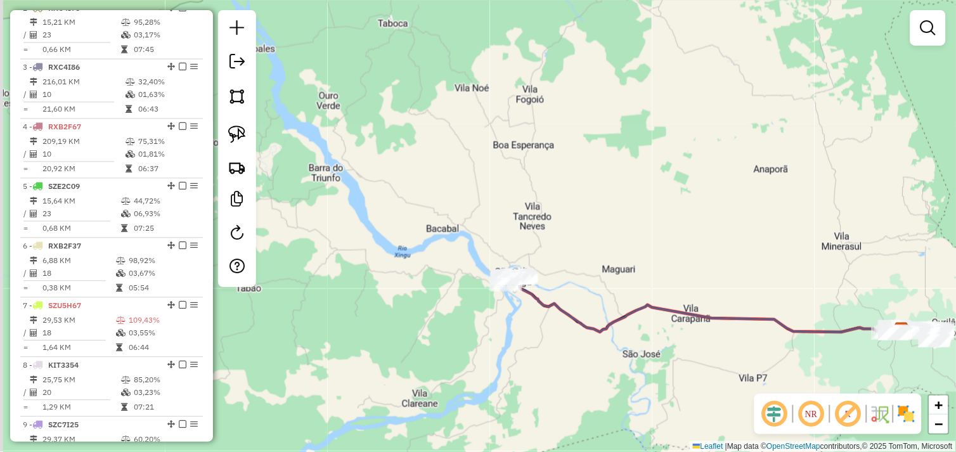
drag, startPoint x: 547, startPoint y: 346, endPoint x: 563, endPoint y: 377, distance: 34.9
click at [563, 377] on div "Janela de atendimento Grade de atendimento Capacidade Transportadoras Veículos …" at bounding box center [478, 226] width 956 height 452
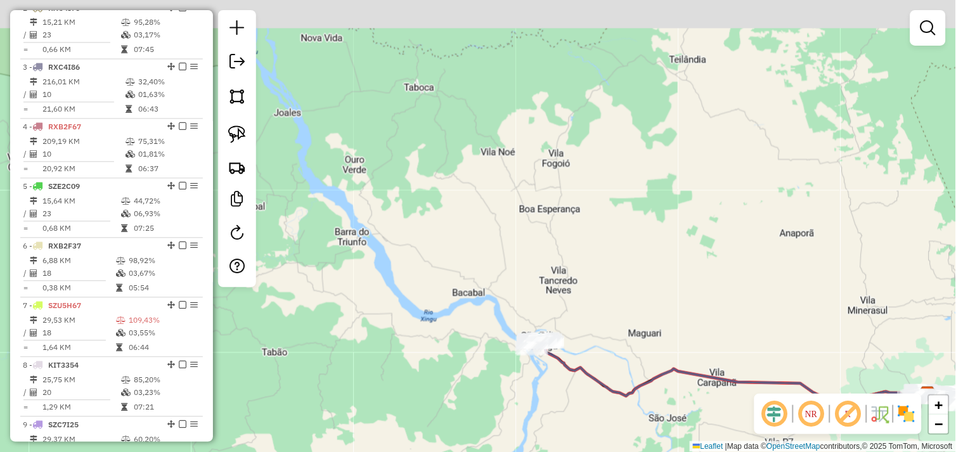
drag, startPoint x: 528, startPoint y: 339, endPoint x: 546, endPoint y: 395, distance: 59.2
click at [546, 395] on div "Janela de atendimento Grade de atendimento Capacidade Transportadoras Veículos …" at bounding box center [478, 226] width 956 height 452
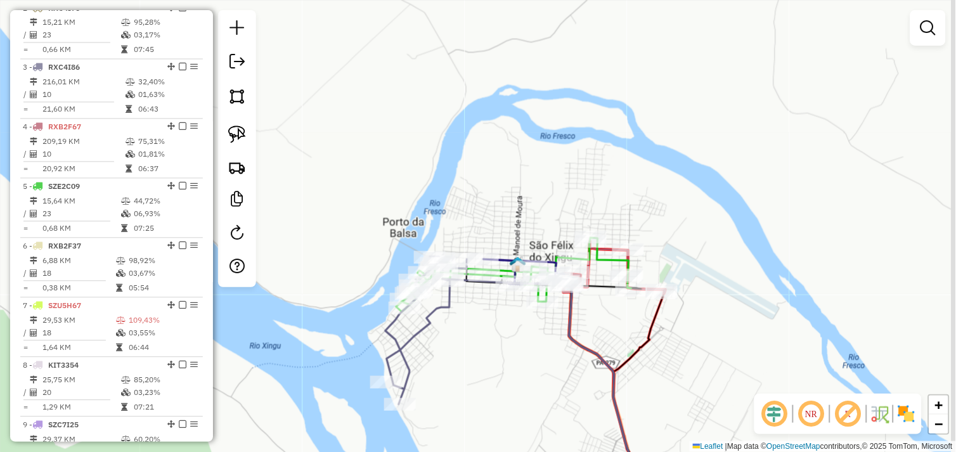
drag, startPoint x: 556, startPoint y: 322, endPoint x: 514, endPoint y: 313, distance: 42.8
click at [514, 313] on div "Janela de atendimento Grade de atendimento Capacidade Transportadoras Veículos …" at bounding box center [478, 226] width 956 height 452
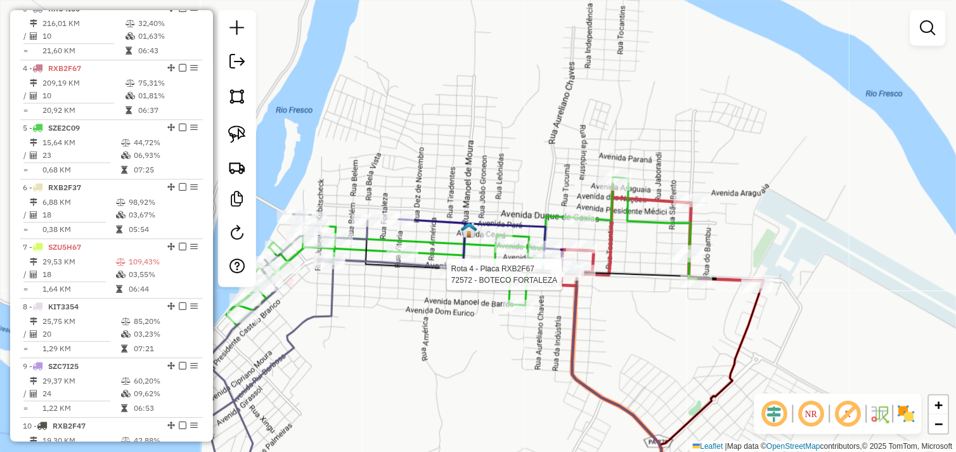
select select "*********"
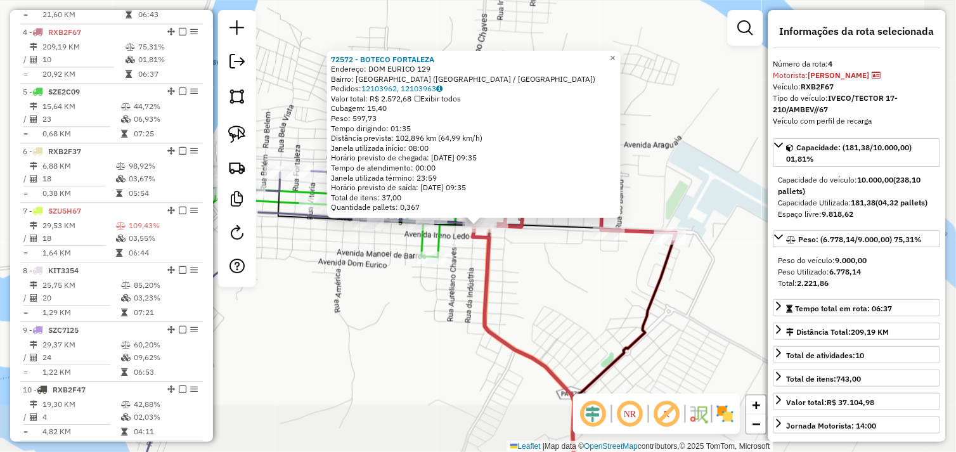
scroll to position [653, 0]
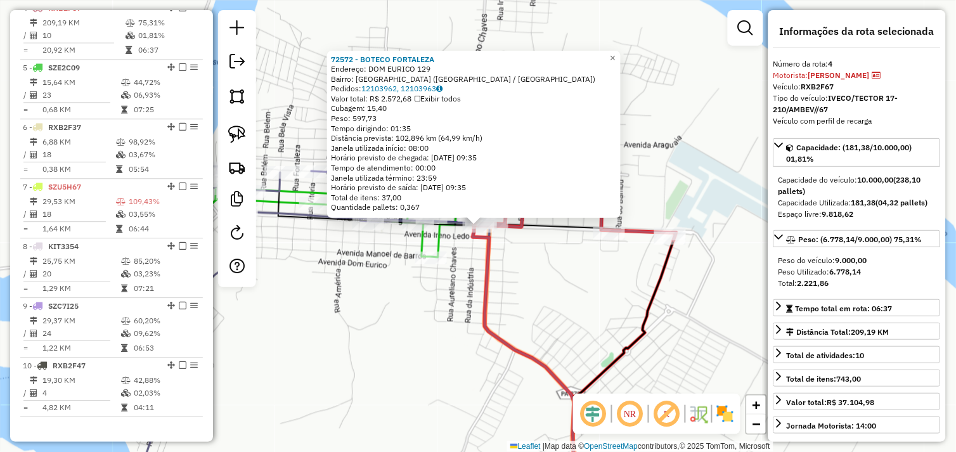
click at [559, 288] on div "72572 - BOTECO FORTALEZA Endereço: DOM EURICO 129 Bairro: NOVO HORIZONTE (SAO F…" at bounding box center [478, 226] width 956 height 452
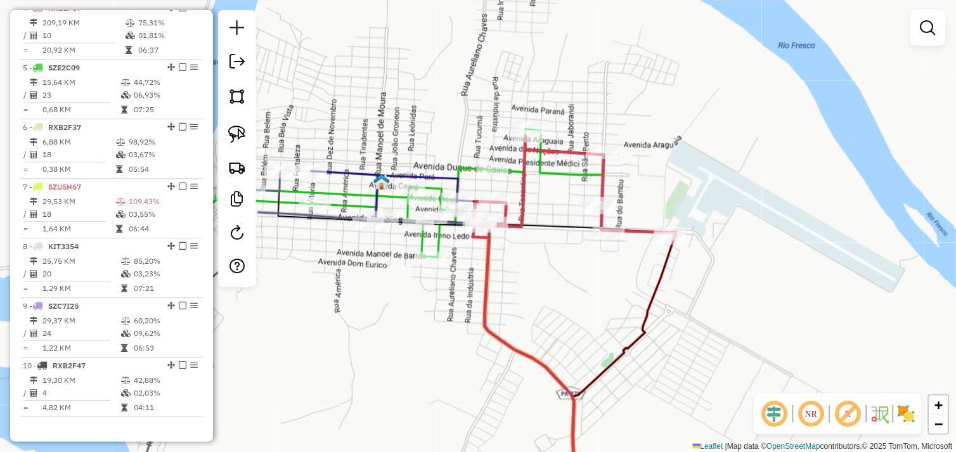
drag, startPoint x: 436, startPoint y: 289, endPoint x: 514, endPoint y: 287, distance: 77.4
click at [514, 287] on div "Janela de atendimento Grade de atendimento Capacidade Transportadoras Veículos …" at bounding box center [478, 226] width 956 height 452
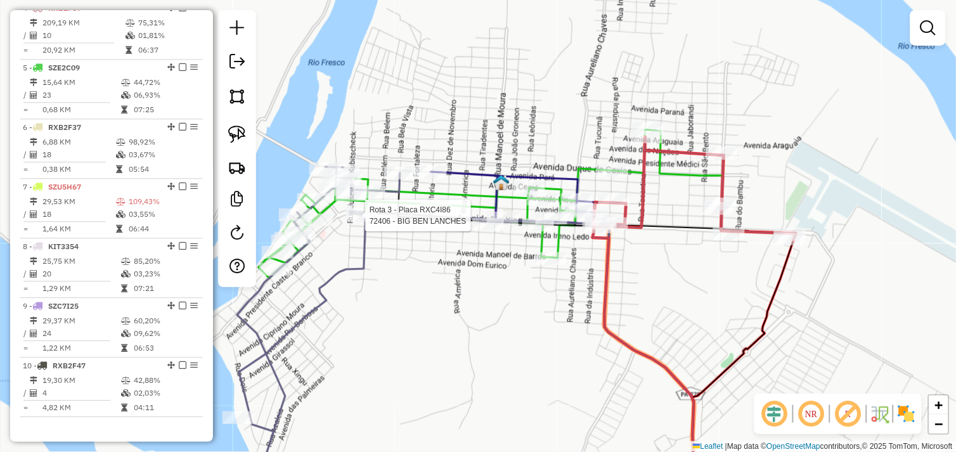
select select "*********"
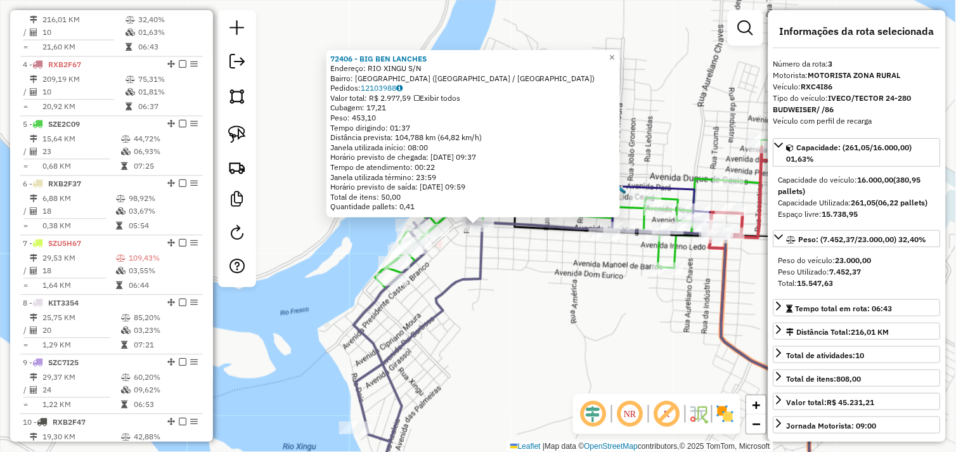
scroll to position [593, 0]
click at [523, 312] on div "72406 - BIG BEN LANCHES Endereço: RIO XINGU S/N Bairro: NOVO HORIZONTE (SAO FEL…" at bounding box center [478, 226] width 956 height 452
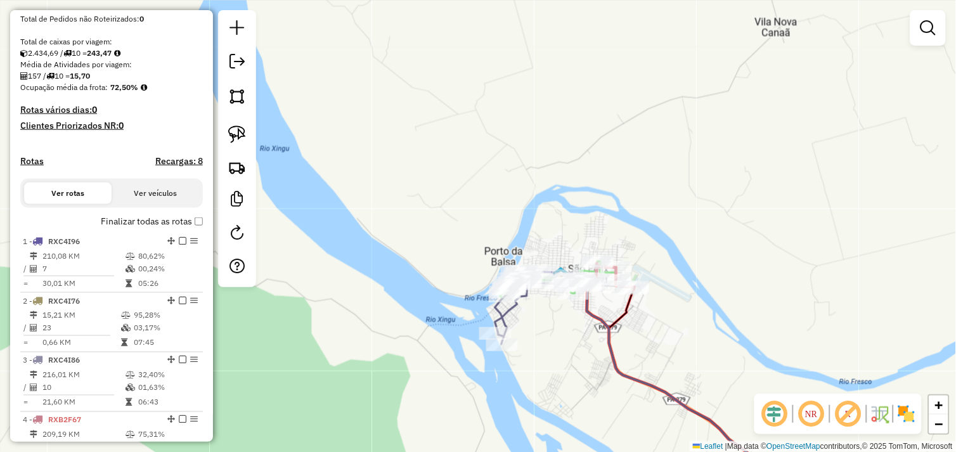
scroll to position [0, 0]
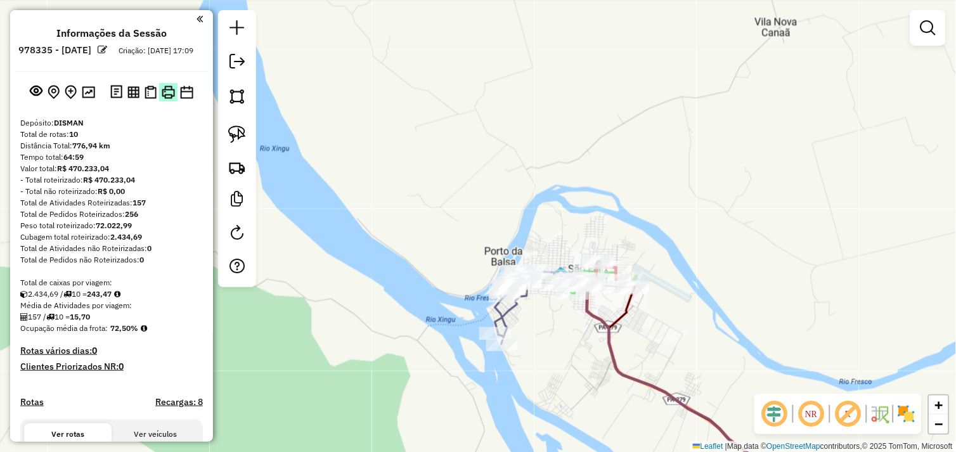
click at [167, 99] on img at bounding box center [168, 92] width 13 height 13
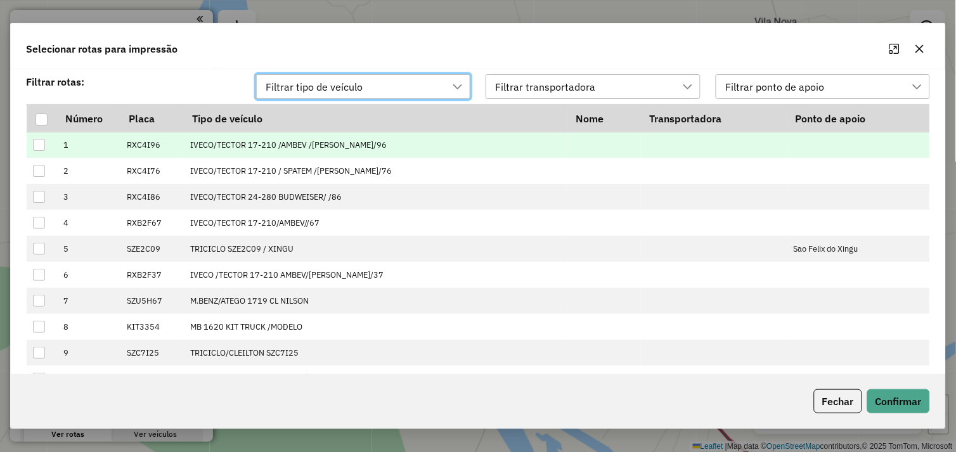
scroll to position [8, 56]
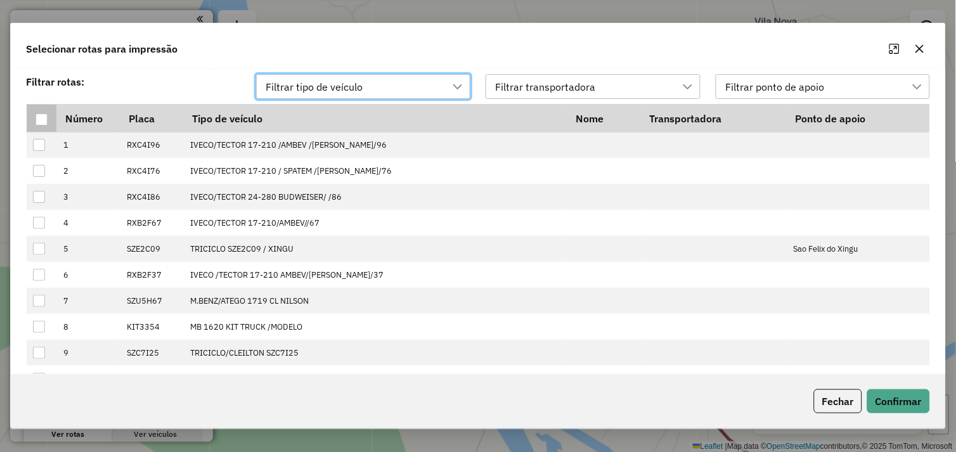
drag, startPoint x: 42, startPoint y: 118, endPoint x: 143, endPoint y: 147, distance: 105.4
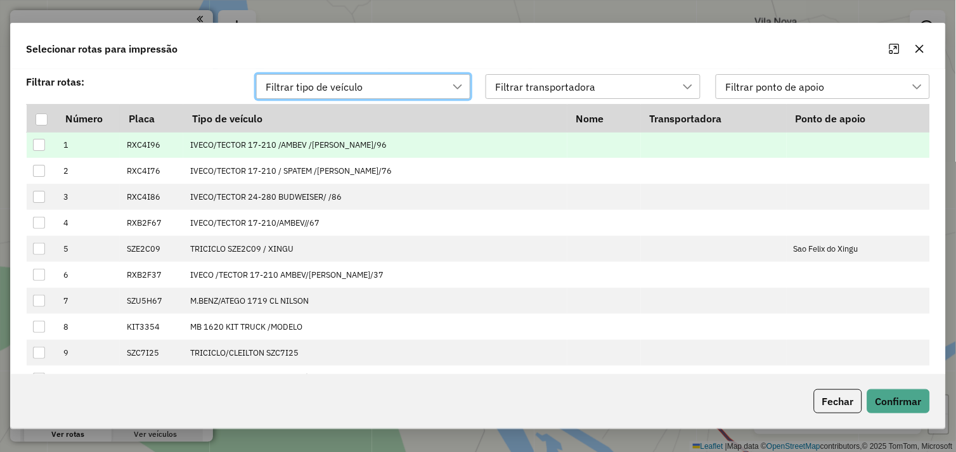
click at [45, 117] on div at bounding box center [42, 120] width 12 height 12
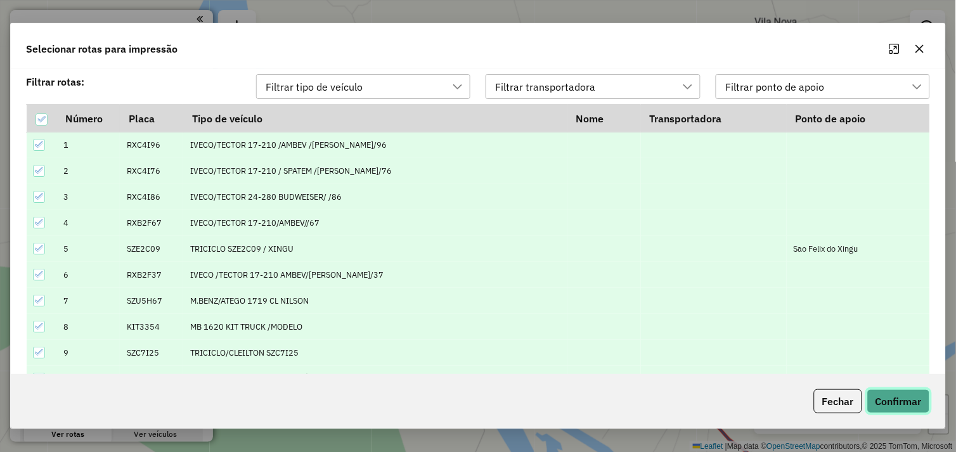
click at [906, 398] on button "Confirmar" at bounding box center [899, 401] width 63 height 24
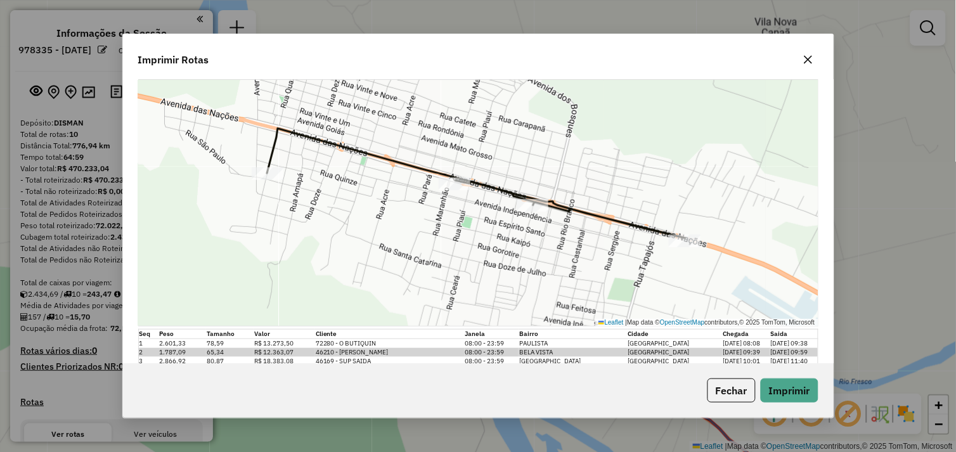
scroll to position [4475, 0]
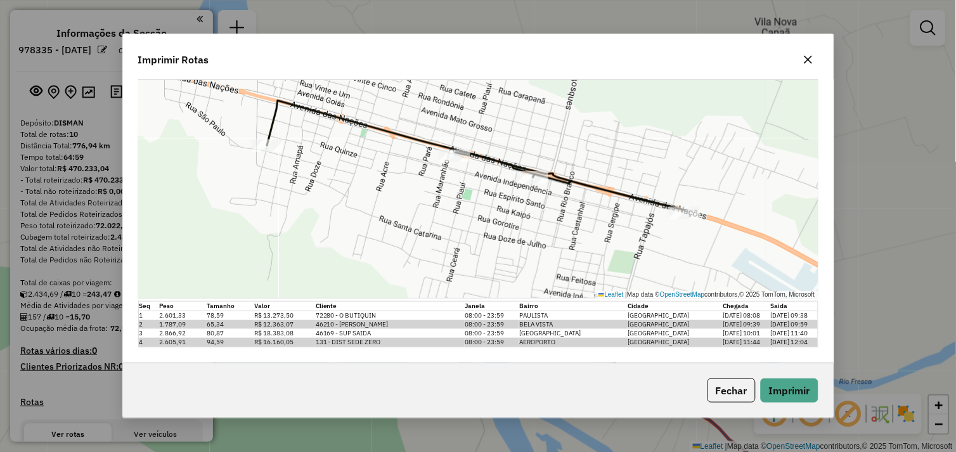
click at [806, 55] on icon "button" at bounding box center [809, 60] width 10 height 10
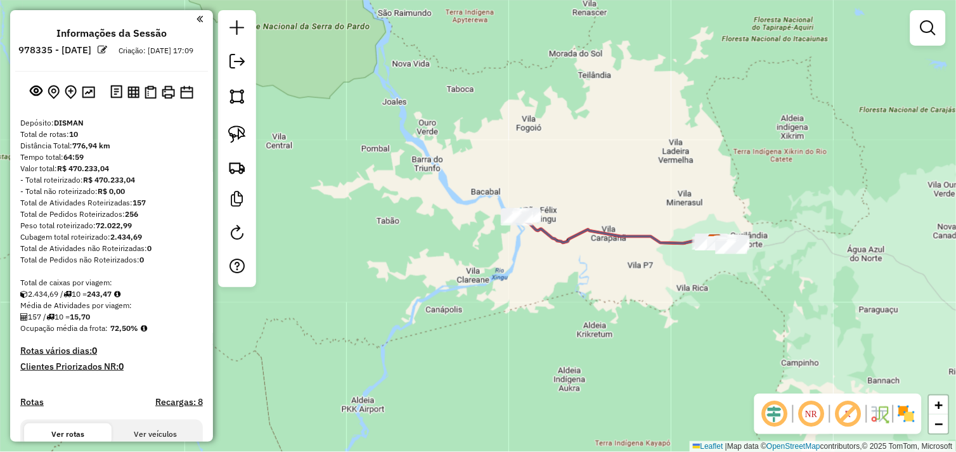
drag, startPoint x: 650, startPoint y: 280, endPoint x: 599, endPoint y: 284, distance: 50.9
click at [599, 284] on div "Janela de atendimento Grade de atendimento Capacidade Transportadoras Veículos …" at bounding box center [478, 226] width 956 height 452
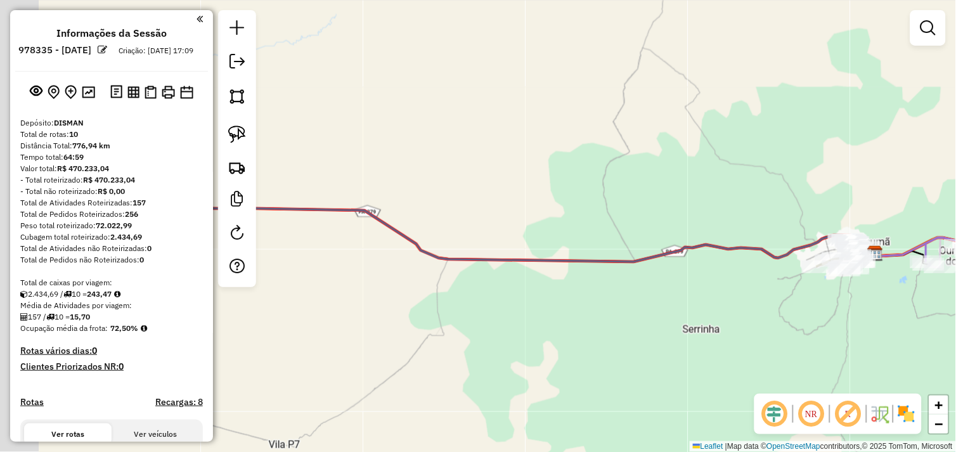
drag, startPoint x: 593, startPoint y: 292, endPoint x: 721, endPoint y: 289, distance: 127.5
click at [728, 289] on div "Janela de atendimento Grade de atendimento Capacidade Transportadoras Veículos …" at bounding box center [478, 226] width 956 height 452
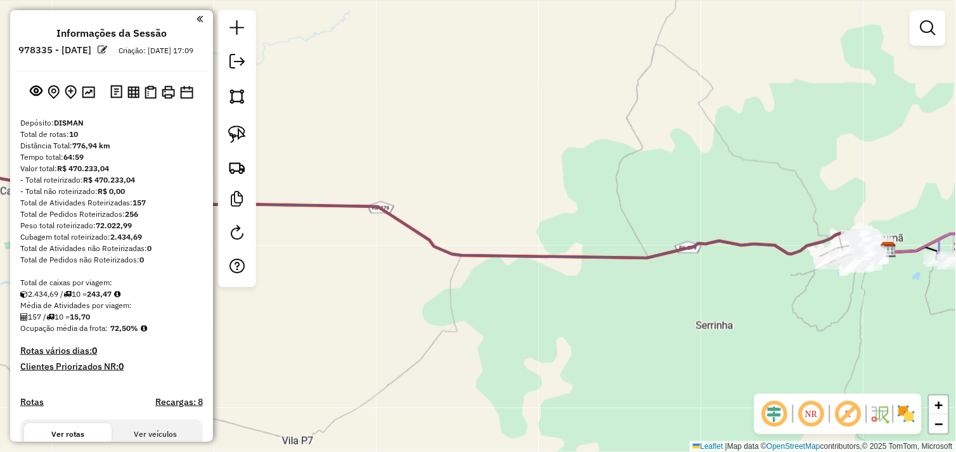
drag, startPoint x: 379, startPoint y: 300, endPoint x: 596, endPoint y: 294, distance: 217.0
click at [598, 294] on div "Janela de atendimento Grade de atendimento Capacidade Transportadoras Veículos …" at bounding box center [478, 226] width 956 height 452
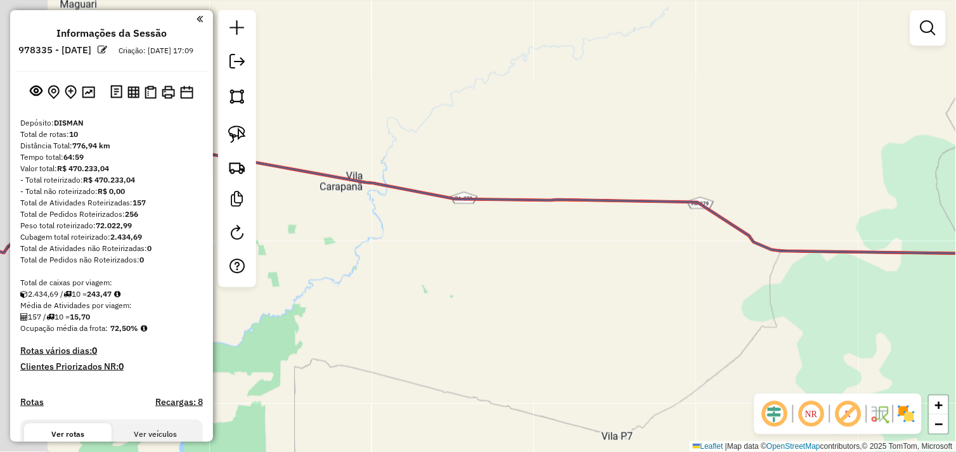
drag, startPoint x: 435, startPoint y: 279, endPoint x: 534, endPoint y: 282, distance: 99.0
click at [578, 281] on div "Janela de atendimento Grade de atendimento Capacidade Transportadoras Veículos …" at bounding box center [478, 226] width 956 height 452
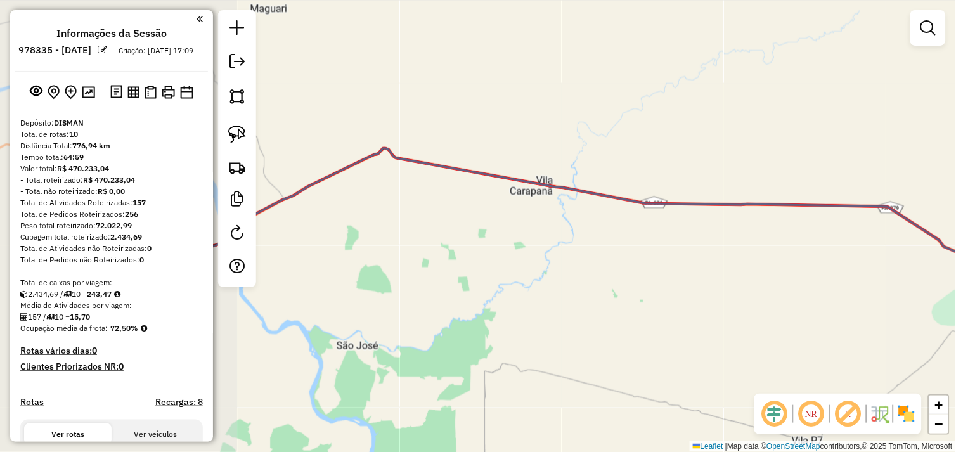
drag, startPoint x: 411, startPoint y: 270, endPoint x: 535, endPoint y: 282, distance: 124.8
click at [538, 280] on div "Janela de atendimento Grade de atendimento Capacidade Transportadoras Veículos …" at bounding box center [478, 226] width 956 height 452
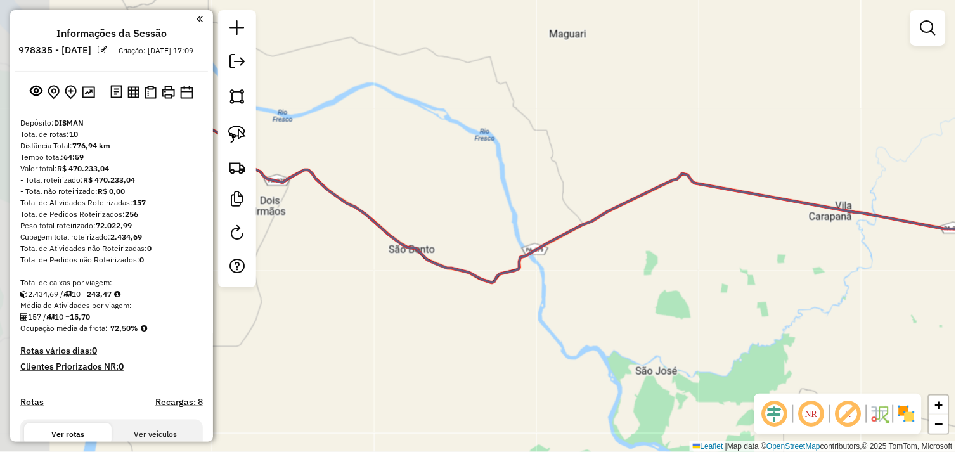
drag, startPoint x: 427, startPoint y: 280, endPoint x: 554, endPoint y: 295, distance: 127.7
click at [559, 294] on div "Janela de atendimento Grade de atendimento Capacidade Transportadoras Veículos …" at bounding box center [478, 226] width 956 height 452
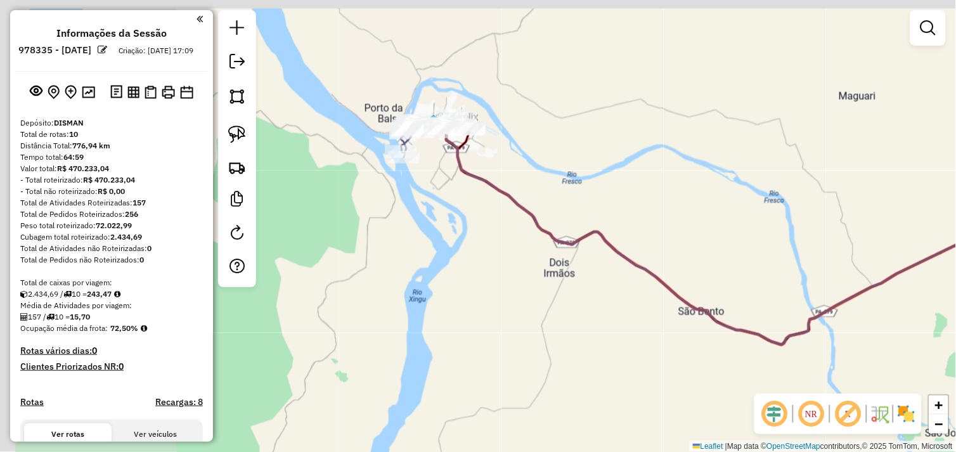
drag, startPoint x: 412, startPoint y: 268, endPoint x: 509, endPoint y: 289, distance: 98.7
click at [509, 289] on div "Janela de atendimento Grade de atendimento Capacidade Transportadoras Veículos …" at bounding box center [478, 226] width 956 height 452
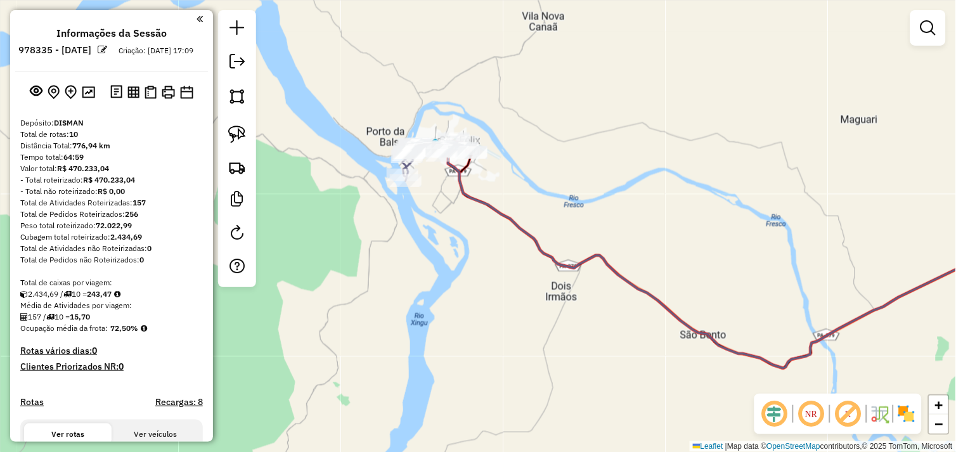
drag, startPoint x: 441, startPoint y: 237, endPoint x: 445, endPoint y: 268, distance: 30.7
click at [445, 271] on div "Janela de atendimento Grade de atendimento Capacidade Transportadoras Veículos …" at bounding box center [478, 226] width 956 height 452
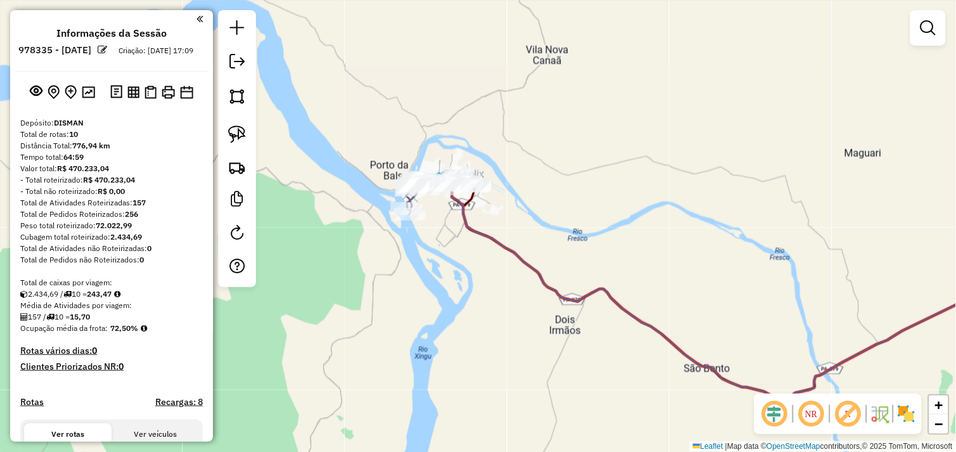
click at [452, 270] on div "Janela de atendimento Grade de atendimento Capacidade Transportadoras Veículos …" at bounding box center [478, 226] width 956 height 452
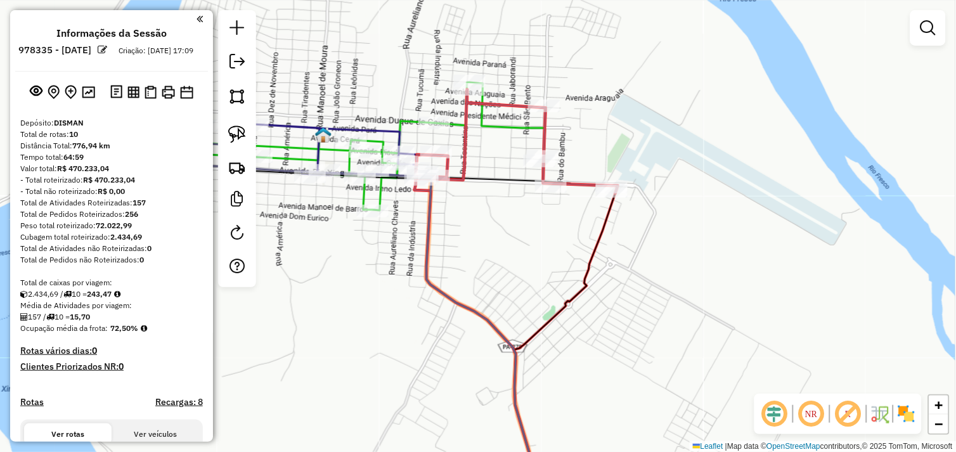
drag, startPoint x: 457, startPoint y: 204, endPoint x: 480, endPoint y: 237, distance: 40.6
click at [480, 237] on div "Janela de atendimento Grade de atendimento Capacidade Transportadoras Veículos …" at bounding box center [478, 226] width 956 height 452
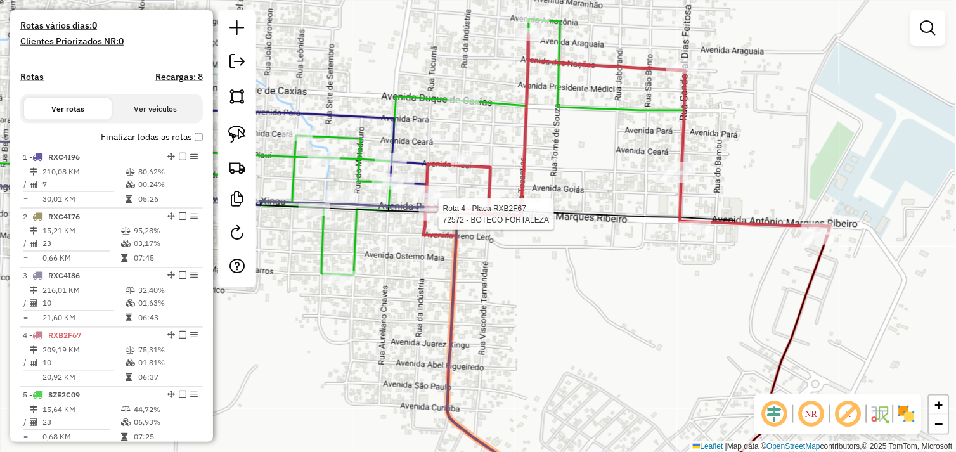
select select "*********"
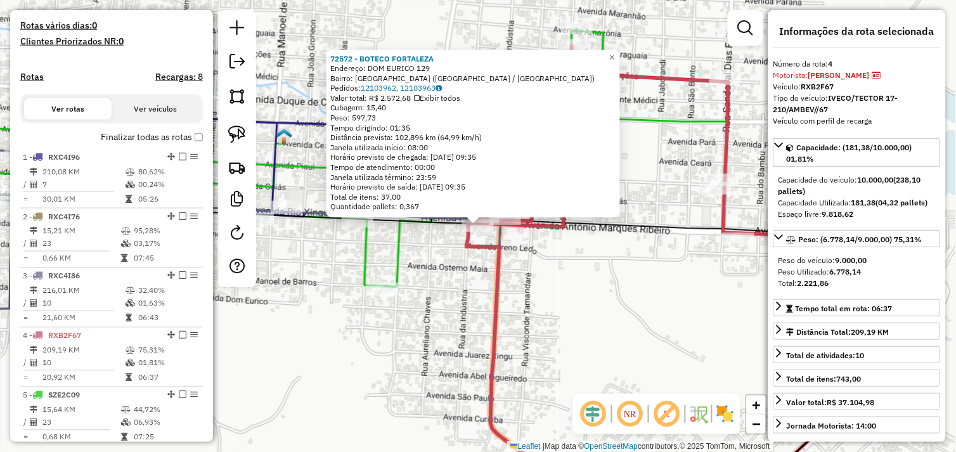
scroll to position [653, 0]
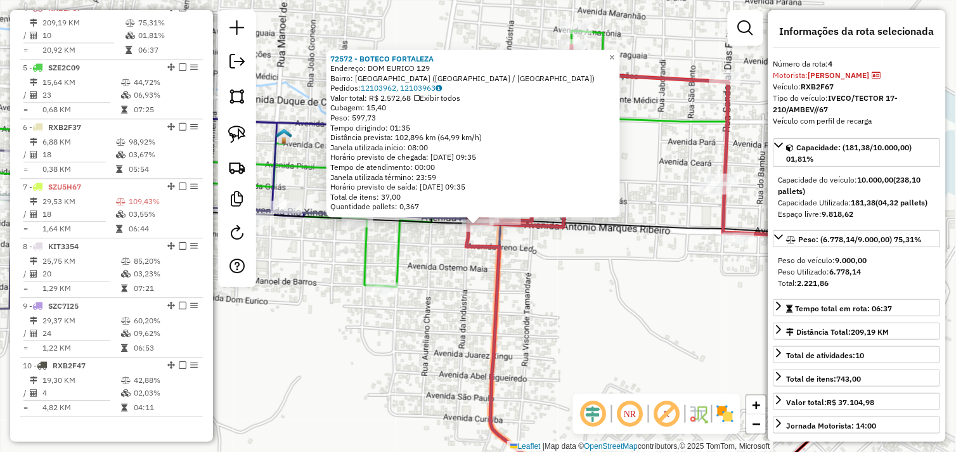
click at [436, 263] on div "72572 - BOTECO FORTALEZA Endereço: DOM EURICO 129 Bairro: NOVO HORIZONTE (SAO F…" at bounding box center [478, 226] width 956 height 452
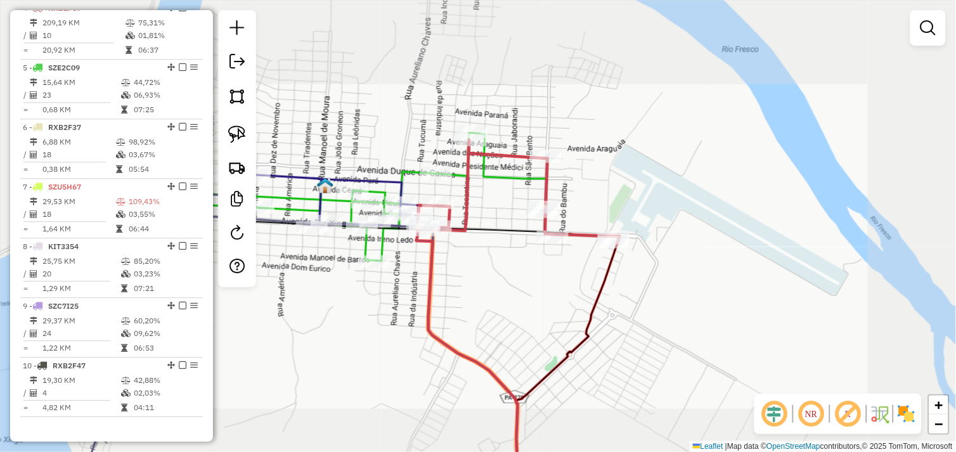
drag, startPoint x: 327, startPoint y: 269, endPoint x: 471, endPoint y: 270, distance: 144.0
click at [471, 273] on div "Janela de atendimento Grade de atendimento Capacidade Transportadoras Veículos …" at bounding box center [478, 226] width 956 height 452
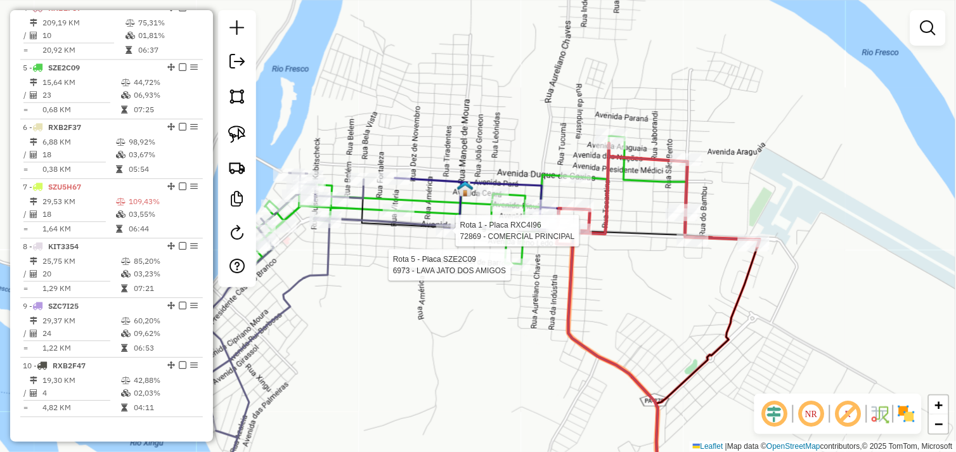
select select "*********"
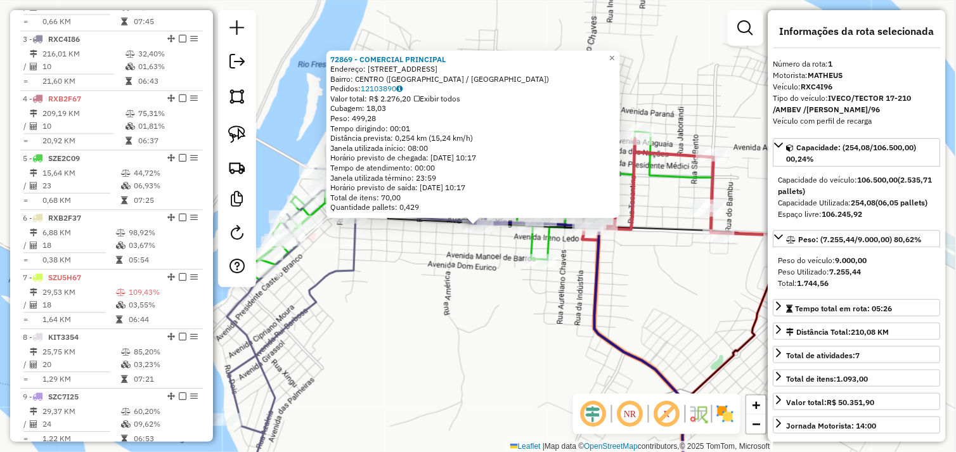
scroll to position [474, 0]
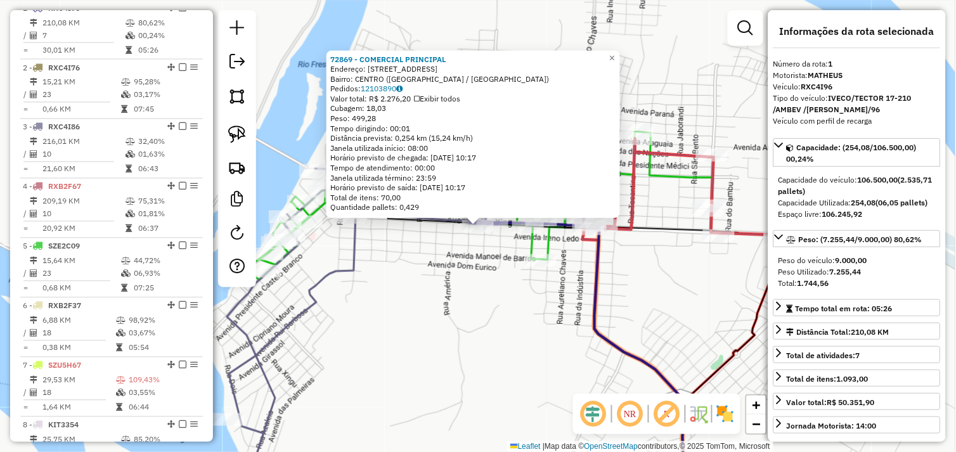
click at [474, 255] on div "72869 - COMERCIAL PRINCIPAL Endereço: Avenida Rio Xingu 2314 Bairro: CENTRO (SA…" at bounding box center [478, 226] width 956 height 452
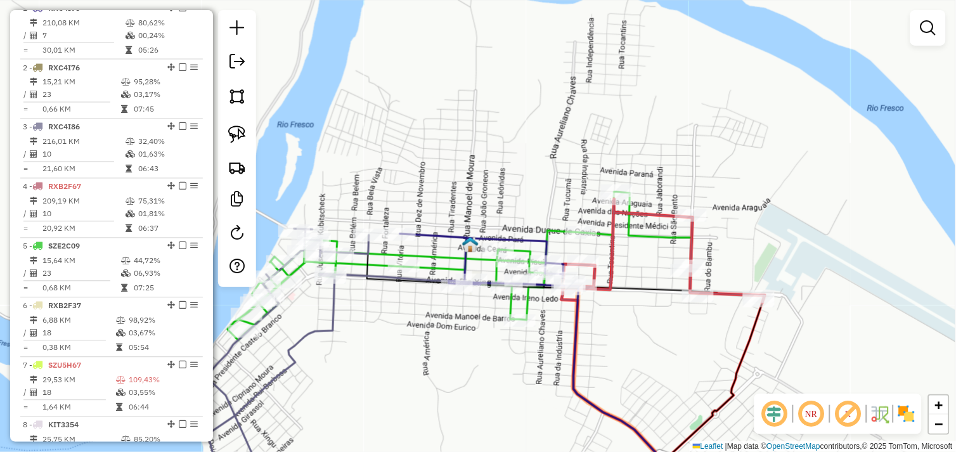
drag, startPoint x: 480, startPoint y: 251, endPoint x: 457, endPoint y: 295, distance: 49.6
click at [457, 308] on div "Janela de atendimento Grade de atendimento Capacidade Transportadoras Veículos …" at bounding box center [478, 226] width 956 height 452
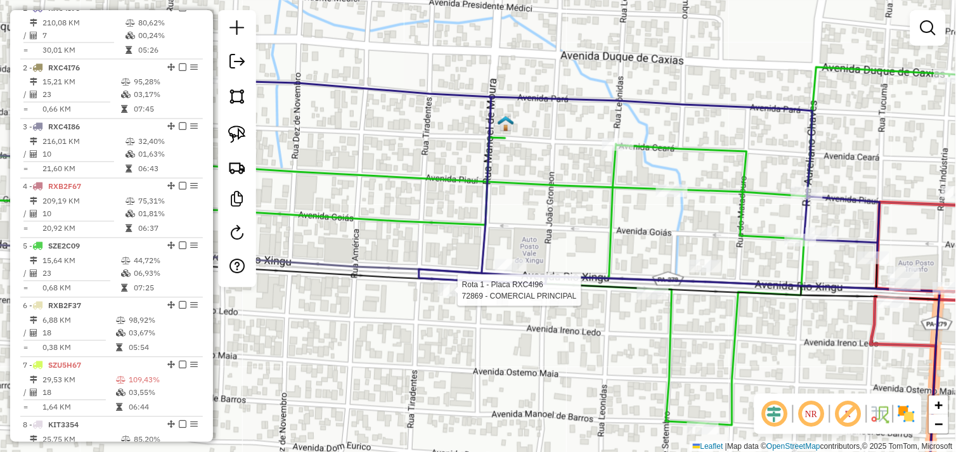
select select "*********"
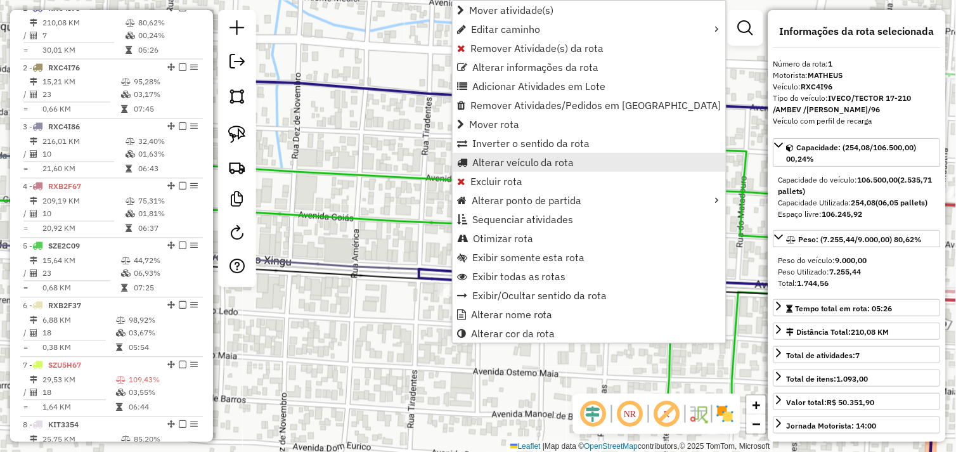
click at [505, 166] on span "Alterar veículo da rota" at bounding box center [524, 162] width 102 height 10
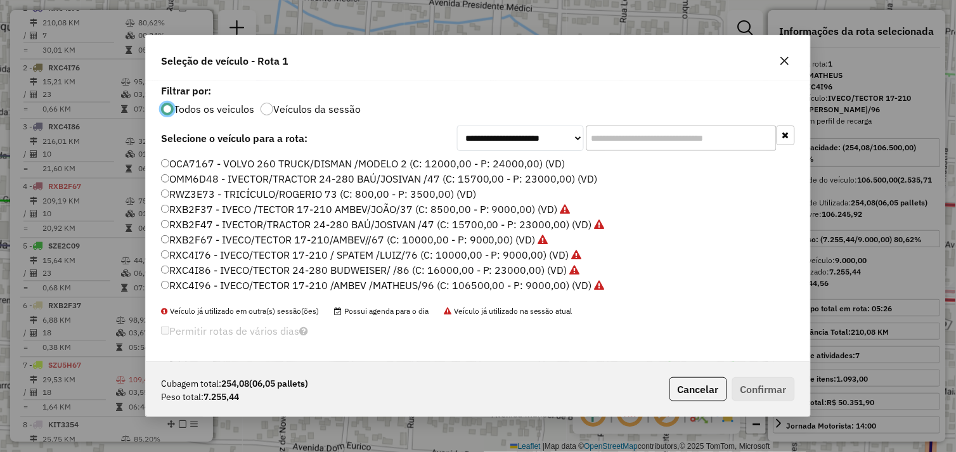
scroll to position [180, 0]
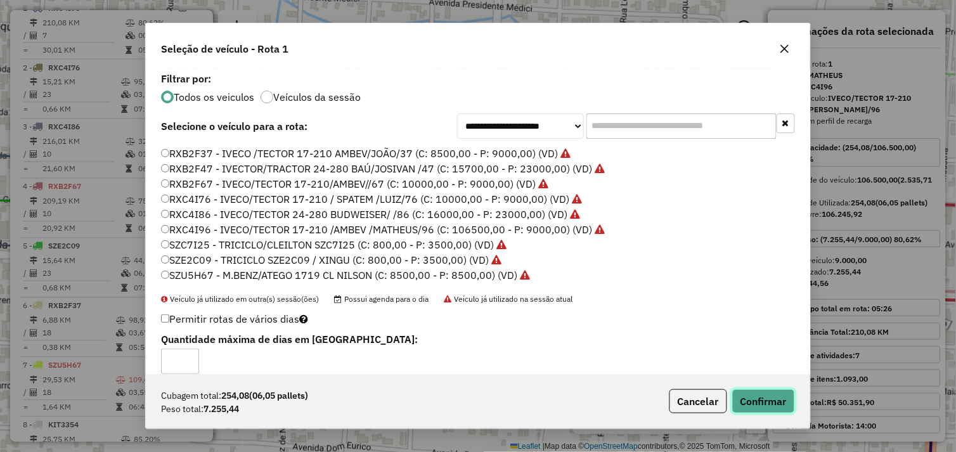
click at [754, 397] on button "Confirmar" at bounding box center [764, 401] width 63 height 24
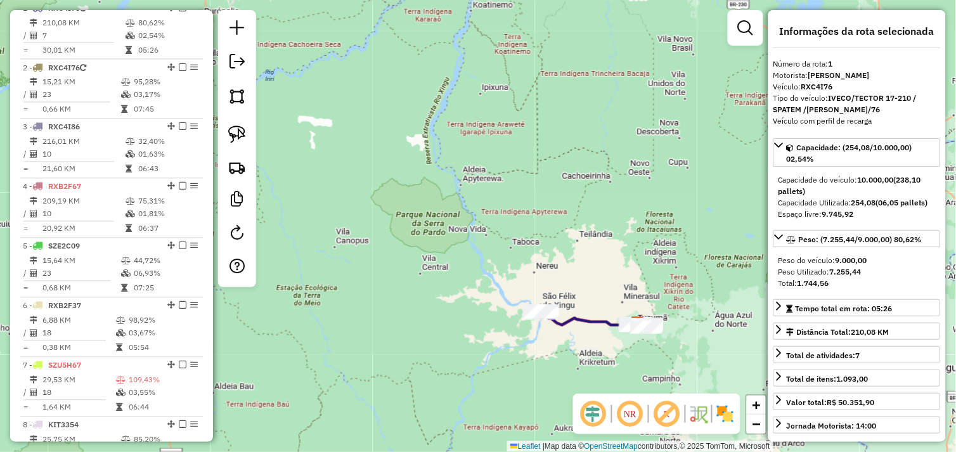
drag, startPoint x: 686, startPoint y: 355, endPoint x: 553, endPoint y: 340, distance: 134.1
click at [542, 344] on div "Janela de atendimento Grade de atendimento Capacidade Transportadoras Veículos …" at bounding box center [478, 226] width 956 height 452
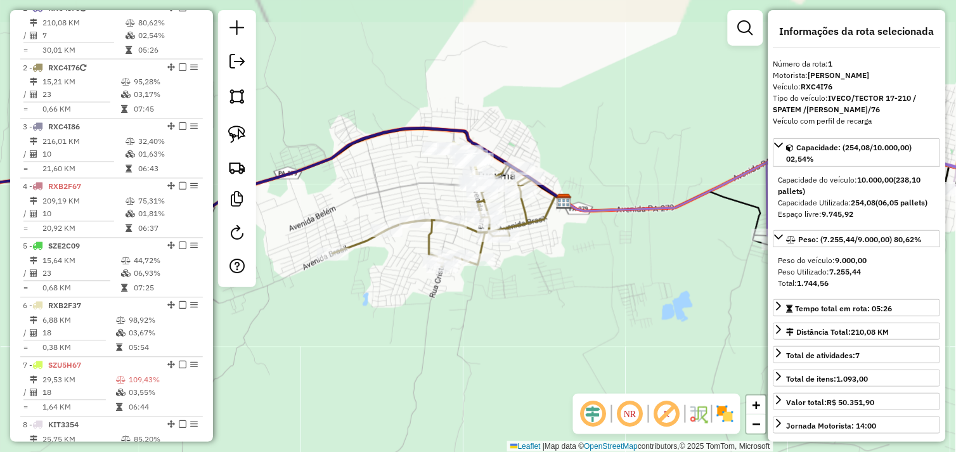
drag, startPoint x: 521, startPoint y: 292, endPoint x: 542, endPoint y: 315, distance: 31.4
click at [554, 338] on div "Janela de atendimento Grade de atendimento Capacidade Transportadoras Veículos …" at bounding box center [478, 226] width 956 height 452
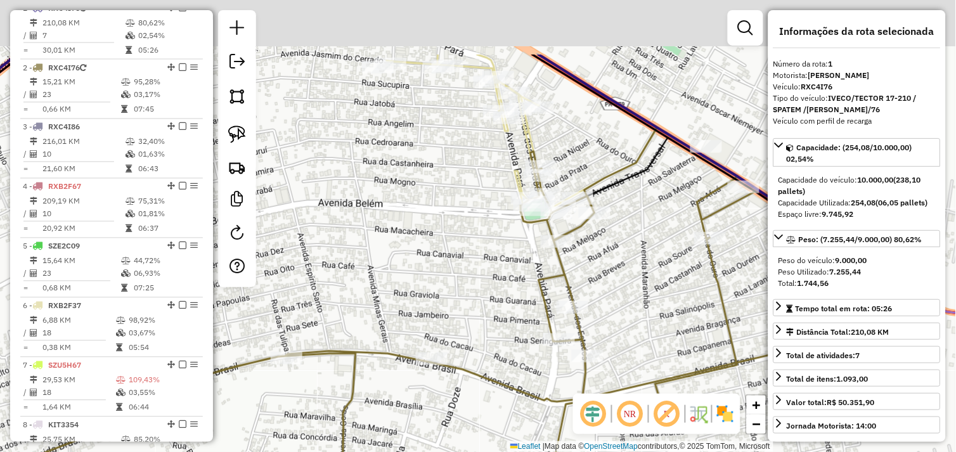
drag, startPoint x: 516, startPoint y: 176, endPoint x: 509, endPoint y: 192, distance: 17.7
click at [508, 261] on div "Janela de atendimento Grade de atendimento Capacidade Transportadoras Veículos …" at bounding box center [478, 226] width 956 height 452
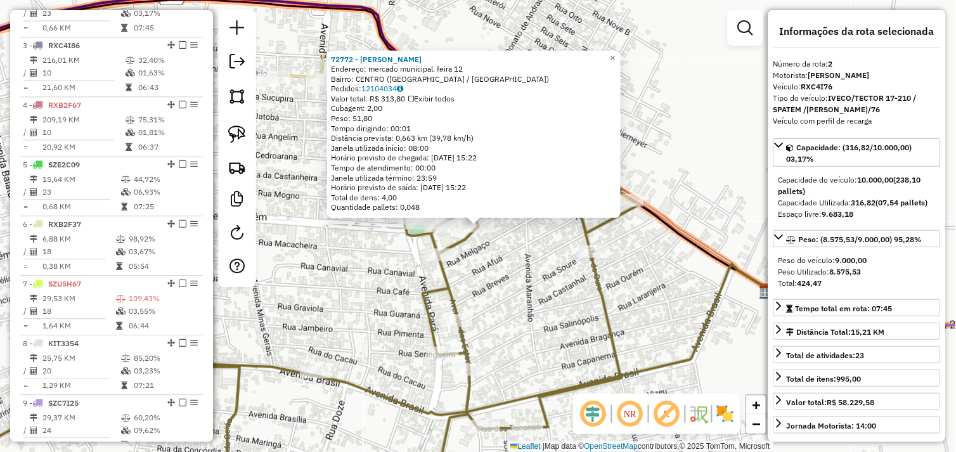
scroll to position [534, 0]
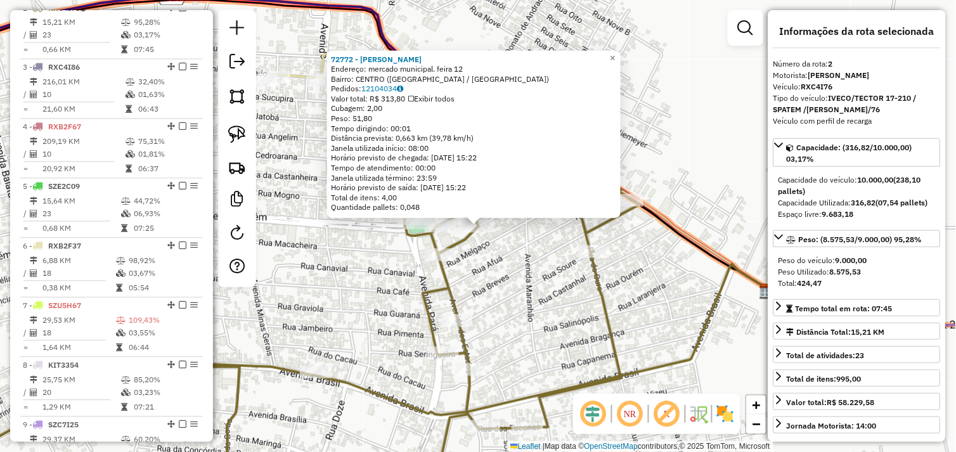
click at [523, 285] on div "72772 - [PERSON_NAME]: mercado municipal. feira 12 Bairro: [GEOGRAPHIC_DATA] ([…" at bounding box center [478, 226] width 956 height 452
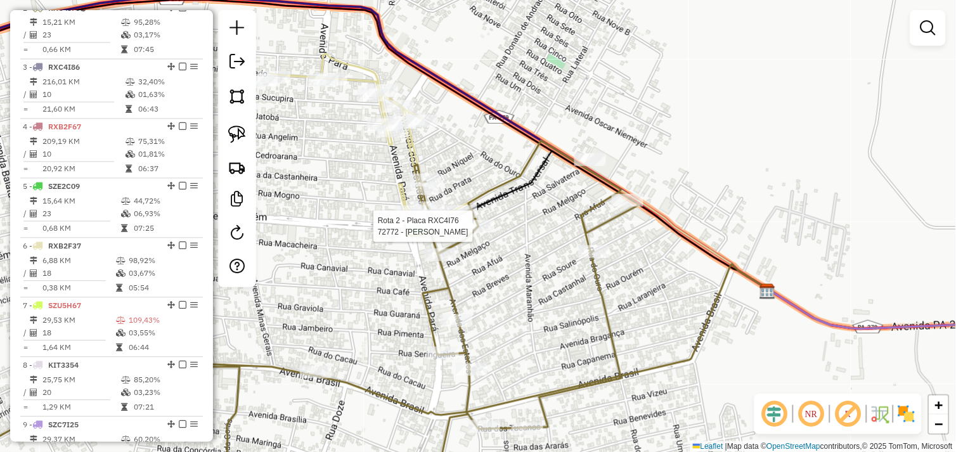
select select "*********"
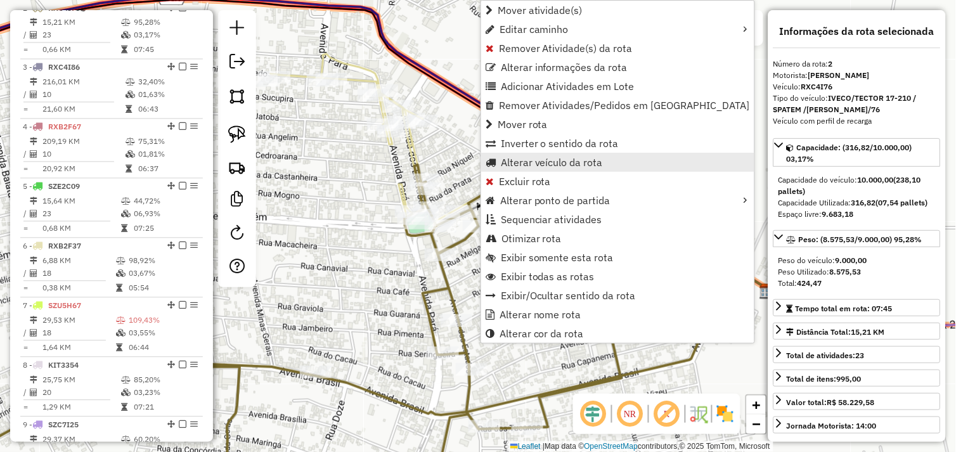
click at [516, 165] on span "Alterar veículo da rota" at bounding box center [552, 162] width 102 height 10
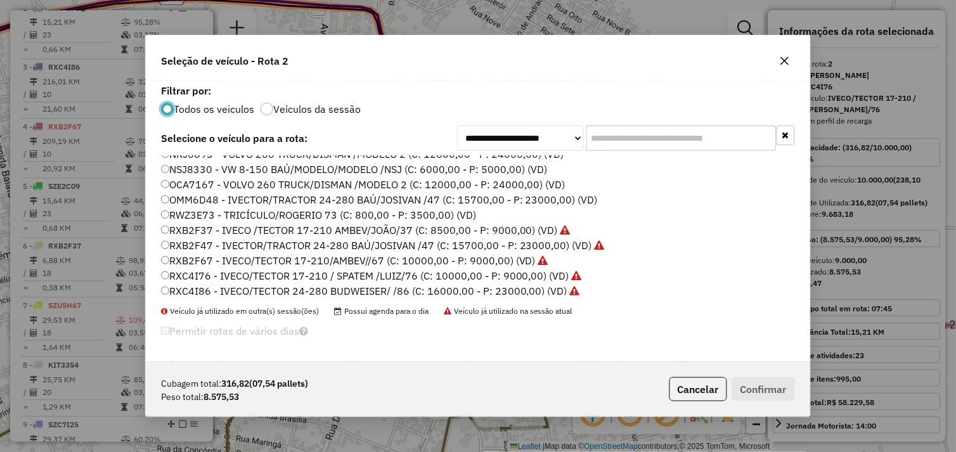
scroll to position [180, 0]
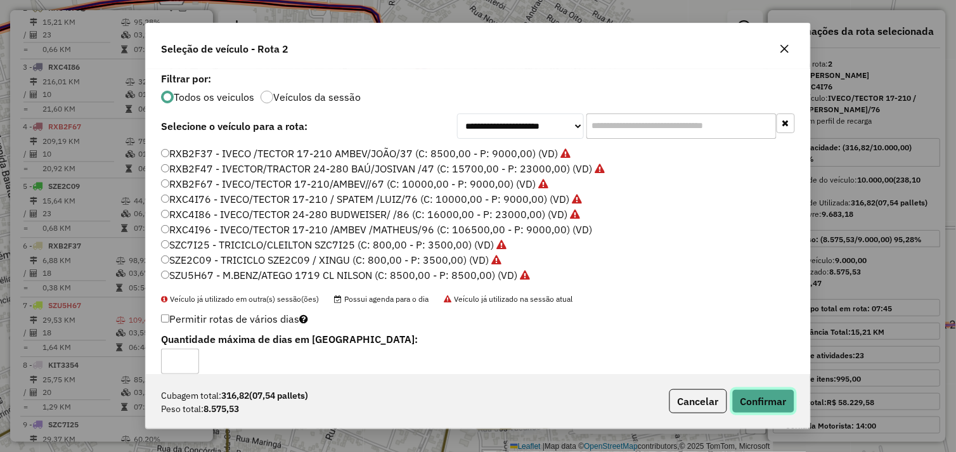
click at [766, 403] on button "Confirmar" at bounding box center [764, 401] width 63 height 24
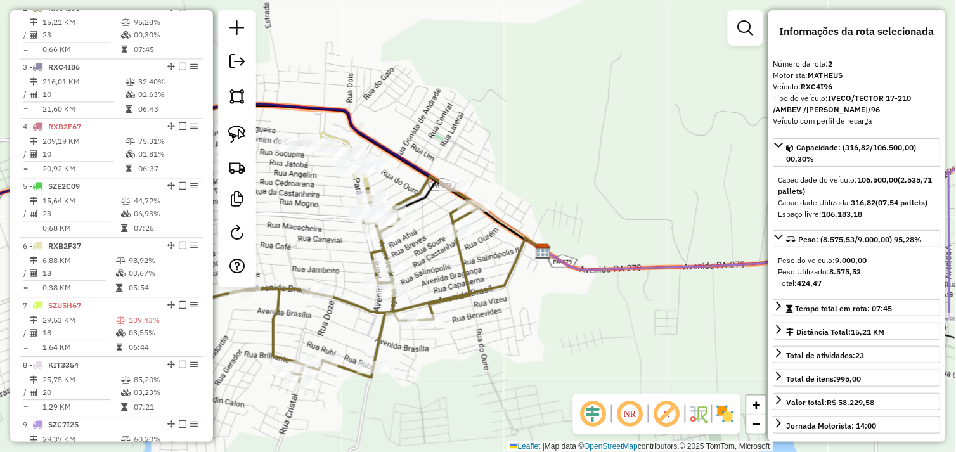
drag, startPoint x: 309, startPoint y: 269, endPoint x: 533, endPoint y: 264, distance: 224.0
click at [533, 264] on div "Janela de atendimento Grade de atendimento Capacidade Transportadoras Veículos …" at bounding box center [478, 226] width 956 height 452
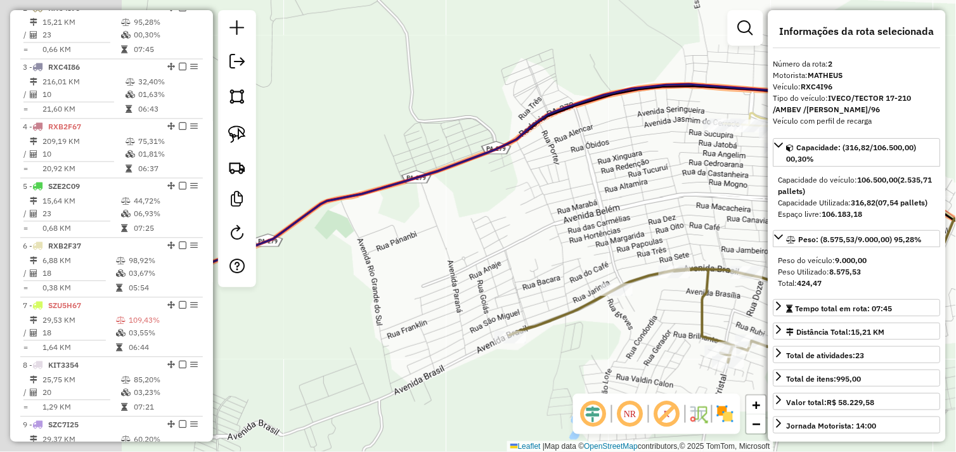
drag, startPoint x: 397, startPoint y: 303, endPoint x: 429, endPoint y: 310, distance: 32.3
click at [552, 292] on div "Janela de atendimento Grade de atendimento Capacidade Transportadoras Veículos …" at bounding box center [478, 226] width 956 height 452
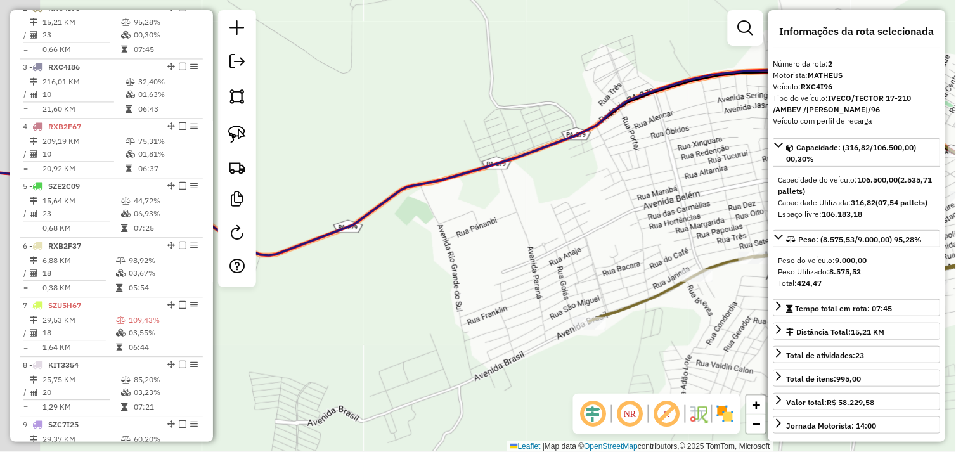
drag, startPoint x: 467, startPoint y: 298, endPoint x: 525, endPoint y: 284, distance: 58.9
click at [525, 284] on div "Janela de atendimento Grade de atendimento Capacidade Transportadoras Veículos …" at bounding box center [478, 226] width 956 height 452
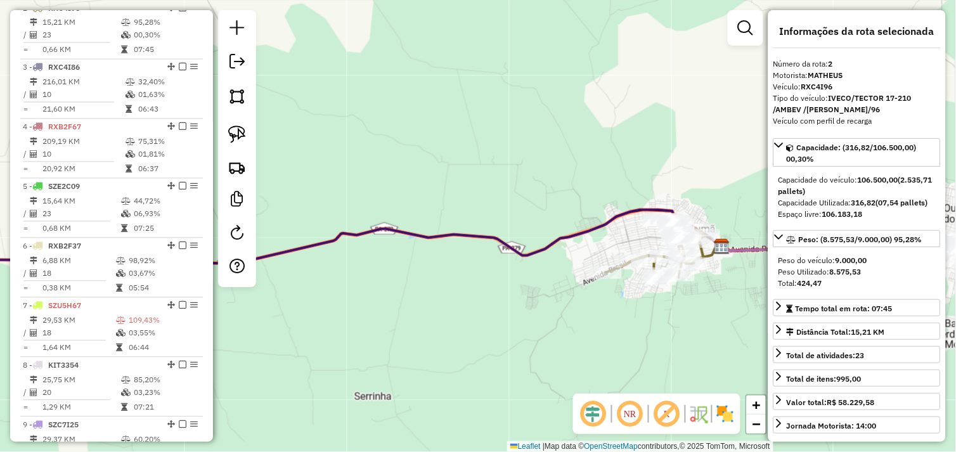
click at [609, 284] on div "Janela de atendimento Grade de atendimento Capacidade Transportadoras Veículos …" at bounding box center [478, 226] width 956 height 452
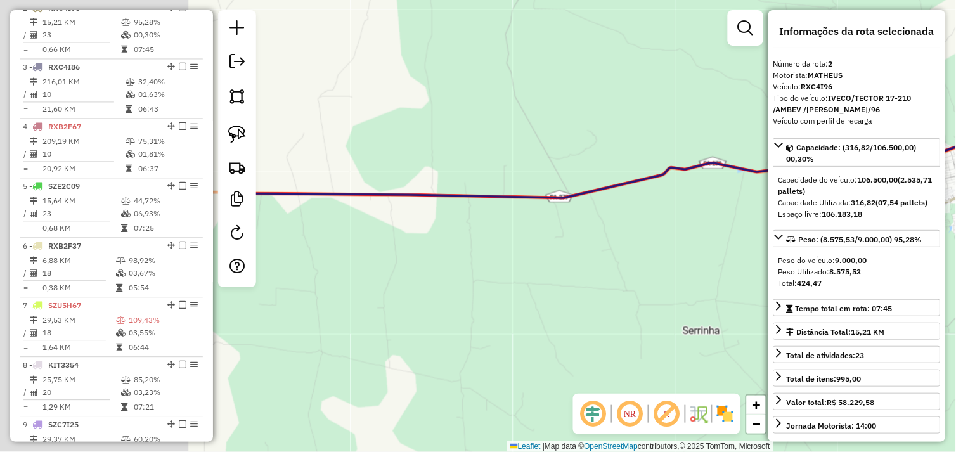
drag, startPoint x: 429, startPoint y: 298, endPoint x: 571, endPoint y: 296, distance: 142.1
click at [594, 282] on div "Janela de atendimento Grade de atendimento Capacidade Transportadoras Veículos …" at bounding box center [478, 226] width 956 height 452
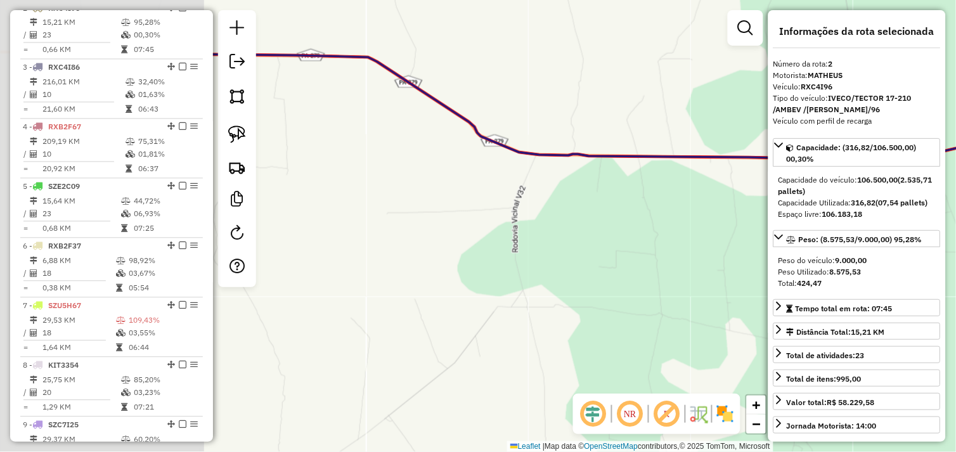
click at [633, 301] on div "Janela de atendimento Grade de atendimento Capacidade Transportadoras Veículos …" at bounding box center [478, 226] width 956 height 452
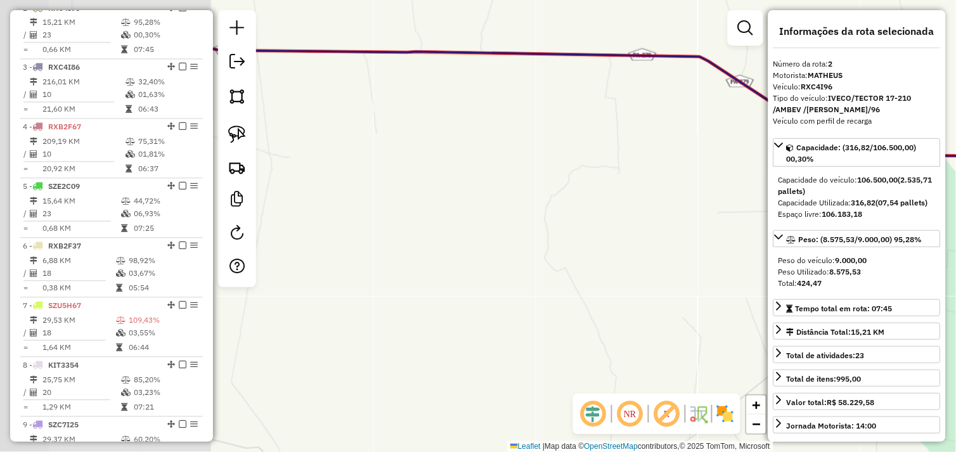
drag, startPoint x: 563, startPoint y: 308, endPoint x: 613, endPoint y: 305, distance: 50.2
click at [626, 308] on div "Janela de atendimento Grade de atendimento Capacidade Transportadoras Veículos …" at bounding box center [478, 226] width 956 height 452
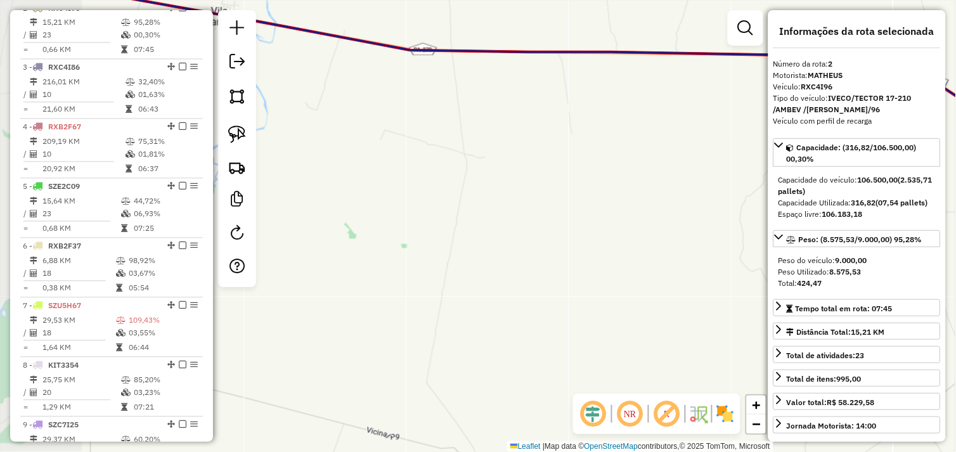
drag, startPoint x: 480, startPoint y: 285, endPoint x: 641, endPoint y: 294, distance: 161.9
click at [627, 294] on div "Janela de atendimento Grade de atendimento Capacidade Transportadoras Veículos …" at bounding box center [478, 226] width 956 height 452
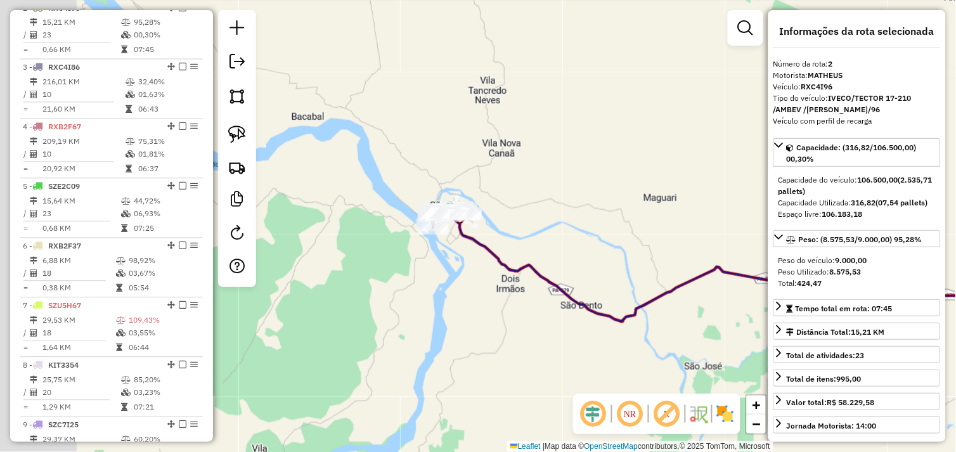
drag, startPoint x: 389, startPoint y: 285, endPoint x: 578, endPoint y: 344, distance: 198.0
click at [578, 344] on div "Janela de atendimento Grade de atendimento Capacidade Transportadoras Veículos …" at bounding box center [478, 226] width 956 height 452
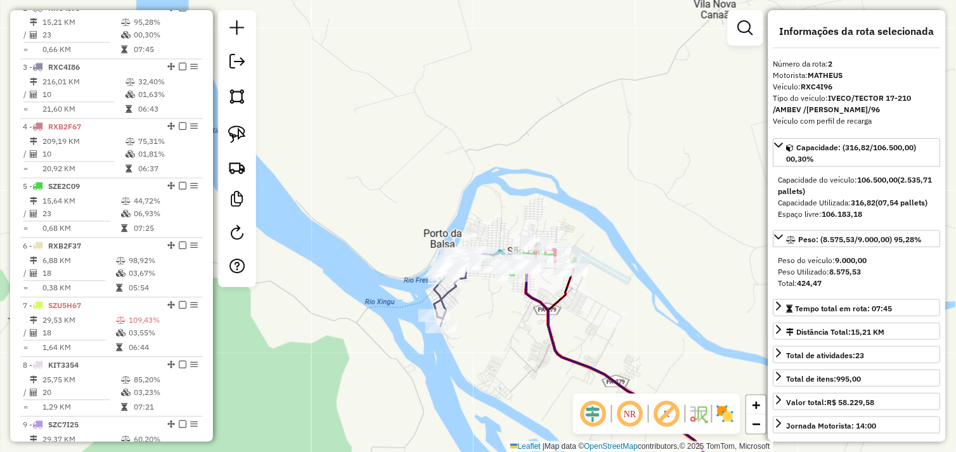
drag, startPoint x: 474, startPoint y: 207, endPoint x: 490, endPoint y: 323, distance: 117.7
click at [490, 323] on div "Janela de atendimento Grade de atendimento Capacidade Transportadoras Veículos …" at bounding box center [478, 226] width 956 height 452
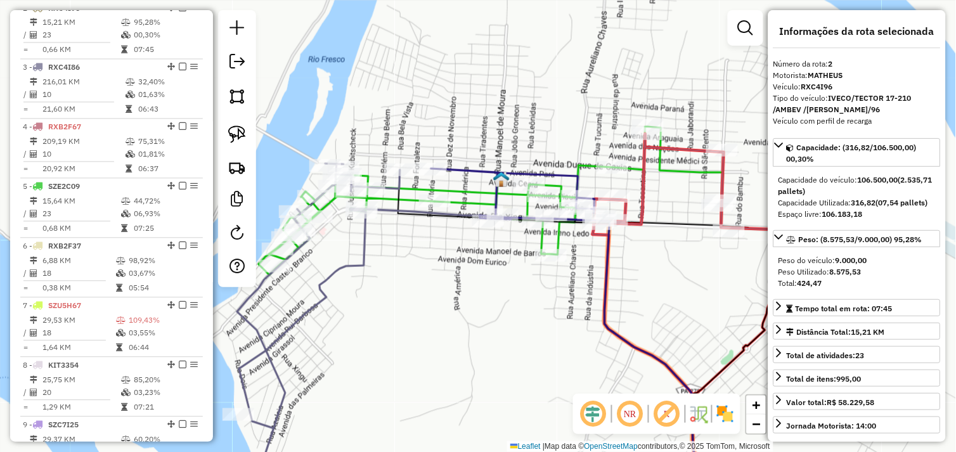
drag, startPoint x: 447, startPoint y: 305, endPoint x: 471, endPoint y: 296, distance: 26.3
click at [478, 296] on div "Janela de atendimento Grade de atendimento Capacidade Transportadoras Veículos …" at bounding box center [478, 226] width 956 height 452
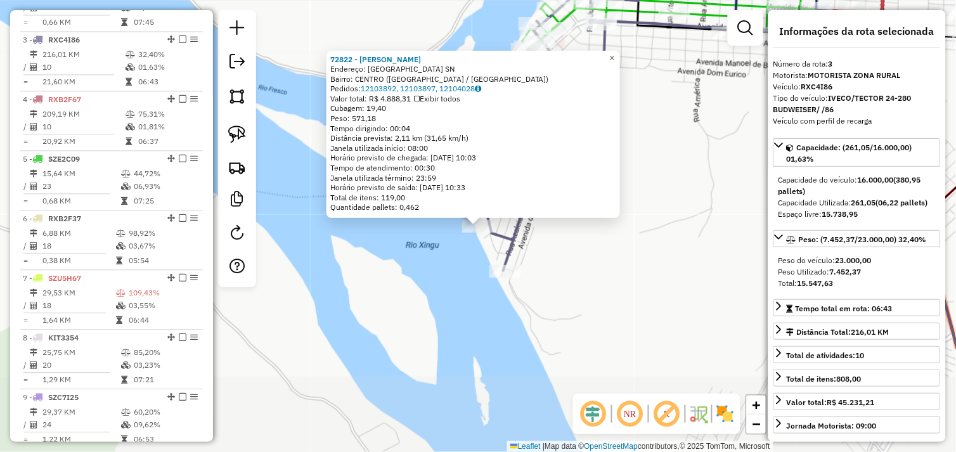
scroll to position [593, 0]
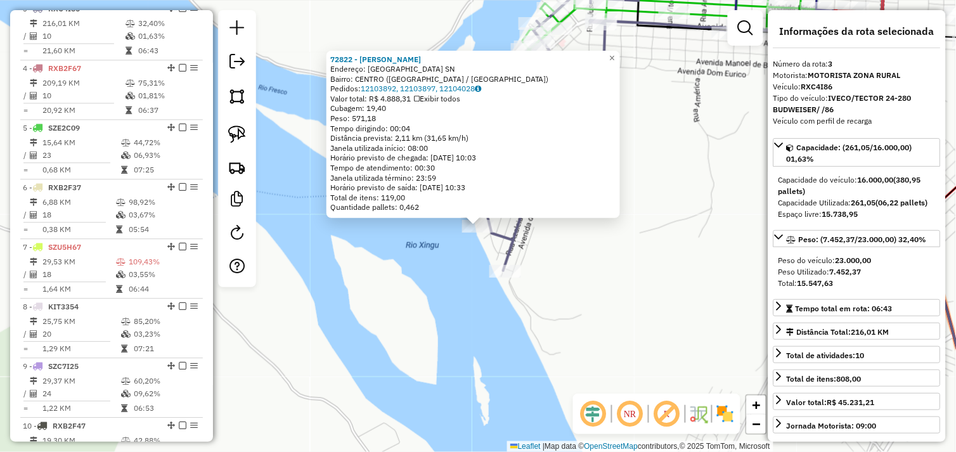
click at [632, 271] on div "72822 - SUP OLIVEIRA Endereço: Vila clareane SN Bairro: CENTRO (SAO FELIX DO XI…" at bounding box center [478, 226] width 956 height 452
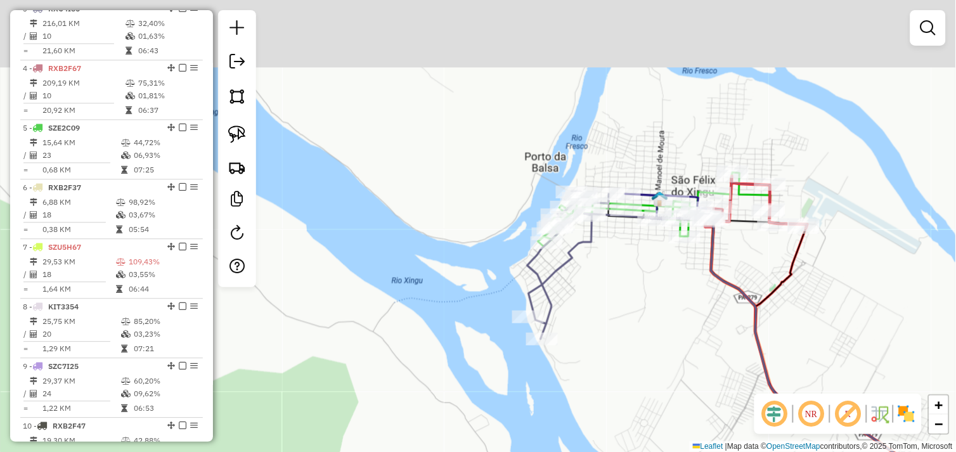
drag, startPoint x: 603, startPoint y: 194, endPoint x: 593, endPoint y: 296, distance: 102.0
click at [595, 308] on div "Janela de atendimento Grade de atendimento Capacidade Transportadoras Veículos …" at bounding box center [478, 226] width 956 height 452
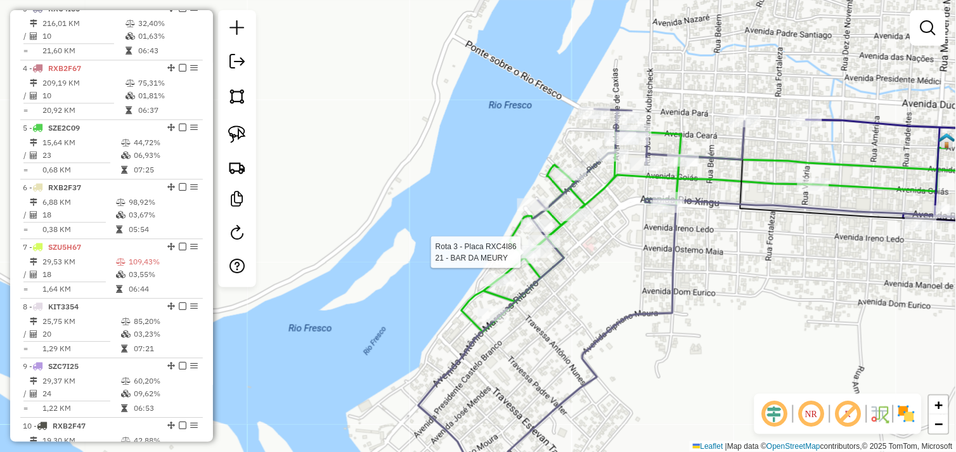
select select "*********"
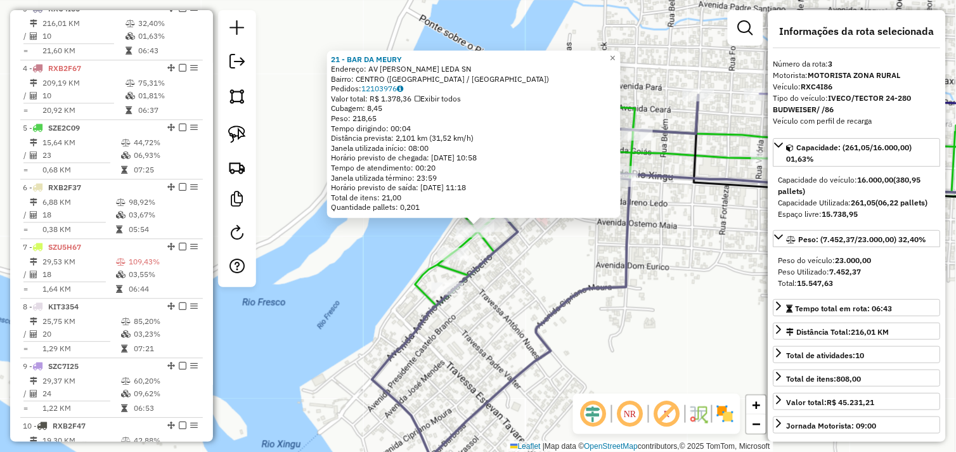
drag, startPoint x: 580, startPoint y: 256, endPoint x: 601, endPoint y: 261, distance: 21.7
click at [581, 256] on div "21 - BAR DA MEURY Endereço: AV IRENO LEDA SN Bairro: CENTRO (SAO FELIX DO XINGU…" at bounding box center [478, 226] width 956 height 452
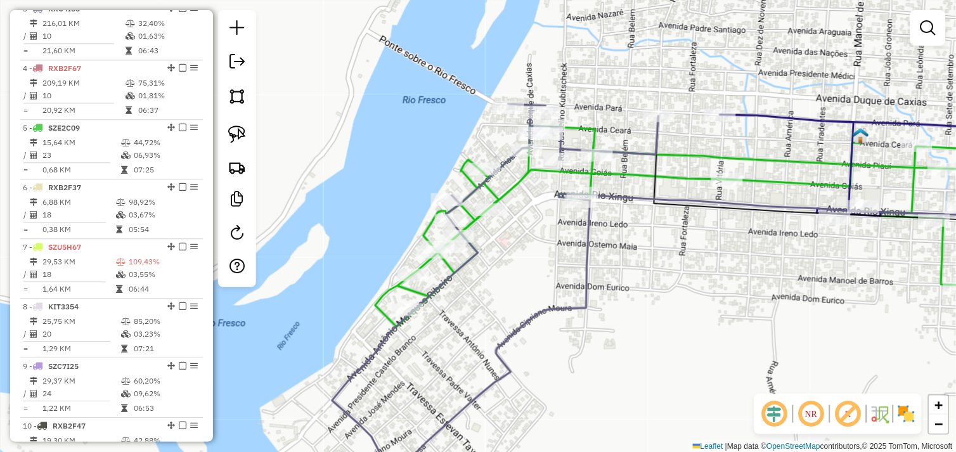
drag, startPoint x: 693, startPoint y: 263, endPoint x: 568, endPoint y: 301, distance: 131.0
click at [547, 318] on div "Janela de atendimento Grade de atendimento Capacidade Transportadoras Veículos …" at bounding box center [478, 226] width 956 height 452
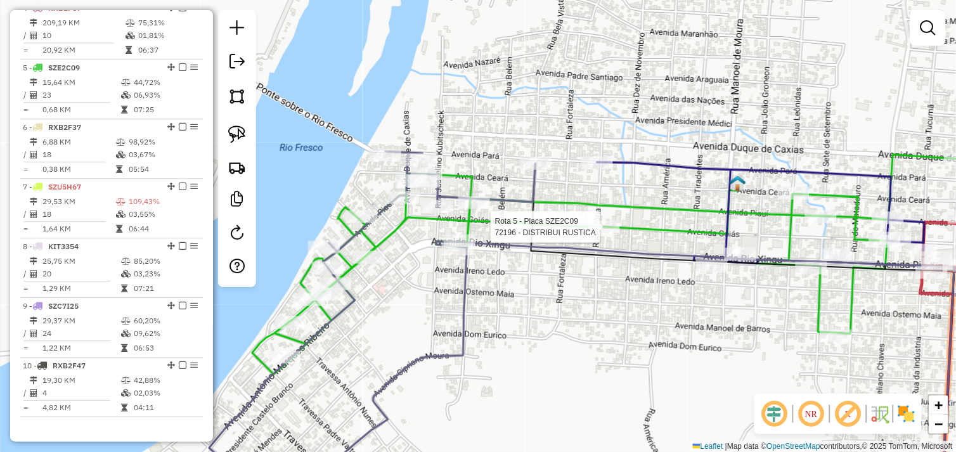
select select "*********"
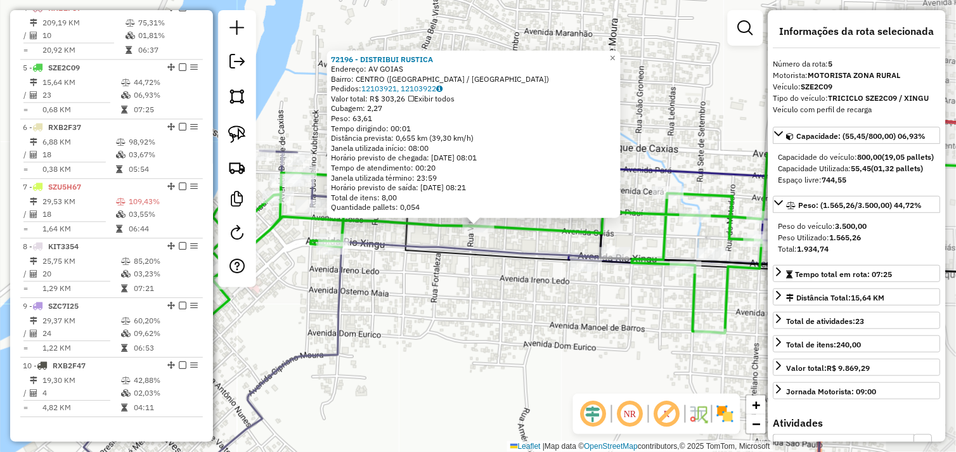
scroll to position [688, 0]
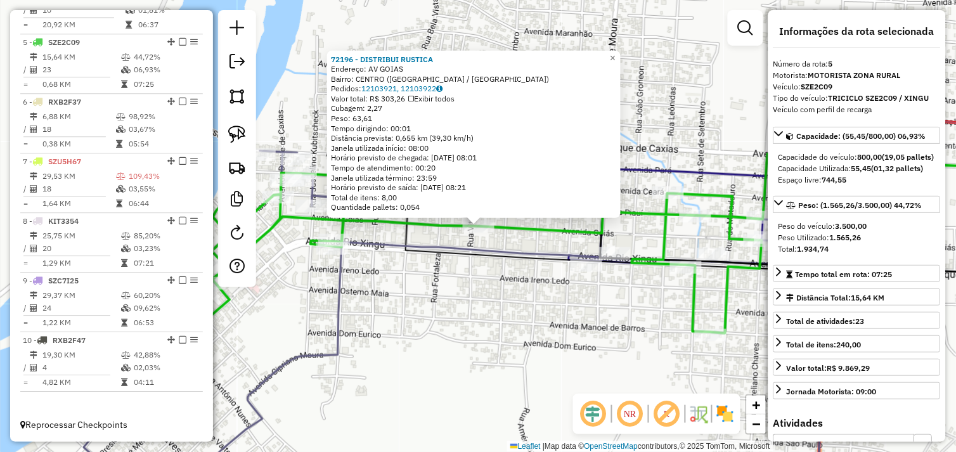
click at [550, 313] on div "Rota 1 - Placa RXC4I76 72869 - COMERCIAL PRINCIPAL 72196 - DISTRIBUI RUSTICA En…" at bounding box center [478, 226] width 956 height 452
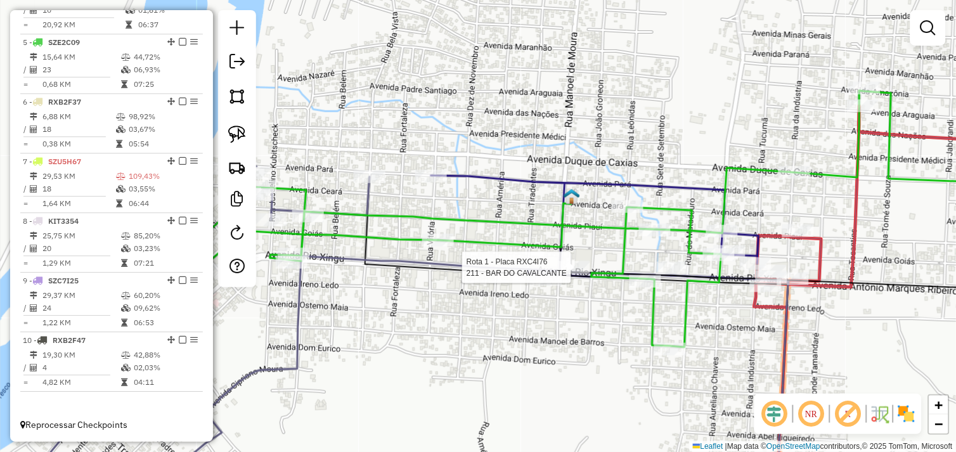
select select "*********"
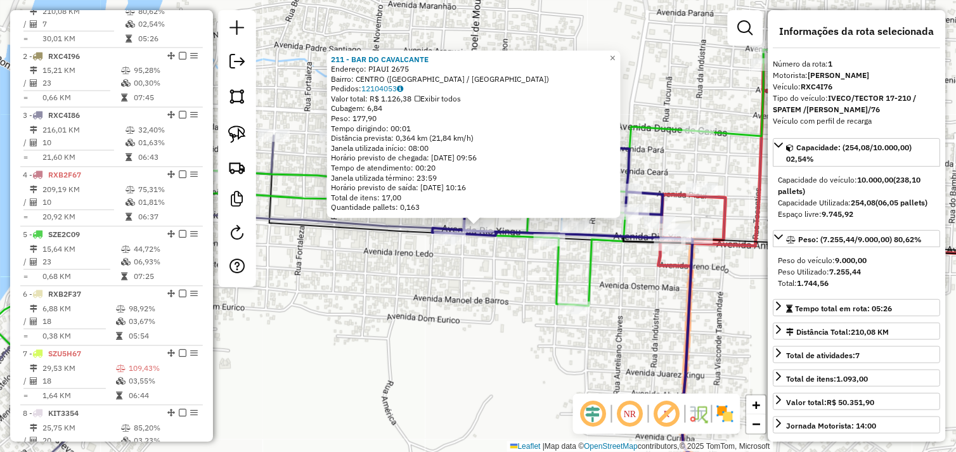
scroll to position [474, 0]
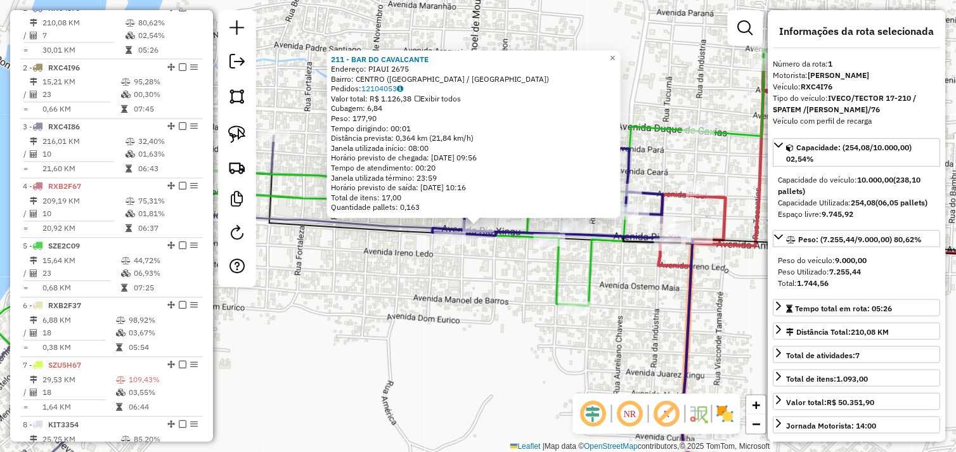
click at [588, 264] on icon at bounding box center [460, 197] width 941 height 297
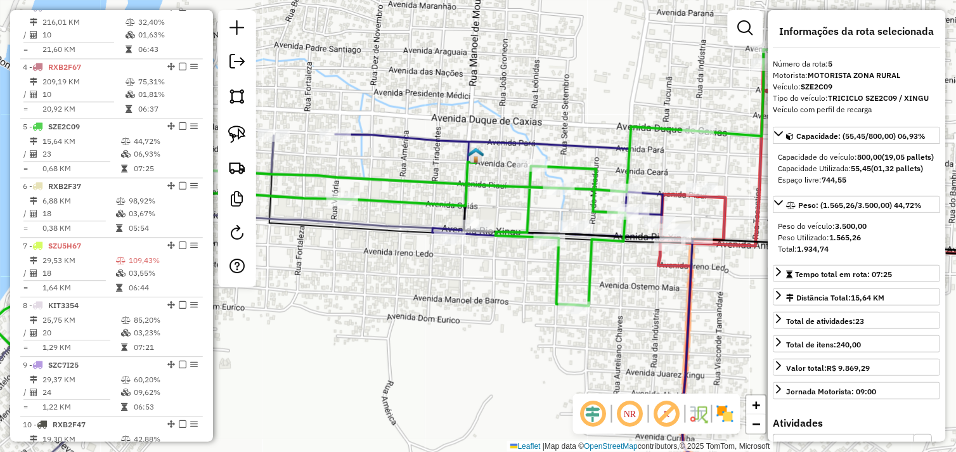
scroll to position [688, 0]
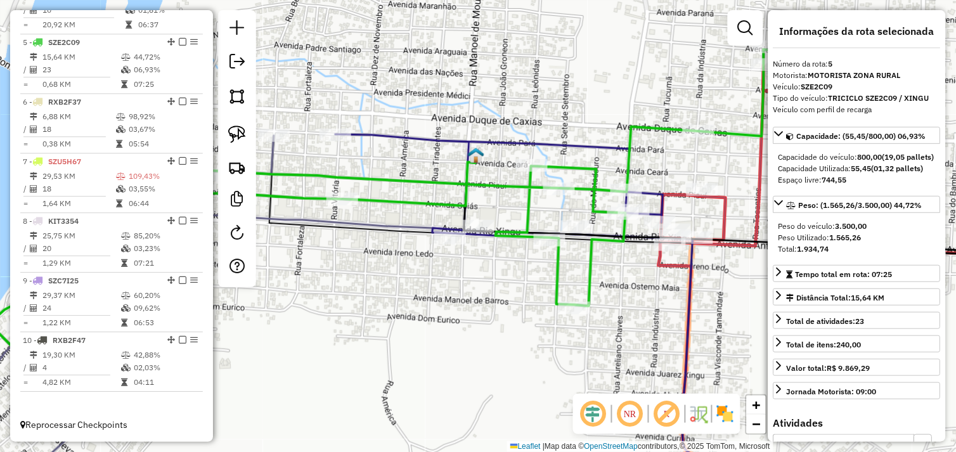
click at [505, 263] on div "Janela de atendimento Grade de atendimento Capacidade Transportadoras Veículos …" at bounding box center [478, 226] width 956 height 452
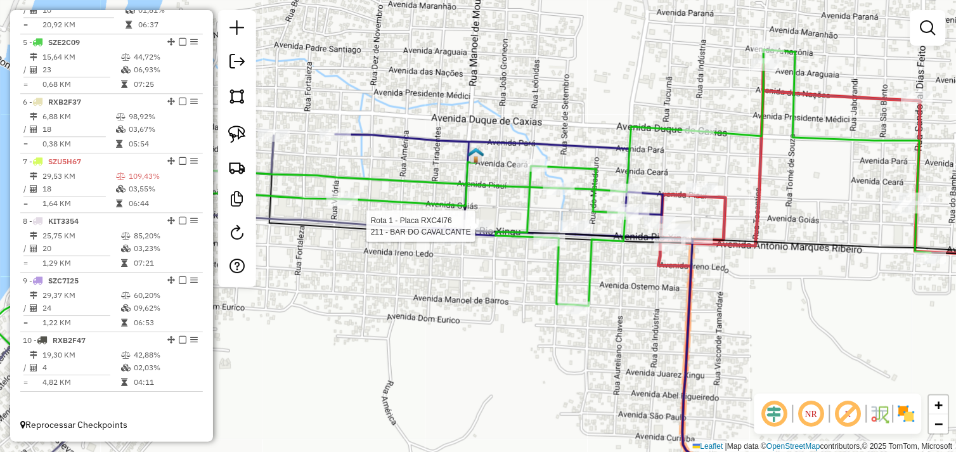
select select "*********"
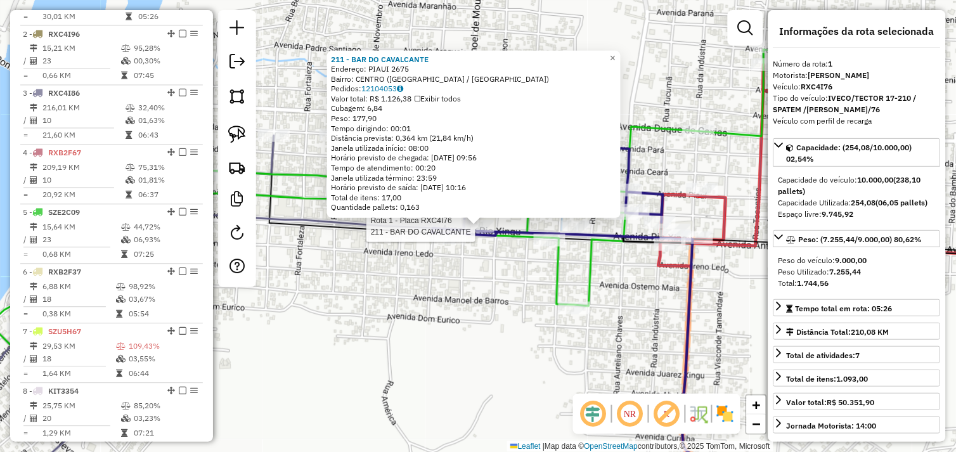
scroll to position [474, 0]
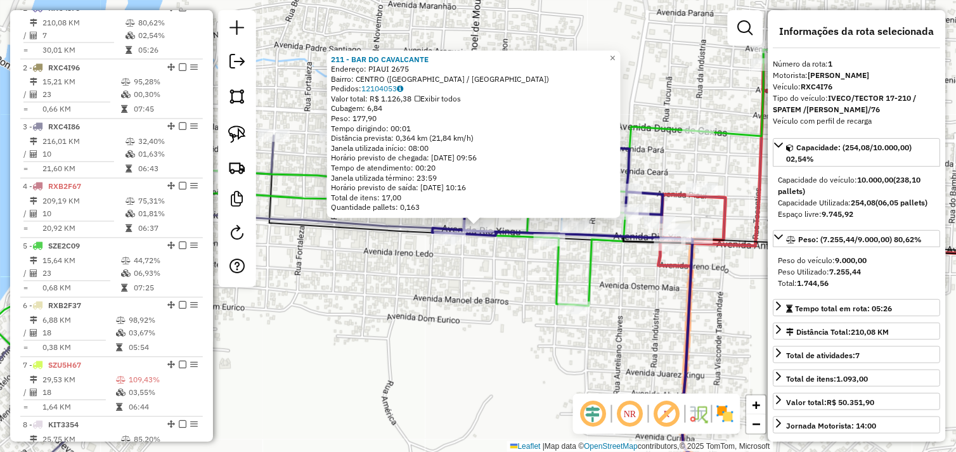
click at [499, 252] on div "Rota 1 - Placa RXC4I76 211 - BAR DO CAVALCANTE 211 - BAR DO CAVALCANTE Endereço…" at bounding box center [478, 226] width 956 height 452
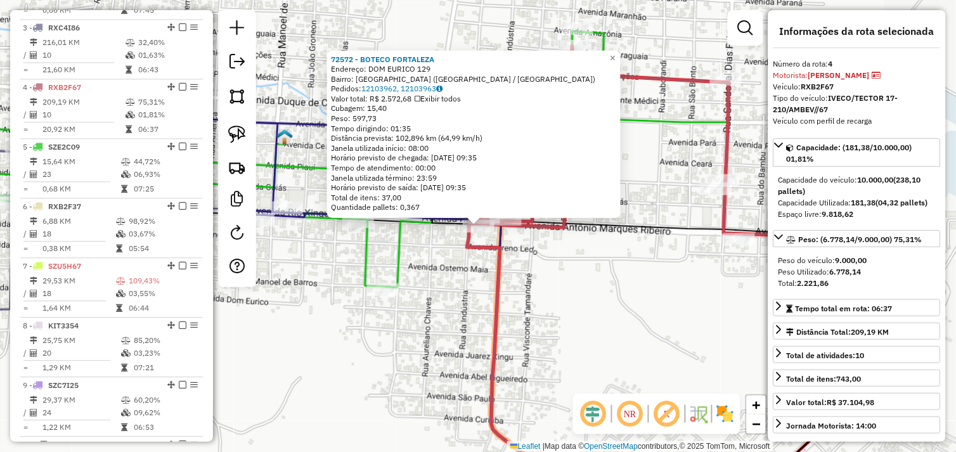
scroll to position [653, 0]
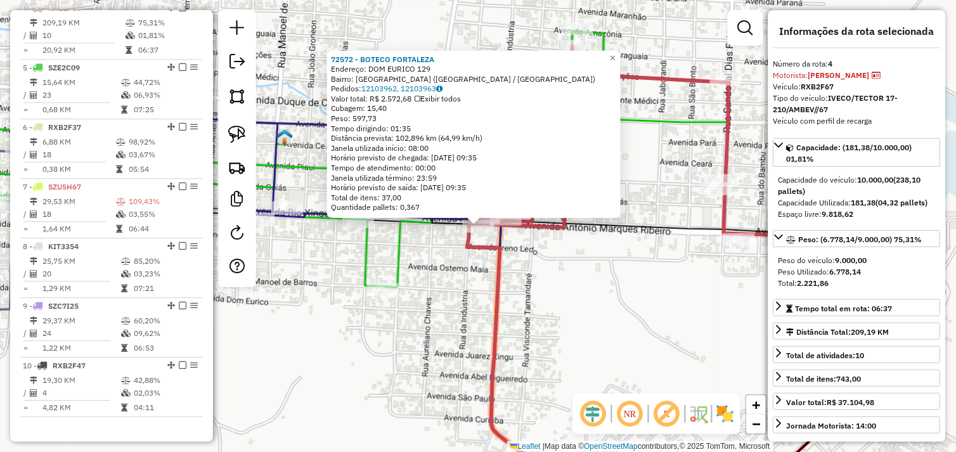
click at [594, 296] on div "72572 - BOTECO FORTALEZA Endereço: DOM EURICO 129 Bairro: NOVO HORIZONTE (SAO F…" at bounding box center [478, 226] width 956 height 452
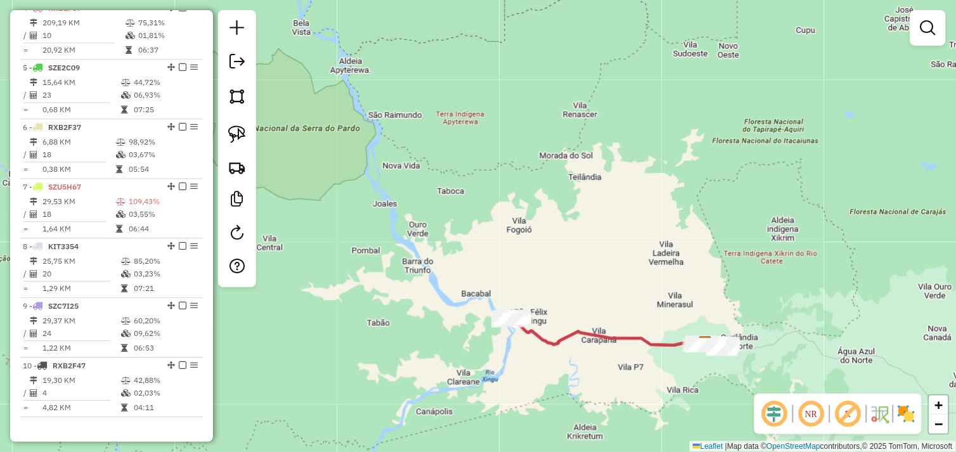
drag, startPoint x: 626, startPoint y: 360, endPoint x: 503, endPoint y: 344, distance: 124.1
click at [489, 341] on div "Janela de atendimento Grade de atendimento Capacidade Transportadoras Veículos …" at bounding box center [478, 226] width 956 height 452
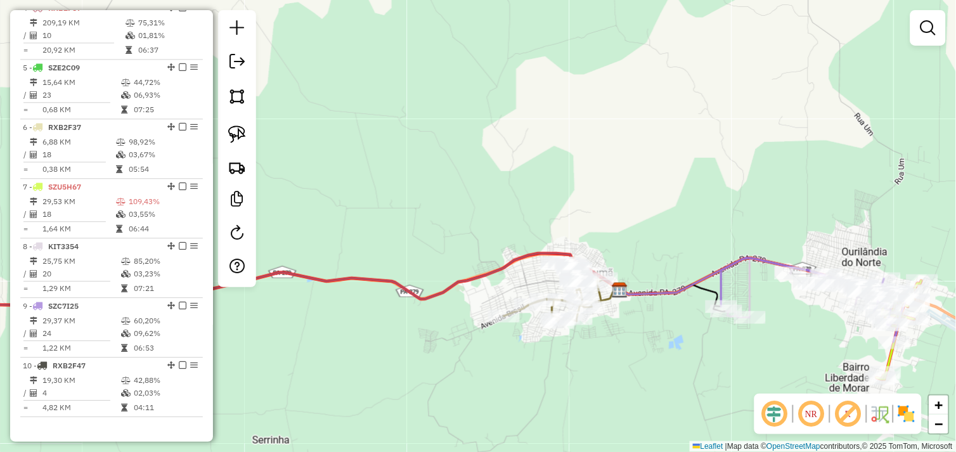
drag, startPoint x: 592, startPoint y: 343, endPoint x: 601, endPoint y: 353, distance: 13.5
click at [601, 356] on div "Janela de atendimento Grade de atendimento Capacidade Transportadoras Veículos …" at bounding box center [478, 226] width 956 height 452
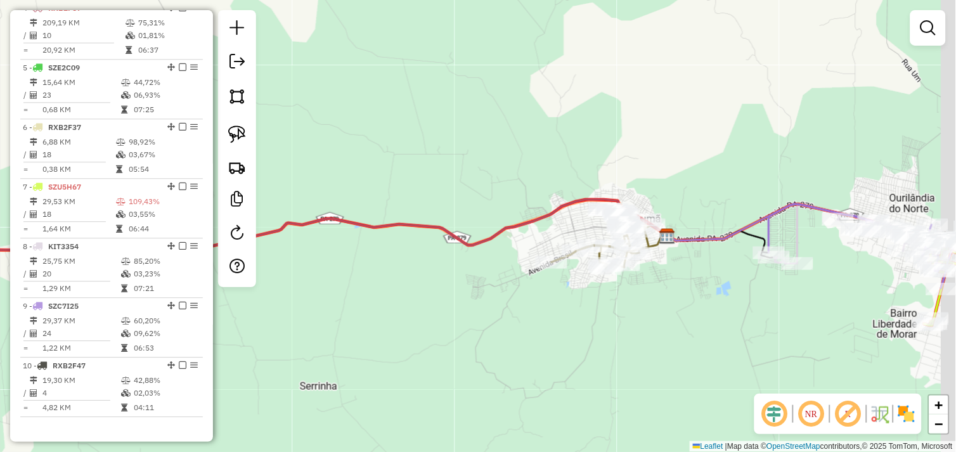
drag, startPoint x: 717, startPoint y: 278, endPoint x: 581, endPoint y: 258, distance: 137.1
click at [577, 251] on div "Janela de atendimento Grade de atendimento Capacidade Transportadoras Veículos …" at bounding box center [478, 226] width 956 height 452
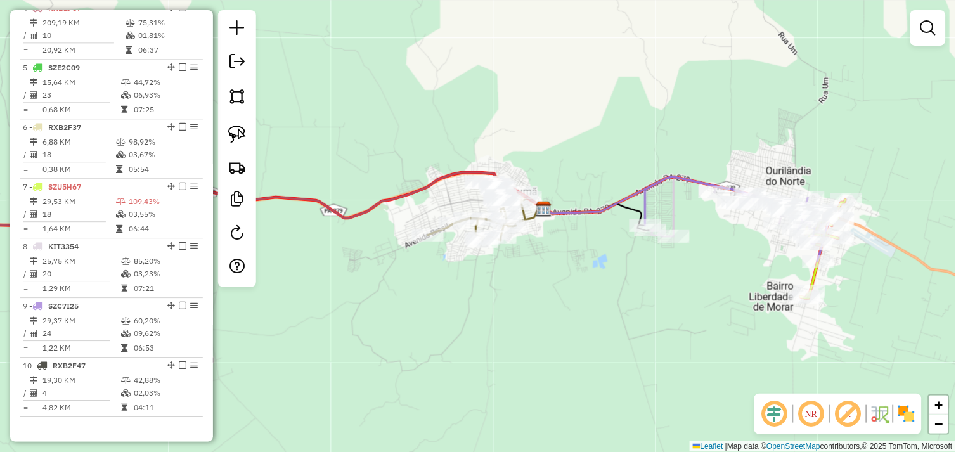
click at [645, 271] on div "Janela de atendimento Grade de atendimento Capacidade Transportadoras Veículos …" at bounding box center [478, 226] width 956 height 452
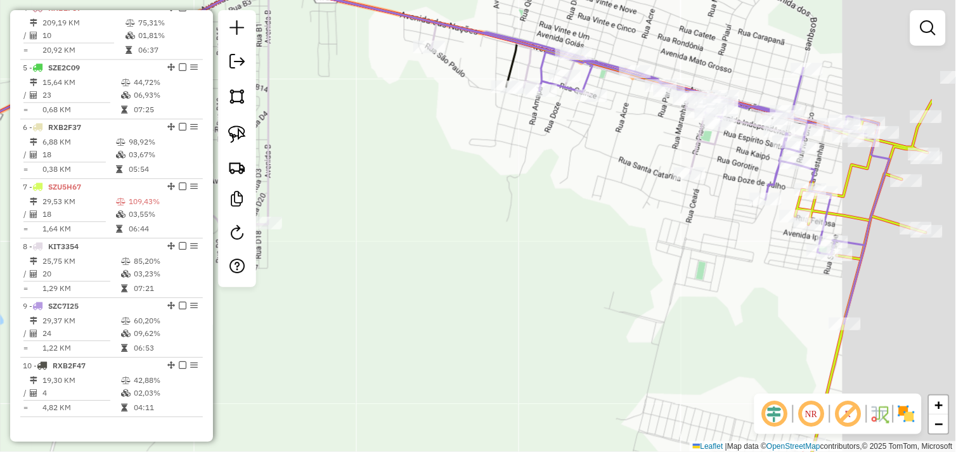
drag, startPoint x: 778, startPoint y: 240, endPoint x: 651, endPoint y: 211, distance: 130.2
click at [658, 228] on div "Janela de atendimento Grade de atendimento Capacidade Transportadoras Veículos …" at bounding box center [478, 226] width 956 height 452
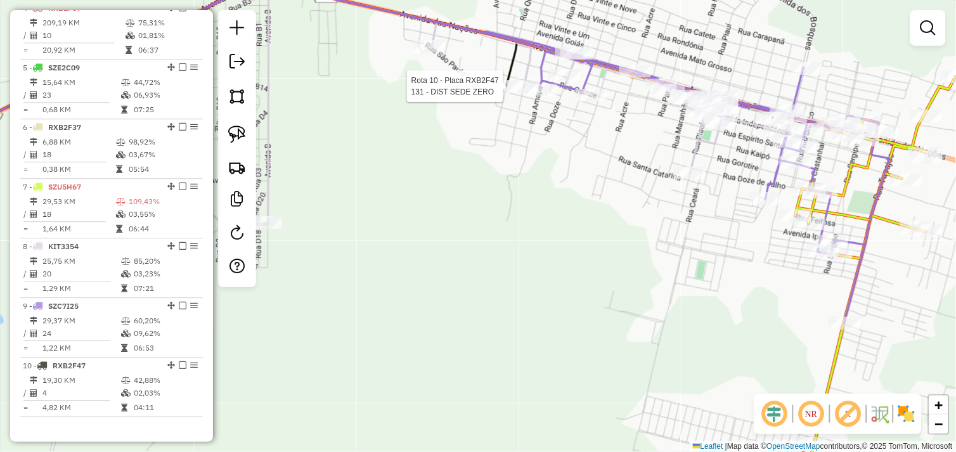
select select "*********"
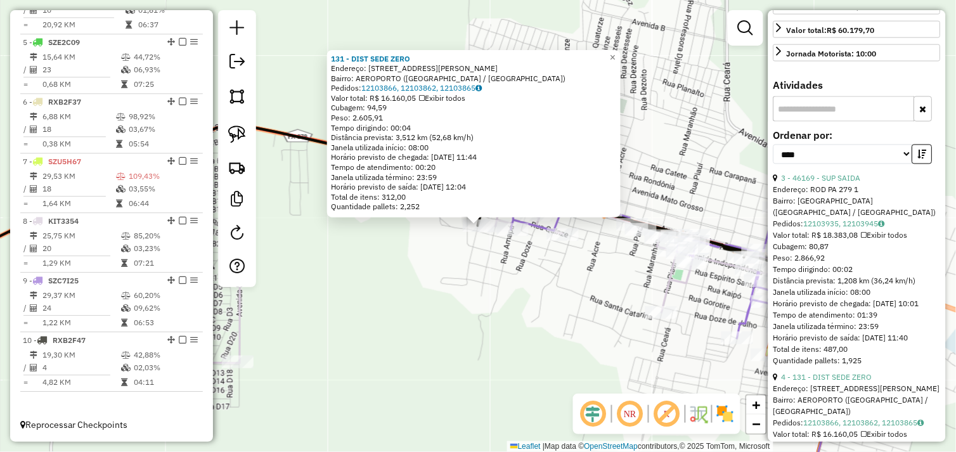
scroll to position [349, 0]
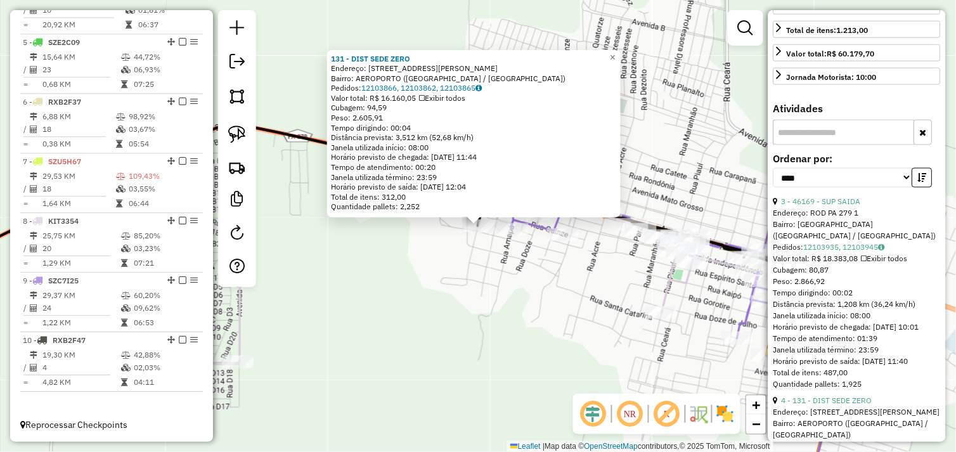
click at [431, 364] on div "131 - DIST SEDE ZERO Endereço: R FERNANDO DE NORONHA 111 Bairro: AEROPORTO (OUR…" at bounding box center [478, 226] width 956 height 452
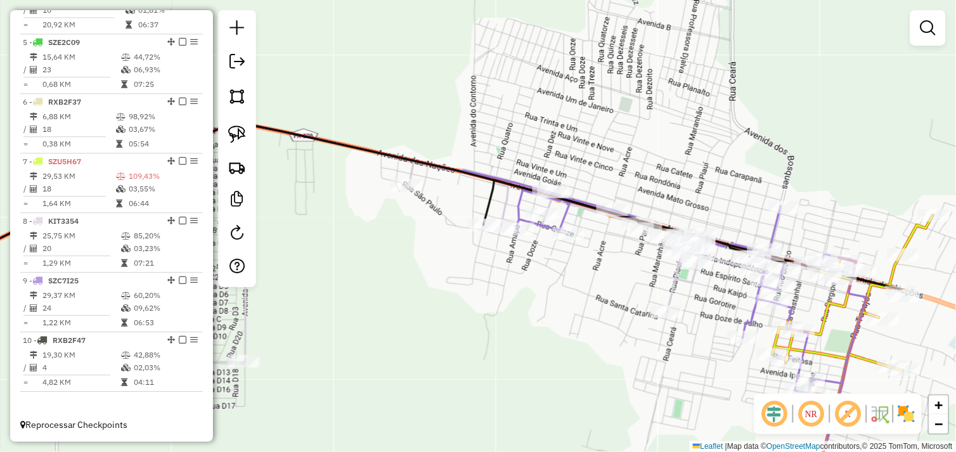
drag, startPoint x: 393, startPoint y: 365, endPoint x: 495, endPoint y: 332, distance: 107.1
click at [490, 338] on div "Janela de atendimento Grade de atendimento Capacidade Transportadoras Veículos …" at bounding box center [478, 226] width 956 height 452
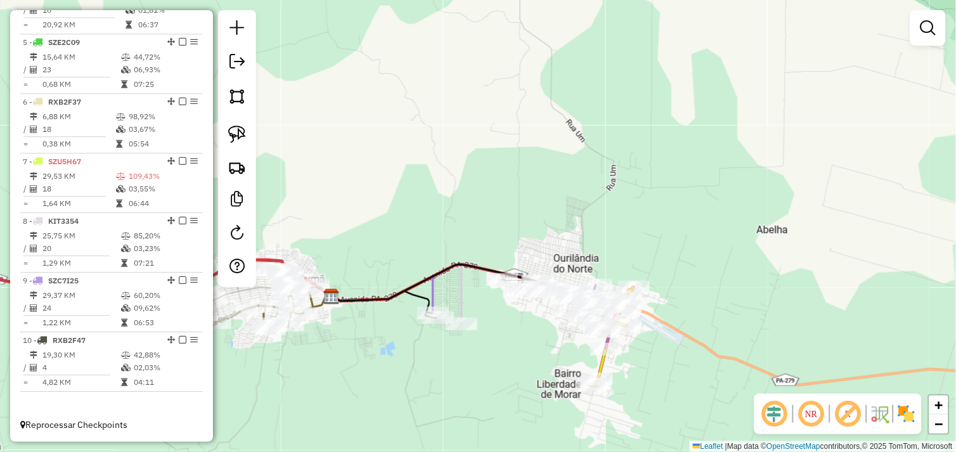
drag, startPoint x: 432, startPoint y: 349, endPoint x: 512, endPoint y: 349, distance: 80.6
click at [522, 345] on div "Janela de atendimento Grade de atendimento Capacidade Transportadoras Veículos …" at bounding box center [478, 226] width 956 height 452
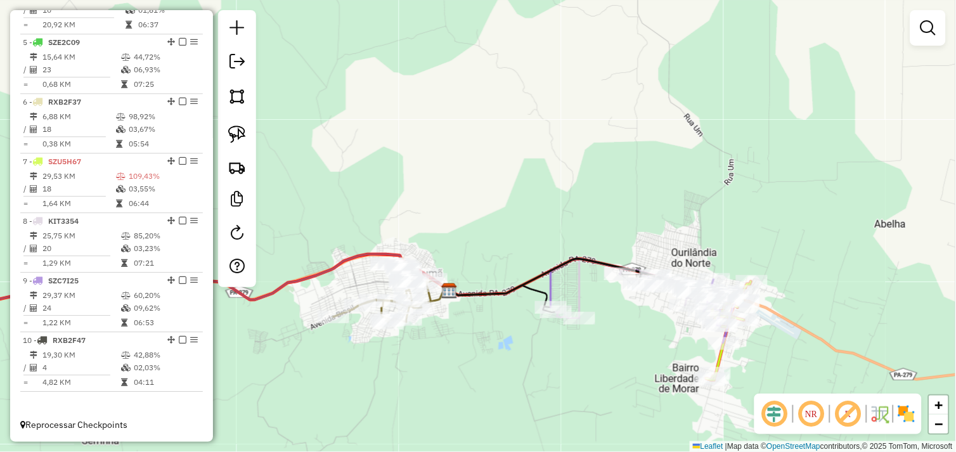
drag, startPoint x: 453, startPoint y: 359, endPoint x: 504, endPoint y: 349, distance: 51.7
click at [511, 352] on div "Janela de atendimento Grade de atendimento Capacidade Transportadoras Veículos …" at bounding box center [478, 226] width 956 height 452
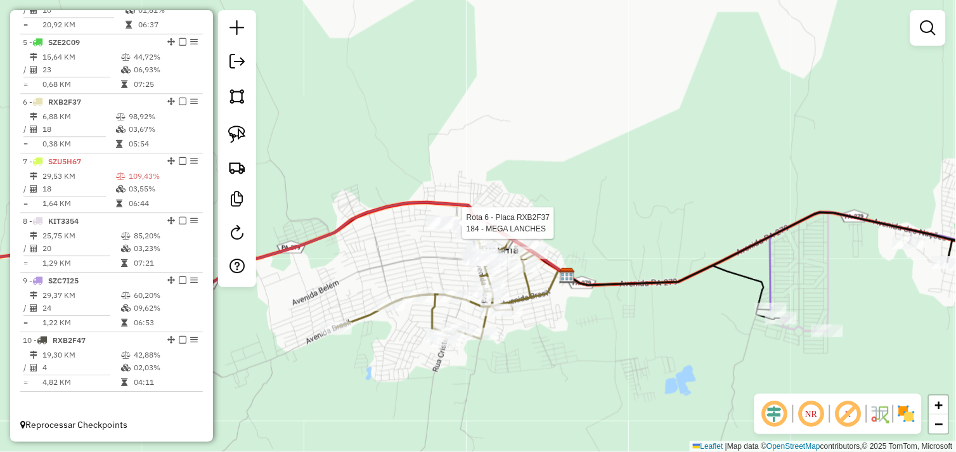
select select "*********"
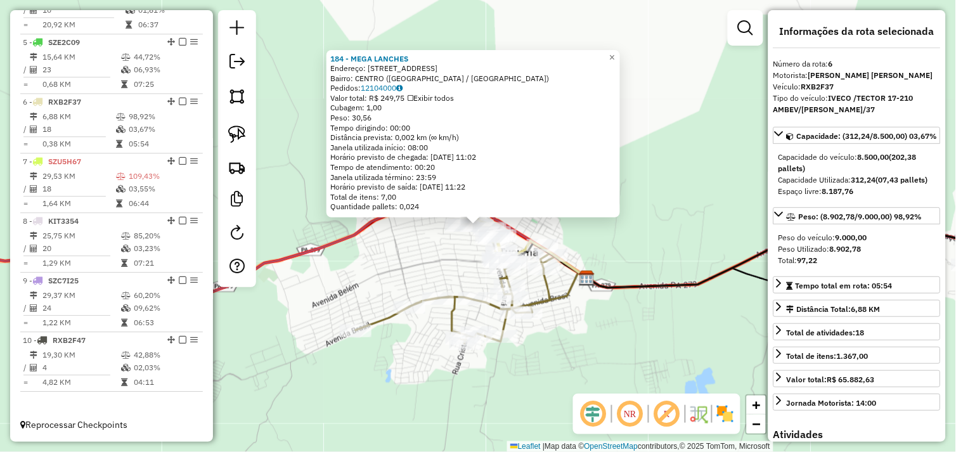
click at [639, 344] on div "184 - MEGA LANCHES Endereço: AV JASMIN DO SERRADO 155 Bairro: CENTRO (TUCUMA / …" at bounding box center [478, 226] width 956 height 452
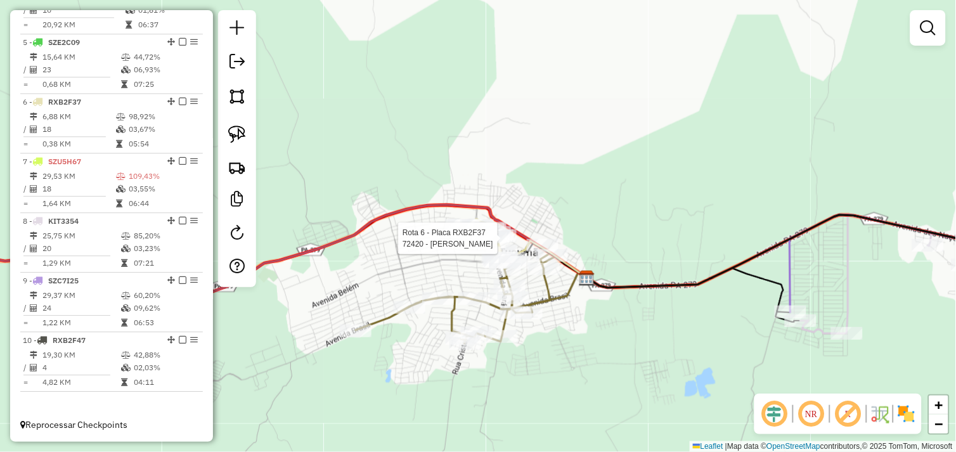
select select "*********"
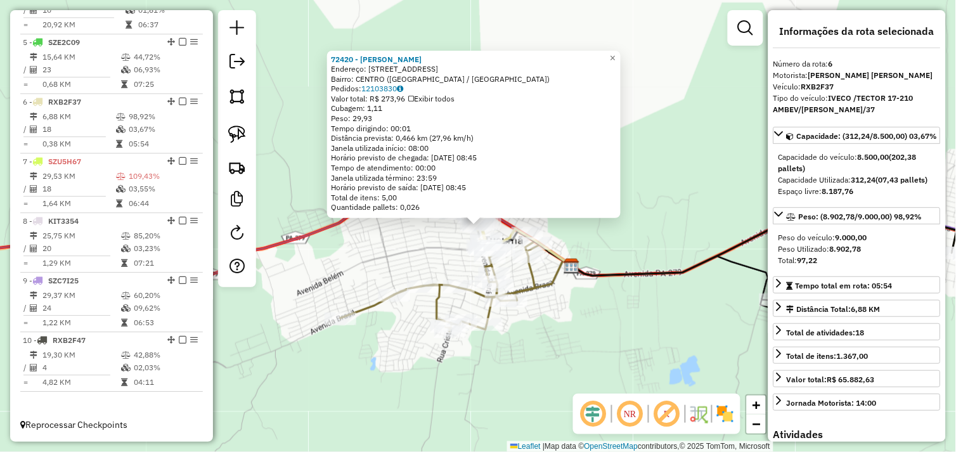
click at [603, 303] on div "72420 - RUBENS SILVA Endereço: Avenida Para 1202 Bairro: CENTRO (TUCUMA / PA) P…" at bounding box center [478, 226] width 956 height 452
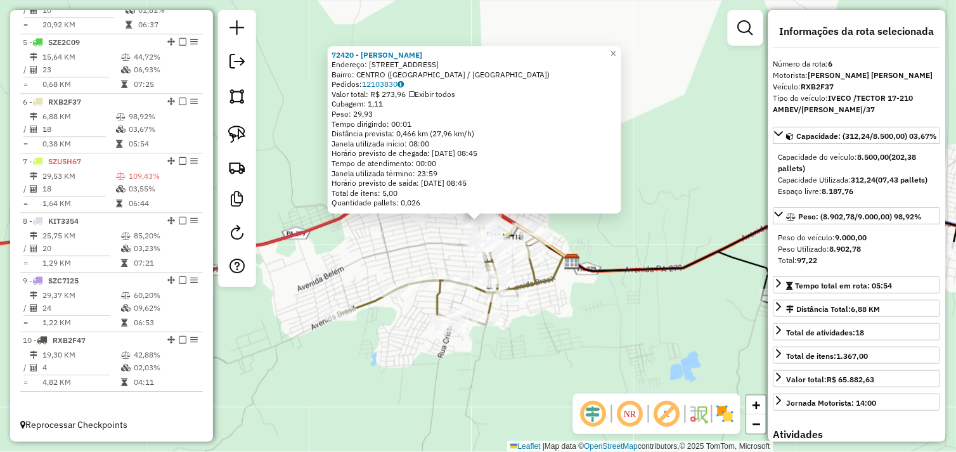
drag, startPoint x: 662, startPoint y: 336, endPoint x: 577, endPoint y: 290, distance: 95.9
click at [615, 302] on div "72420 - RUBENS SILVA Endereço: Avenida Para 1202 Bairro: CENTRO (TUCUMA / PA) P…" at bounding box center [478, 226] width 956 height 452
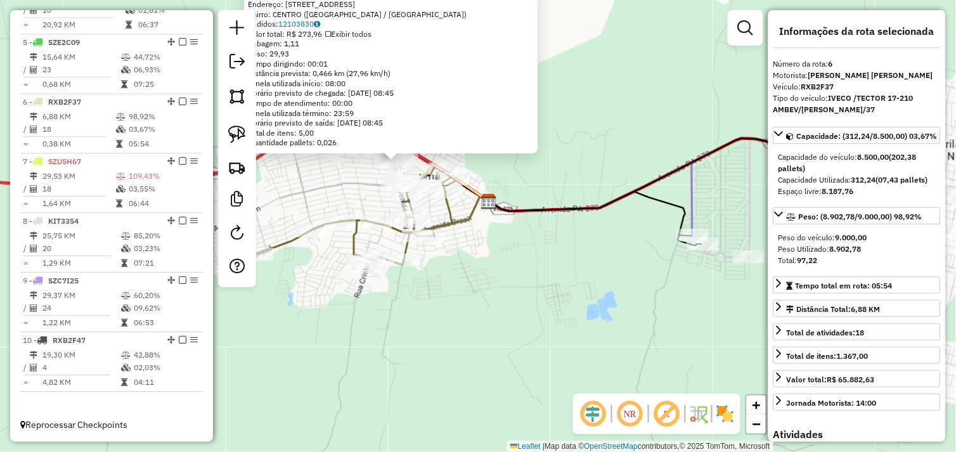
click at [582, 288] on div "72420 - RUBENS SILVA Endereço: Avenida Para 1202 Bairro: CENTRO (TUCUMA / PA) P…" at bounding box center [478, 226] width 956 height 452
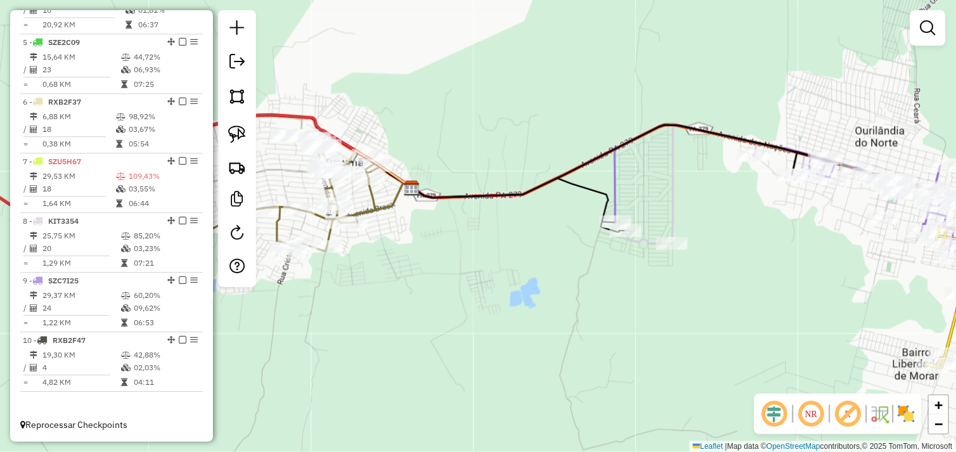
drag, startPoint x: 684, startPoint y: 318, endPoint x: 606, endPoint y: 303, distance: 78.7
click at [606, 303] on div "Janela de atendimento Grade de atendimento Capacidade Transportadoras Veículos …" at bounding box center [478, 226] width 956 height 452
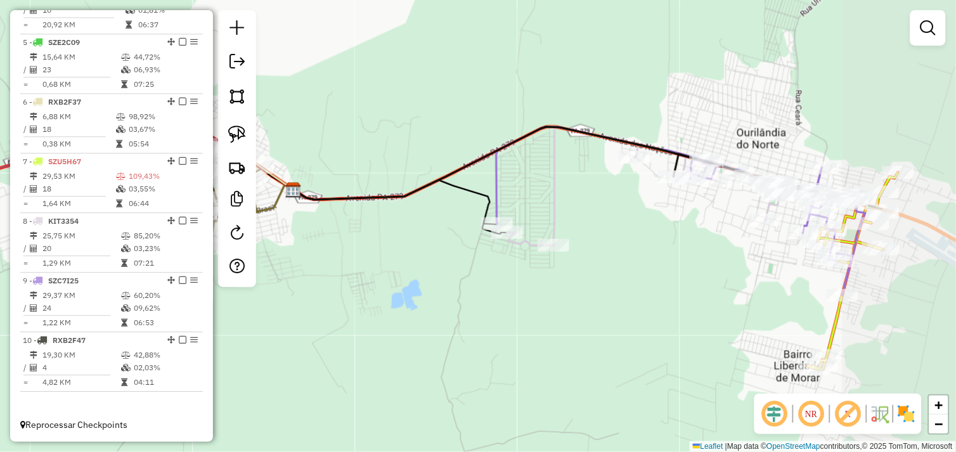
drag, startPoint x: 760, startPoint y: 290, endPoint x: 649, endPoint y: 258, distance: 115.4
click at [646, 290] on div "Janela de atendimento Grade de atendimento Capacidade Transportadoras Veículos …" at bounding box center [478, 226] width 956 height 452
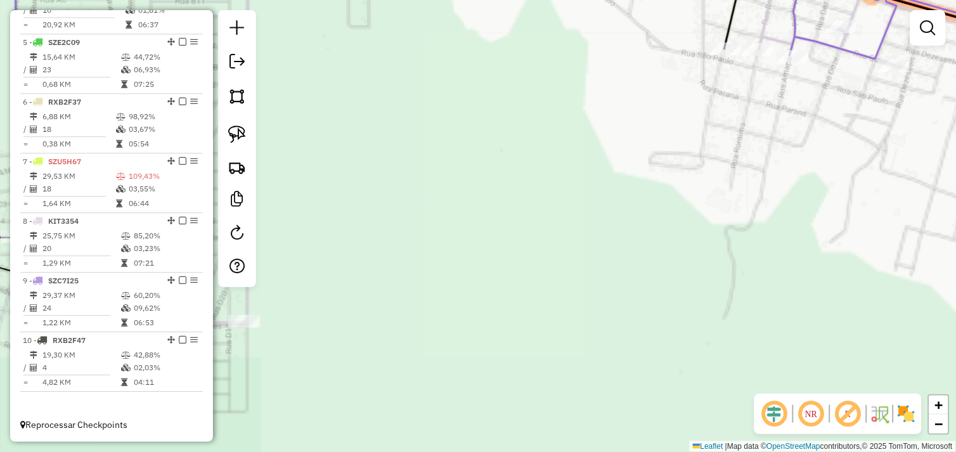
drag, startPoint x: 681, startPoint y: 188, endPoint x: 584, endPoint y: 252, distance: 115.4
click at [584, 252] on div "Janela de atendimento Grade de atendimento Capacidade Transportadoras Veículos …" at bounding box center [478, 226] width 956 height 452
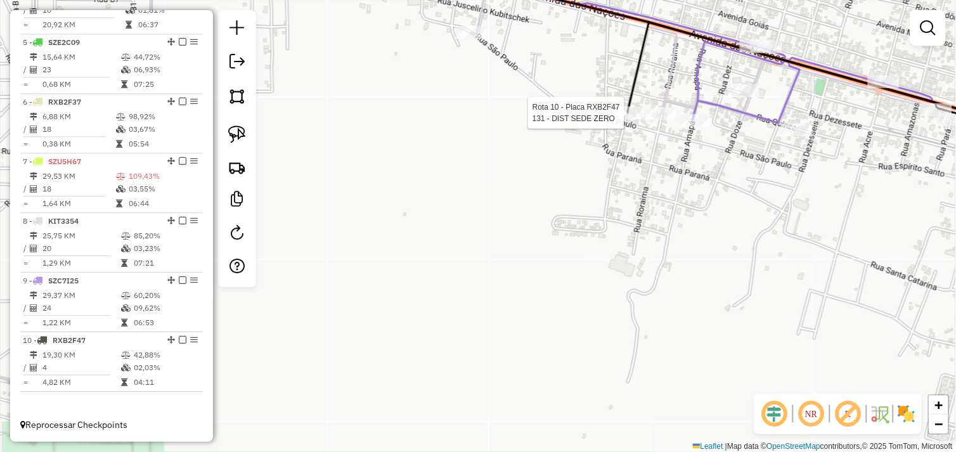
select select "*********"
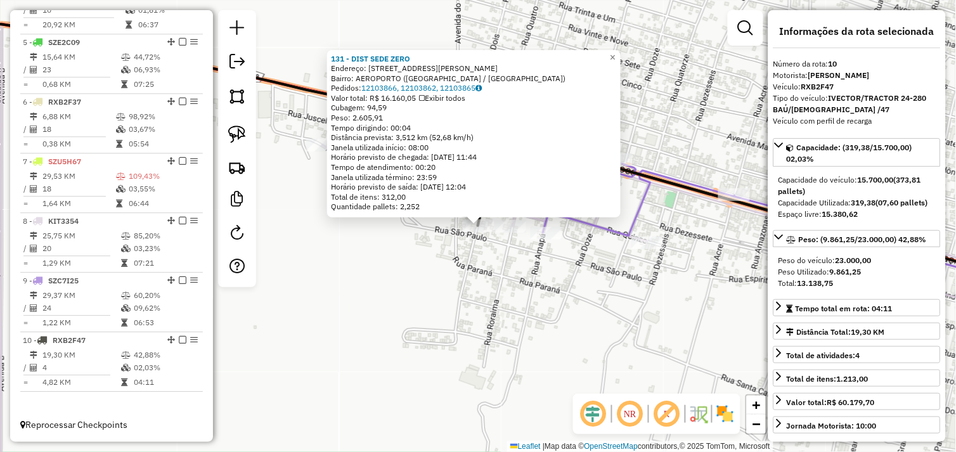
click at [499, 300] on div "131 - DIST SEDE ZERO Endereço: R FERNANDO DE NORONHA 111 Bairro: AEROPORTO (OUR…" at bounding box center [478, 226] width 956 height 452
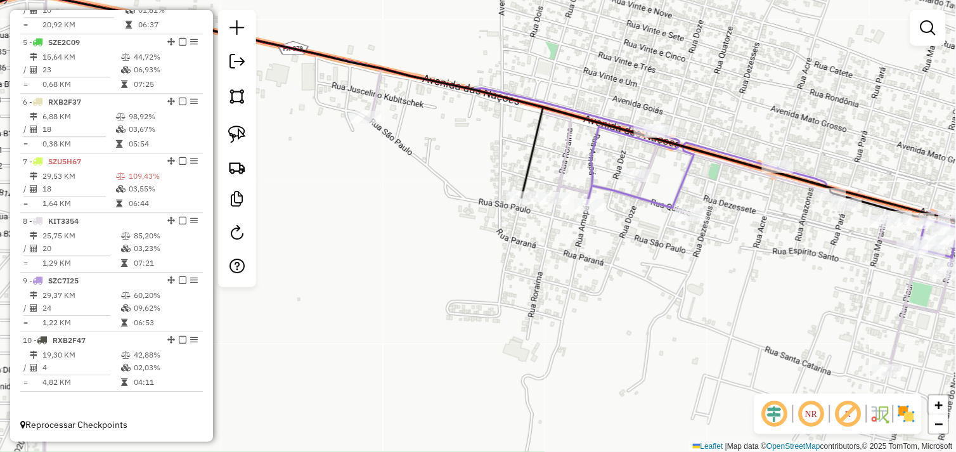
drag, startPoint x: 482, startPoint y: 305, endPoint x: 529, endPoint y: 262, distance: 63.7
click at [529, 262] on div "Janela de atendimento Grade de atendimento Capacidade Transportadoras Veículos …" at bounding box center [478, 226] width 956 height 452
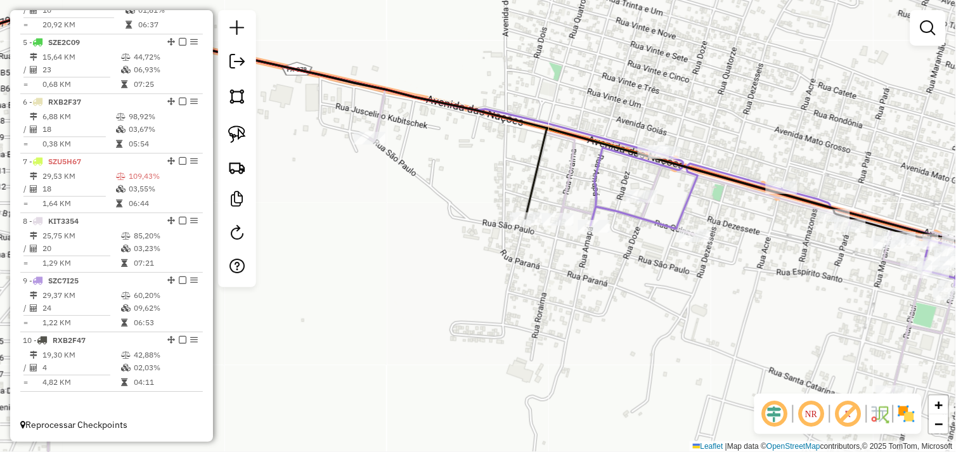
click at [592, 274] on div "Janela de atendimento Grade de atendimento Capacidade Transportadoras Veículos …" at bounding box center [478, 226] width 956 height 452
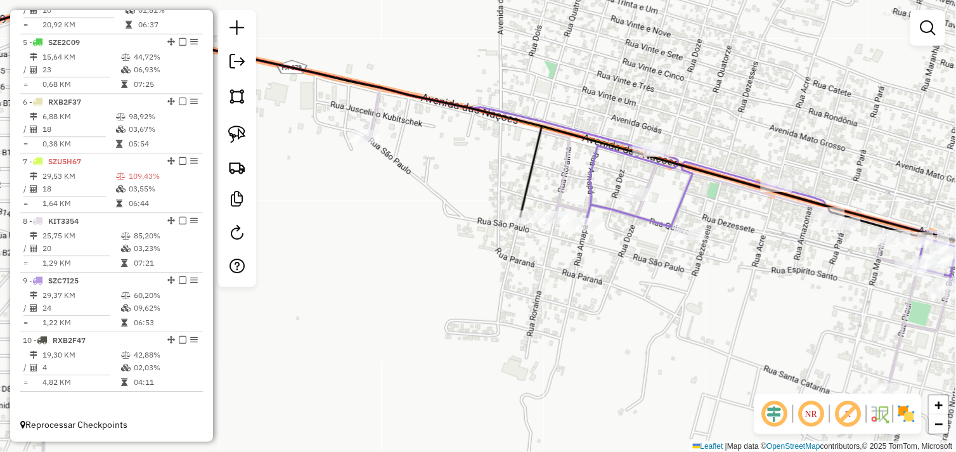
drag, startPoint x: 696, startPoint y: 290, endPoint x: 629, endPoint y: 264, distance: 71.3
click at [629, 265] on div "Janela de atendimento Grade de atendimento Capacidade Transportadoras Veículos …" at bounding box center [478, 226] width 956 height 452
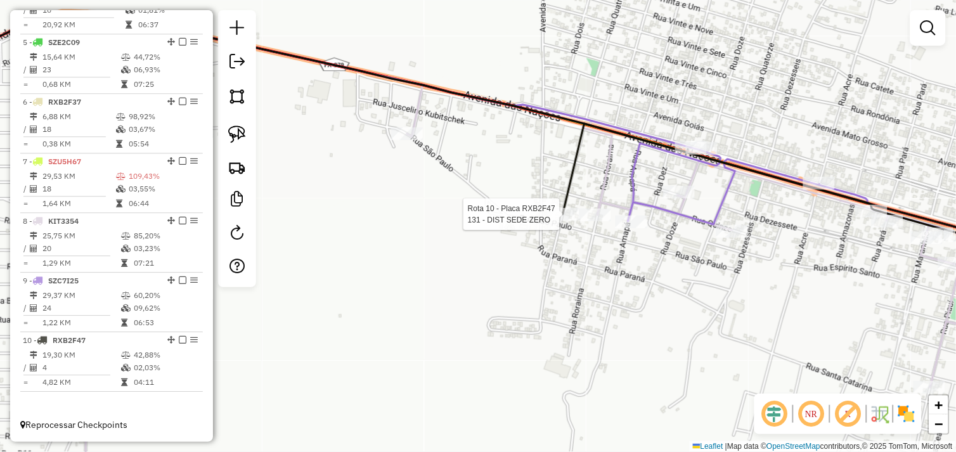
select select "*********"
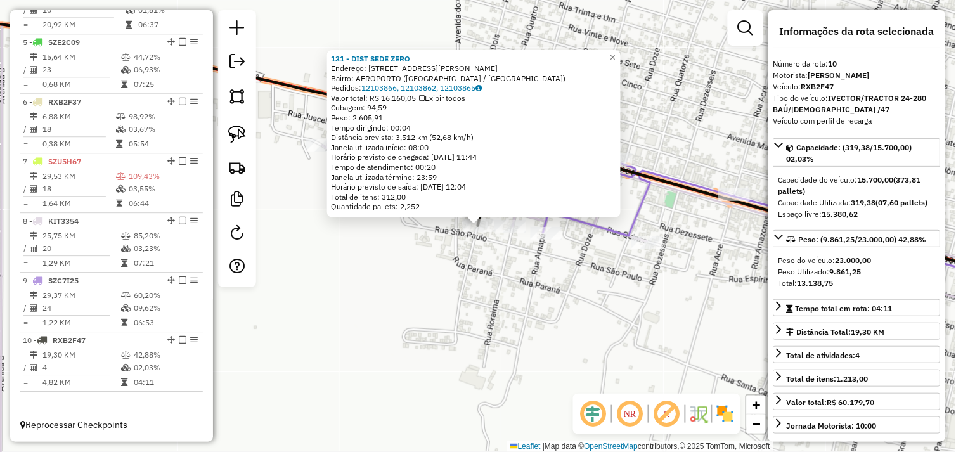
click at [585, 263] on div "131 - DIST SEDE ZERO Endereço: R FERNANDO DE NORONHA 111 Bairro: AEROPORTO (OUR…" at bounding box center [478, 226] width 956 height 452
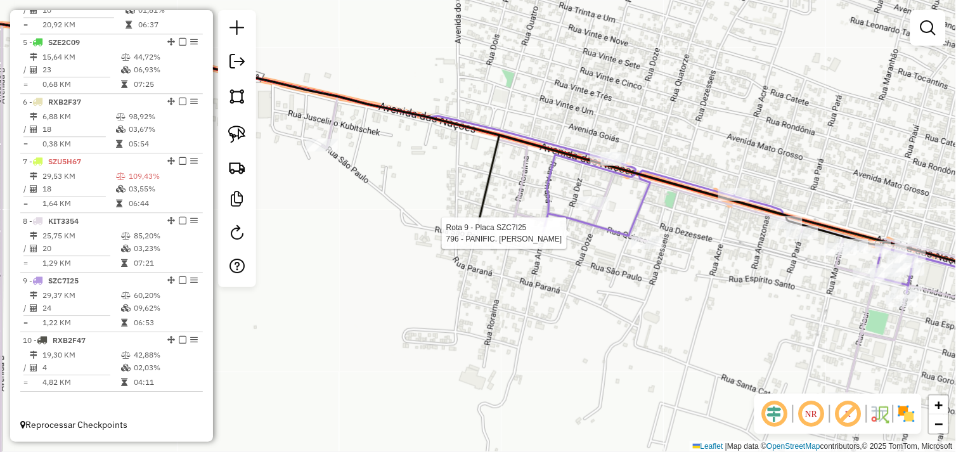
select select "*********"
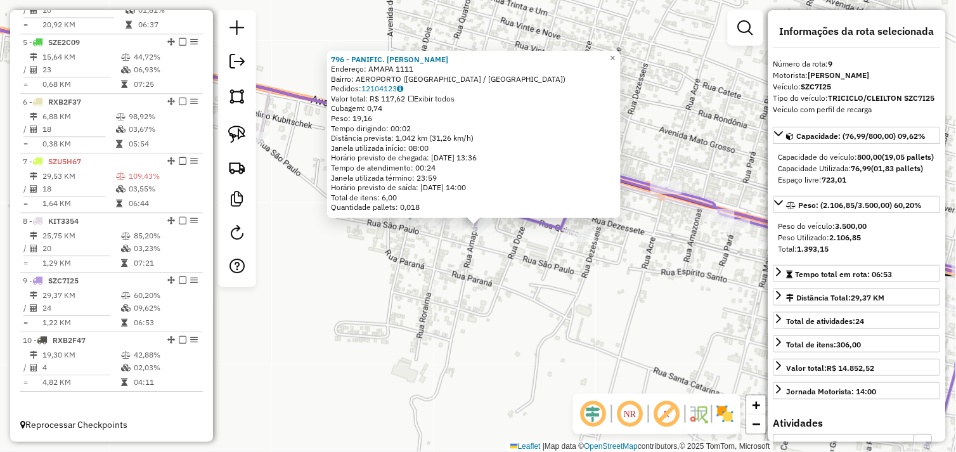
drag, startPoint x: 573, startPoint y: 289, endPoint x: 572, endPoint y: 273, distance: 16.5
click at [572, 289] on div "796 - PANIFIC. DIVA PAES Endereço: AMAPA 1111 Bairro: AEROPORTO (OURILANDIA DO …" at bounding box center [478, 226] width 956 height 452
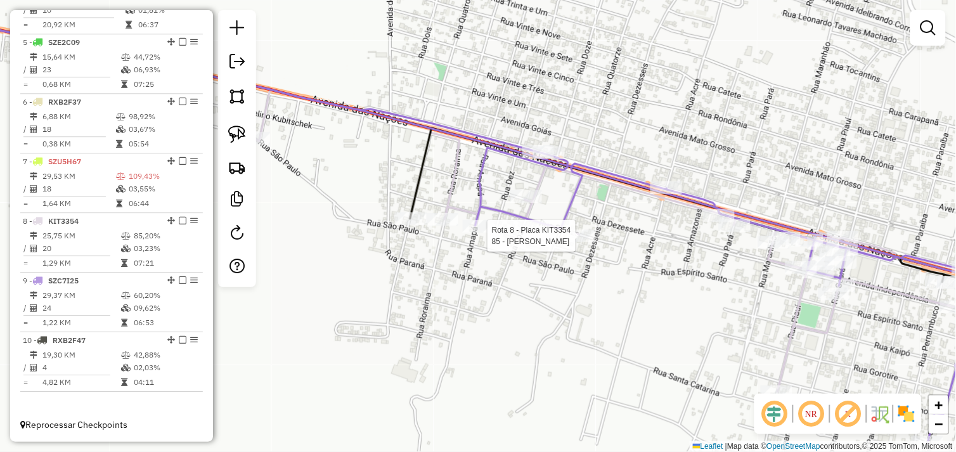
select select "*********"
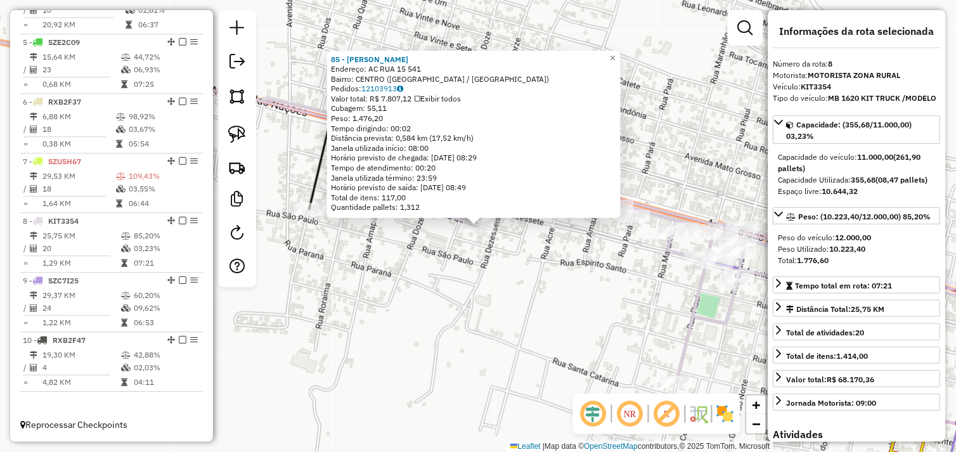
click at [579, 287] on div "85 - DIST ALMEIDA Endereço: AC RUA 15 541 Bairro: CENTRO (OURILANDIA DO NORTE /…" at bounding box center [478, 226] width 956 height 452
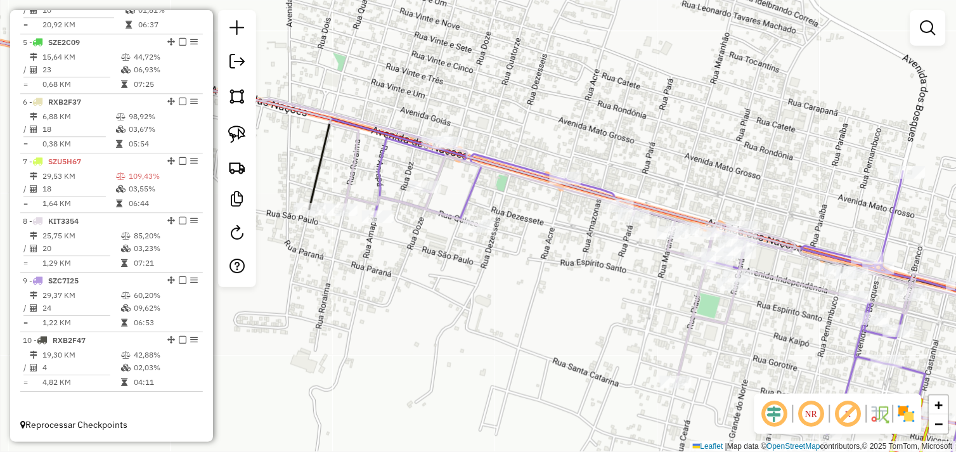
drag, startPoint x: 649, startPoint y: 310, endPoint x: 502, endPoint y: 271, distance: 152.2
click at [502, 271] on div "Janela de atendimento Grade de atendimento Capacidade Transportadoras Veículos …" at bounding box center [478, 226] width 956 height 452
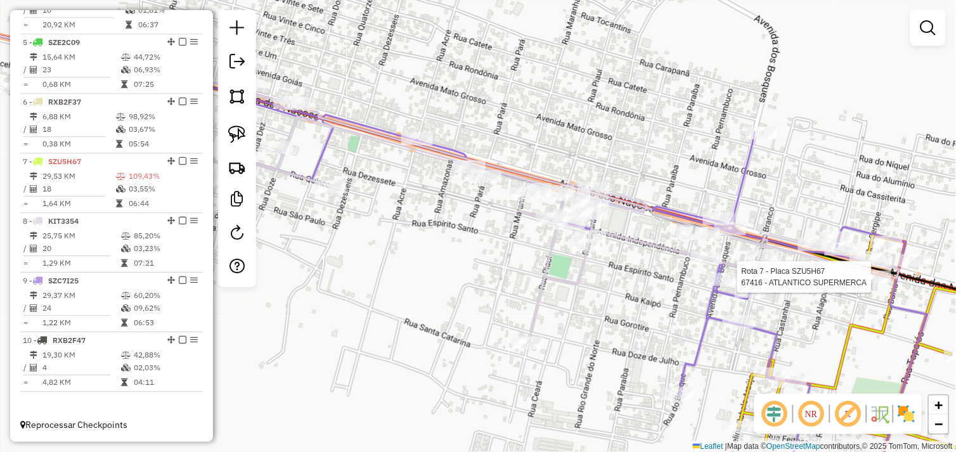
select select "*********"
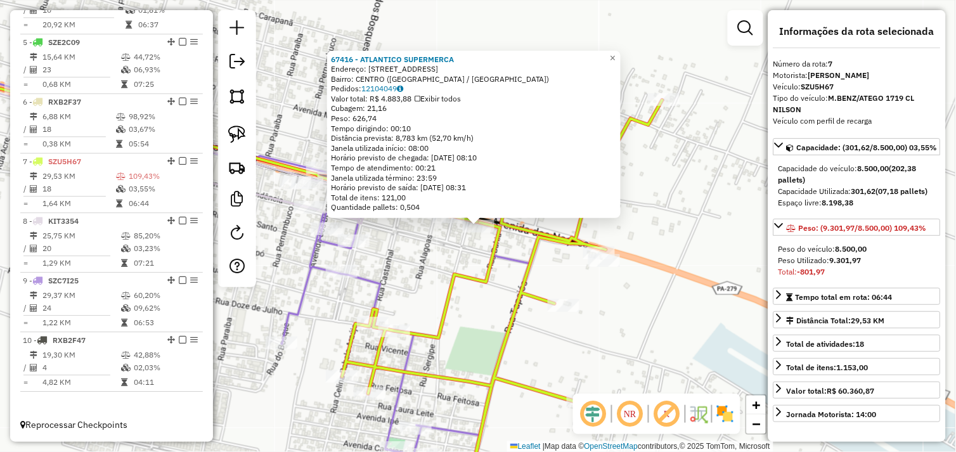
click at [585, 346] on div "67416 - ATLANTICO SUPERMERCA Endereço: AVENIDA DAS NACOES 100 Bairro: CENTRO (O…" at bounding box center [478, 226] width 956 height 452
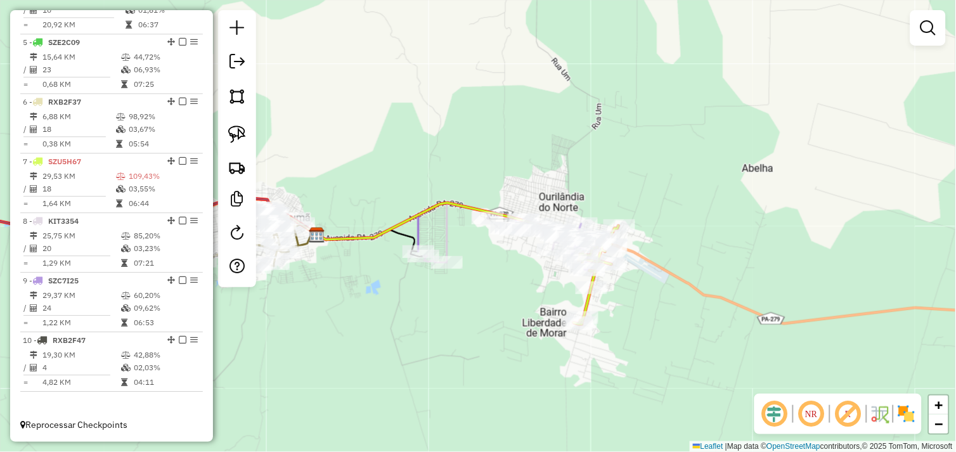
click at [550, 292] on div "Janela de atendimento Grade de atendimento Capacidade Transportadoras Veículos …" at bounding box center [478, 226] width 956 height 452
drag, startPoint x: 497, startPoint y: 293, endPoint x: 645, endPoint y: 268, distance: 150.6
click at [645, 268] on div "Janela de atendimento Grade de atendimento Capacidade Transportadoras Veículos …" at bounding box center [478, 226] width 956 height 452
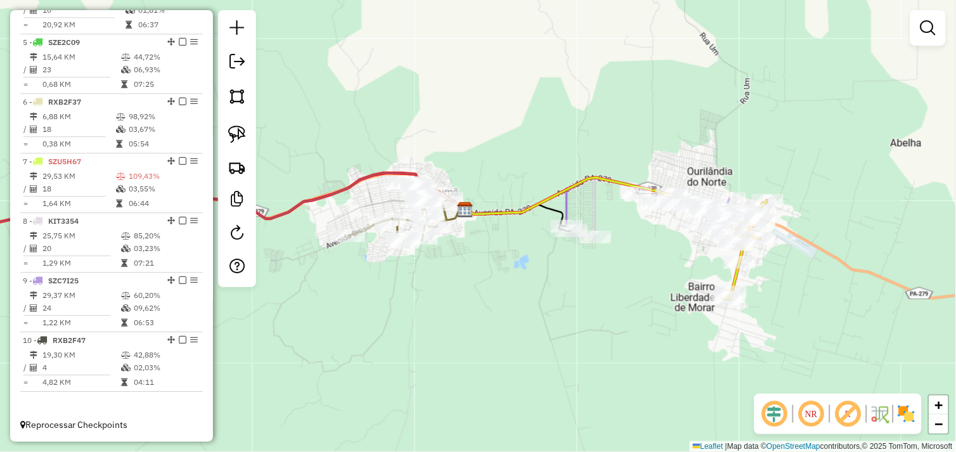
drag, startPoint x: 363, startPoint y: 266, endPoint x: 414, endPoint y: 263, distance: 51.5
click at [414, 263] on div "Janela de atendimento Grade de atendimento Capacidade Transportadoras Veículos …" at bounding box center [478, 226] width 956 height 452
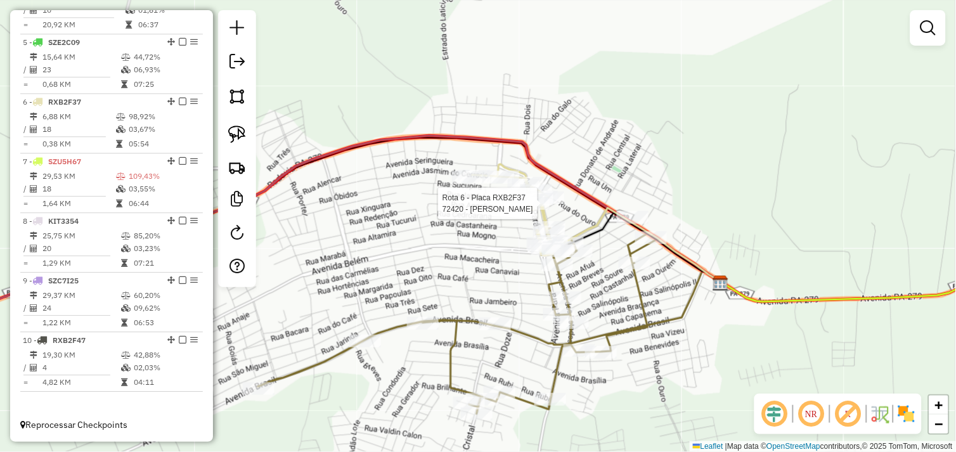
select select "*********"
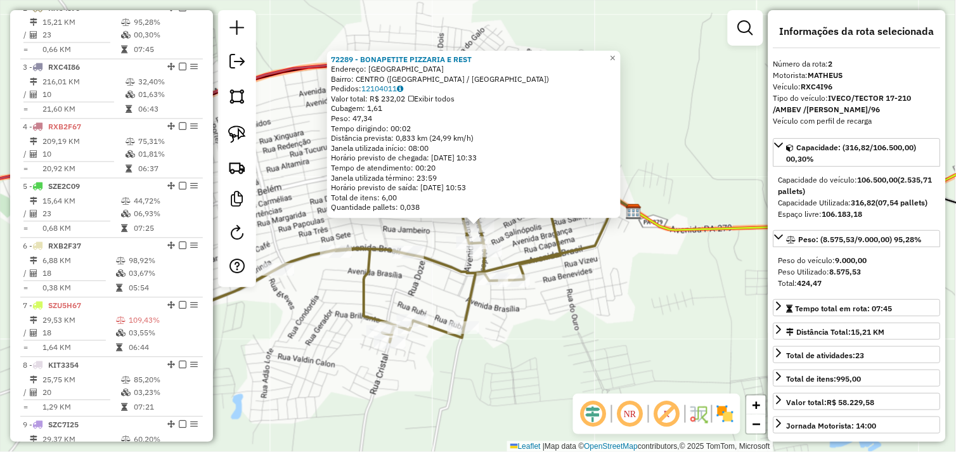
scroll to position [534, 0]
click at [571, 295] on div "72289 - BONAPETITE PIZZARIA E REST Endereço: AVENIDA DO OURO 258 Bairro: CENTRO…" at bounding box center [478, 226] width 956 height 452
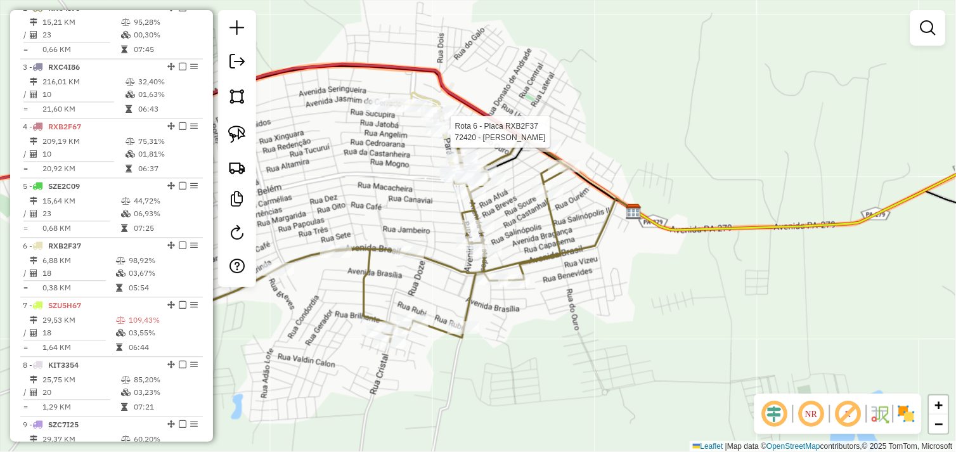
select select "*********"
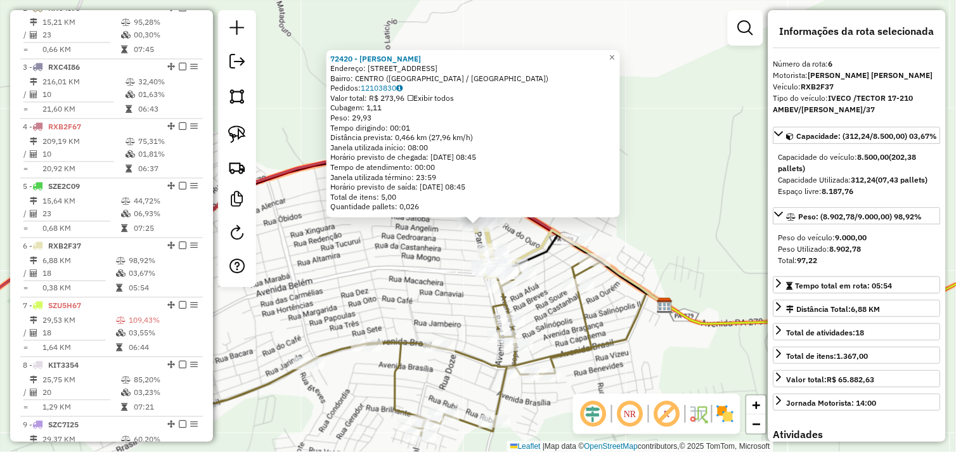
scroll to position [688, 0]
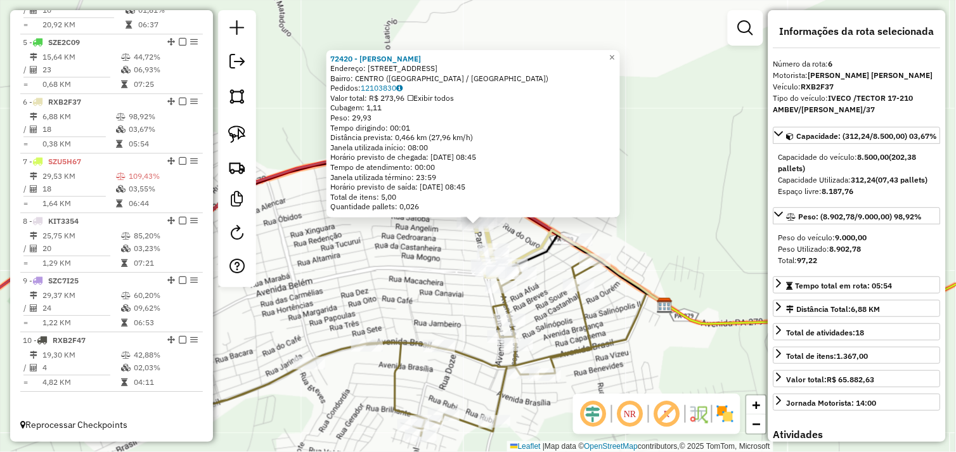
click at [575, 311] on div "72420 - RUBENS SILVA Endereço: Avenida Para 1202 Bairro: CENTRO (TUCUMA / PA) P…" at bounding box center [478, 226] width 956 height 452
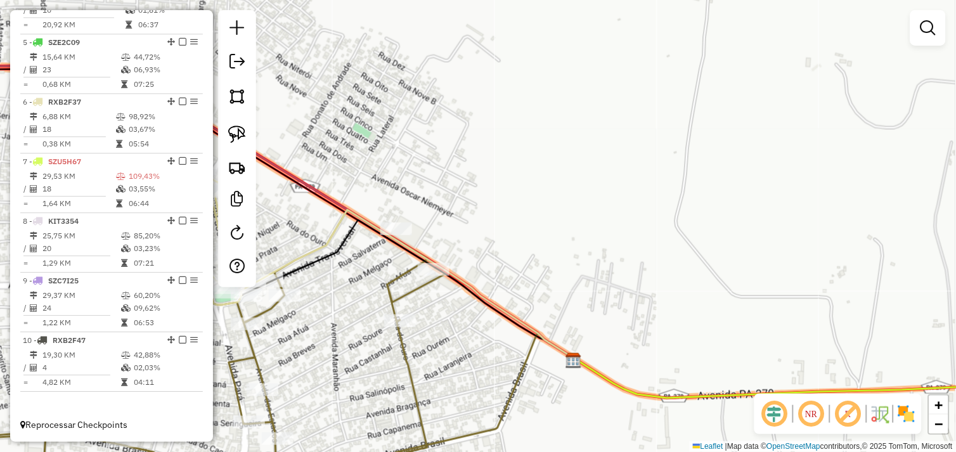
drag, startPoint x: 901, startPoint y: 263, endPoint x: 525, endPoint y: 157, distance: 390.7
click at [522, 153] on div "Janela de atendimento Grade de atendimento Capacidade Transportadoras Veículos …" at bounding box center [478, 226] width 956 height 452
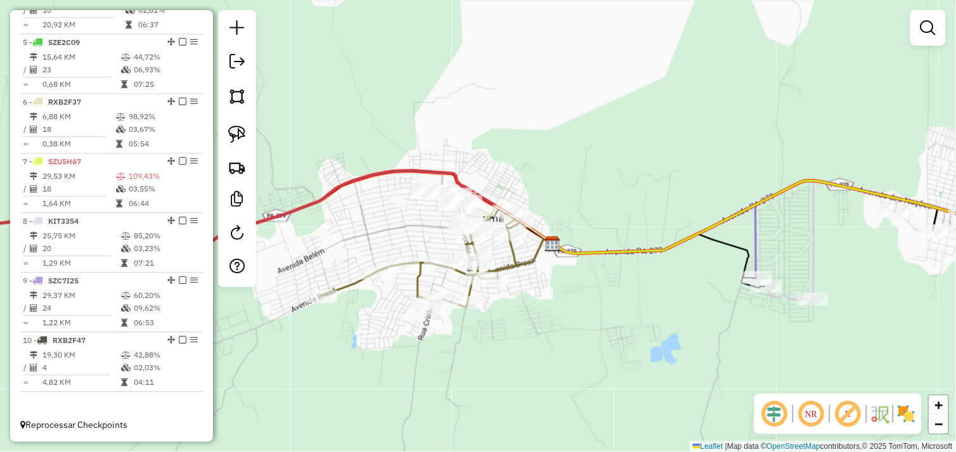
drag, startPoint x: 753, startPoint y: 307, endPoint x: 585, endPoint y: 306, distance: 168.1
click at [568, 308] on div "Janela de atendimento Grade de atendimento Capacidade Transportadoras Veículos …" at bounding box center [478, 226] width 956 height 452
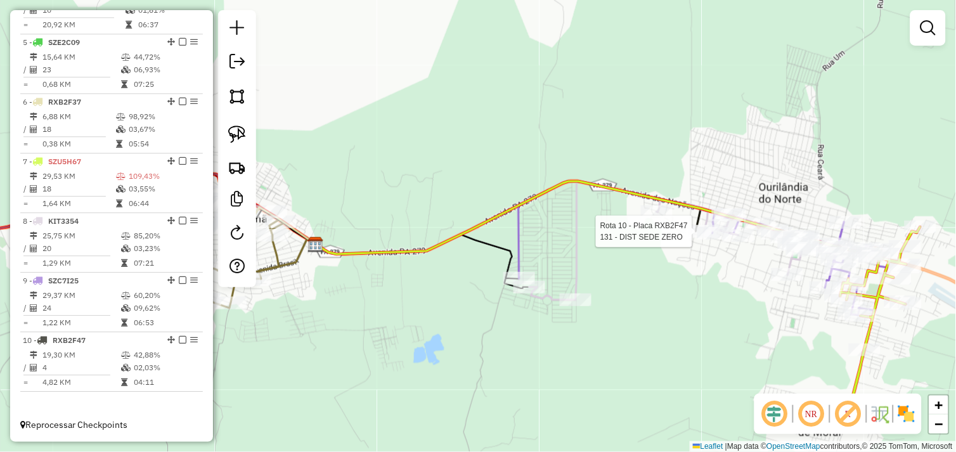
select select "*********"
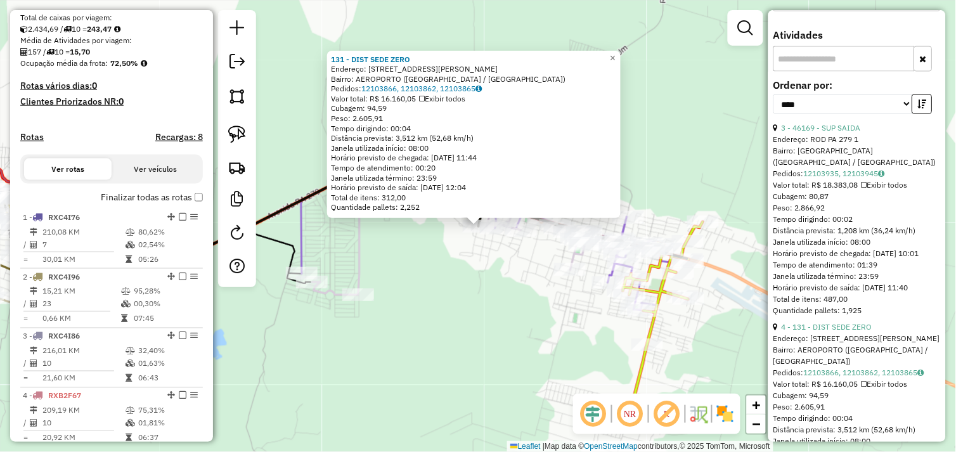
scroll to position [0, 0]
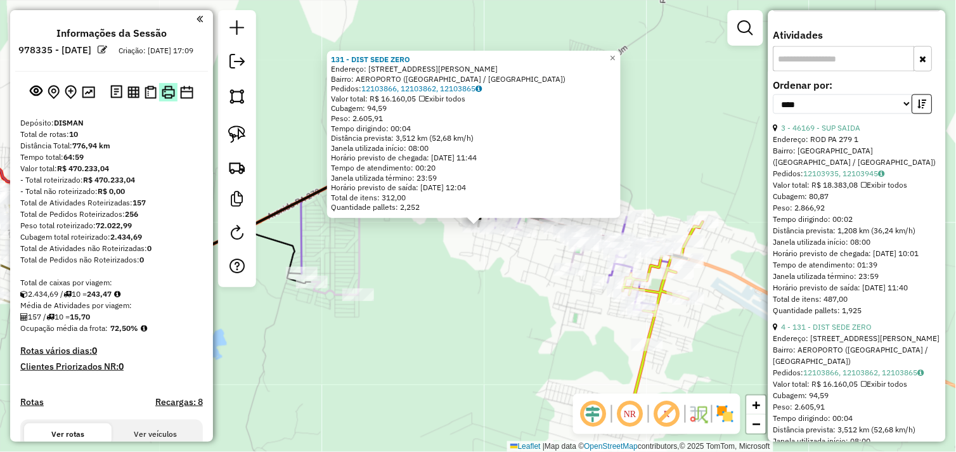
click at [165, 99] on img at bounding box center [168, 92] width 13 height 13
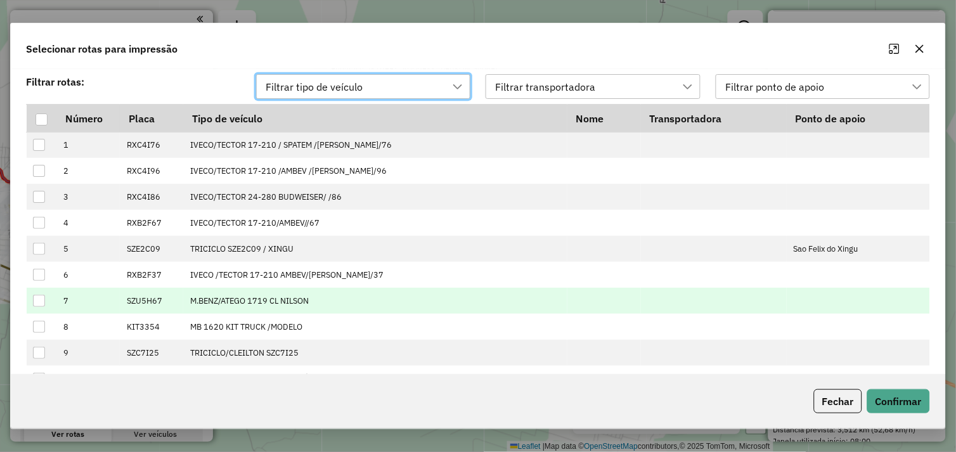
scroll to position [34, 0]
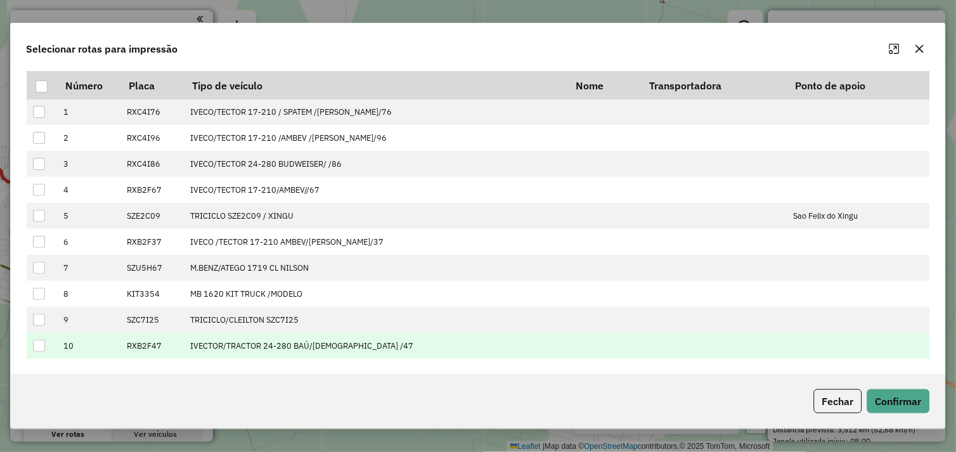
drag, startPoint x: 42, startPoint y: 346, endPoint x: 71, endPoint y: 349, distance: 29.3
click at [43, 346] on div at bounding box center [39, 346] width 12 height 12
click at [899, 400] on button "Confirmar" at bounding box center [899, 401] width 63 height 24
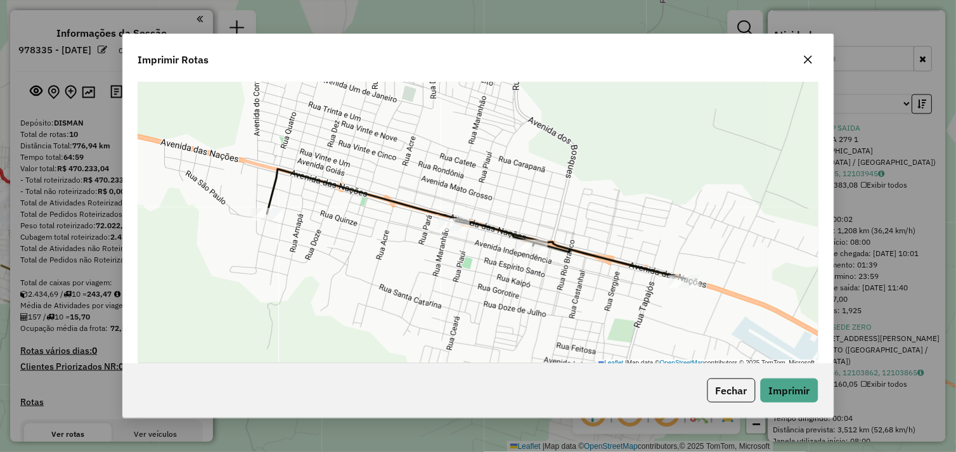
scroll to position [108, 0]
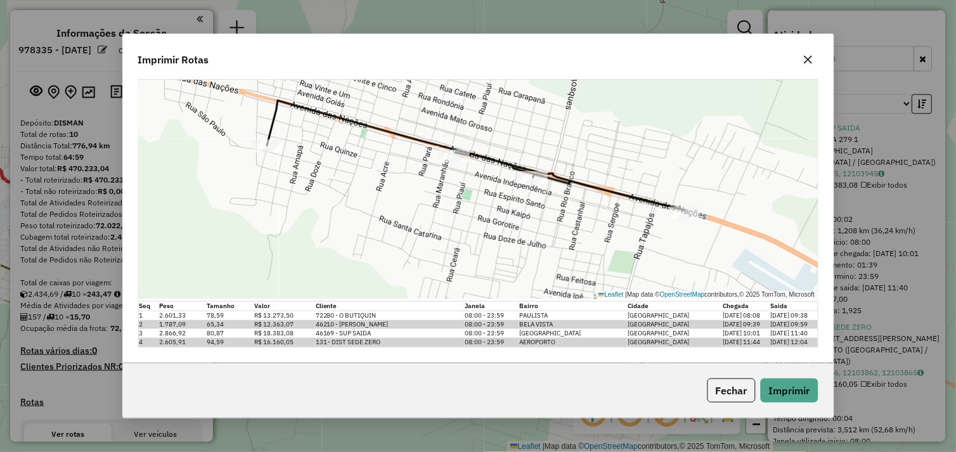
click at [813, 60] on icon "button" at bounding box center [809, 60] width 10 height 10
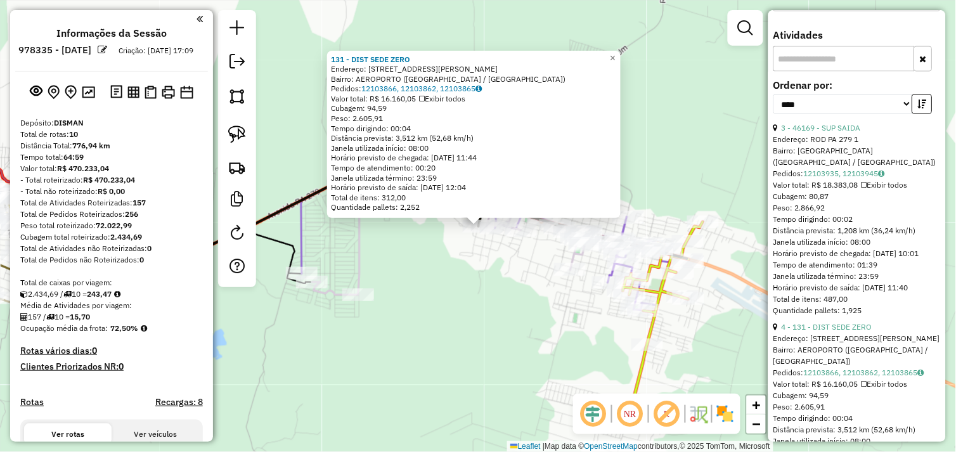
drag, startPoint x: 484, startPoint y: 288, endPoint x: 477, endPoint y: 277, distance: 13.4
click at [483, 288] on div "131 - DIST SEDE ZERO Endereço: R FERNANDO DE NORONHA 111 Bairro: AEROPORTO (OUR…" at bounding box center [478, 226] width 956 height 452
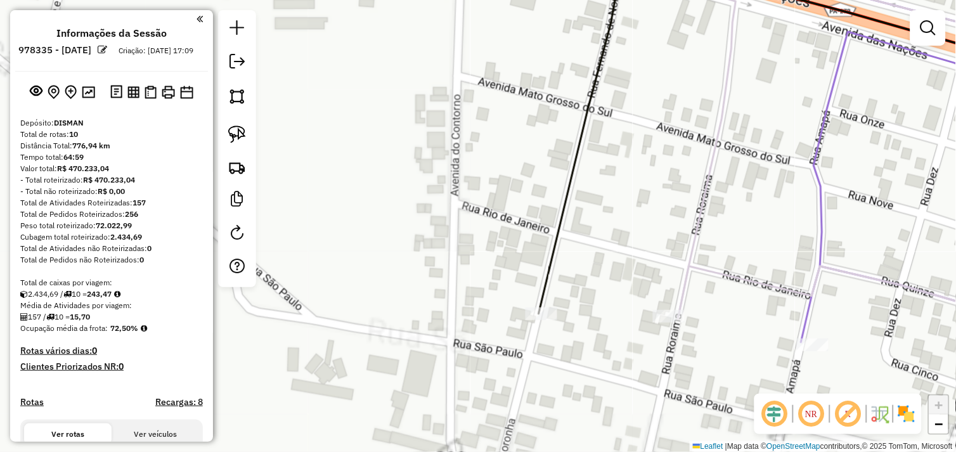
drag, startPoint x: 490, startPoint y: 278, endPoint x: 447, endPoint y: 204, distance: 85.3
click at [447, 200] on div "Janela de atendimento Grade de atendimento Capacidade Transportadoras Veículos …" at bounding box center [478, 226] width 956 height 452
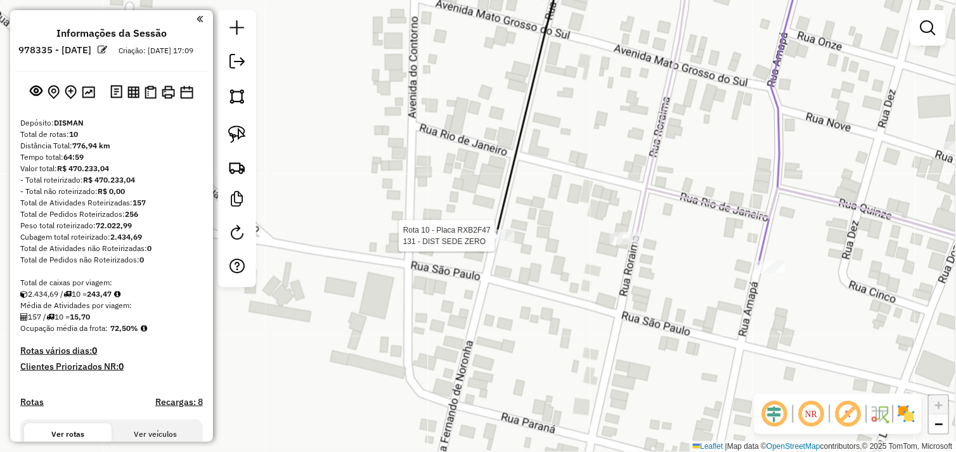
select select "*********"
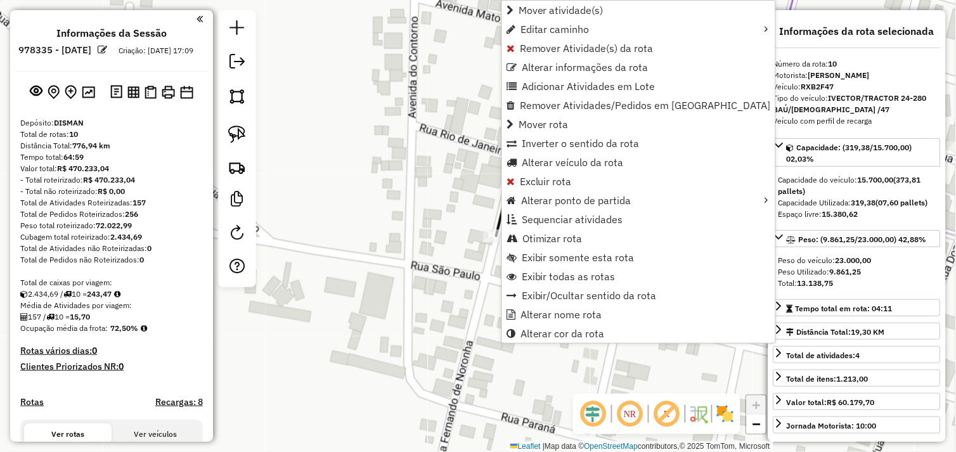
scroll to position [688, 0]
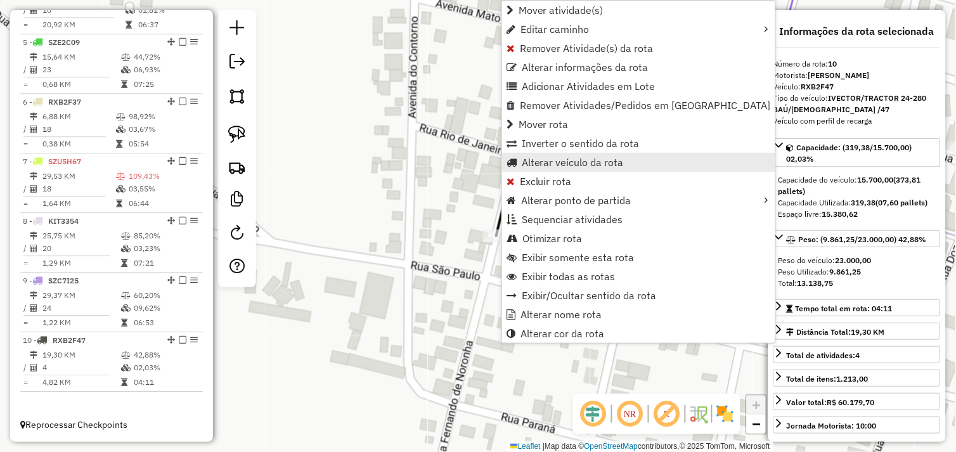
click at [537, 161] on span "Alterar veículo da rota" at bounding box center [573, 162] width 102 height 10
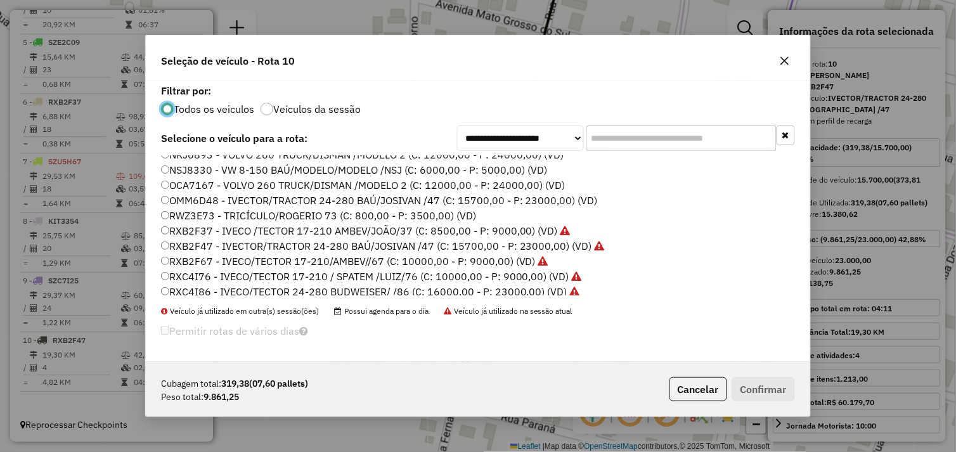
scroll to position [0, 0]
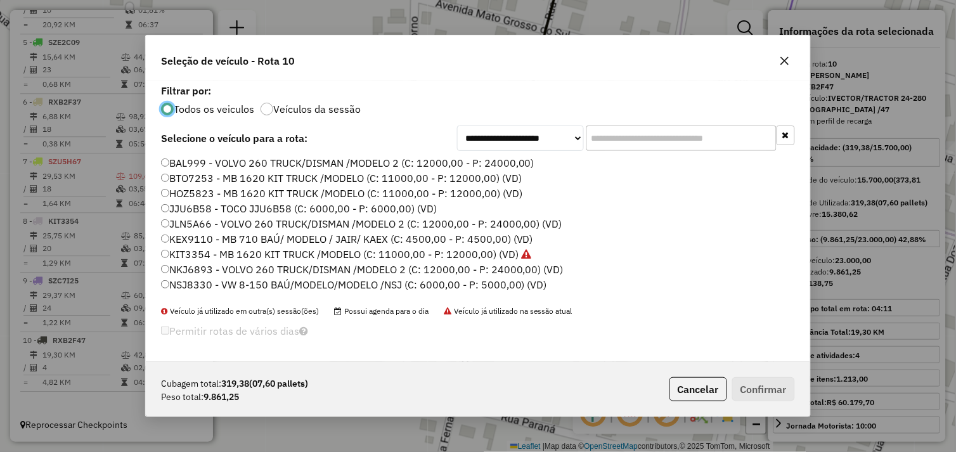
click at [781, 61] on icon "button" at bounding box center [785, 61] width 10 height 10
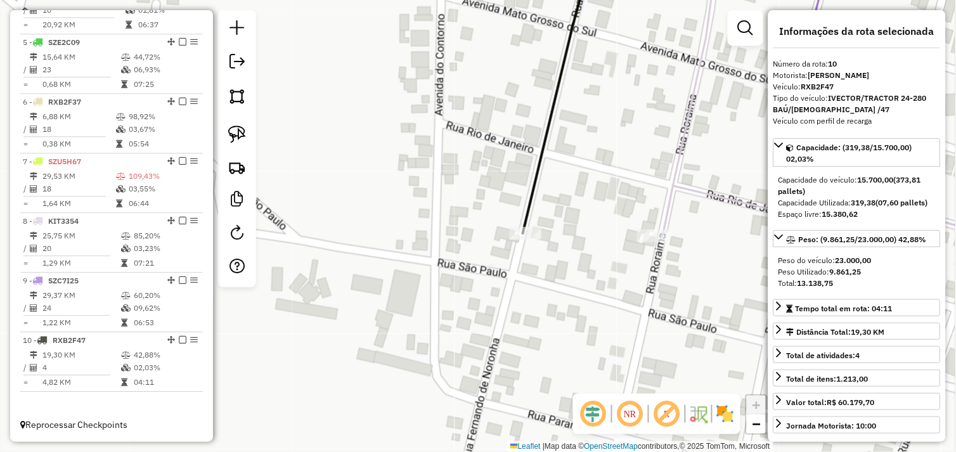
drag, startPoint x: 316, startPoint y: 226, endPoint x: 551, endPoint y: 230, distance: 234.7
click at [541, 230] on div "Rota 10 - Placa RXB2F47 131 - DIST SEDE ZERO Janela de atendimento Grade de ate…" at bounding box center [478, 226] width 956 height 452
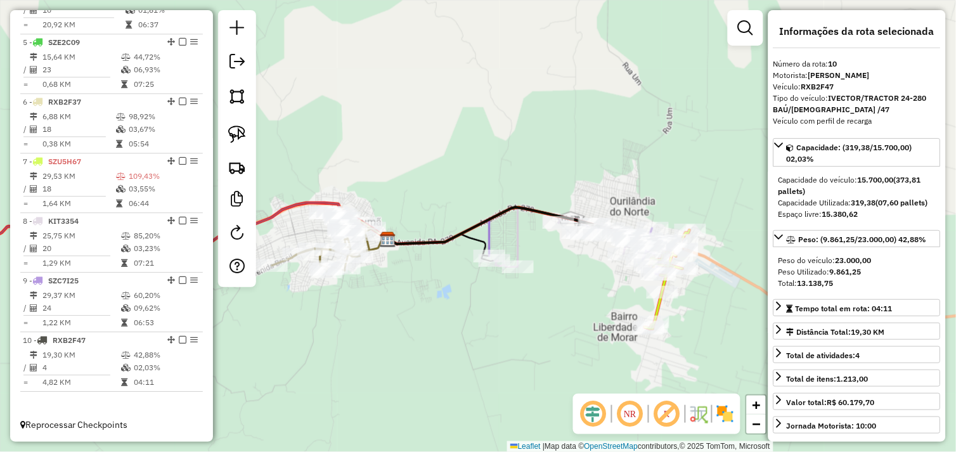
drag, startPoint x: 407, startPoint y: 273, endPoint x: 557, endPoint y: 282, distance: 150.6
click at [557, 282] on div "Janela de atendimento Grade de atendimento Capacidade Transportadoras Veículos …" at bounding box center [478, 226] width 956 height 452
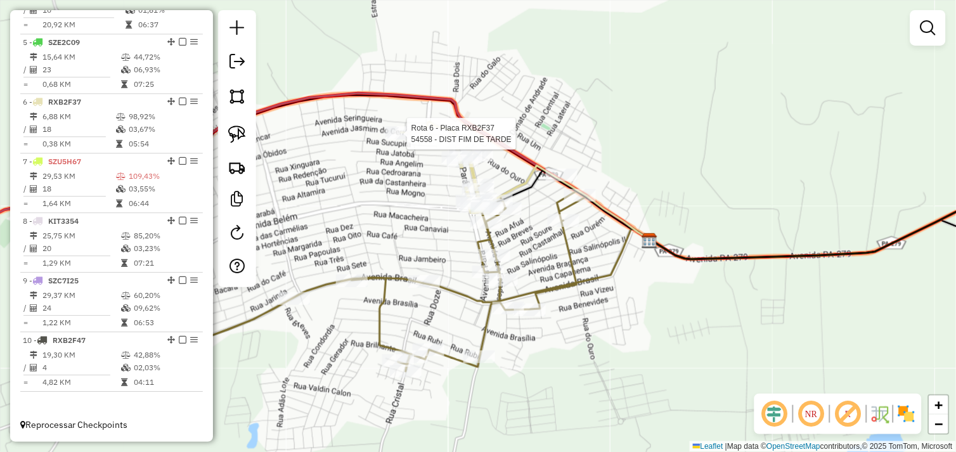
select select "*********"
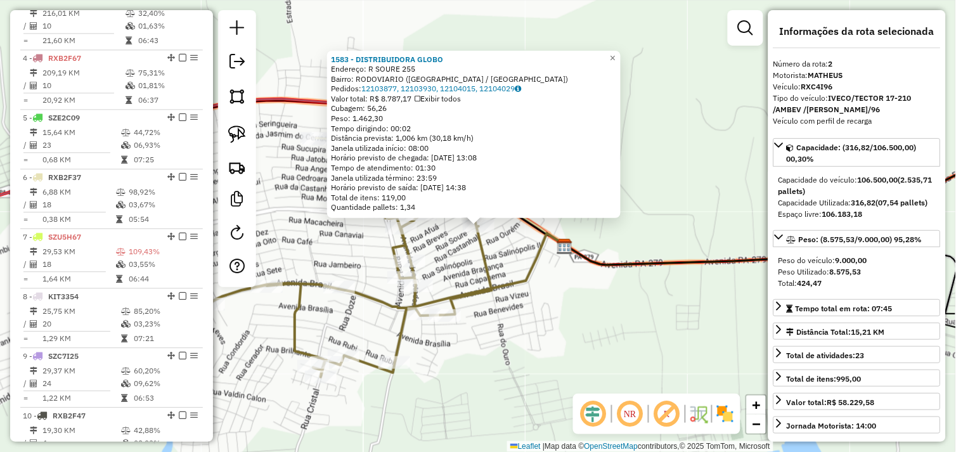
scroll to position [534, 0]
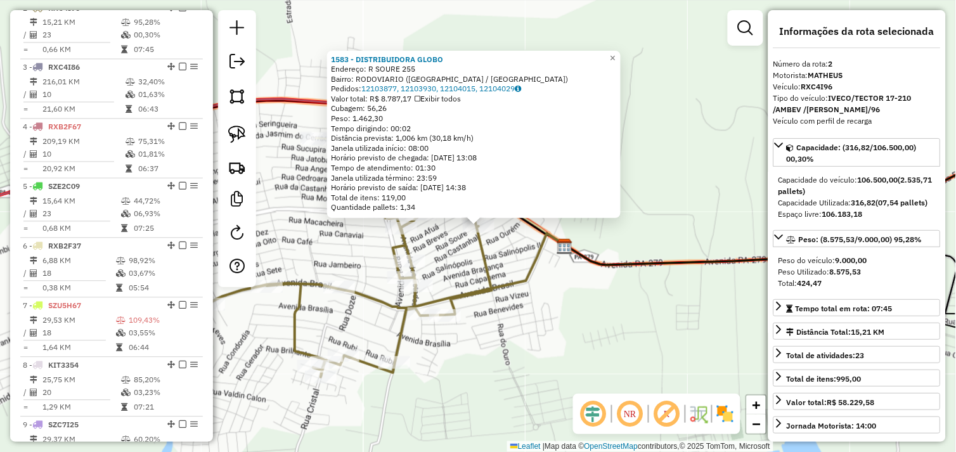
click at [639, 317] on div "1583 - DISTRIBUIDORA GLOBO Endereço: R SOURE 255 Bairro: RODOVIARIO (TUCUMA / P…" at bounding box center [478, 226] width 956 height 452
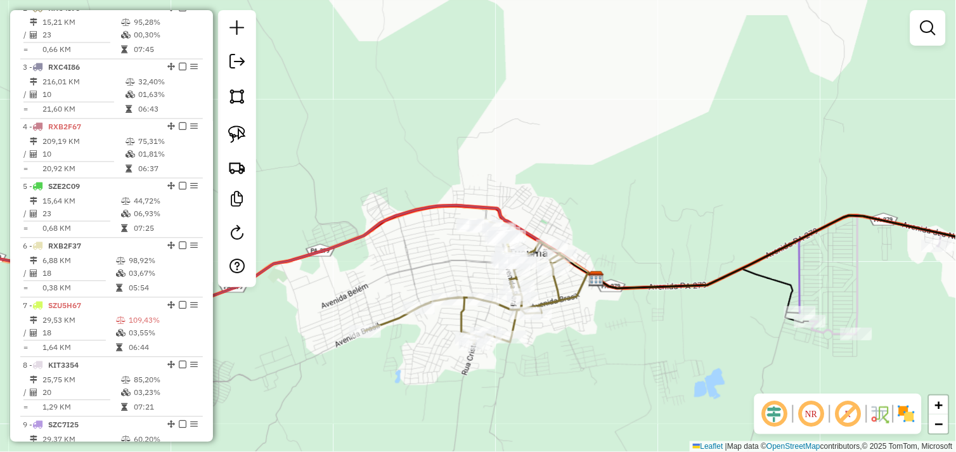
drag, startPoint x: 715, startPoint y: 325, endPoint x: 561, endPoint y: 346, distance: 156.2
click at [563, 345] on div "Janela de atendimento Grade de atendimento Capacidade Transportadoras Veículos …" at bounding box center [478, 226] width 956 height 452
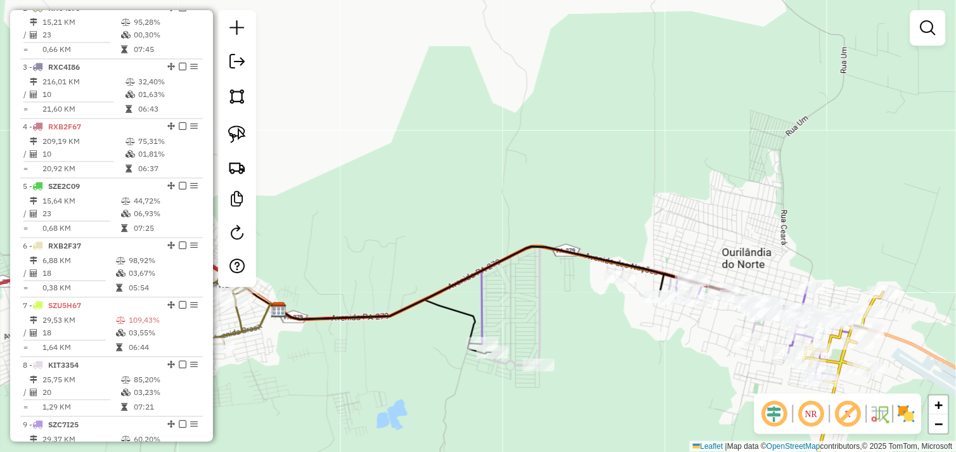
drag, startPoint x: 790, startPoint y: 329, endPoint x: 634, endPoint y: 339, distance: 155.8
click at [634, 339] on div "Janela de atendimento Grade de atendimento Capacidade Transportadoras Veículos …" at bounding box center [478, 226] width 956 height 452
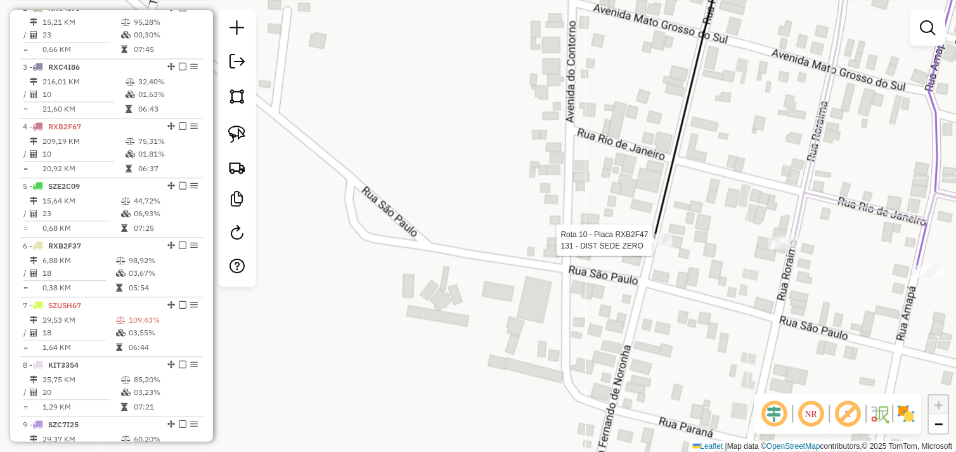
scroll to position [688, 0]
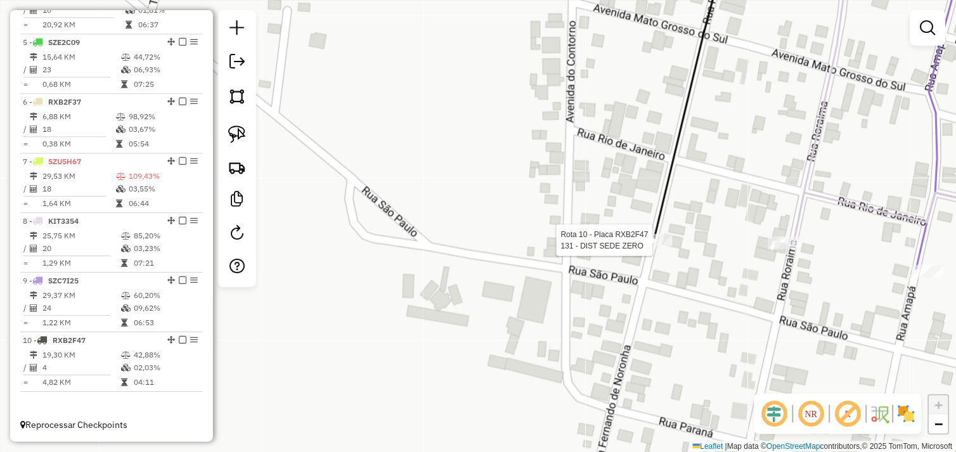
select select "*********"
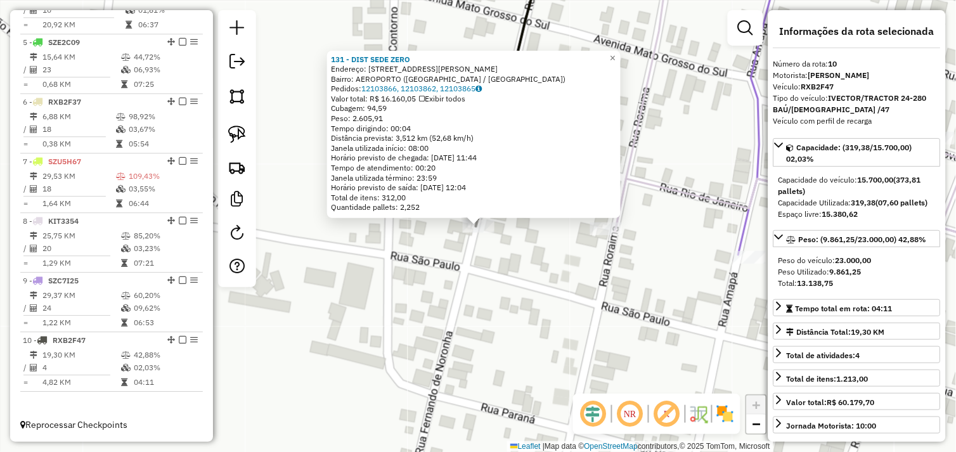
drag, startPoint x: 534, startPoint y: 264, endPoint x: 526, endPoint y: 267, distance: 8.0
click at [533, 266] on div "Rota 10 - Placa RXB2F47 131 - DIST SEDE ZERO 131 - DIST SEDE ZERO Endereço: R F…" at bounding box center [478, 226] width 956 height 452
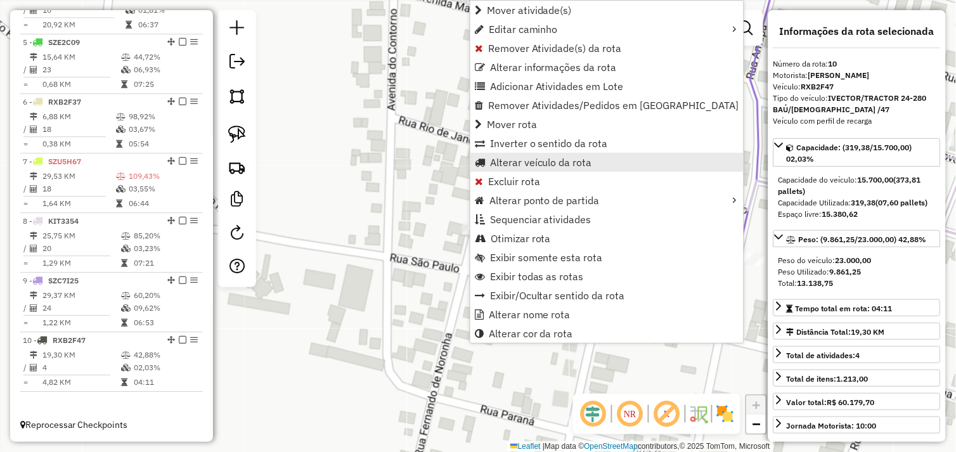
click at [499, 161] on span "Alterar veículo da rota" at bounding box center [541, 162] width 102 height 10
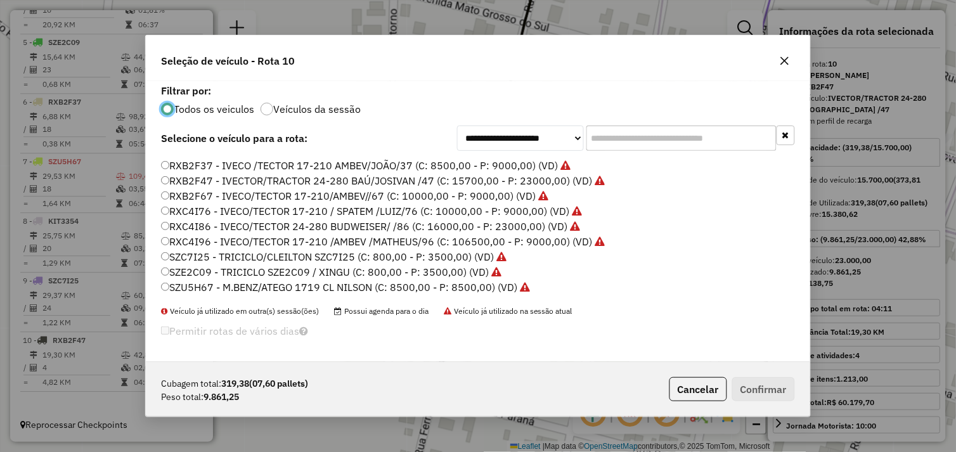
scroll to position [0, 0]
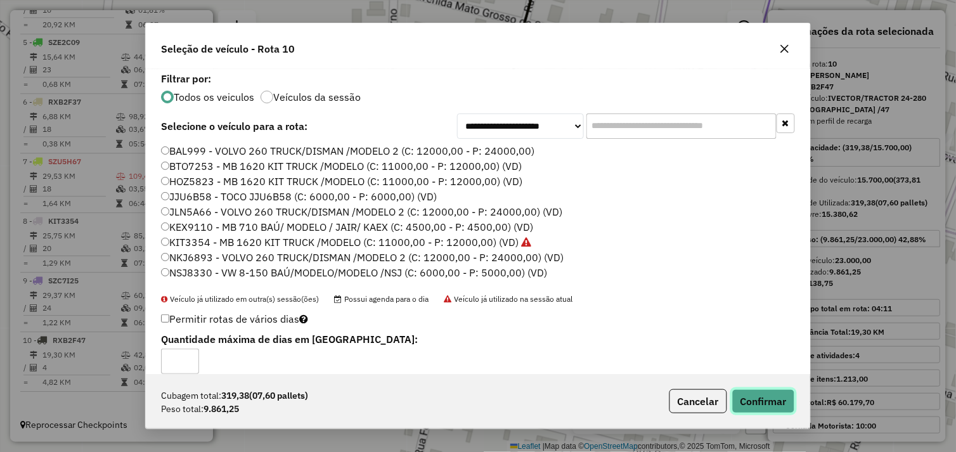
click at [750, 396] on button "Confirmar" at bounding box center [764, 401] width 63 height 24
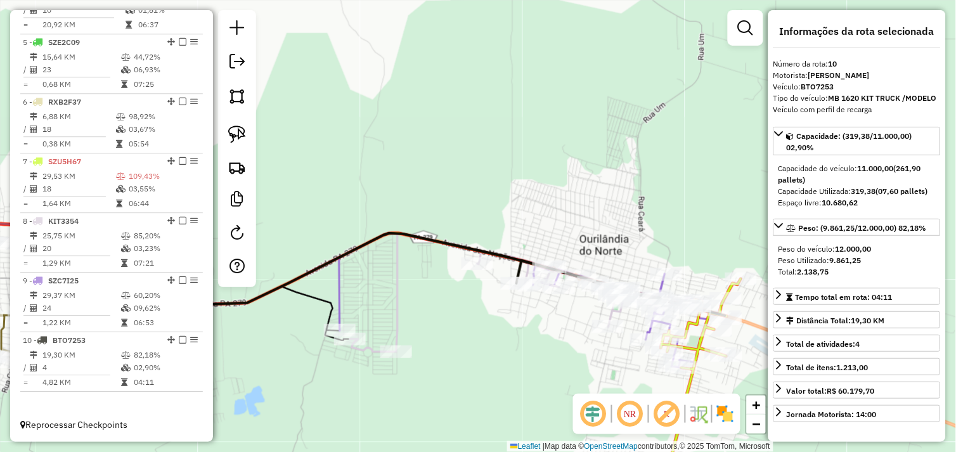
drag, startPoint x: 562, startPoint y: 306, endPoint x: 516, endPoint y: 304, distance: 46.3
click at [516, 304] on div "Janela de atendimento Grade de atendimento Capacidade Transportadoras Veículos …" at bounding box center [478, 226] width 956 height 452
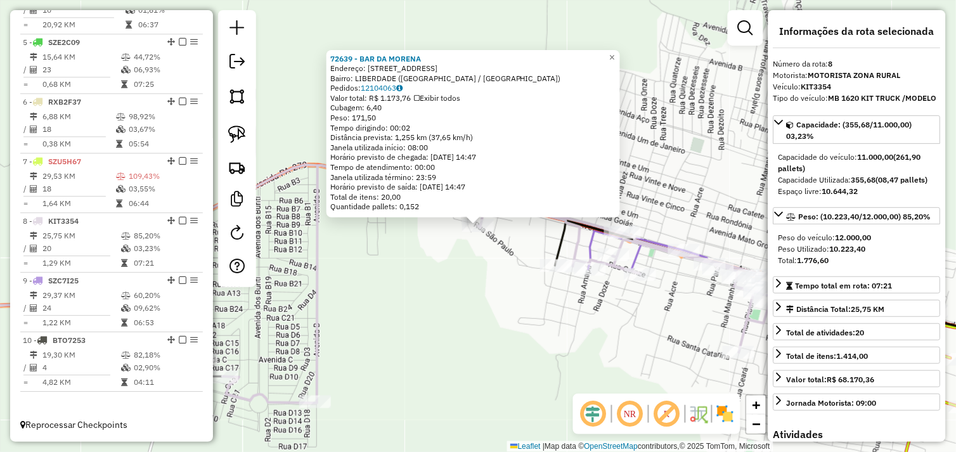
click at [502, 281] on div "Rota 8 - Placa KIT3354 72639 - BAR DA MORENA 72639 - BAR DA MORENA Endereço: Tr…" at bounding box center [478, 226] width 956 height 452
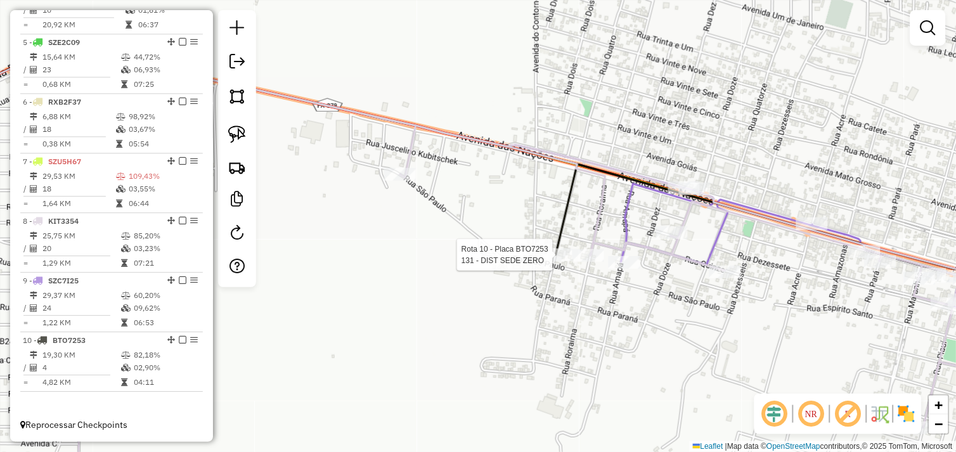
select select "*********"
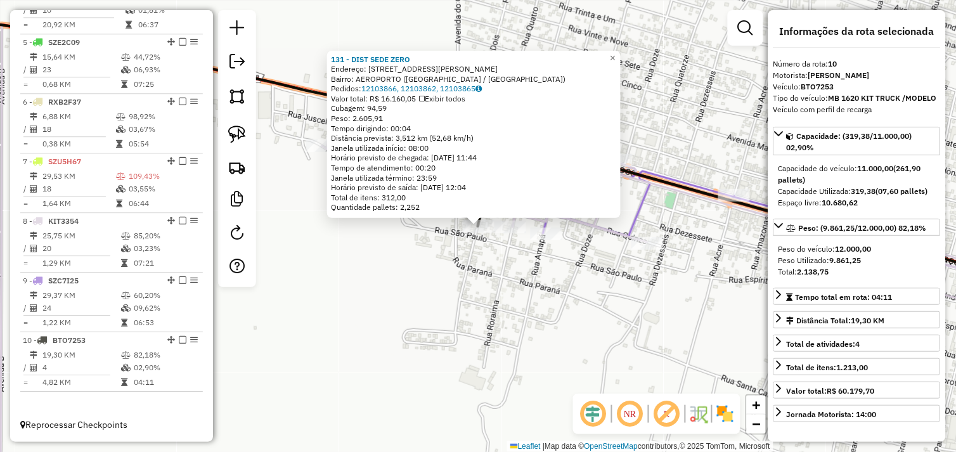
click at [593, 300] on div "131 - DIST SEDE ZERO Endereço: R FERNANDO DE NORONHA 111 Bairro: AEROPORTO (OUR…" at bounding box center [478, 226] width 956 height 452
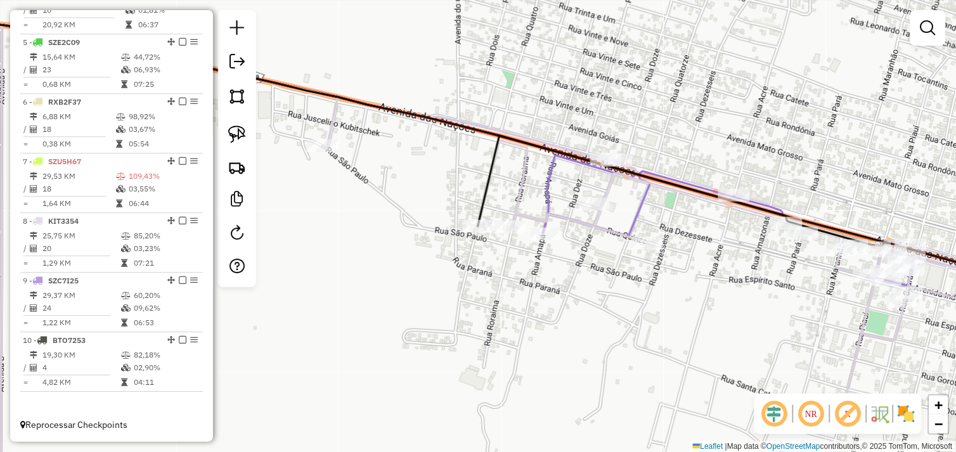
drag, startPoint x: 656, startPoint y: 313, endPoint x: 430, endPoint y: 284, distance: 227.8
click at [430, 284] on div "Janela de atendimento Grade de atendimento Capacidade Transportadoras Veículos …" at bounding box center [478, 226] width 956 height 452
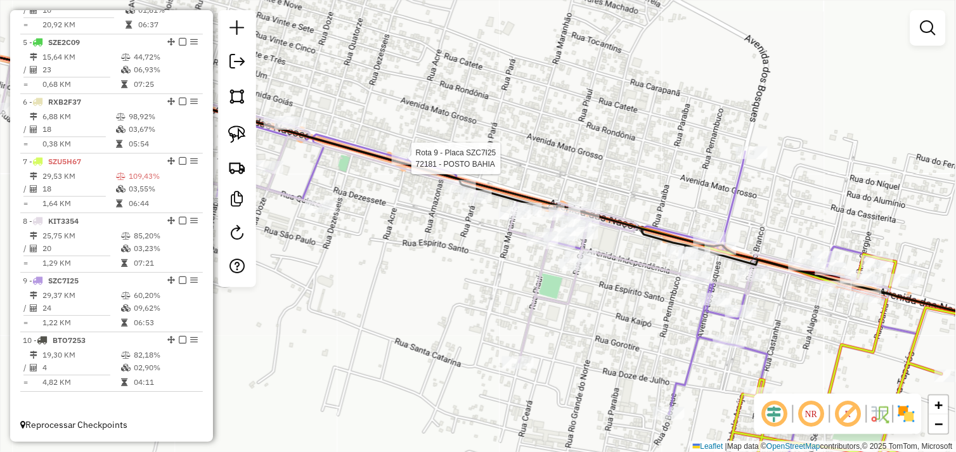
select select "*********"
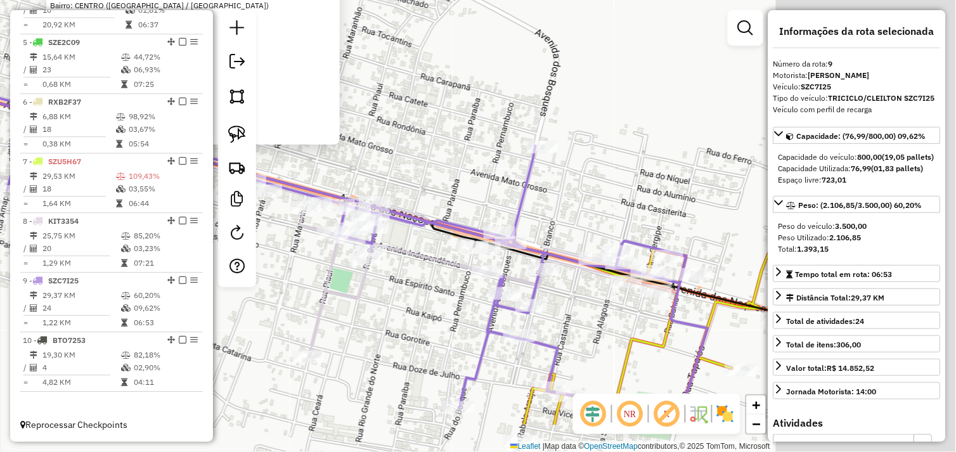
drag, startPoint x: 568, startPoint y: 344, endPoint x: 313, endPoint y: 292, distance: 260.8
click at [286, 271] on div "72181 - POSTO BAHIA Endereço: AVENIDA DAS NACOES SN Bairro: CENTRO (OURILANDIA …" at bounding box center [478, 226] width 956 height 452
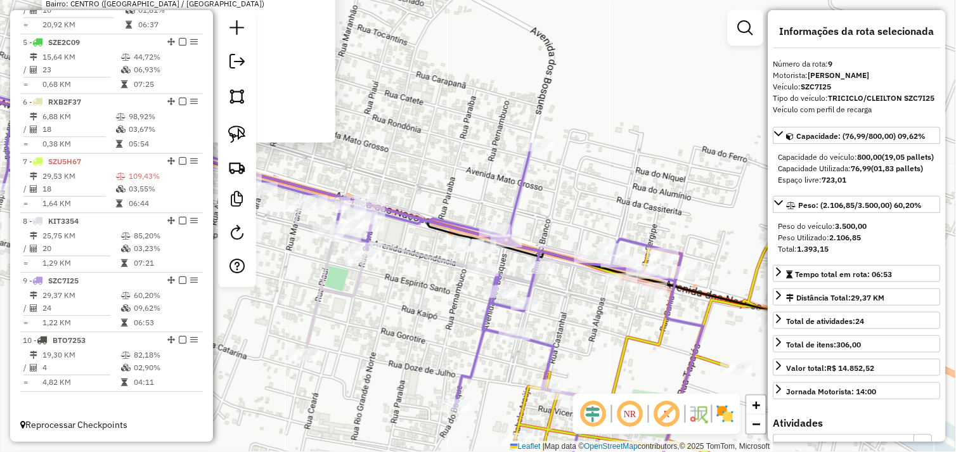
drag, startPoint x: 565, startPoint y: 310, endPoint x: 414, endPoint y: 246, distance: 163.7
click at [414, 246] on div "72181 - POSTO BAHIA Endereço: AVENIDA DAS NACOES SN Bairro: CENTRO (OURILANDIA …" at bounding box center [478, 226] width 956 height 452
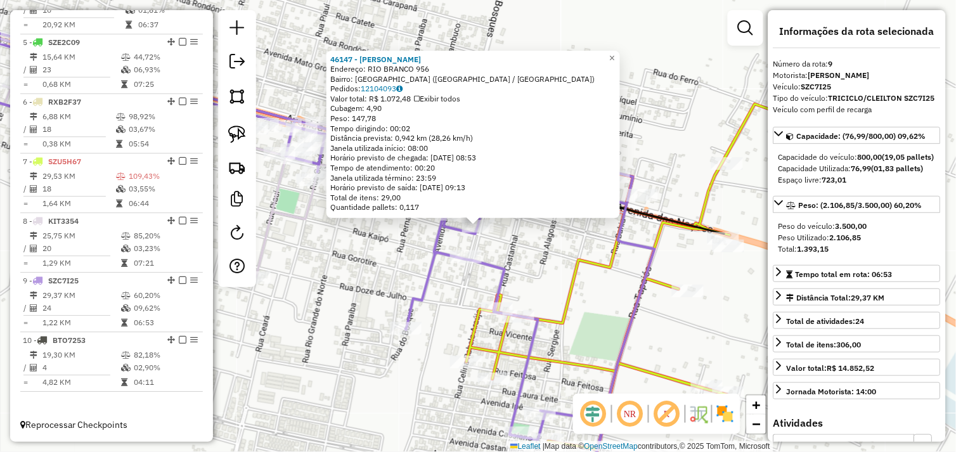
click at [398, 248] on div "46147 - COMERCIAL SOUSA Endereço: RIO BRANCO 956 Bairro: NOVO HORIZONTE (OURILA…" at bounding box center [478, 226] width 956 height 452
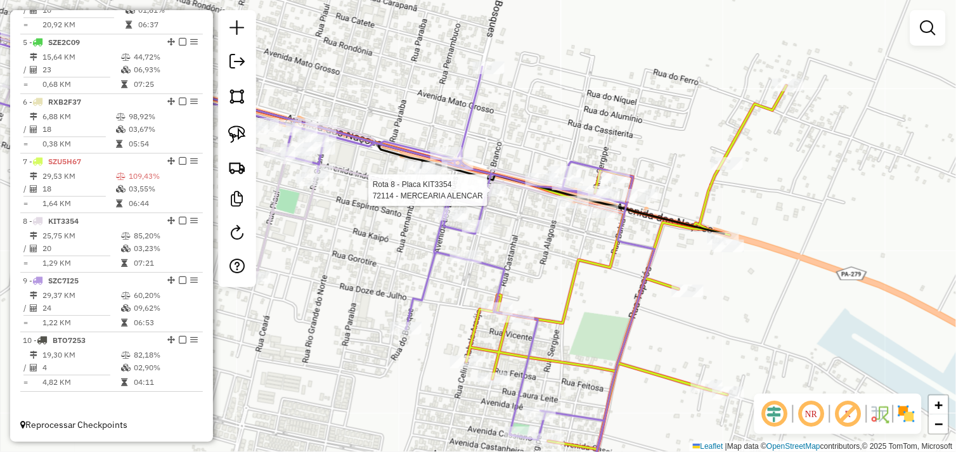
select select "*********"
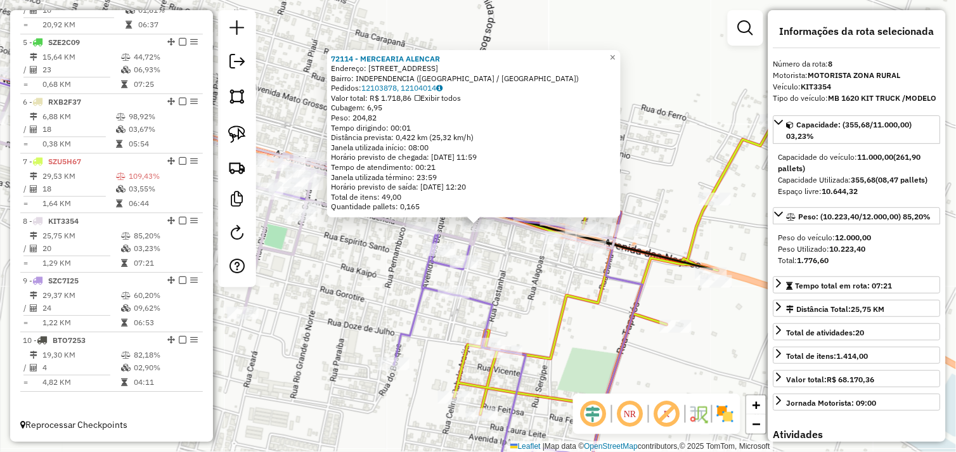
click at [514, 270] on div "72114 - MERCEARIA ALENCAR Endereço: RUA CARAPANA 36 Bairro: INDEPENDENCIA (OURI…" at bounding box center [478, 226] width 956 height 452
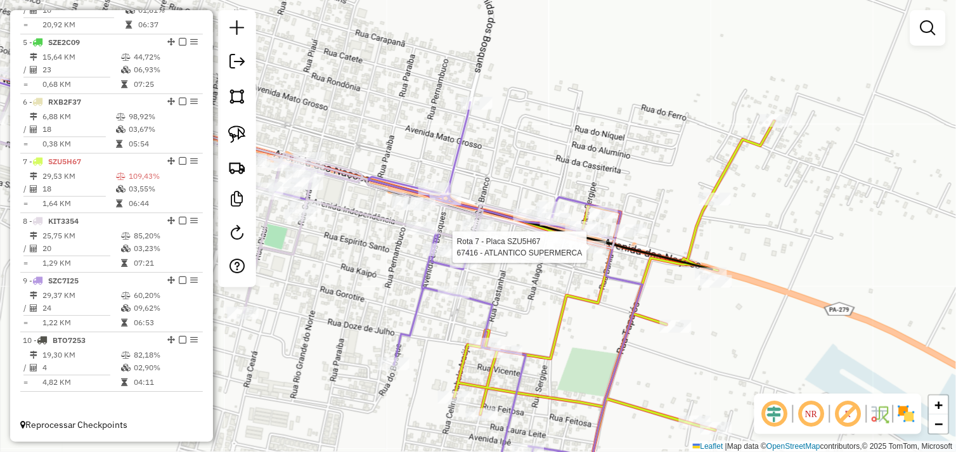
select select "*********"
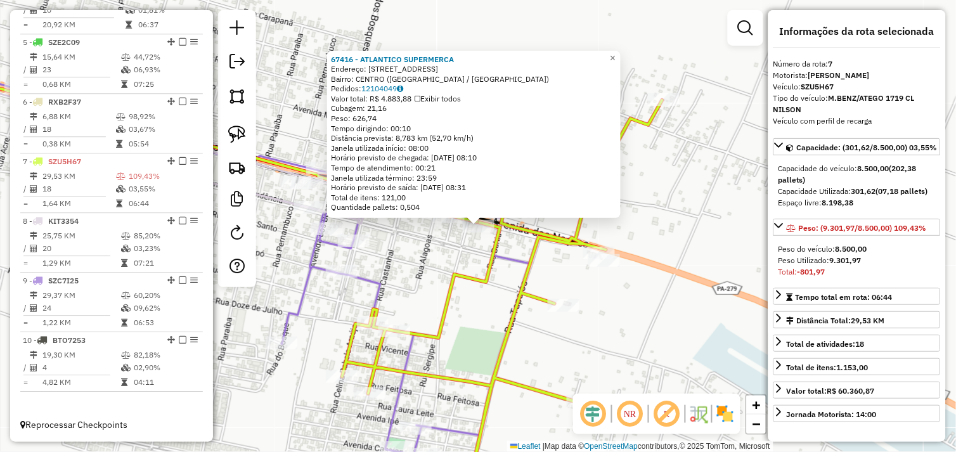
click at [655, 289] on div "67416 - ATLANTICO SUPERMERCA Endereço: AVENIDA DAS NACOES 100 Bairro: CENTRO (O…" at bounding box center [478, 226] width 956 height 452
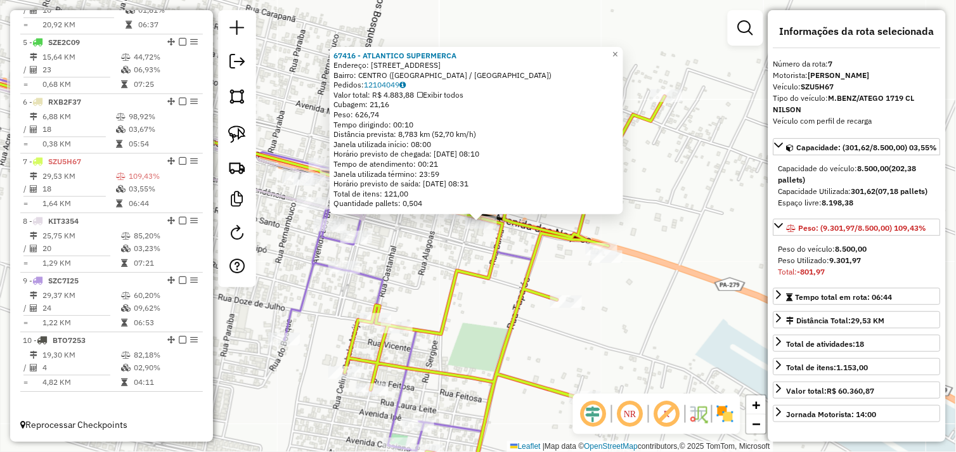
click at [620, 319] on div "67416 - ATLANTICO SUPERMERCA Endereço: AVENIDA DAS NACOES 100 Bairro: CENTRO (O…" at bounding box center [478, 226] width 956 height 452
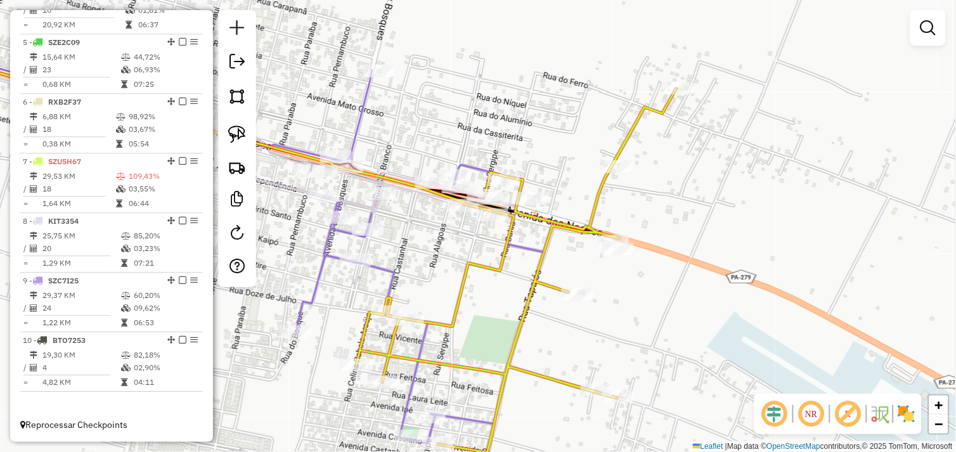
drag, startPoint x: 599, startPoint y: 332, endPoint x: 719, endPoint y: 238, distance: 151.9
click at [719, 239] on div "Janela de atendimento Grade de atendimento Capacidade Transportadoras Veículos …" at bounding box center [478, 226] width 956 height 452
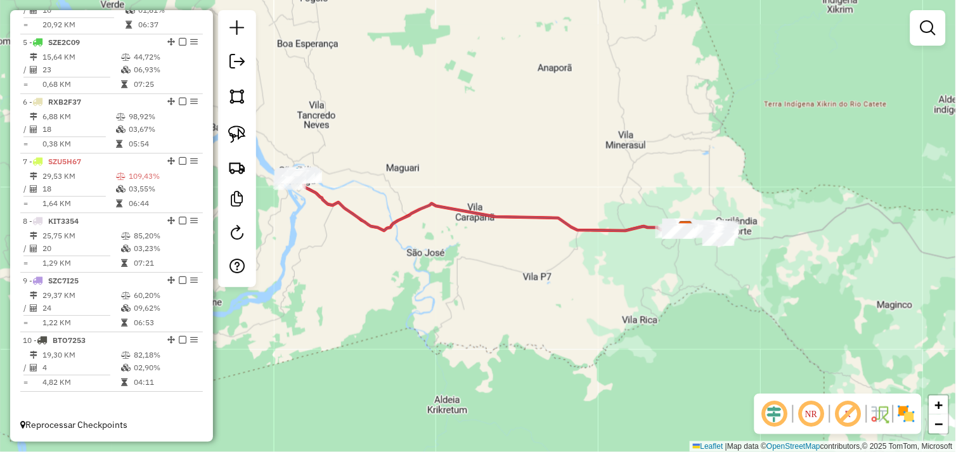
drag, startPoint x: 457, startPoint y: 280, endPoint x: 472, endPoint y: 276, distance: 15.1
click at [472, 278] on div "Janela de atendimento Grade de atendimento Capacidade Transportadoras Veículos …" at bounding box center [478, 226] width 956 height 452
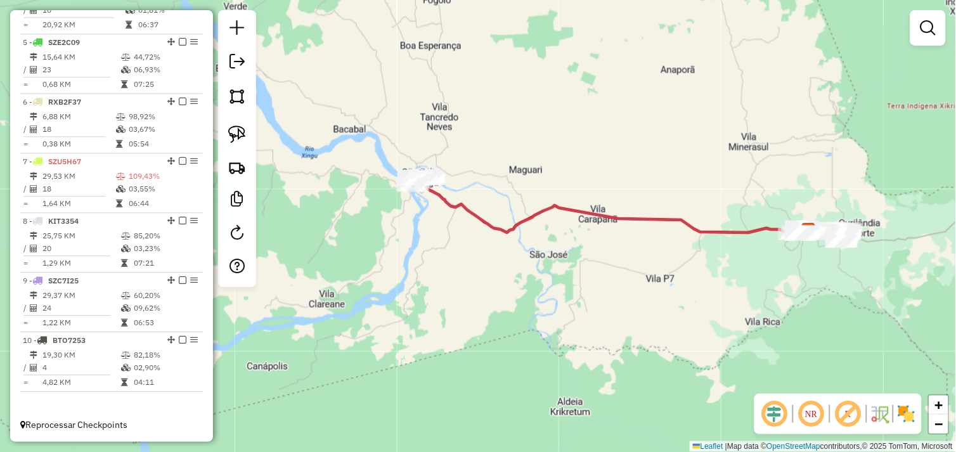
click at [682, 306] on div "Janela de atendimento Grade de atendimento Capacidade Transportadoras Veículos …" at bounding box center [478, 226] width 956 height 452
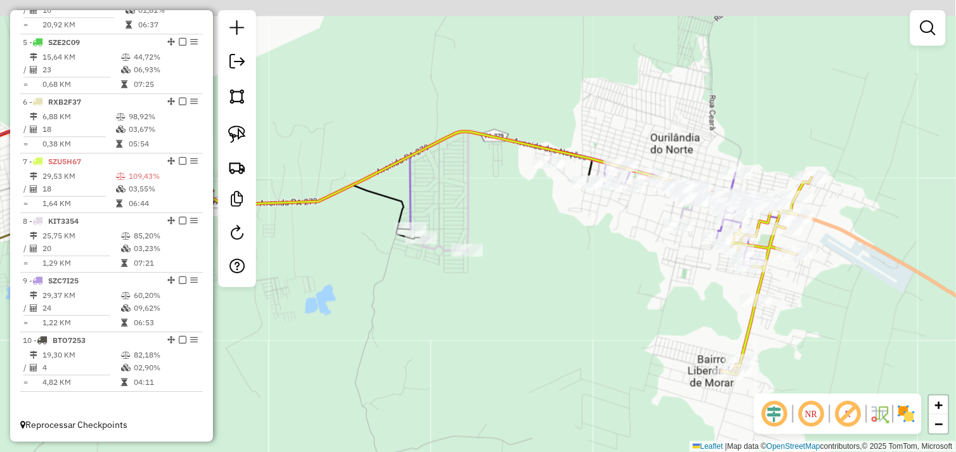
drag, startPoint x: 605, startPoint y: 195, endPoint x: 638, endPoint y: 289, distance: 98.9
click at [638, 289] on div "Janela de atendimento Grade de atendimento Capacidade Transportadoras Veículos …" at bounding box center [478, 226] width 956 height 452
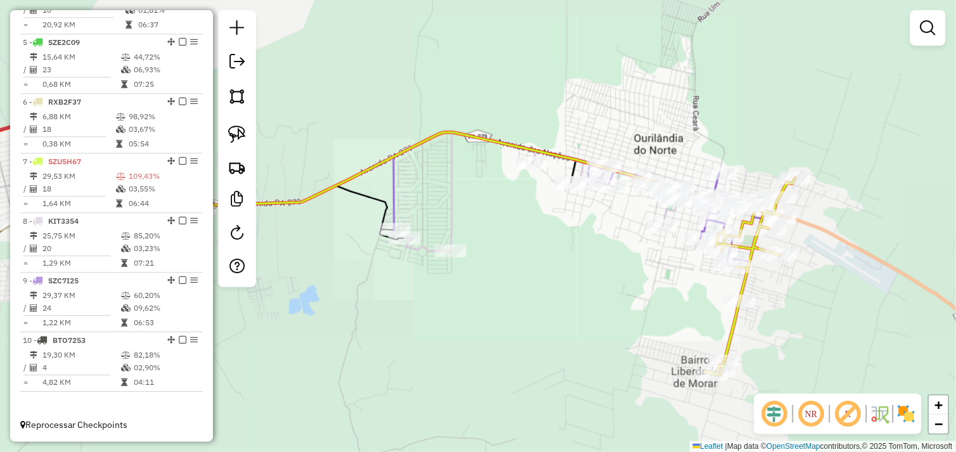
drag, startPoint x: 528, startPoint y: 260, endPoint x: 563, endPoint y: 260, distance: 34.9
click at [565, 259] on div "Janela de atendimento Grade de atendimento Capacidade Transportadoras Veículos …" at bounding box center [478, 226] width 956 height 452
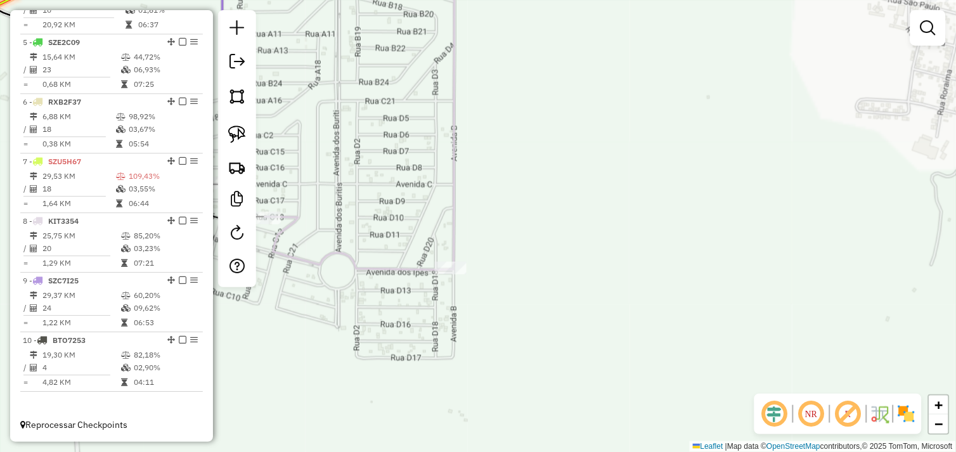
drag, startPoint x: 623, startPoint y: 242, endPoint x: 573, endPoint y: 317, distance: 90.1
click at [563, 322] on div "Janela de atendimento Grade de atendimento Capacidade Transportadoras Veículos …" at bounding box center [478, 226] width 956 height 452
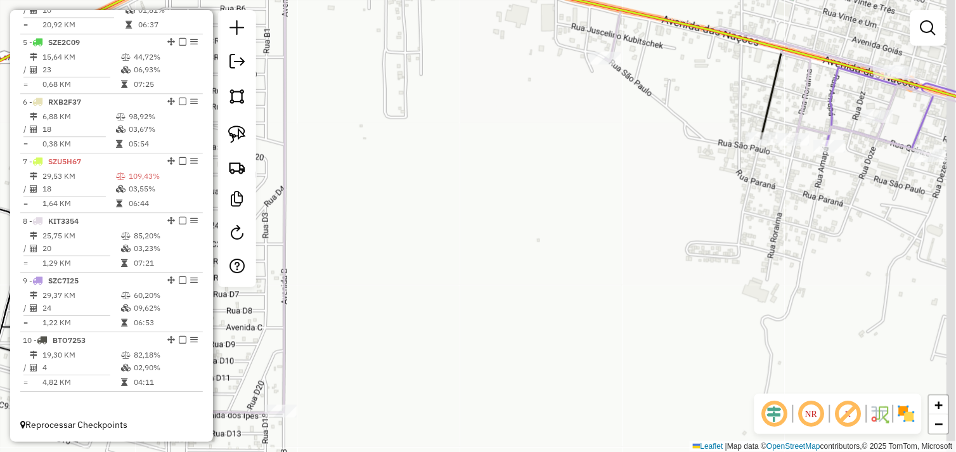
drag, startPoint x: 566, startPoint y: 263, endPoint x: 517, endPoint y: 270, distance: 50.0
click at [514, 270] on div "Janela de atendimento Grade de atendimento Capacidade Transportadoras Veículos …" at bounding box center [478, 226] width 956 height 452
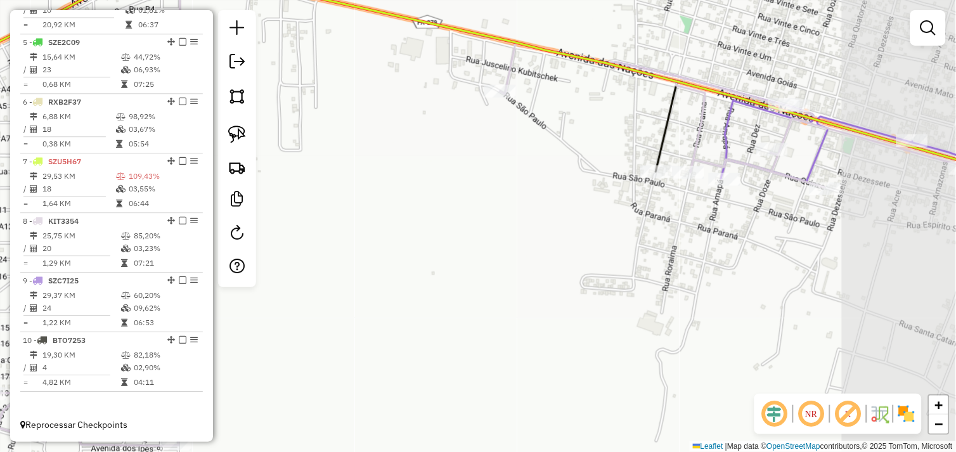
drag, startPoint x: 632, startPoint y: 257, endPoint x: 465, endPoint y: 268, distance: 167.8
click at [424, 297] on div "Janela de atendimento Grade de atendimento Capacidade Transportadoras Veículos …" at bounding box center [478, 226] width 956 height 452
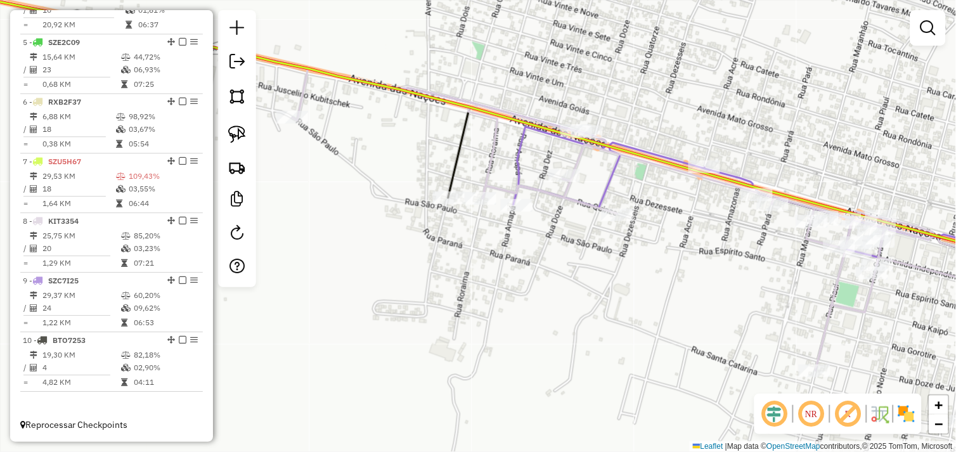
drag, startPoint x: 749, startPoint y: 284, endPoint x: 565, endPoint y: 270, distance: 184.5
click at [549, 275] on div "Rota 10 - Placa BTO7253 131 - DIST SEDE ZERO Janela de atendimento Grade de ate…" at bounding box center [478, 226] width 956 height 452
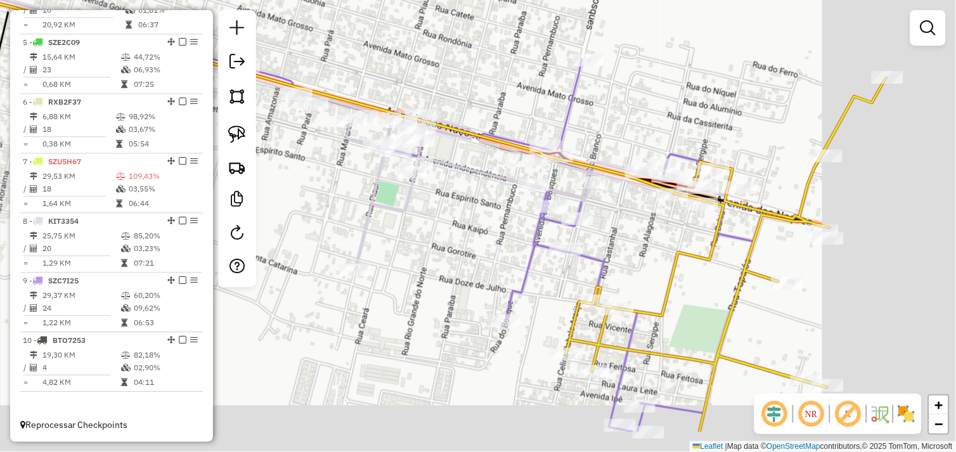
drag, startPoint x: 800, startPoint y: 297, endPoint x: 636, endPoint y: 230, distance: 177.3
click at [636, 230] on div "Janela de atendimento Grade de atendimento Capacidade Transportadoras Veículos …" at bounding box center [478, 226] width 956 height 452
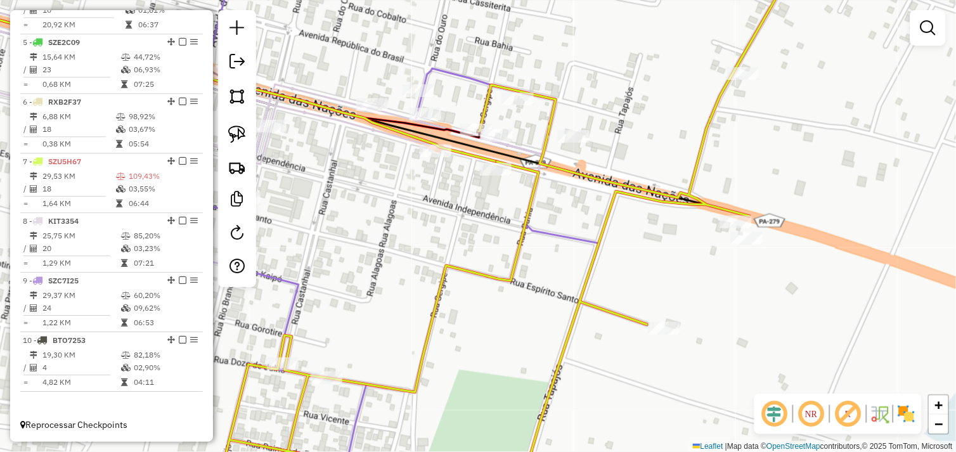
drag, startPoint x: 649, startPoint y: 268, endPoint x: 781, endPoint y: 227, distance: 138.0
click at [740, 265] on div "Janela de atendimento Grade de atendimento Capacidade Transportadoras Veículos …" at bounding box center [478, 226] width 956 height 452
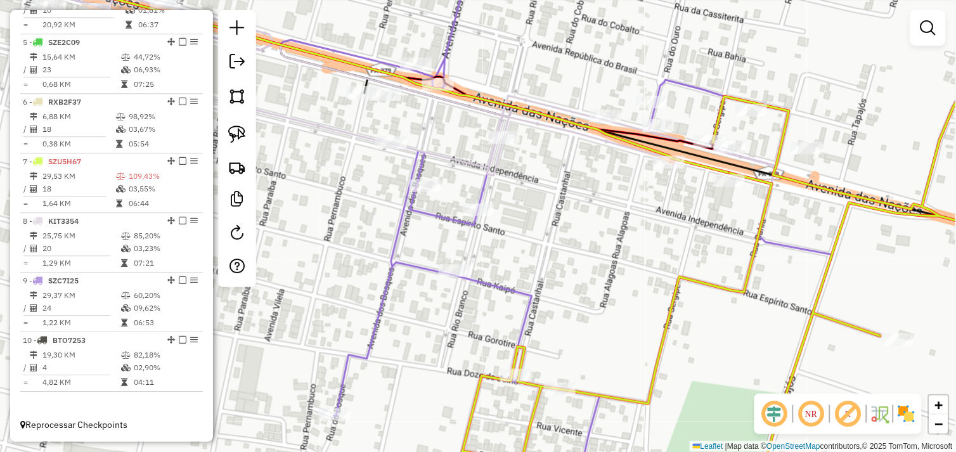
drag, startPoint x: 401, startPoint y: 174, endPoint x: 567, endPoint y: 200, distance: 167.6
click at [578, 200] on div "Janela de atendimento Grade de atendimento Capacidade Transportadoras Veículos …" at bounding box center [478, 226] width 956 height 452
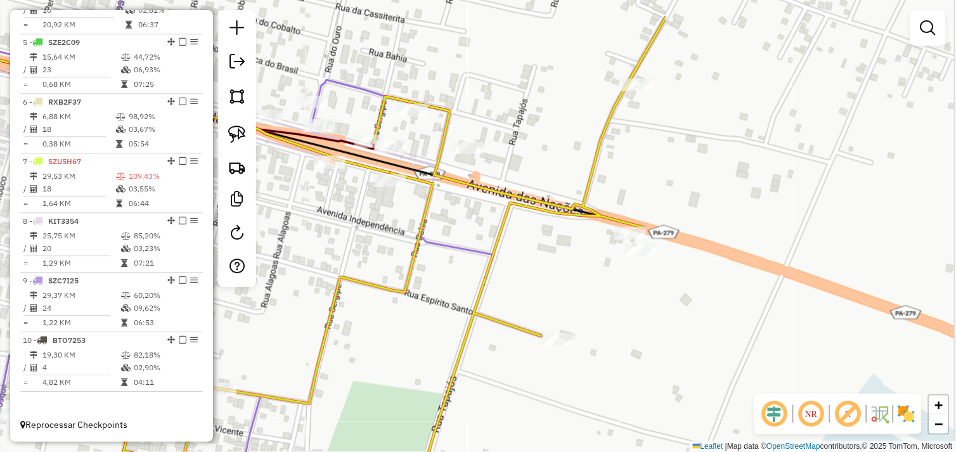
drag, startPoint x: 890, startPoint y: 280, endPoint x: 506, endPoint y: 275, distance: 384.4
click at [506, 275] on div "Janela de atendimento Grade de atendimento Capacidade Transportadoras Veículos …" at bounding box center [478, 226] width 956 height 452
select select "*********"
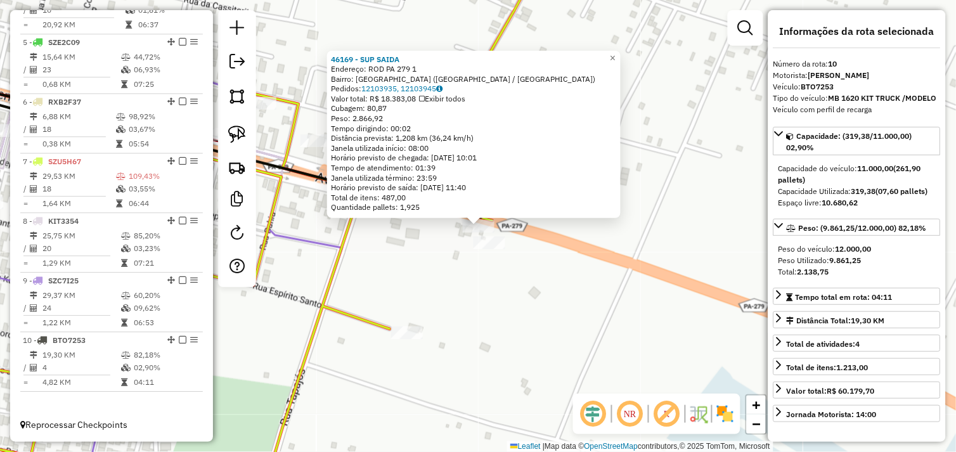
click at [464, 273] on div "46169 - SUP SAIDA Endereço: ROD PA 279 1 Bairro: NOVO HORIZONTE (OURILANDIA DO …" at bounding box center [478, 226] width 956 height 452
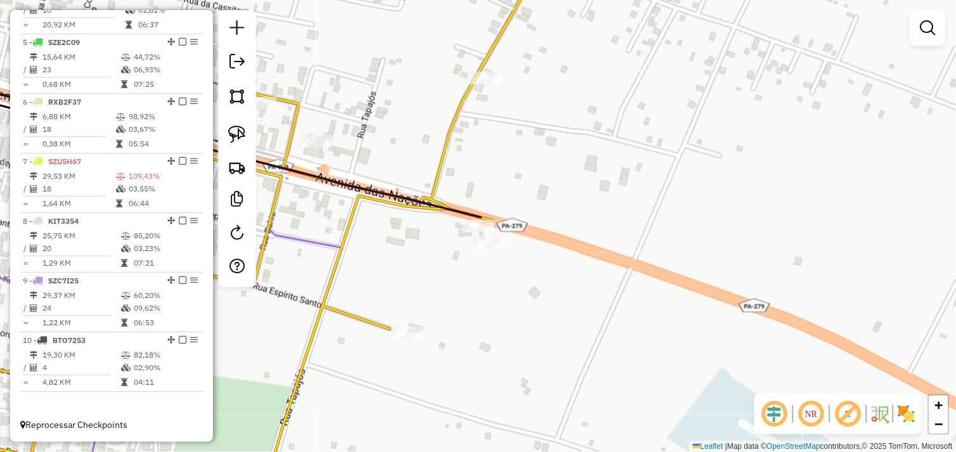
drag, startPoint x: 389, startPoint y: 262, endPoint x: 747, endPoint y: 244, distance: 357.6
click at [743, 244] on div "Janela de atendimento Grade de atendimento Capacidade Transportadoras Veículos …" at bounding box center [478, 226] width 956 height 452
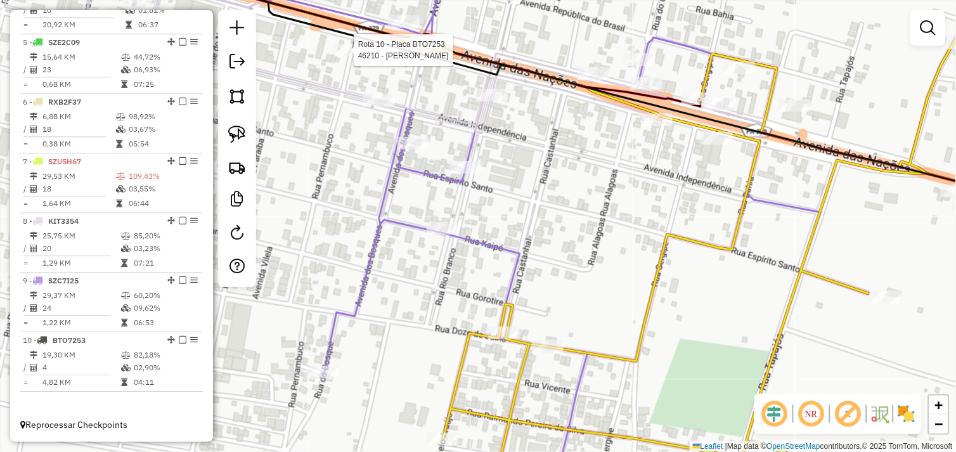
select select "*********"
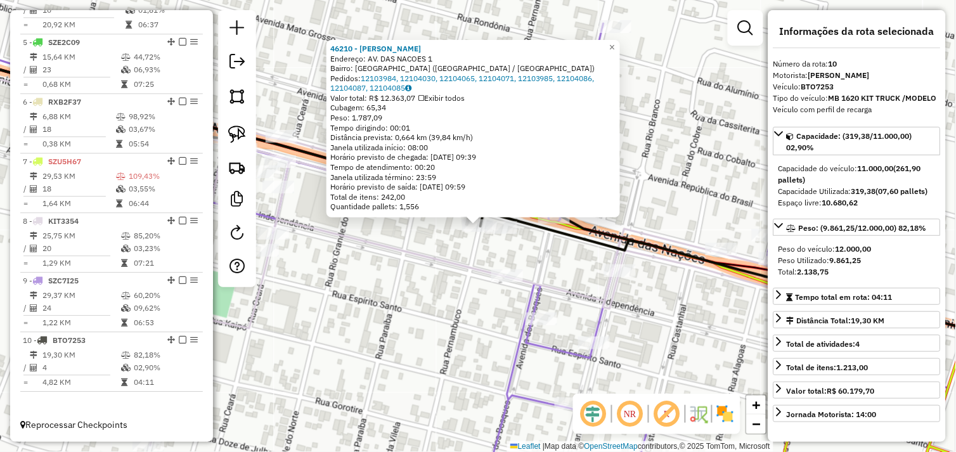
click at [413, 256] on icon at bounding box center [398, 245] width 989 height 402
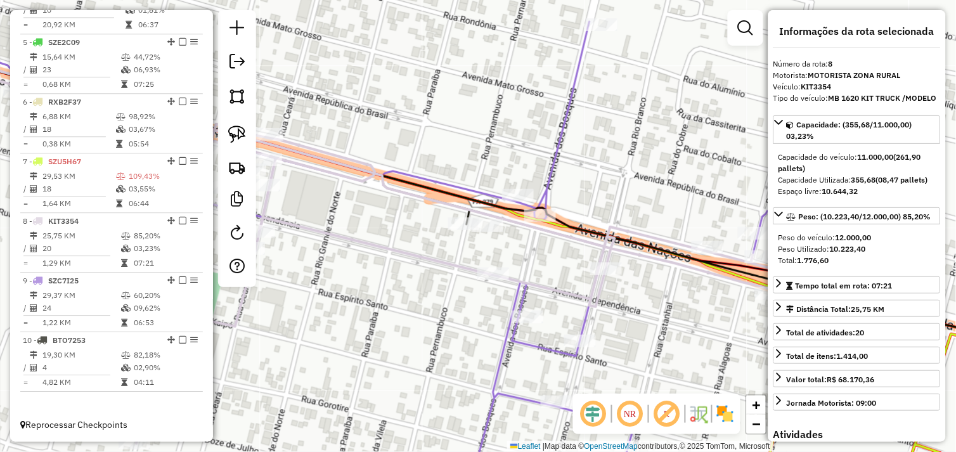
drag, startPoint x: 435, startPoint y: 250, endPoint x: 405, endPoint y: 241, distance: 31.7
click at [403, 243] on div "Janela de atendimento Grade de atendimento Capacidade Transportadoras Veículos …" at bounding box center [478, 226] width 956 height 452
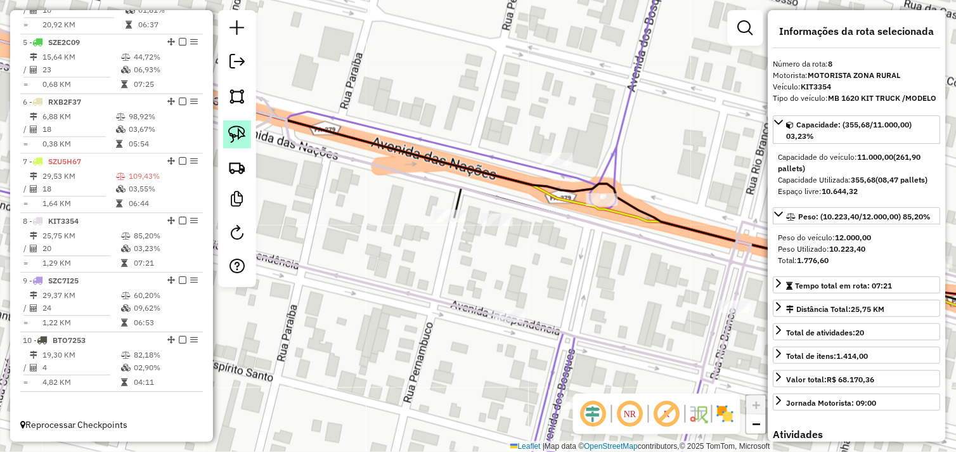
click at [240, 134] on img at bounding box center [237, 135] width 18 height 18
drag, startPoint x: 419, startPoint y: 218, endPoint x: 446, endPoint y: 211, distance: 27.5
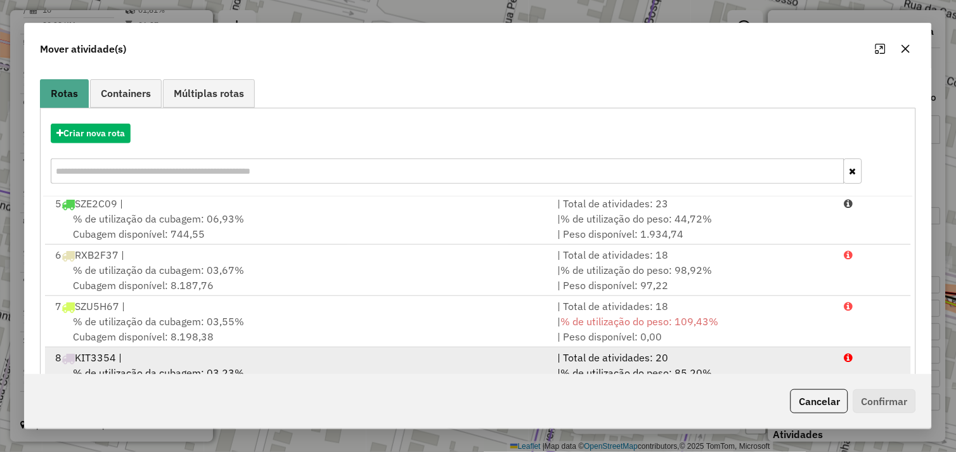
scroll to position [192, 0]
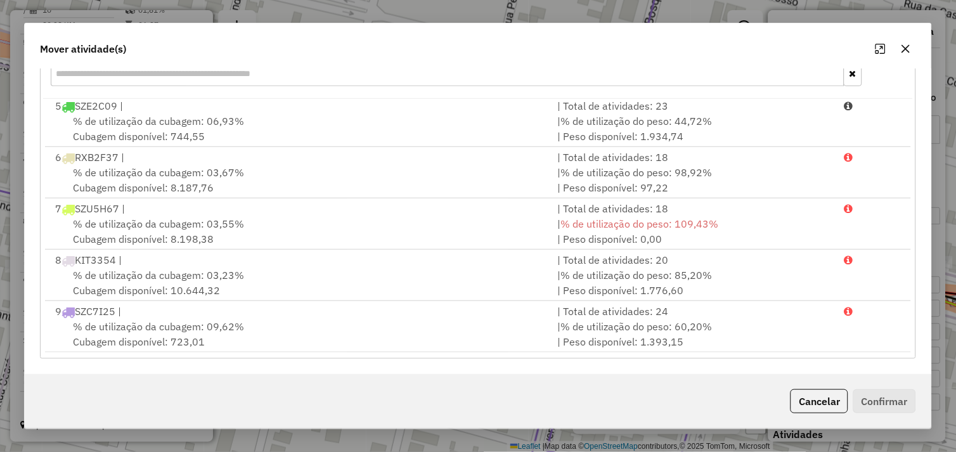
drag, startPoint x: 910, startPoint y: 44, endPoint x: 903, endPoint y: 51, distance: 9.9
click at [910, 44] on icon "button" at bounding box center [906, 49] width 10 height 10
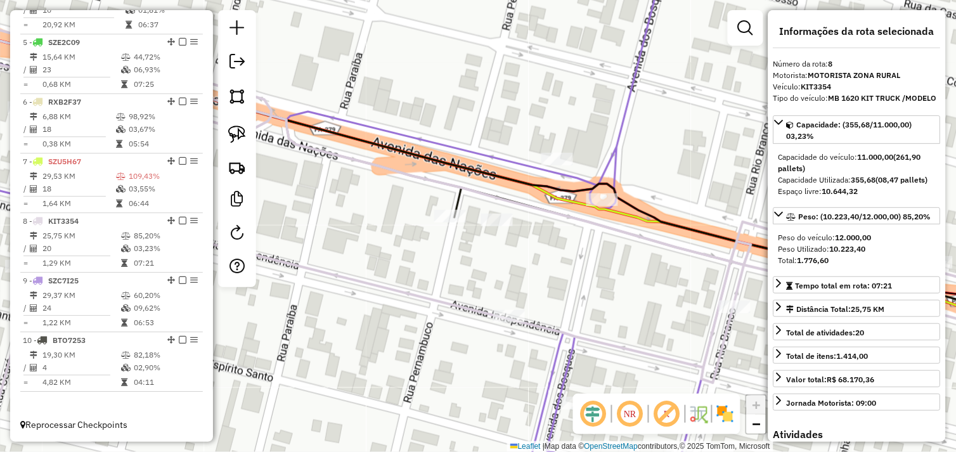
click at [592, 252] on div "Janela de atendimento Grade de atendimento Capacidade Transportadoras Veículos …" at bounding box center [478, 226] width 956 height 452
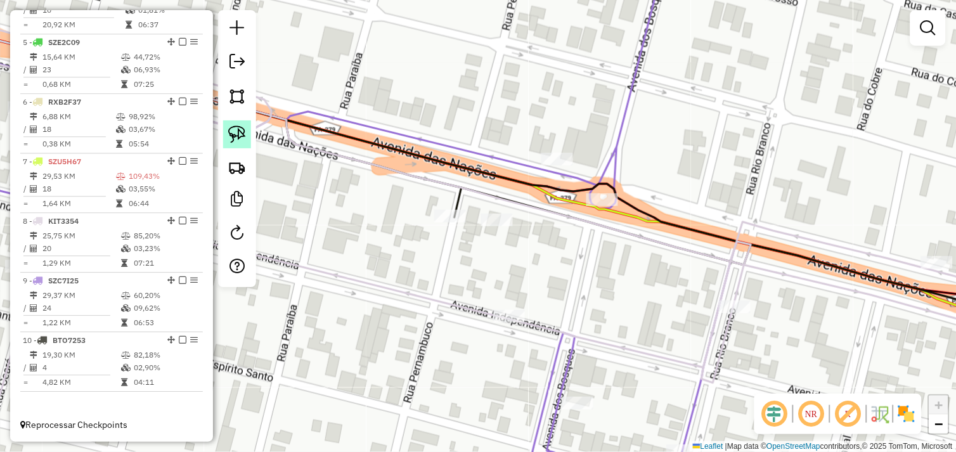
click at [237, 137] on img at bounding box center [237, 135] width 18 height 18
drag, startPoint x: 426, startPoint y: 218, endPoint x: 466, endPoint y: 204, distance: 42.7
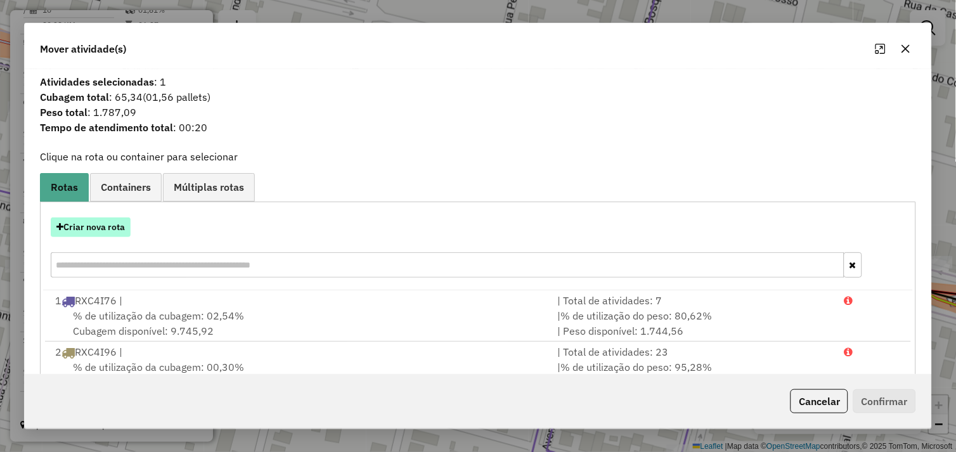
click at [100, 229] on button "Criar nova rota" at bounding box center [91, 228] width 80 height 20
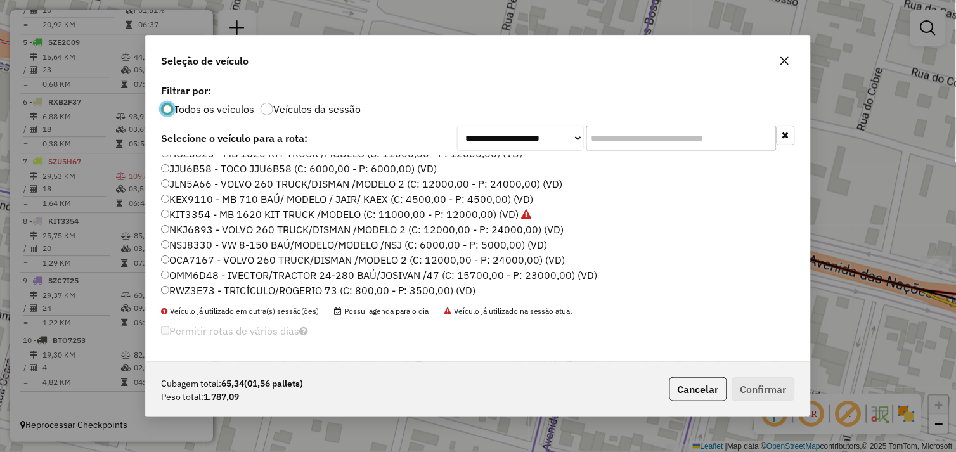
scroll to position [0, 0]
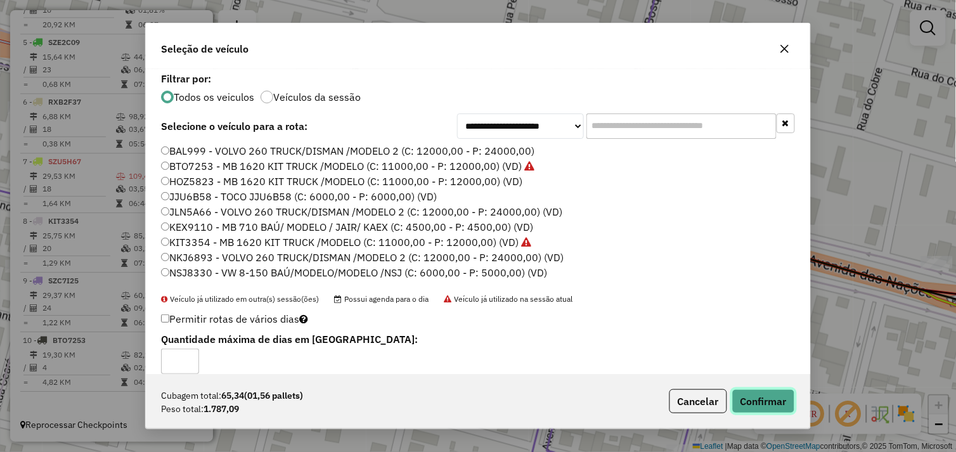
click at [759, 396] on button "Confirmar" at bounding box center [764, 401] width 63 height 24
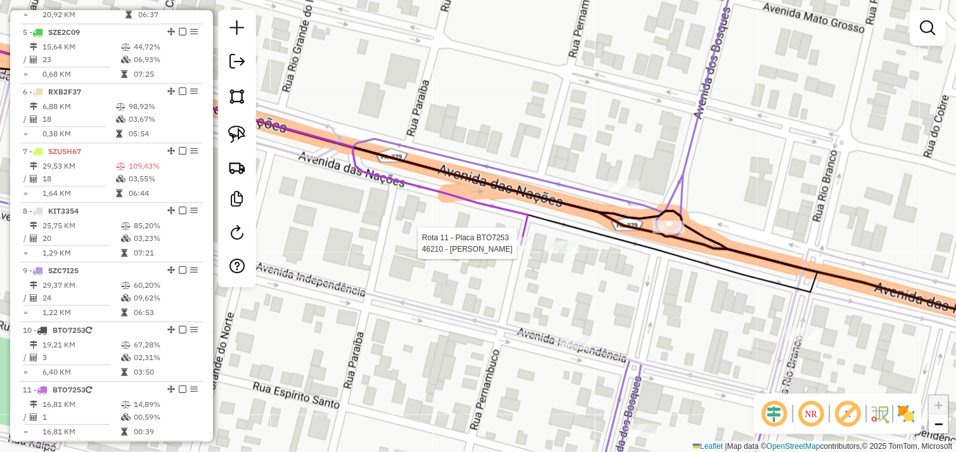
scroll to position [764, 0]
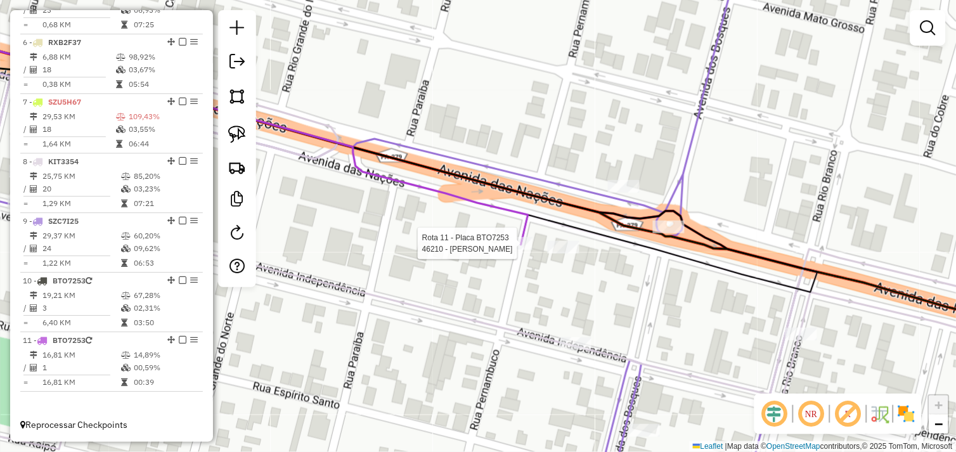
select select "*********"
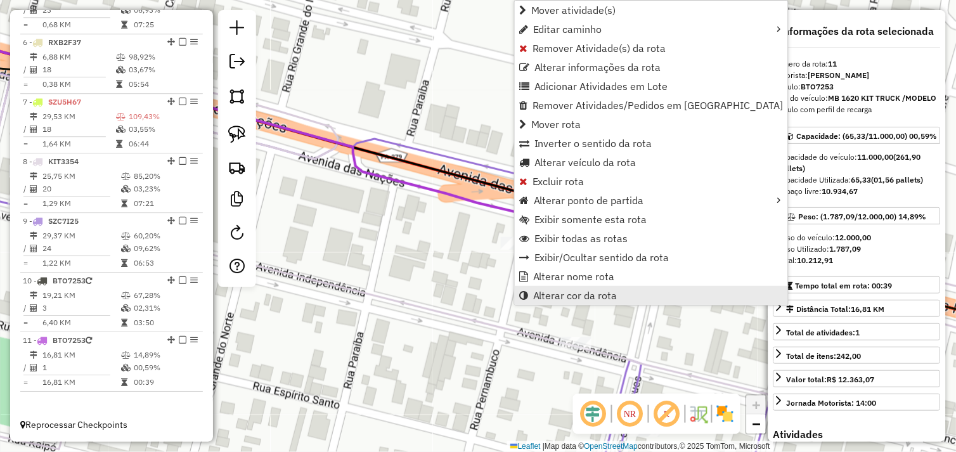
click at [584, 296] on span "Alterar cor da rota" at bounding box center [575, 295] width 84 height 10
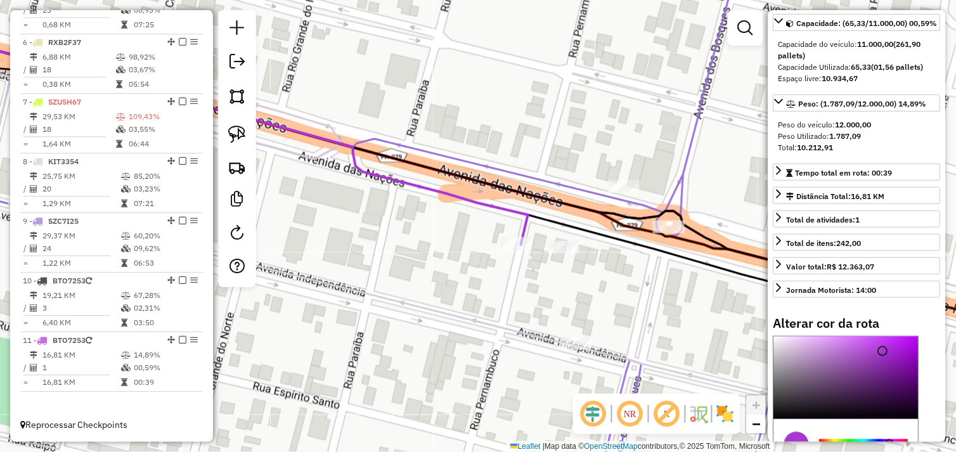
scroll to position [256, 0]
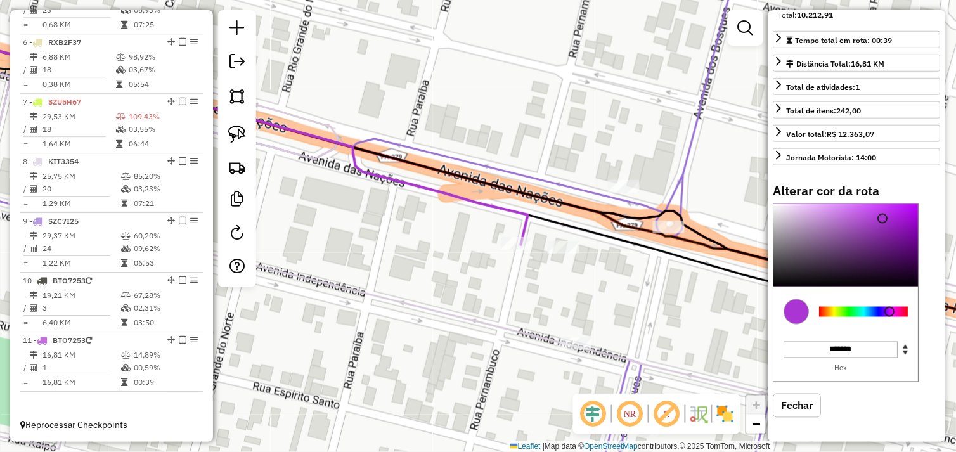
type input "*******"
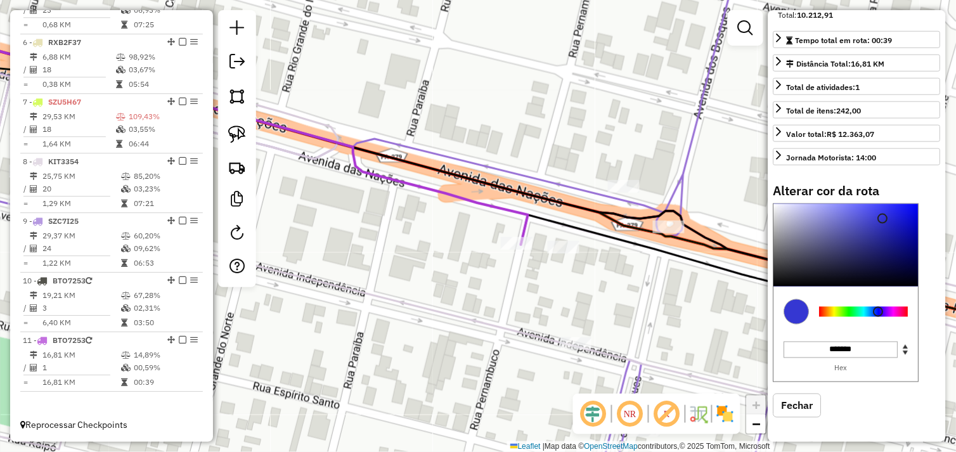
click at [880, 312] on div at bounding box center [864, 312] width 89 height 10
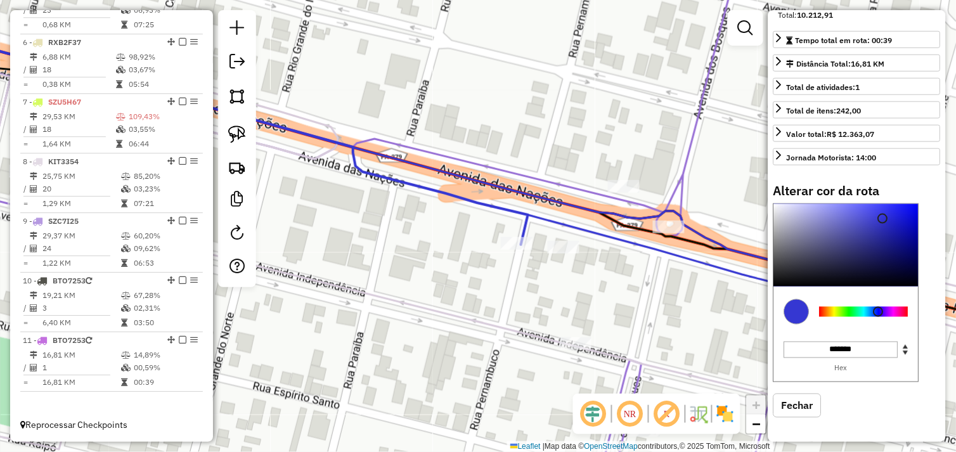
drag, startPoint x: 689, startPoint y: 318, endPoint x: 408, endPoint y: 285, distance: 282.8
click at [408, 285] on div "Janela de atendimento Grade de atendimento Capacidade Transportadoras Veículos …" at bounding box center [478, 226] width 956 height 452
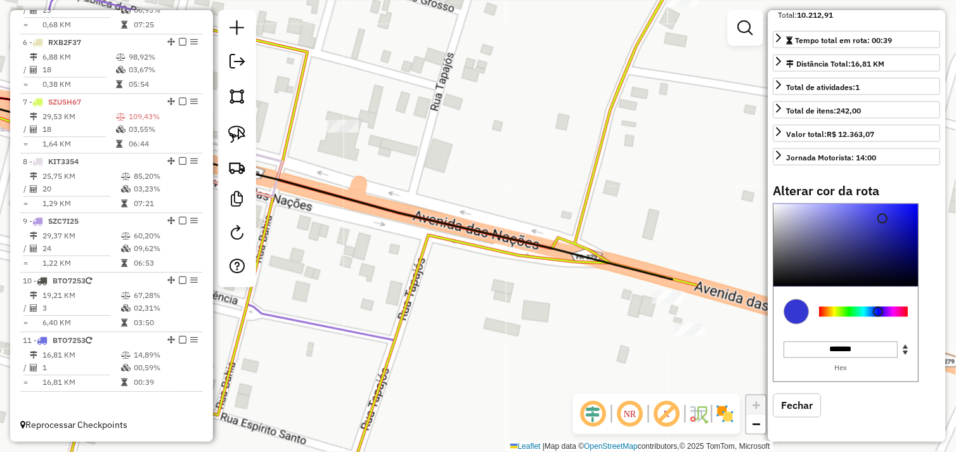
drag, startPoint x: 242, startPoint y: 140, endPoint x: 286, endPoint y: 169, distance: 52.6
click at [242, 140] on img at bounding box center [237, 135] width 18 height 18
drag, startPoint x: 641, startPoint y: 296, endPoint x: 677, endPoint y: 289, distance: 37.3
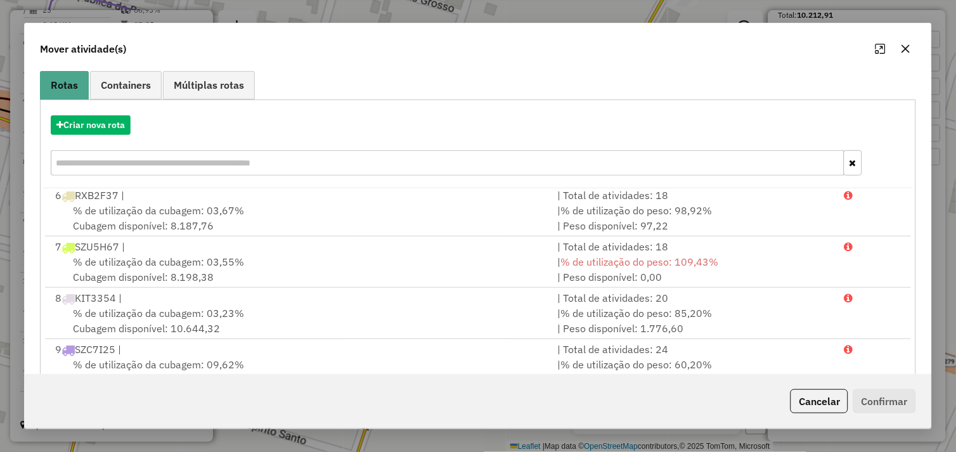
scroll to position [192, 0]
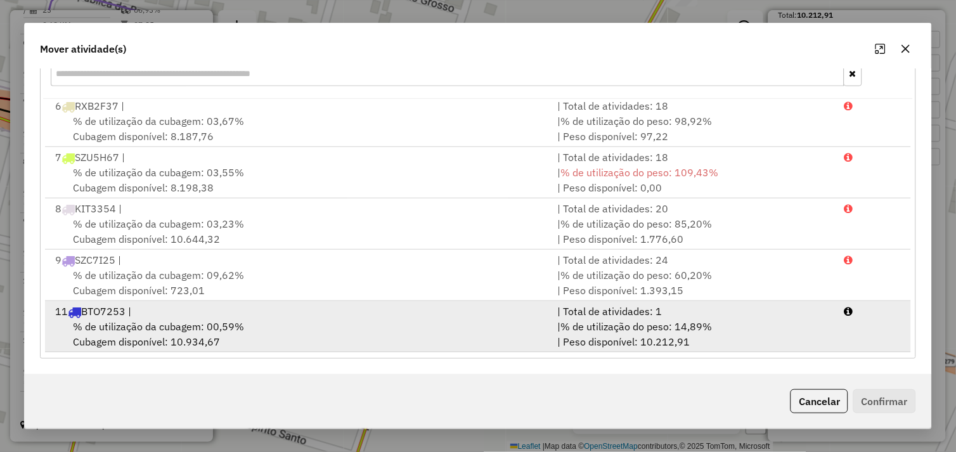
click at [325, 329] on div "% de utilização da cubagem: 00,59% Cubagem disponível: 10.934,67" at bounding box center [299, 334] width 503 height 30
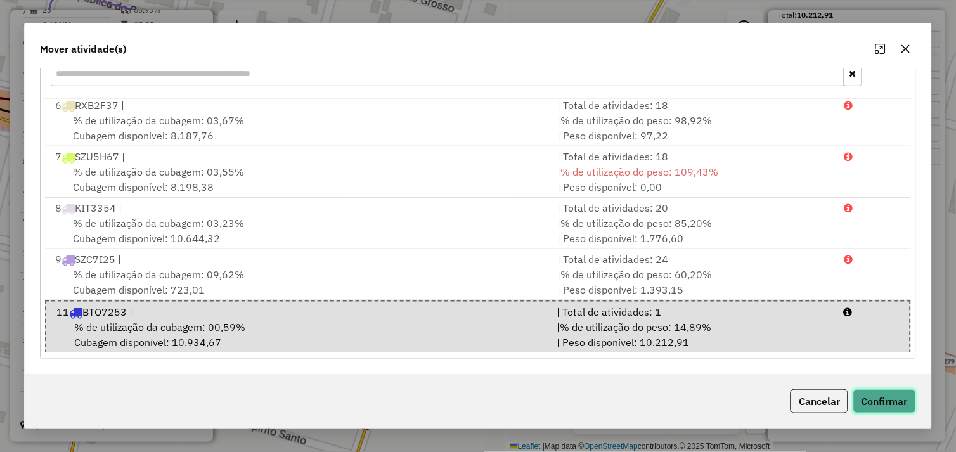
click at [871, 398] on button "Confirmar" at bounding box center [885, 401] width 63 height 24
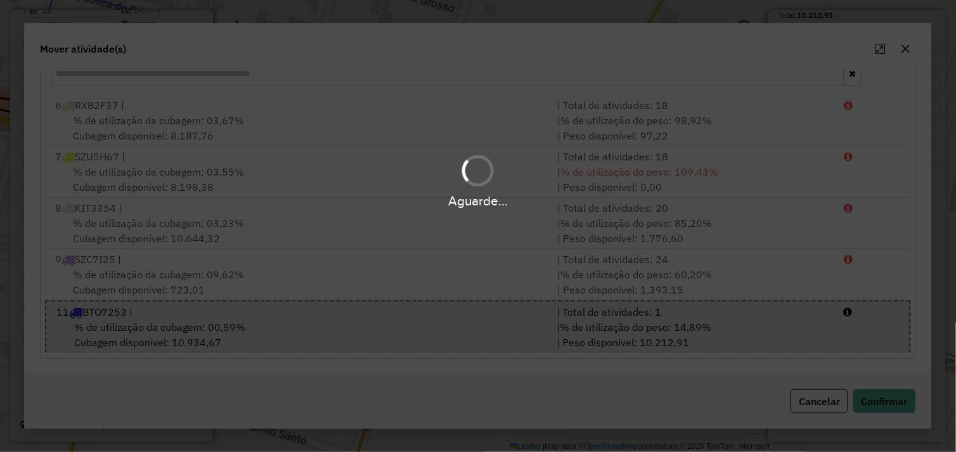
scroll to position [0, 0]
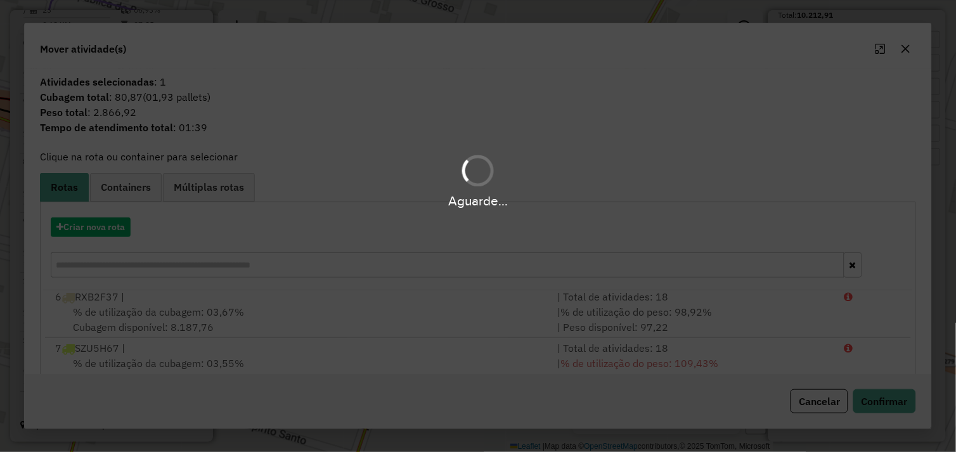
select select "*********"
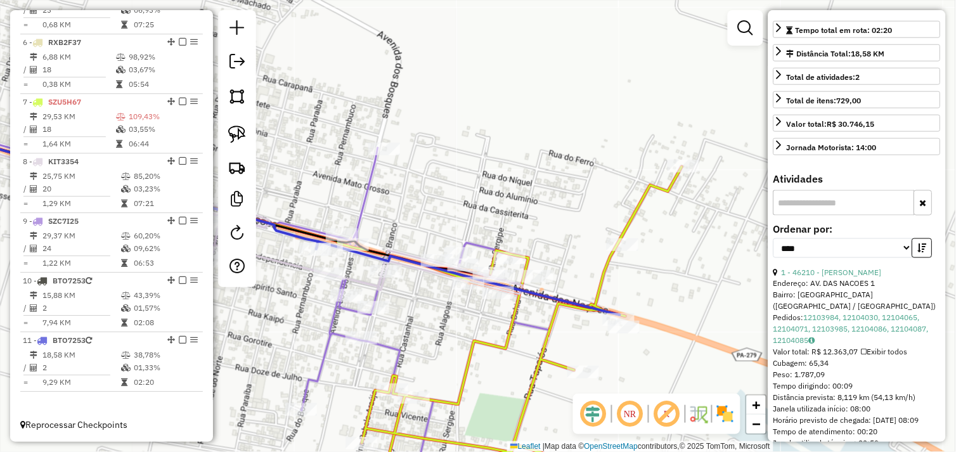
drag, startPoint x: 444, startPoint y: 320, endPoint x: 545, endPoint y: 320, distance: 101.5
click at [545, 320] on div "Janela de atendimento Grade de atendimento Capacidade Transportadoras Veículos …" at bounding box center [478, 226] width 956 height 452
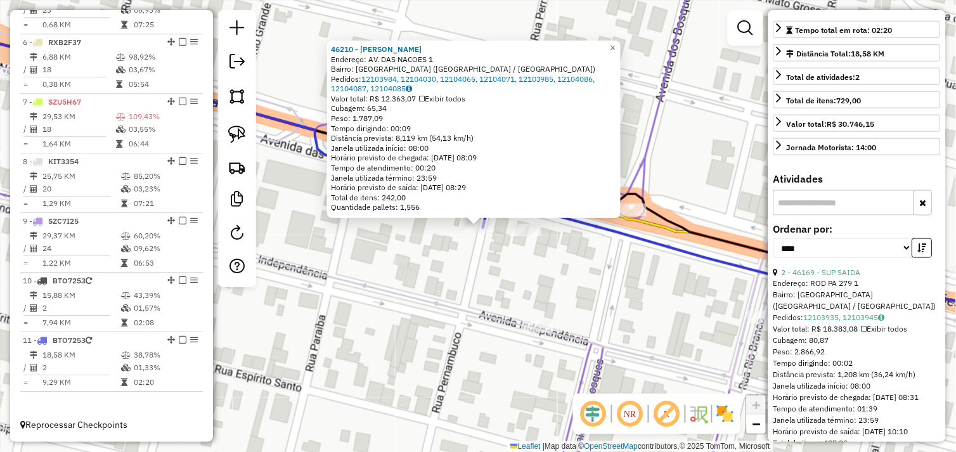
click at [572, 268] on div "46210 - ALEX BEER Endereço: AV. DAS NACOES 1 Bairro: BELA VISTA (OURILANDIA DO …" at bounding box center [478, 226] width 956 height 452
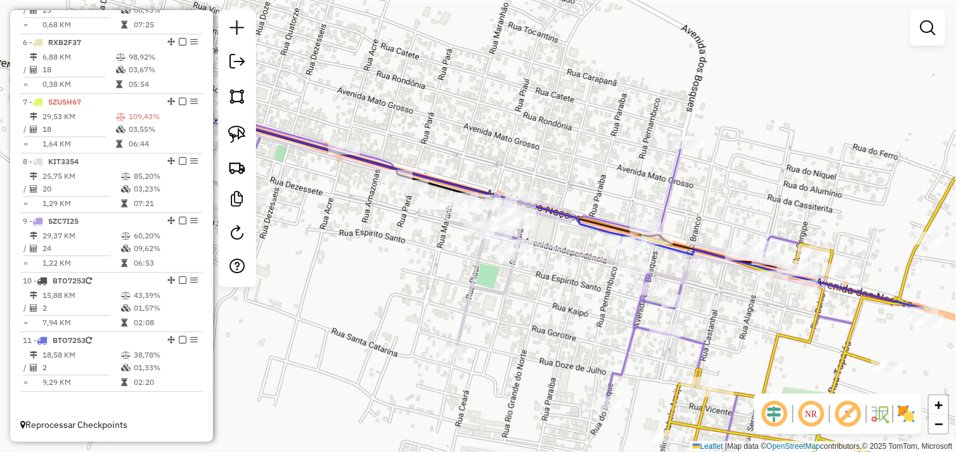
drag, startPoint x: 439, startPoint y: 289, endPoint x: 574, endPoint y: 287, distance: 135.1
click at [574, 287] on div "Janela de atendimento Grade de atendimento Capacidade Transportadoras Veículos …" at bounding box center [478, 226] width 956 height 452
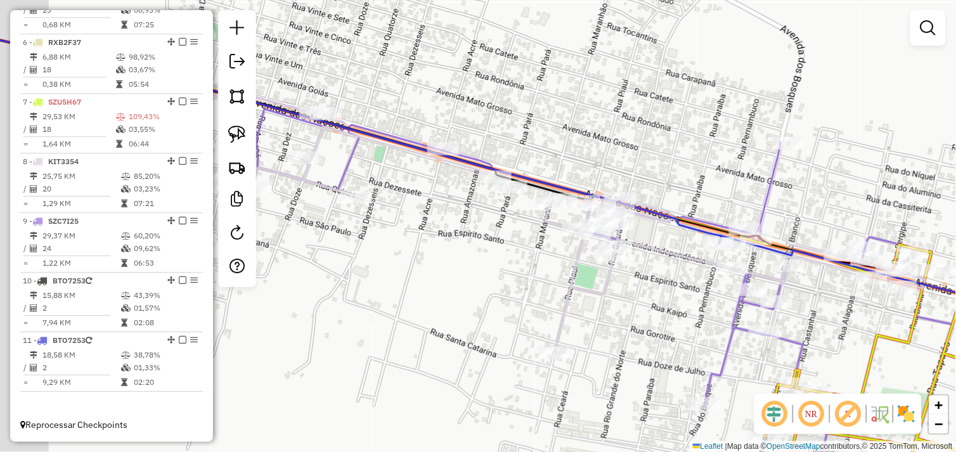
drag, startPoint x: 416, startPoint y: 244, endPoint x: 485, endPoint y: 250, distance: 68.8
click at [517, 245] on div "Janela de atendimento Grade de atendimento Capacidade Transportadoras Veículos …" at bounding box center [478, 226] width 956 height 452
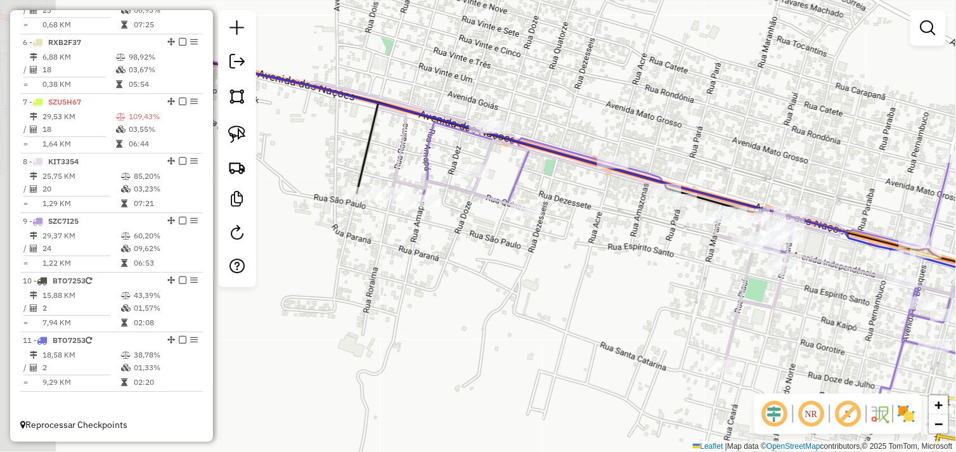
drag, startPoint x: 455, startPoint y: 252, endPoint x: 581, endPoint y: 264, distance: 126.8
click at [581, 264] on div "Janela de atendimento Grade de atendimento Capacidade Transportadoras Veículos …" at bounding box center [478, 226] width 956 height 452
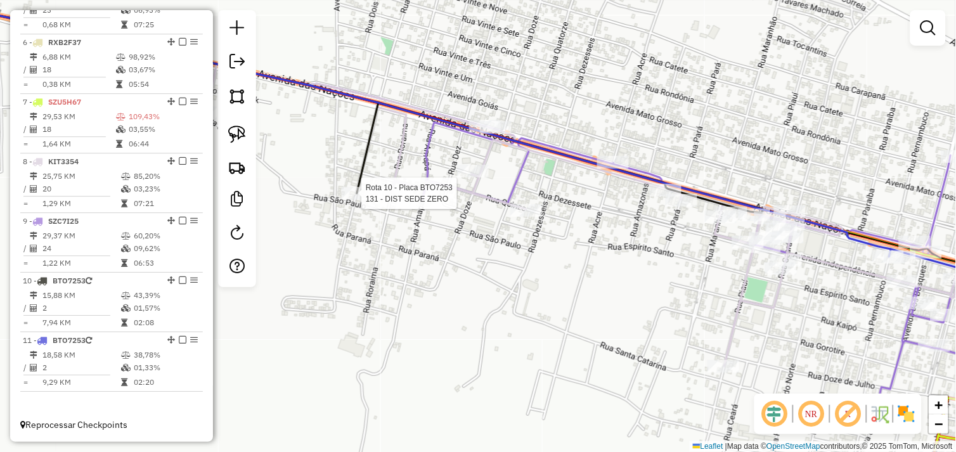
click at [359, 200] on div at bounding box center [358, 193] width 32 height 13
select select "*********"
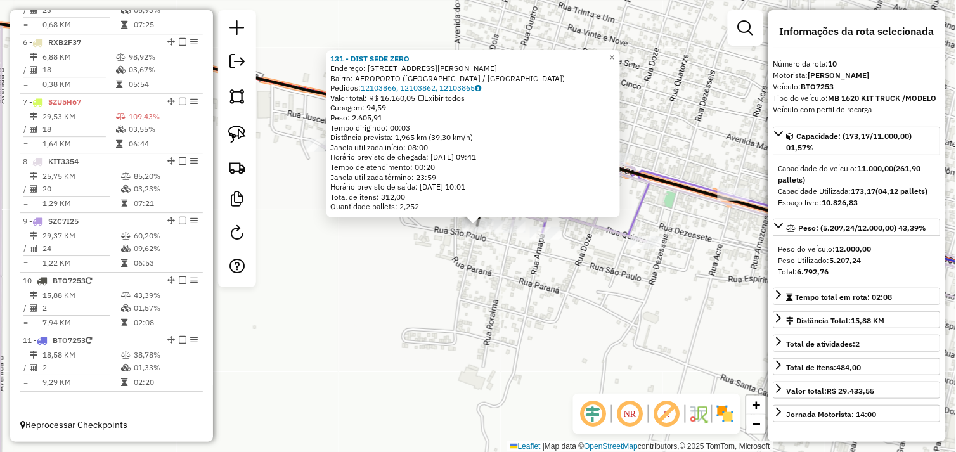
click at [377, 268] on div "131 - DIST SEDE ZERO Endereço: R FERNANDO DE NORONHA 111 Bairro: AEROPORTO (OUR…" at bounding box center [478, 226] width 956 height 452
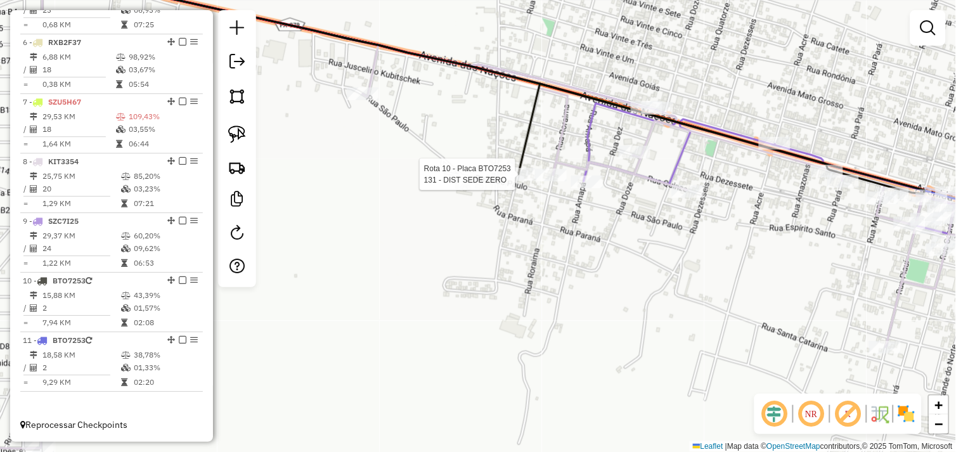
select select "*********"
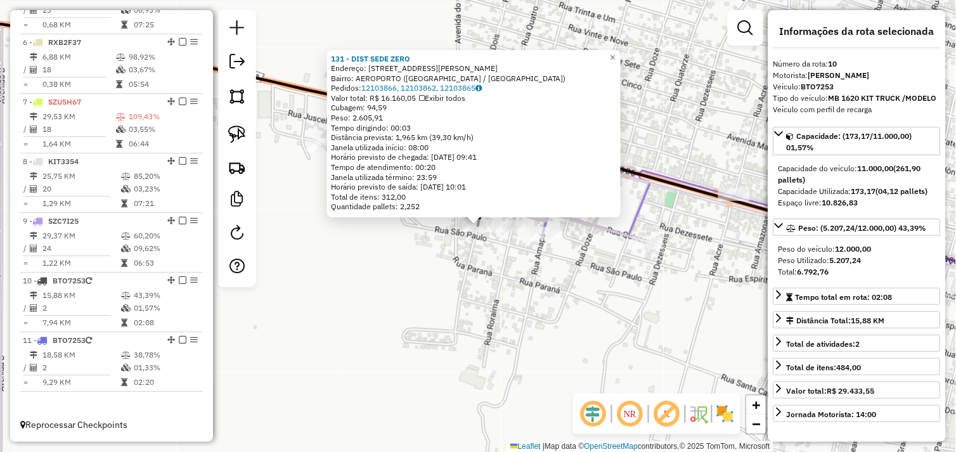
click at [370, 302] on div "131 - DIST SEDE ZERO Endereço: R FERNANDO DE NORONHA 111 Bairro: AEROPORTO (OUR…" at bounding box center [478, 226] width 956 height 452
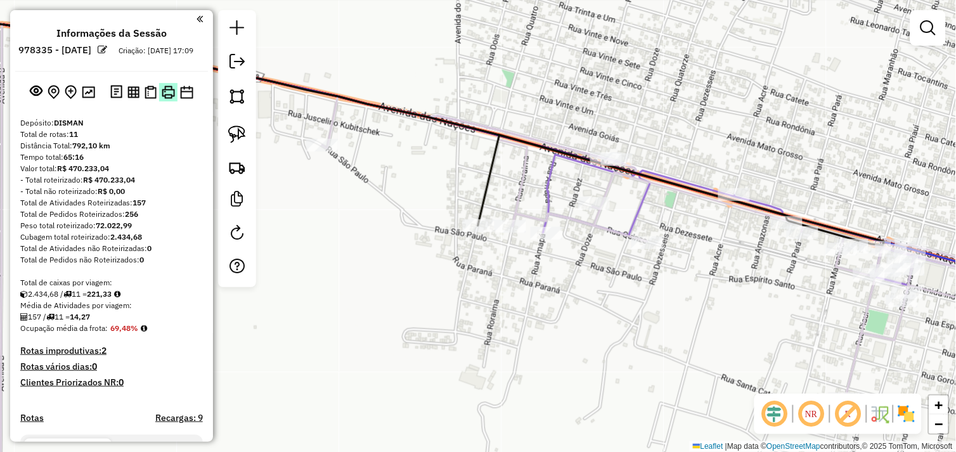
click at [165, 99] on img at bounding box center [168, 92] width 13 height 13
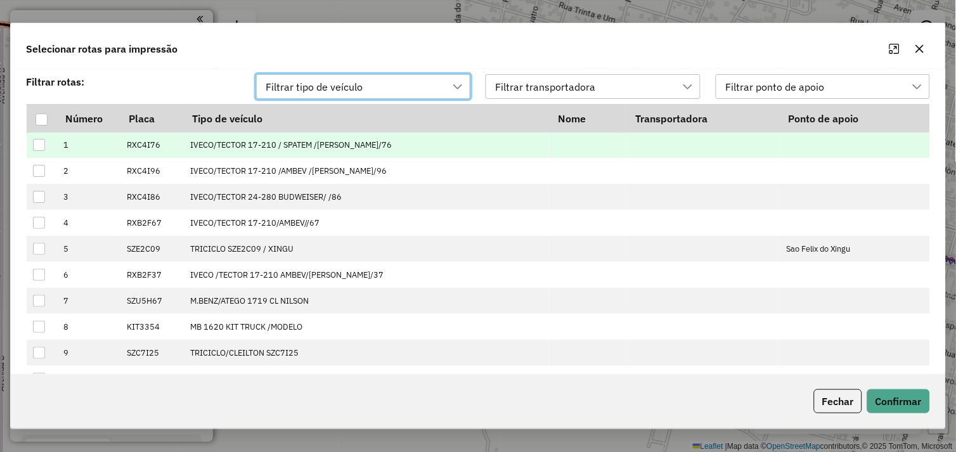
scroll to position [8, 56]
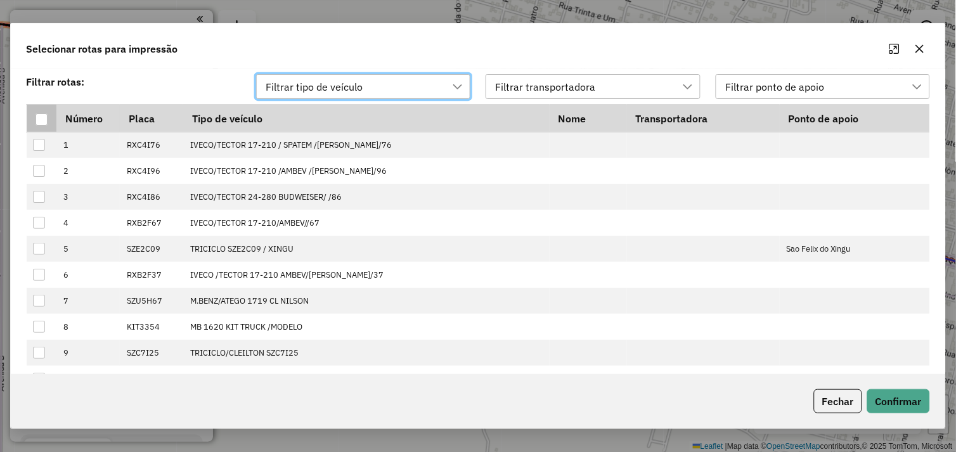
click at [41, 122] on div at bounding box center [42, 120] width 12 height 12
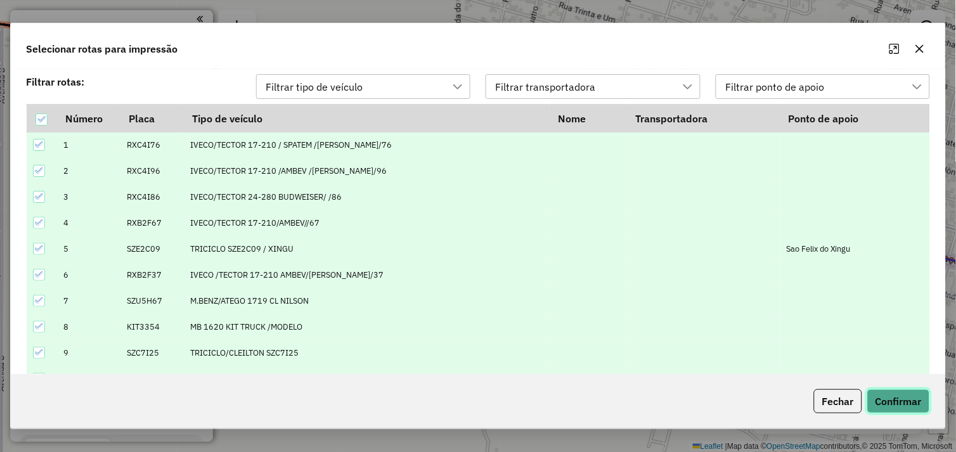
click at [906, 401] on button "Confirmar" at bounding box center [899, 401] width 63 height 24
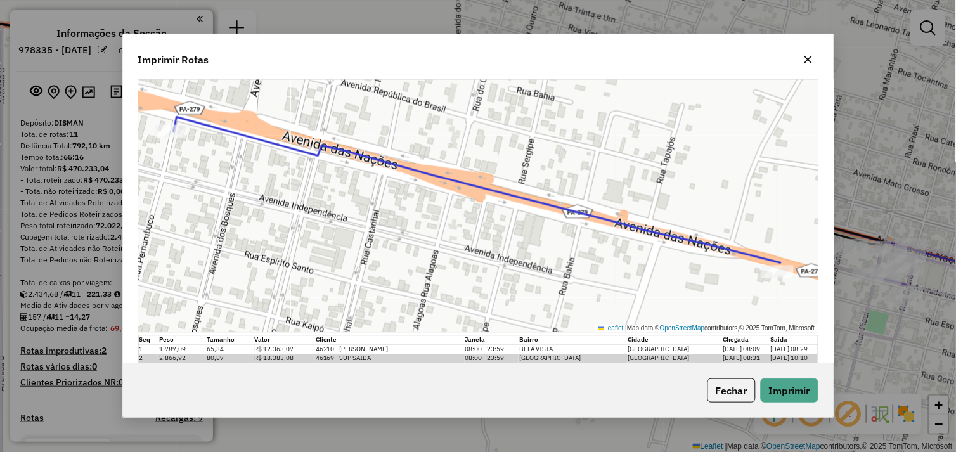
scroll to position [4810, 0]
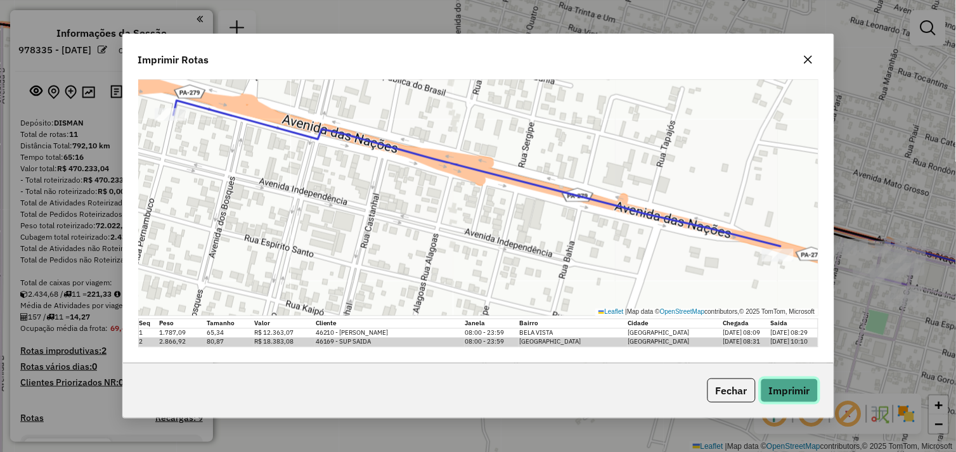
click at [791, 396] on button "Imprimir" at bounding box center [790, 391] width 58 height 24
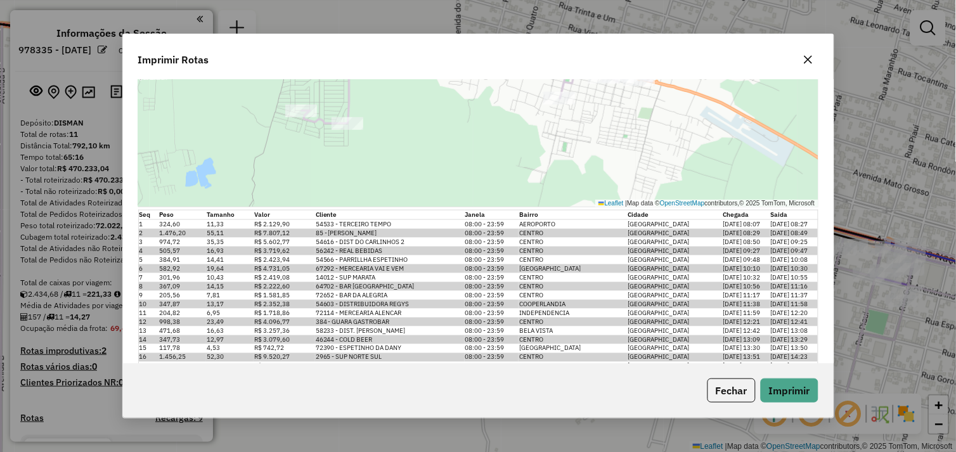
click at [507, 11] on div "Imprimir Rotas Impressão da rota: Motorista: [PERSON_NAME] Número: Veículo: Dis…" at bounding box center [478, 226] width 956 height 452
click at [809, 60] on icon "button" at bounding box center [808, 60] width 8 height 8
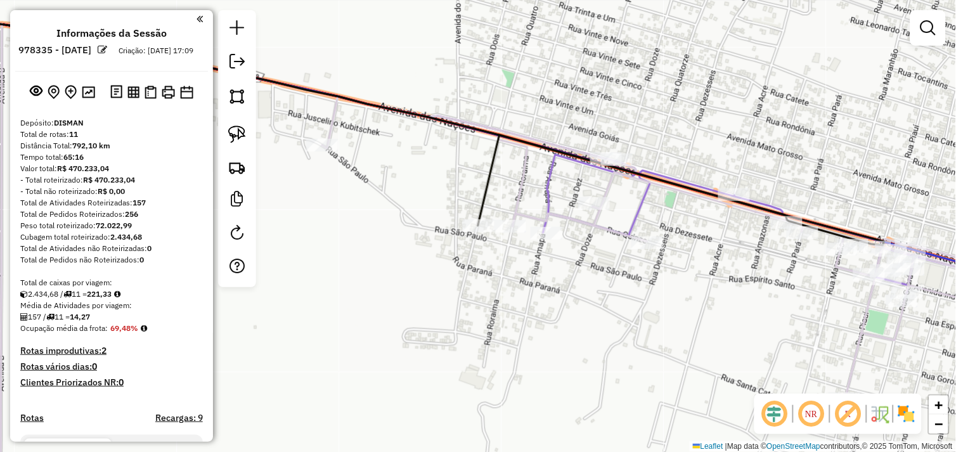
click at [634, 67] on div "Janela de atendimento Grade de atendimento Capacidade Transportadoras Veículos …" at bounding box center [478, 226] width 956 height 452
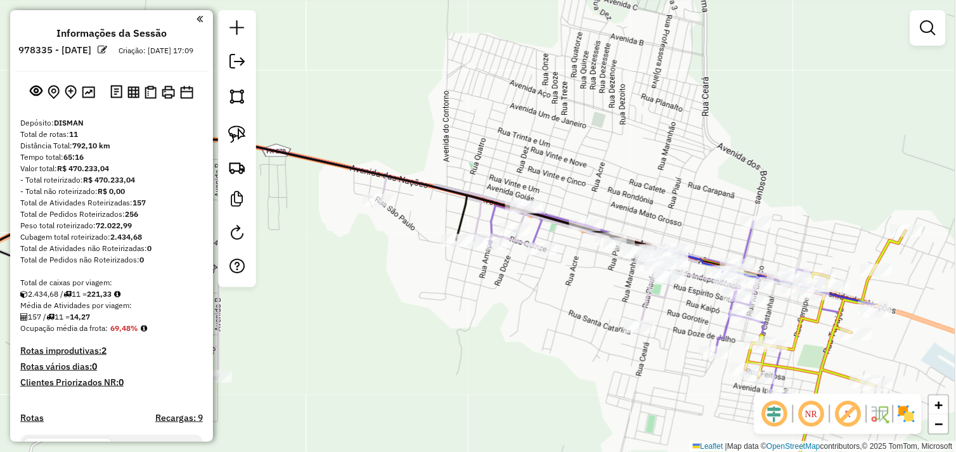
drag, startPoint x: 375, startPoint y: 275, endPoint x: 531, endPoint y: 284, distance: 155.6
click at [531, 284] on div "Janela de atendimento Grade de atendimento Capacidade Transportadoras Veículos …" at bounding box center [478, 226] width 956 height 452
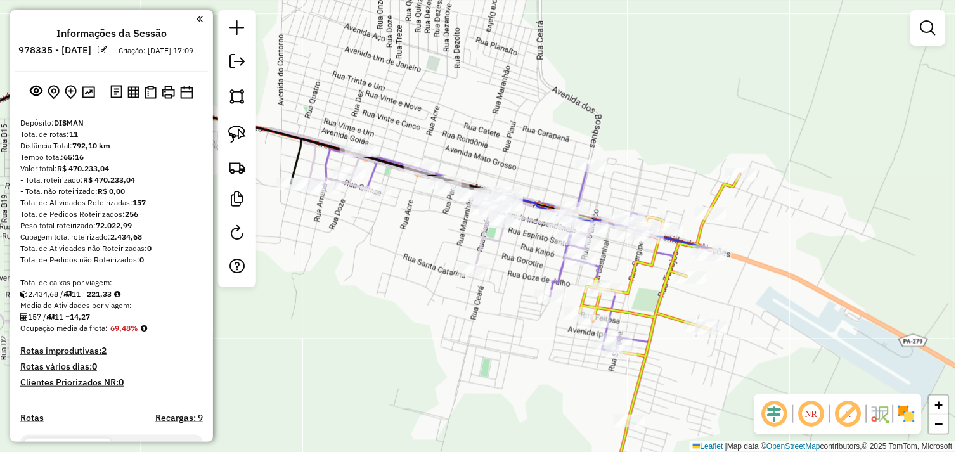
drag, startPoint x: 382, startPoint y: 282, endPoint x: 438, endPoint y: 275, distance: 57.0
click at [440, 275] on div "Janela de atendimento Grade de atendimento Capacidade Transportadoras Veículos …" at bounding box center [478, 226] width 956 height 452
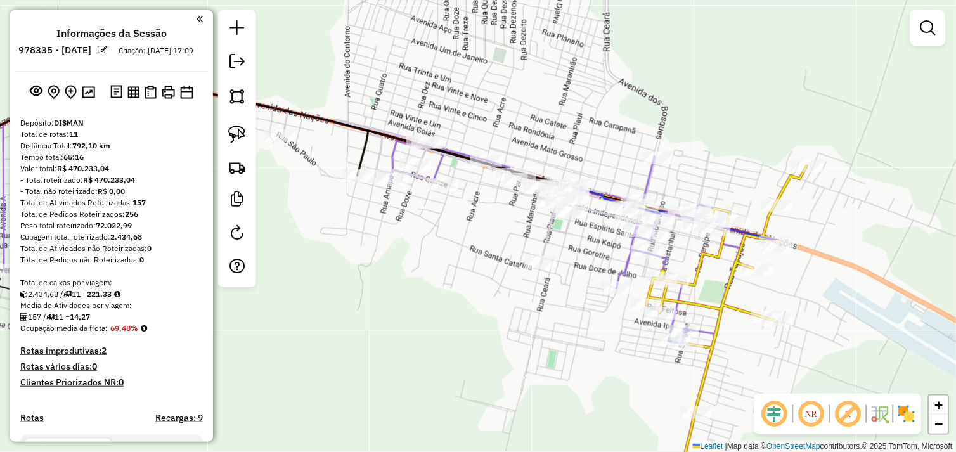
click at [362, 268] on div "Rota 10 - Placa BTO7253 131 - DIST SEDE ZERO Janela de atendimento Grade de ate…" at bounding box center [478, 226] width 956 height 452
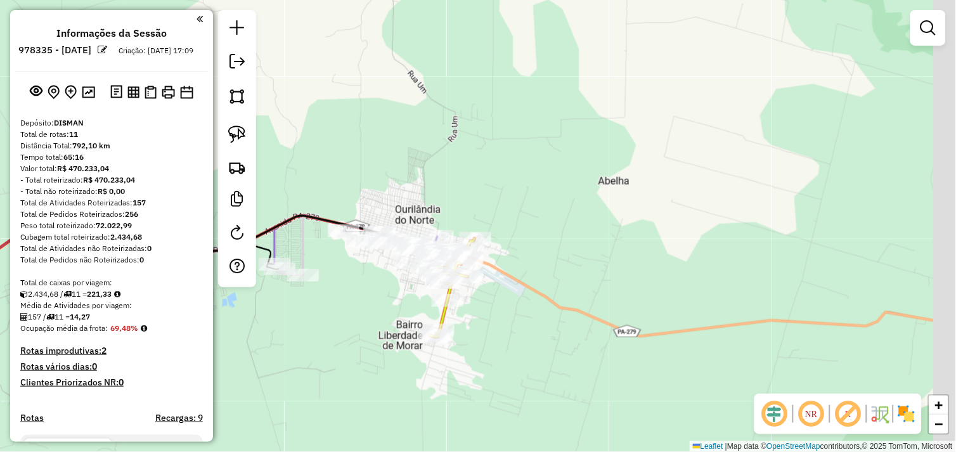
drag, startPoint x: 363, startPoint y: 306, endPoint x: 505, endPoint y: 273, distance: 145.4
click at [472, 282] on div "Janela de atendimento Grade de atendimento Capacidade Transportadoras Veículos …" at bounding box center [478, 226] width 956 height 452
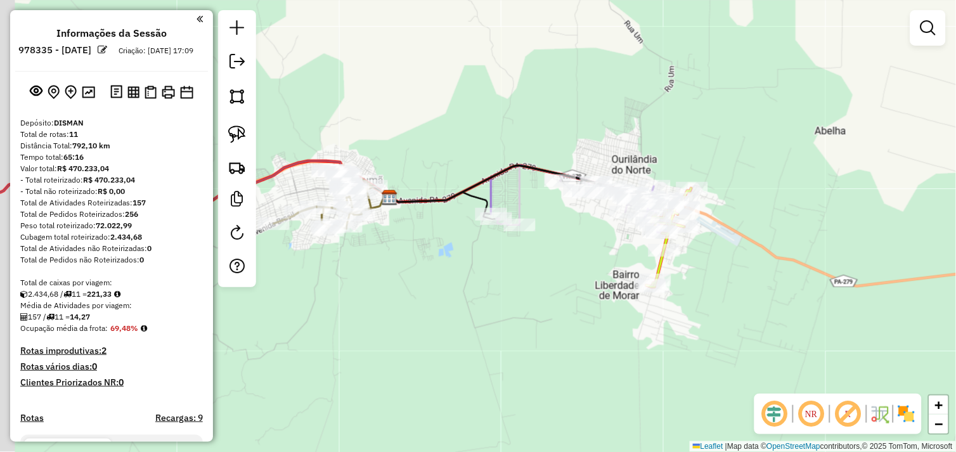
drag, startPoint x: 426, startPoint y: 308, endPoint x: 525, endPoint y: 289, distance: 100.6
click at [520, 292] on div "Janela de atendimento Grade de atendimento Capacidade Transportadoras Veículos …" at bounding box center [478, 226] width 956 height 452
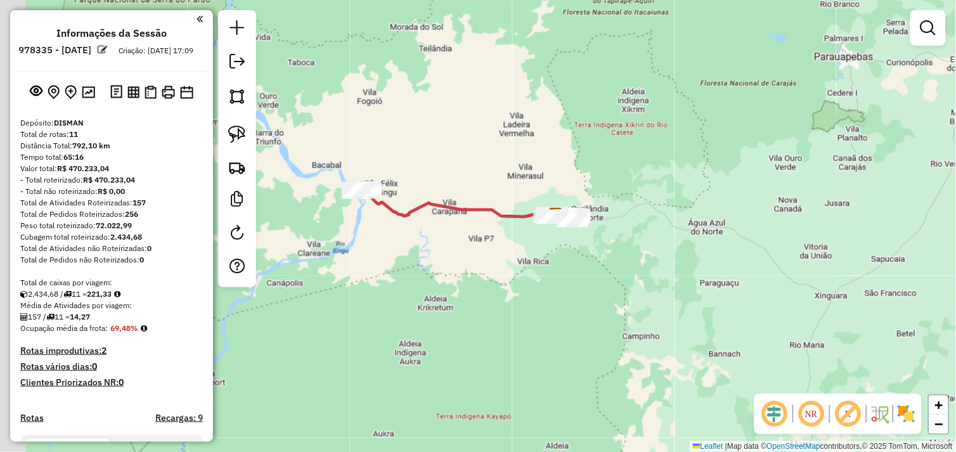
drag, startPoint x: 321, startPoint y: 246, endPoint x: 448, endPoint y: 261, distance: 128.4
click at [448, 261] on div "Janela de atendimento Grade de atendimento Capacidade Transportadoras Veículos …" at bounding box center [478, 226] width 956 height 452
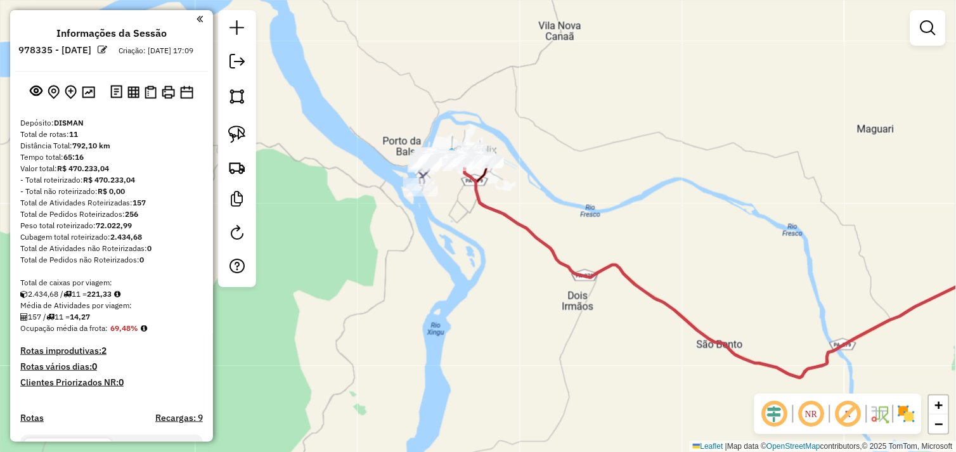
drag, startPoint x: 417, startPoint y: 243, endPoint x: 454, endPoint y: 255, distance: 39.3
click at [454, 255] on div "Janela de atendimento Grade de atendimento Capacidade Transportadoras Veículos …" at bounding box center [478, 226] width 956 height 452
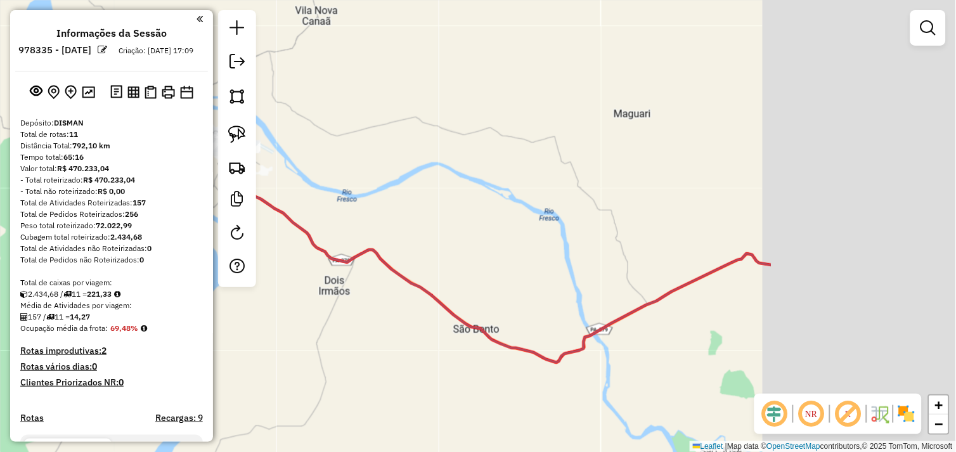
drag, startPoint x: 578, startPoint y: 327, endPoint x: 284, endPoint y: 294, distance: 296.7
click at [284, 294] on div "Janela de atendimento Grade de atendimento Capacidade Transportadoras Veículos …" at bounding box center [478, 226] width 956 height 452
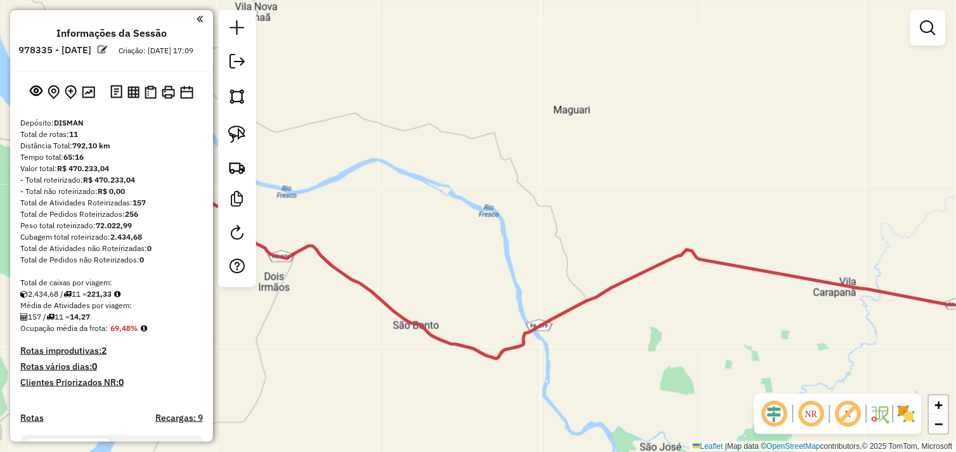
drag, startPoint x: 723, startPoint y: 343, endPoint x: 366, endPoint y: 298, distance: 359.8
click at [366, 298] on div "Janela de atendimento Grade de atendimento Capacidade Transportadoras Veículos …" at bounding box center [478, 226] width 956 height 452
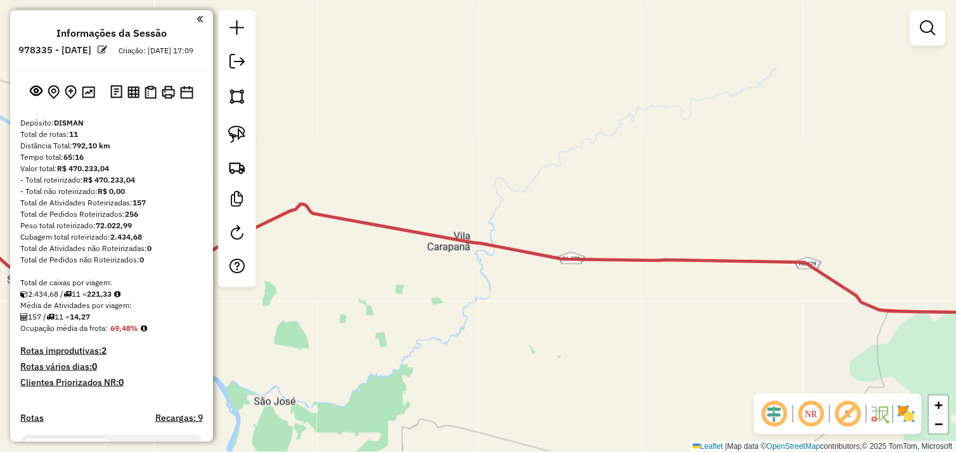
drag, startPoint x: 617, startPoint y: 356, endPoint x: 587, endPoint y: 352, distance: 29.4
click at [474, 346] on div "Janela de atendimento Grade de atendimento Capacidade Transportadoras Veículos …" at bounding box center [478, 226] width 956 height 452
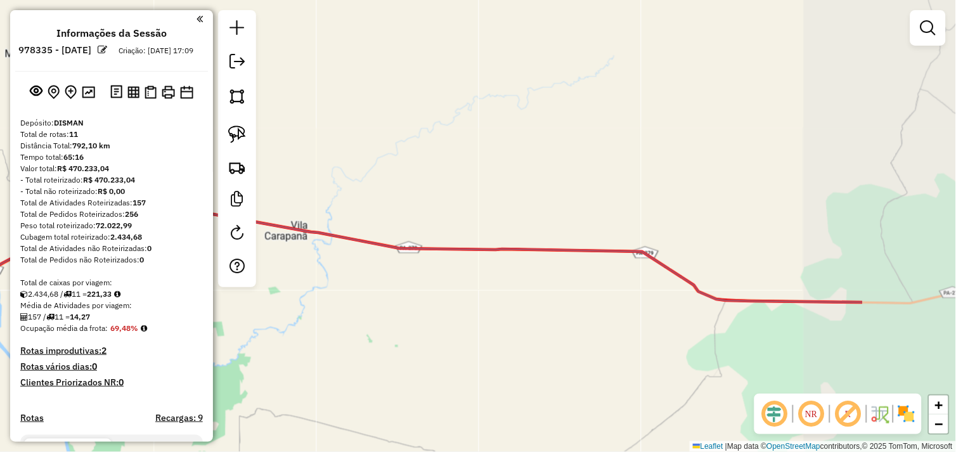
drag, startPoint x: 632, startPoint y: 350, endPoint x: 525, endPoint y: 335, distance: 107.6
click at [459, 335] on div "Janela de atendimento Grade de atendimento Capacidade Transportadoras Veículos …" at bounding box center [478, 226] width 956 height 452
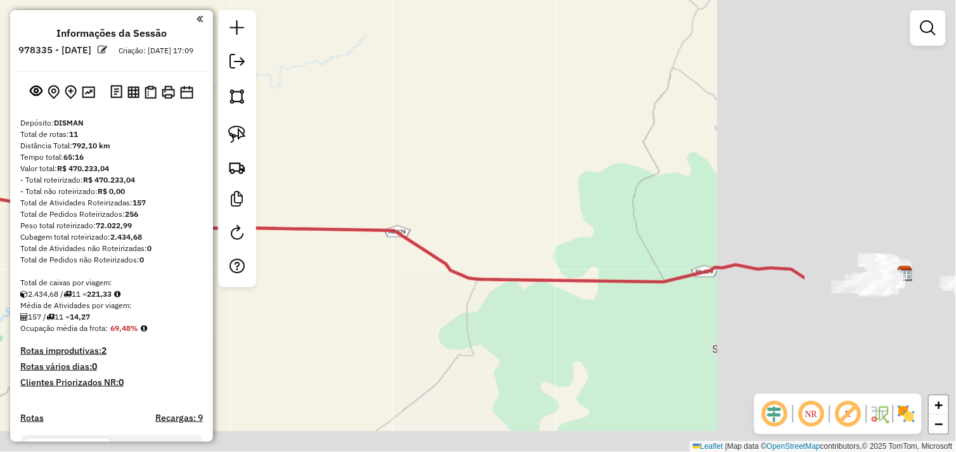
click at [568, 339] on div "Janela de atendimento Grade de atendimento Capacidade Transportadoras Veículos …" at bounding box center [478, 226] width 956 height 452
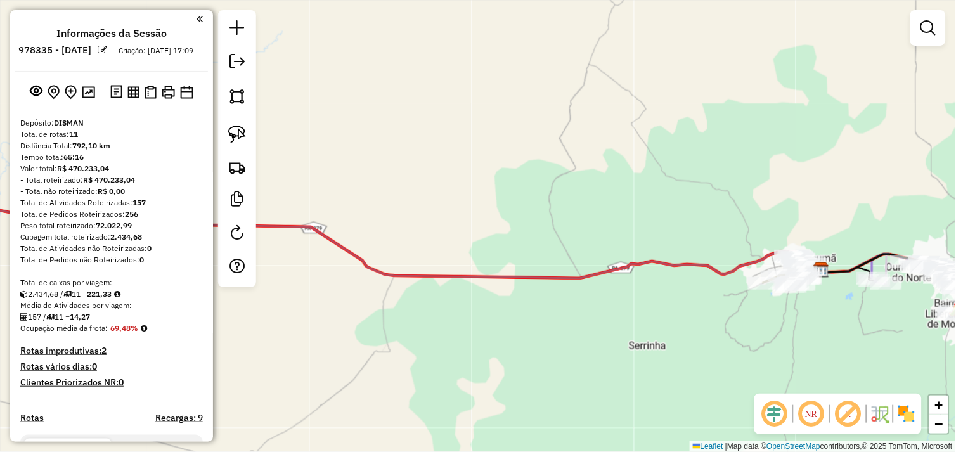
drag, startPoint x: 695, startPoint y: 326, endPoint x: 604, endPoint y: 349, distance: 93.7
click at [594, 350] on div "Janela de atendimento Grade de atendimento Capacidade Transportadoras Veículos …" at bounding box center [478, 226] width 956 height 452
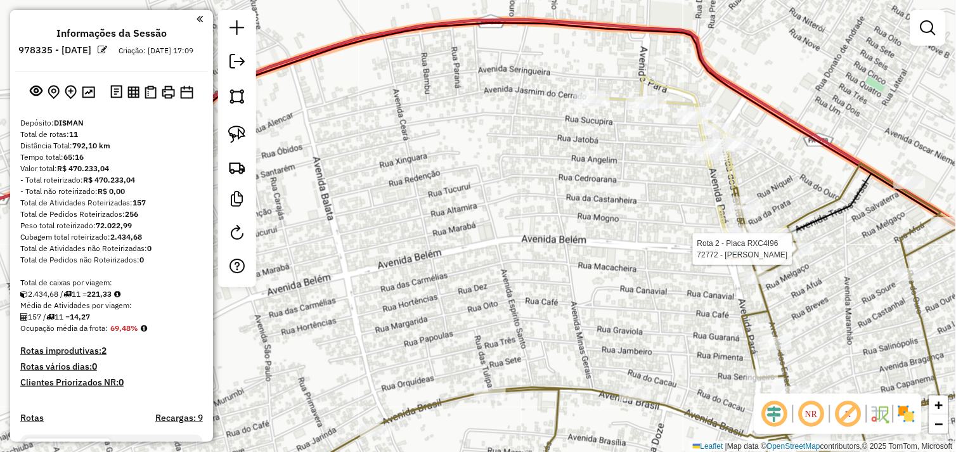
select select "*********"
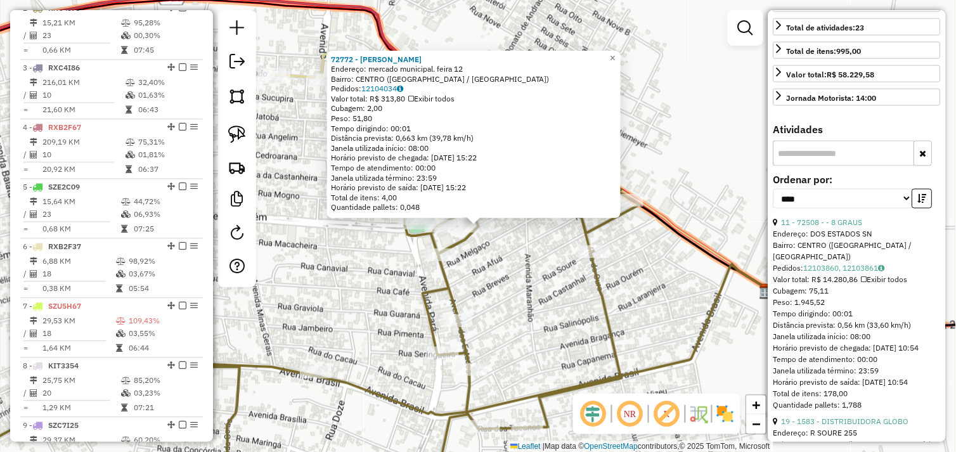
scroll to position [352, 0]
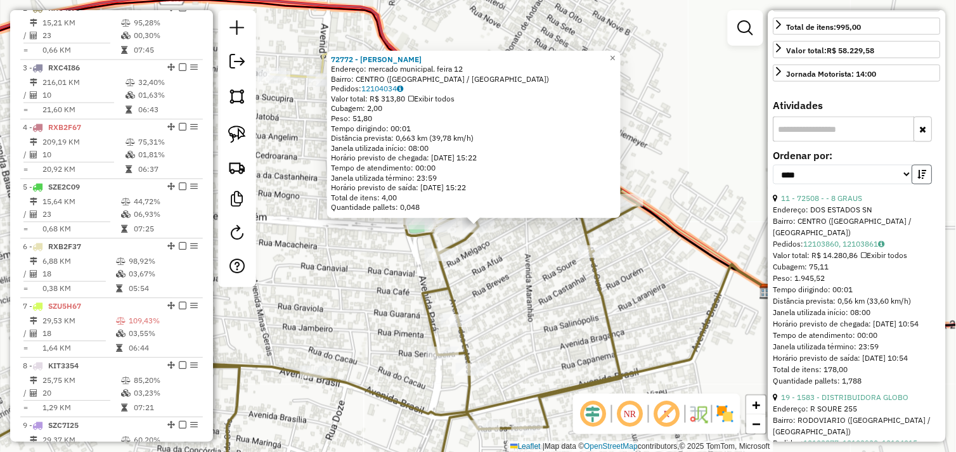
click at [920, 179] on icon "button" at bounding box center [922, 174] width 9 height 9
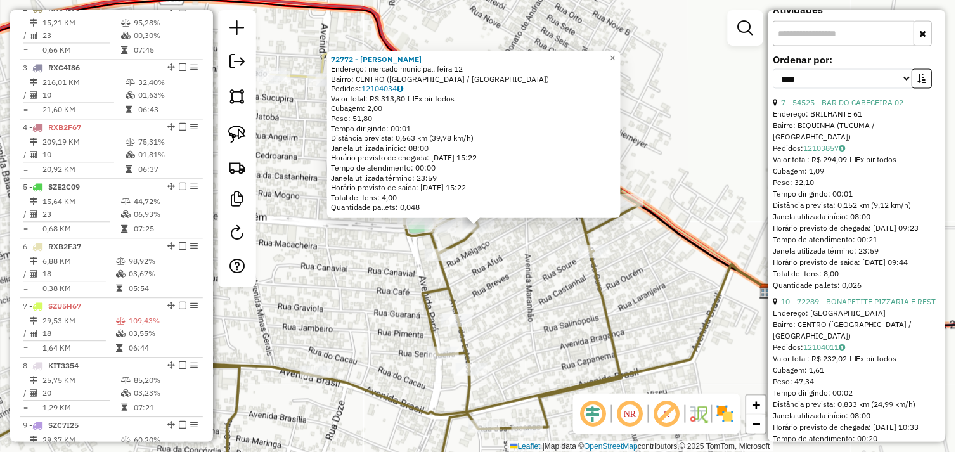
scroll to position [563, 0]
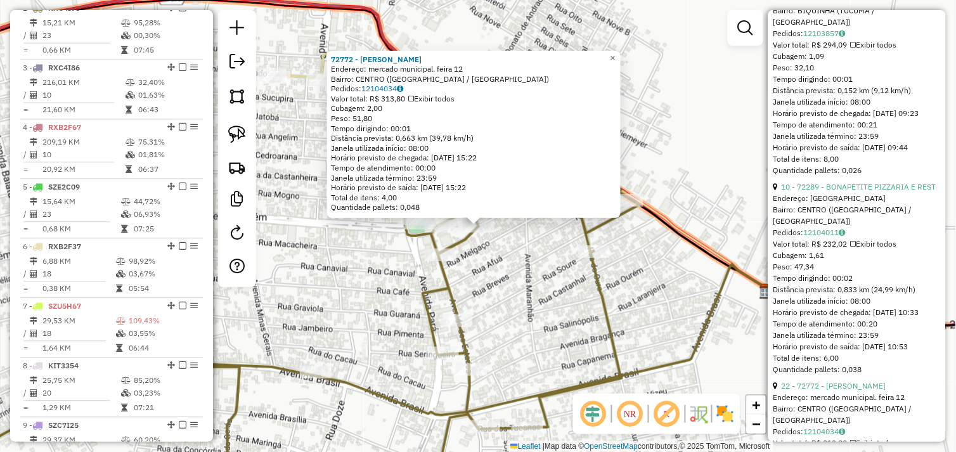
drag, startPoint x: 525, startPoint y: 296, endPoint x: 489, endPoint y: 265, distance: 47.3
click at [525, 296] on div "72772 - [PERSON_NAME]: mercado municipal. feira 12 Bairro: [GEOGRAPHIC_DATA] ([…" at bounding box center [478, 226] width 956 height 452
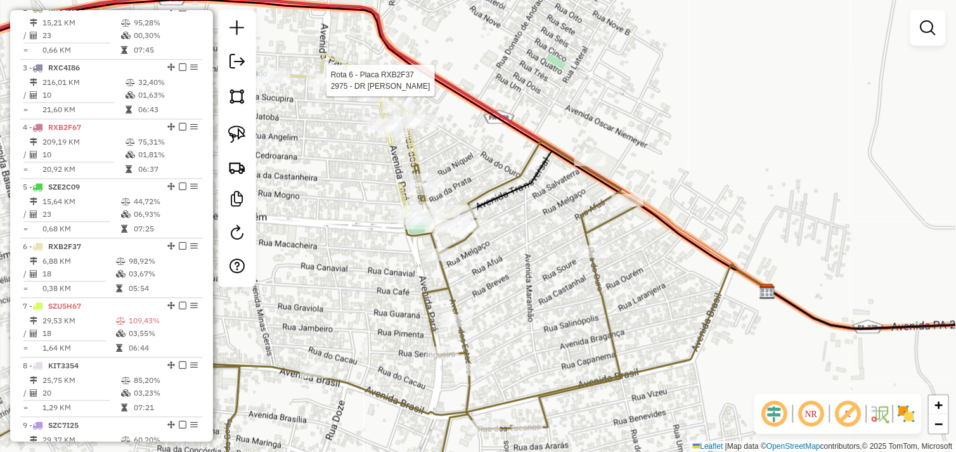
select select "*********"
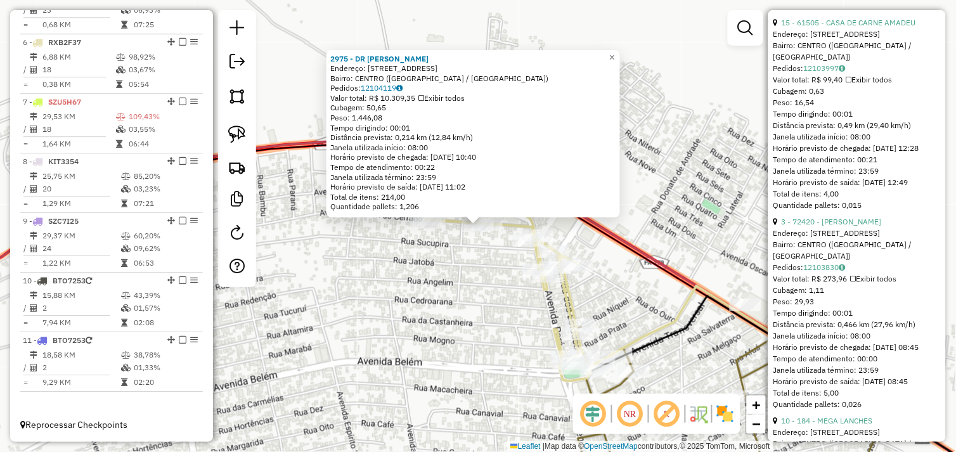
scroll to position [986, 0]
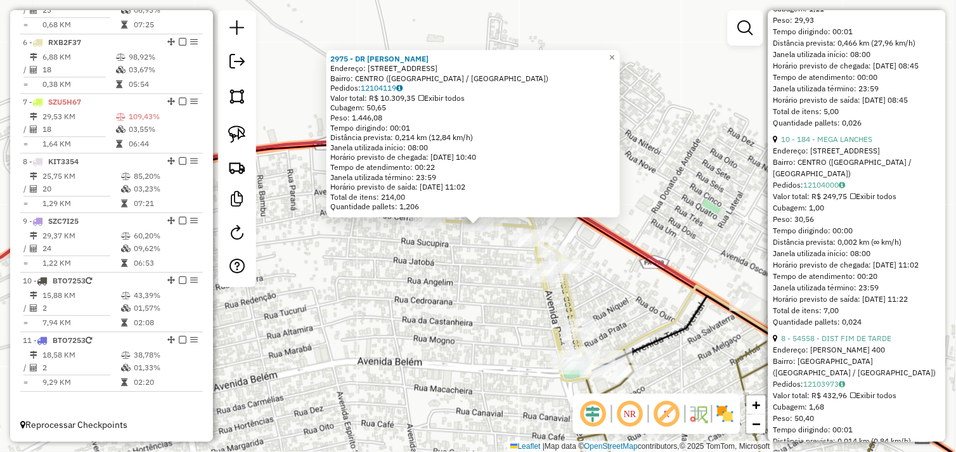
click at [502, 312] on div "Rota 2 - Placa RXC4I96 72508 - - 8 GRAUS 2975 - DR BEBIDAS Endereço: AV JASMIM …" at bounding box center [478, 226] width 956 height 452
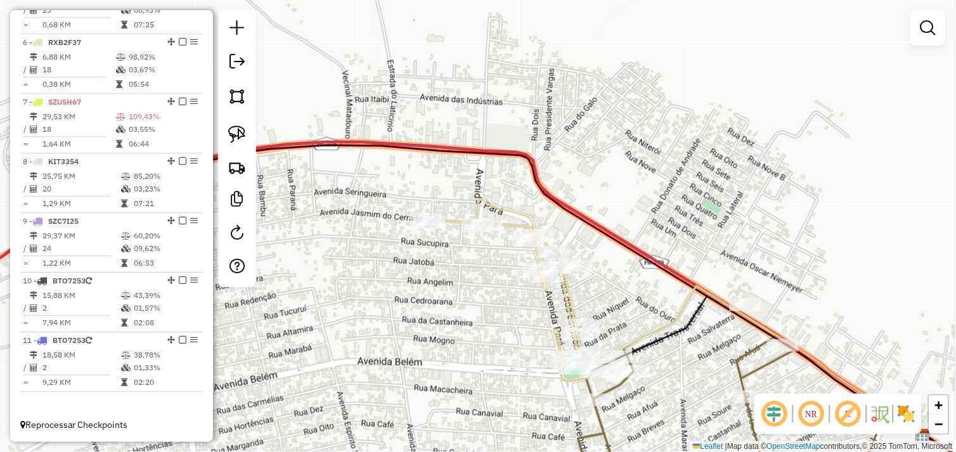
drag, startPoint x: 405, startPoint y: 297, endPoint x: 468, endPoint y: 289, distance: 63.9
click at [467, 290] on div "Janela de atendimento Grade de atendimento Capacidade Transportadoras Veículos …" at bounding box center [478, 226] width 956 height 452
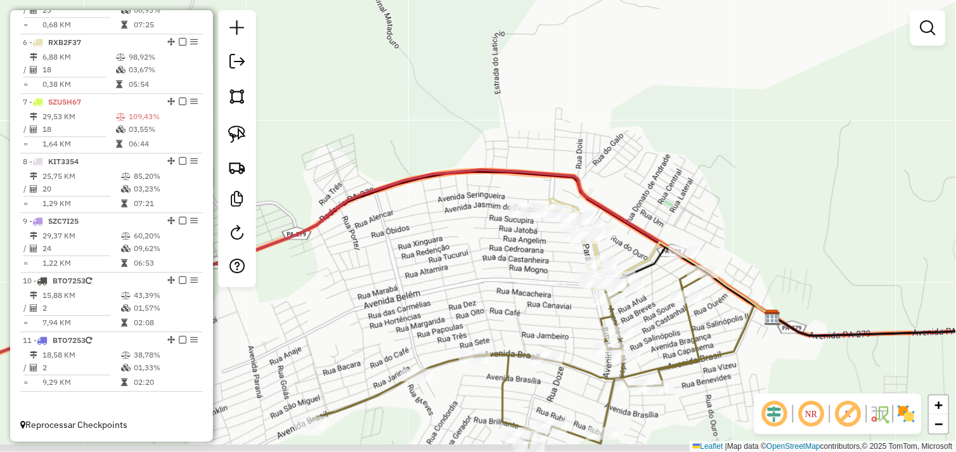
drag, startPoint x: 468, startPoint y: 292, endPoint x: 505, endPoint y: 242, distance: 61.7
click at [506, 251] on div "Janela de atendimento Grade de atendimento Capacidade Transportadoras Veículos …" at bounding box center [478, 226] width 956 height 452
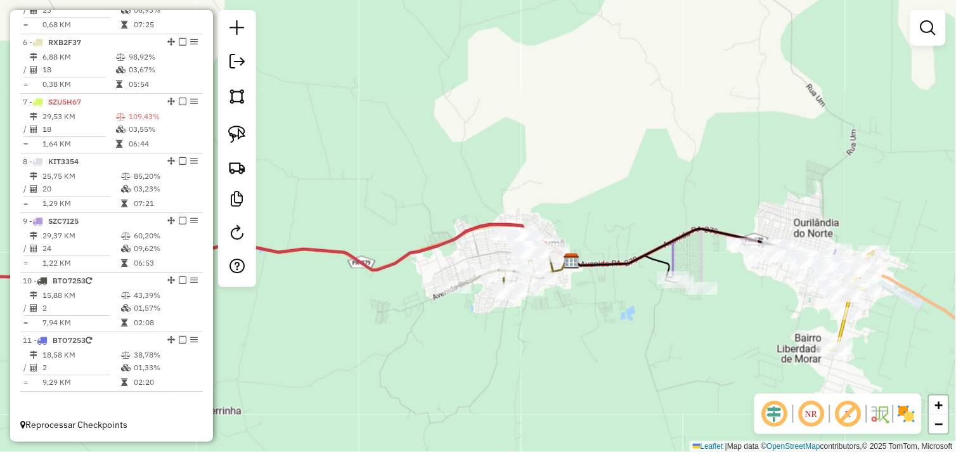
click at [511, 318] on div "Janela de atendimento Grade de atendimento Capacidade Transportadoras Veículos …" at bounding box center [478, 226] width 956 height 452
drag, startPoint x: 454, startPoint y: 368, endPoint x: 568, endPoint y: 308, distance: 128.8
click at [570, 326] on div "Janela de atendimento Grade de atendimento Capacidade Transportadoras Veículos …" at bounding box center [478, 226] width 956 height 452
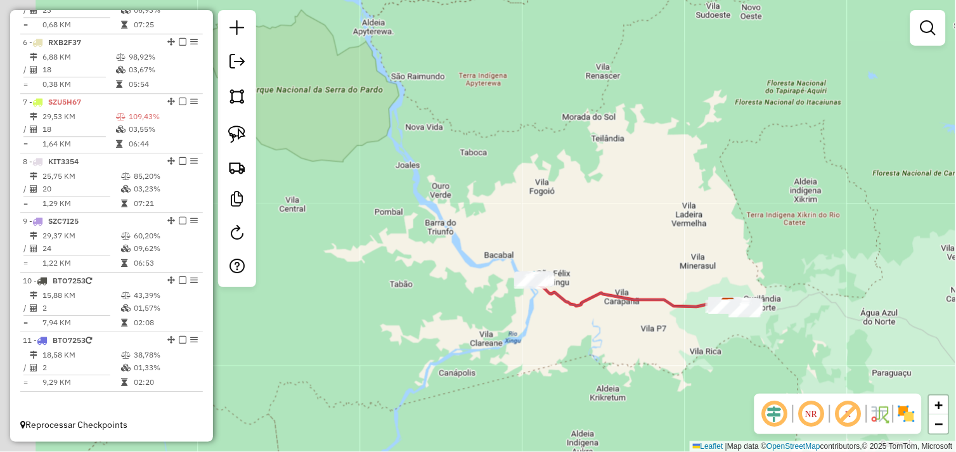
drag, startPoint x: 416, startPoint y: 346, endPoint x: 587, endPoint y: 344, distance: 170.6
click at [587, 344] on div "Janela de atendimento Grade de atendimento Capacidade Transportadoras Veículos …" at bounding box center [478, 226] width 956 height 452
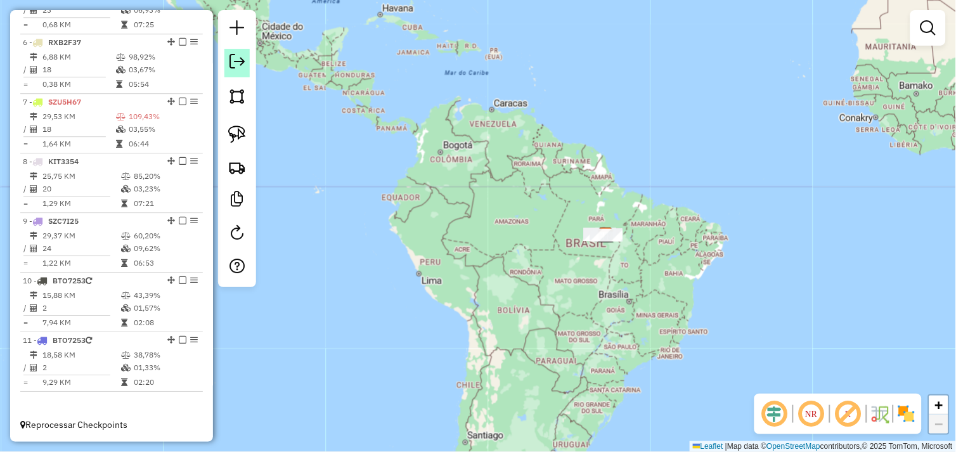
click at [240, 64] on em at bounding box center [237, 61] width 15 height 15
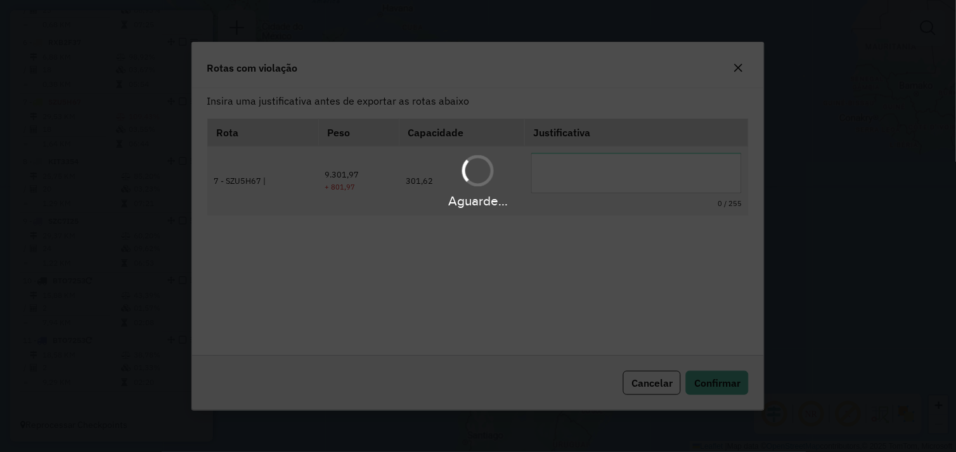
scroll to position [0, 0]
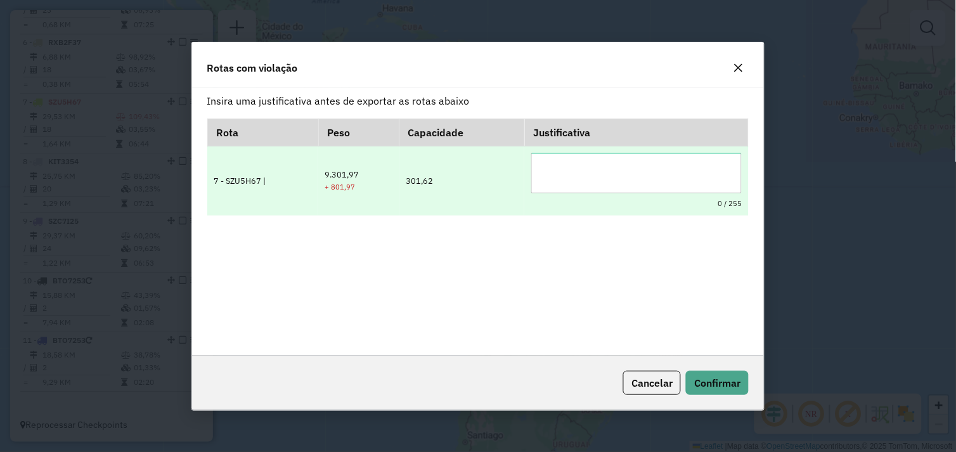
click at [565, 155] on textarea at bounding box center [637, 173] width 211 height 41
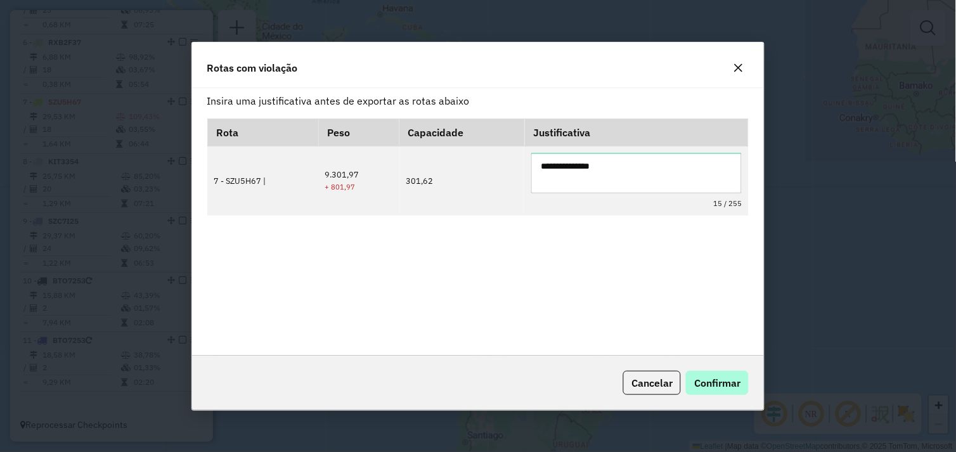
type textarea "**********"
click at [714, 373] on button "Confirmar" at bounding box center [717, 383] width 63 height 24
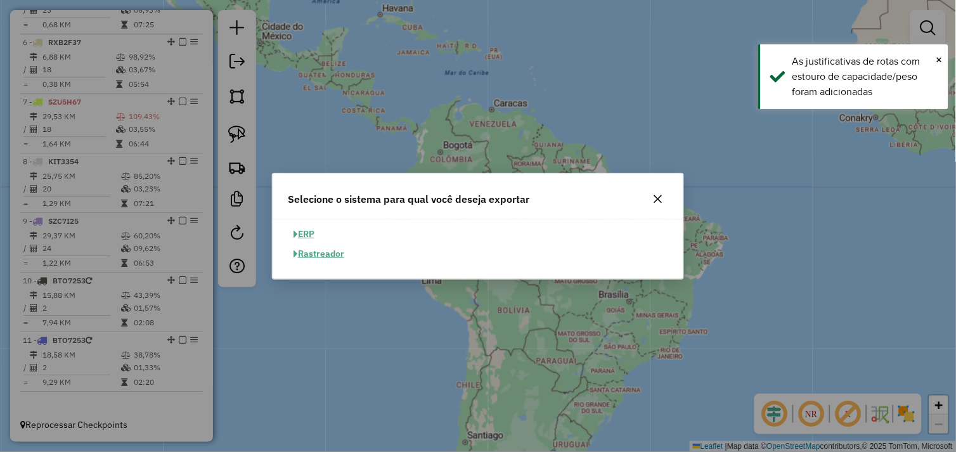
click at [310, 233] on button "ERP" at bounding box center [304, 235] width 32 height 20
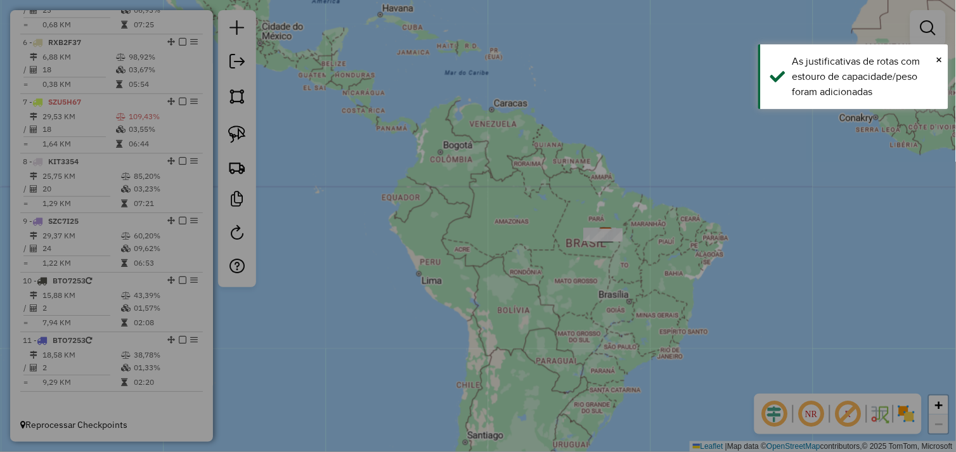
select select "**"
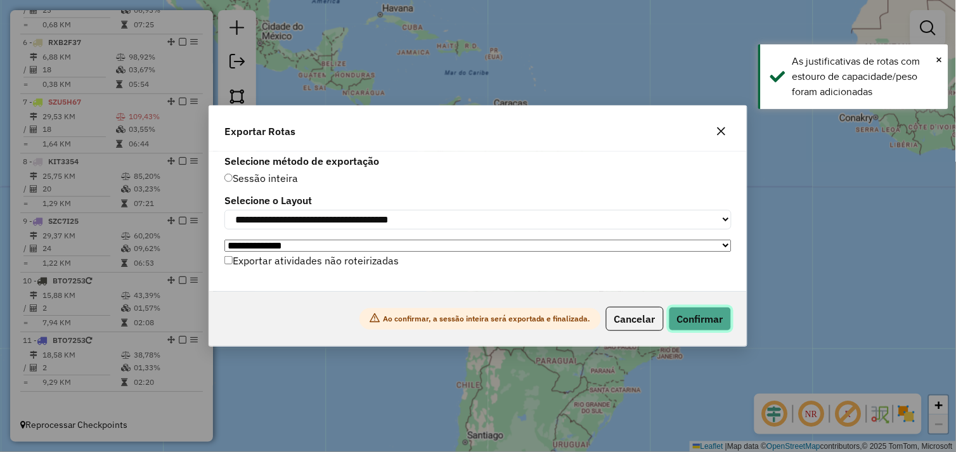
click at [699, 315] on button "Confirmar" at bounding box center [700, 319] width 63 height 24
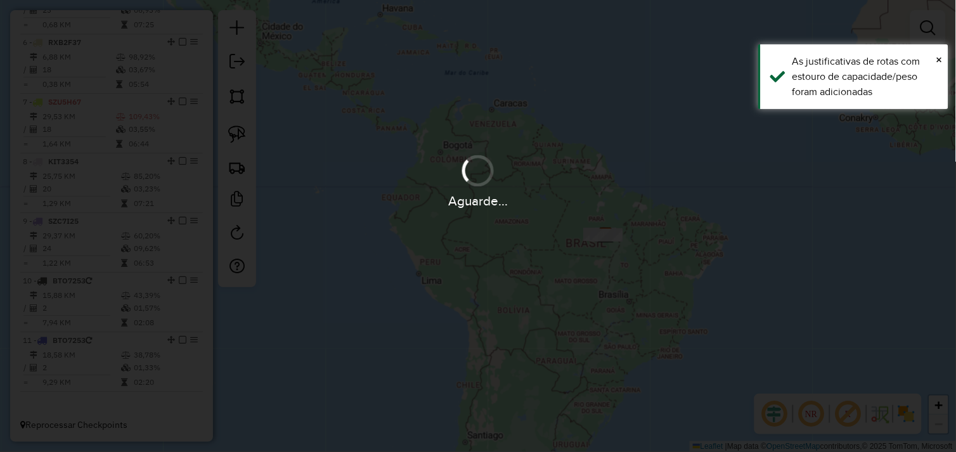
scroll to position [744, 0]
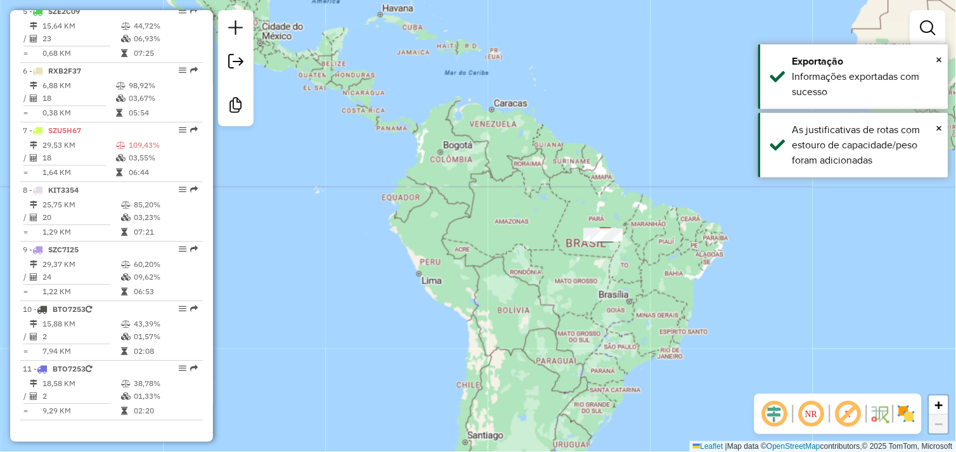
drag, startPoint x: 392, startPoint y: 128, endPoint x: 353, endPoint y: 93, distance: 52.6
click at [392, 128] on div "Janela de atendimento Grade de atendimento Capacidade Transportadoras Veículos …" at bounding box center [478, 226] width 956 height 452
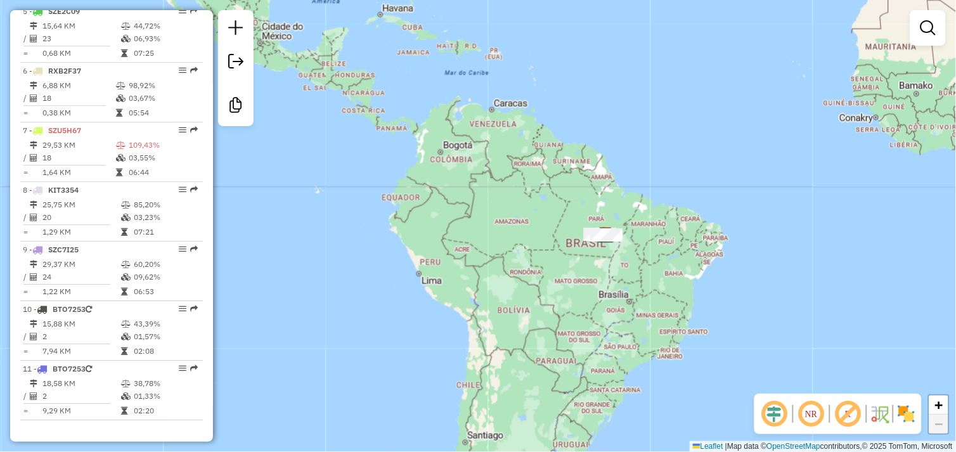
click at [585, 393] on div "Janela de atendimento Grade de atendimento Capacidade Transportadoras Veículos …" at bounding box center [478, 226] width 956 height 452
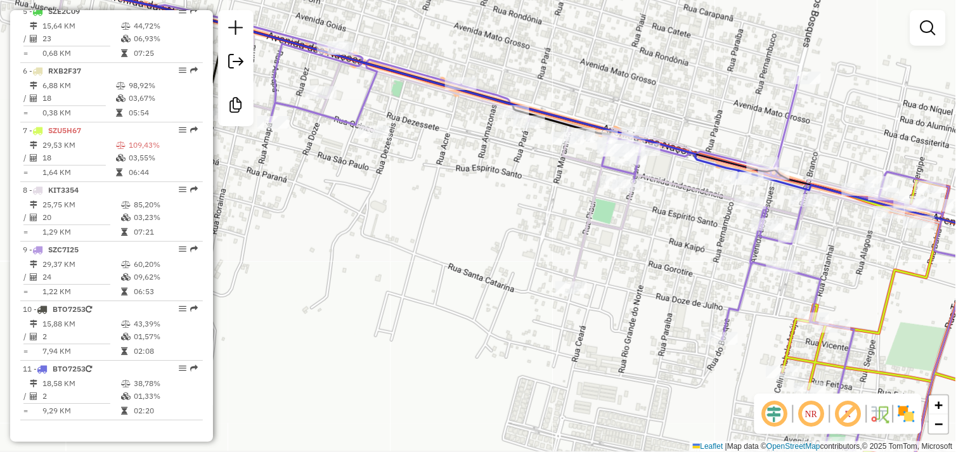
drag, startPoint x: 631, startPoint y: 217, endPoint x: 675, endPoint y: 204, distance: 45.6
click at [675, 204] on div "Janela de atendimento Grade de atendimento Capacidade Transportadoras Veículos …" at bounding box center [478, 226] width 956 height 452
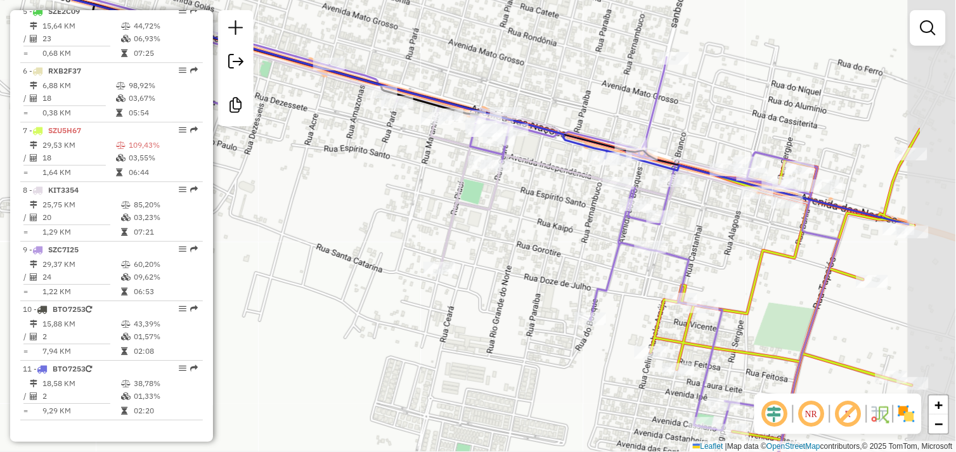
drag, startPoint x: 695, startPoint y: 211, endPoint x: 563, endPoint y: 192, distance: 133.4
click at [563, 192] on div "Janela de atendimento Grade de atendimento Capacidade Transportadoras Veículos …" at bounding box center [478, 226] width 956 height 452
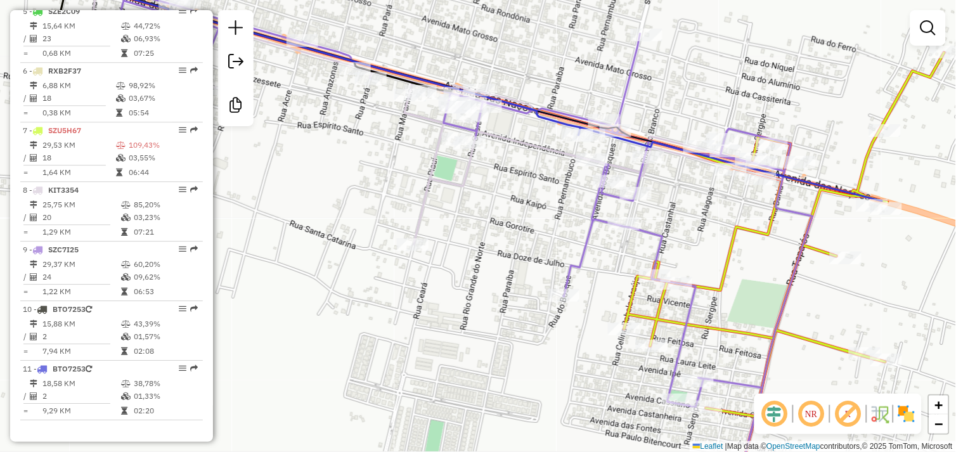
click at [753, 294] on div "Janela de atendimento Grade de atendimento Capacidade Transportadoras Veículos …" at bounding box center [478, 226] width 956 height 452
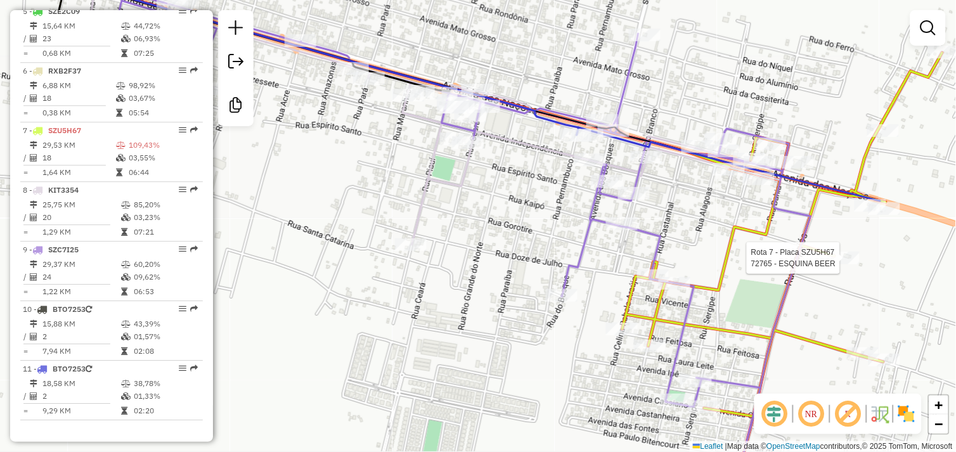
select select "*********"
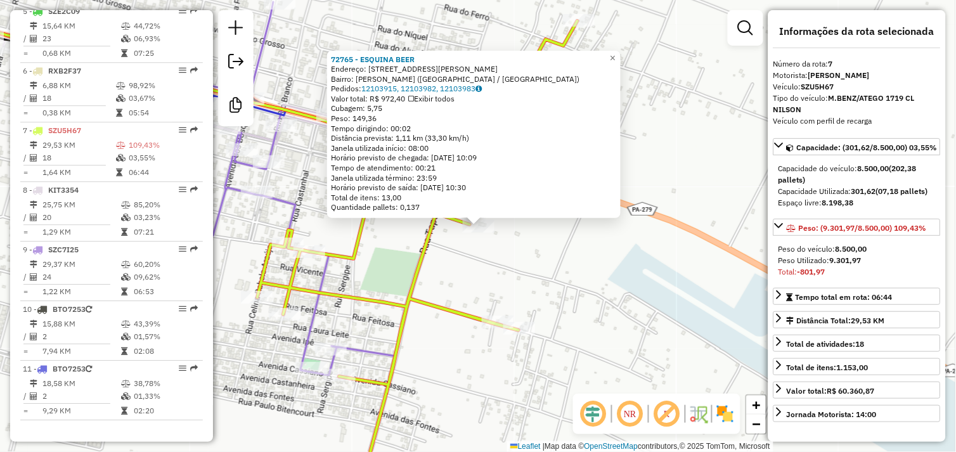
drag, startPoint x: 880, startPoint y: 209, endPoint x: 904, endPoint y: 208, distance: 24.8
click at [904, 197] on div "Capacidade Utilizada: 301,62 (07,18 pallets)" at bounding box center [857, 191] width 157 height 11
click at [608, 290] on div "72765 - ESQUINA BEER Endereço: Rua Celina Rabelo Araujo 181 Bairro: MARCIA VELO…" at bounding box center [478, 226] width 956 height 452
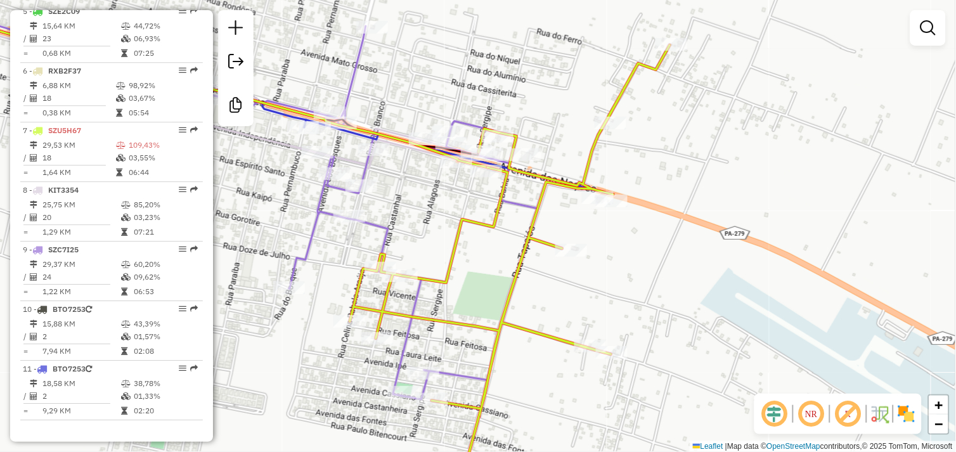
drag, startPoint x: 546, startPoint y: 269, endPoint x: 778, endPoint y: 308, distance: 234.7
click at [809, 301] on div "Janela de atendimento Grade de atendimento Capacidade Transportadoras Veículos …" at bounding box center [478, 226] width 956 height 452
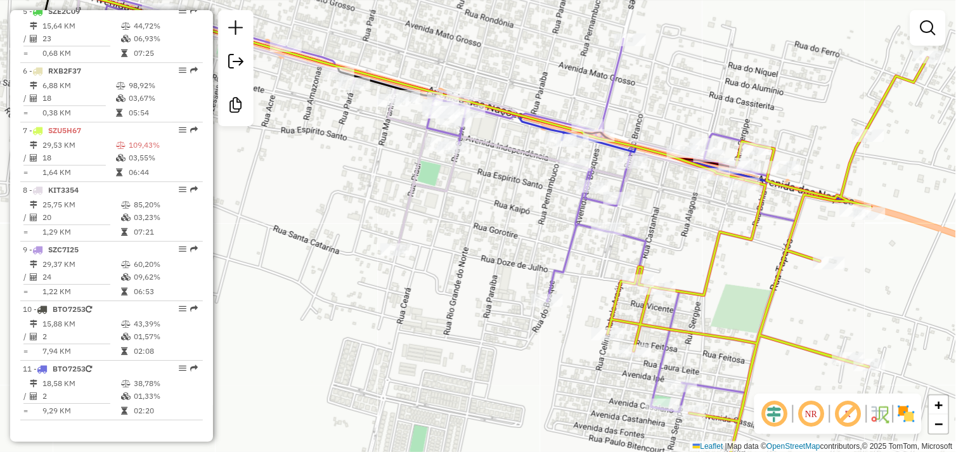
drag, startPoint x: 614, startPoint y: 232, endPoint x: 726, endPoint y: 232, distance: 112.3
click at [726, 232] on div "Janela de atendimento Grade de atendimento Capacidade Transportadoras Veículos …" at bounding box center [478, 226] width 956 height 452
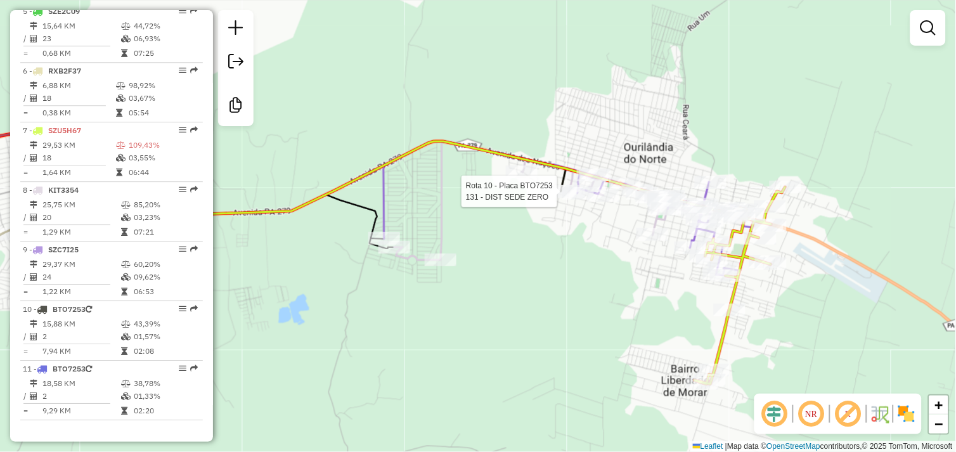
select select "*********"
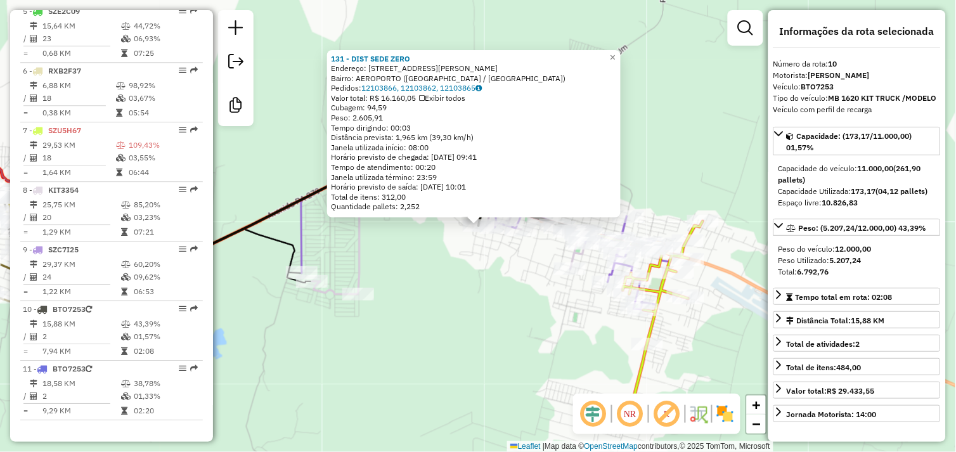
click at [492, 294] on div "131 - DIST SEDE ZERO Endereço: R FERNANDO DE NORONHA 111 Bairro: AEROPORTO (OUR…" at bounding box center [478, 226] width 956 height 452
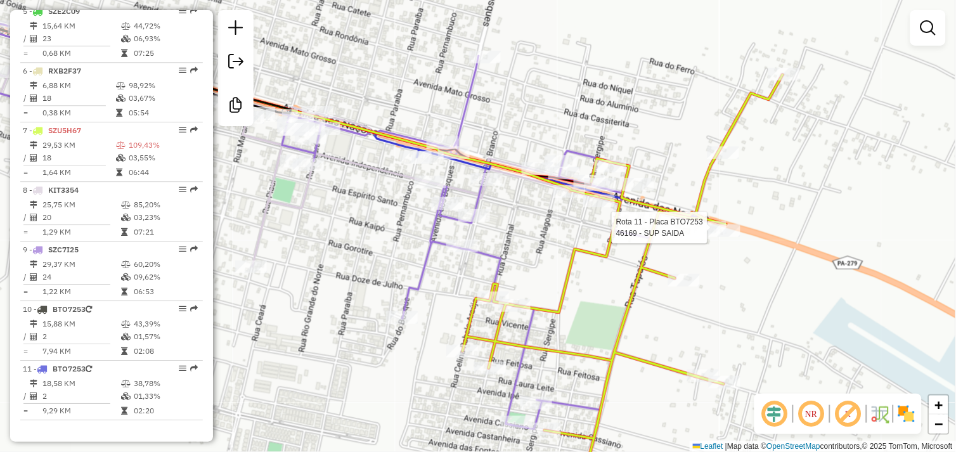
select select "*********"
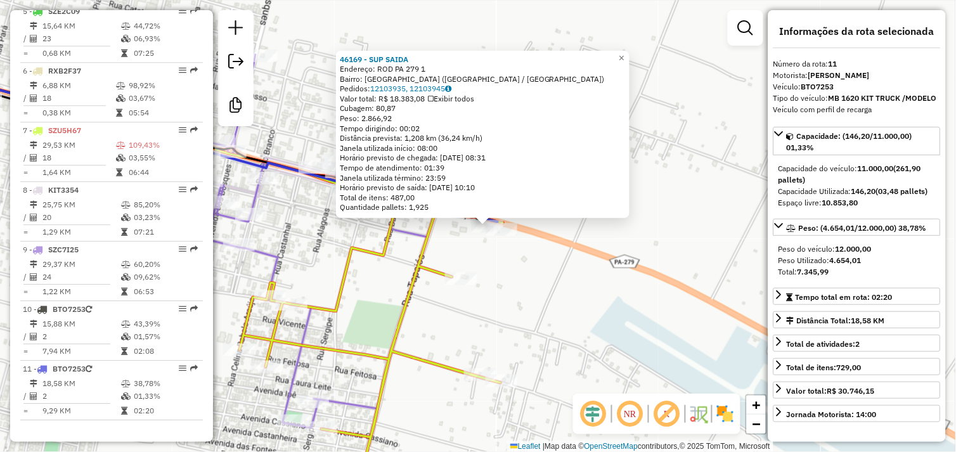
drag, startPoint x: 495, startPoint y: 311, endPoint x: 665, endPoint y: 318, distance: 170.1
click at [665, 318] on div "46169 - SUP SAIDA Endereço: ROD PA 279 1 Bairro: NOVO HORIZONTE (OURILANDIA DO …" at bounding box center [478, 226] width 956 height 452
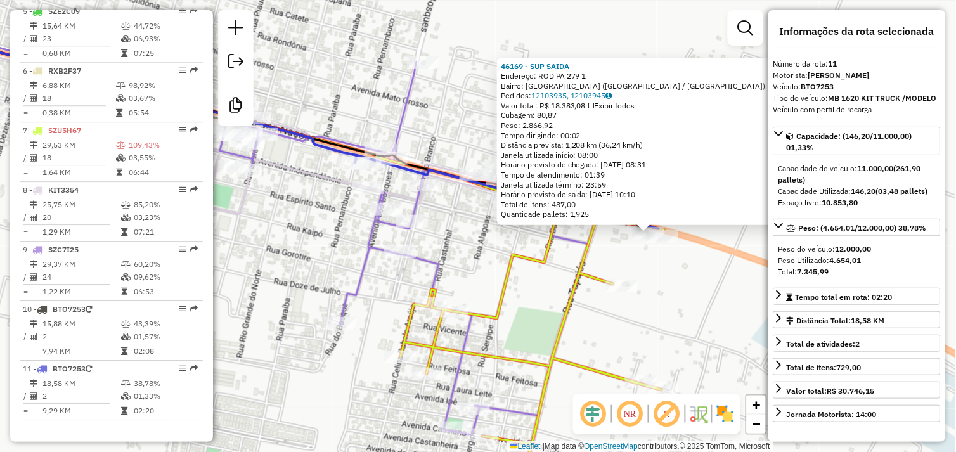
click at [665, 314] on div "46169 - SUP SAIDA Endereço: ROD PA 279 1 Bairro: NOVO HORIZONTE (OURILANDIA DO …" at bounding box center [478, 226] width 956 height 452
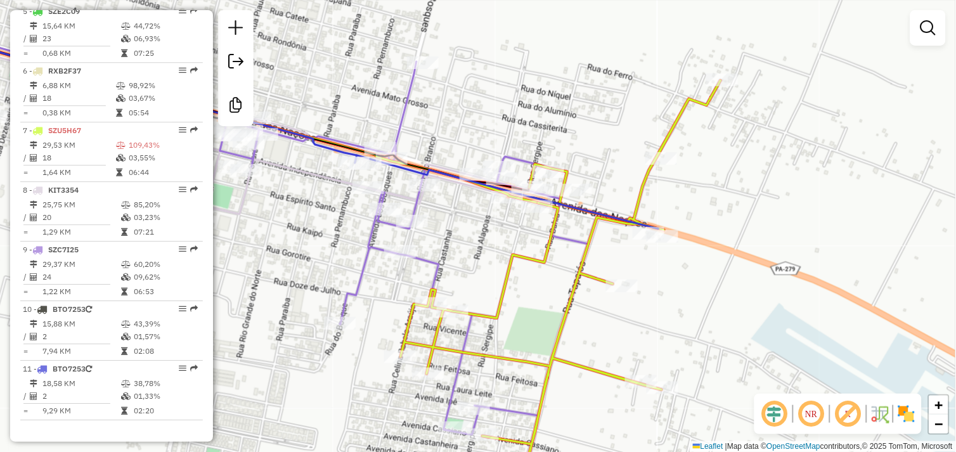
drag, startPoint x: 294, startPoint y: 238, endPoint x: 416, endPoint y: 235, distance: 122.5
click at [416, 235] on div "Janela de atendimento Grade de atendimento Capacidade Transportadoras Veículos …" at bounding box center [478, 226] width 956 height 452
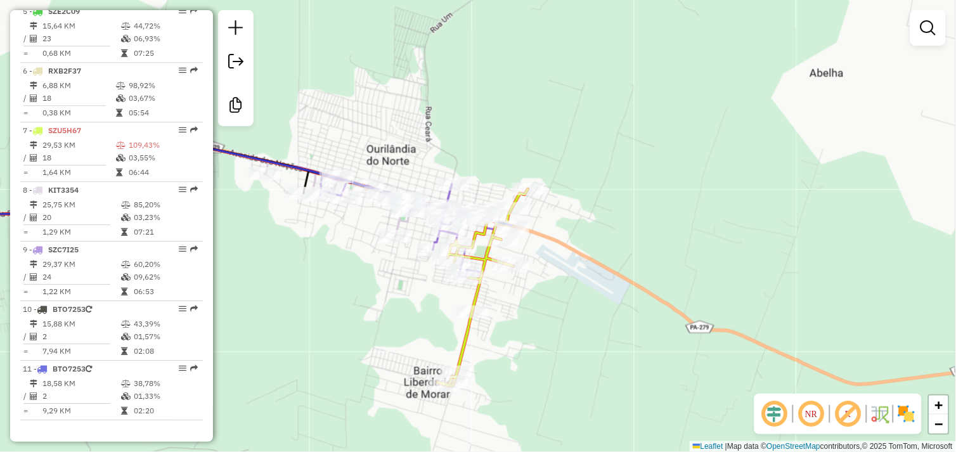
drag, startPoint x: 332, startPoint y: 244, endPoint x: 487, endPoint y: 254, distance: 155.7
click at [487, 254] on div "Janela de atendimento Grade de atendimento Capacidade Transportadoras Veículos …" at bounding box center [478, 226] width 956 height 452
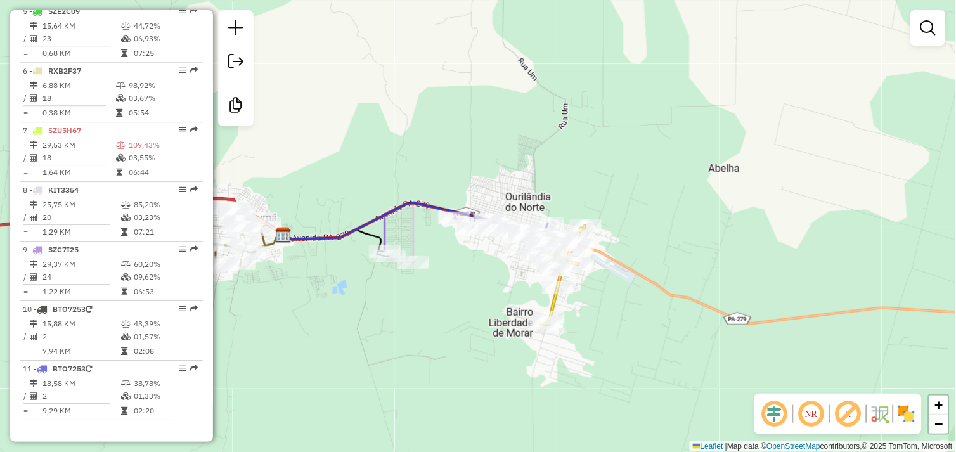
drag, startPoint x: 348, startPoint y: 299, endPoint x: 466, endPoint y: 297, distance: 118.0
click at [466, 297] on div "Janela de atendimento Grade de atendimento Capacidade Transportadoras Veículos …" at bounding box center [478, 226] width 956 height 452
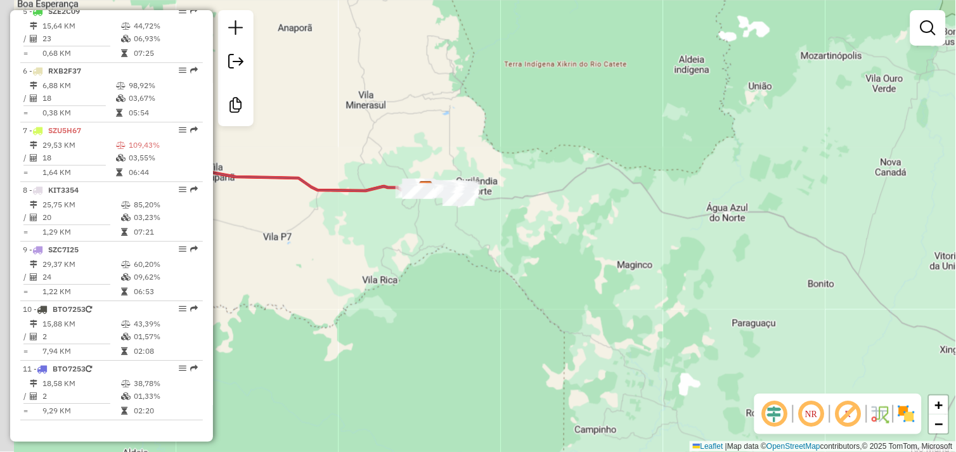
drag, startPoint x: 347, startPoint y: 226, endPoint x: 561, endPoint y: 252, distance: 215.2
click at [579, 252] on div "Janela de atendimento Grade de atendimento Capacidade Transportadoras Veículos …" at bounding box center [478, 226] width 956 height 452
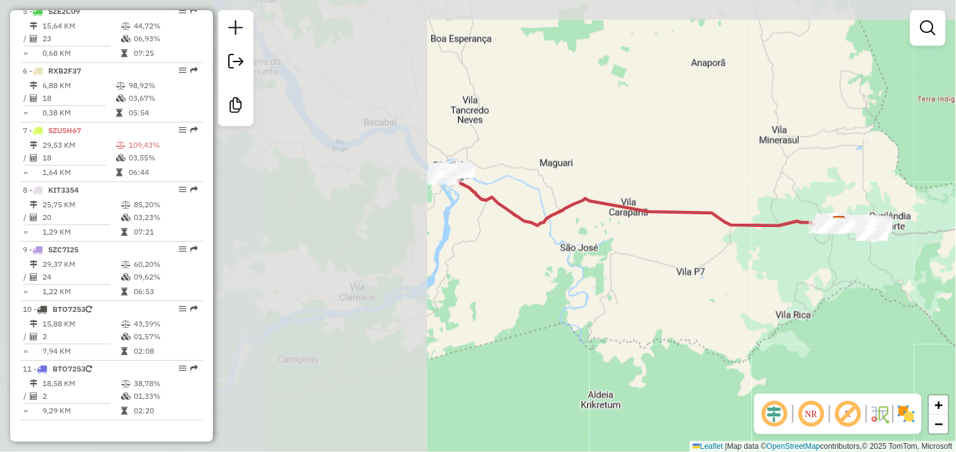
drag, startPoint x: 346, startPoint y: 230, endPoint x: 459, endPoint y: 238, distance: 113.2
click at [457, 238] on div "Janela de atendimento Grade de atendimento Capacidade Transportadoras Veículos …" at bounding box center [478, 226] width 956 height 452
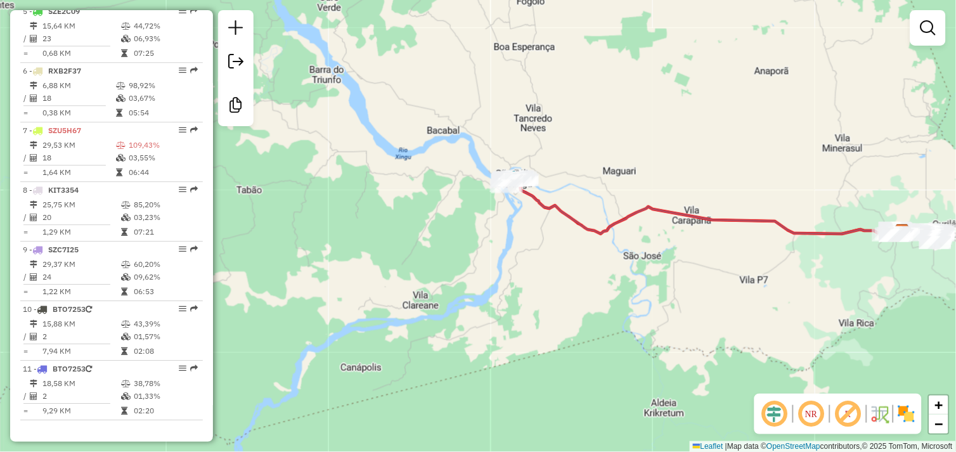
click at [489, 218] on div "Janela de atendimento Grade de atendimento Capacidade Transportadoras Veículos …" at bounding box center [478, 226] width 956 height 452
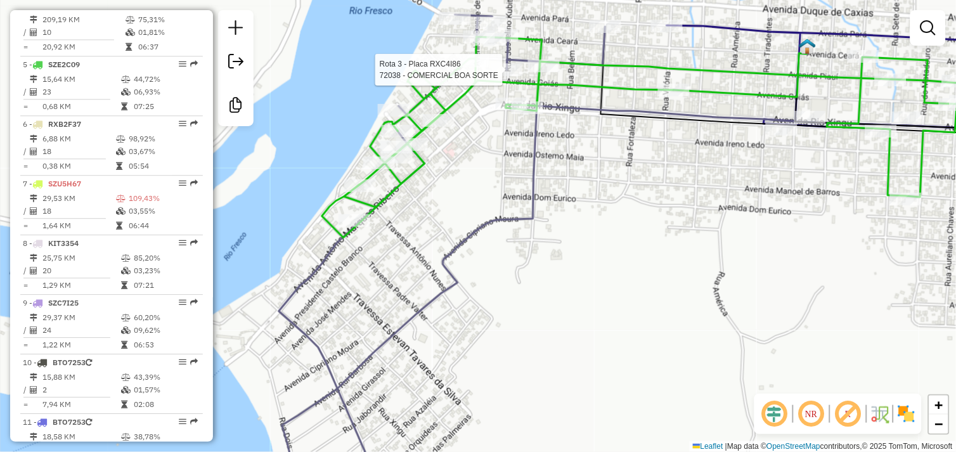
select select "*********"
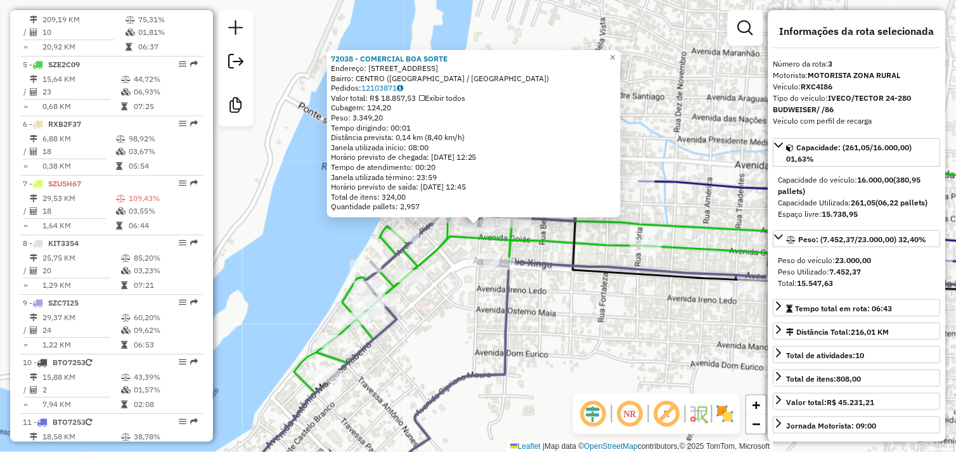
scroll to position [618, 0]
drag, startPoint x: 632, startPoint y: 301, endPoint x: 658, endPoint y: 341, distance: 47.1
click at [631, 301] on div "Rota 3 - Placa RXC4I86 72038 - COMERCIAL BOA SORTE 72038 - COMERCIAL BOA SORTE …" at bounding box center [478, 226] width 956 height 452
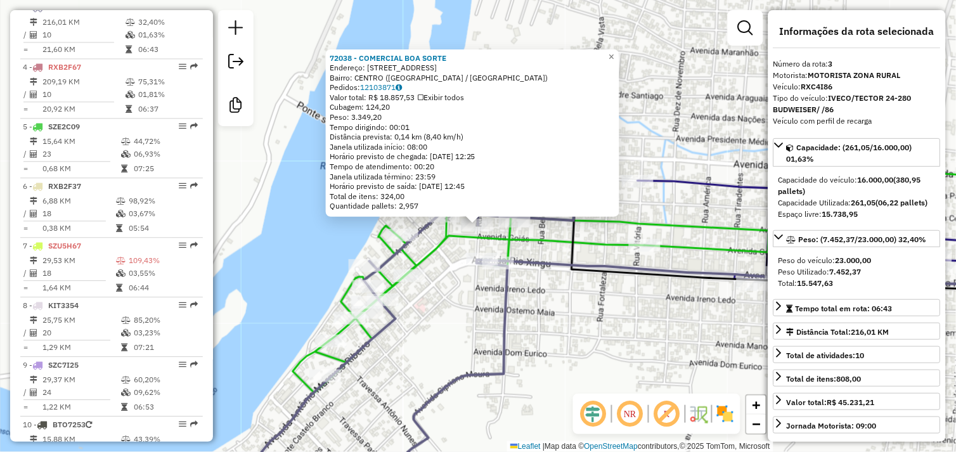
drag, startPoint x: 667, startPoint y: 352, endPoint x: 545, endPoint y: 208, distance: 188.6
click at [547, 210] on div "72038 - COMERCIAL BOA SORTE Endereço: RUA JK 699 Bairro: CENTRO (SAO FELIX DO X…" at bounding box center [478, 226] width 956 height 452
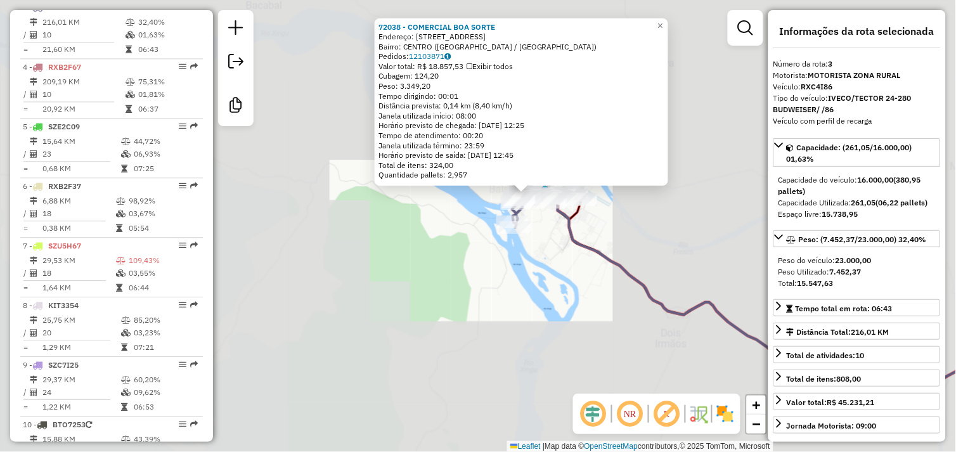
drag, startPoint x: 547, startPoint y: 263, endPoint x: 493, endPoint y: 235, distance: 60.7
click at [493, 235] on div "72038 - COMERCIAL BOA SORTE Endereço: RUA JK 699 Bairro: CENTRO (SAO FELIX DO X…" at bounding box center [478, 226] width 956 height 452
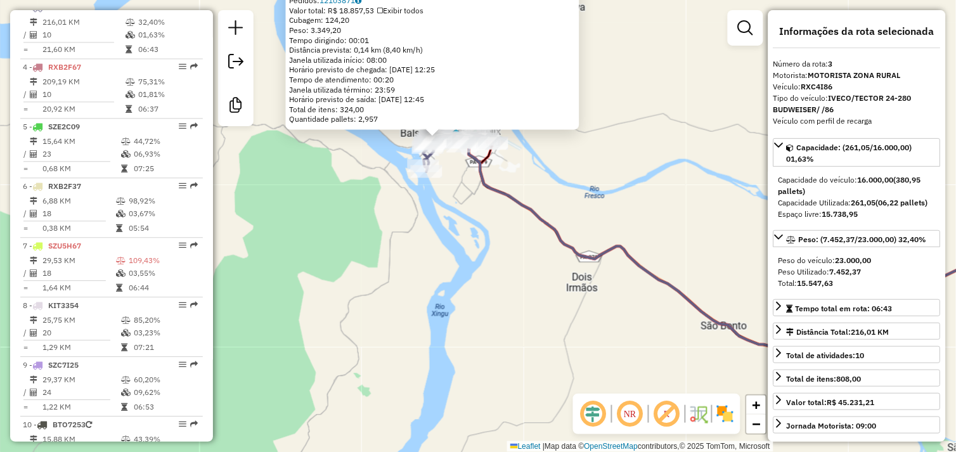
drag, startPoint x: 499, startPoint y: 242, endPoint x: 462, endPoint y: 229, distance: 38.9
click at [463, 229] on div "72038 - COMERCIAL BOA SORTE Endereço: RUA JK 699 Bairro: CENTRO (SAO FELIX DO X…" at bounding box center [478, 226] width 956 height 452
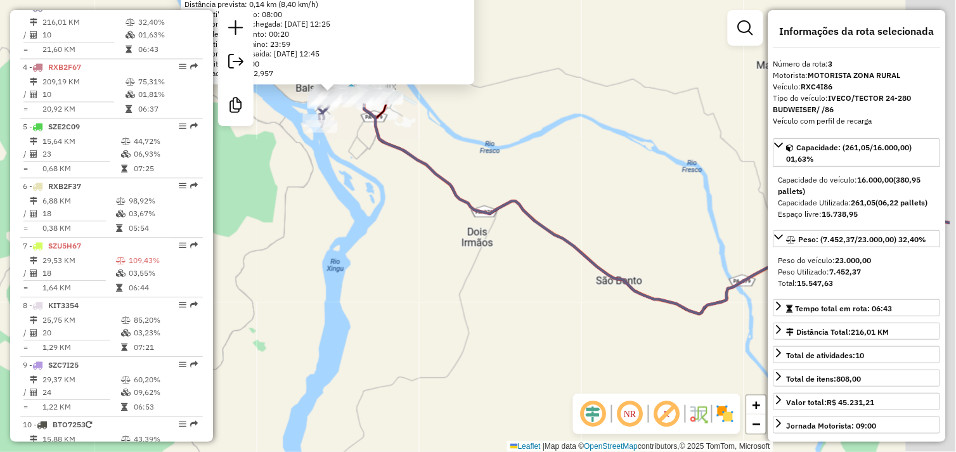
click at [486, 238] on div "72038 - COMERCIAL BOA SORTE Endereço: RUA JK 699 Bairro: CENTRO (SAO FELIX DO X…" at bounding box center [478, 226] width 956 height 452
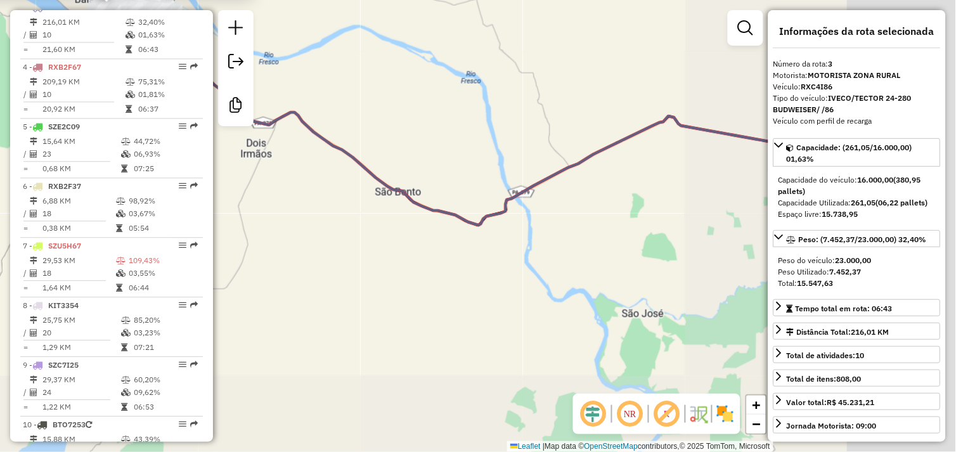
drag, startPoint x: 510, startPoint y: 255, endPoint x: 563, endPoint y: 262, distance: 53.7
click at [508, 254] on div "72038 - COMERCIAL BOA SORTE Endereço: RUA JK 699 Bairro: CENTRO (SAO FELIX DO X…" at bounding box center [478, 226] width 956 height 452
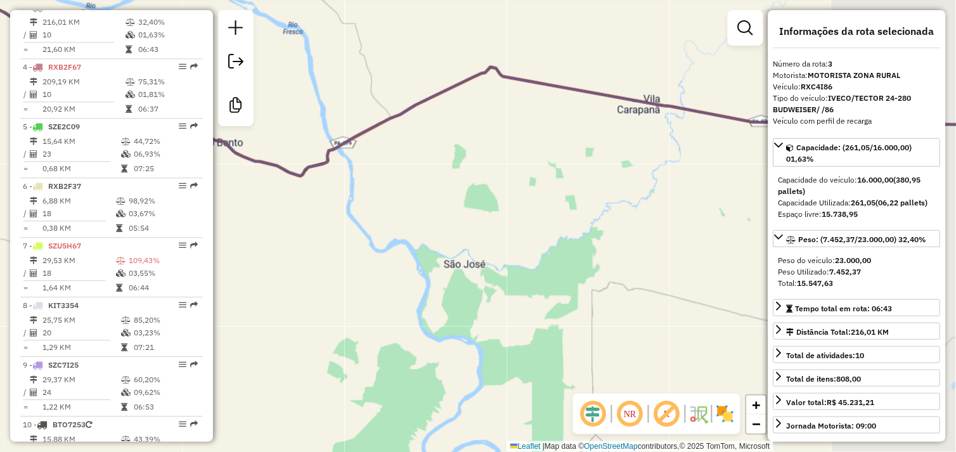
drag, startPoint x: 597, startPoint y: 268, endPoint x: 660, endPoint y: 261, distance: 63.2
click at [554, 262] on div "72038 - COMERCIAL BOA SORTE Endereço: RUA JK 699 Bairro: CENTRO (SAO FELIX DO X…" at bounding box center [478, 226] width 956 height 452
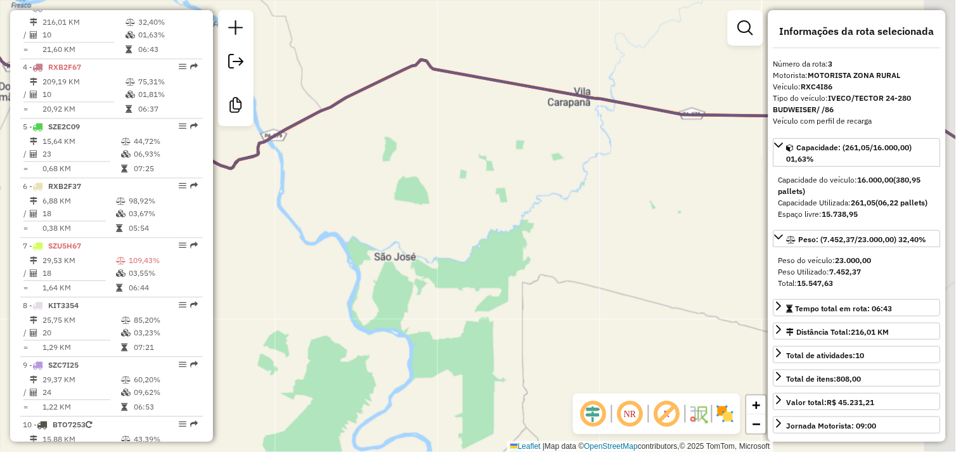
click at [587, 260] on div "72038 - COMERCIAL BOA SORTE Endereço: RUA JK 699 Bairro: CENTRO (SAO FELIX DO X…" at bounding box center [478, 226] width 956 height 452
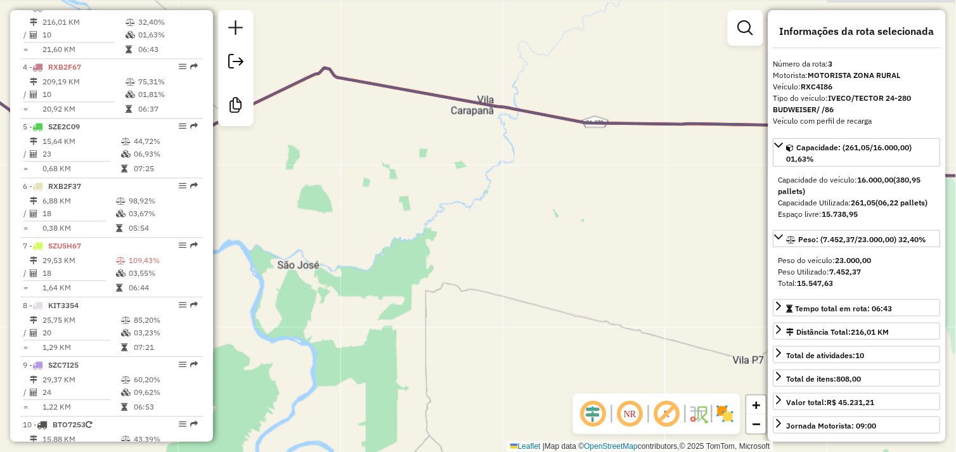
drag, startPoint x: 605, startPoint y: 267, endPoint x: 631, endPoint y: 251, distance: 30.5
click at [559, 276] on div "72038 - COMERCIAL BOA SORTE Endereço: RUA JK 699 Bairro: CENTRO (SAO FELIX DO X…" at bounding box center [478, 226] width 956 height 452
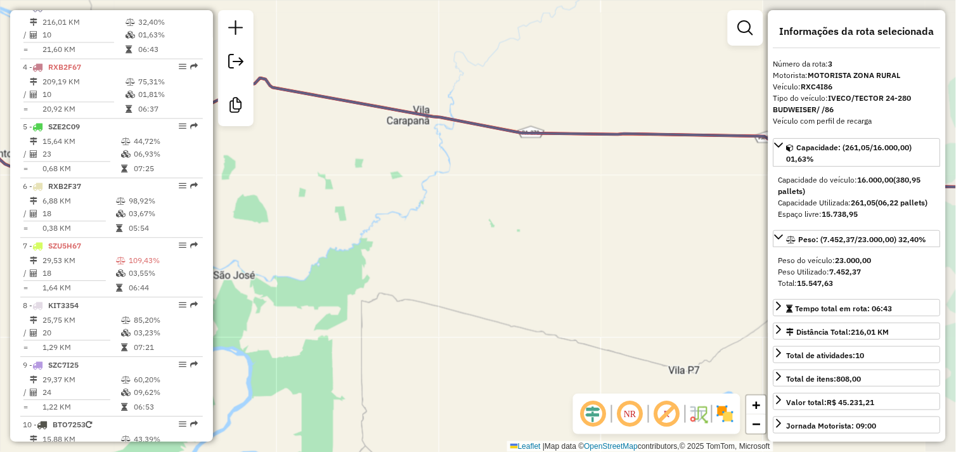
drag, startPoint x: 631, startPoint y: 251, endPoint x: 591, endPoint y: 246, distance: 40.9
click at [546, 271] on div "72038 - COMERCIAL BOA SORTE Endereço: RUA JK 699 Bairro: CENTRO (SAO FELIX DO X…" at bounding box center [478, 226] width 956 height 452
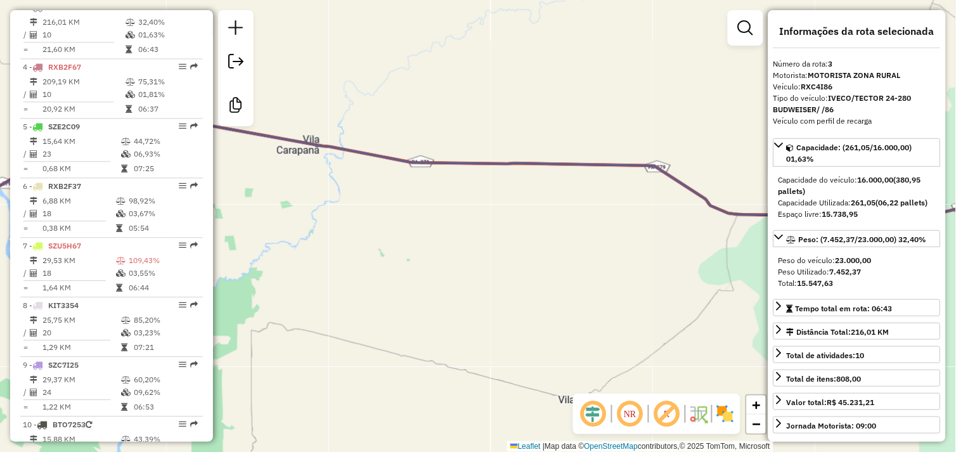
drag, startPoint x: 644, startPoint y: 230, endPoint x: 639, endPoint y: 280, distance: 50.9
click at [537, 249] on div "72038 - COMERCIAL BOA SORTE Endereço: RUA JK 699 Bairro: CENTRO (SAO FELIX DO X…" at bounding box center [478, 226] width 956 height 452
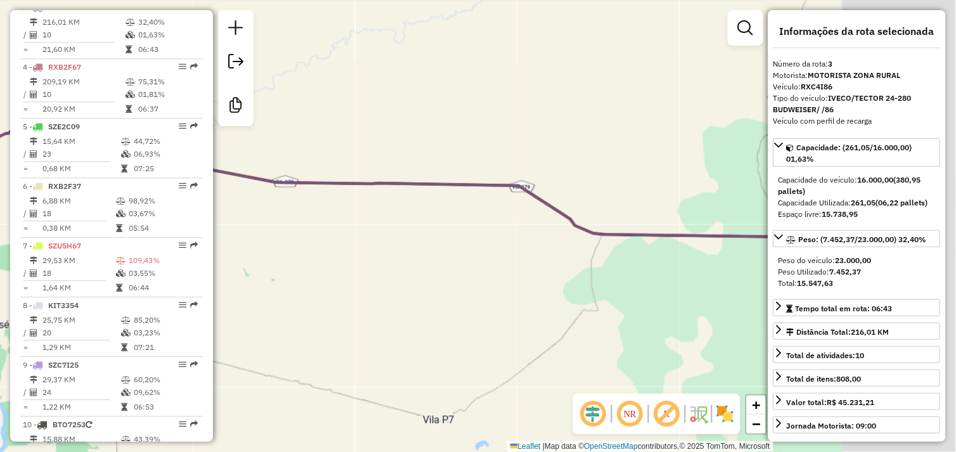
drag, startPoint x: 505, startPoint y: 250, endPoint x: 694, endPoint y: 290, distance: 193.2
click at [514, 259] on div "72038 - COMERCIAL BOA SORTE Endereço: RUA JK 699 Bairro: CENTRO (SAO FELIX DO X…" at bounding box center [478, 226] width 956 height 452
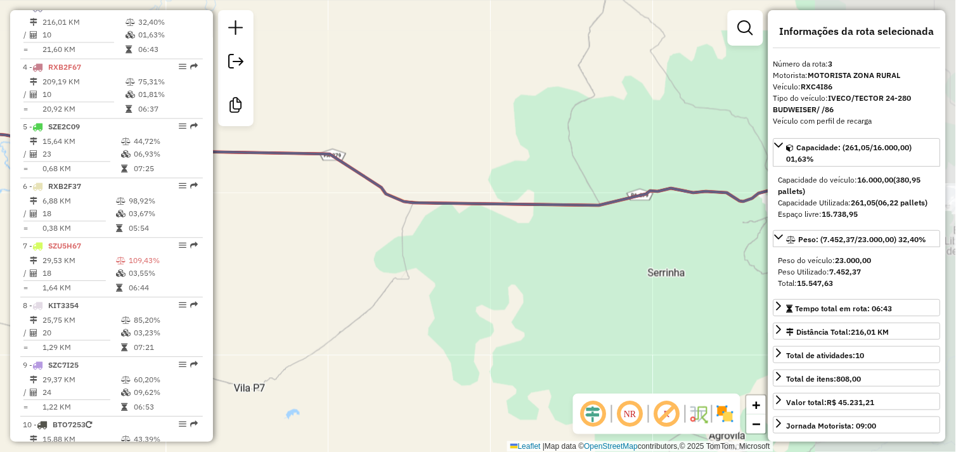
drag, startPoint x: 677, startPoint y: 290, endPoint x: 686, endPoint y: 290, distance: 8.9
click at [656, 303] on div "72038 - COMERCIAL BOA SORTE Endereço: RUA JK 699 Bairro: CENTRO (SAO FELIX DO X…" at bounding box center [478, 226] width 956 height 452
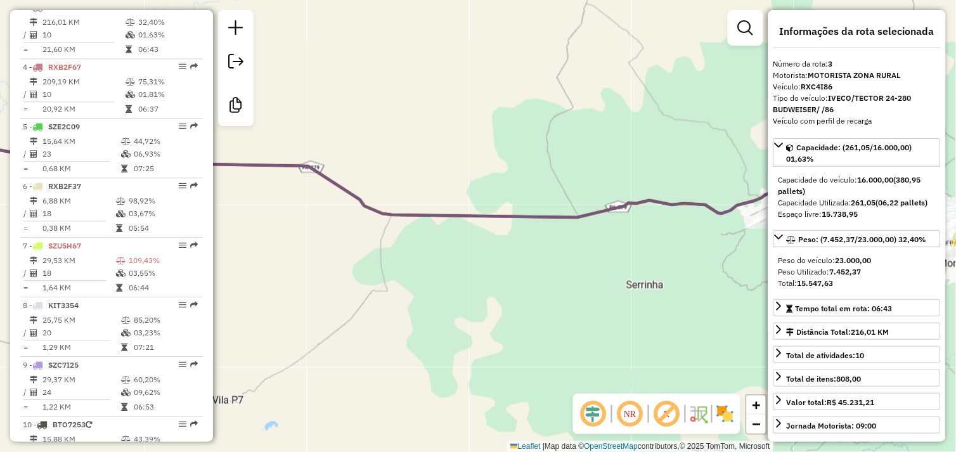
drag, startPoint x: 634, startPoint y: 297, endPoint x: 591, endPoint y: 294, distance: 43.2
click at [525, 287] on div "72038 - COMERCIAL BOA SORTE Endereço: RUA JK 699 Bairro: CENTRO (SAO FELIX DO X…" at bounding box center [478, 226] width 956 height 452
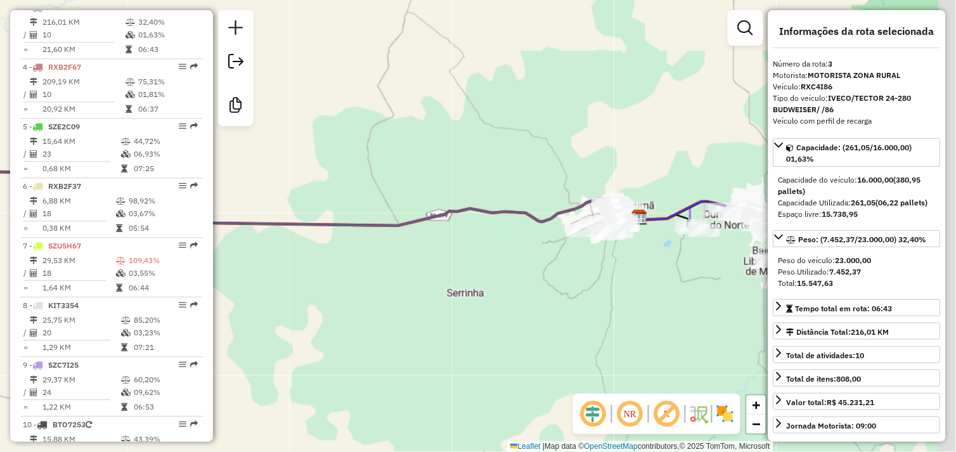
drag, startPoint x: 521, startPoint y: 292, endPoint x: 561, endPoint y: 275, distance: 42.6
click at [522, 290] on div "72038 - COMERCIAL BOA SORTE Endereço: RUA JK 699 Bairro: CENTRO (SAO FELIX DO X…" at bounding box center [478, 226] width 956 height 452
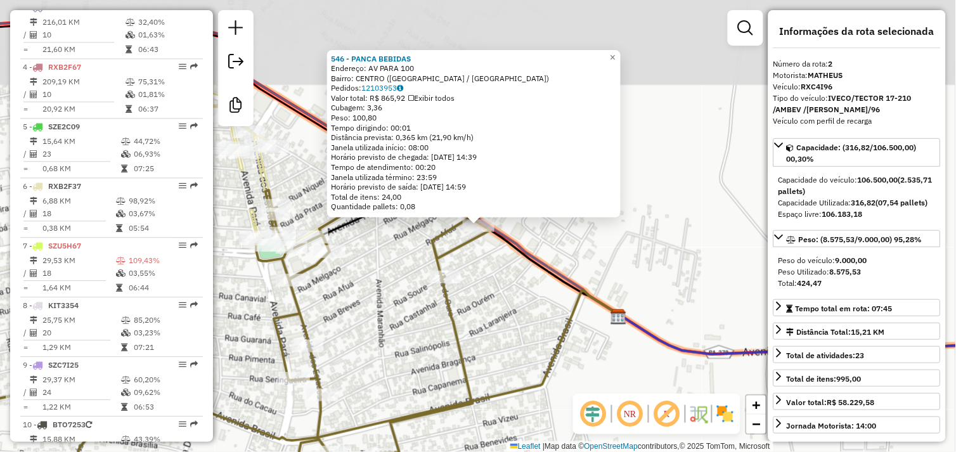
scroll to position [559, 0]
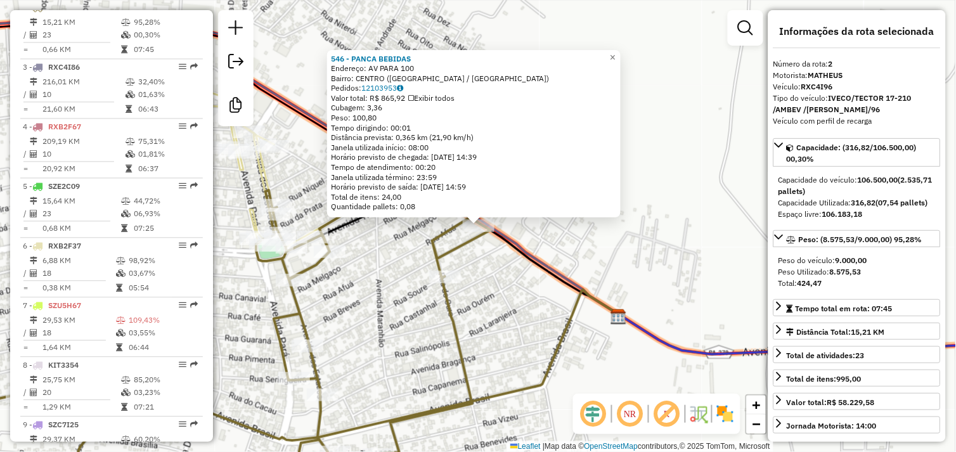
click at [497, 295] on div "546 - PANCA BEBIDAS Endereço: AV PARA 100 Bairro: CENTRO (TUCUMA / PA) Pedidos:…" at bounding box center [478, 226] width 956 height 452
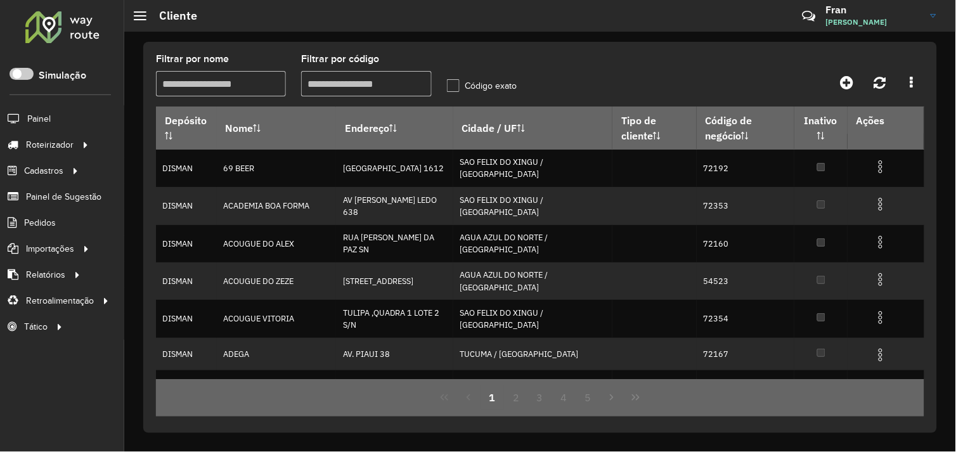
click at [268, 84] on input "Filtrar por nome" at bounding box center [221, 83] width 130 height 25
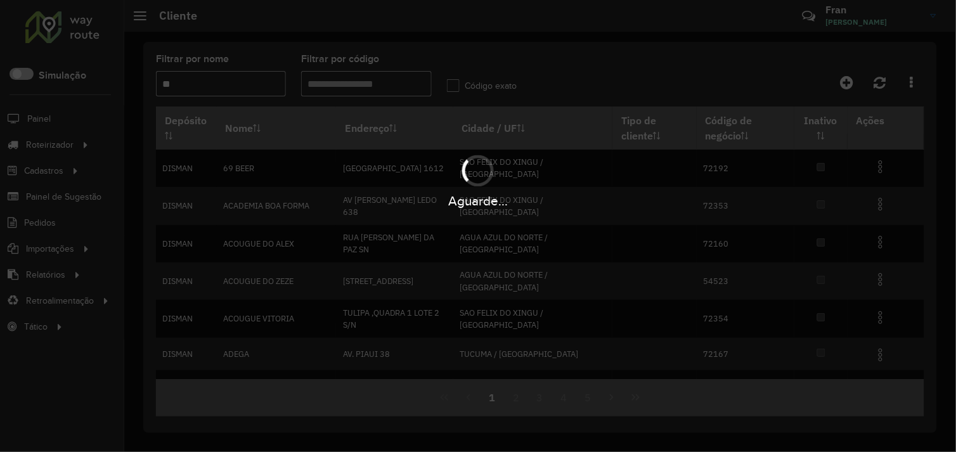
type input "*"
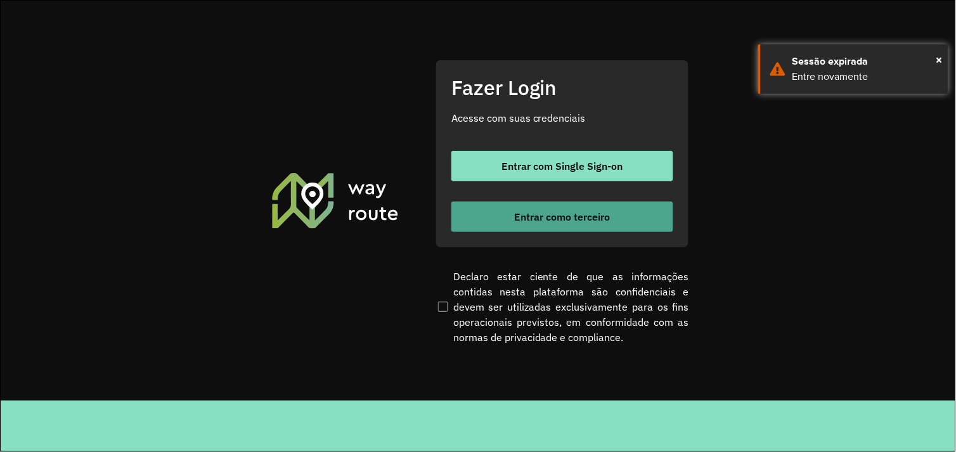
click at [554, 218] on span "Entrar como terceiro" at bounding box center [563, 217] width 96 height 10
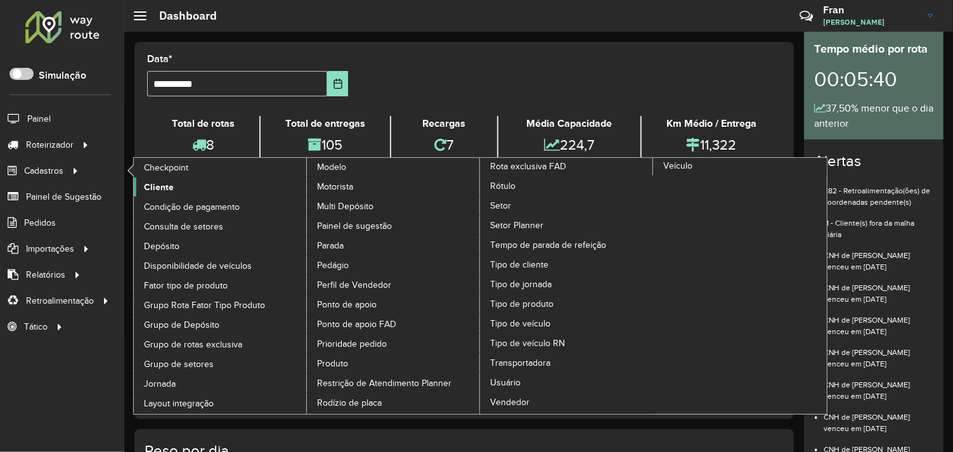
click at [164, 185] on span "Cliente" at bounding box center [159, 187] width 30 height 13
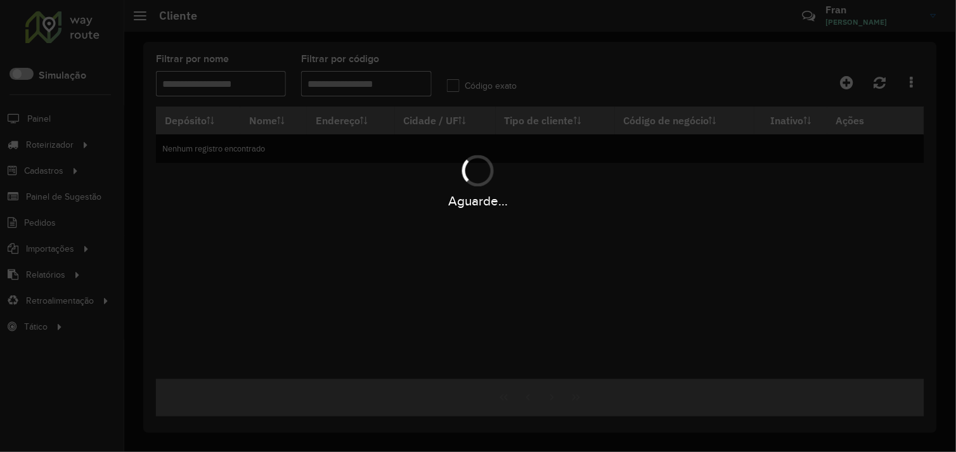
type input "***"
